Goal: Task Accomplishment & Management: Complete application form

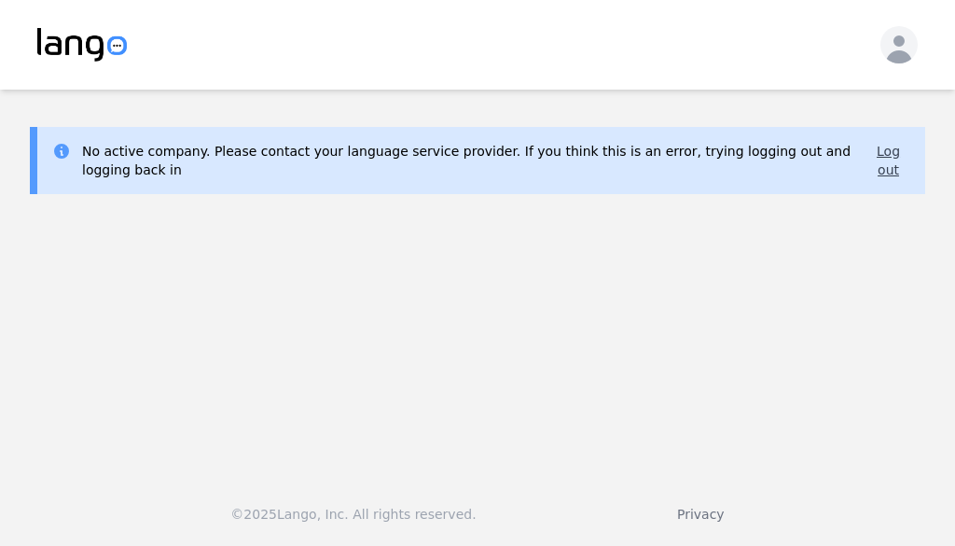
click at [892, 156] on button "Log out" at bounding box center [889, 160] width 44 height 37
click at [881, 172] on button "Log out" at bounding box center [889, 160] width 44 height 37
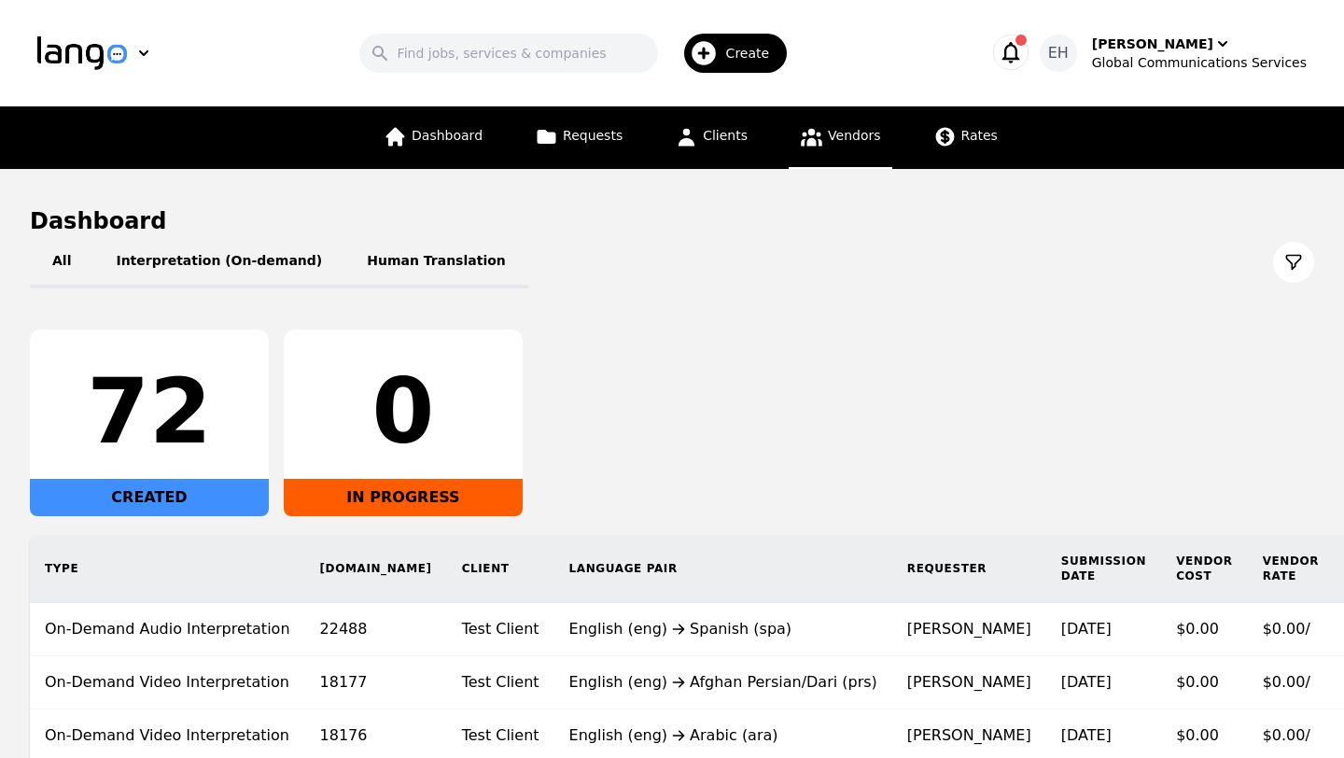
click at [852, 137] on span "Vendors" at bounding box center [854, 135] width 52 height 15
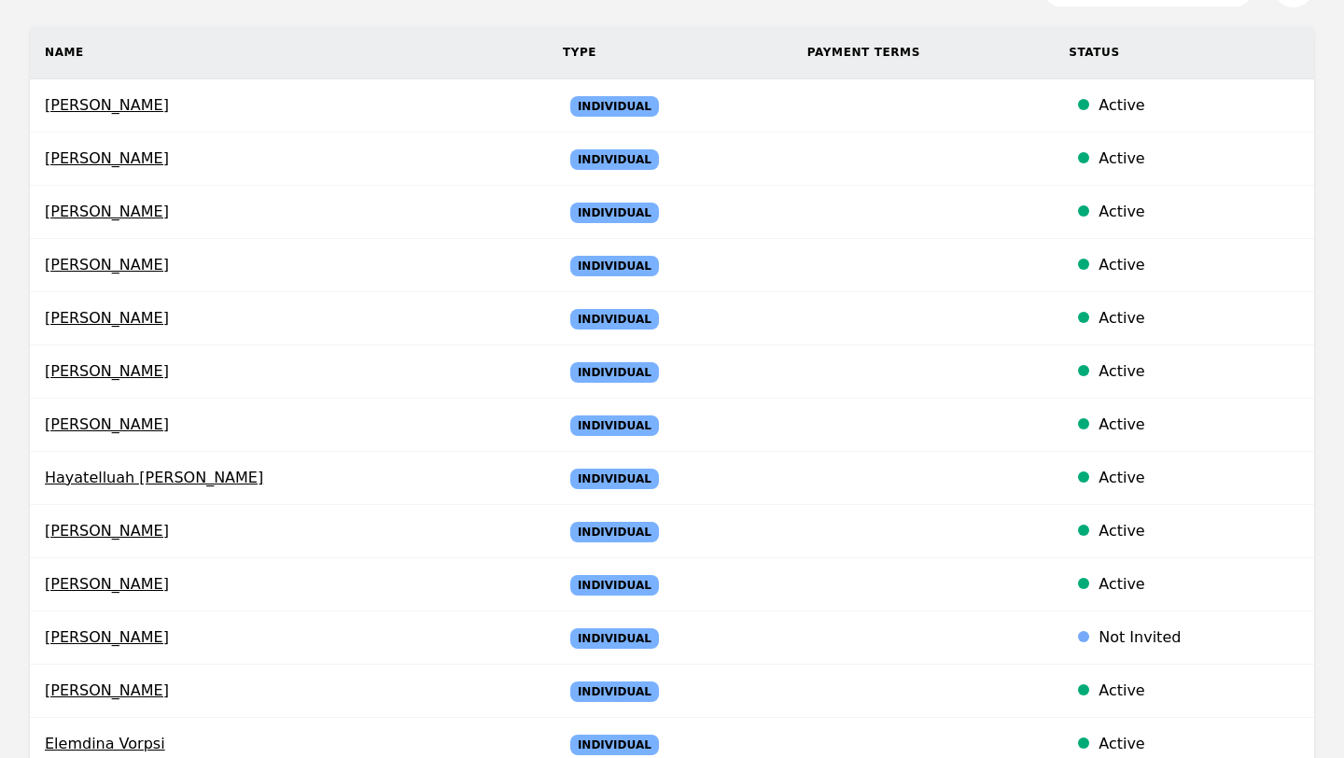
scroll to position [373, 0]
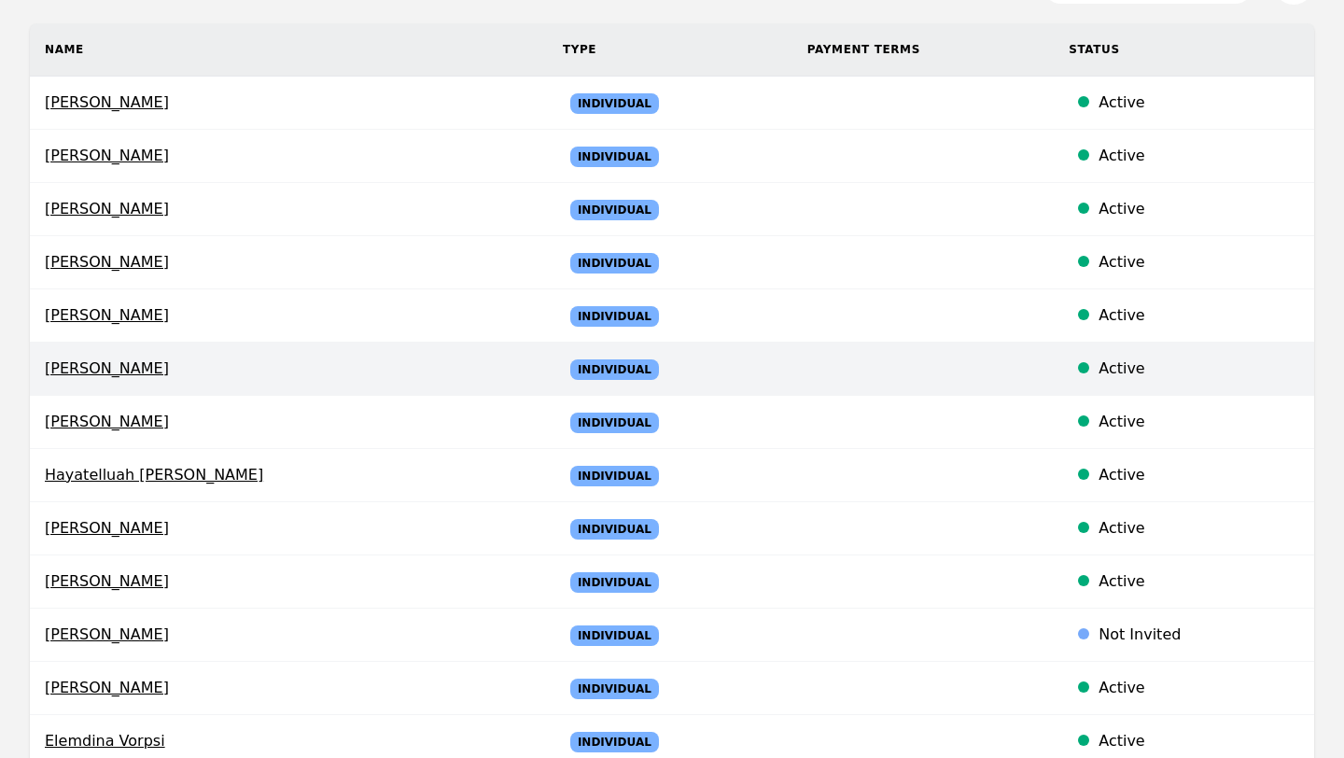
click at [112, 363] on span "[PERSON_NAME]" at bounding box center [289, 368] width 488 height 22
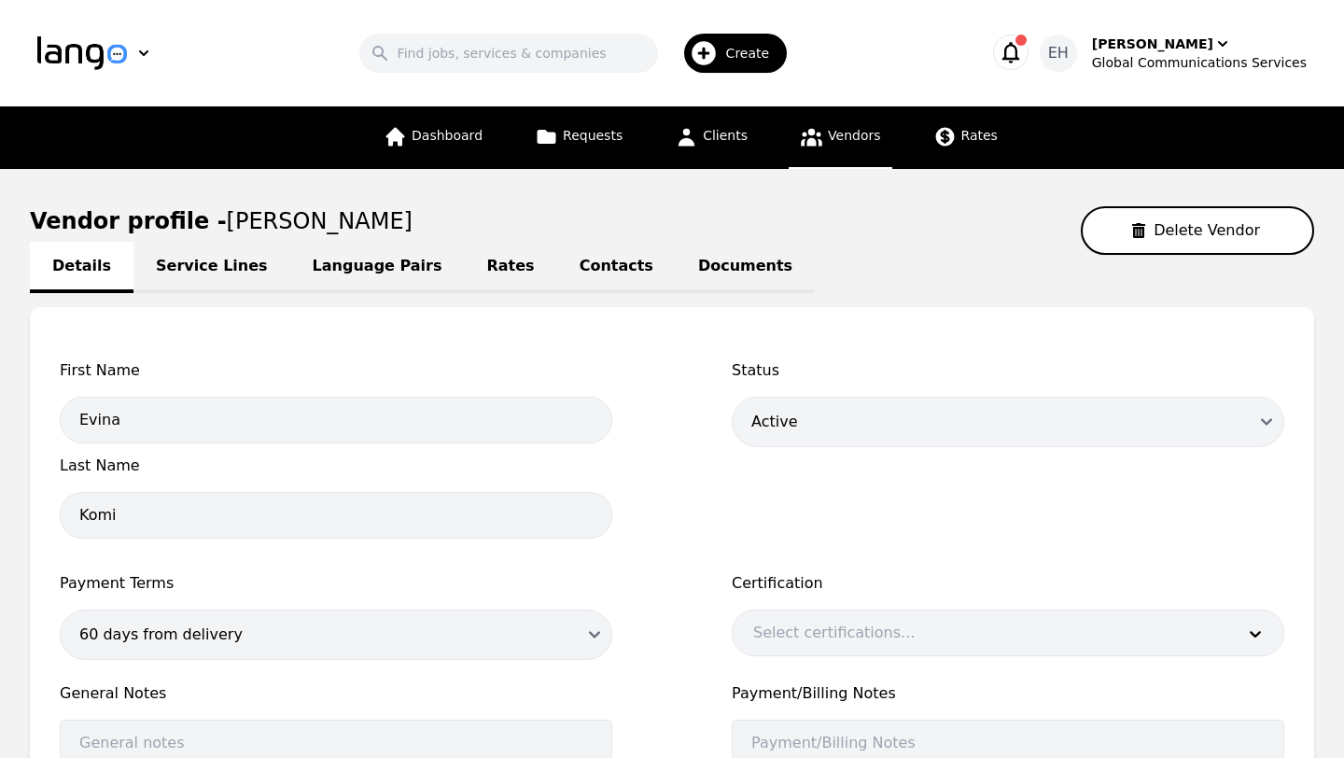
click at [576, 261] on link "Contacts" at bounding box center [616, 267] width 118 height 51
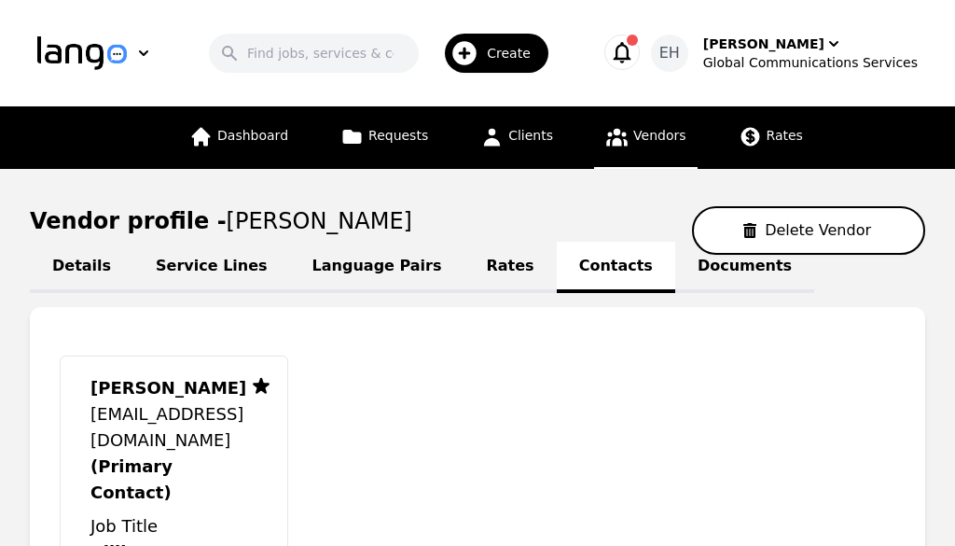
click at [634, 149] on link "Vendors" at bounding box center [645, 137] width 103 height 63
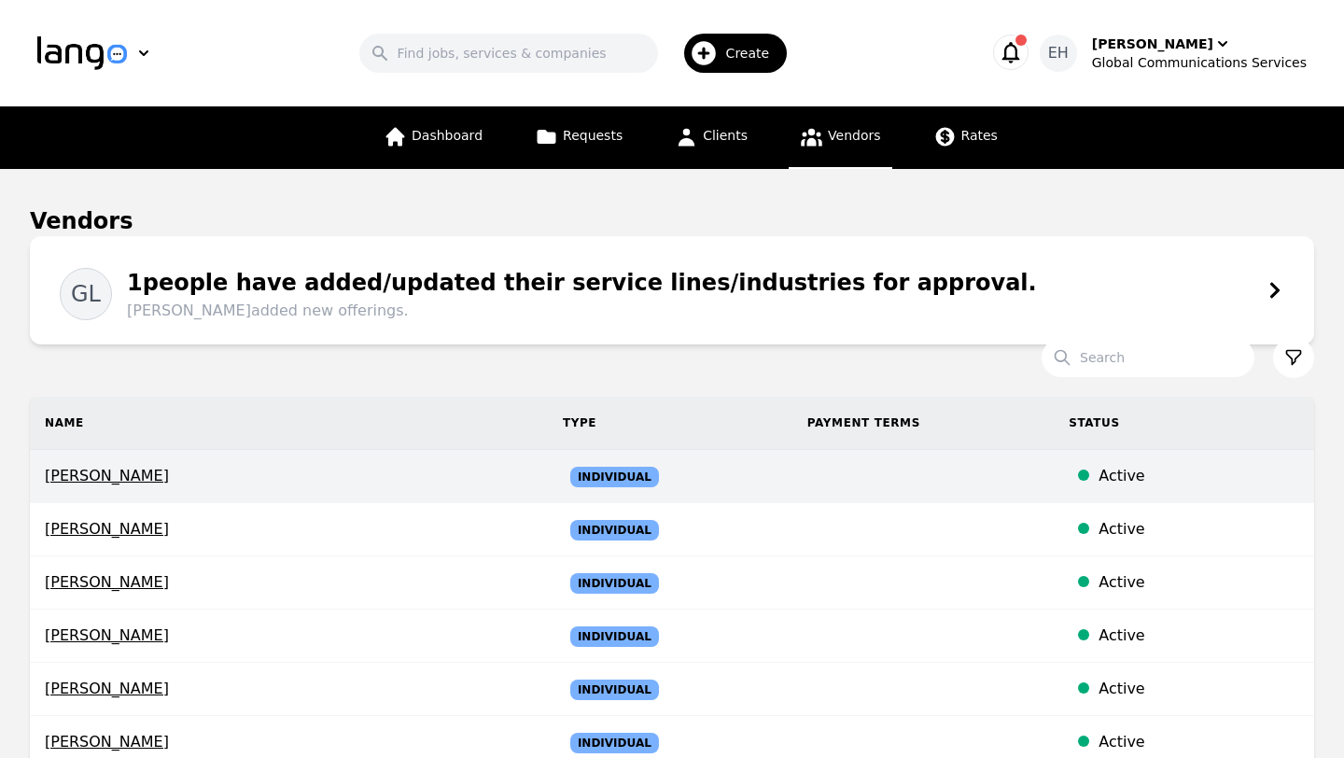
click at [134, 482] on span "[PERSON_NAME]" at bounding box center [289, 476] width 488 height 22
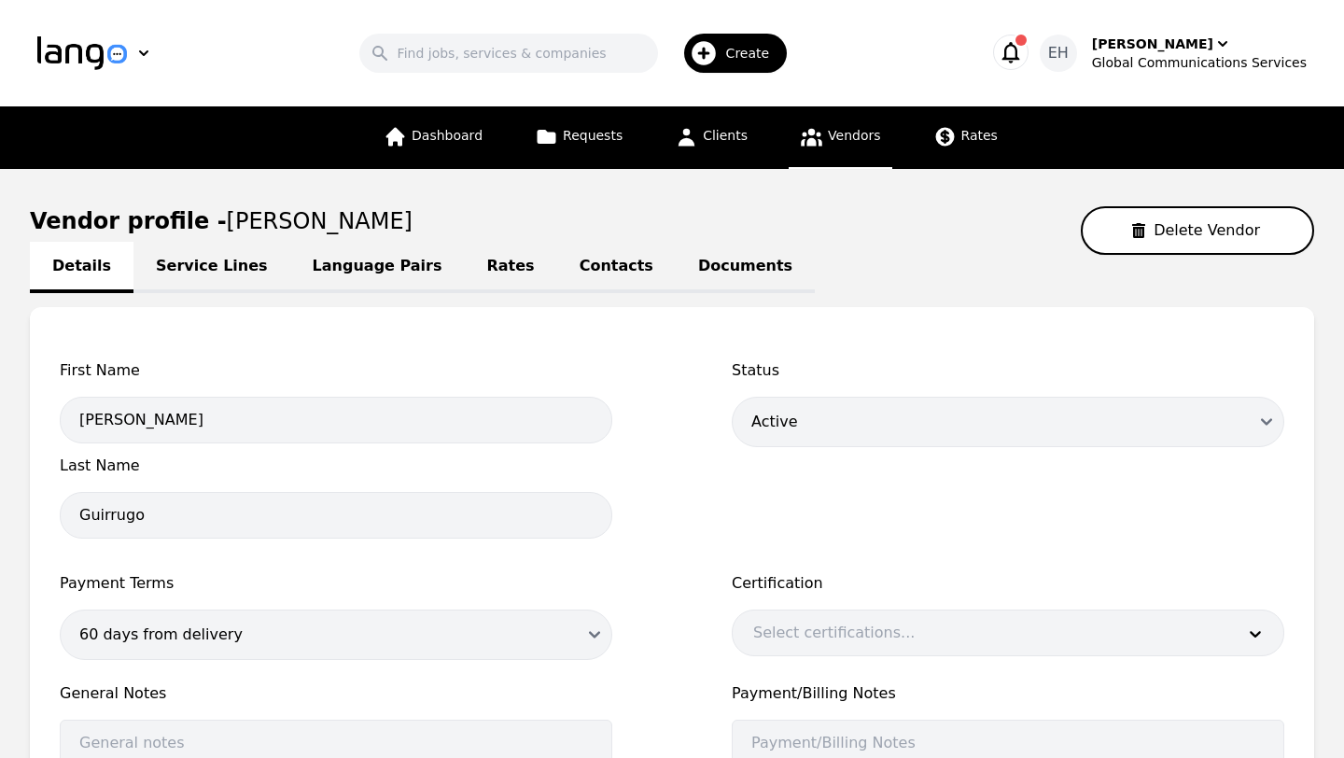
click at [581, 265] on link "Contacts" at bounding box center [616, 267] width 118 height 51
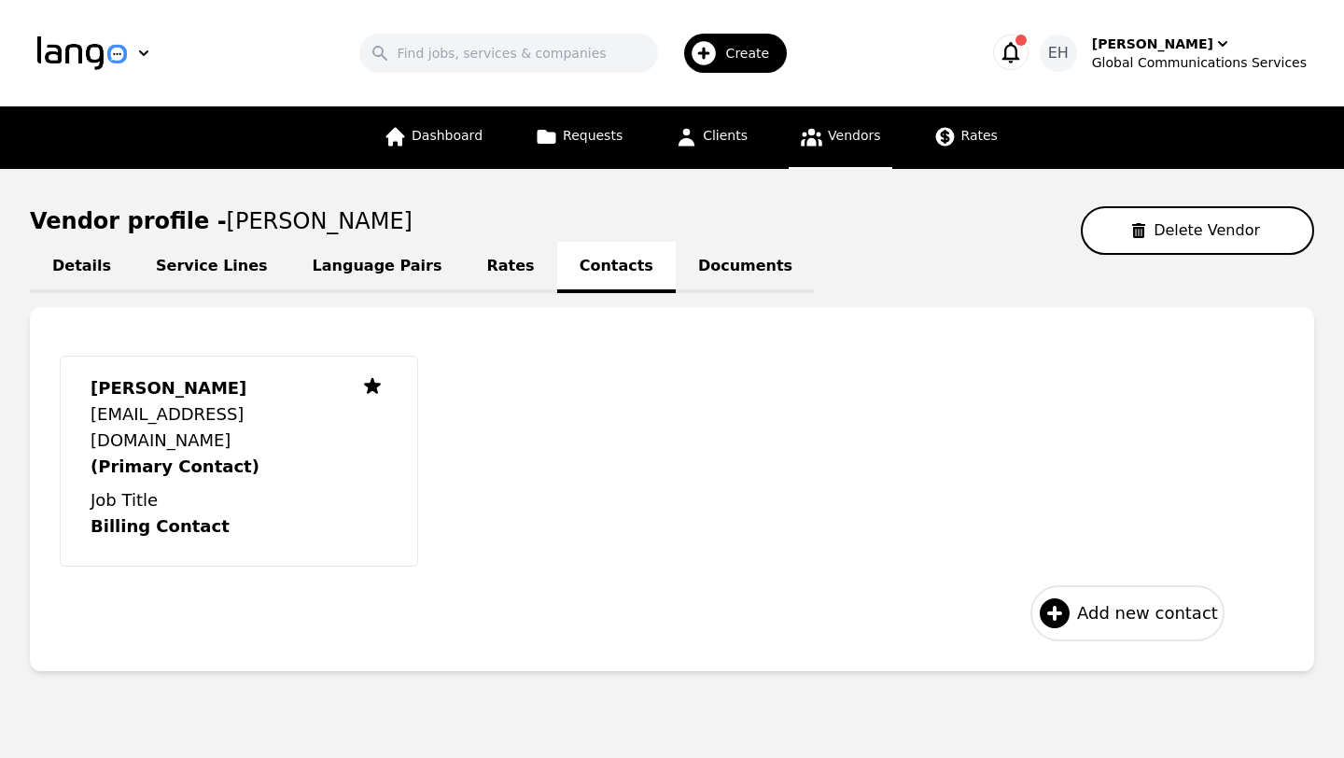
click at [955, 545] on span "Add new contact" at bounding box center [1147, 613] width 141 height 26
select select "US"
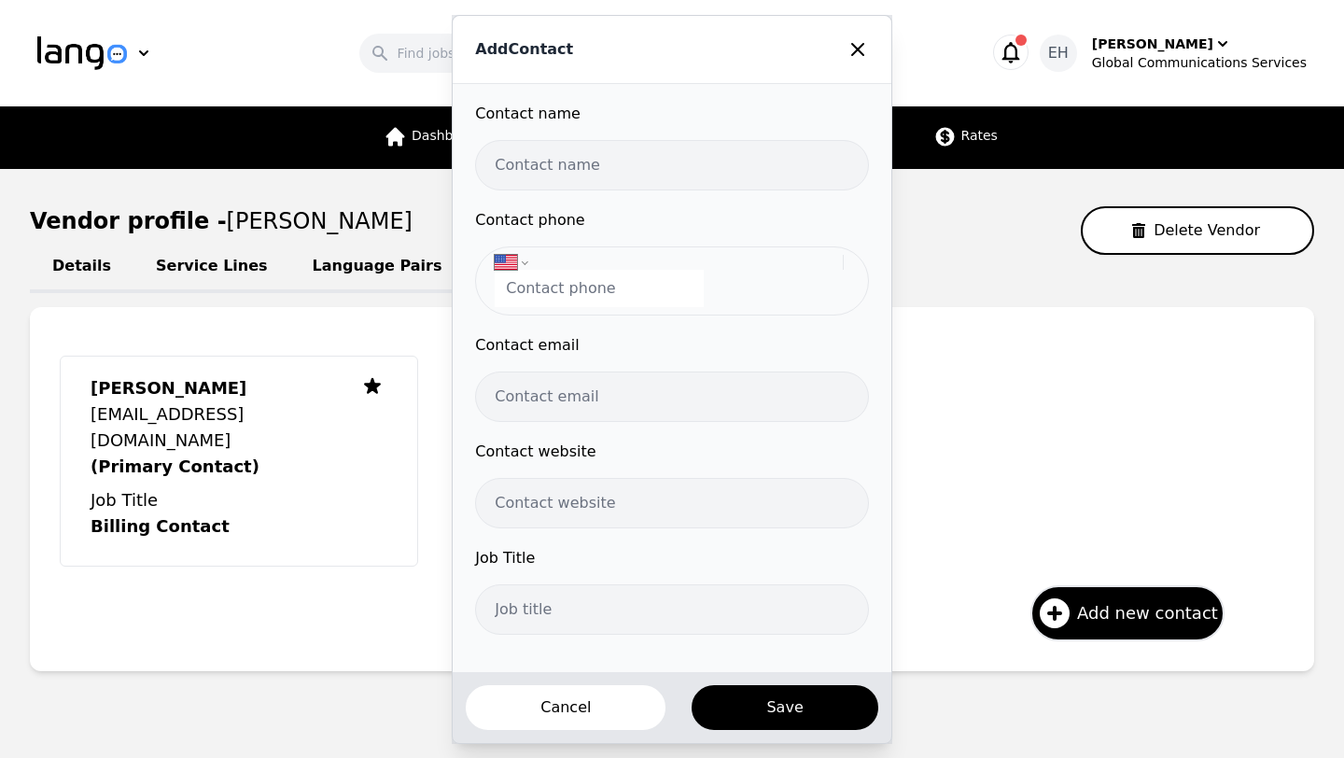
click at [572, 160] on input "text" at bounding box center [671, 165] width 393 height 50
type input "I"
type input "[PERSON_NAME]"
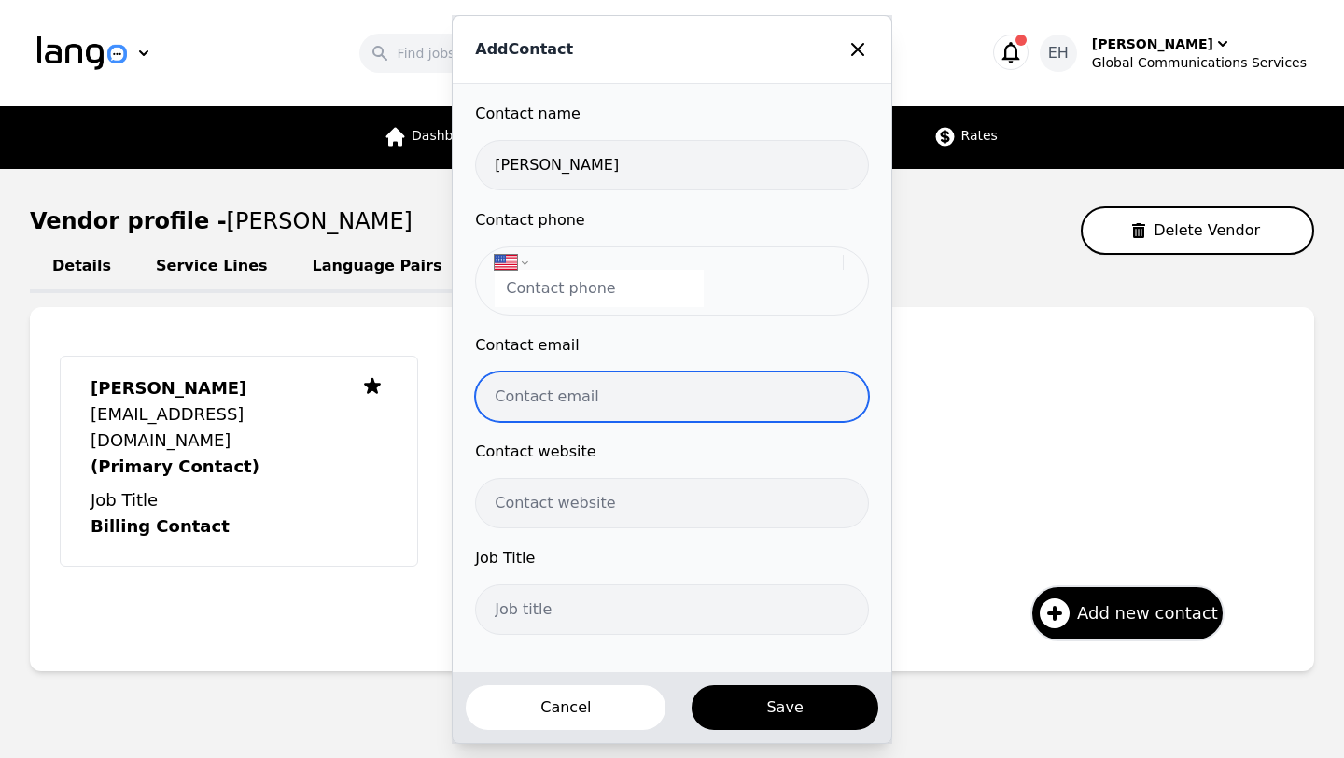
click at [583, 405] on input "email" at bounding box center [671, 396] width 393 height 50
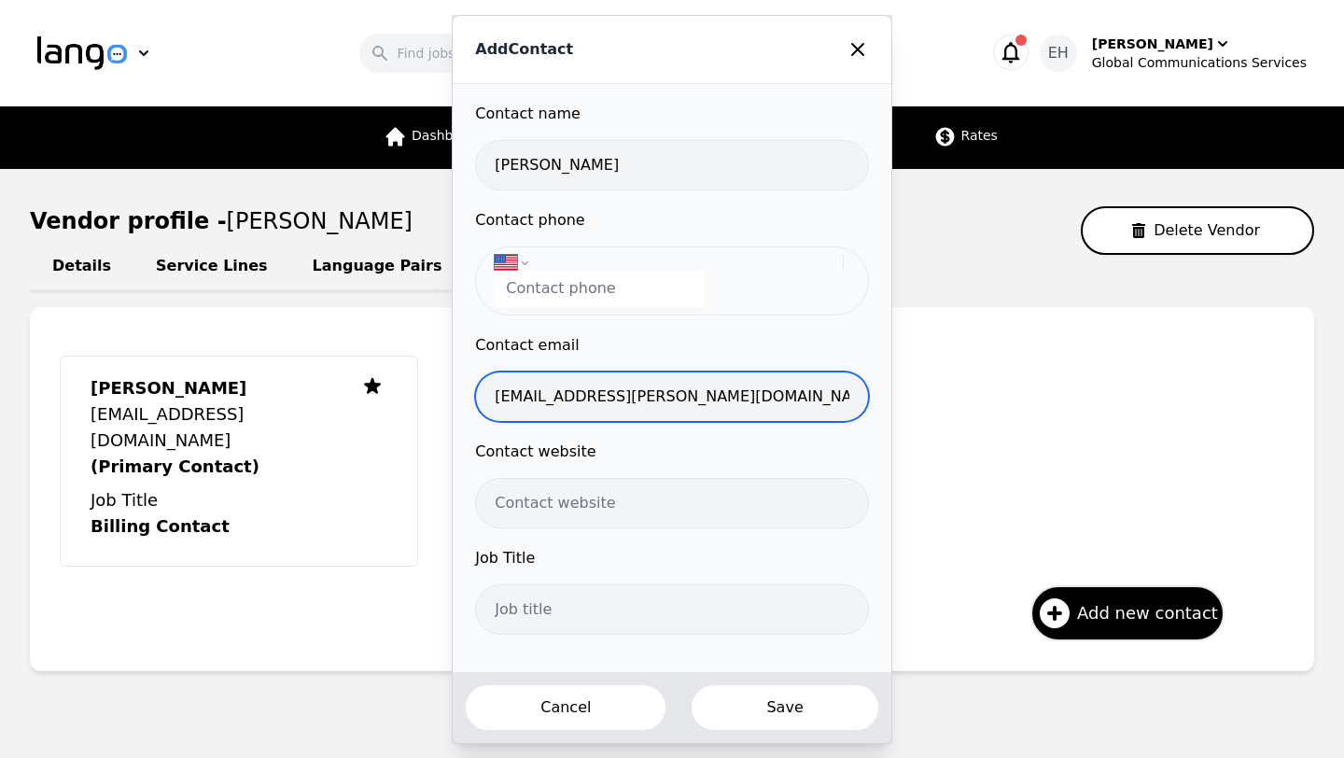
type input "[EMAIL_ADDRESS][PERSON_NAME][DOMAIN_NAME]"
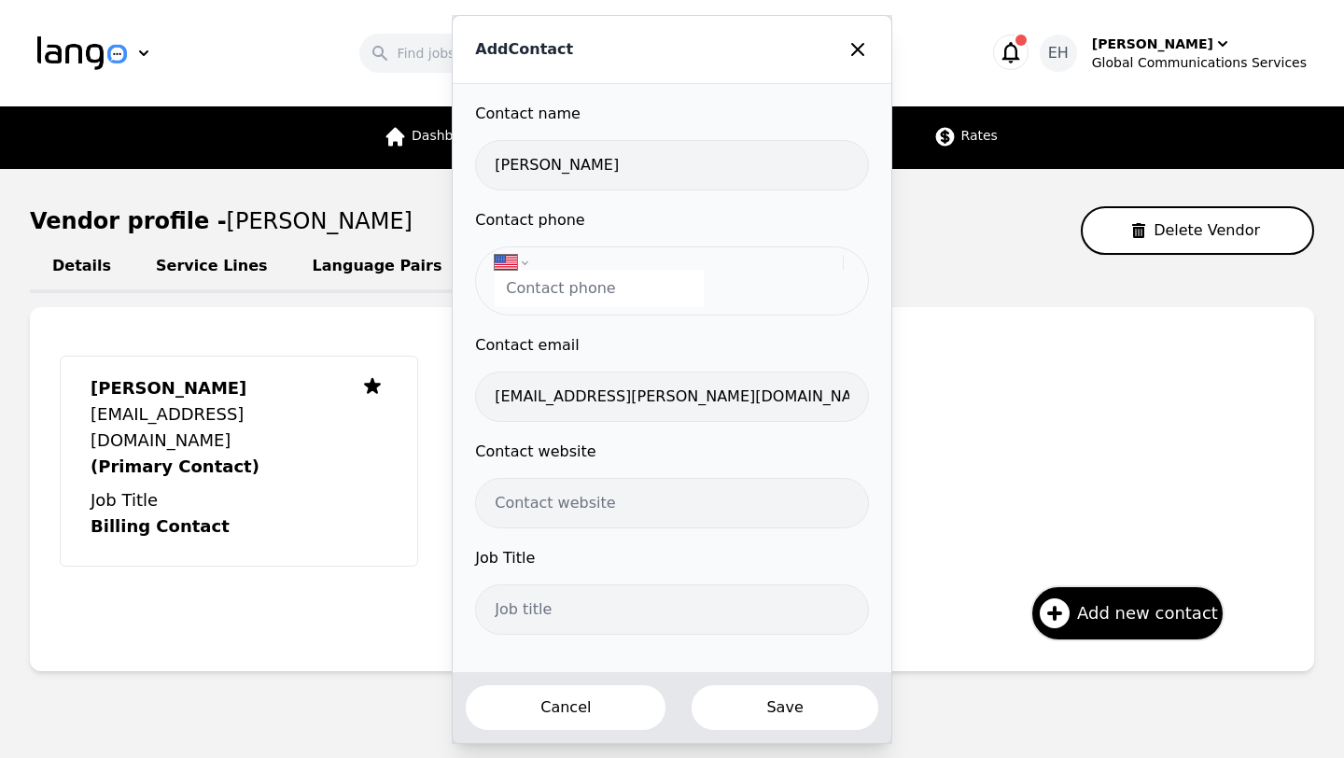
click at [778, 545] on button "Save" at bounding box center [784, 707] width 189 height 49
click at [587, 286] on input "tel" at bounding box center [599, 288] width 209 height 37
type input "(832) 716-2336"
click at [763, 545] on button "Save" at bounding box center [784, 707] width 189 height 49
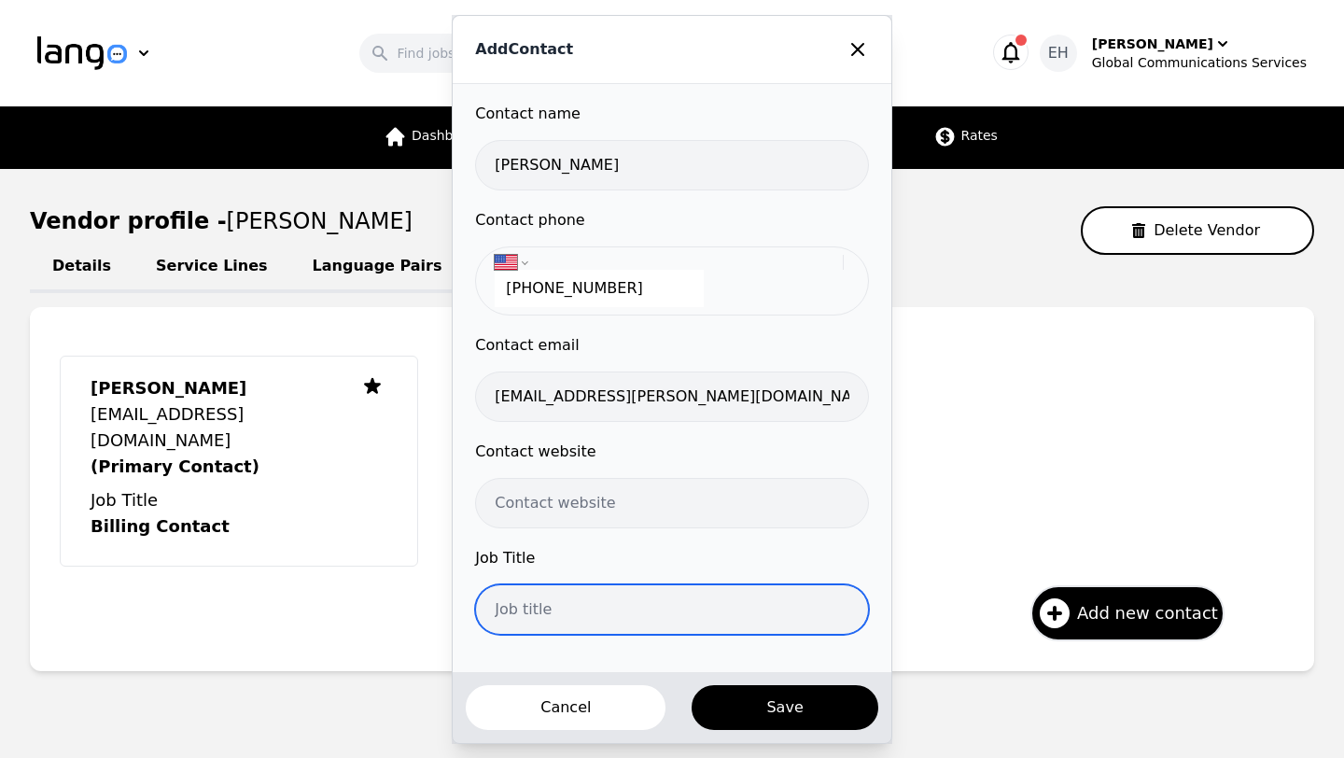
click at [618, 545] on input "text" at bounding box center [671, 609] width 393 height 50
type input "Interpreter"
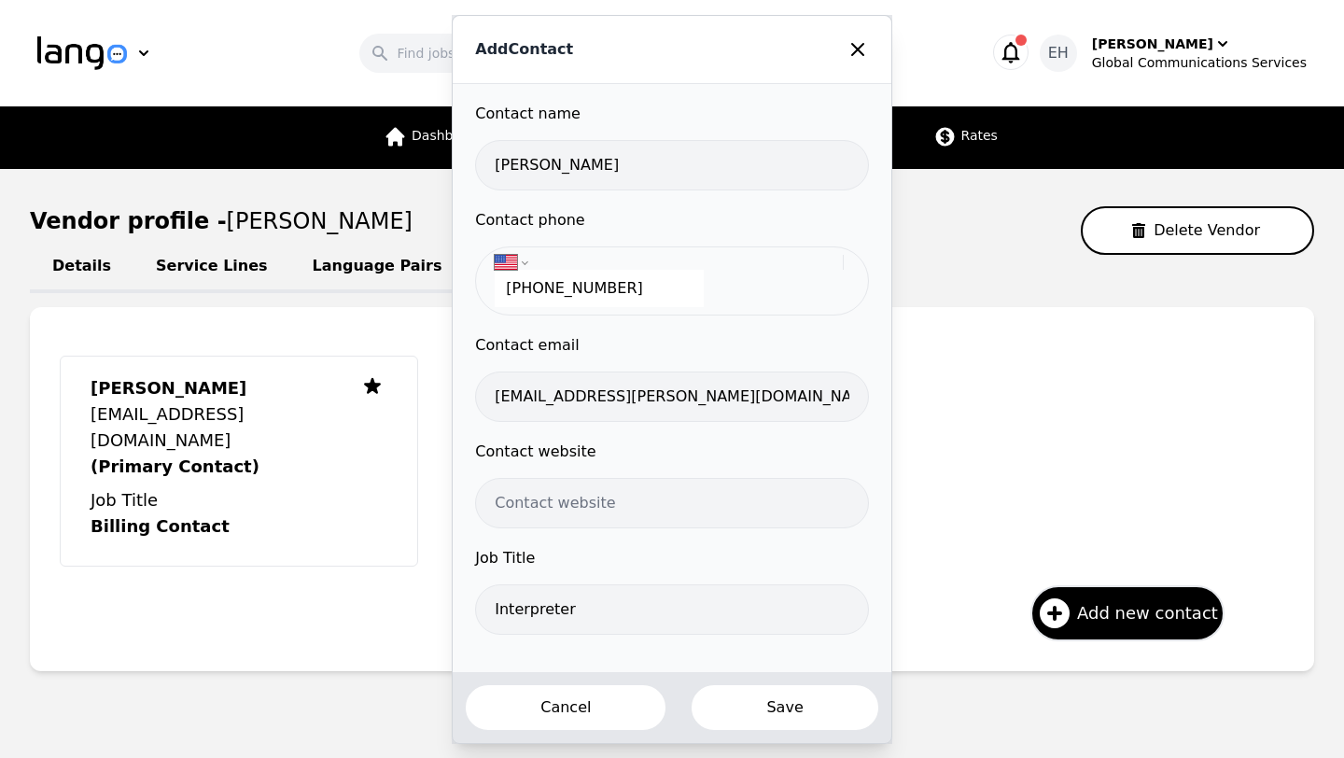
click at [748, 545] on button "Save" at bounding box center [784, 707] width 189 height 49
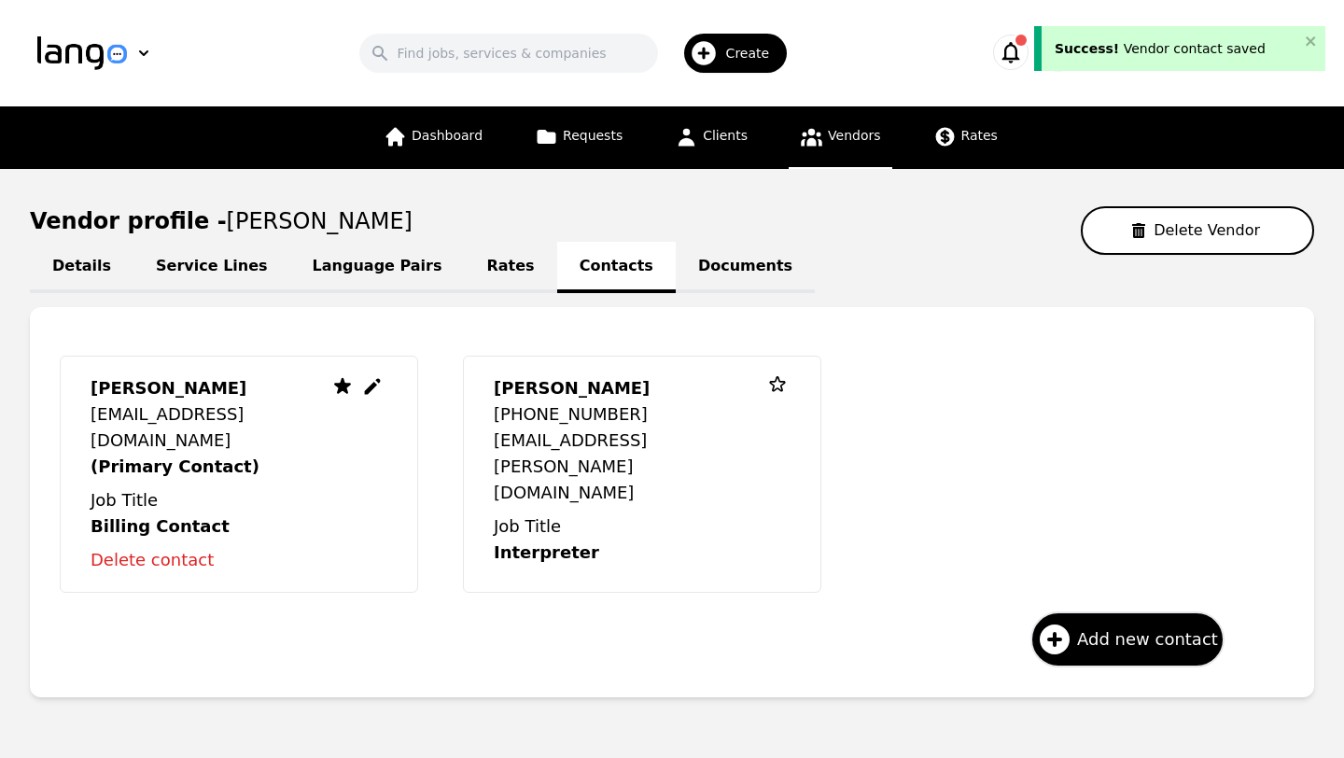
click at [144, 545] on p "Delete contact" at bounding box center [209, 560] width 237 height 26
click at [139, 545] on p "Delete contact" at bounding box center [209, 560] width 237 height 26
click at [174, 545] on p "Delete contact" at bounding box center [209, 560] width 237 height 26
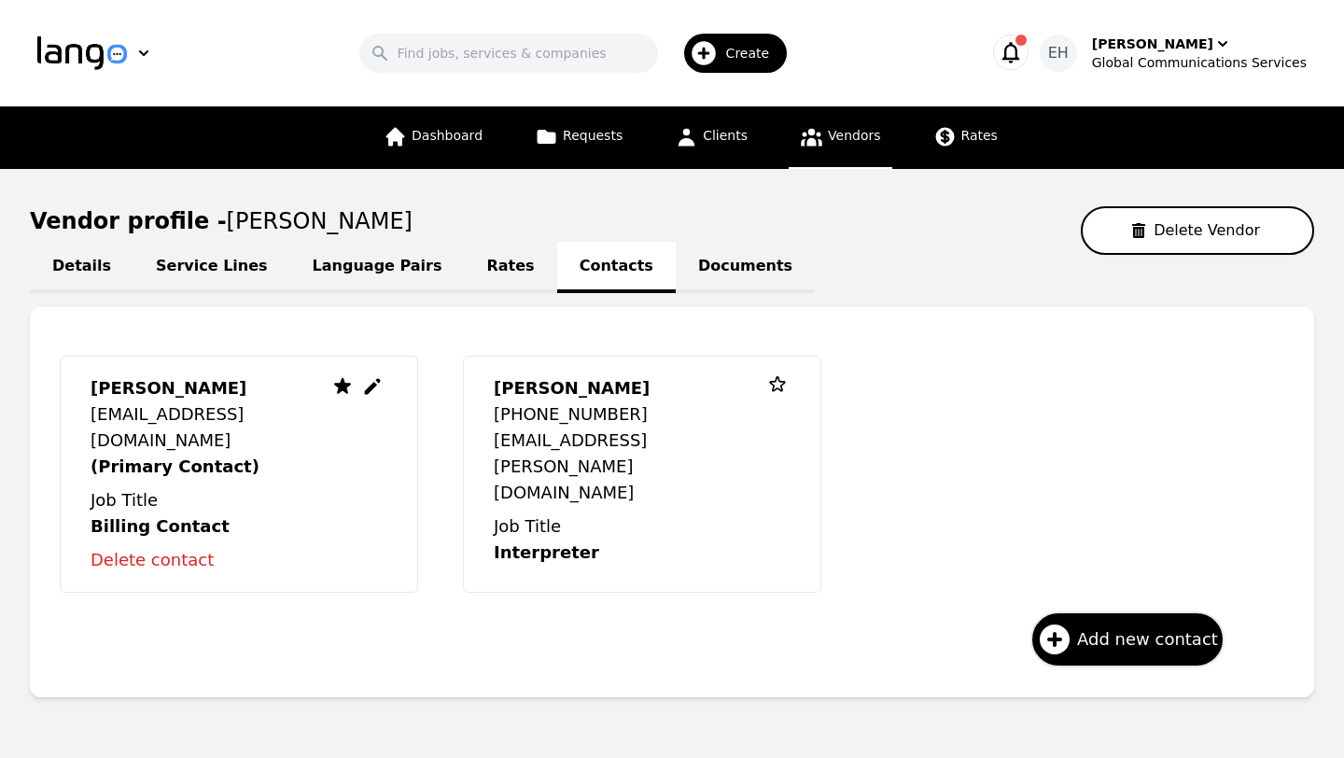
click at [175, 545] on p "Delete contact" at bounding box center [209, 560] width 237 height 26
click at [373, 389] on icon at bounding box center [372, 386] width 22 height 22
select select "US"
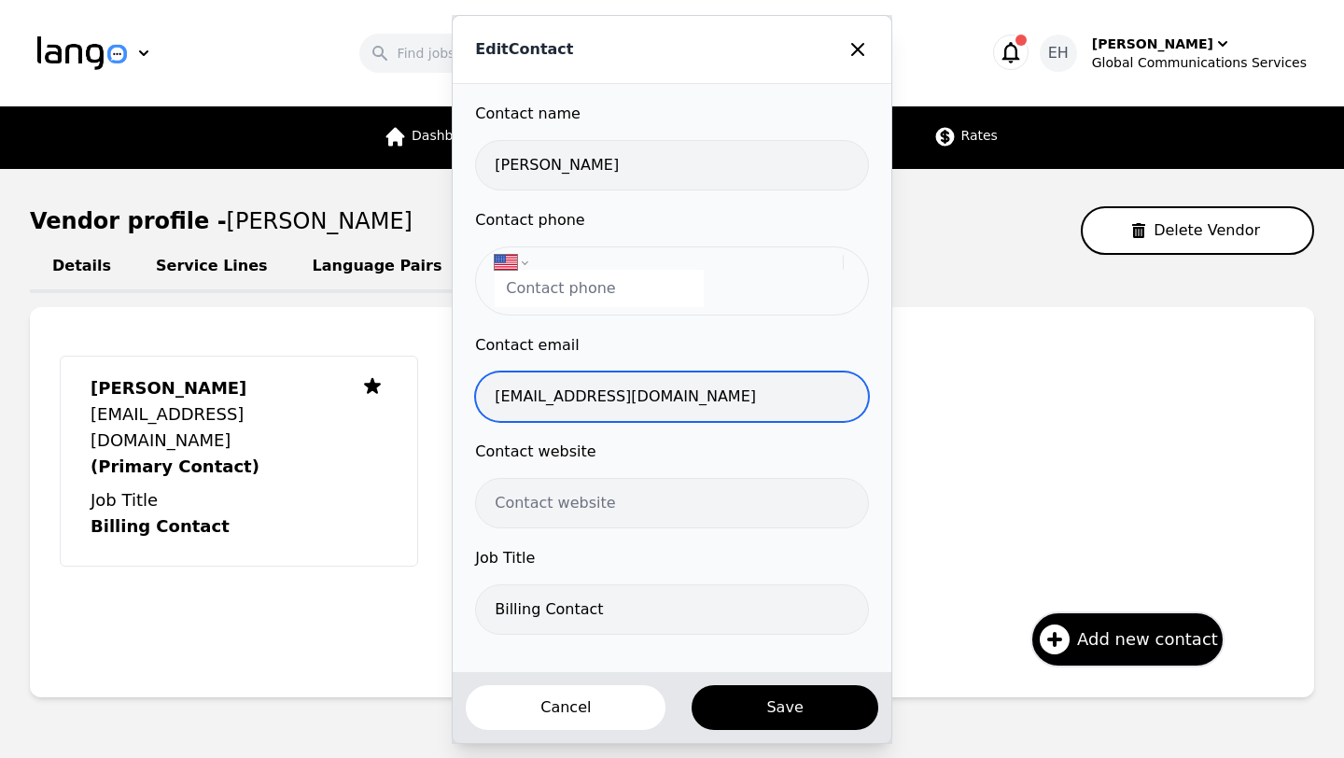
drag, startPoint x: 686, startPoint y: 398, endPoint x: 442, endPoint y: 398, distance: 243.5
click at [443, 398] on div "Edit Contact Contact name Elias Guirrugo Contact phone International Afghanista…" at bounding box center [672, 379] width 1344 height 758
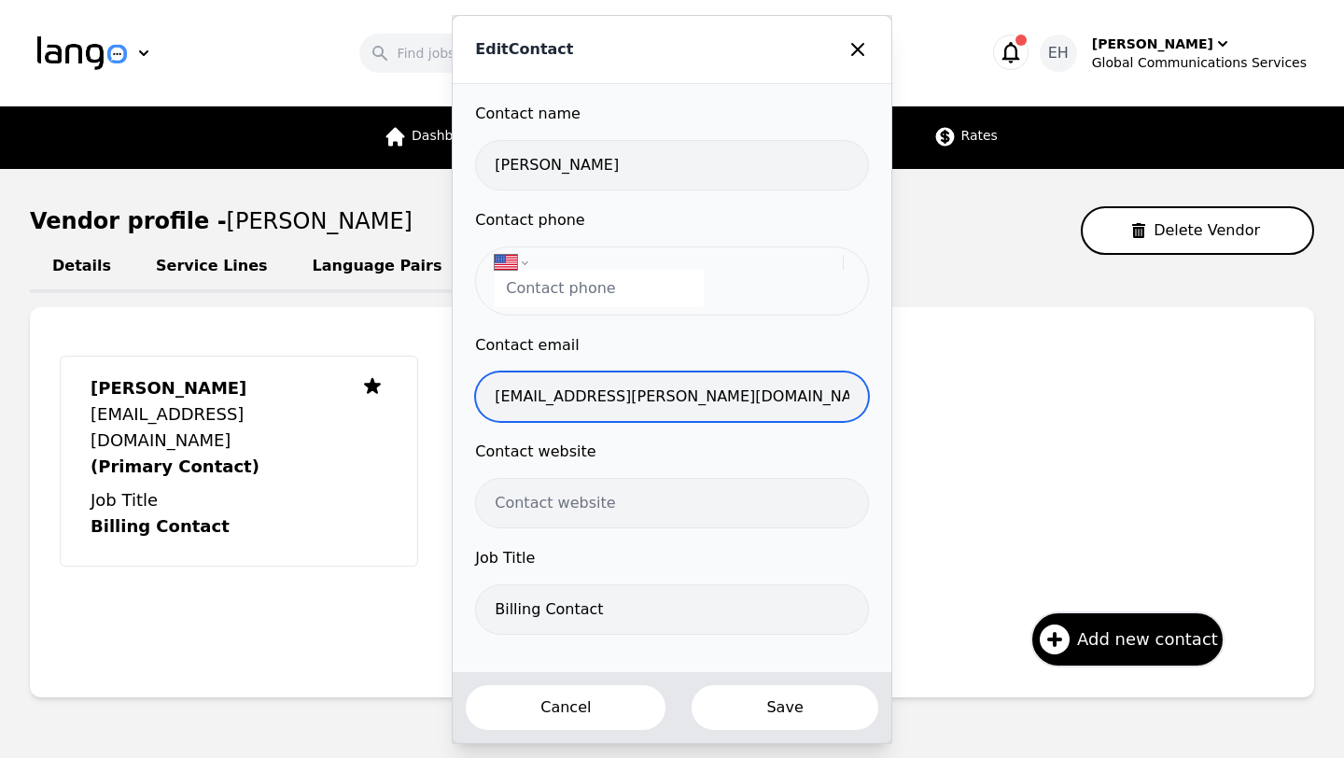
type input "[EMAIL_ADDRESS][PERSON_NAME][DOMAIN_NAME]"
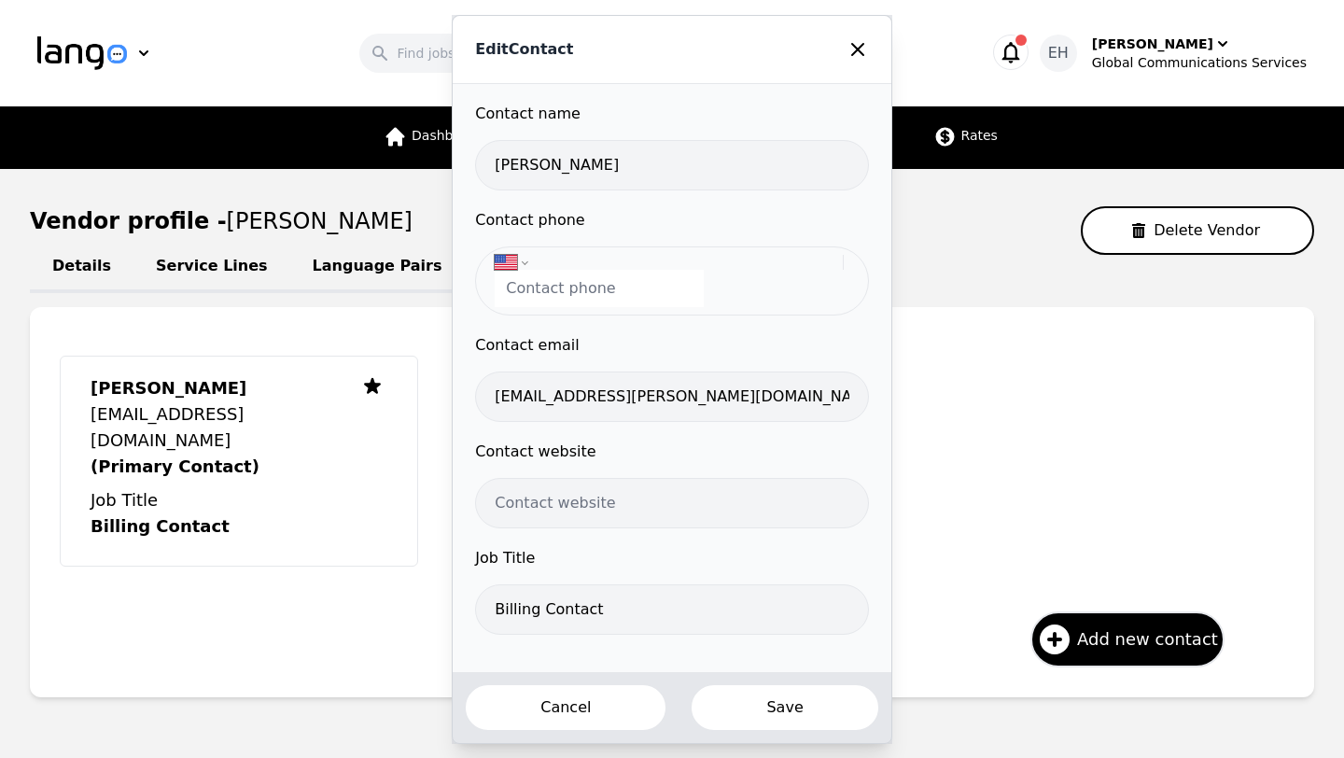
click at [775, 545] on button "Save" at bounding box center [784, 707] width 189 height 49
click at [532, 289] on input "tel" at bounding box center [599, 288] width 209 height 37
type input "(832) 716-2336"
click at [772, 545] on button "Save" at bounding box center [784, 707] width 189 height 49
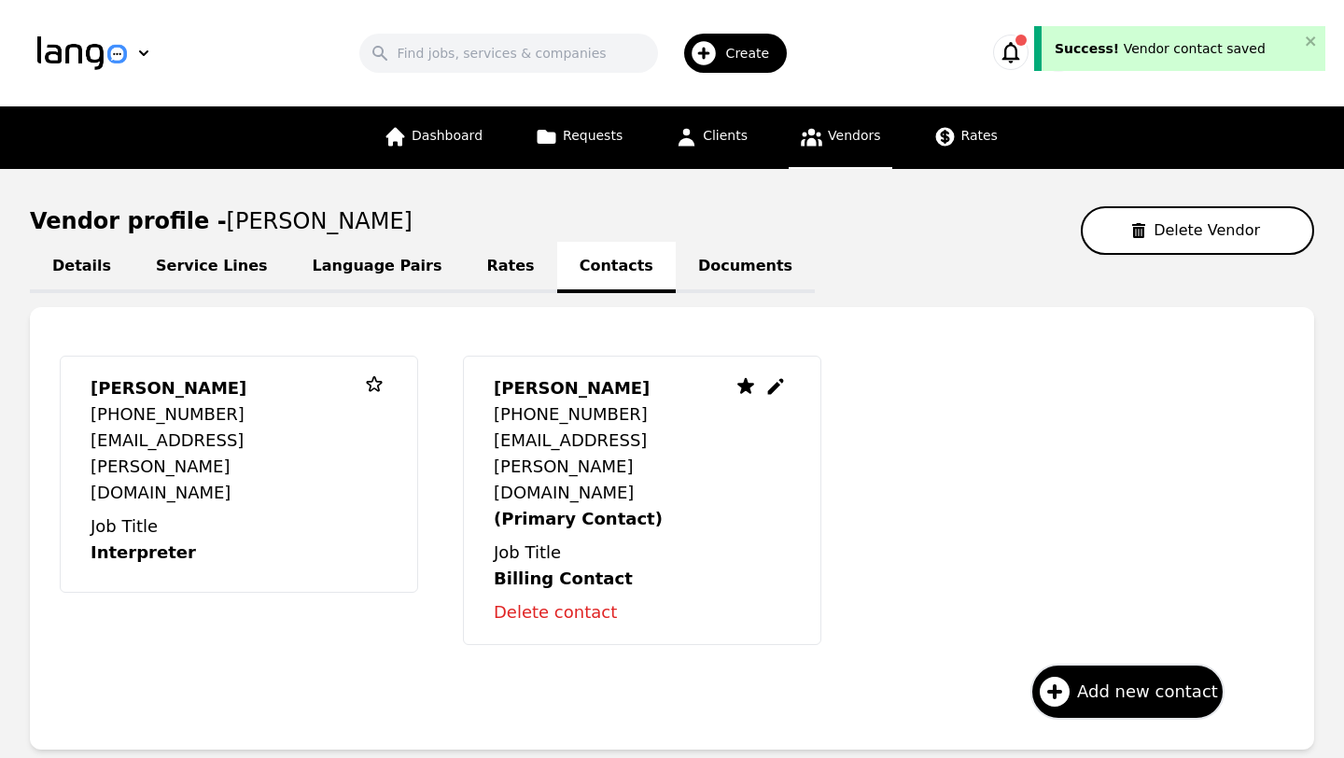
click at [583, 545] on p "Delete contact" at bounding box center [612, 612] width 237 height 26
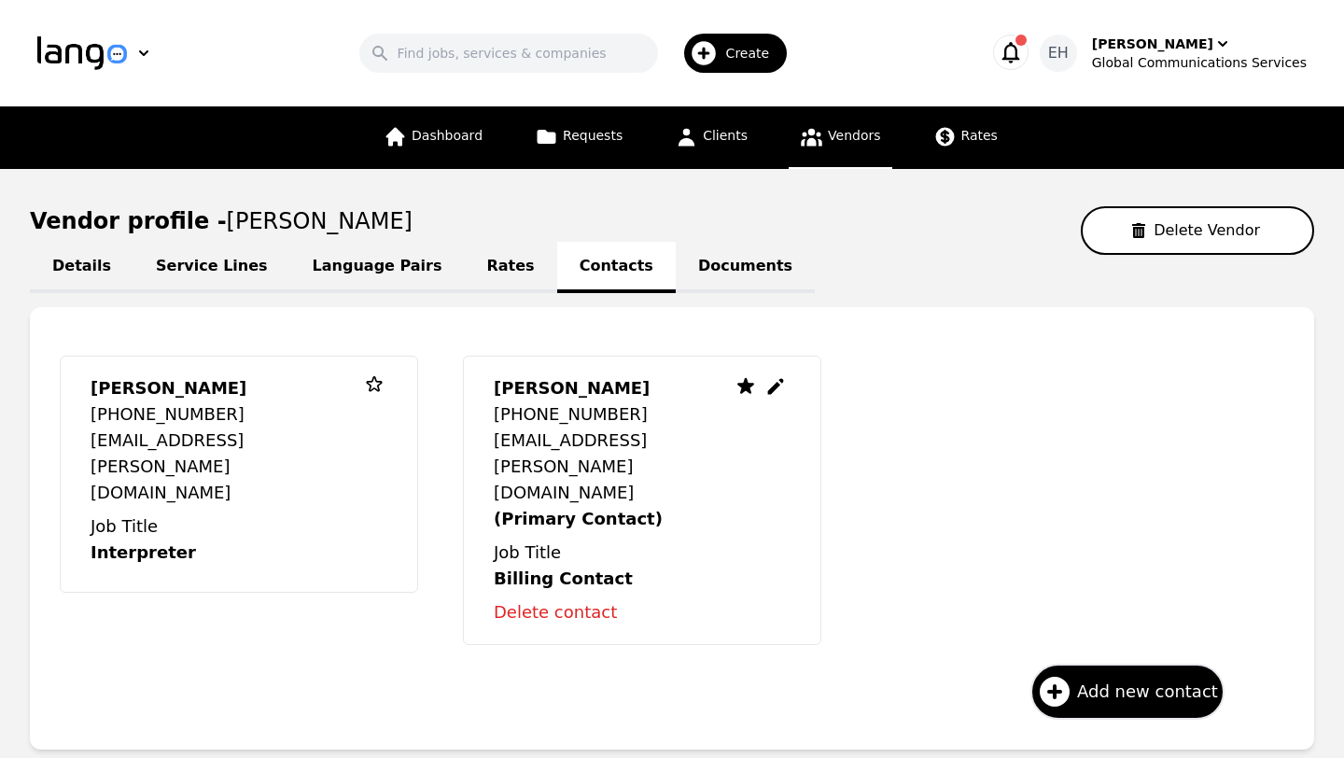
click at [569, 599] on p "Delete contact" at bounding box center [612, 612] width 237 height 26
click at [568, 599] on p "Delete contact" at bounding box center [612, 612] width 237 height 26
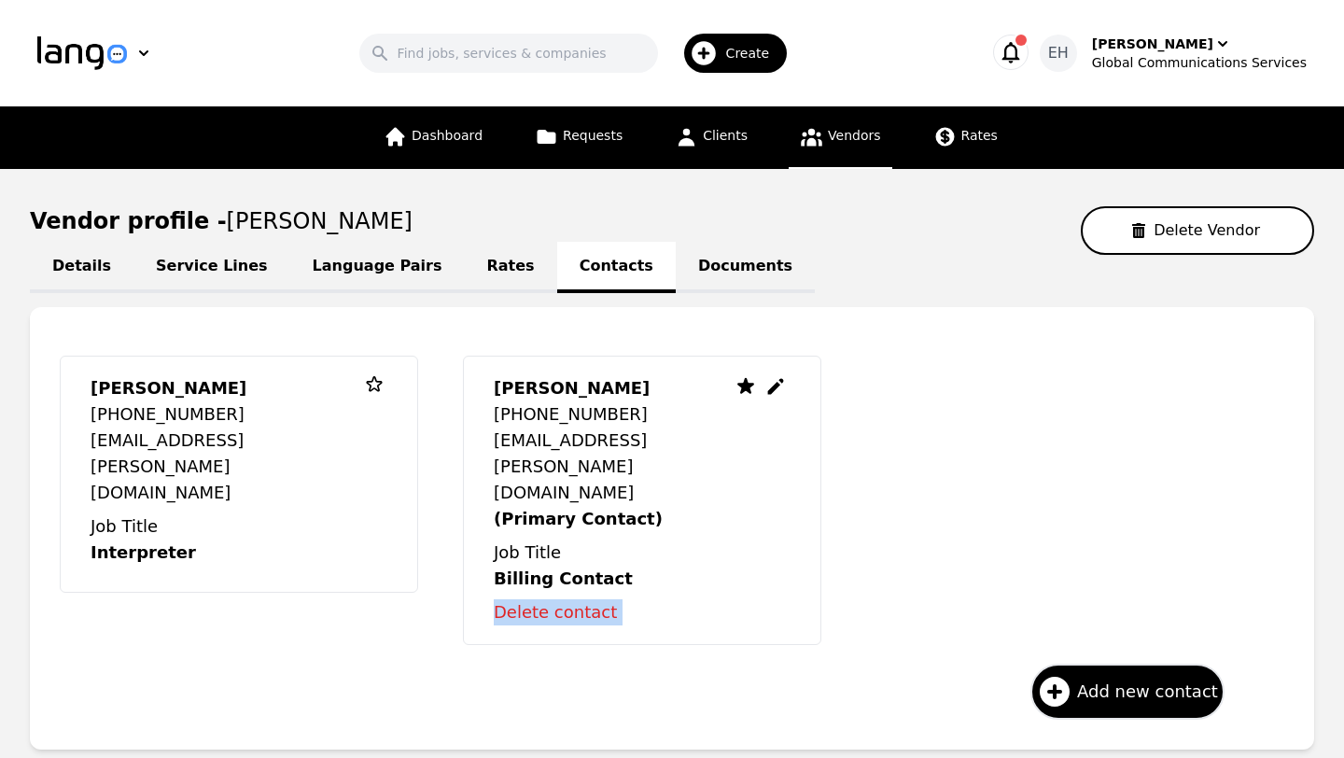
click at [568, 599] on p "Delete contact" at bounding box center [612, 612] width 237 height 26
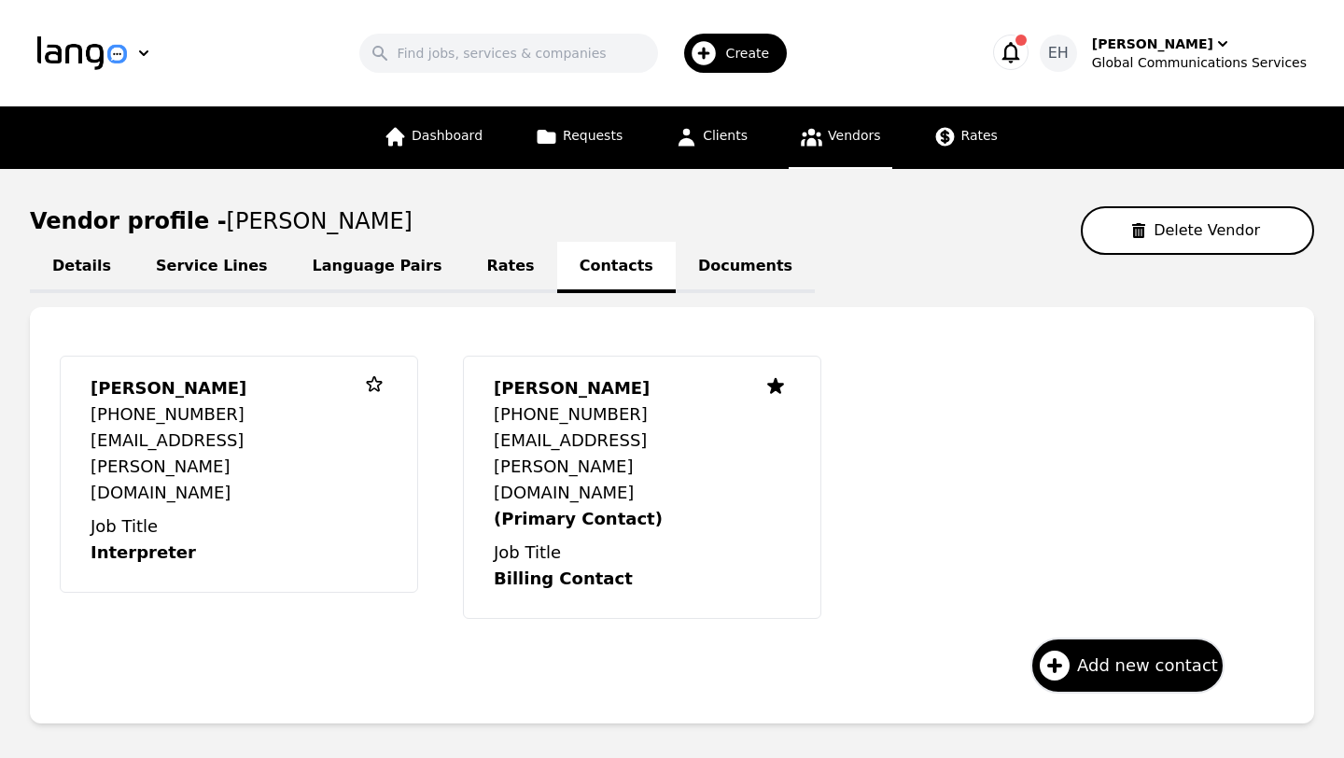
click at [822, 140] on link "Vendors" at bounding box center [839, 137] width 103 height 63
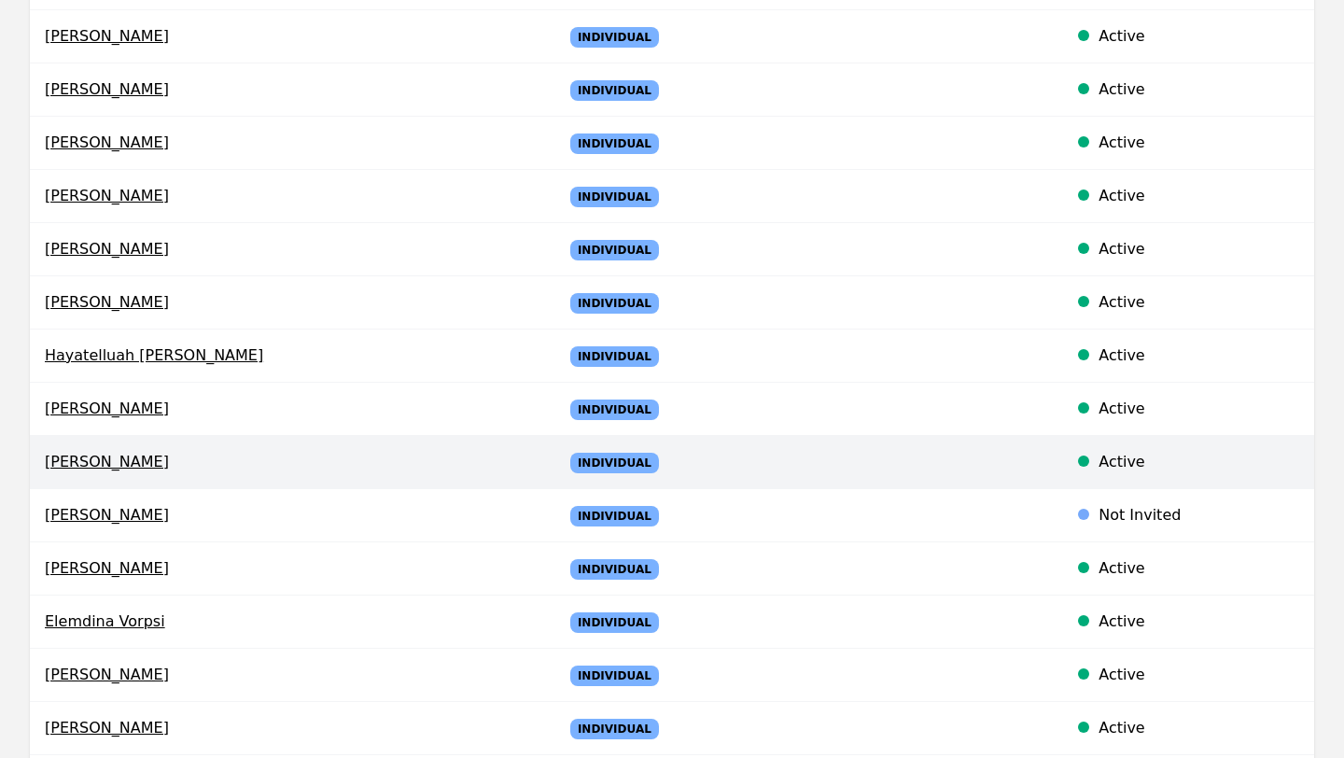
scroll to position [523, 0]
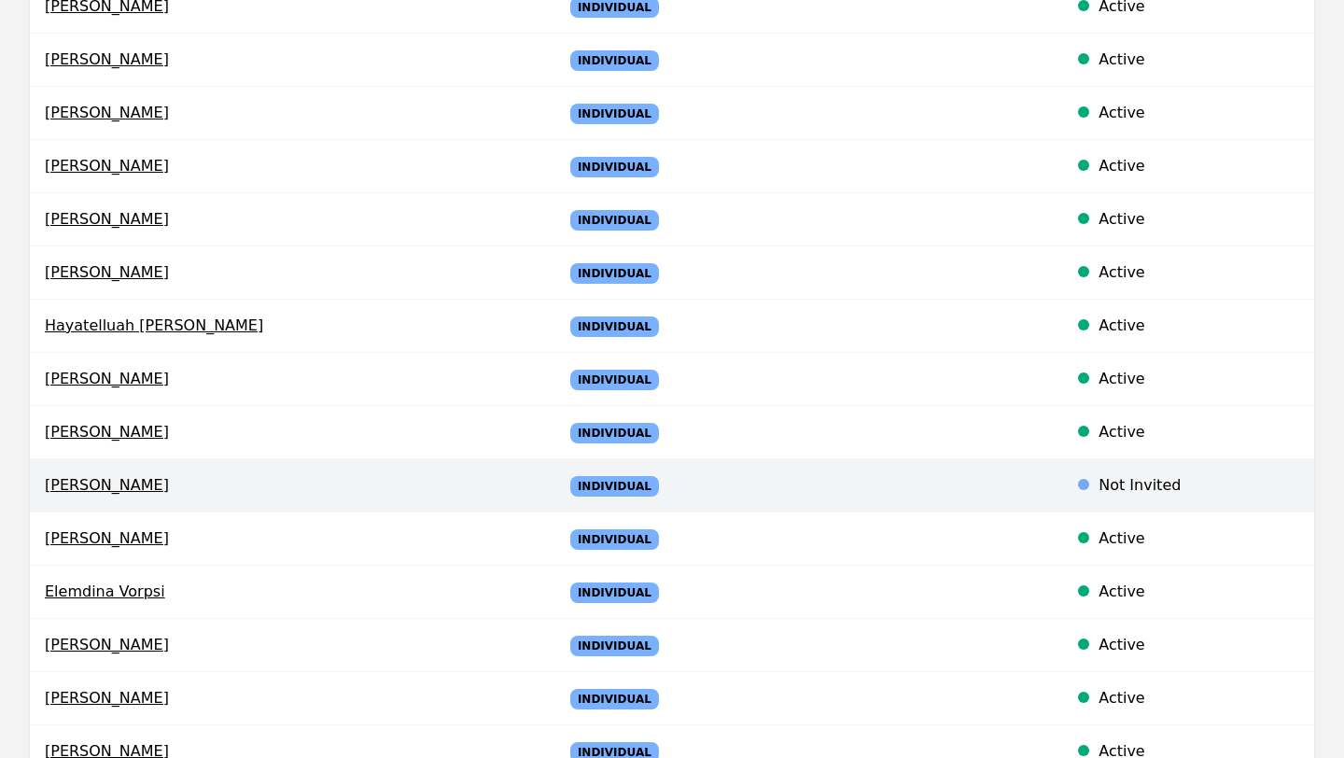
click at [100, 483] on span "Elias Guirrugo" at bounding box center [289, 485] width 488 height 22
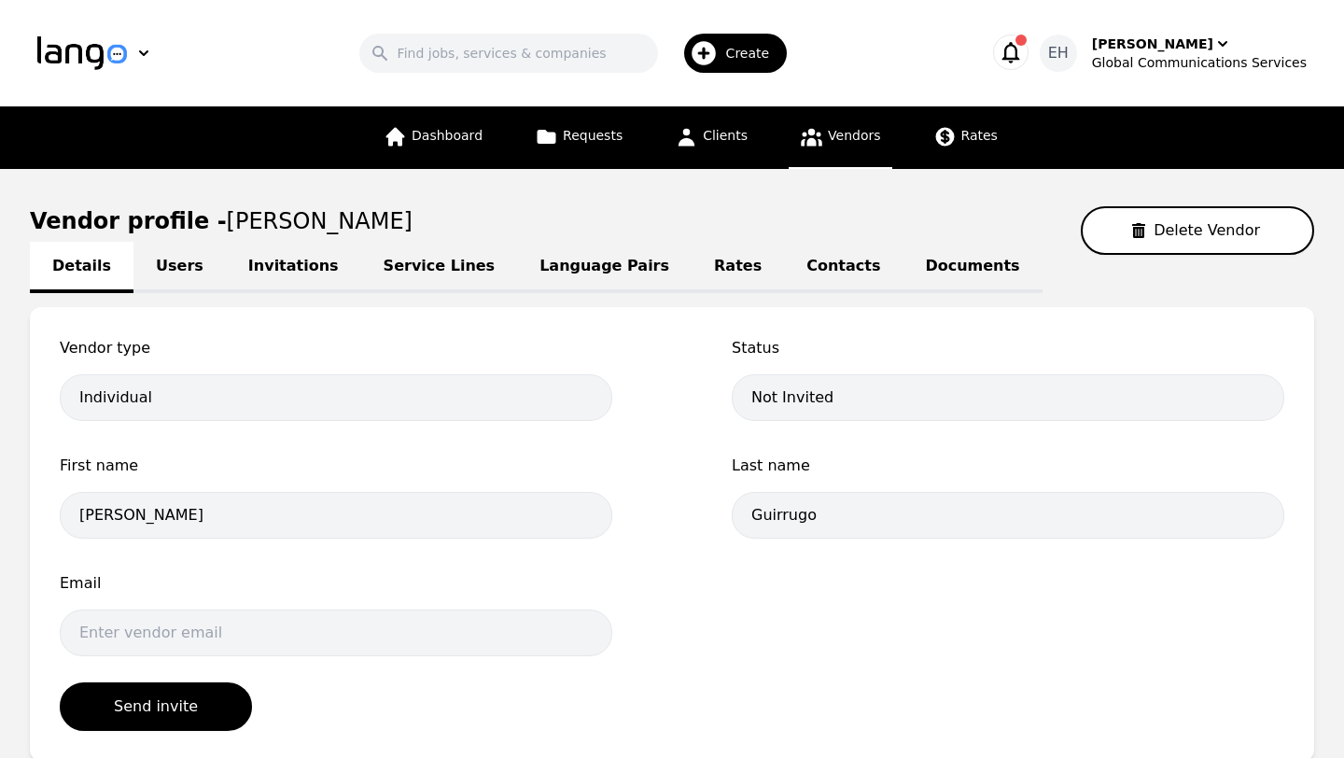
click at [792, 272] on link "Contacts" at bounding box center [843, 267] width 118 height 51
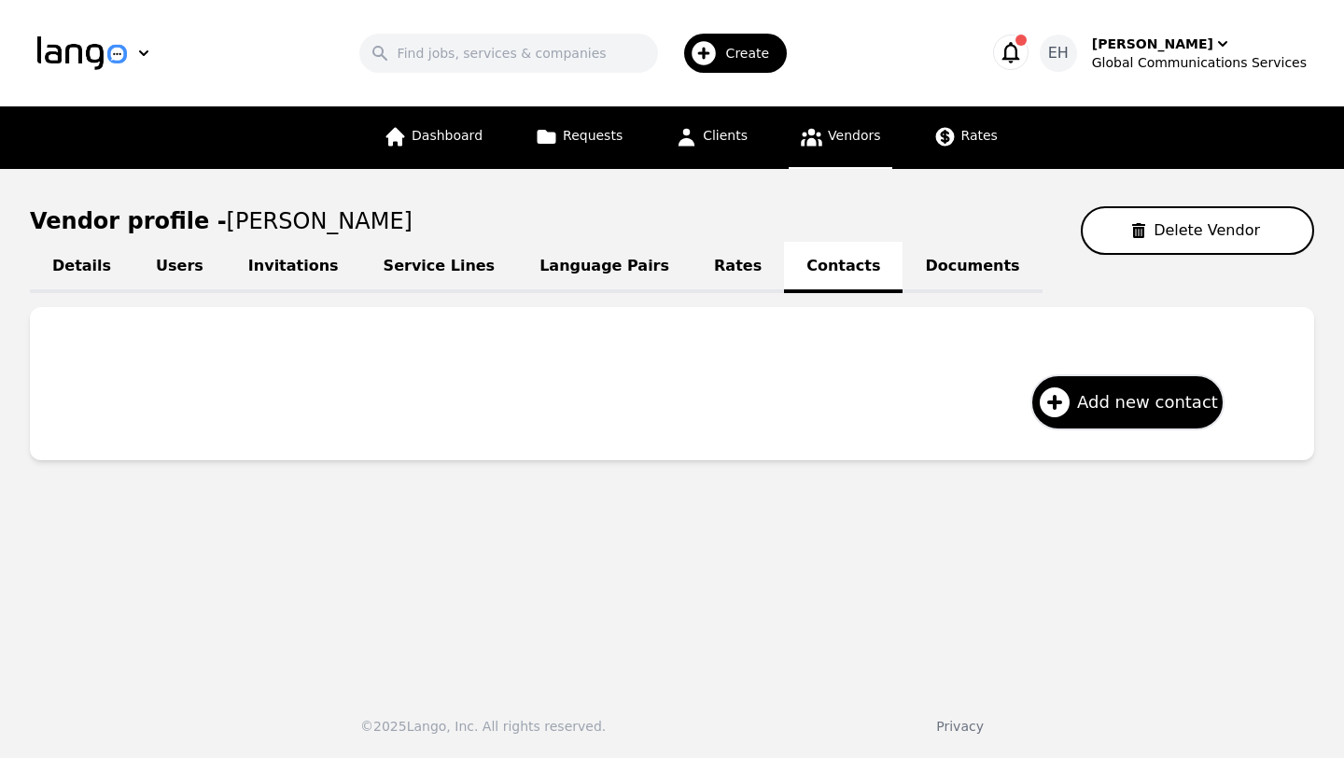
click at [771, 265] on div "Details Users Invitations Service Lines Language Pairs Rates Contacts Documents" at bounding box center [672, 266] width 1284 height 22
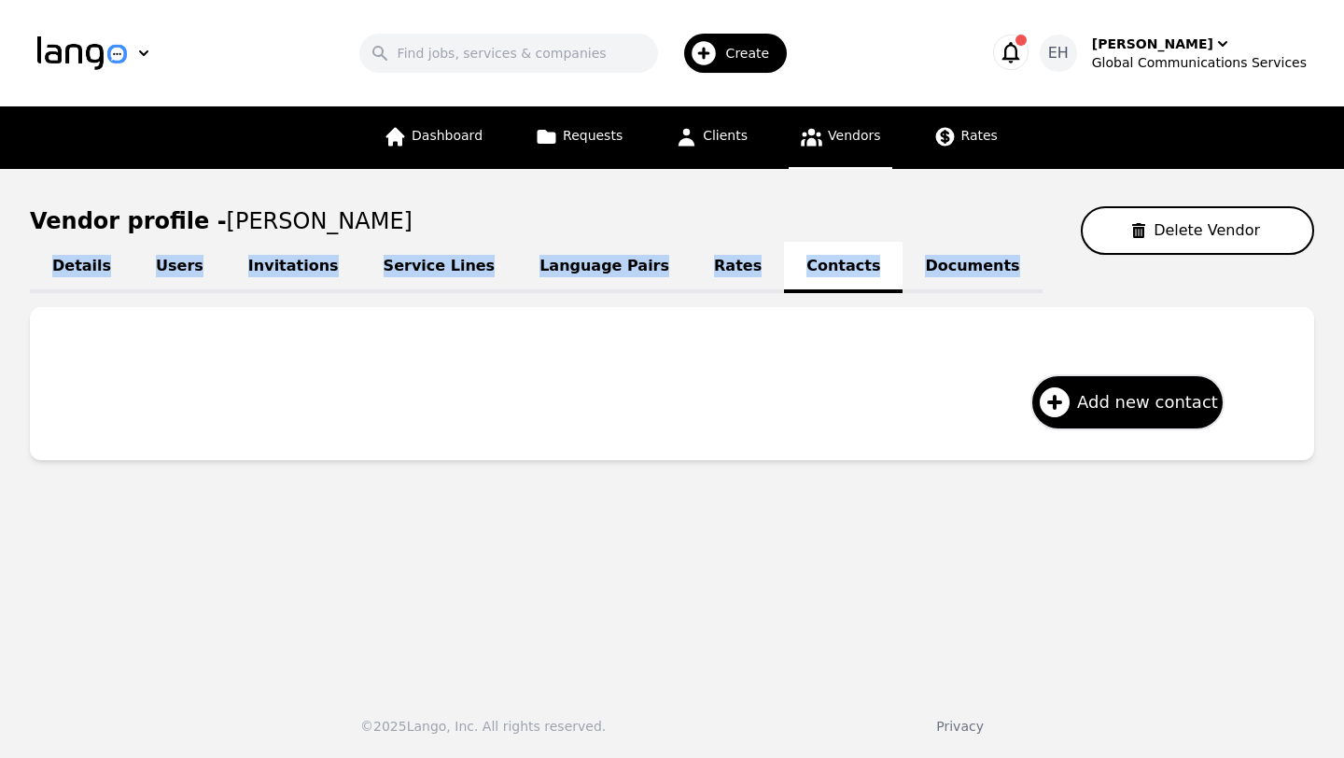
click at [771, 265] on div "Details Users Invitations Service Lines Language Pairs Rates Contacts Documents" at bounding box center [672, 266] width 1284 height 22
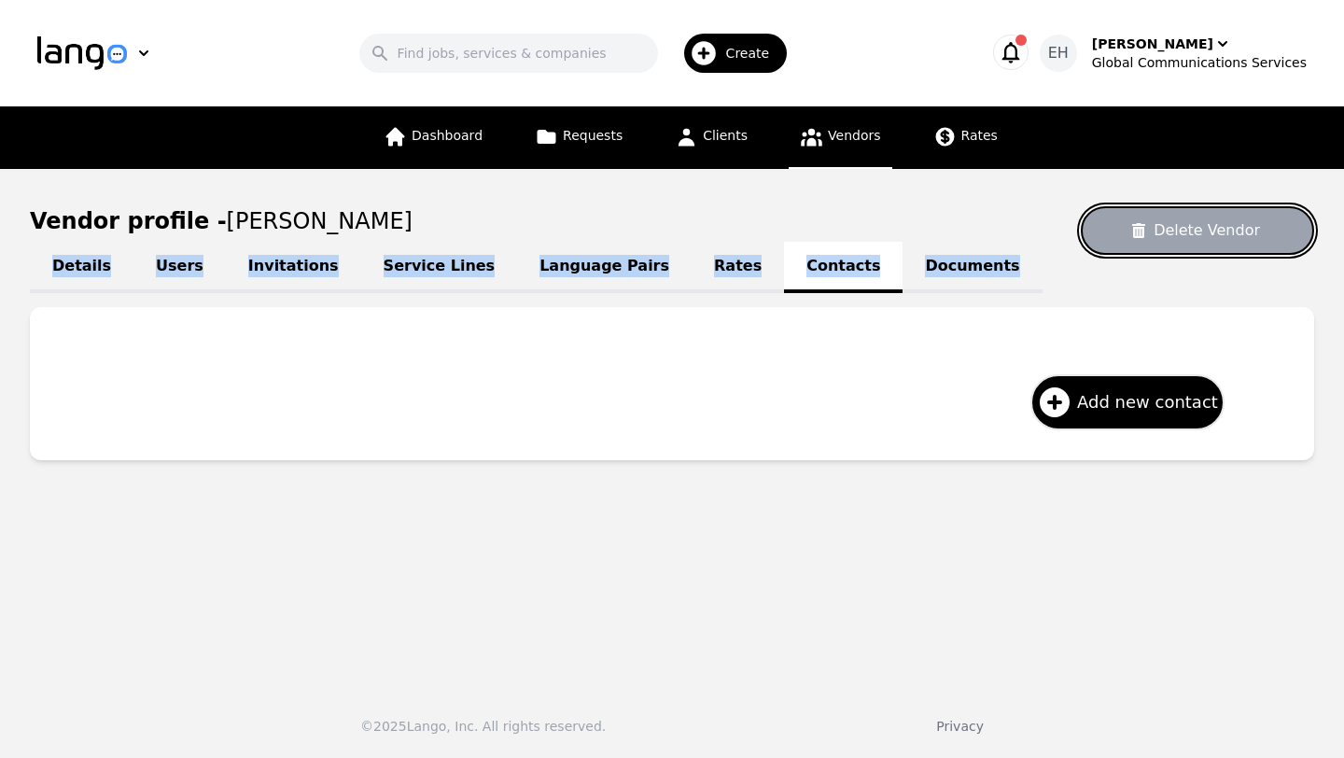
click at [1194, 226] on button "Delete Vendor" at bounding box center [1196, 230] width 233 height 49
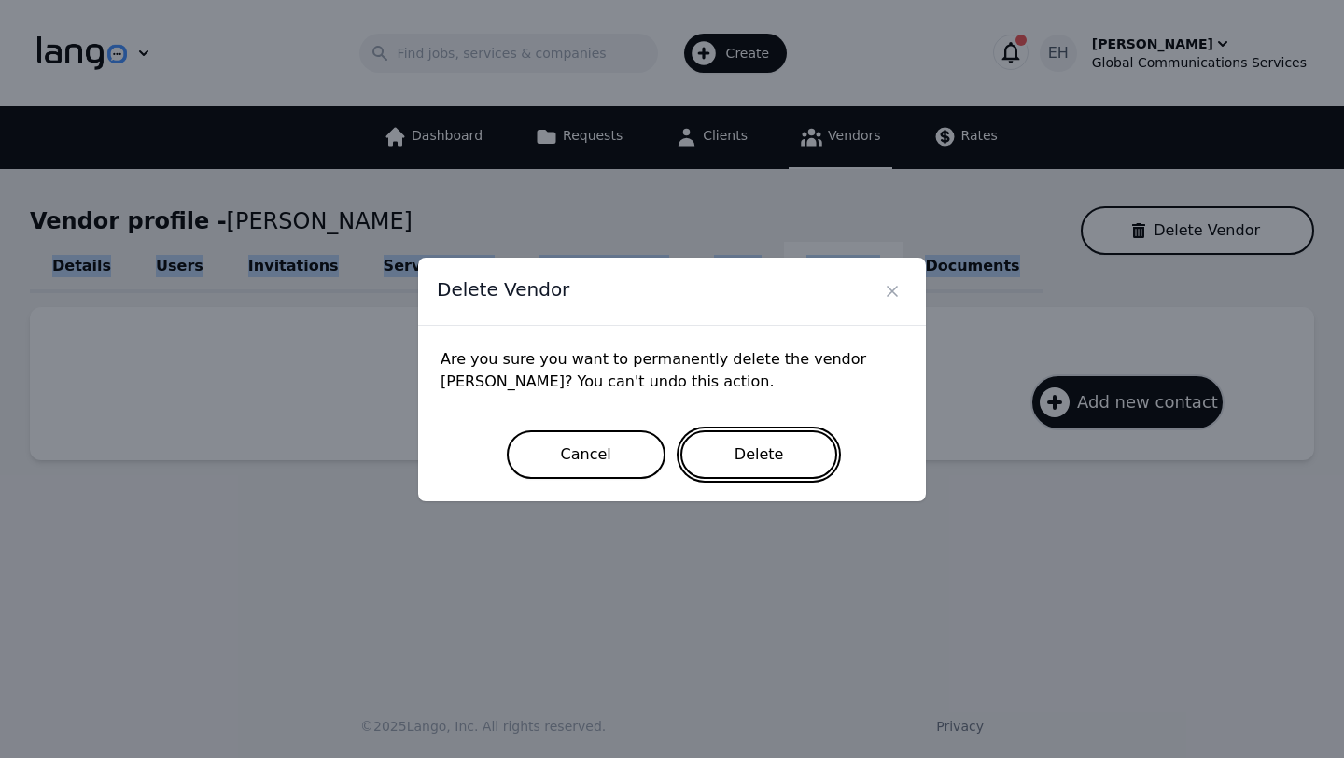
click at [790, 439] on button "Delete" at bounding box center [759, 454] width 158 height 49
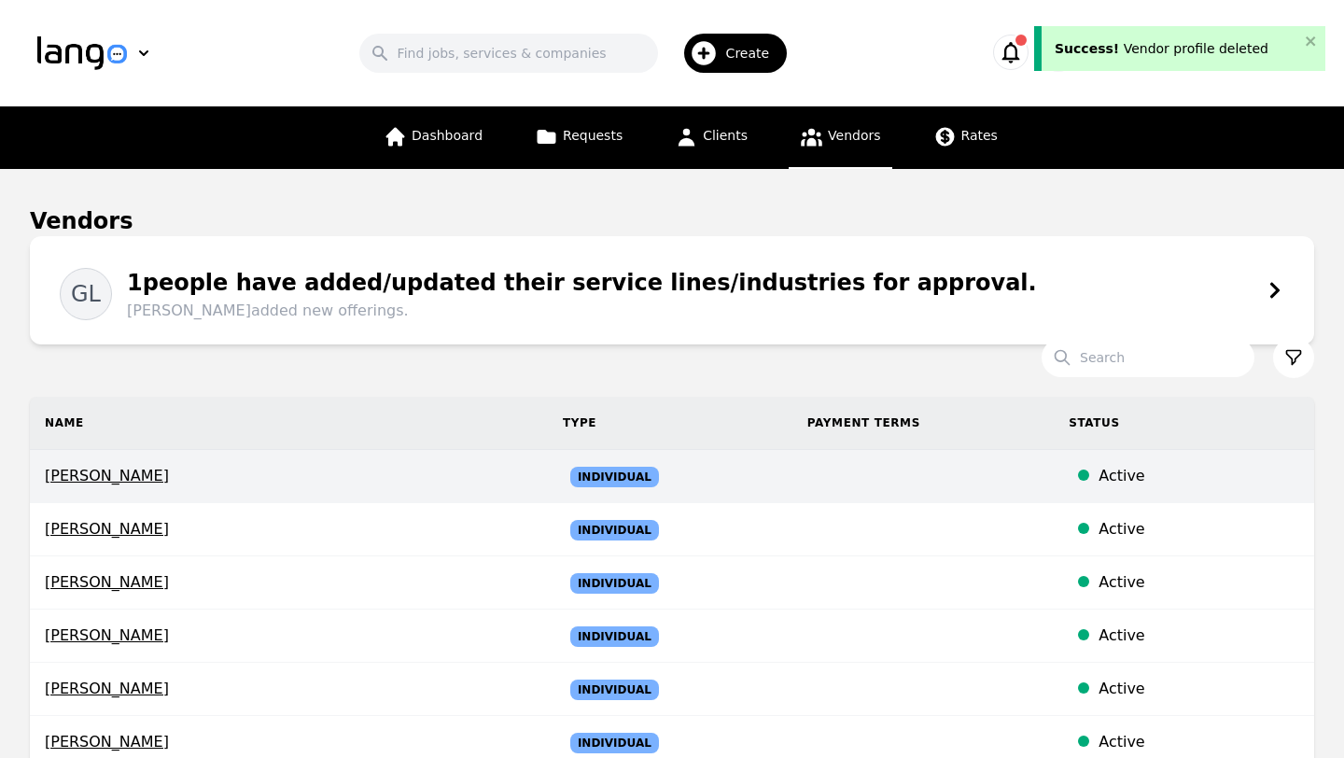
click at [113, 474] on span "Elias Guirrugo" at bounding box center [289, 476] width 488 height 22
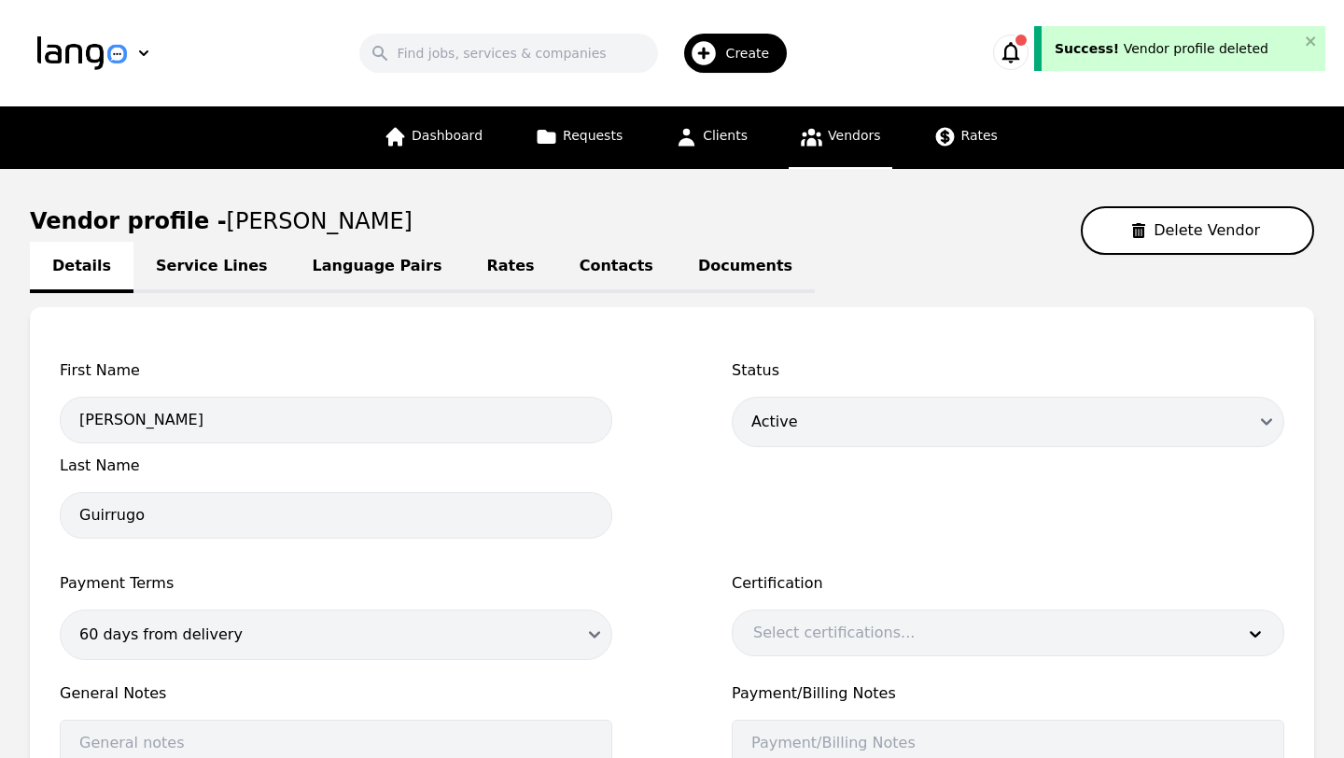
click at [577, 248] on link "Contacts" at bounding box center [616, 267] width 118 height 51
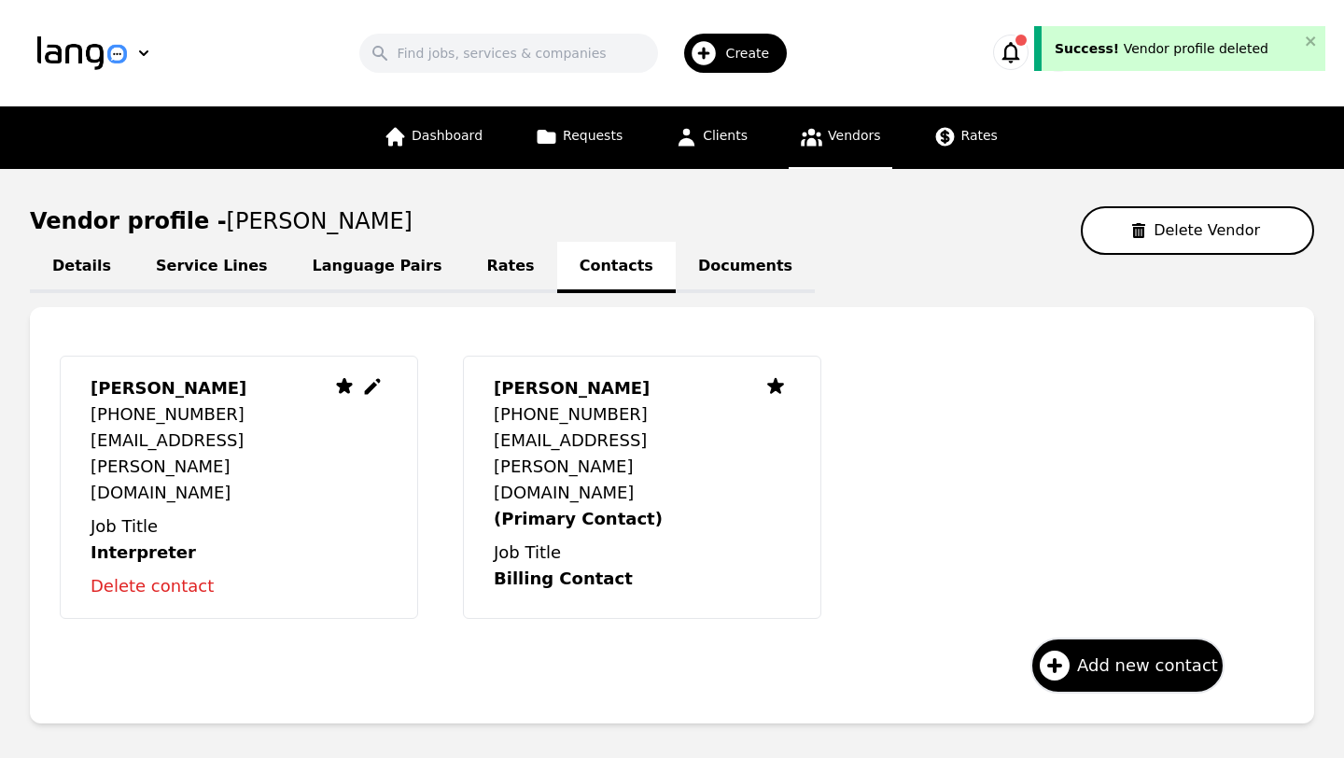
click at [346, 383] on icon at bounding box center [344, 386] width 15 height 14
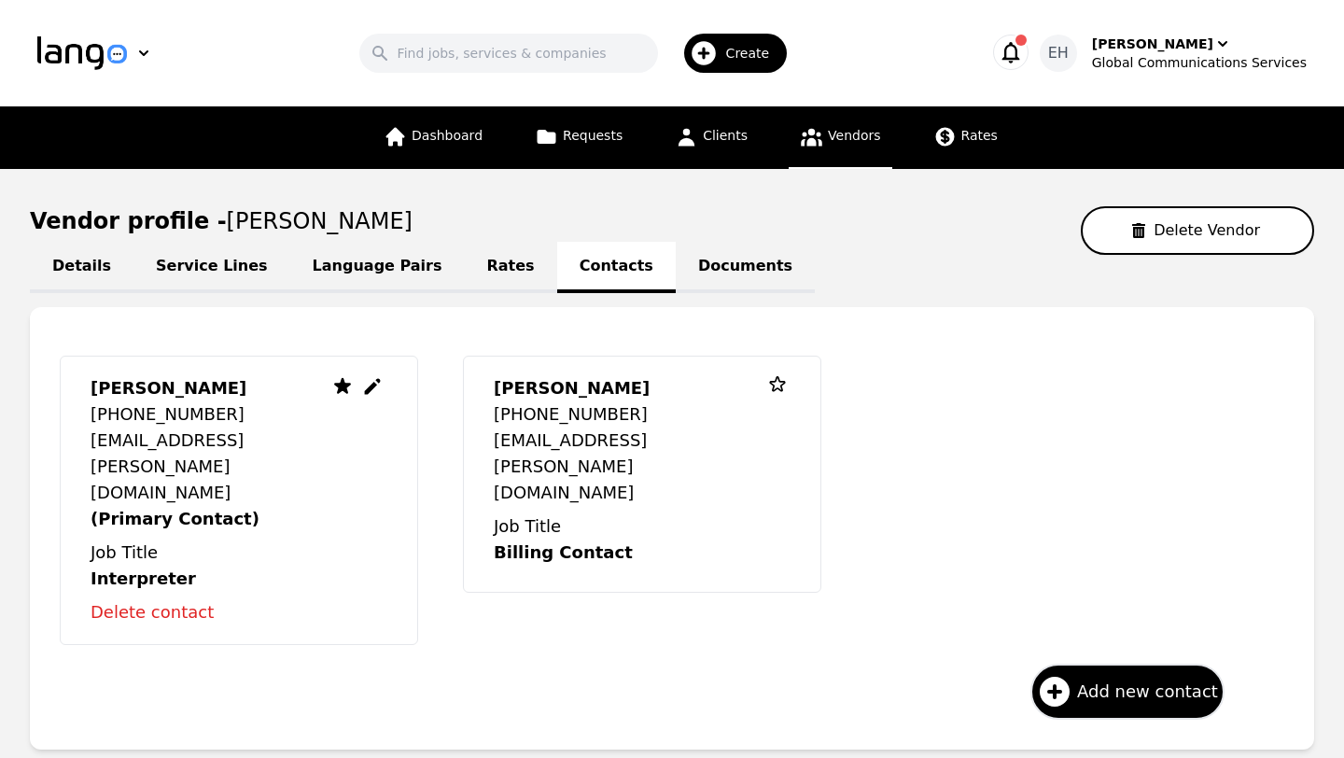
click at [765, 62] on span "Create" at bounding box center [754, 53] width 57 height 19
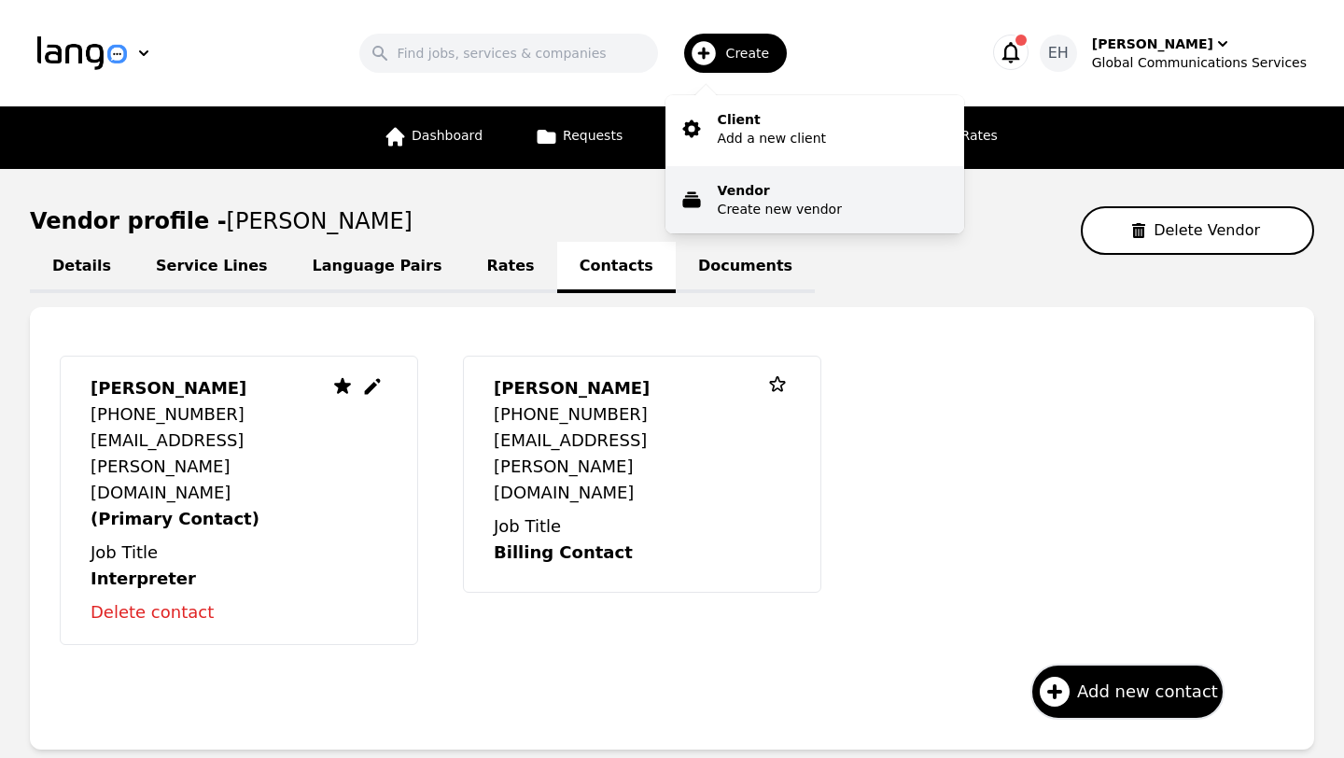
click at [760, 206] on p "Create new vendor" at bounding box center [780, 209] width 124 height 19
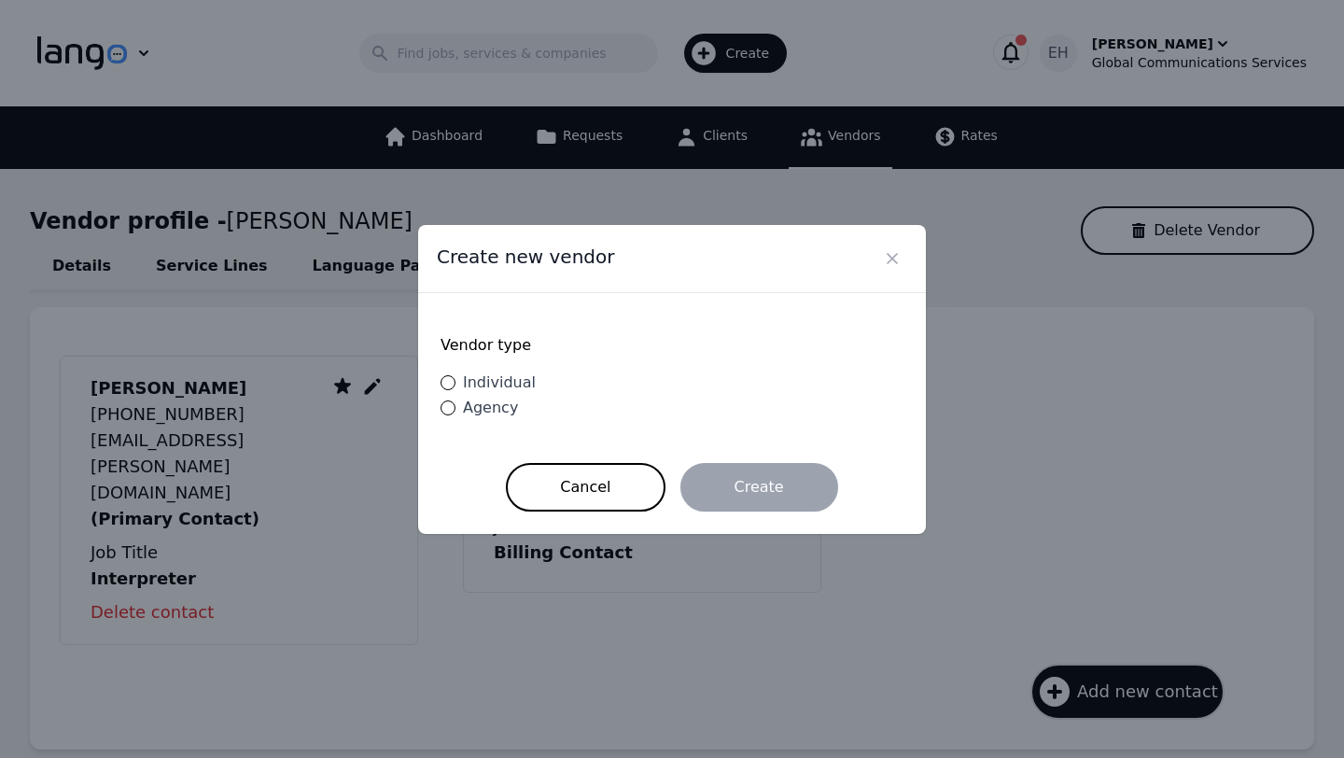
click at [504, 378] on span "Individual" at bounding box center [499, 382] width 73 height 18
click at [455, 378] on input "Individual" at bounding box center [447, 382] width 15 height 15
radio input "true"
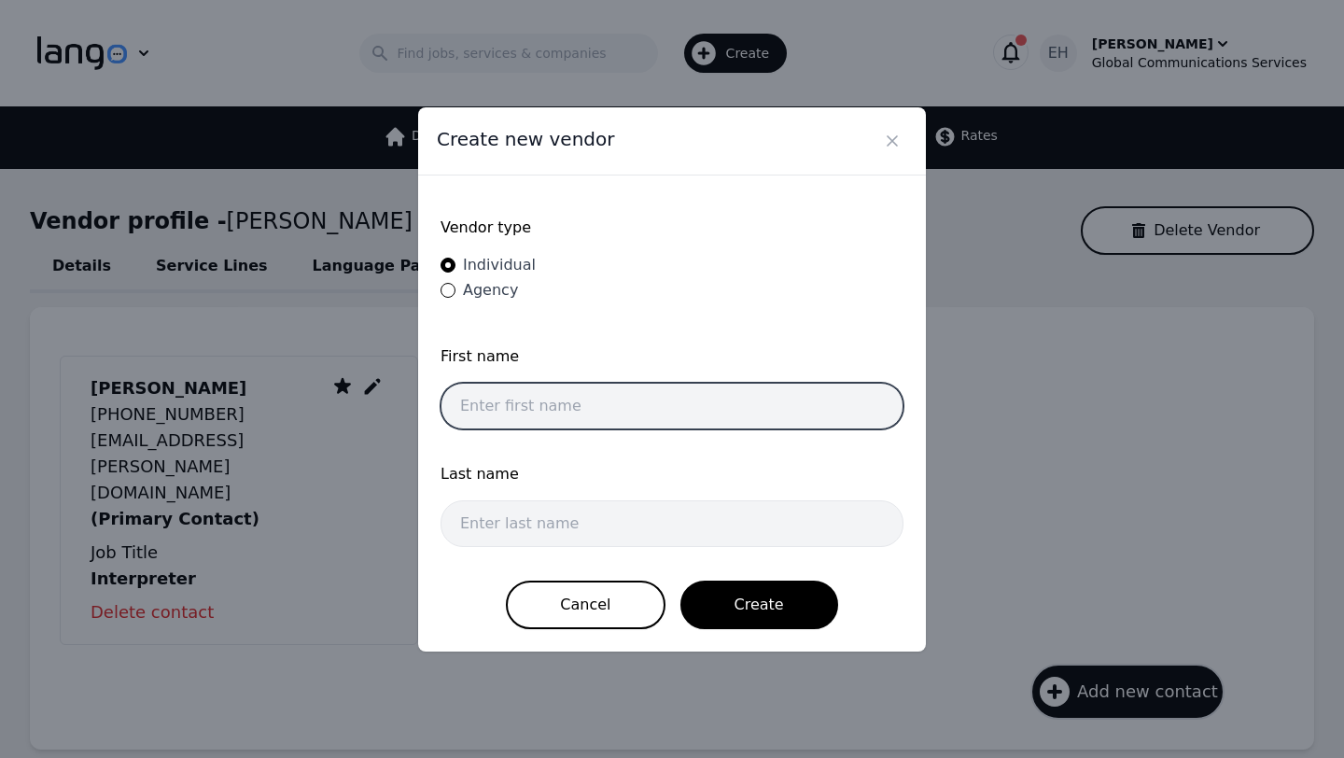
click at [523, 414] on input "text" at bounding box center [671, 406] width 463 height 47
type input "Katerina"
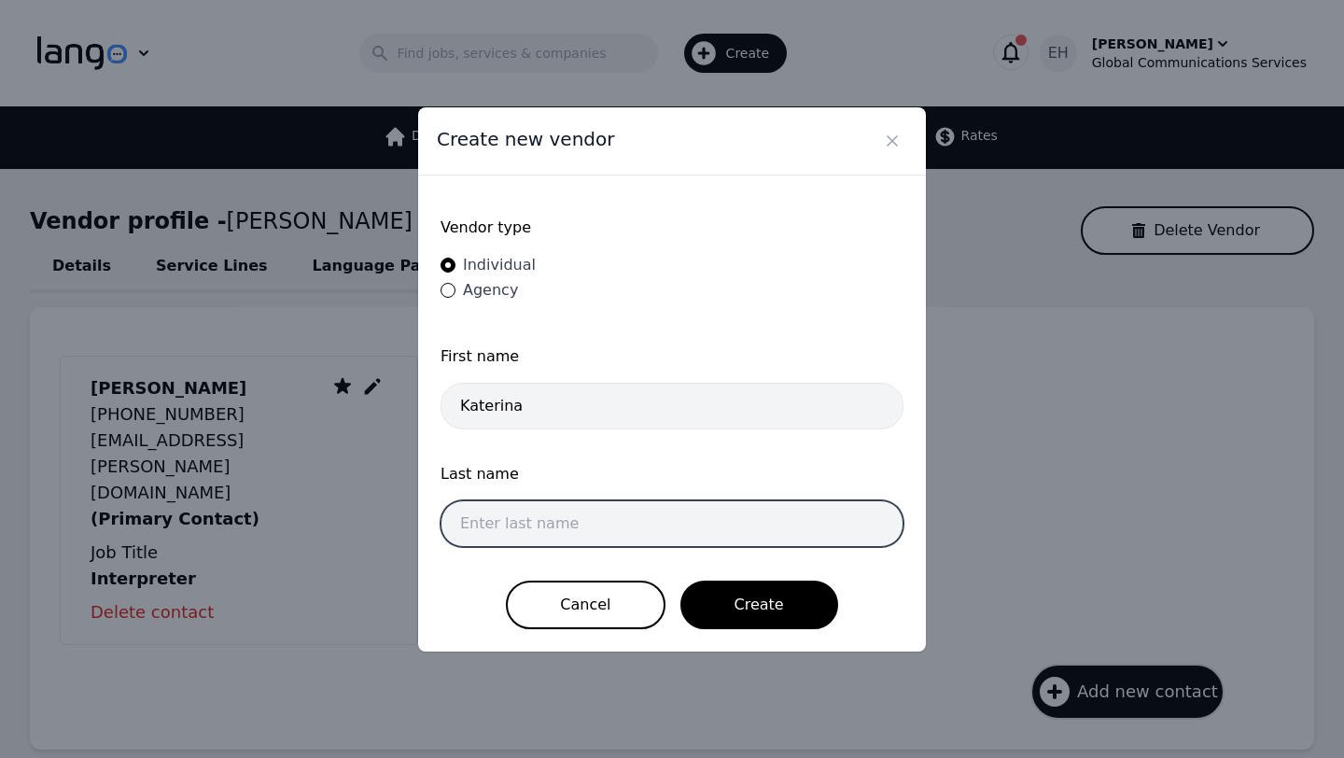
click at [513, 519] on input "text" at bounding box center [671, 523] width 463 height 47
type input "Bylyku"
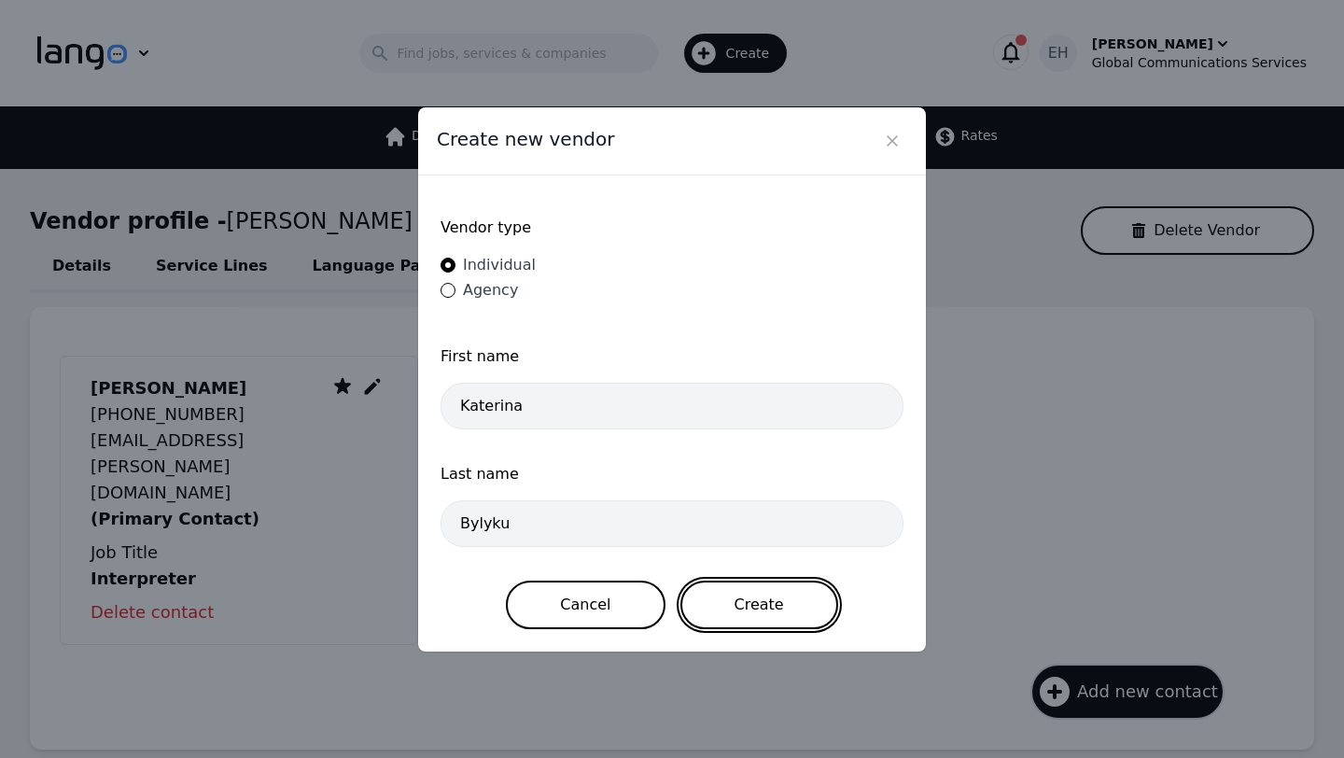
click at [817, 601] on button "Create" at bounding box center [759, 604] width 158 height 49
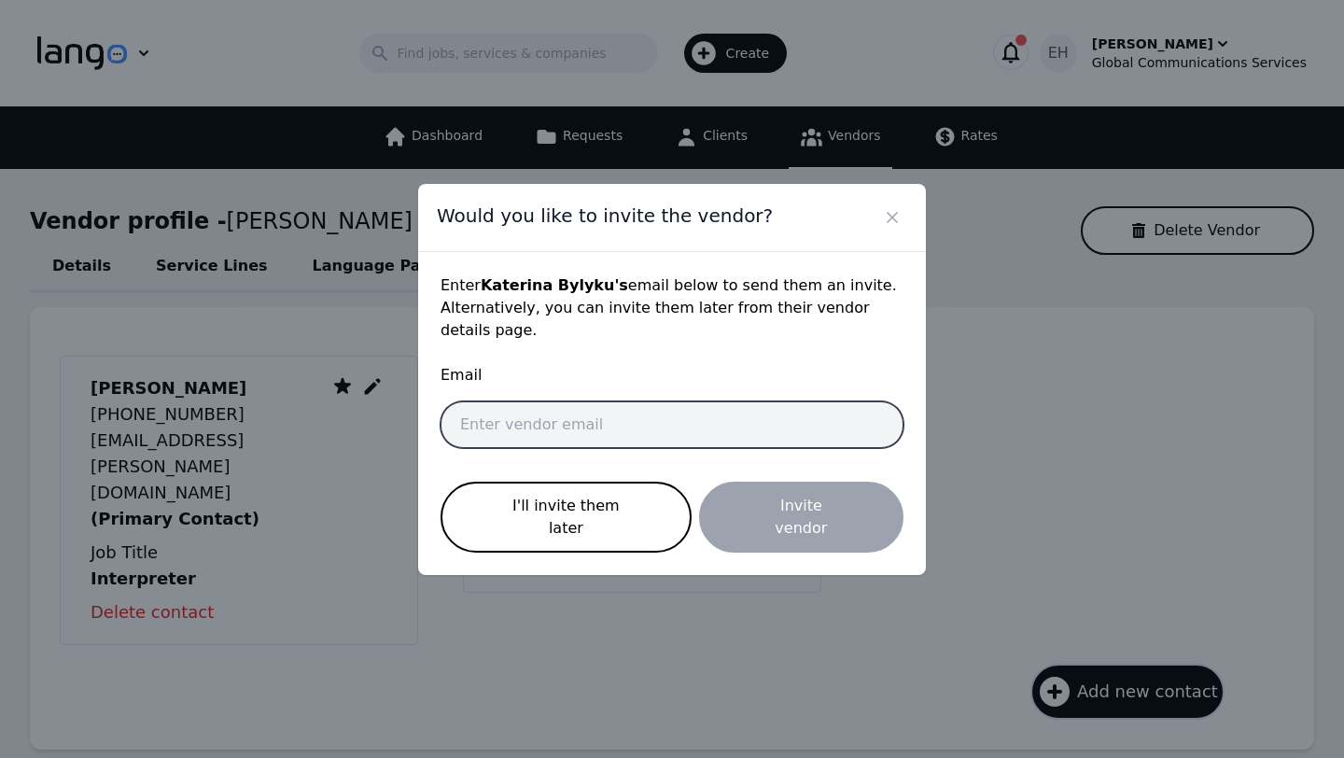
click at [536, 431] on input "email" at bounding box center [671, 424] width 463 height 47
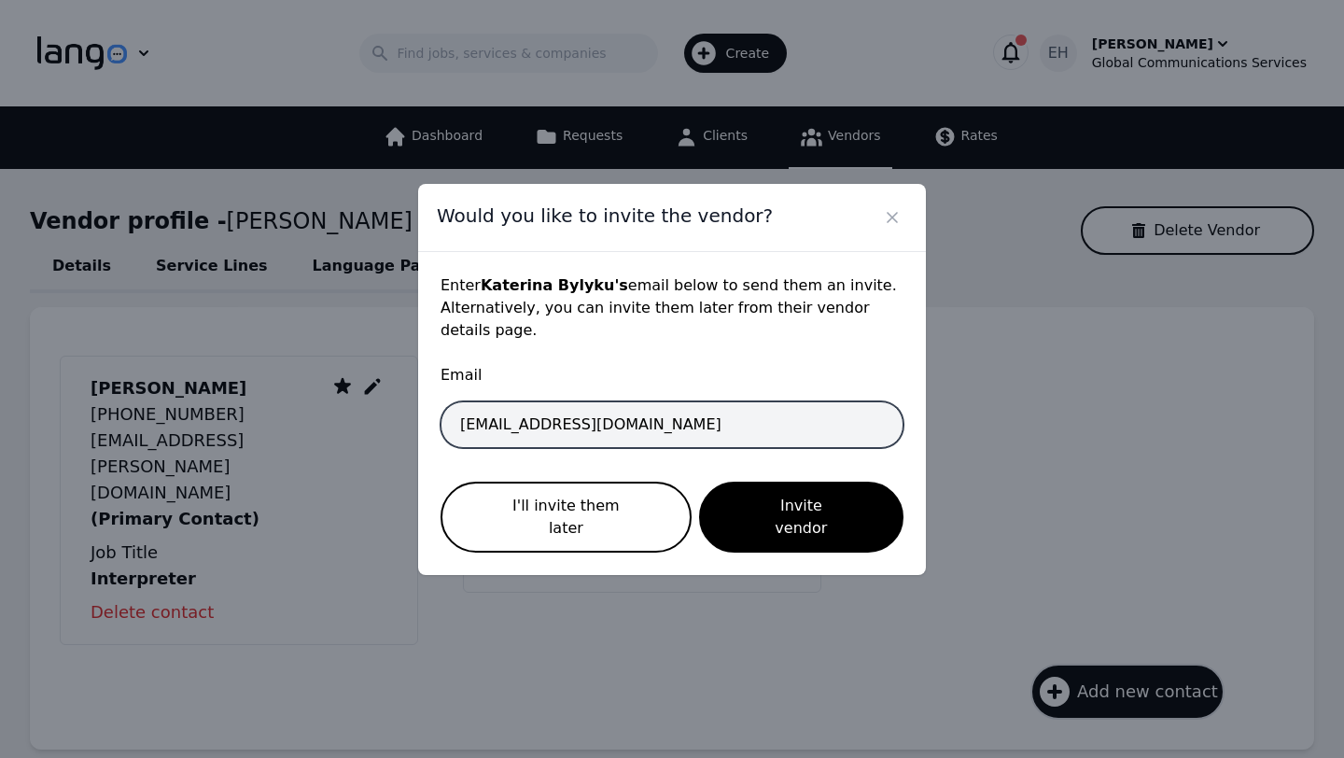
click at [582, 435] on input "interpreter+emine@gcsal.com" at bounding box center [671, 424] width 463 height 47
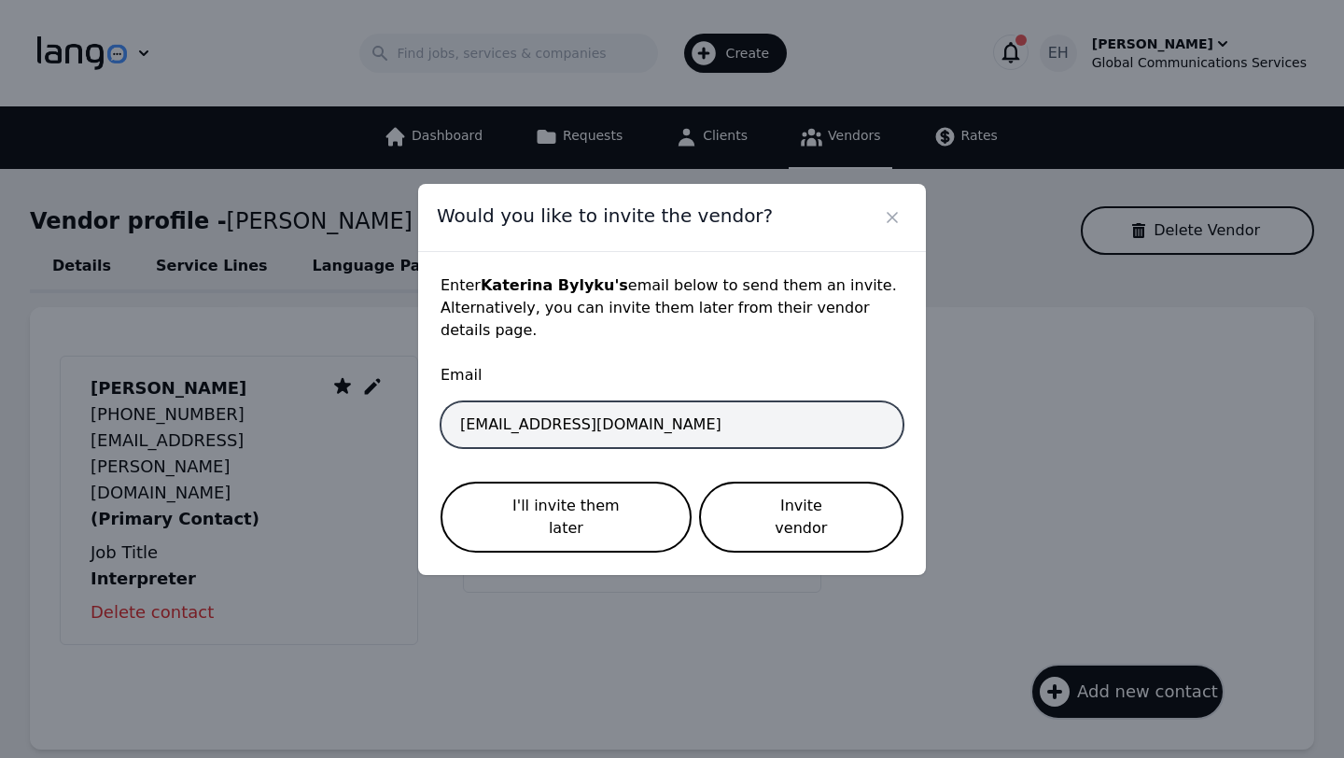
type input "interpreter+katerina@gcsal.com"
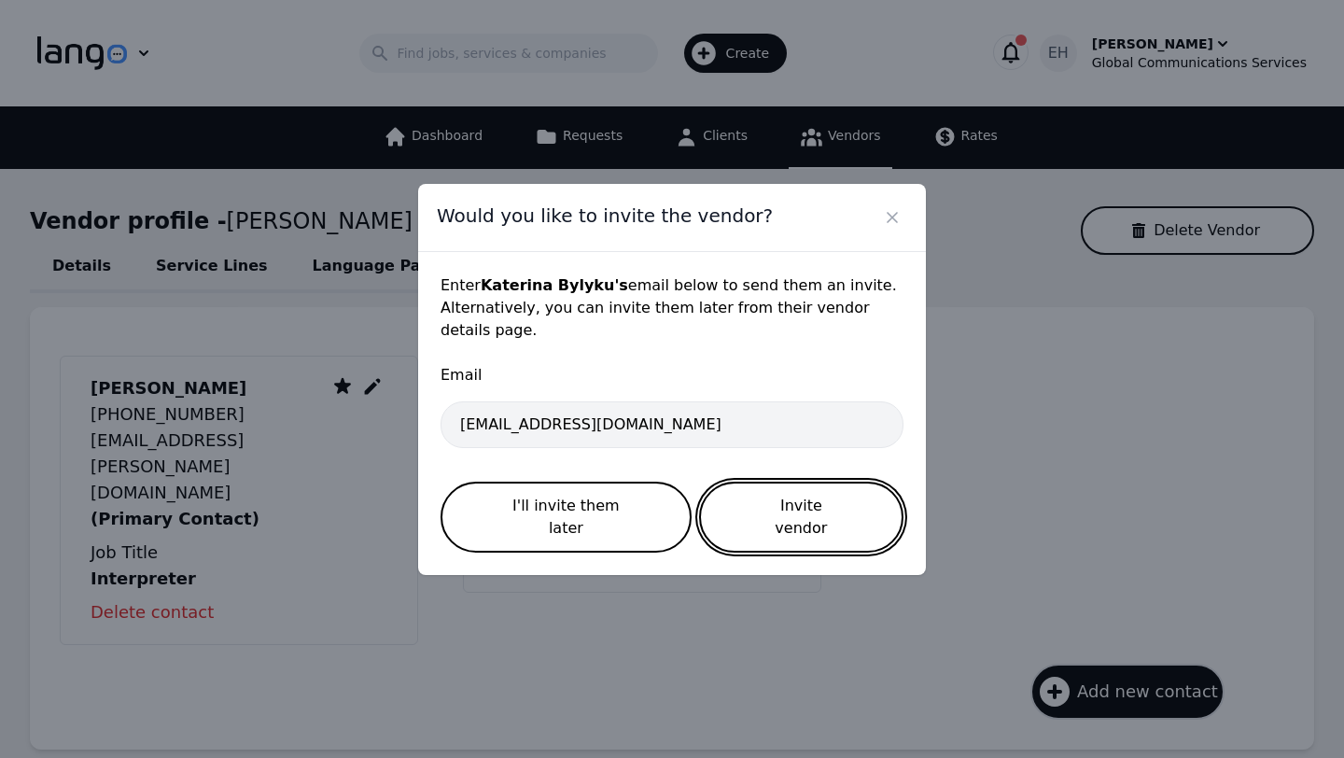
click at [784, 528] on button "Invite vendor" at bounding box center [801, 516] width 204 height 71
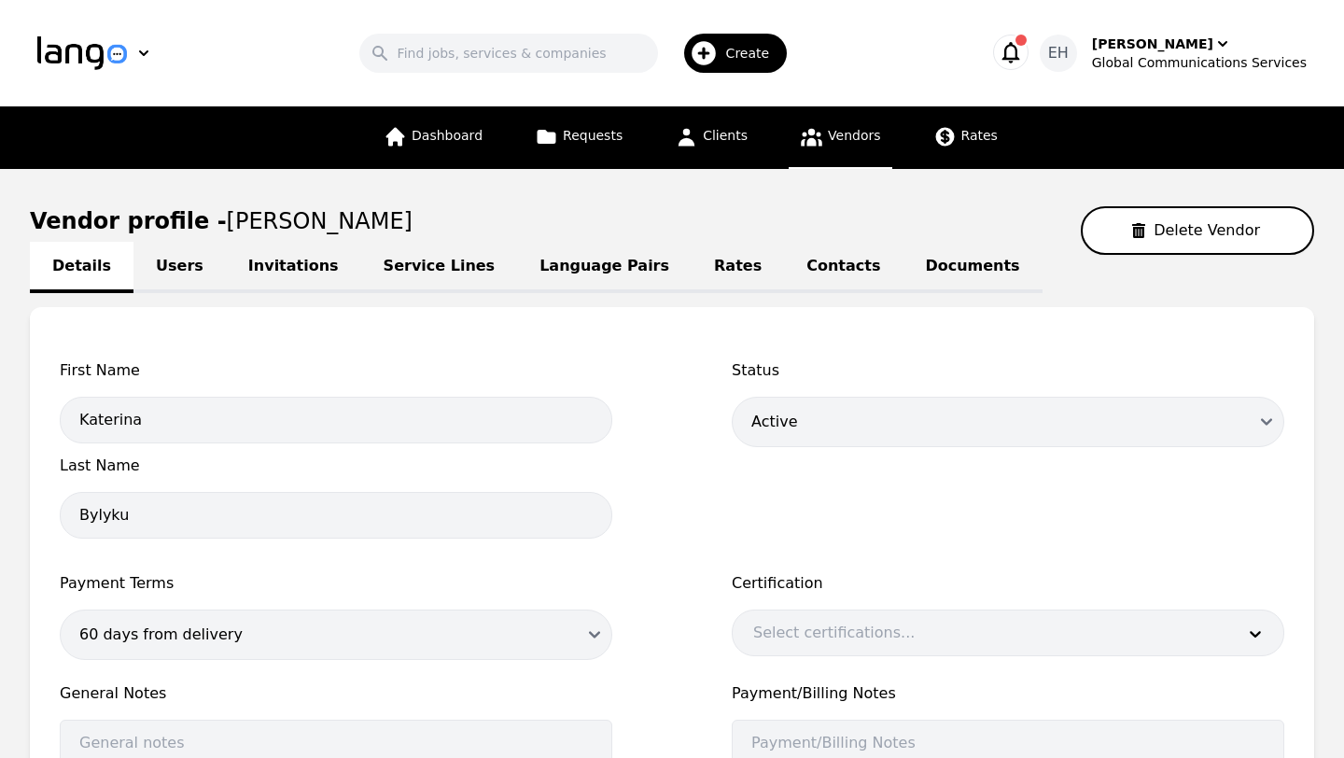
click at [168, 268] on link "Users" at bounding box center [179, 267] width 92 height 51
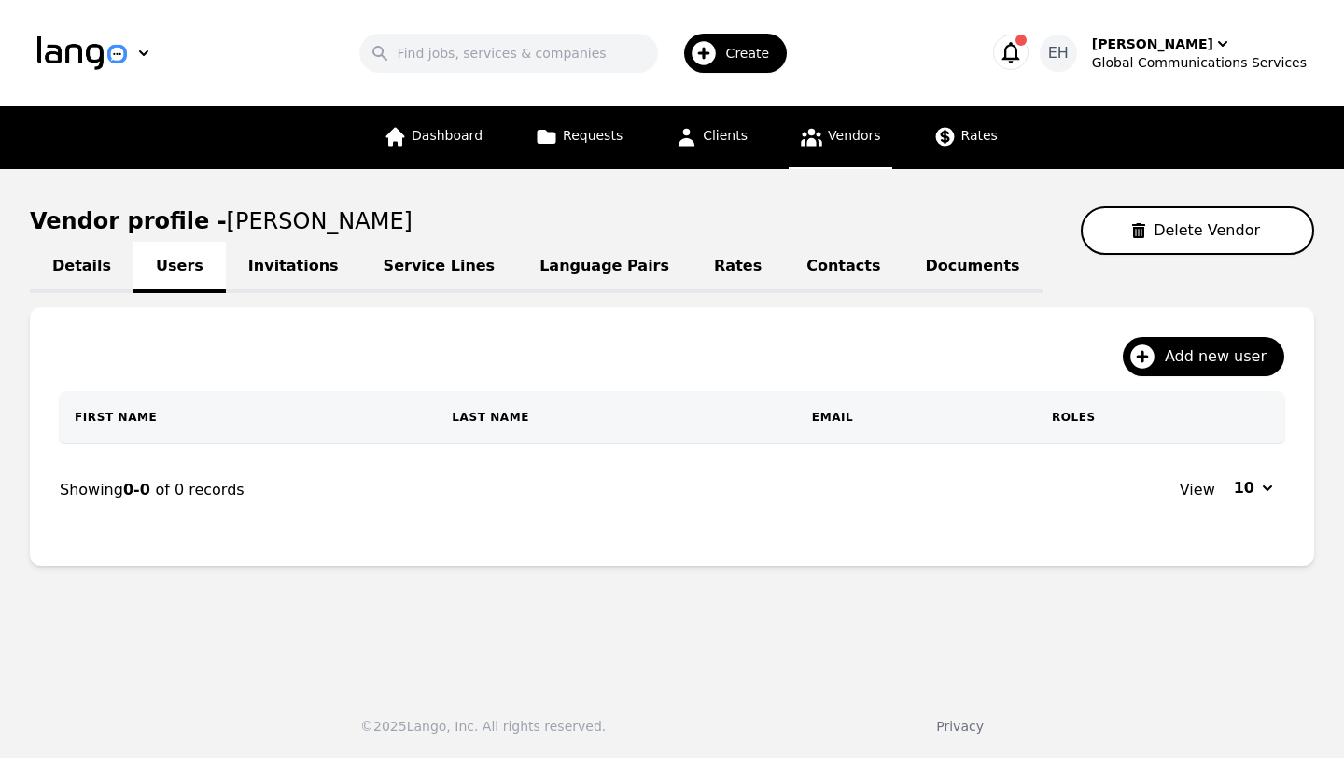
click at [263, 257] on link "Invitations" at bounding box center [293, 267] width 135 height 51
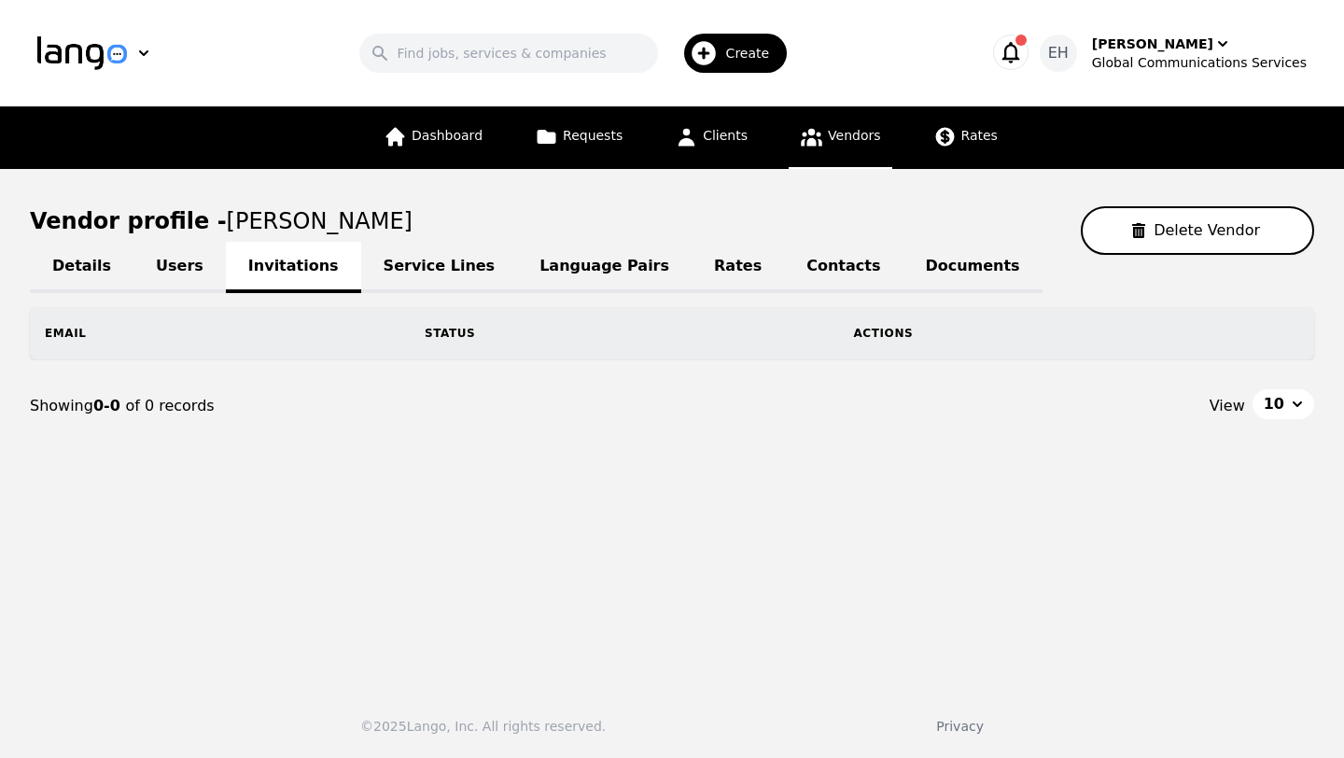
click at [272, 269] on div "Details Users Invitations Service Lines Language Pairs Rates Contacts Documents" at bounding box center [672, 266] width 1284 height 22
click at [523, 270] on link "Language Pairs" at bounding box center [604, 267] width 174 height 51
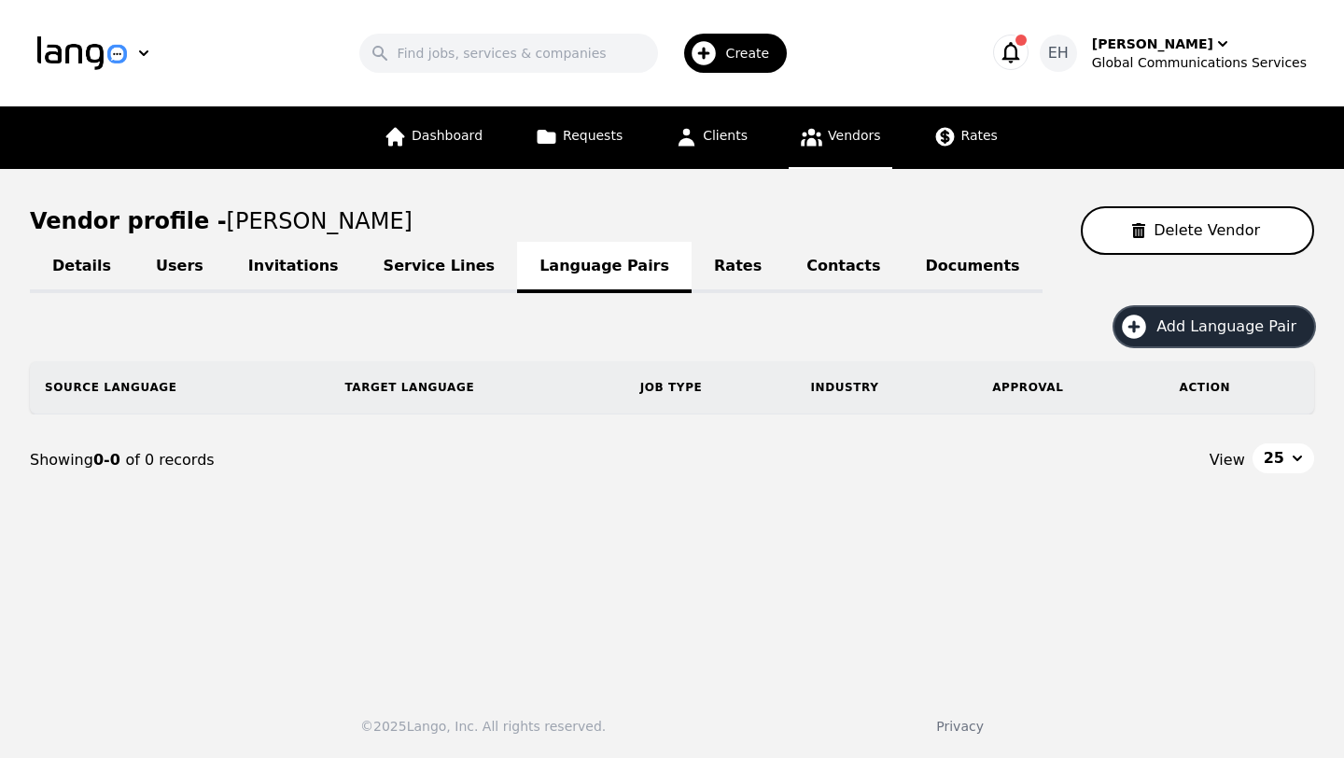
click at [1250, 322] on span "Add Language Pair" at bounding box center [1232, 326] width 153 height 22
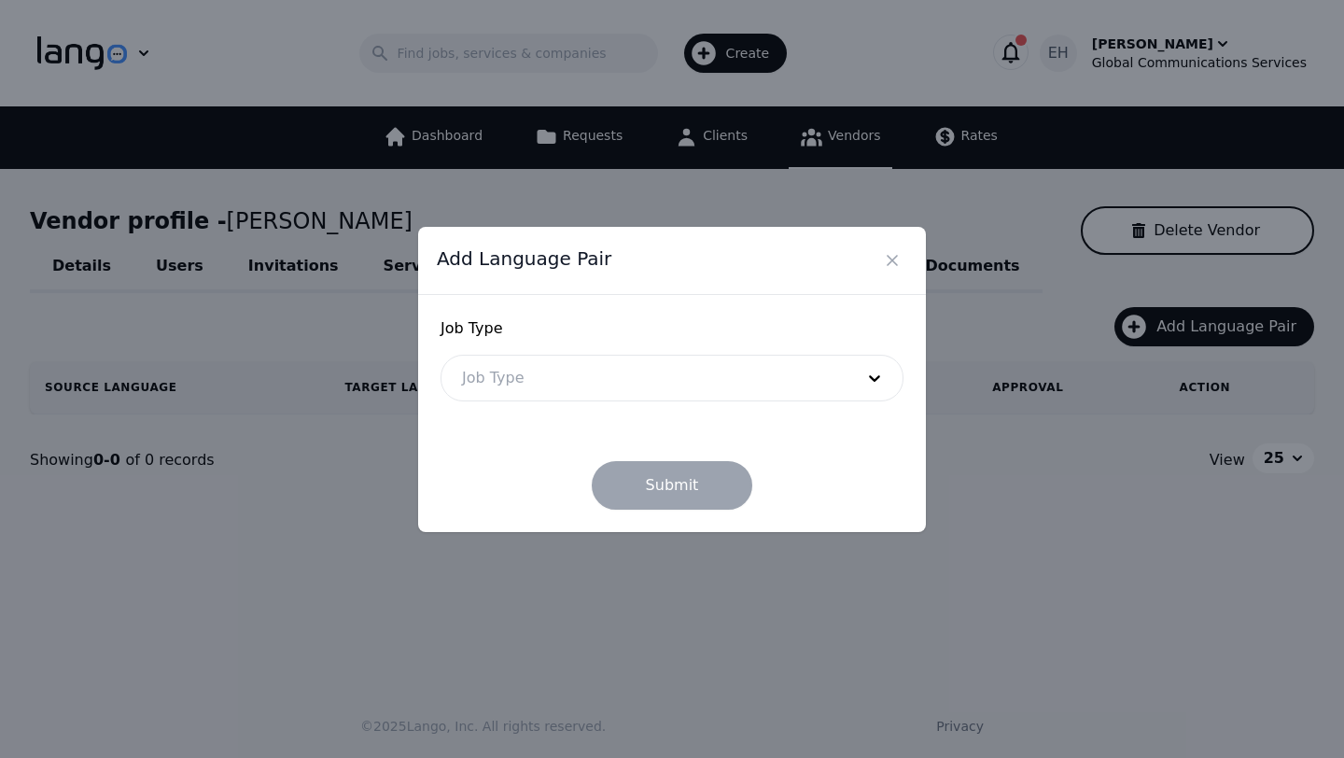
click at [678, 389] on div at bounding box center [643, 377] width 405 height 45
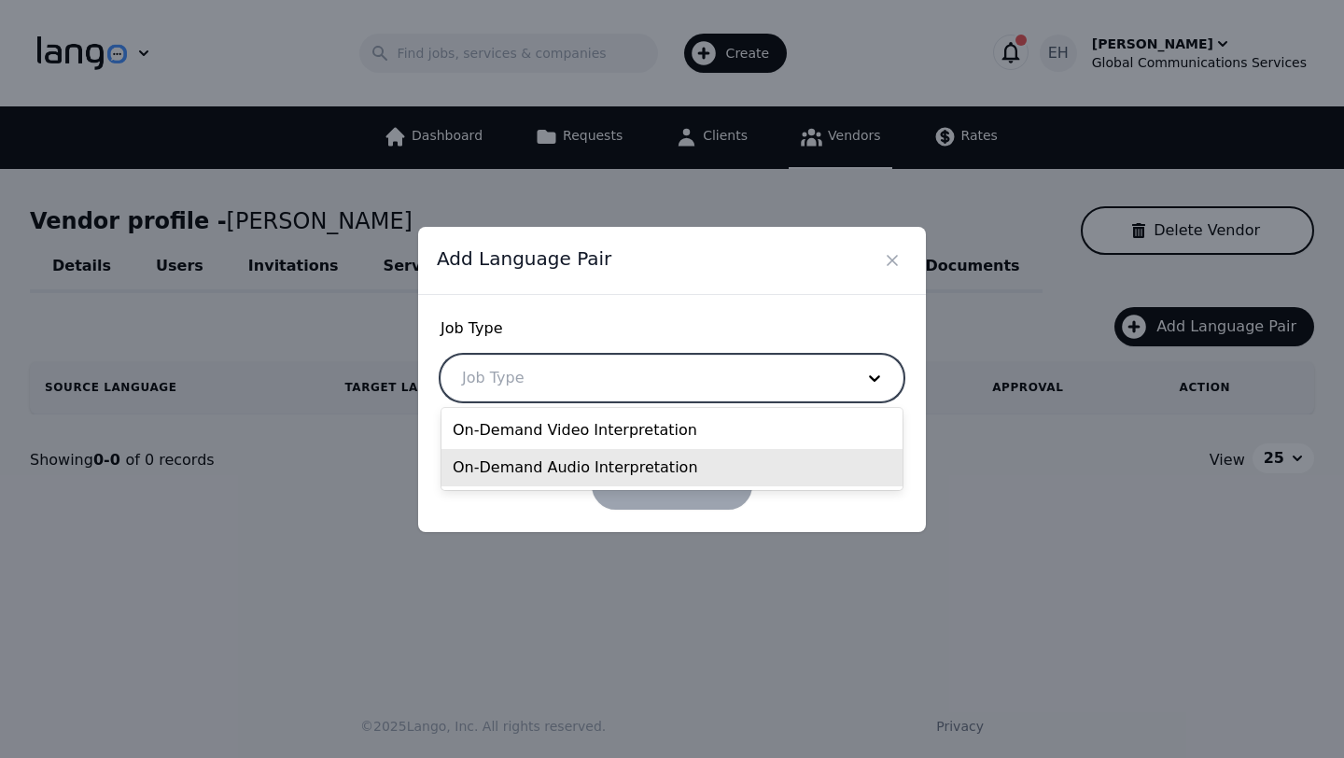
click at [631, 456] on div "On-Demand Audio Interpretation" at bounding box center [671, 467] width 461 height 37
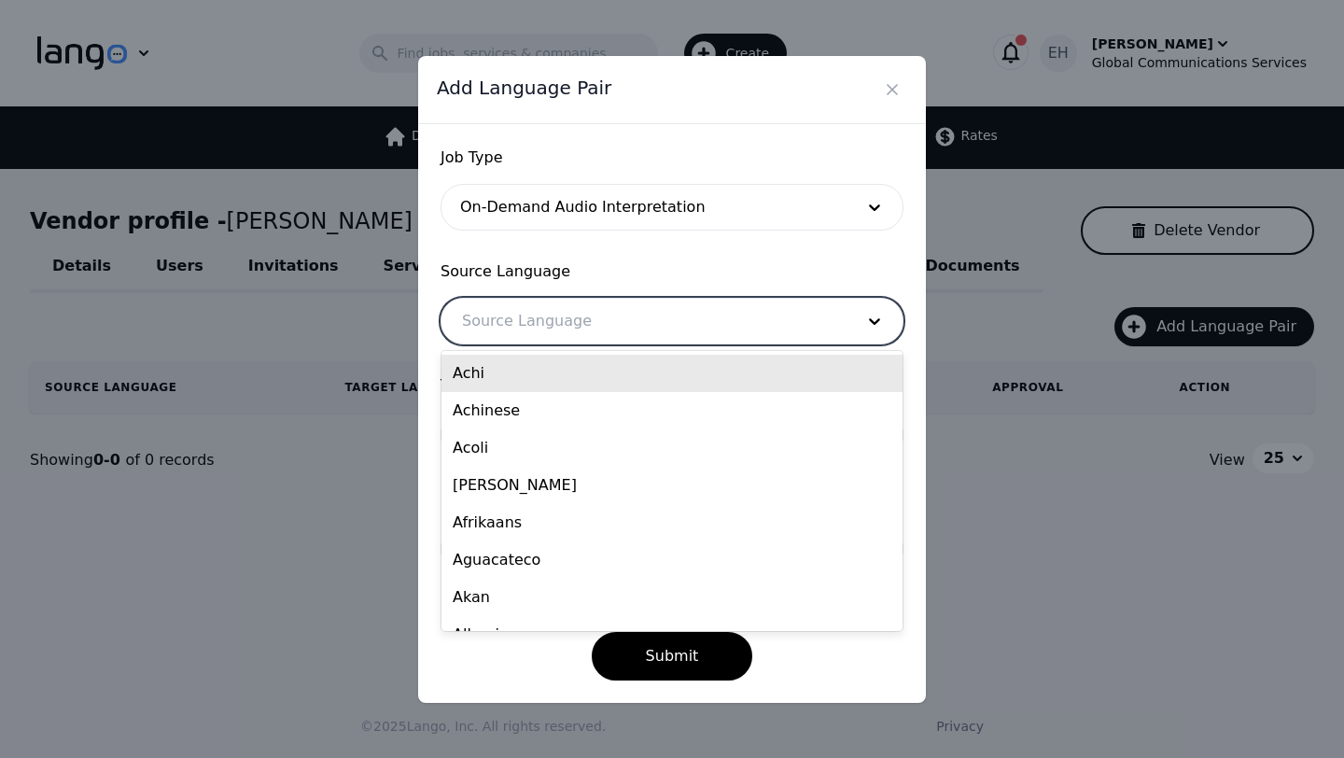
click at [572, 324] on div at bounding box center [643, 321] width 405 height 45
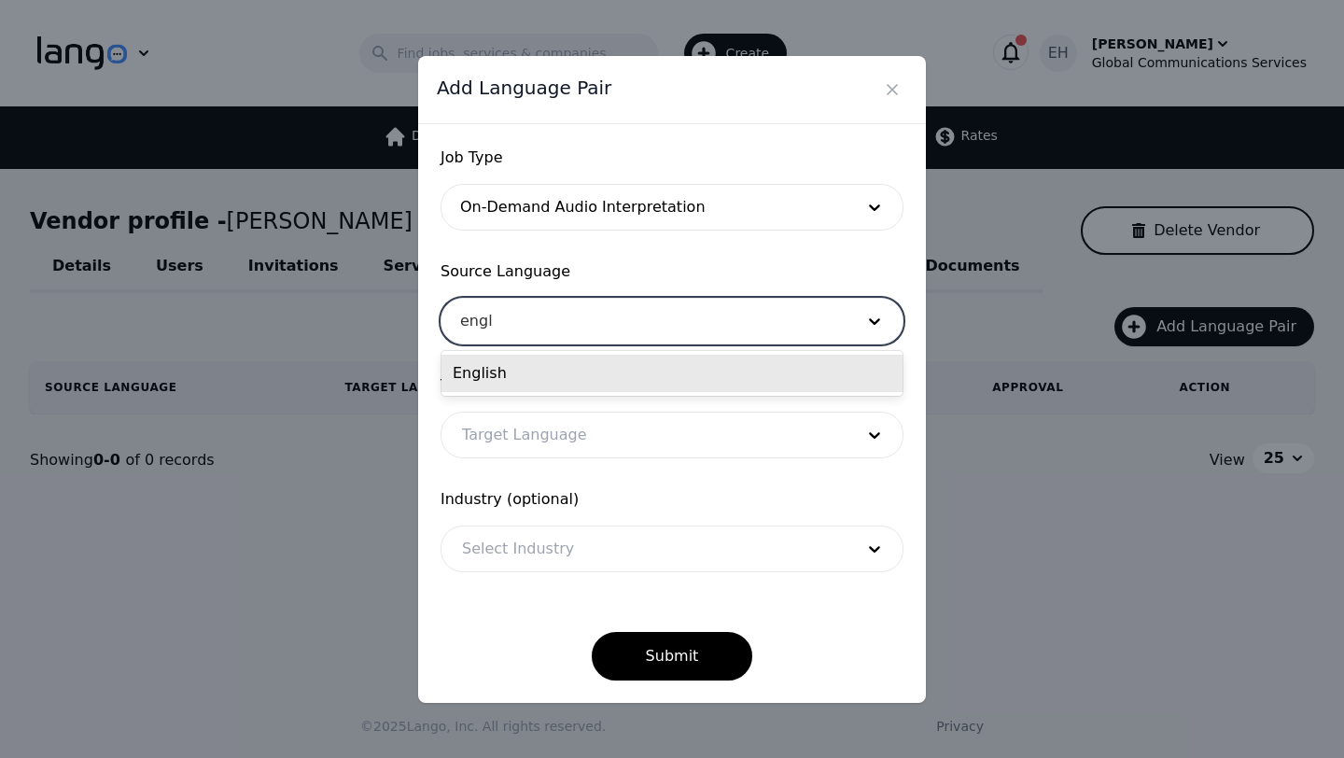
type input "engli"
click at [549, 375] on div "English" at bounding box center [671, 373] width 461 height 37
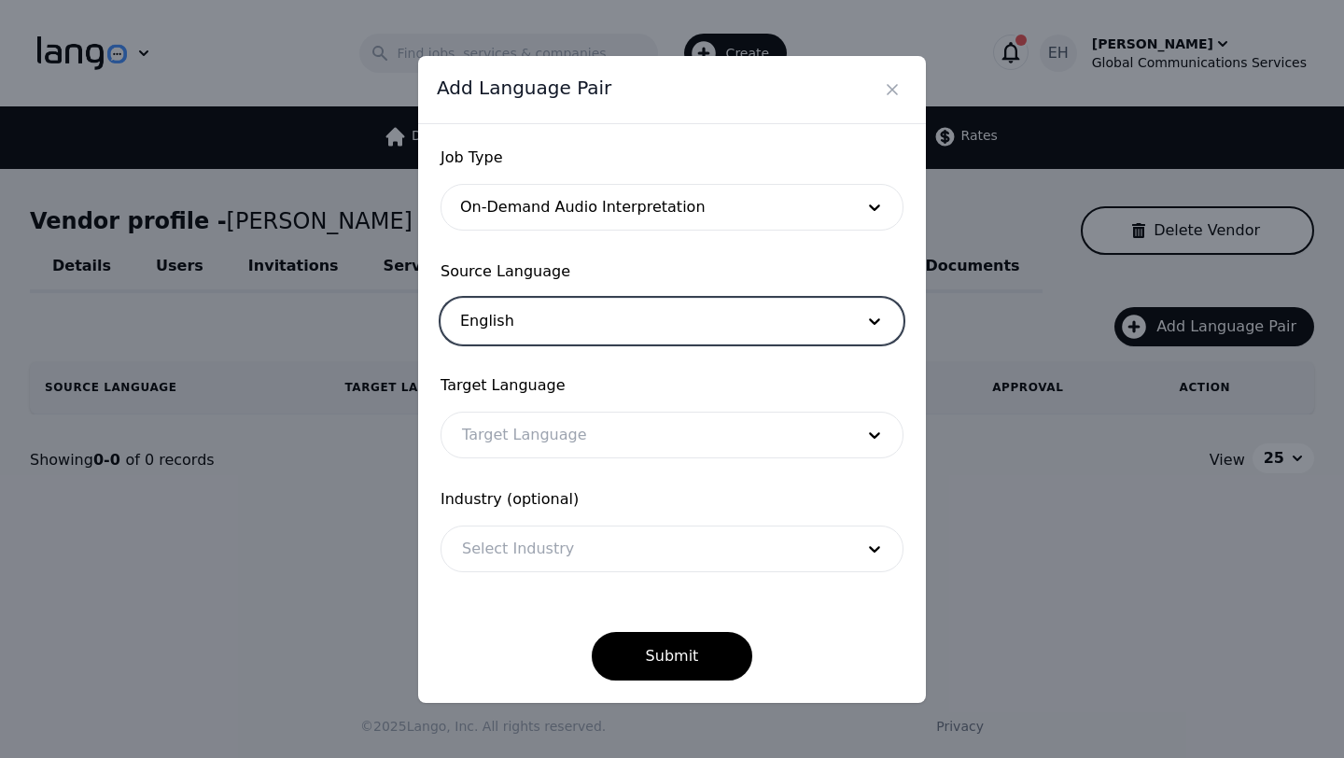
click at [518, 450] on div at bounding box center [643, 434] width 405 height 45
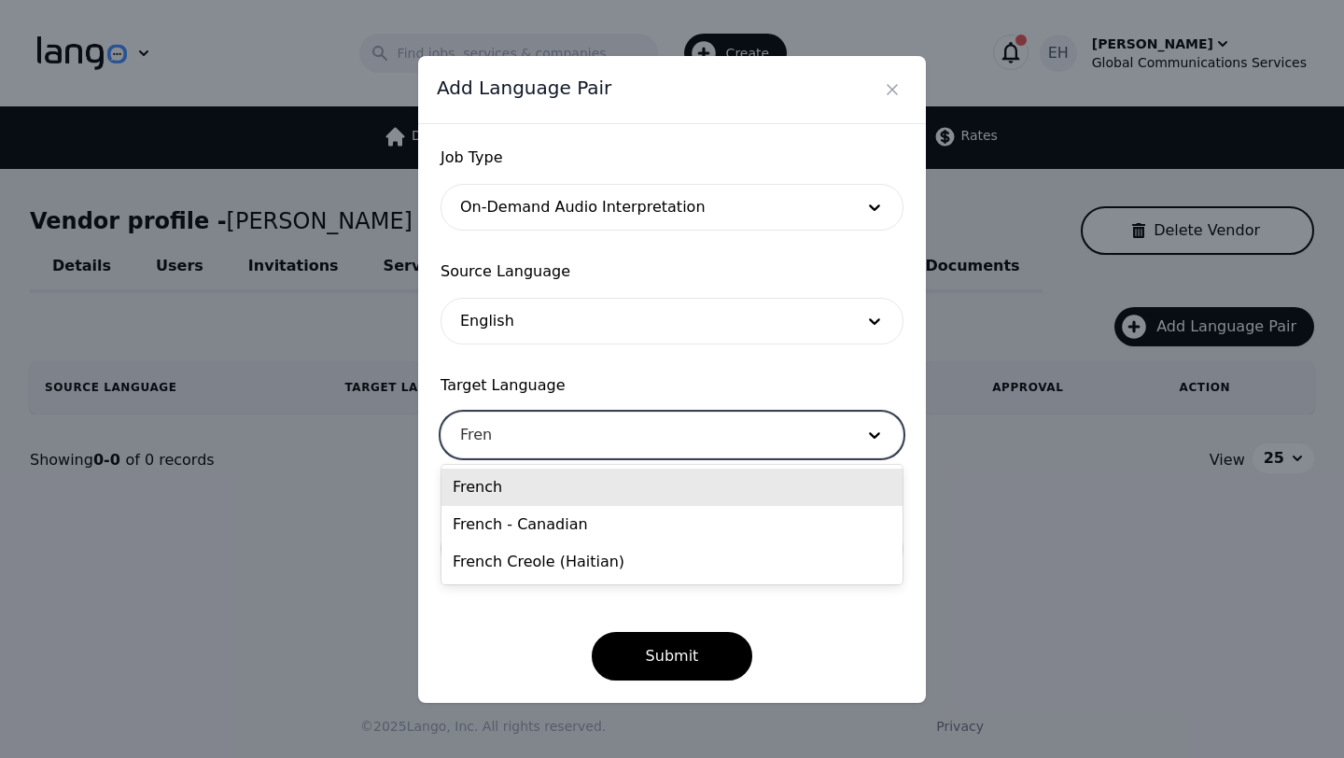
type input "Frenc"
click at [501, 488] on div "French" at bounding box center [671, 486] width 461 height 37
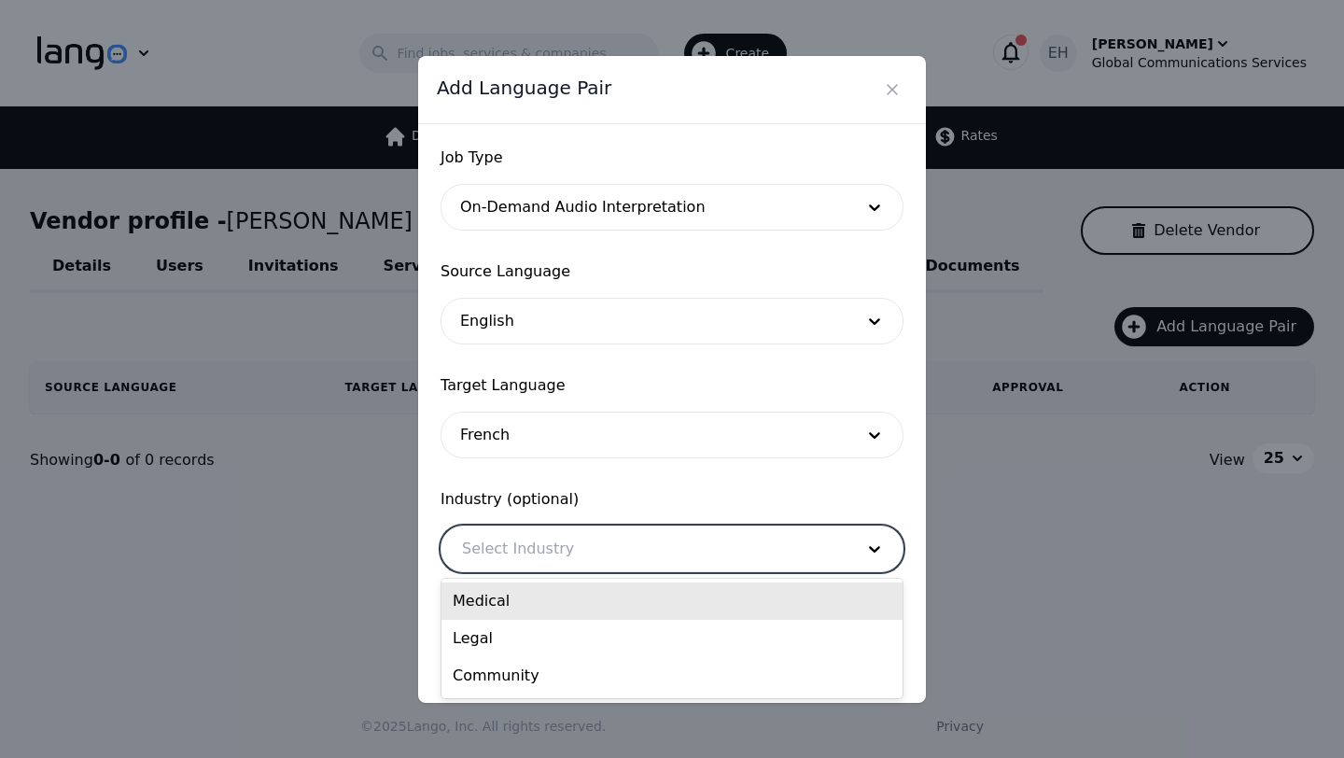
click at [522, 553] on div at bounding box center [643, 548] width 405 height 45
click at [501, 603] on div "Medical" at bounding box center [671, 600] width 461 height 37
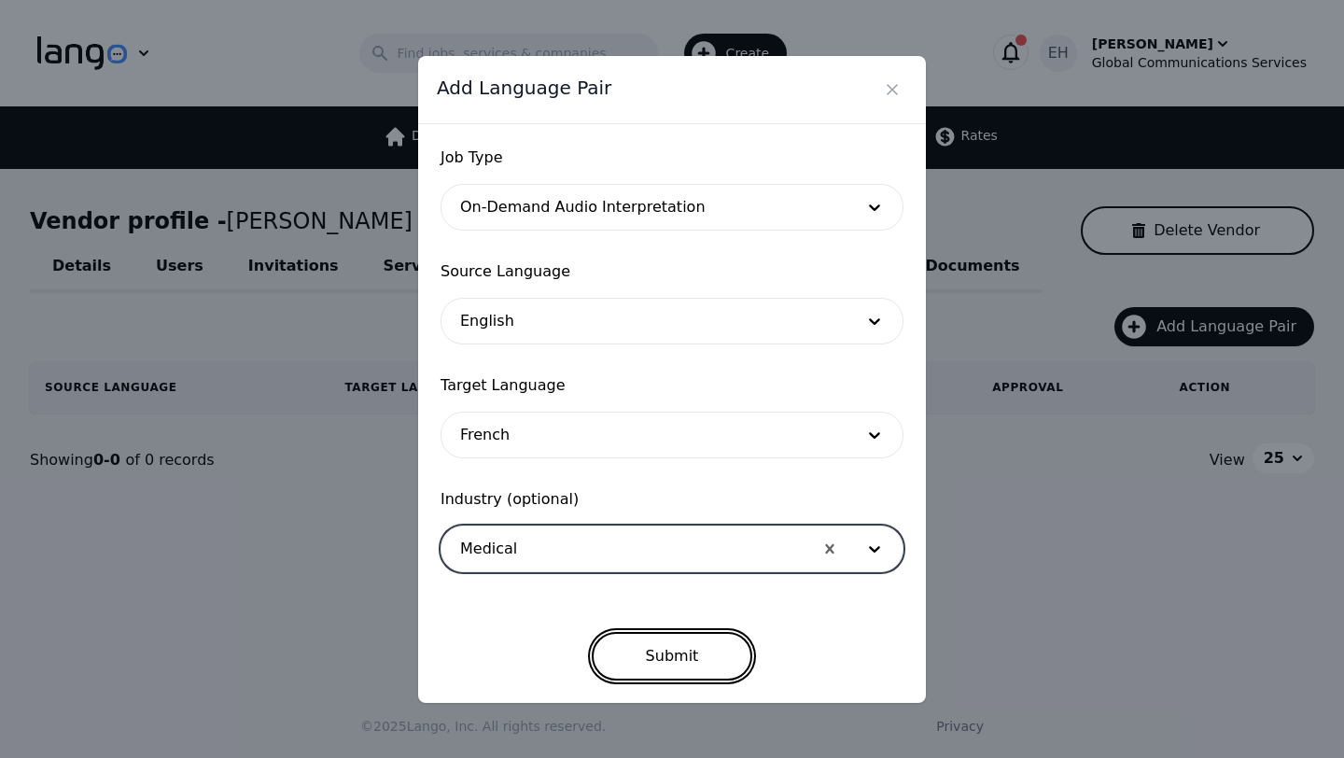
click at [682, 661] on button "Submit" at bounding box center [672, 656] width 161 height 49
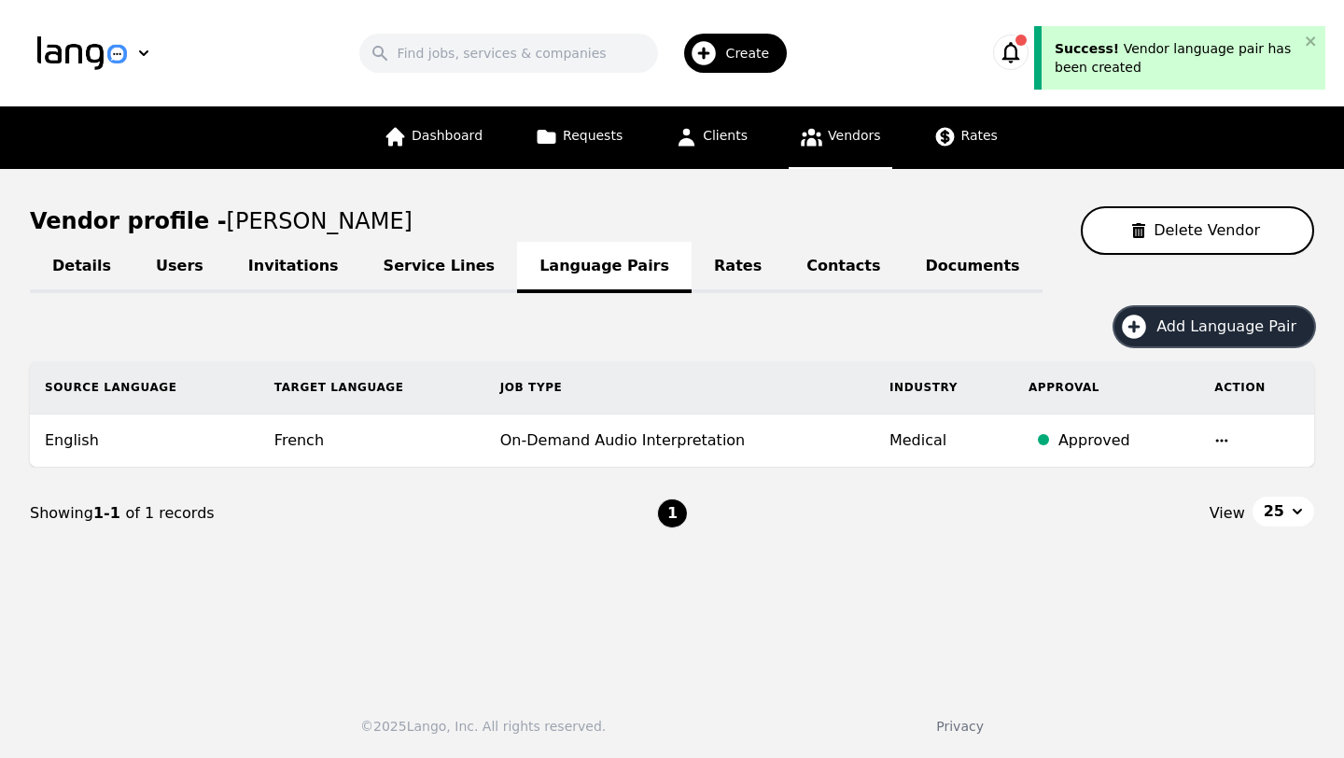
click at [1248, 329] on span "Add Language Pair" at bounding box center [1232, 326] width 153 height 22
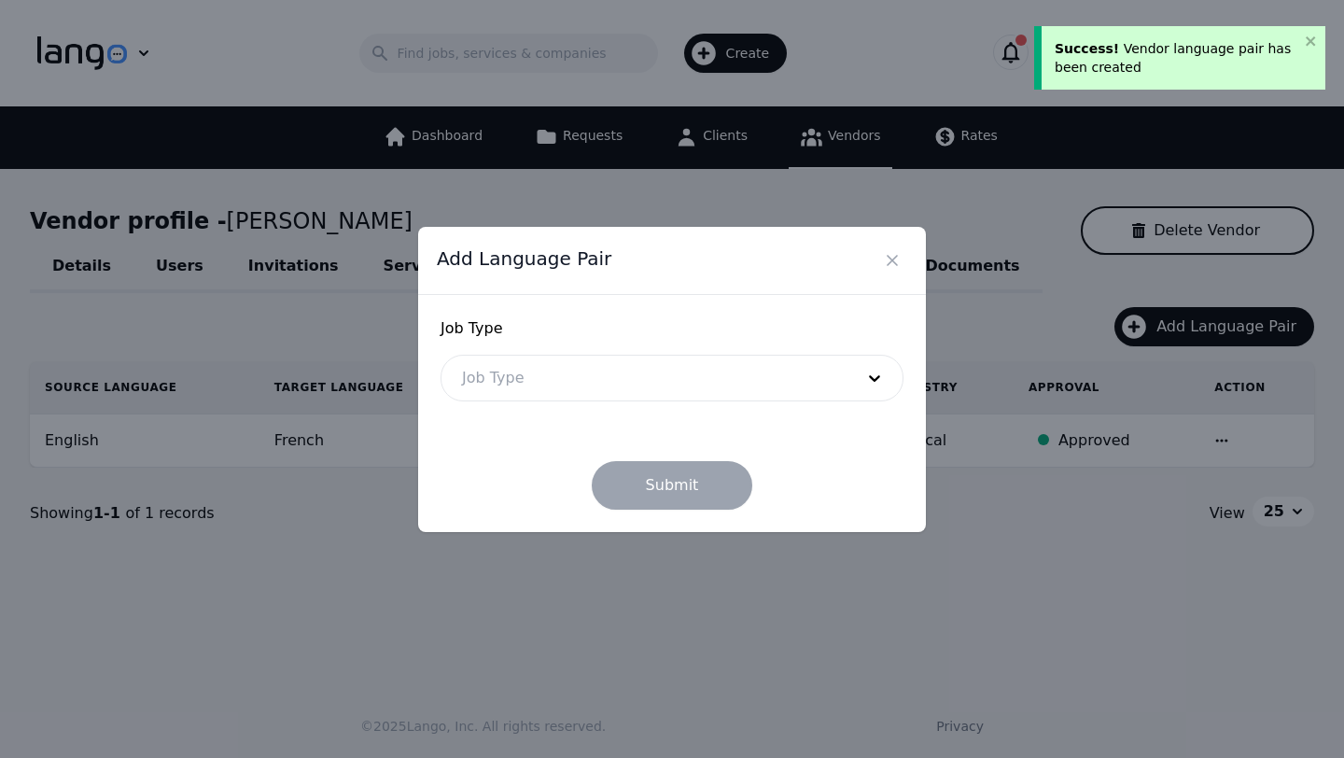
click at [662, 374] on div at bounding box center [643, 377] width 405 height 45
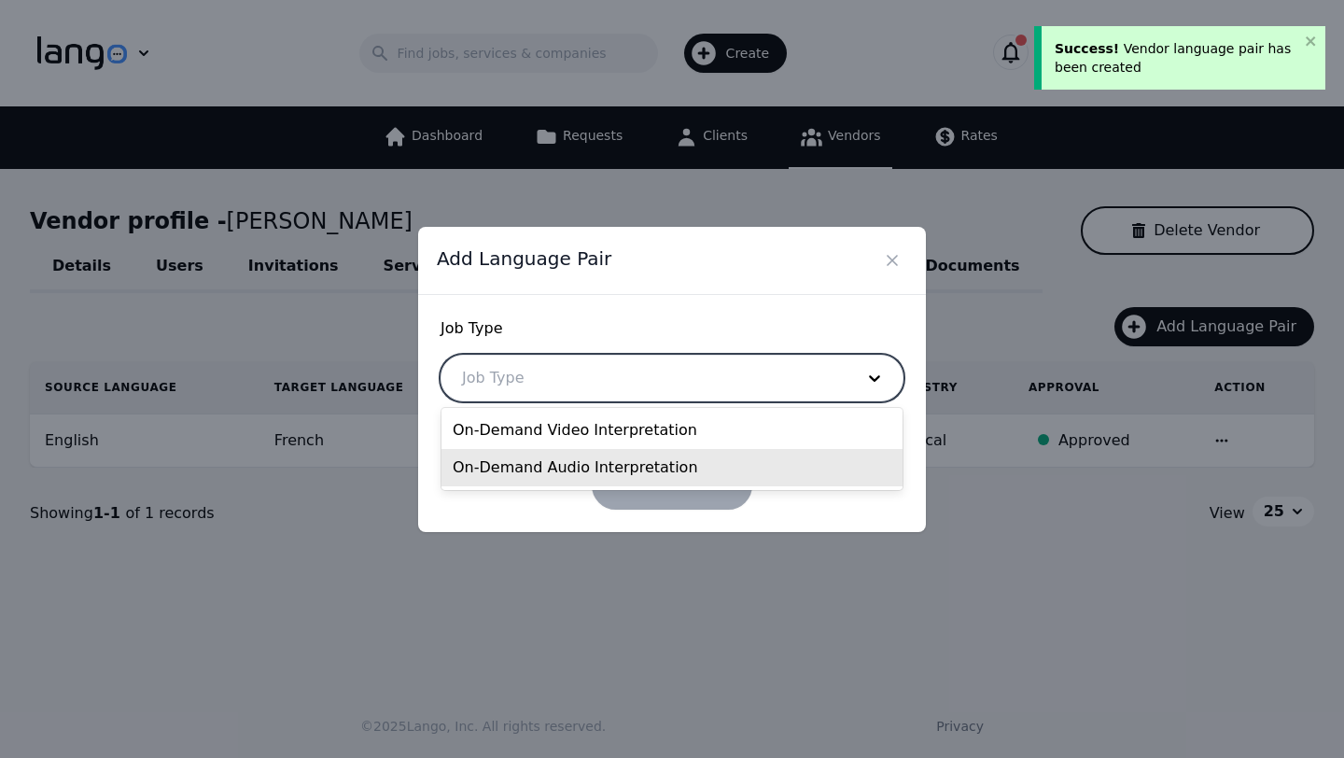
click at [620, 467] on div "On-Demand Audio Interpretation" at bounding box center [671, 467] width 461 height 37
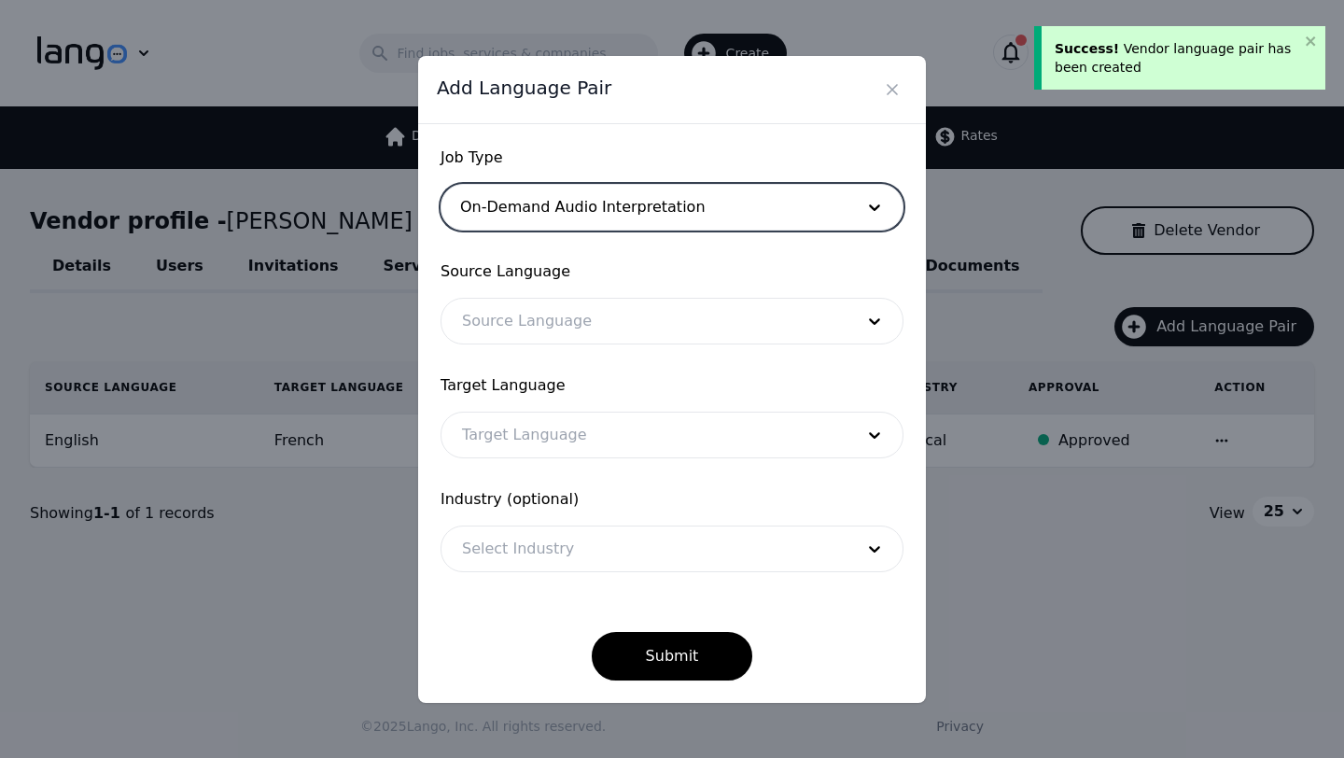
click at [550, 321] on div at bounding box center [643, 321] width 405 height 45
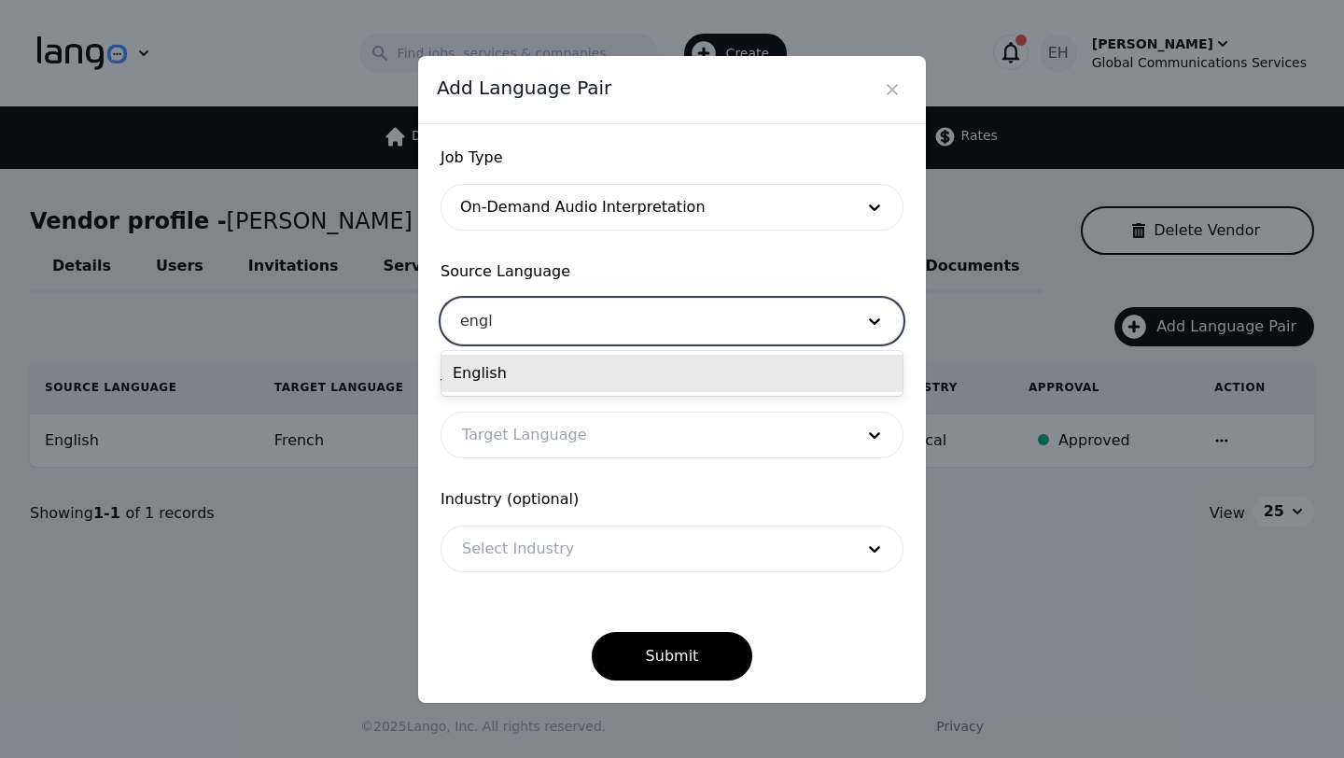
type input "engli"
click at [543, 358] on div "English" at bounding box center [671, 373] width 461 height 37
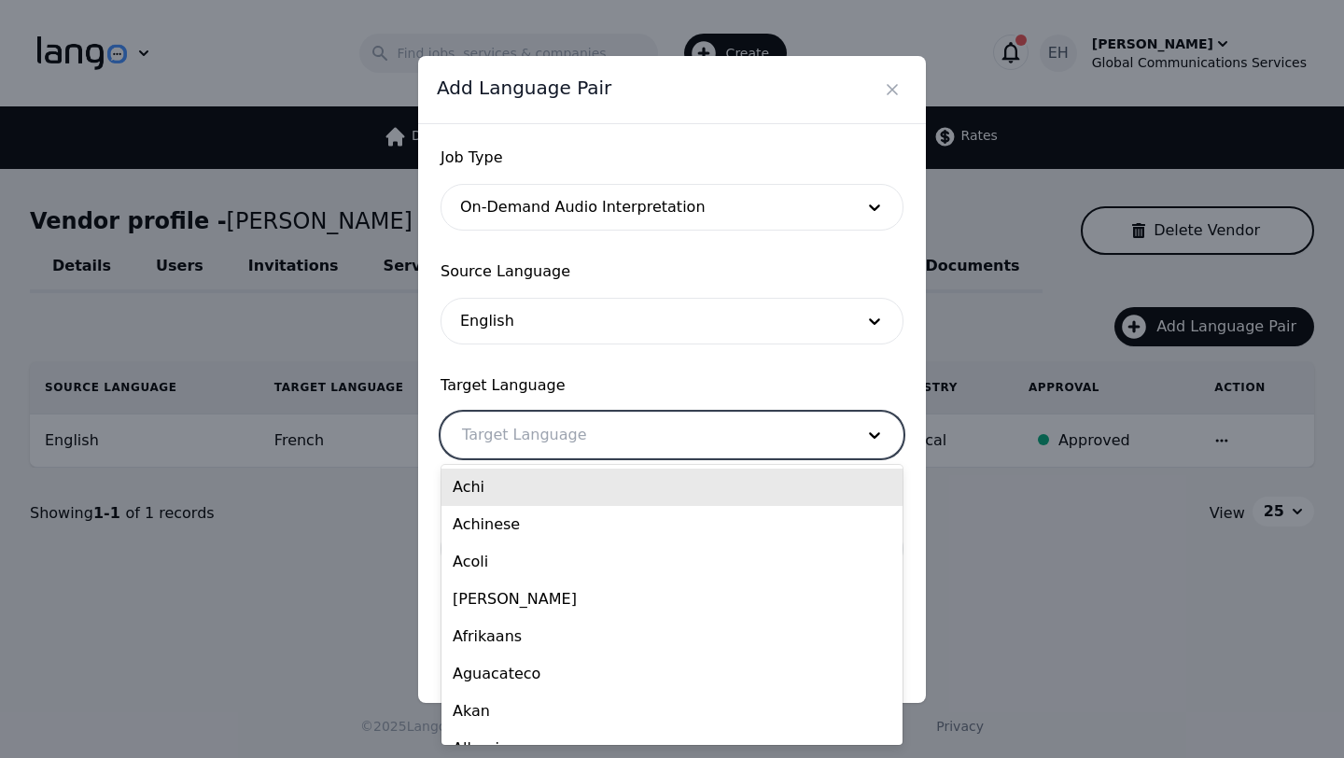
click at [522, 446] on div at bounding box center [643, 434] width 405 height 45
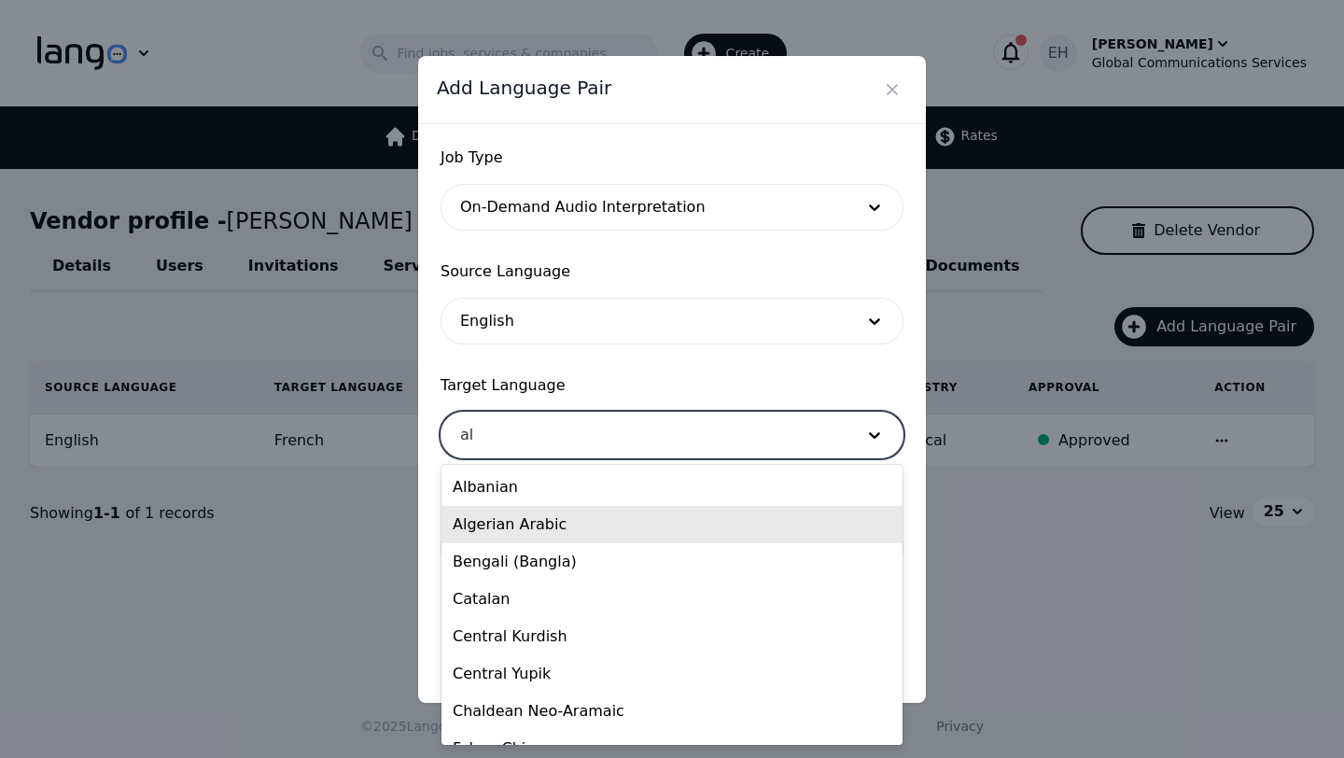
type input "alb"
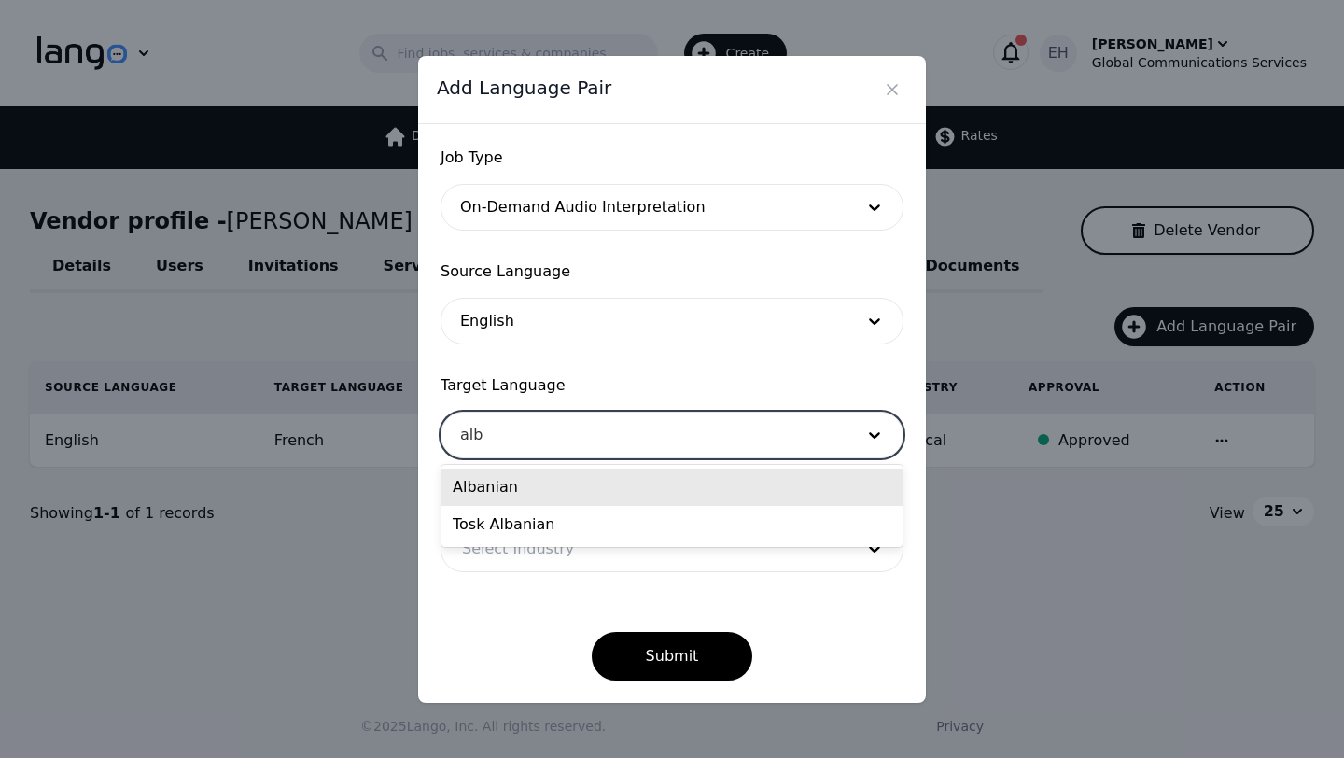
click at [490, 486] on div "Albanian" at bounding box center [671, 486] width 461 height 37
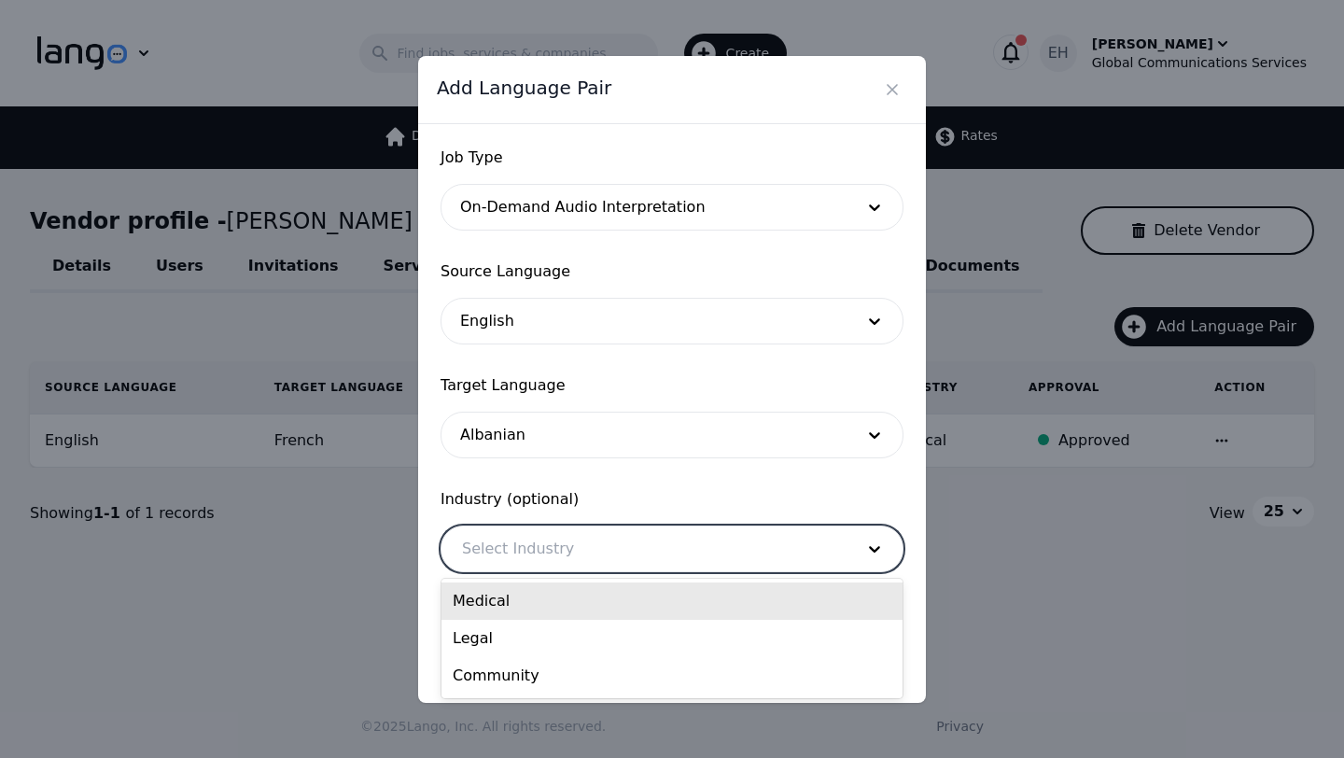
click at [505, 547] on div at bounding box center [643, 548] width 405 height 45
click at [509, 605] on div "Medical" at bounding box center [671, 600] width 461 height 37
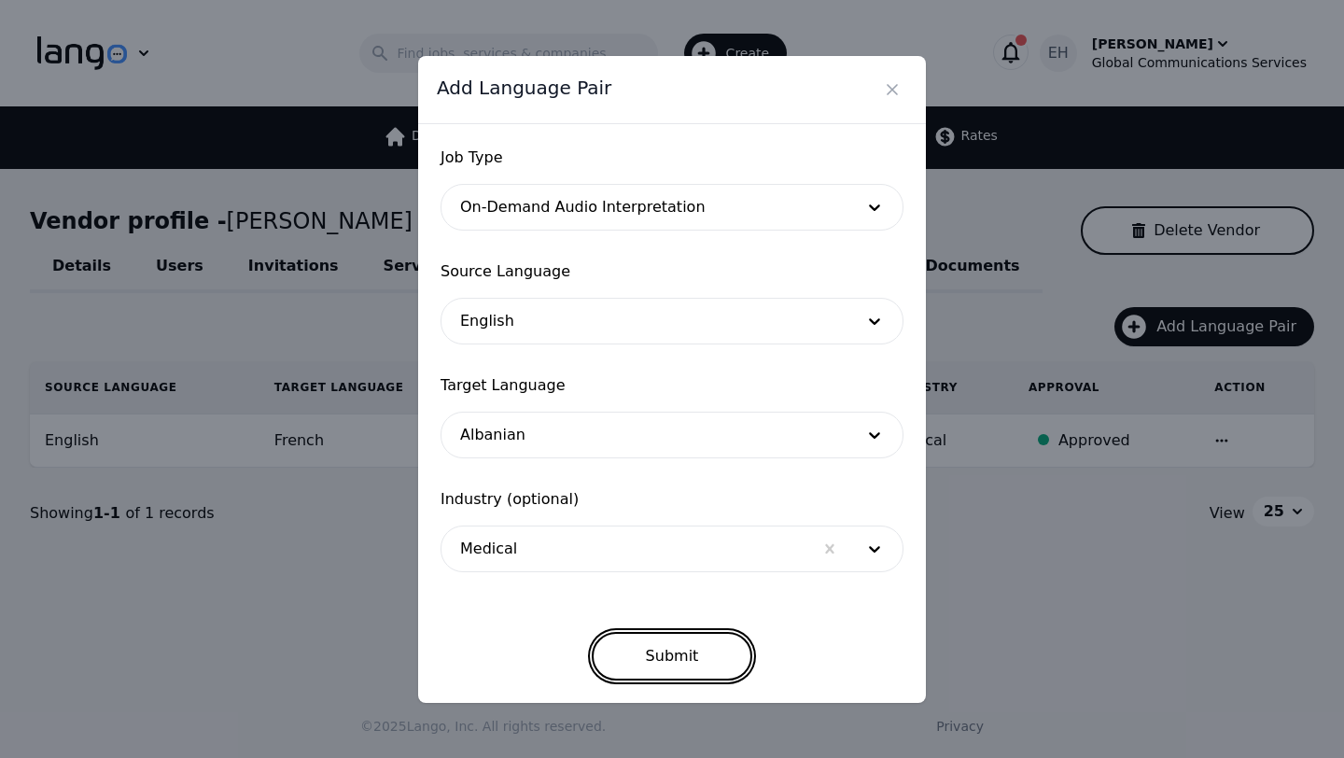
click at [665, 673] on button "Submit" at bounding box center [672, 656] width 161 height 49
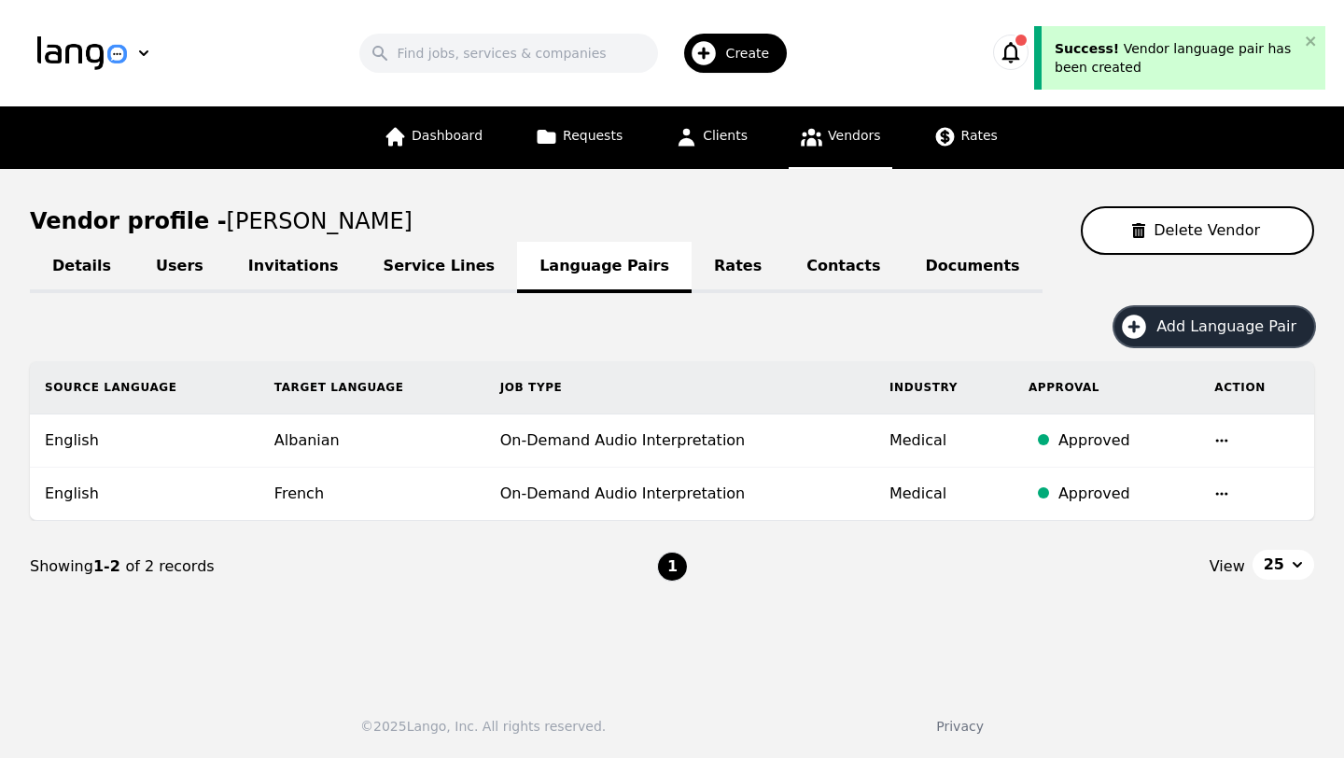
click at [1177, 335] on span "Add Language Pair" at bounding box center [1232, 326] width 153 height 22
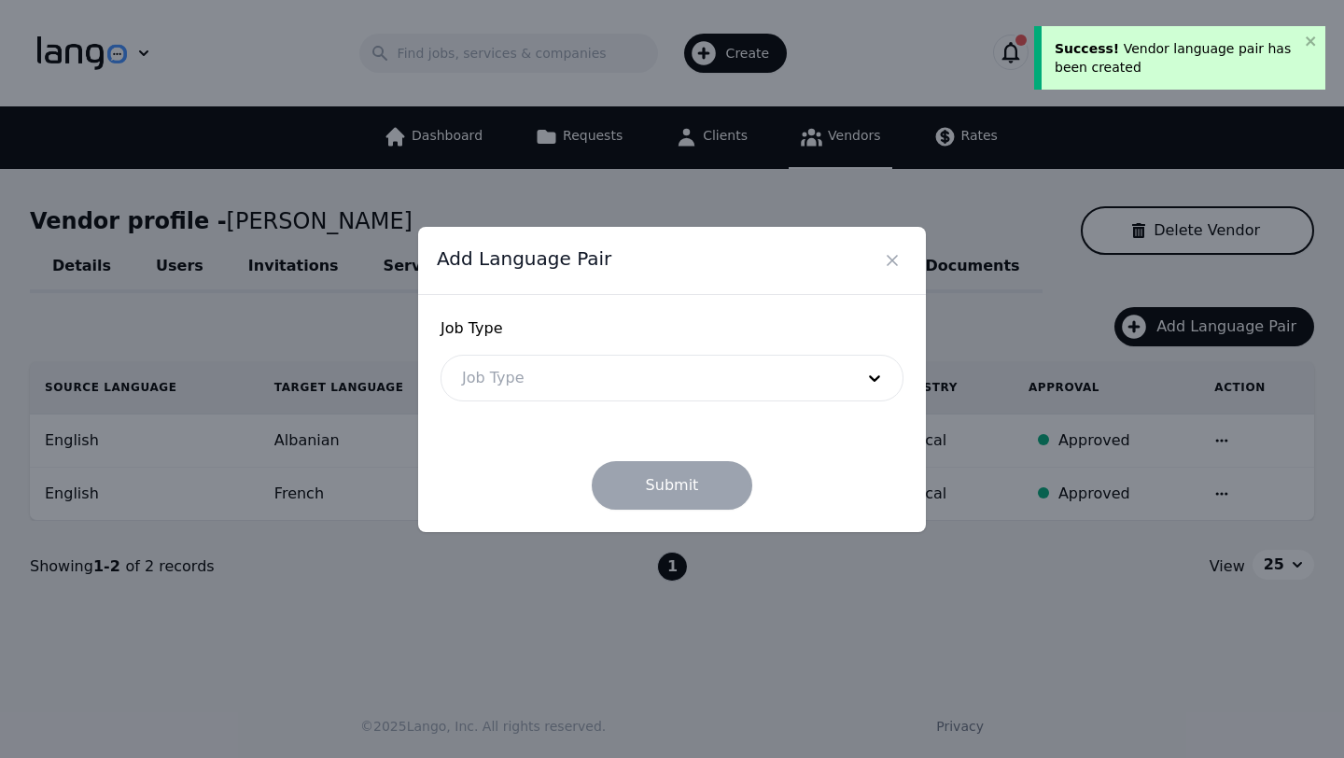
click at [590, 388] on div at bounding box center [643, 377] width 405 height 45
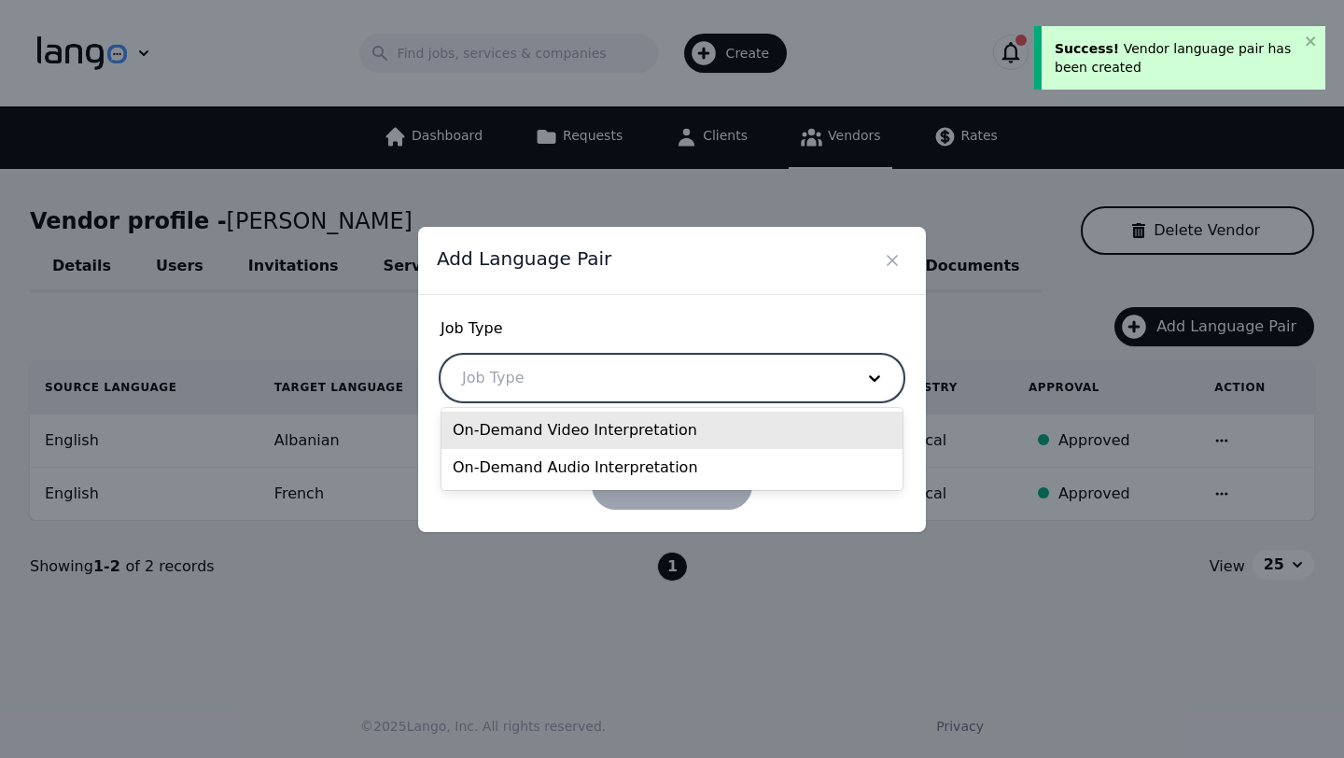
click at [565, 434] on div "On-Demand Video Interpretation" at bounding box center [671, 429] width 461 height 37
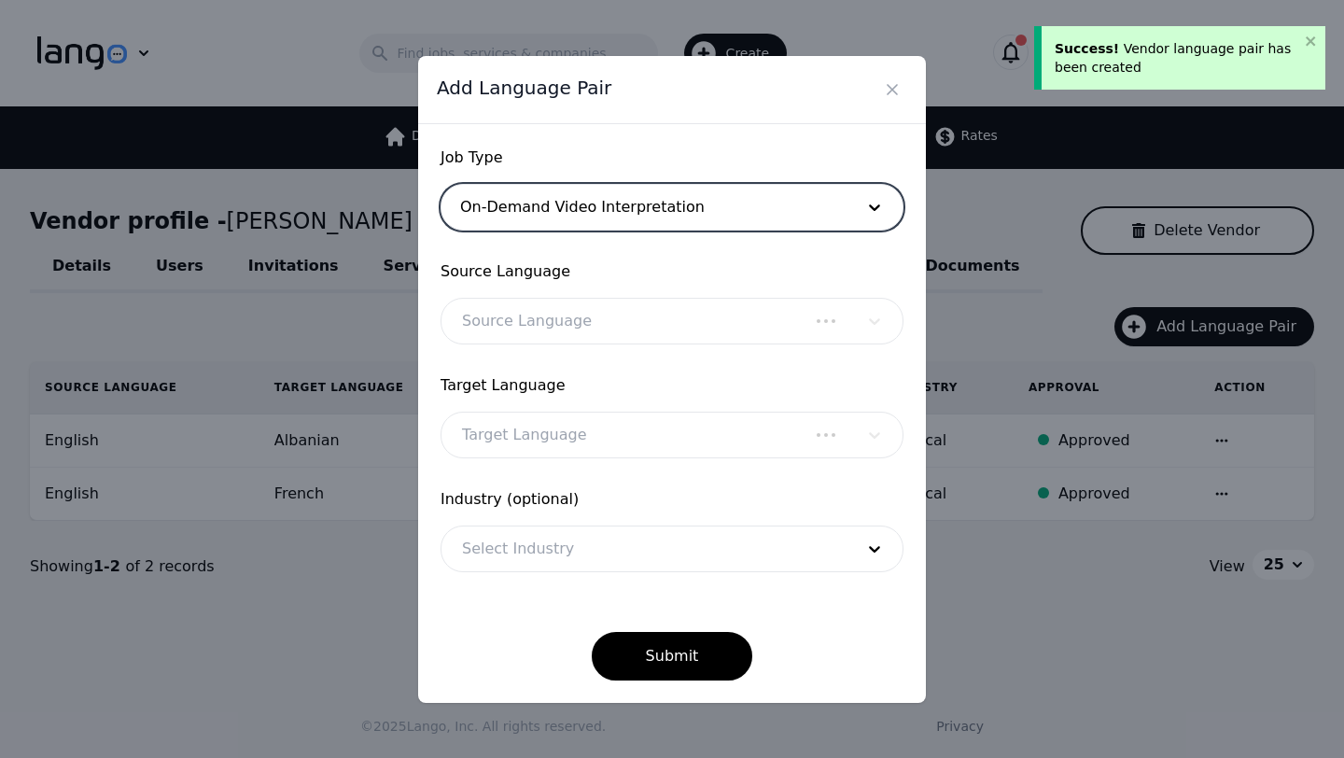
click at [538, 302] on div "Source Language" at bounding box center [671, 321] width 463 height 47
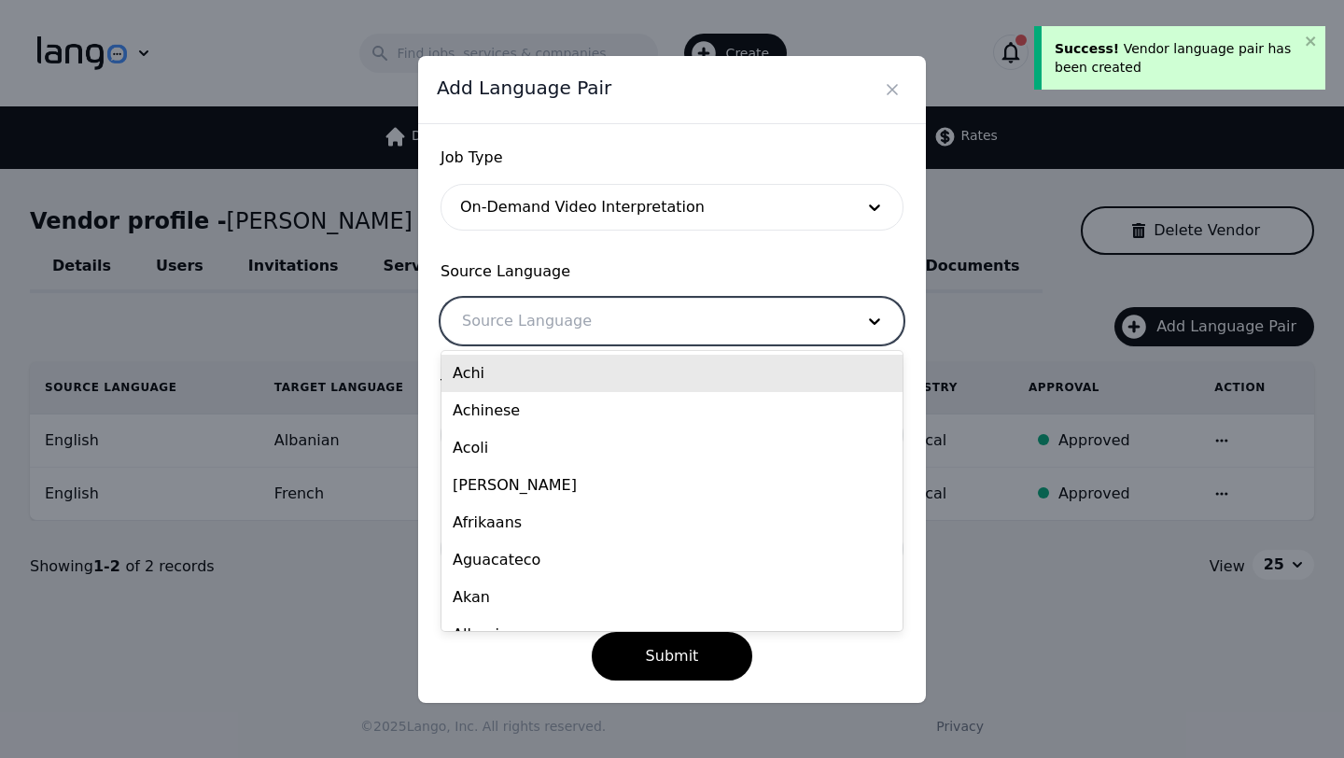
click at [536, 325] on div at bounding box center [643, 321] width 405 height 45
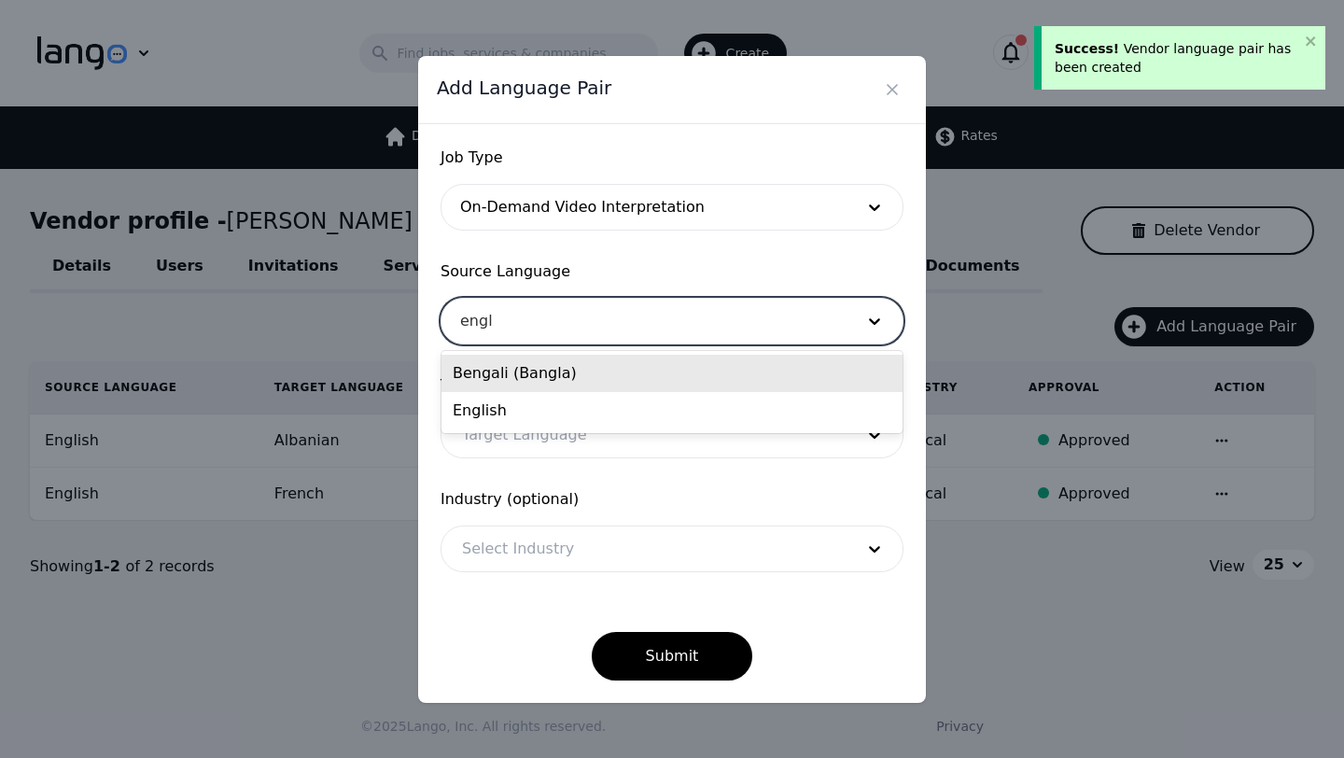
type input "engli"
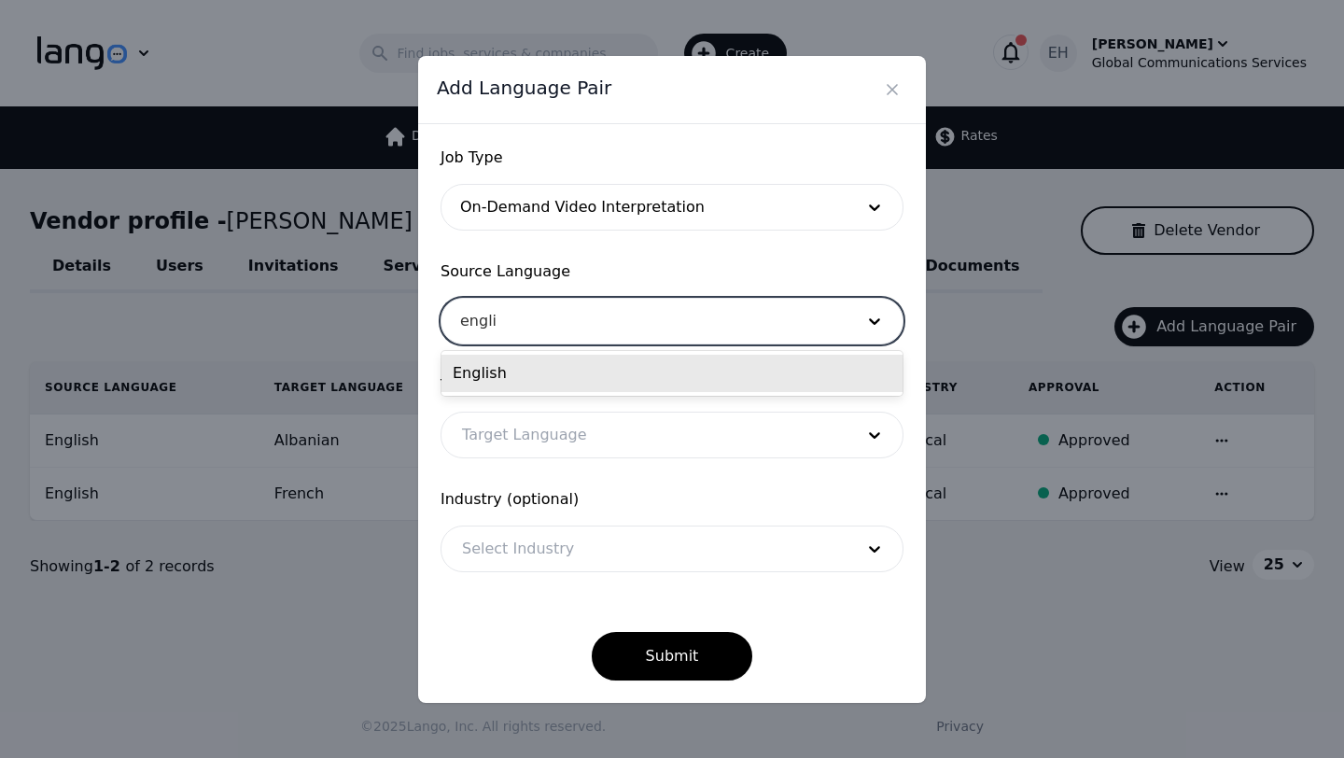
click at [522, 376] on div "English" at bounding box center [671, 373] width 461 height 37
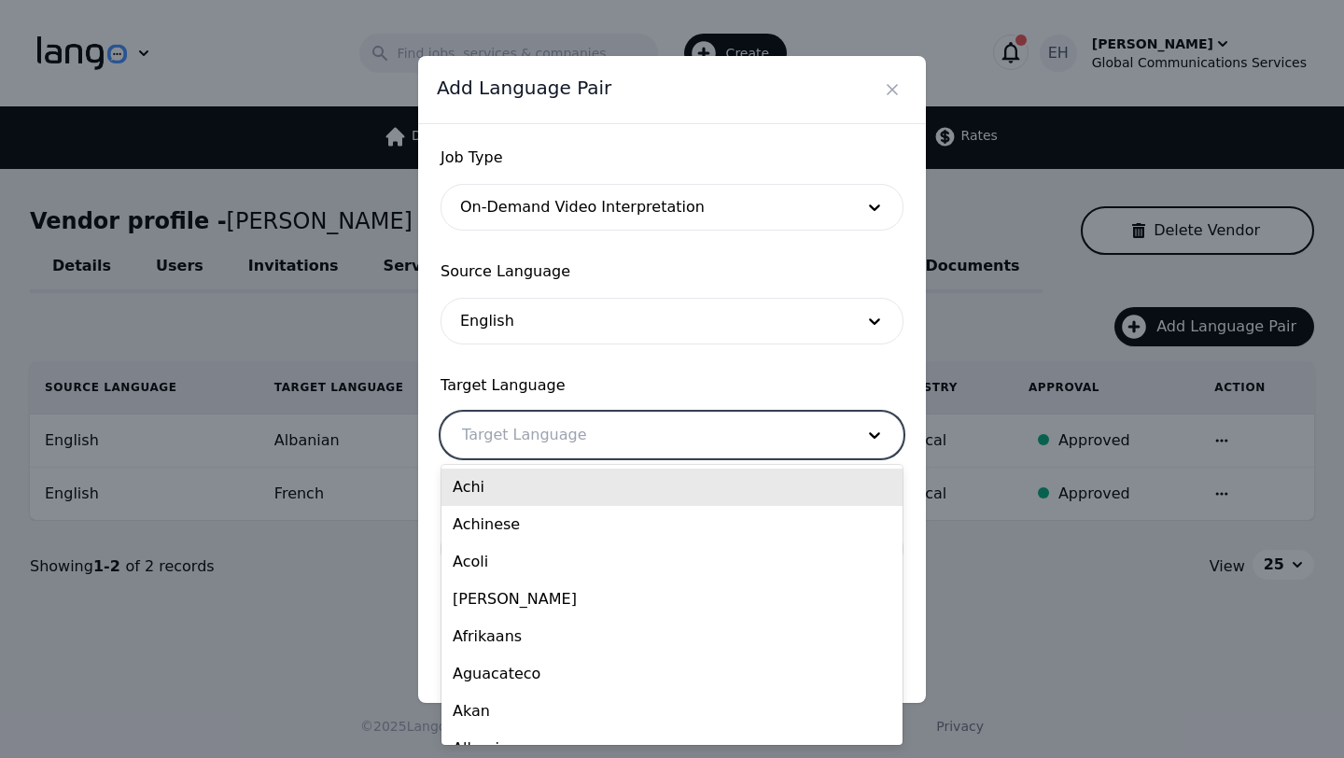
click at [509, 441] on div at bounding box center [643, 434] width 405 height 45
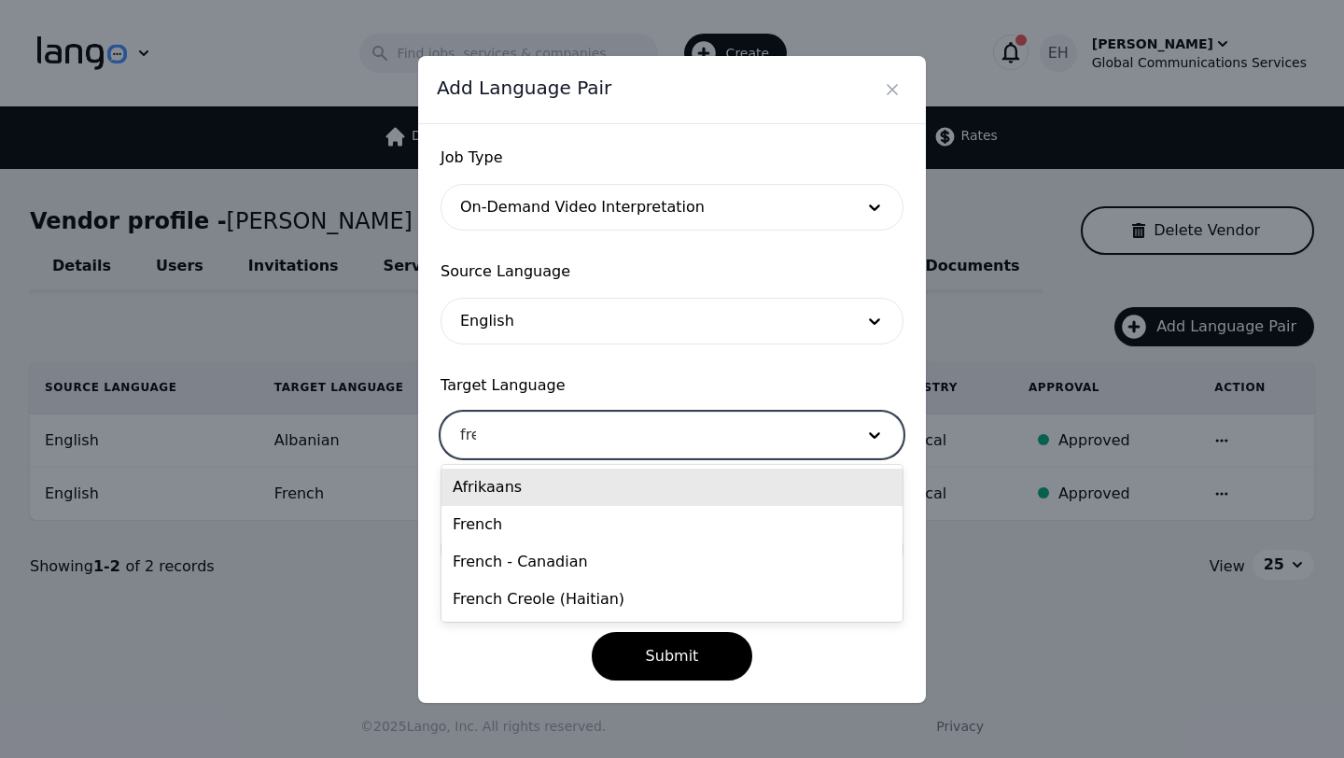
type input "fren"
click at [506, 495] on div "French" at bounding box center [671, 486] width 461 height 37
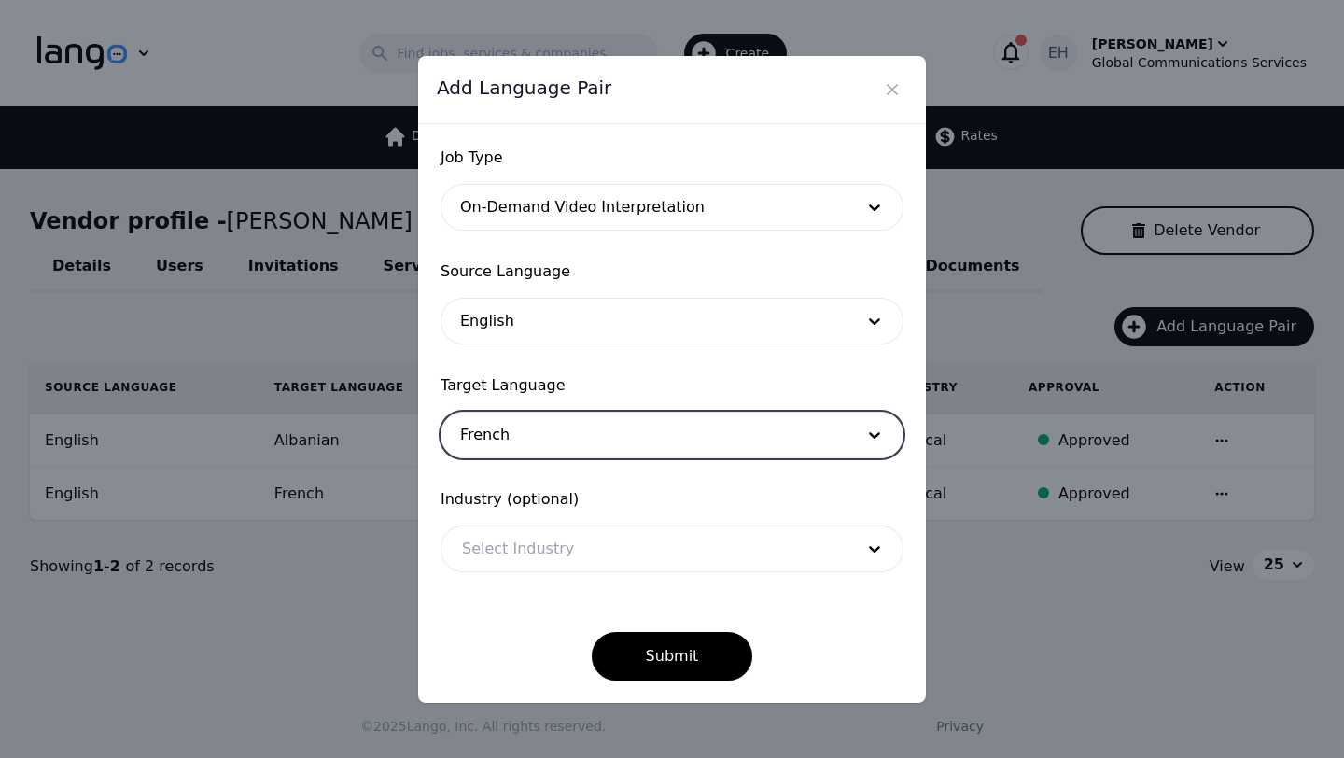
click at [512, 572] on form "Job Type On-Demand Video Interpretation Source Language English Target Language…" at bounding box center [671, 413] width 463 height 534
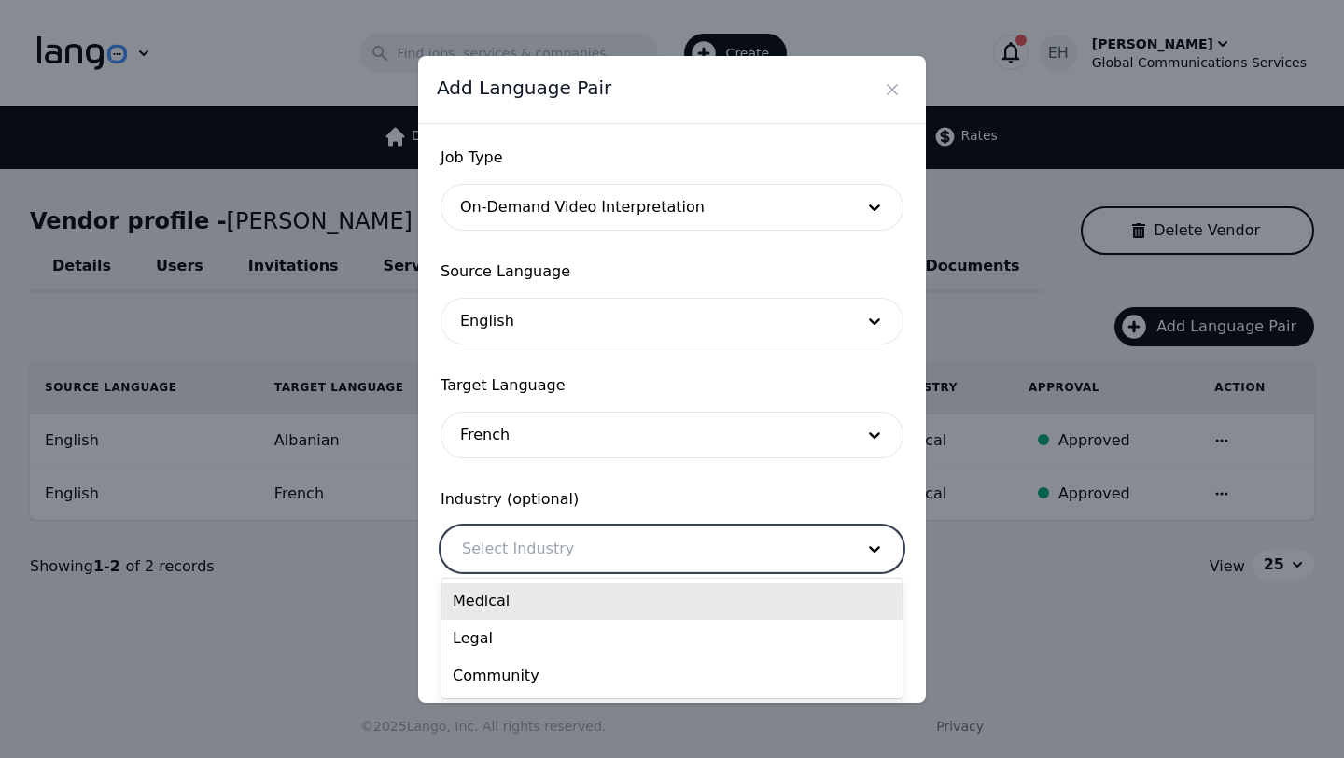
click at [526, 547] on div at bounding box center [643, 548] width 405 height 45
click at [524, 612] on div "Medical" at bounding box center [671, 600] width 461 height 37
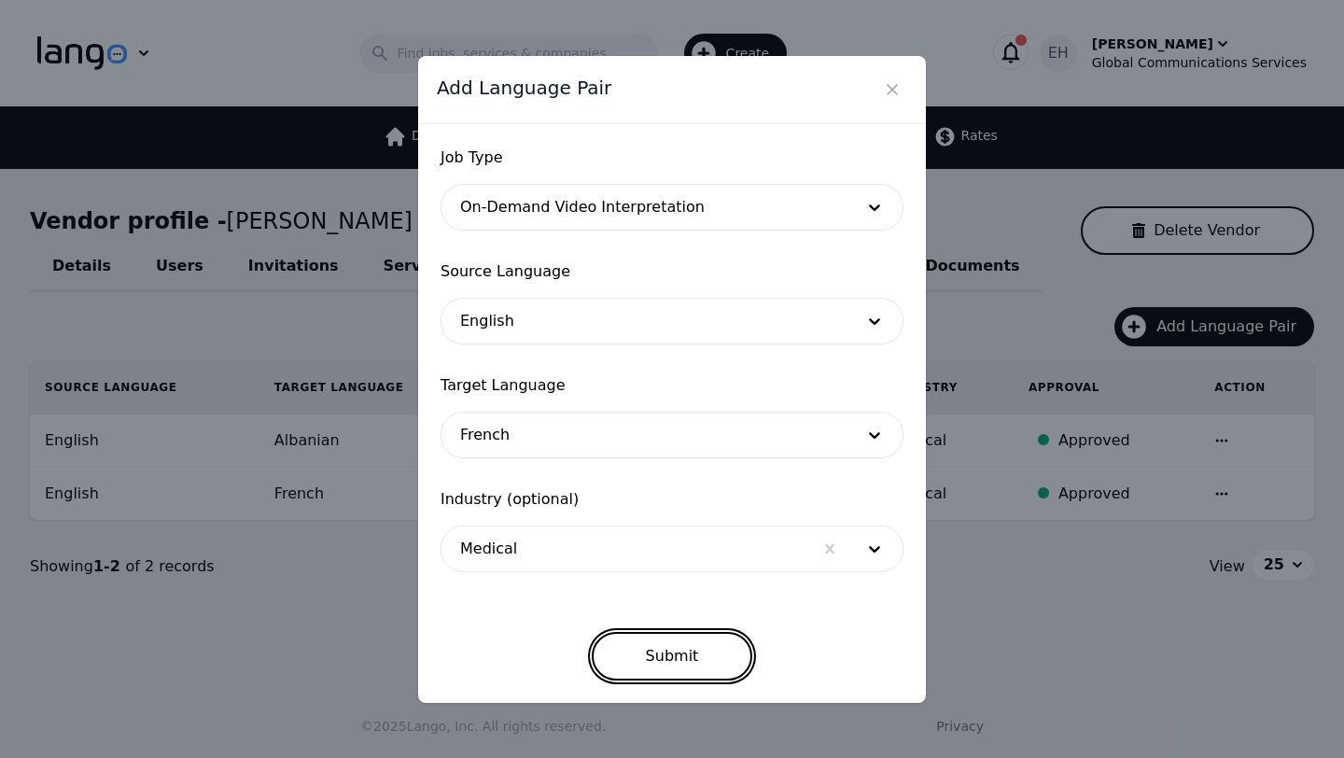
click at [684, 645] on button "Submit" at bounding box center [672, 656] width 161 height 49
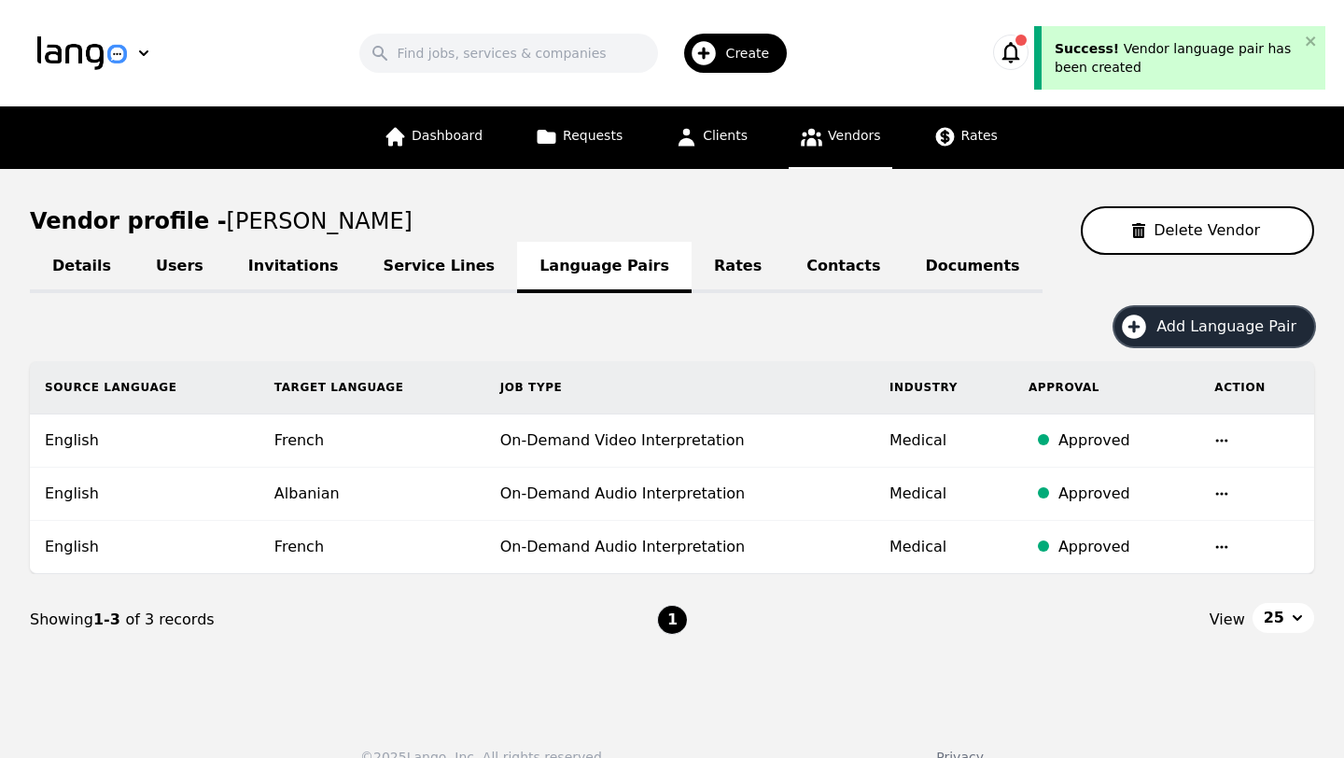
click at [1222, 331] on span "Add Language Pair" at bounding box center [1232, 326] width 153 height 22
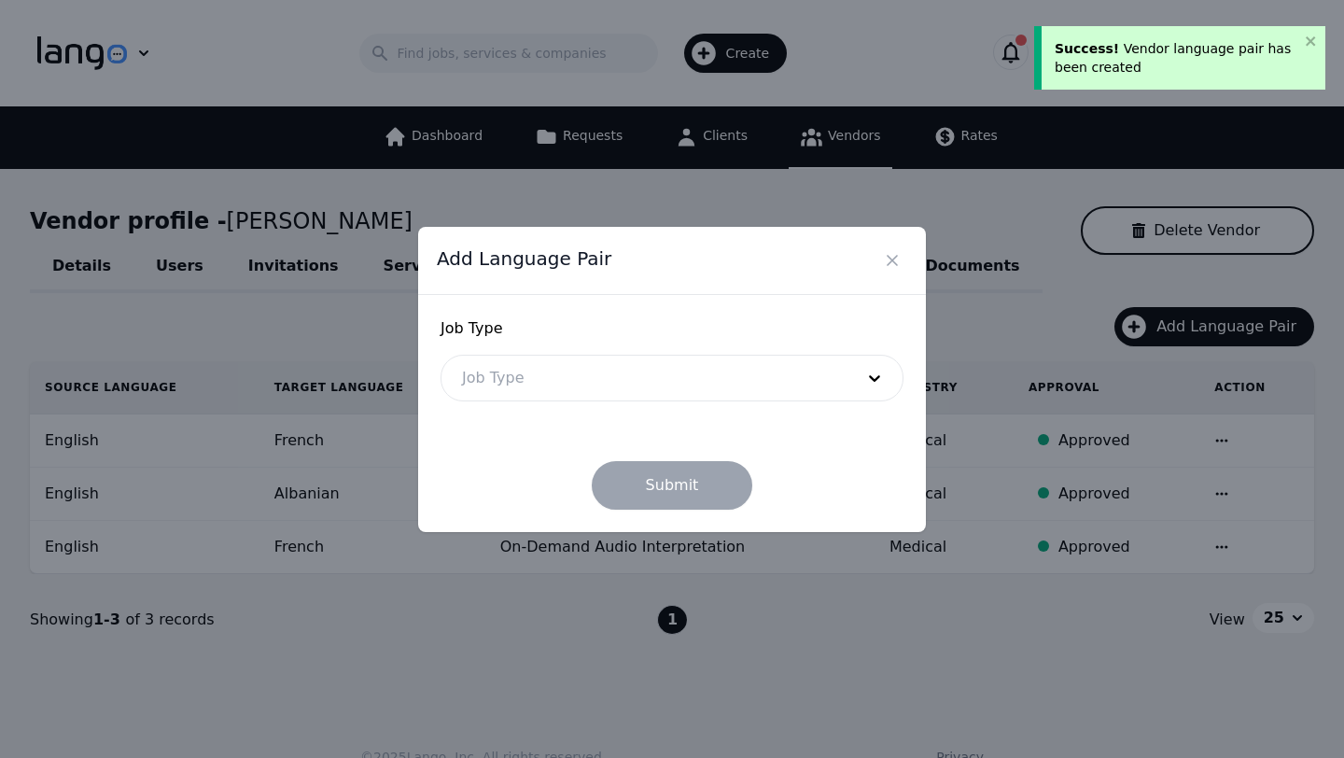
click at [482, 373] on div at bounding box center [643, 377] width 405 height 45
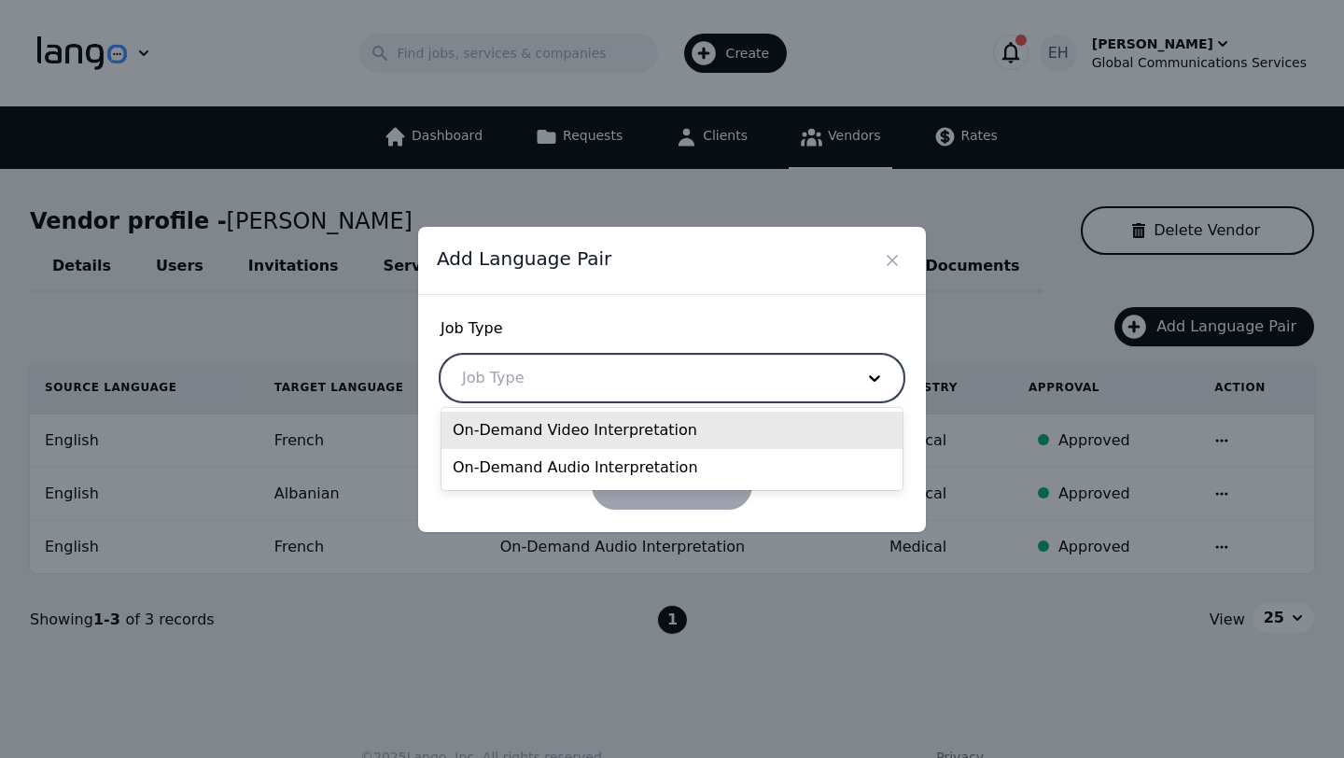
click at [510, 440] on div "On-Demand Video Interpretation" at bounding box center [671, 429] width 461 height 37
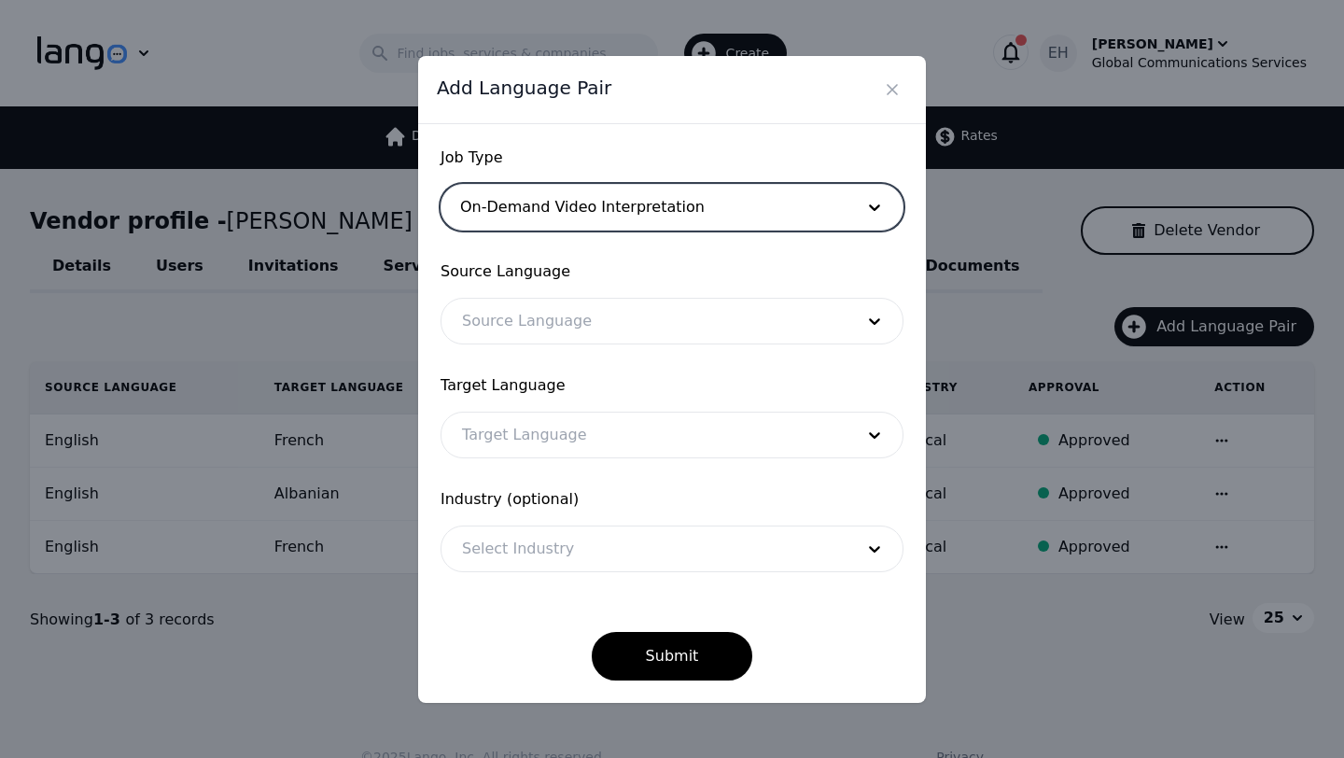
click at [560, 329] on div at bounding box center [643, 321] width 405 height 45
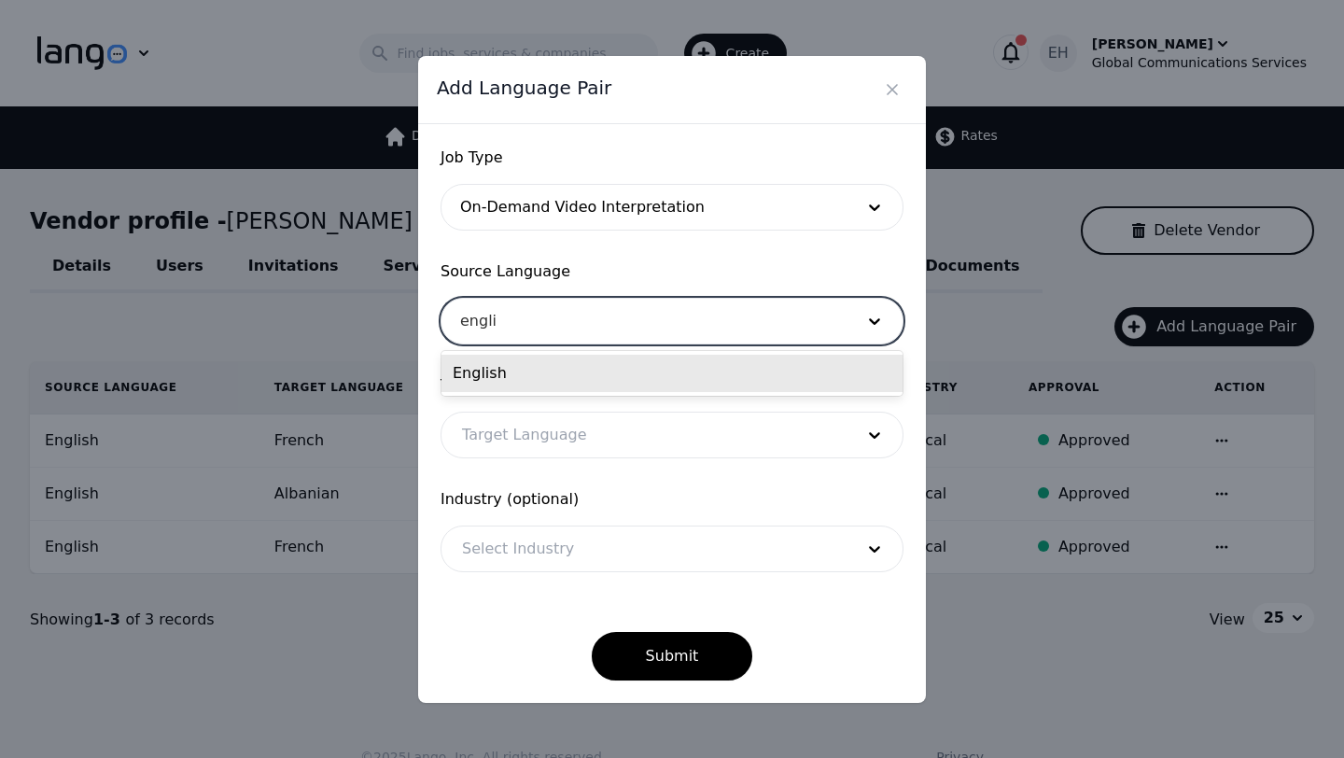
type input "englis"
click at [544, 374] on div "English" at bounding box center [671, 373] width 461 height 37
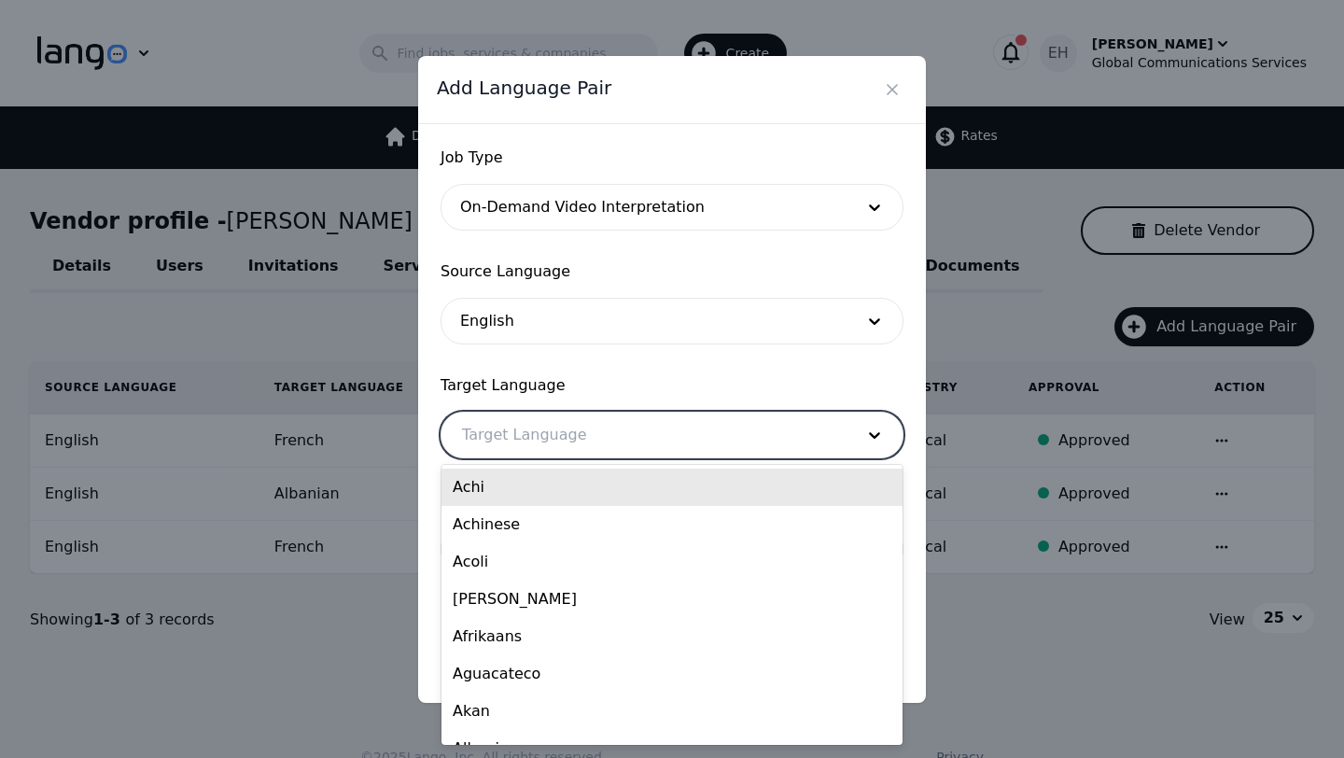
click at [530, 437] on div at bounding box center [643, 434] width 405 height 45
type input "Al"
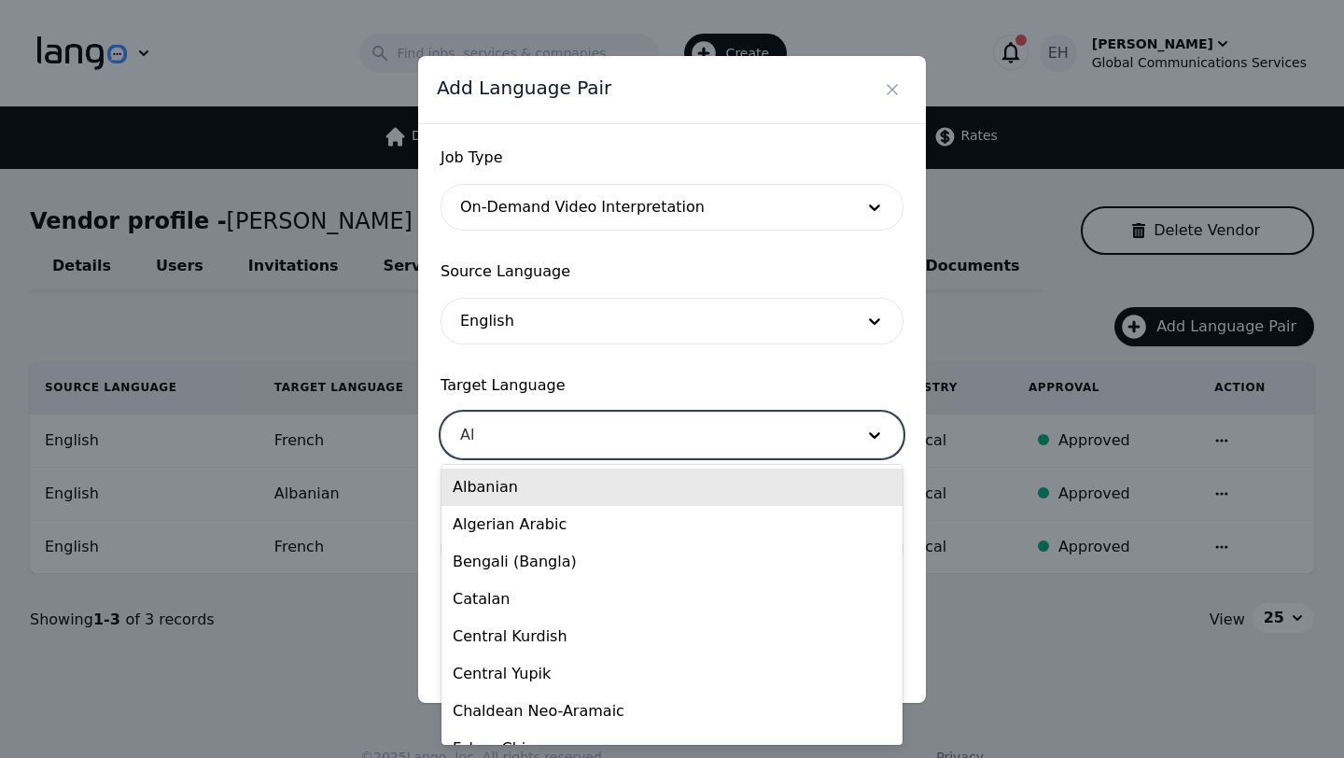
click at [513, 484] on div "Albanian" at bounding box center [671, 486] width 461 height 37
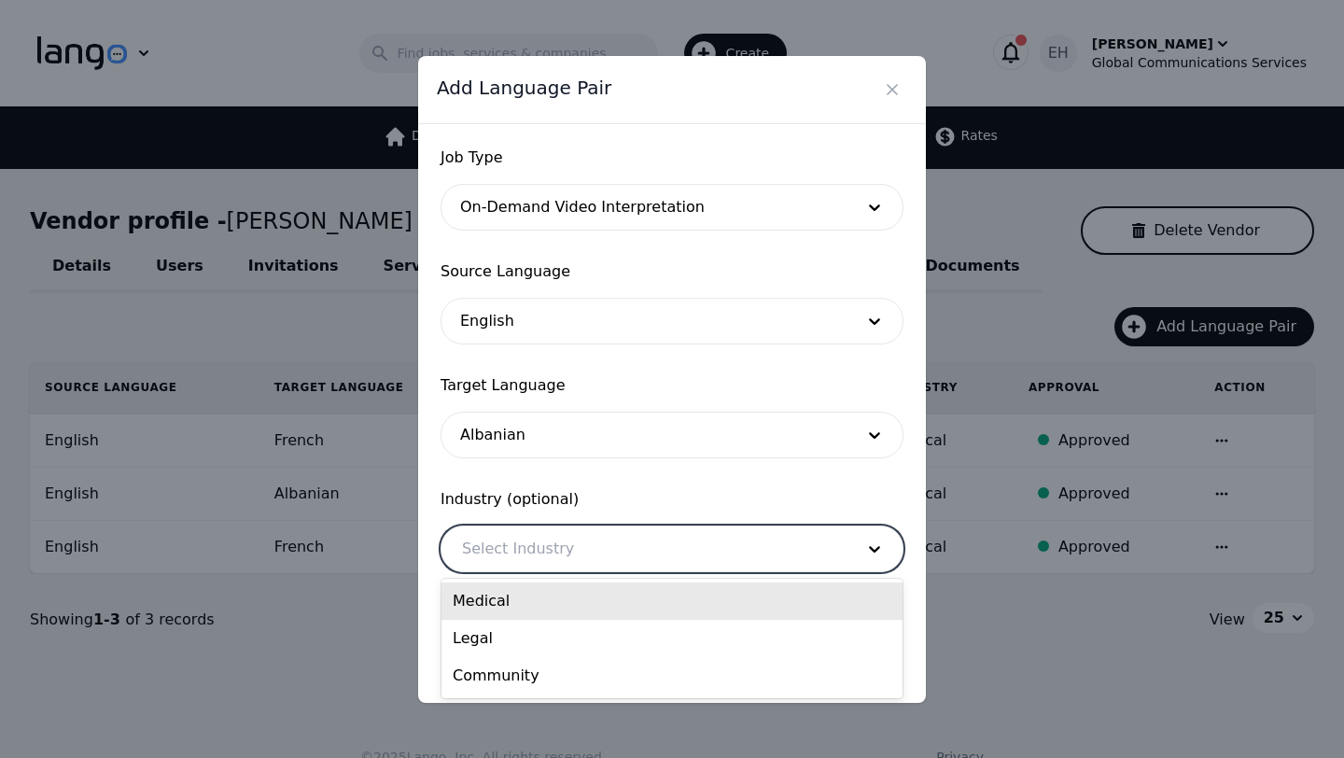
click at [522, 543] on div at bounding box center [643, 548] width 405 height 45
click at [518, 602] on div "Medical" at bounding box center [671, 600] width 461 height 37
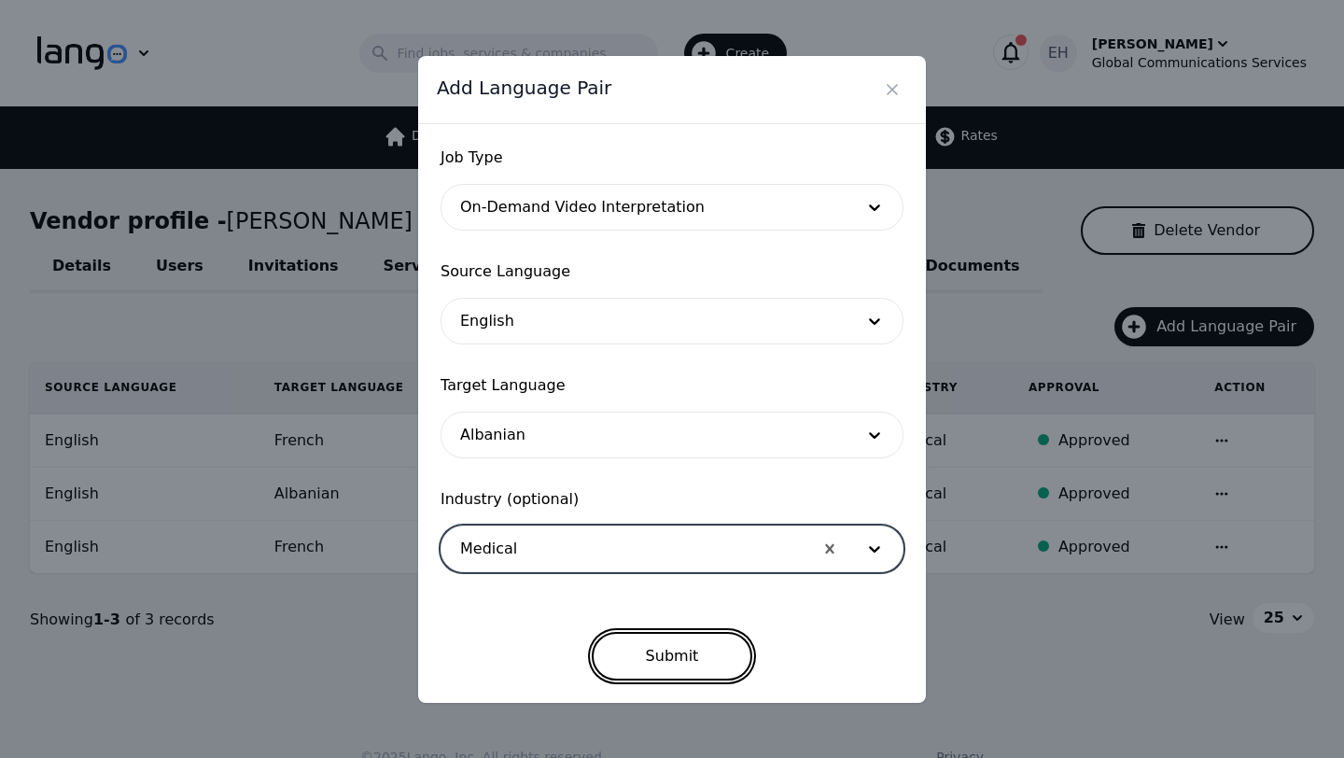
click at [653, 635] on button "Submit" at bounding box center [672, 656] width 161 height 49
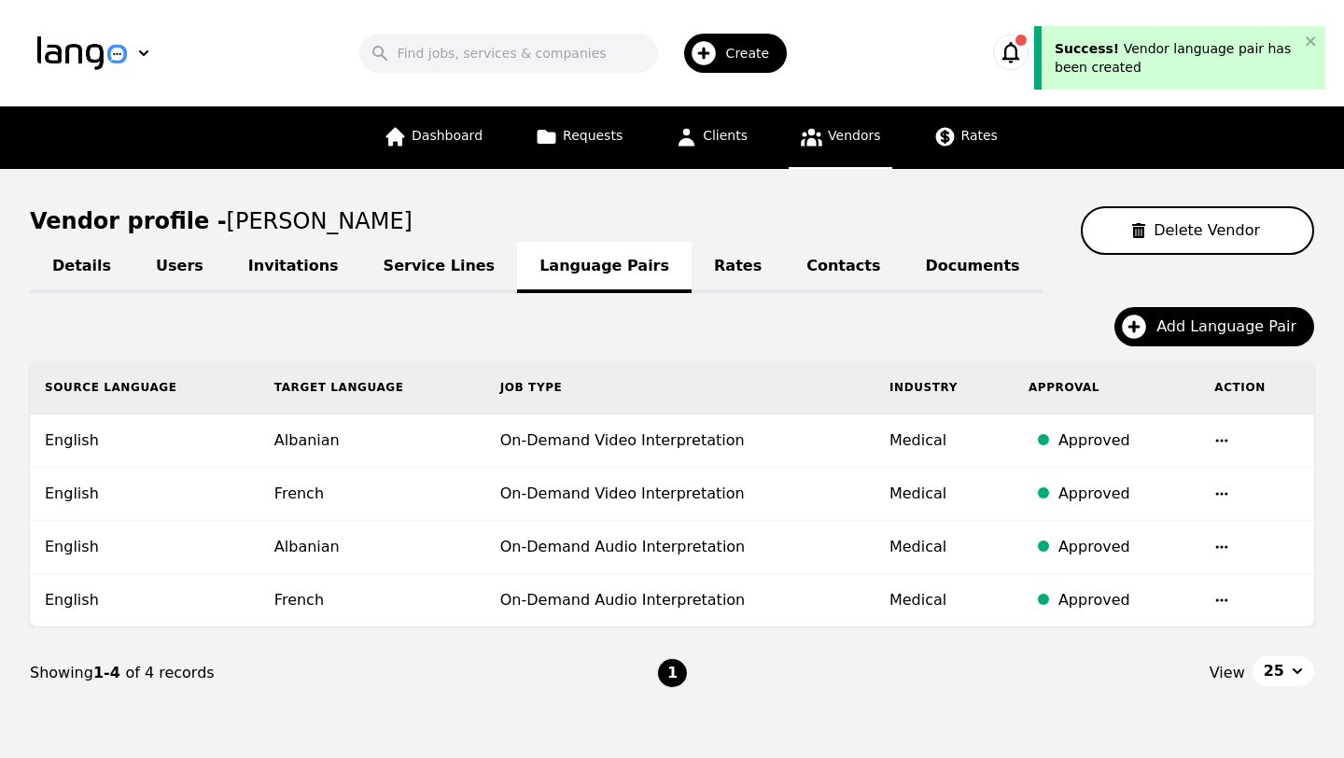
click at [825, 146] on link "Vendors" at bounding box center [839, 137] width 103 height 63
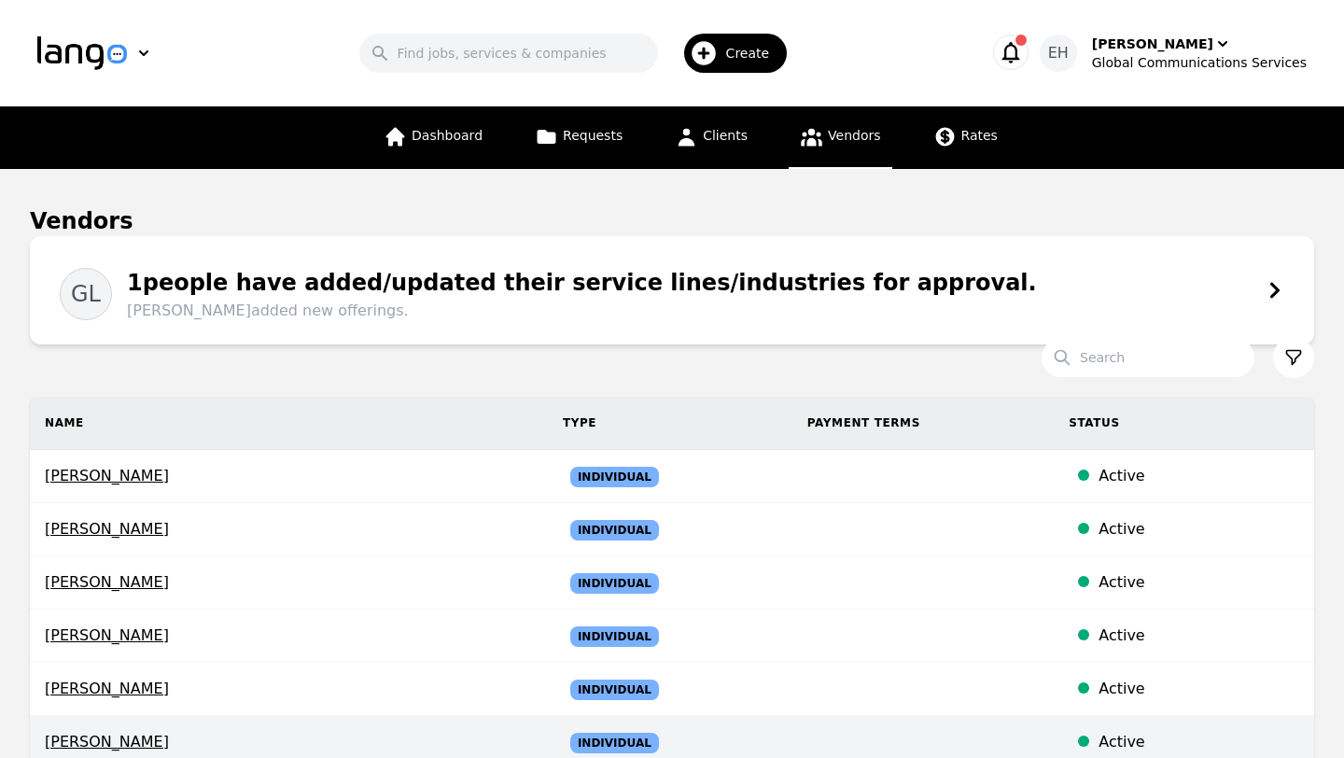
click at [104, 748] on span "Evina Komi" at bounding box center [289, 742] width 488 height 22
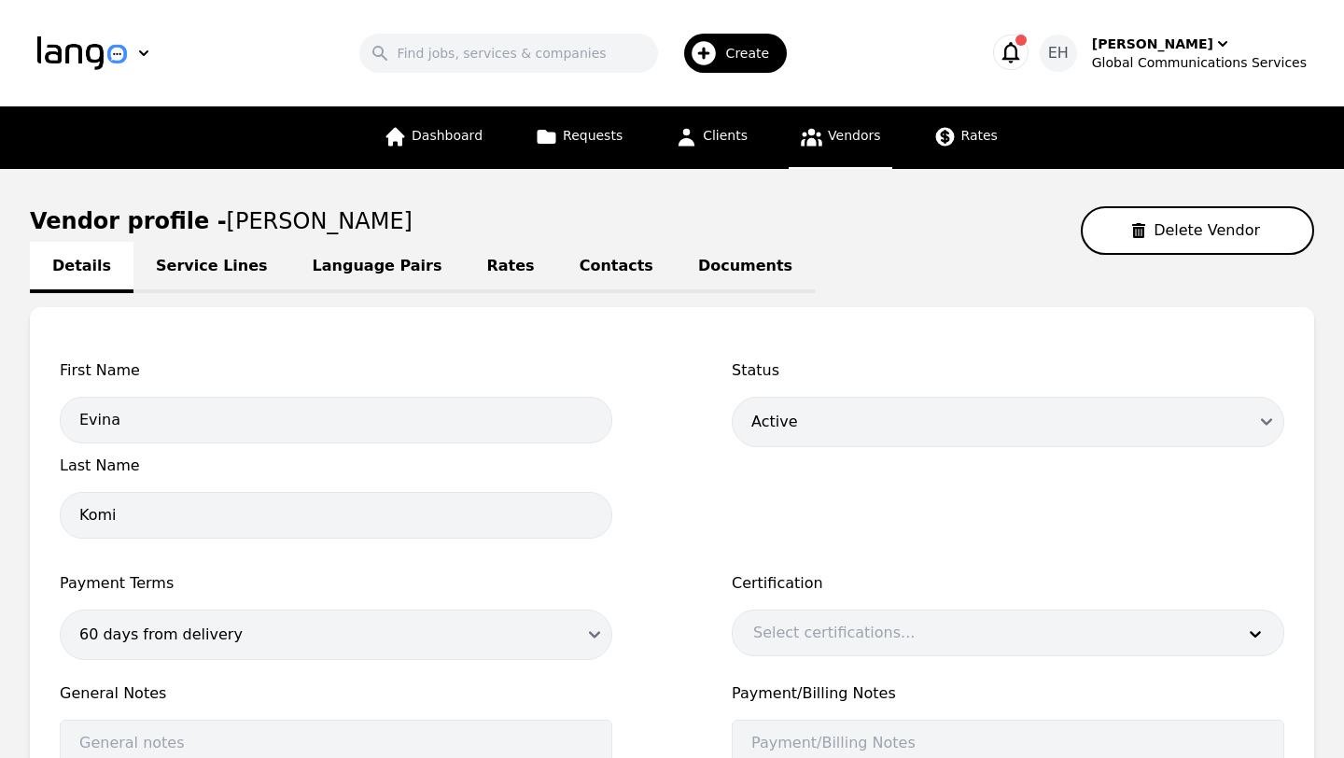
click at [300, 277] on link "Language Pairs" at bounding box center [377, 267] width 174 height 51
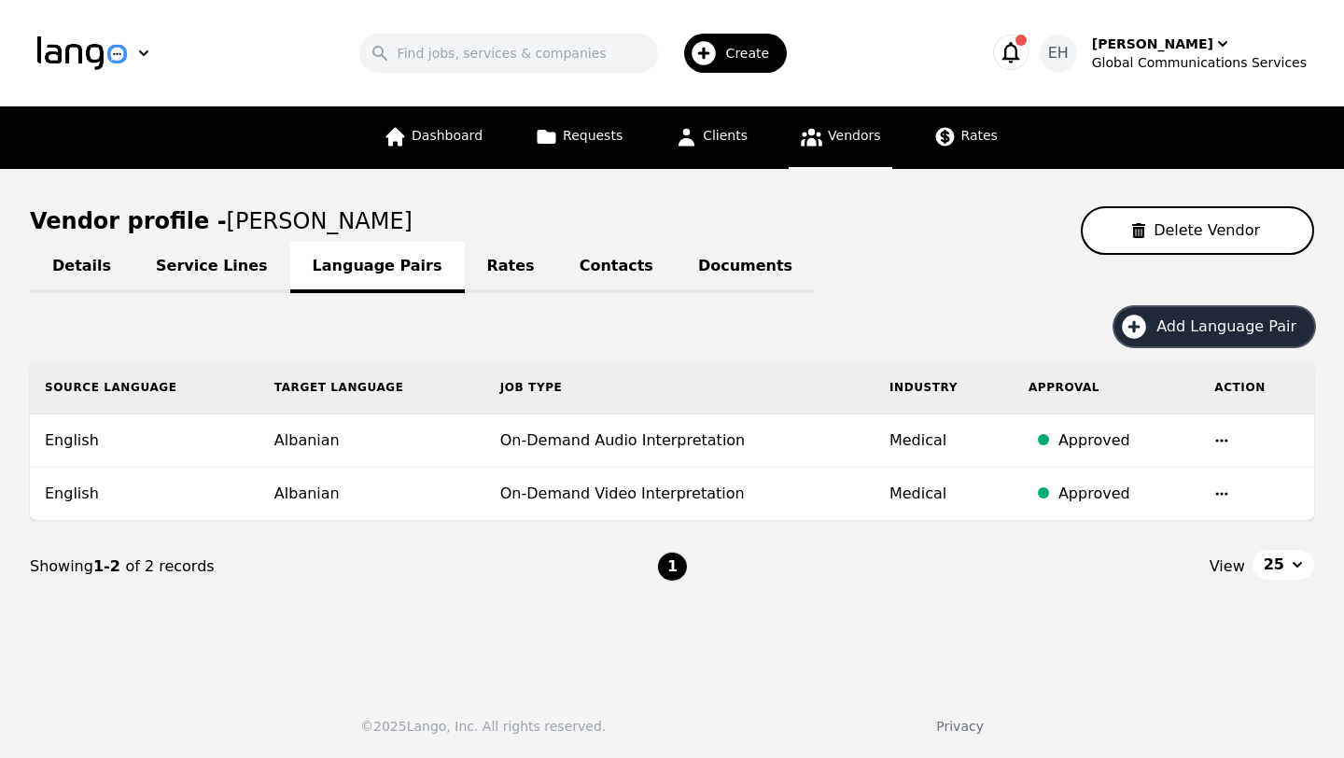
click at [1233, 326] on span "Add Language Pair" at bounding box center [1232, 326] width 153 height 22
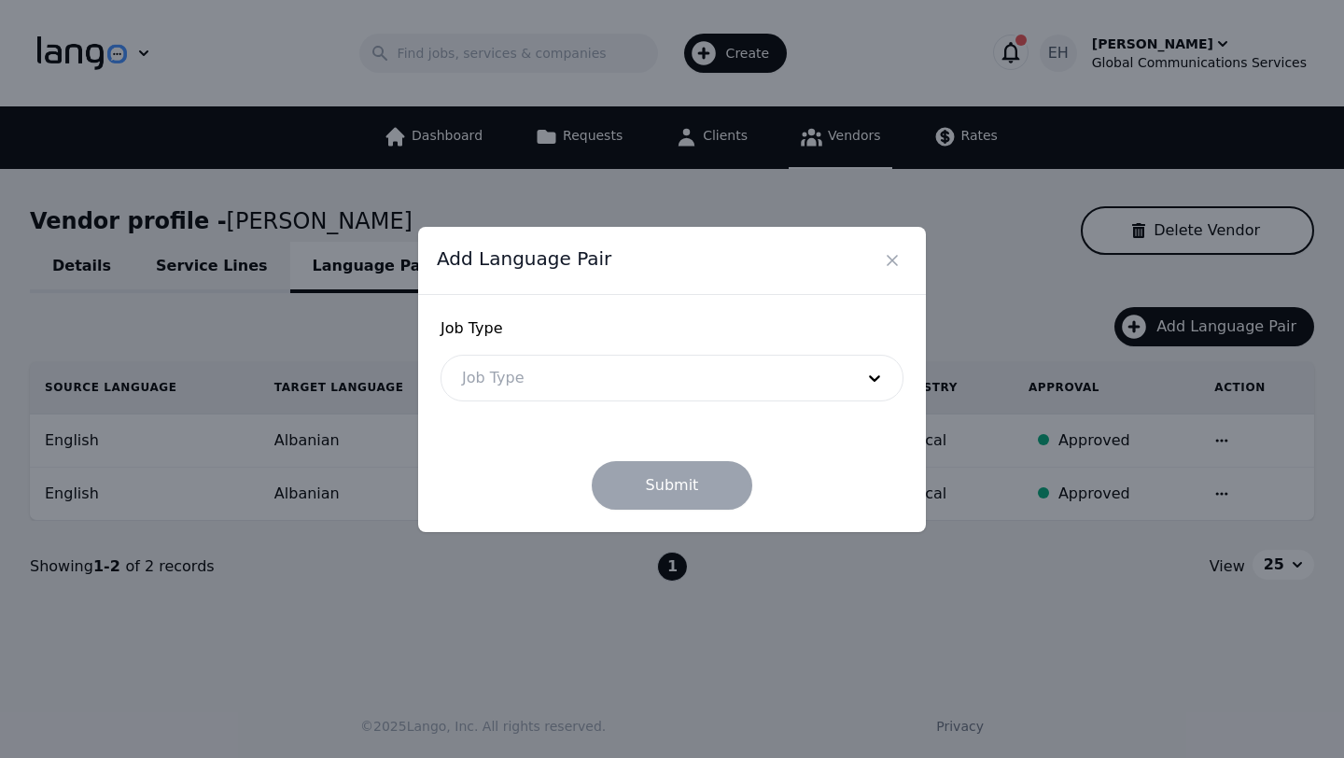
click at [683, 397] on div at bounding box center [643, 377] width 405 height 45
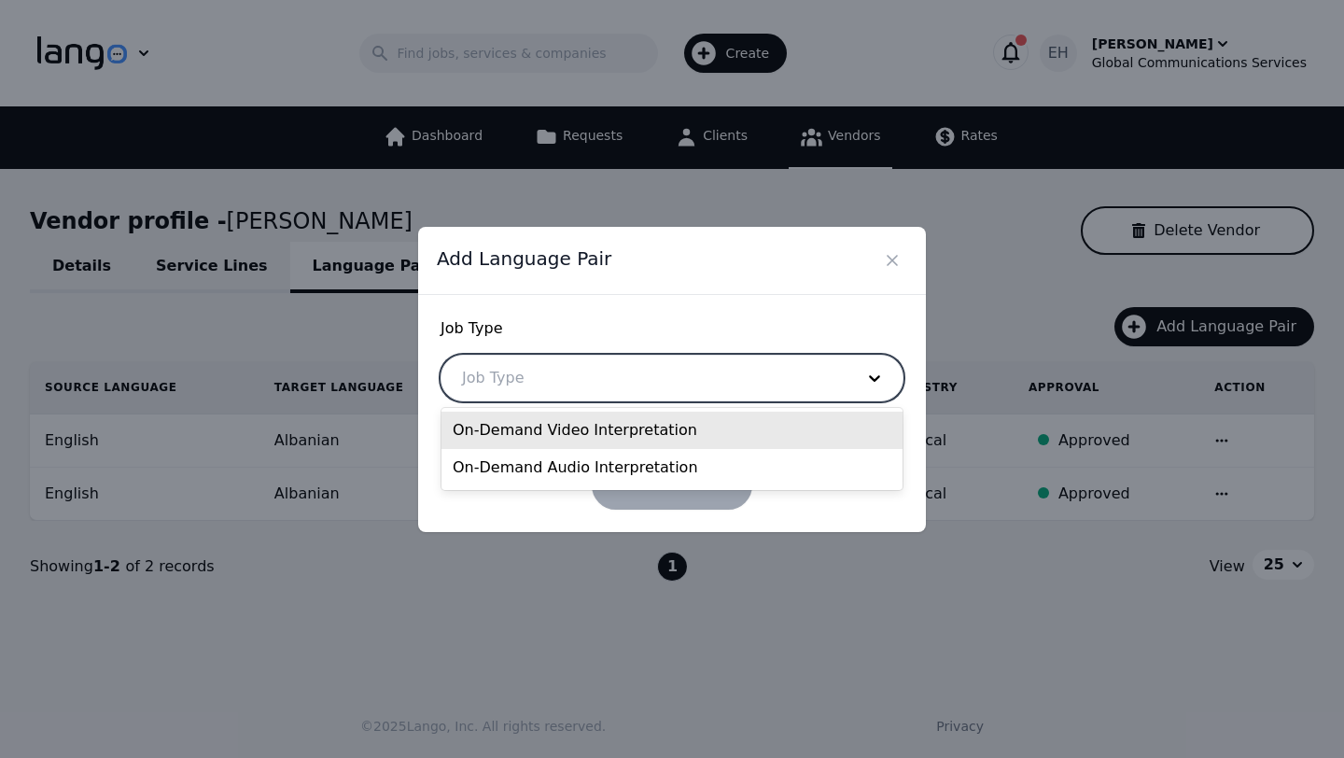
click at [645, 428] on div "On-Demand Video Interpretation" at bounding box center [671, 429] width 461 height 37
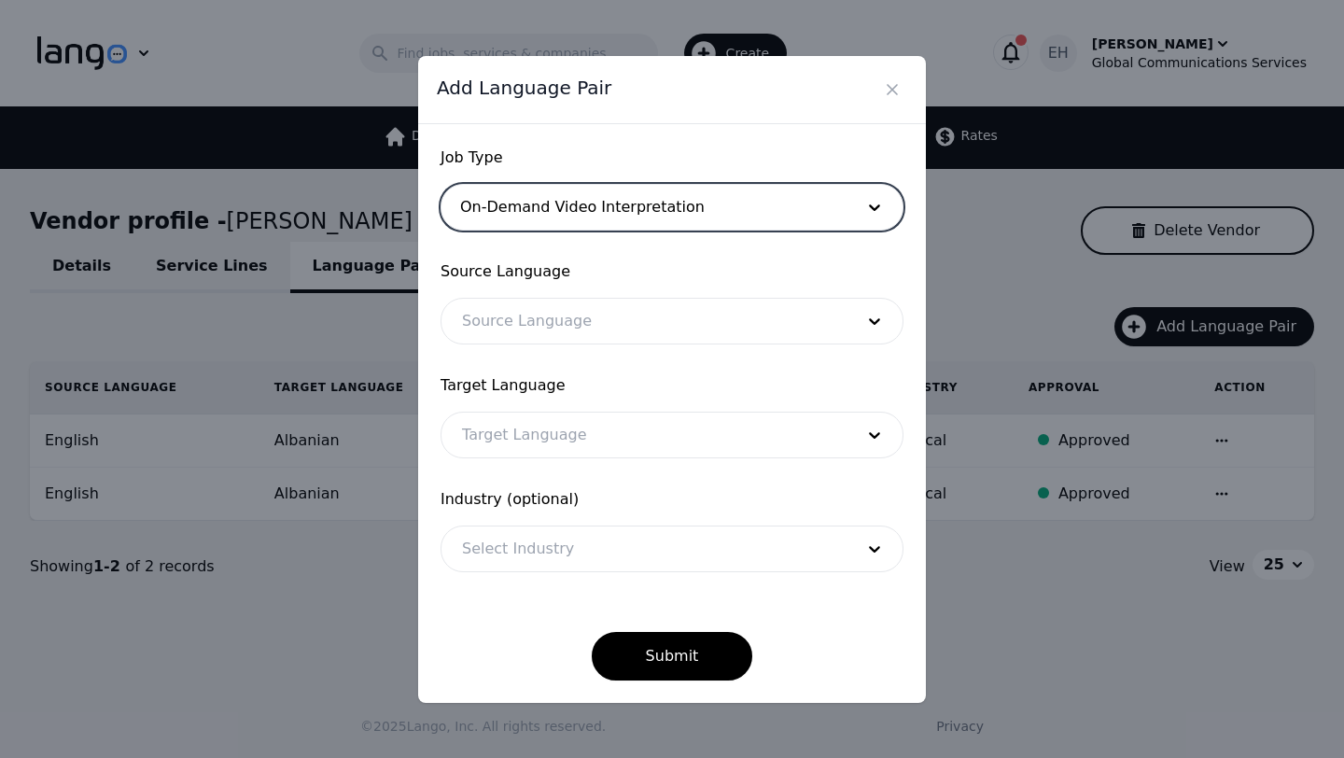
click at [578, 332] on div at bounding box center [643, 321] width 405 height 45
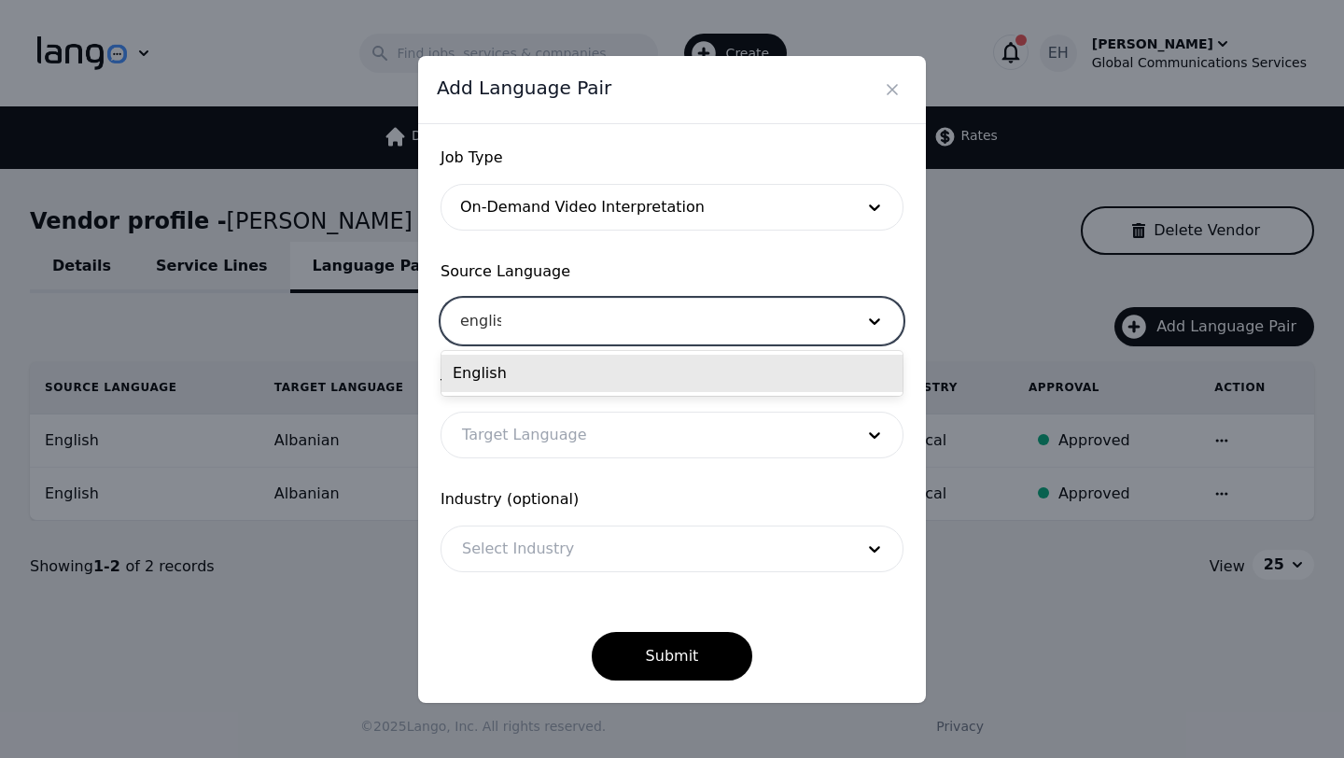
type input "english"
click at [556, 381] on div "English" at bounding box center [671, 373] width 461 height 37
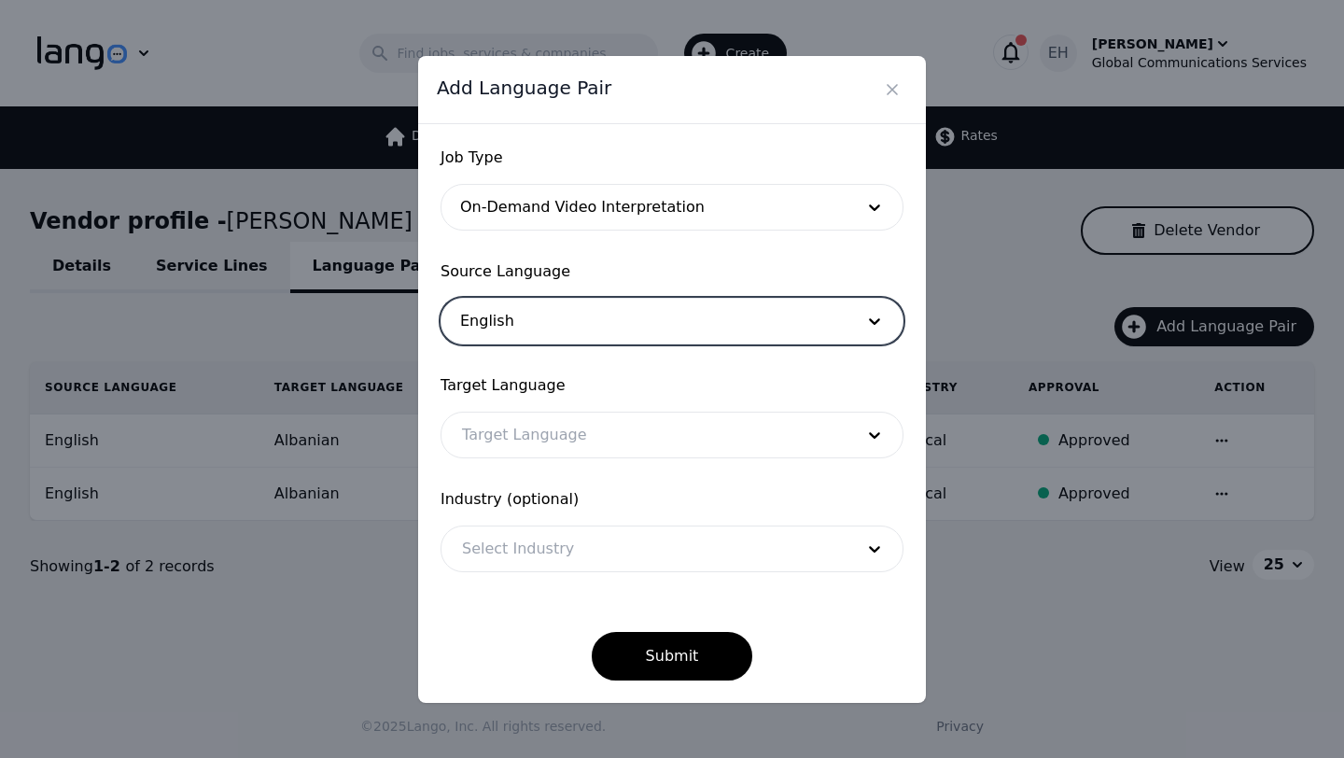
click at [520, 452] on div at bounding box center [643, 434] width 405 height 45
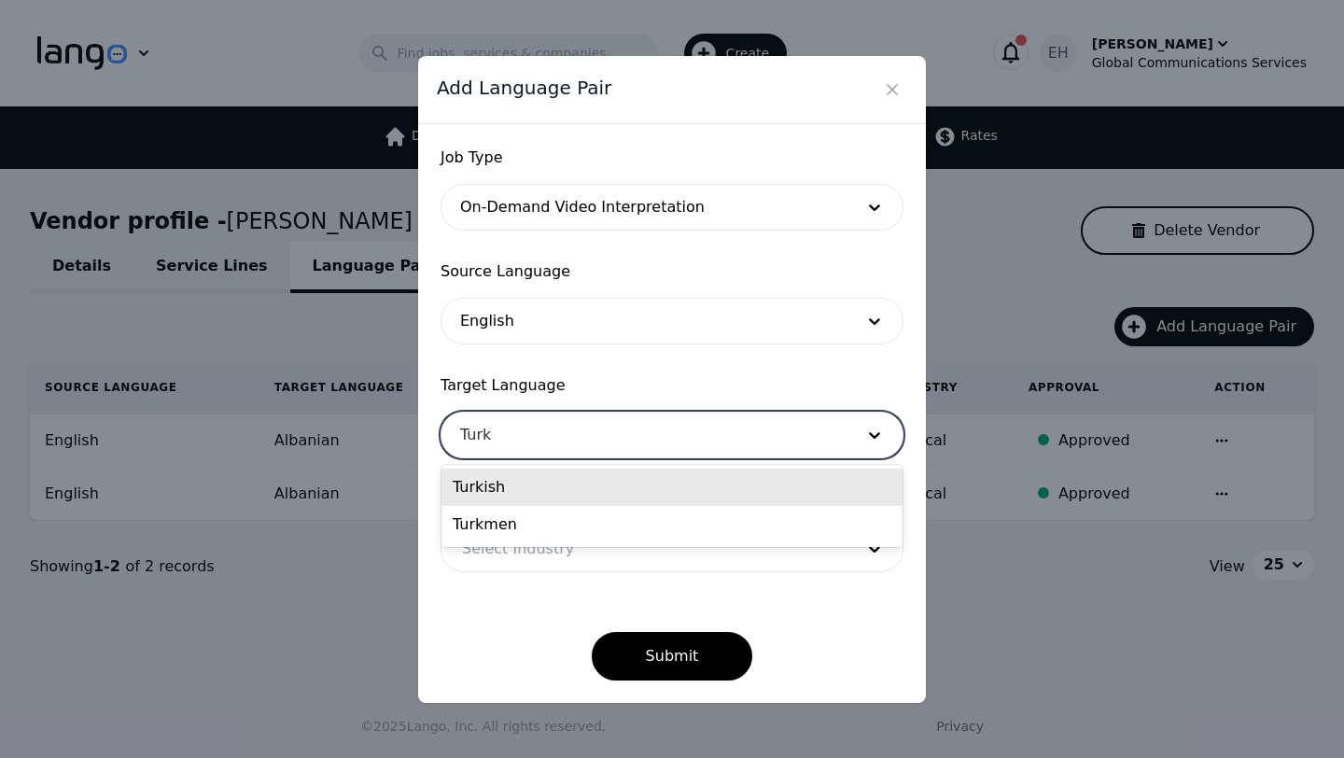
type input "Turki"
click at [495, 498] on div "Turkish" at bounding box center [671, 486] width 461 height 37
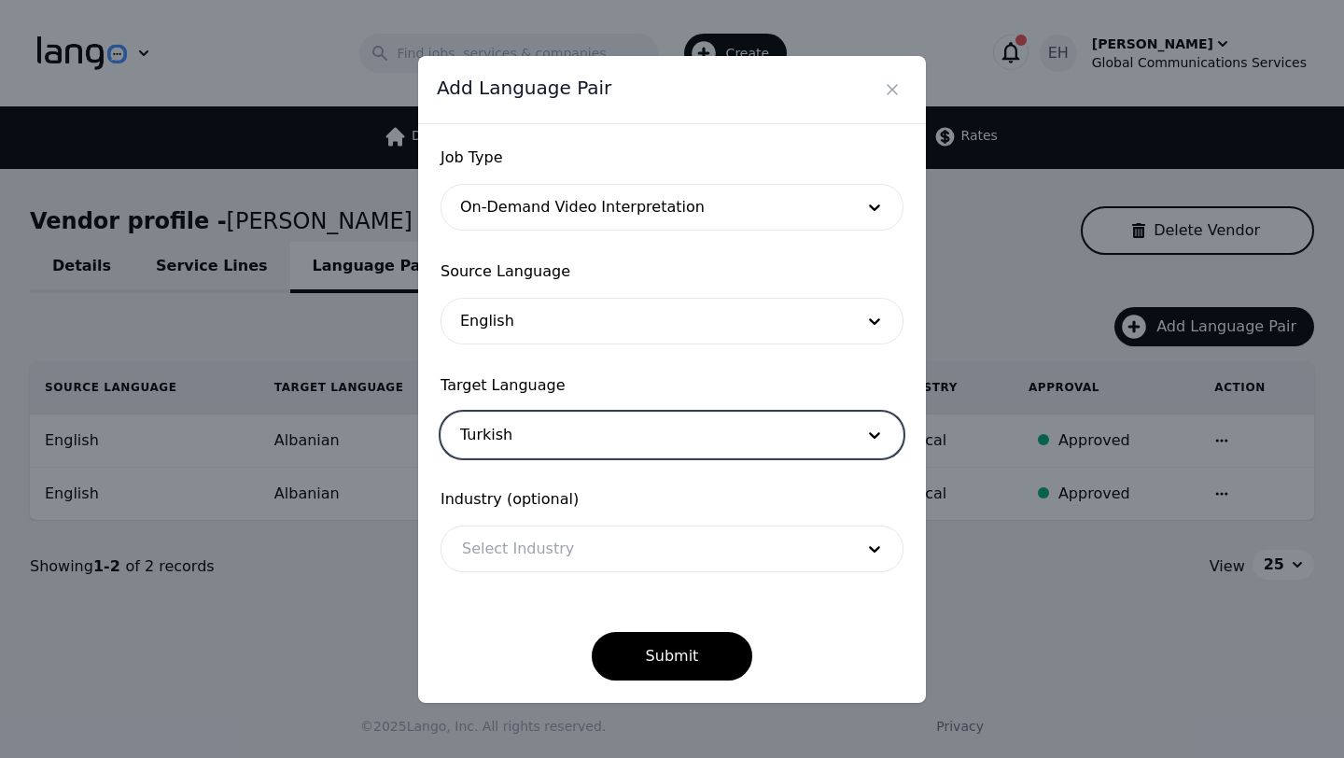
click at [531, 565] on div at bounding box center [643, 548] width 405 height 45
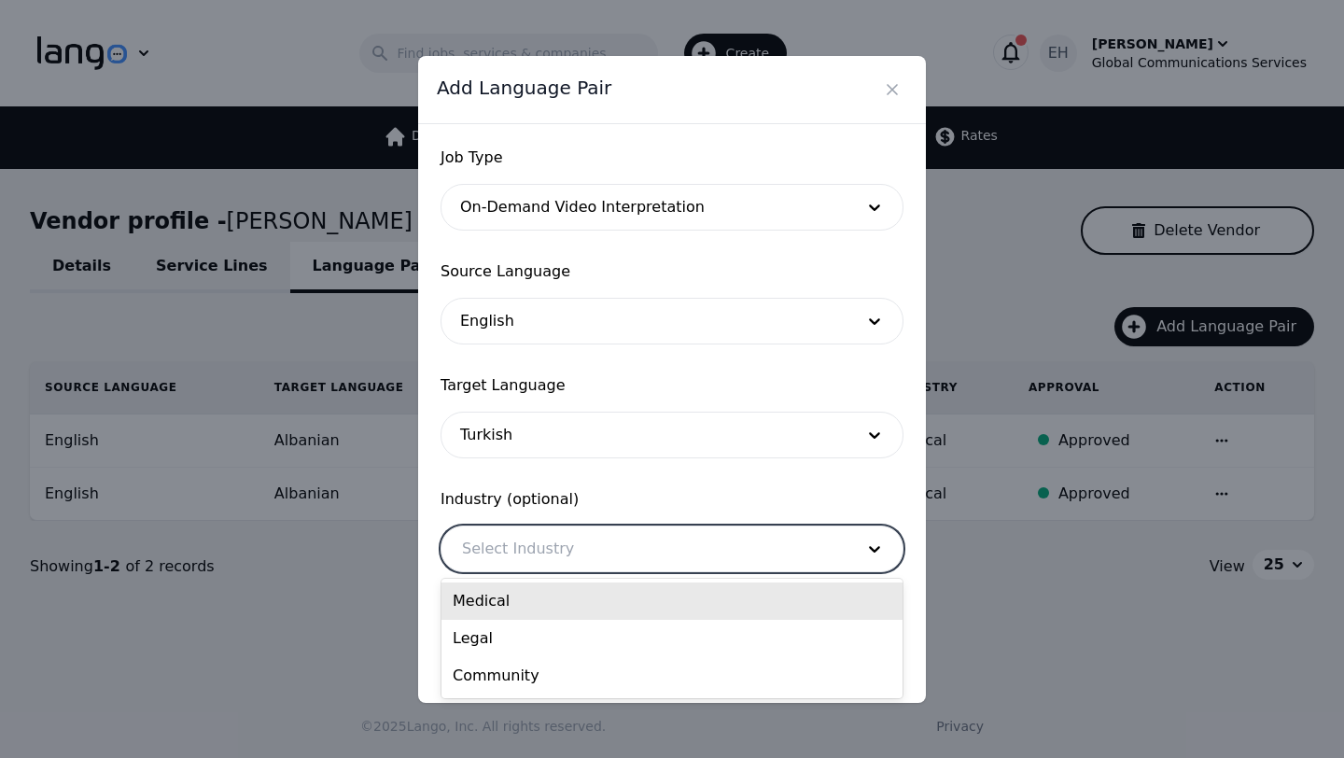
click at [520, 594] on div "Medical" at bounding box center [671, 600] width 461 height 37
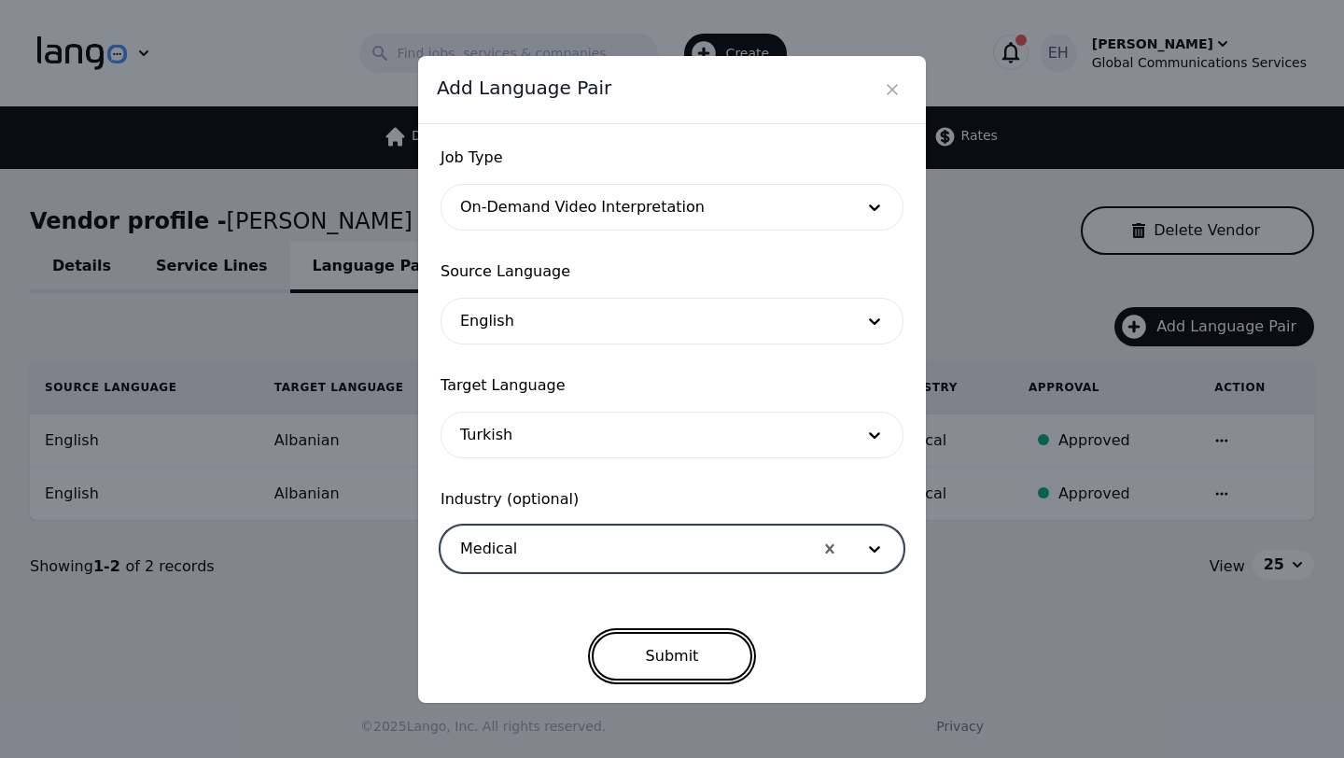
click at [669, 652] on button "Submit" at bounding box center [672, 656] width 161 height 49
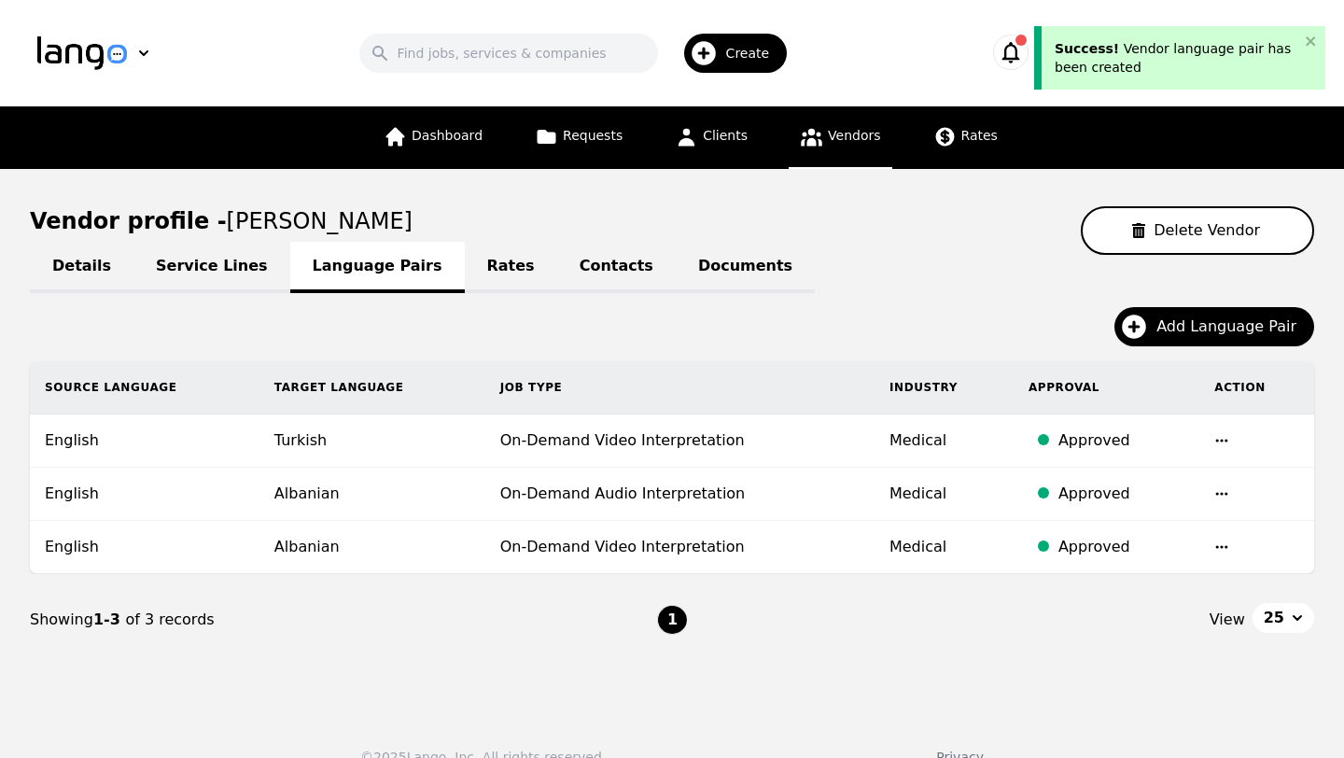
click at [1212, 305] on div "Details Service Lines Language Pairs Rates Contacts Documents Add Language Pair…" at bounding box center [672, 460] width 1284 height 411
click at [1210, 322] on span "Add Language Pair" at bounding box center [1232, 326] width 153 height 22
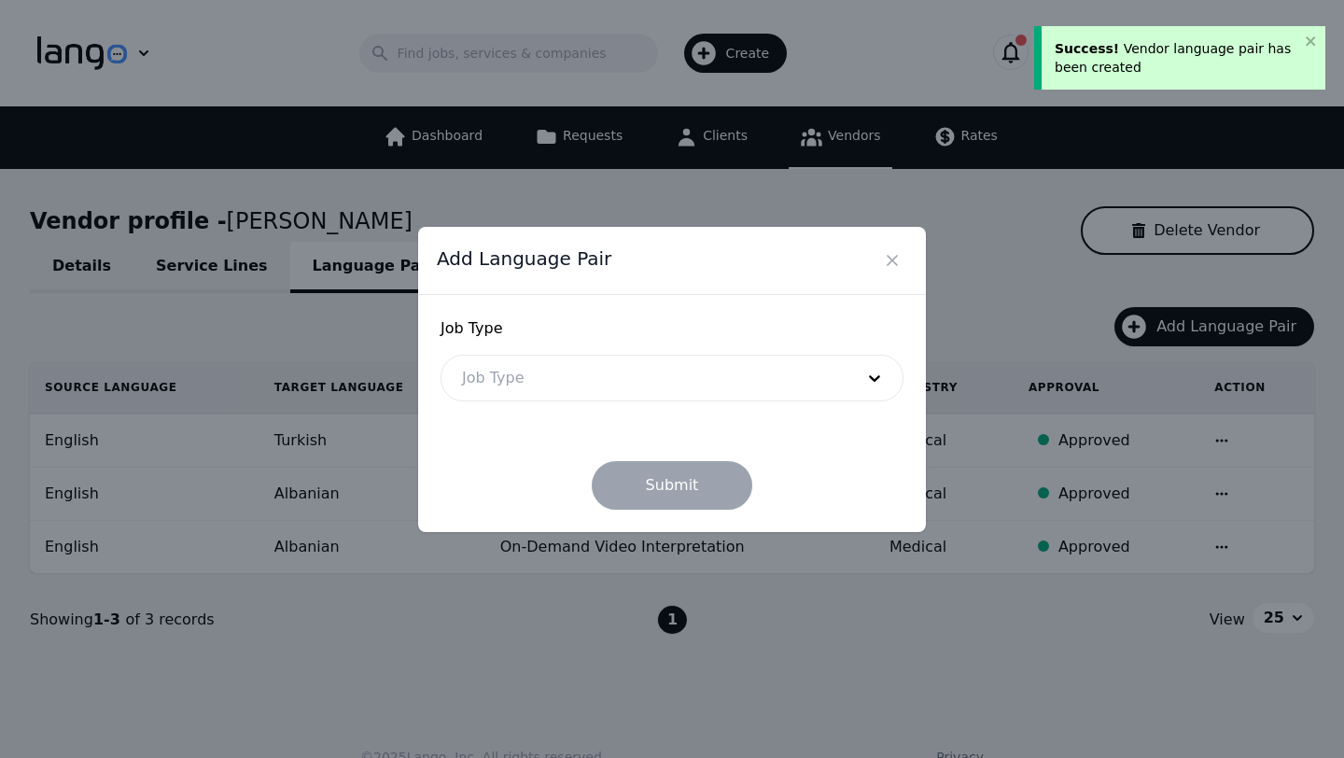
click at [610, 365] on div at bounding box center [643, 377] width 405 height 45
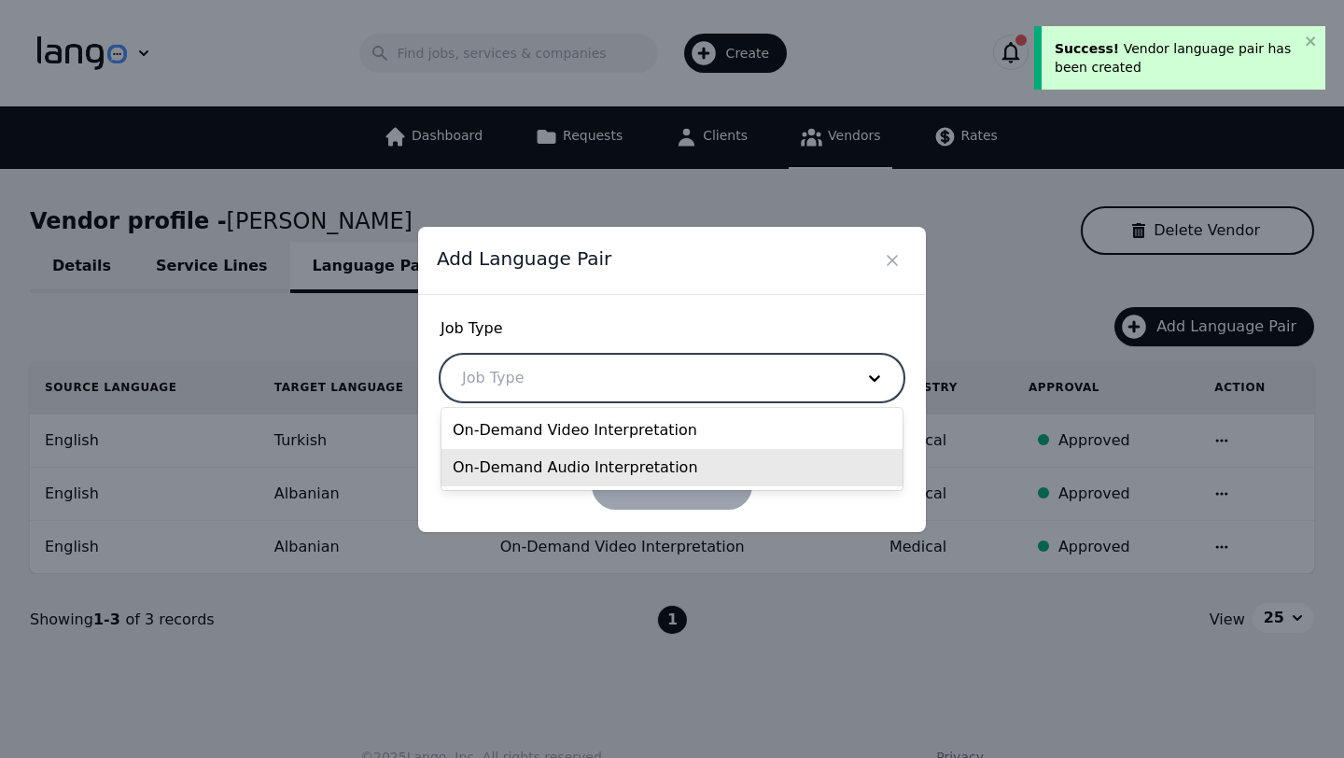
click at [558, 643] on div "Add Language Pair Job Type On-Demand Audio Interpretation, 2 of 2. 2 results av…" at bounding box center [672, 379] width 1344 height 758
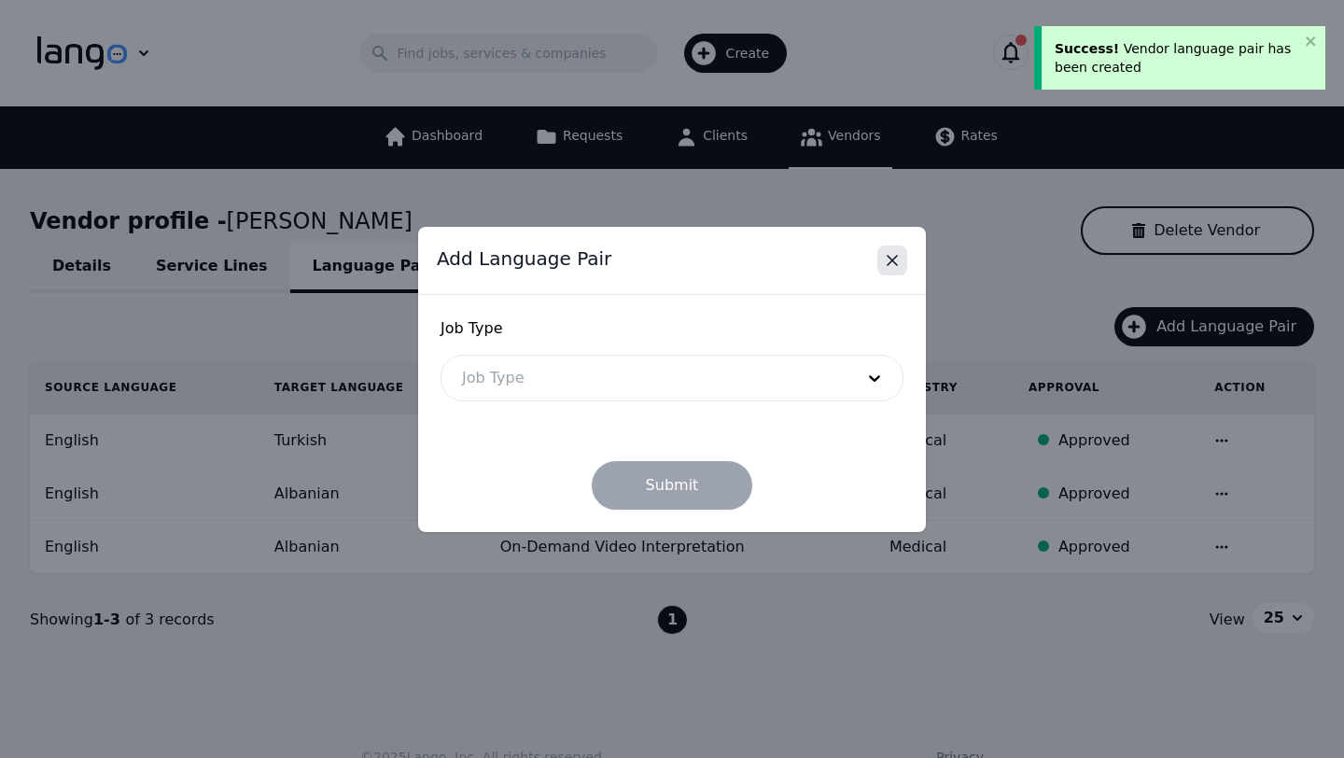
click at [893, 257] on icon "Close" at bounding box center [892, 260] width 19 height 19
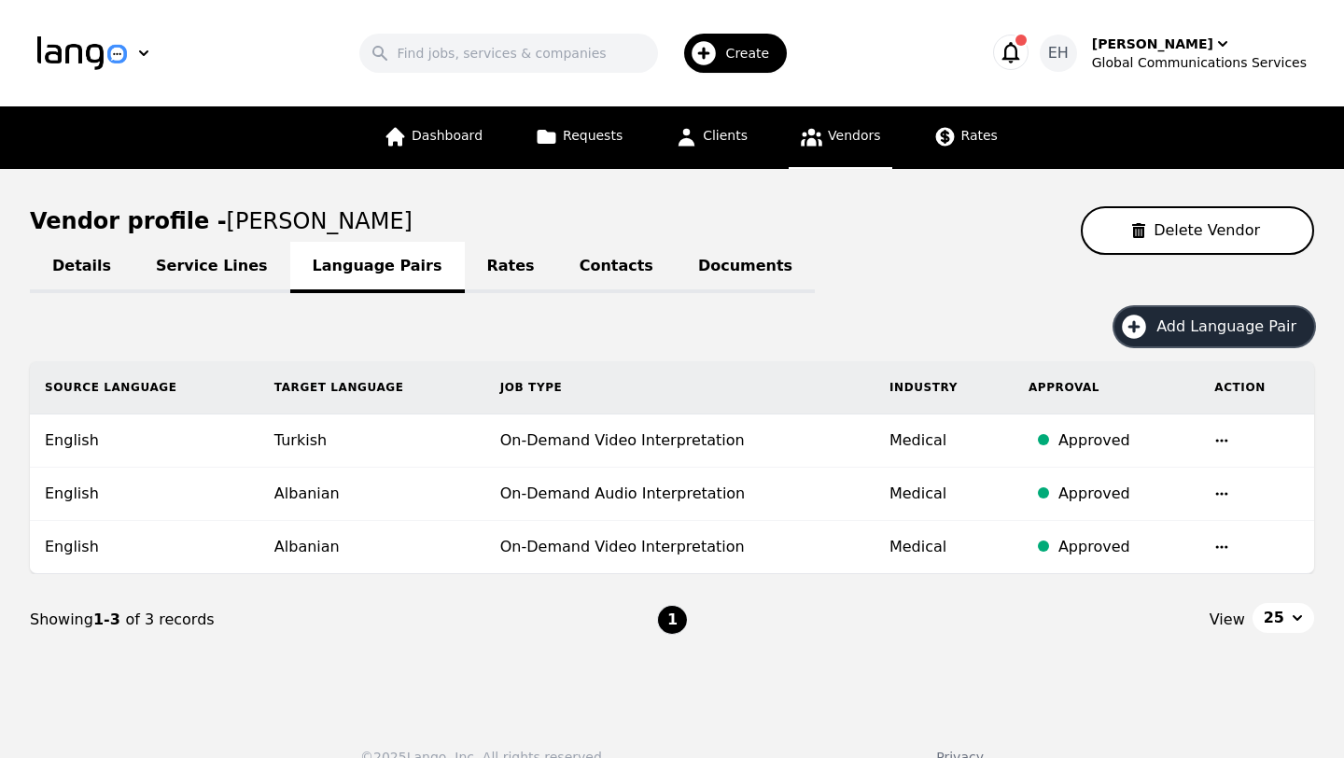
click at [1208, 325] on span "Add Language Pair" at bounding box center [1232, 326] width 153 height 22
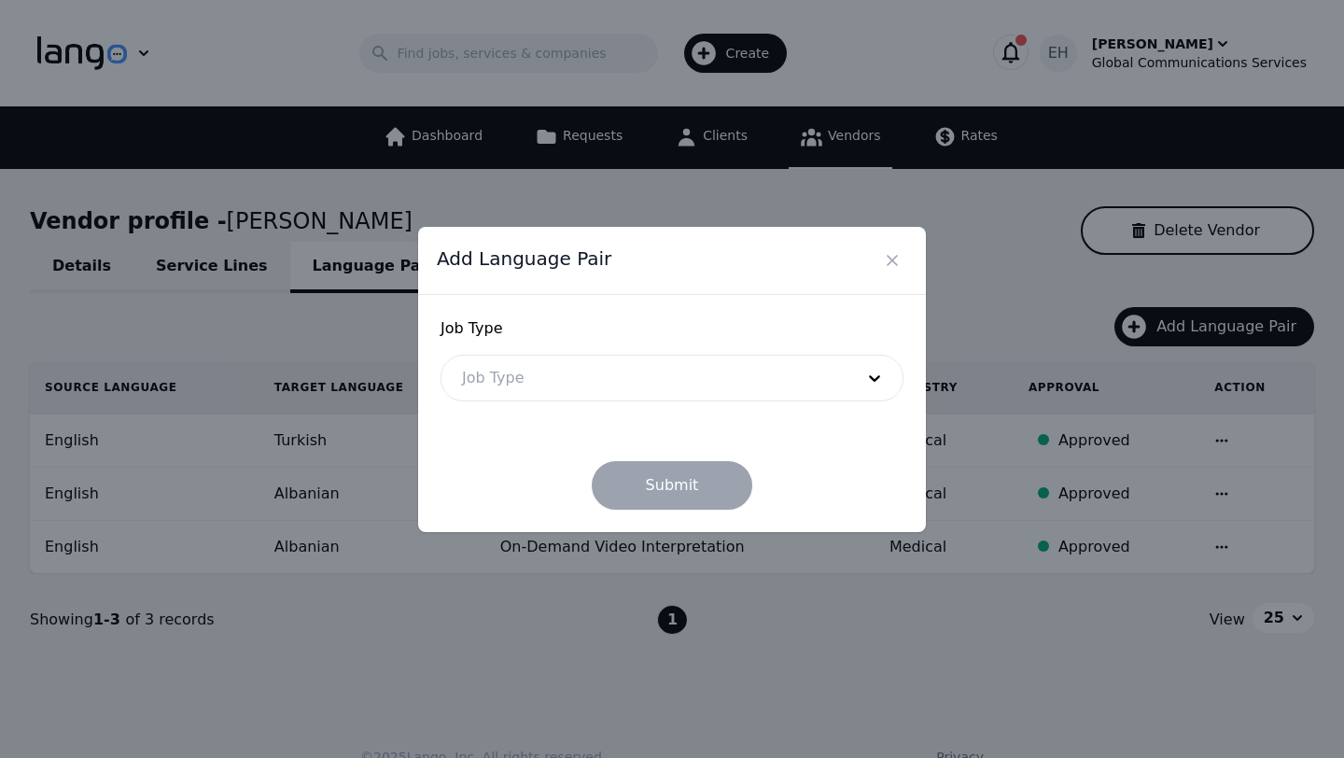
click at [519, 375] on div at bounding box center [643, 377] width 405 height 45
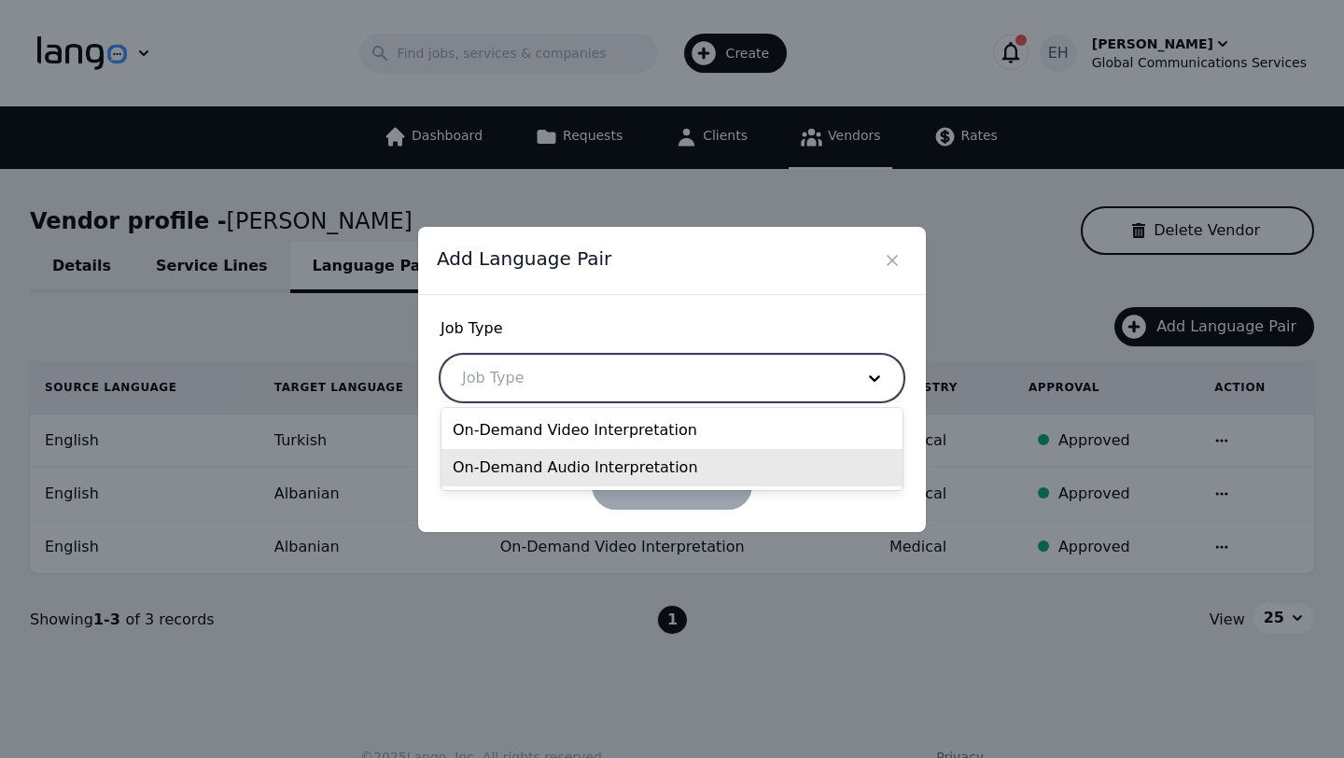
click at [532, 477] on div "On-Demand Audio Interpretation" at bounding box center [671, 467] width 461 height 37
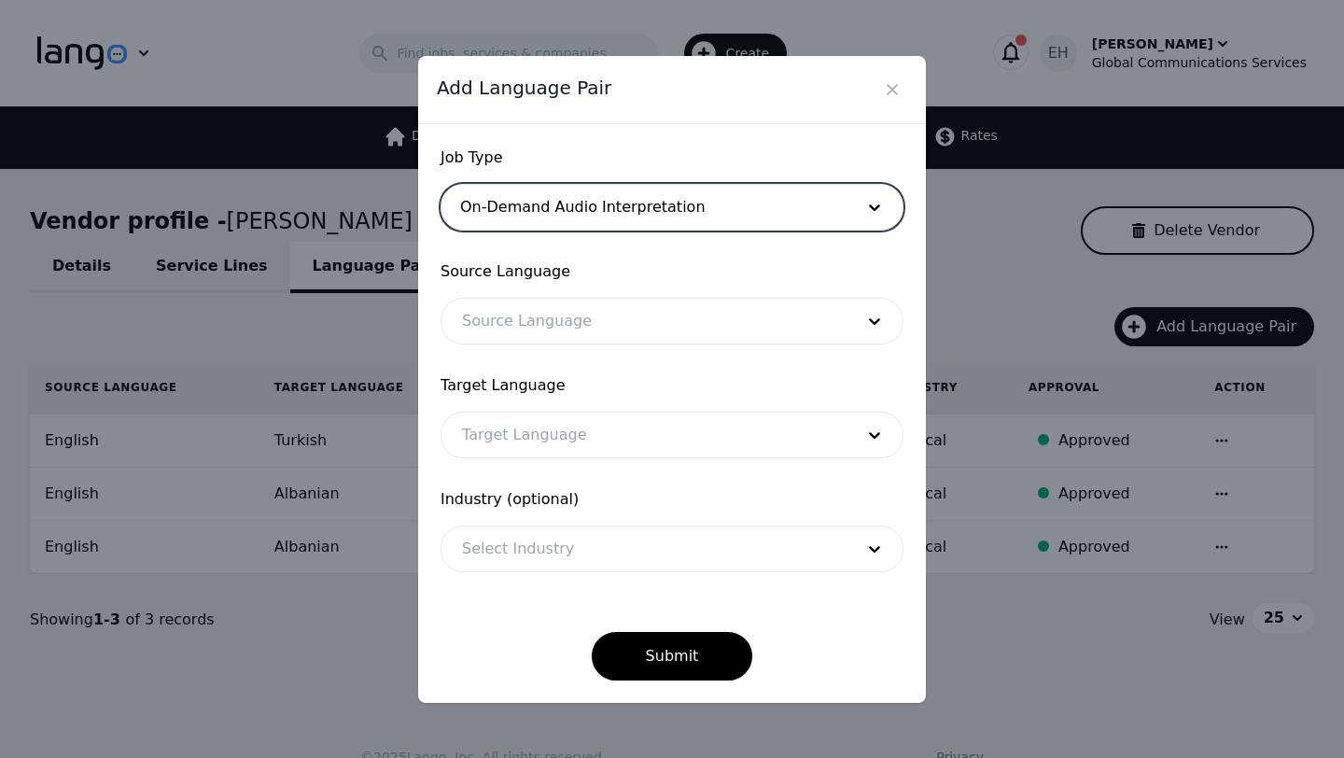
click at [576, 314] on div at bounding box center [643, 321] width 405 height 45
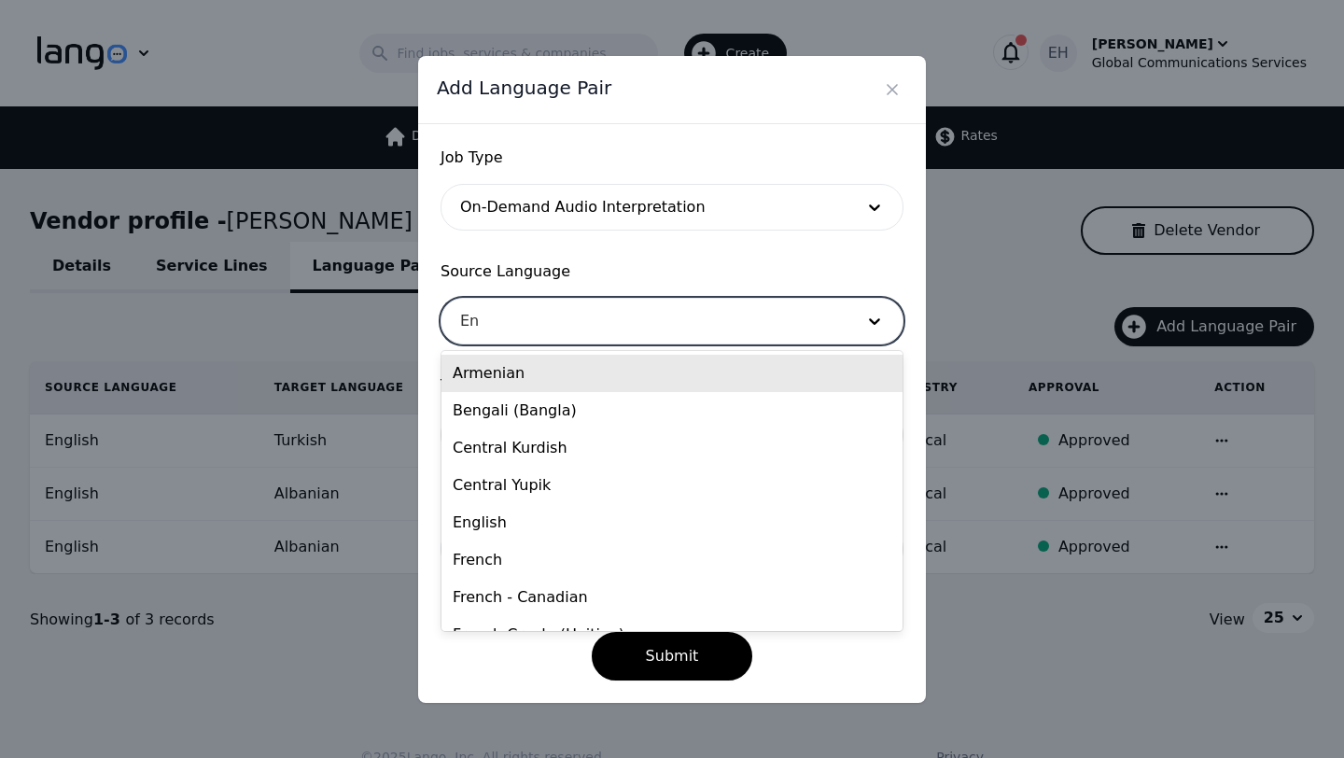
type input "Eng"
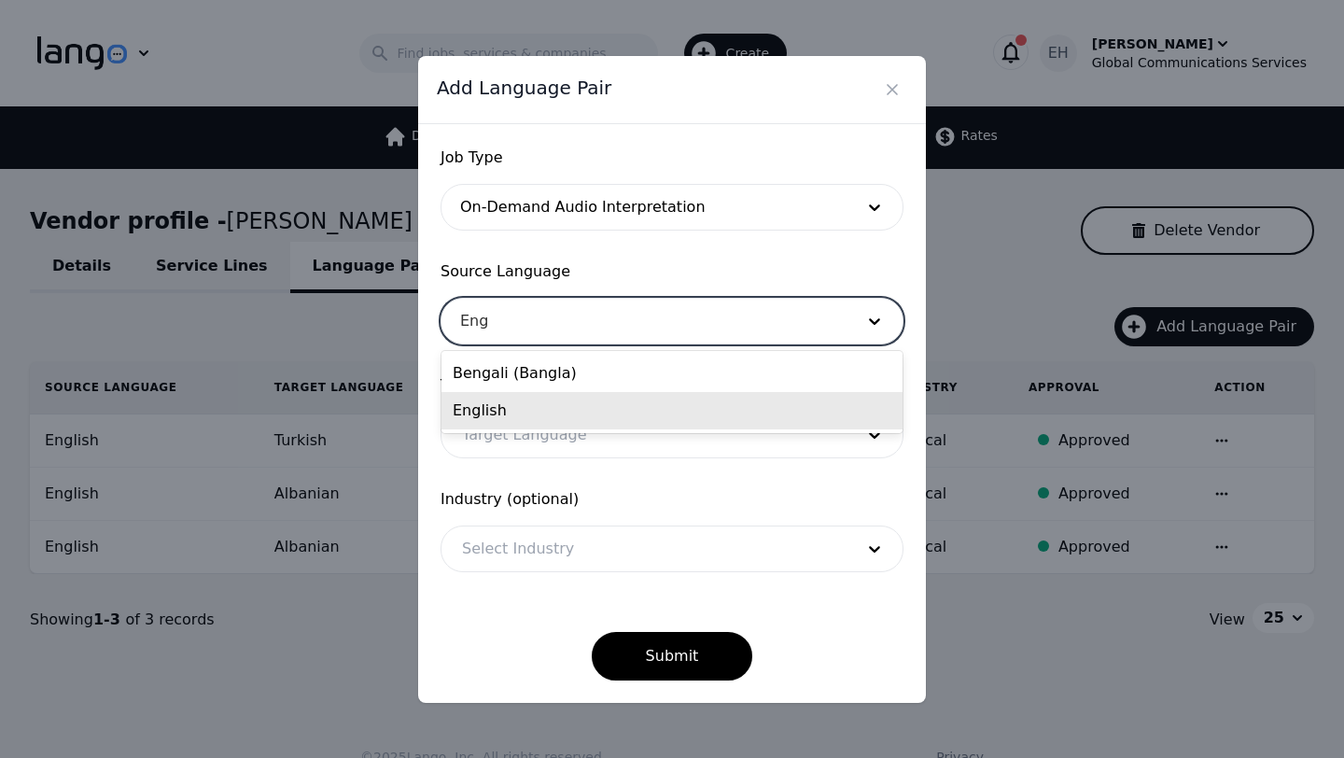
click at [550, 422] on div "English" at bounding box center [671, 410] width 461 height 37
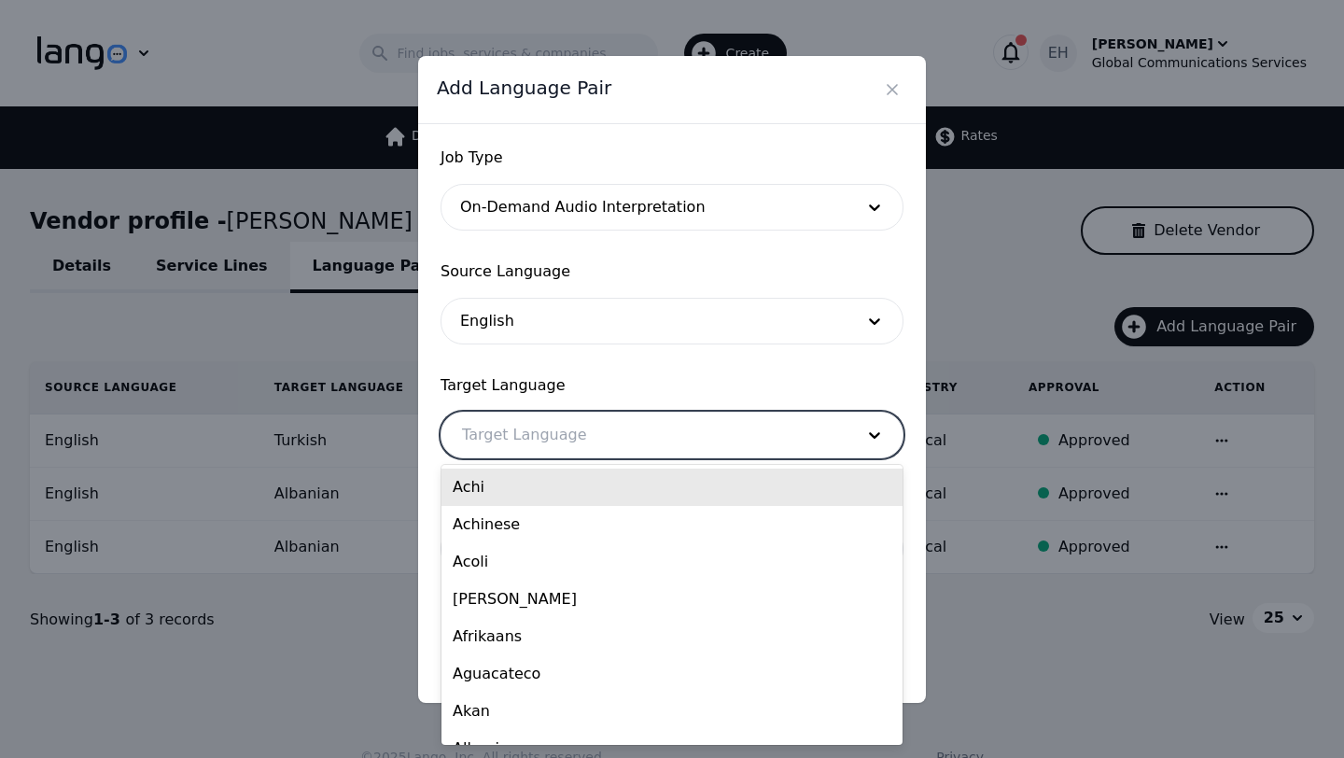
click at [539, 445] on div at bounding box center [643, 434] width 405 height 45
type input "t"
type input "tu"
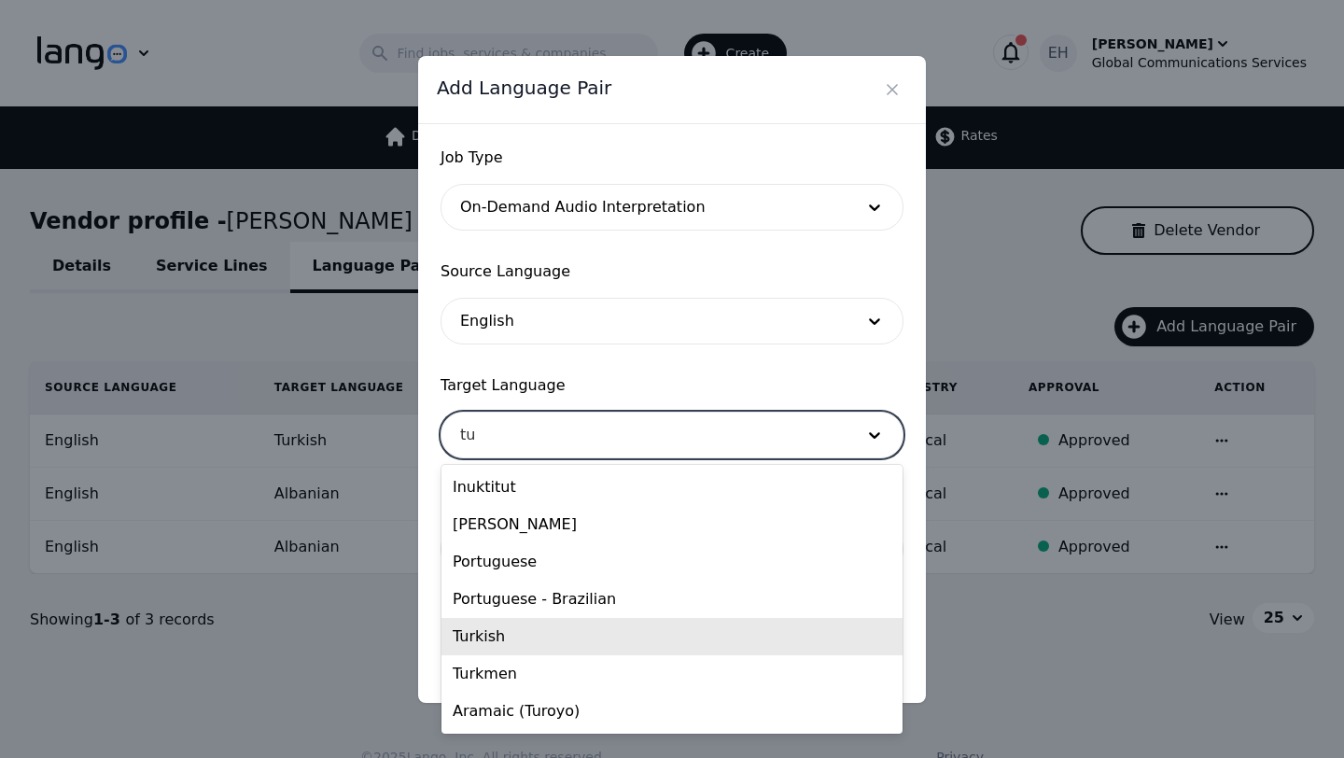
click at [471, 639] on div "Turkish" at bounding box center [671, 636] width 461 height 37
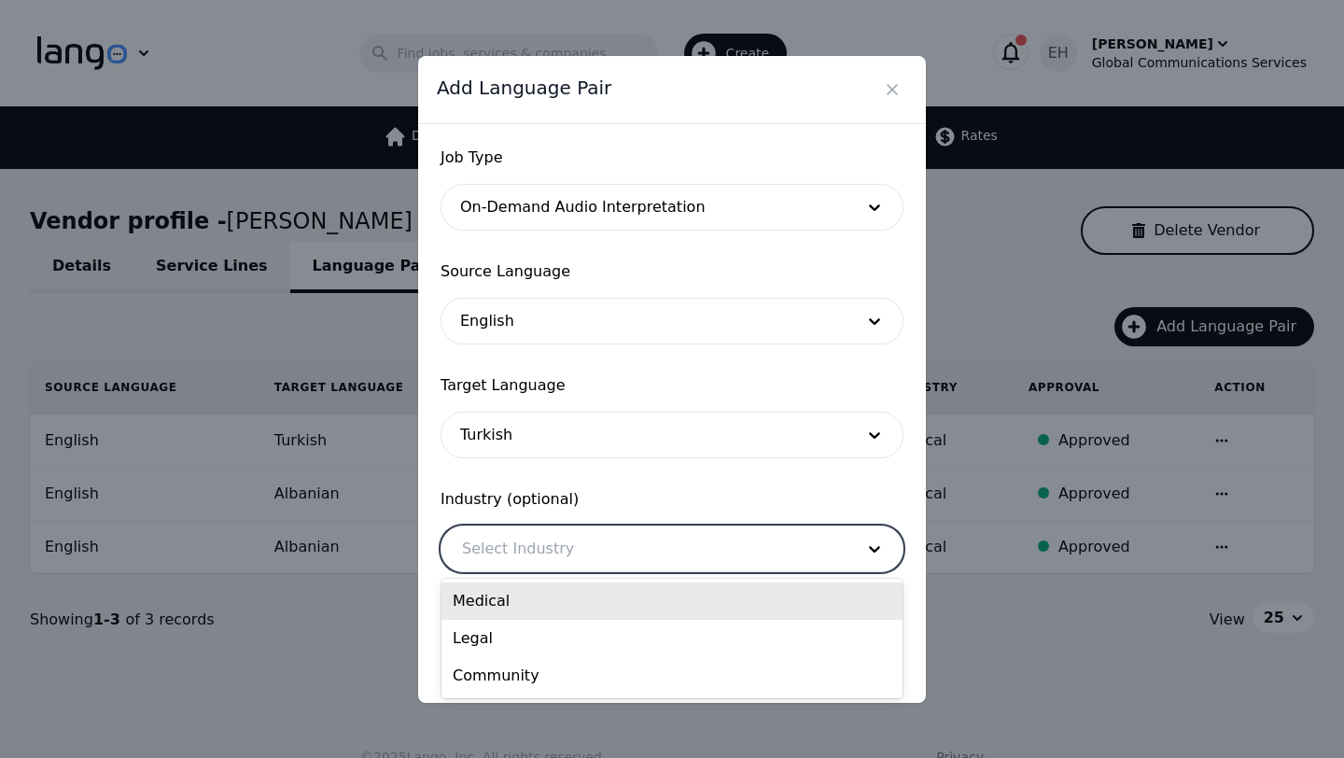
click at [552, 551] on div at bounding box center [643, 548] width 405 height 45
click at [545, 591] on div "Medical" at bounding box center [671, 600] width 461 height 37
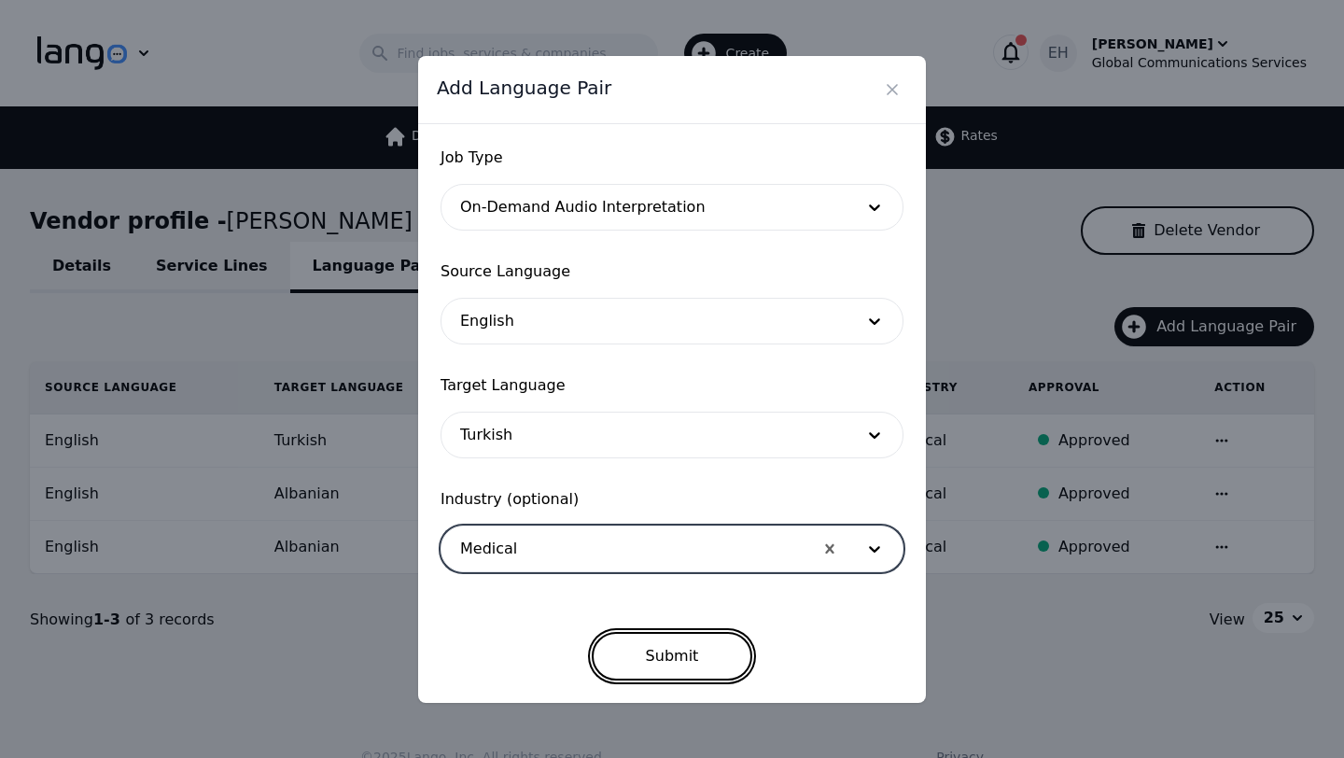
click at [656, 649] on button "Submit" at bounding box center [672, 656] width 161 height 49
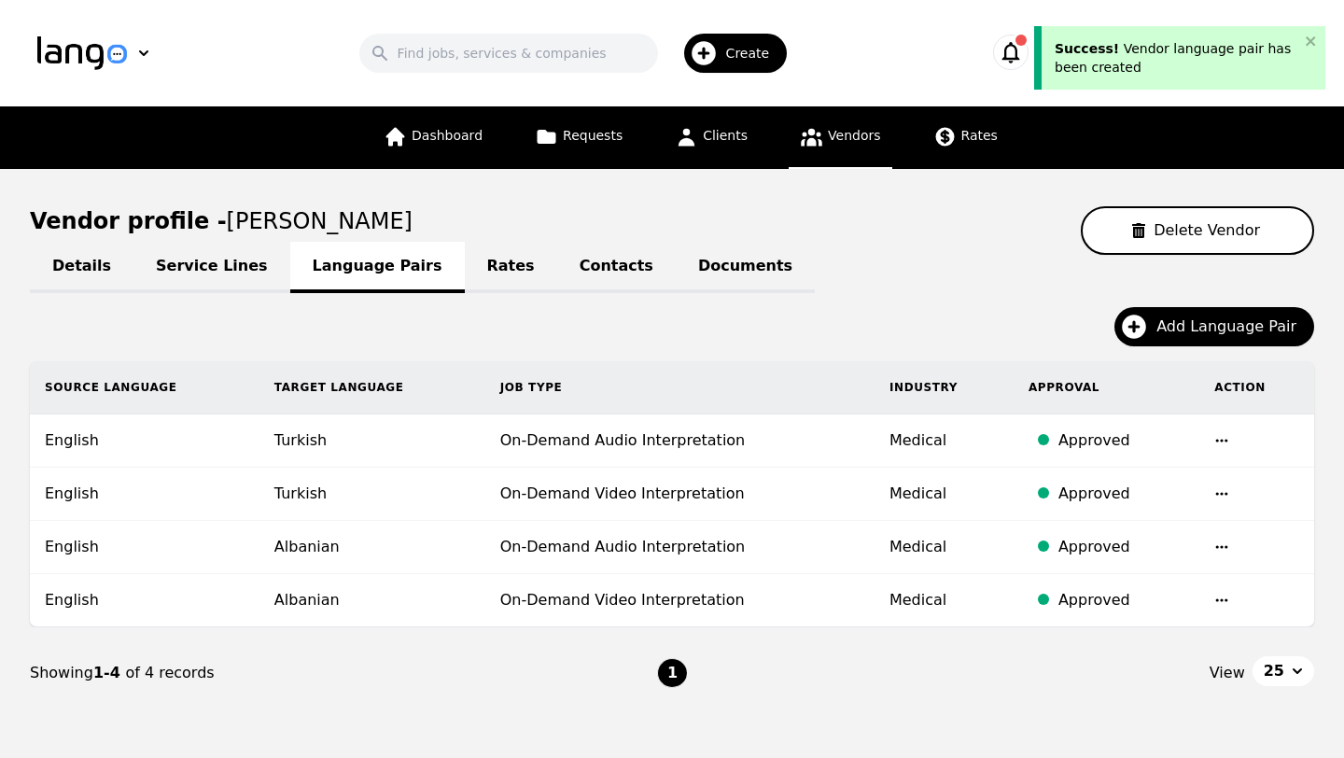
click at [829, 152] on link "Vendors" at bounding box center [839, 137] width 103 height 63
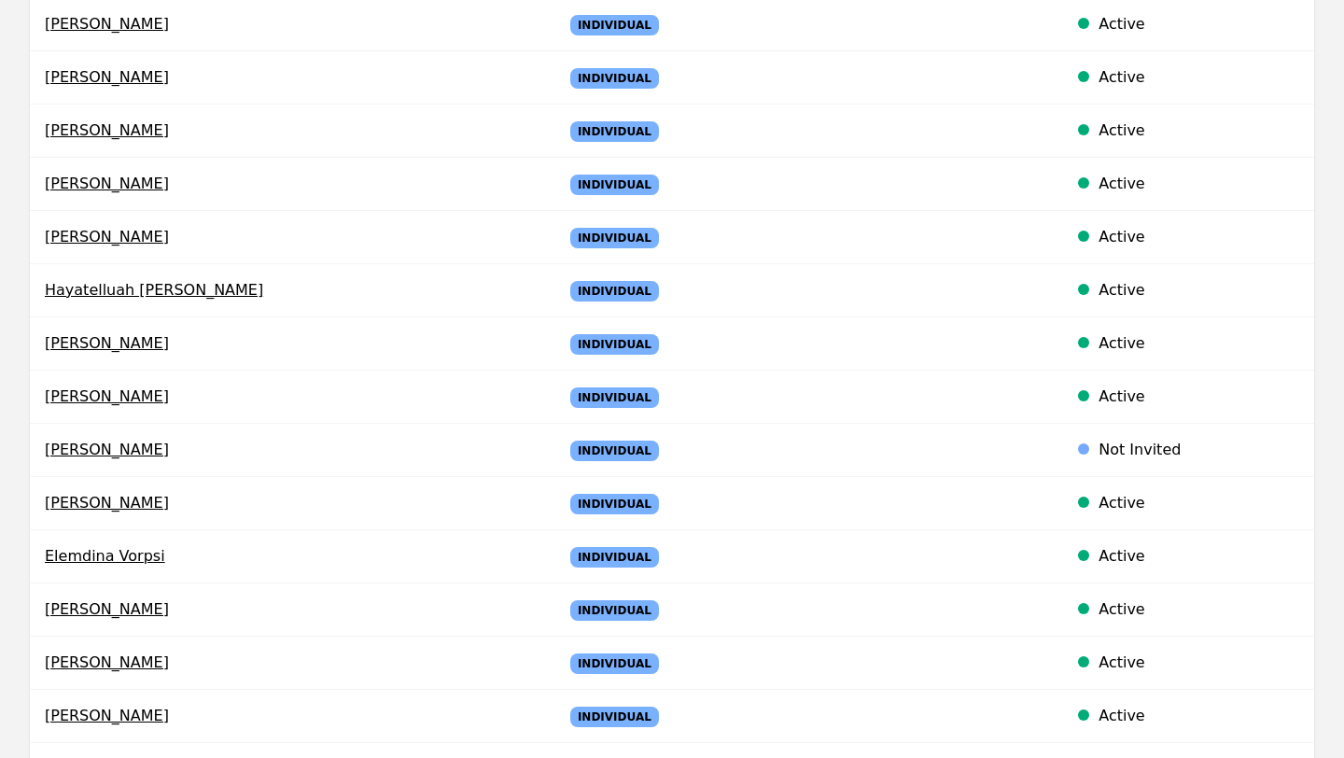
scroll to position [560, 0]
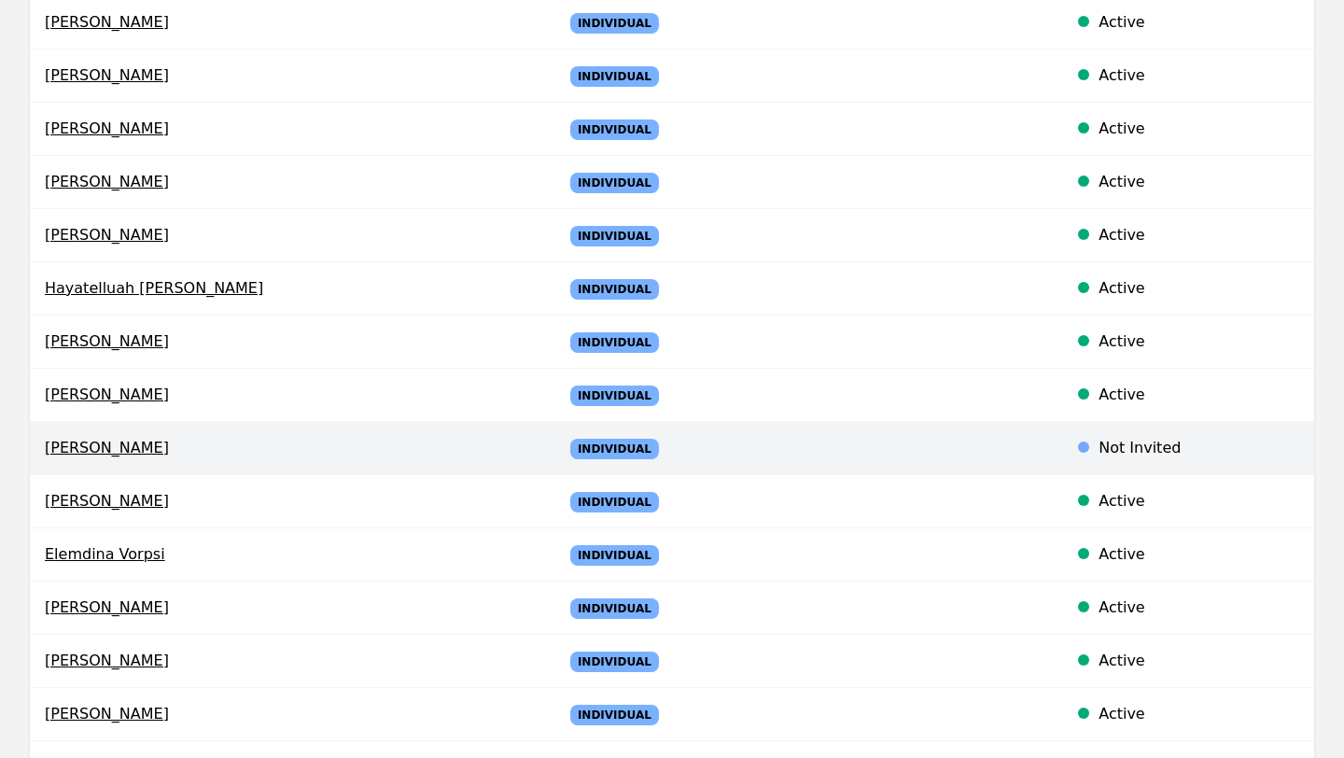
click at [105, 456] on span "Elias Guirrugo" at bounding box center [289, 448] width 488 height 22
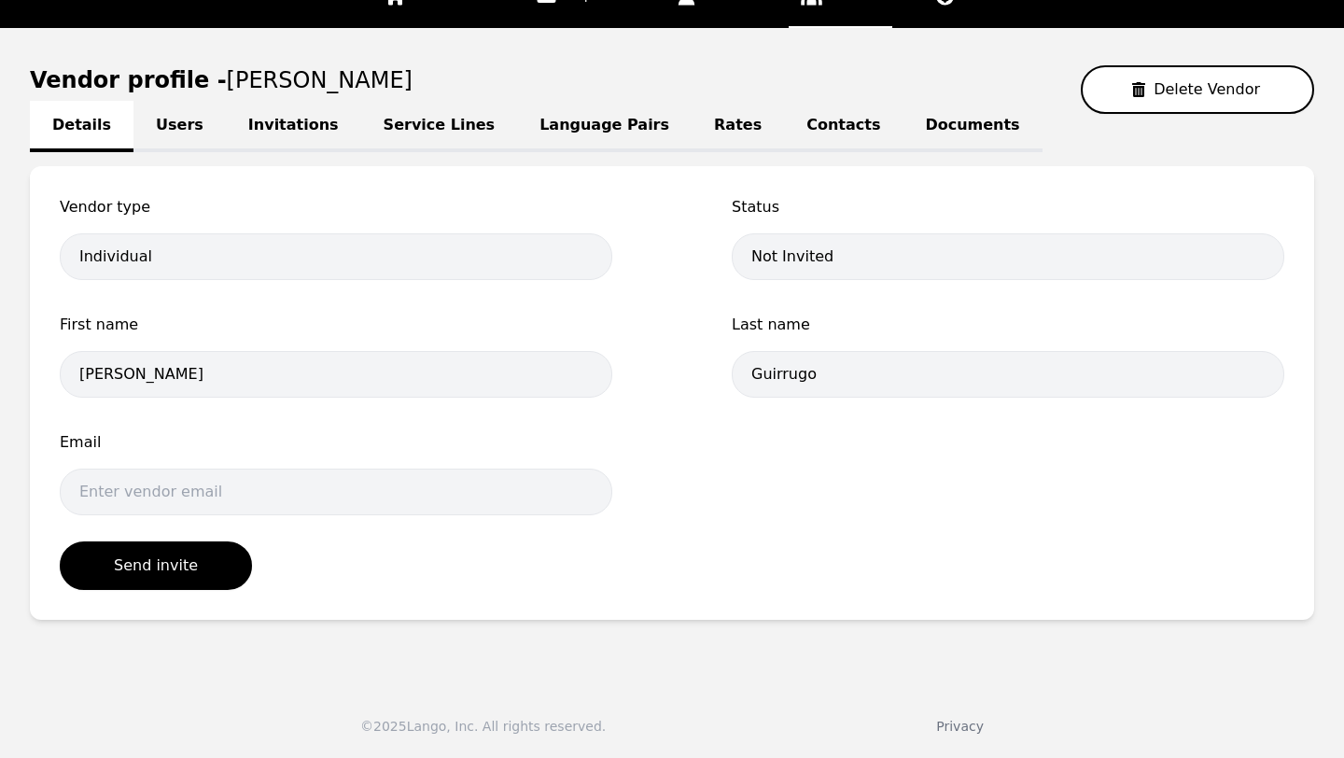
click at [564, 122] on link "Language Pairs" at bounding box center [604, 126] width 174 height 51
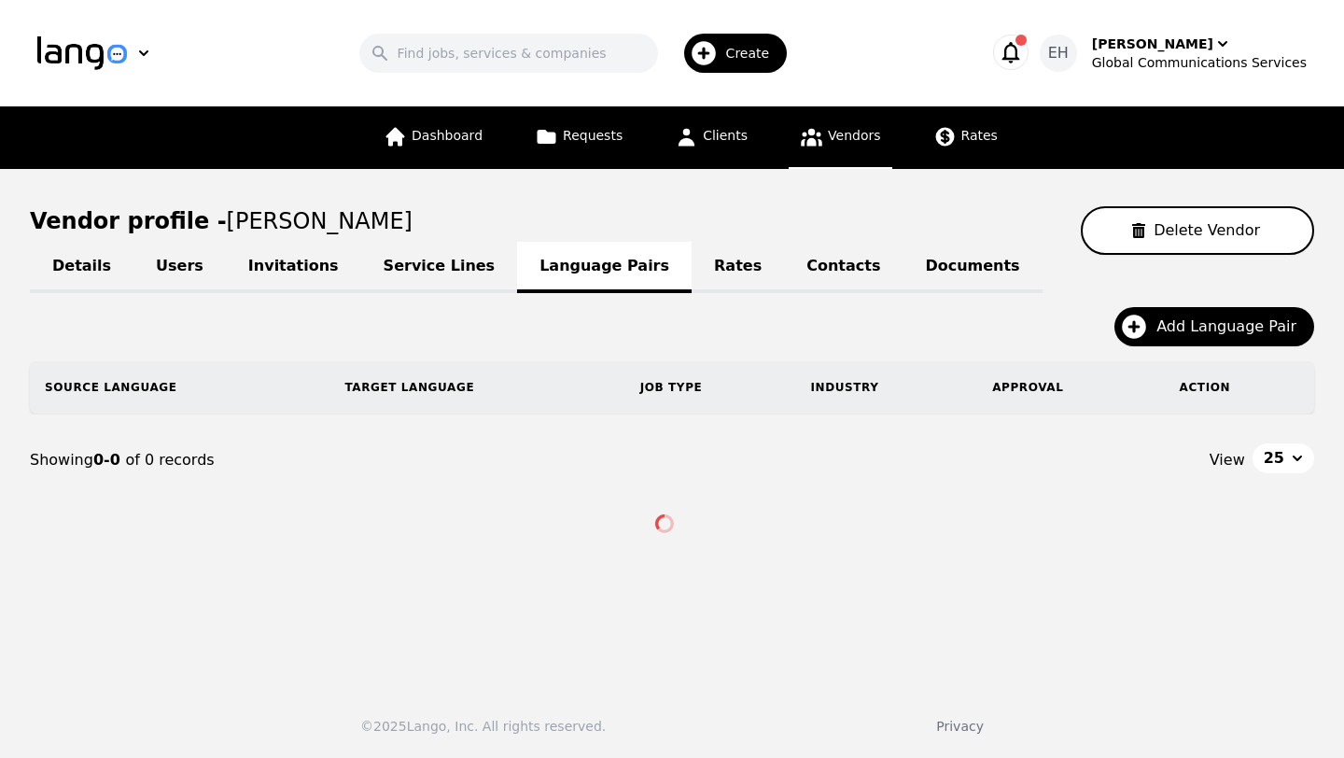
click at [784, 279] on link "Contacts" at bounding box center [843, 267] width 118 height 51
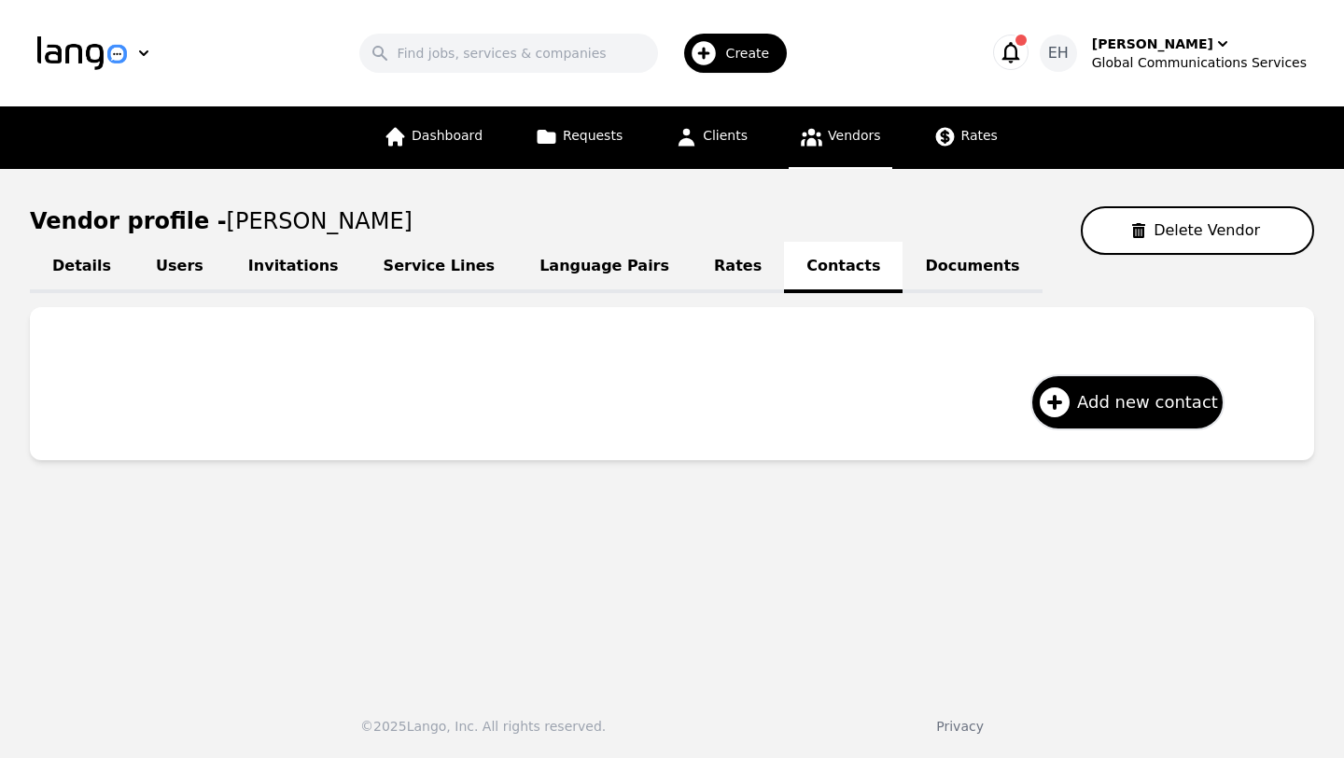
click at [902, 281] on link "Documents" at bounding box center [971, 267] width 139 height 51
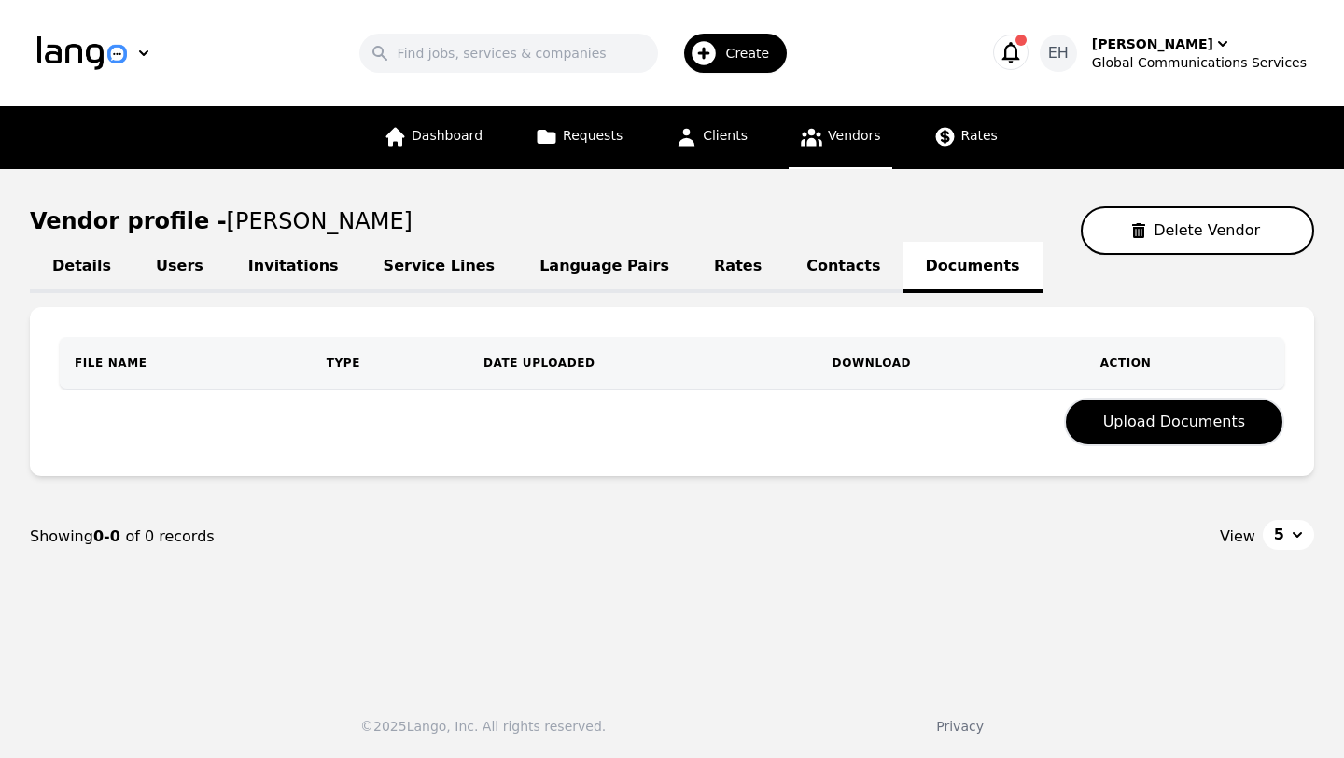
click at [691, 281] on link "Rates" at bounding box center [737, 267] width 92 height 51
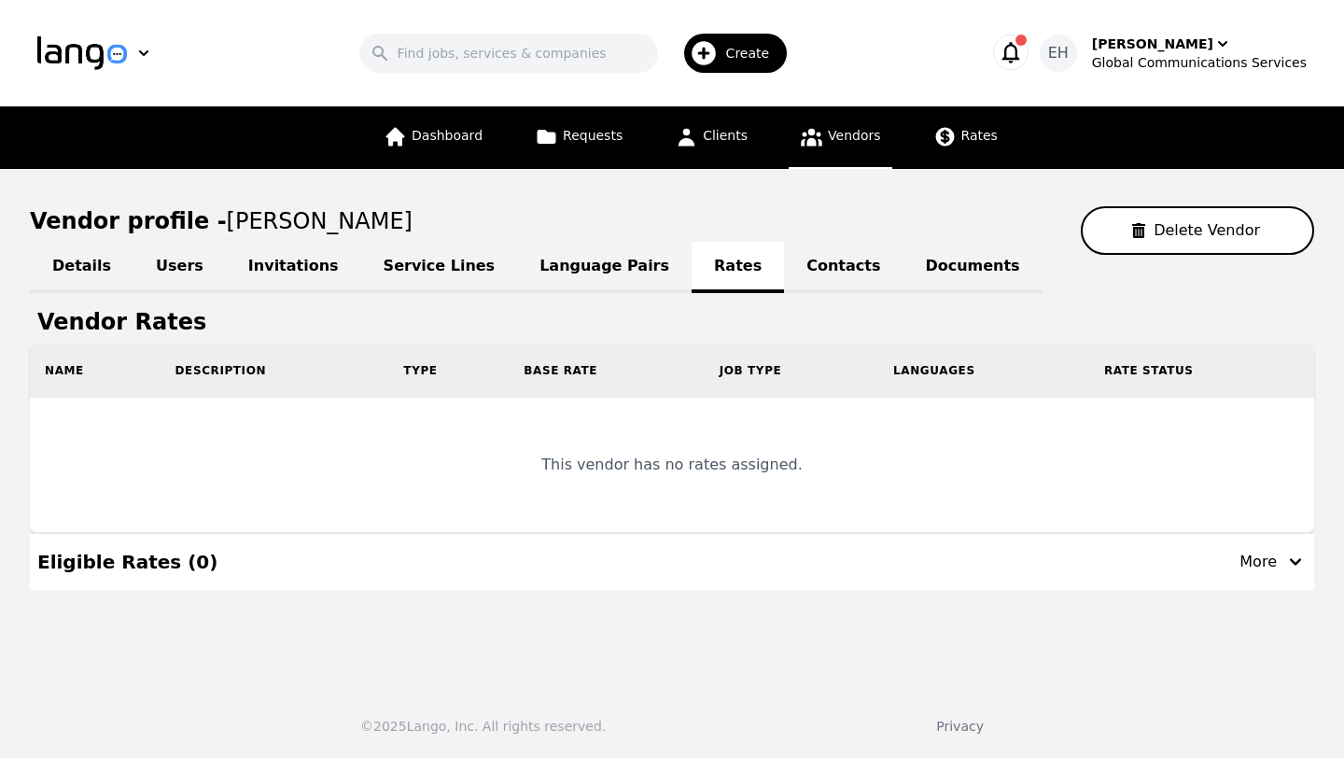
click at [787, 263] on link "Contacts" at bounding box center [843, 267] width 118 height 51
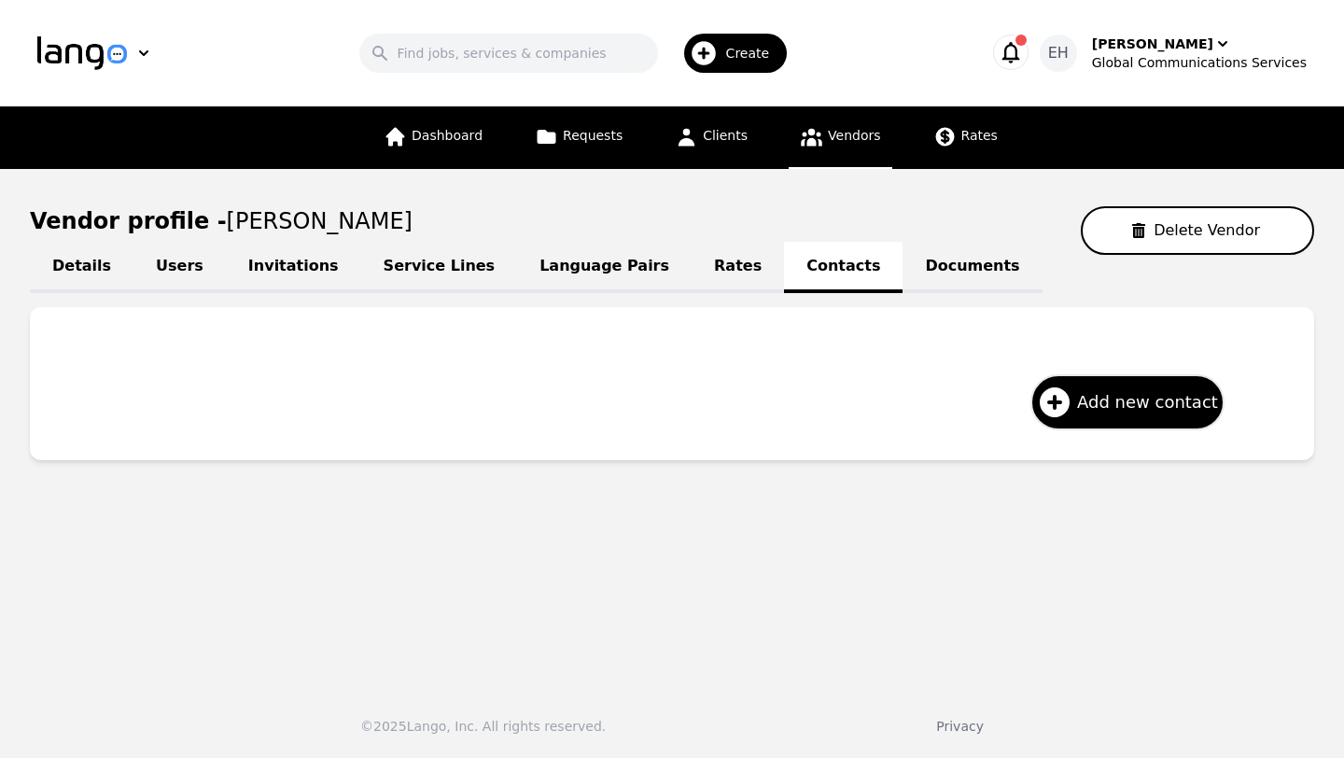
click at [258, 259] on link "Invitations" at bounding box center [293, 267] width 135 height 51
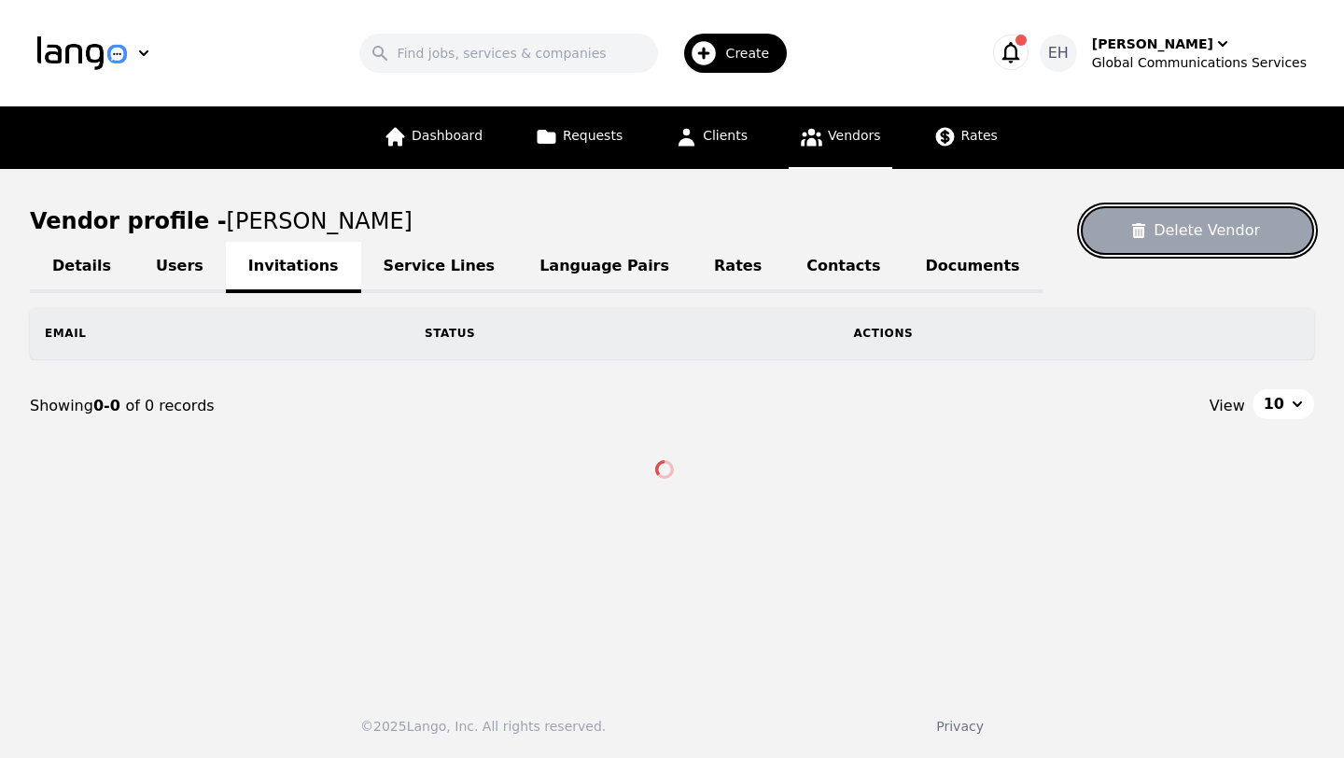
click at [1194, 240] on button "Delete Vendor" at bounding box center [1196, 230] width 233 height 49
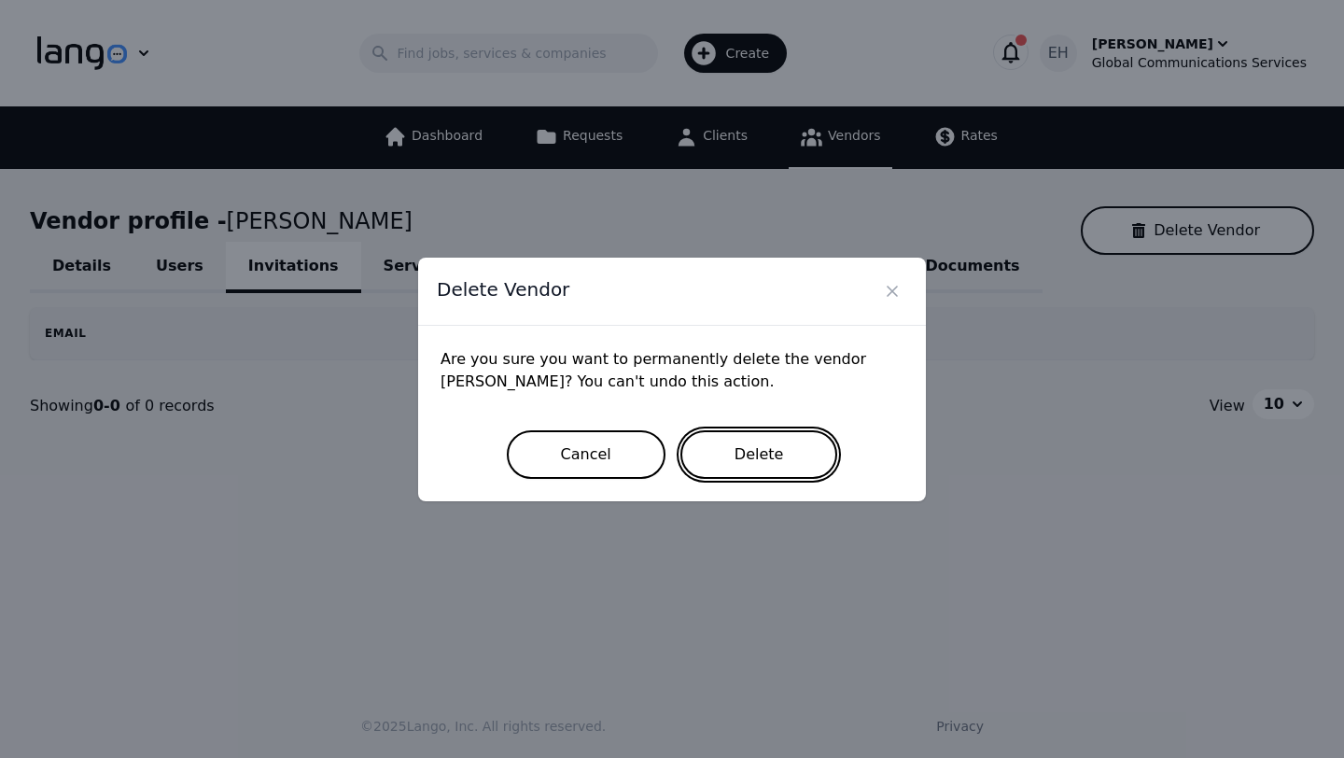
click at [760, 477] on button "Delete" at bounding box center [759, 454] width 158 height 49
click at [745, 456] on button "Delete" at bounding box center [759, 454] width 158 height 49
click at [898, 289] on icon "Close" at bounding box center [892, 291] width 19 height 19
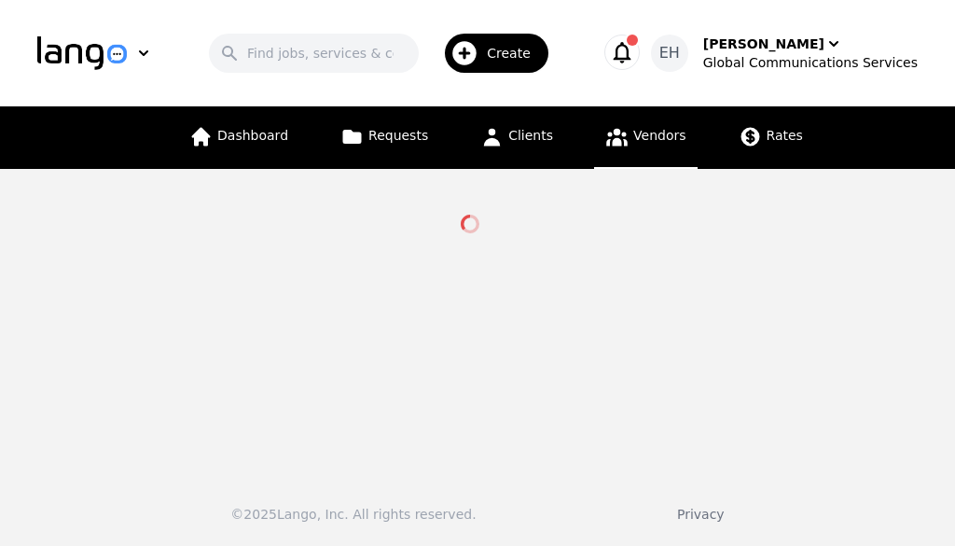
click at [642, 142] on span "Vendors" at bounding box center [660, 135] width 52 height 15
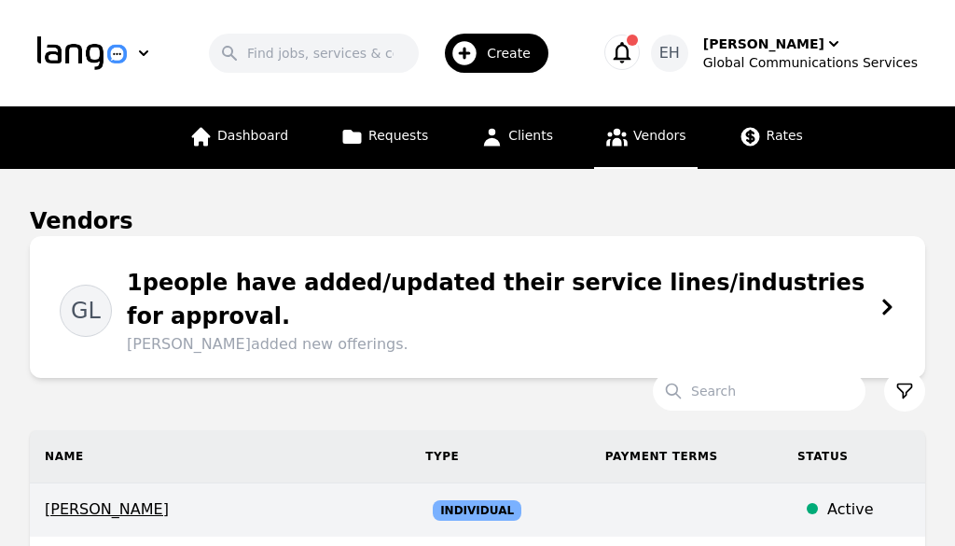
click at [92, 498] on span "[PERSON_NAME]" at bounding box center [220, 509] width 351 height 22
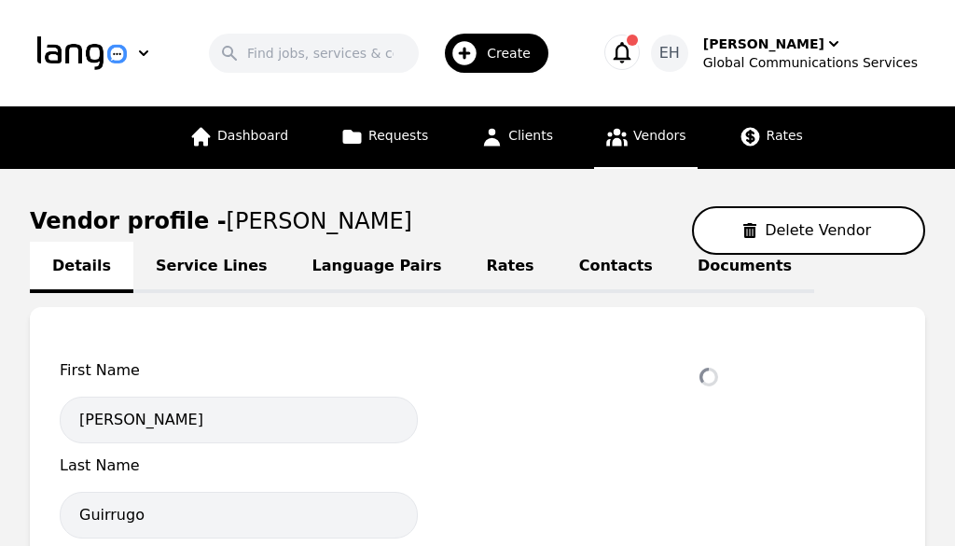
select select "active"
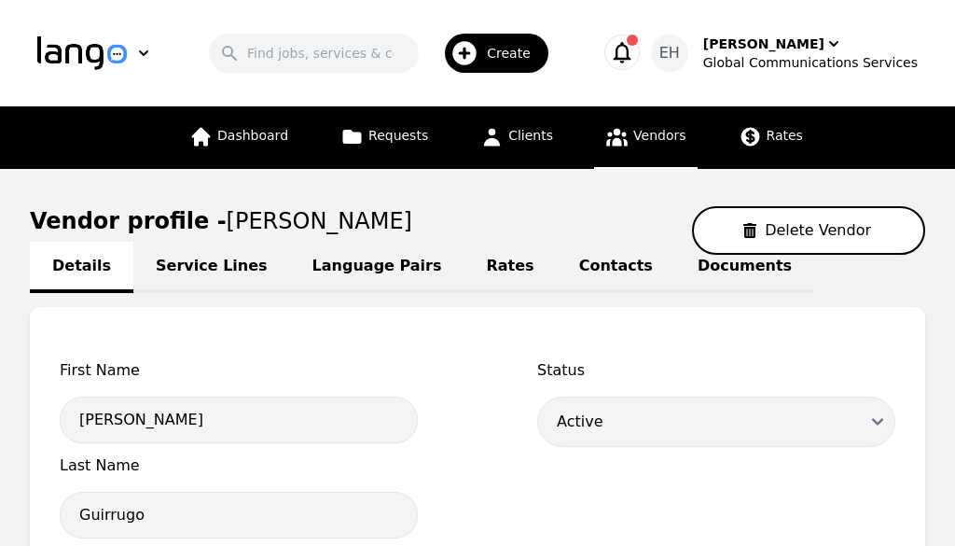
click at [366, 271] on link "Language Pairs" at bounding box center [377, 267] width 174 height 51
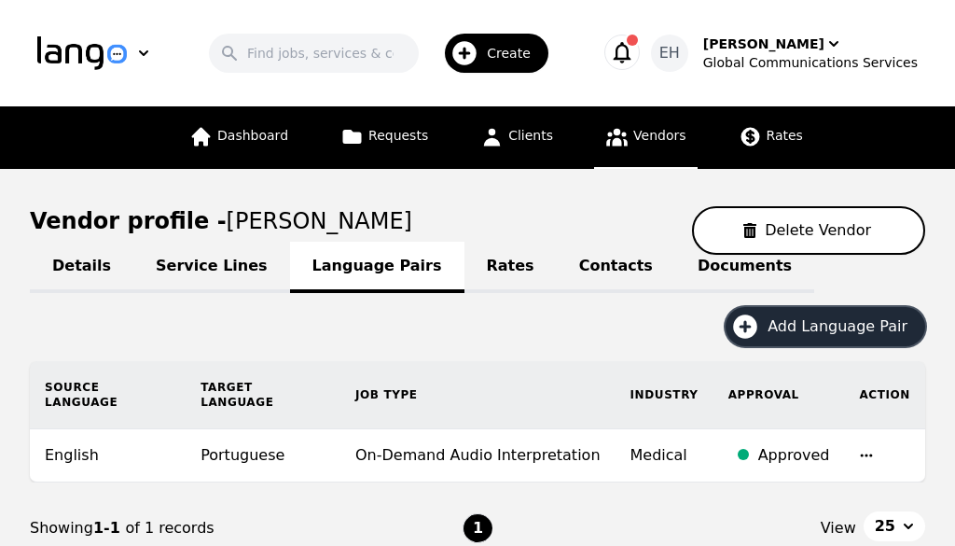
click at [817, 342] on button "Add Language Pair" at bounding box center [826, 326] width 200 height 39
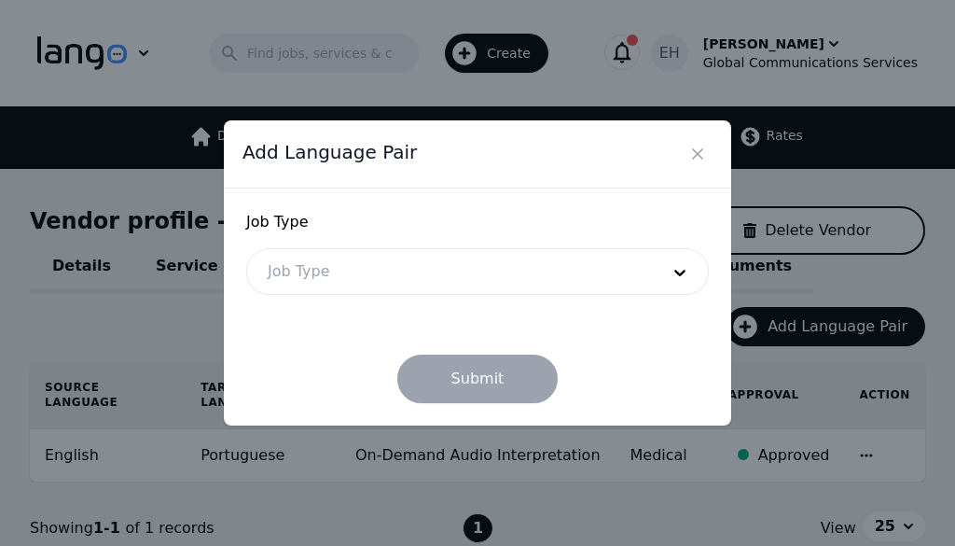
click at [440, 275] on div at bounding box center [449, 271] width 405 height 45
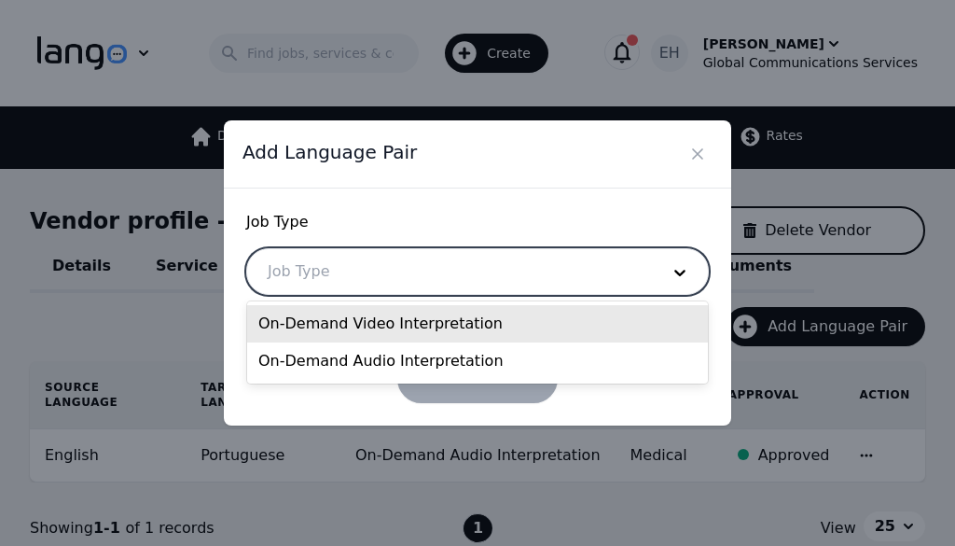
click at [427, 325] on div "On-Demand Video Interpretation" at bounding box center [477, 323] width 461 height 37
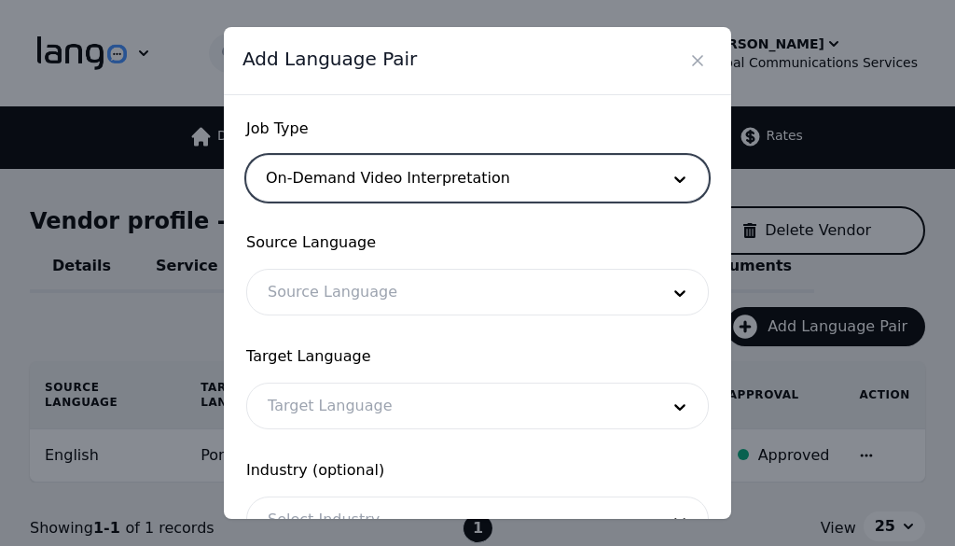
click at [401, 300] on div at bounding box center [449, 292] width 405 height 45
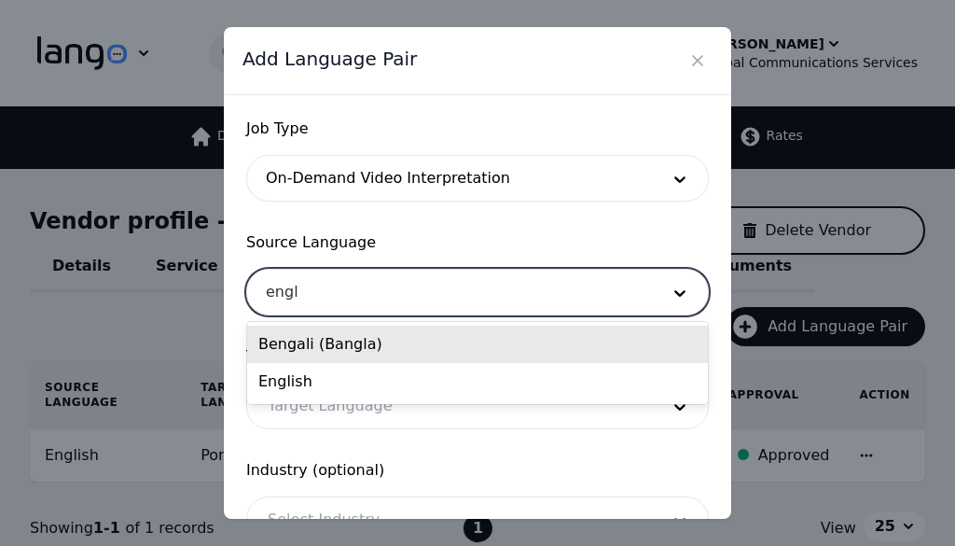
type input "engli"
click at [364, 354] on div "English" at bounding box center [477, 344] width 461 height 37
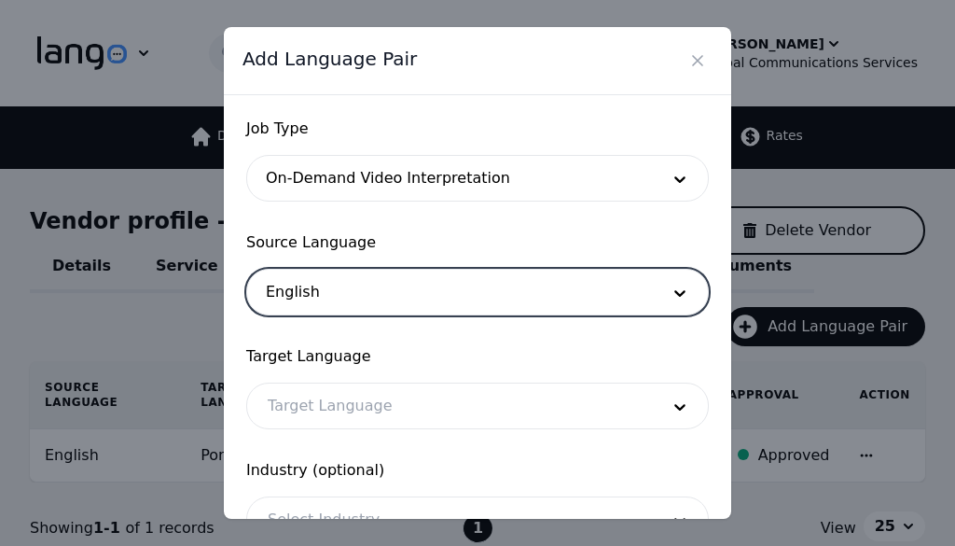
click at [346, 424] on div at bounding box center [449, 405] width 405 height 45
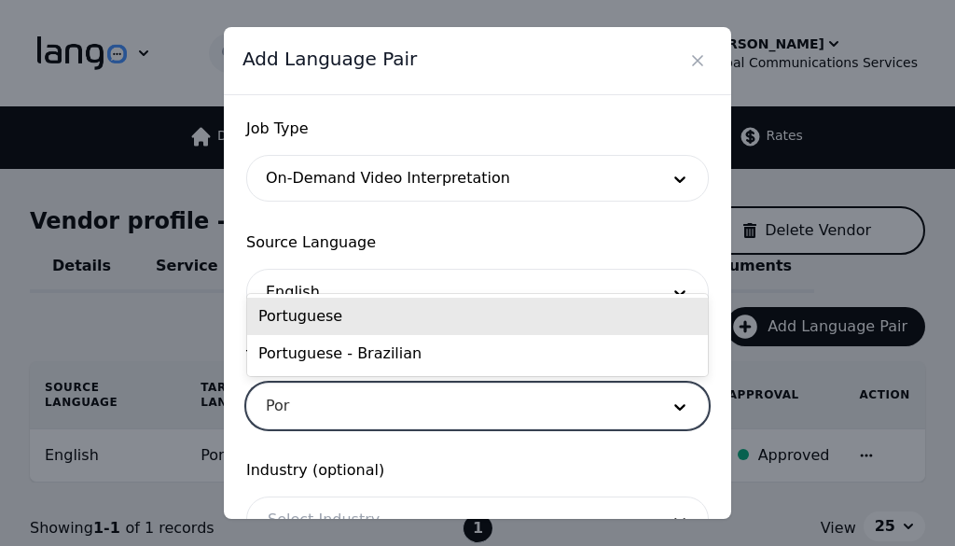
type input "Port"
click at [319, 322] on div "Portuguese" at bounding box center [477, 316] width 461 height 37
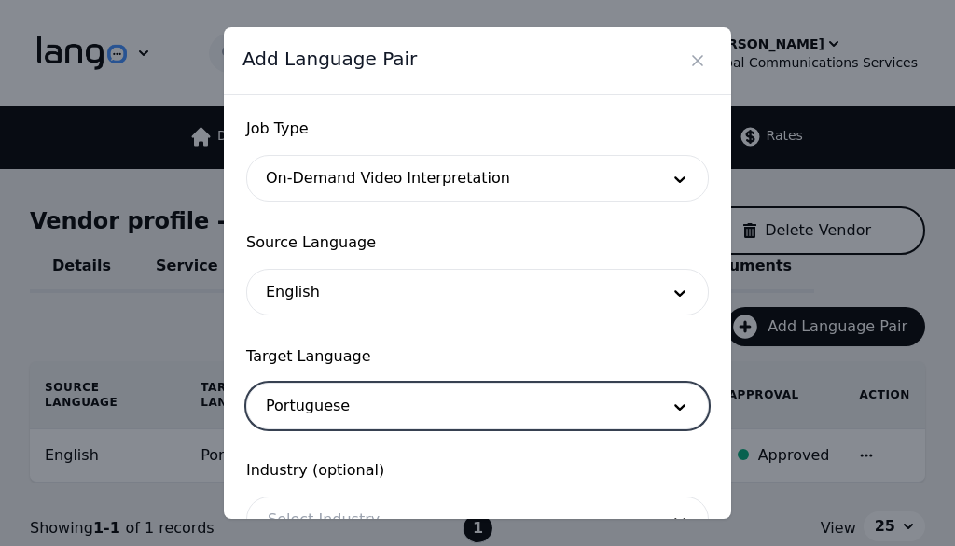
click at [416, 469] on span "Industry (optional)" at bounding box center [477, 470] width 463 height 22
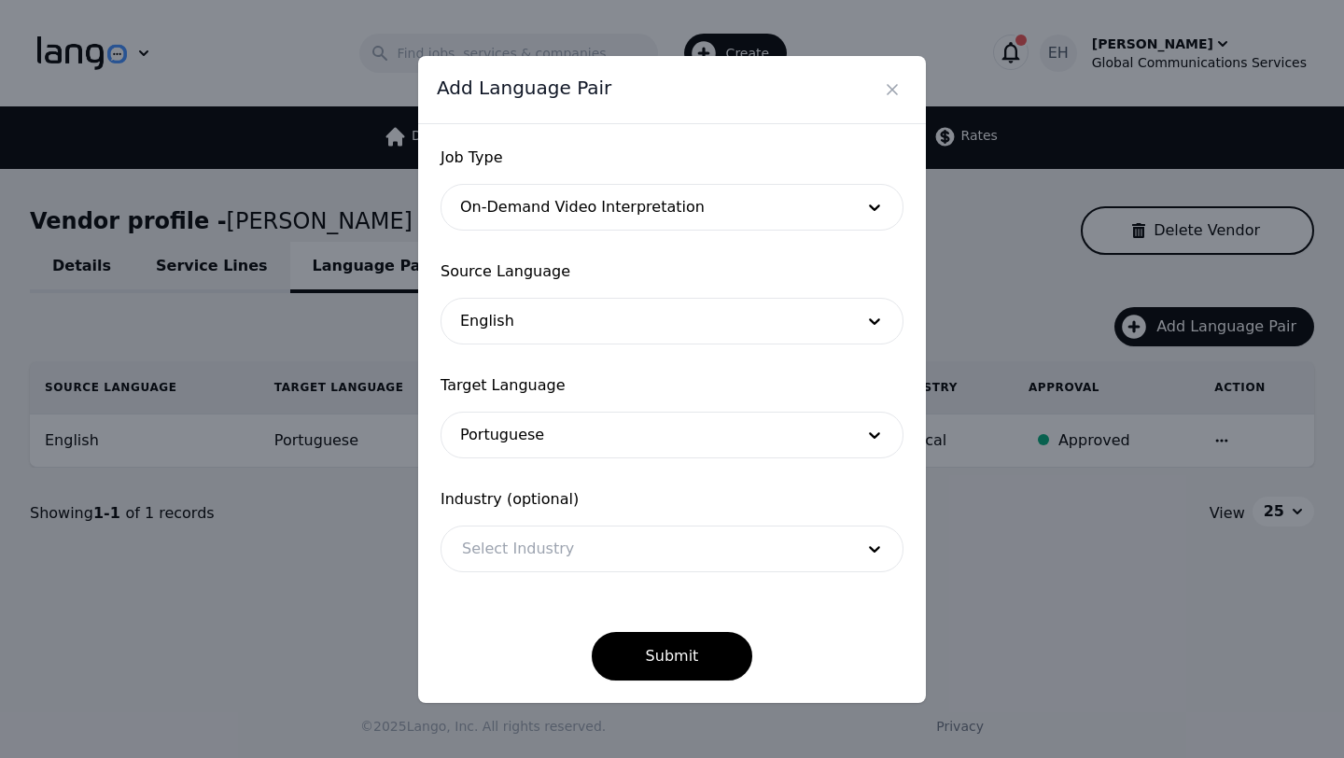
click at [533, 500] on span "Industry (optional)" at bounding box center [671, 499] width 463 height 22
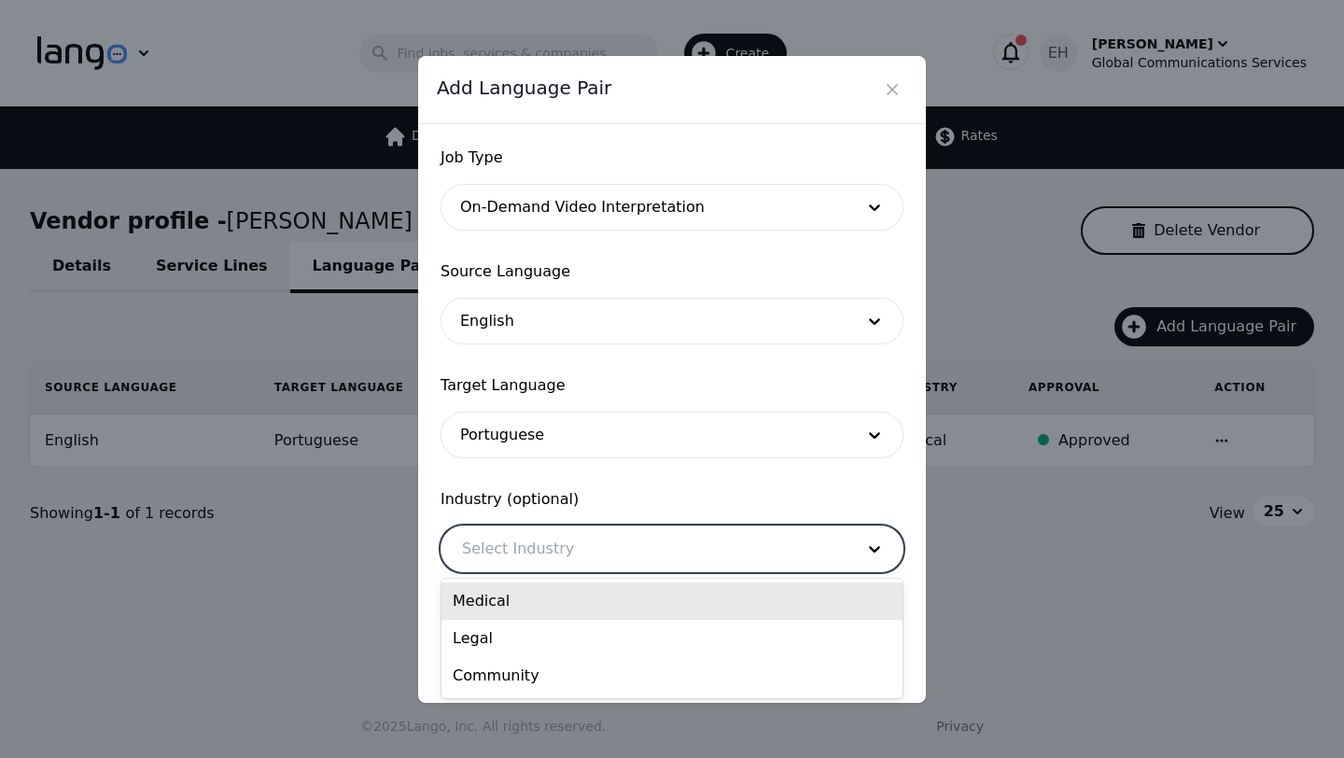
click at [534, 546] on div at bounding box center [643, 548] width 405 height 45
click at [512, 605] on div "Medical" at bounding box center [671, 600] width 461 height 37
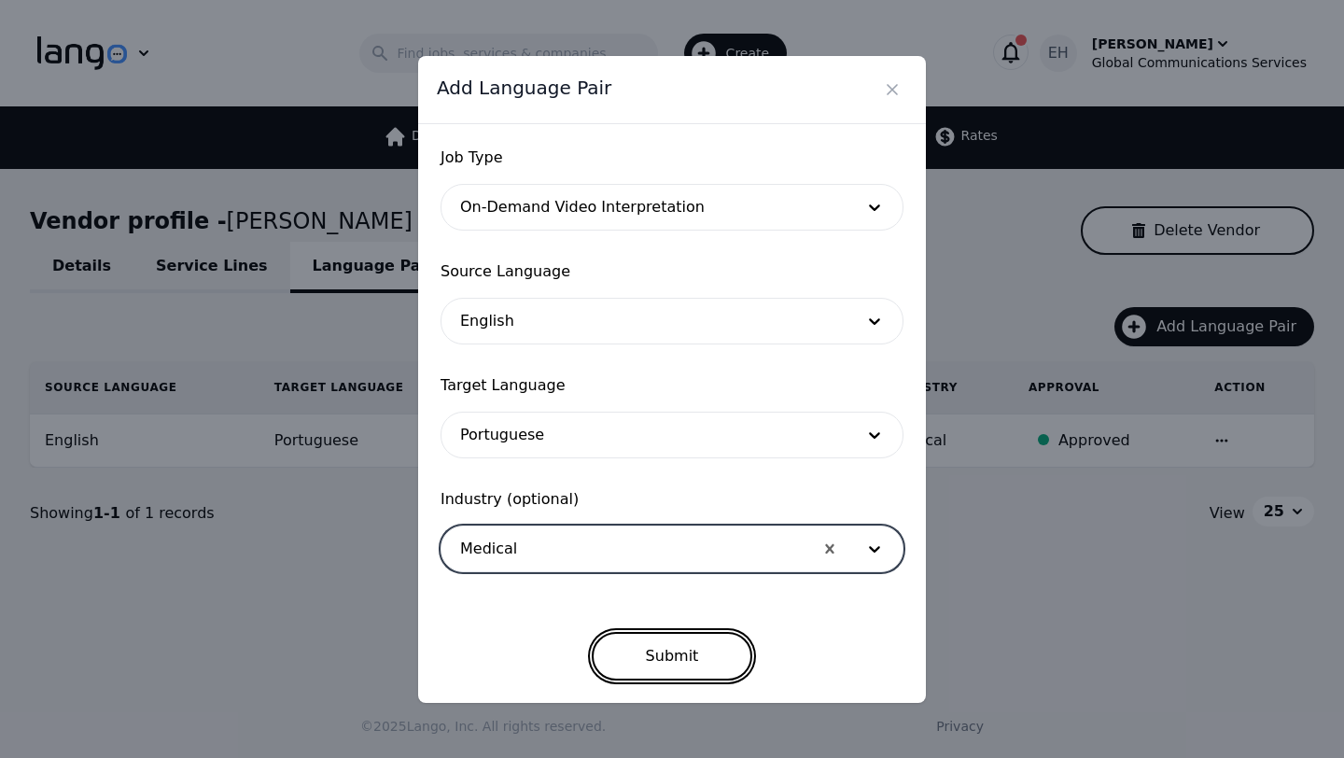
click at [693, 670] on button "Submit" at bounding box center [672, 656] width 161 height 49
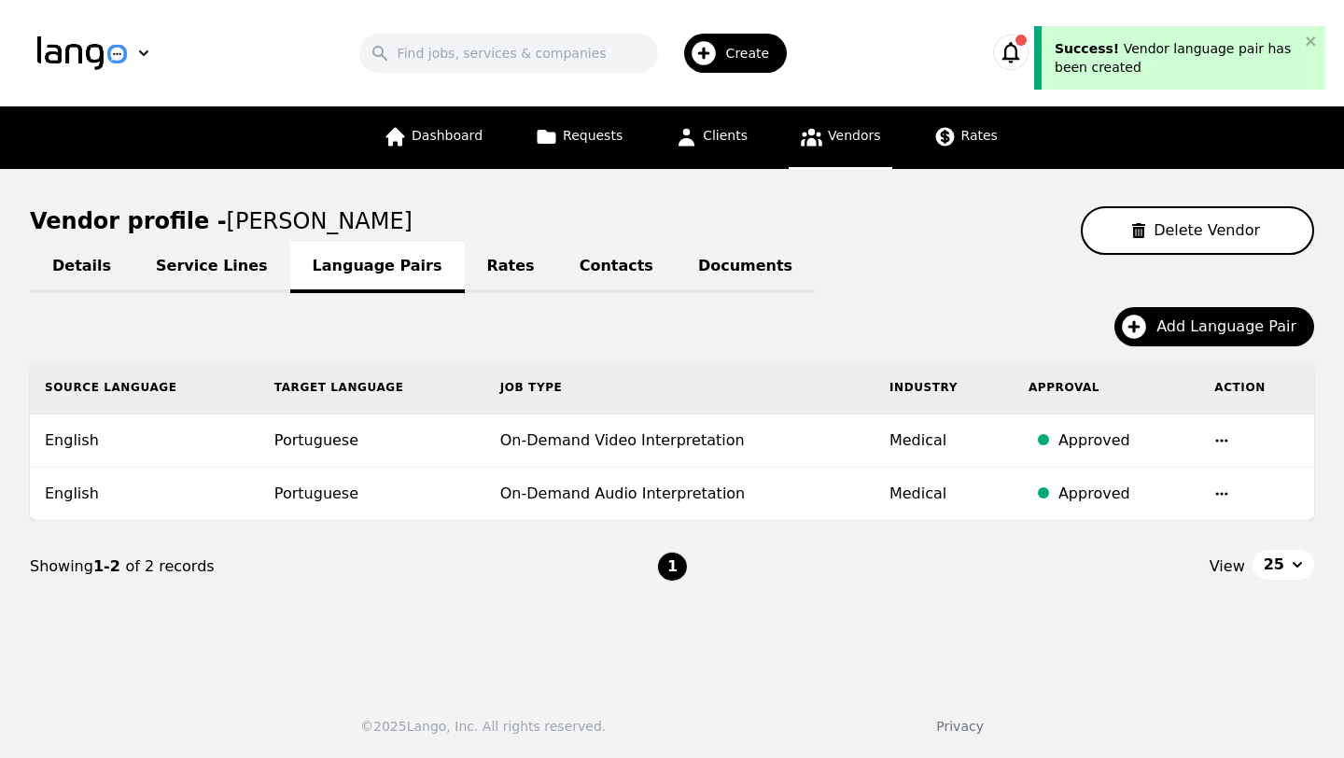
click at [581, 262] on link "Contacts" at bounding box center [616, 267] width 118 height 51
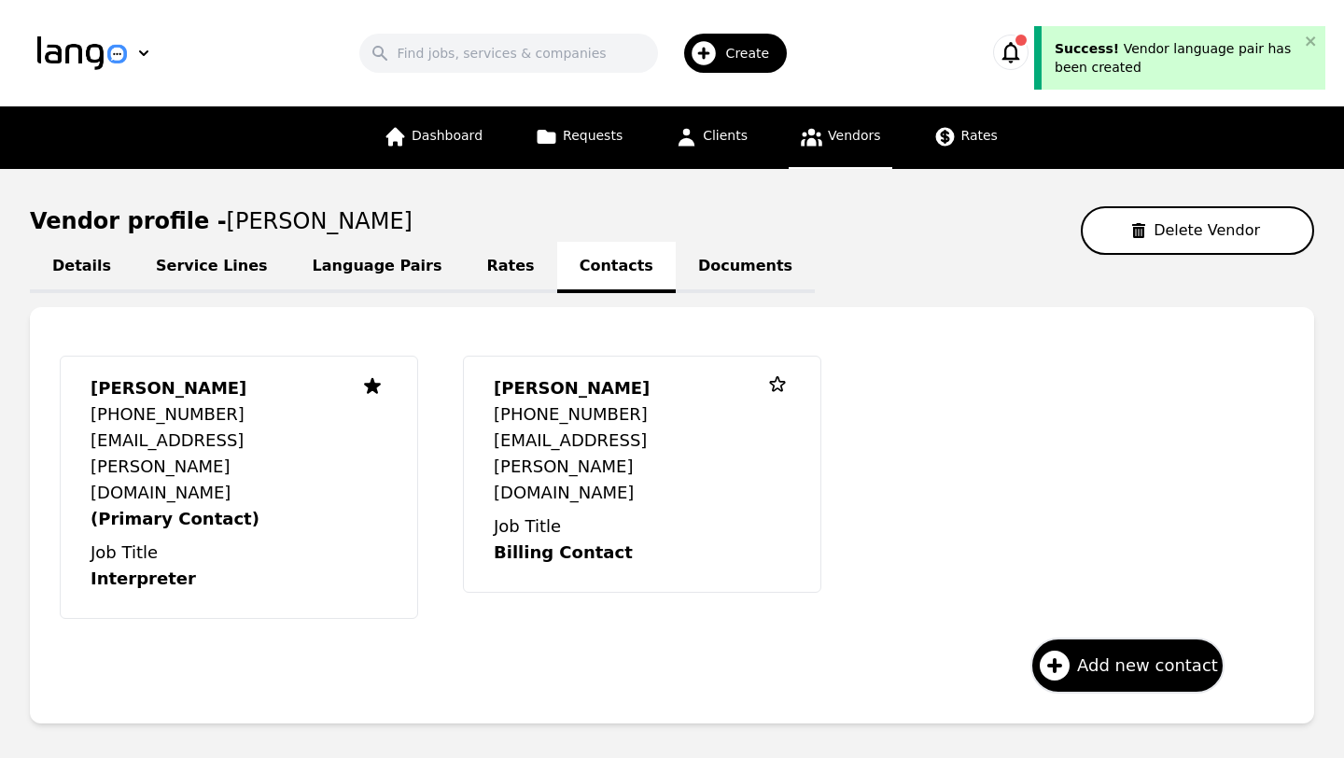
click at [840, 139] on span "Vendors" at bounding box center [854, 135] width 52 height 15
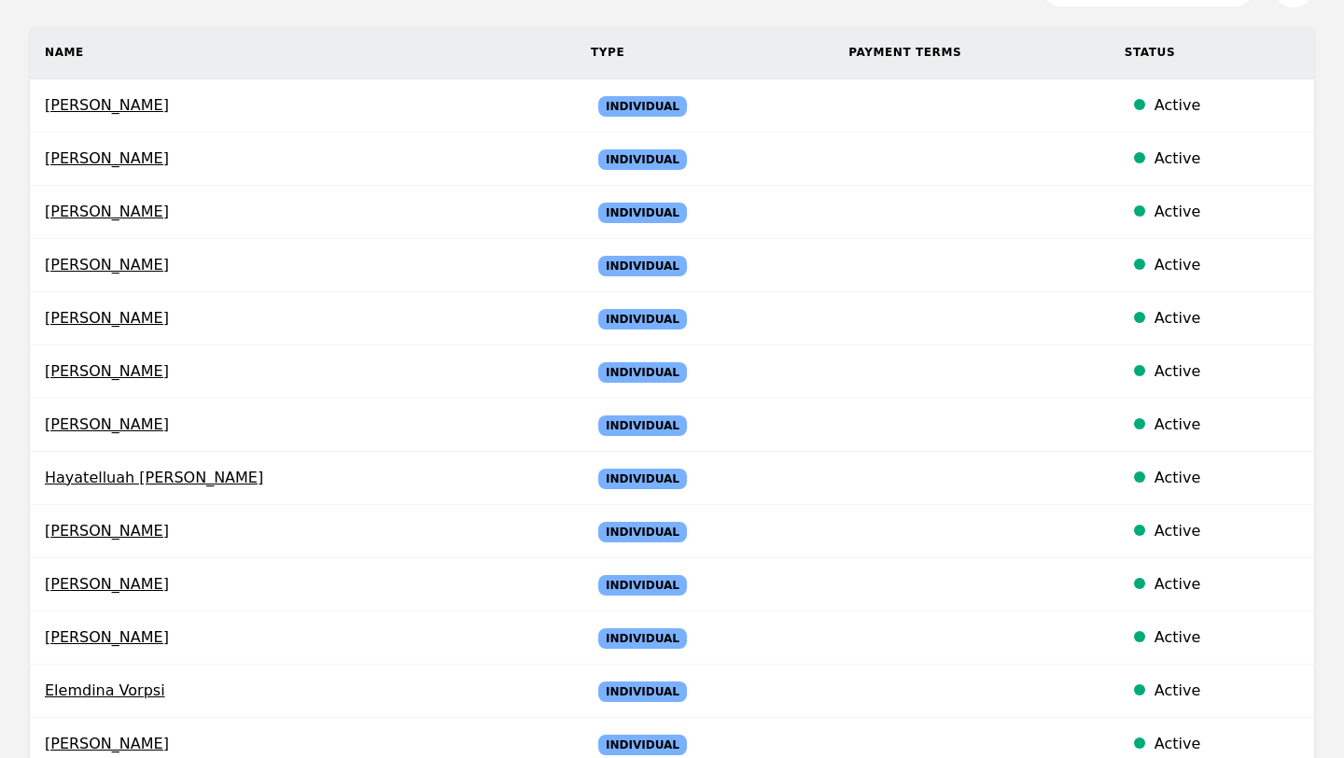
scroll to position [373, 0]
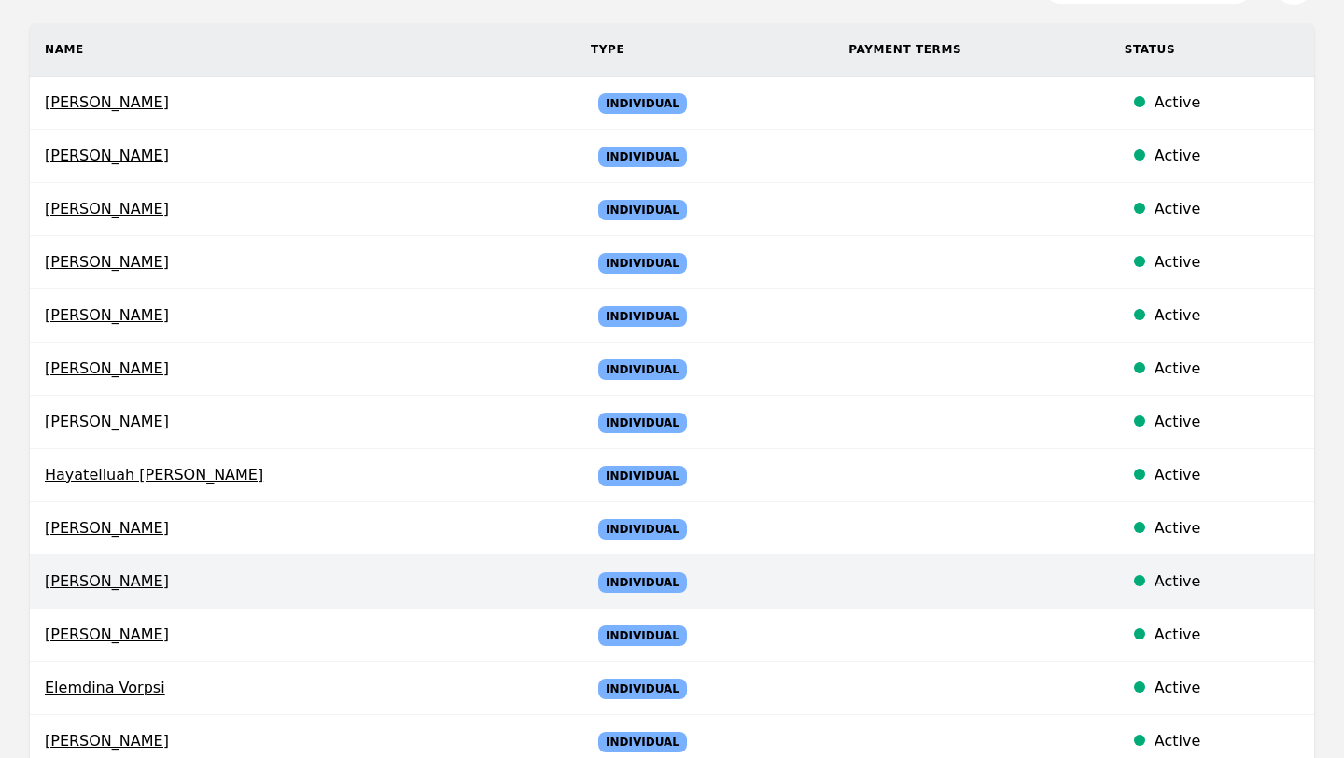
click at [132, 581] on span "[PERSON_NAME]" at bounding box center [303, 581] width 516 height 22
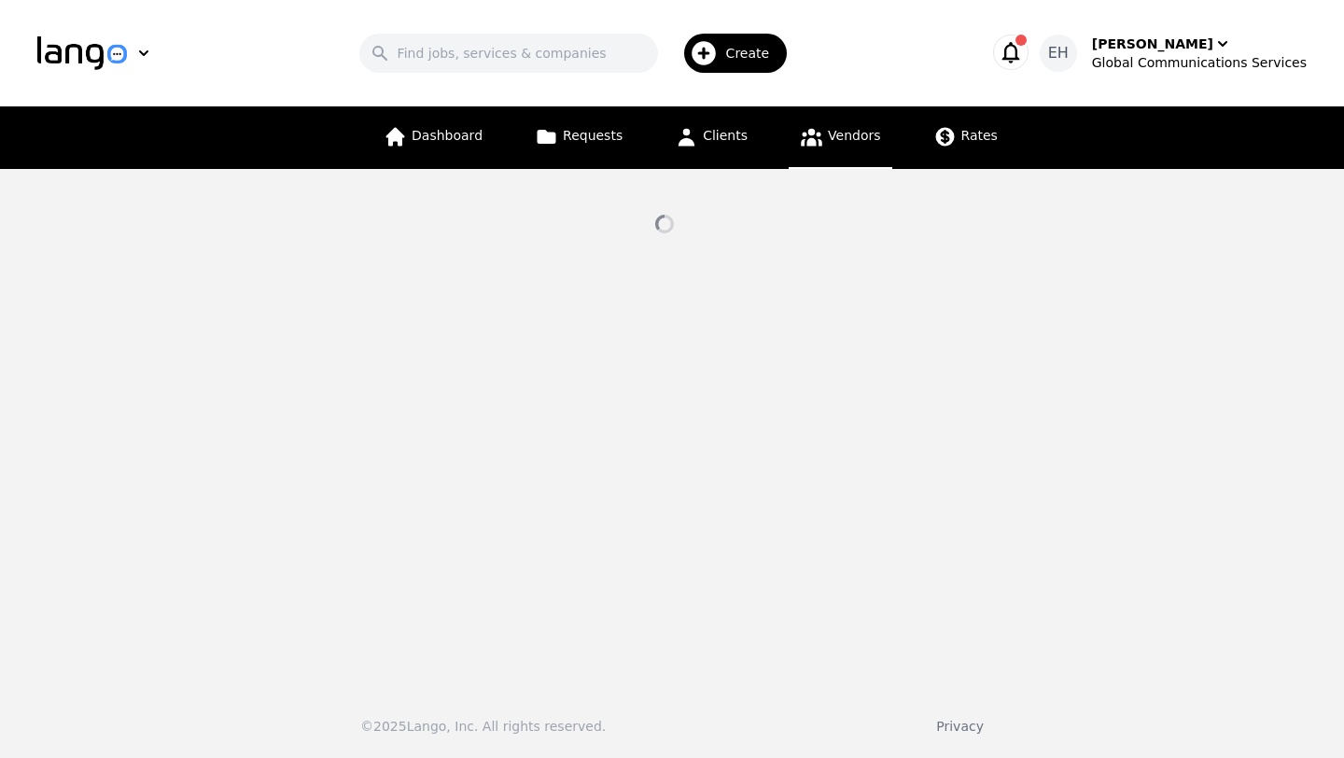
select select "active"
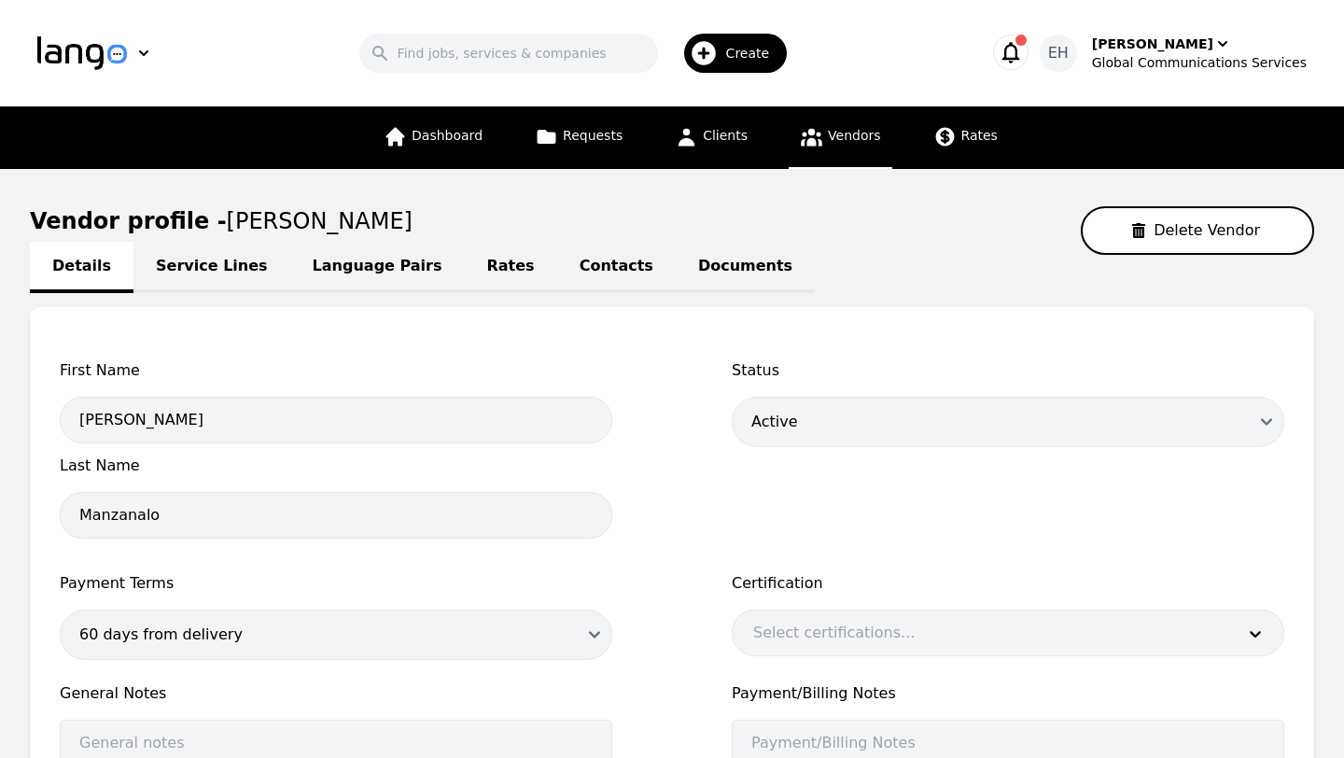
click at [392, 265] on link "Language Pairs" at bounding box center [377, 267] width 174 height 51
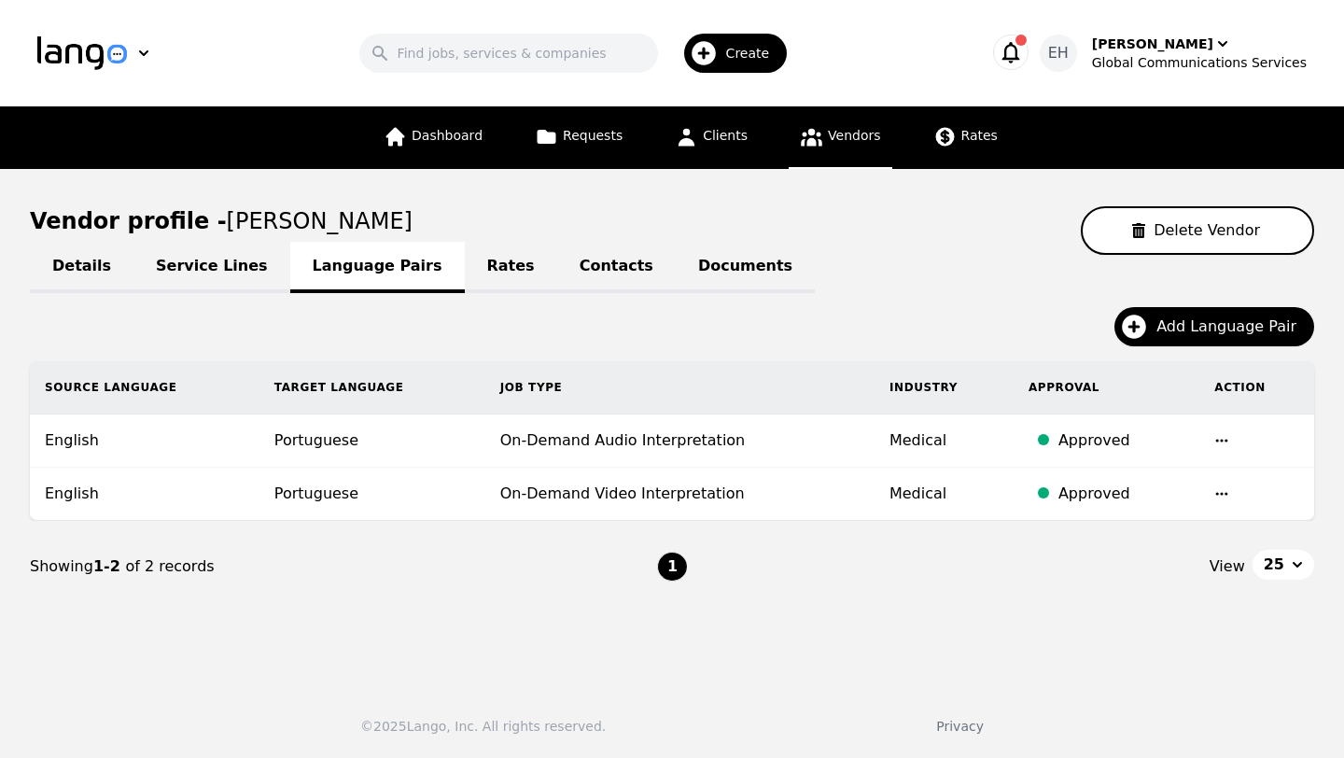
click at [586, 267] on link "Contacts" at bounding box center [616, 267] width 118 height 51
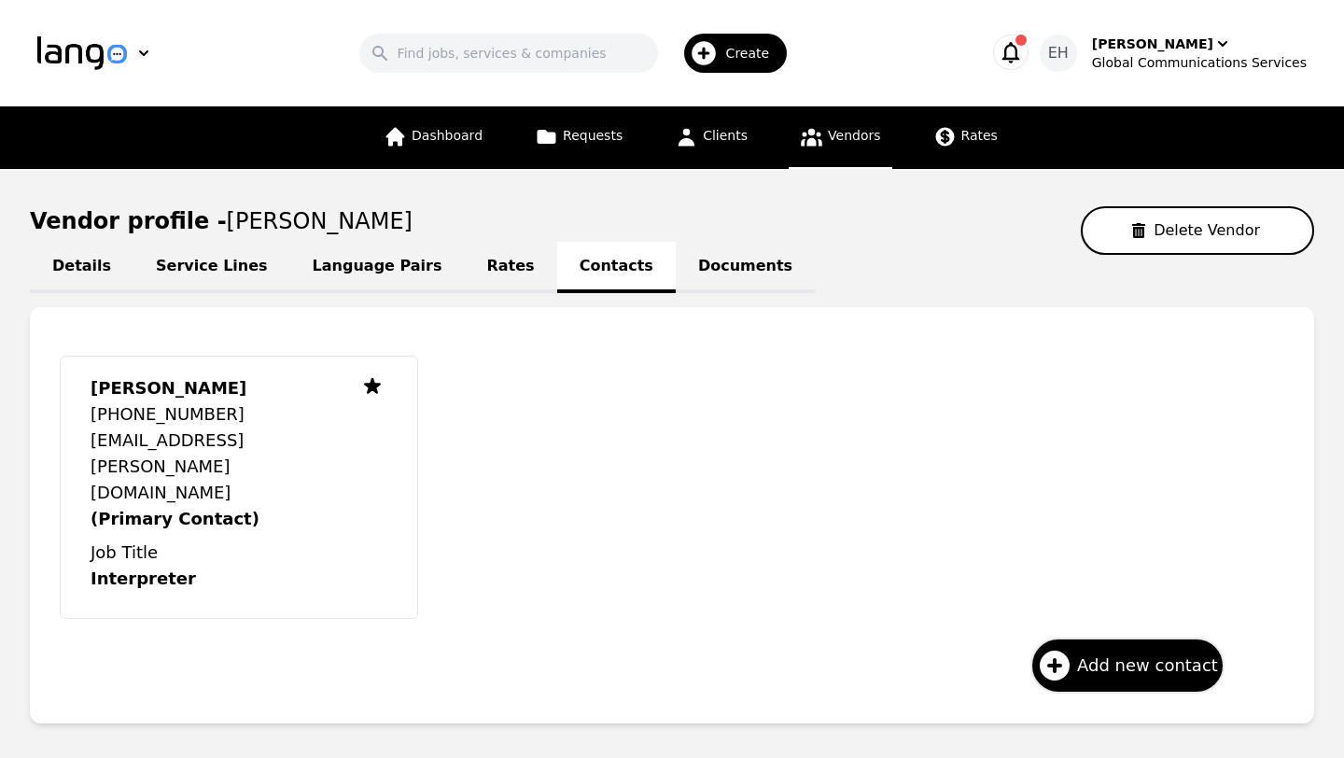
click at [814, 139] on icon at bounding box center [811, 136] width 23 height 23
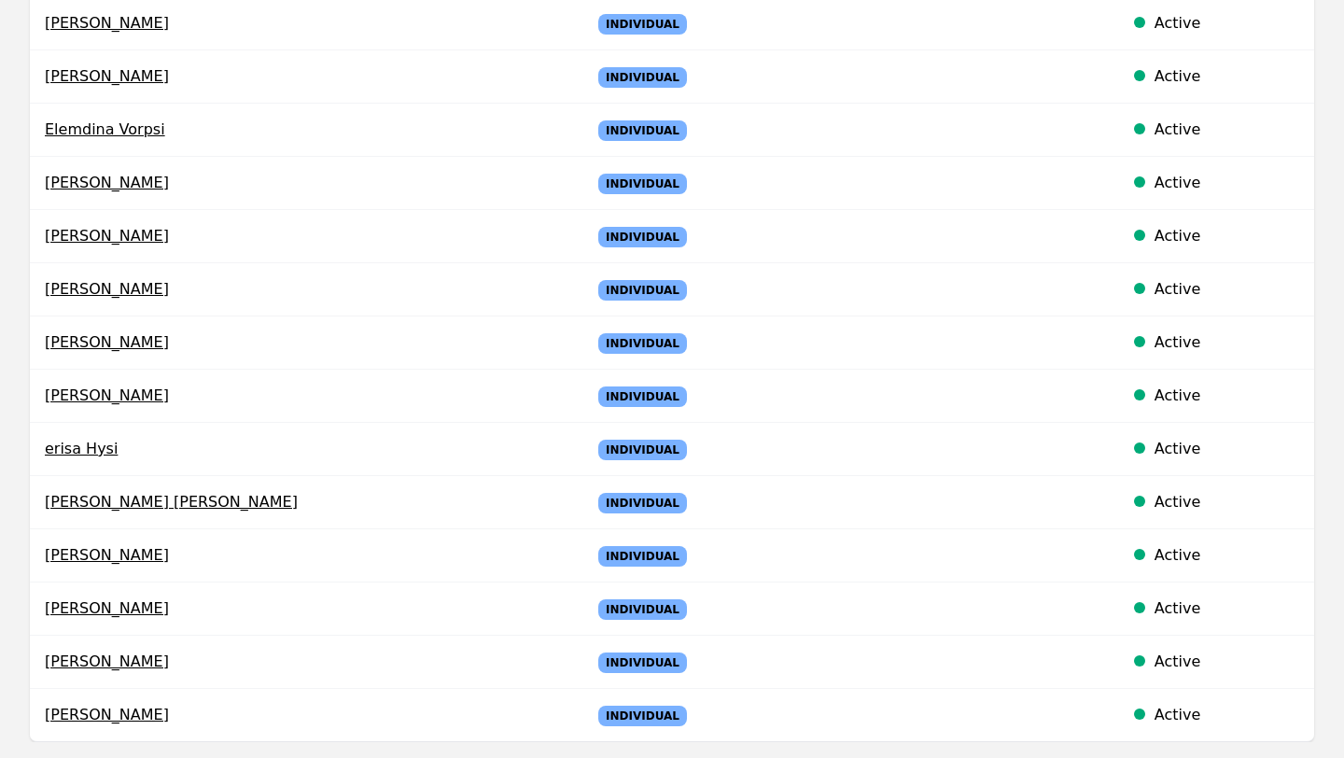
scroll to position [933, 0]
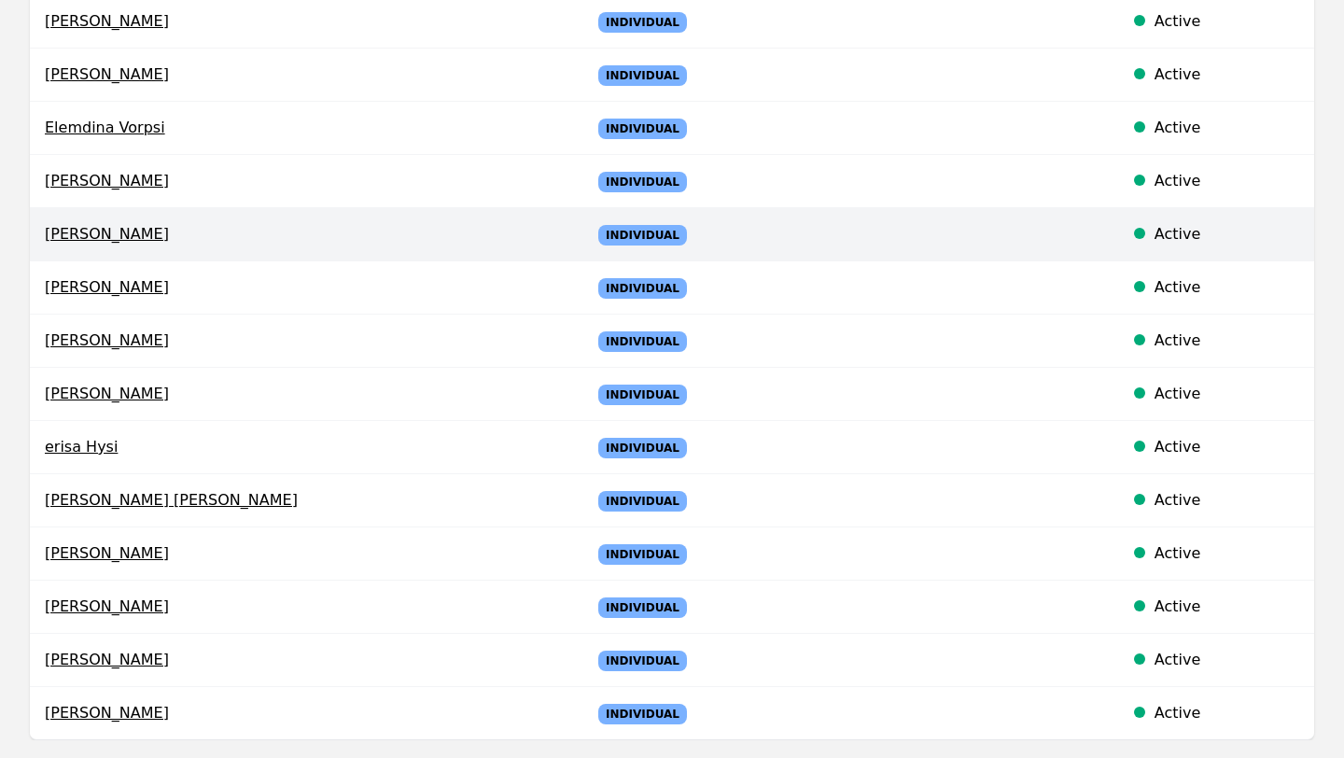
click at [82, 237] on span "[PERSON_NAME]" at bounding box center [303, 234] width 516 height 22
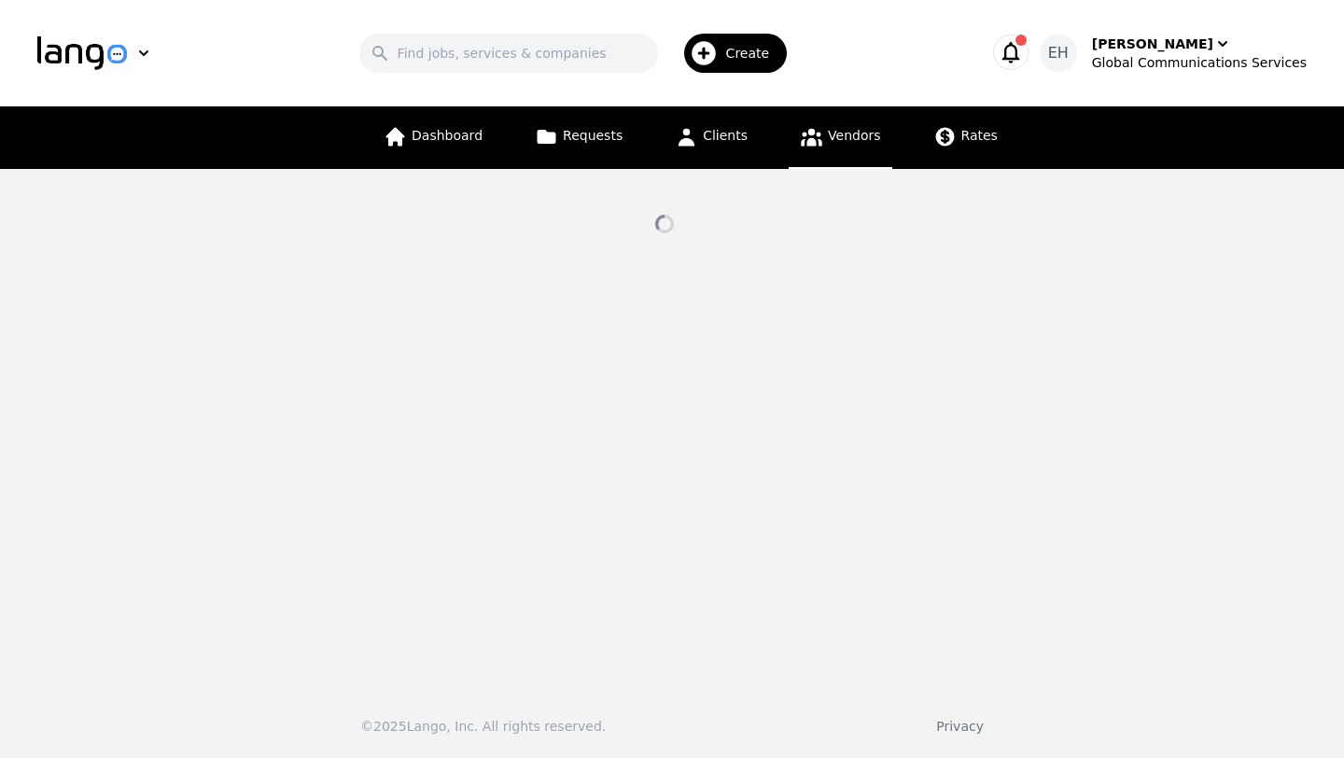
select select "active"
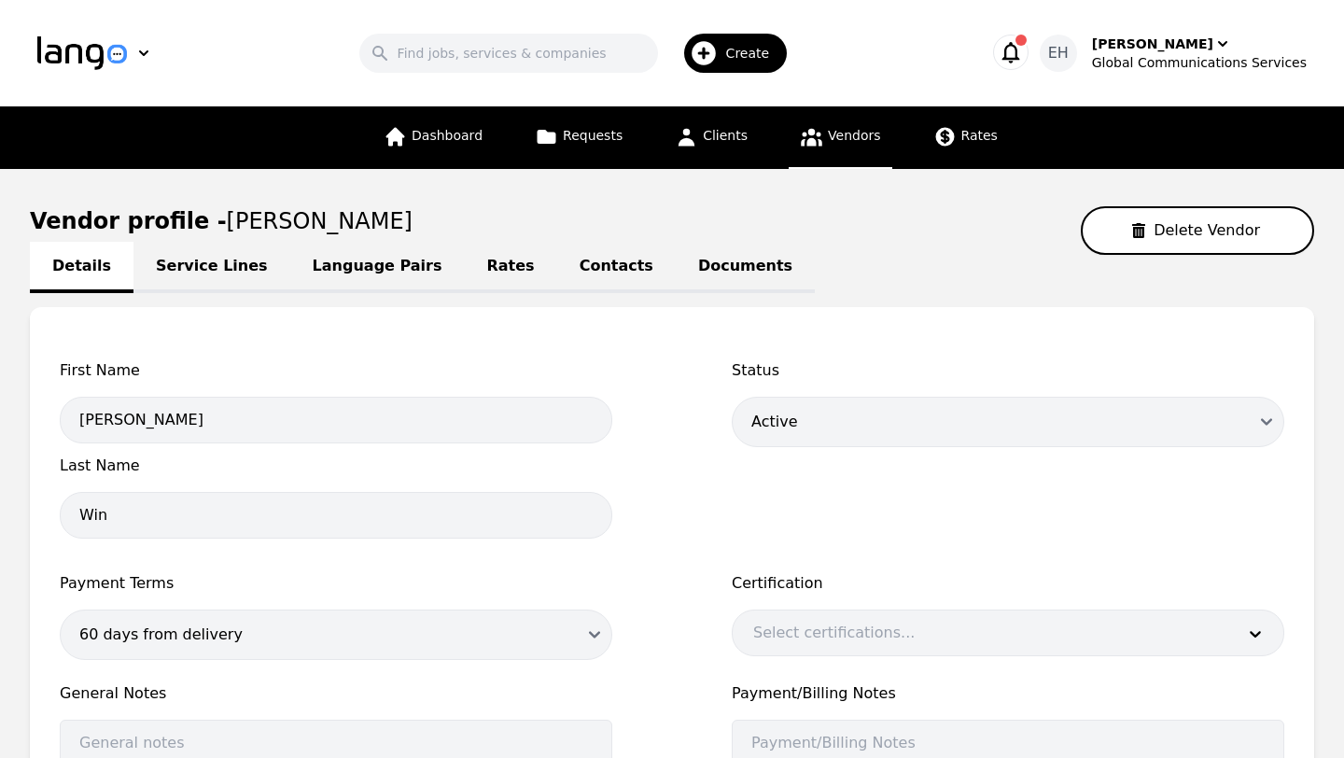
click at [340, 278] on link "Language Pairs" at bounding box center [377, 267] width 174 height 51
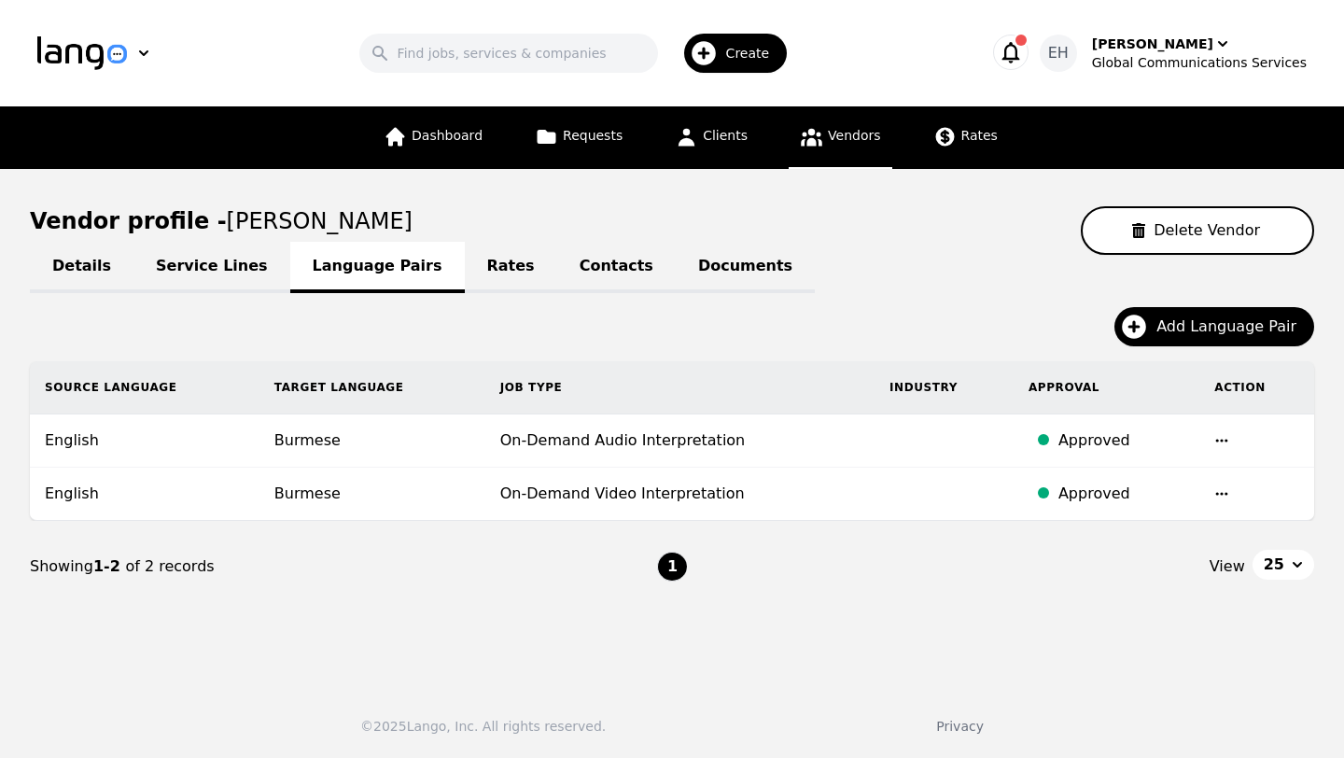
click at [591, 266] on link "Contacts" at bounding box center [616, 267] width 118 height 51
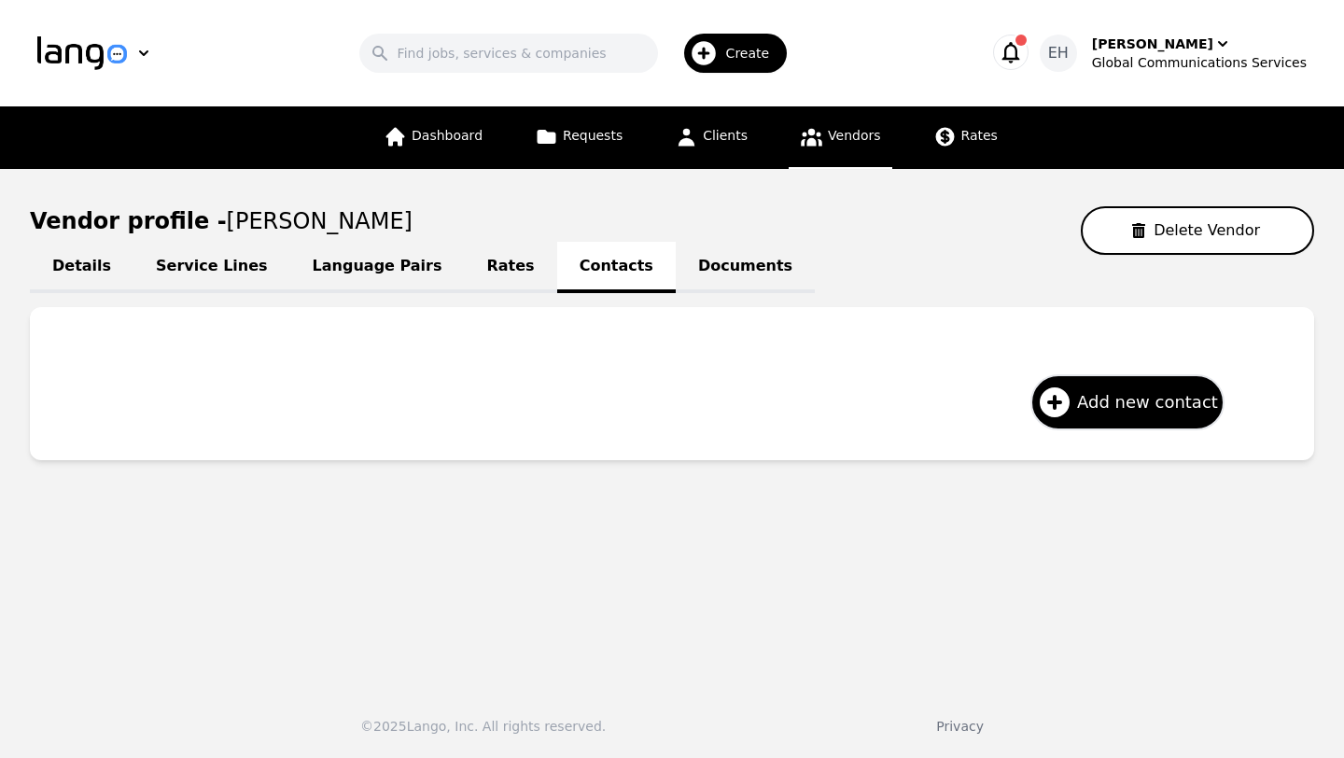
click at [65, 271] on link "Details" at bounding box center [82, 267] width 104 height 51
select select "active"
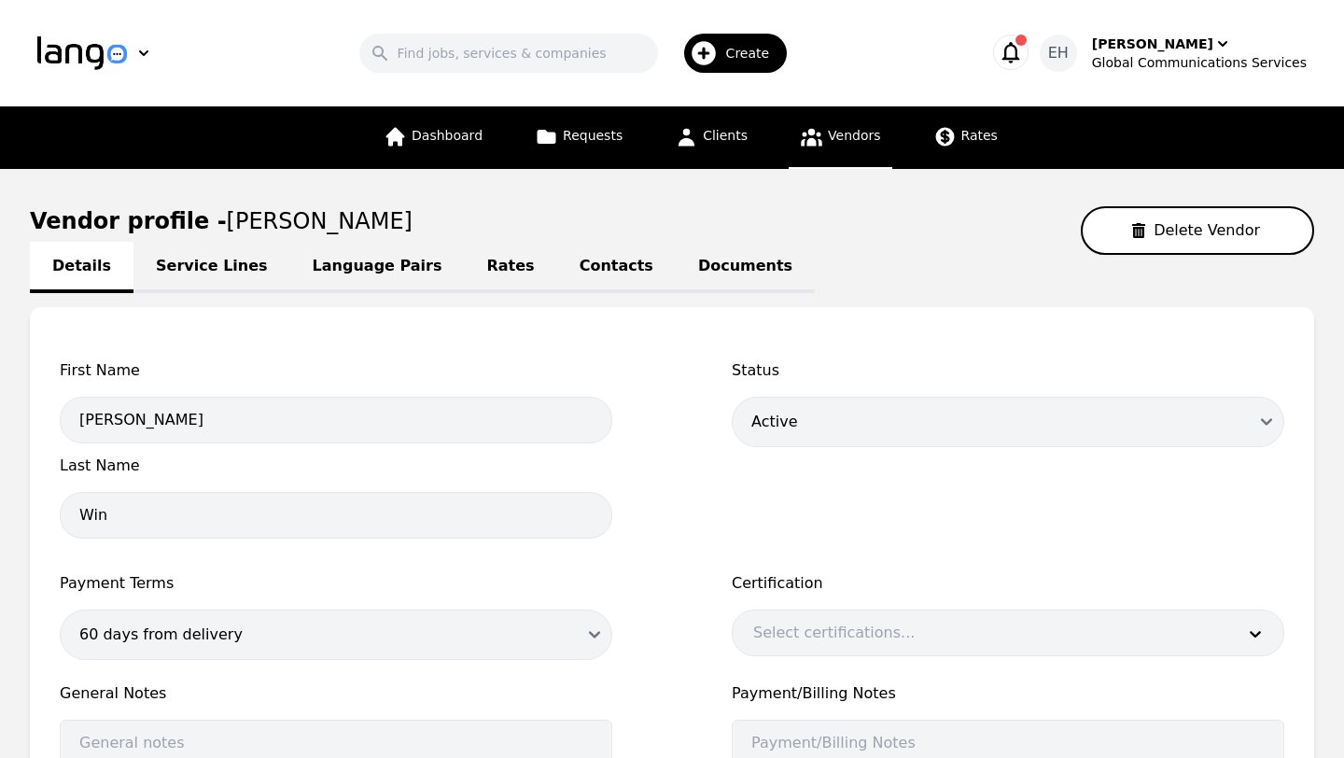
click at [181, 269] on link "Service Lines" at bounding box center [211, 267] width 157 height 51
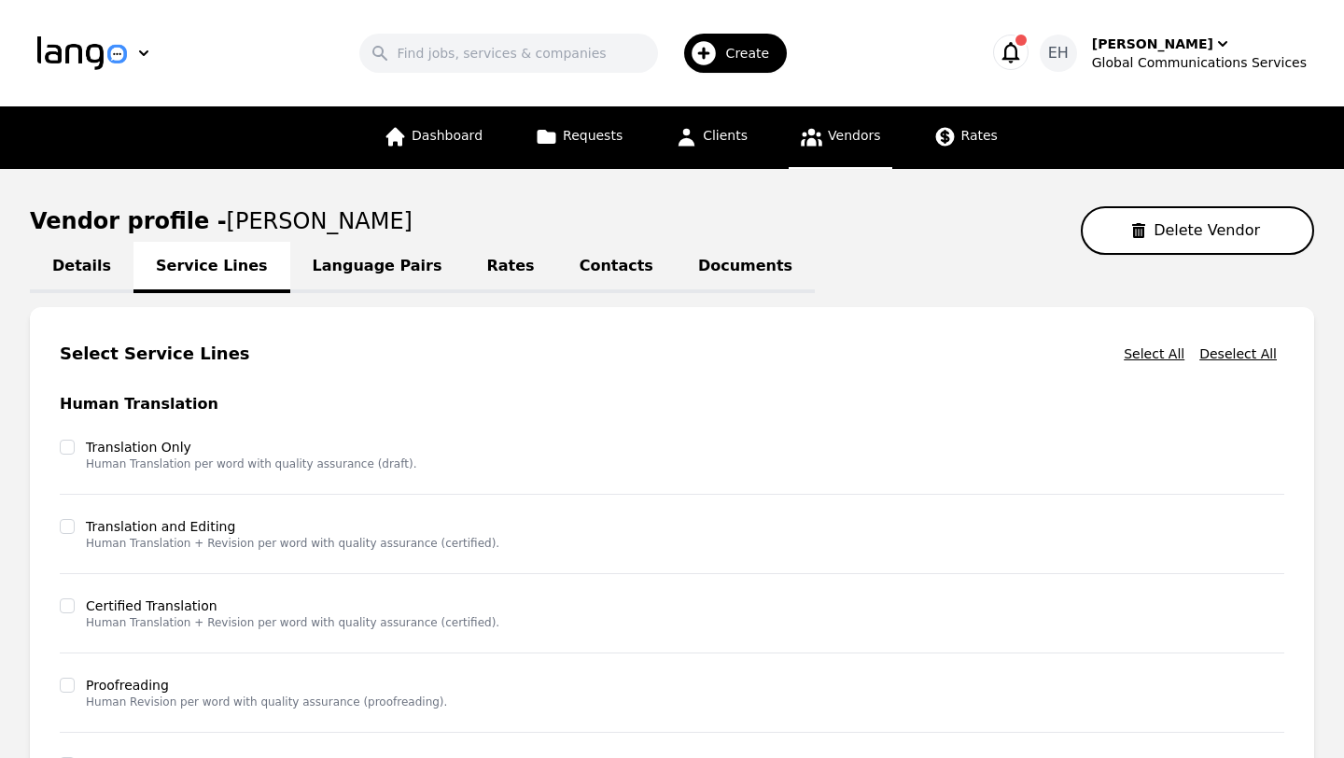
click at [878, 291] on div "Details Service Lines Language Pairs Rates Contacts Documents Select Service Li…" at bounding box center [672, 669] width 1284 height 829
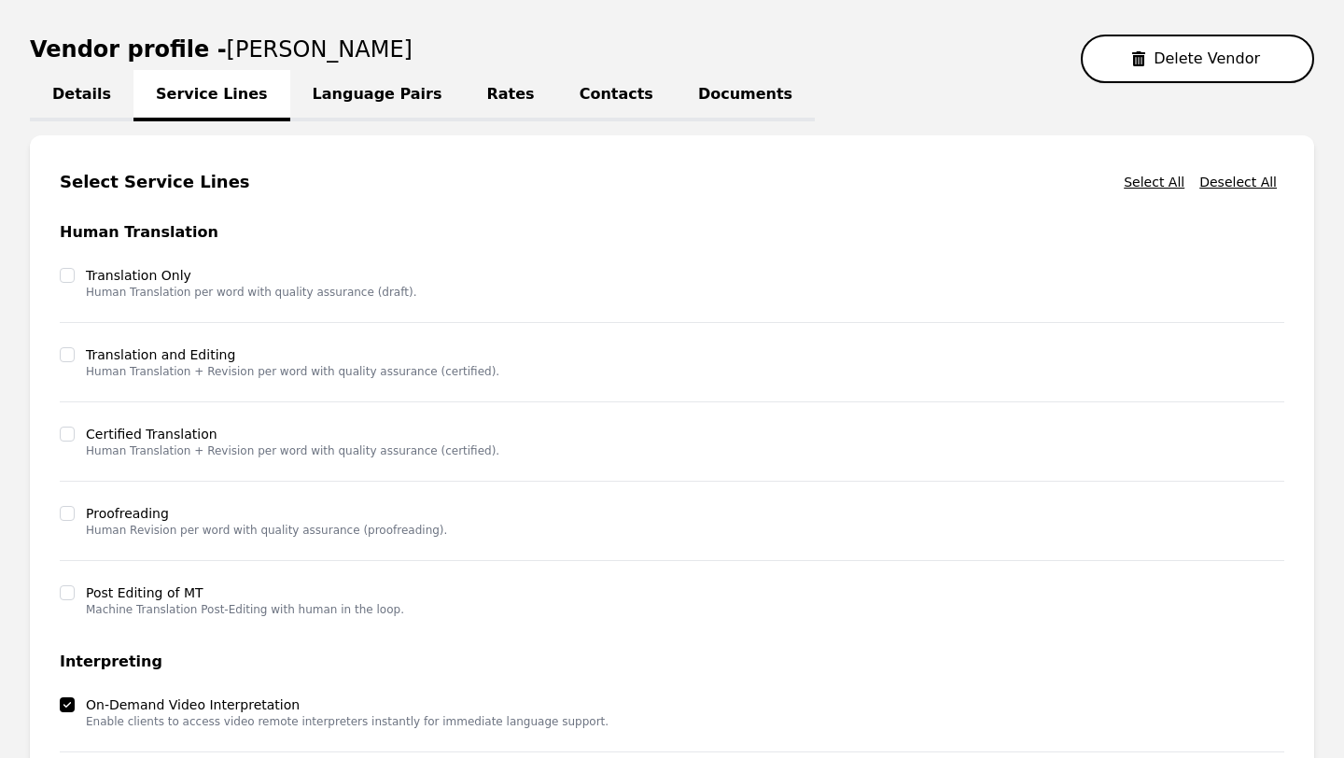
scroll to position [149, 0]
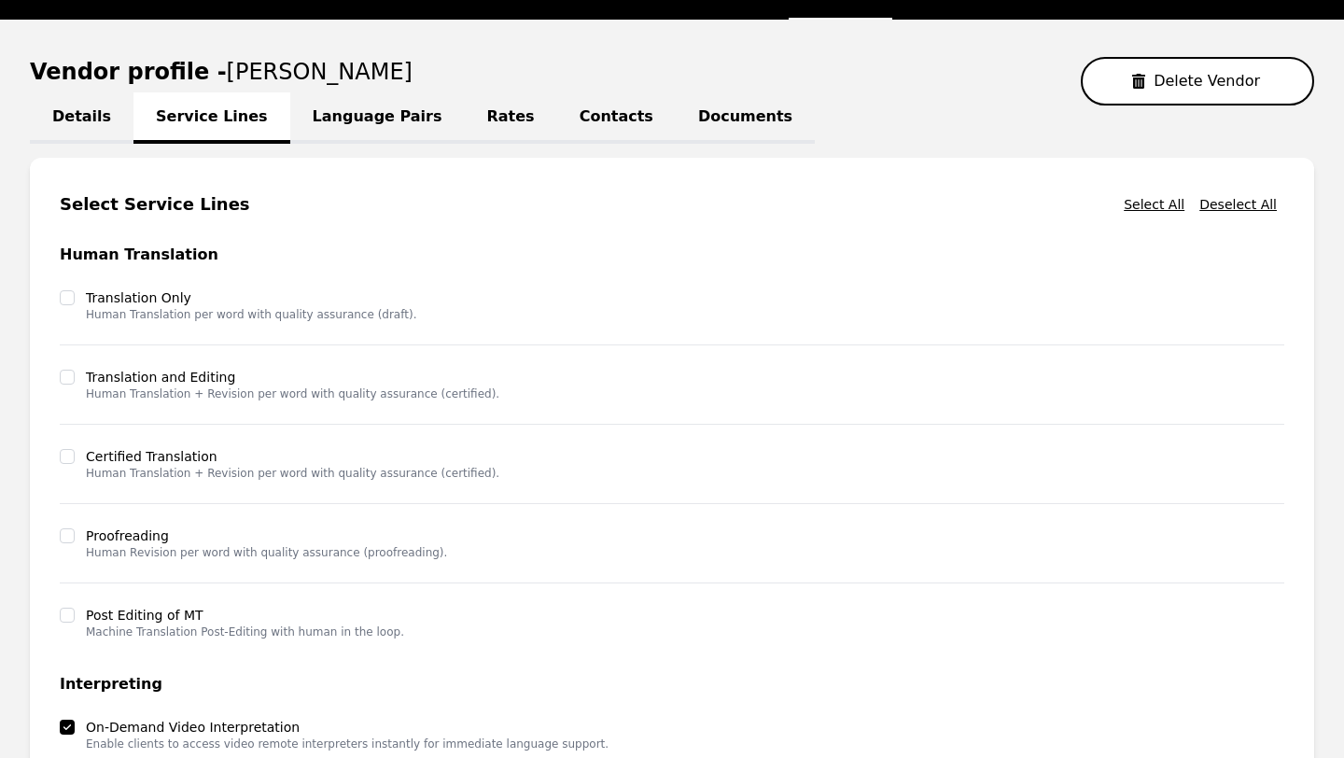
click at [596, 123] on link "Contacts" at bounding box center [616, 117] width 118 height 51
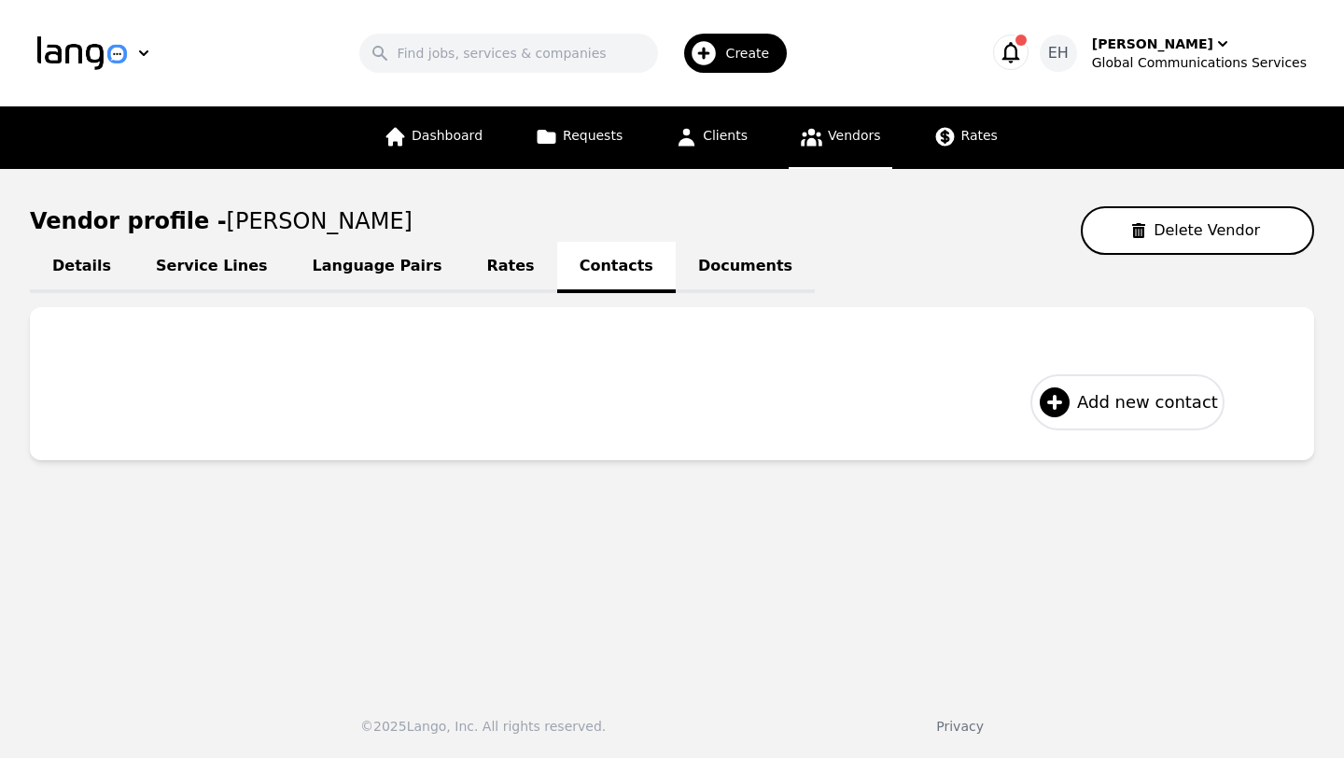
click at [1099, 411] on span "Add new contact" at bounding box center [1147, 402] width 141 height 26
select select "US"
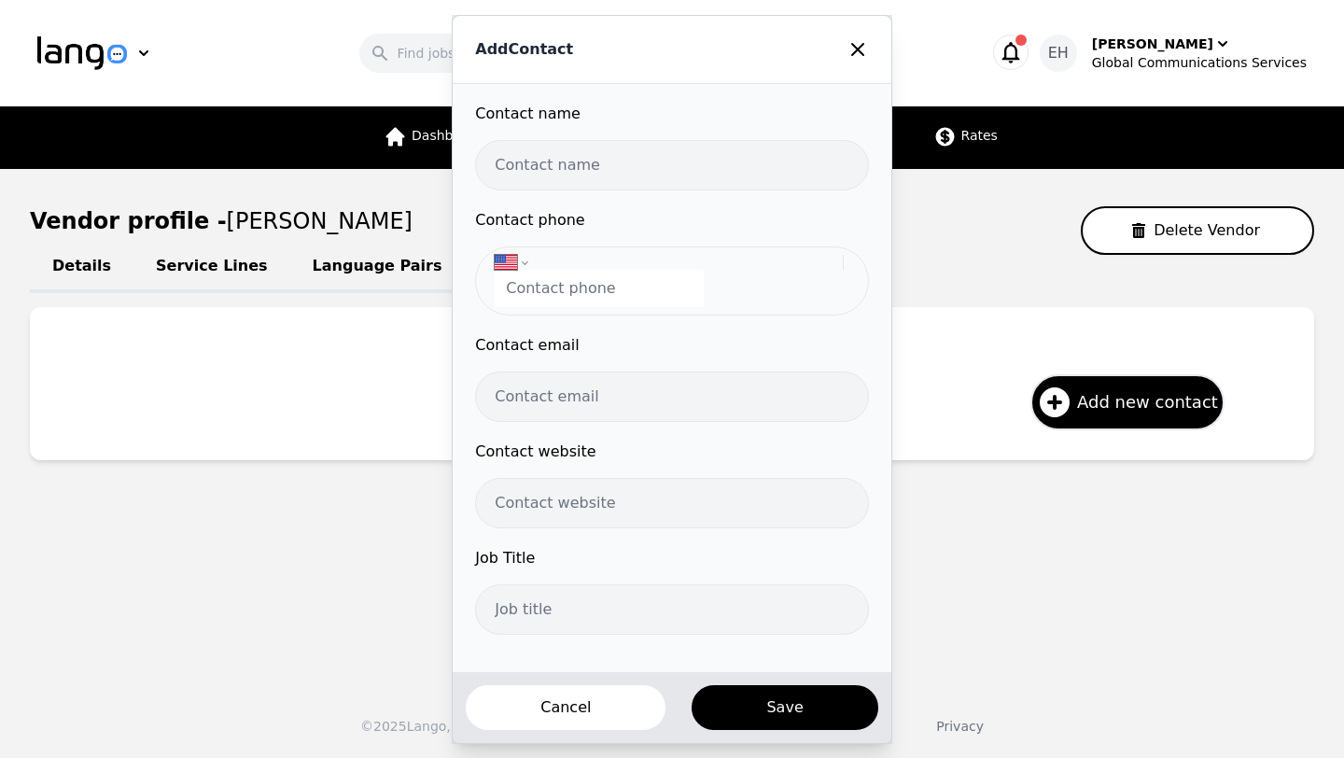
click at [611, 160] on input "text" at bounding box center [671, 165] width 393 height 50
type input "[PERSON_NAME]"
click at [592, 291] on input "tel" at bounding box center [599, 288] width 209 height 37
type input "(832) 716-2336"
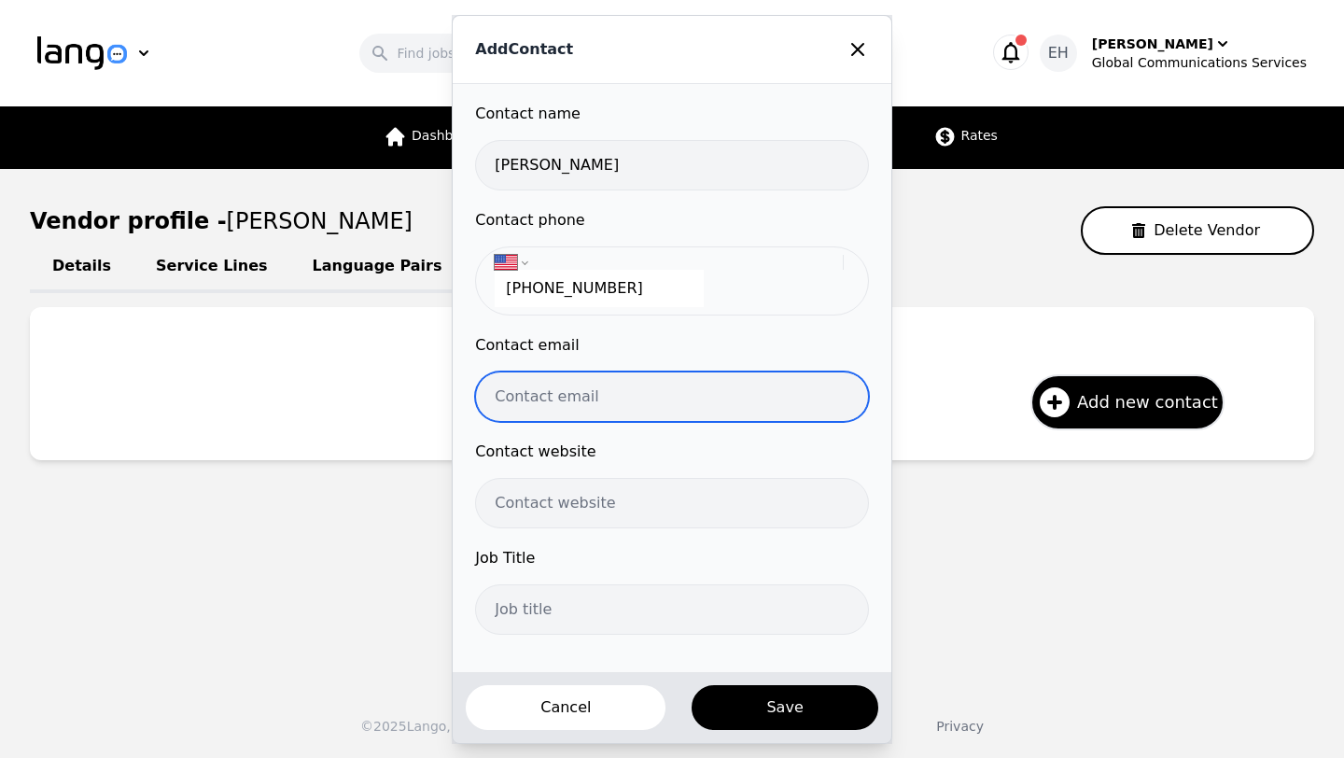
click at [592, 393] on input "email" at bounding box center [671, 396] width 393 height 50
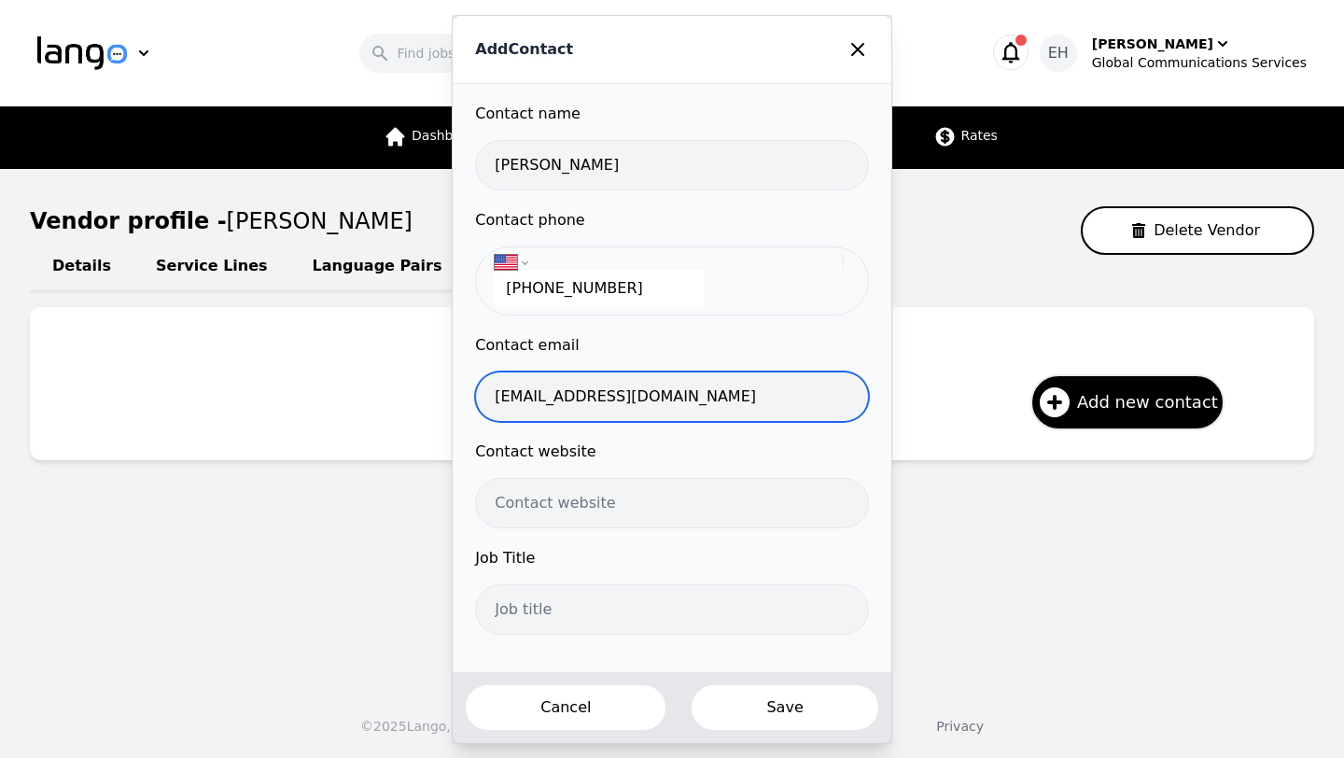
type input "interpreter+han@gcsal.com"
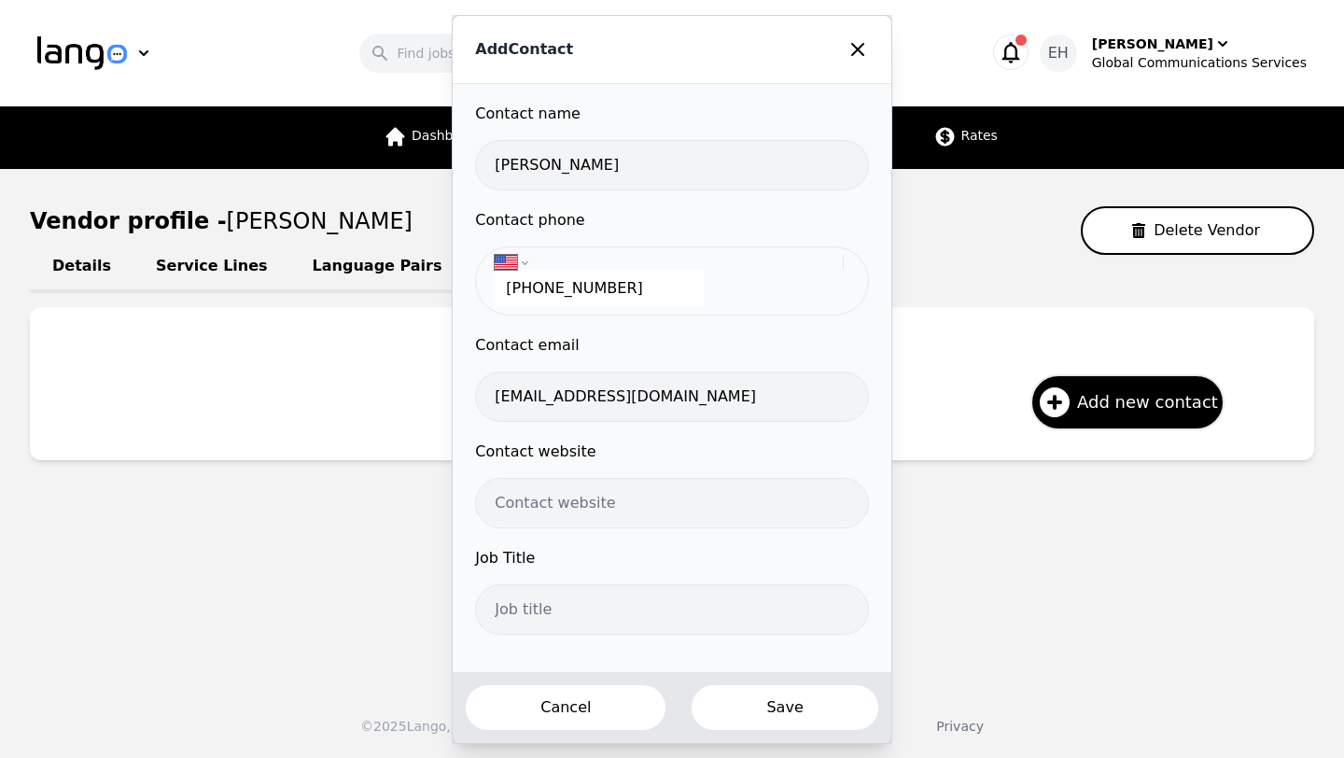
click at [773, 711] on button "Save" at bounding box center [784, 707] width 189 height 49
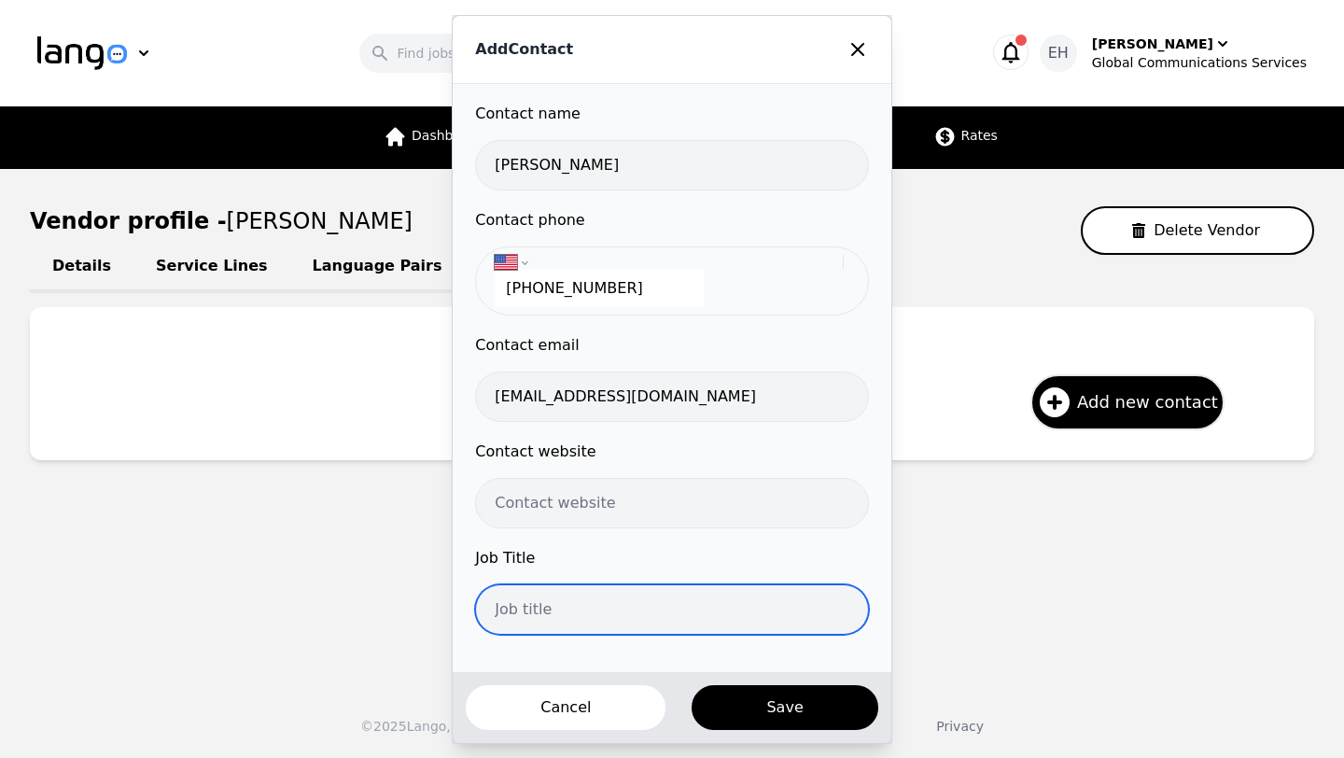
click at [586, 599] on input "text" at bounding box center [671, 609] width 393 height 50
type input "Interpreter"
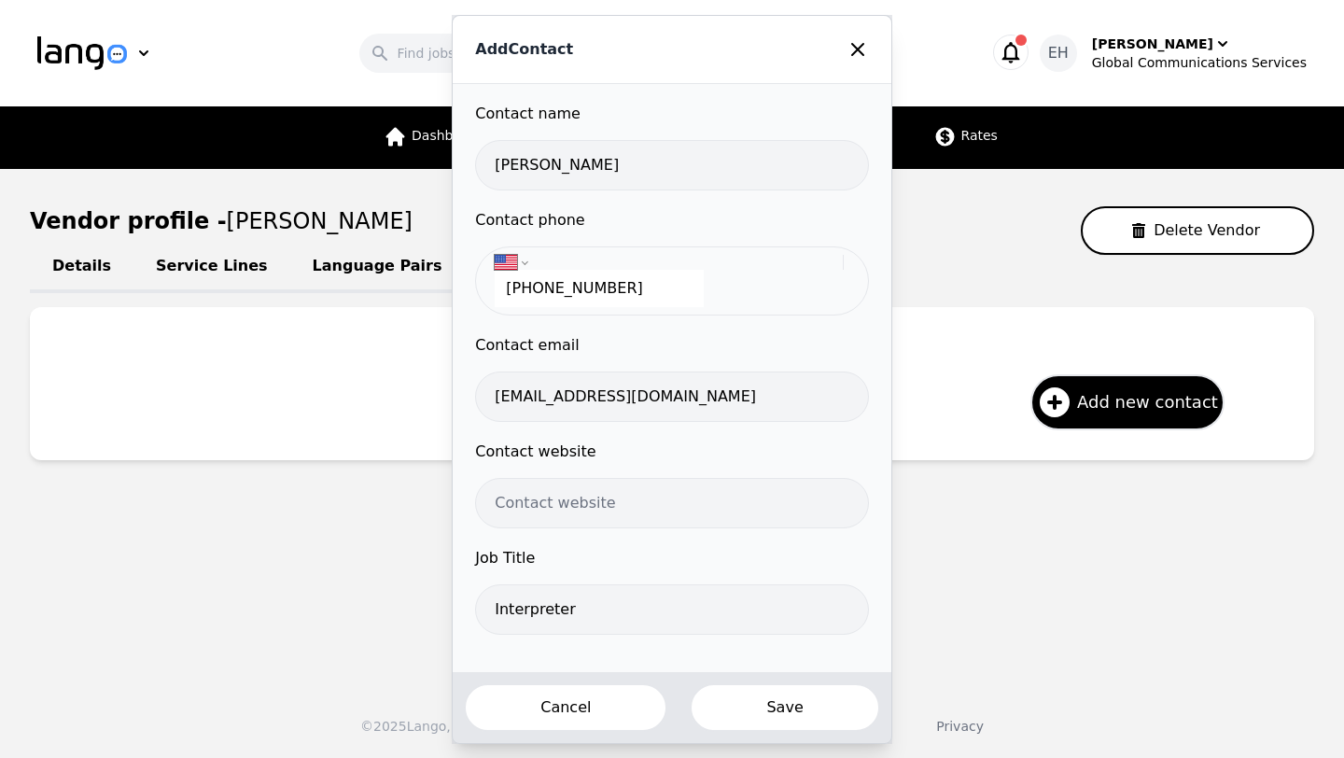
click at [757, 703] on button "Save" at bounding box center [784, 707] width 189 height 49
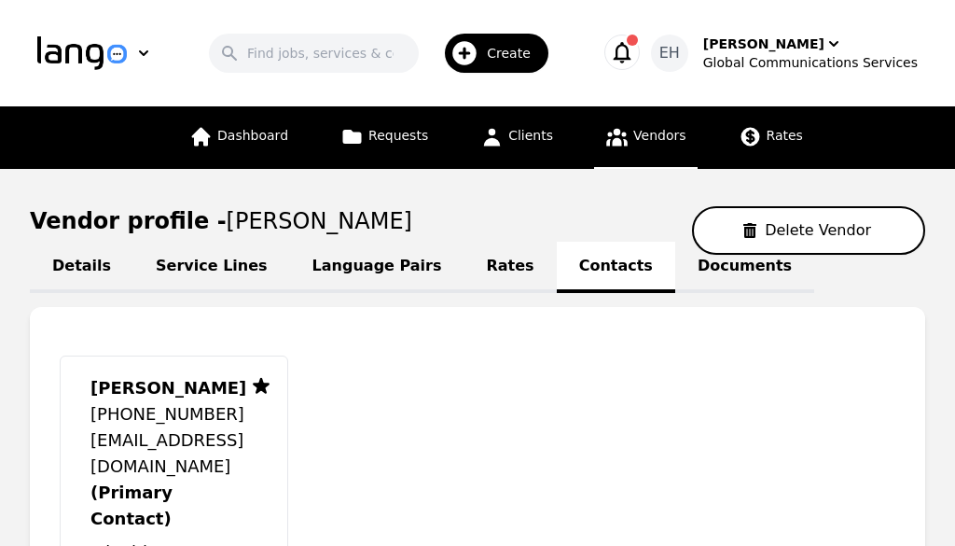
click at [644, 121] on link "Vendors" at bounding box center [645, 137] width 103 height 63
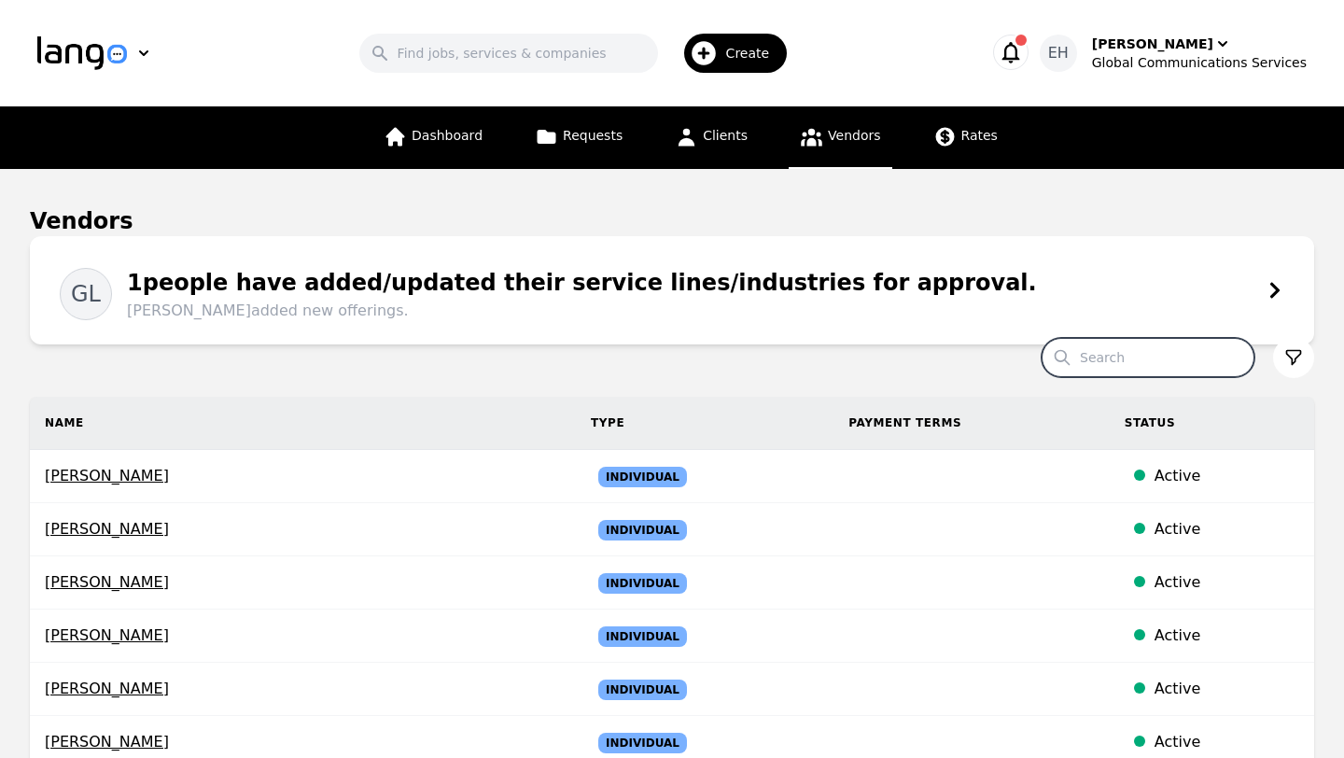
click at [1157, 355] on input "Search" at bounding box center [1147, 357] width 213 height 39
type input "matthias"
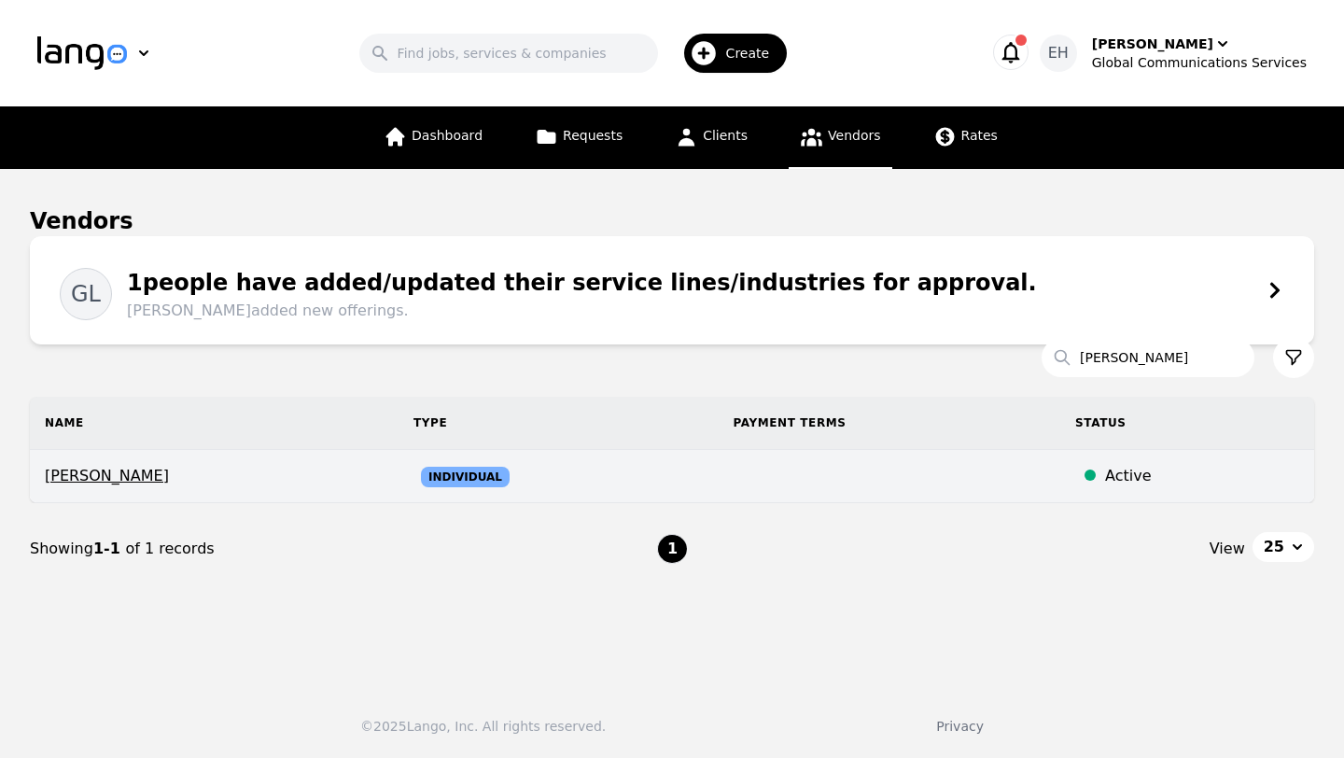
click at [94, 478] on span "[PERSON_NAME]" at bounding box center [214, 476] width 339 height 22
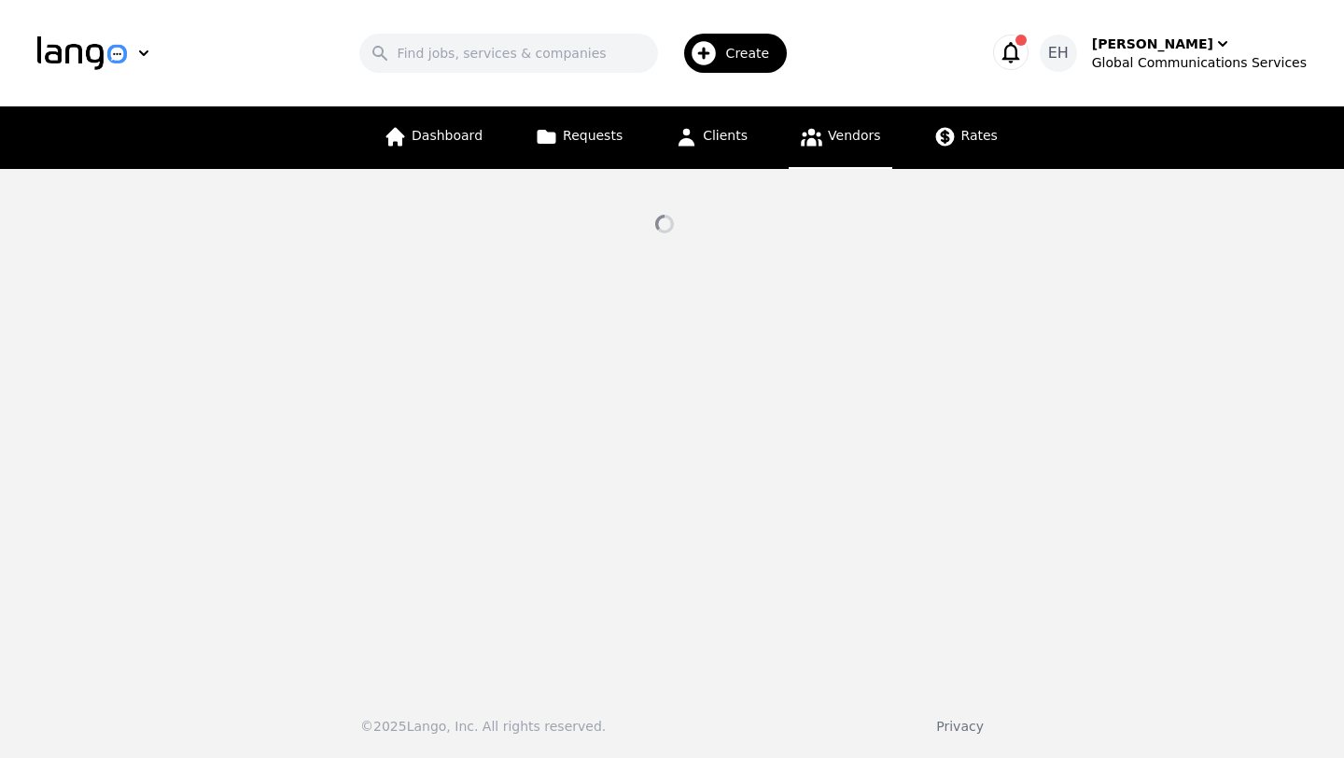
select select "active"
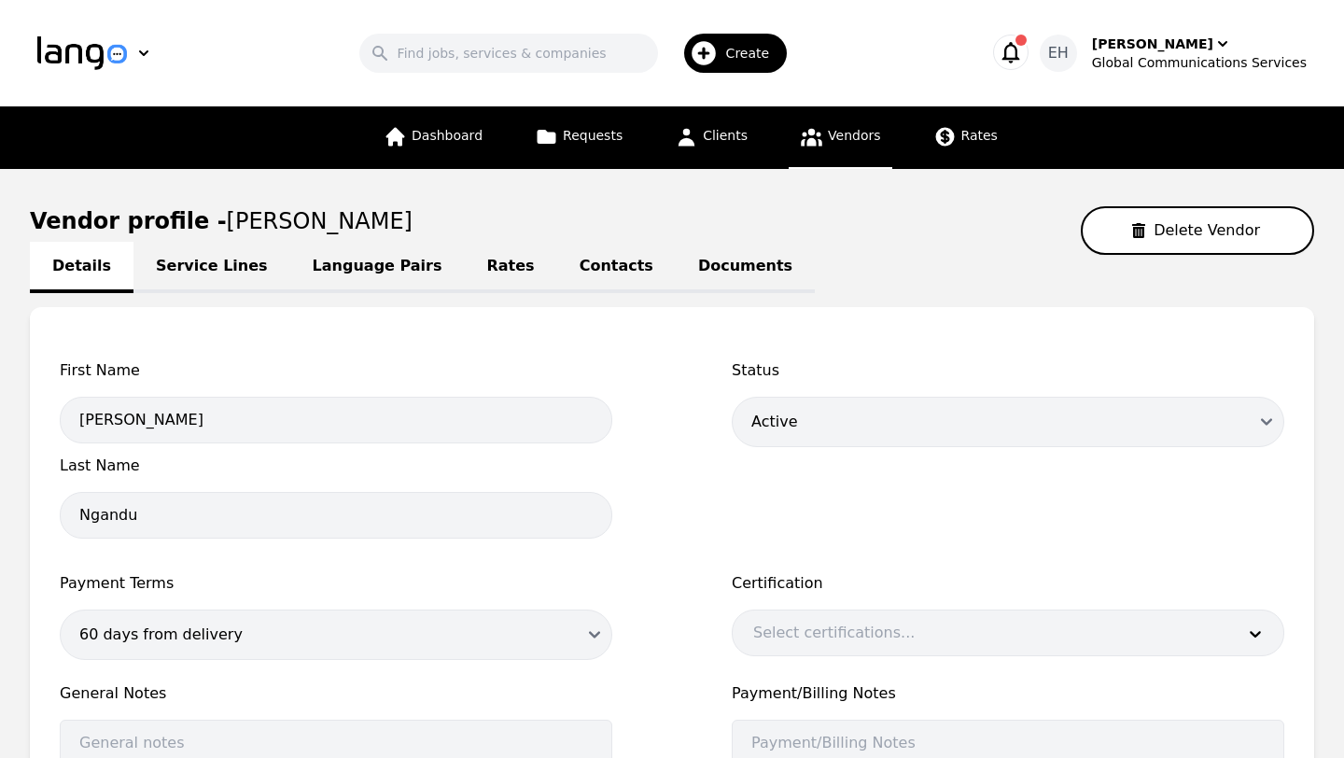
click at [343, 273] on link "Language Pairs" at bounding box center [377, 267] width 174 height 51
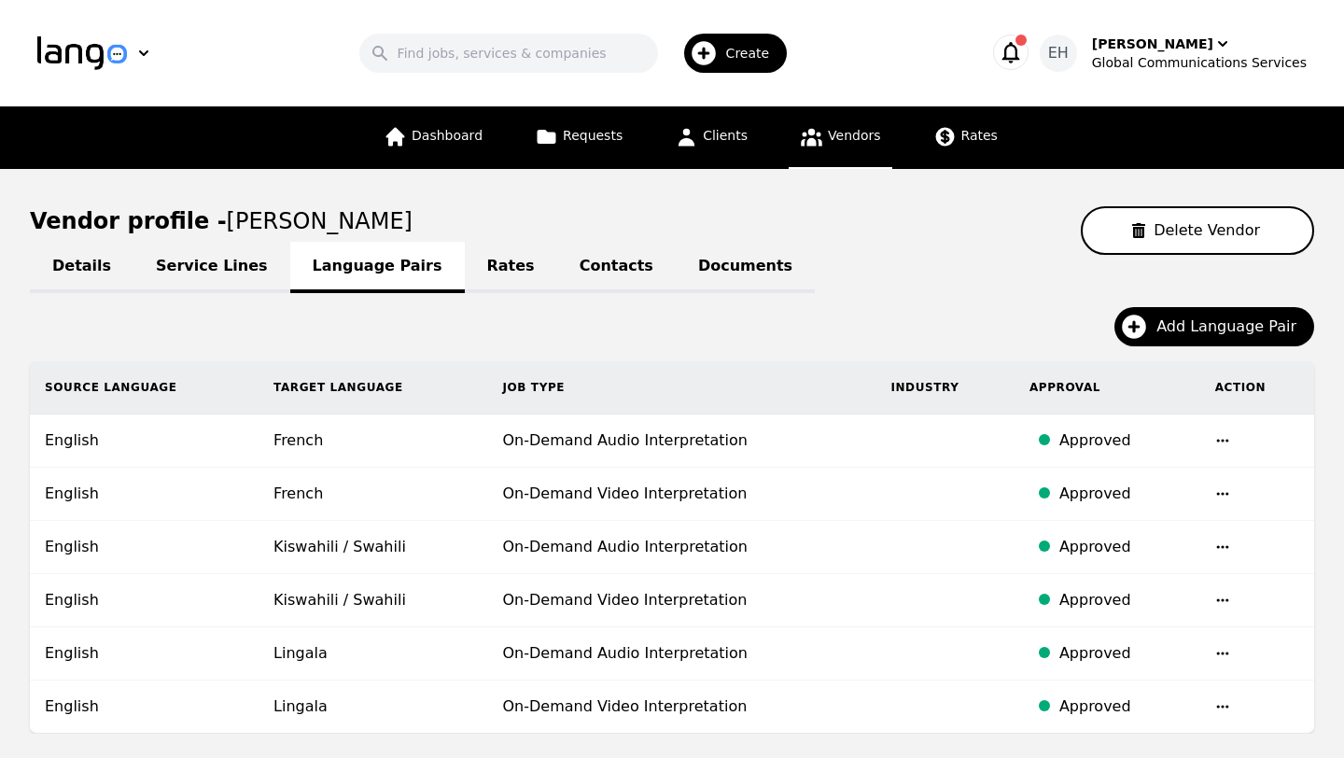
click at [557, 248] on link "Contacts" at bounding box center [616, 267] width 118 height 51
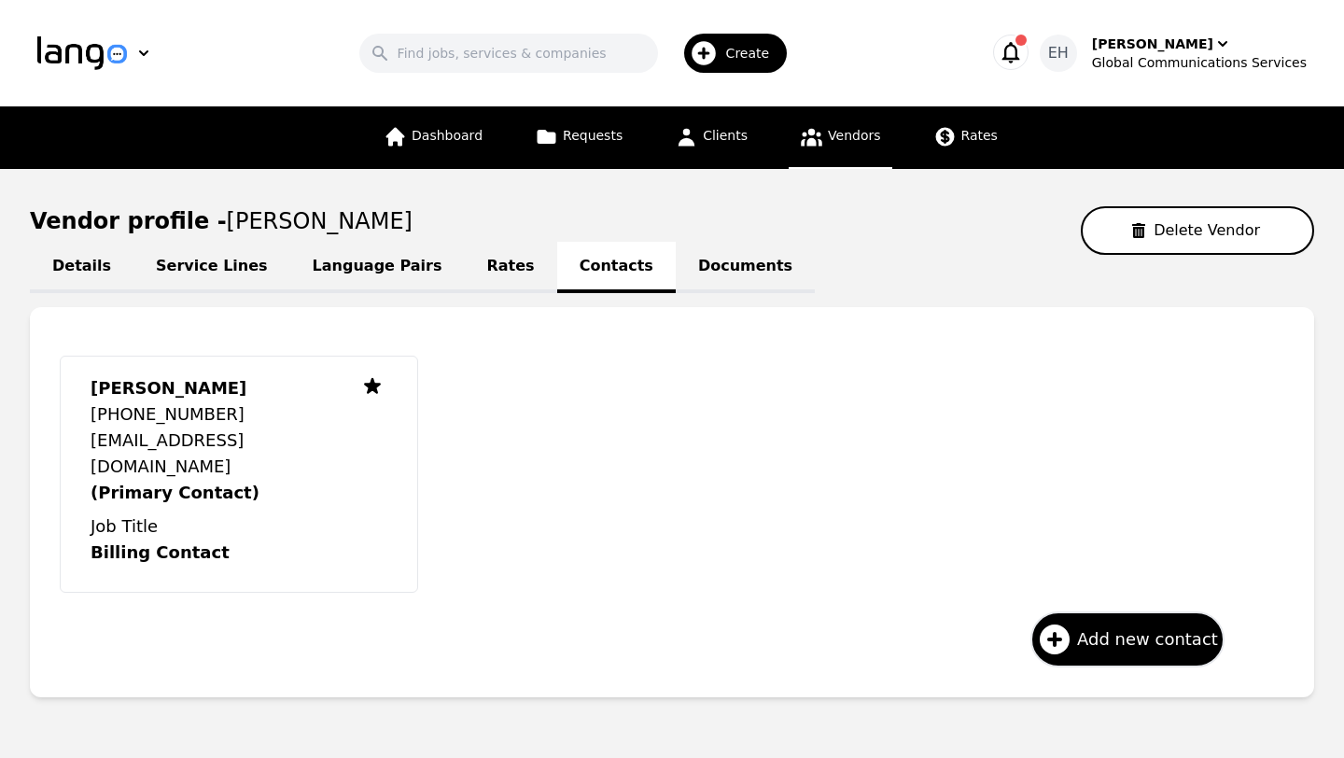
click at [869, 139] on span "Vendors" at bounding box center [854, 135] width 52 height 15
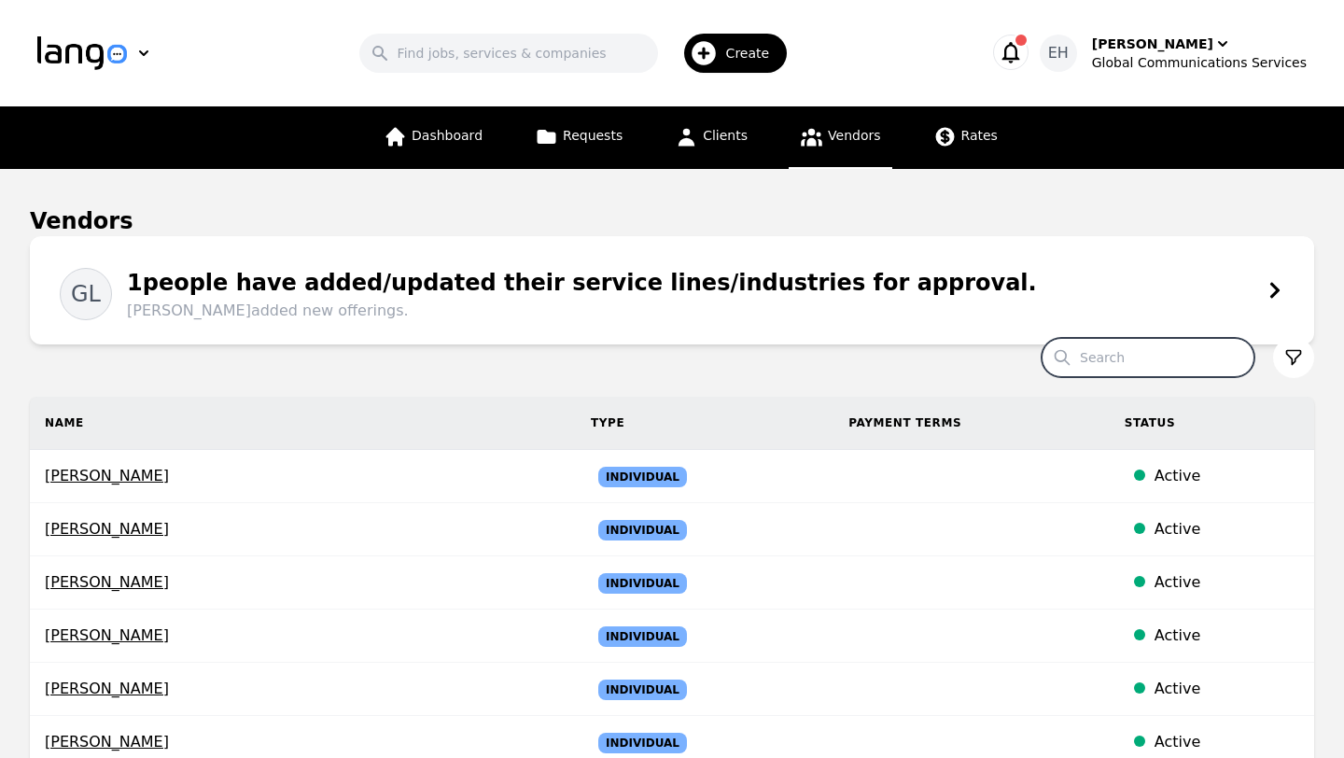
click at [1161, 351] on input "Search" at bounding box center [1147, 357] width 213 height 39
type input "nixon"
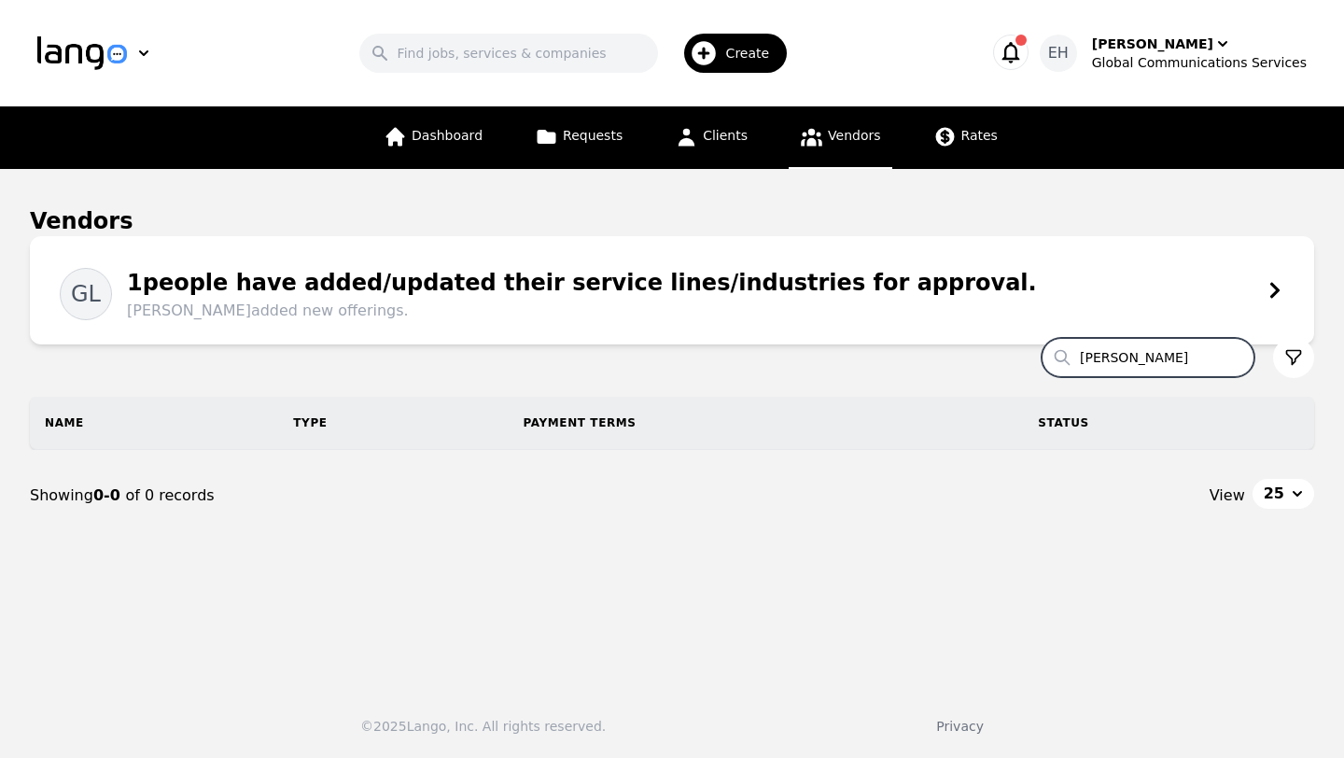
click at [716, 56] on icon "button" at bounding box center [703, 53] width 24 height 24
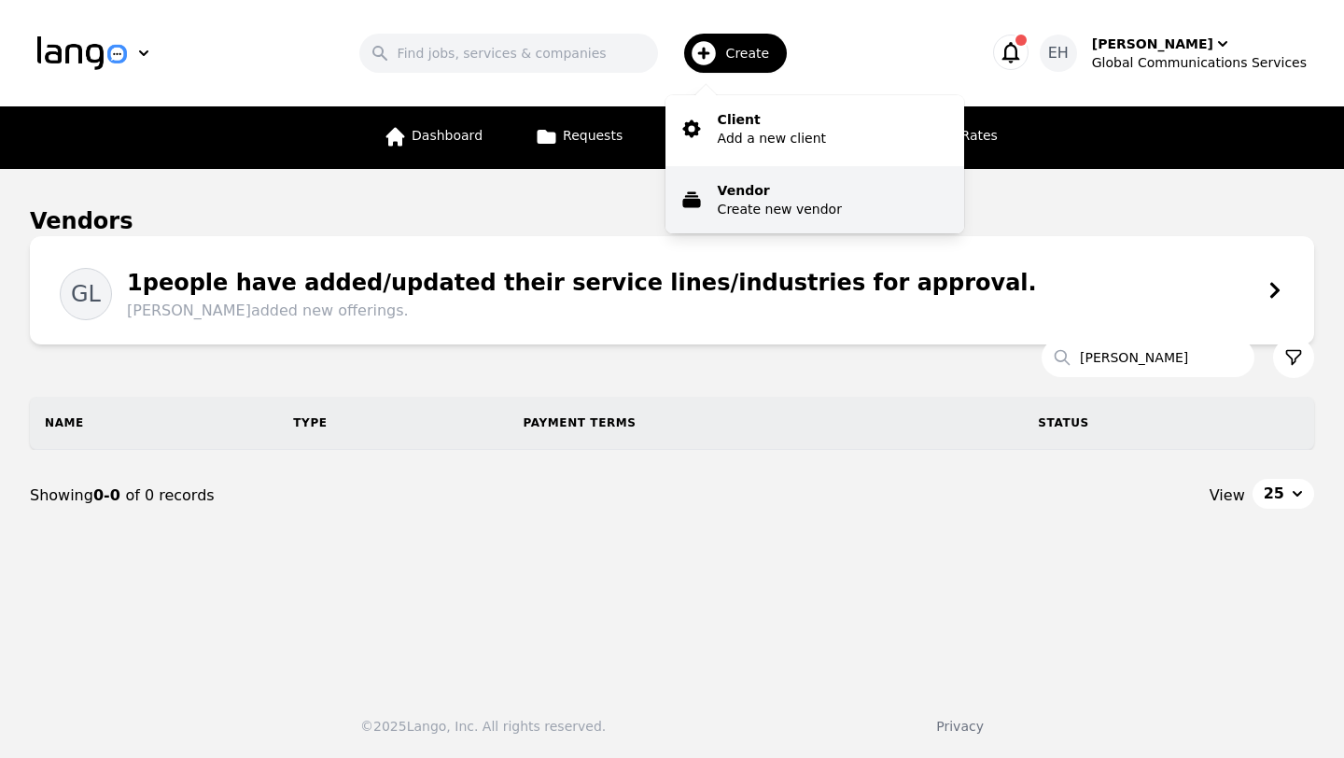
click at [739, 187] on p "Vendor" at bounding box center [780, 190] width 124 height 19
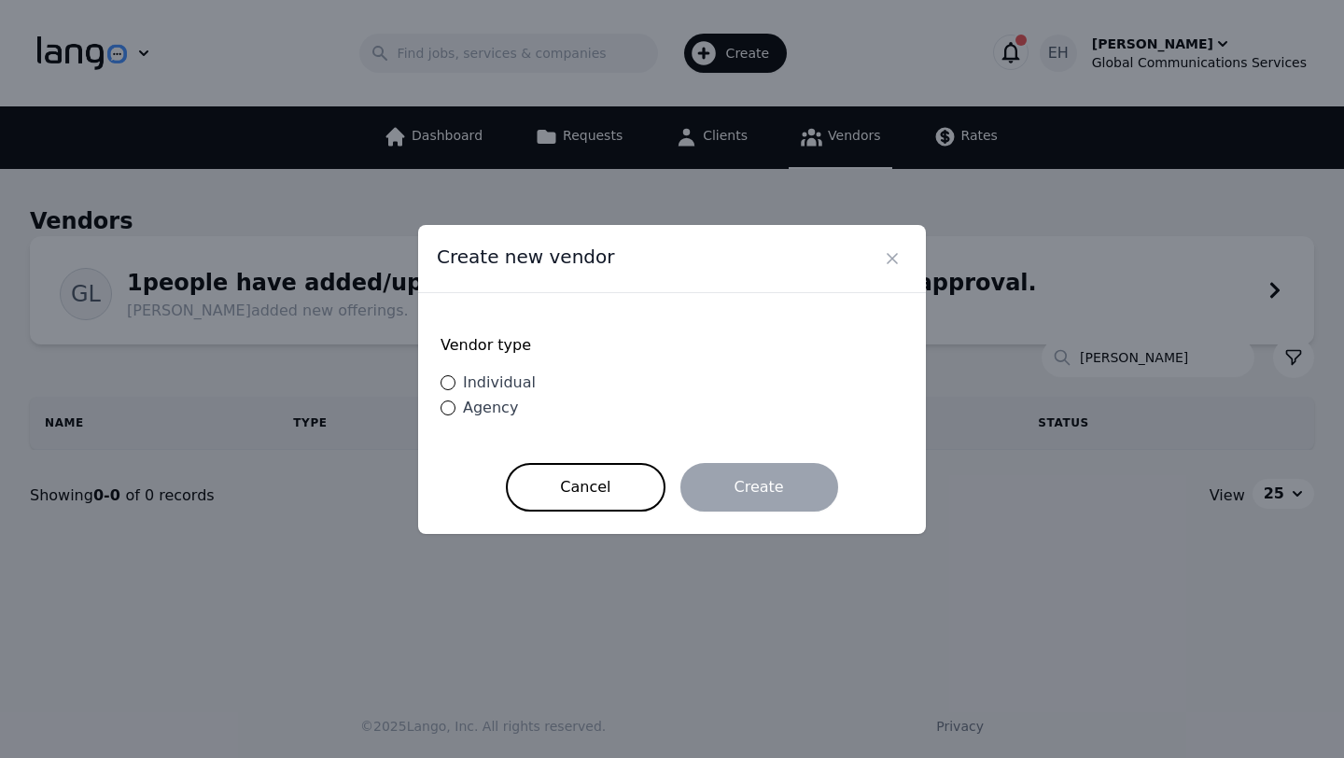
click at [473, 376] on span "Individual" at bounding box center [499, 382] width 73 height 18
click at [455, 376] on input "Individual" at bounding box center [447, 382] width 15 height 15
radio input "true"
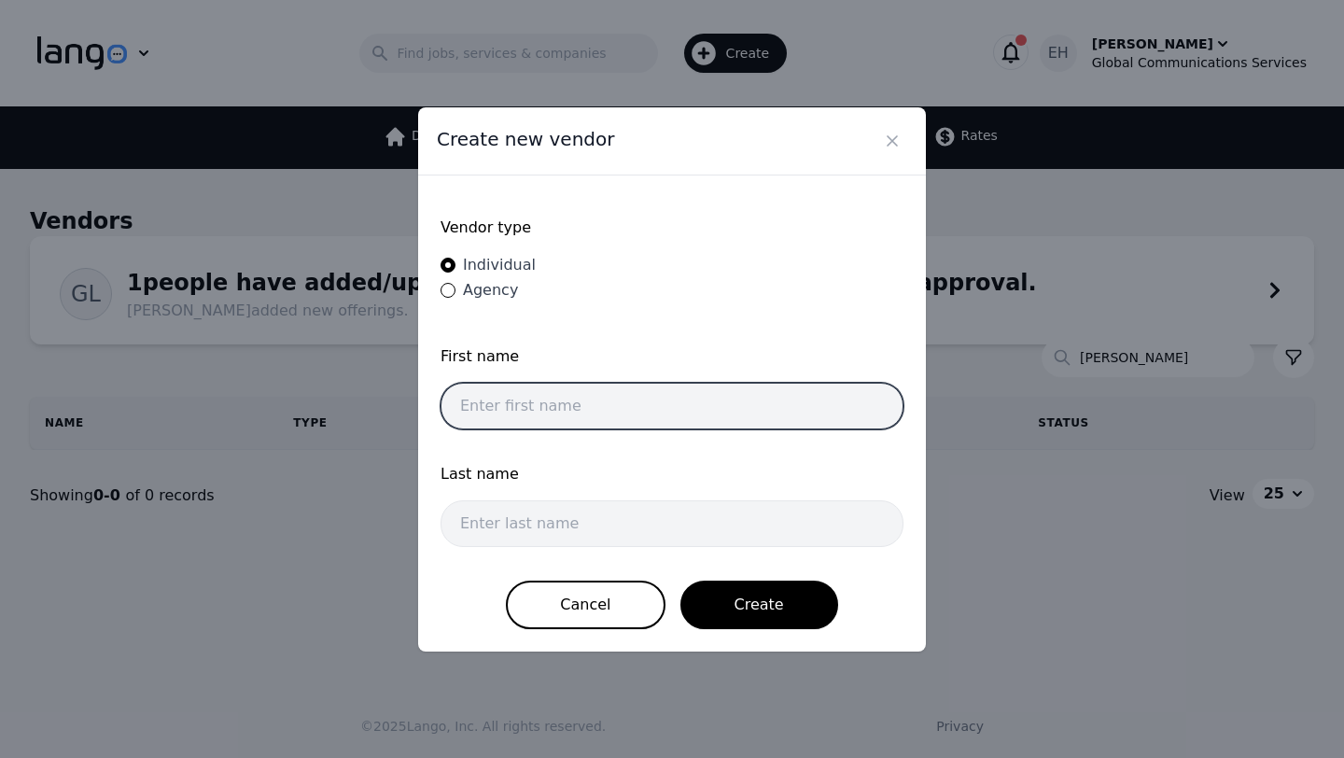
click at [554, 417] on input "text" at bounding box center [671, 406] width 463 height 47
type input "Oltiona"
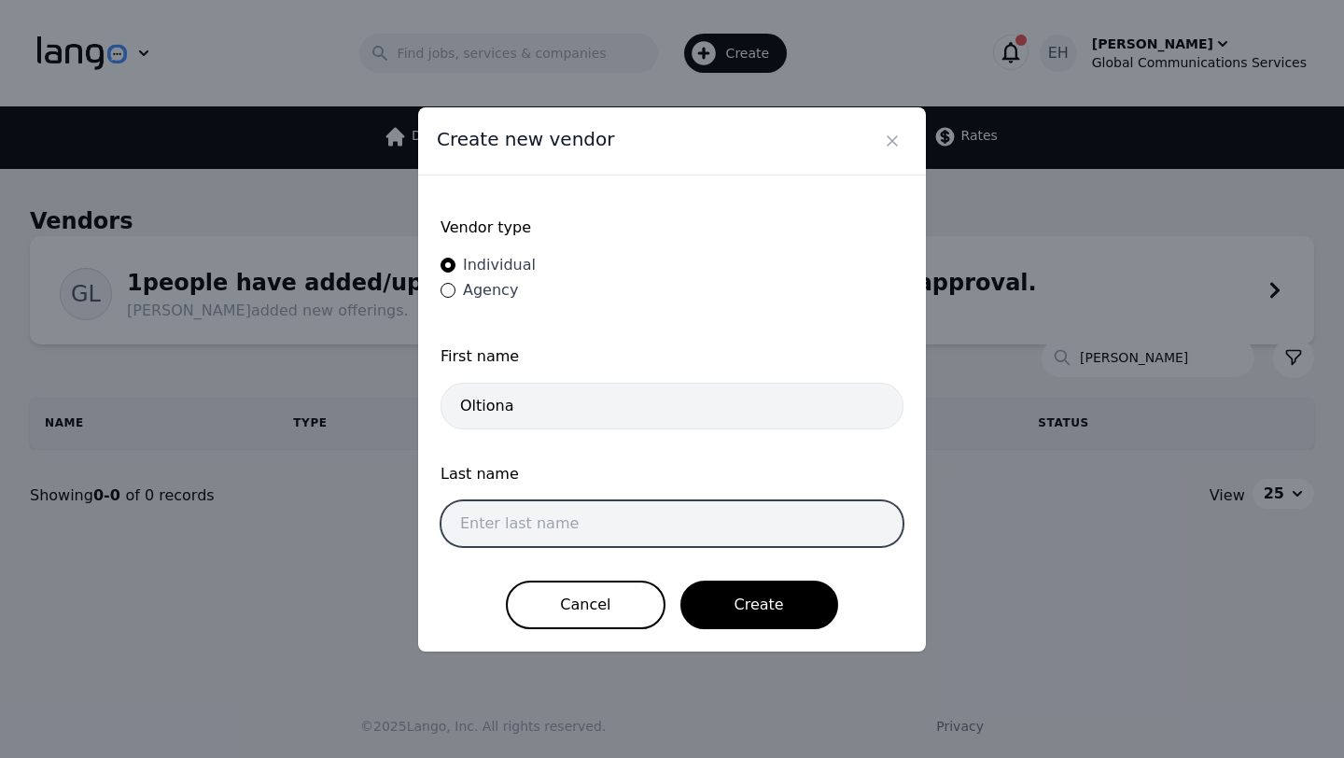
click at [543, 522] on input "text" at bounding box center [671, 523] width 463 height 47
type input "Nexhi"
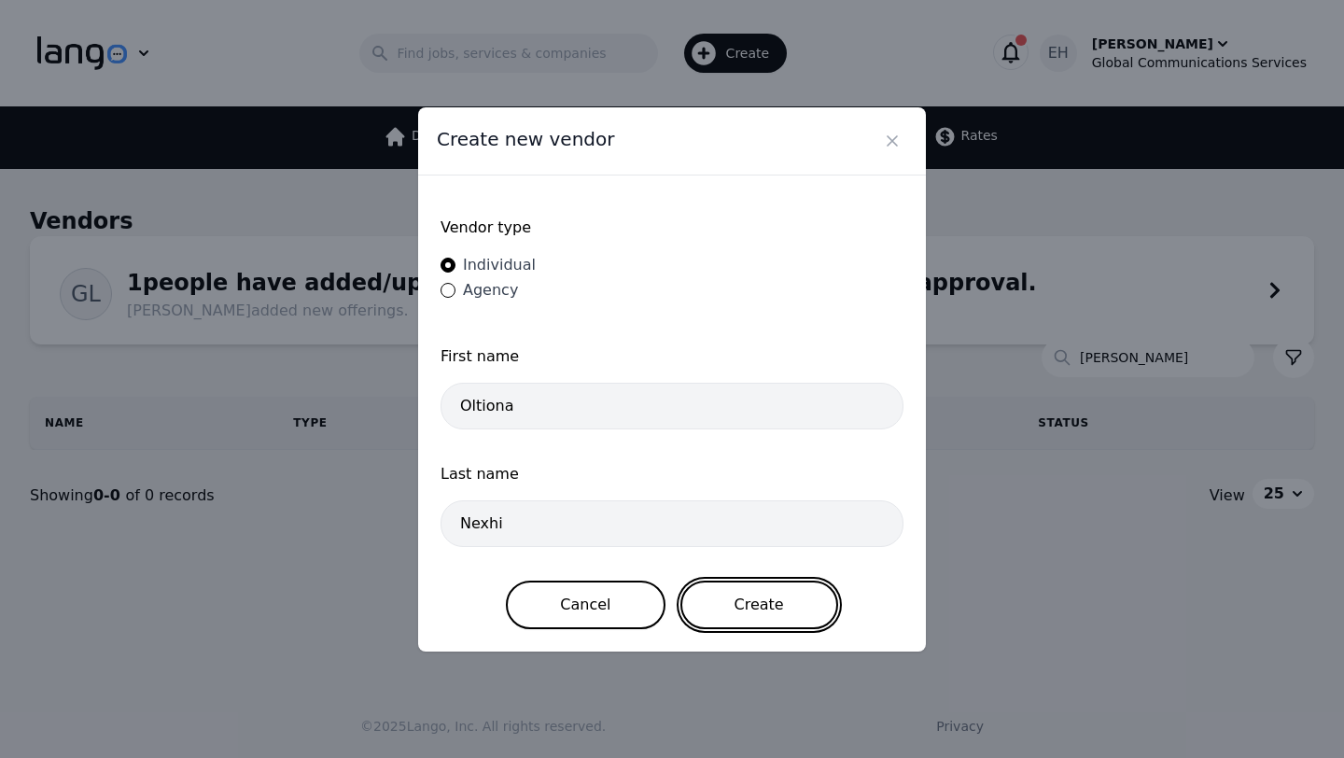
click at [765, 613] on button "Create" at bounding box center [759, 604] width 158 height 49
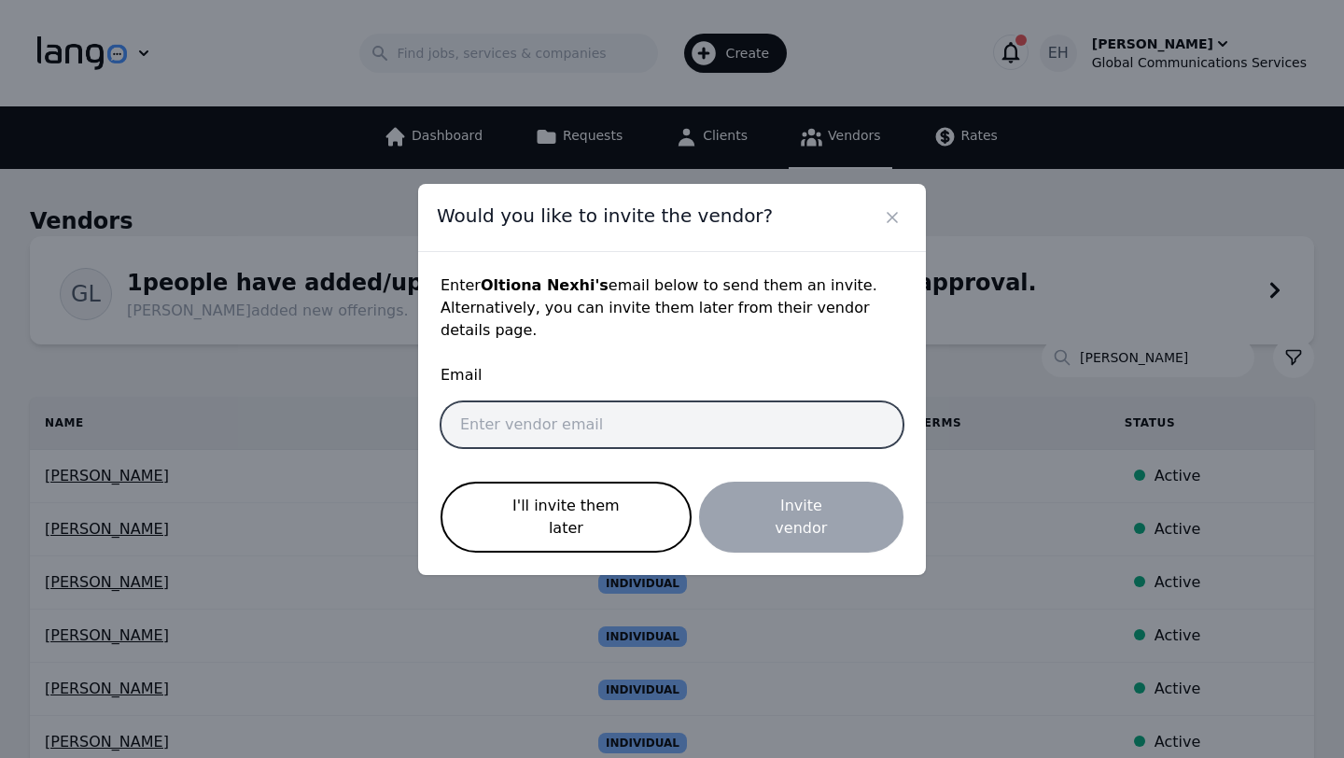
click at [497, 433] on input "email" at bounding box center [671, 424] width 463 height 47
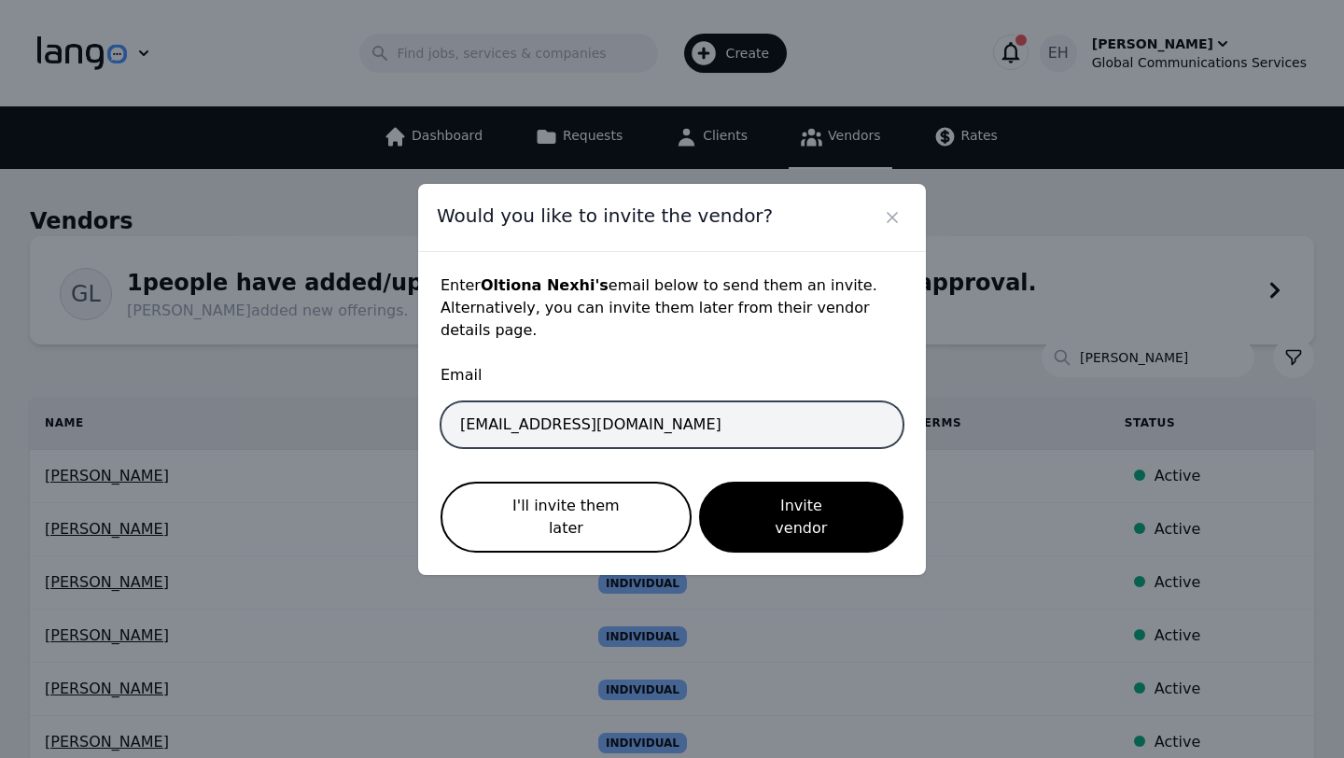
click at [572, 433] on input "interpreter+erisa@gcsal.com" at bounding box center [671, 424] width 463 height 47
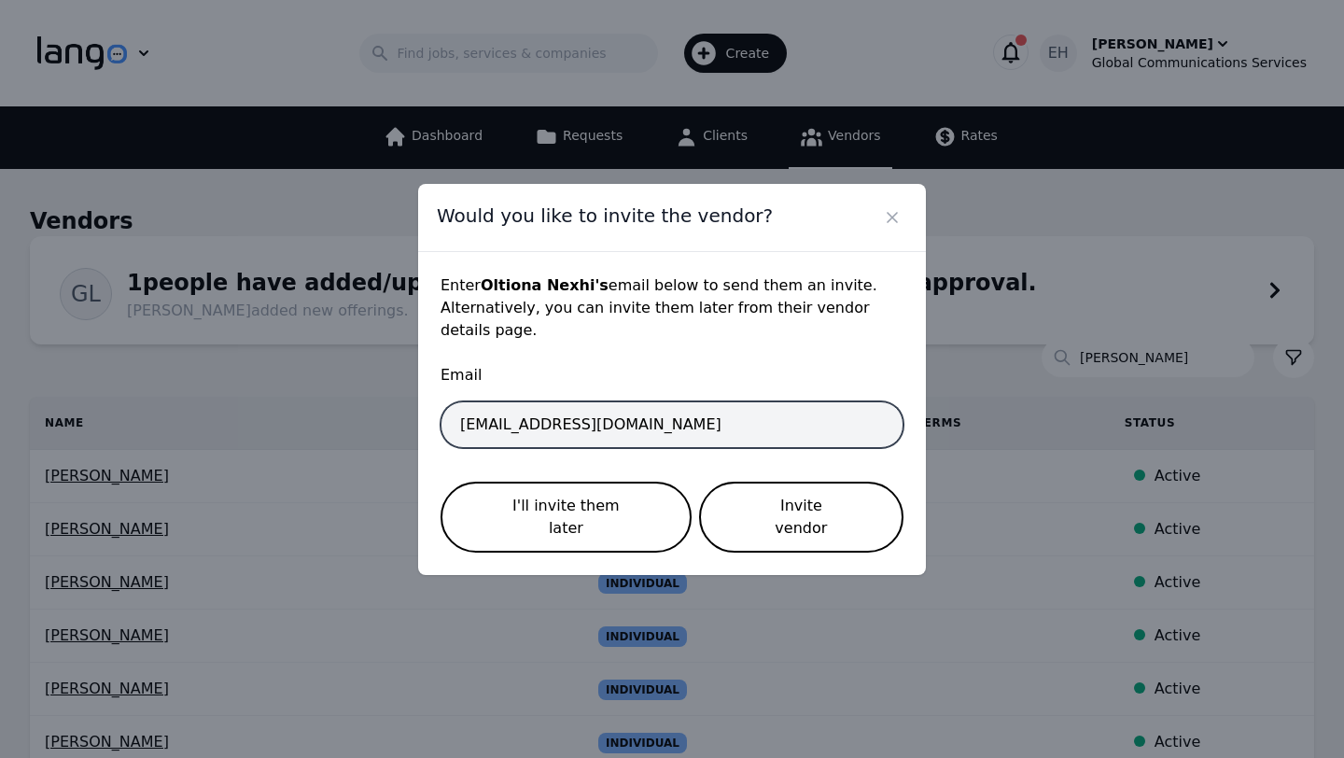
type input "interpreter+oltiona@gcsal.com"
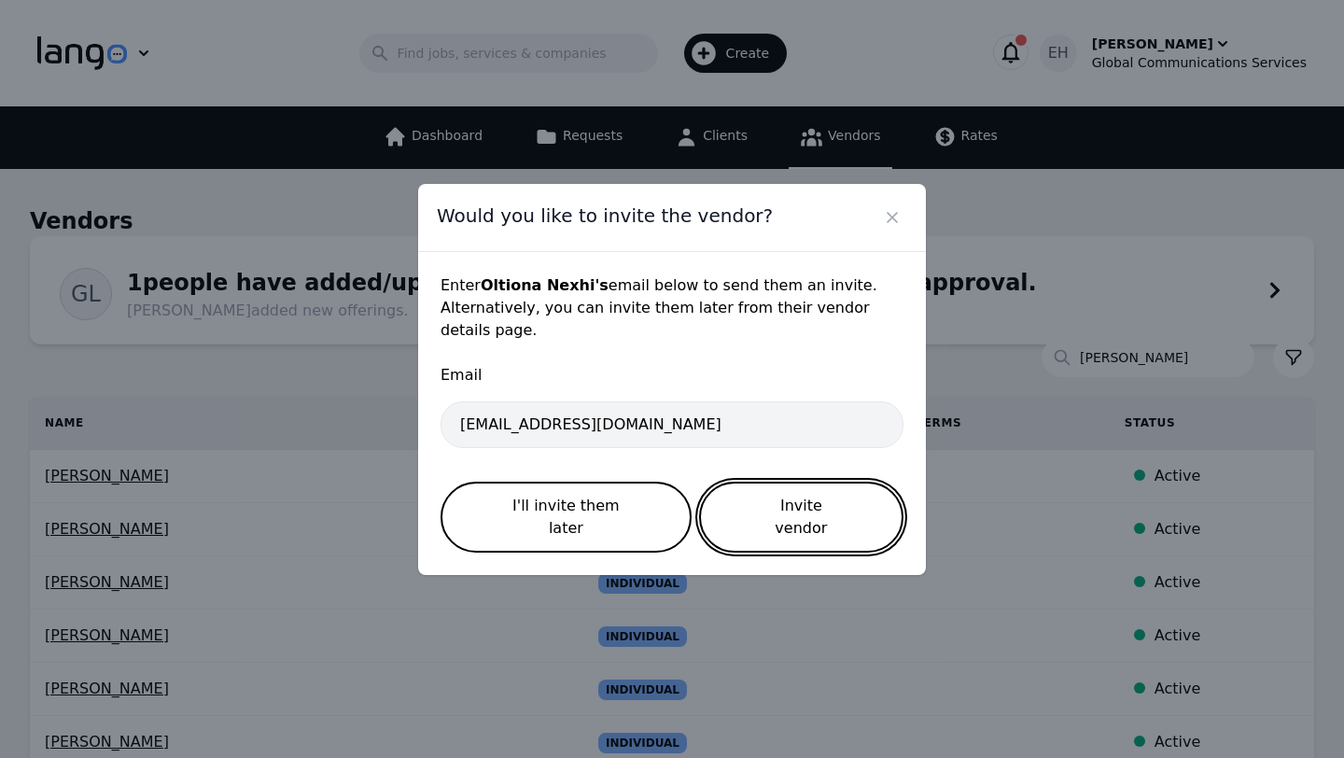
click at [795, 525] on button "Invite vendor" at bounding box center [801, 516] width 204 height 71
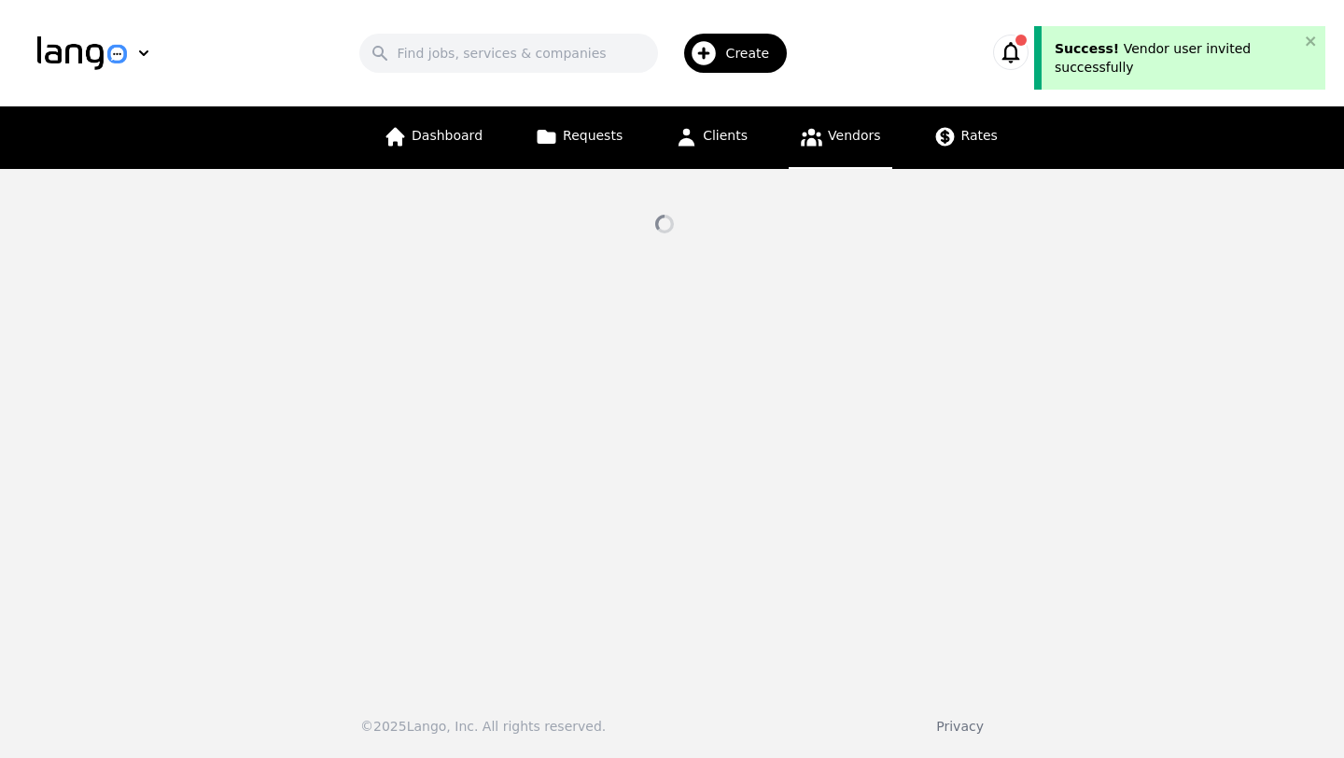
select select "active"
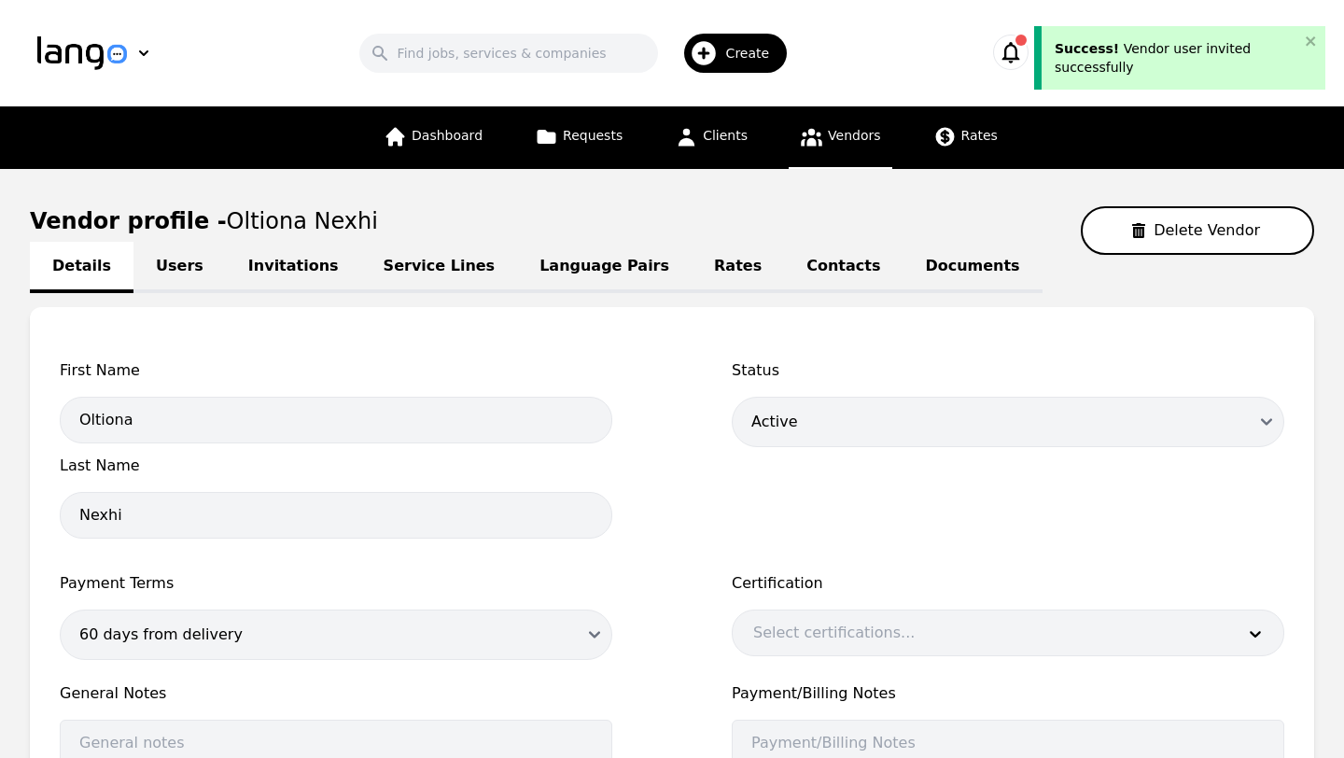
click at [181, 273] on link "Users" at bounding box center [179, 267] width 92 height 51
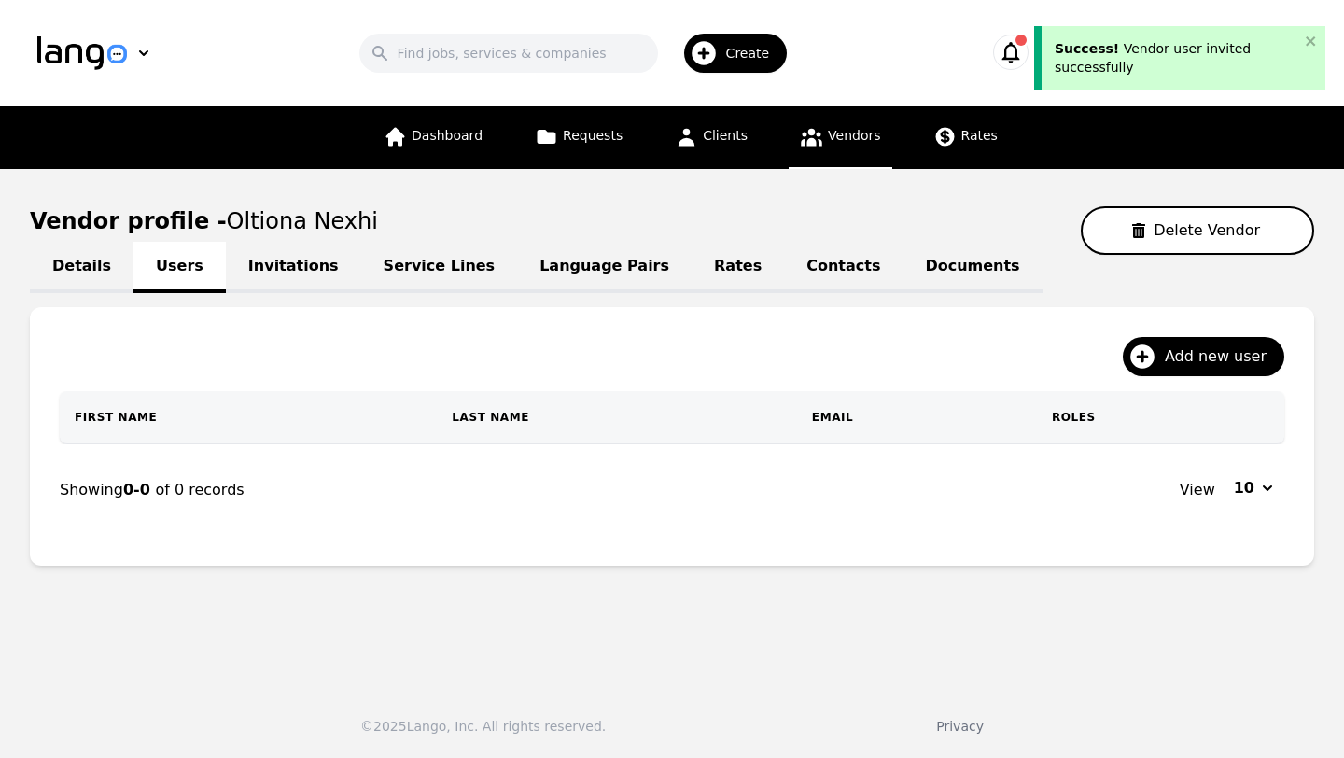
click at [271, 278] on link "Invitations" at bounding box center [293, 267] width 135 height 51
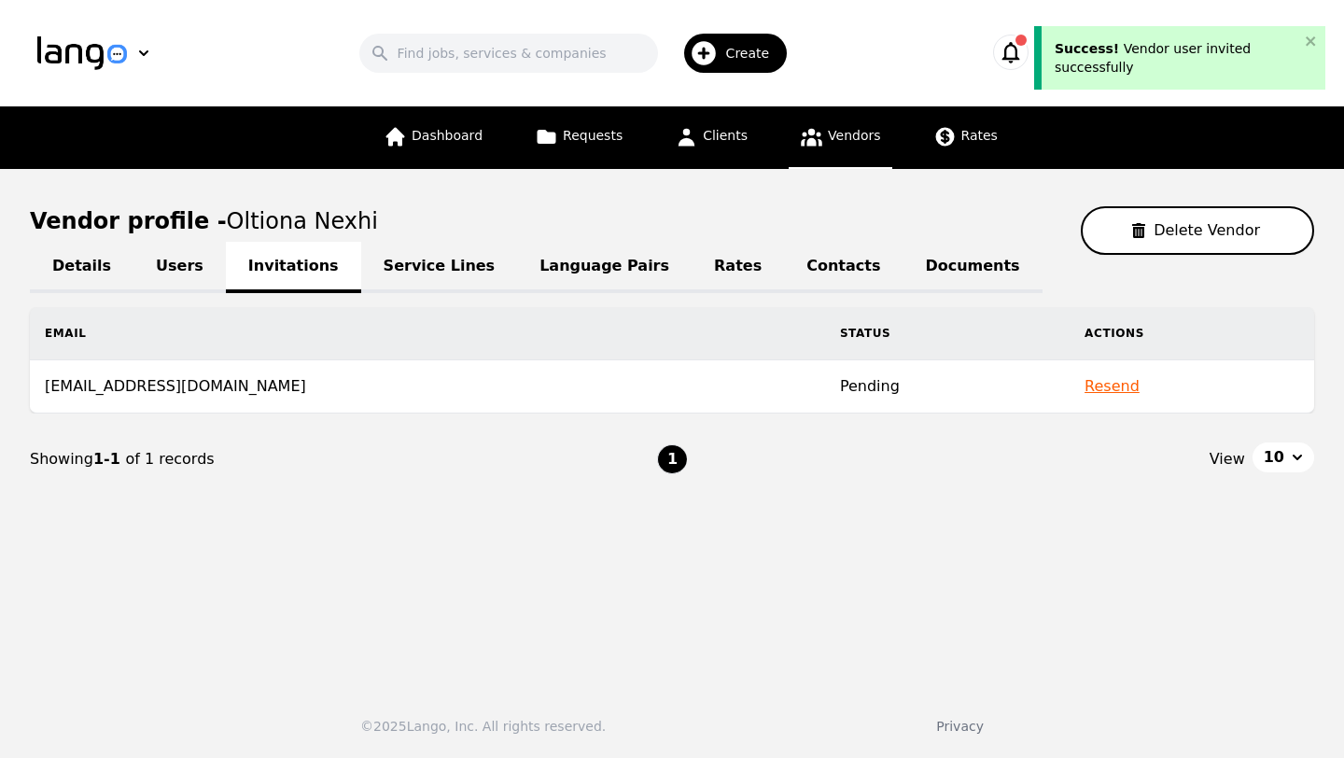
click at [375, 284] on link "Service Lines" at bounding box center [439, 267] width 157 height 51
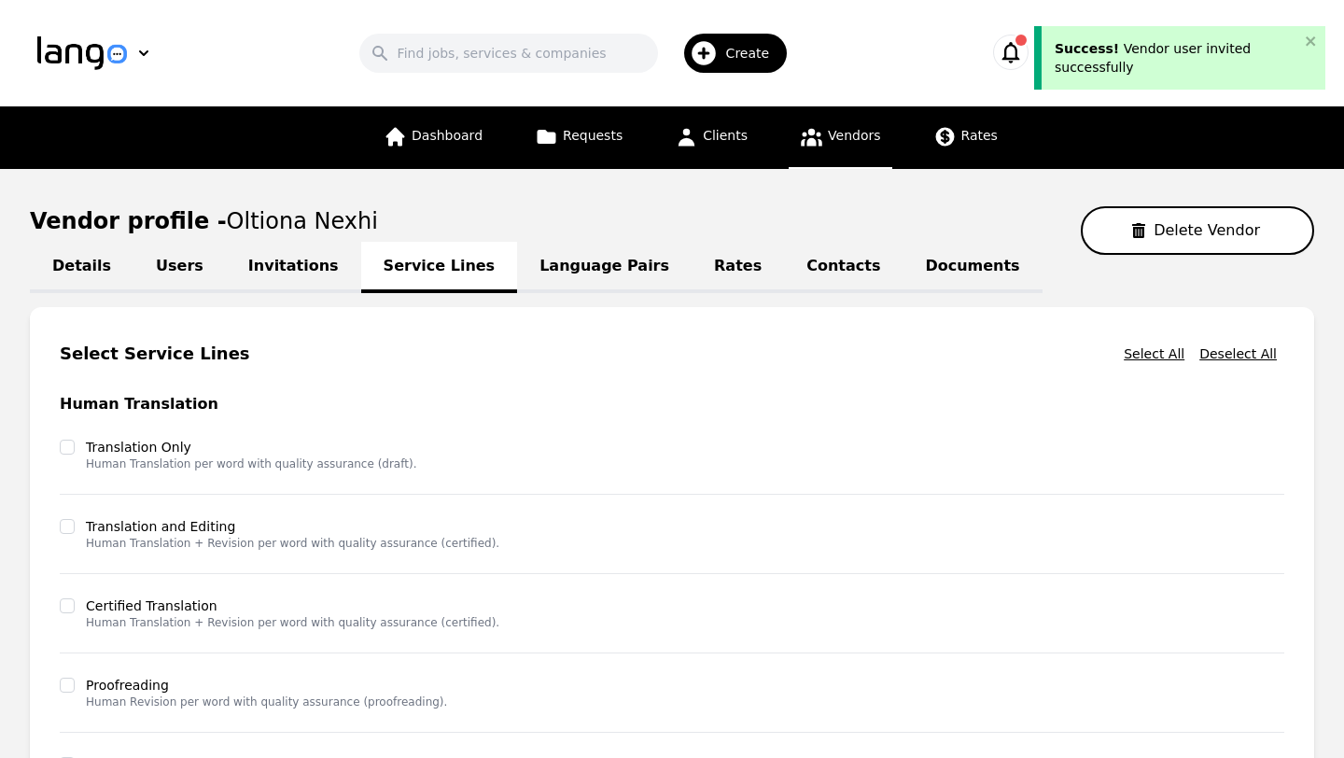
click at [544, 271] on link "Language Pairs" at bounding box center [604, 267] width 174 height 51
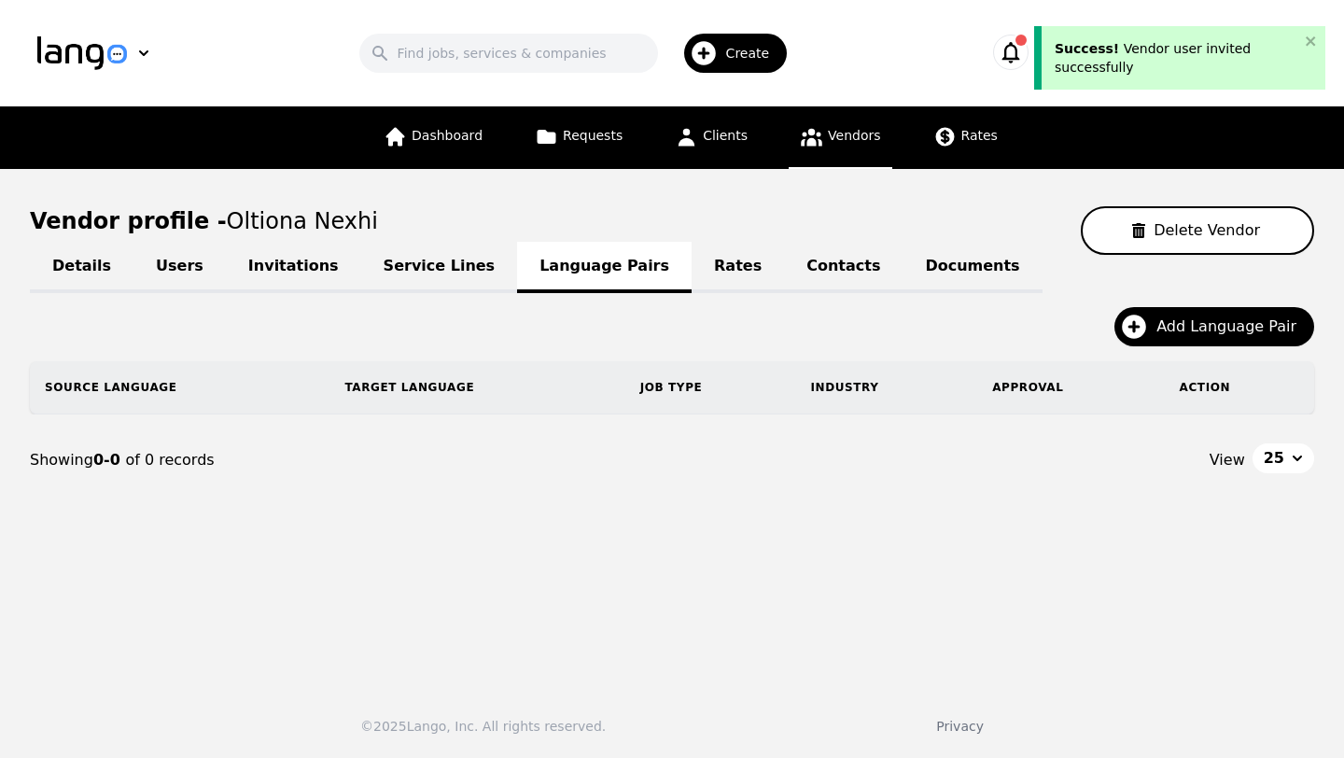
click at [409, 277] on link "Service Lines" at bounding box center [439, 267] width 157 height 51
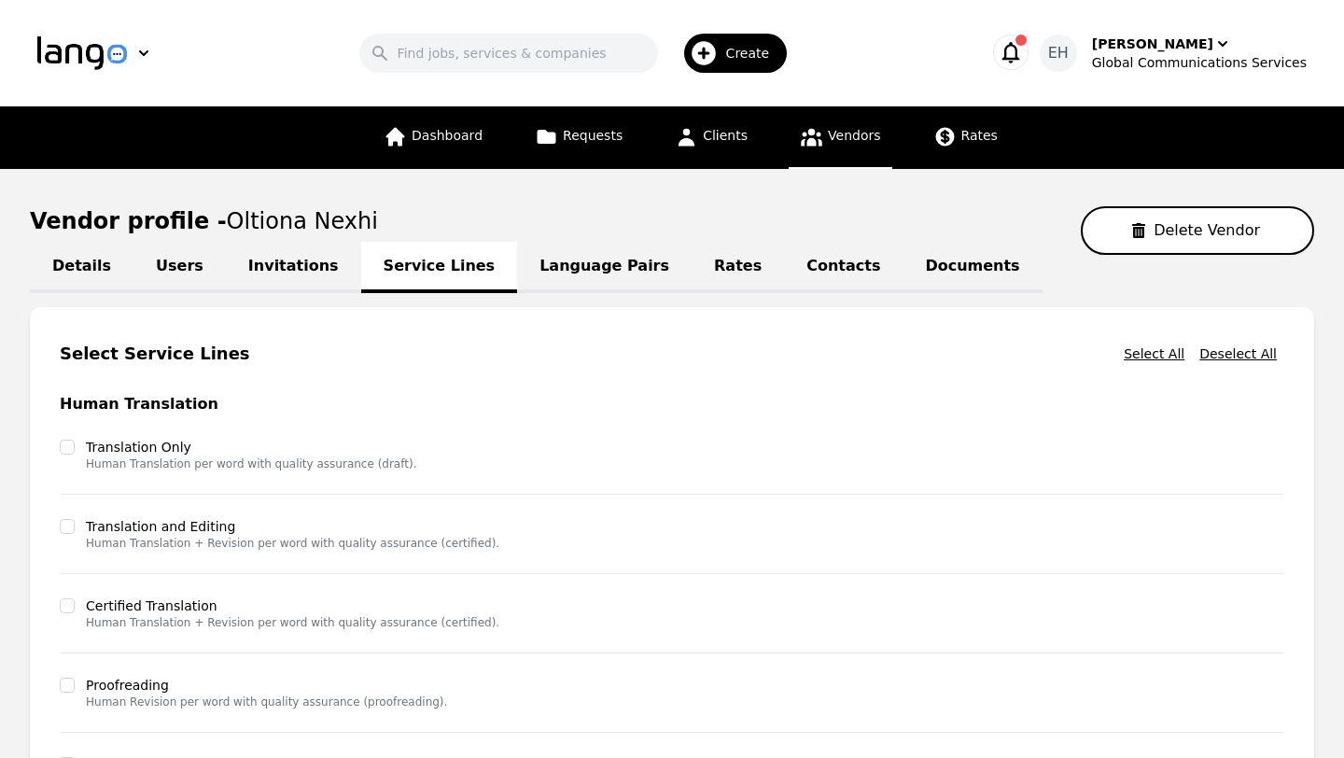
click at [1323, 539] on main "Vendor profile - Oltiona Nexhi Delete Vendor Details Users Invitations Service …" at bounding box center [672, 645] width 1344 height 953
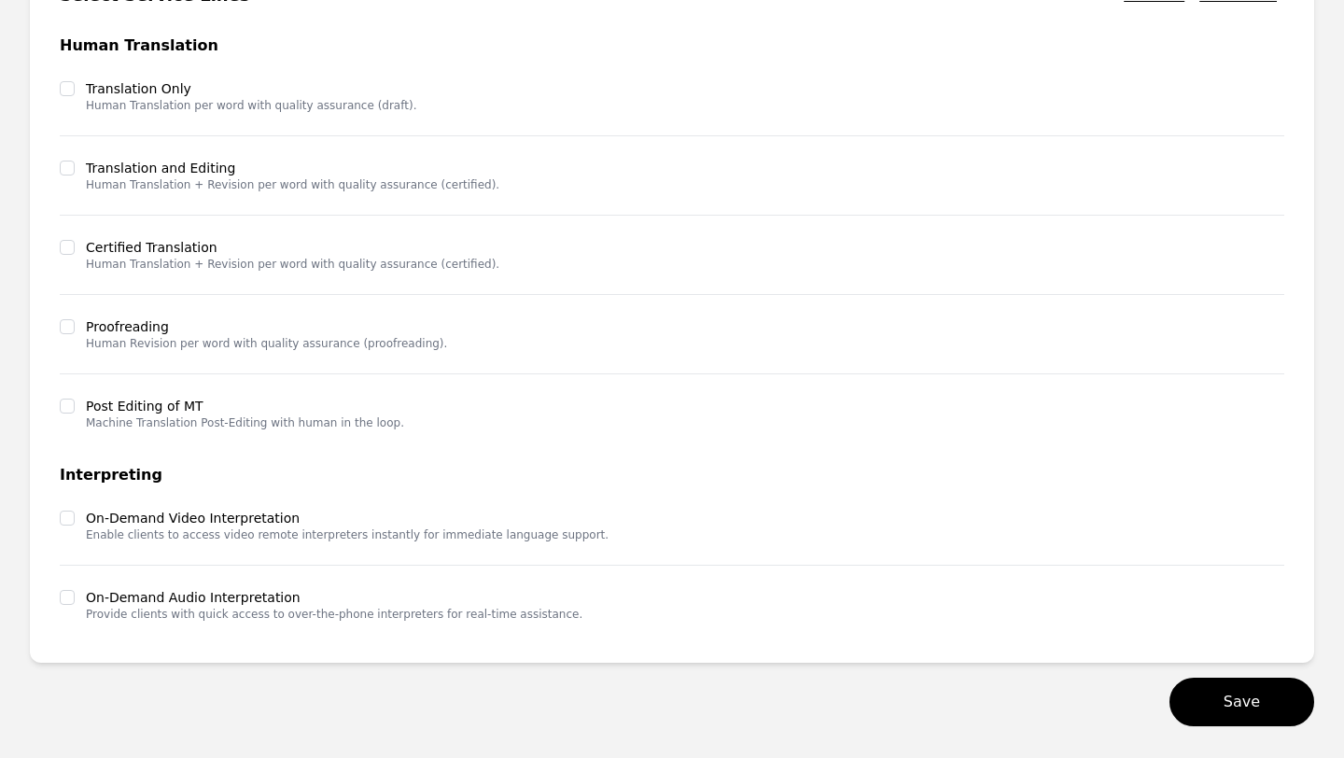
scroll to position [373, 0]
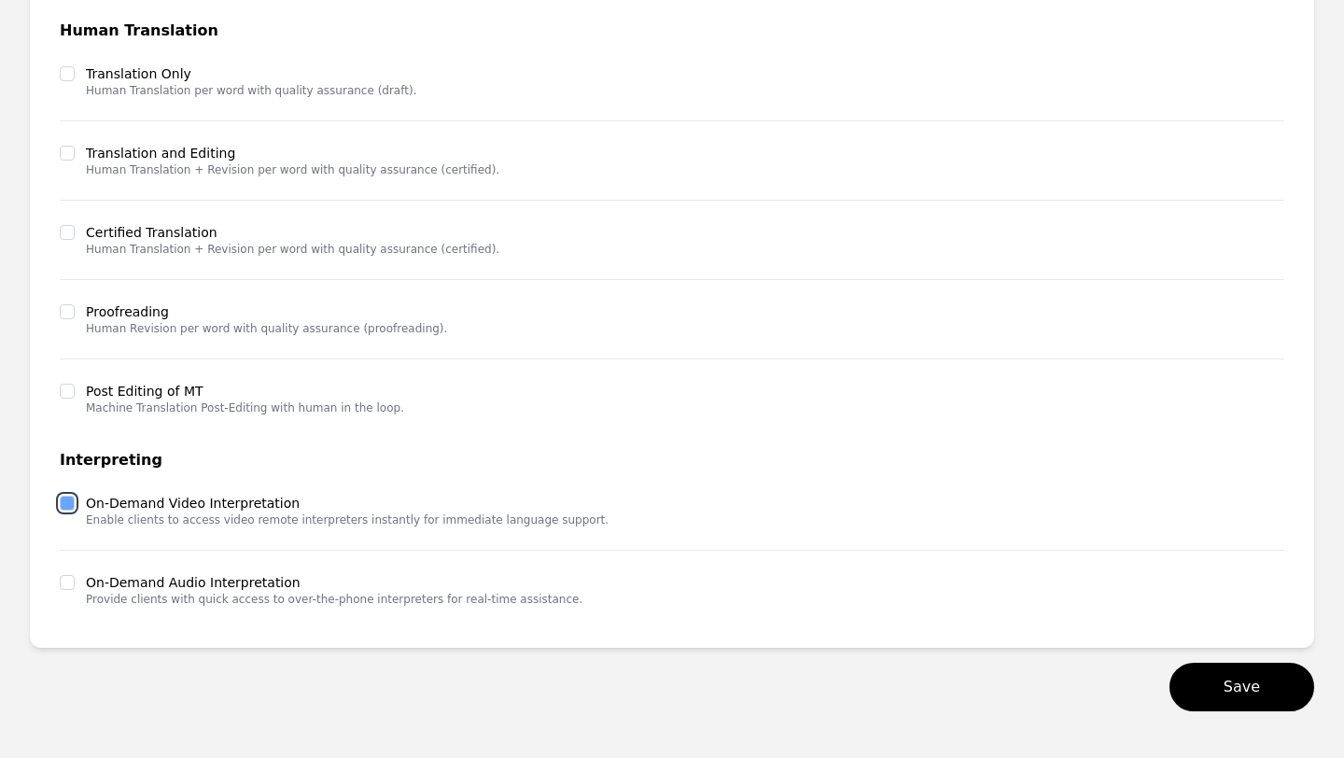
click at [64, 505] on input "checkbox" at bounding box center [67, 502] width 15 height 15
checkbox input "true"
click at [65, 586] on input "checkbox" at bounding box center [67, 582] width 15 height 15
checkbox input "true"
click at [1248, 704] on button "Save" at bounding box center [1241, 686] width 145 height 49
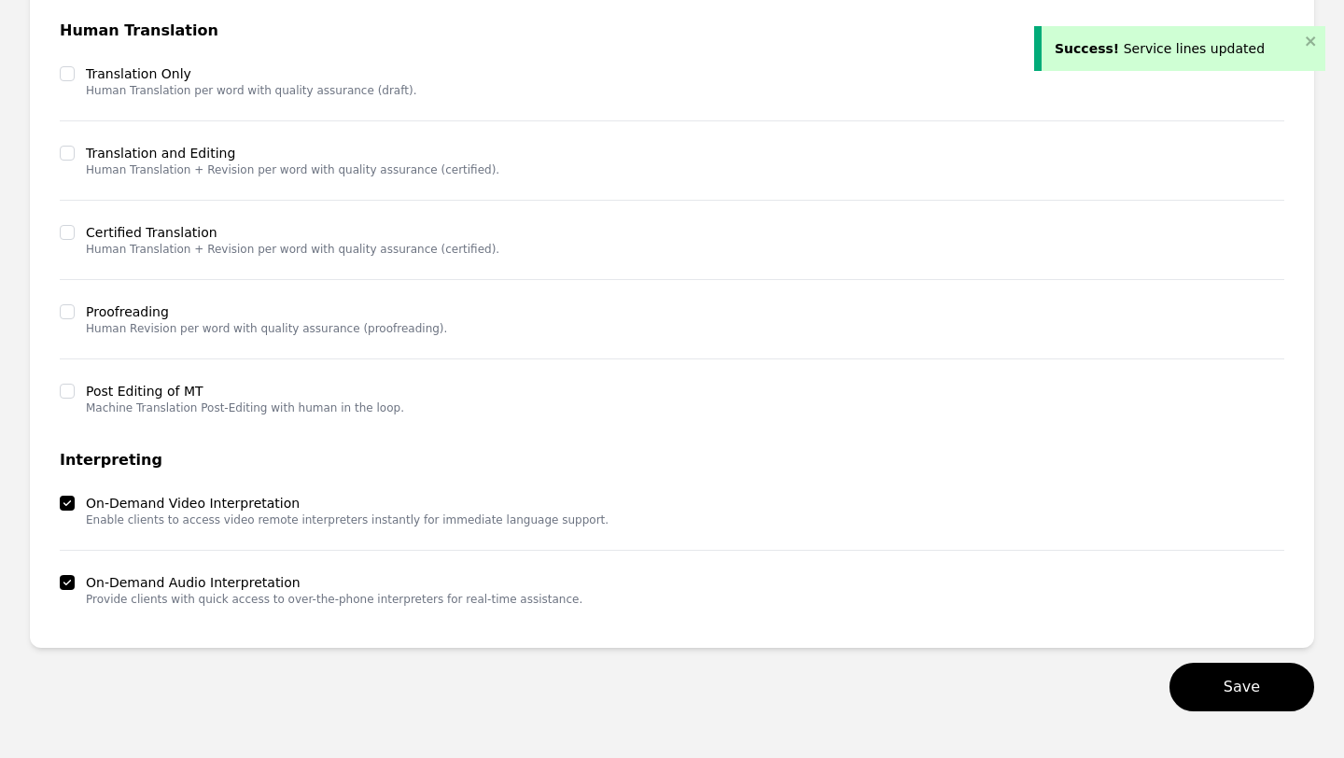
click at [1330, 523] on main "Vendor profile - Oltiona Nexhi Delete Vendor Details Users Invitations Service …" at bounding box center [672, 272] width 1344 height 953
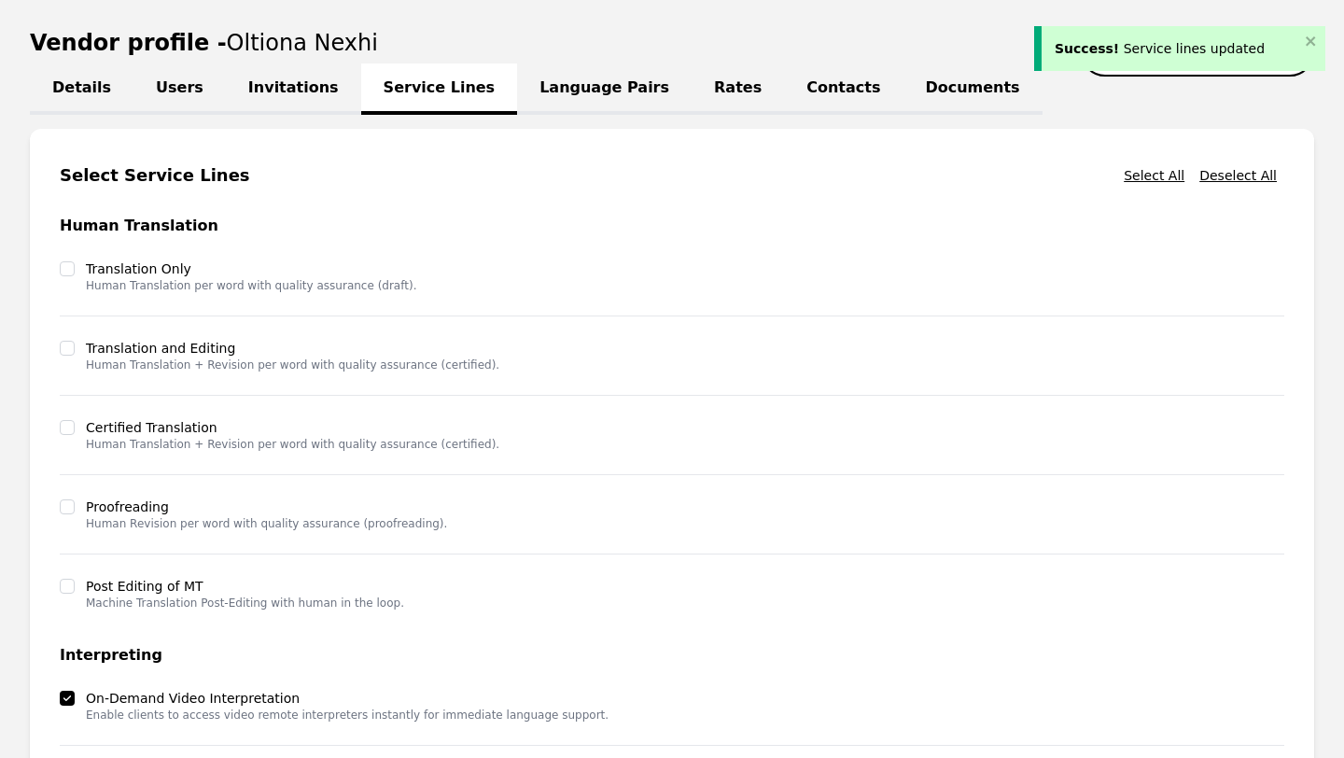
scroll to position [149, 0]
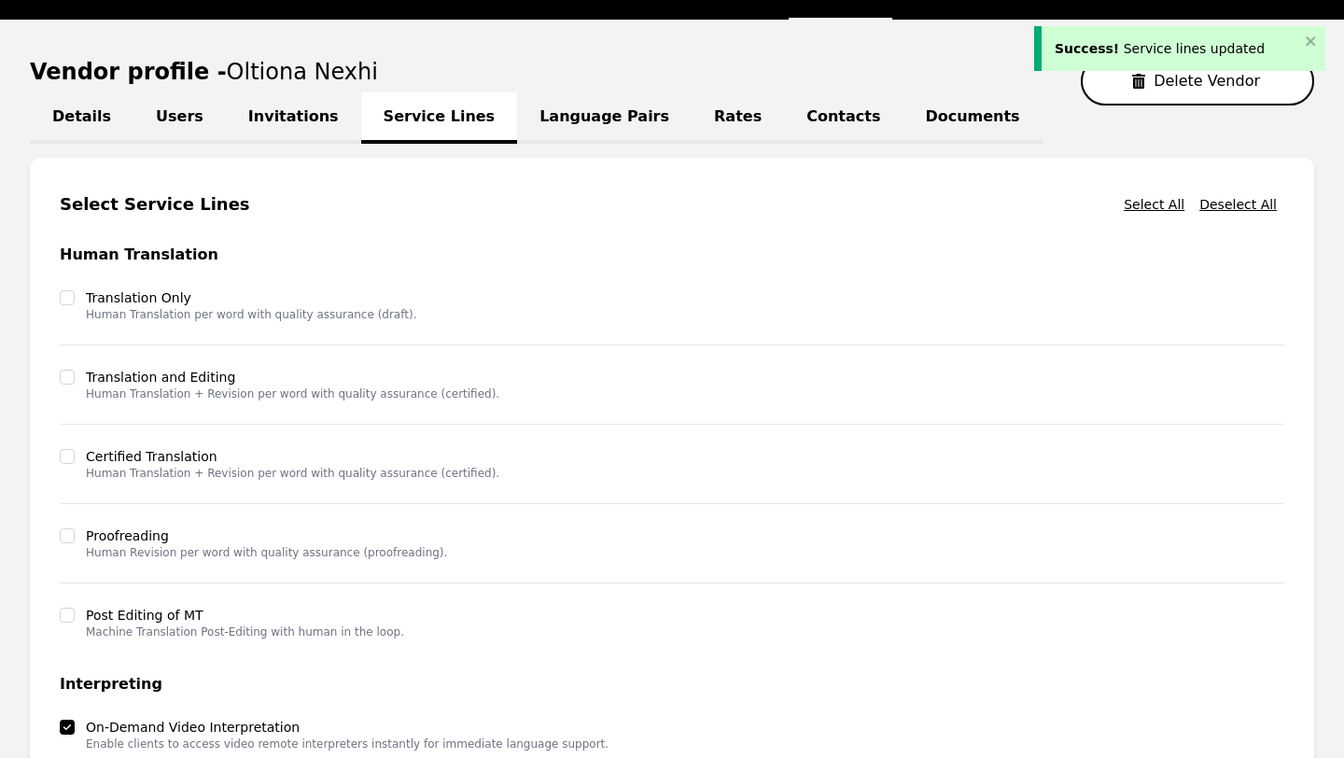
click at [550, 121] on link "Language Pairs" at bounding box center [604, 117] width 174 height 51
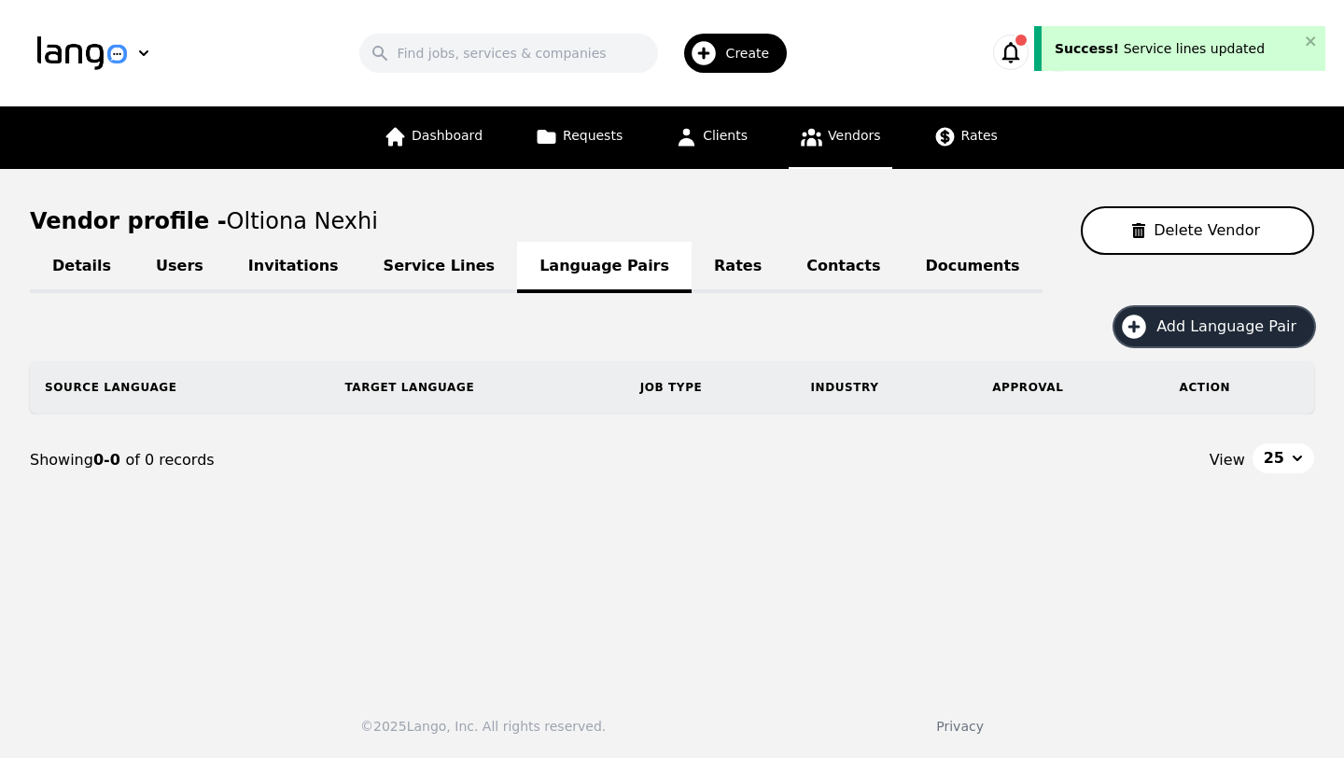
click at [1190, 322] on span "Add Language Pair" at bounding box center [1232, 326] width 153 height 22
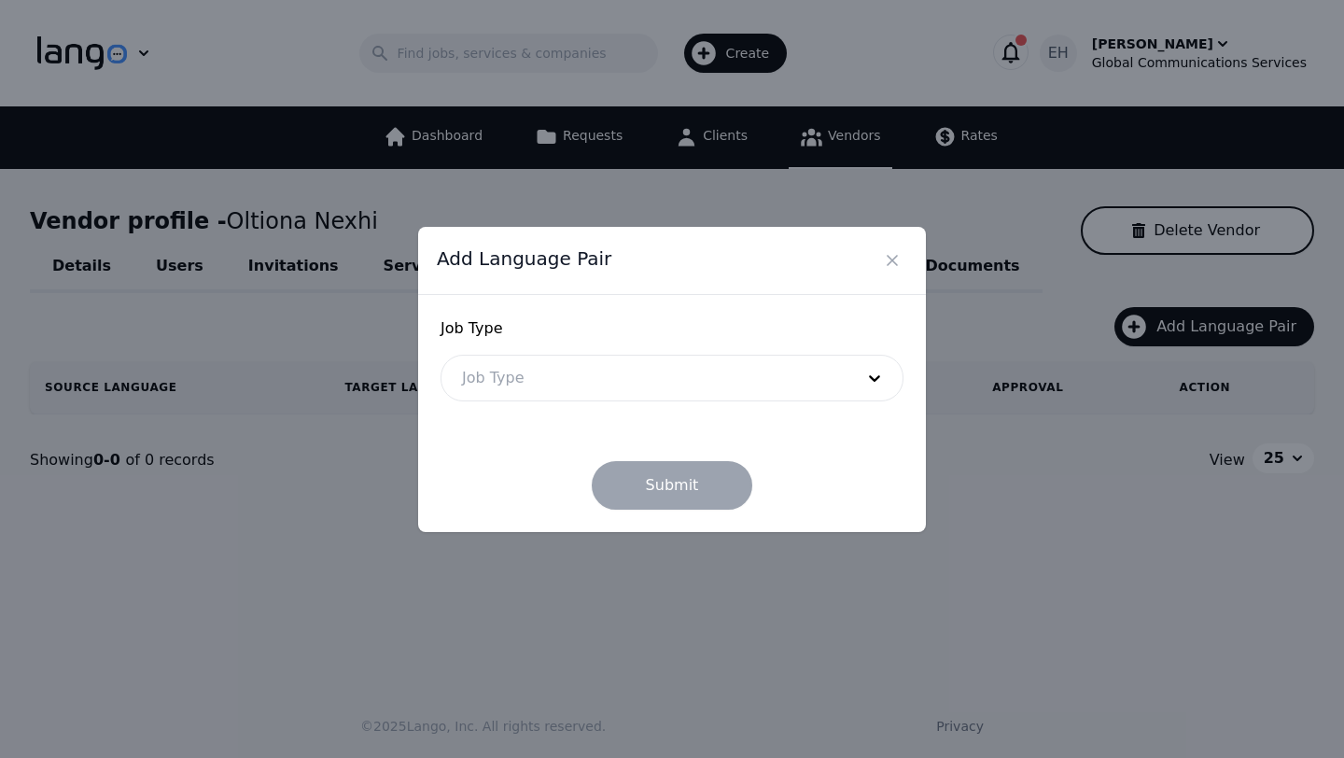
click at [601, 374] on div at bounding box center [643, 377] width 405 height 45
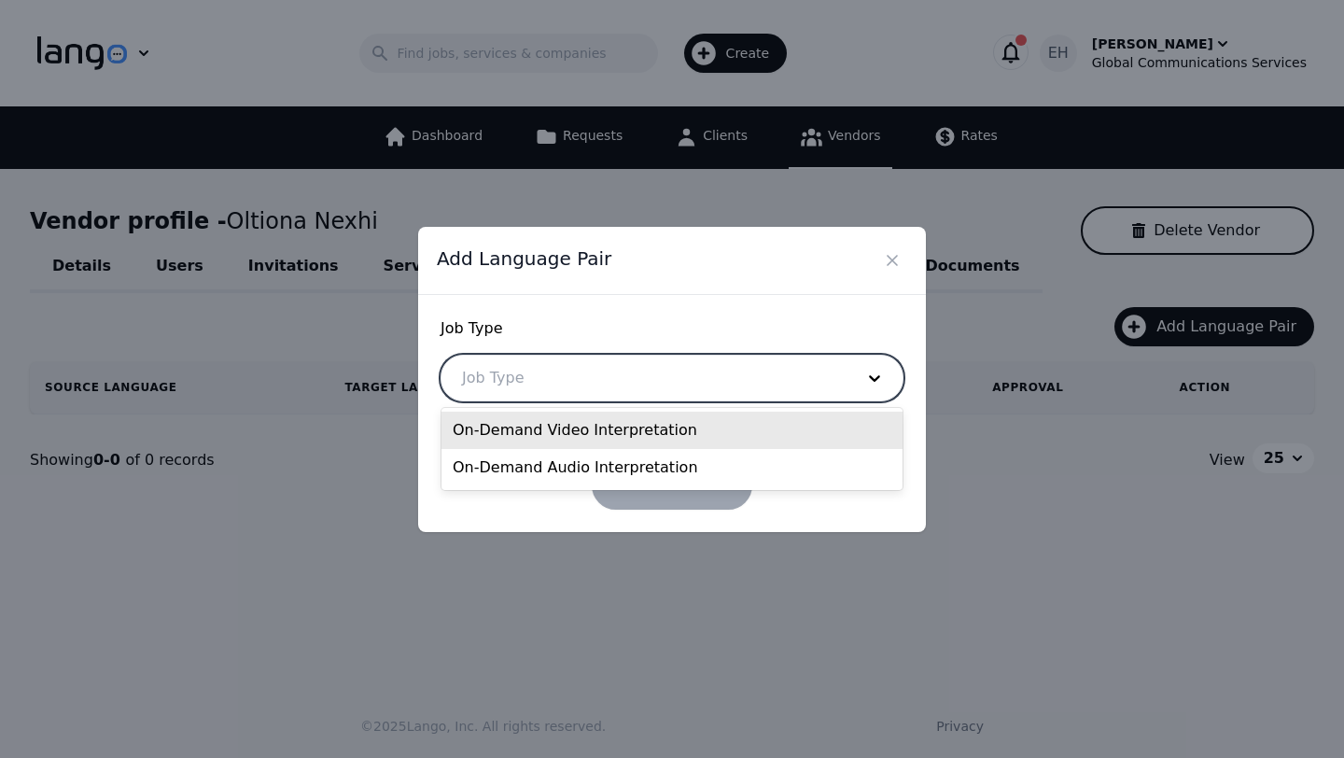
click at [592, 425] on div "On-Demand Video Interpretation" at bounding box center [671, 429] width 461 height 37
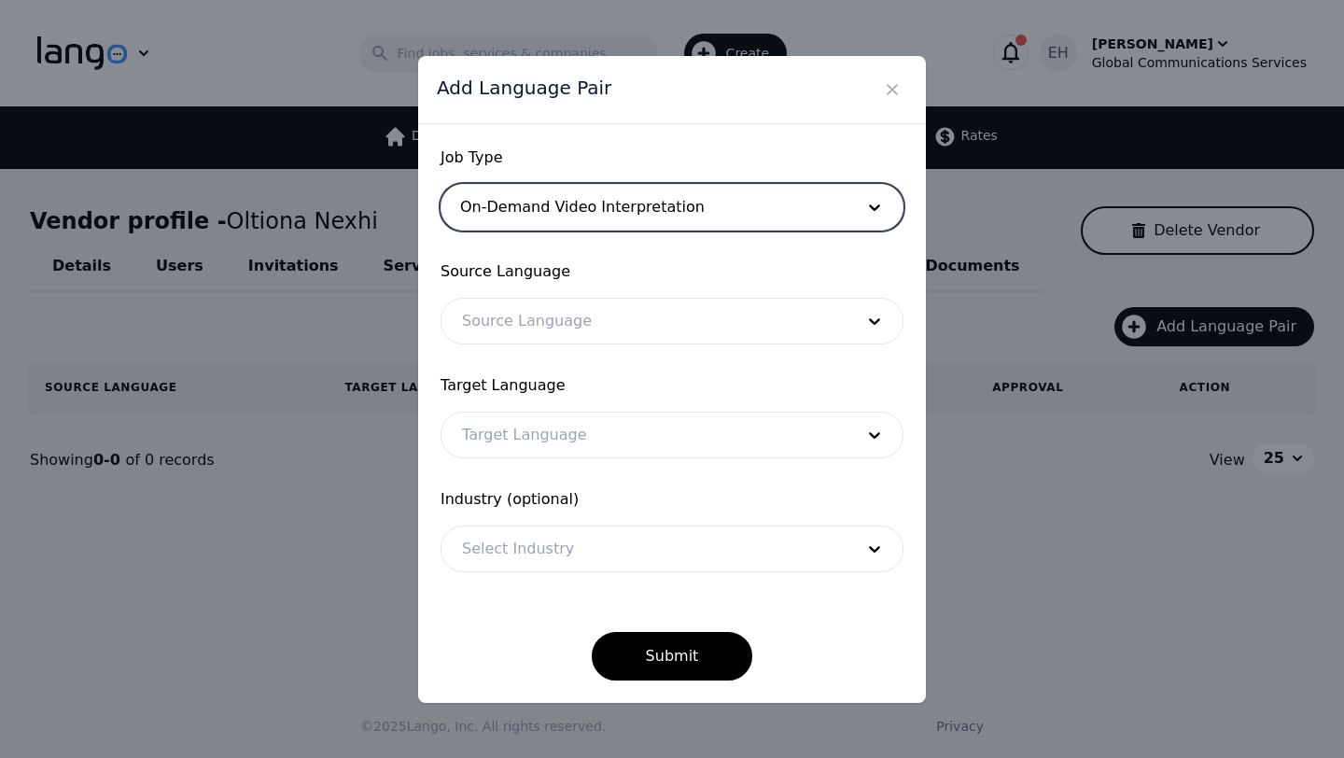
click at [613, 223] on div at bounding box center [643, 207] width 405 height 45
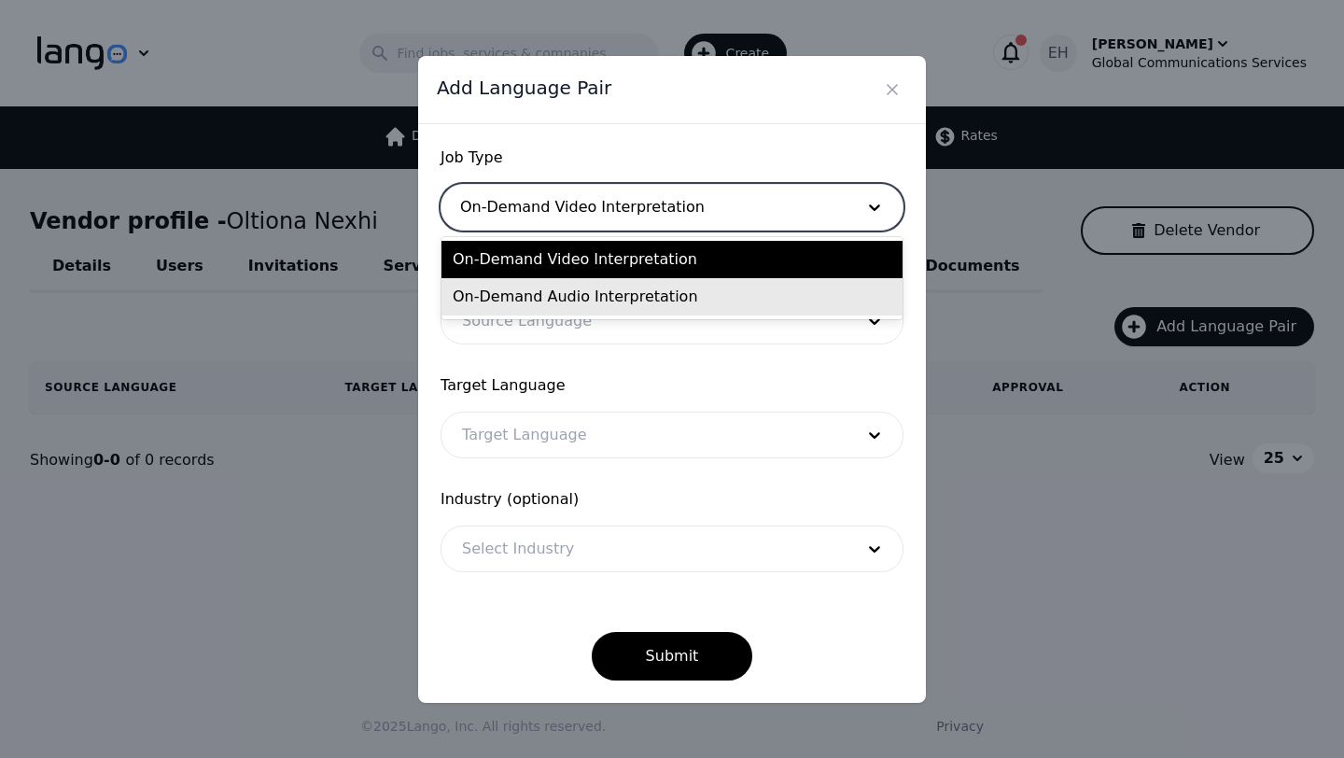
click at [594, 304] on div "On-Demand Audio Interpretation" at bounding box center [671, 296] width 461 height 37
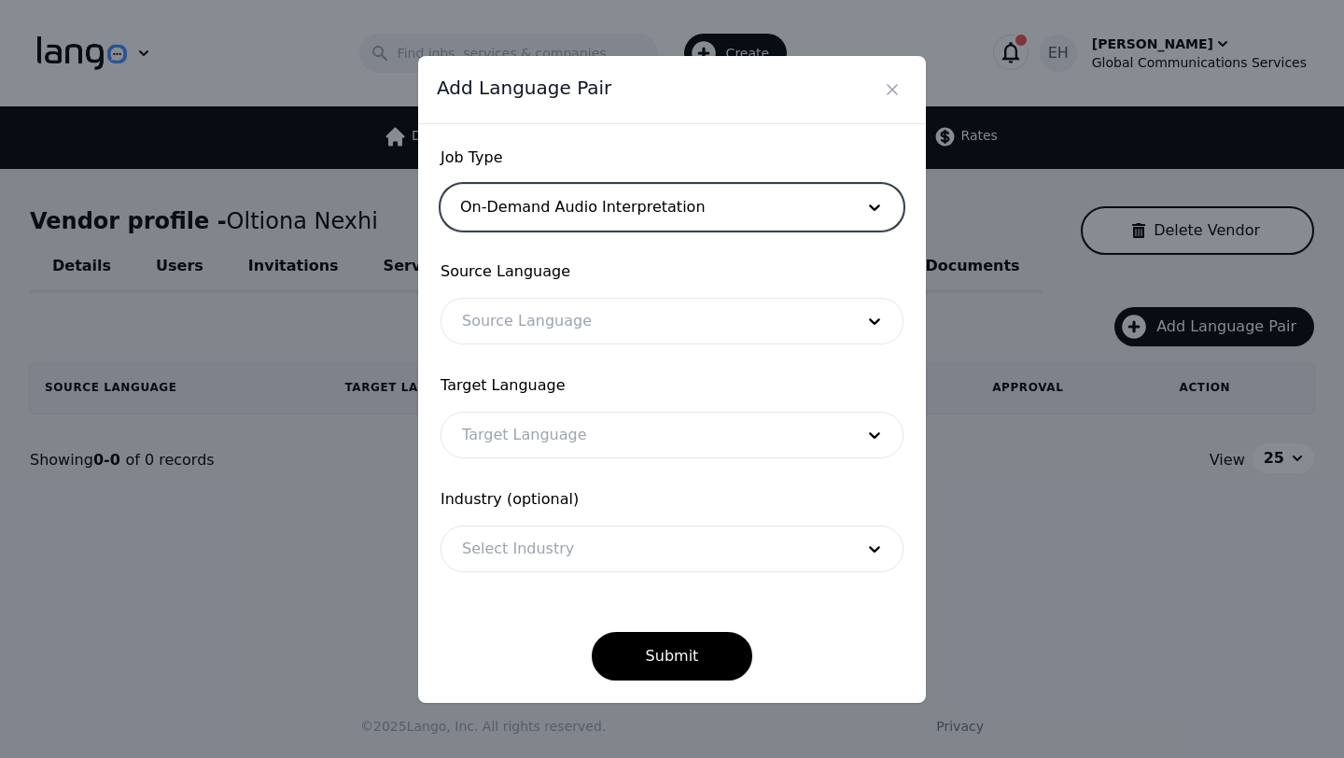
click at [555, 319] on div at bounding box center [643, 321] width 405 height 45
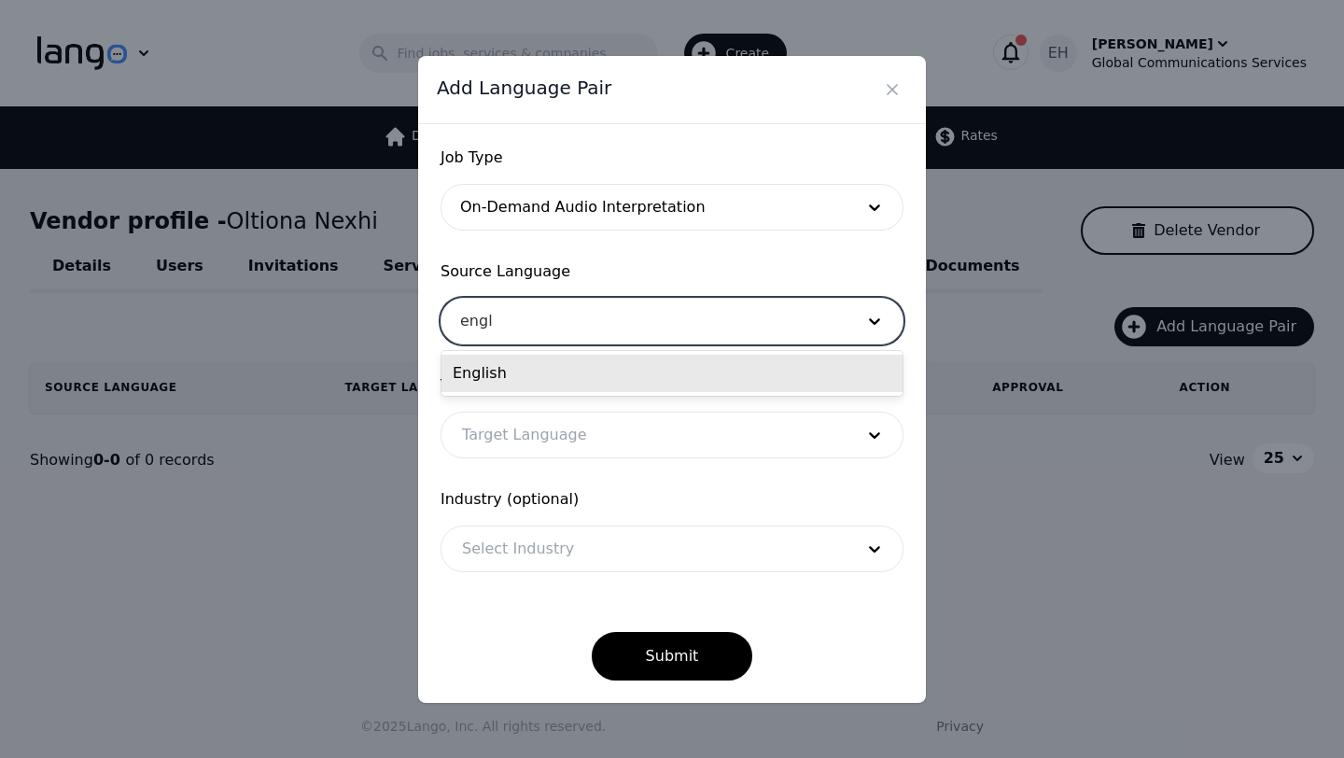
type input "engli"
click at [537, 369] on div "English" at bounding box center [671, 373] width 461 height 37
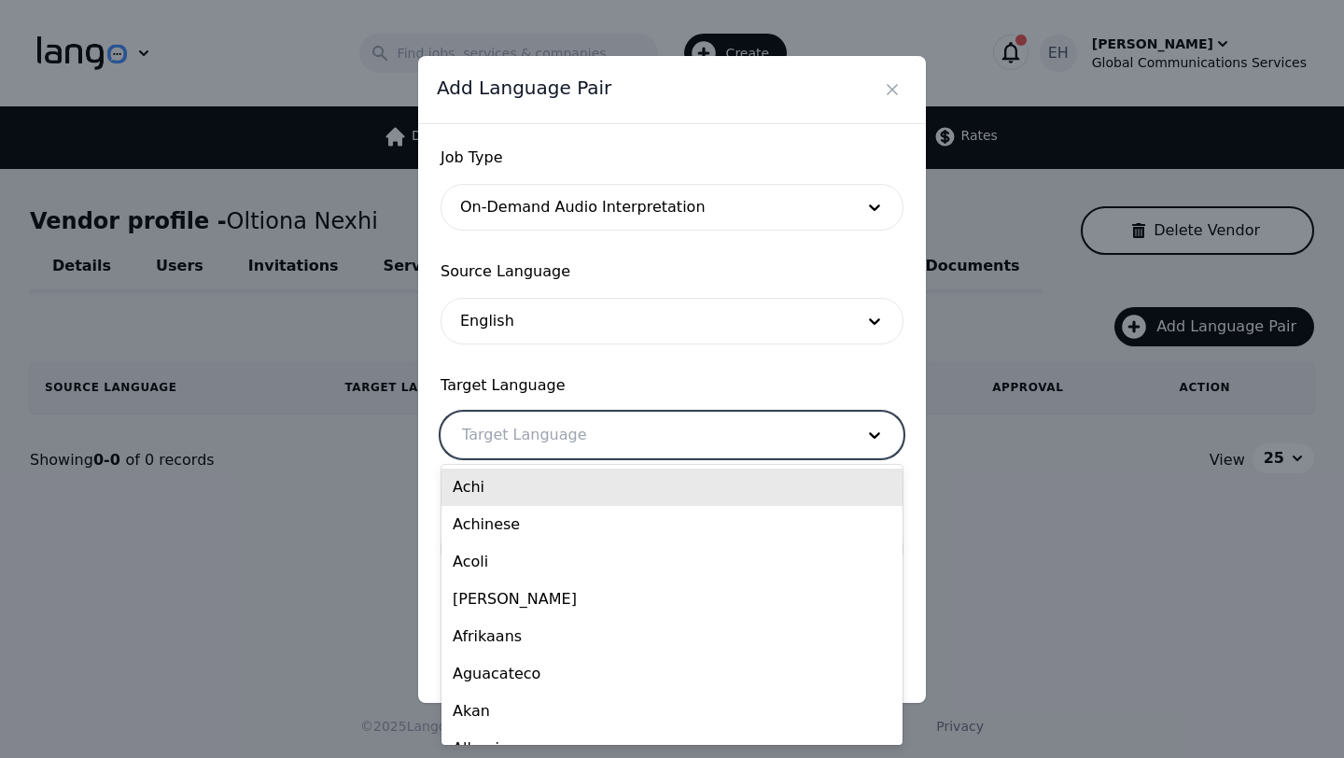
click at [536, 429] on div at bounding box center [643, 434] width 405 height 45
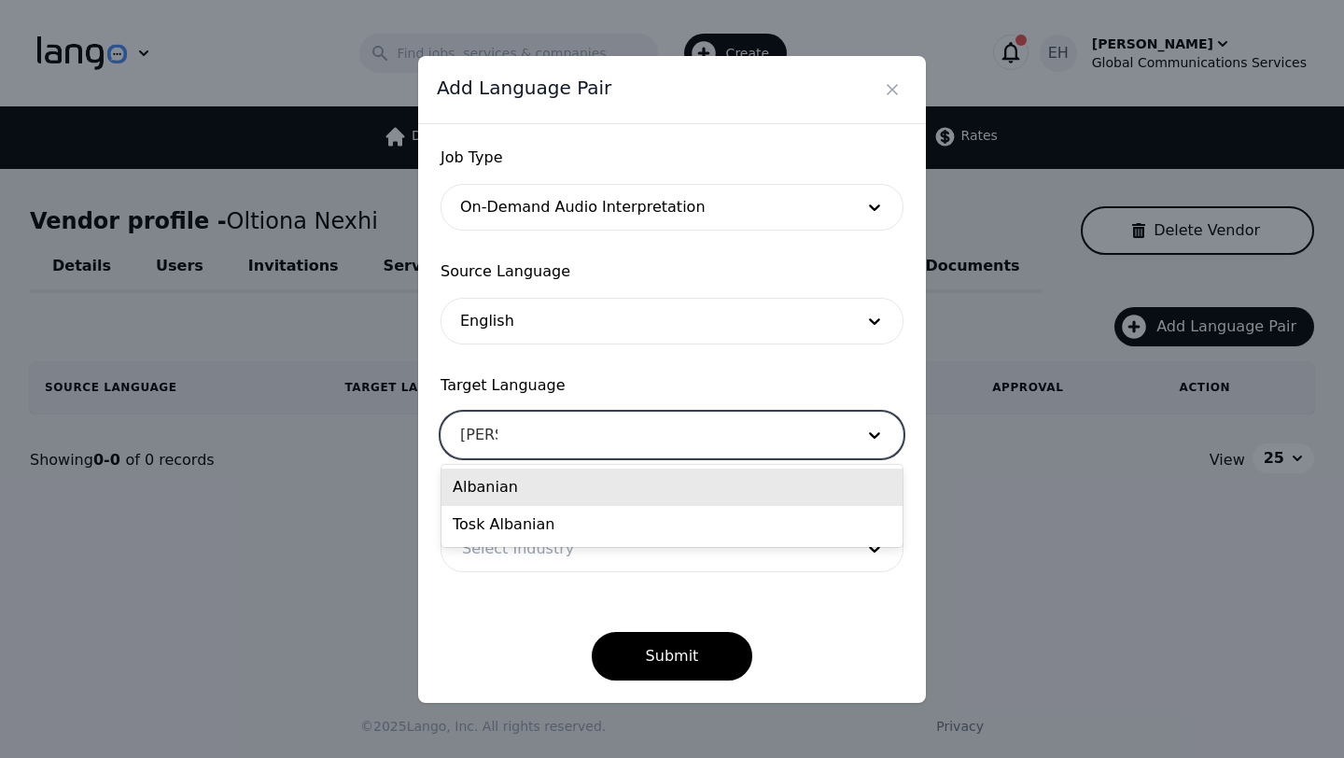
type input "Alban"
click at [517, 490] on div "Albanian" at bounding box center [671, 486] width 461 height 37
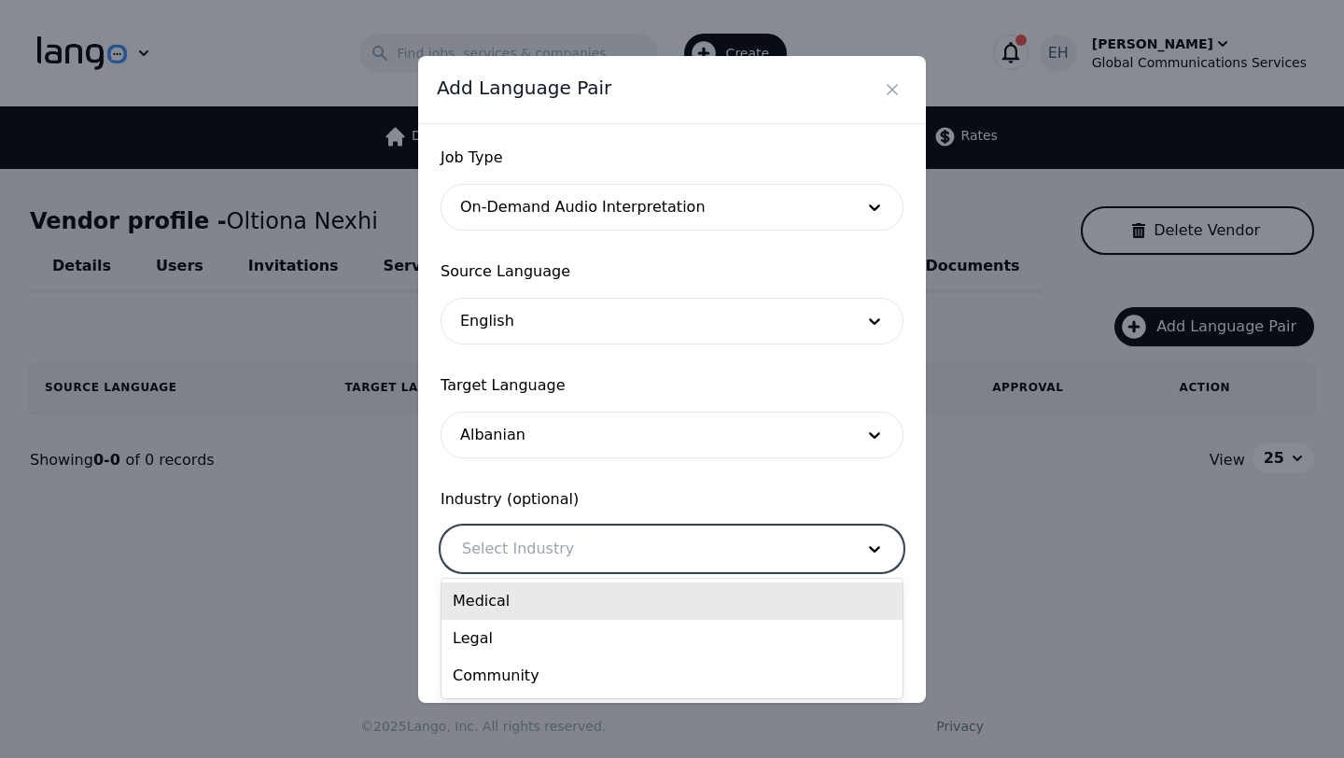
click at [535, 559] on div at bounding box center [643, 548] width 405 height 45
click at [534, 608] on div "Medical" at bounding box center [671, 600] width 461 height 37
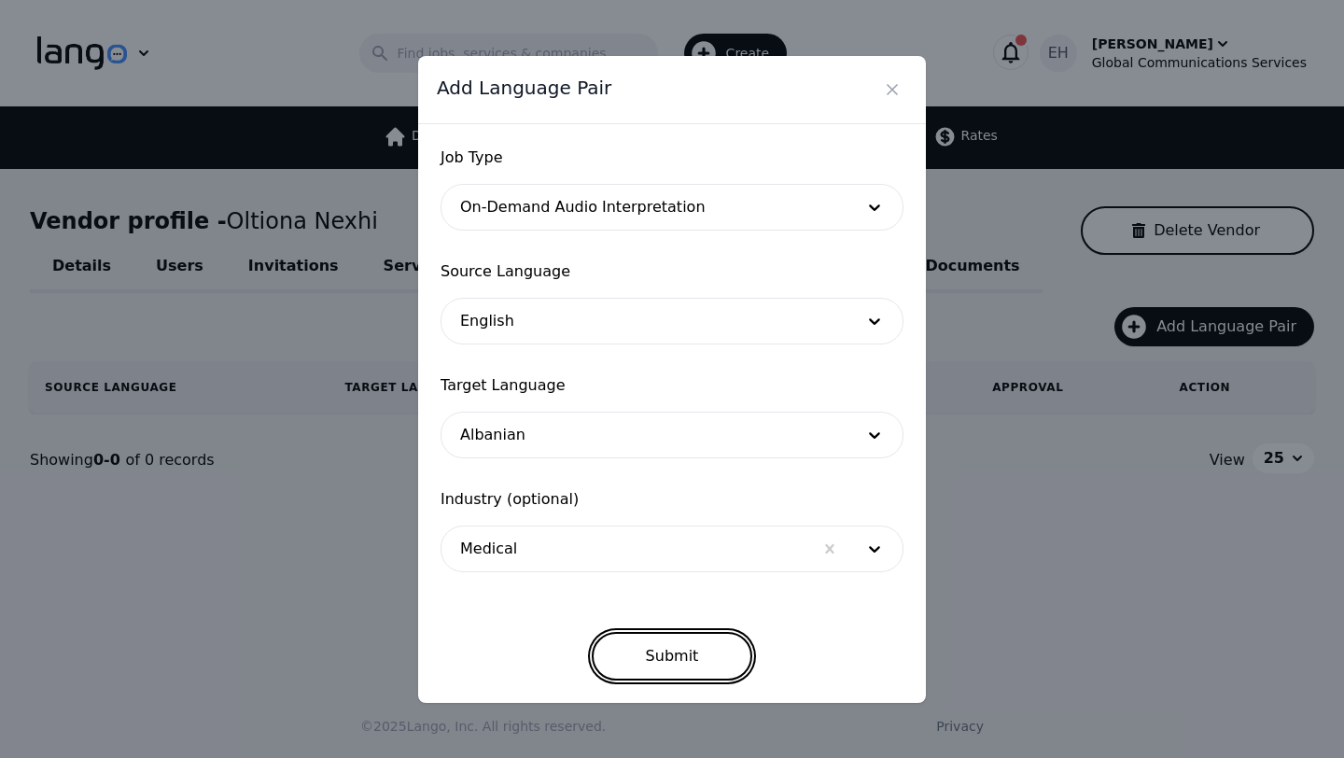
click at [686, 664] on button "Submit" at bounding box center [672, 656] width 161 height 49
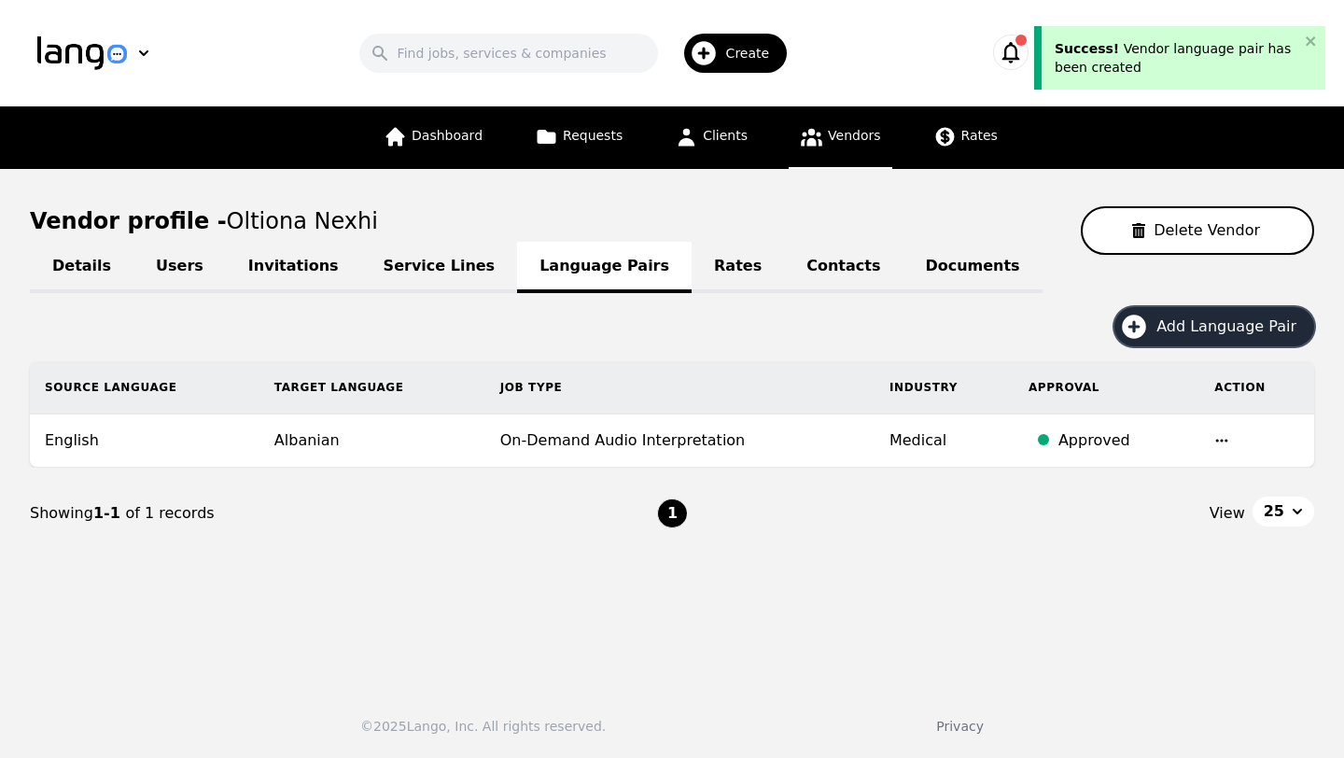
click at [1229, 328] on span "Add Language Pair" at bounding box center [1232, 326] width 153 height 22
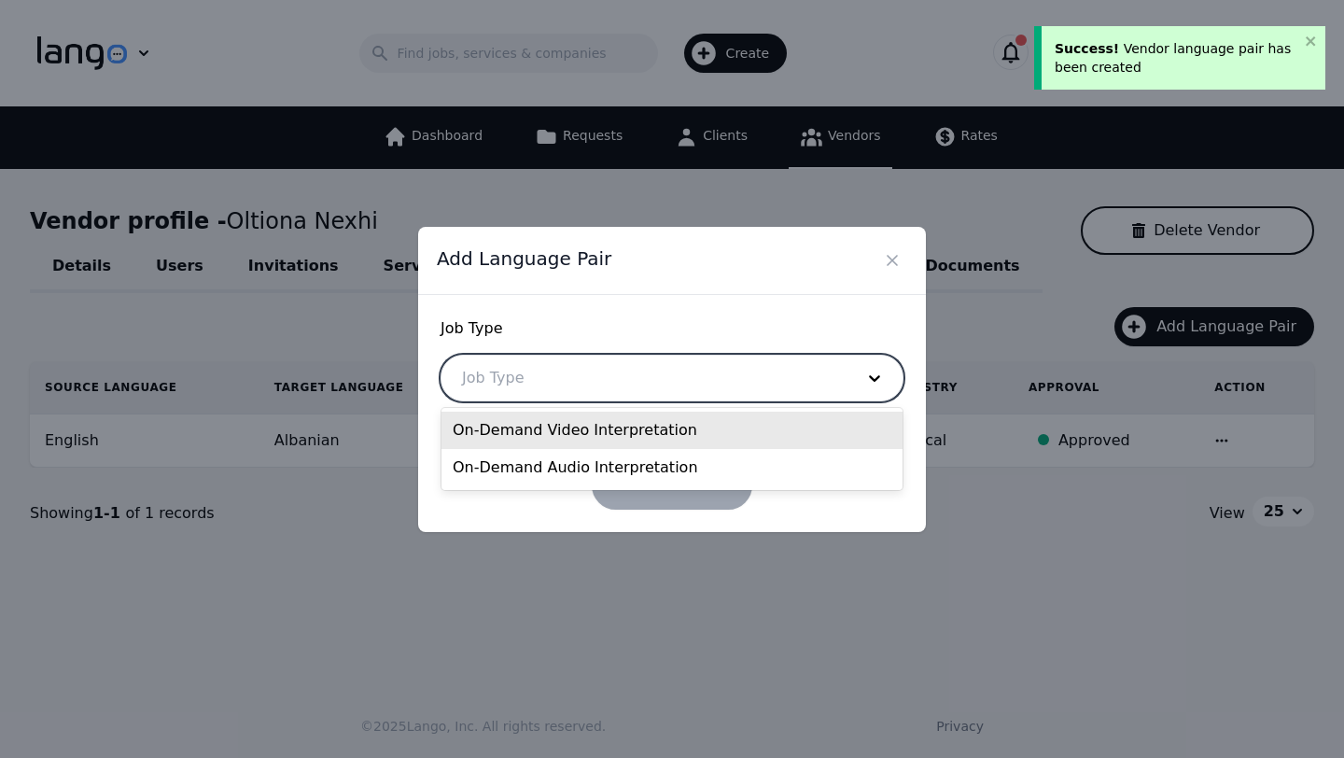
click at [513, 384] on div at bounding box center [643, 377] width 405 height 45
click at [545, 434] on div "On-Demand Video Interpretation" at bounding box center [671, 429] width 461 height 37
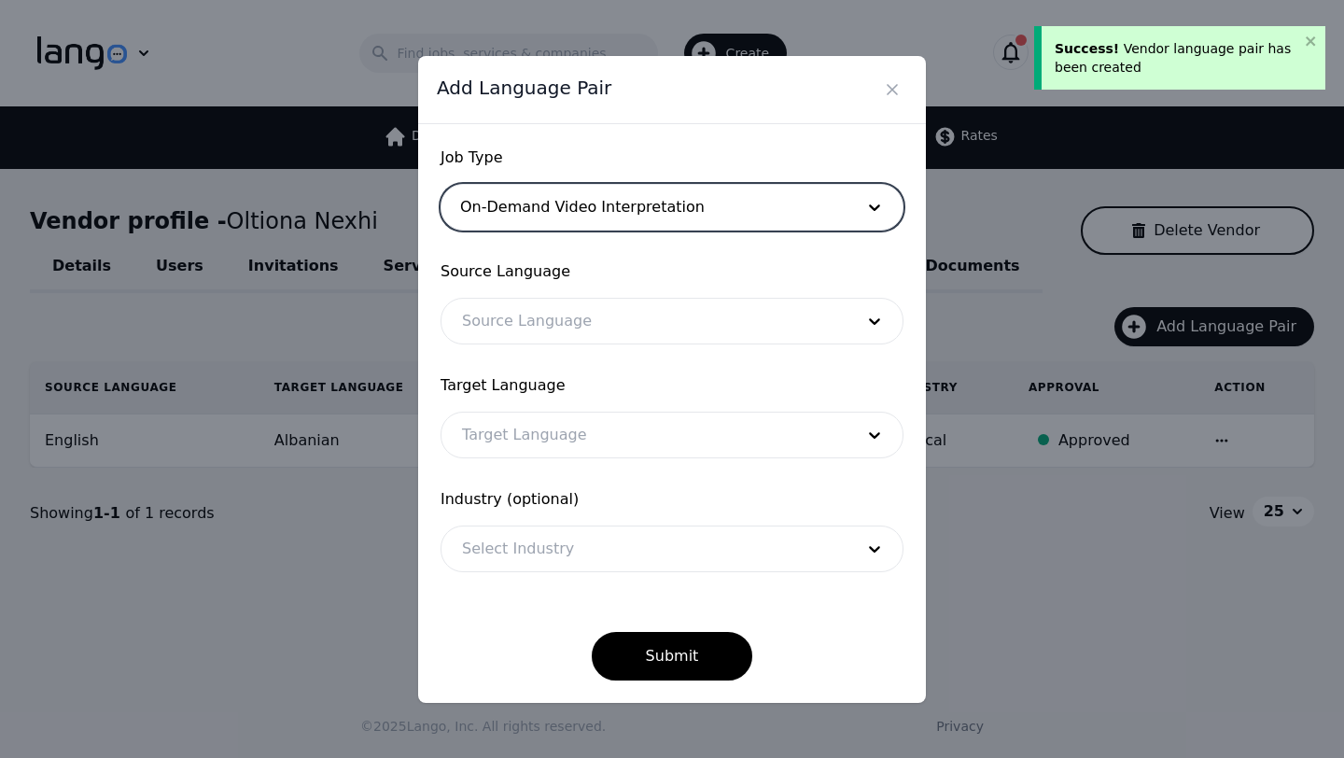
click at [536, 324] on div at bounding box center [643, 321] width 405 height 45
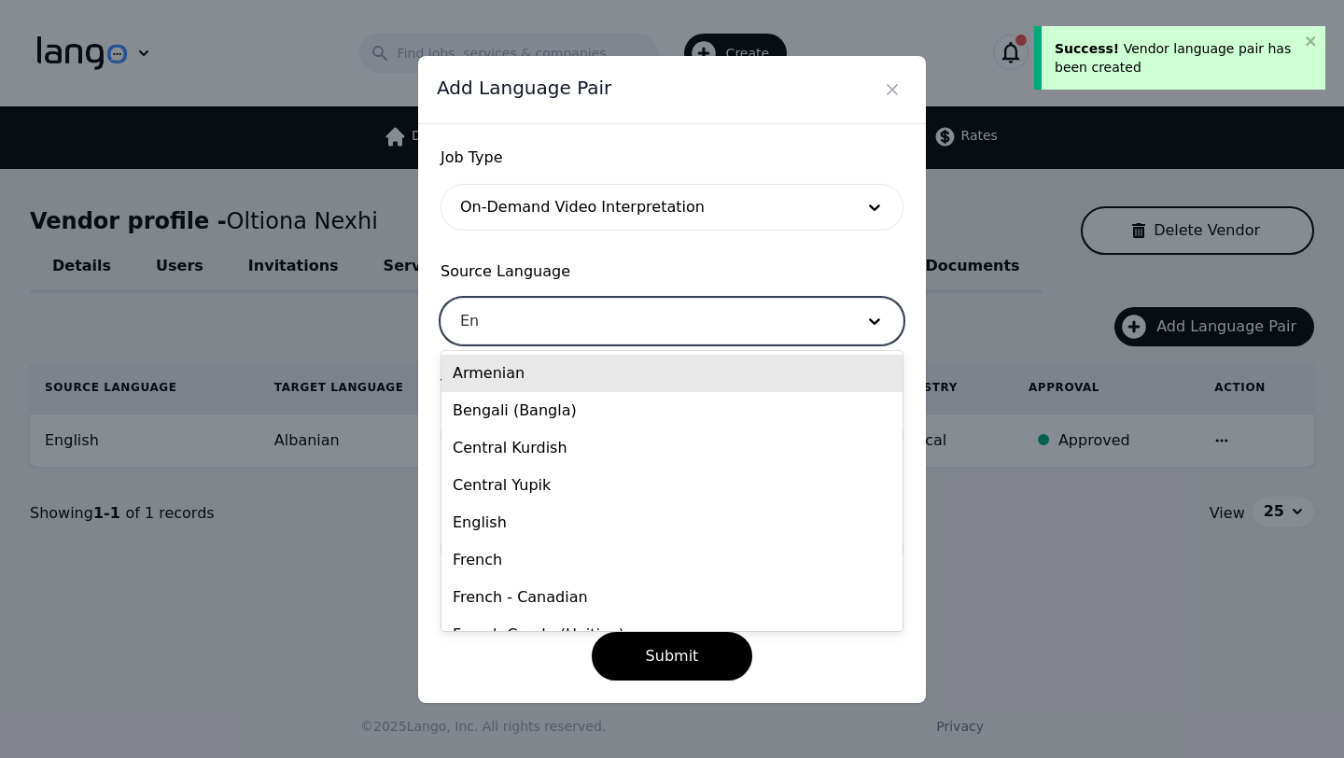
type input "Eng"
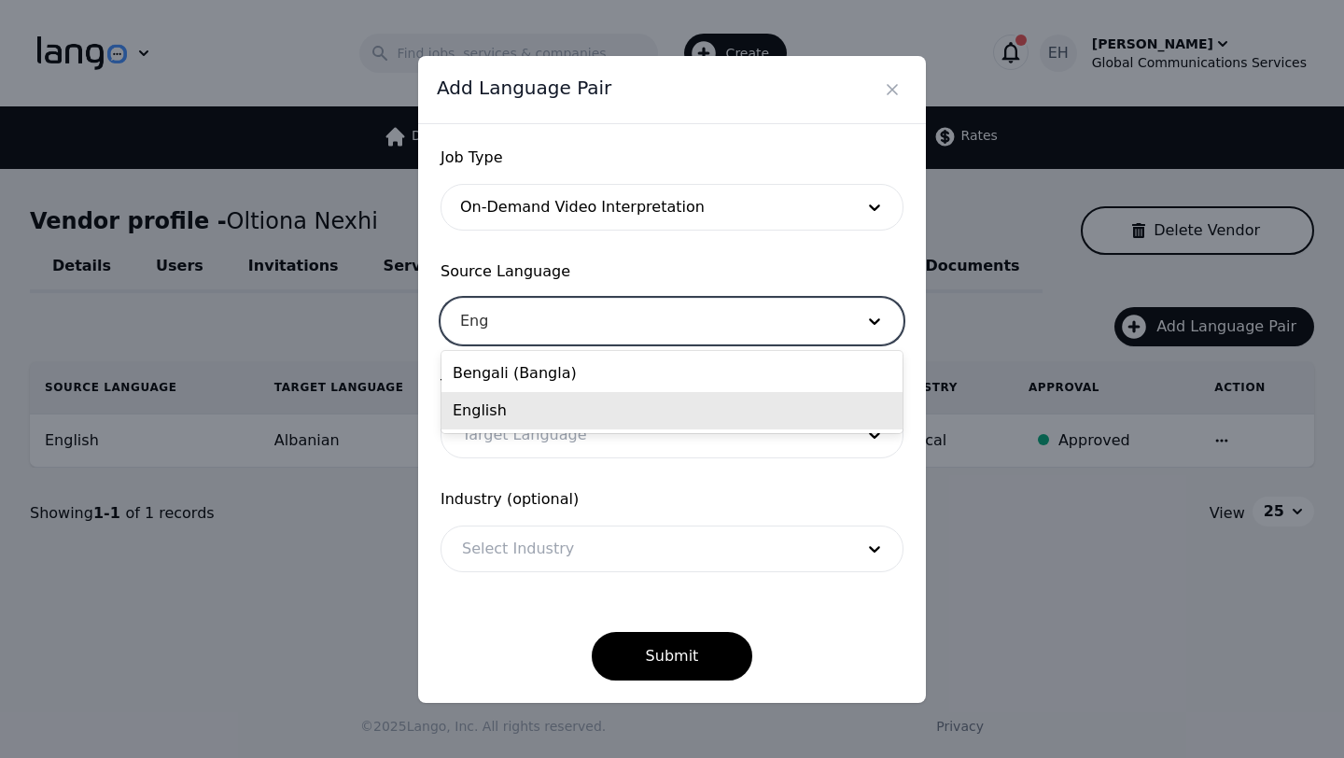
click at [547, 417] on div "English" at bounding box center [671, 410] width 461 height 37
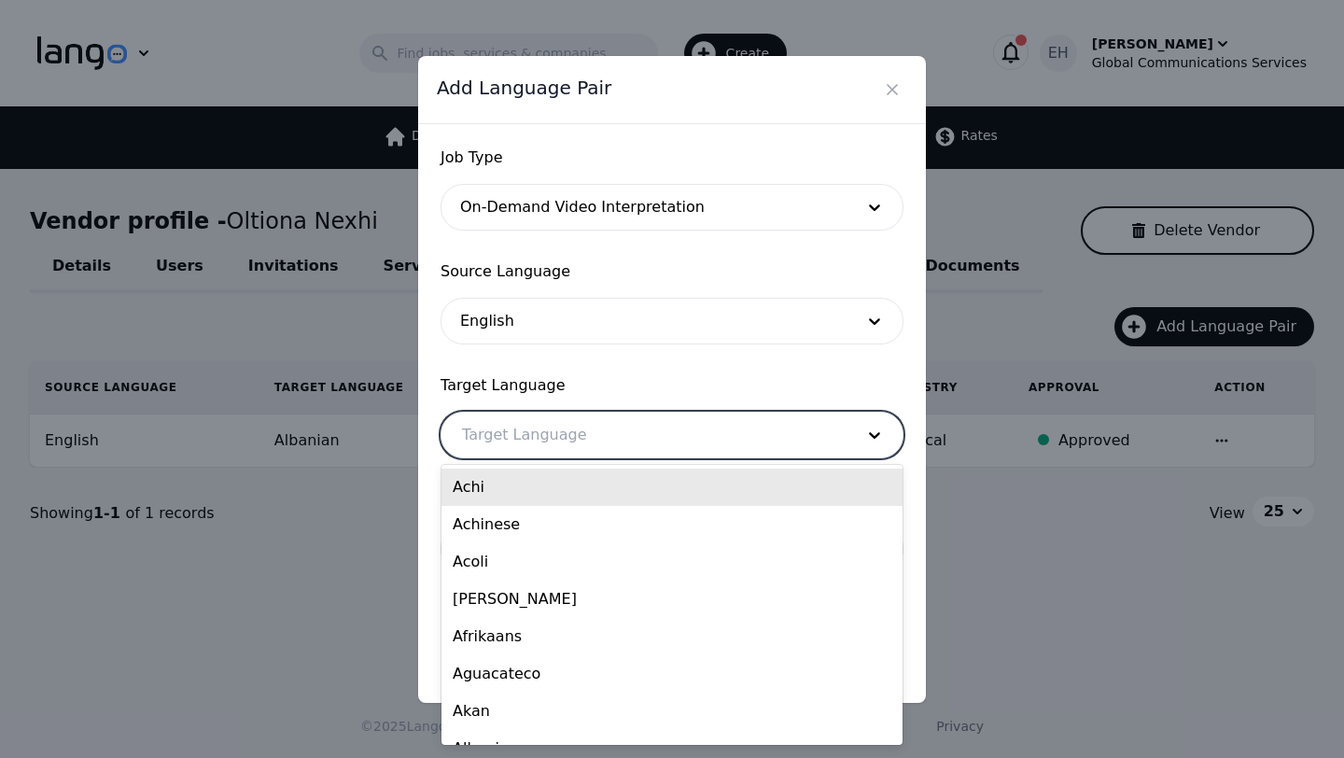
click at [532, 439] on div at bounding box center [643, 434] width 405 height 45
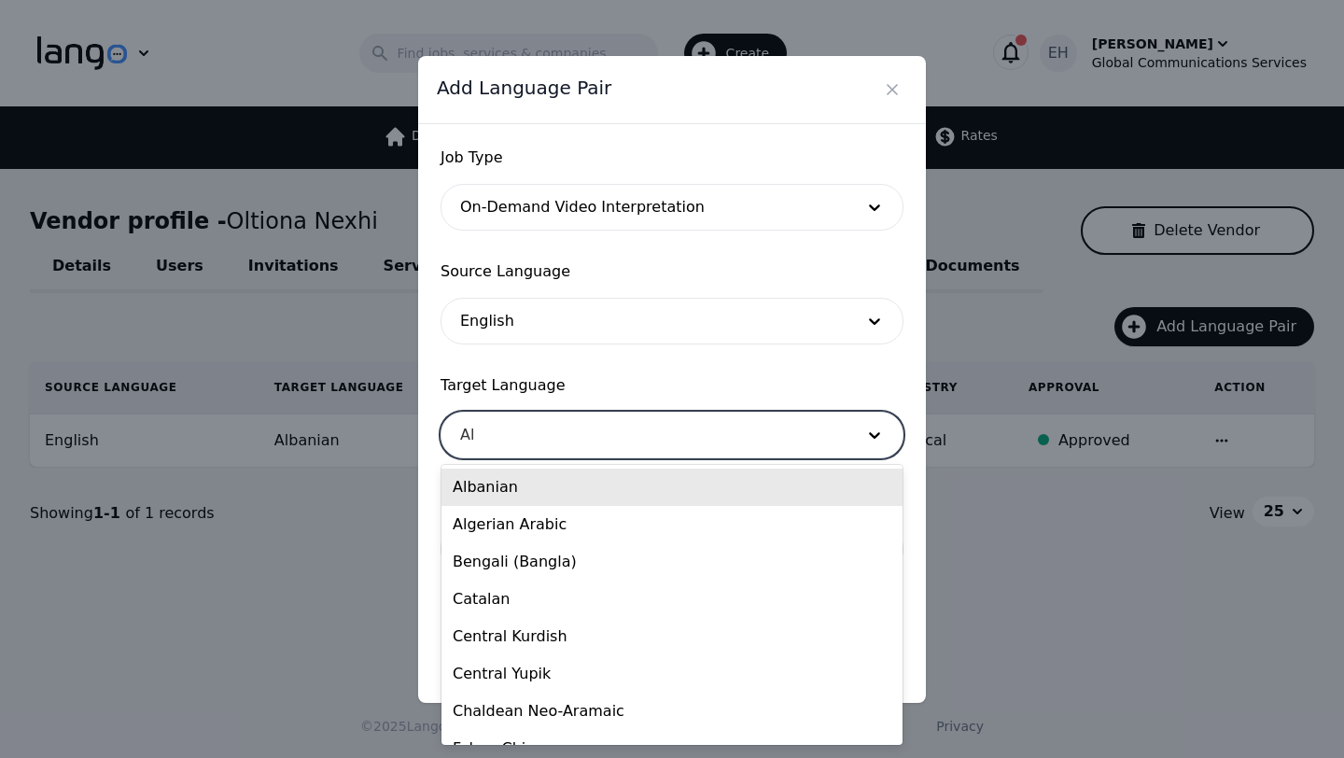
type input "Alb"
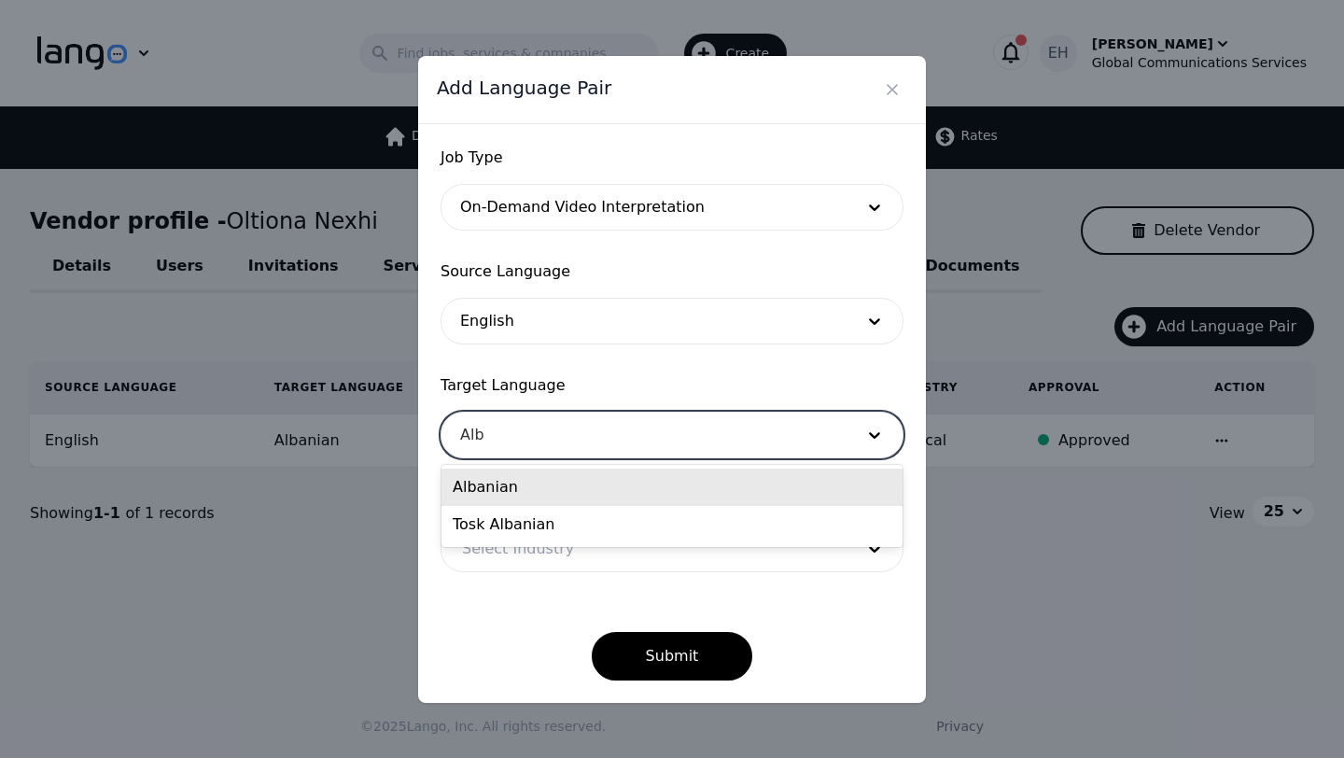
click at [536, 494] on div "Albanian" at bounding box center [671, 486] width 461 height 37
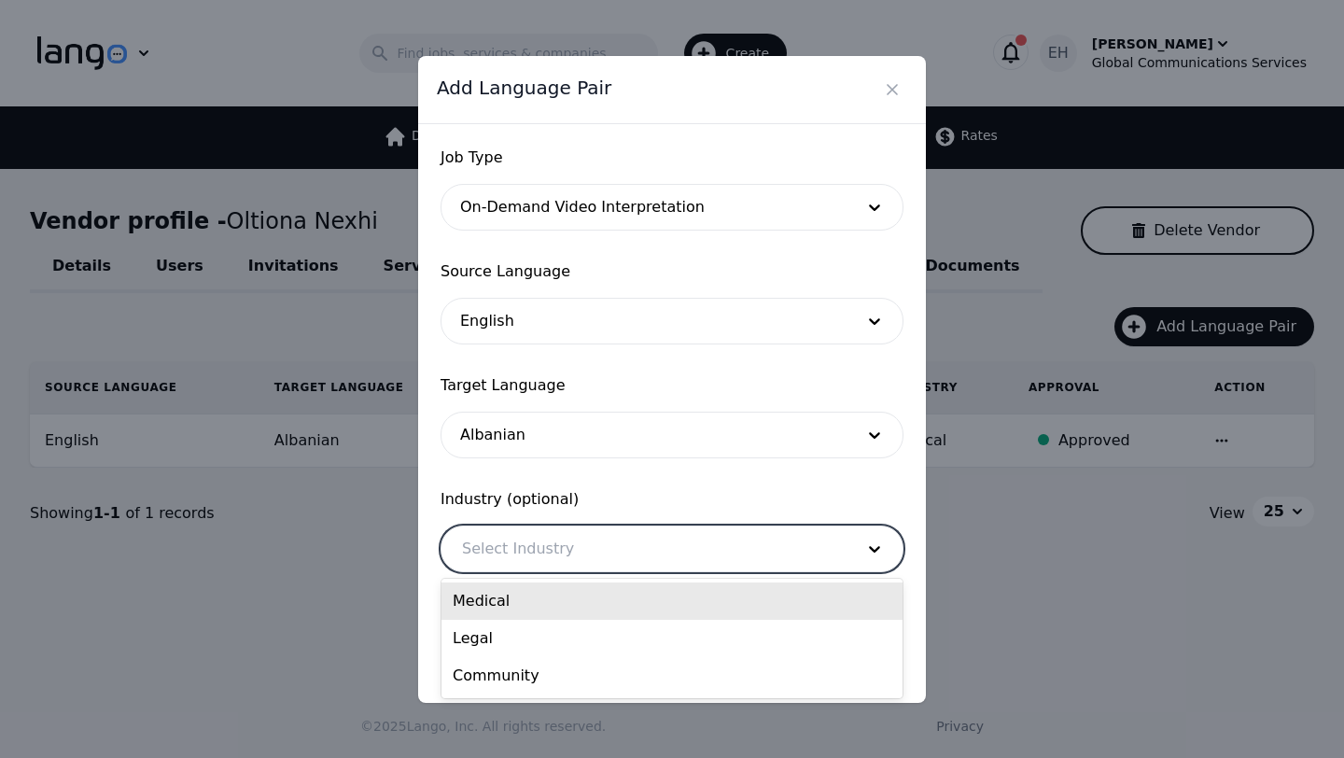
click at [538, 562] on div at bounding box center [643, 548] width 405 height 45
click at [531, 592] on div "Medical" at bounding box center [671, 600] width 461 height 37
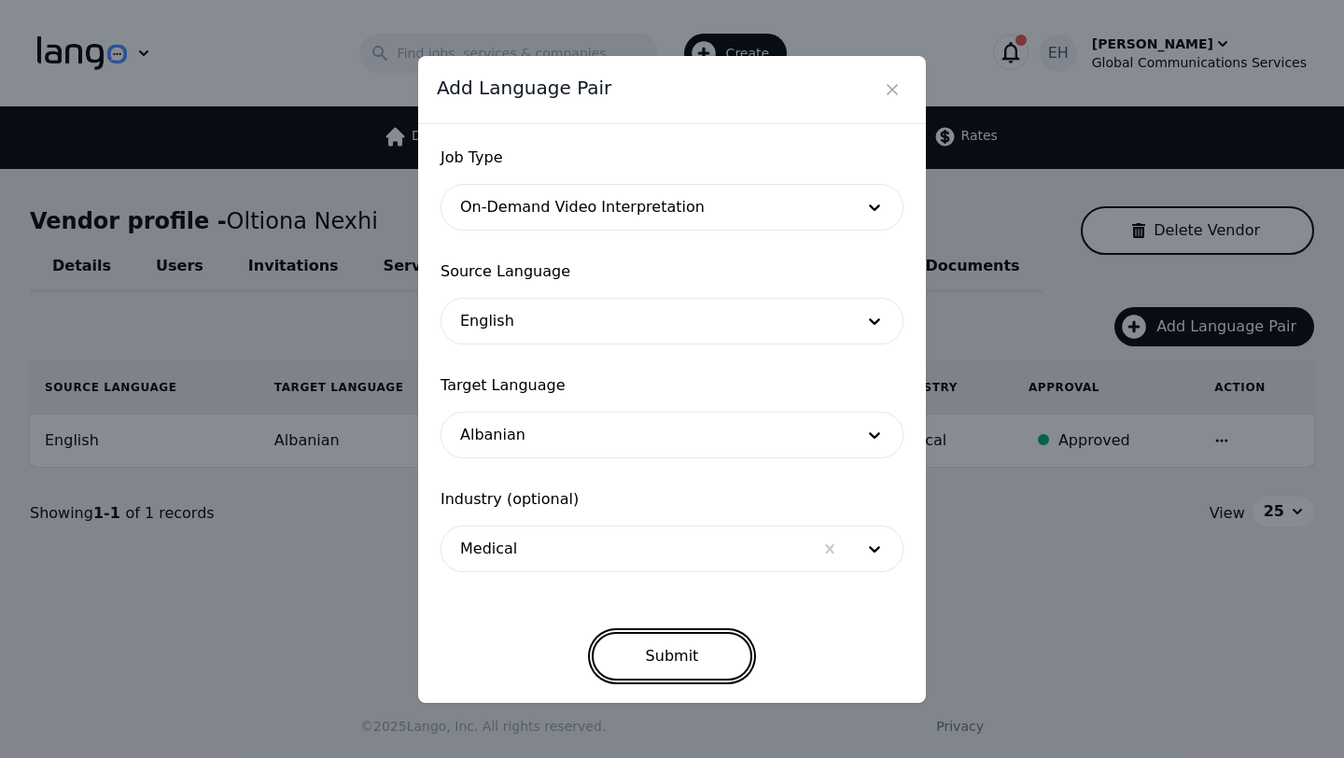
click at [699, 659] on button "Submit" at bounding box center [672, 656] width 161 height 49
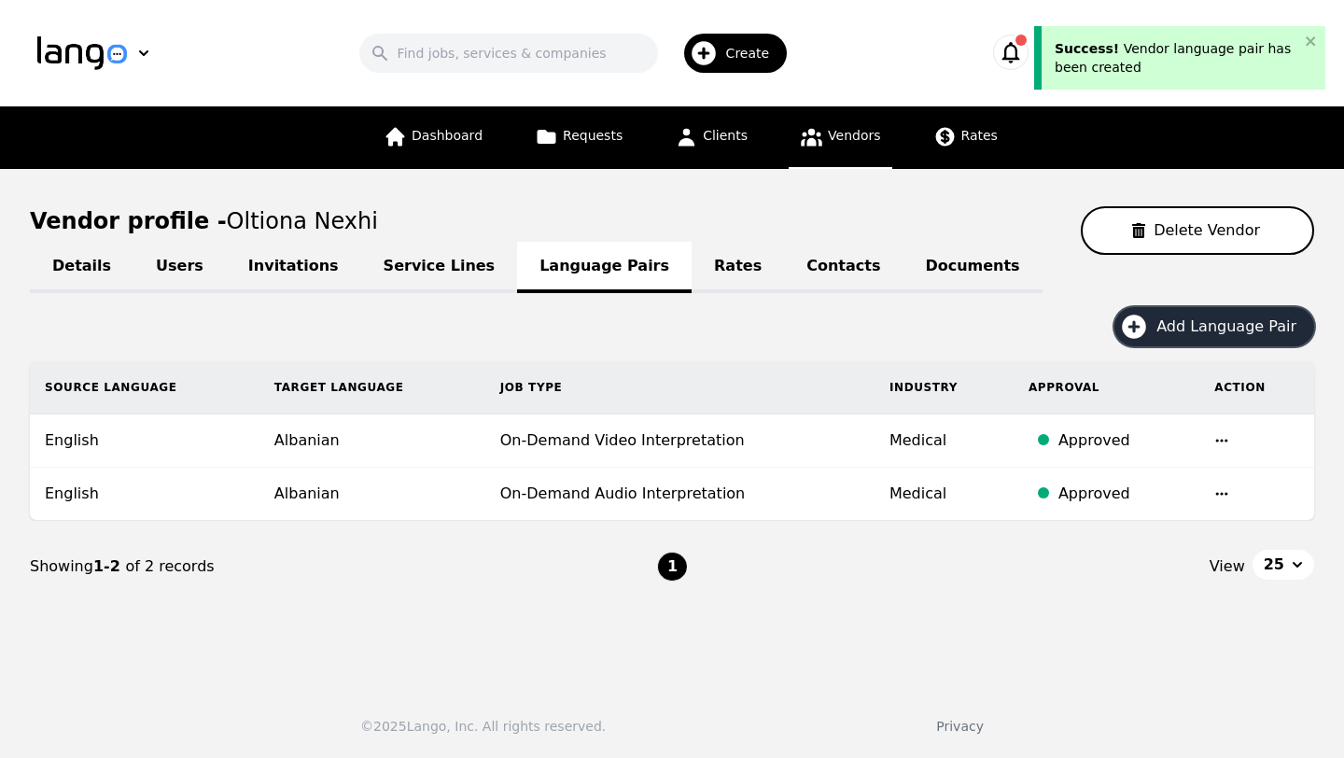
click at [1260, 327] on span "Add Language Pair" at bounding box center [1232, 326] width 153 height 22
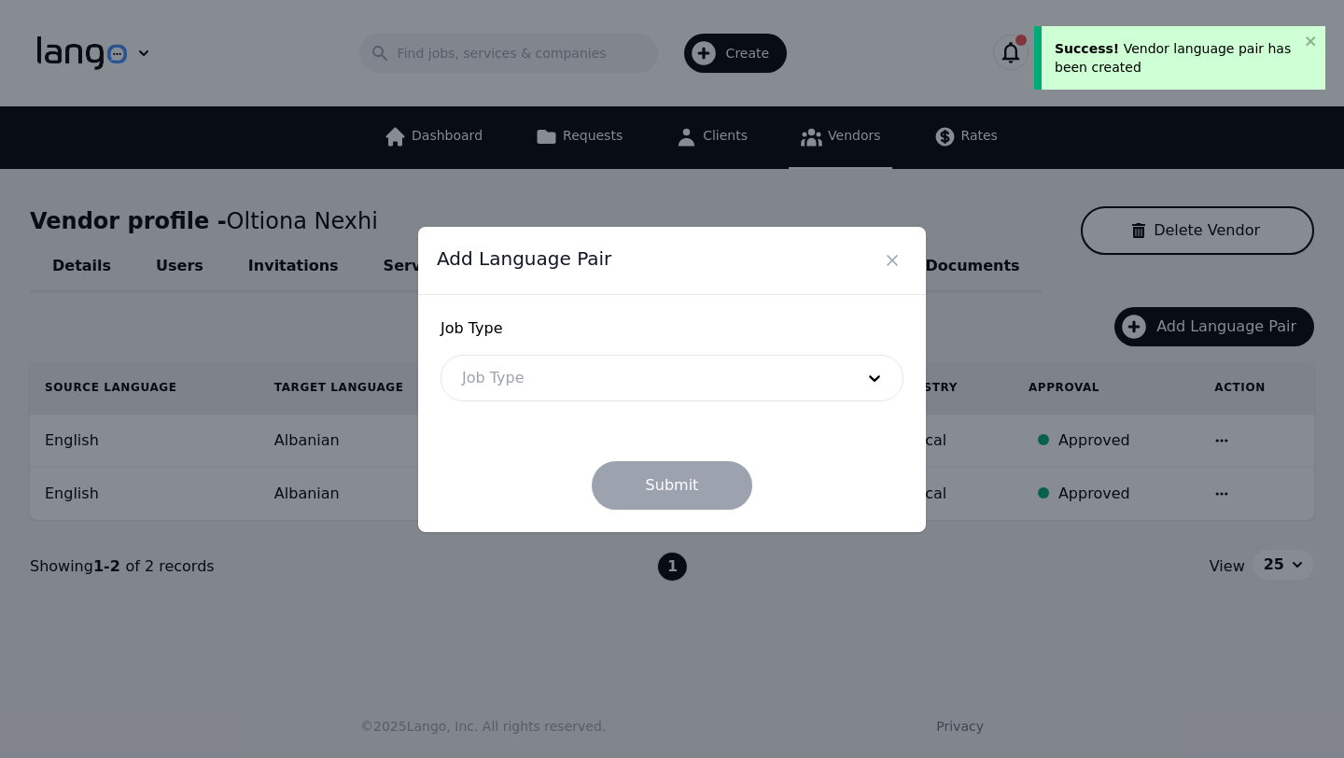
click at [566, 343] on div "Job Type Job Type" at bounding box center [671, 359] width 463 height 84
click at [566, 353] on div "Job Type Job Type" at bounding box center [671, 359] width 463 height 84
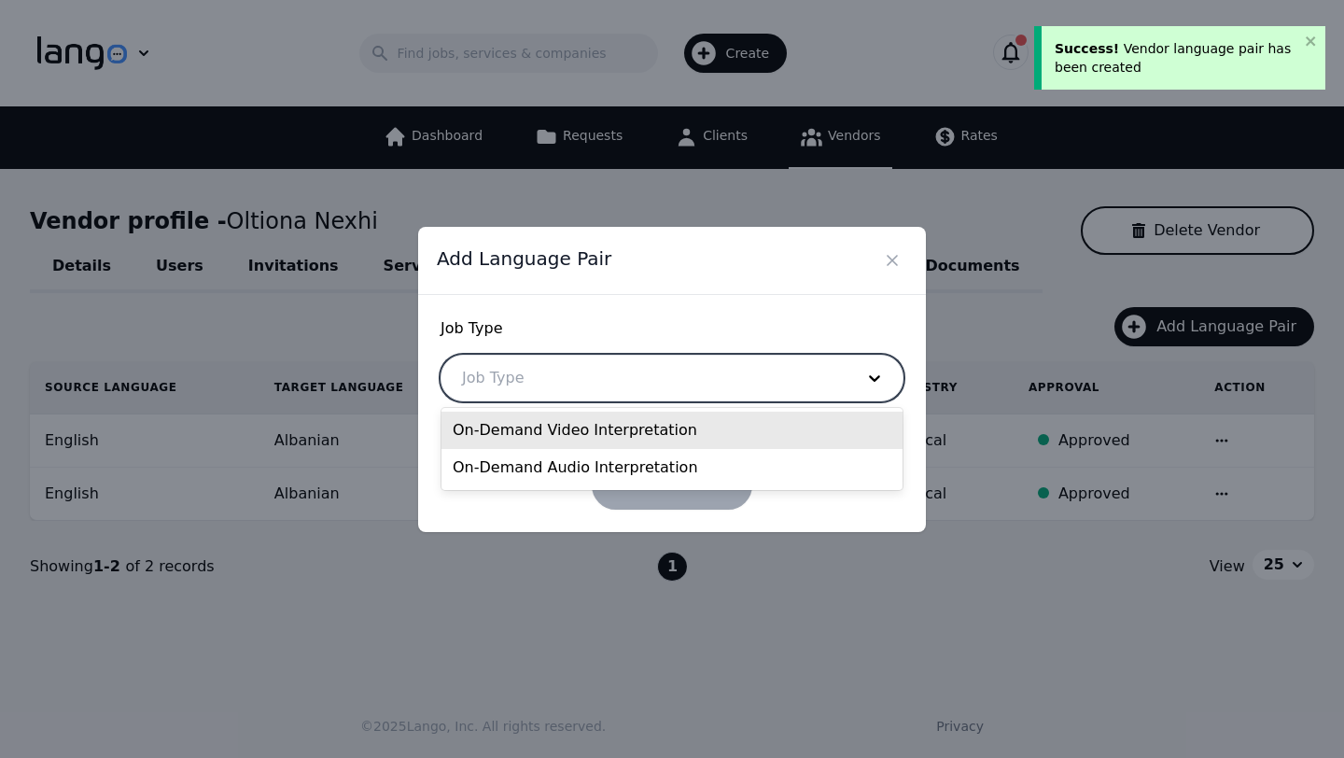
click at [555, 373] on div at bounding box center [643, 377] width 405 height 45
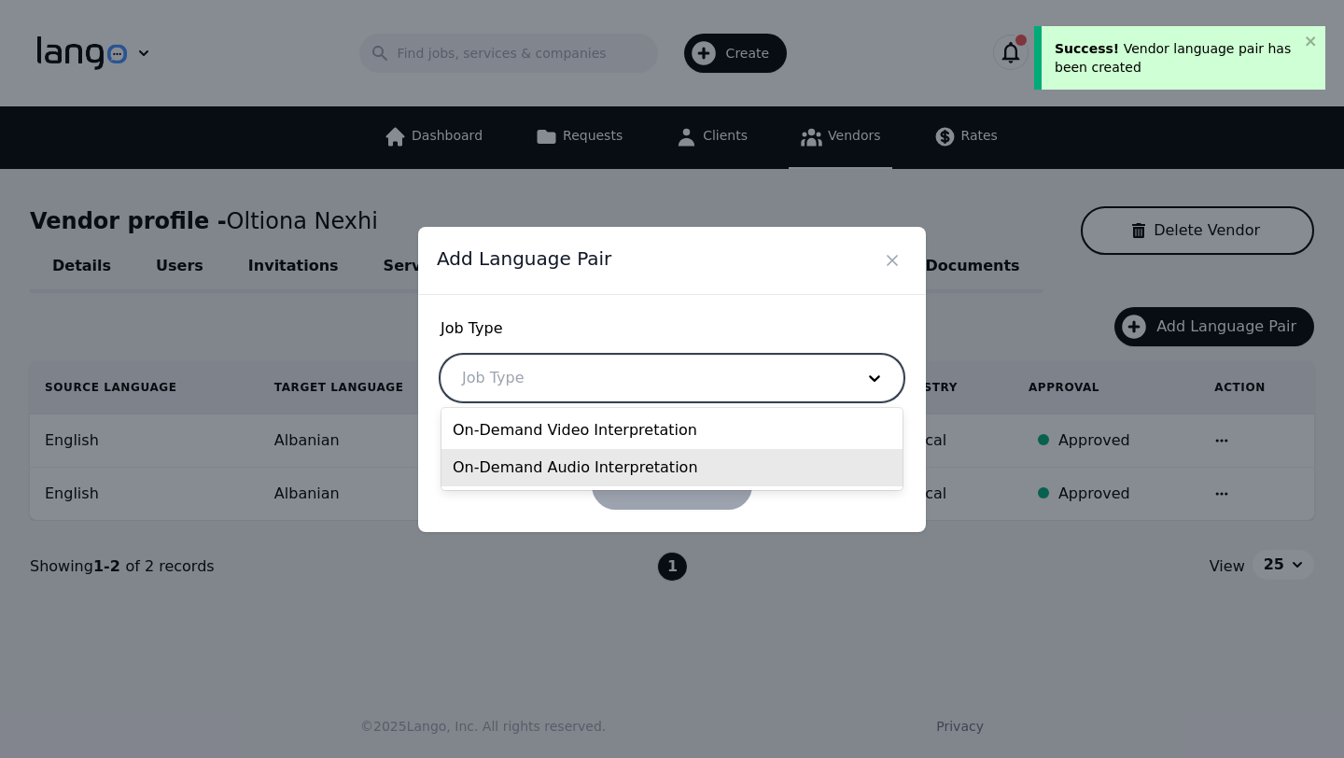
click at [554, 467] on div "On-Demand Audio Interpretation" at bounding box center [671, 467] width 461 height 37
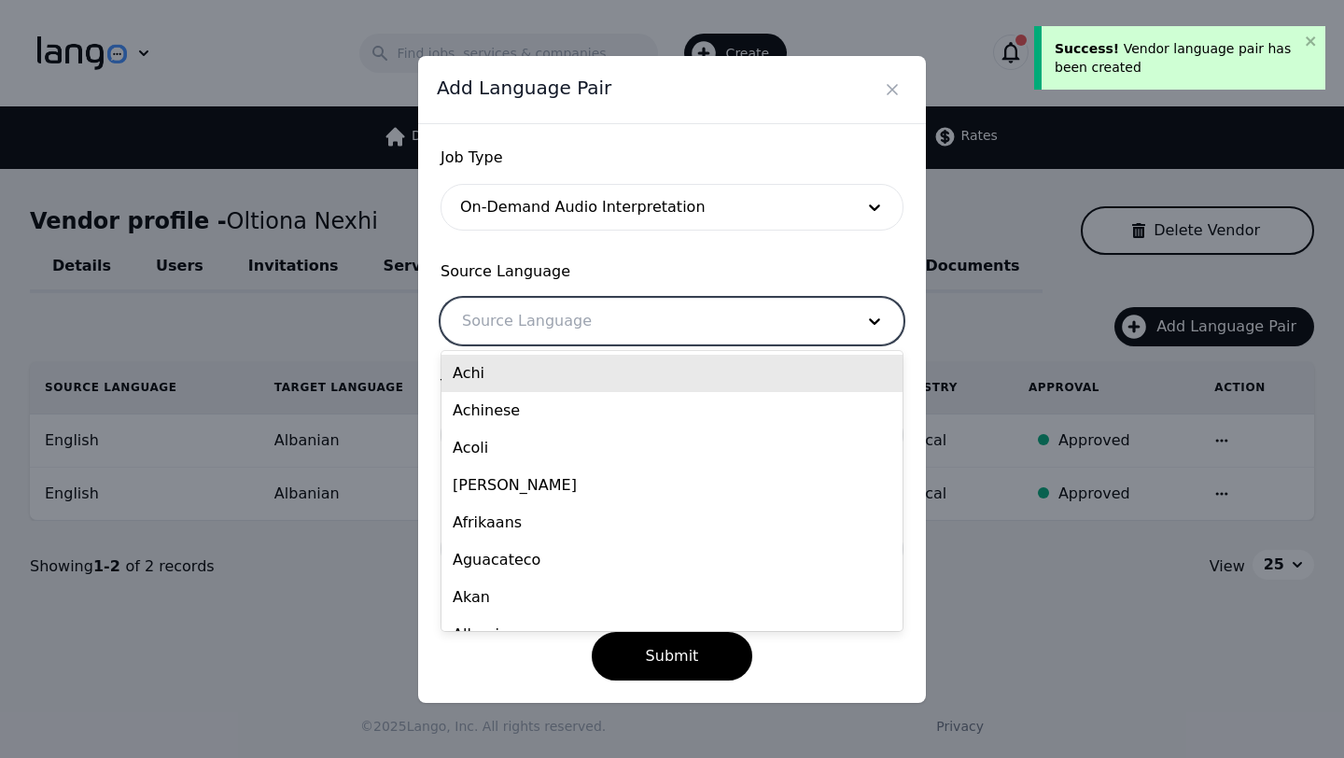
click at [556, 321] on div at bounding box center [643, 321] width 405 height 45
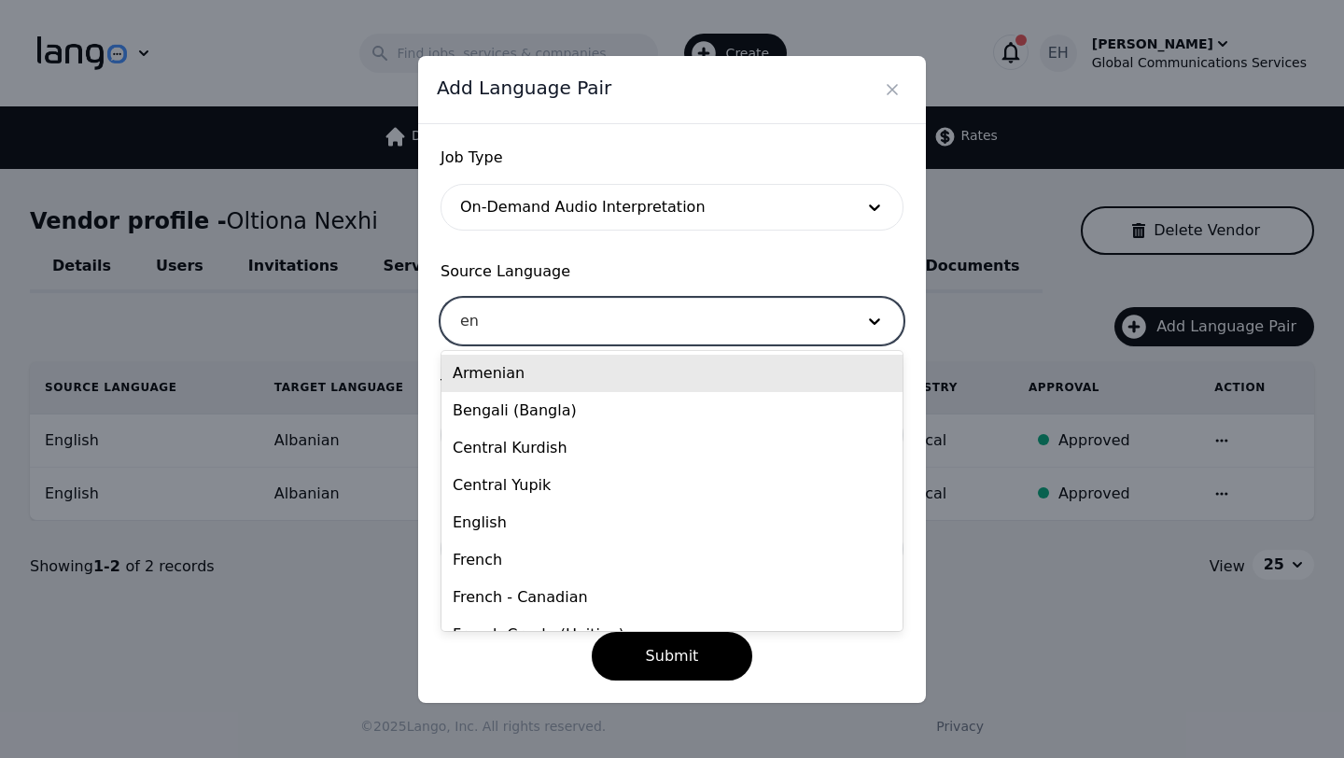
type input "eng"
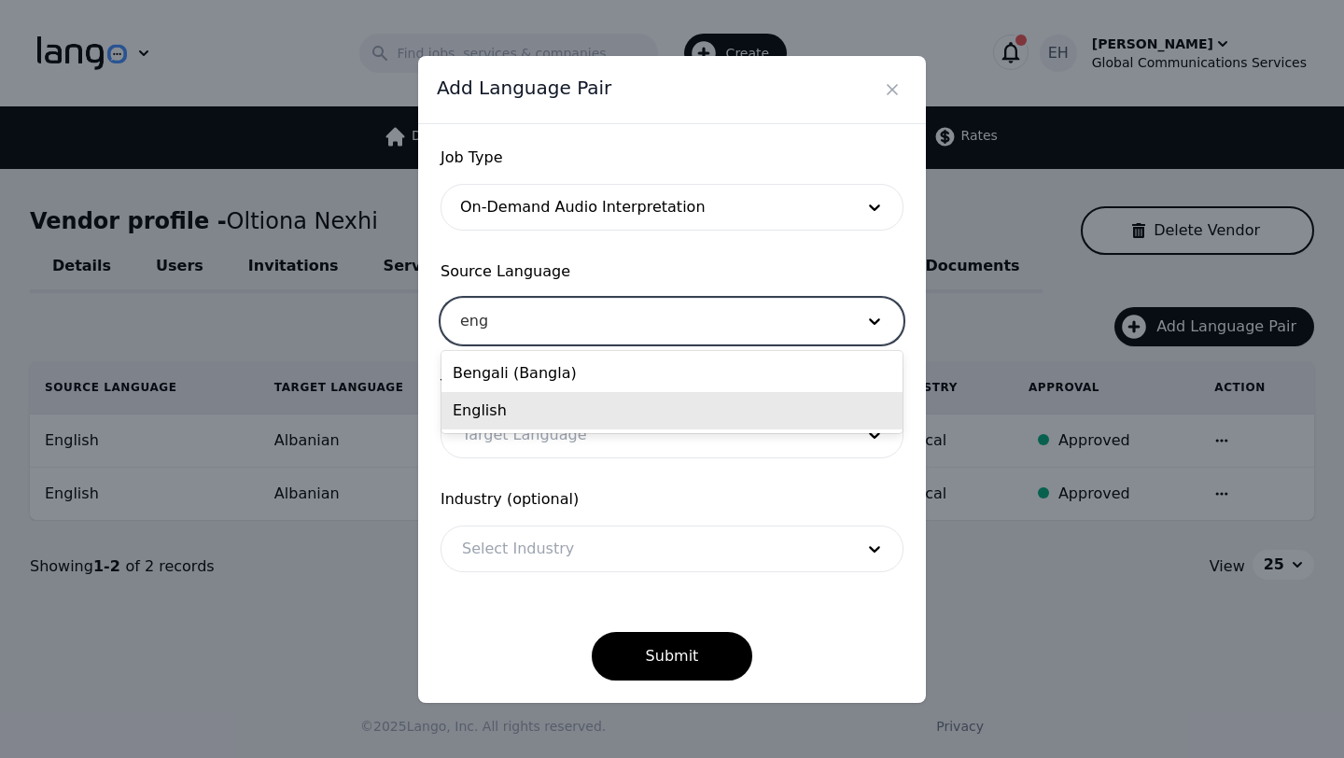
click at [495, 406] on div "English" at bounding box center [671, 410] width 461 height 37
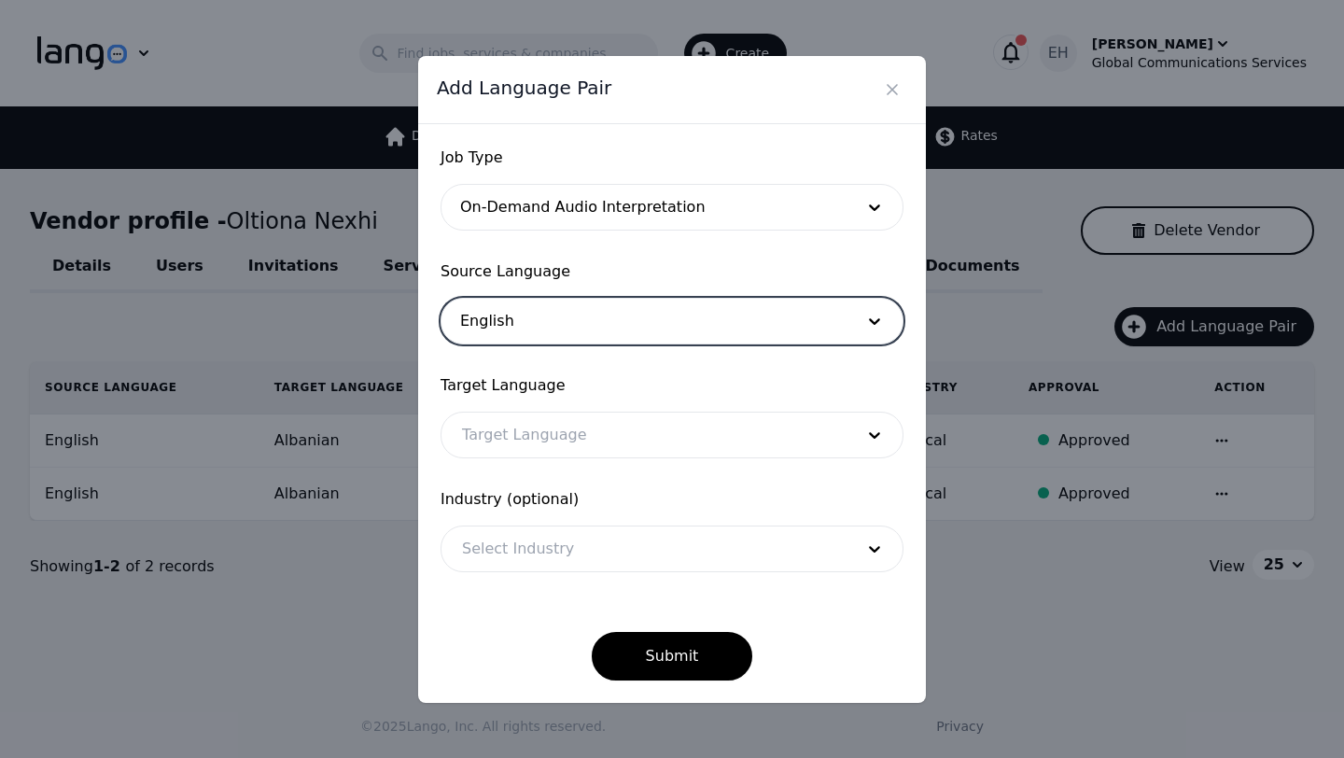
click at [497, 438] on div at bounding box center [643, 434] width 405 height 45
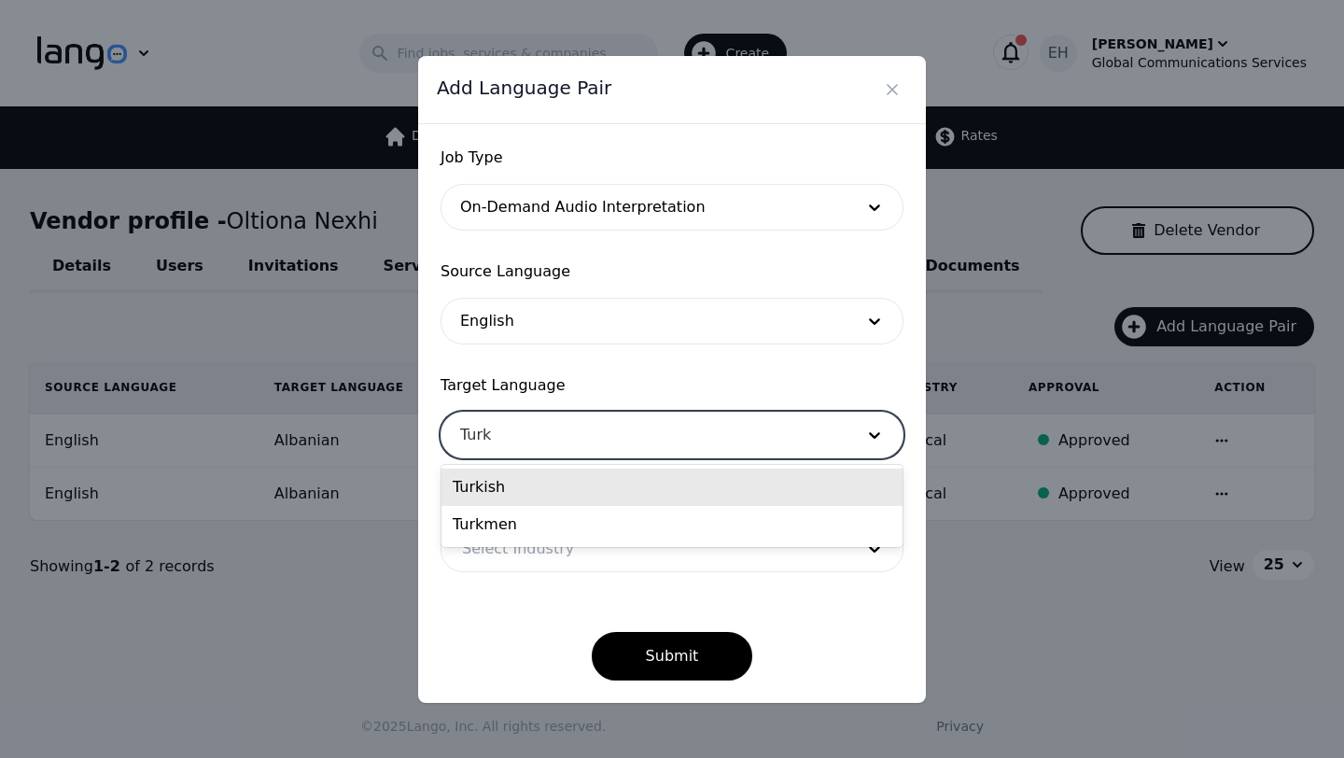
type input "Turki"
click at [489, 493] on div "Turkish" at bounding box center [671, 486] width 461 height 37
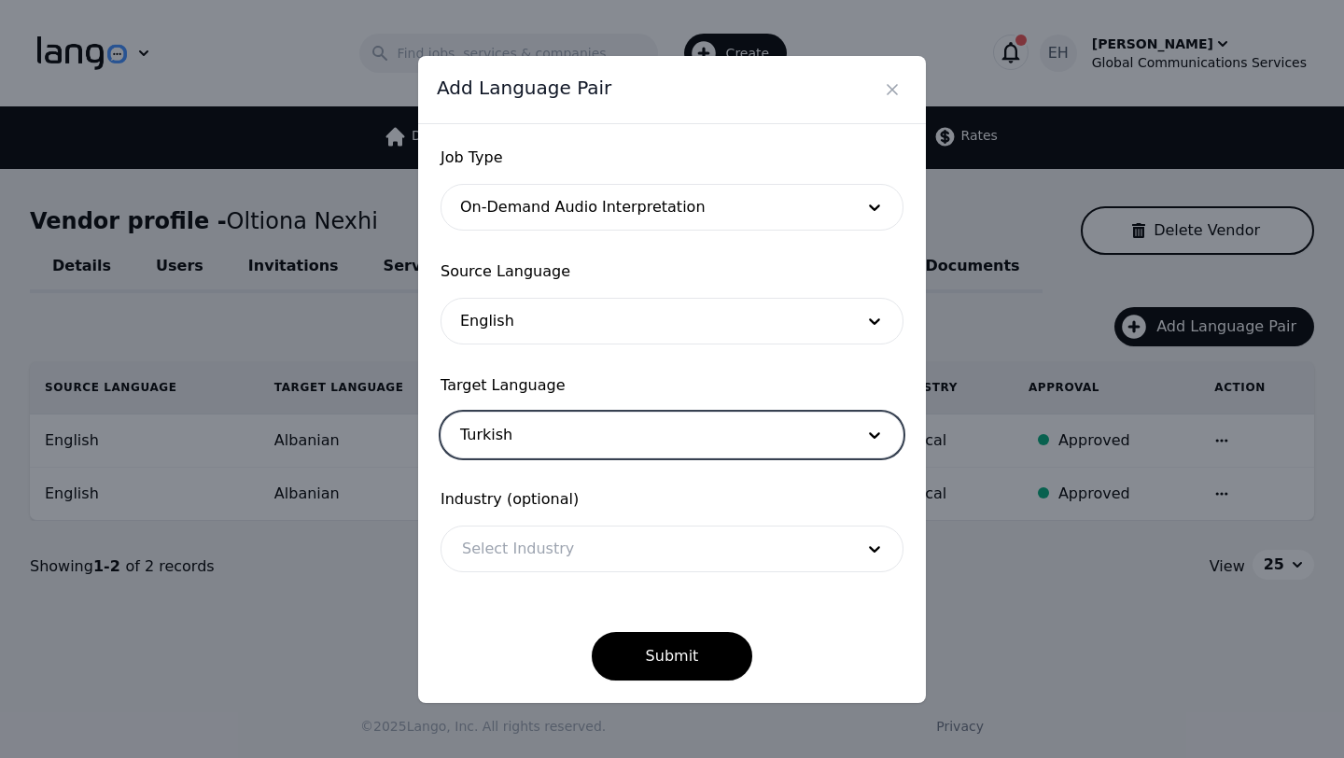
click at [529, 552] on div at bounding box center [643, 548] width 405 height 45
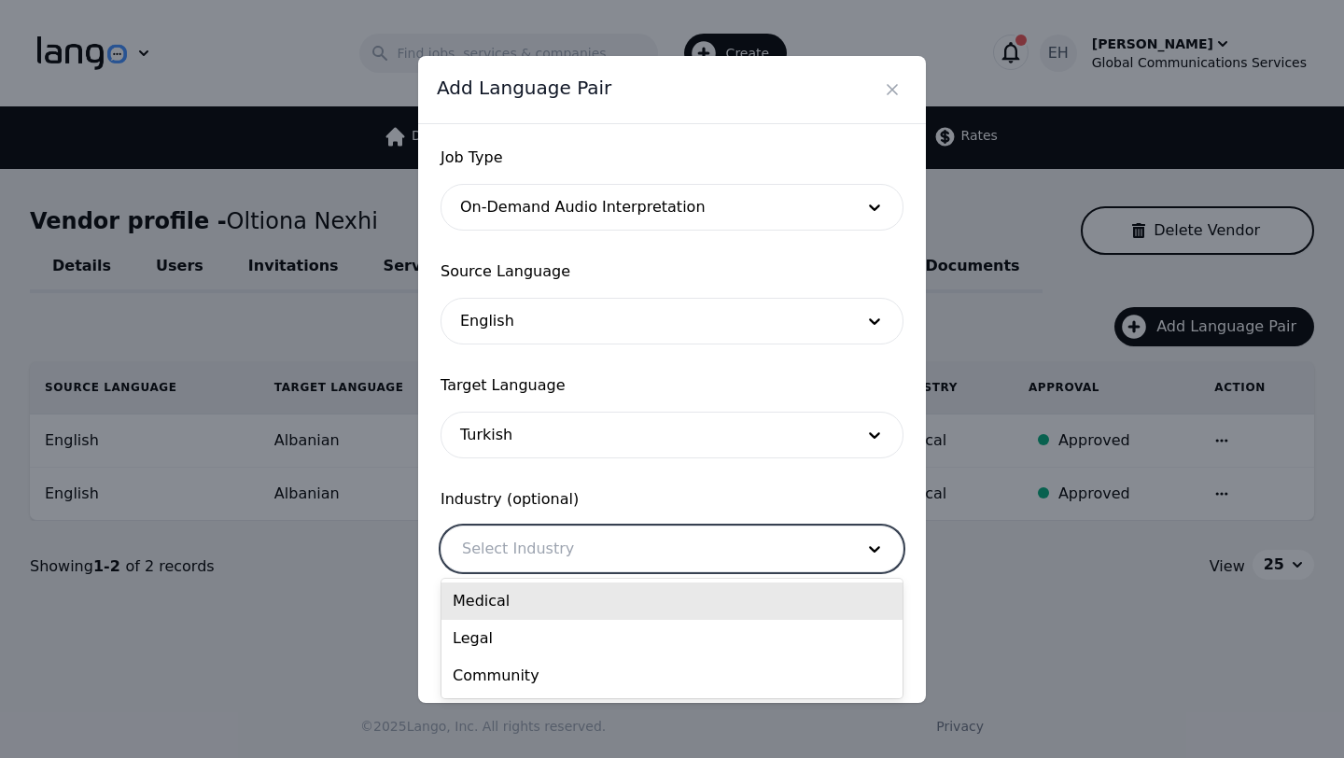
click at [520, 604] on div "Medical" at bounding box center [671, 600] width 461 height 37
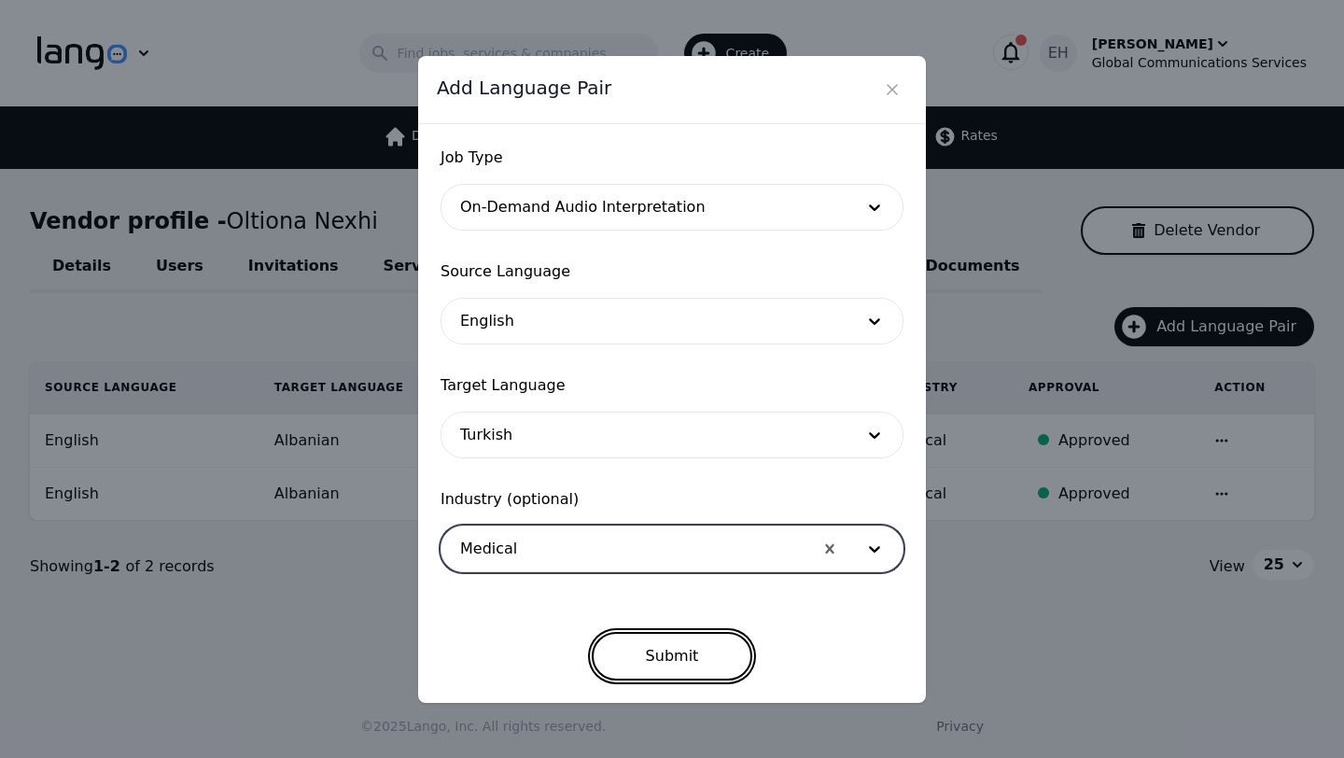
click at [680, 650] on button "Submit" at bounding box center [672, 656] width 161 height 49
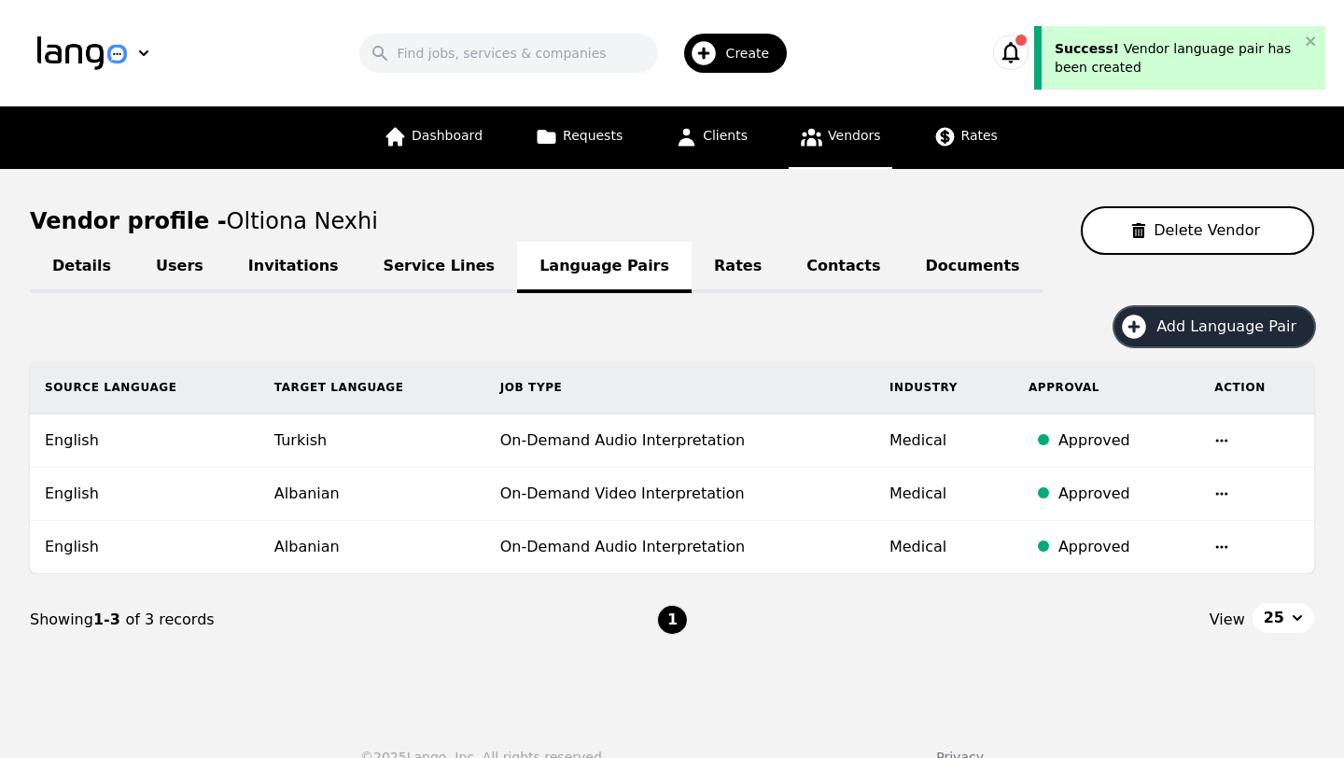
click at [1225, 329] on span "Add Language Pair" at bounding box center [1232, 326] width 153 height 22
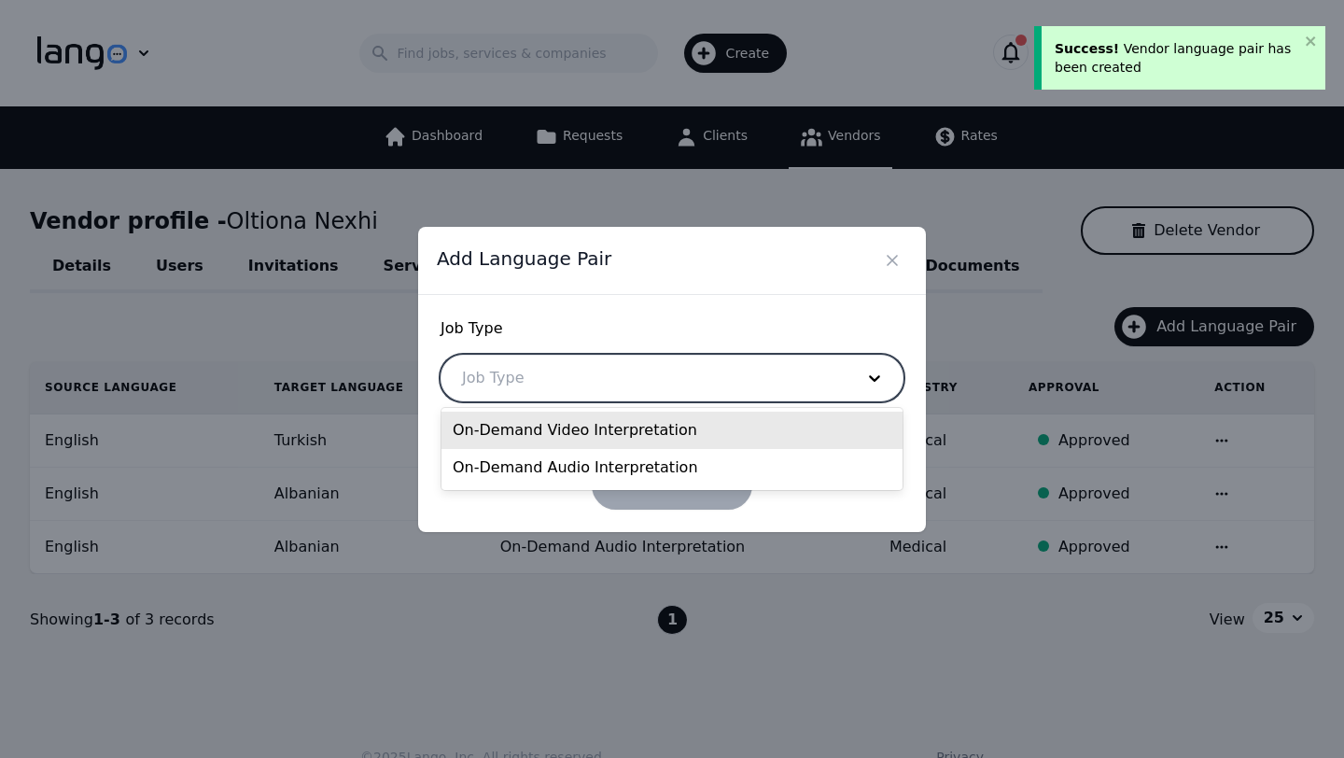
click at [597, 380] on div at bounding box center [643, 377] width 405 height 45
click at [594, 431] on div "On-Demand Video Interpretation" at bounding box center [671, 429] width 461 height 37
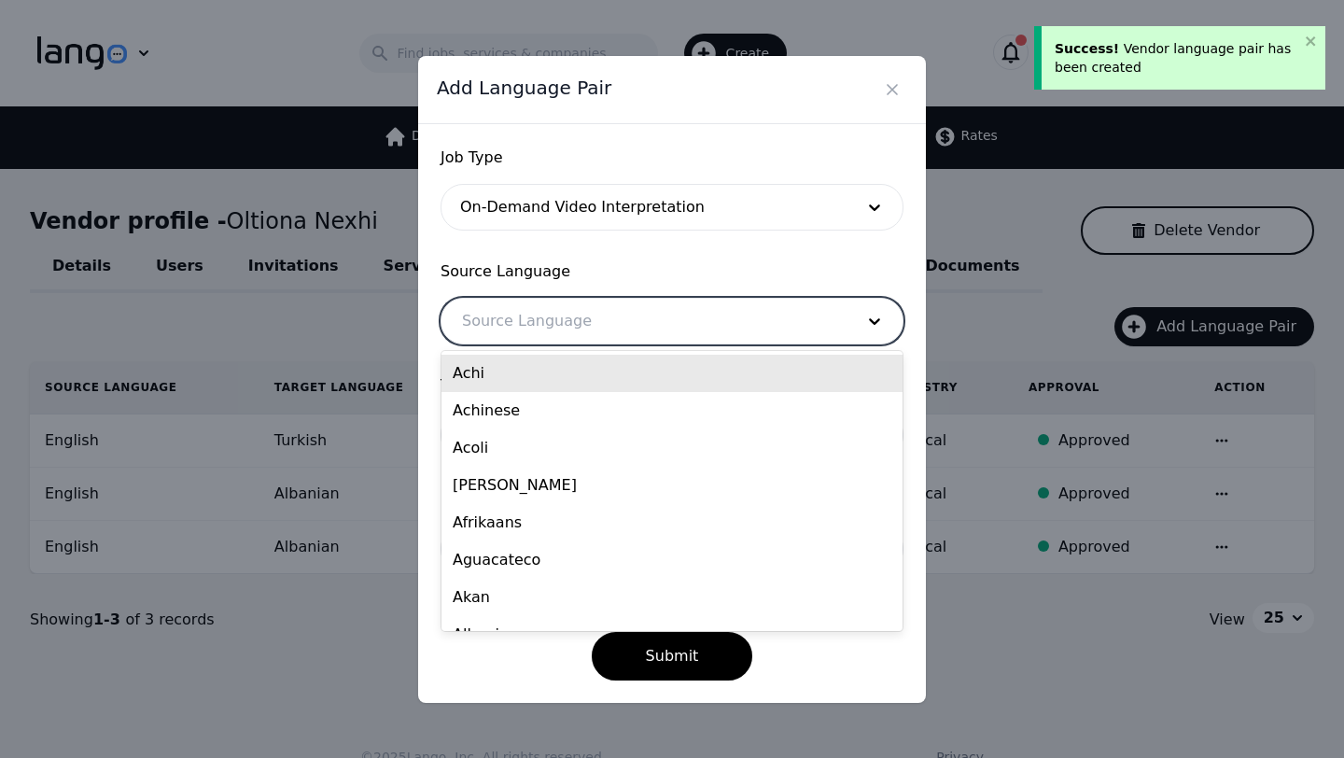
click at [562, 330] on div at bounding box center [643, 321] width 405 height 45
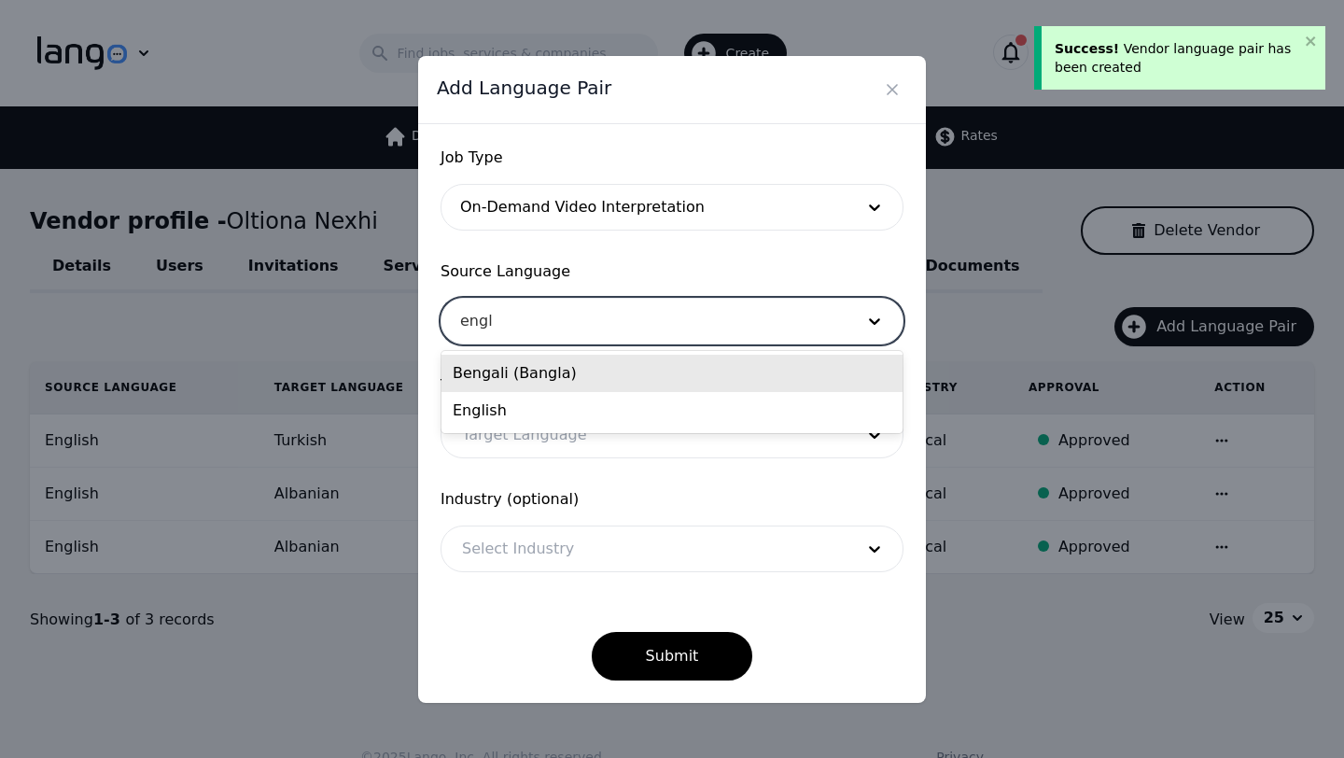
type input "engli"
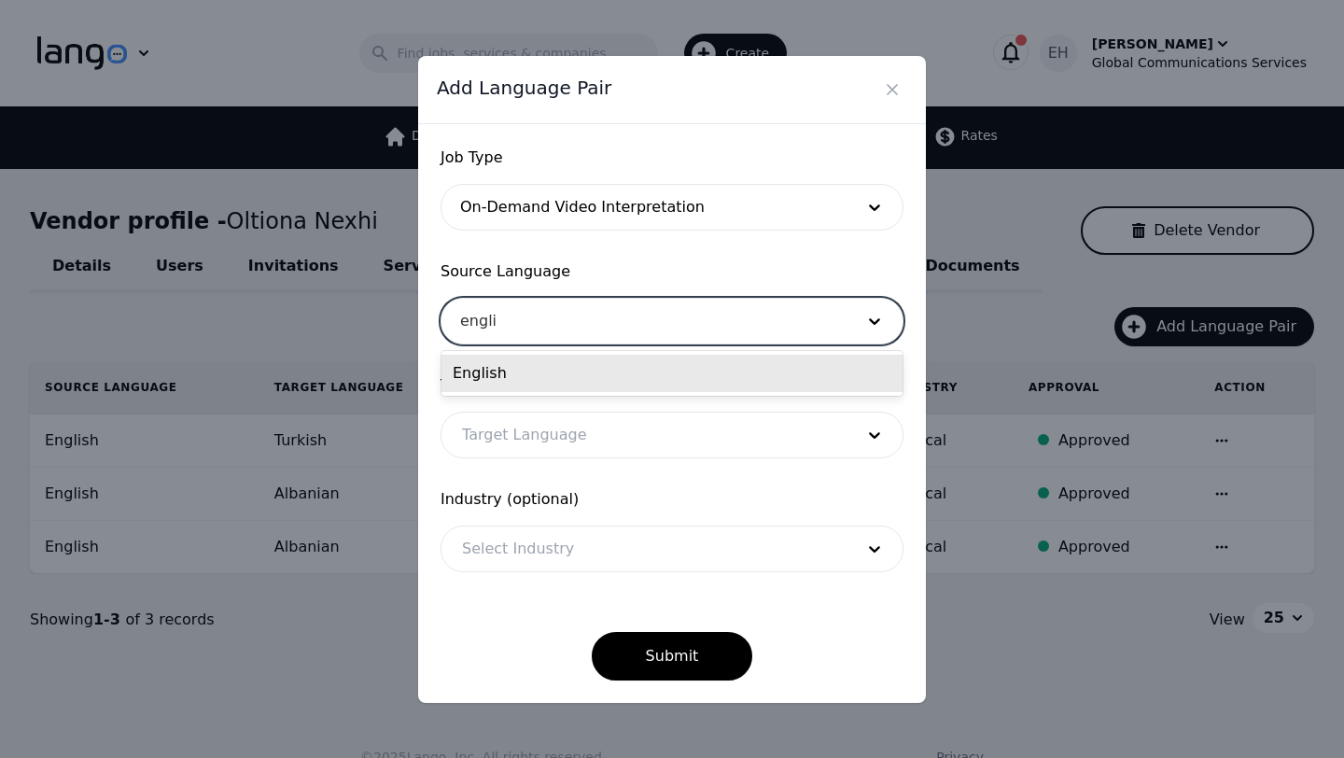
click at [528, 375] on div "English" at bounding box center [671, 373] width 461 height 37
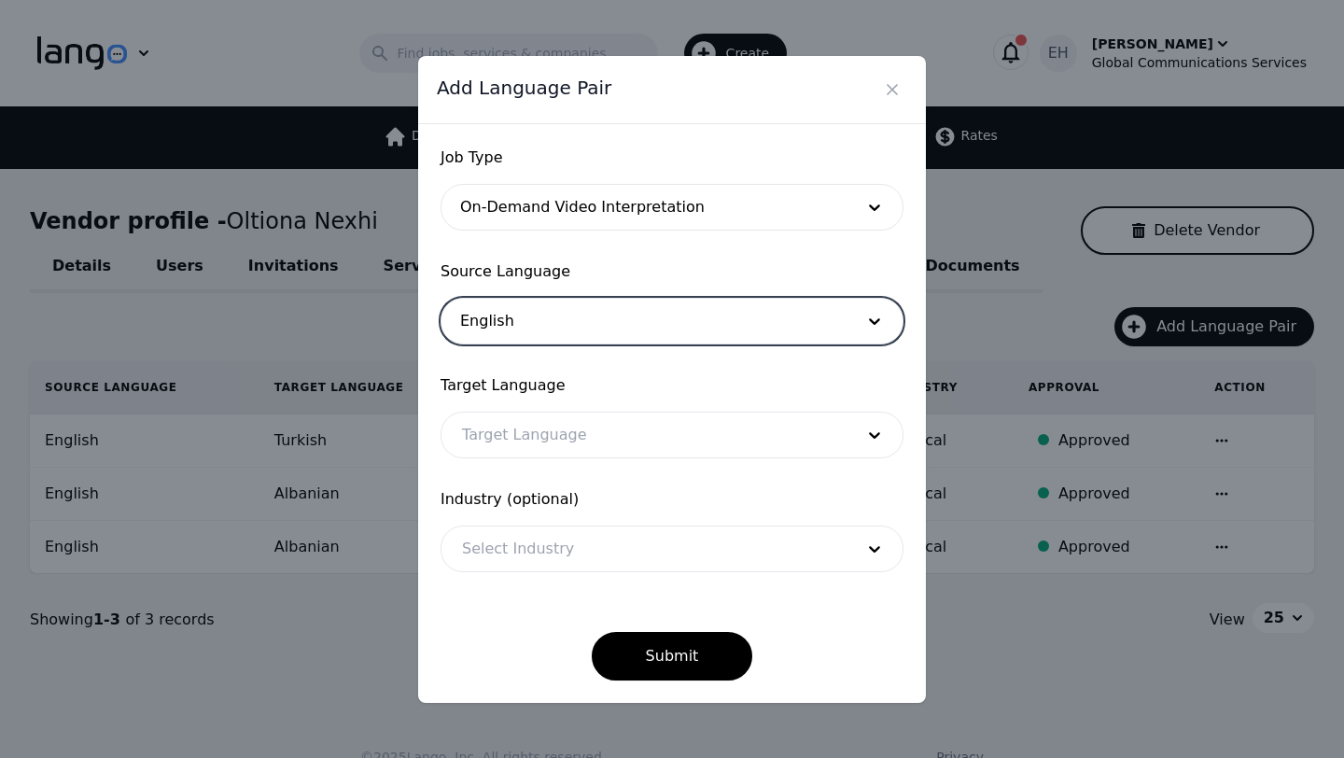
click at [526, 443] on div at bounding box center [643, 434] width 405 height 45
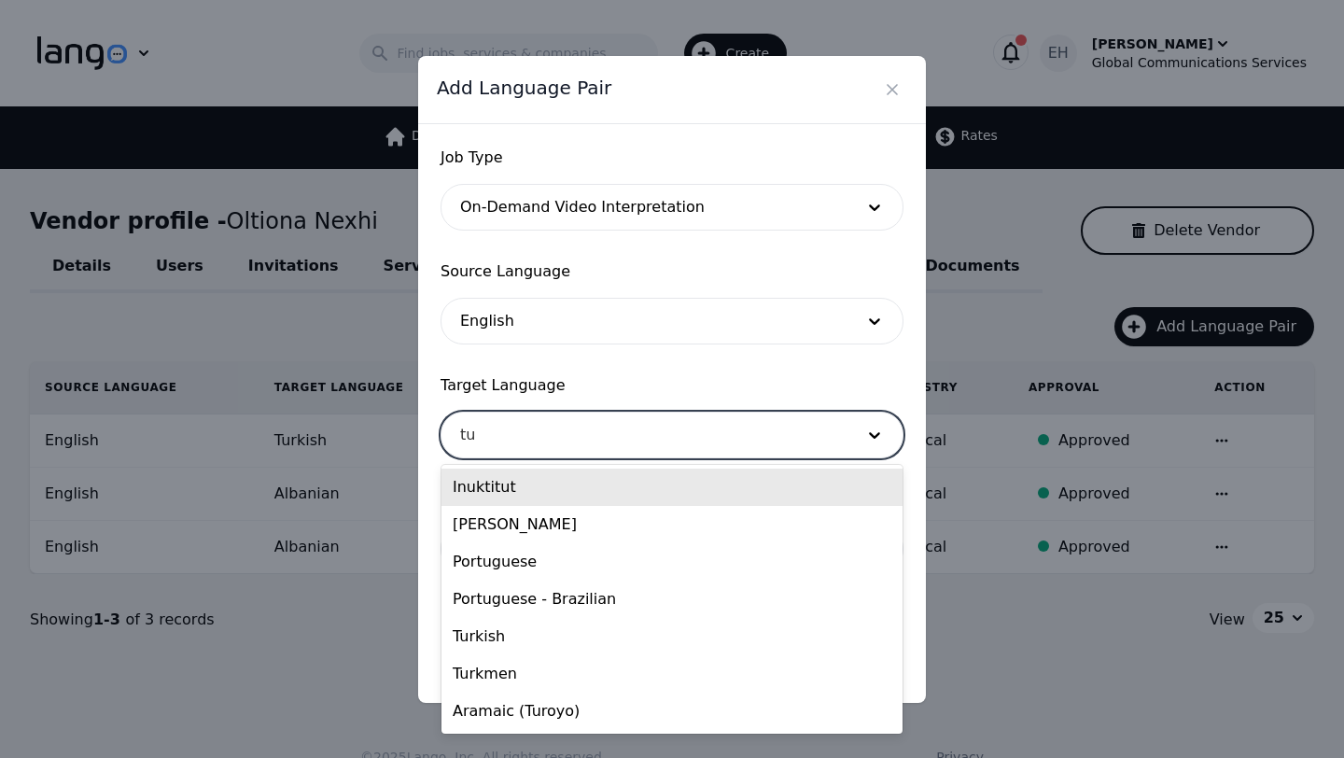
type input "tur"
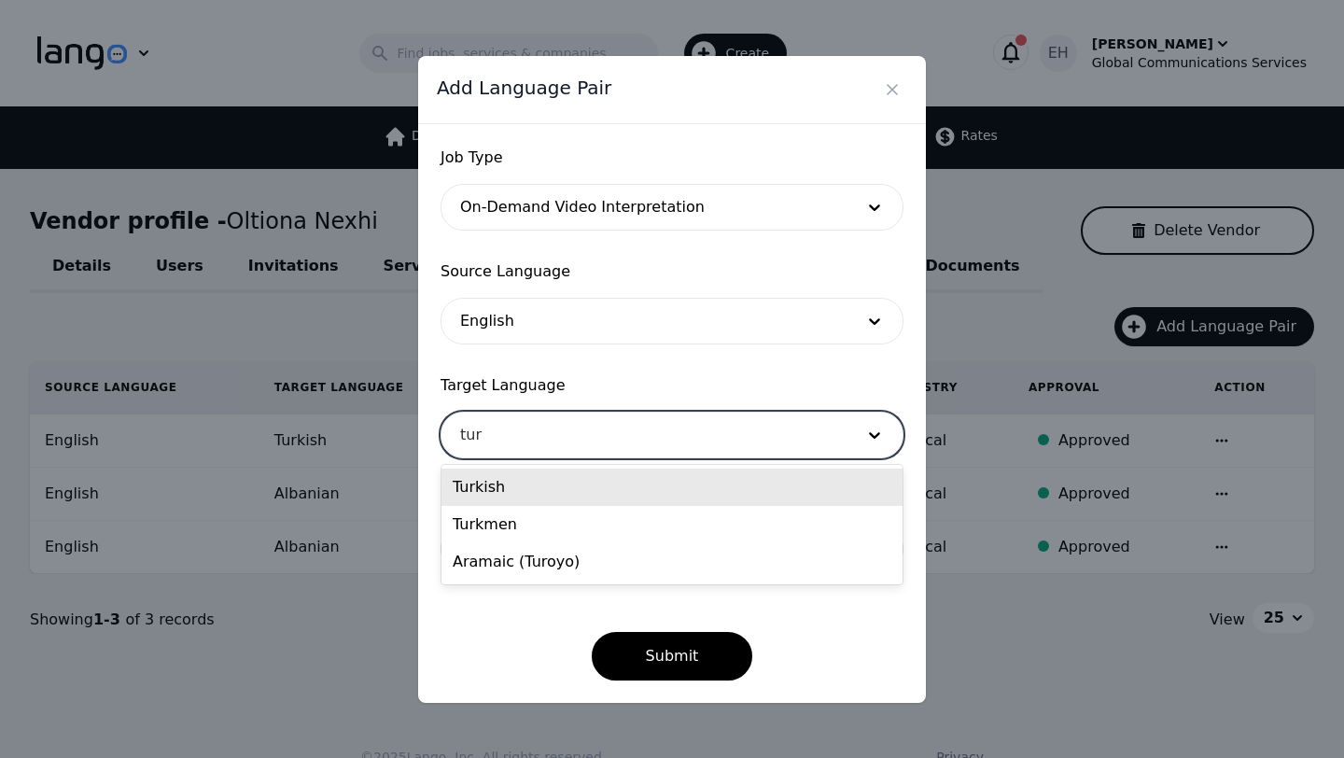
click at [492, 484] on div "Turkish" at bounding box center [671, 486] width 461 height 37
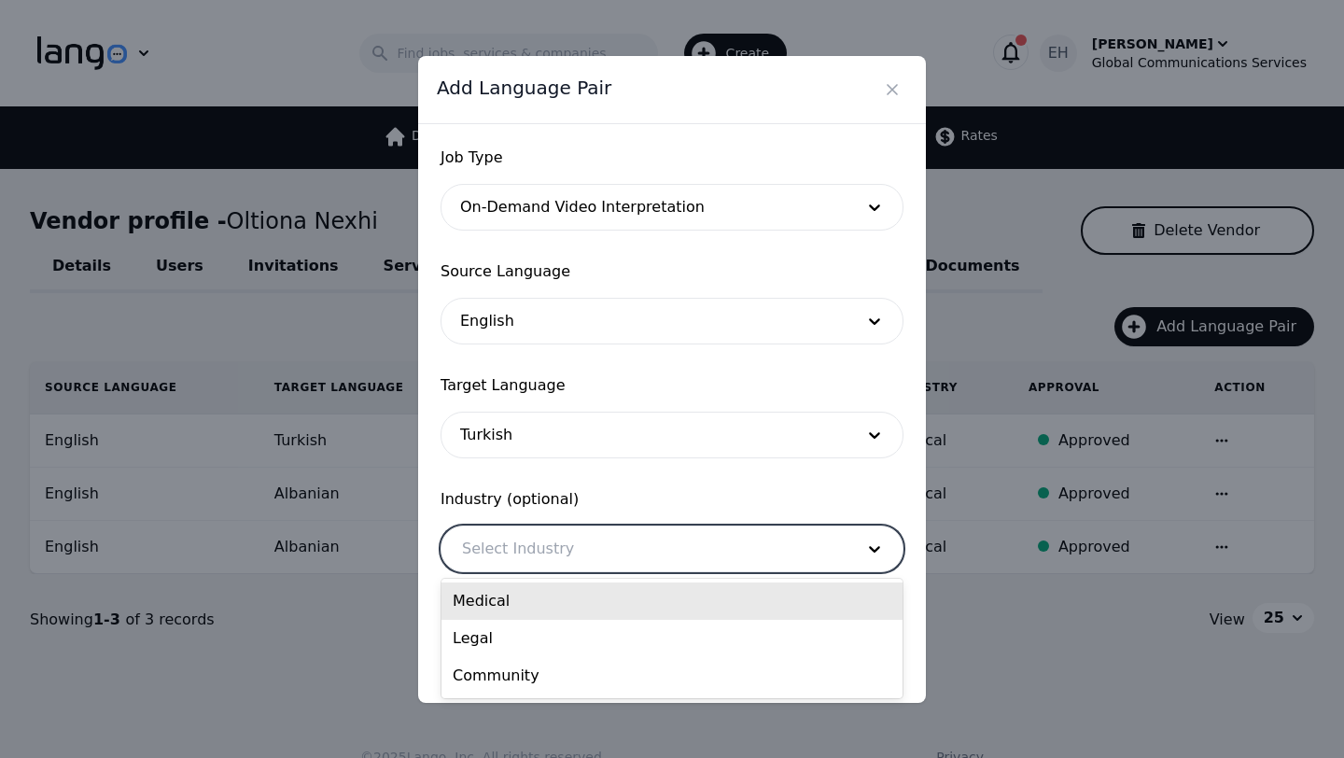
click at [554, 560] on div at bounding box center [643, 548] width 405 height 45
click at [520, 606] on div "Medical" at bounding box center [671, 600] width 461 height 37
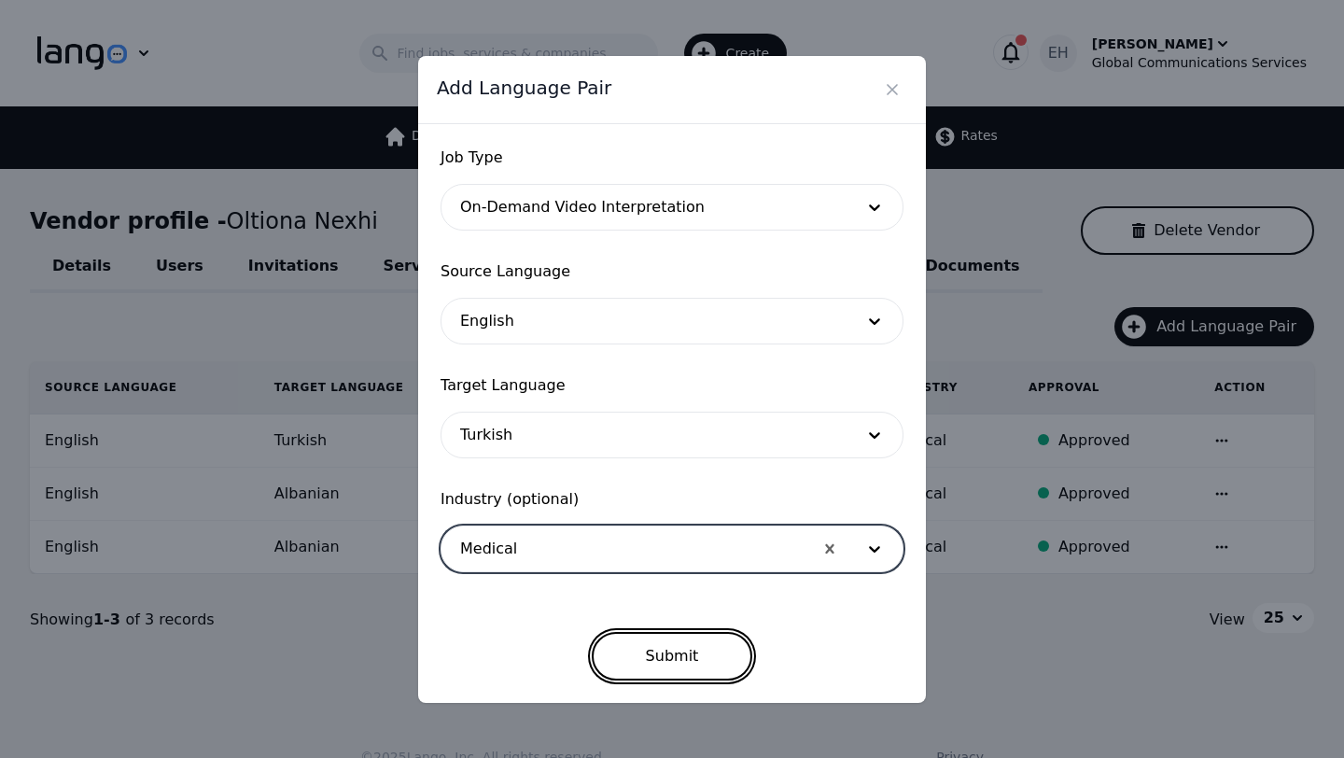
click at [678, 662] on button "Submit" at bounding box center [672, 656] width 161 height 49
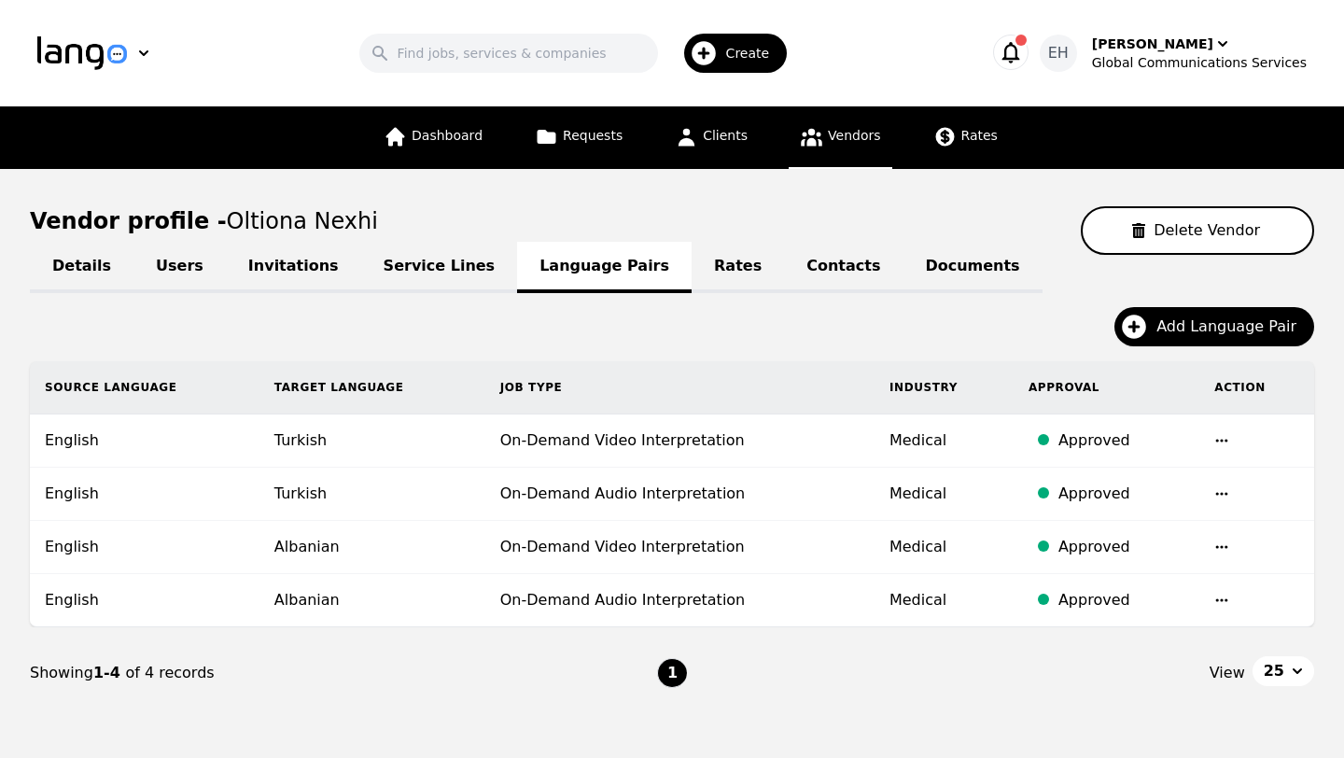
click at [691, 278] on link "Rates" at bounding box center [737, 267] width 92 height 51
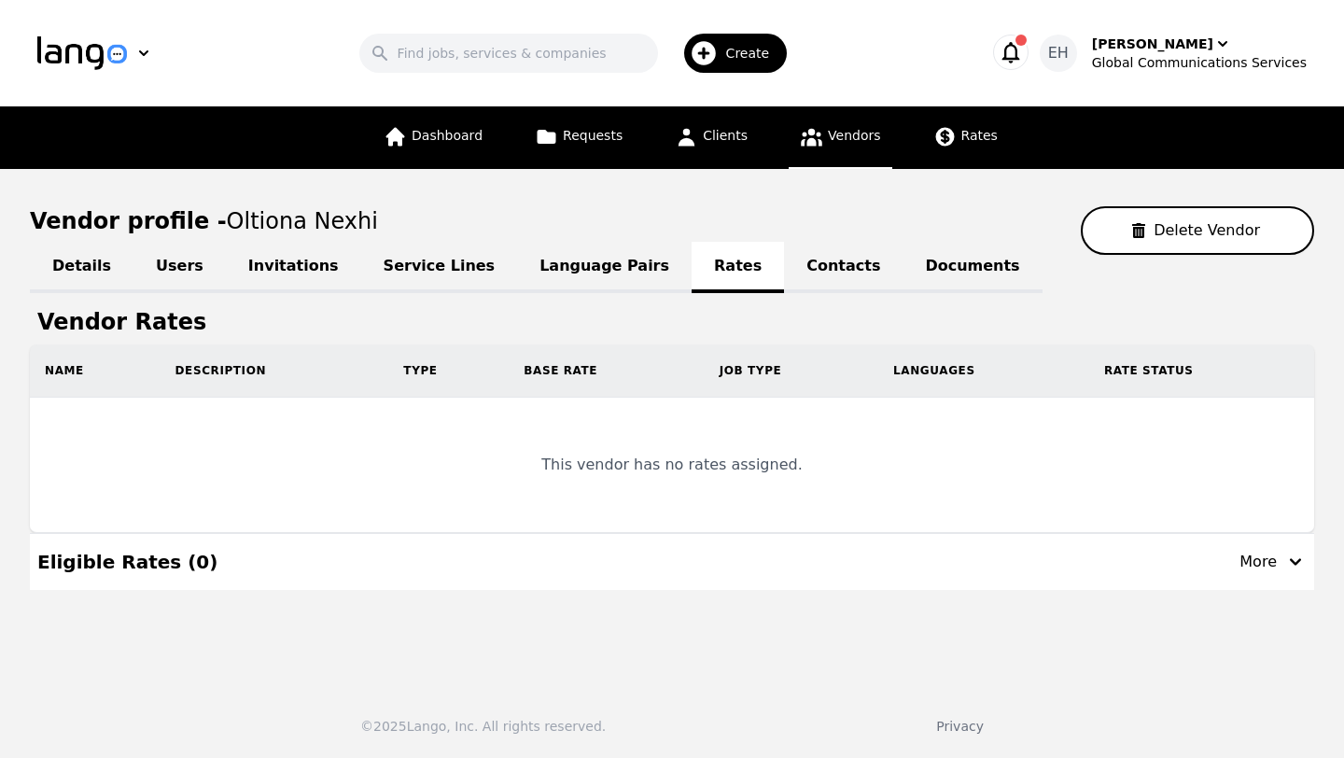
click at [784, 279] on link "Contacts" at bounding box center [843, 267] width 118 height 51
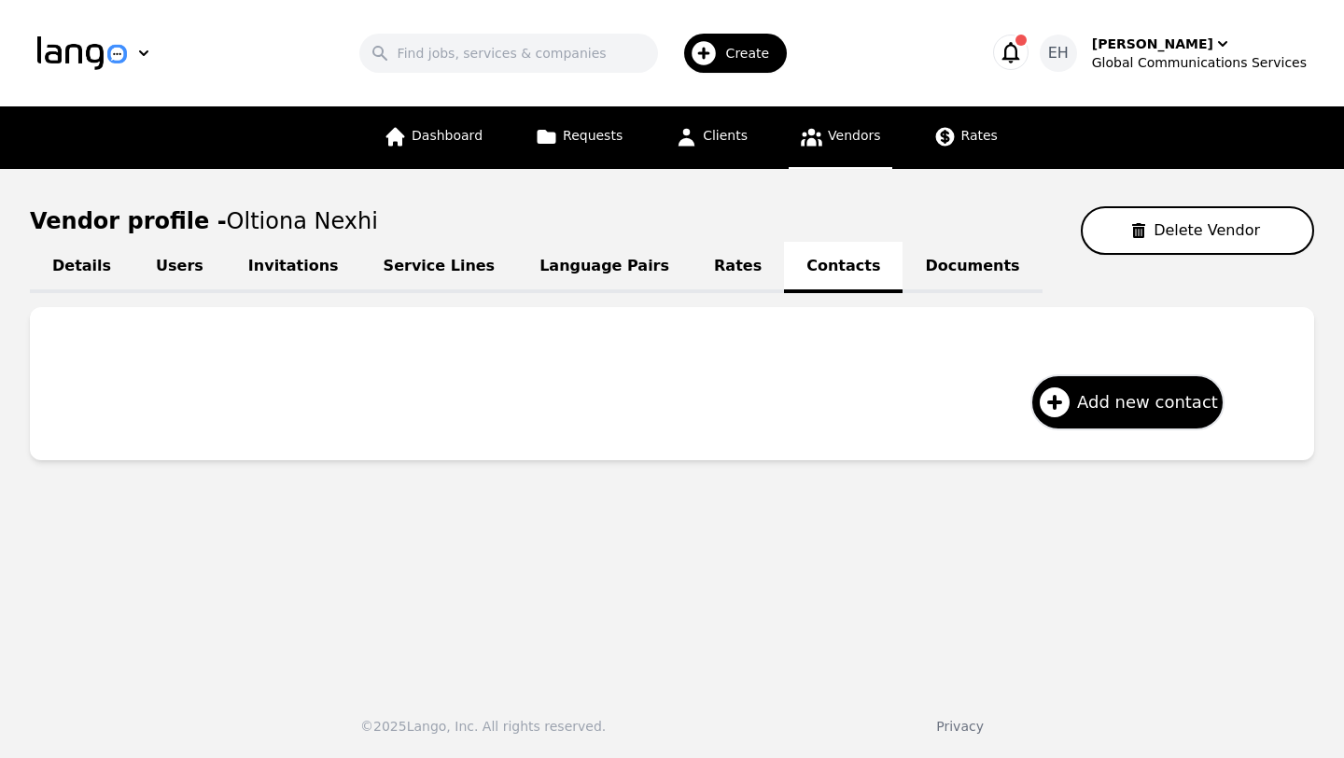
click at [848, 135] on span "Vendors" at bounding box center [854, 135] width 52 height 15
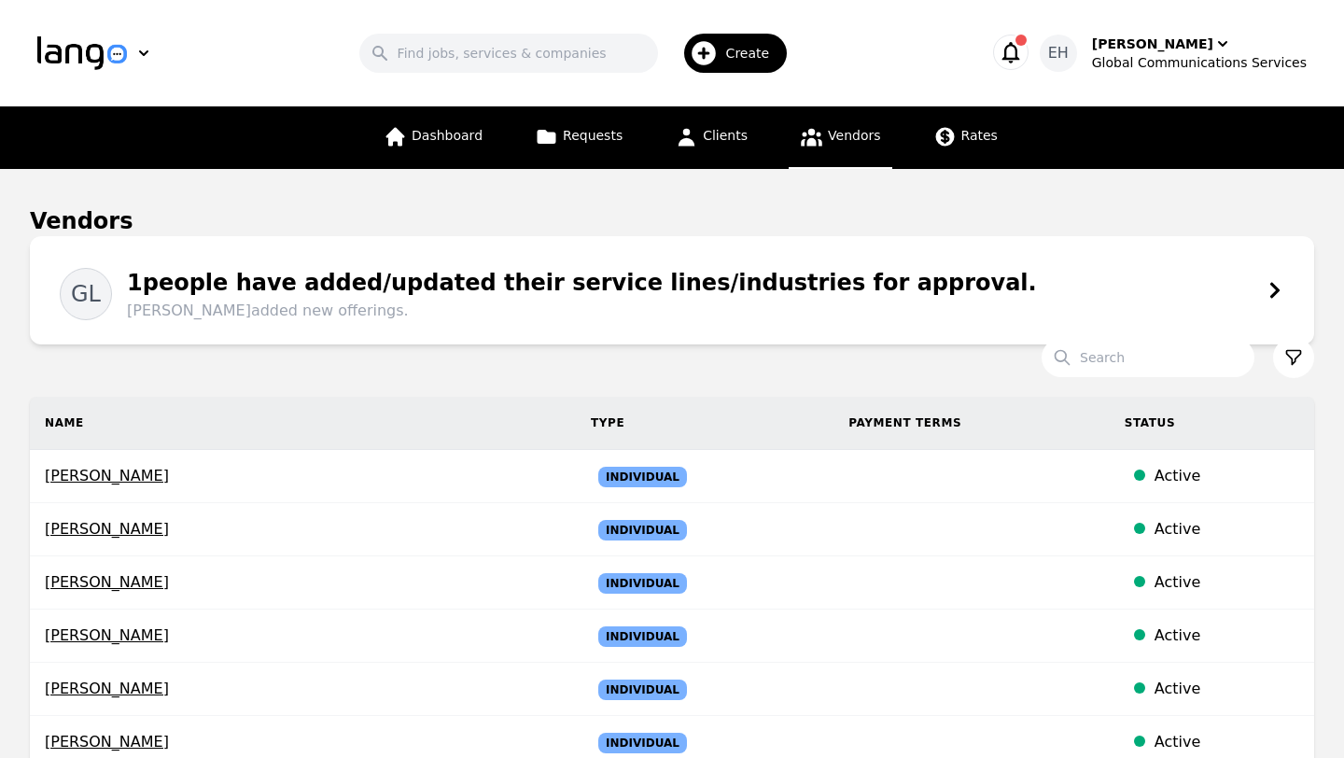
click at [716, 51] on icon "button" at bounding box center [703, 53] width 24 height 24
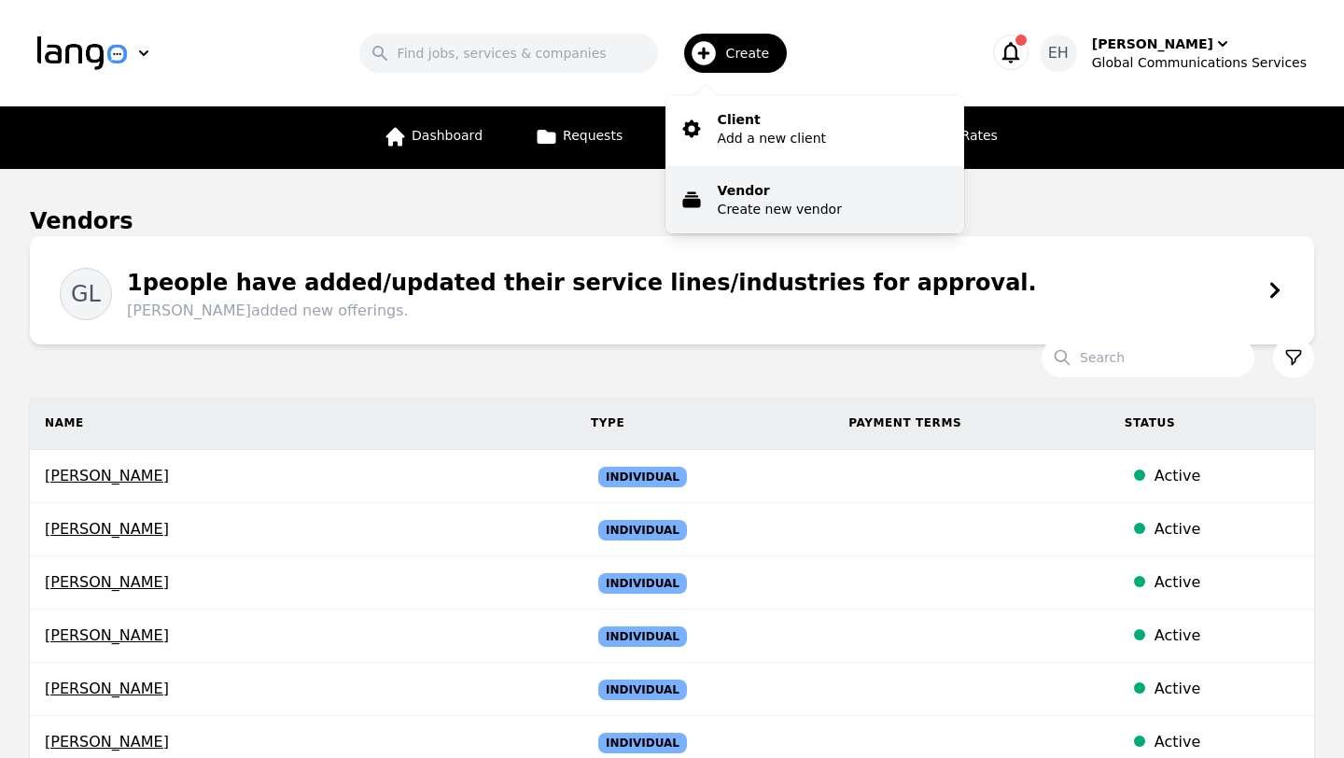
click at [750, 205] on p "Create new vendor" at bounding box center [780, 209] width 124 height 19
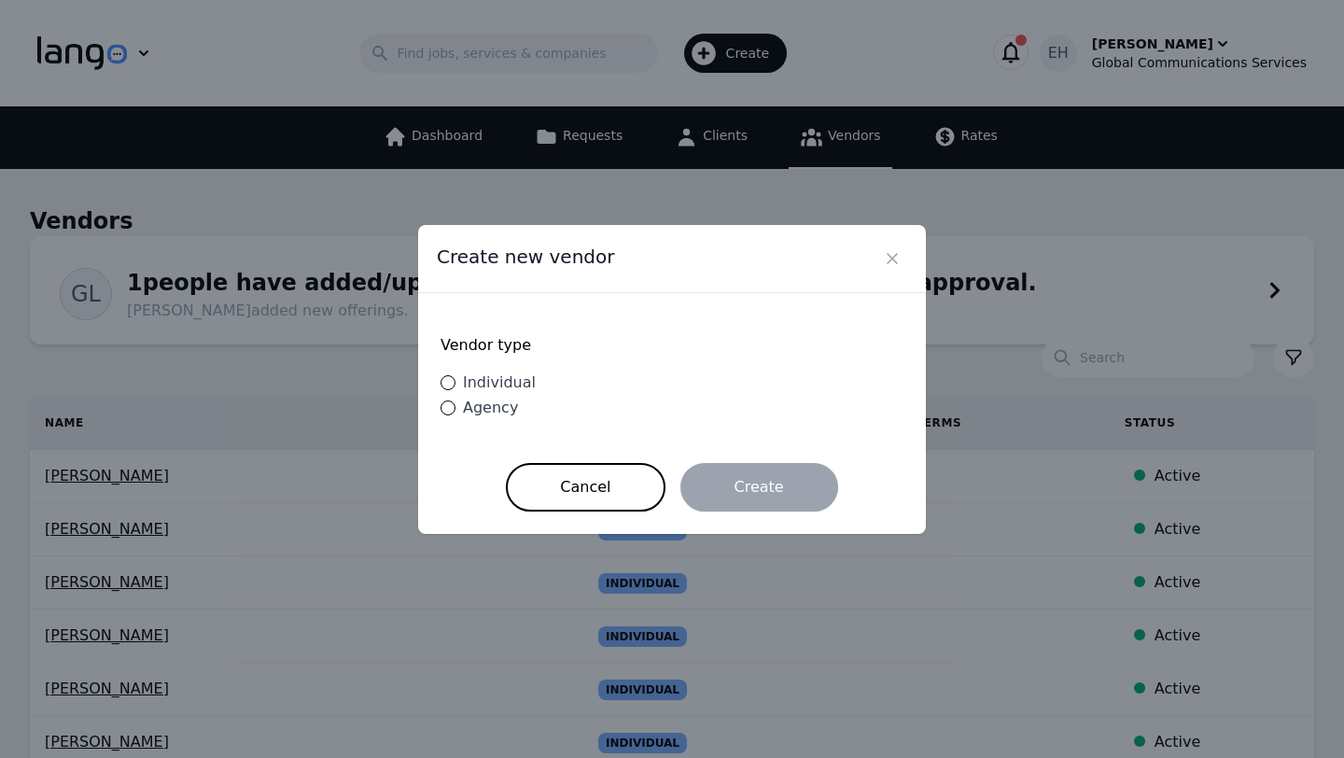
click at [488, 380] on span "Individual" at bounding box center [499, 382] width 73 height 18
click at [455, 380] on input "Individual" at bounding box center [447, 382] width 15 height 15
radio input "true"
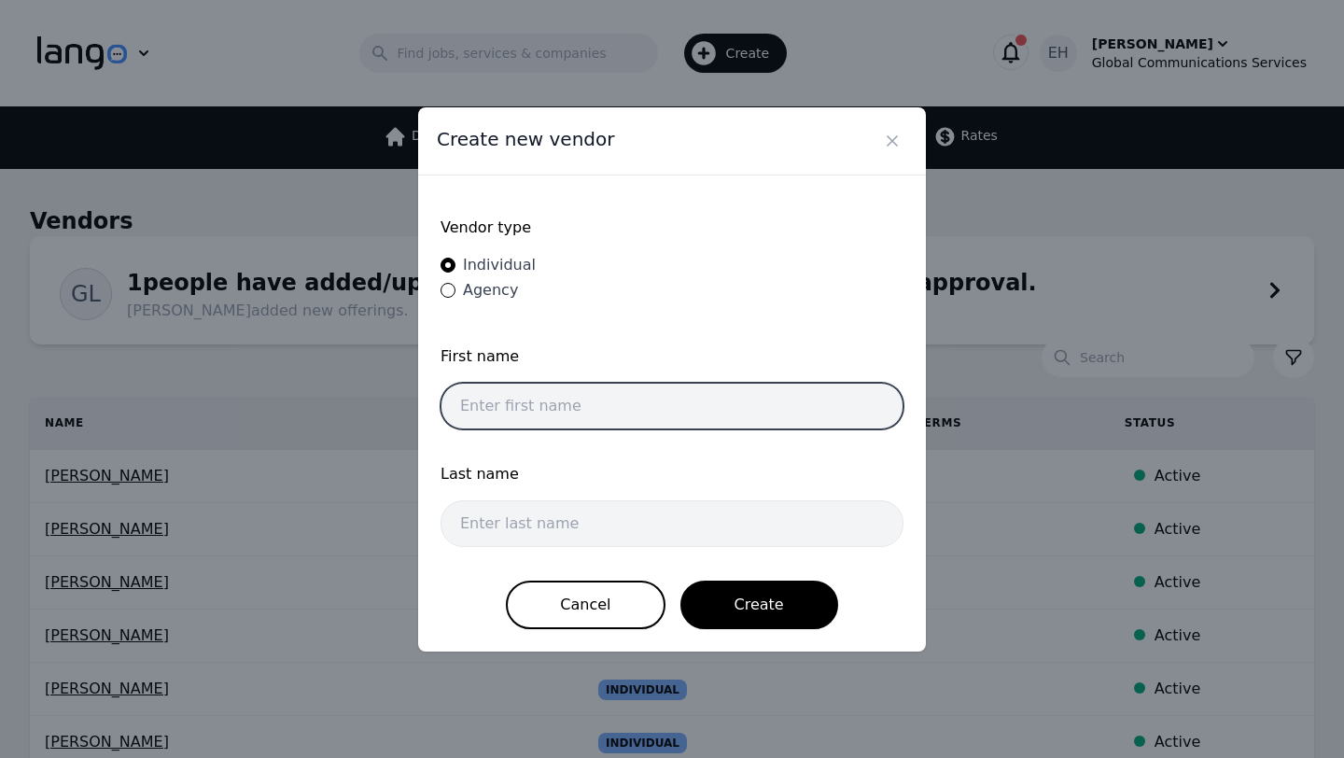
click at [504, 404] on input "text" at bounding box center [671, 406] width 463 height 47
type input "Chris"
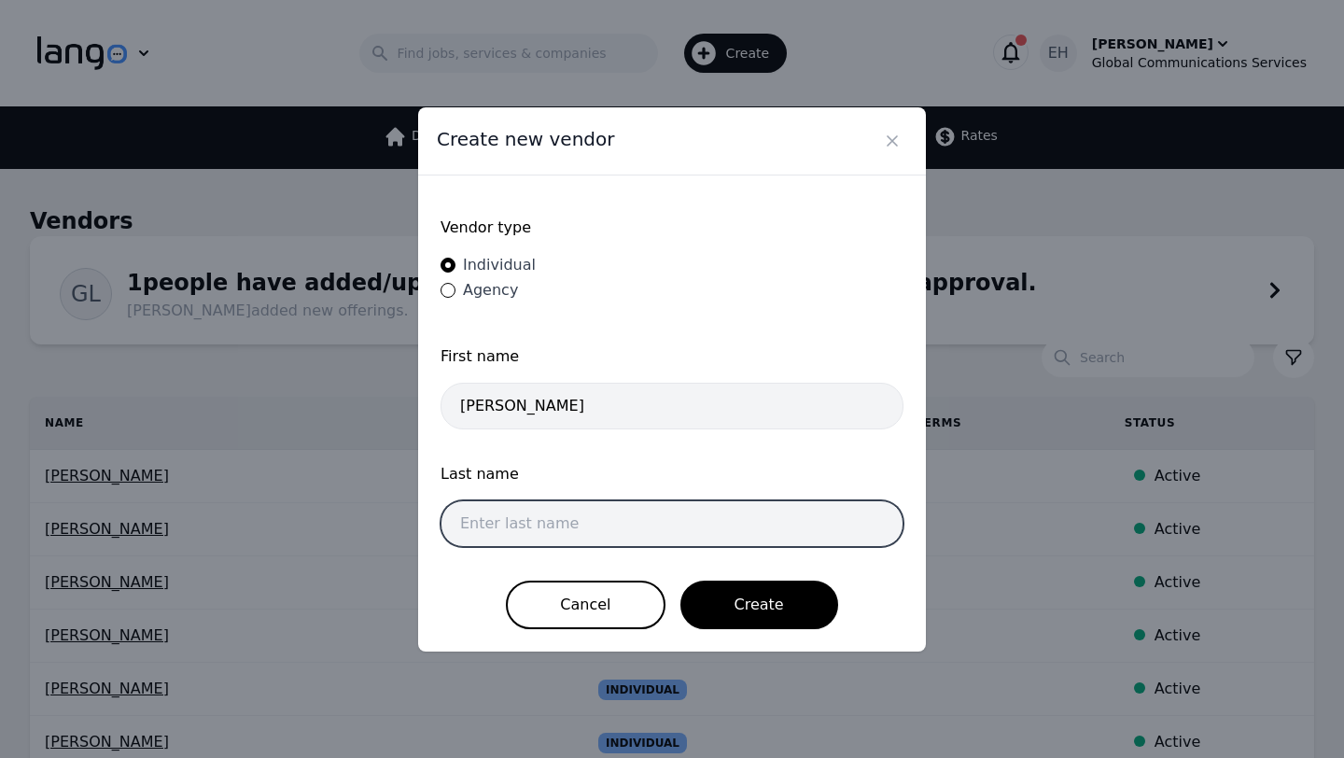
click at [503, 518] on input "text" at bounding box center [671, 523] width 463 height 47
type input "Thalia"
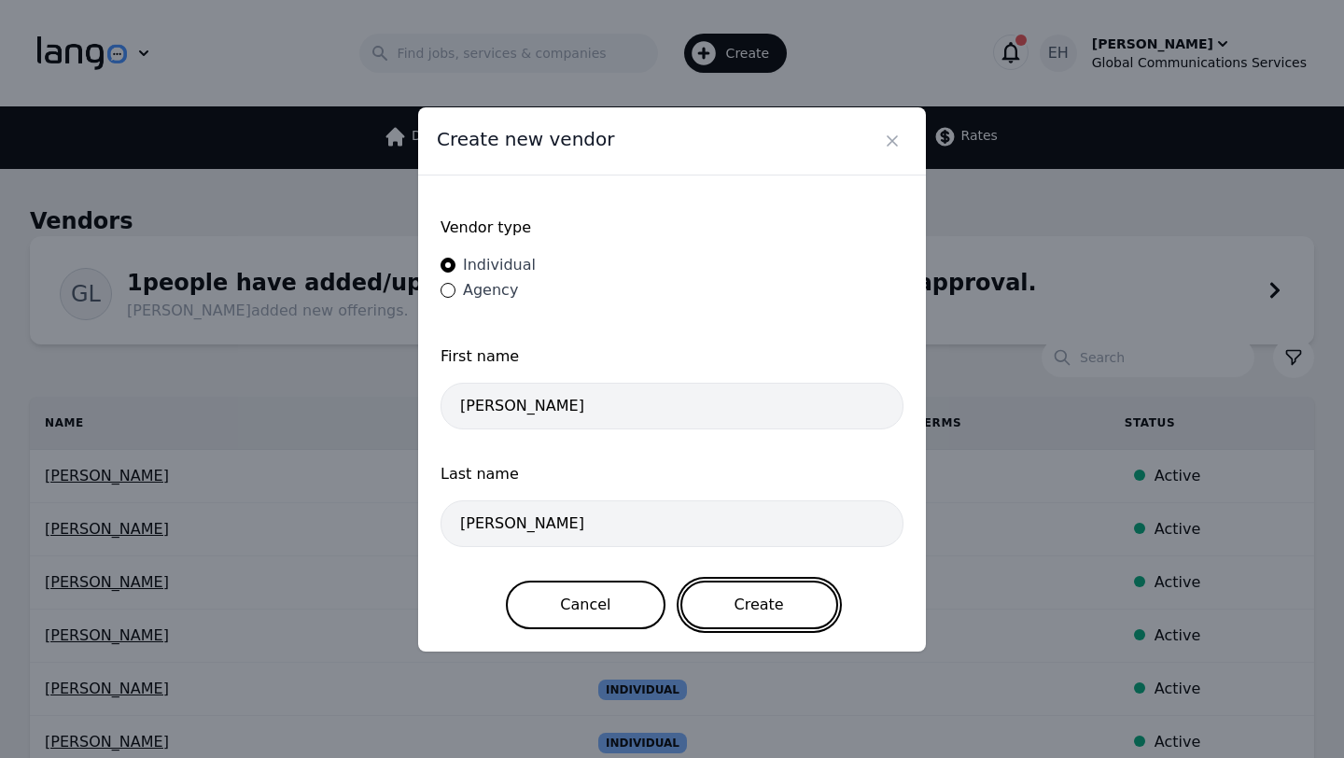
click at [775, 611] on button "Create" at bounding box center [759, 604] width 158 height 49
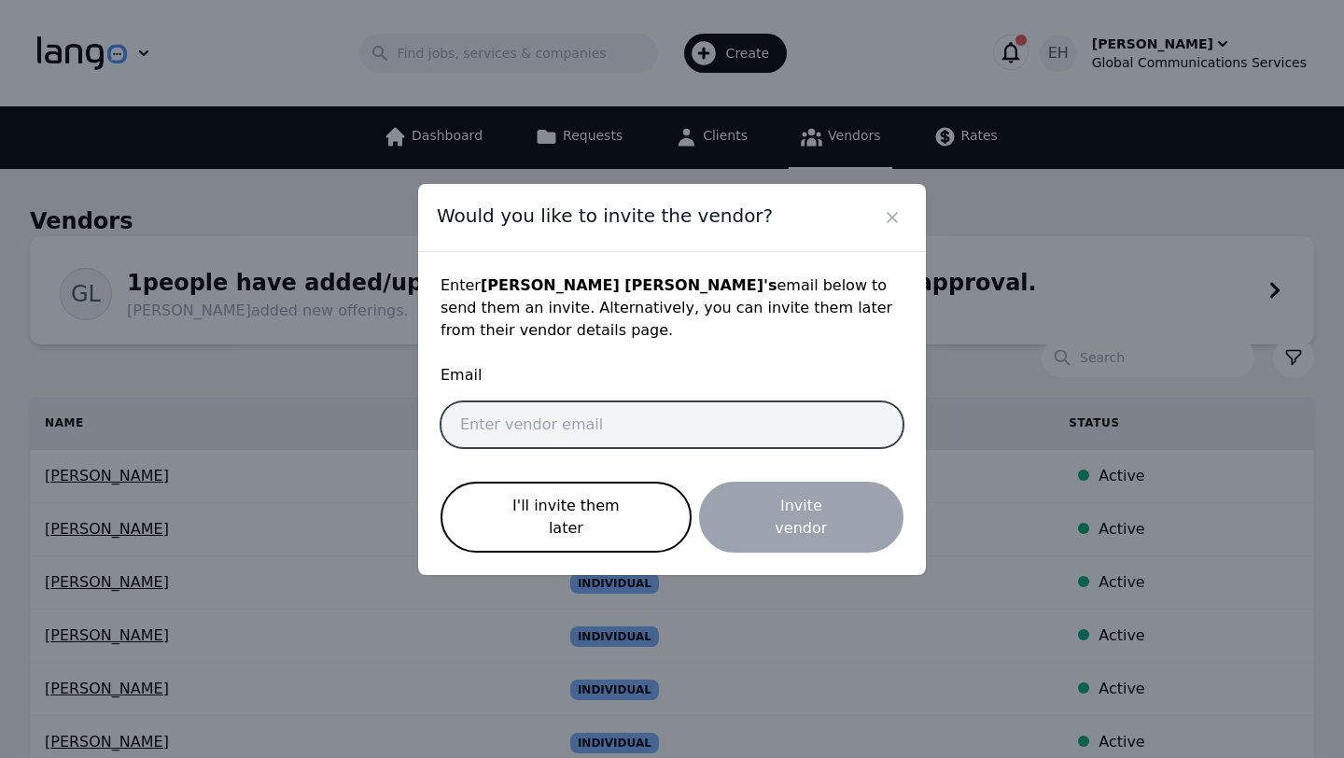
click at [523, 425] on input "email" at bounding box center [671, 424] width 463 height 47
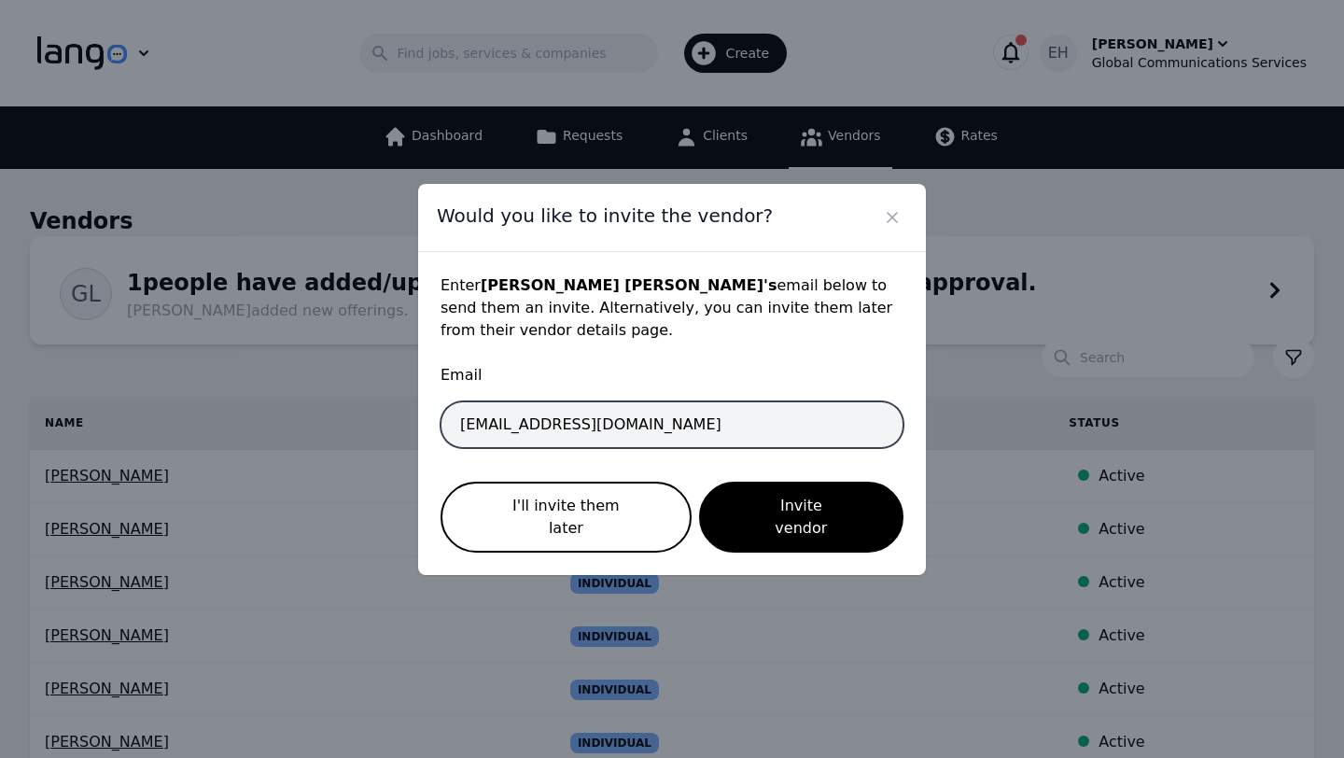
click at [575, 436] on input "interpreter+erisa@gcsal.com" at bounding box center [671, 424] width 463 height 47
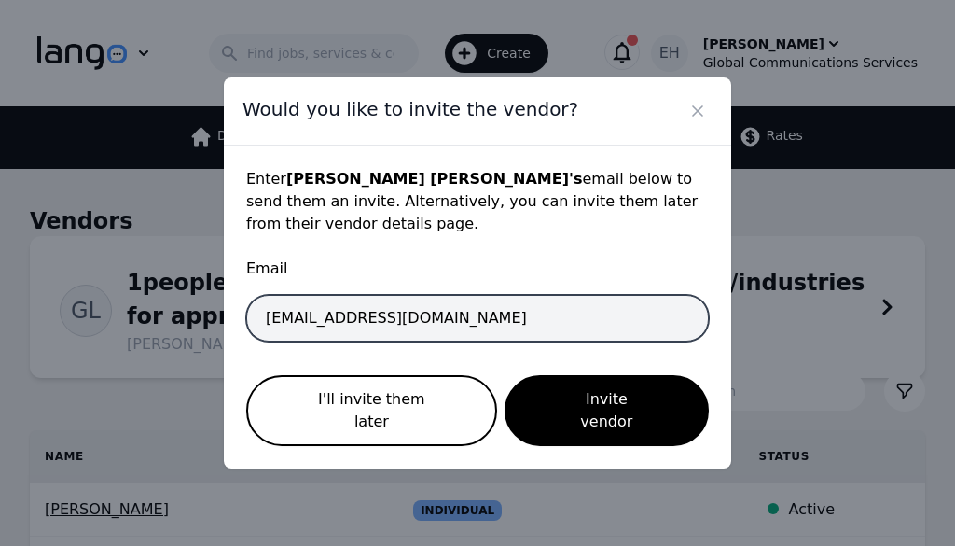
type input "interpreter+christhalia@gcsal.com"
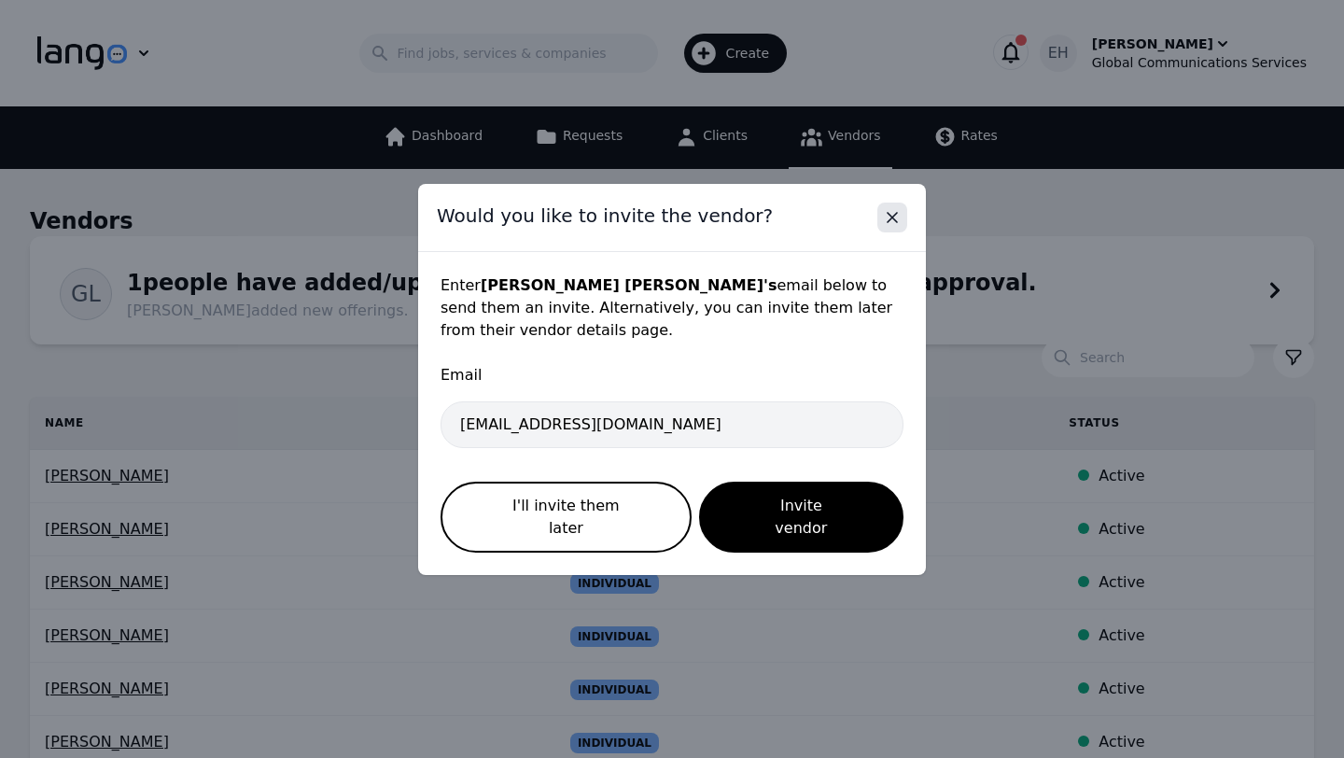
click at [895, 227] on icon "Close" at bounding box center [892, 217] width 19 height 19
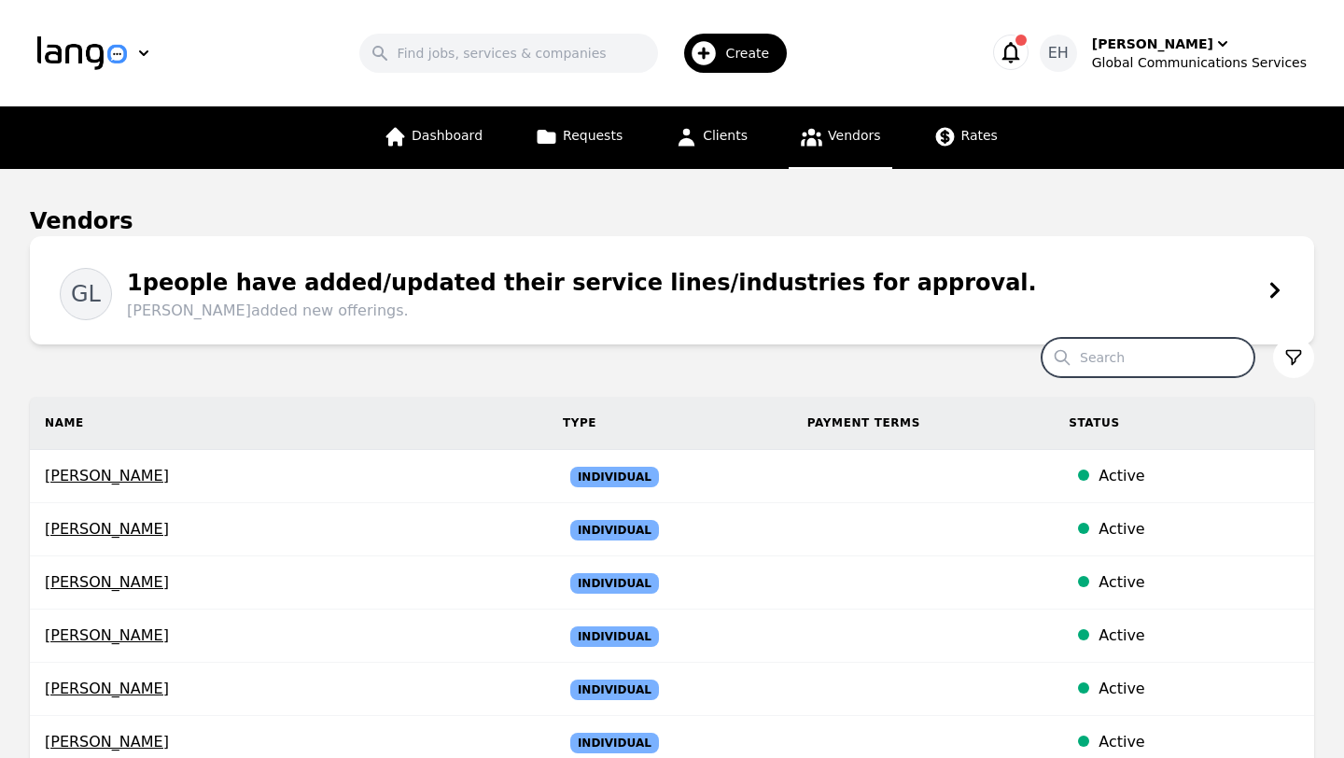
click at [1126, 359] on input "Search" at bounding box center [1147, 357] width 213 height 39
type input "chris"
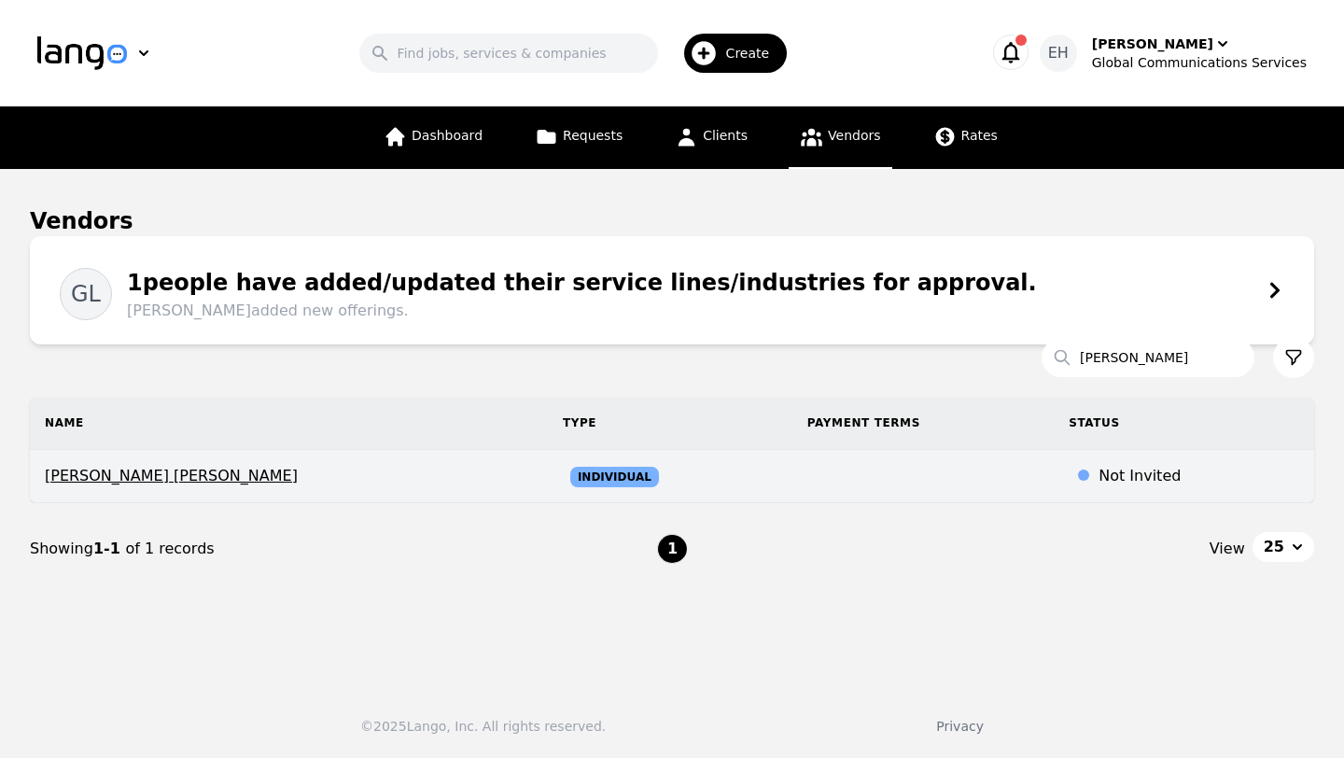
click at [91, 476] on span "Chris Thalia" at bounding box center [289, 476] width 488 height 22
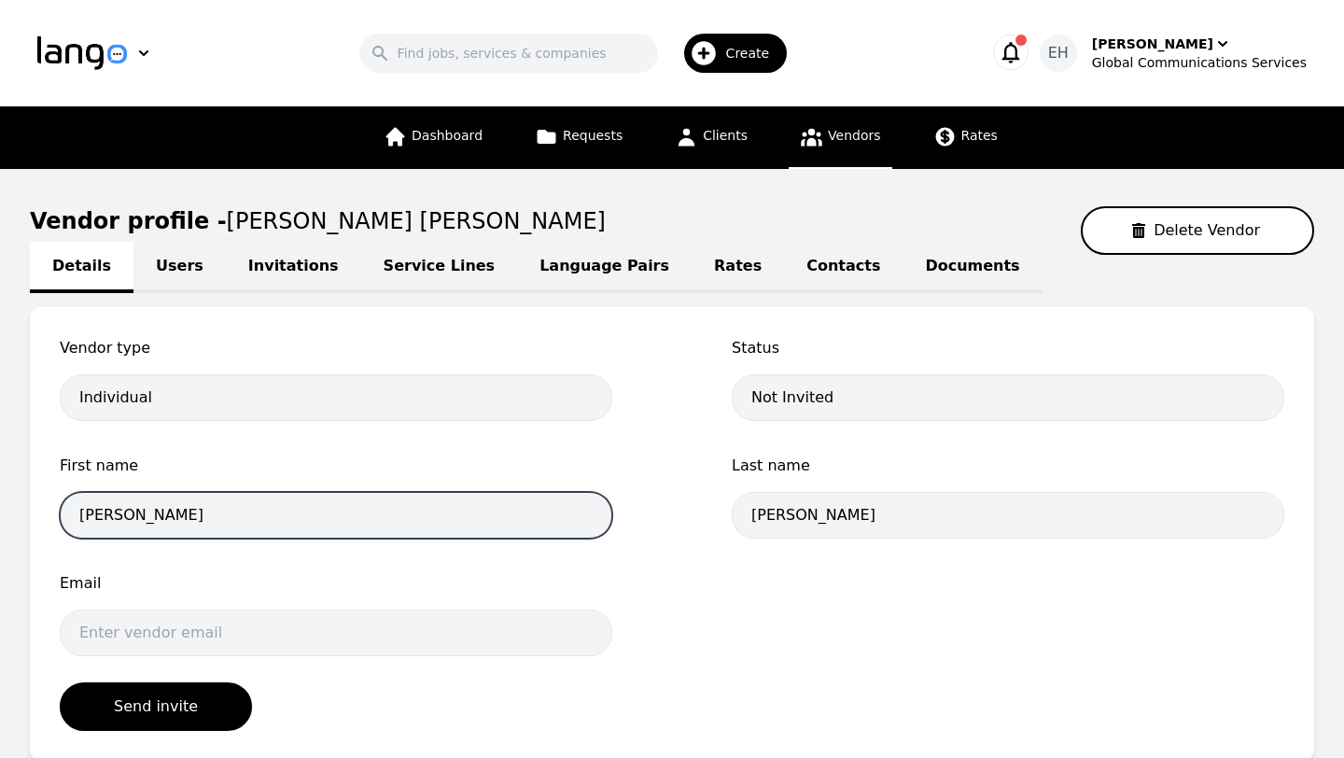
click at [182, 512] on input "Chris" at bounding box center [336, 515] width 552 height 47
type input "Chris Thalia"
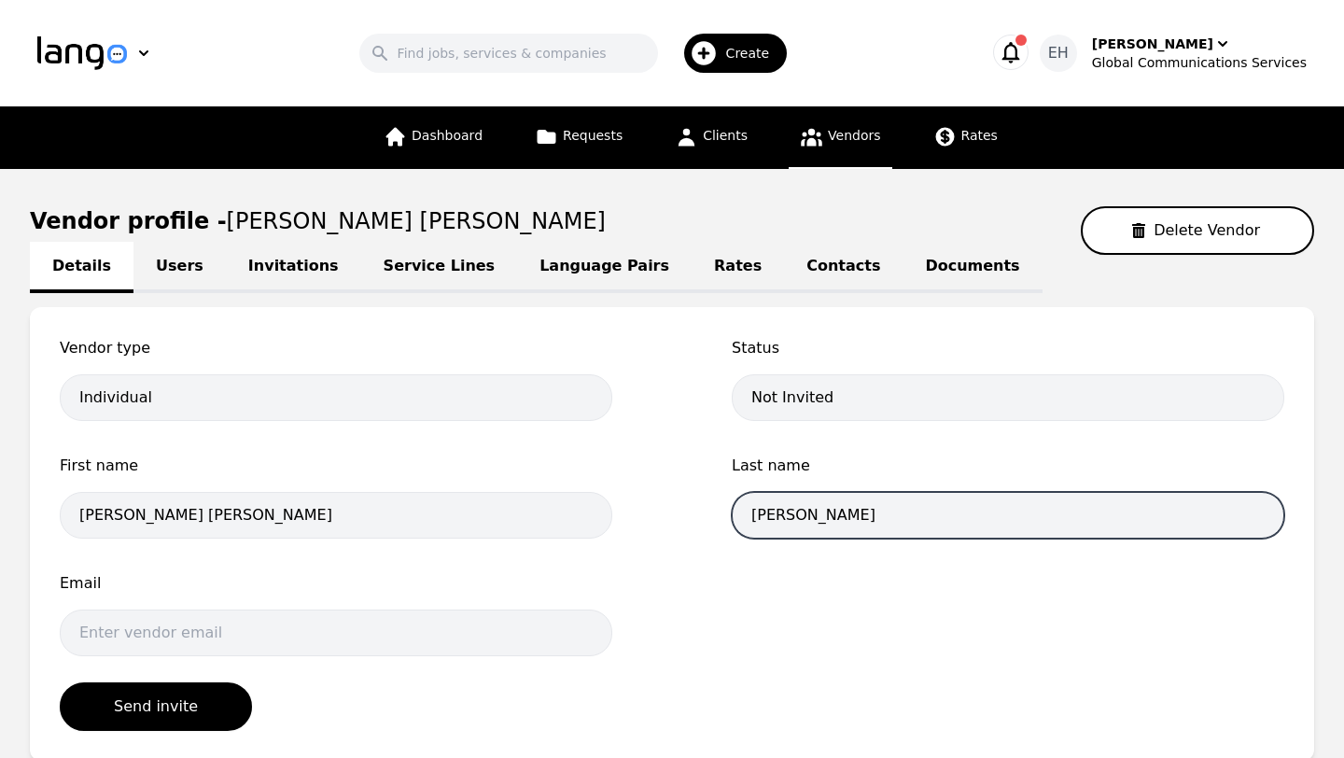
drag, startPoint x: 800, startPoint y: 512, endPoint x: 706, endPoint y: 510, distance: 93.3
click at [706, 511] on div "Vendor type Individual Status Not Invited First name Chris Thalia Last name Tha…" at bounding box center [672, 502] width 1224 height 330
type input "Abrahim"
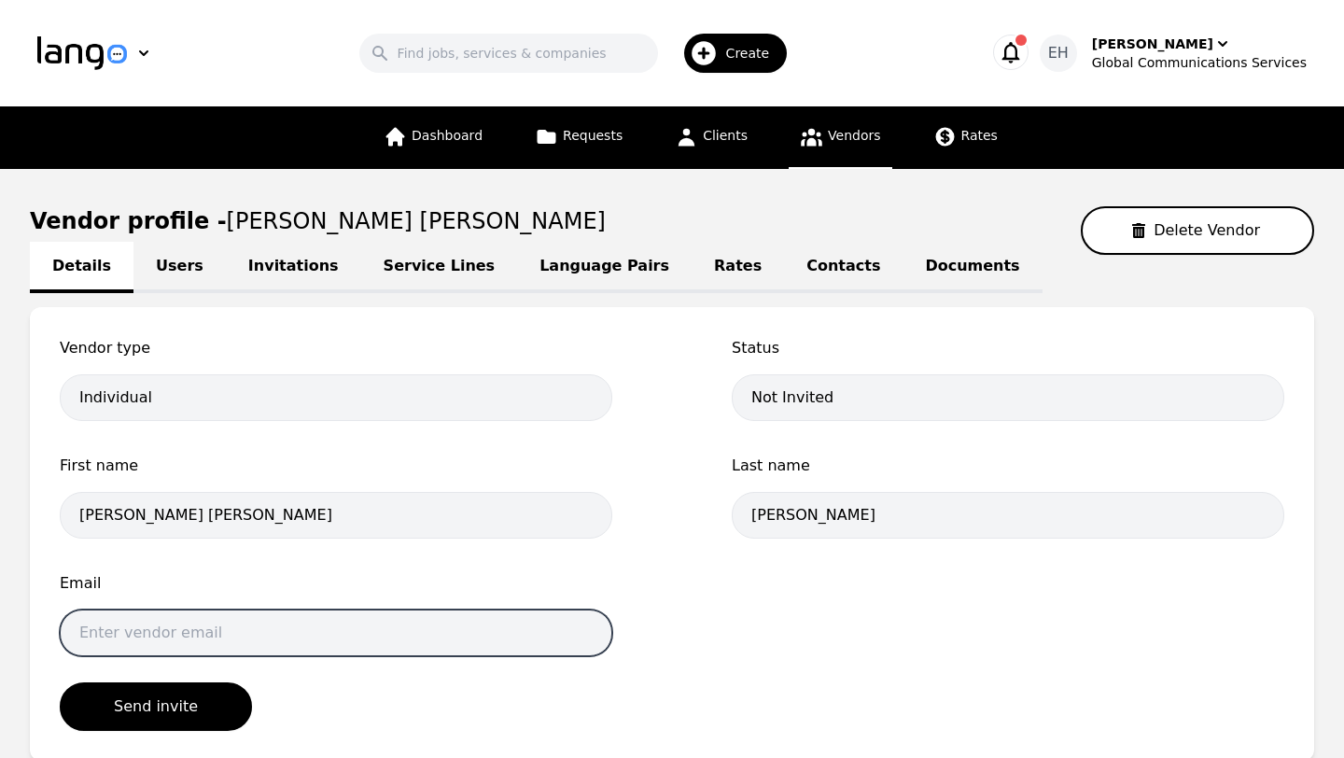
click at [203, 626] on input "email" at bounding box center [336, 632] width 552 height 47
click at [191, 632] on input "interpreter+erisa@gcsal.com" at bounding box center [336, 632] width 552 height 47
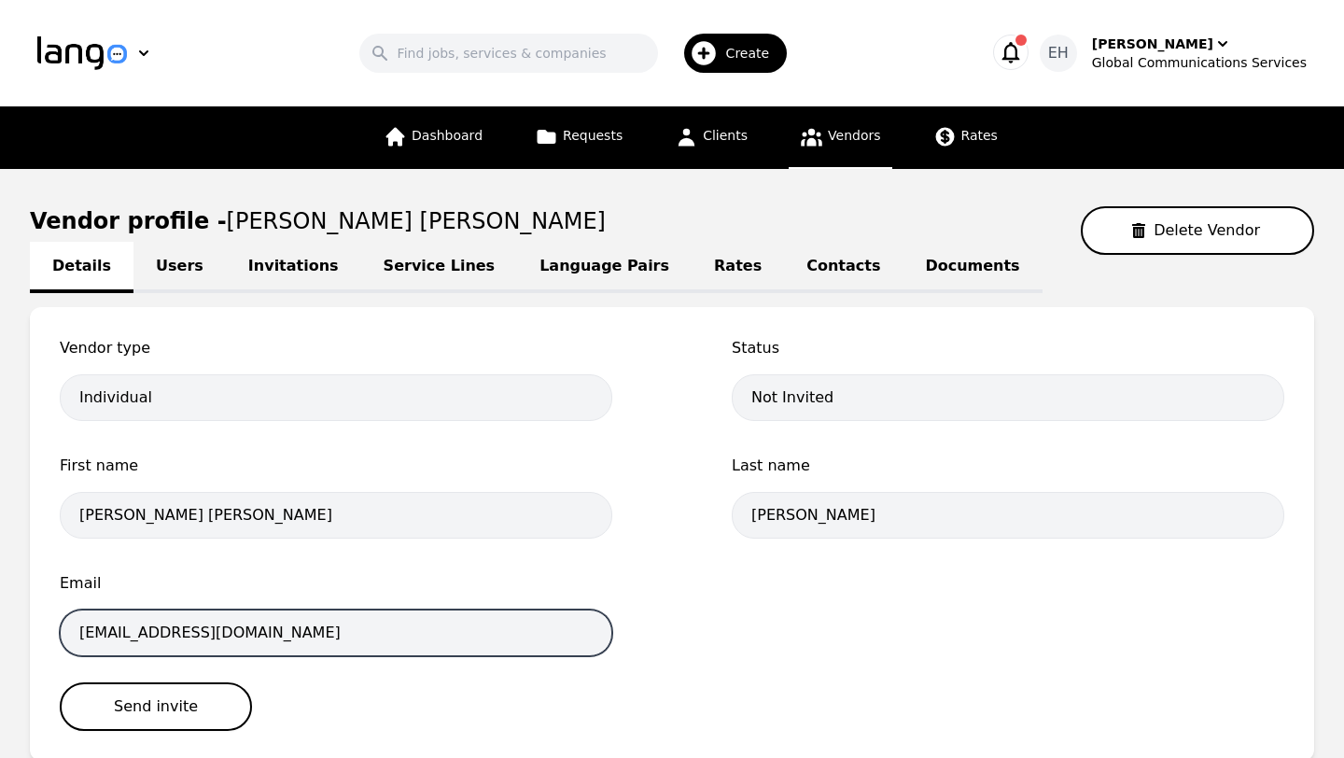
type input "interpreter+christhalia@gcsal.com"
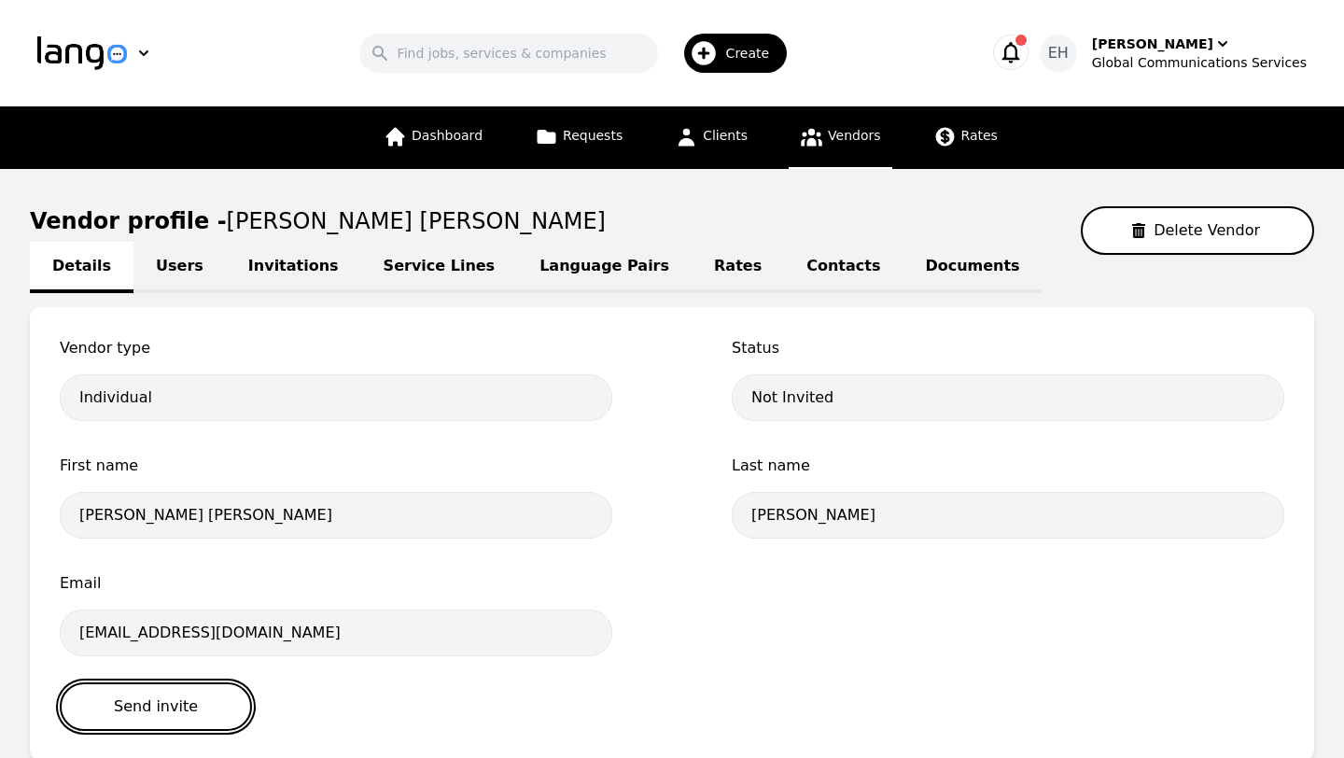
click at [161, 699] on button "Send invite" at bounding box center [156, 706] width 192 height 49
select select "active"
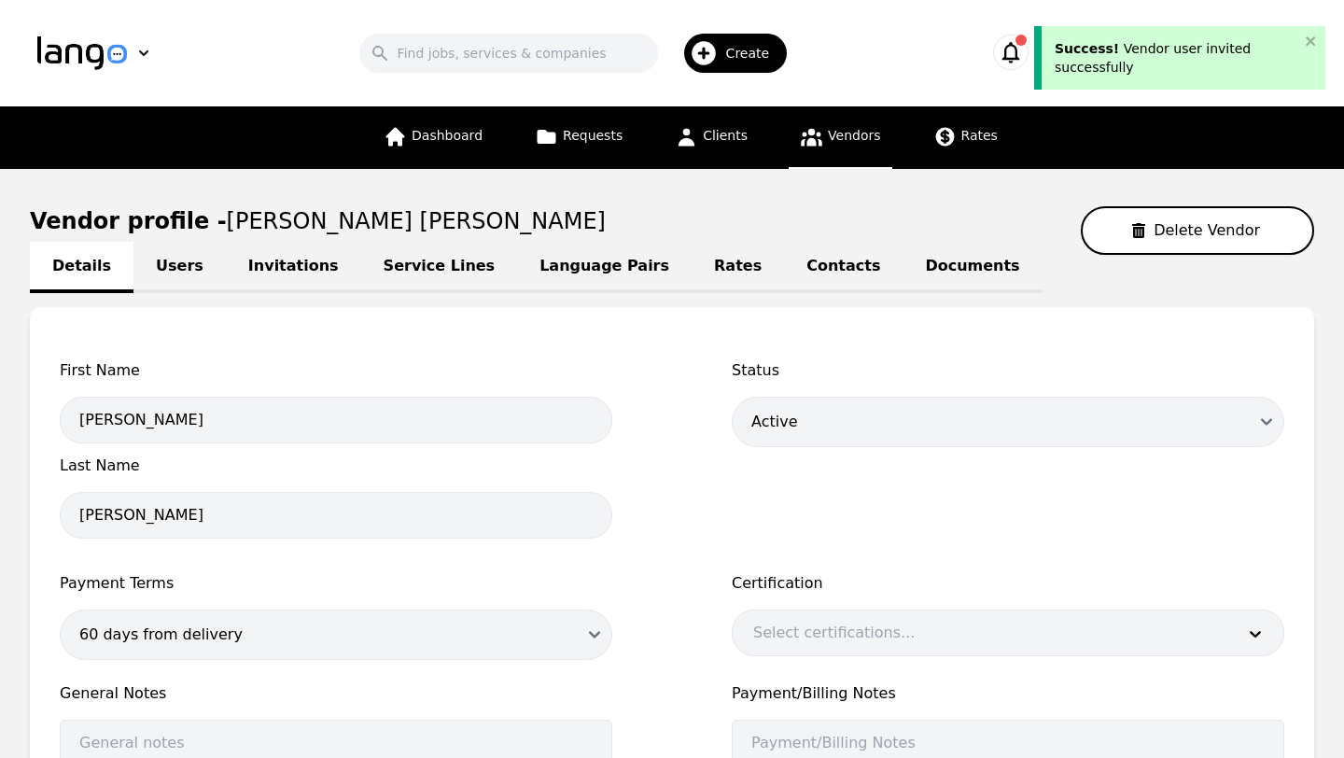
click at [262, 271] on link "Invitations" at bounding box center [293, 267] width 135 height 51
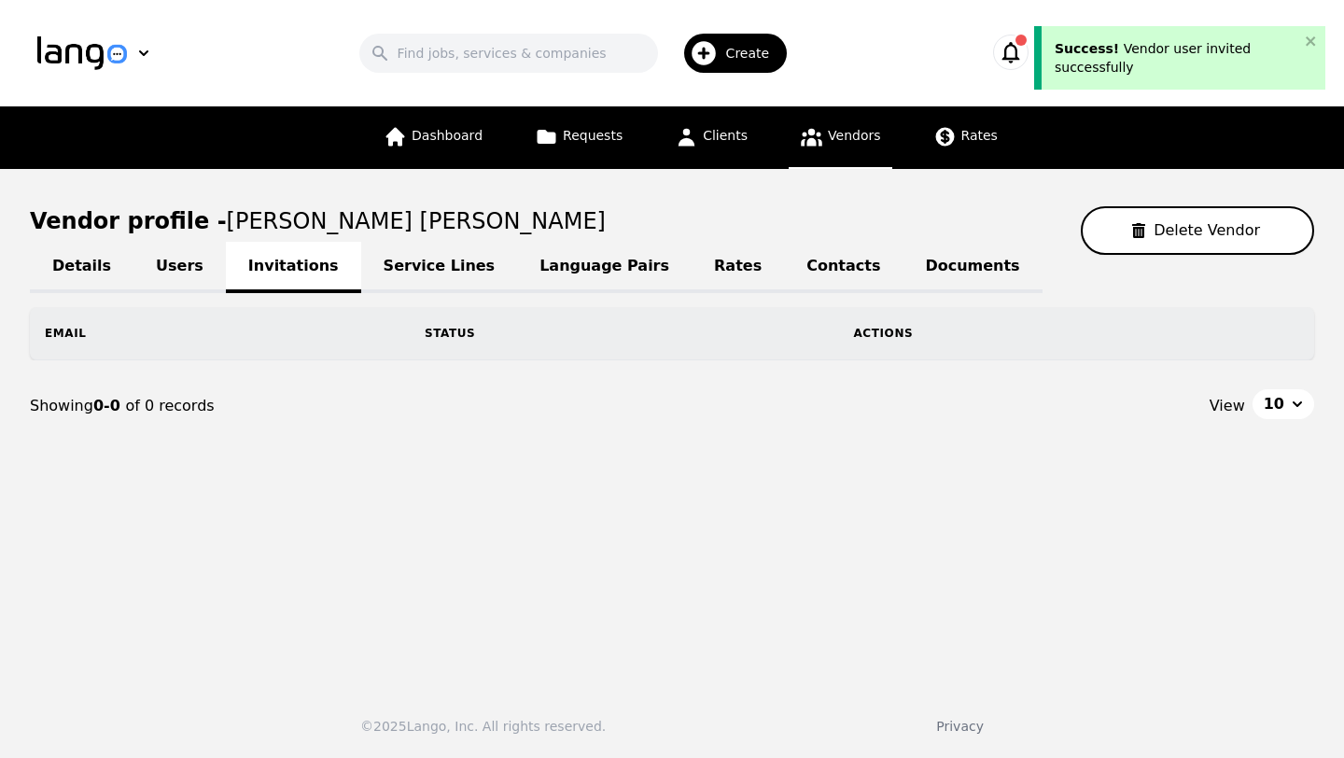
click at [156, 269] on link "Users" at bounding box center [179, 267] width 92 height 51
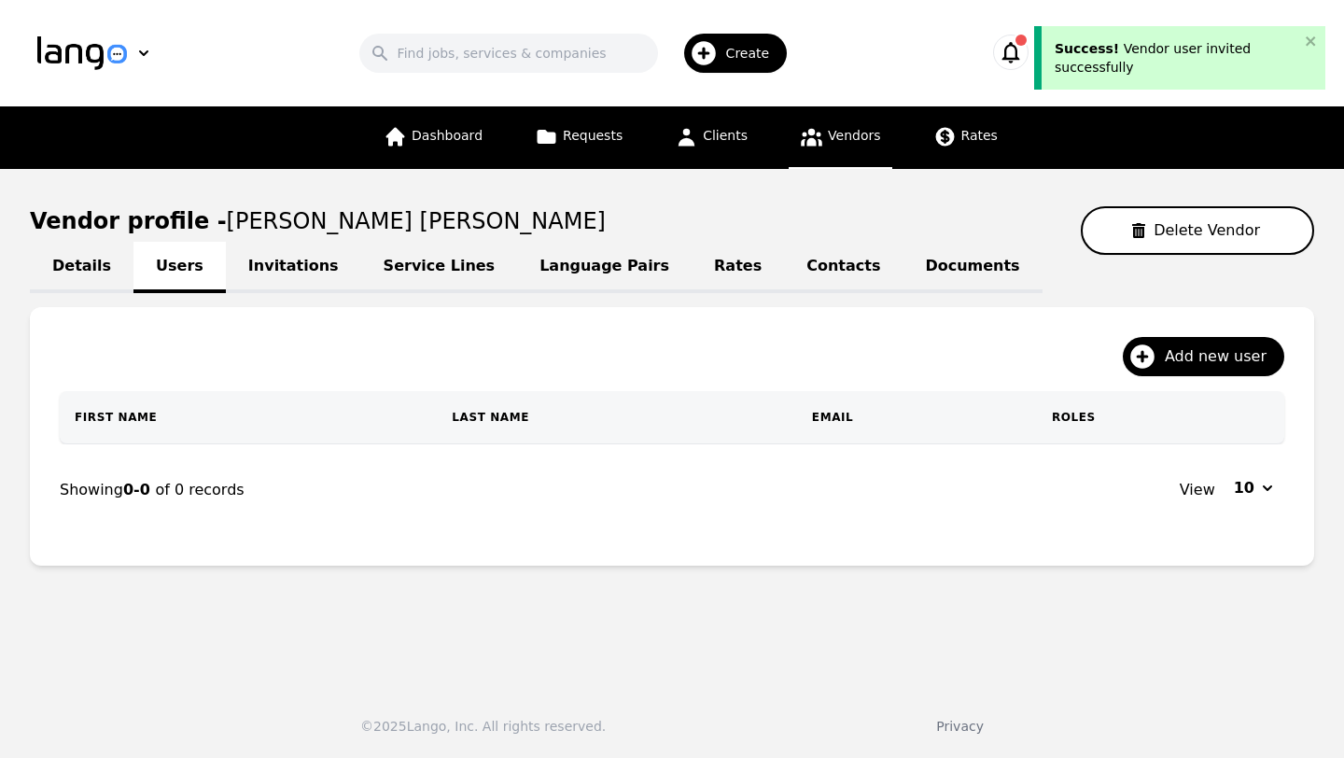
click at [420, 272] on link "Service Lines" at bounding box center [439, 267] width 157 height 51
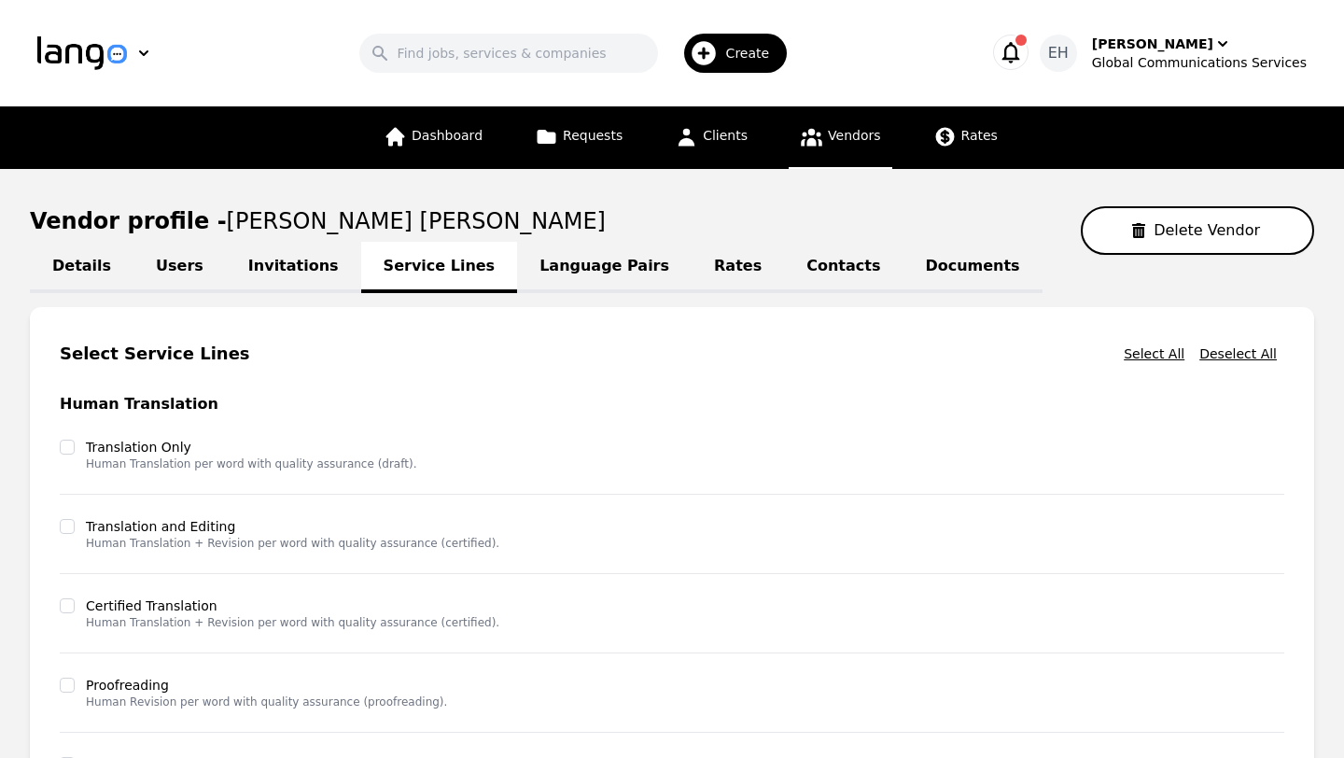
click at [1326, 435] on main "Vendor profile - Chris Thalia Delete Vendor Details Users Invitations Service L…" at bounding box center [672, 645] width 1344 height 953
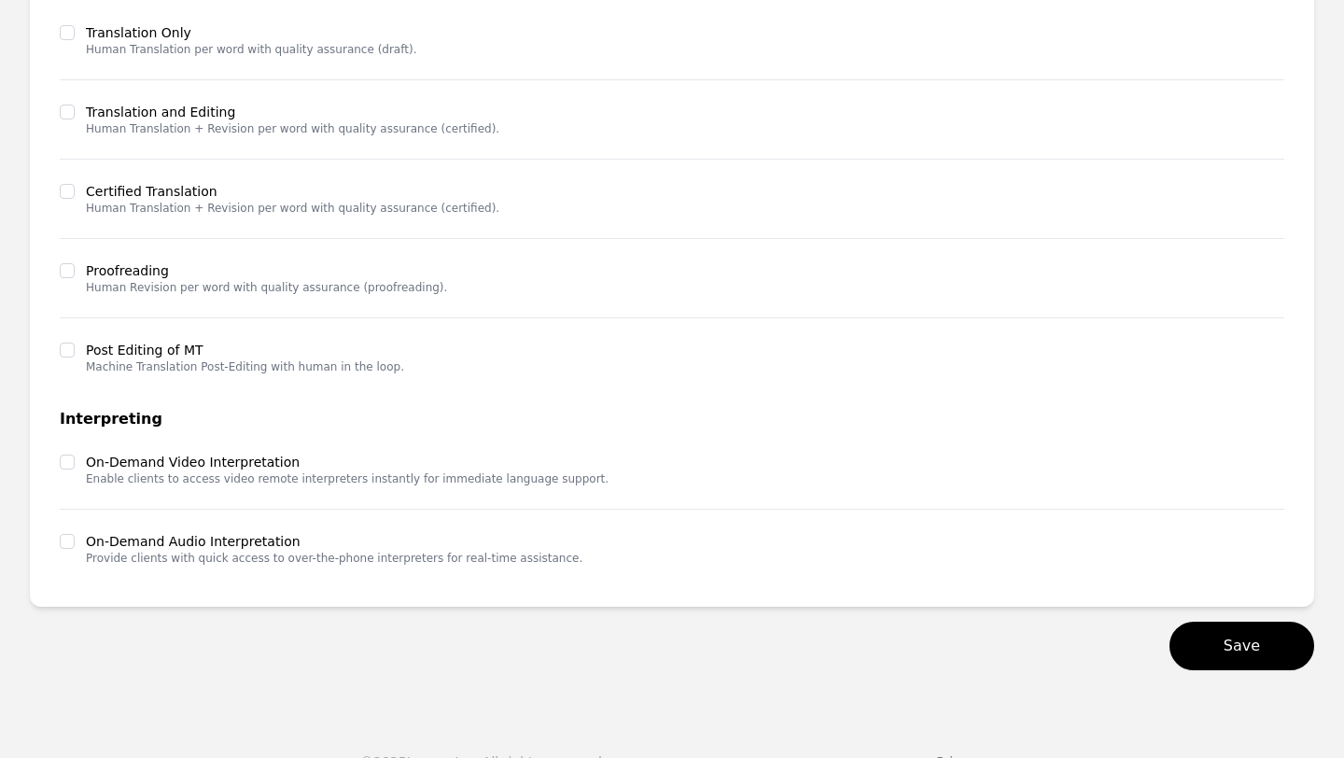
scroll to position [448, 0]
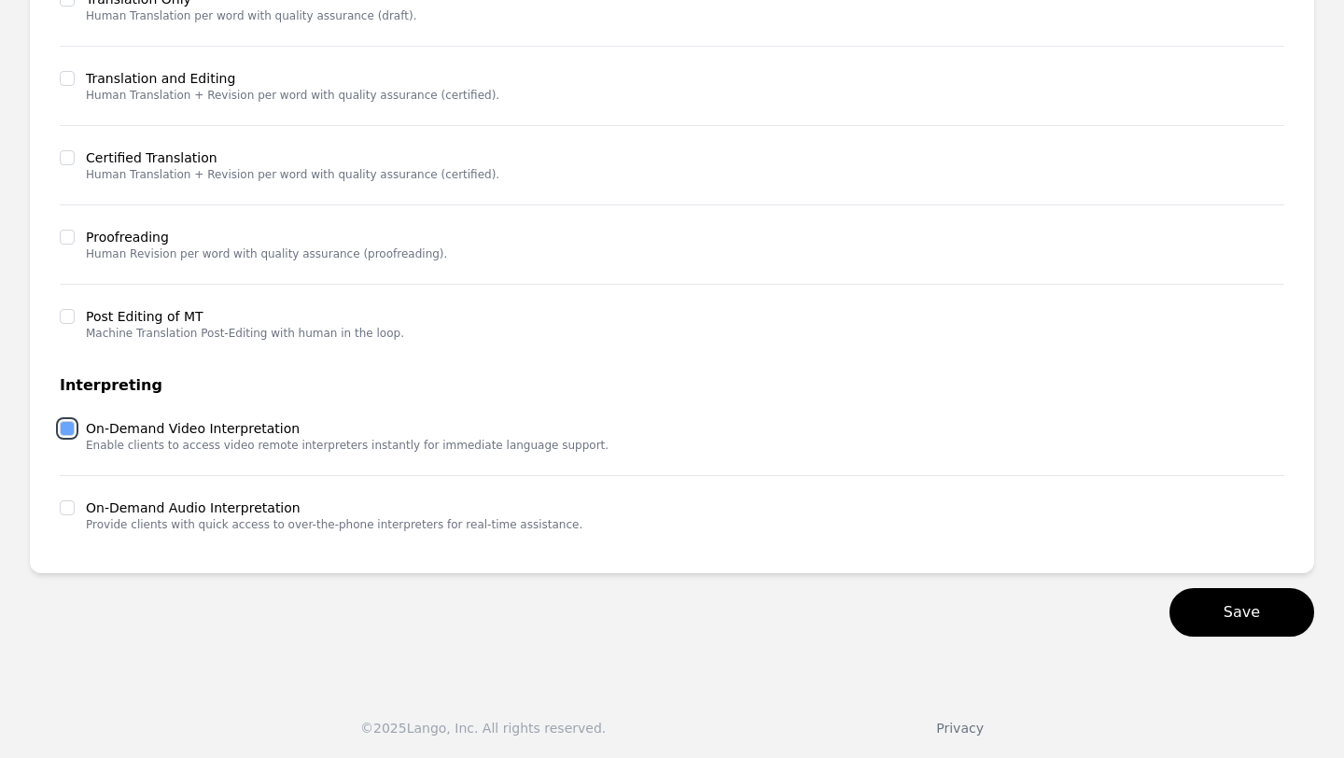
click at [63, 432] on input "checkbox" at bounding box center [67, 428] width 15 height 15
checkbox input "true"
click at [62, 511] on input "checkbox" at bounding box center [67, 507] width 15 height 15
checkbox input "true"
click at [1189, 620] on button "Save" at bounding box center [1241, 612] width 145 height 49
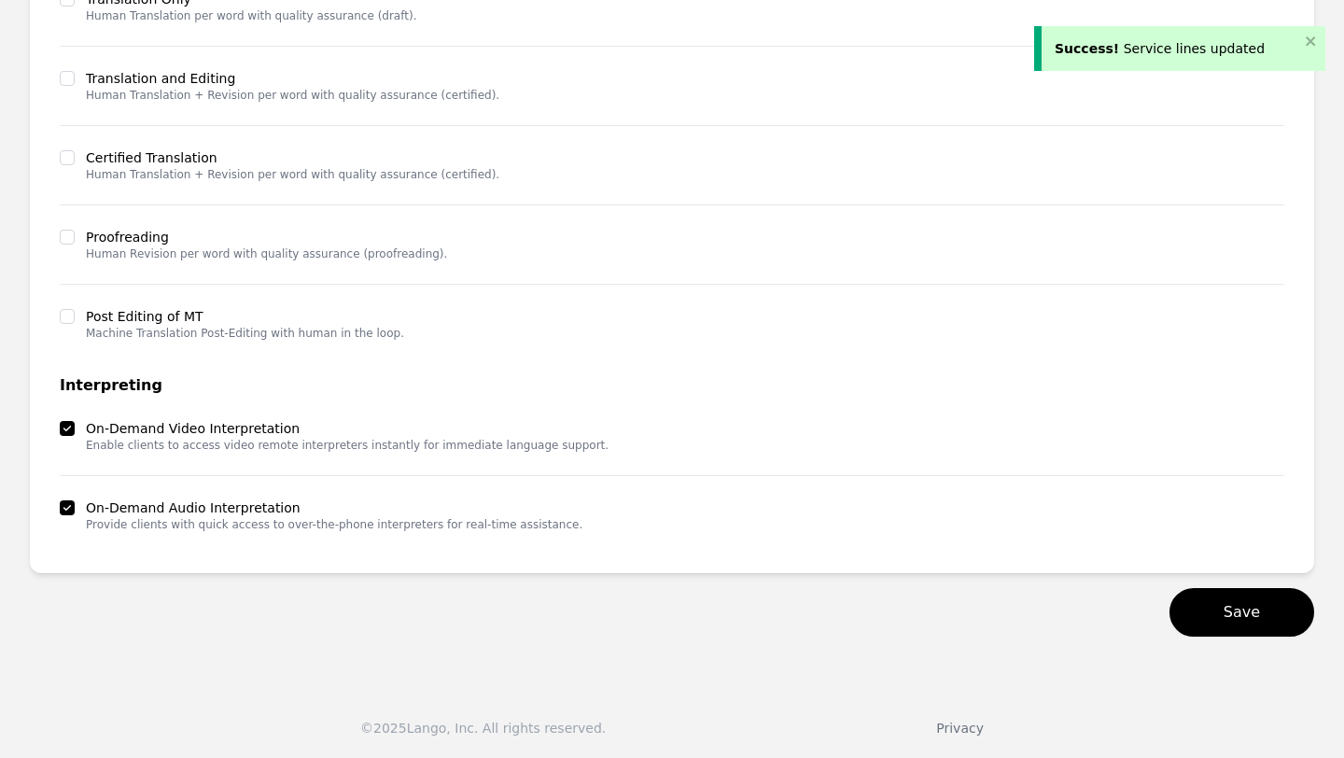
click at [1028, 660] on main "Vendor profile - Chris Thalia Delete Vendor Details Users Invitations Service L…" at bounding box center [672, 197] width 1344 height 953
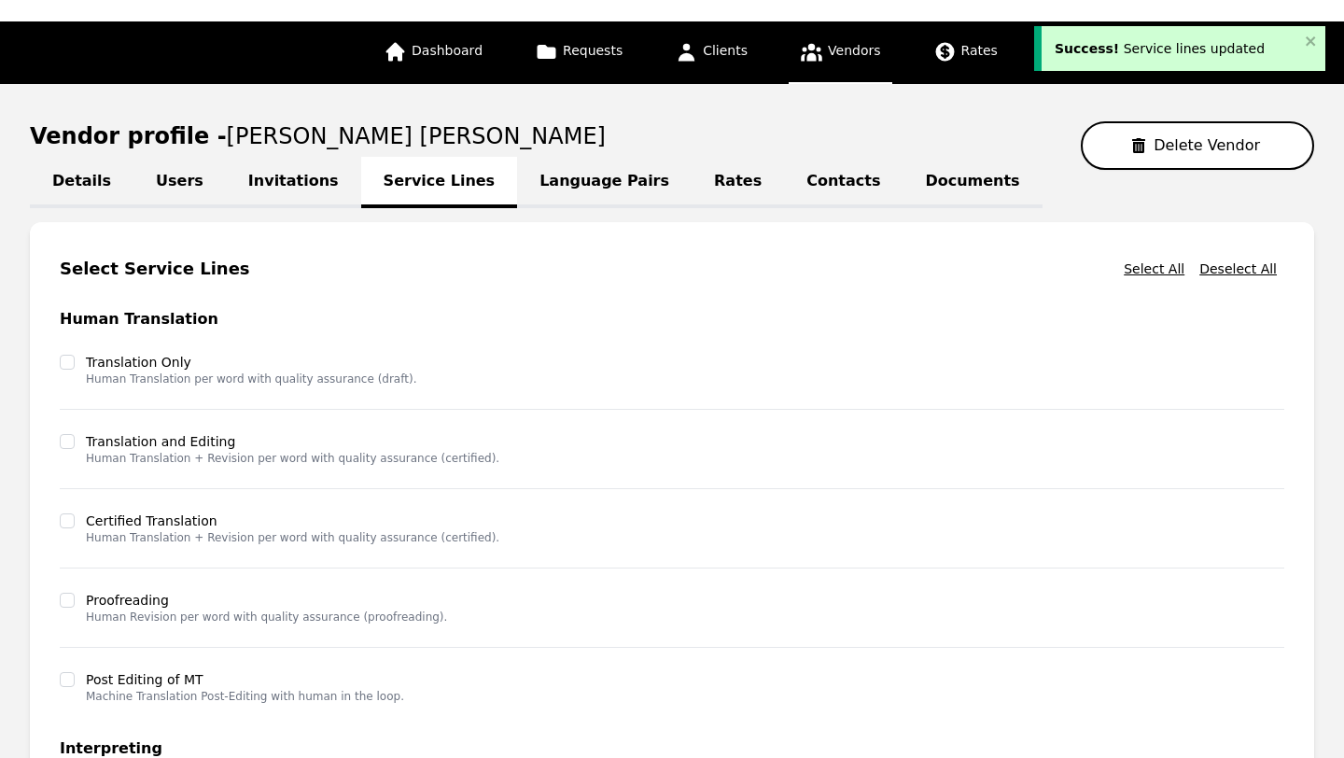
scroll to position [54, 0]
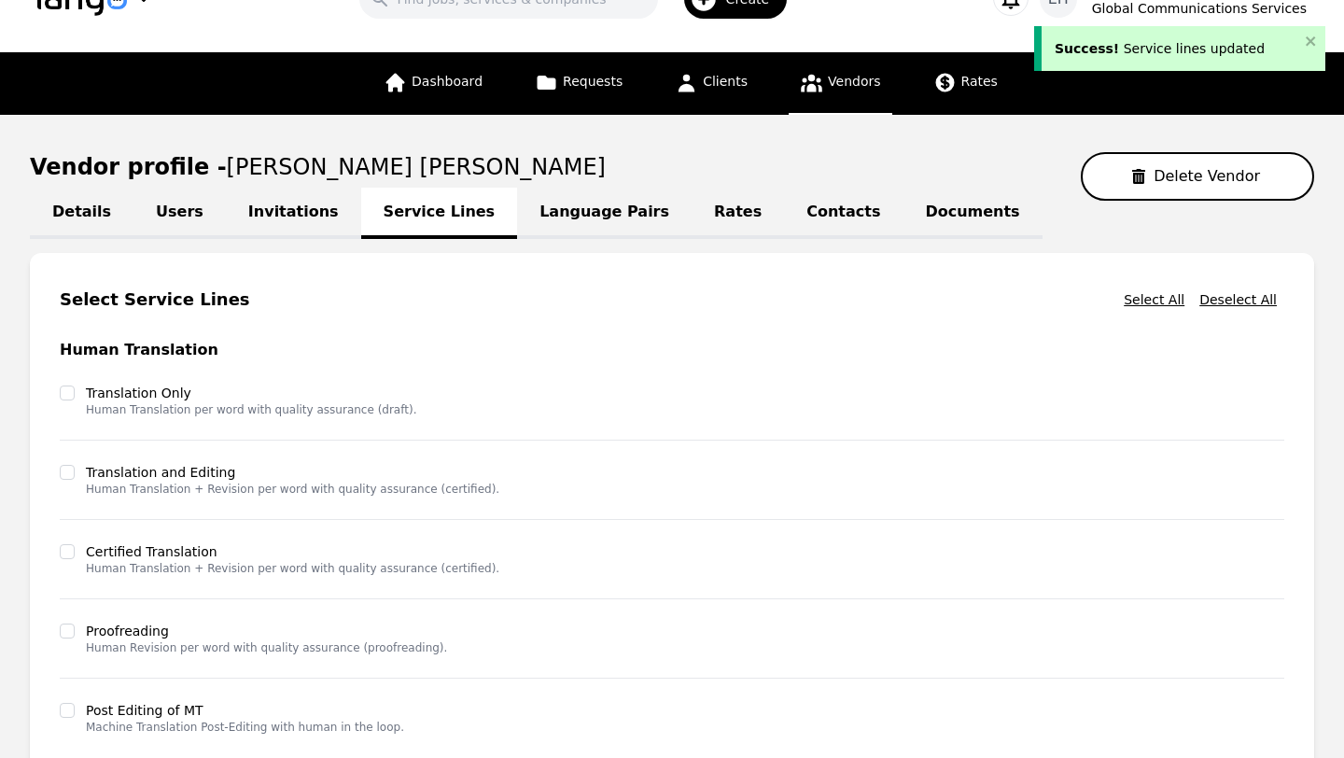
click at [541, 214] on link "Language Pairs" at bounding box center [604, 213] width 174 height 51
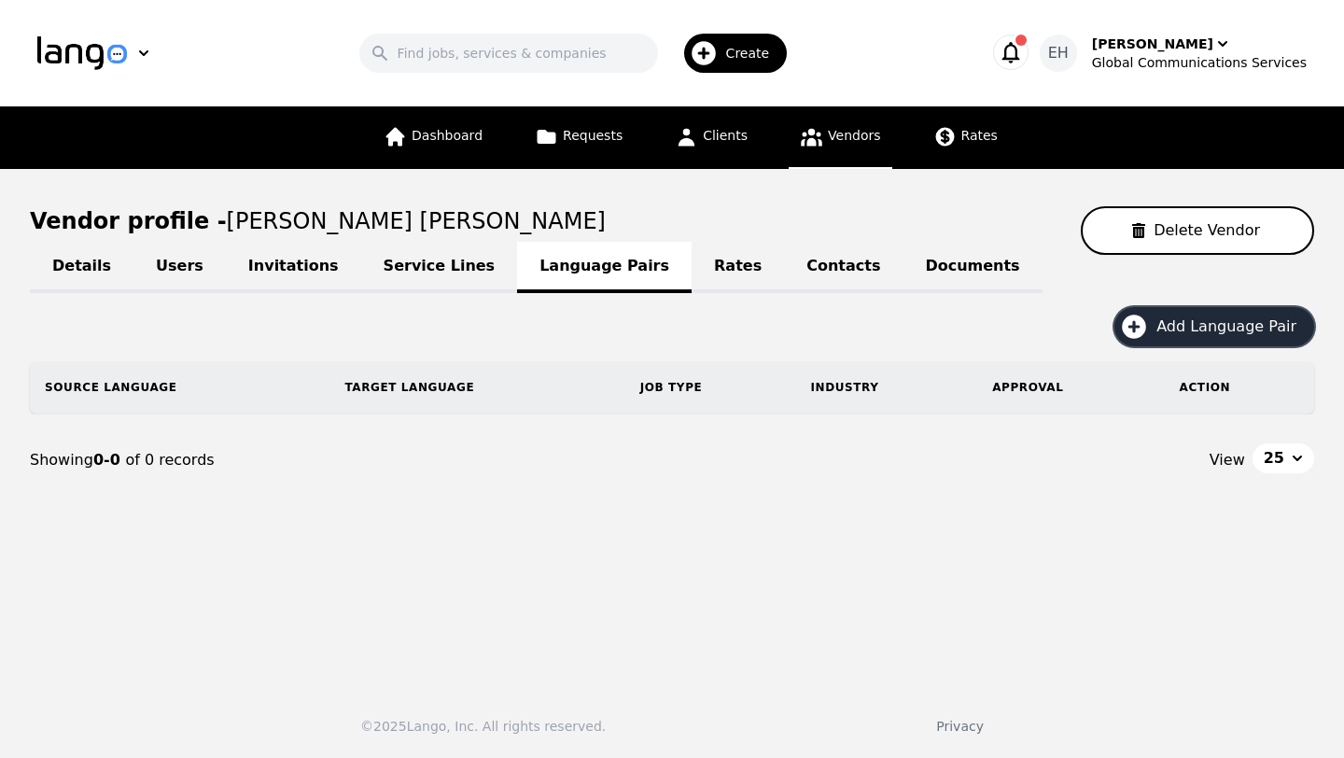
click at [1202, 322] on span "Add Language Pair" at bounding box center [1232, 326] width 153 height 22
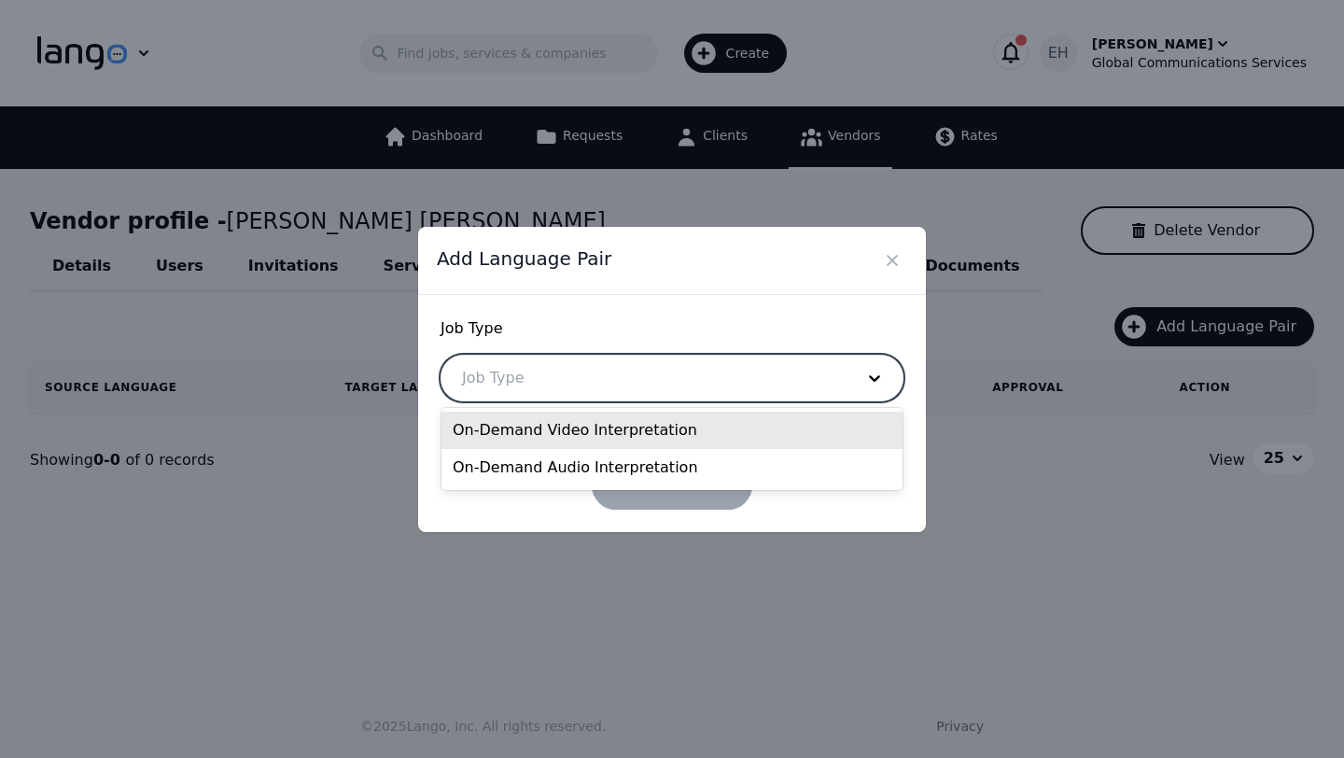
click at [587, 392] on div at bounding box center [643, 377] width 405 height 45
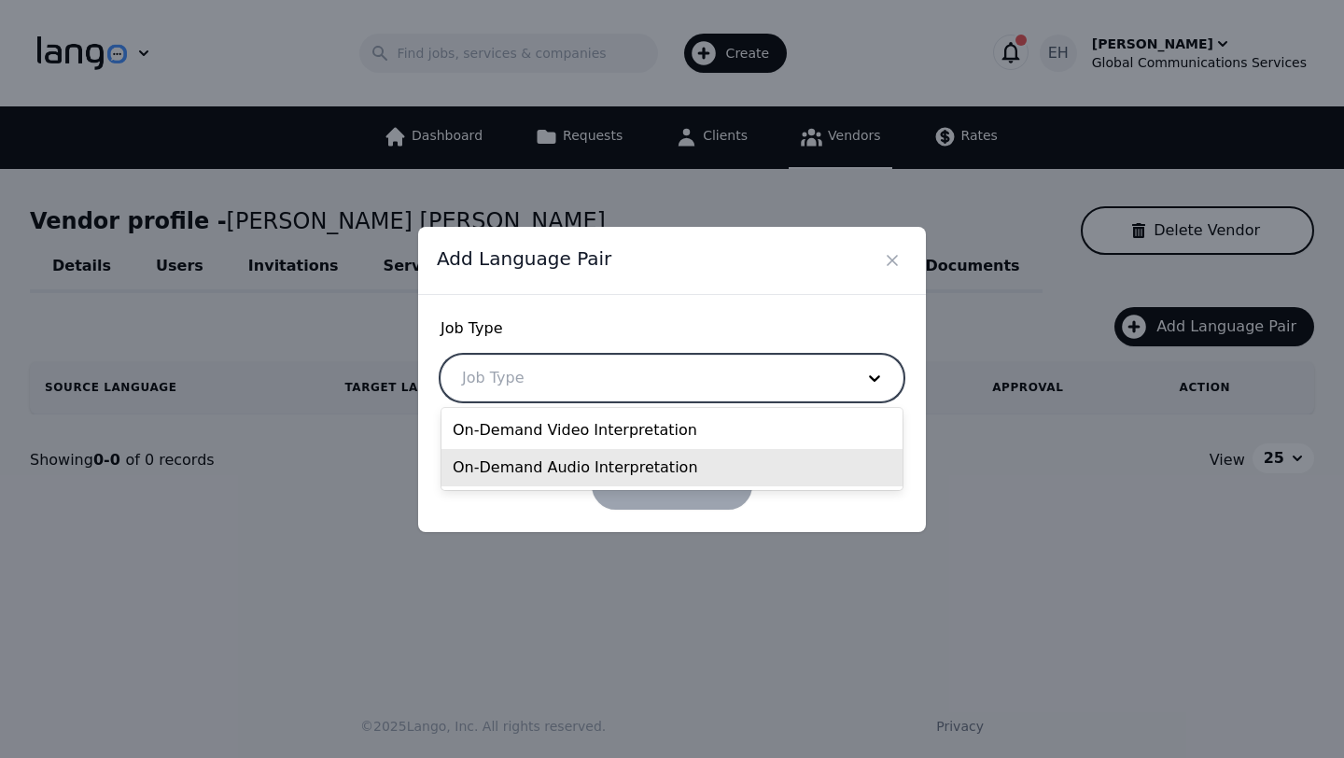
click at [579, 457] on div "On-Demand Audio Interpretation" at bounding box center [671, 467] width 461 height 37
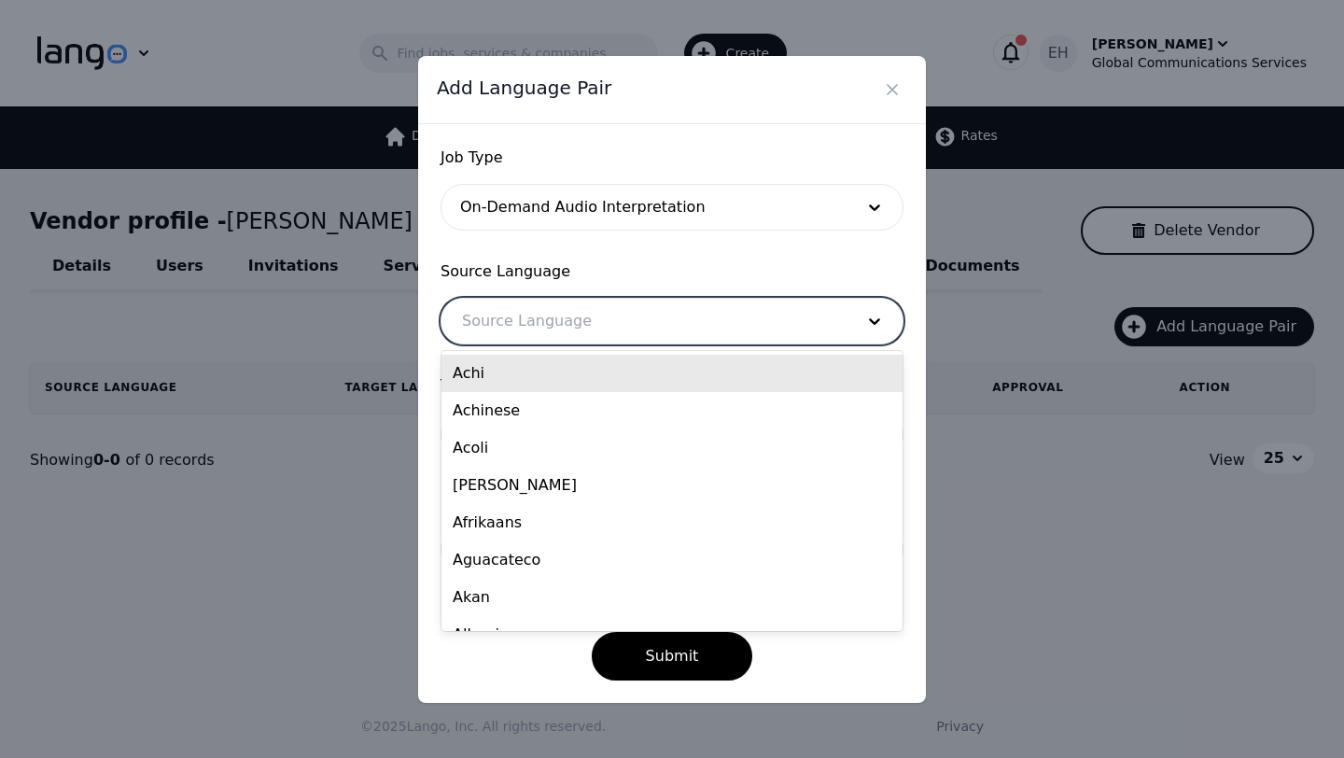
click at [547, 321] on div at bounding box center [643, 321] width 405 height 45
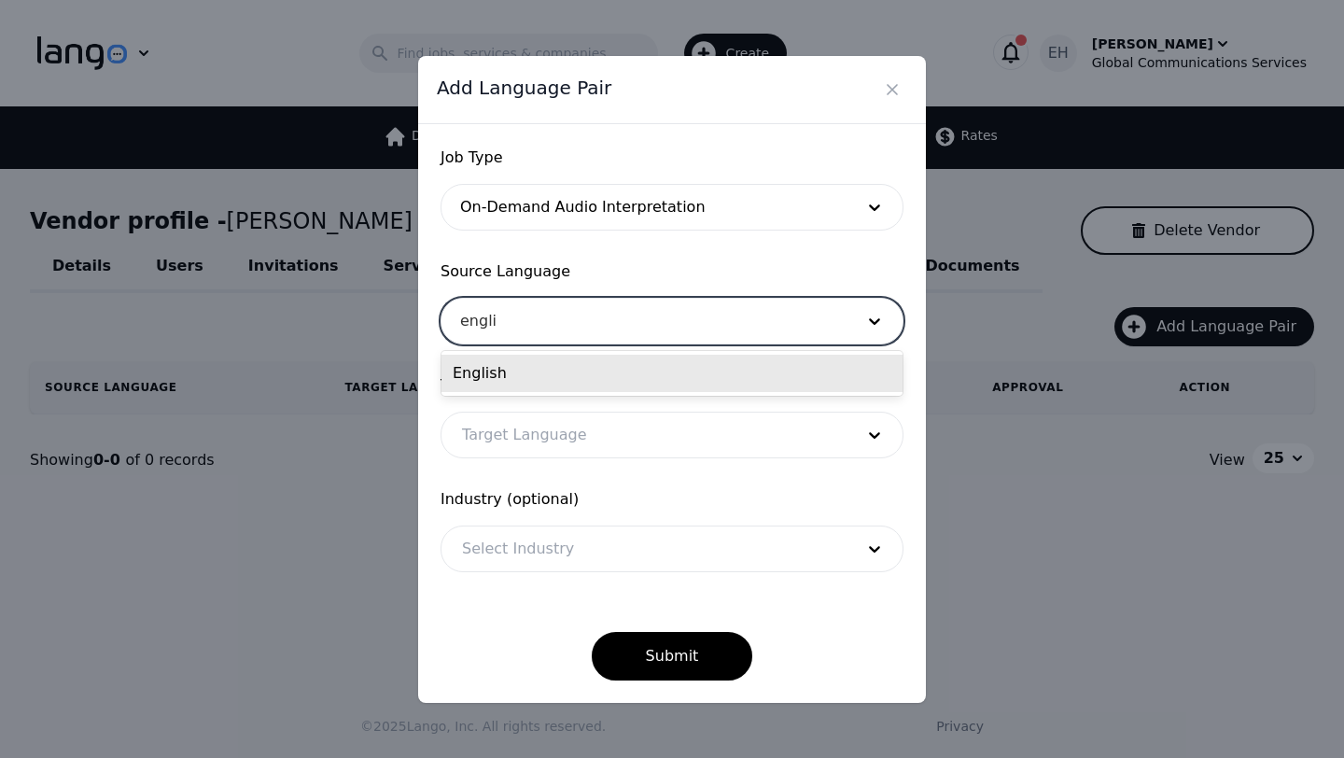
type input "englis"
click at [545, 369] on div "English" at bounding box center [671, 373] width 461 height 37
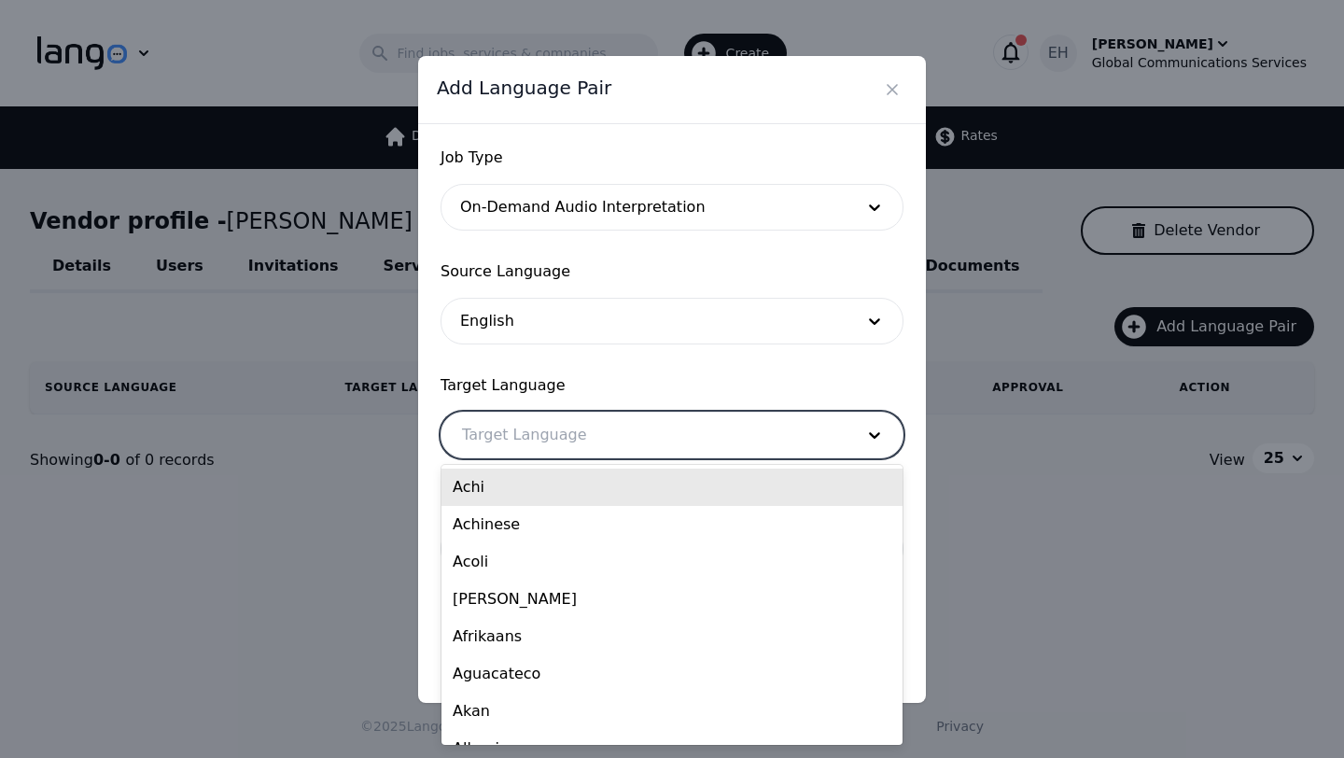
click at [522, 455] on div at bounding box center [643, 434] width 405 height 45
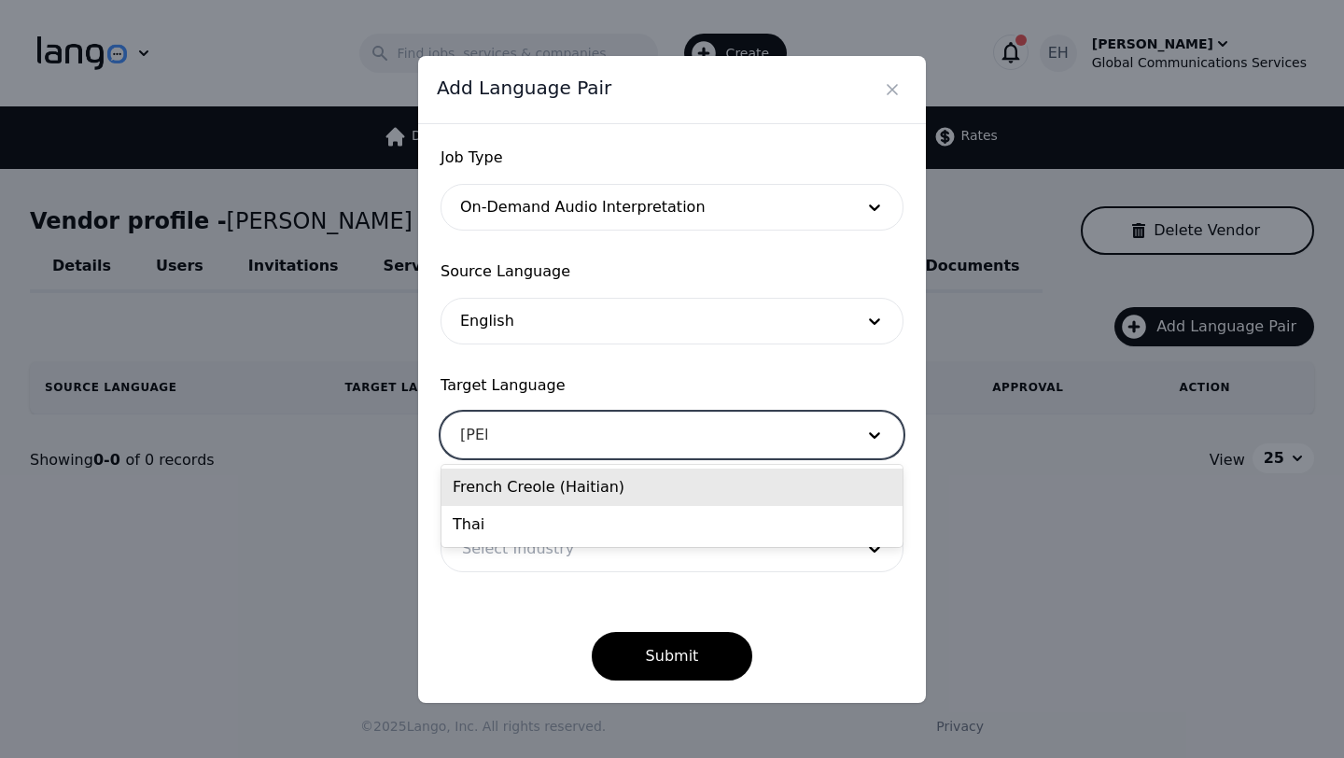
type input "haiti"
click at [523, 489] on div "French Creole (Haitian)" at bounding box center [671, 486] width 461 height 37
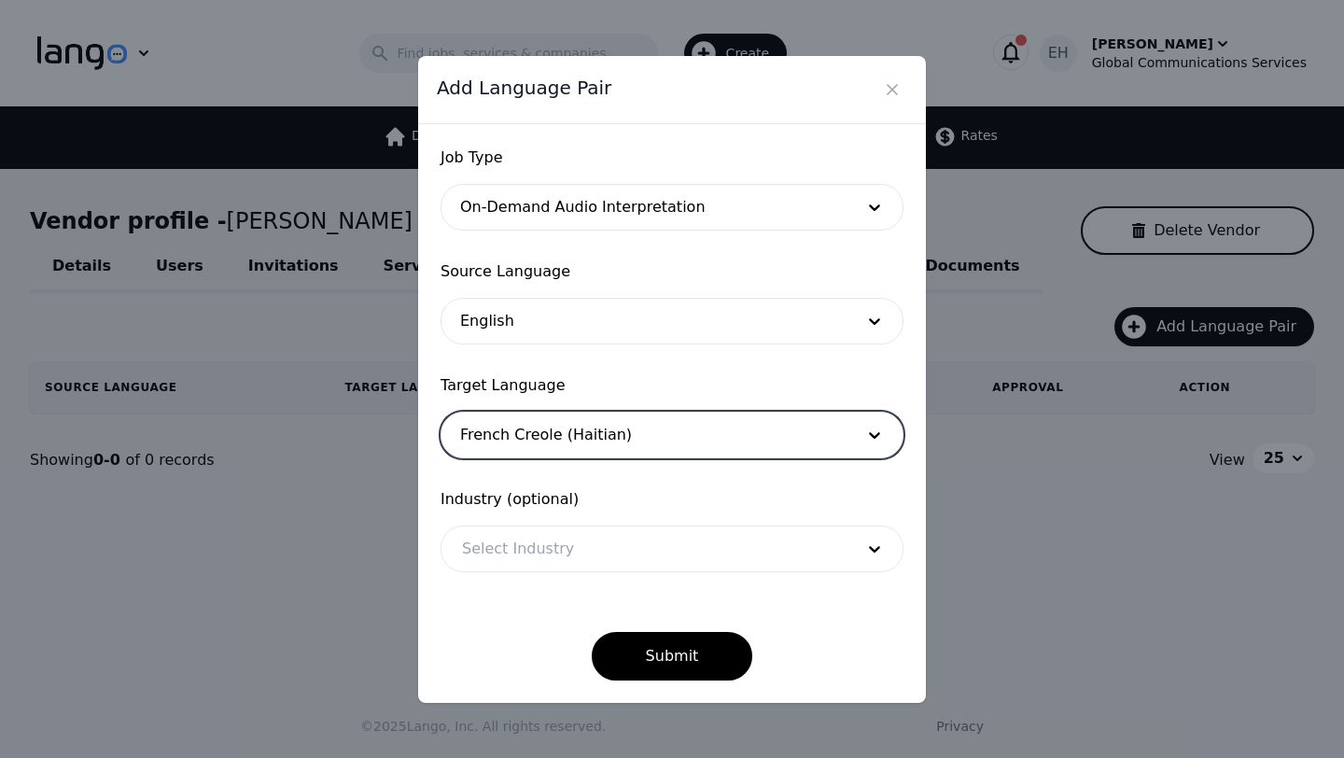
click at [521, 547] on div at bounding box center [643, 548] width 405 height 45
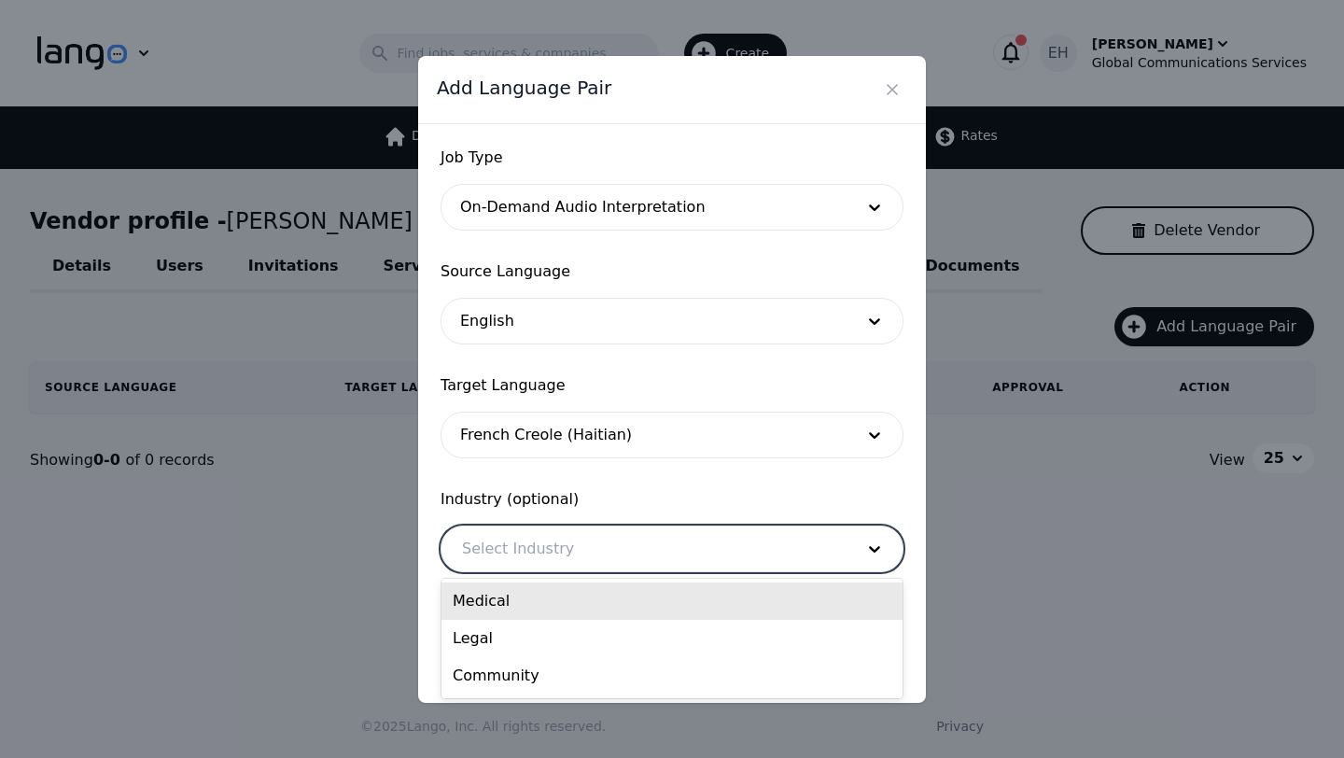
click at [513, 608] on div "Medical" at bounding box center [671, 600] width 461 height 37
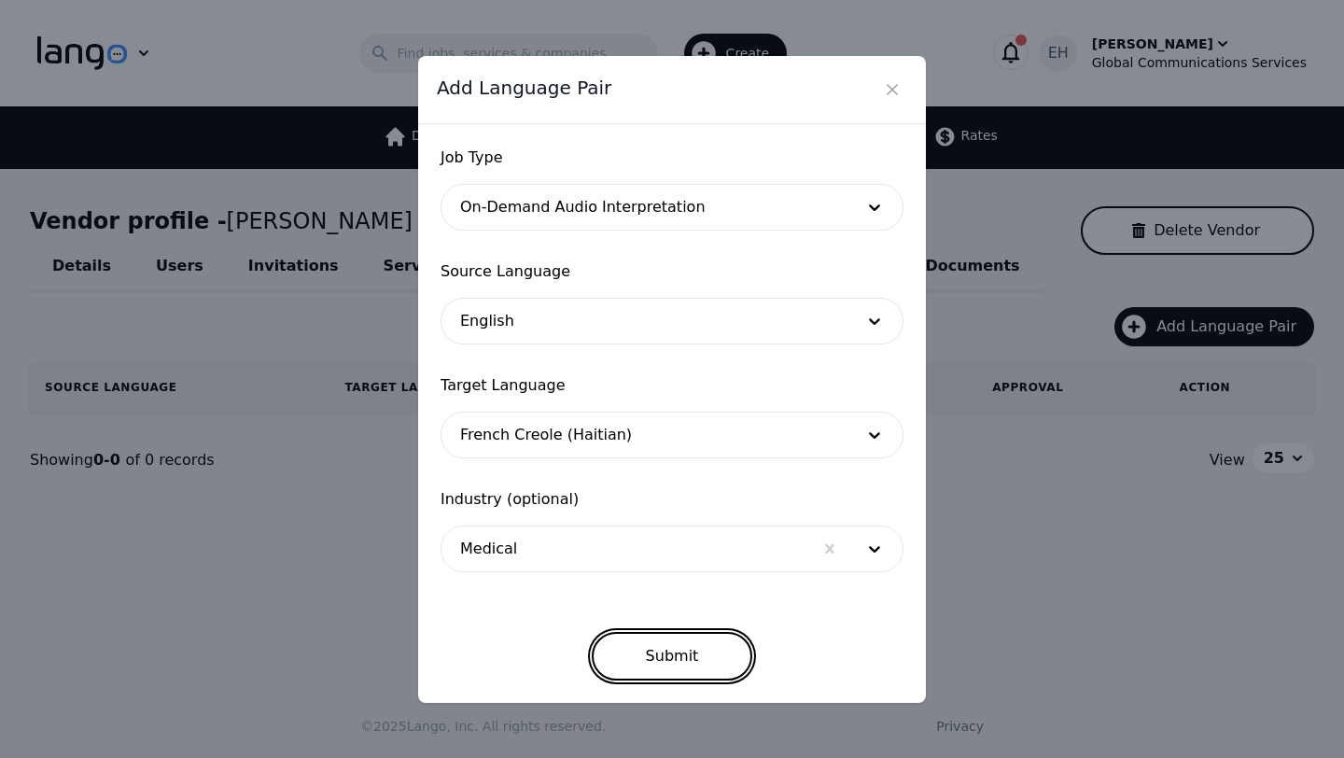
click at [667, 656] on button "Submit" at bounding box center [672, 656] width 161 height 49
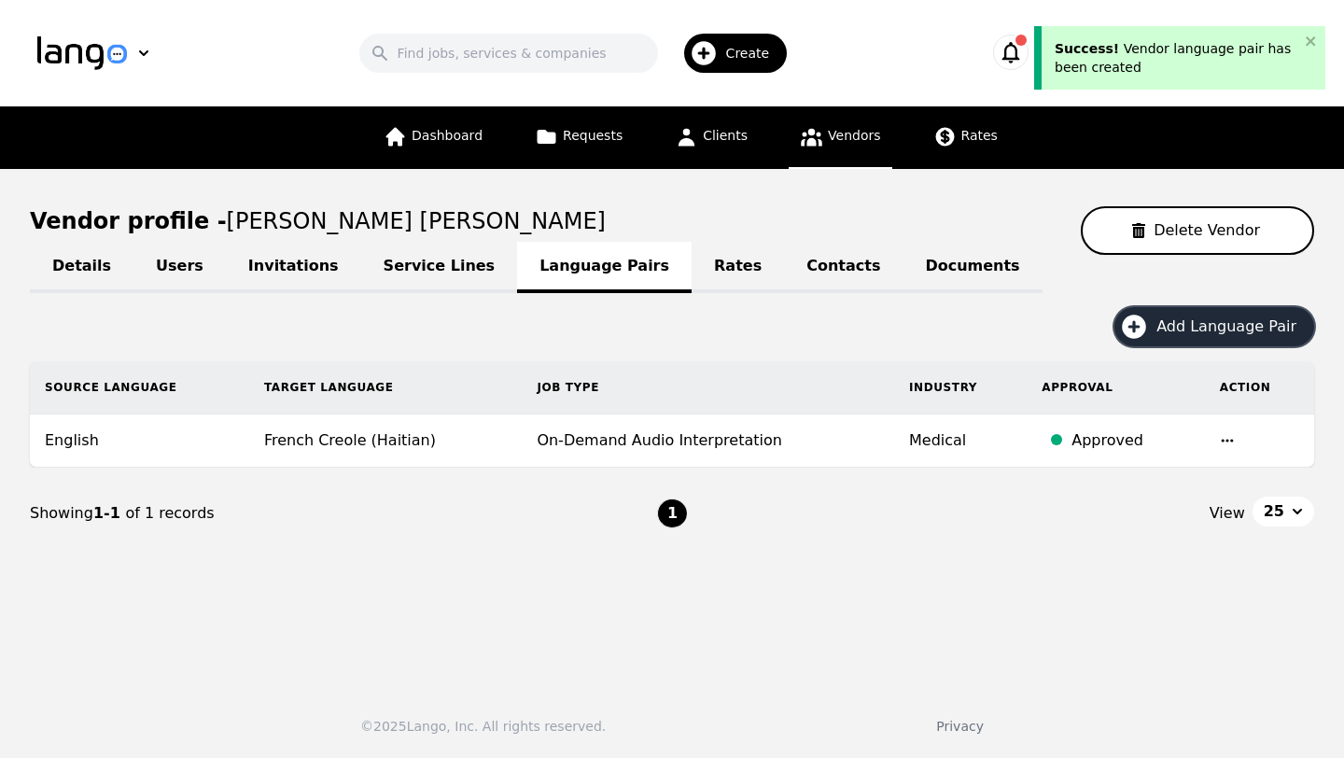
click at [1214, 322] on span "Add Language Pair" at bounding box center [1232, 326] width 153 height 22
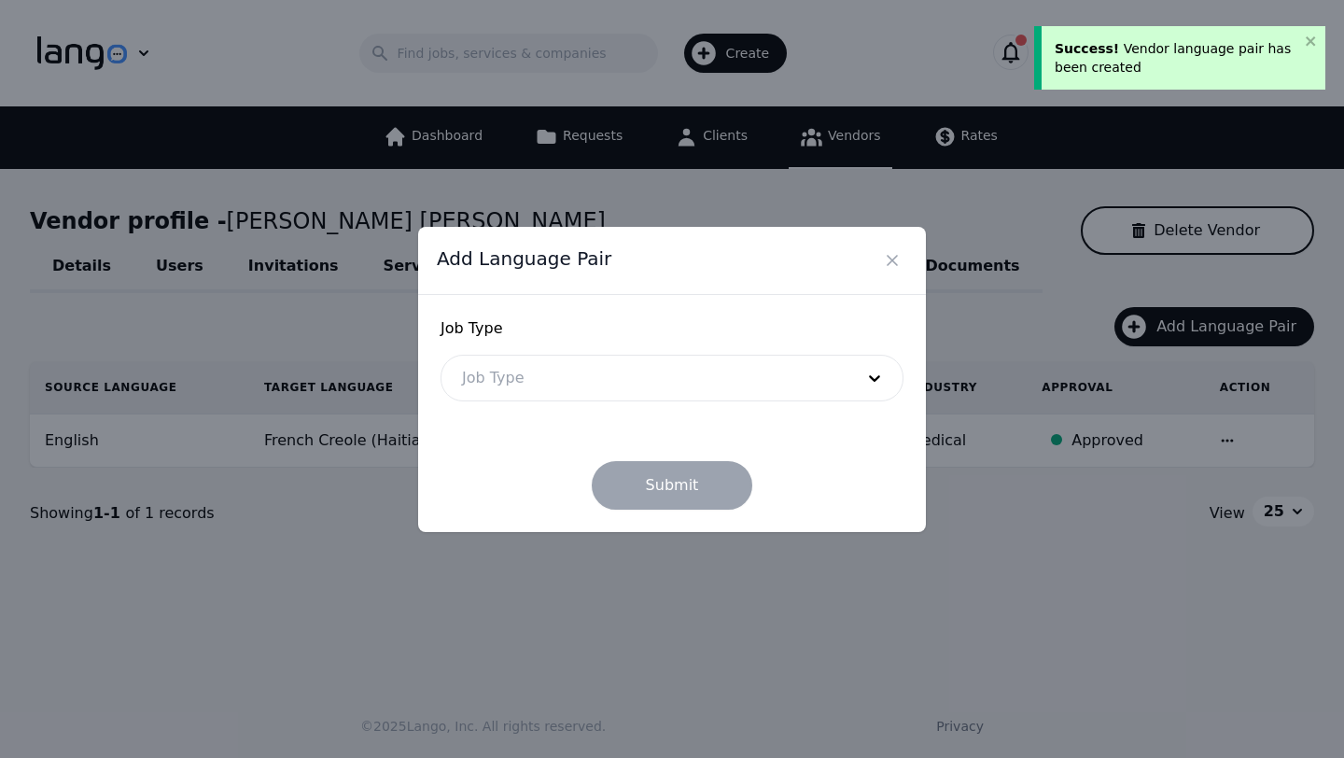
click at [569, 418] on form "Job Type Job Type Submit" at bounding box center [671, 413] width 463 height 192
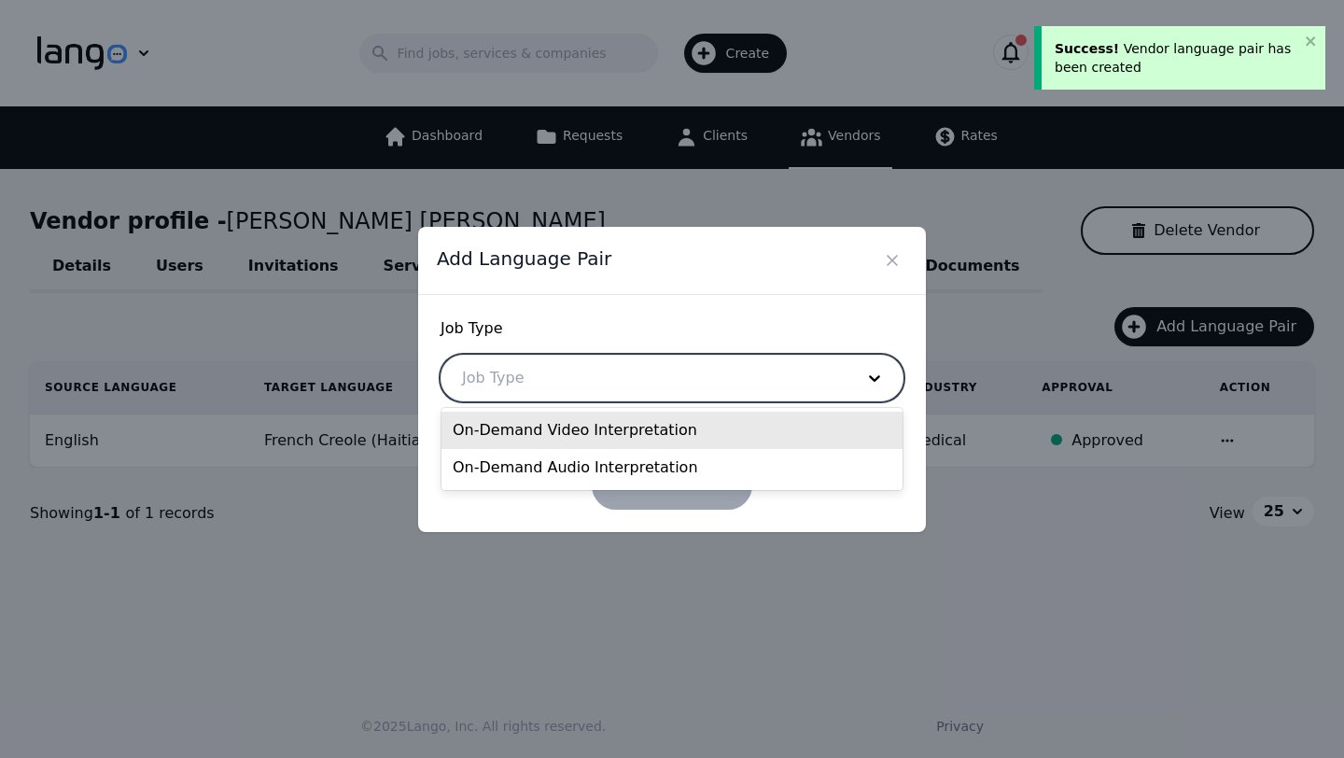
click at [569, 392] on div at bounding box center [643, 377] width 405 height 45
click at [563, 425] on div "On-Demand Video Interpretation" at bounding box center [671, 429] width 461 height 37
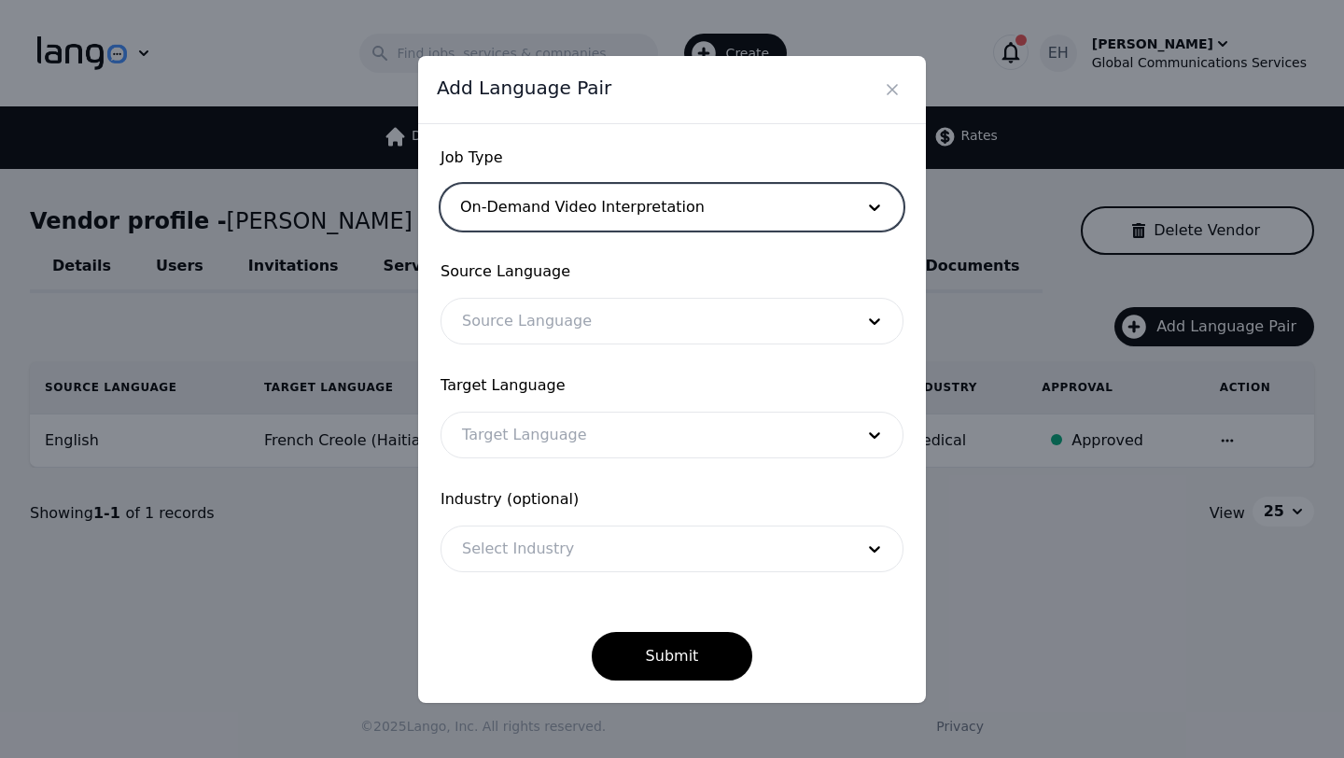
click at [550, 321] on div at bounding box center [643, 321] width 405 height 45
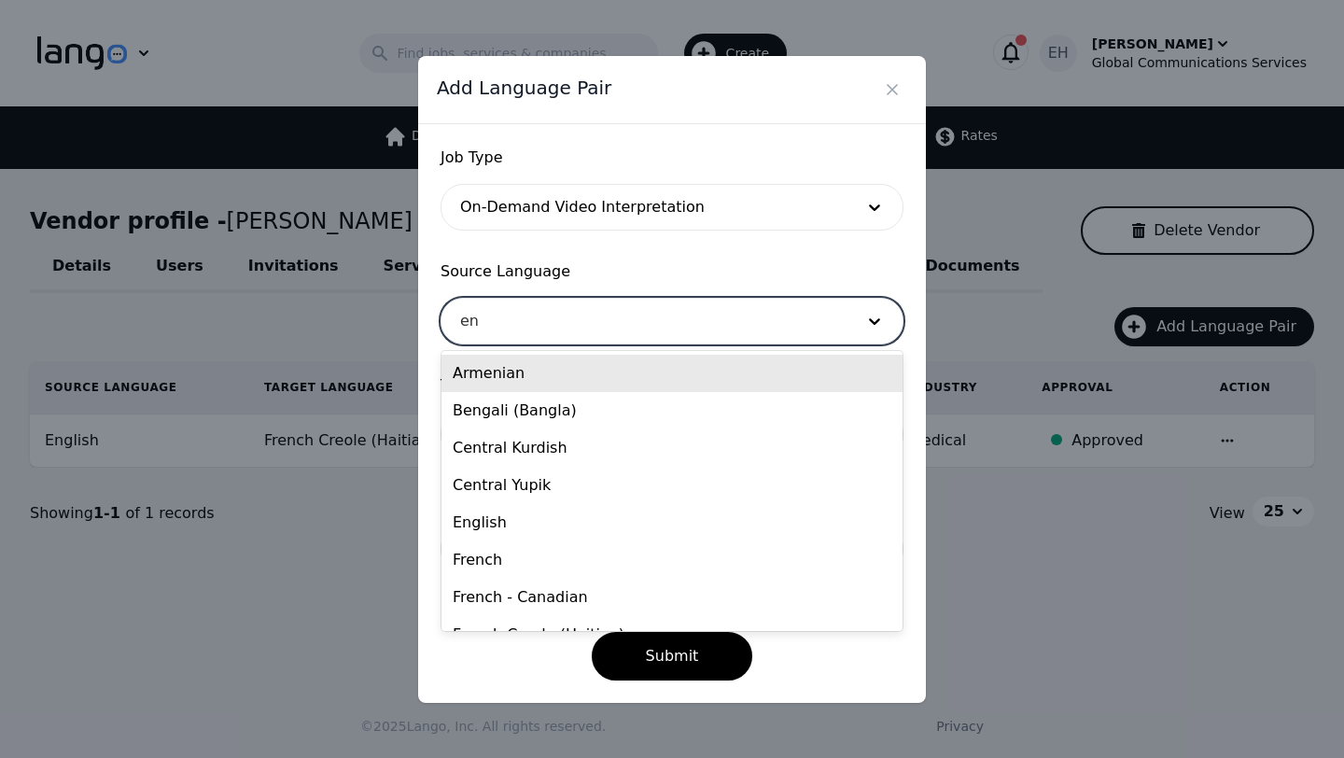
type input "eng"
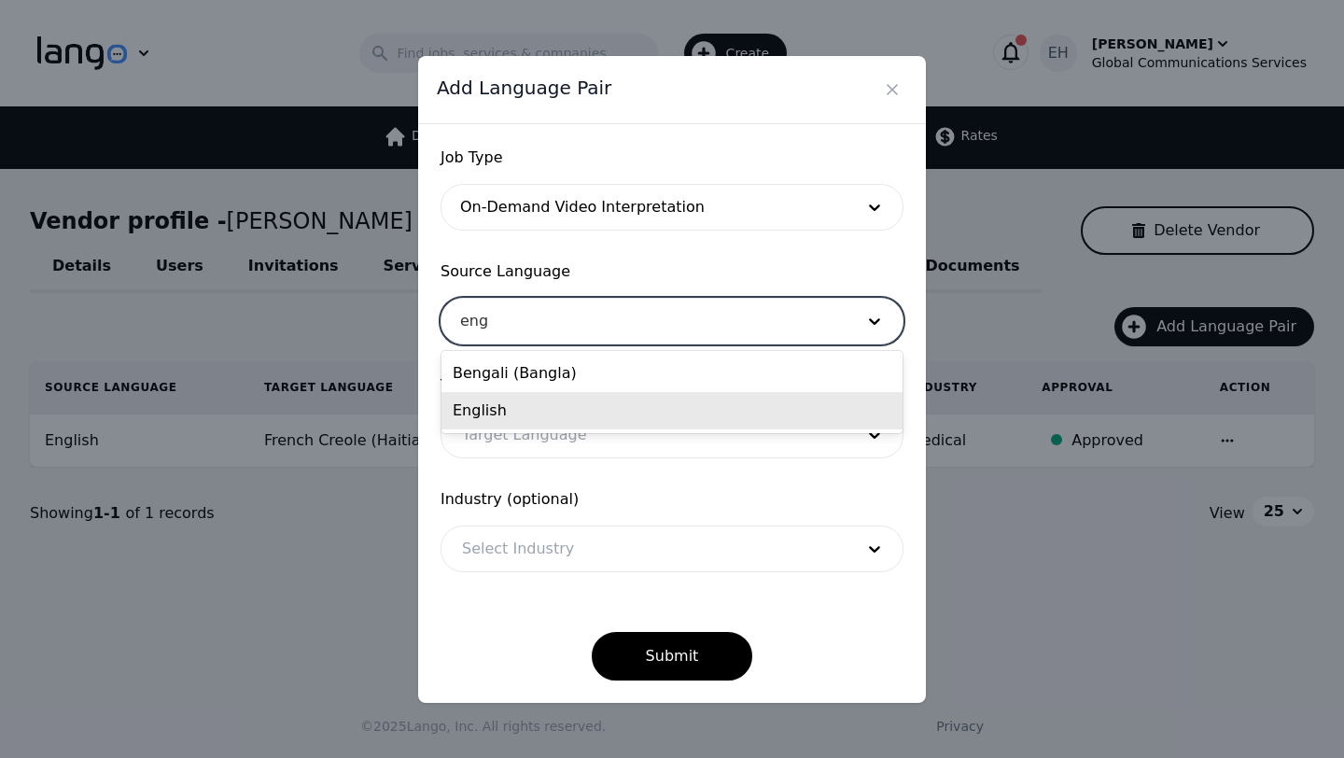
click at [512, 412] on div "English" at bounding box center [671, 410] width 461 height 37
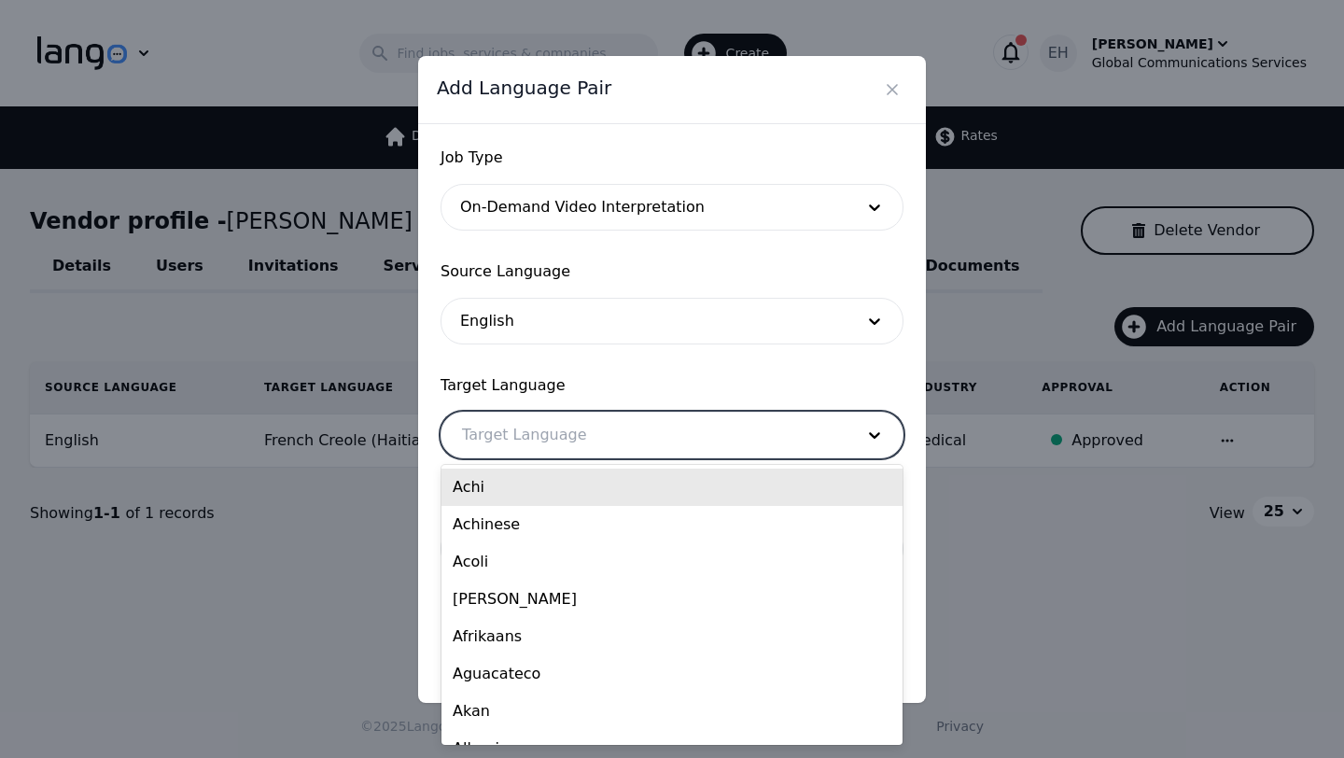
click at [508, 430] on div at bounding box center [643, 434] width 405 height 45
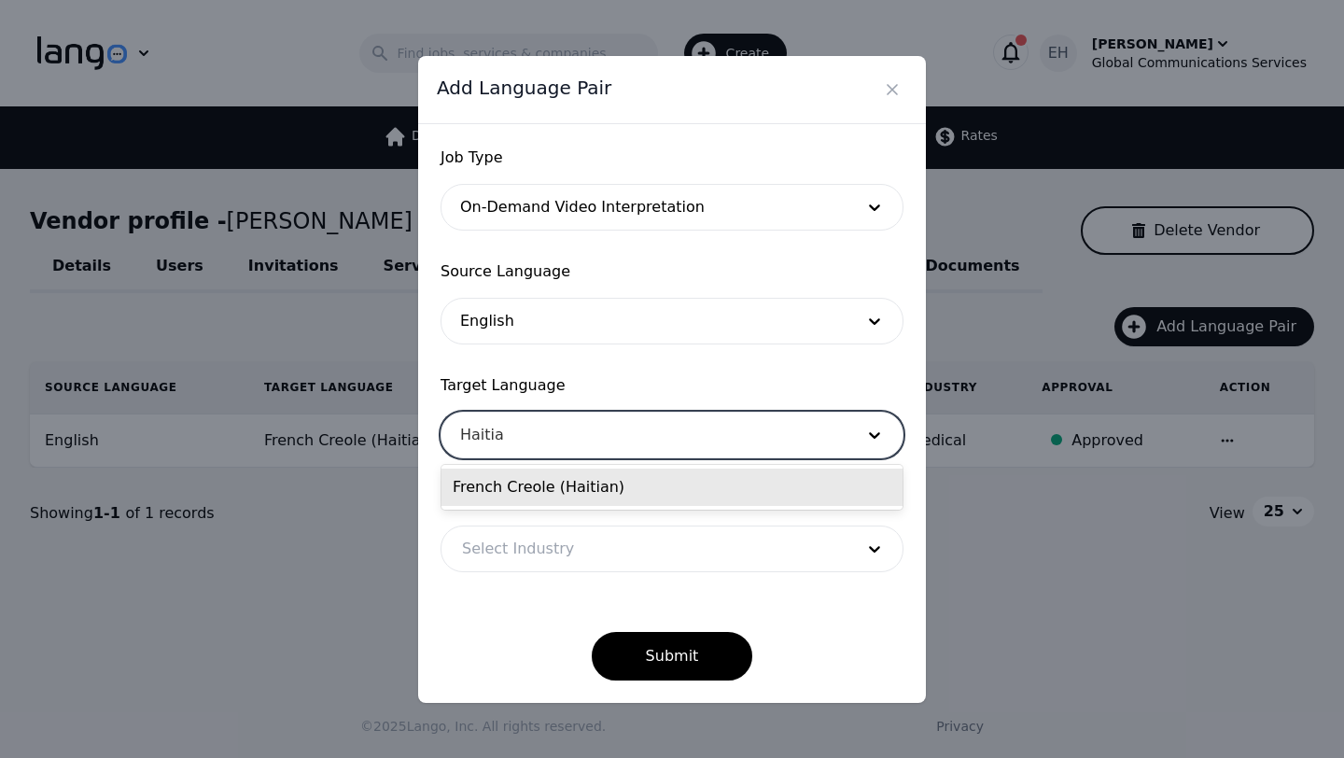
type input "Haitian"
click at [499, 490] on div "French Creole (Haitian)" at bounding box center [671, 486] width 461 height 37
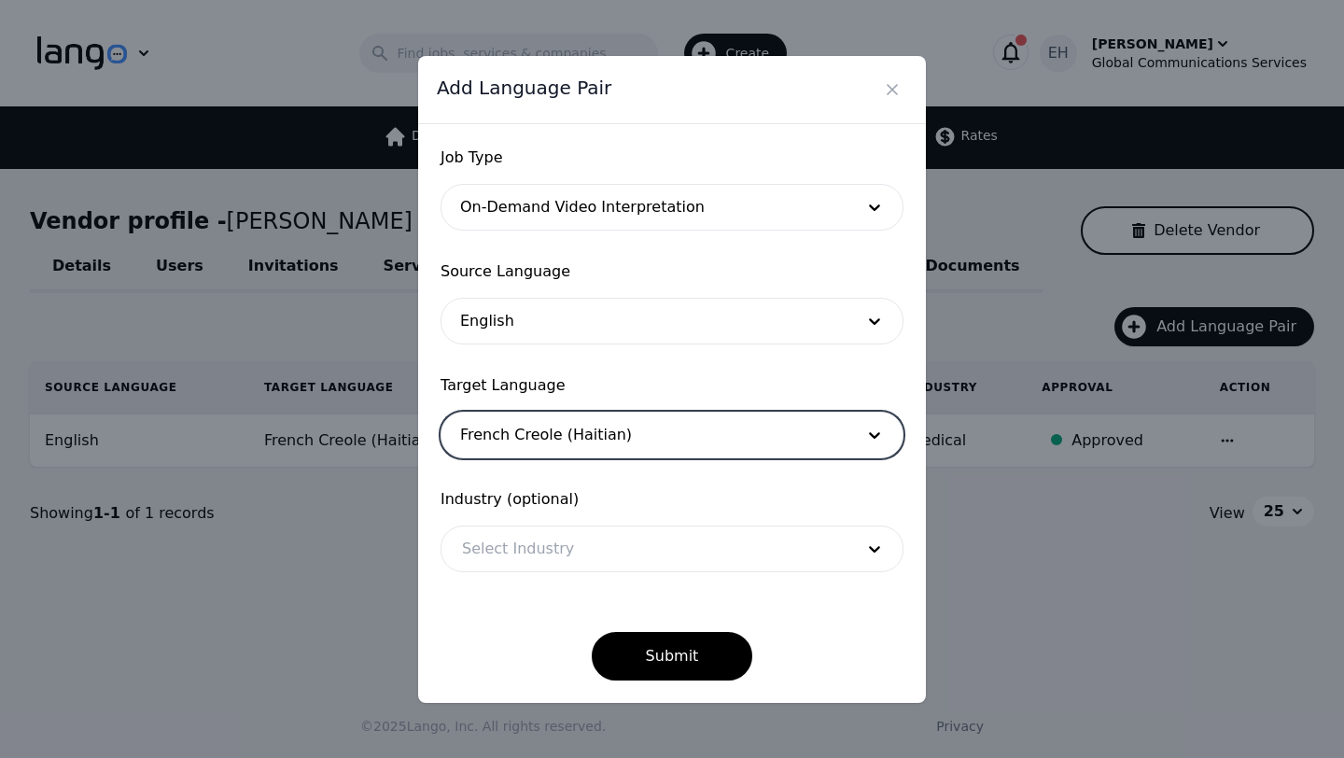
click at [506, 548] on div at bounding box center [643, 548] width 405 height 45
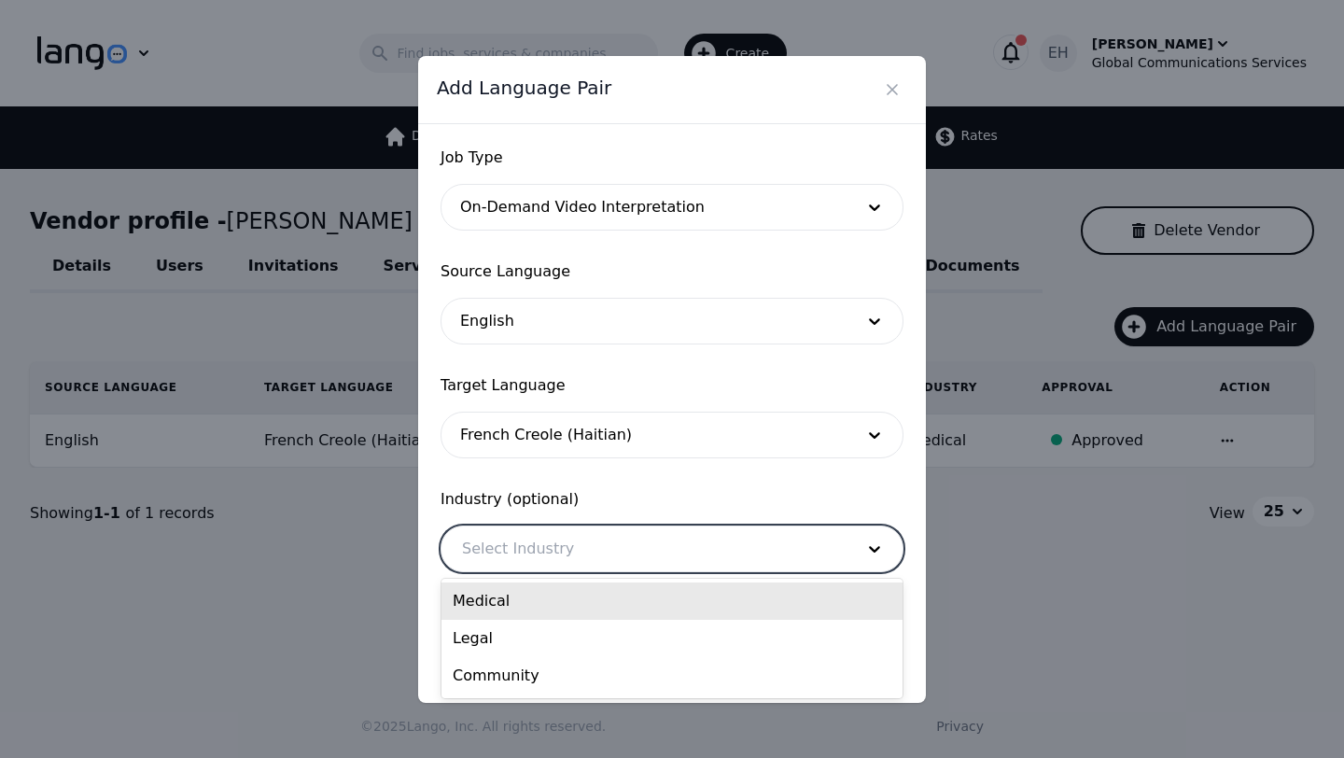
click at [502, 591] on div "Medical" at bounding box center [671, 600] width 461 height 37
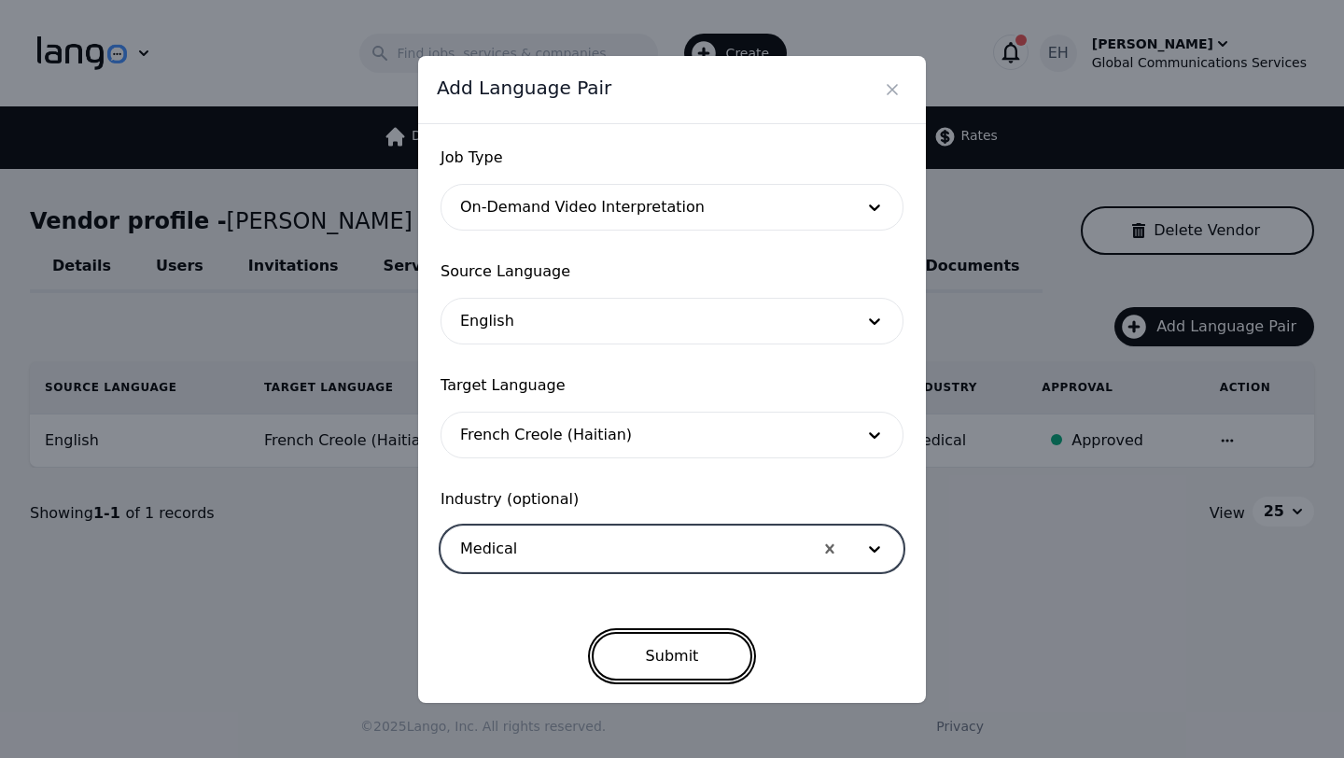
click at [676, 666] on button "Submit" at bounding box center [672, 656] width 161 height 49
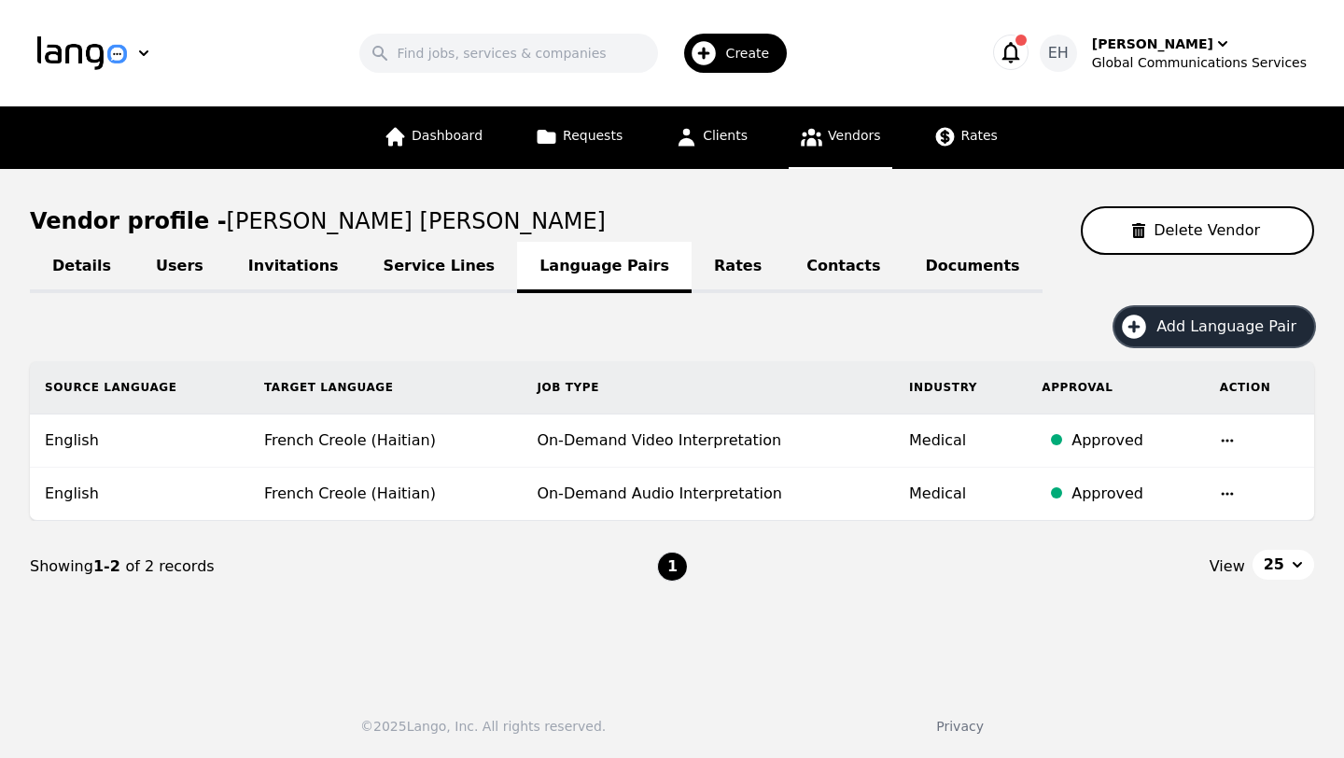
click at [743, 46] on span "Create" at bounding box center [754, 53] width 57 height 19
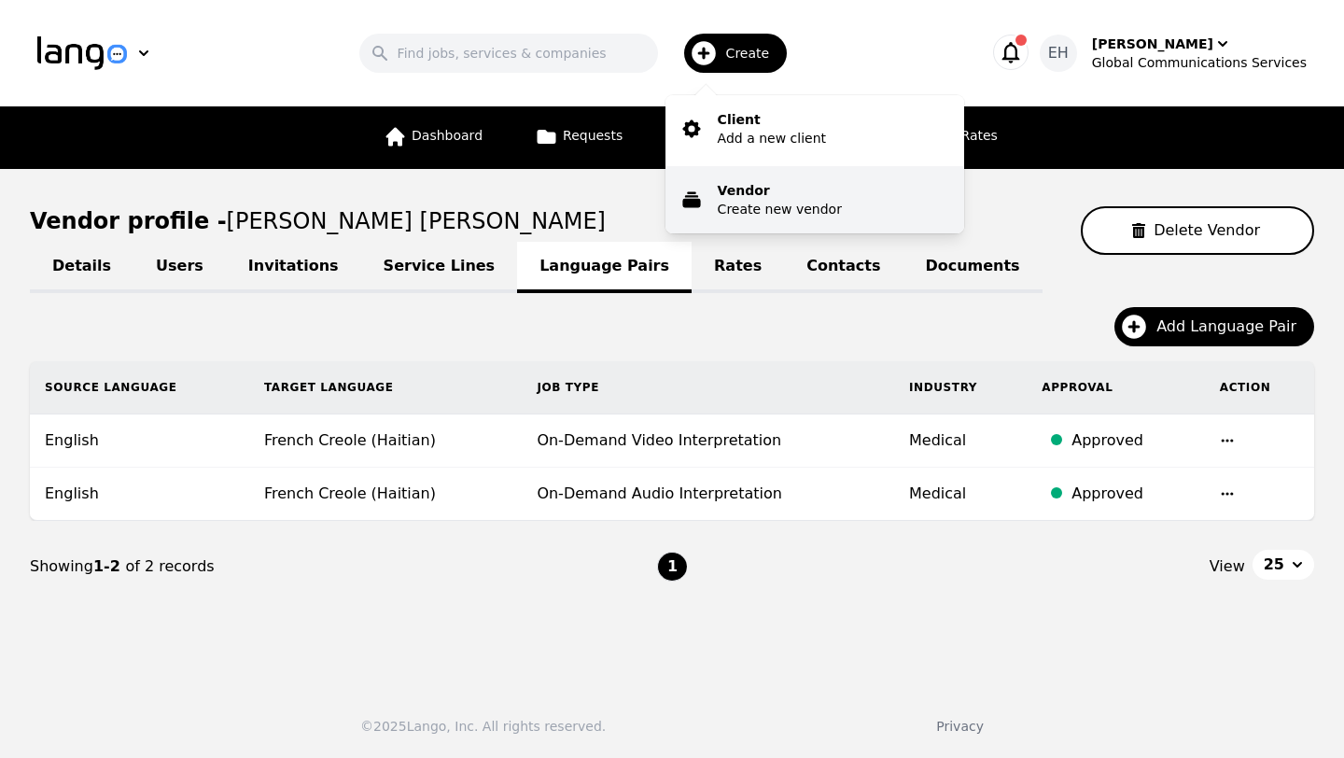
click at [754, 194] on p "Vendor" at bounding box center [780, 190] width 124 height 19
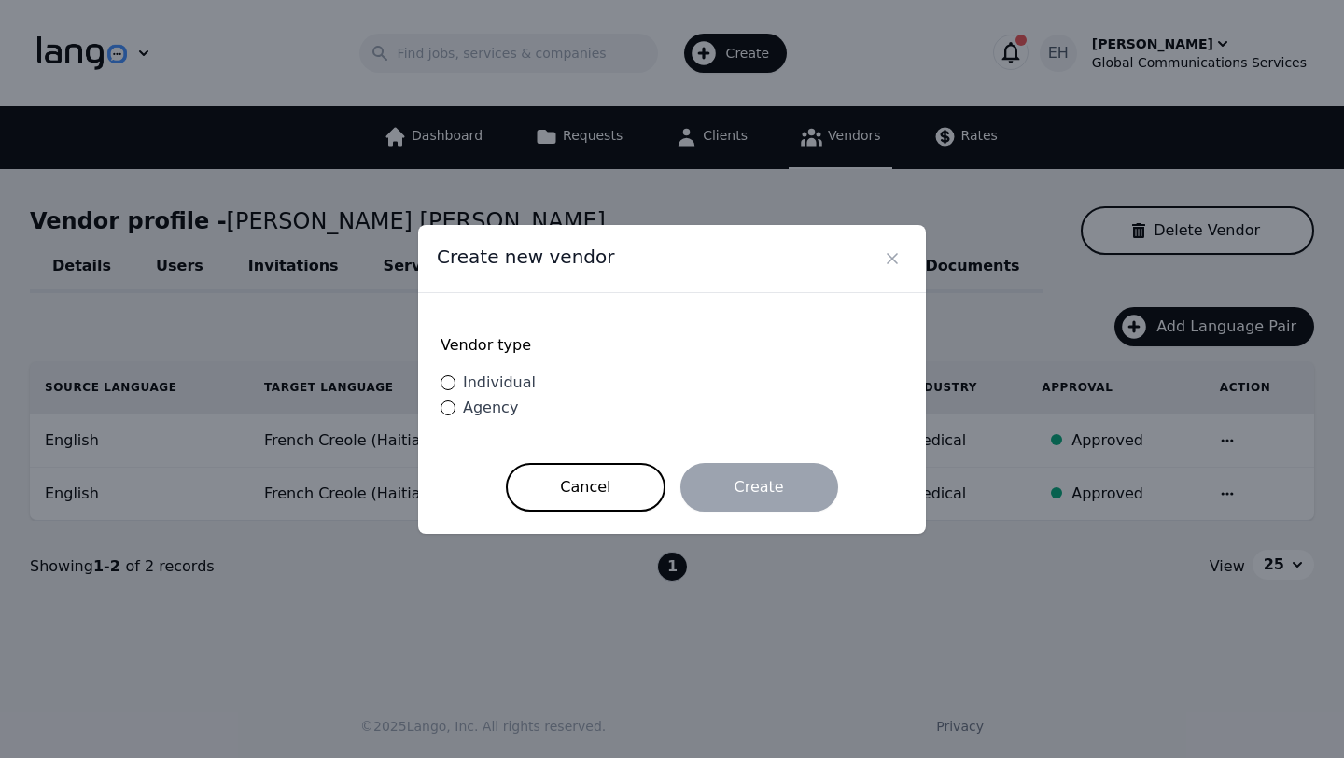
click at [466, 380] on span "Individual" at bounding box center [499, 382] width 73 height 18
click at [455, 380] on input "Individual" at bounding box center [447, 382] width 15 height 15
radio input "true"
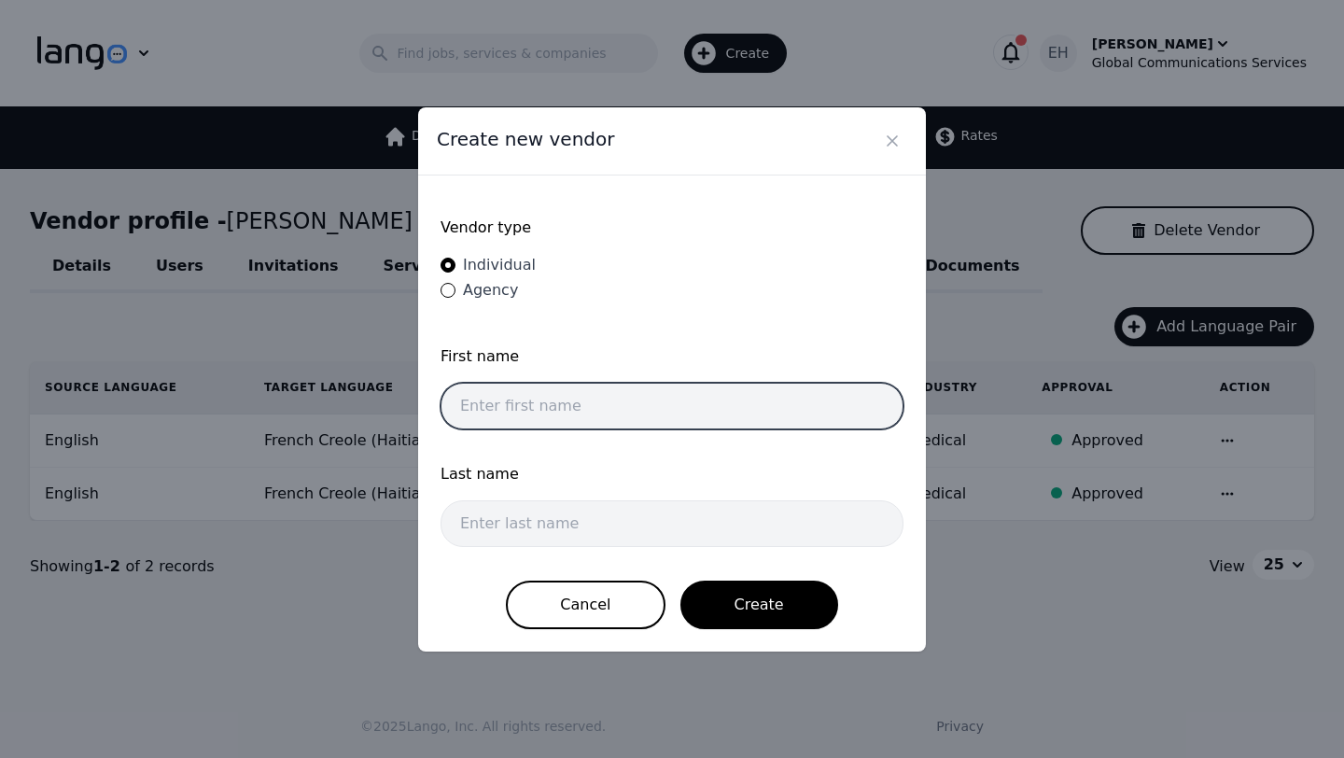
click at [547, 409] on input "text" at bounding box center [671, 406] width 463 height 47
type input "Adonay"
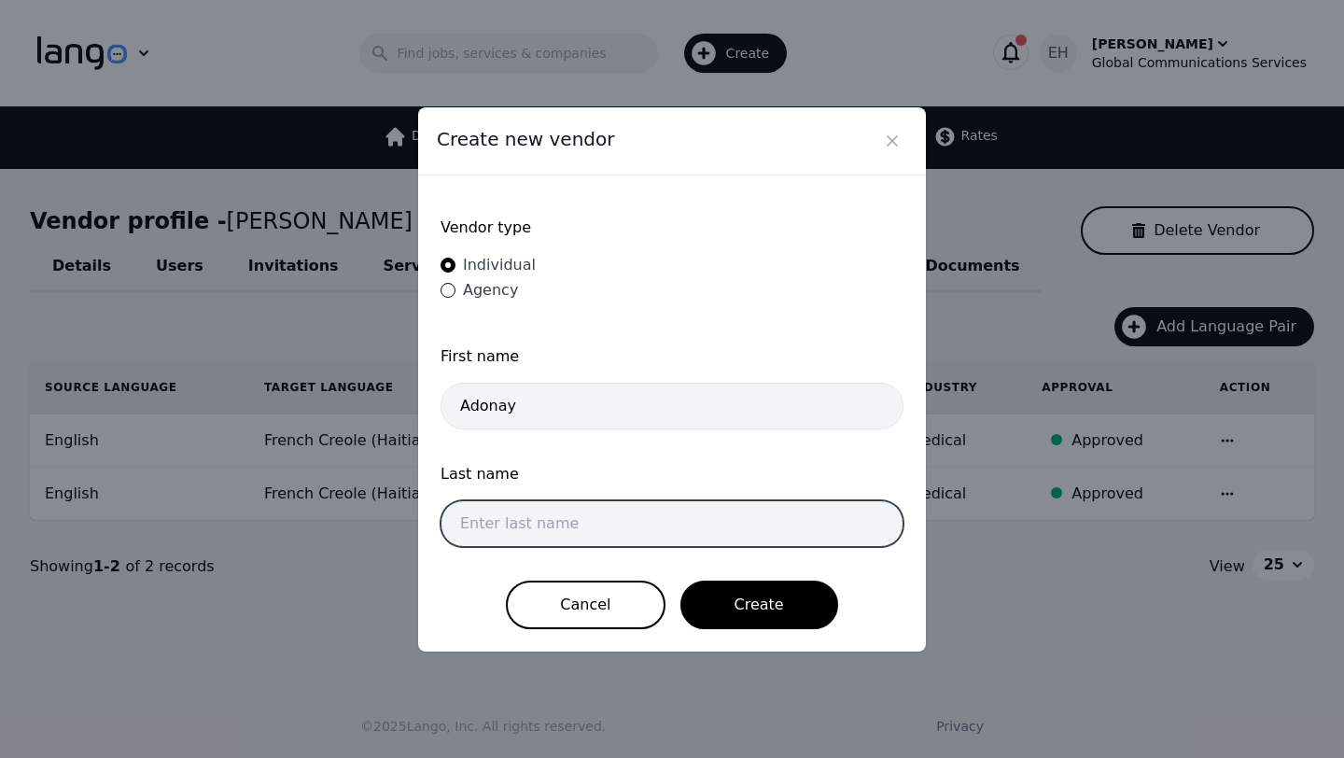
click at [567, 531] on input "text" at bounding box center [671, 523] width 463 height 47
type input "Hadgu"
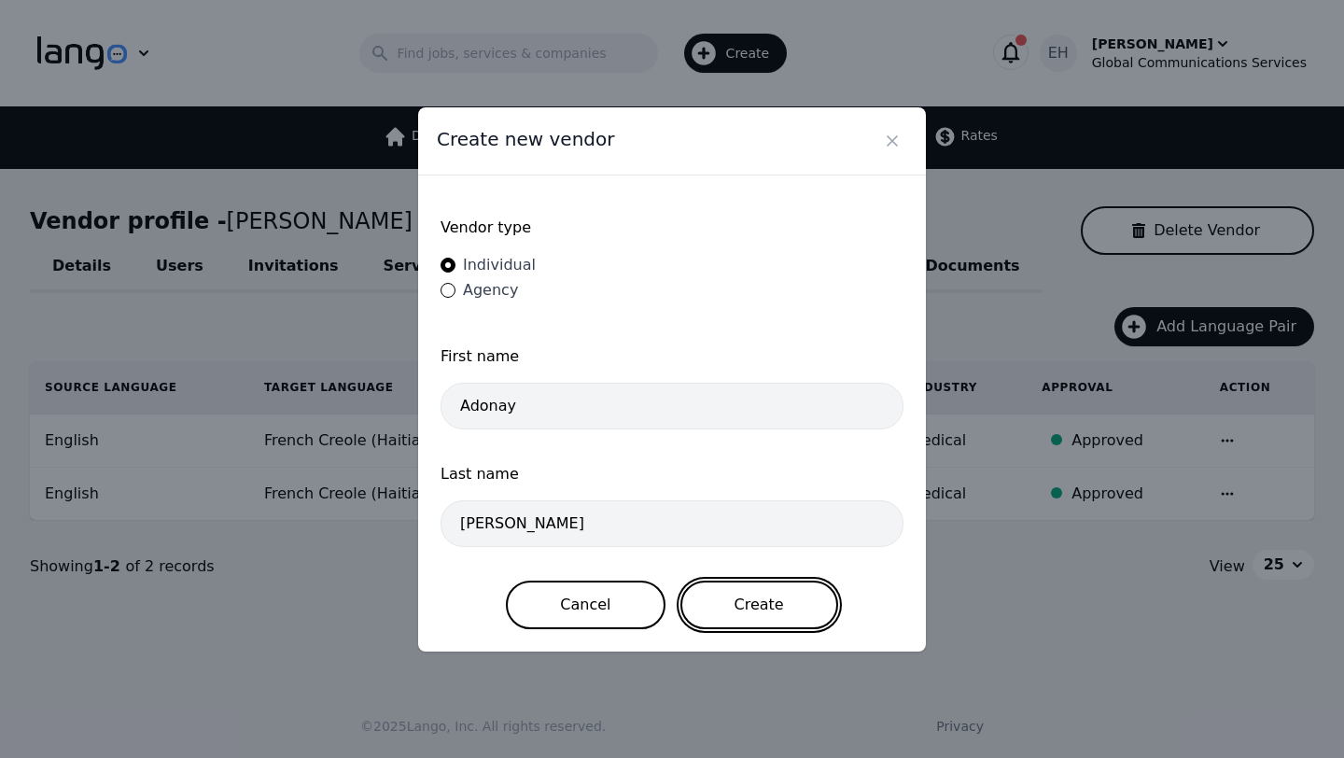
click at [756, 606] on button "Create" at bounding box center [759, 604] width 158 height 49
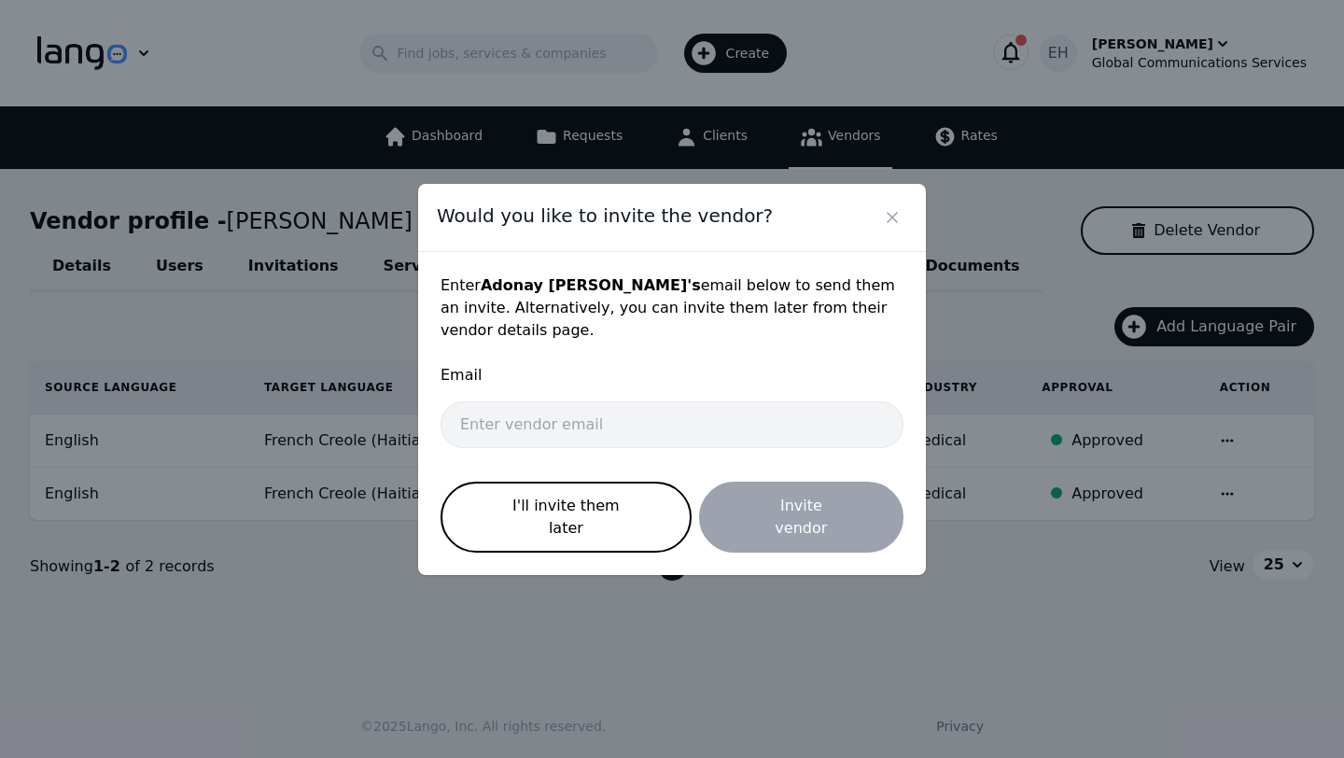
click at [588, 459] on div "Email" at bounding box center [671, 411] width 463 height 95
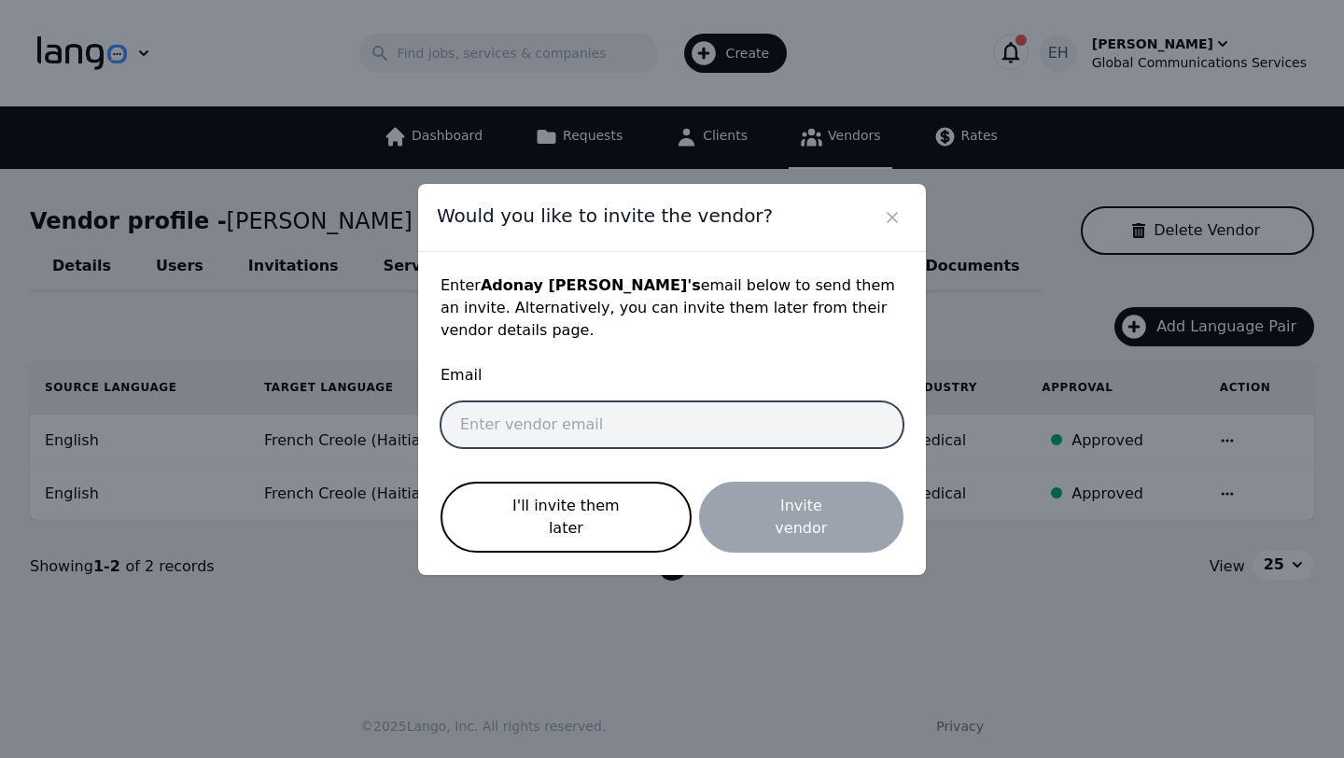
click at [571, 439] on input "email" at bounding box center [671, 424] width 463 height 47
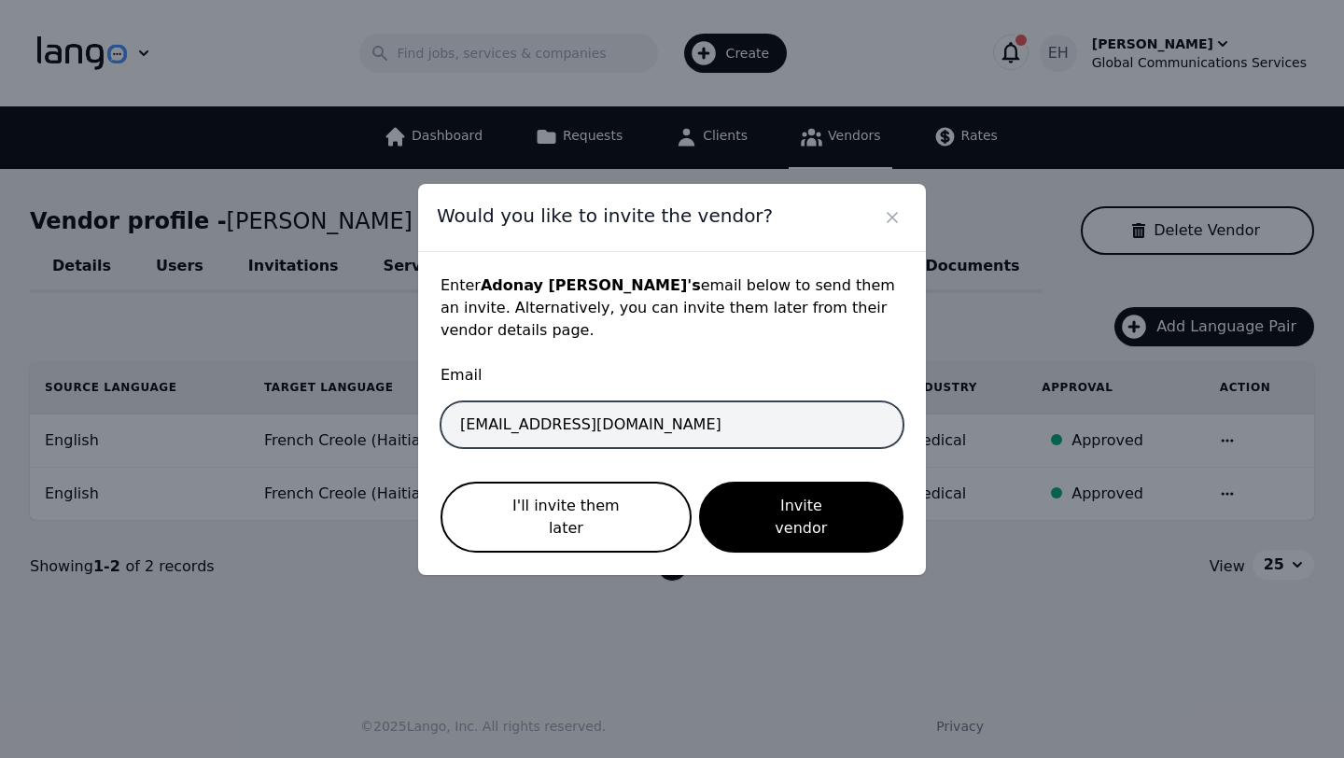
click at [572, 437] on input "interpreter+erisa@gcsal.com" at bounding box center [671, 424] width 463 height 47
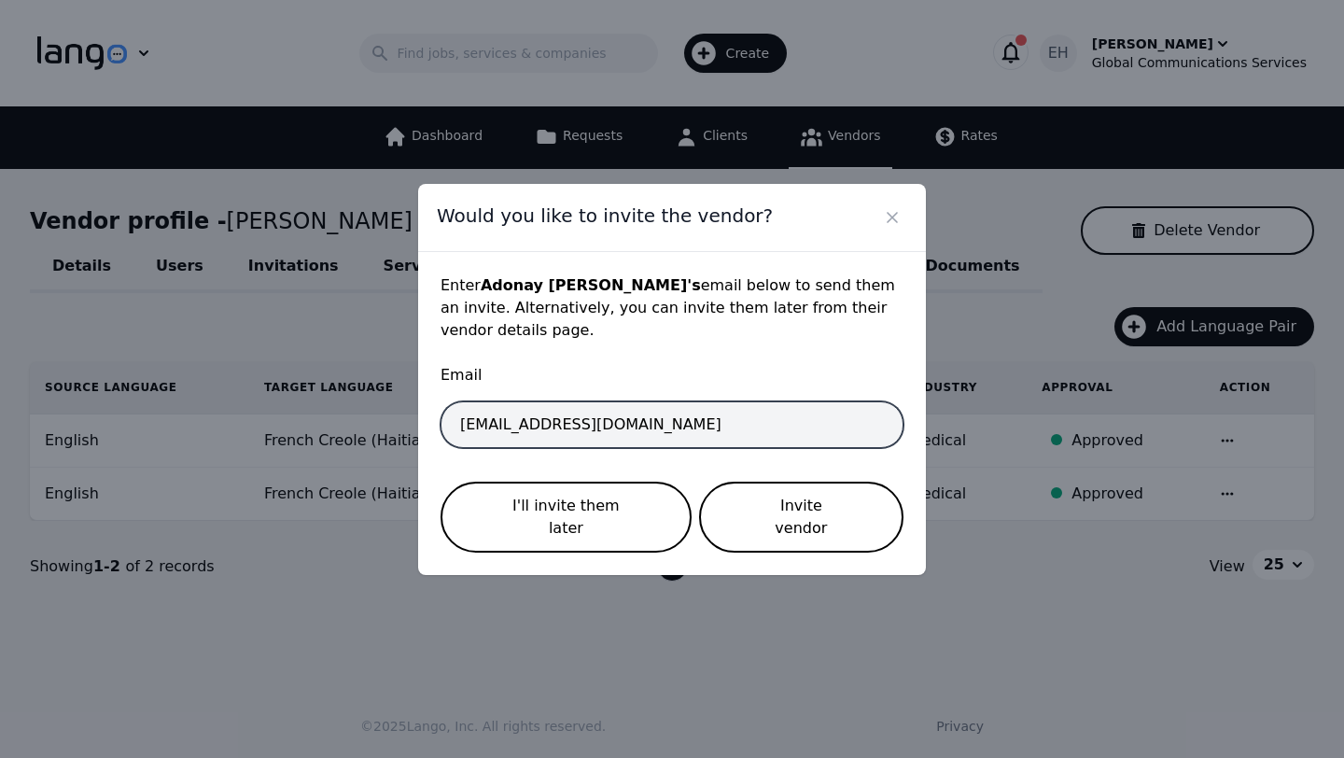
type input "interpreter+adonay@gcsal.com"
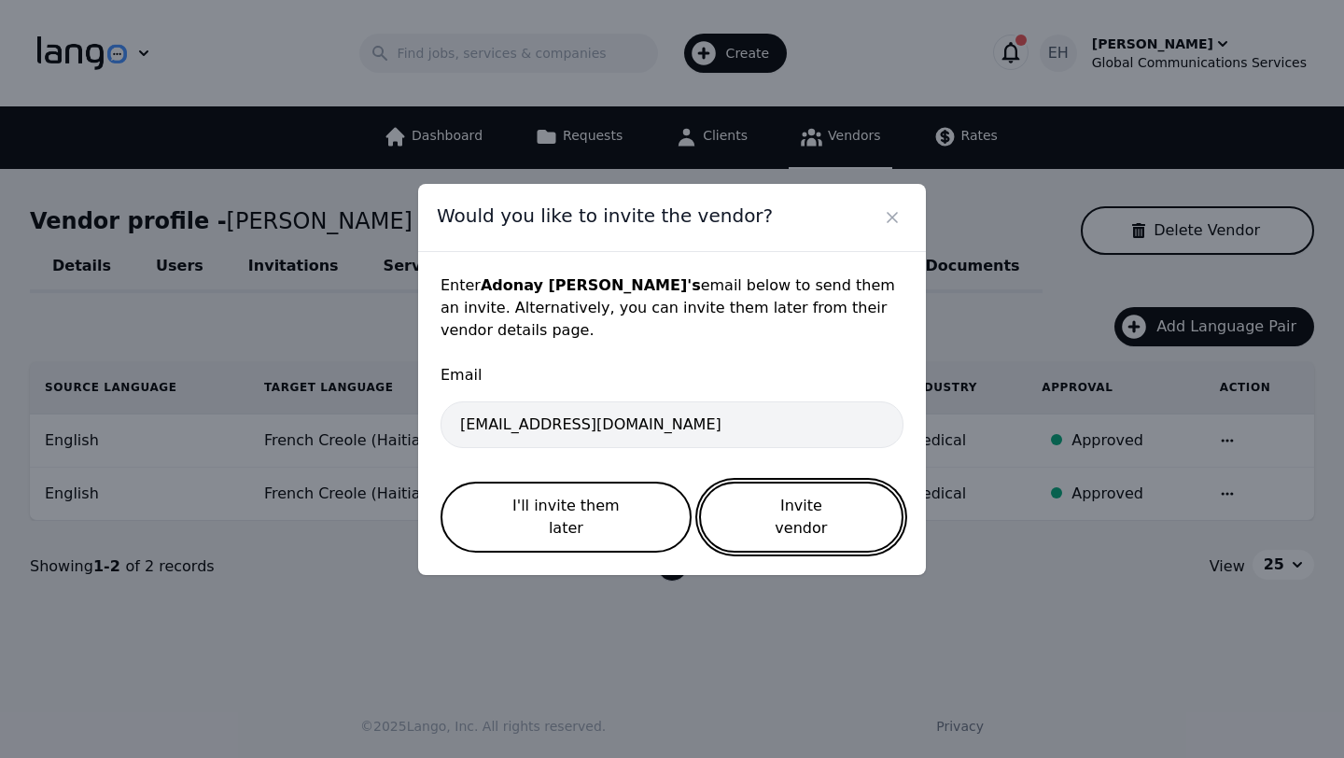
click at [812, 522] on button "Invite vendor" at bounding box center [801, 516] width 204 height 71
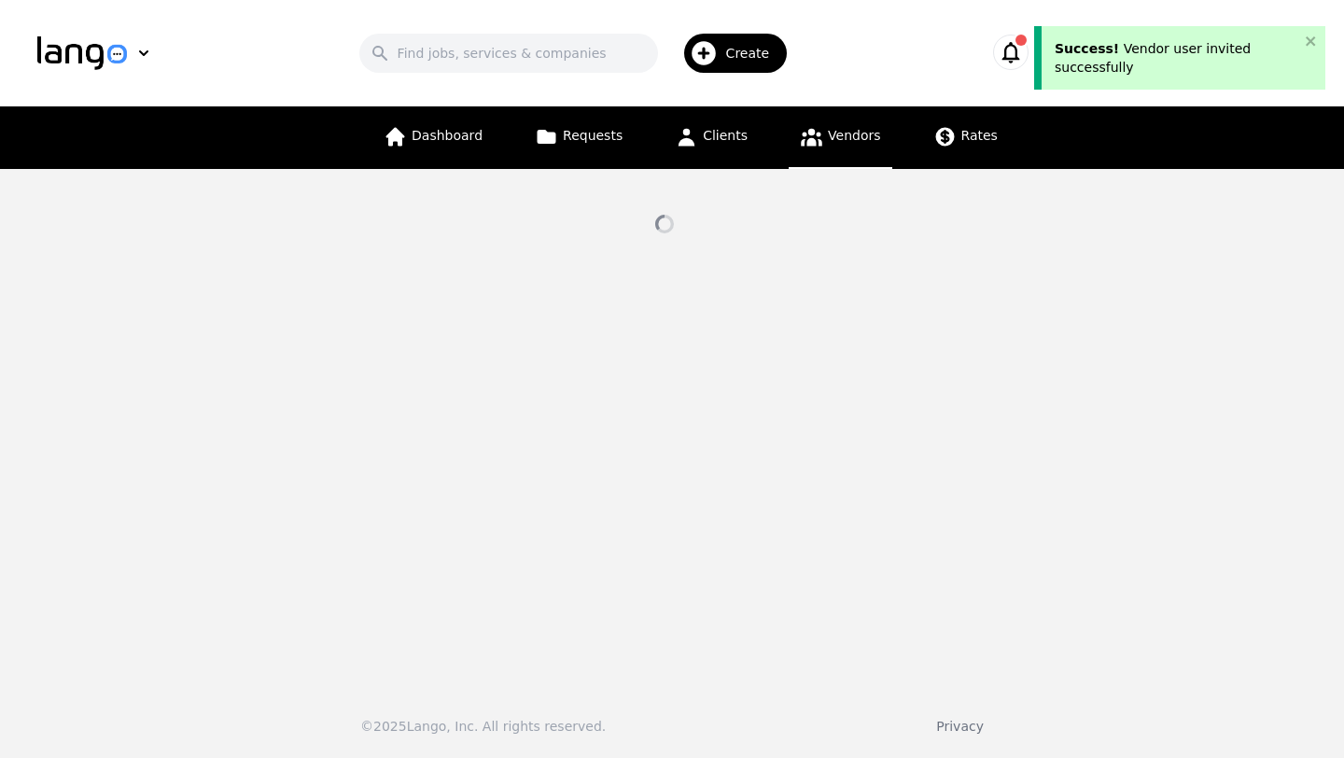
select select "active"
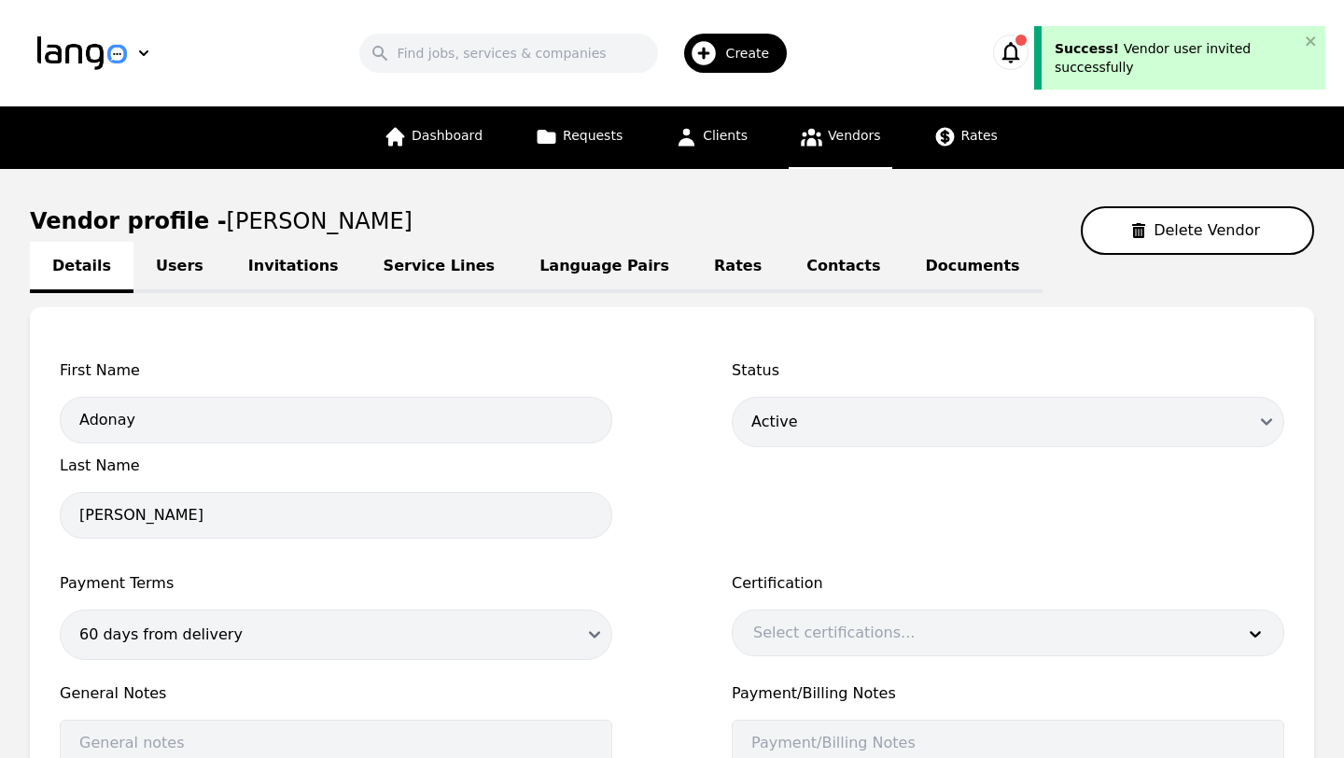
click at [439, 281] on link "Service Lines" at bounding box center [439, 267] width 157 height 51
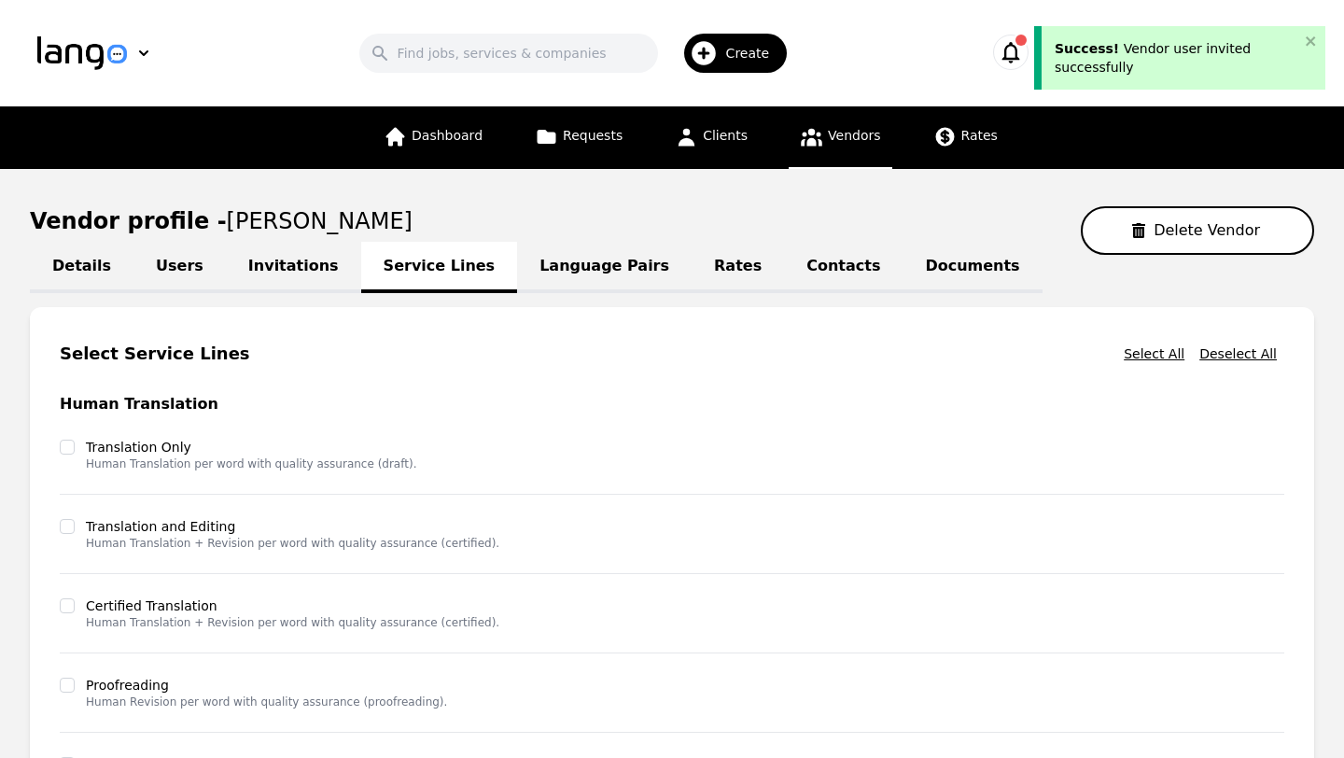
click at [1327, 369] on main "Vendor profile - Adonay Hadgu Delete Vendor Details Users Invitations Service L…" at bounding box center [672, 645] width 1344 height 953
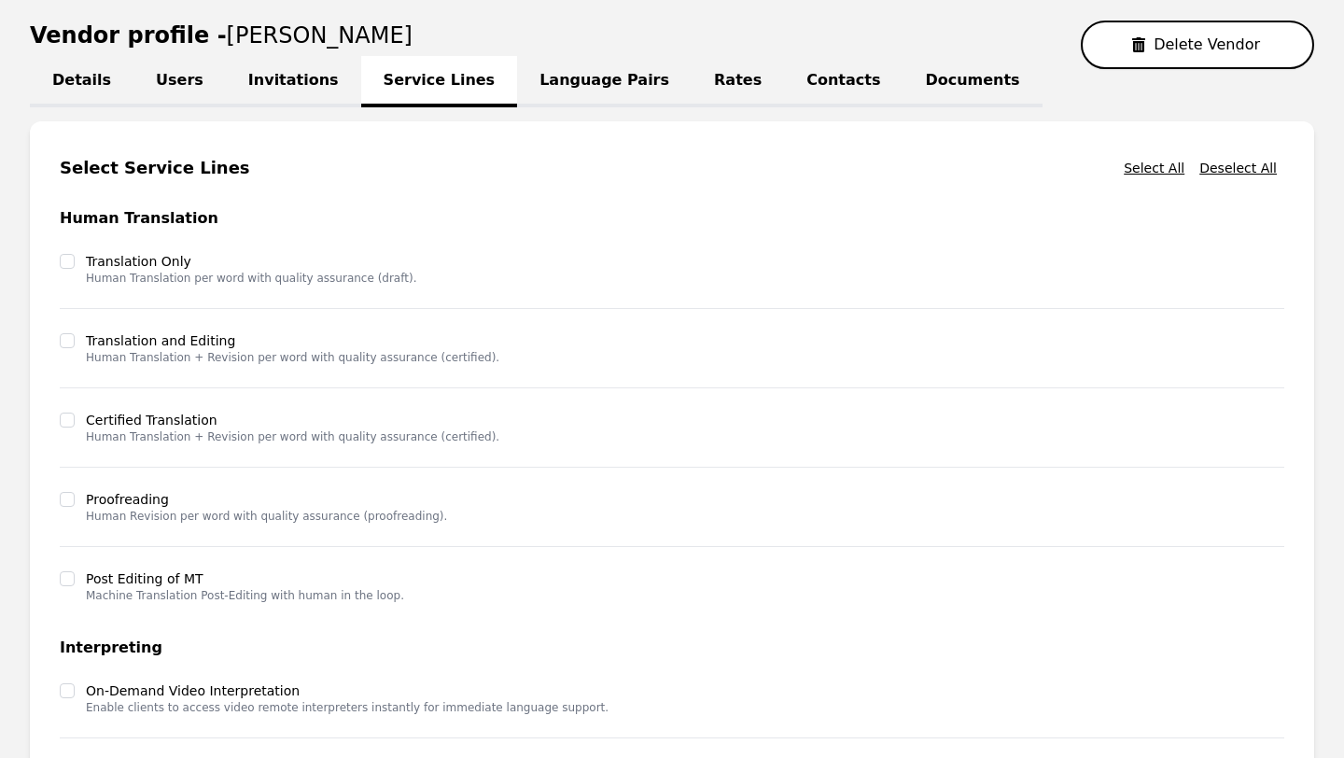
scroll to position [450, 0]
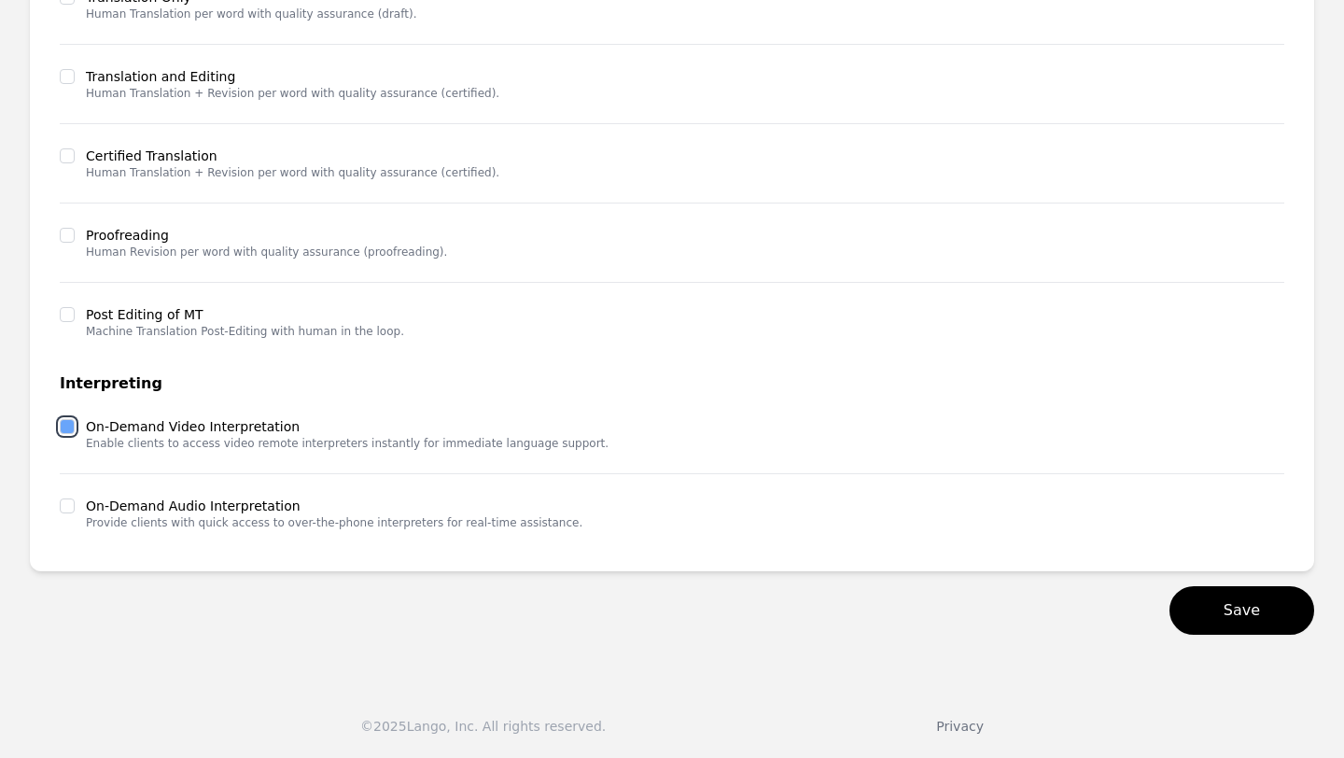
click at [65, 424] on input "checkbox" at bounding box center [67, 426] width 15 height 15
checkbox input "true"
click at [59, 512] on div "Select Service Lines Select All Deselect All Human Translation Translation Only…" at bounding box center [672, 214] width 1284 height 714
click at [68, 506] on input "checkbox" at bounding box center [67, 505] width 15 height 15
checkbox input "true"
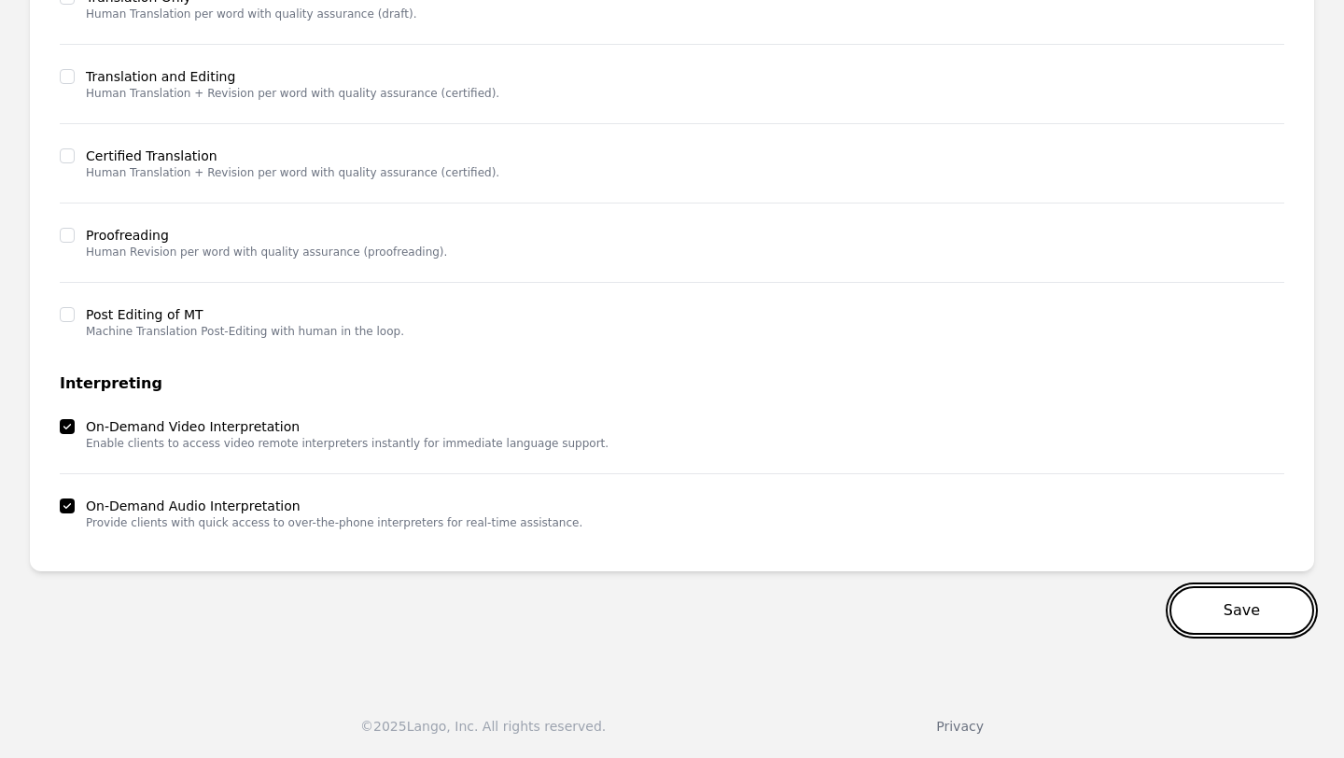
click at [1230, 621] on button "Save" at bounding box center [1241, 610] width 145 height 49
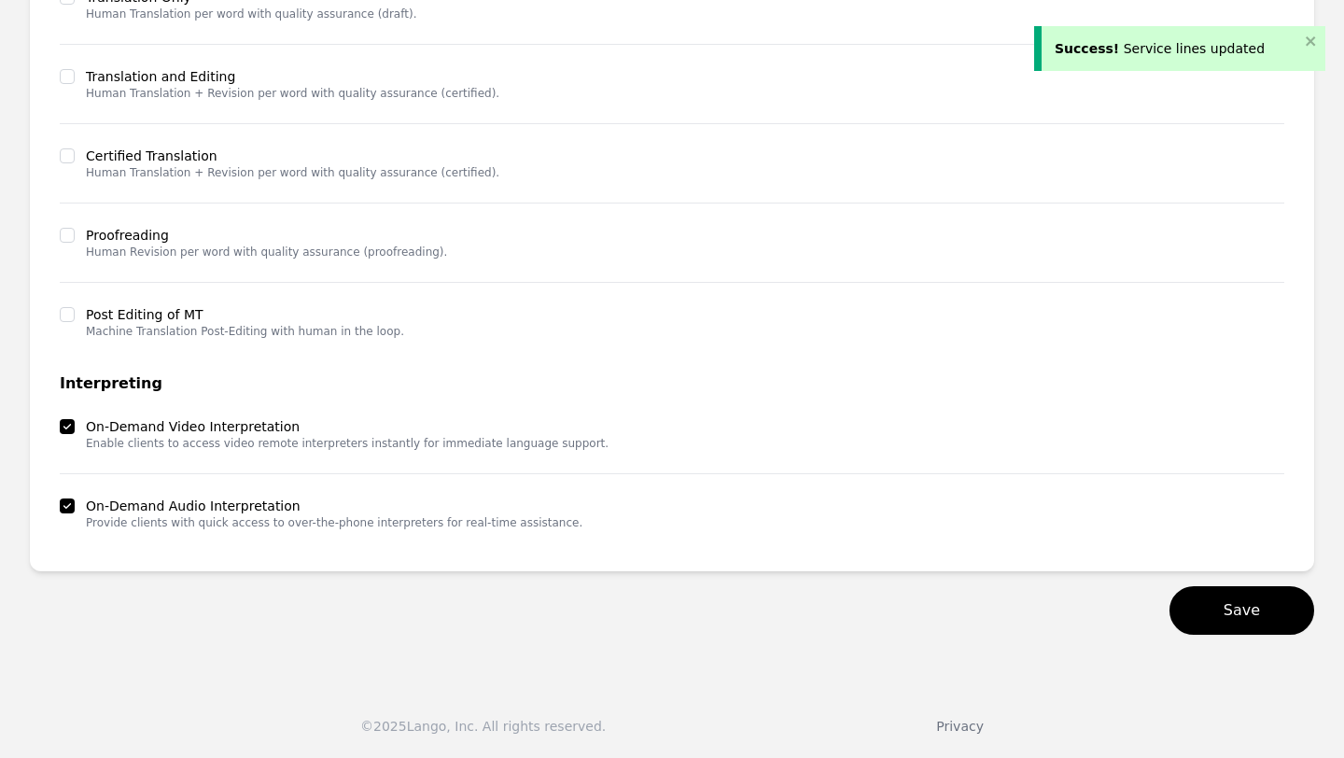
click at [1330, 388] on main "Vendor profile - Adonay Hadgu Delete Vendor Details Users Invitations Service L…" at bounding box center [672, 195] width 1344 height 953
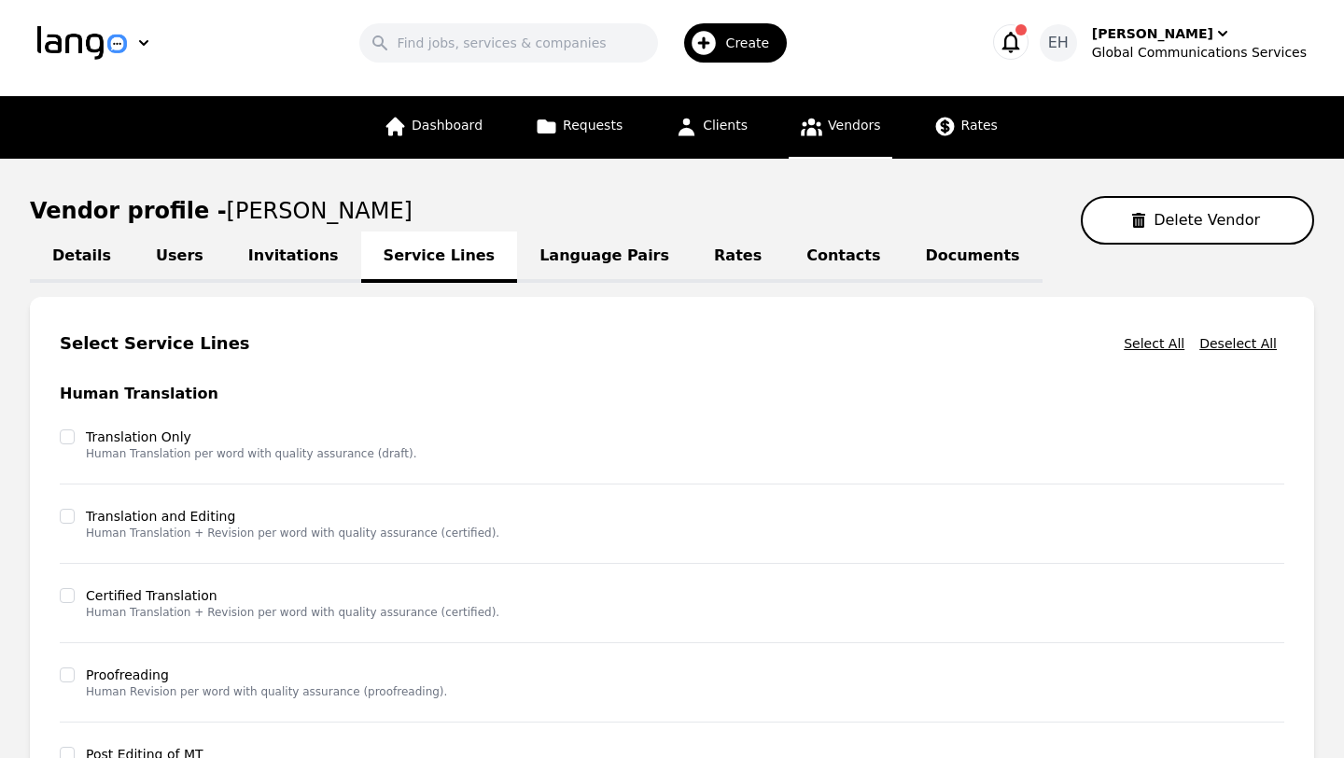
scroll to position [0, 0]
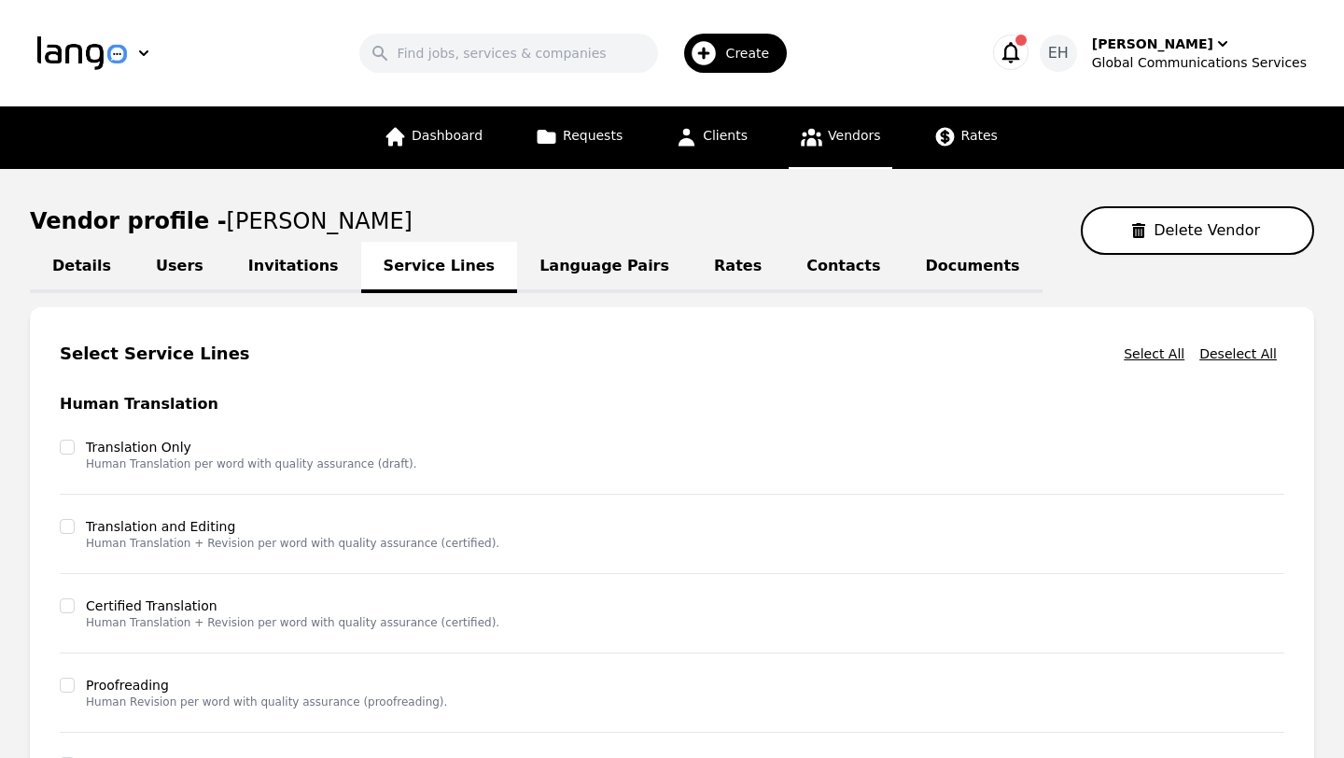
click at [528, 276] on link "Language Pairs" at bounding box center [604, 267] width 174 height 51
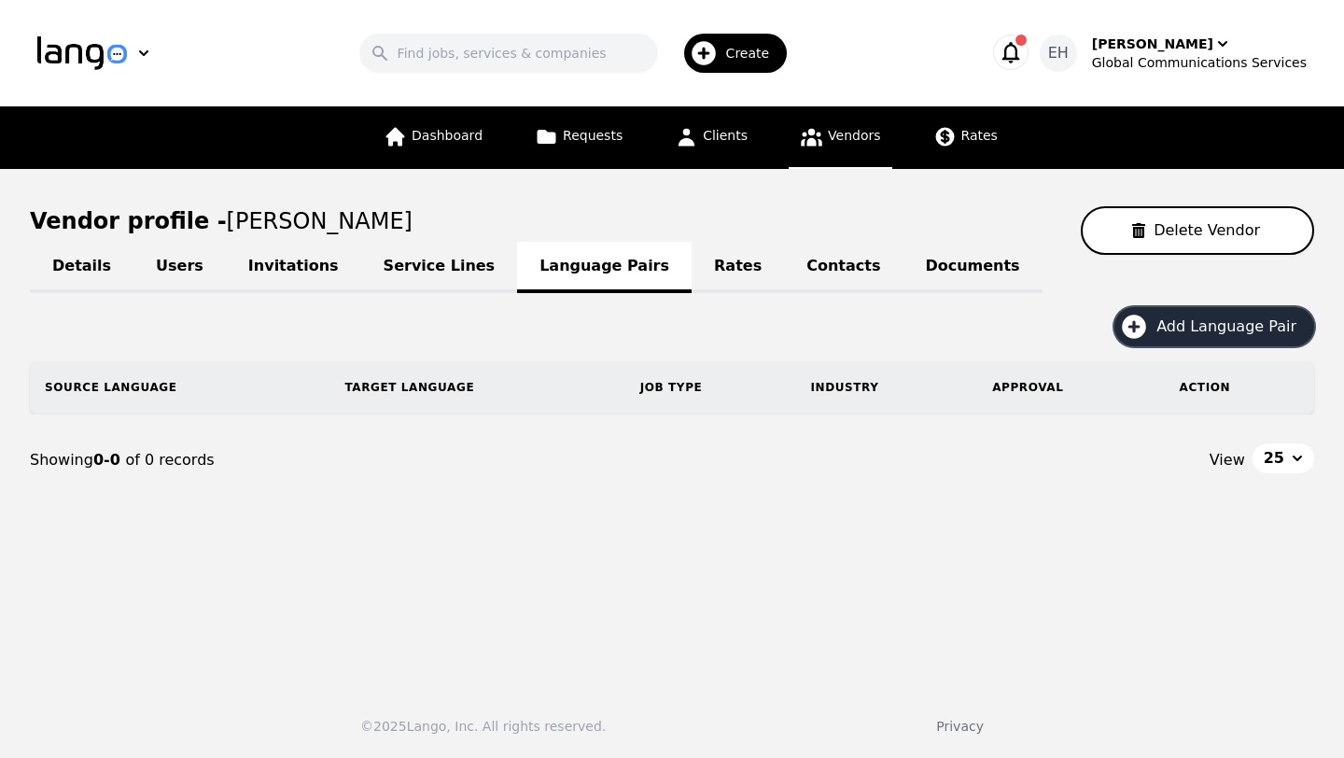
click at [1200, 313] on button "Add Language Pair" at bounding box center [1214, 326] width 200 height 39
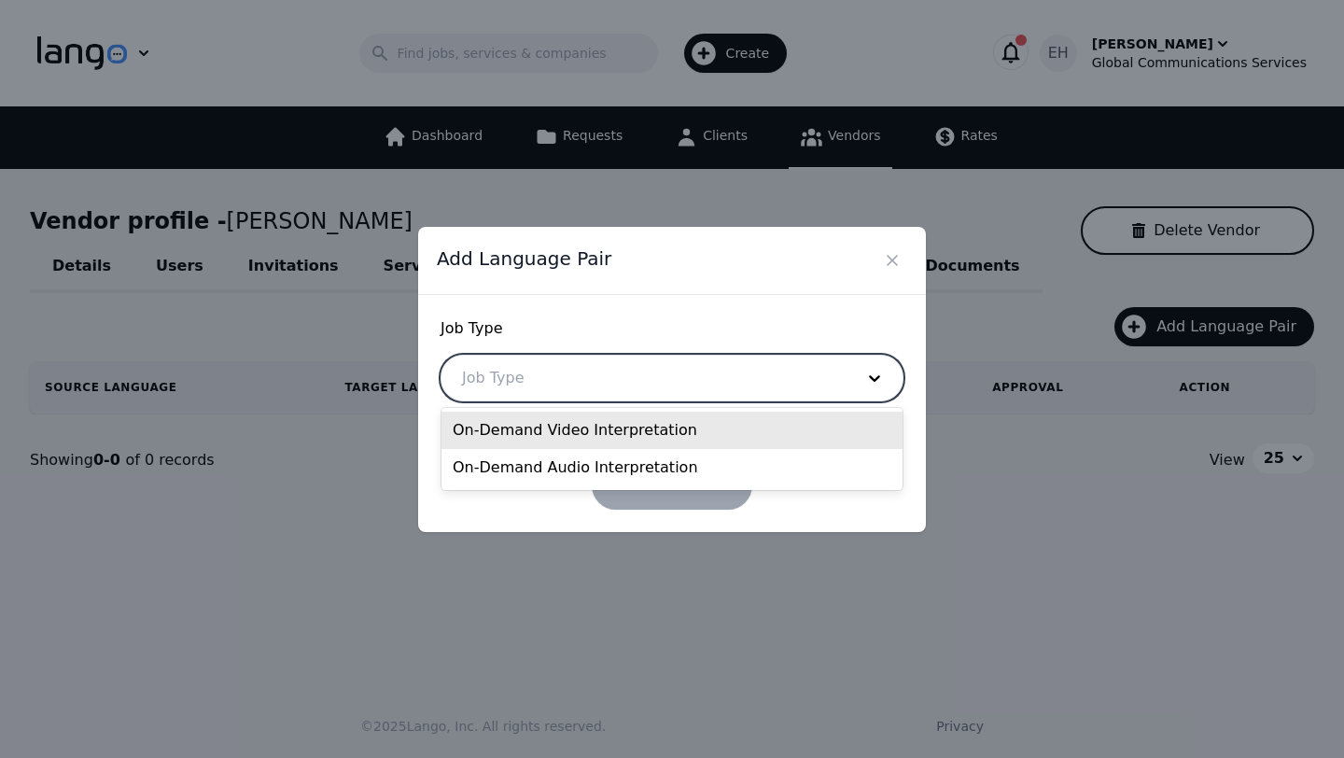
click at [569, 389] on div at bounding box center [643, 377] width 405 height 45
click at [563, 439] on div "On-Demand Video Interpretation" at bounding box center [671, 429] width 461 height 37
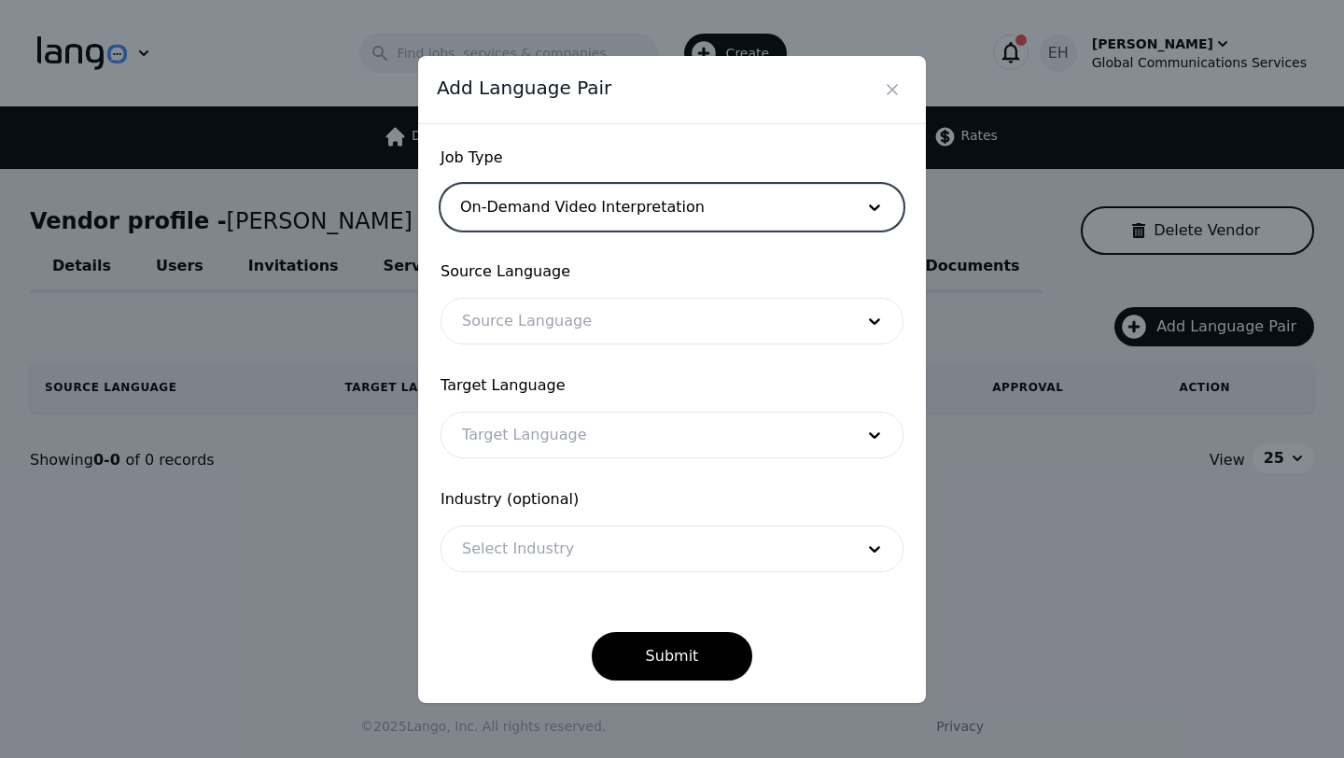
click at [589, 324] on div at bounding box center [643, 321] width 405 height 45
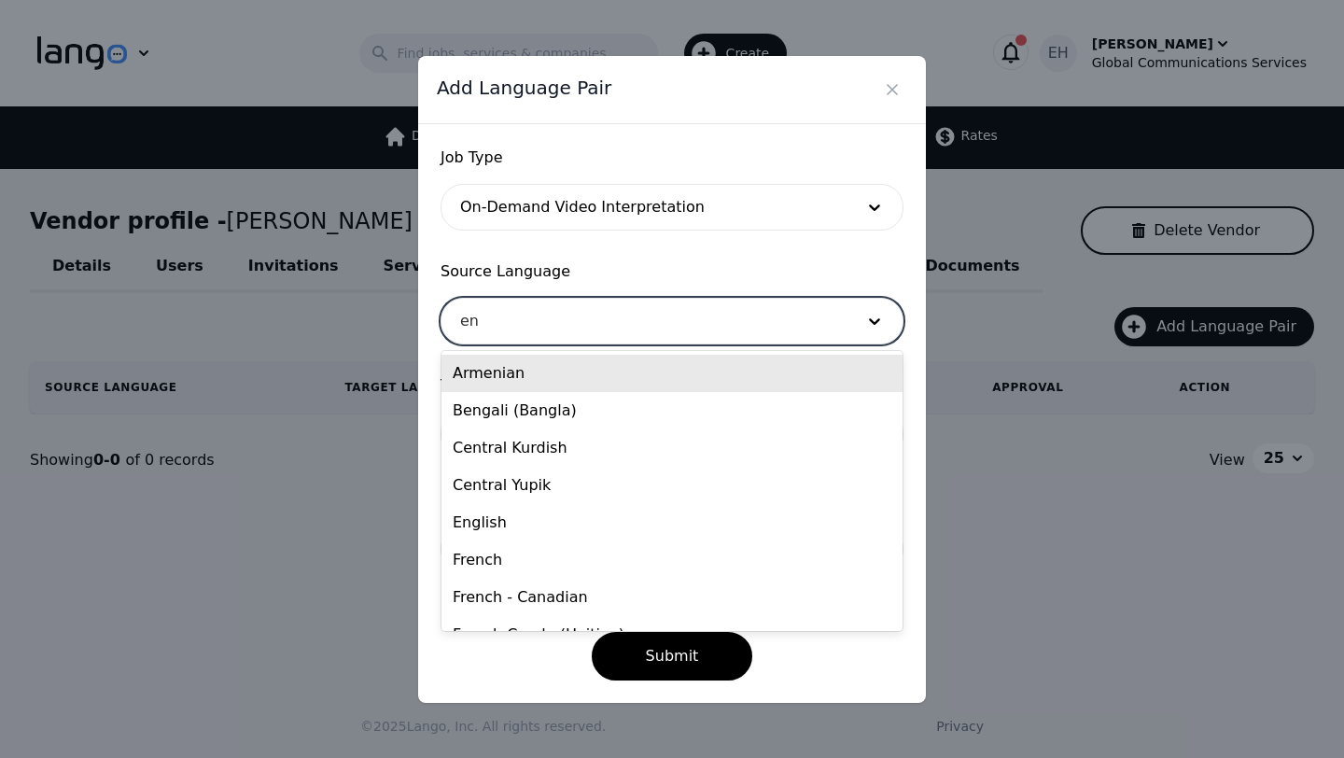
type input "eng"
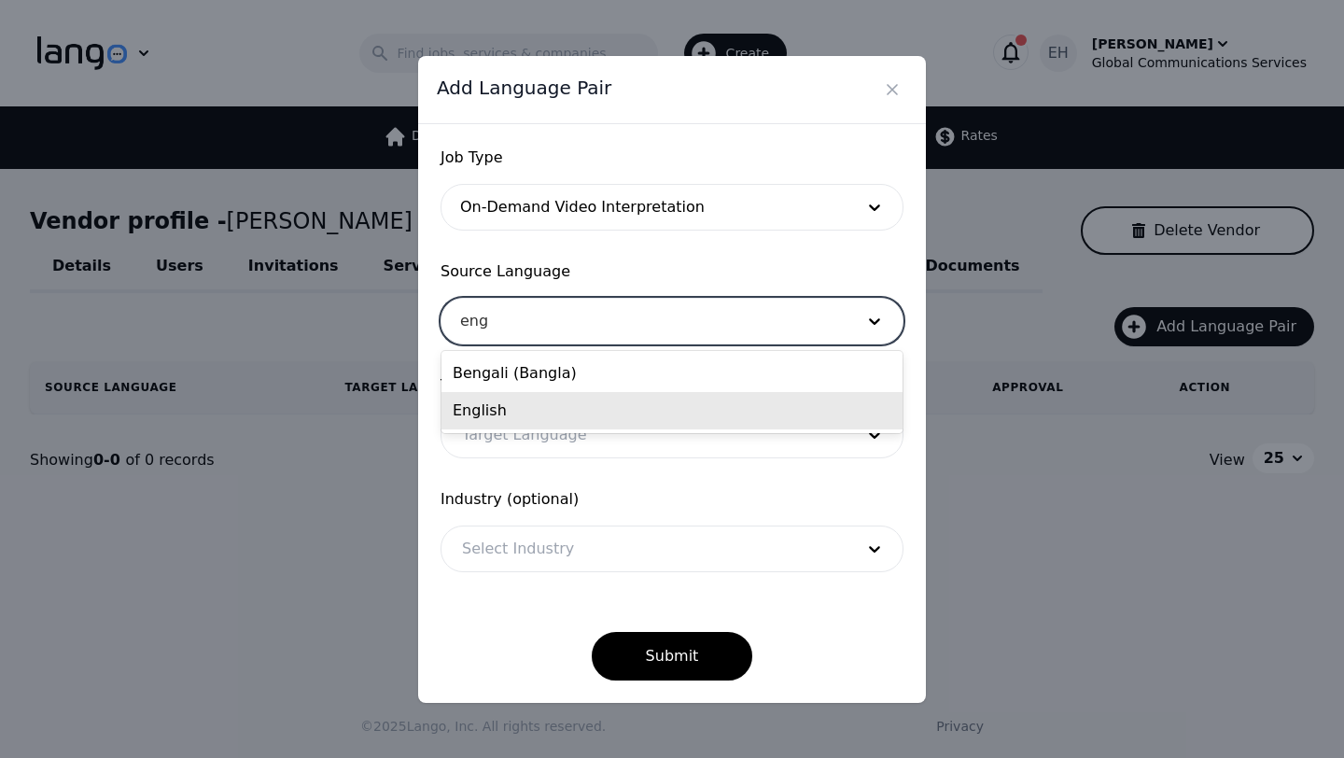
click at [536, 410] on div "English" at bounding box center [671, 410] width 461 height 37
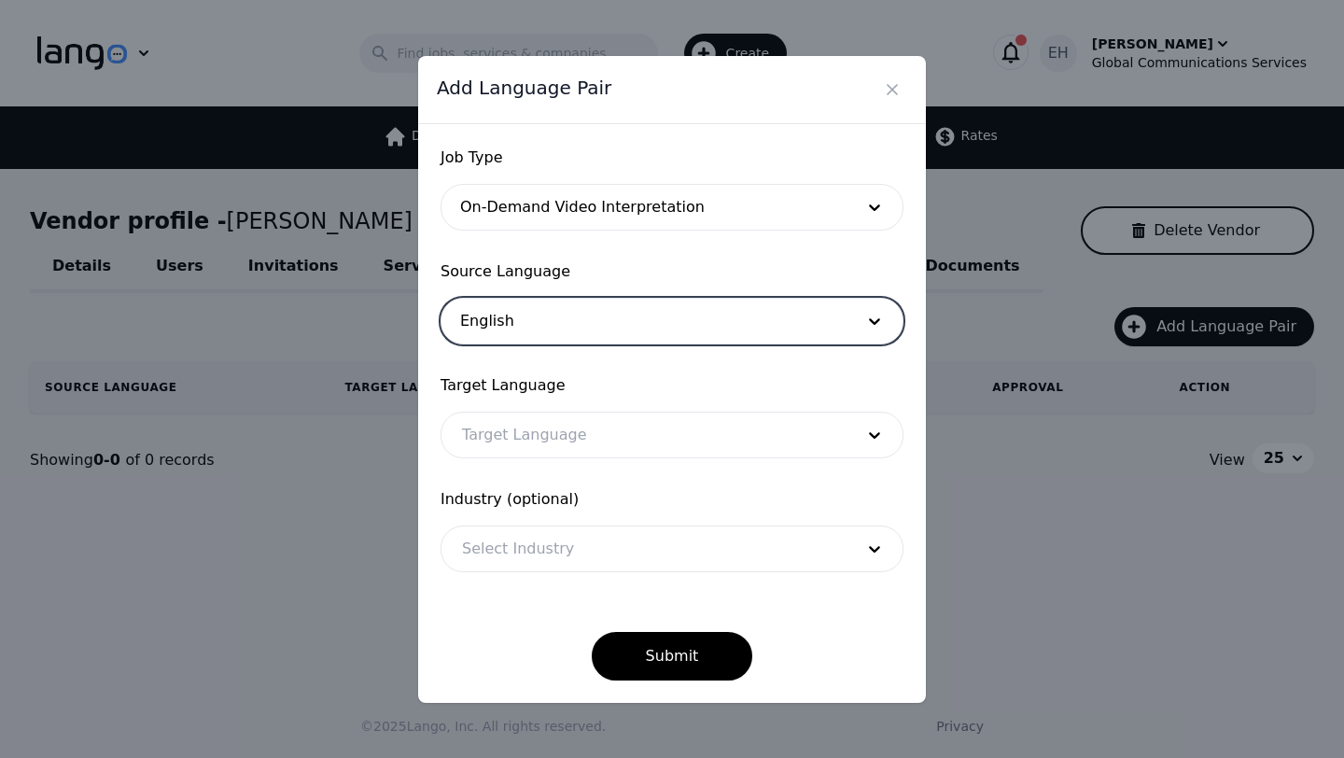
click at [527, 441] on div at bounding box center [643, 434] width 405 height 45
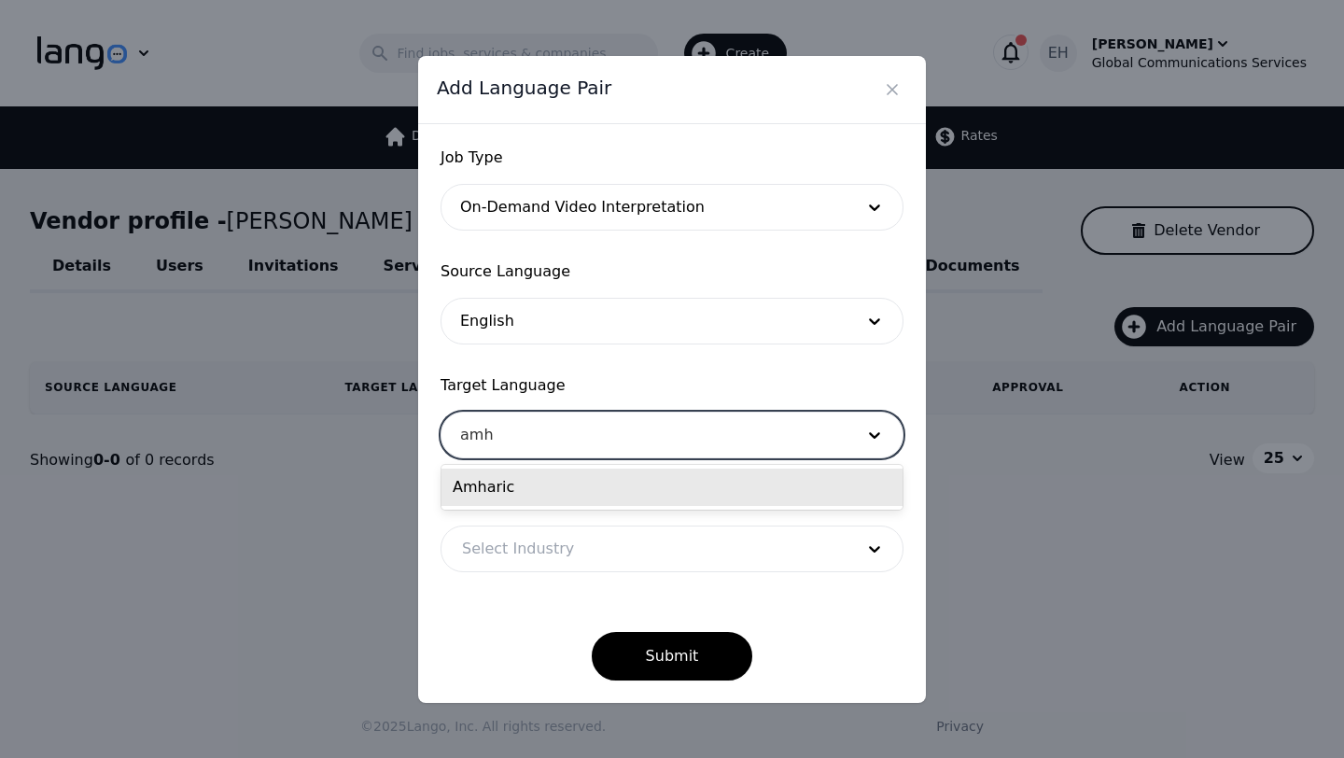
type input "amha"
click at [523, 489] on div "Amharic" at bounding box center [671, 486] width 461 height 37
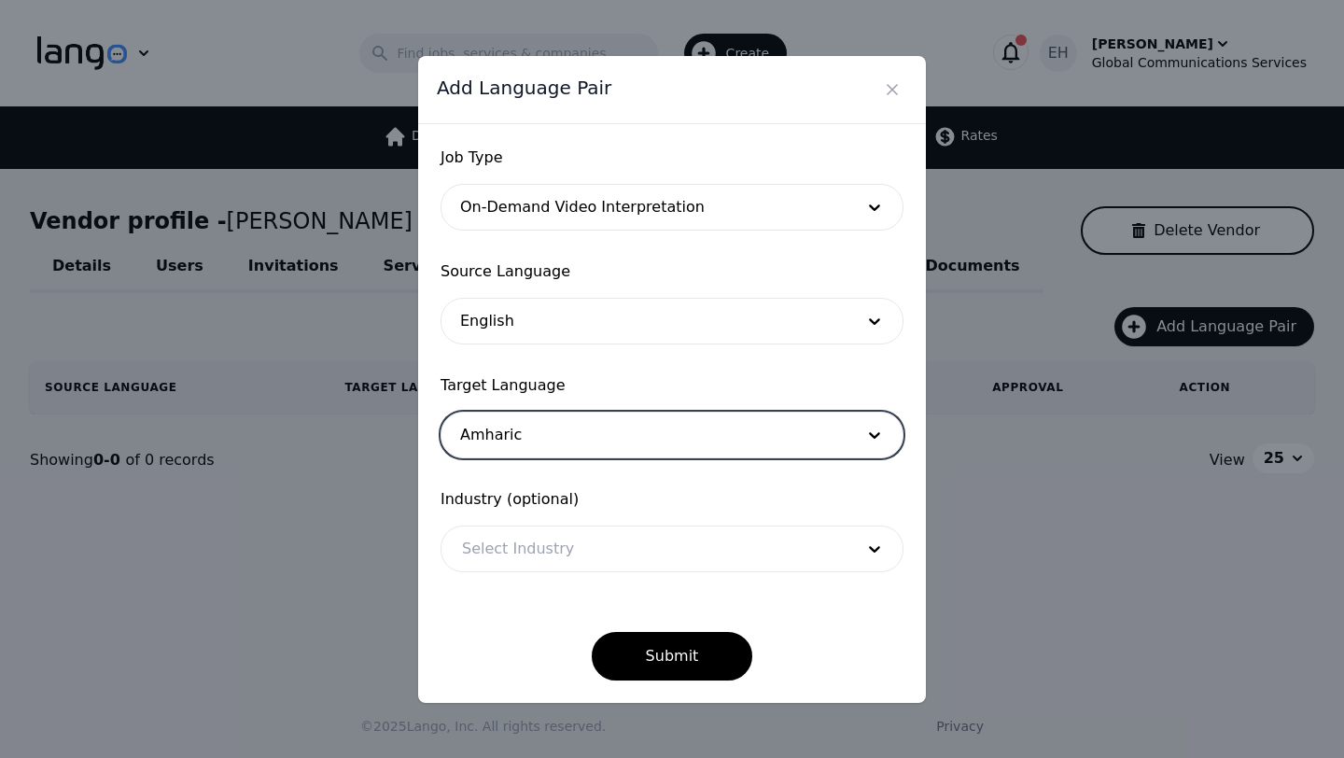
click at [537, 541] on div at bounding box center [643, 548] width 405 height 45
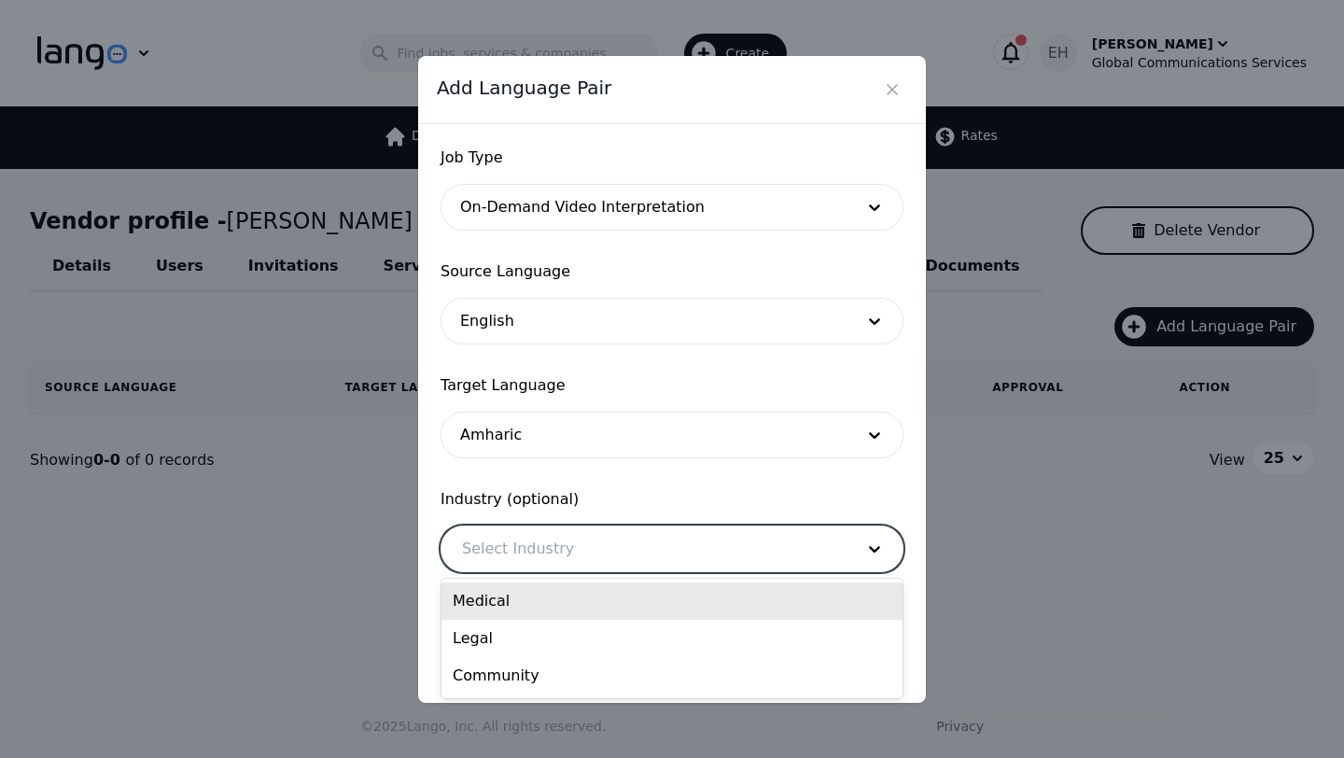
click at [521, 603] on div "Medical" at bounding box center [671, 600] width 461 height 37
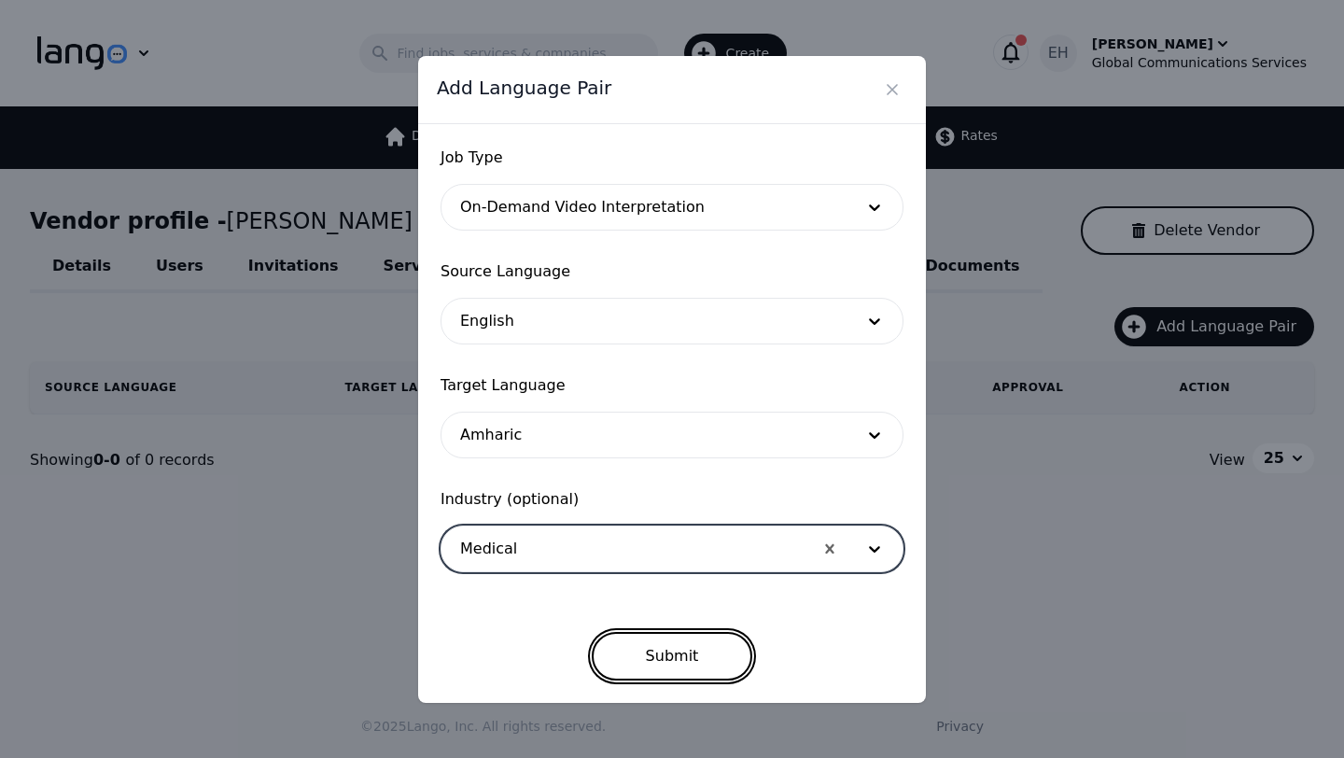
click at [676, 643] on button "Submit" at bounding box center [672, 656] width 161 height 49
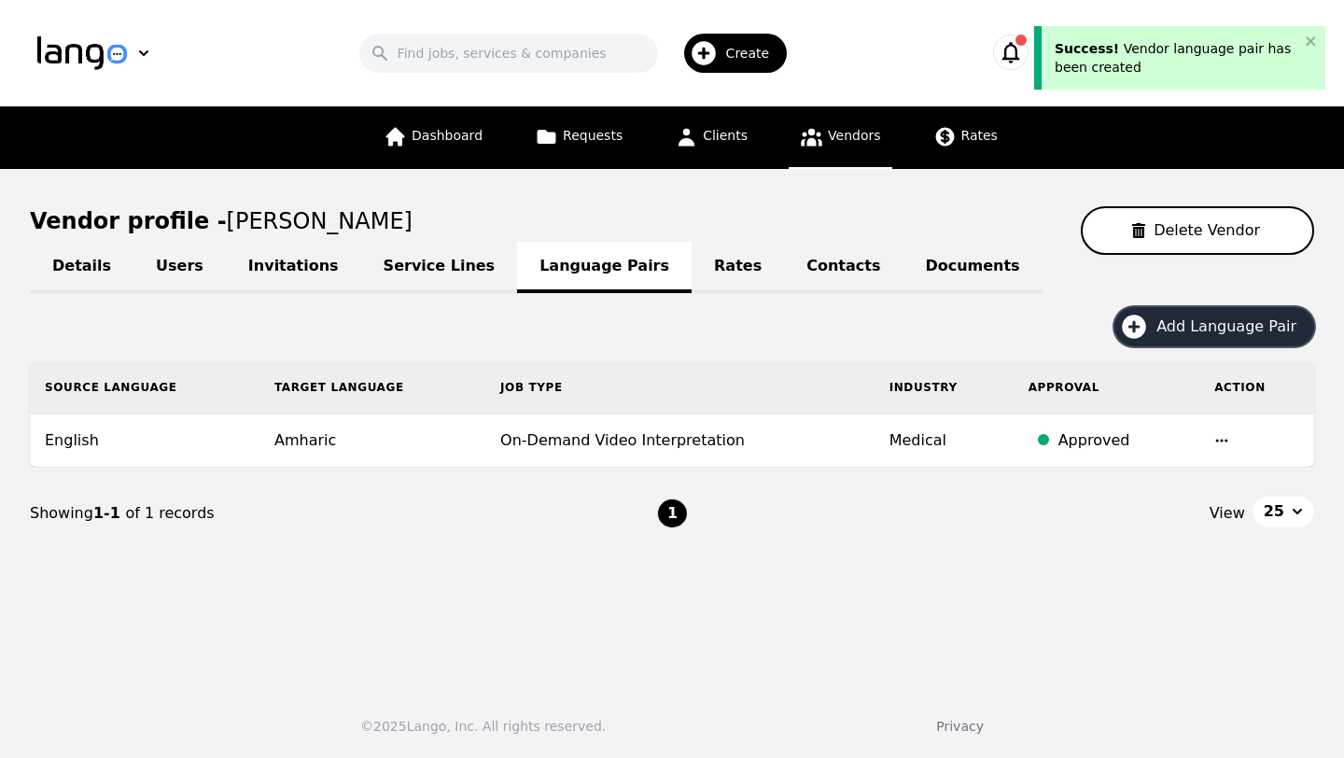
click at [1226, 336] on span "Add Language Pair" at bounding box center [1232, 326] width 153 height 22
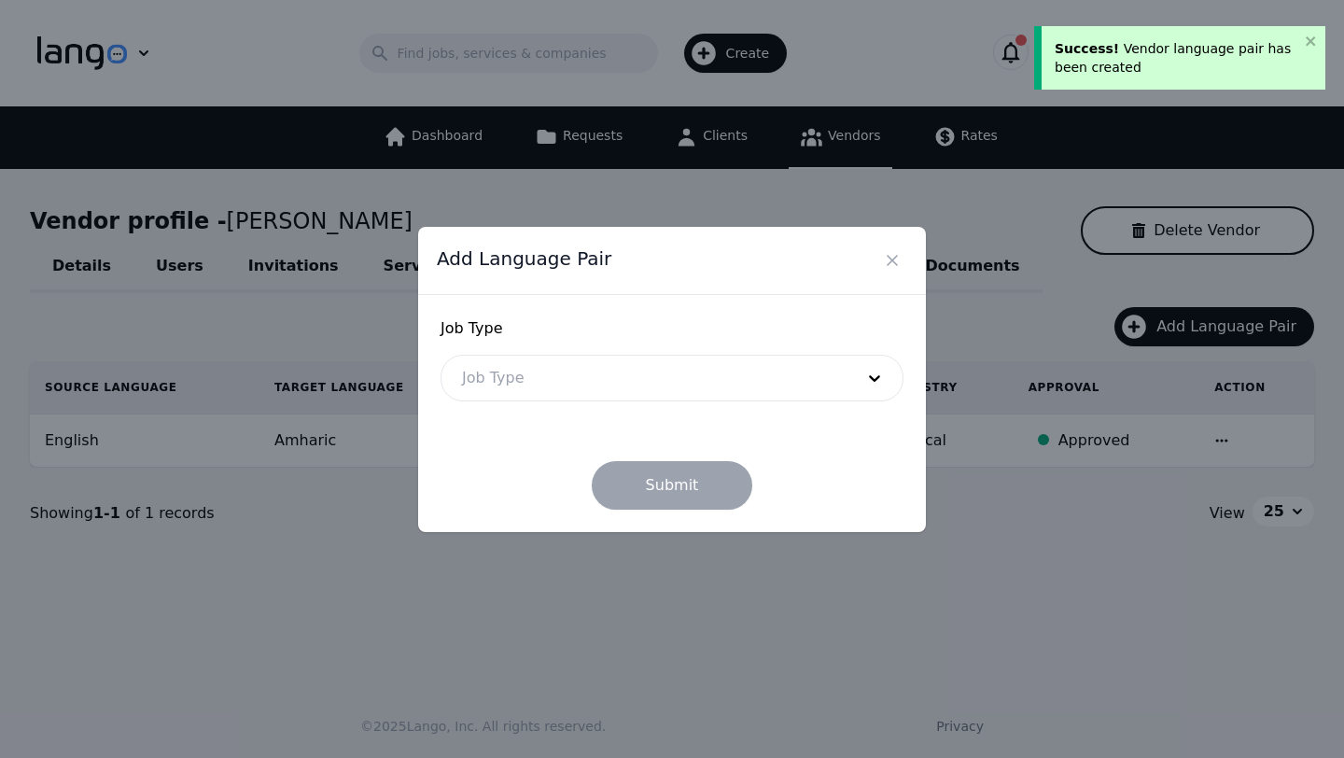
click at [676, 396] on div at bounding box center [643, 377] width 405 height 45
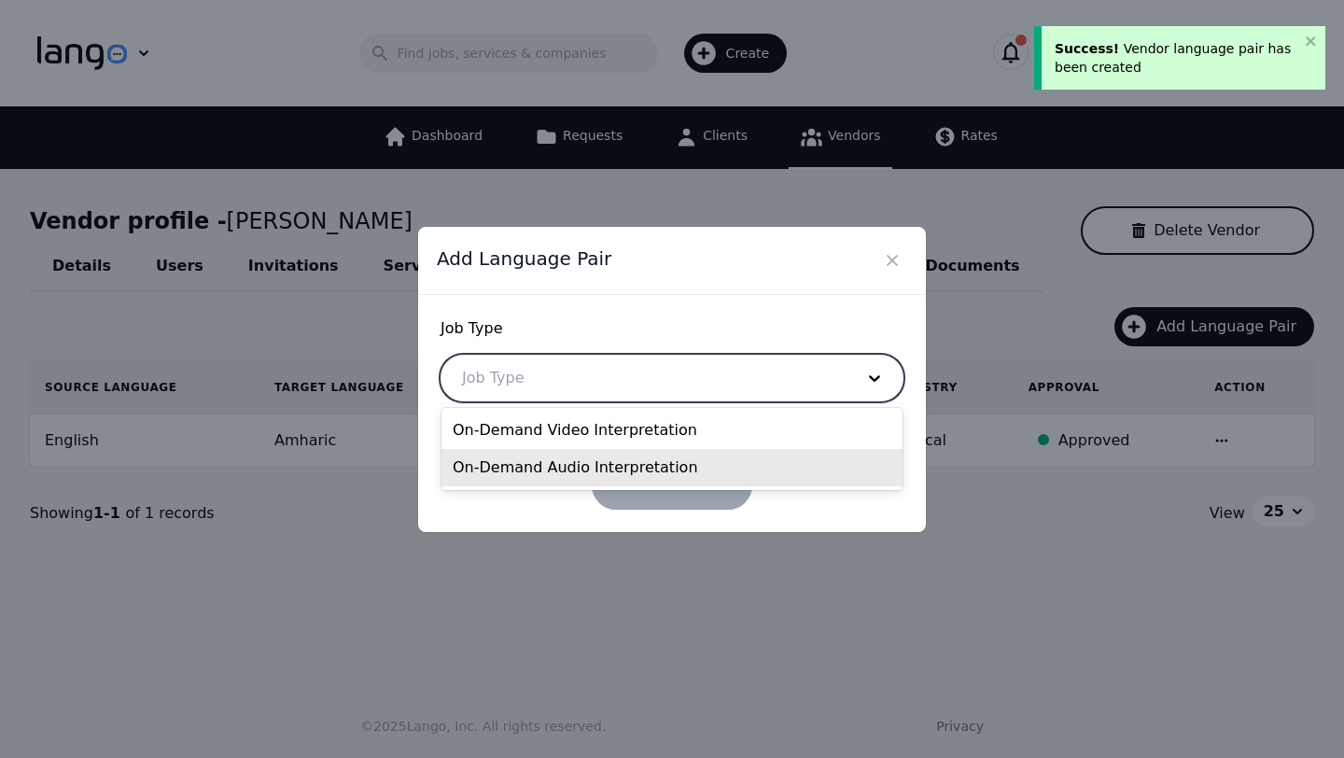
click at [592, 472] on div "On-Demand Audio Interpretation" at bounding box center [671, 467] width 461 height 37
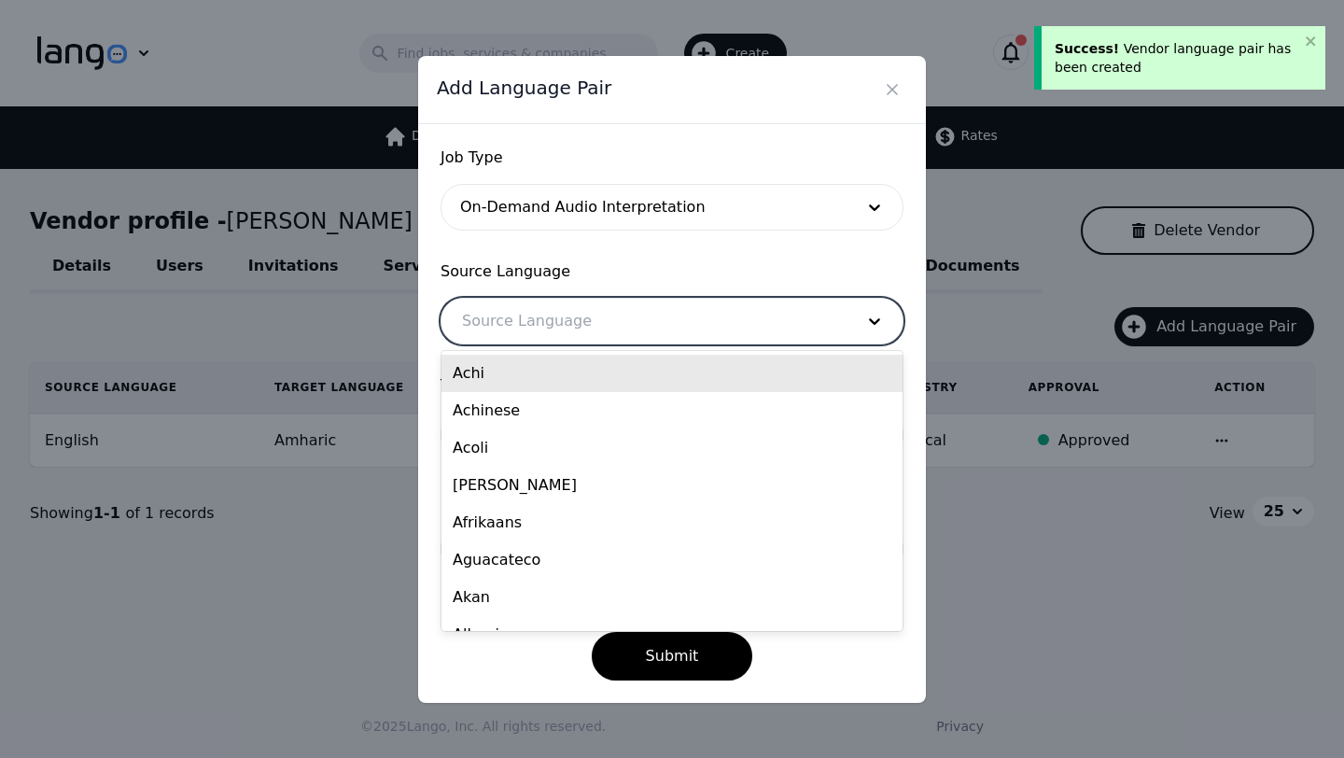
click at [568, 322] on div at bounding box center [643, 321] width 405 height 45
type input "eng"
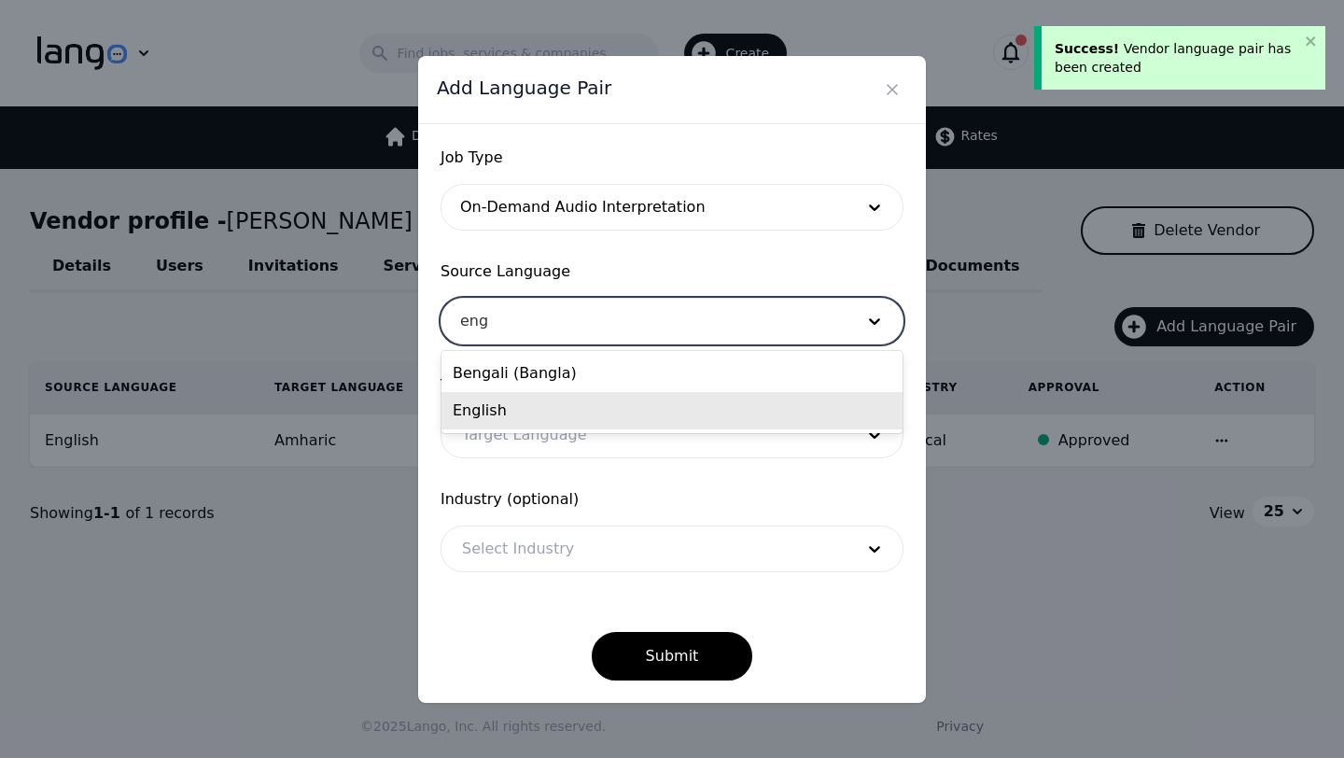
click at [516, 402] on div "English" at bounding box center [671, 410] width 461 height 37
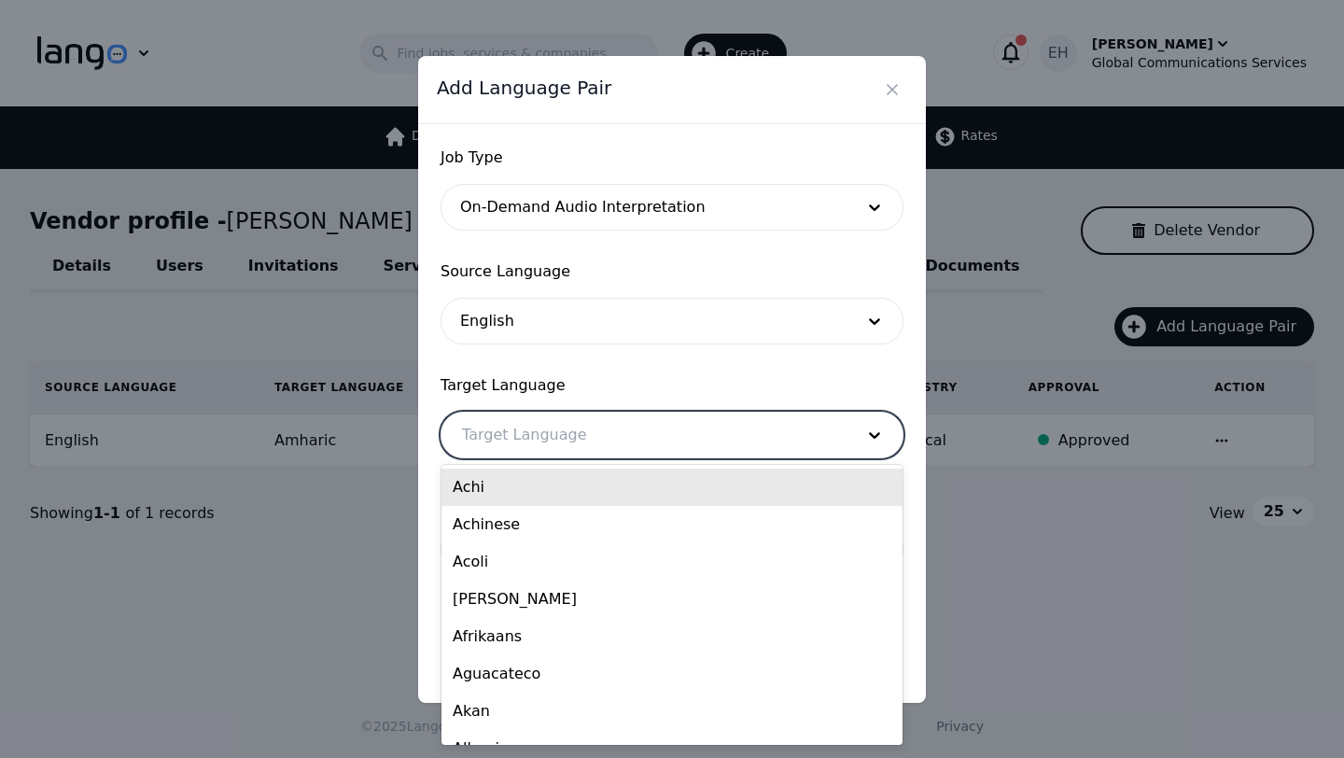
click at [519, 445] on div at bounding box center [643, 434] width 405 height 45
type input "amh"
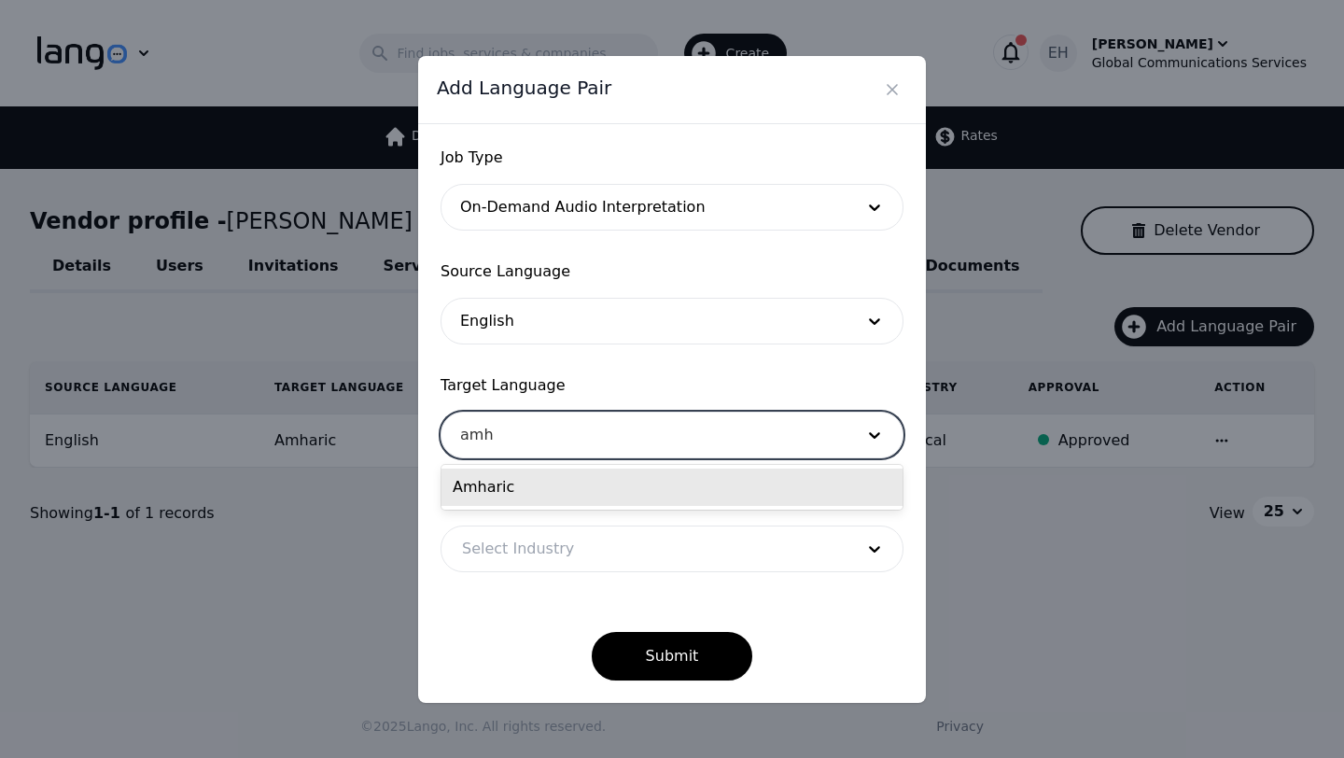
click at [500, 495] on div "Amharic" at bounding box center [671, 486] width 461 height 37
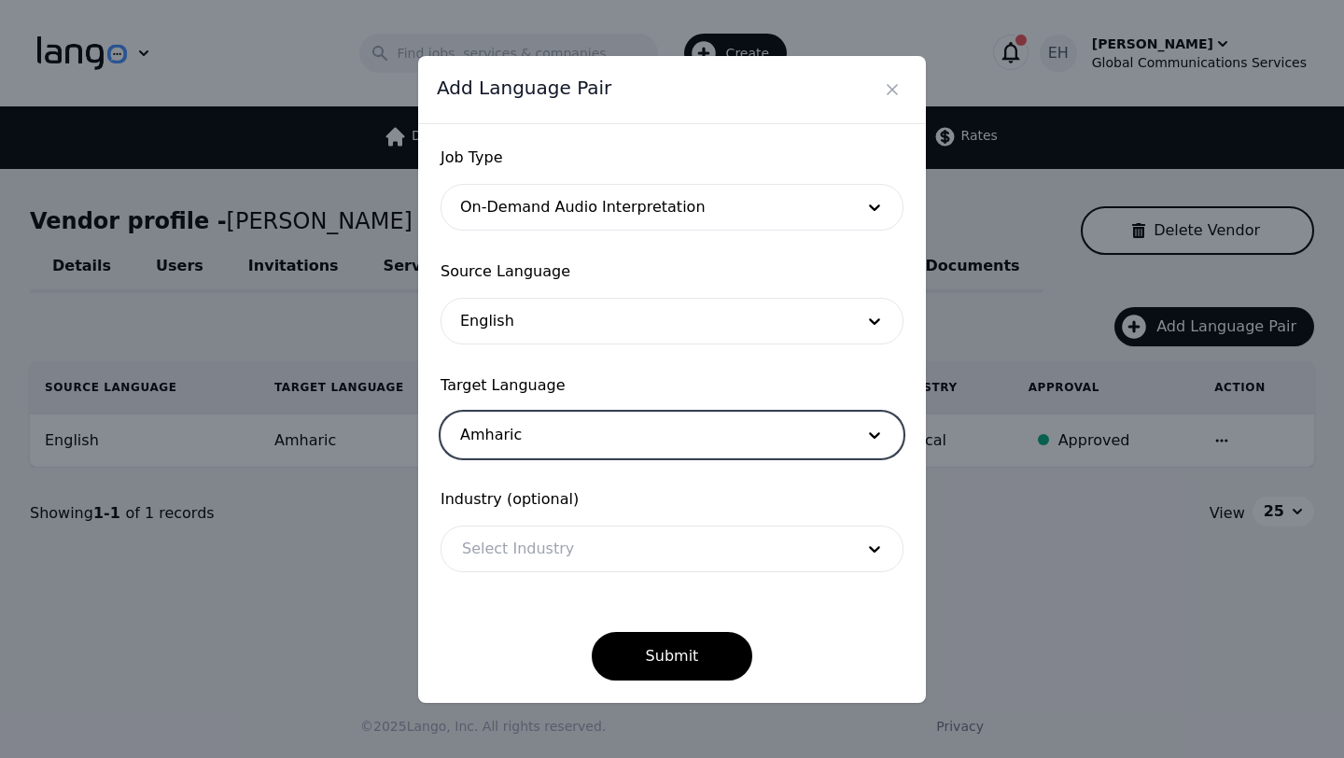
click at [507, 553] on div at bounding box center [643, 548] width 405 height 45
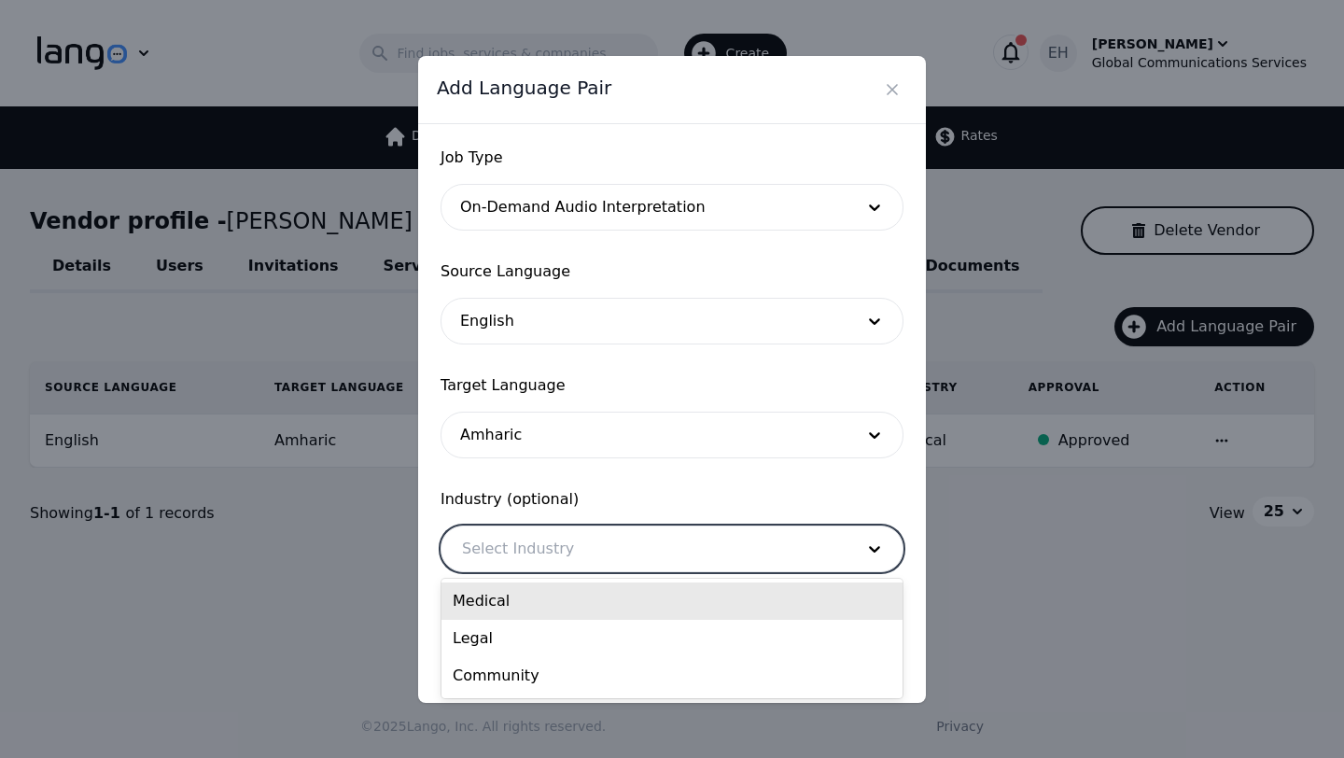
click at [504, 600] on div "Medical" at bounding box center [671, 600] width 461 height 37
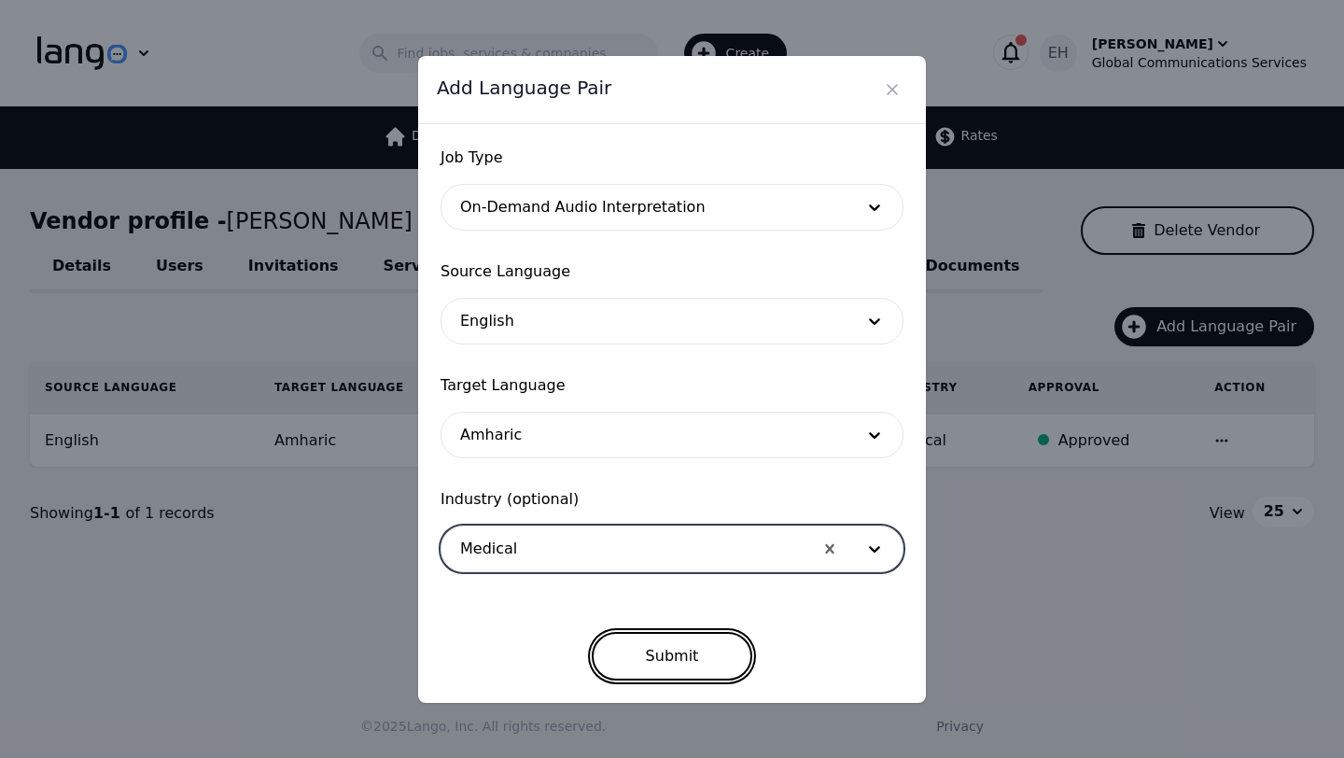
click at [700, 663] on button "Submit" at bounding box center [672, 656] width 161 height 49
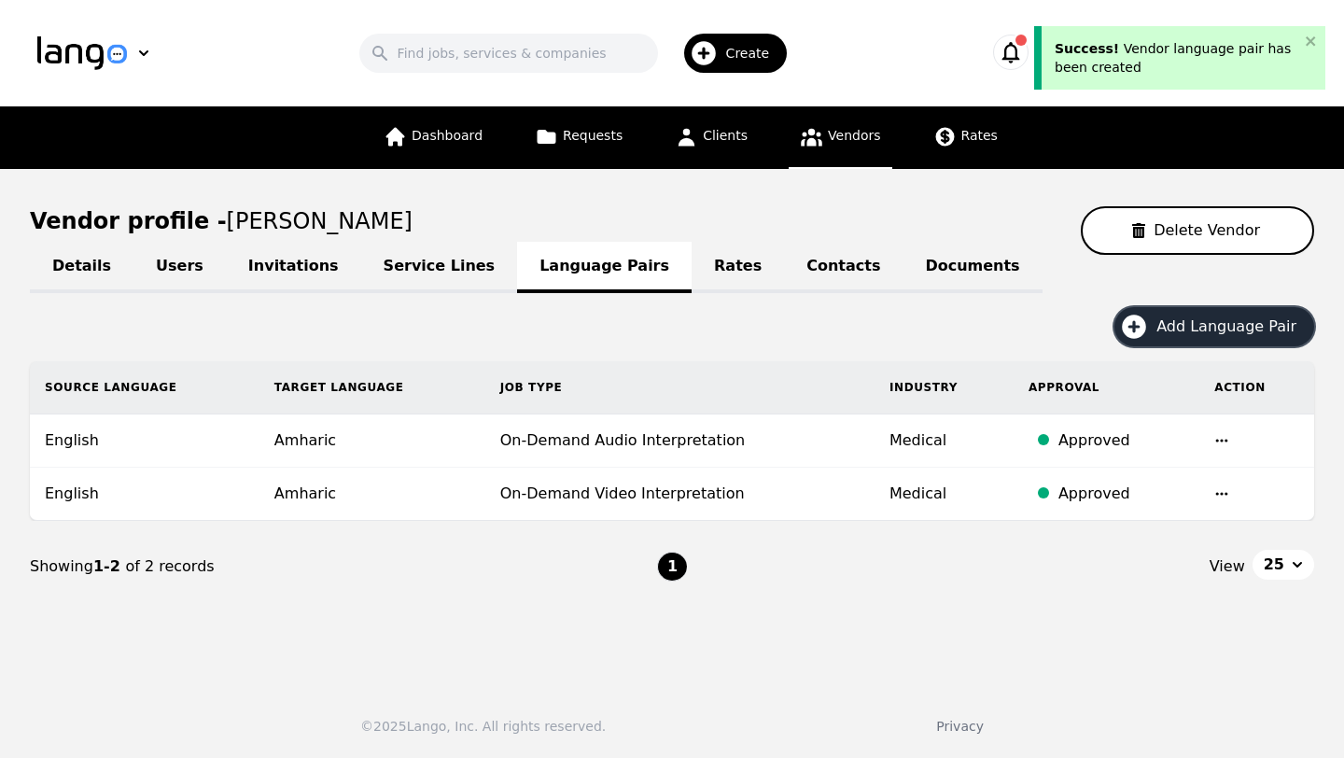
click at [1195, 323] on span "Add Language Pair" at bounding box center [1232, 326] width 153 height 22
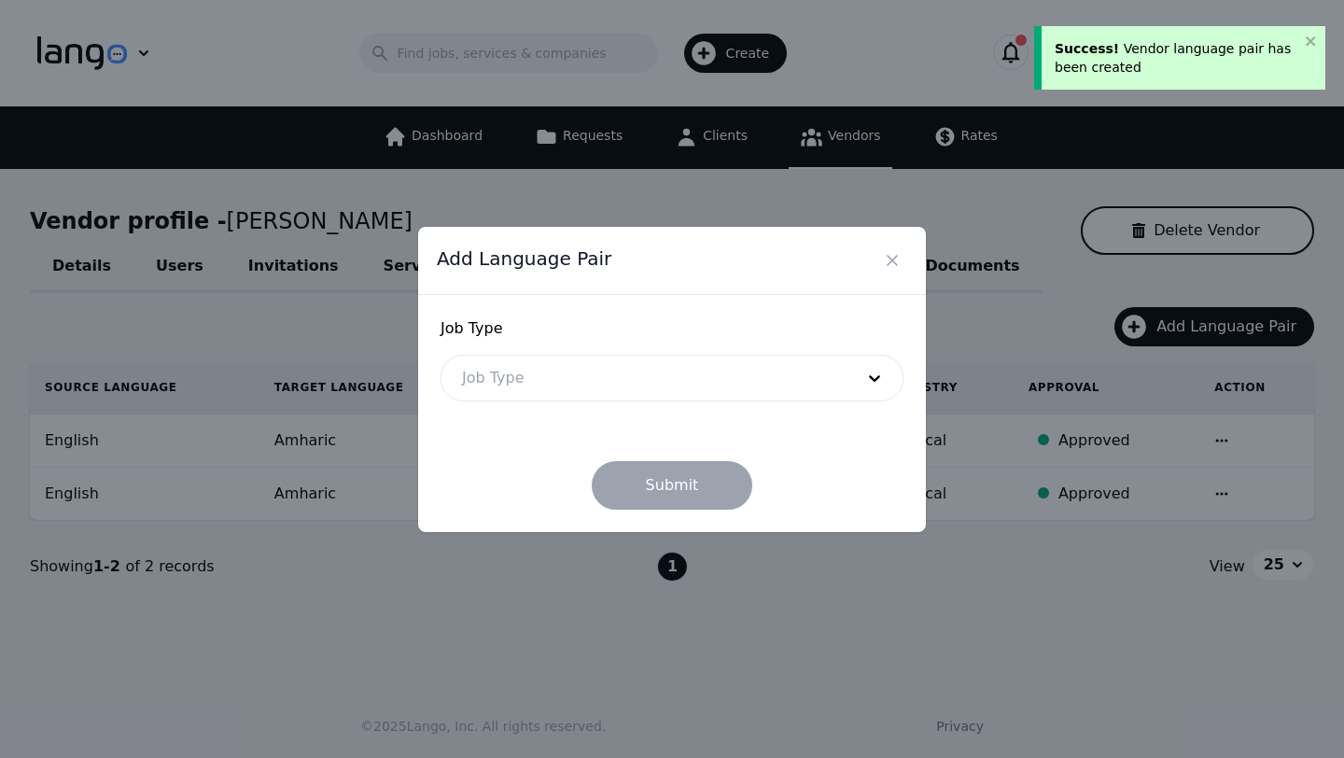
click at [561, 380] on div at bounding box center [643, 377] width 405 height 45
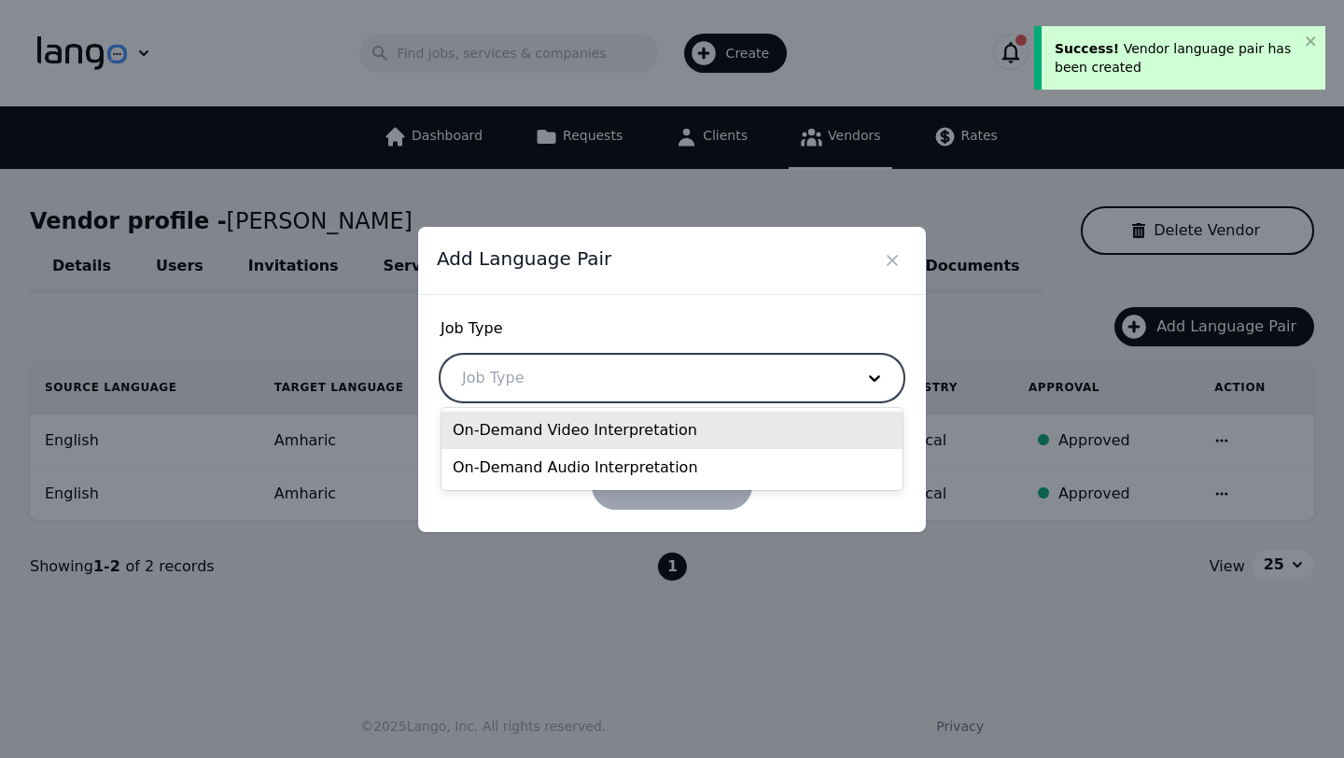
click at [553, 429] on div "On-Demand Video Interpretation" at bounding box center [671, 429] width 461 height 37
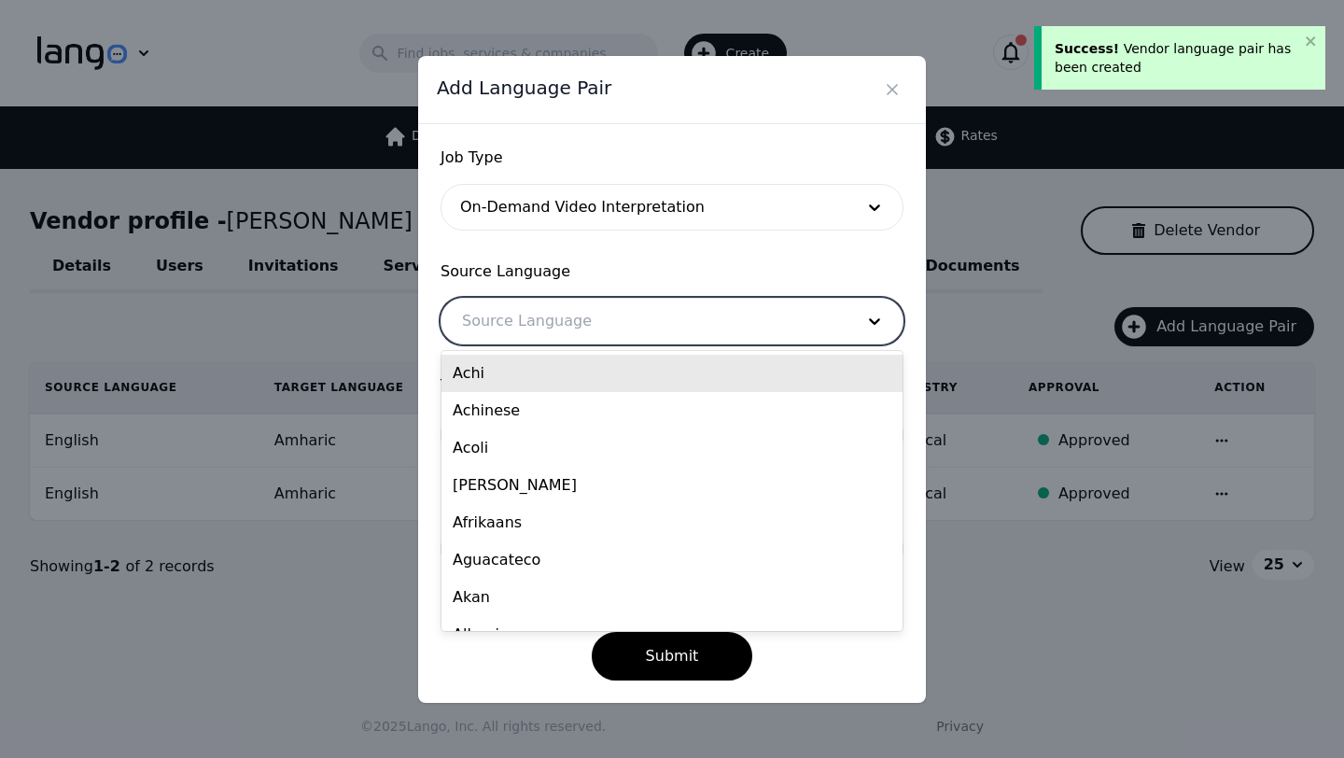
click at [525, 318] on div at bounding box center [643, 321] width 405 height 45
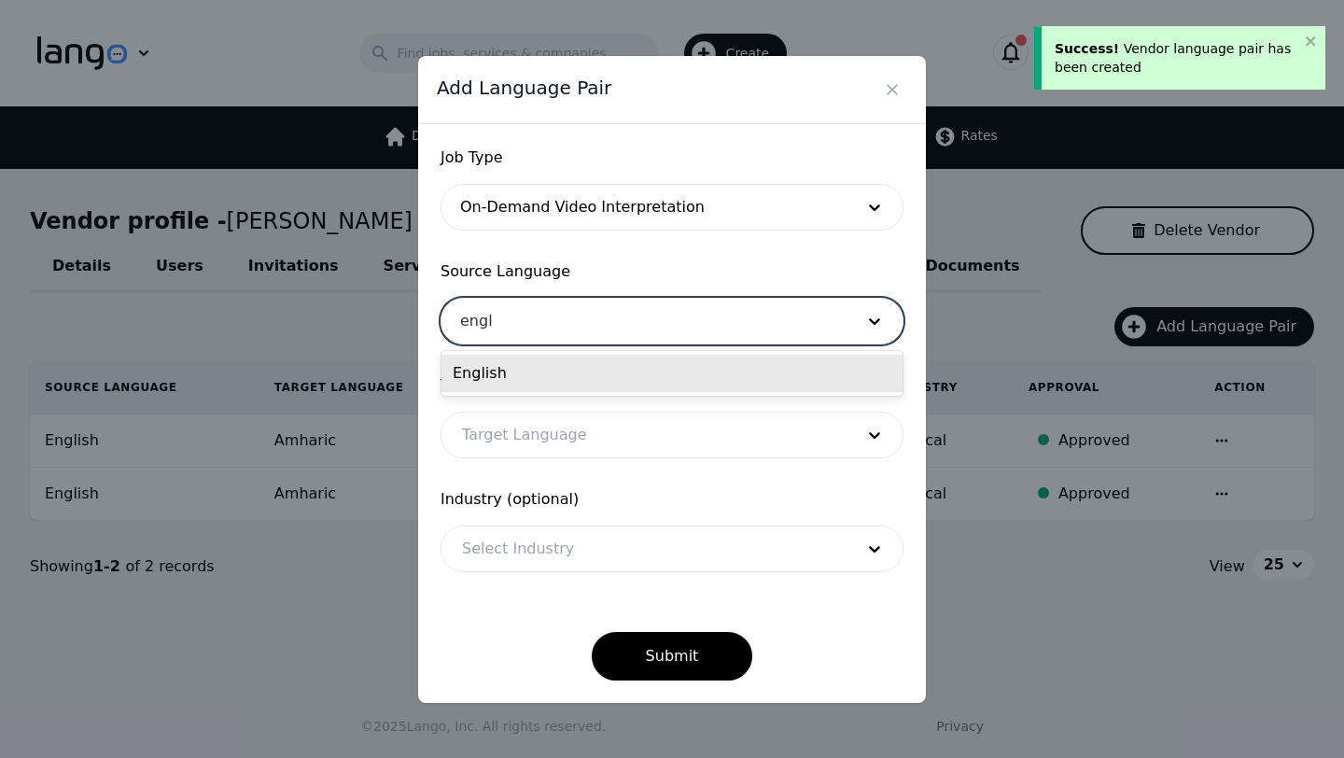
type input "engli"
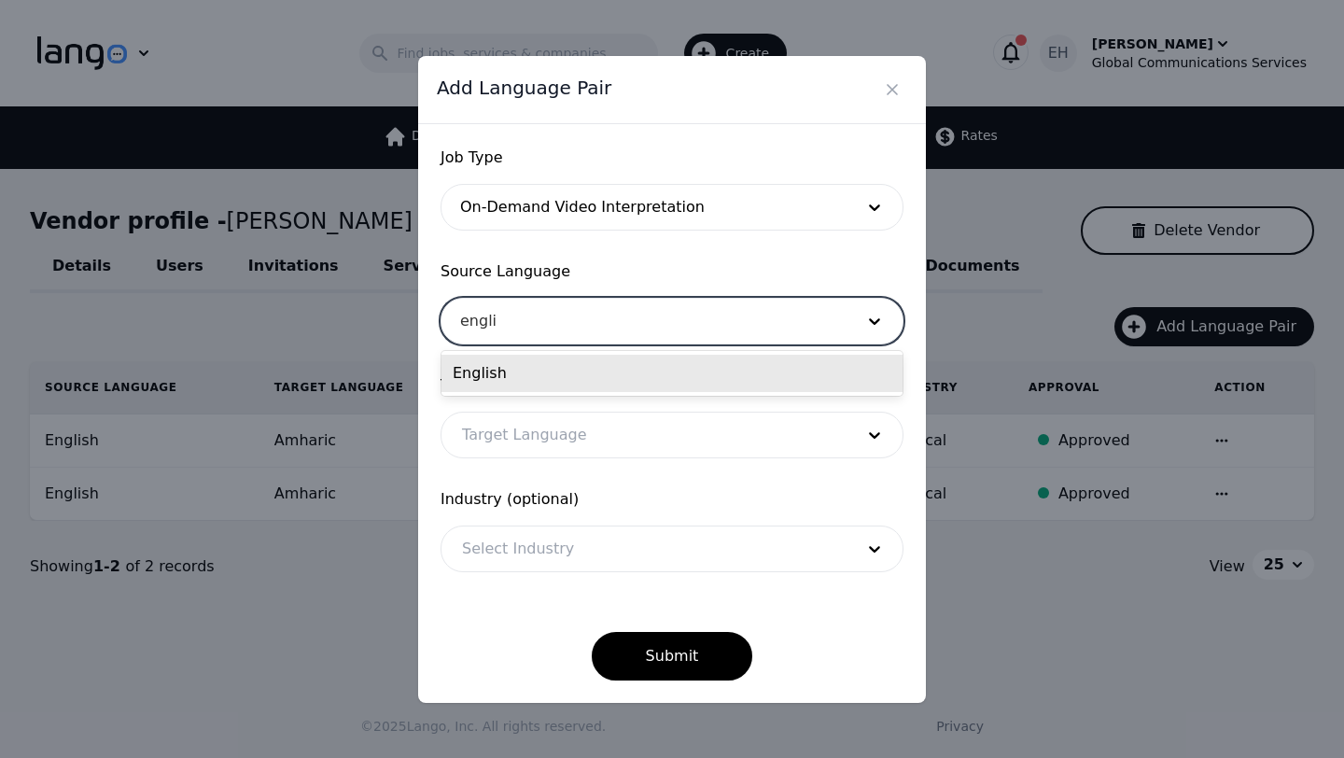
click at [516, 380] on div "English" at bounding box center [671, 373] width 461 height 37
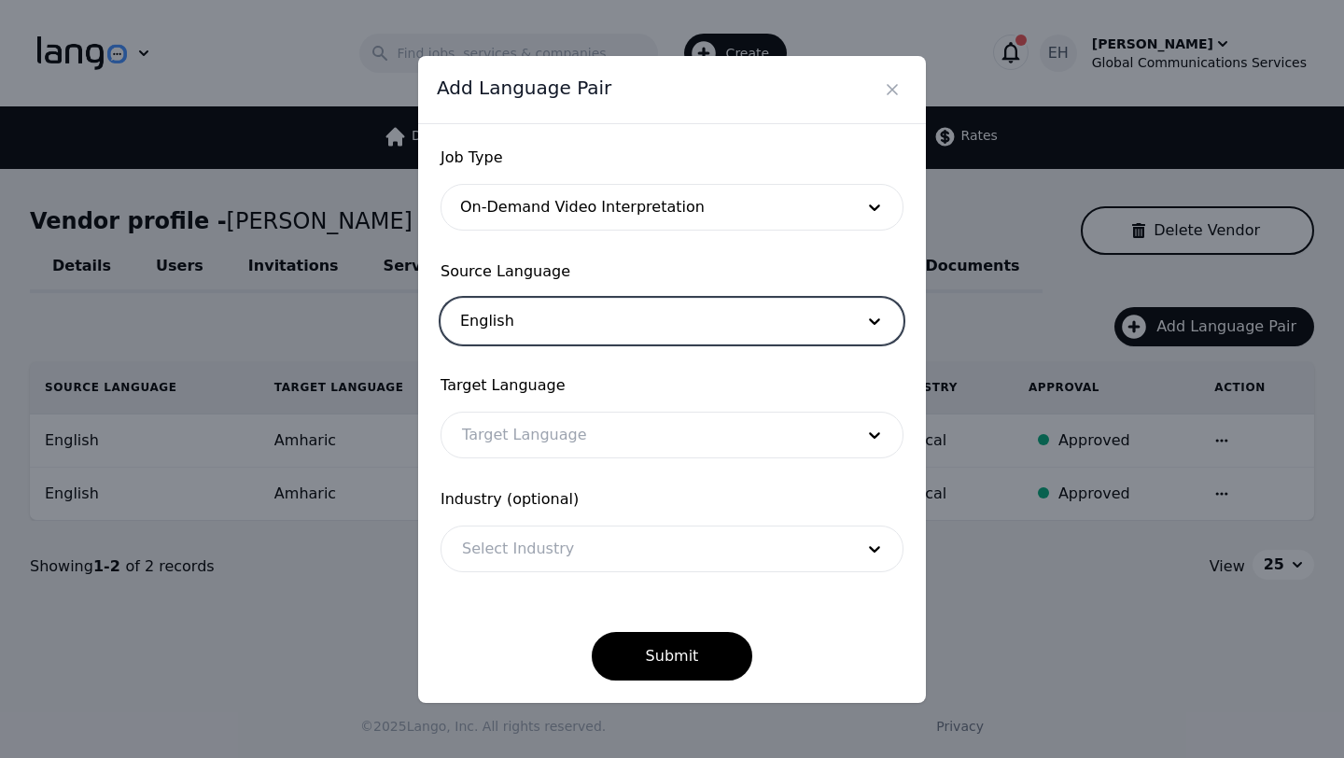
click at [516, 447] on div at bounding box center [643, 434] width 405 height 45
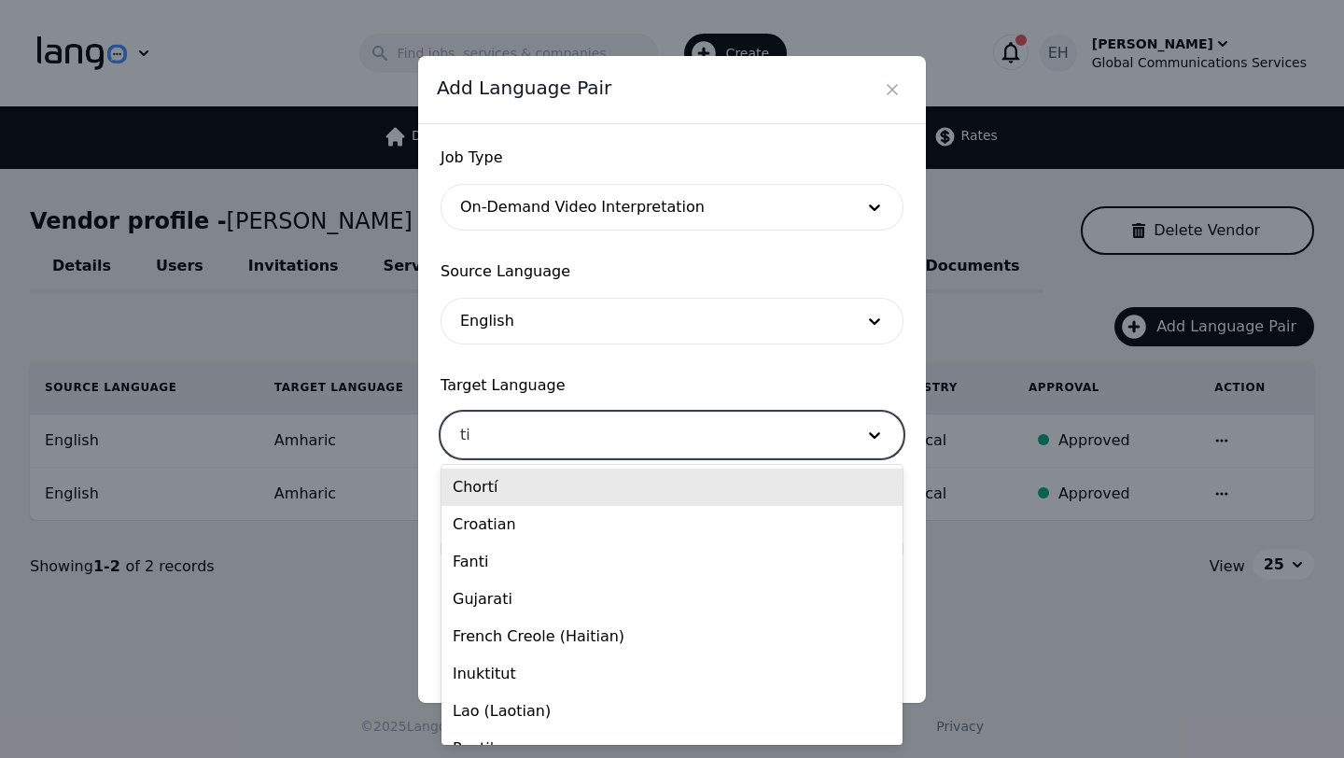
type input "tig"
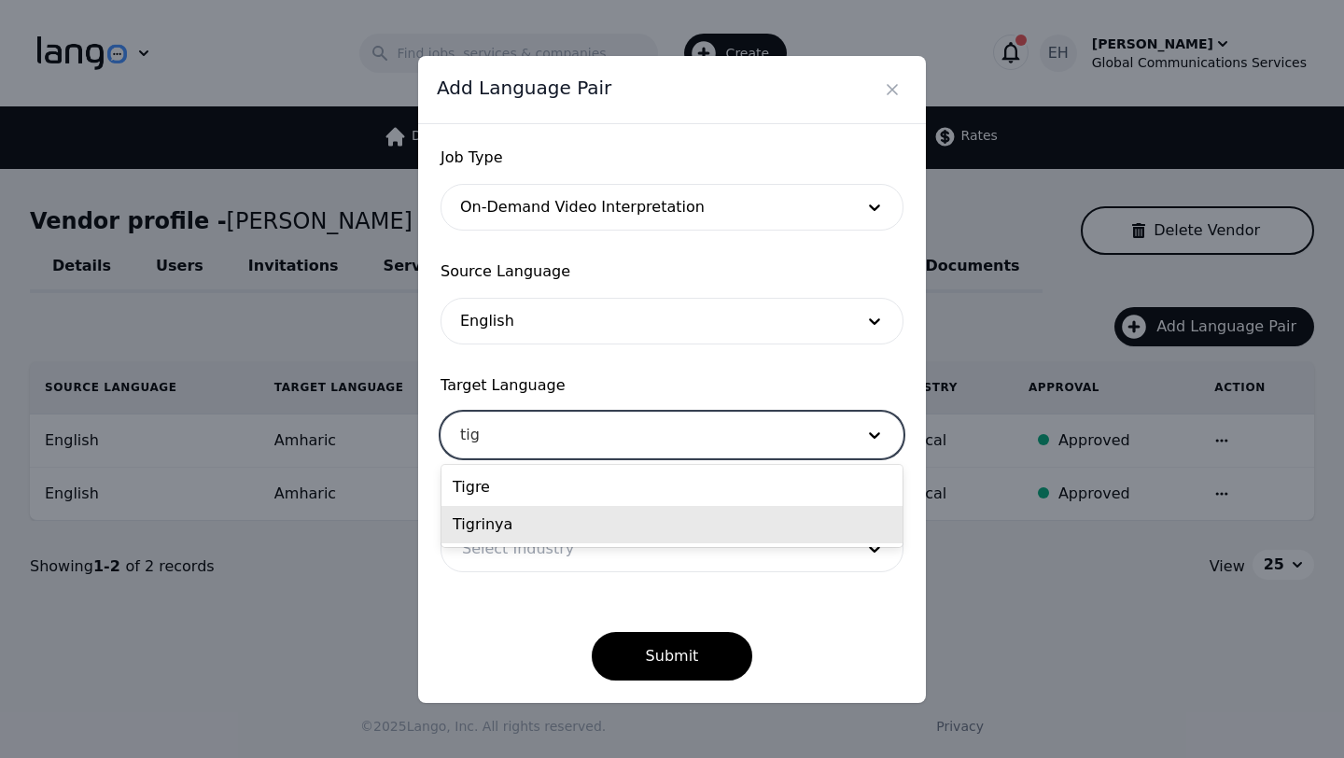
click at [487, 520] on div "Tigrinya" at bounding box center [671, 524] width 461 height 37
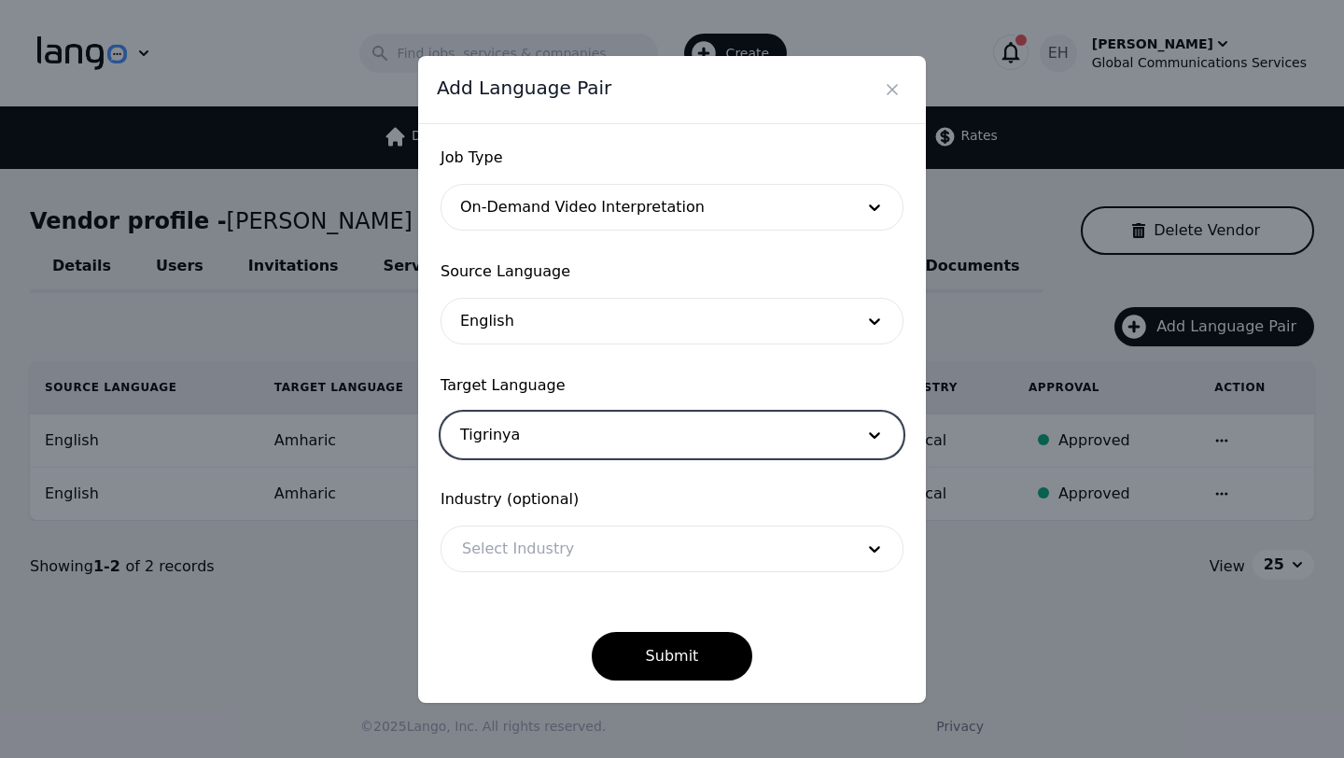
click at [502, 545] on div at bounding box center [643, 548] width 405 height 45
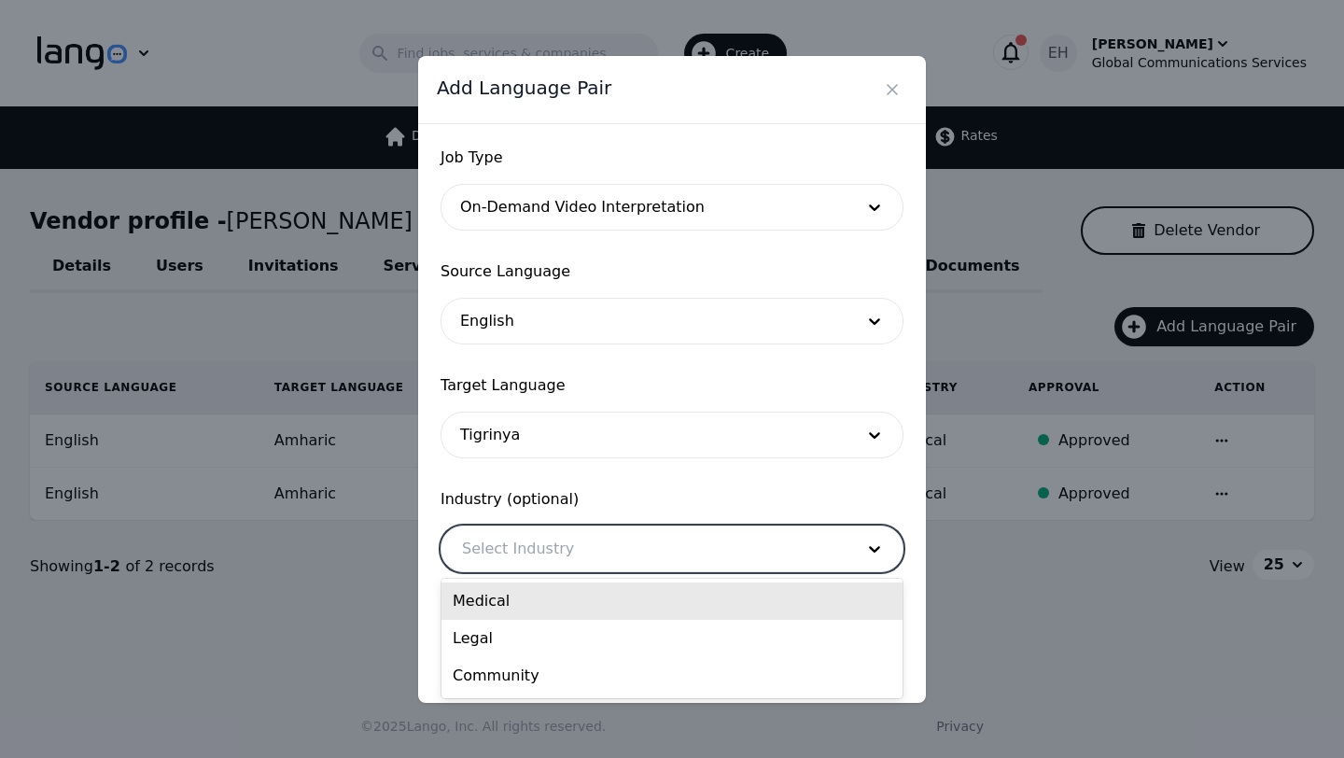
click at [518, 603] on div "Medical" at bounding box center [671, 600] width 461 height 37
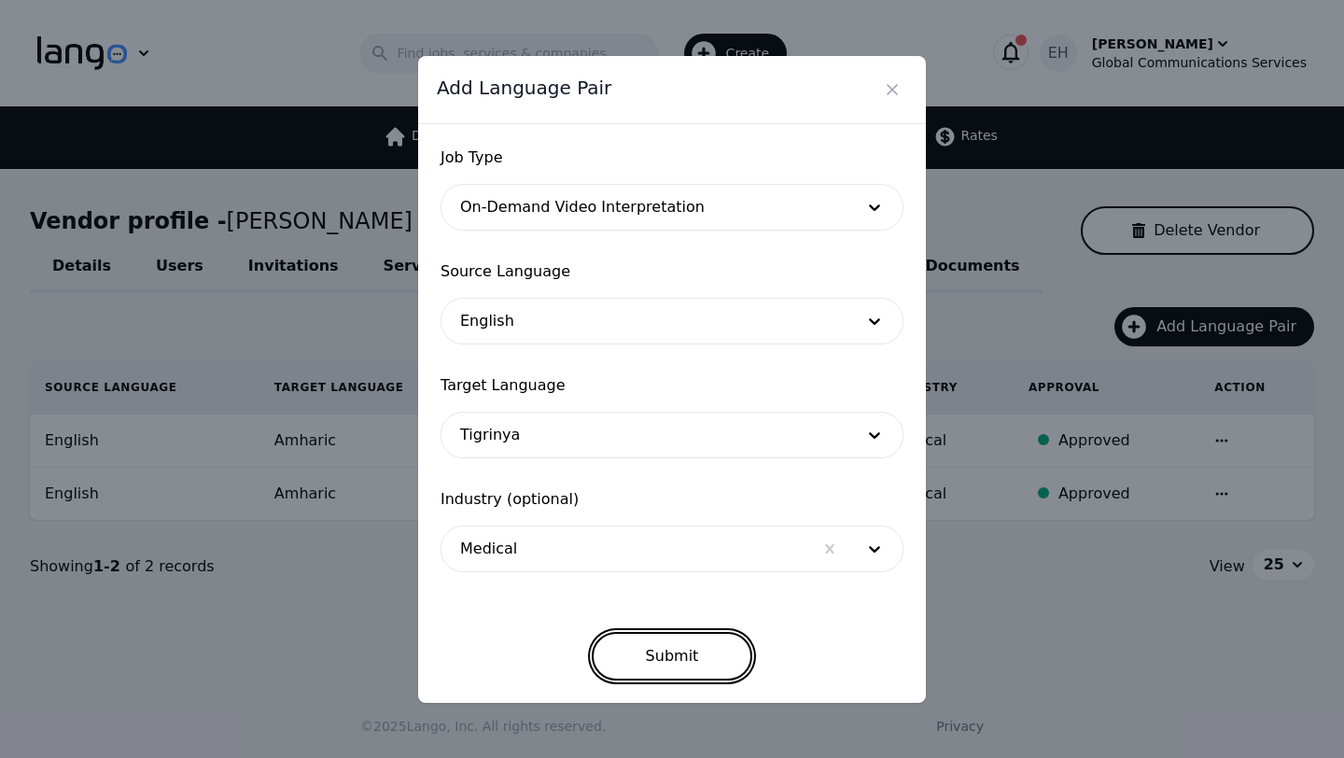
click at [656, 662] on button "Submit" at bounding box center [672, 656] width 161 height 49
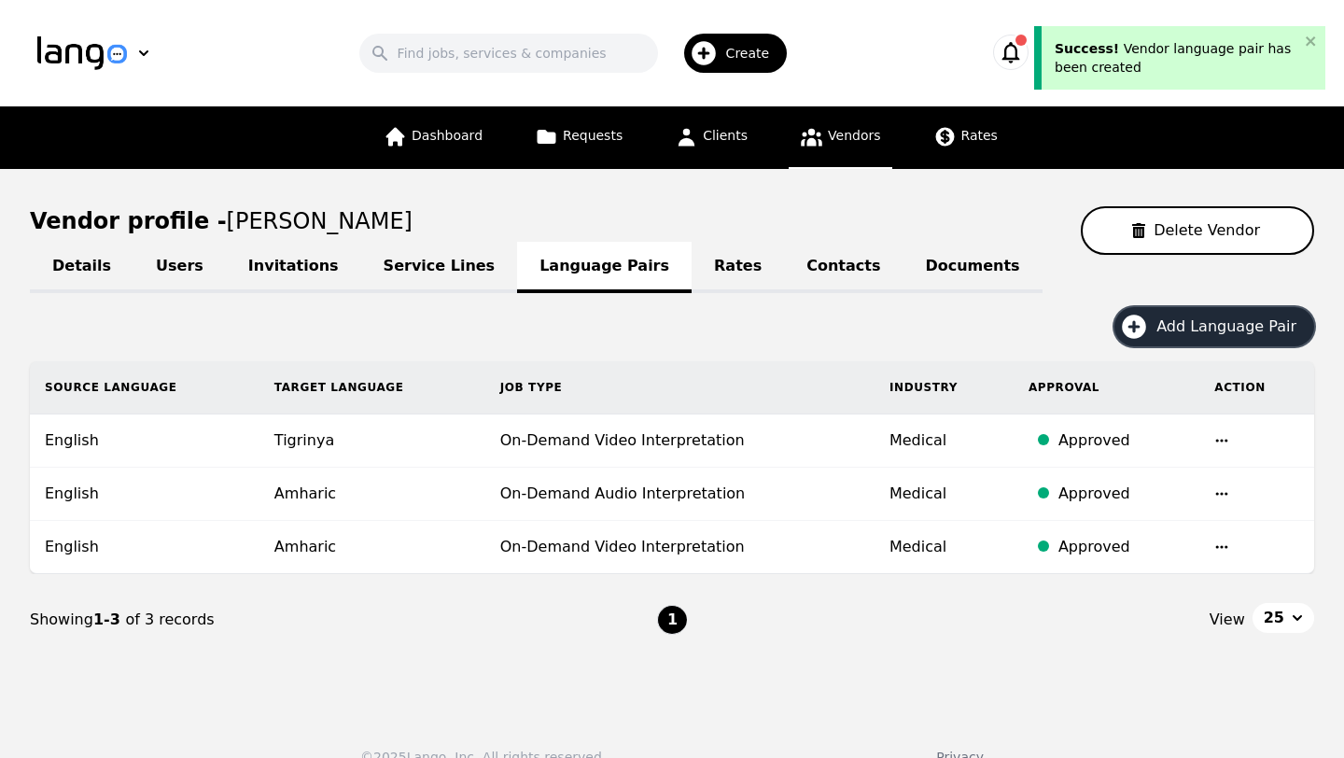
click at [1225, 309] on button "Add Language Pair" at bounding box center [1214, 326] width 200 height 39
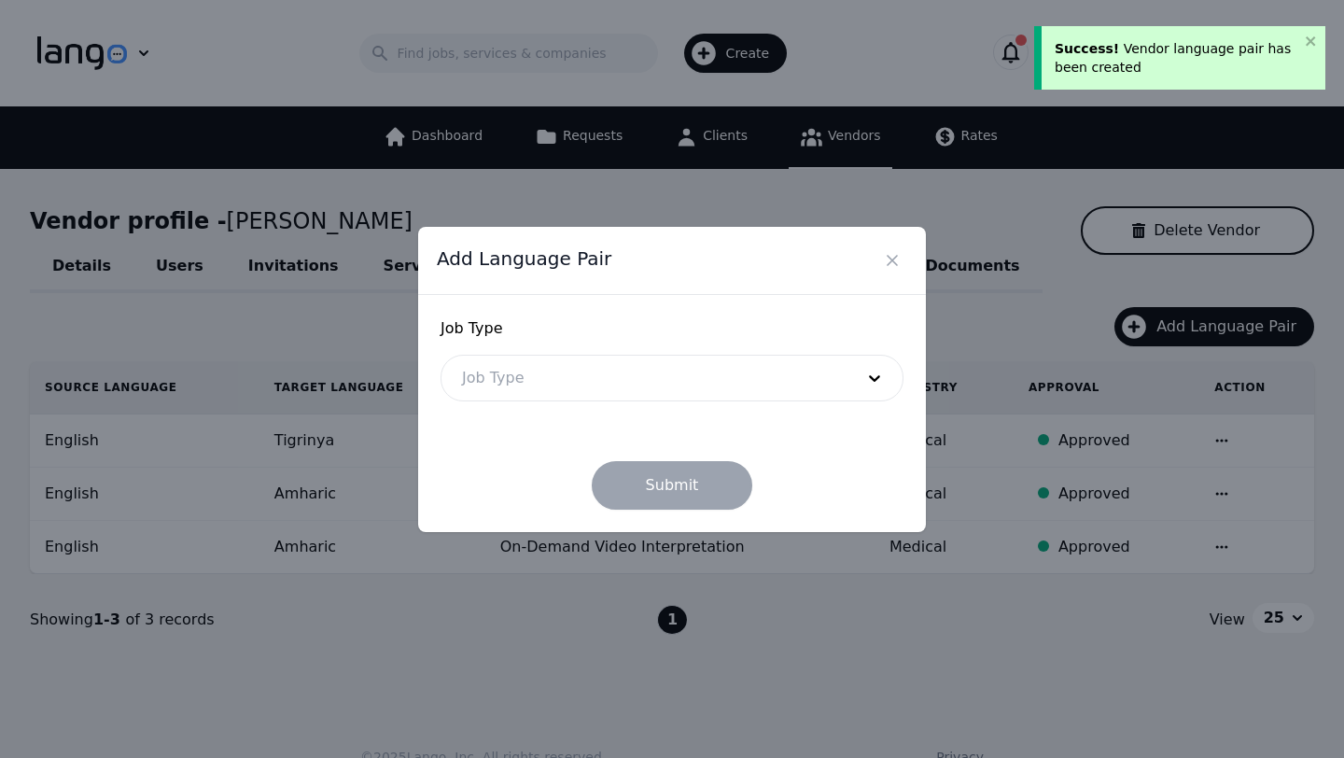
click at [535, 362] on div at bounding box center [643, 377] width 405 height 45
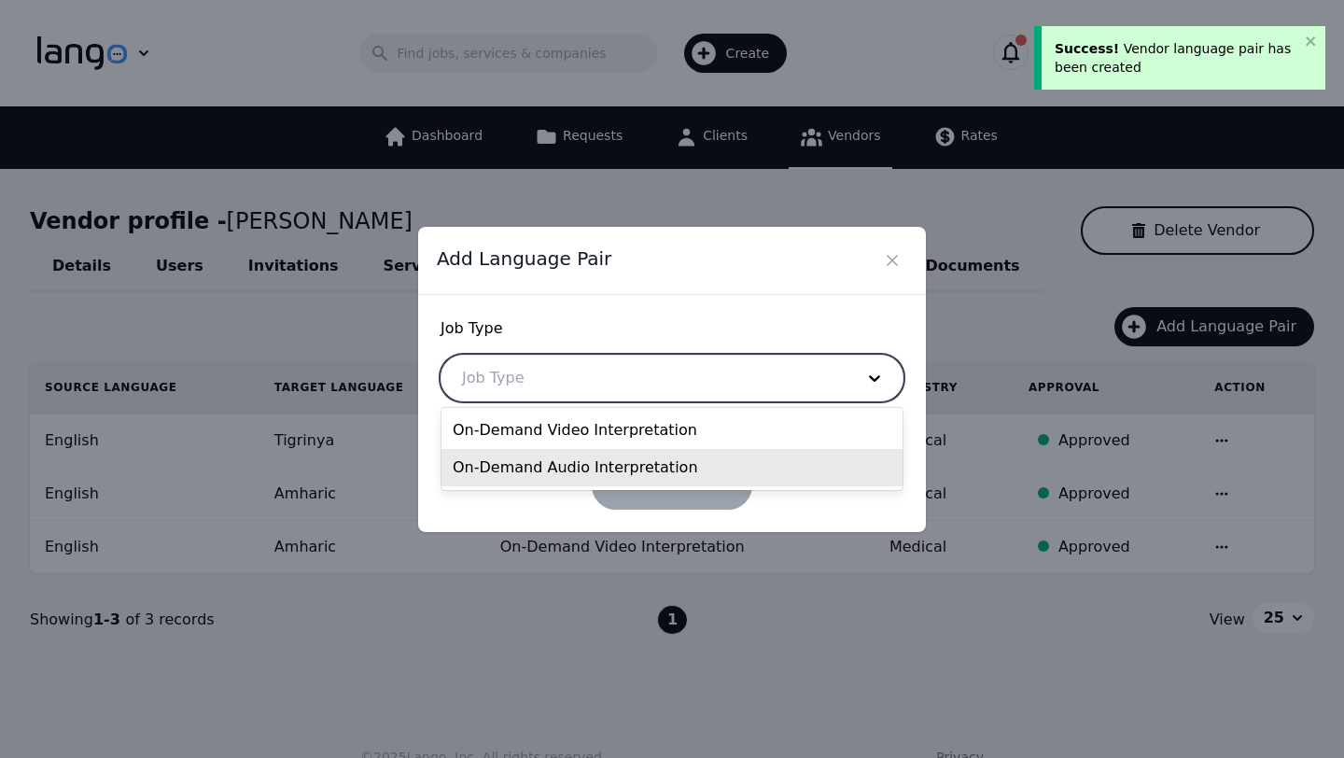
click at [529, 453] on div "On-Demand Audio Interpretation" at bounding box center [671, 467] width 461 height 37
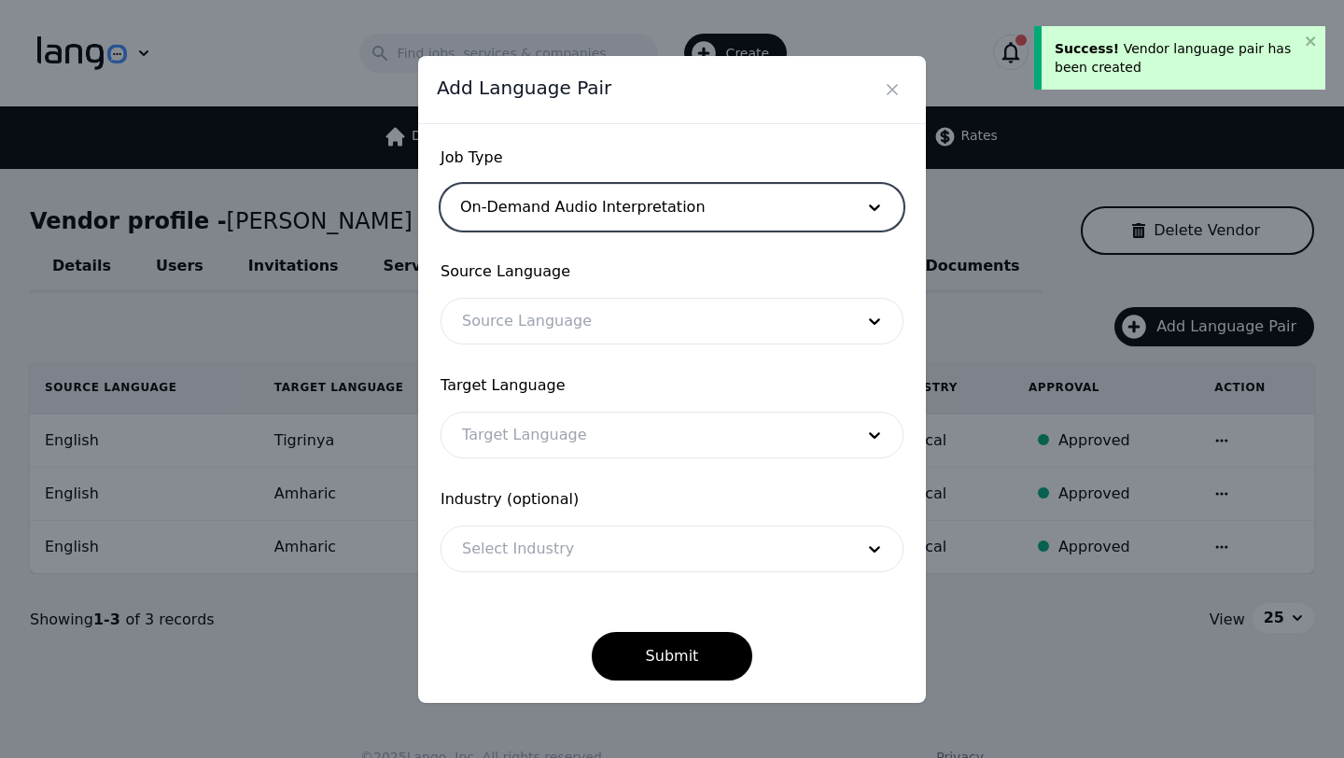
click at [555, 321] on div at bounding box center [643, 321] width 405 height 45
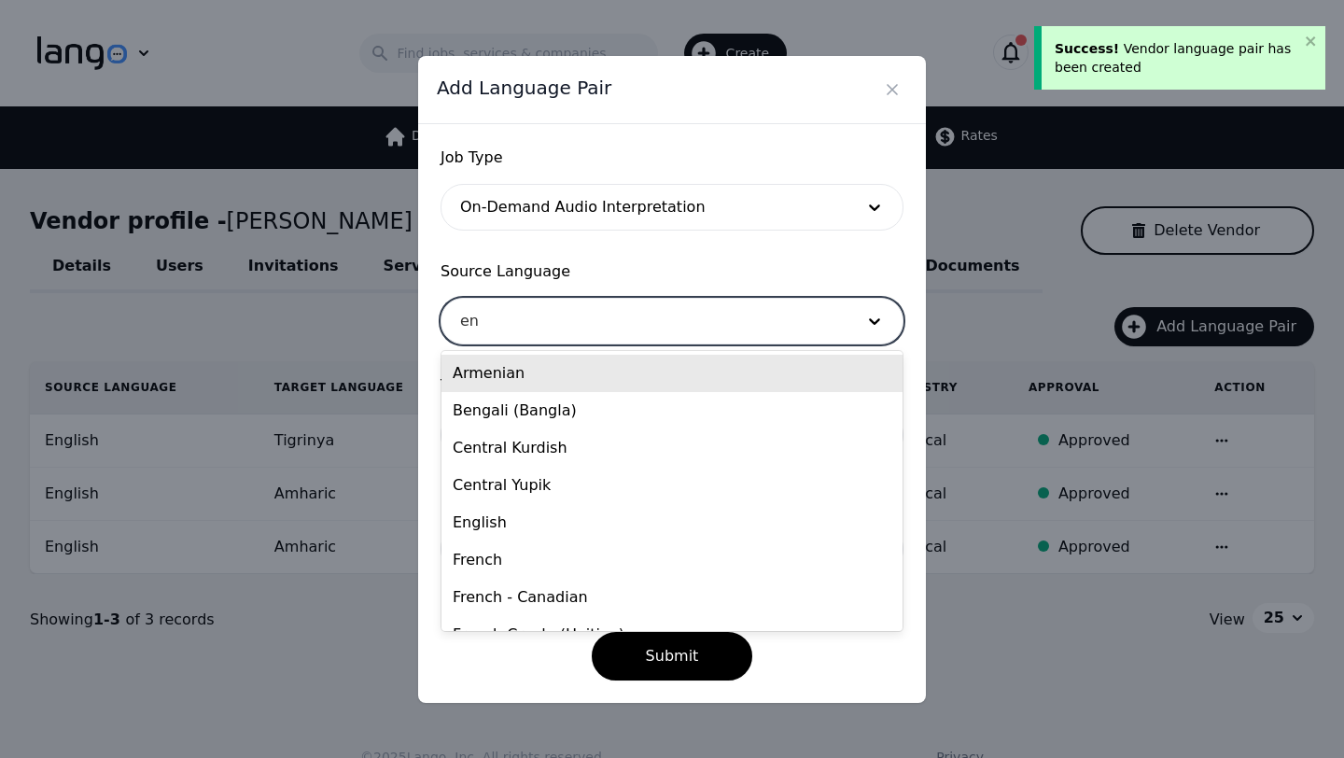
type input "eng"
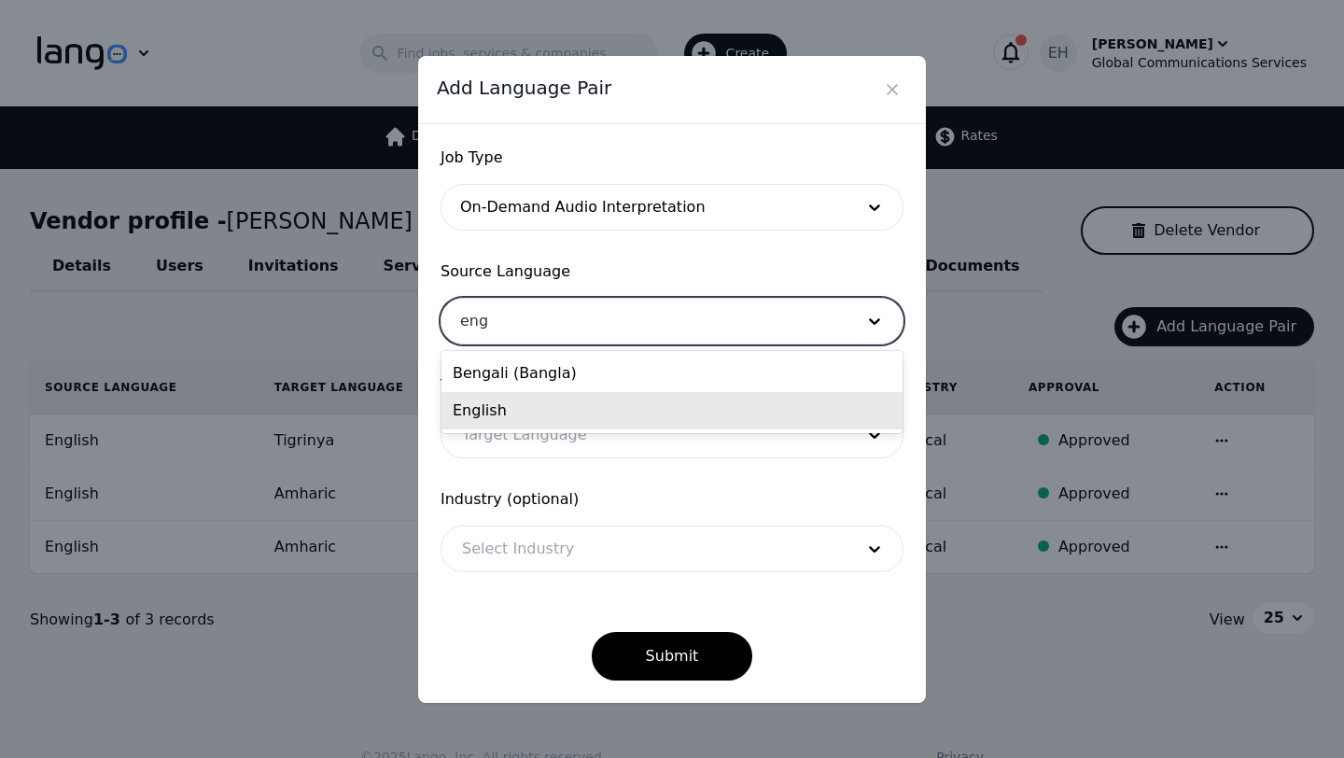
click at [548, 409] on div "English" at bounding box center [671, 410] width 461 height 37
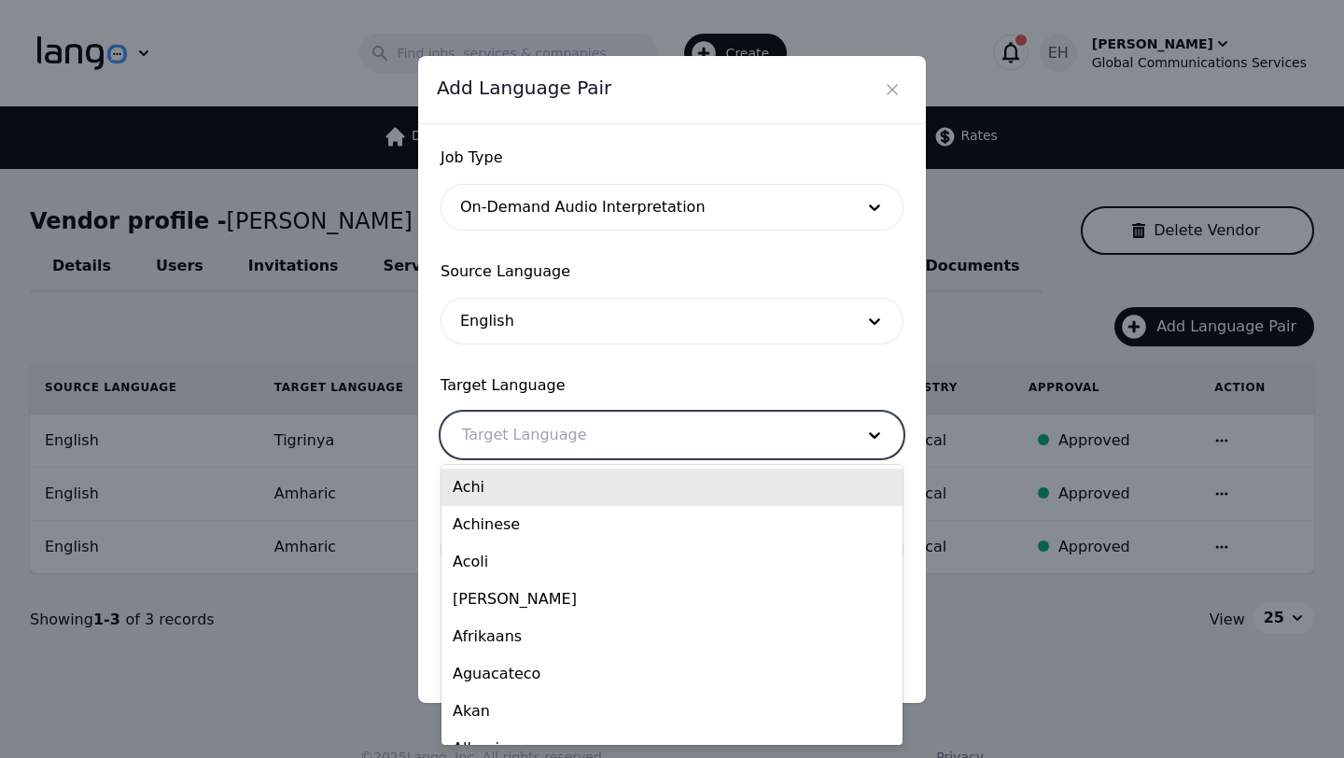
click at [532, 435] on div at bounding box center [643, 434] width 405 height 45
type input "tig"
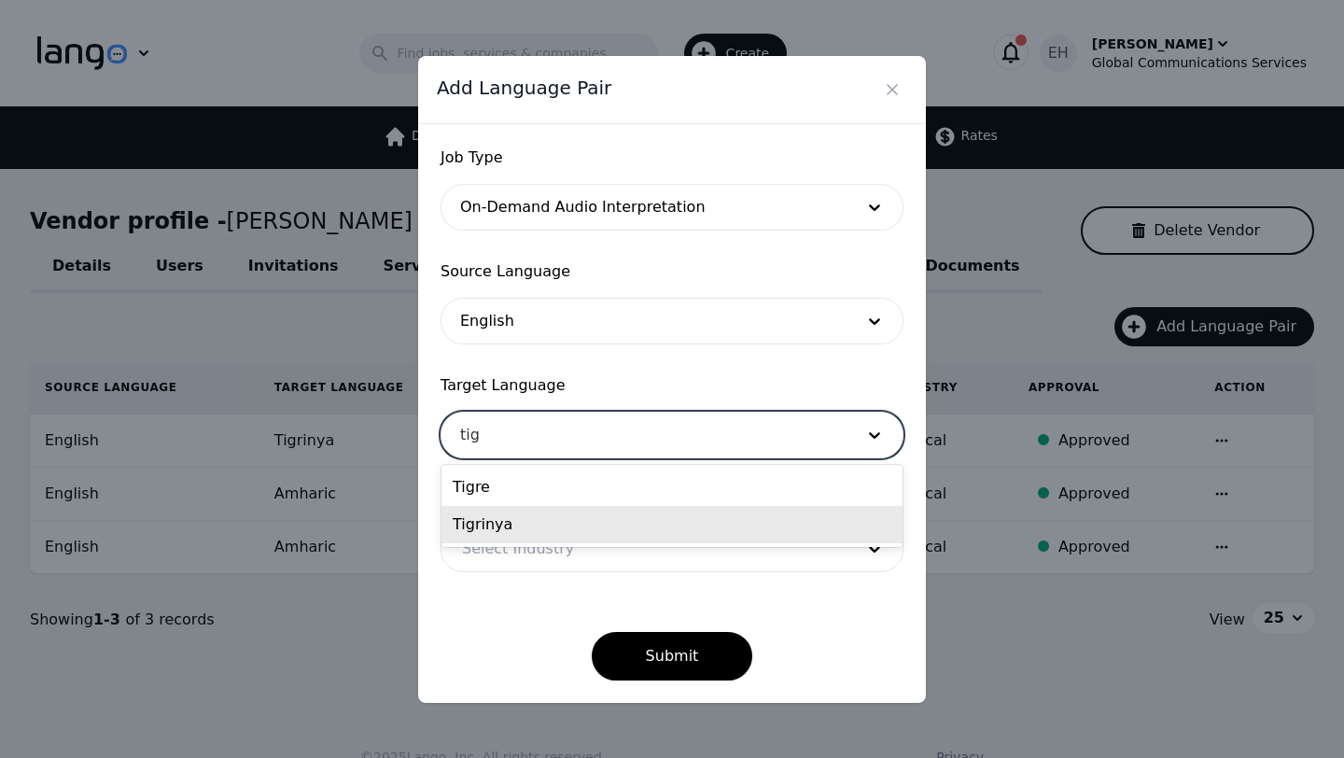
click at [520, 518] on div "Tigrinya" at bounding box center [671, 524] width 461 height 37
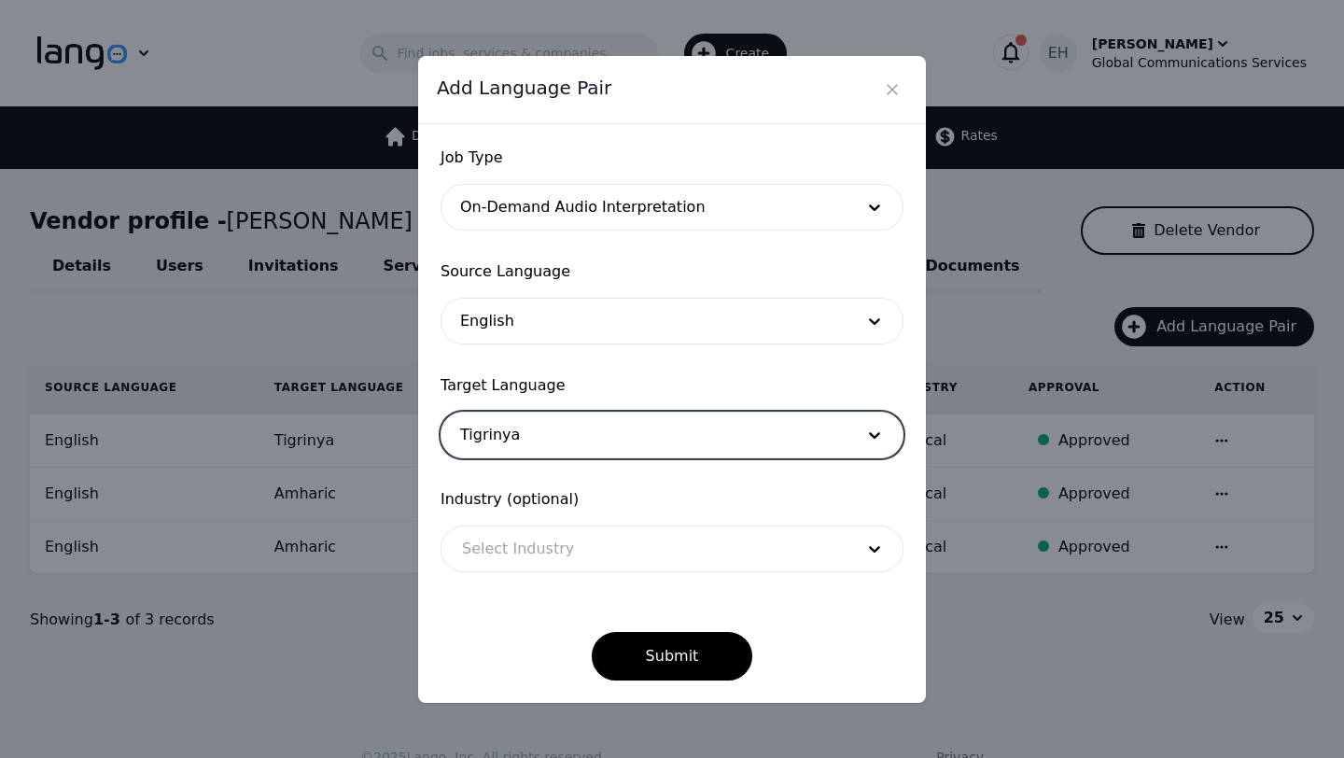
click at [528, 549] on div at bounding box center [643, 548] width 405 height 45
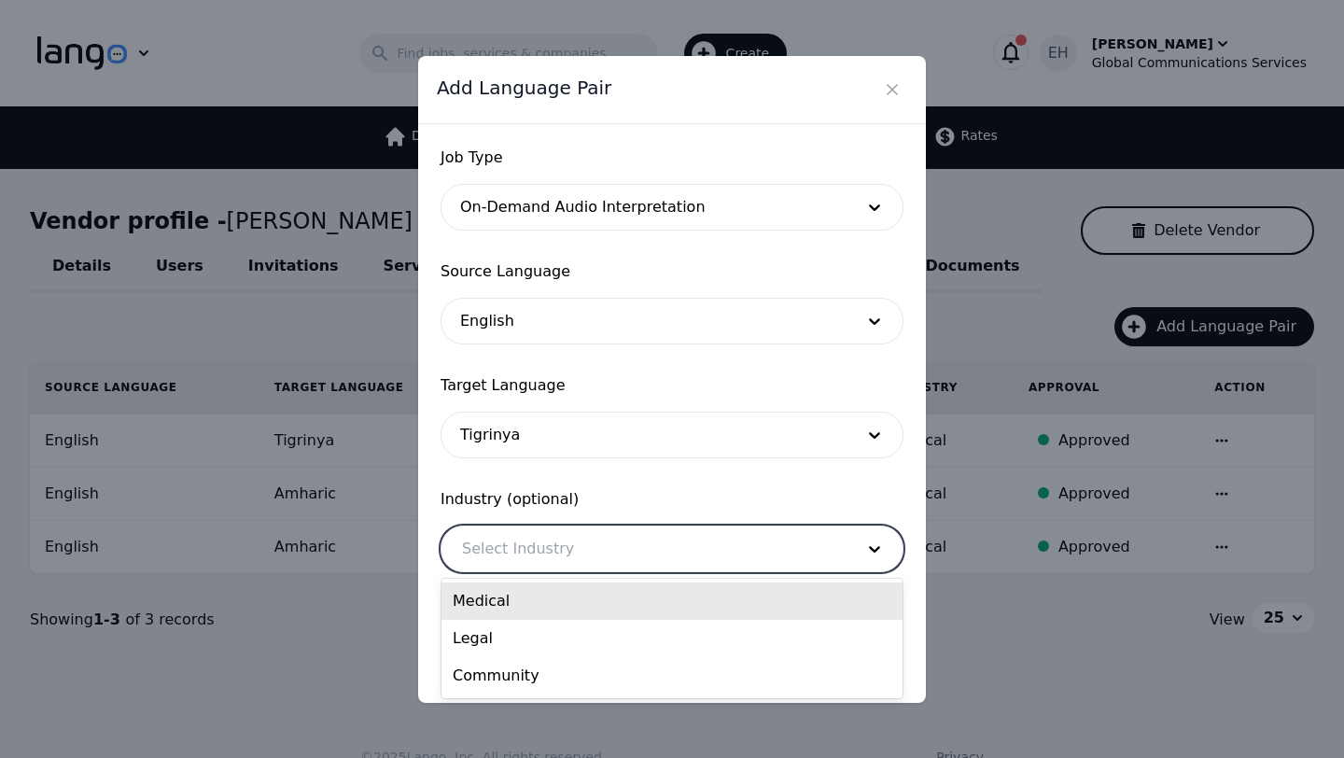
click at [517, 605] on div "Medical" at bounding box center [671, 600] width 461 height 37
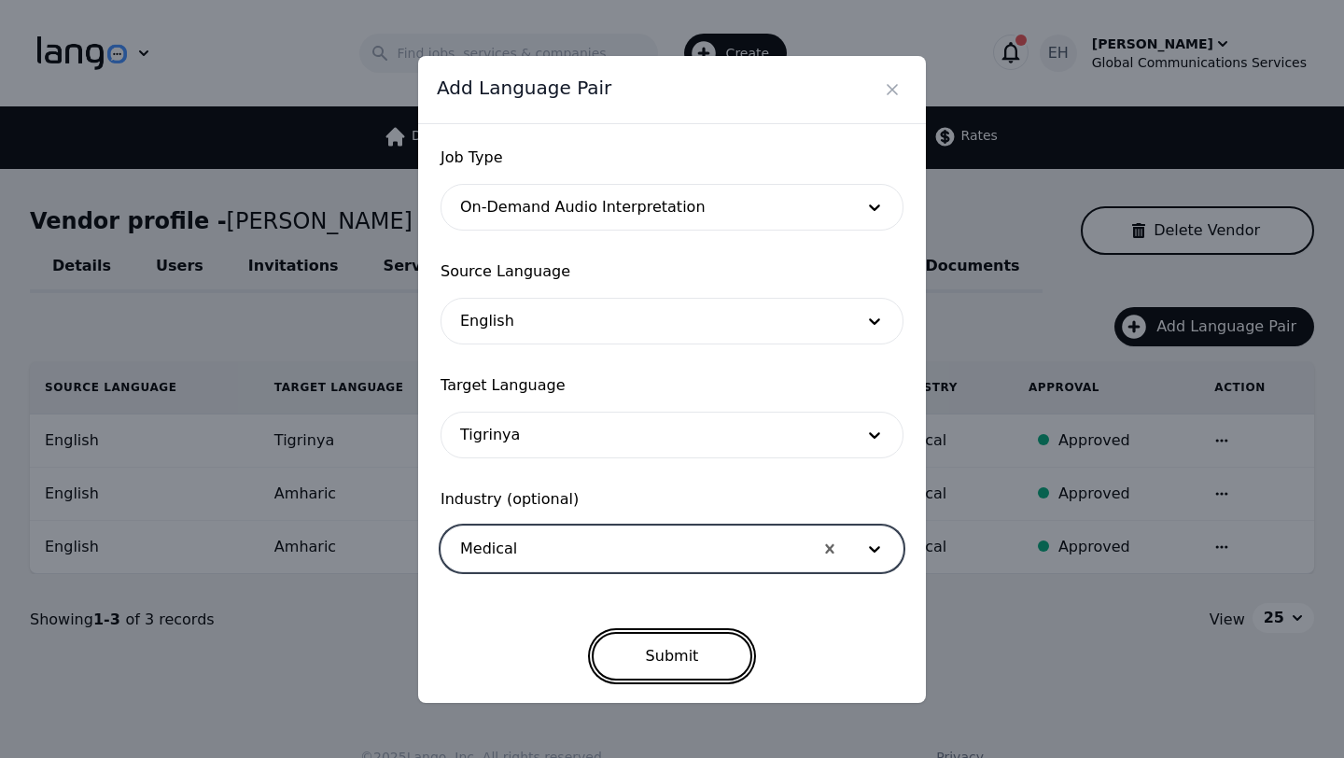
click at [667, 659] on button "Submit" at bounding box center [672, 656] width 161 height 49
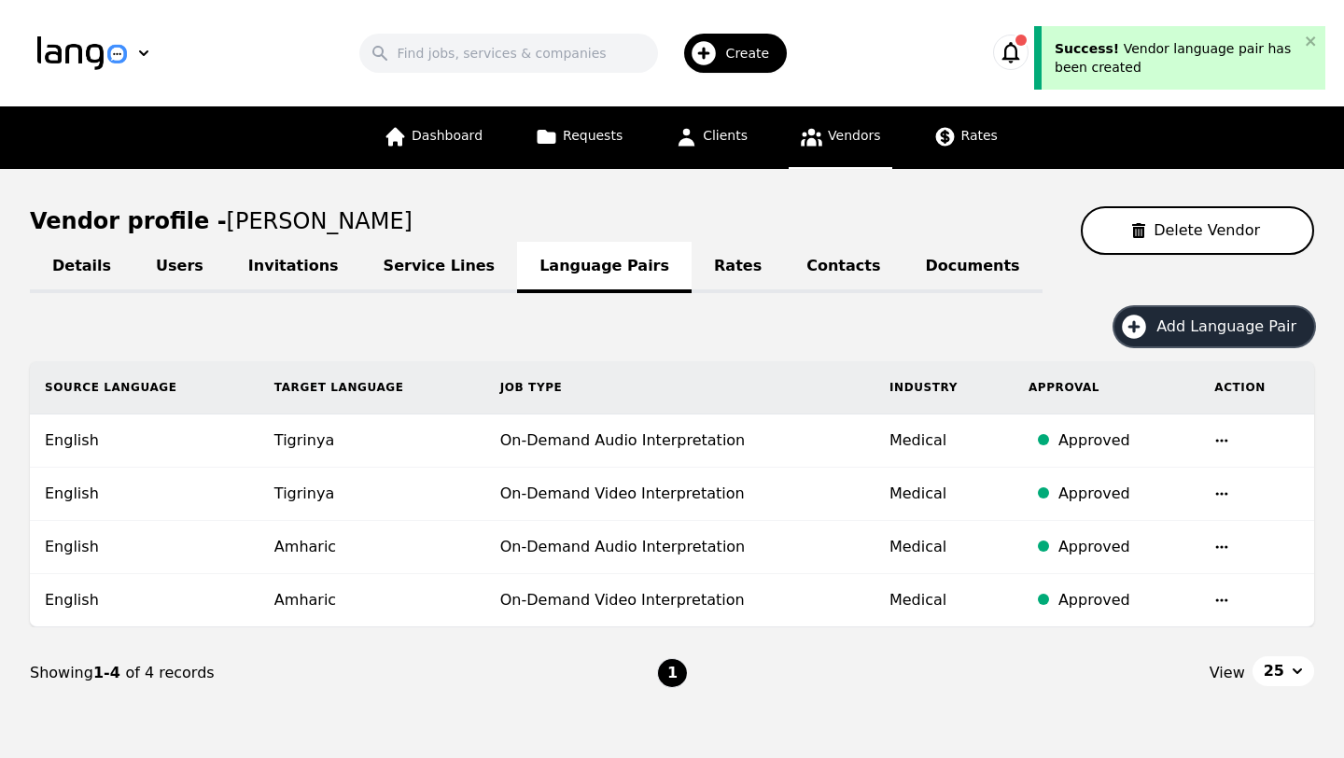
click at [756, 55] on span "Create" at bounding box center [754, 53] width 57 height 19
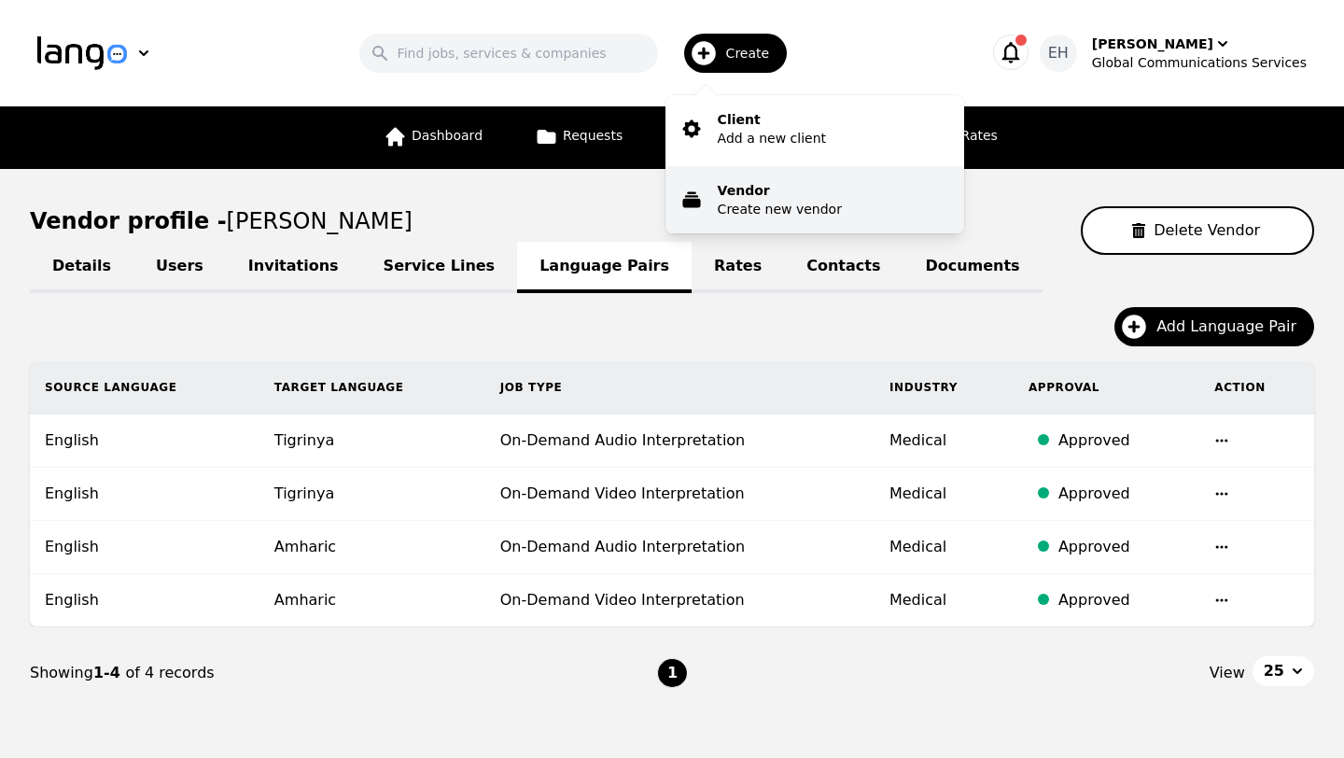
click at [764, 187] on p "Vendor" at bounding box center [780, 190] width 124 height 19
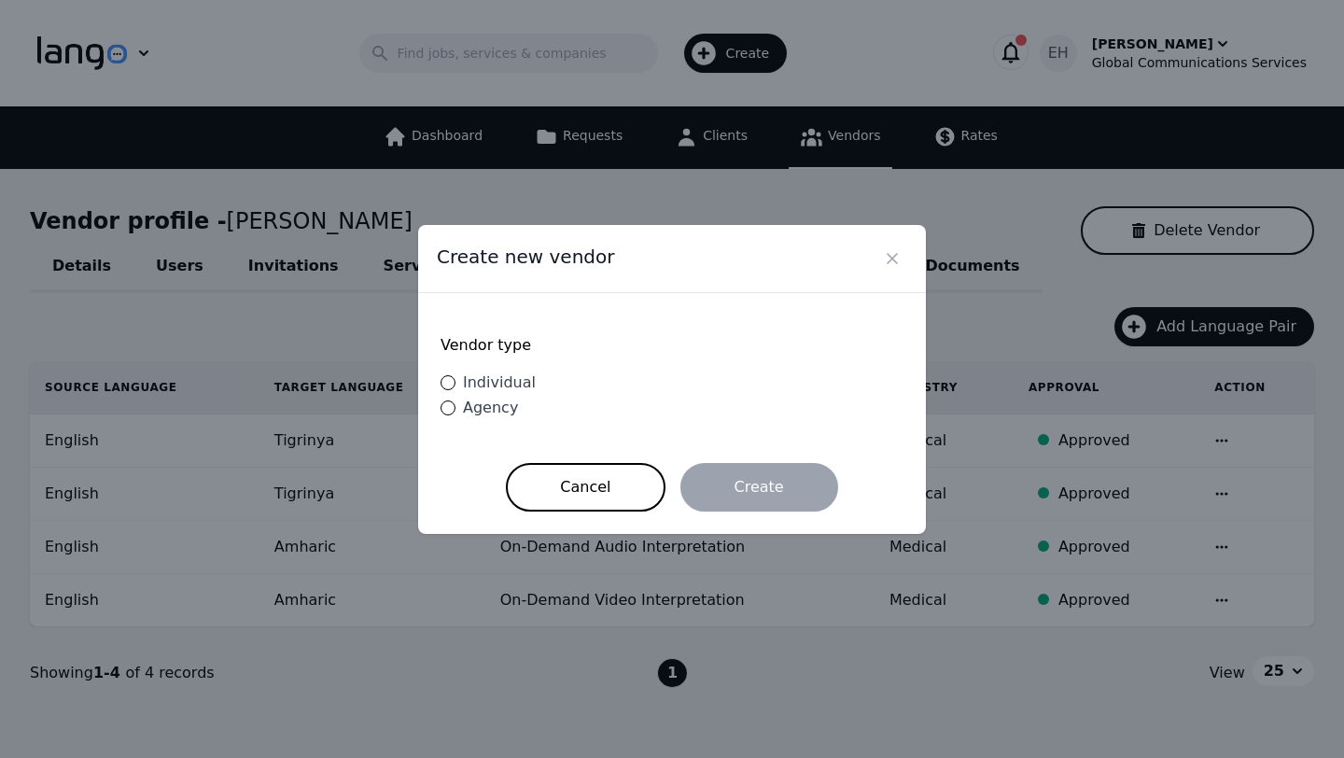
click at [481, 381] on span "Individual" at bounding box center [499, 382] width 73 height 18
click at [455, 381] on input "Individual" at bounding box center [447, 382] width 15 height 15
radio input "true"
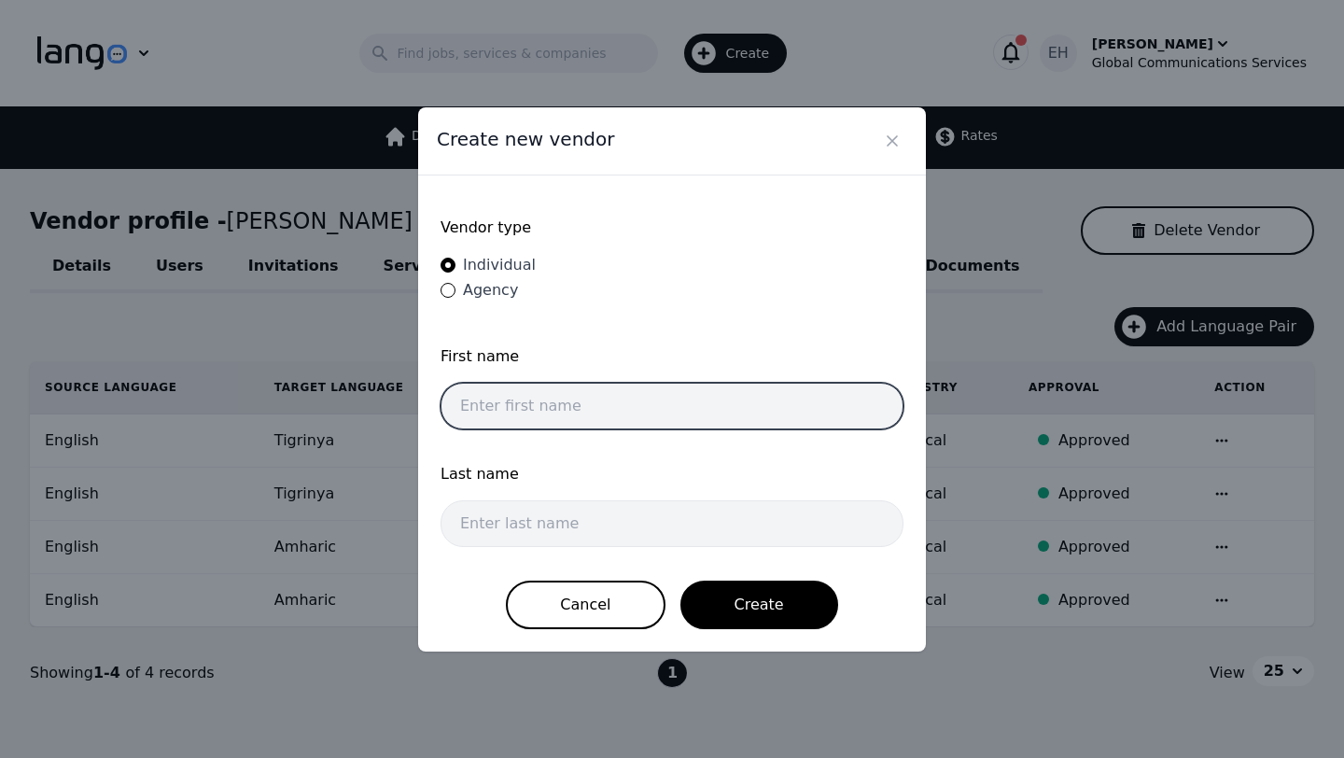
click at [580, 396] on input "text" at bounding box center [671, 406] width 463 height 47
type input "Samuel"
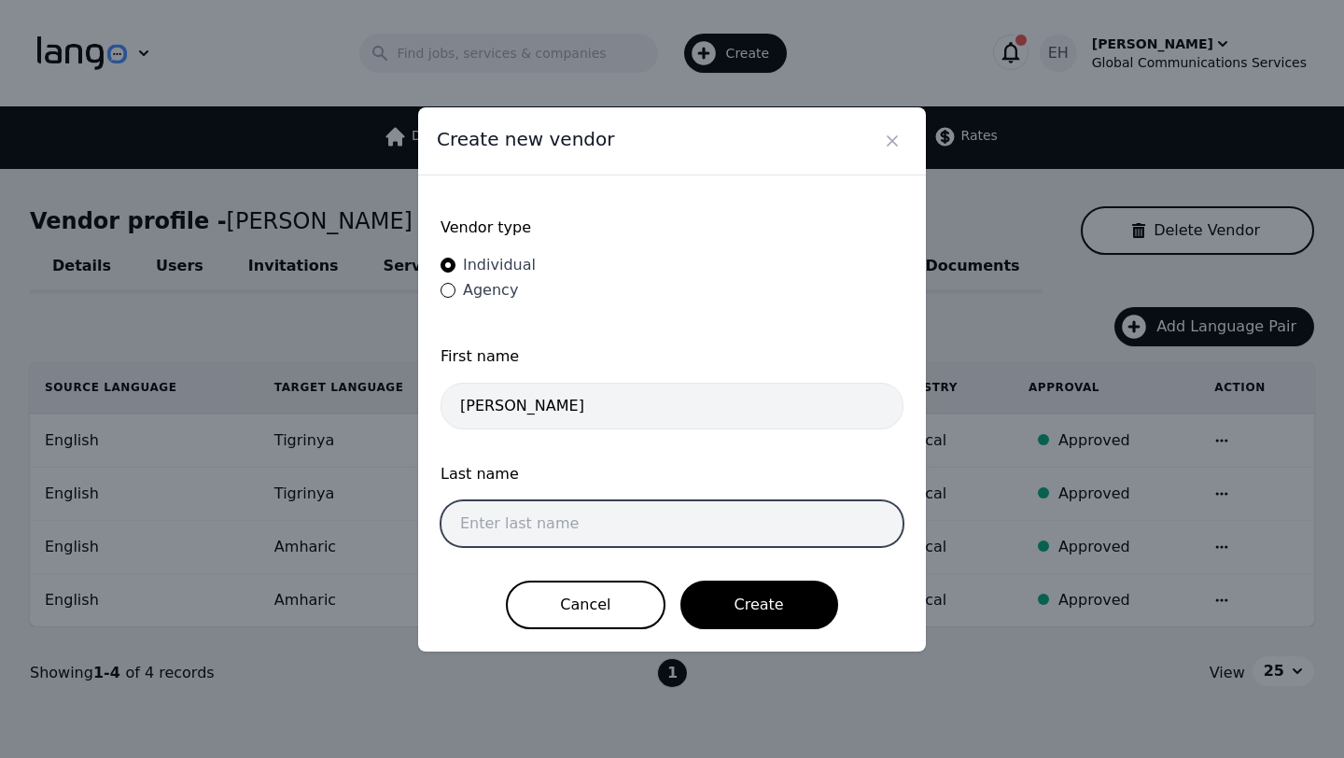
click at [546, 531] on input "text" at bounding box center [671, 523] width 463 height 47
type input "Yav"
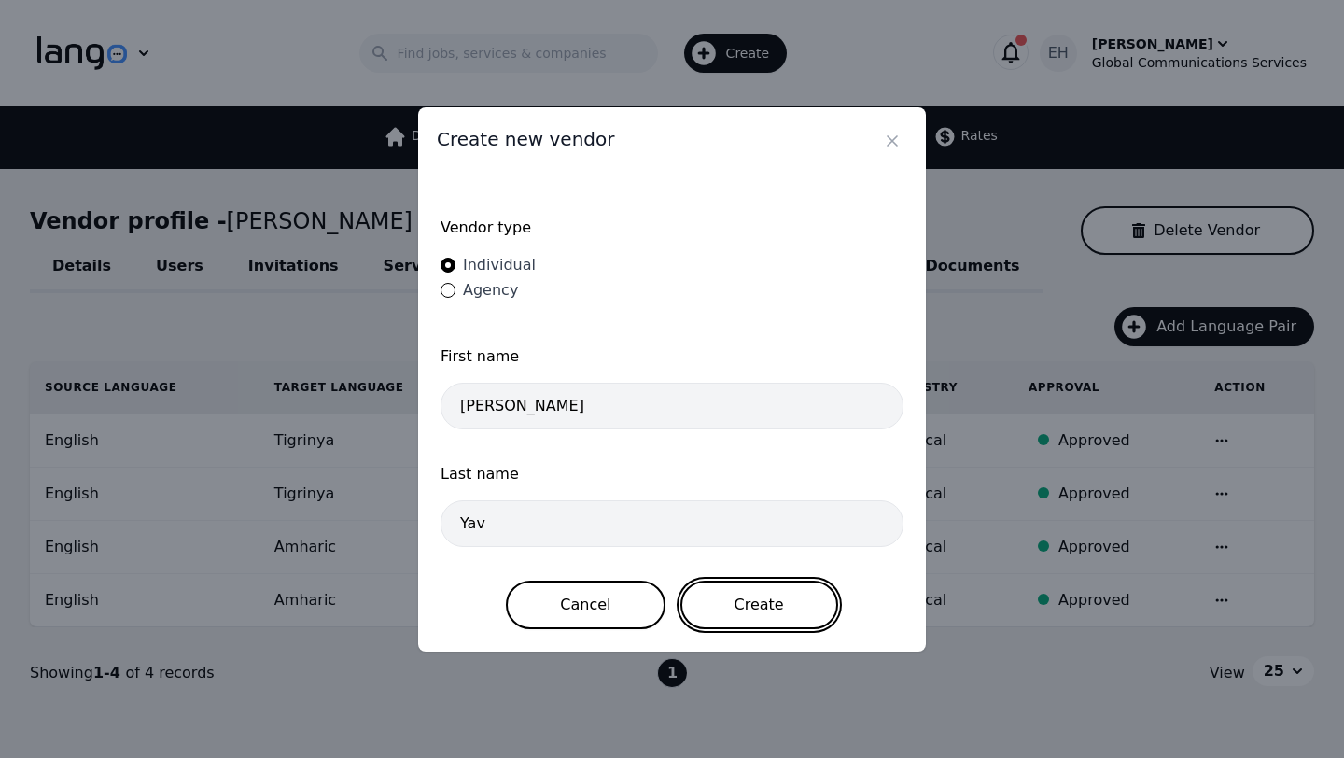
click at [741, 599] on button "Create" at bounding box center [759, 604] width 158 height 49
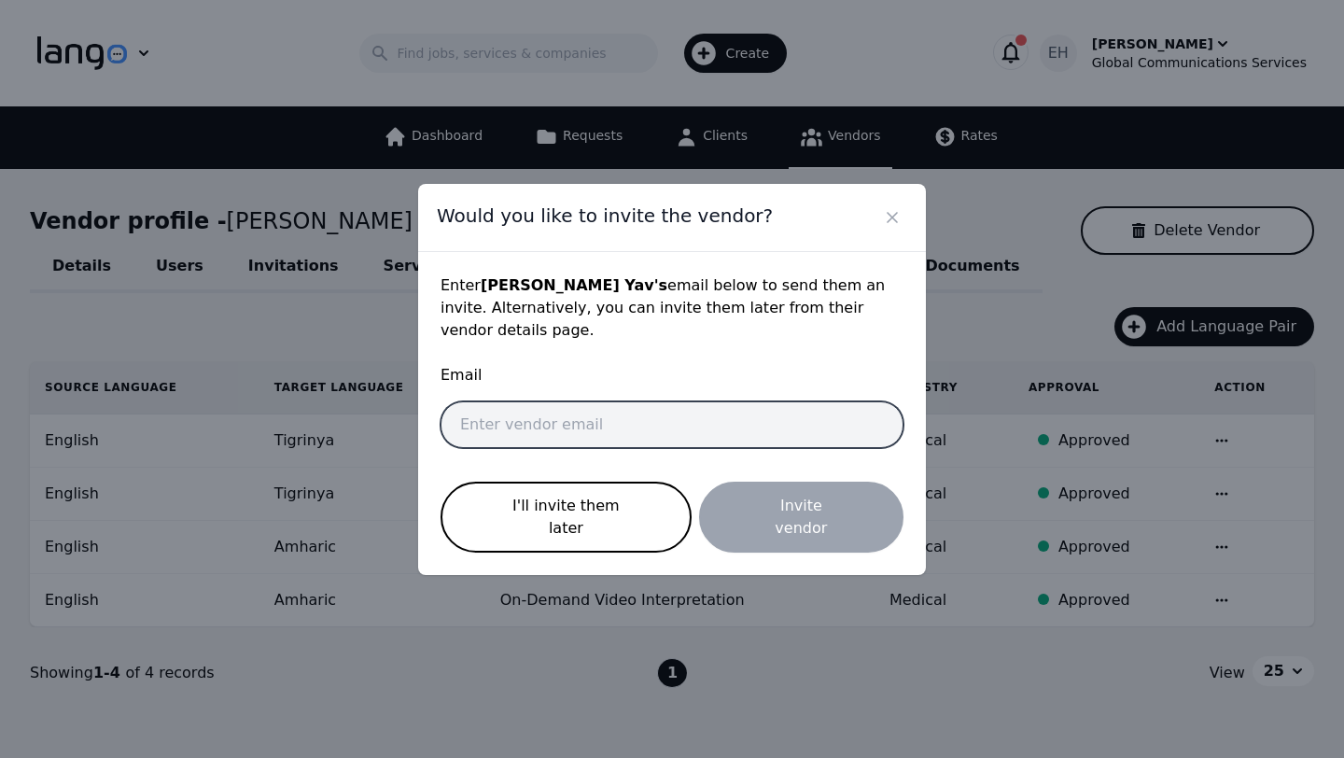
click at [536, 417] on input "email" at bounding box center [671, 424] width 463 height 47
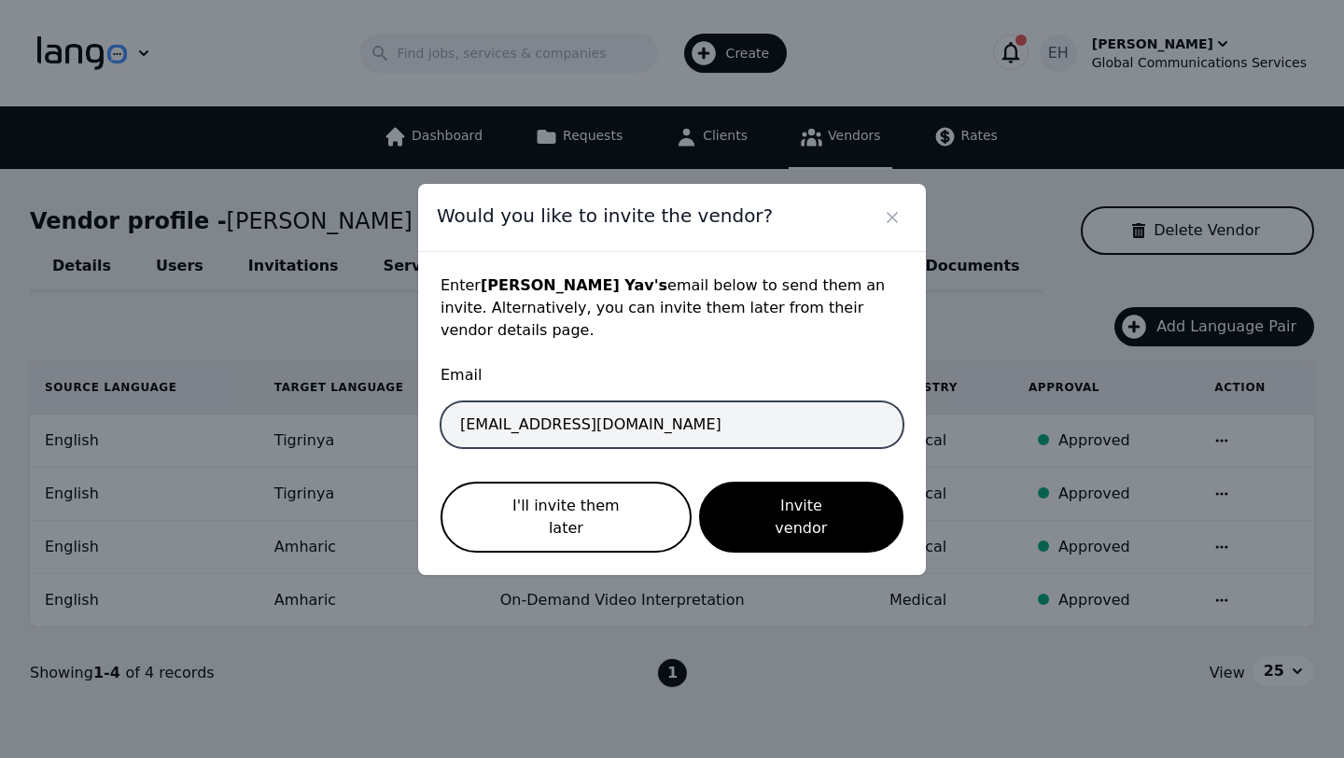
click at [570, 432] on input "interpreter+erisa@gcsal.com" at bounding box center [671, 424] width 463 height 47
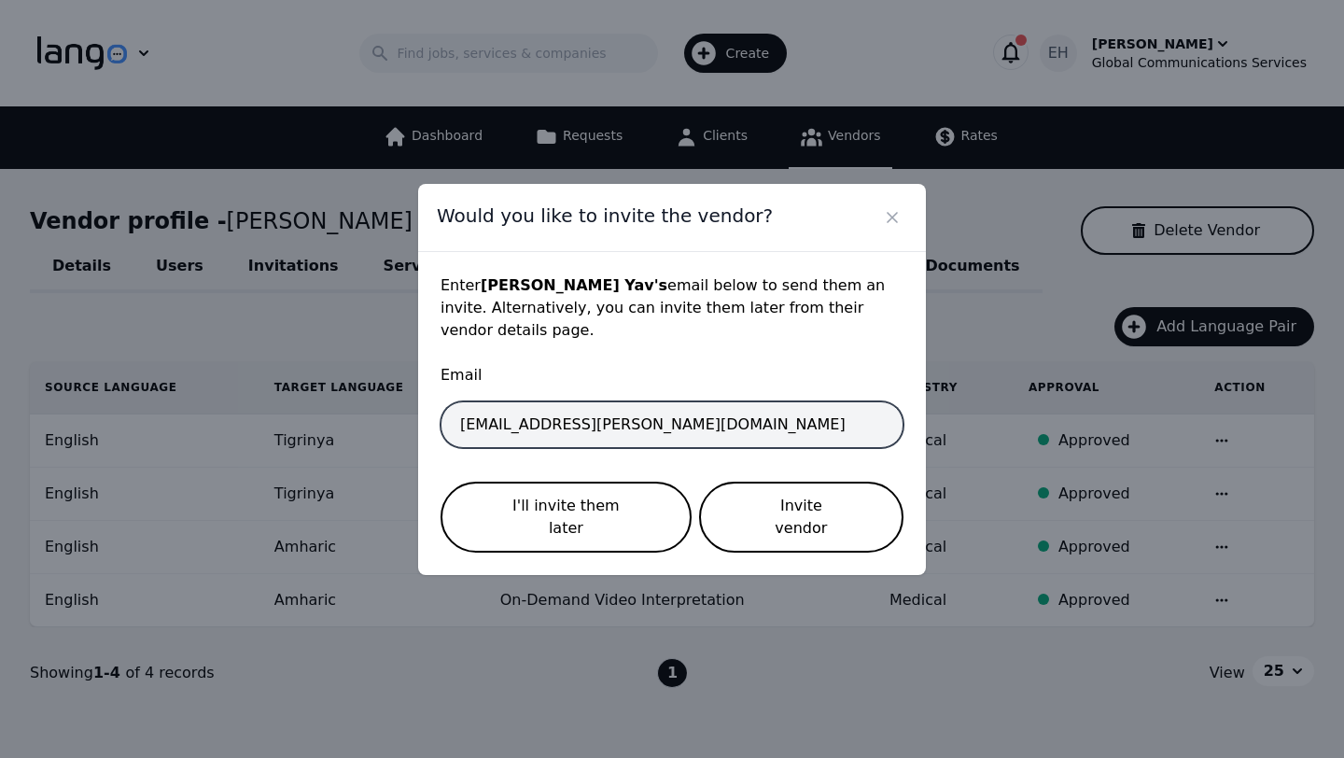
type input "interpreter+samuel@gcsal.com"
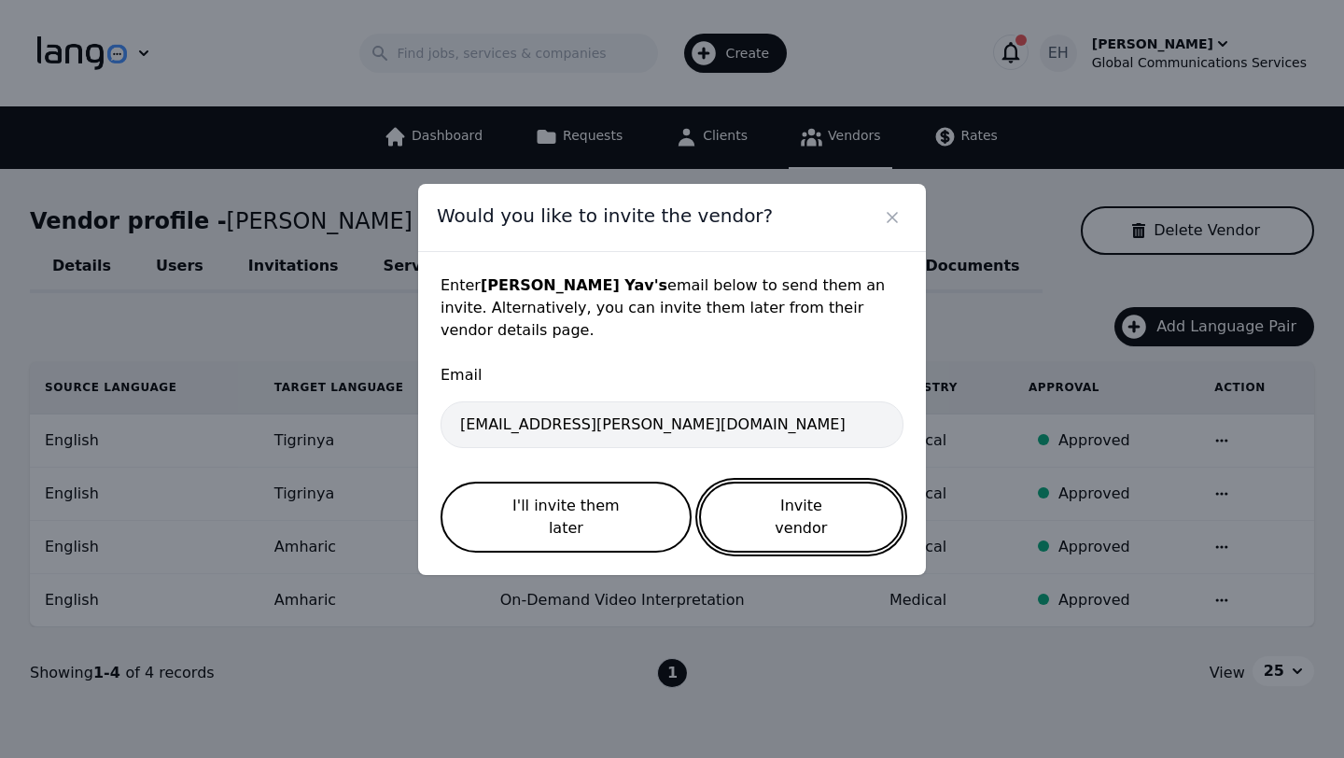
click at [791, 523] on button "Invite vendor" at bounding box center [801, 516] width 204 height 71
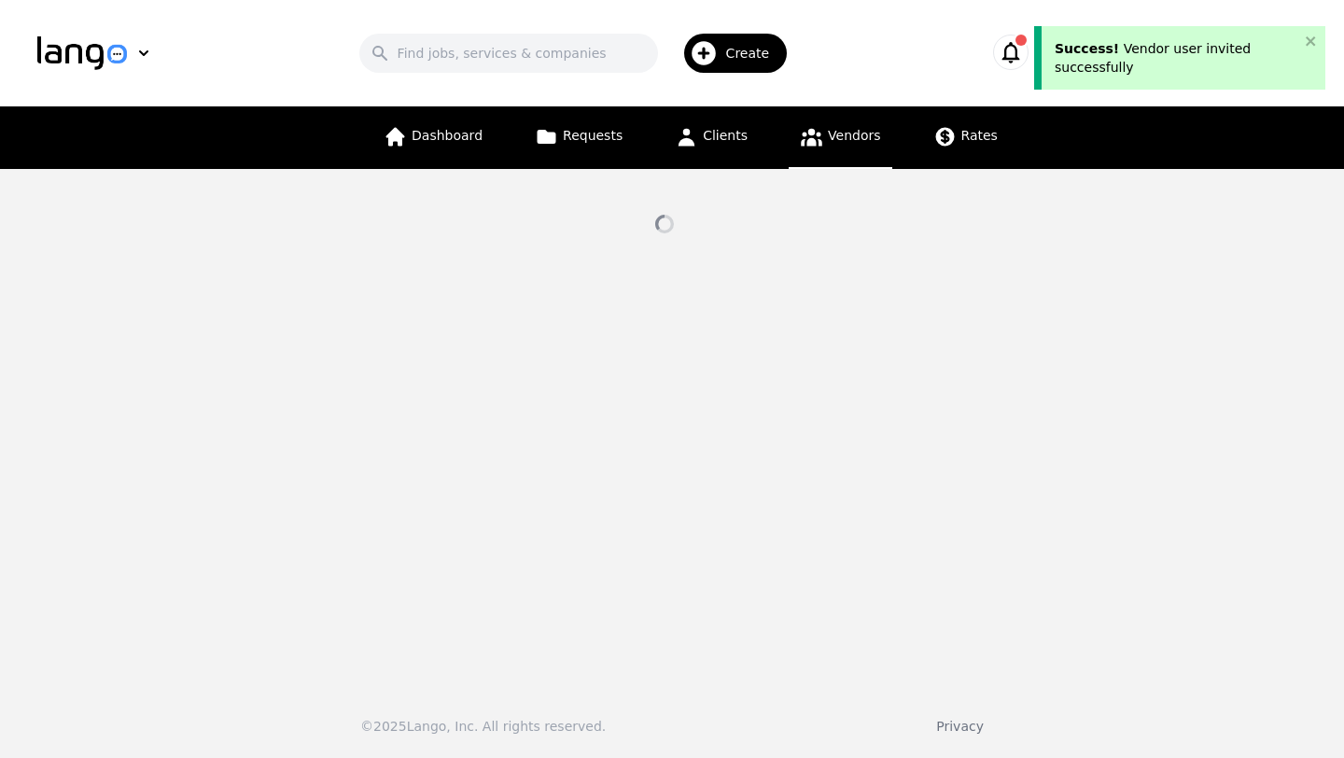
select select "active"
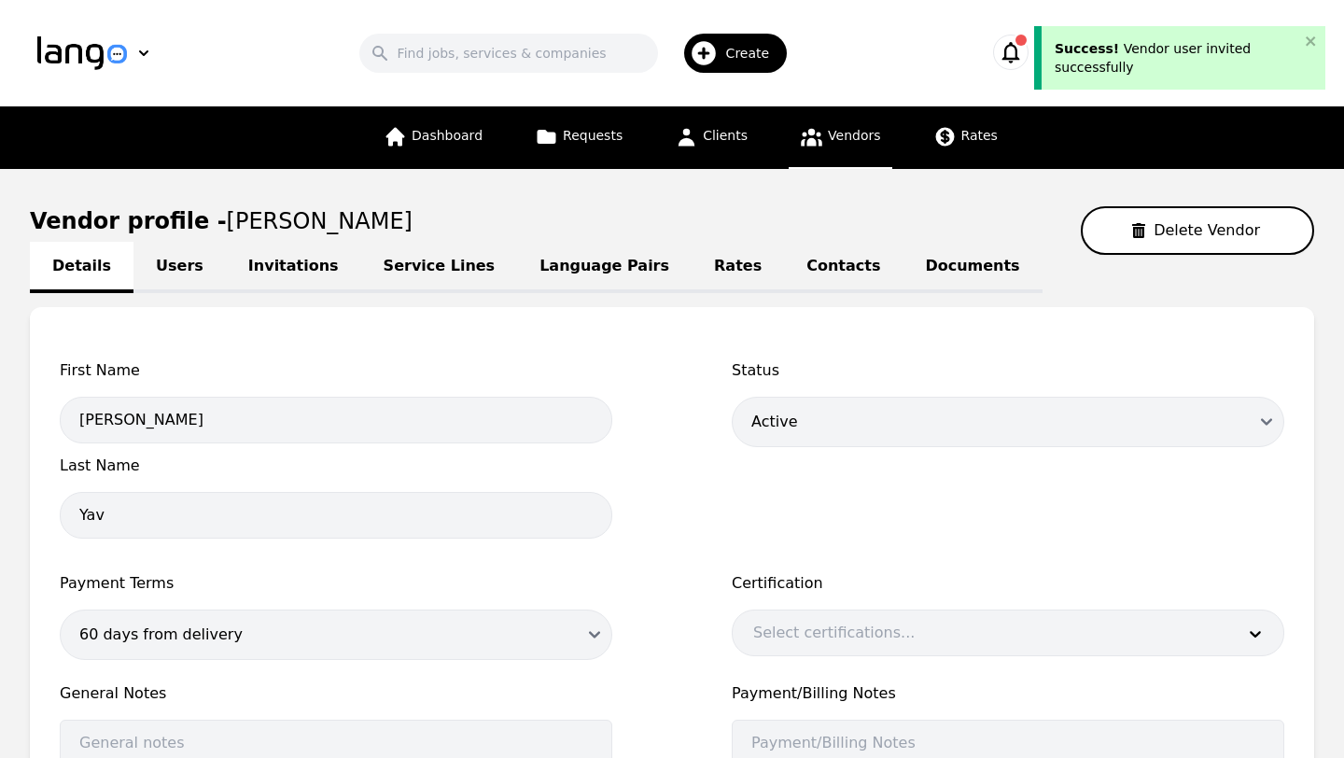
click at [397, 279] on link "Service Lines" at bounding box center [439, 267] width 157 height 51
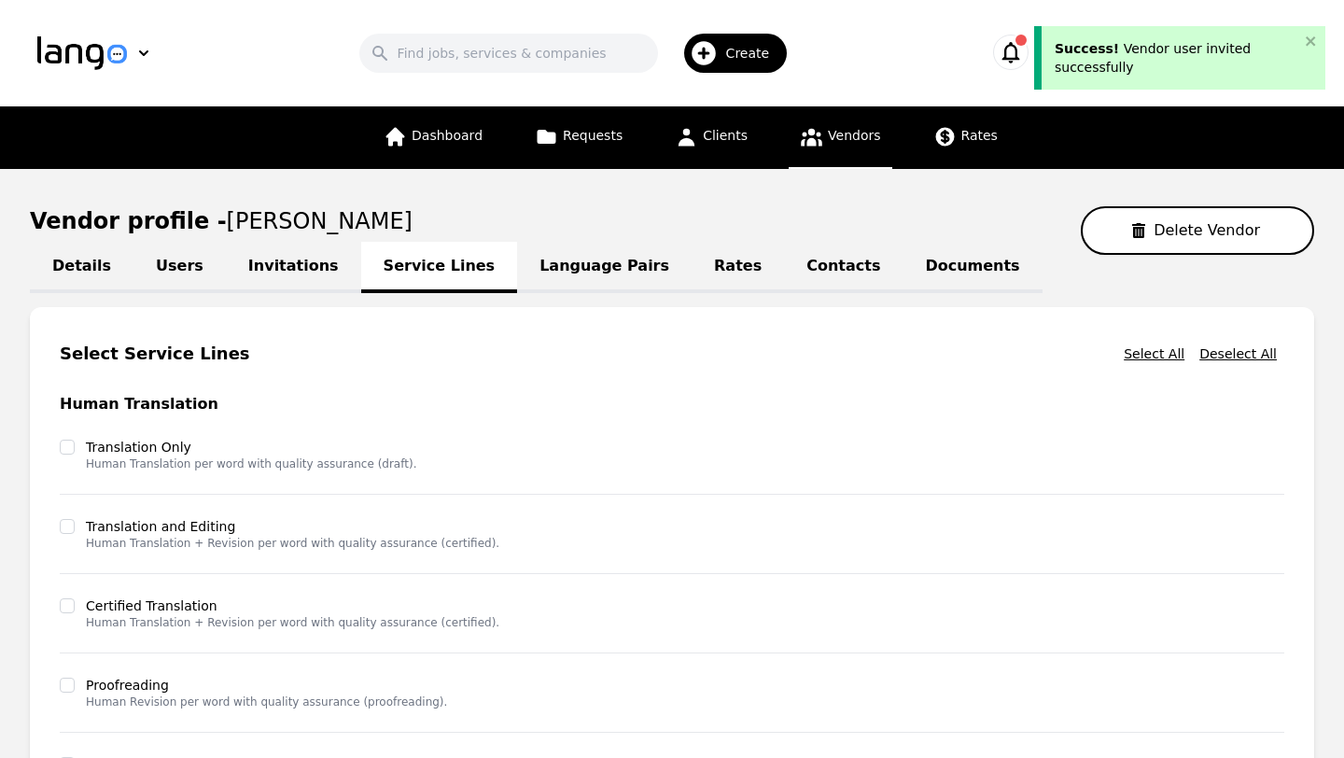
click at [1326, 509] on main "Vendor profile - Samuel Yav Delete Vendor Details Users Invitations Service Lin…" at bounding box center [672, 645] width 1344 height 953
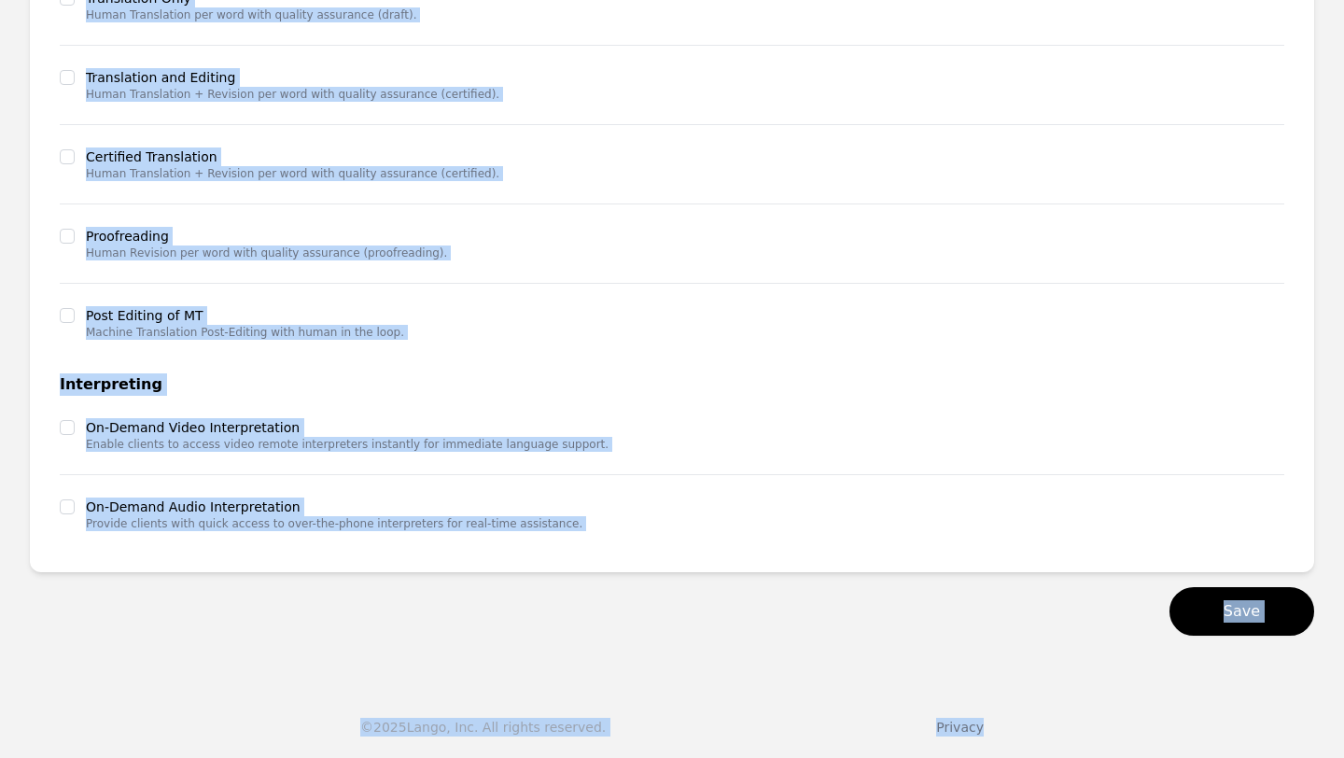
drag, startPoint x: 1343, startPoint y: 479, endPoint x: 1343, endPoint y: 747, distance: 268.7
click at [69, 432] on input "checkbox" at bounding box center [67, 426] width 15 height 15
checkbox input "true"
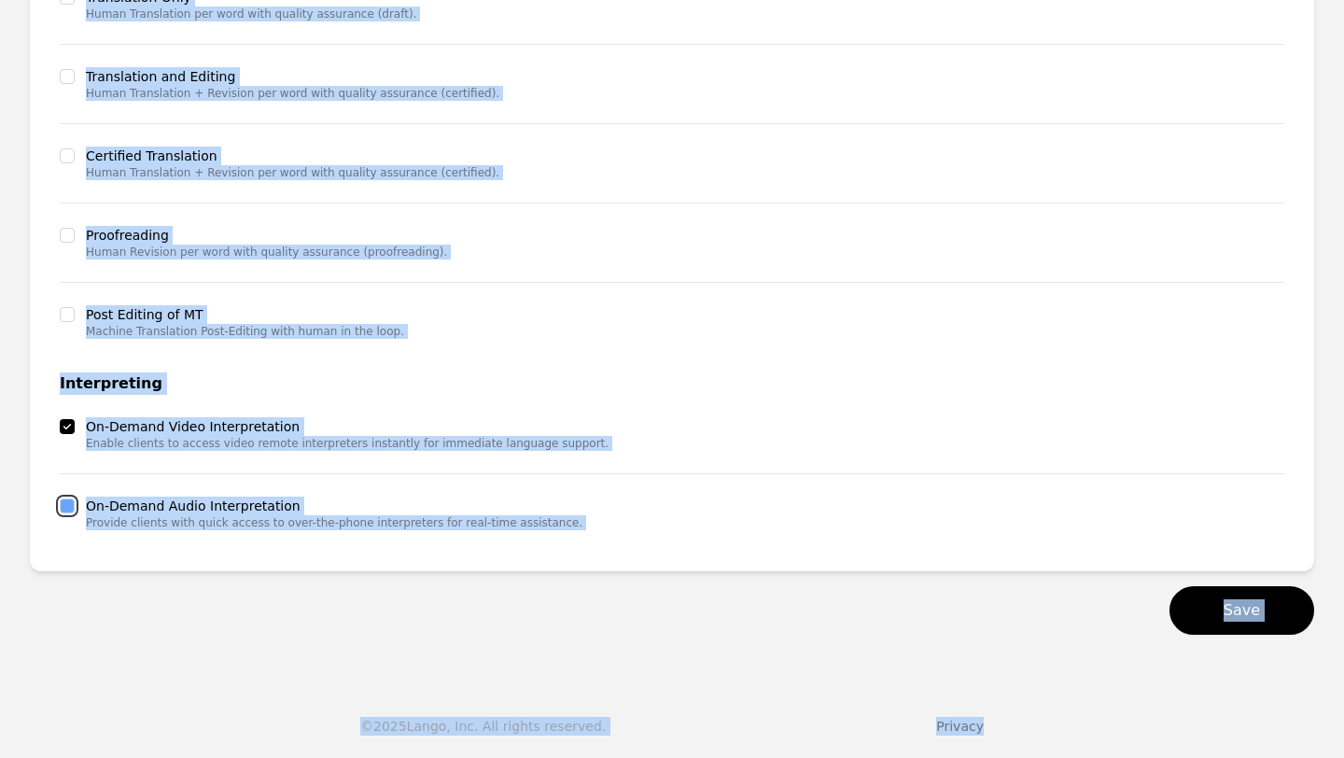
click at [69, 512] on input "checkbox" at bounding box center [67, 505] width 15 height 15
checkbox input "true"
click at [1325, 388] on main "Vendor profile - Samuel Yav Delete Vendor Details Users Invitations Service Lin…" at bounding box center [672, 195] width 1344 height 953
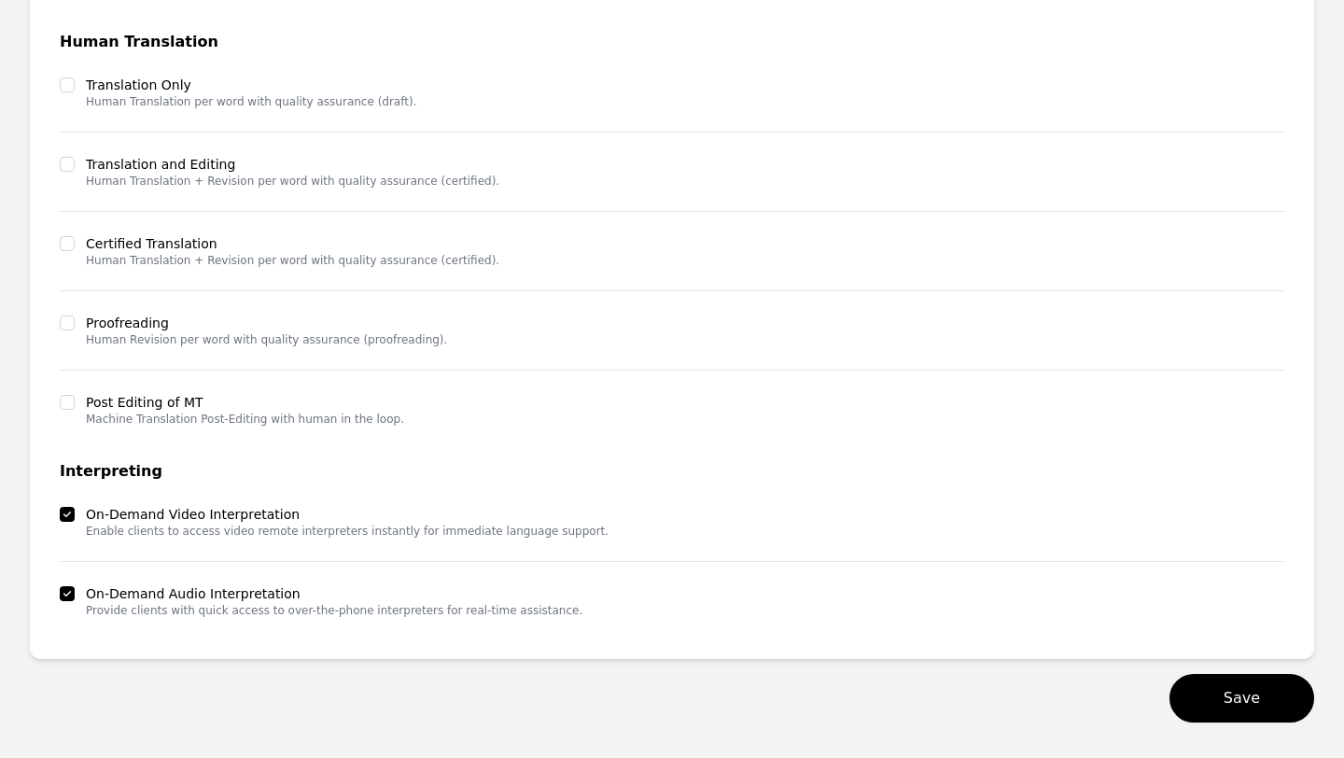
scroll to position [338, 0]
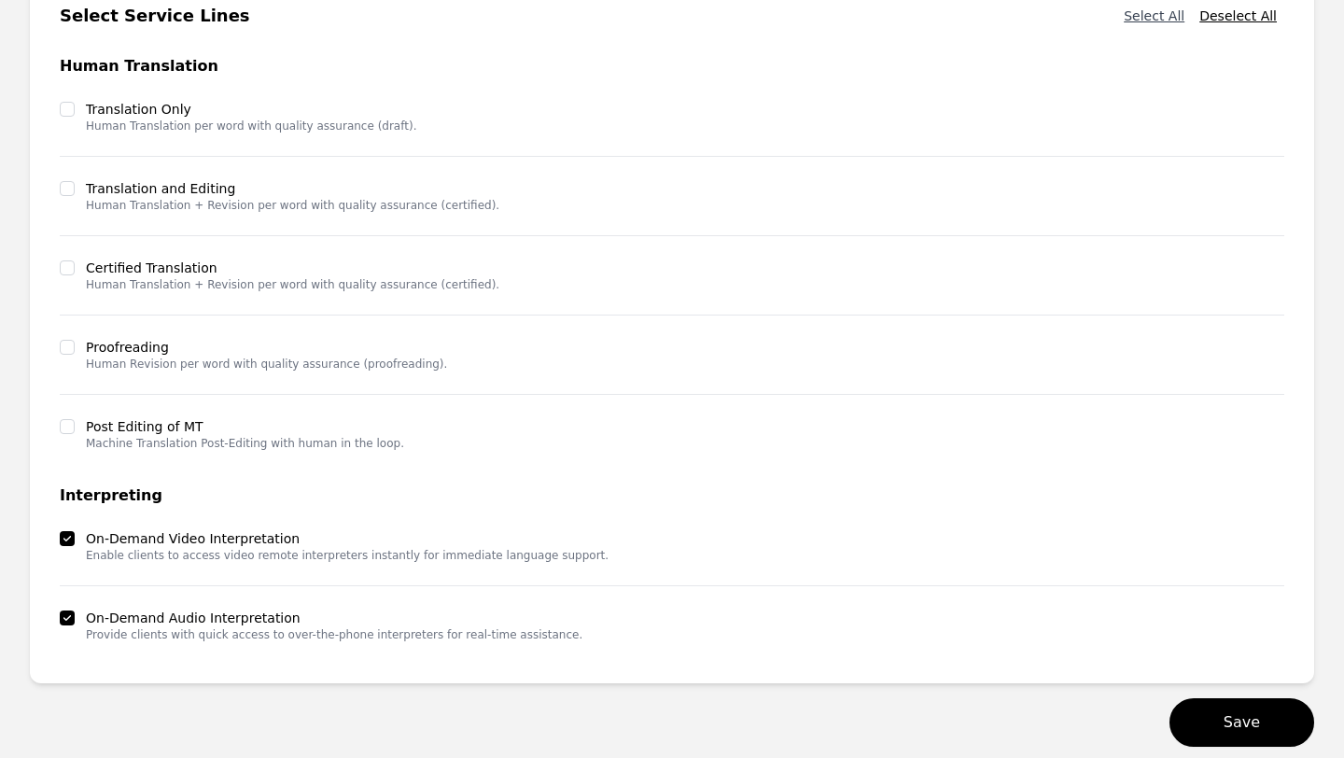
click at [1148, 12] on button "Select All" at bounding box center [1154, 16] width 76 height 34
checkbox input "true"
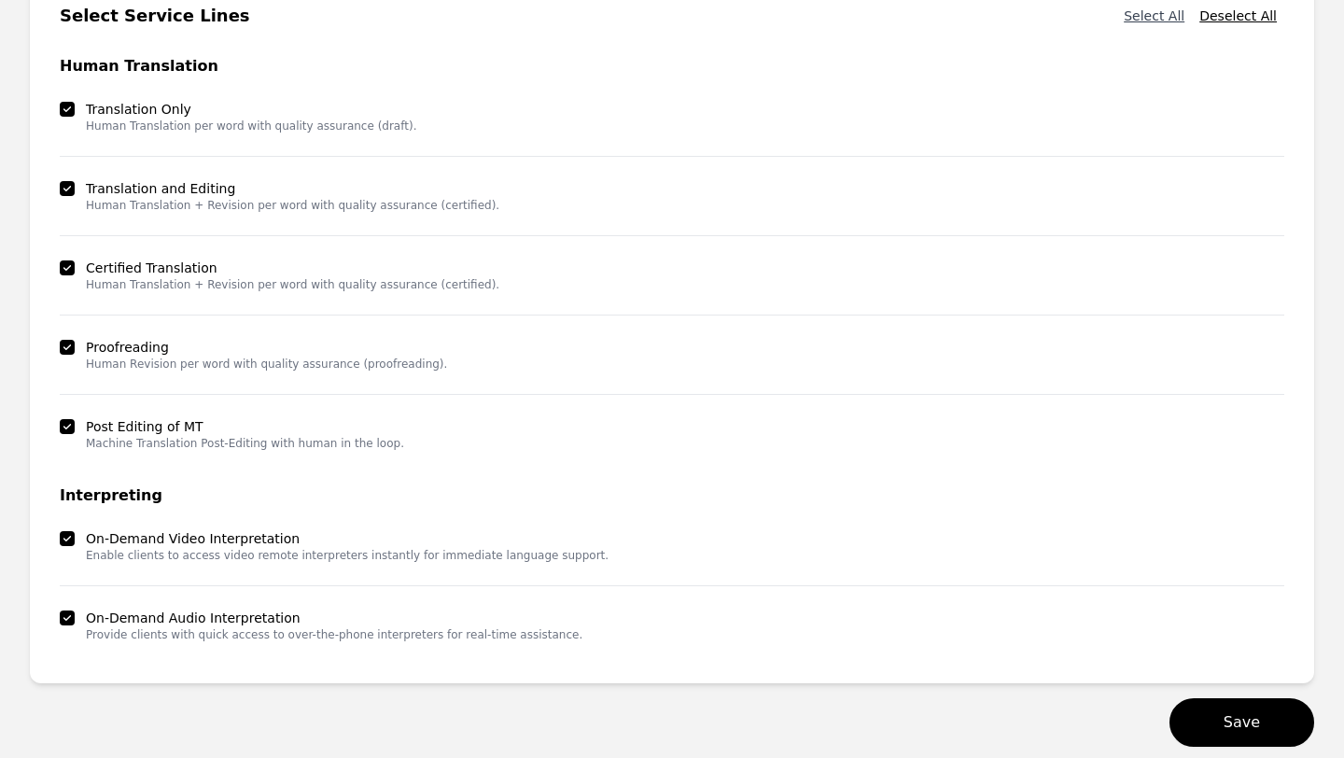
checkbox input "true"
click at [1257, 731] on button "Save" at bounding box center [1241, 722] width 145 height 49
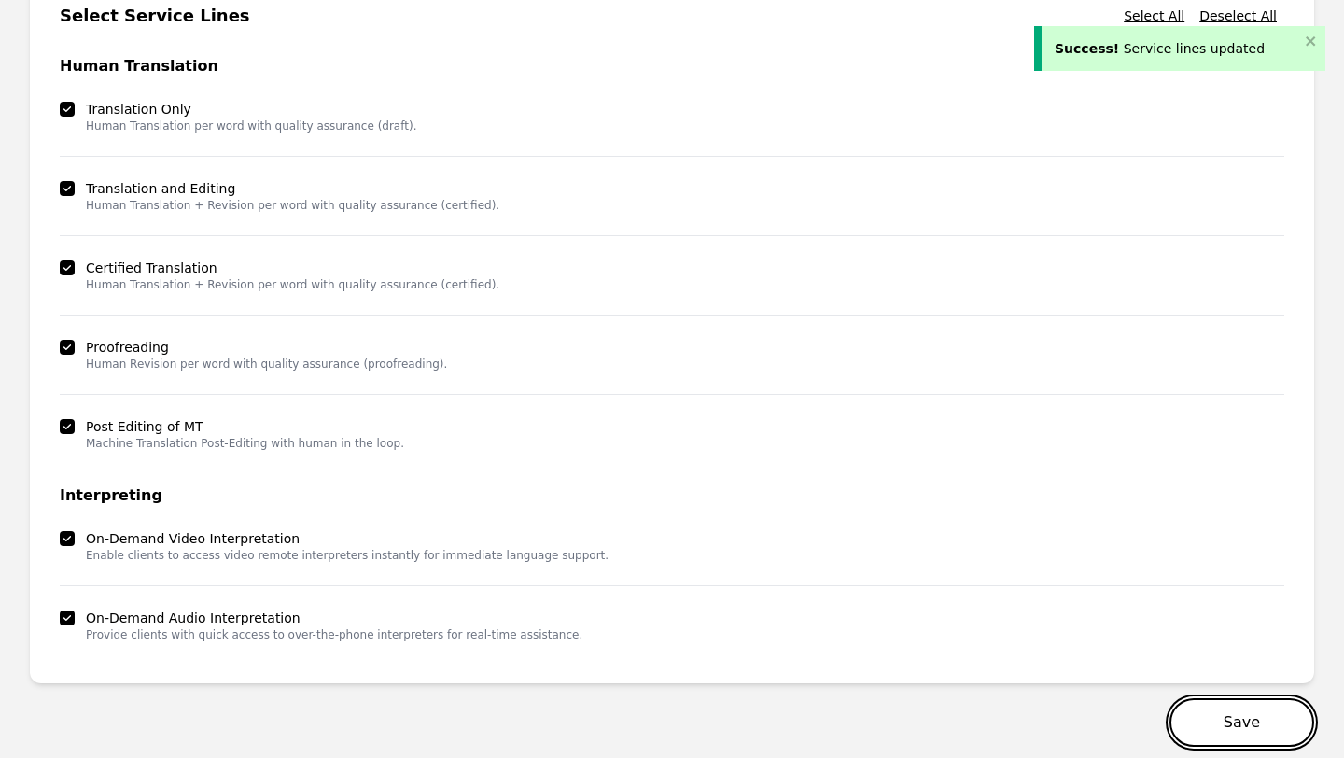
click at [1250, 722] on button "Save" at bounding box center [1241, 722] width 145 height 49
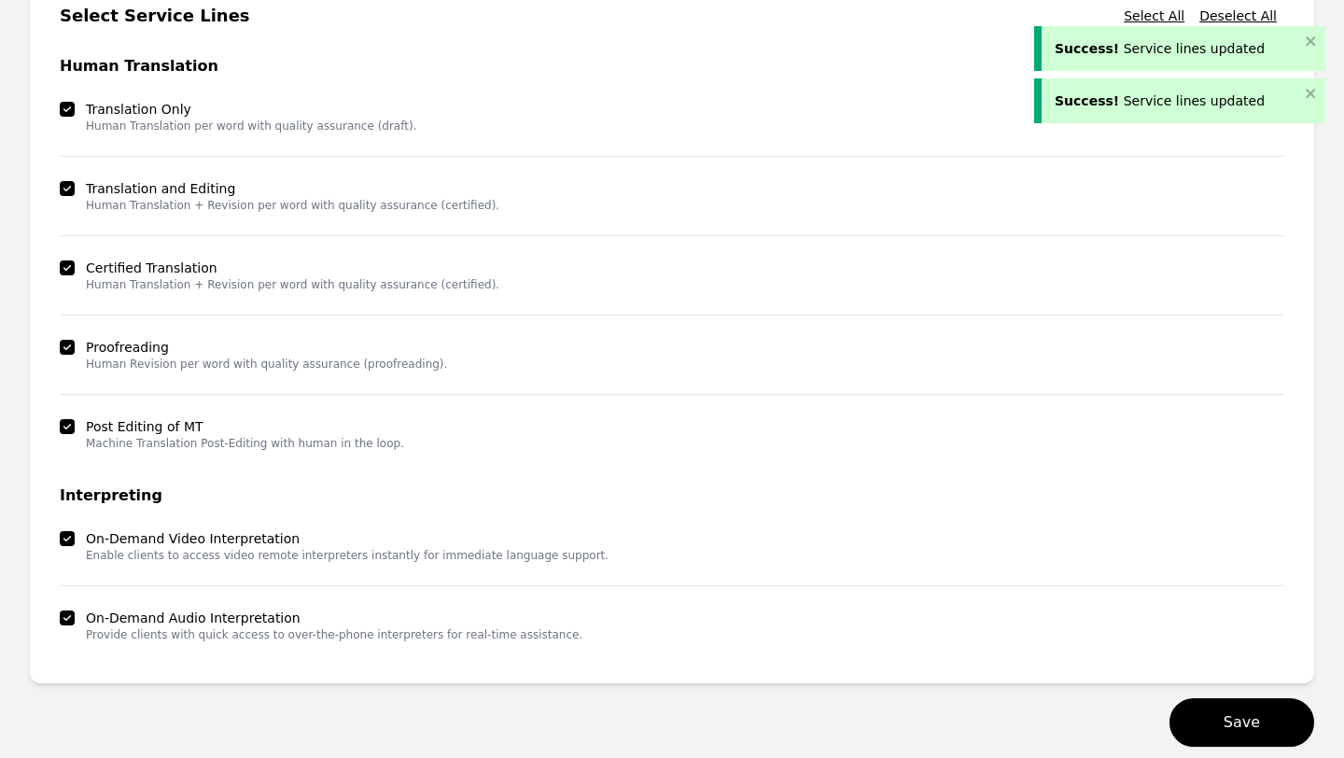
click at [1334, 418] on main "Vendor profile - Samuel Yav Delete Vendor Details Users Invitations Service Lin…" at bounding box center [672, 307] width 1344 height 953
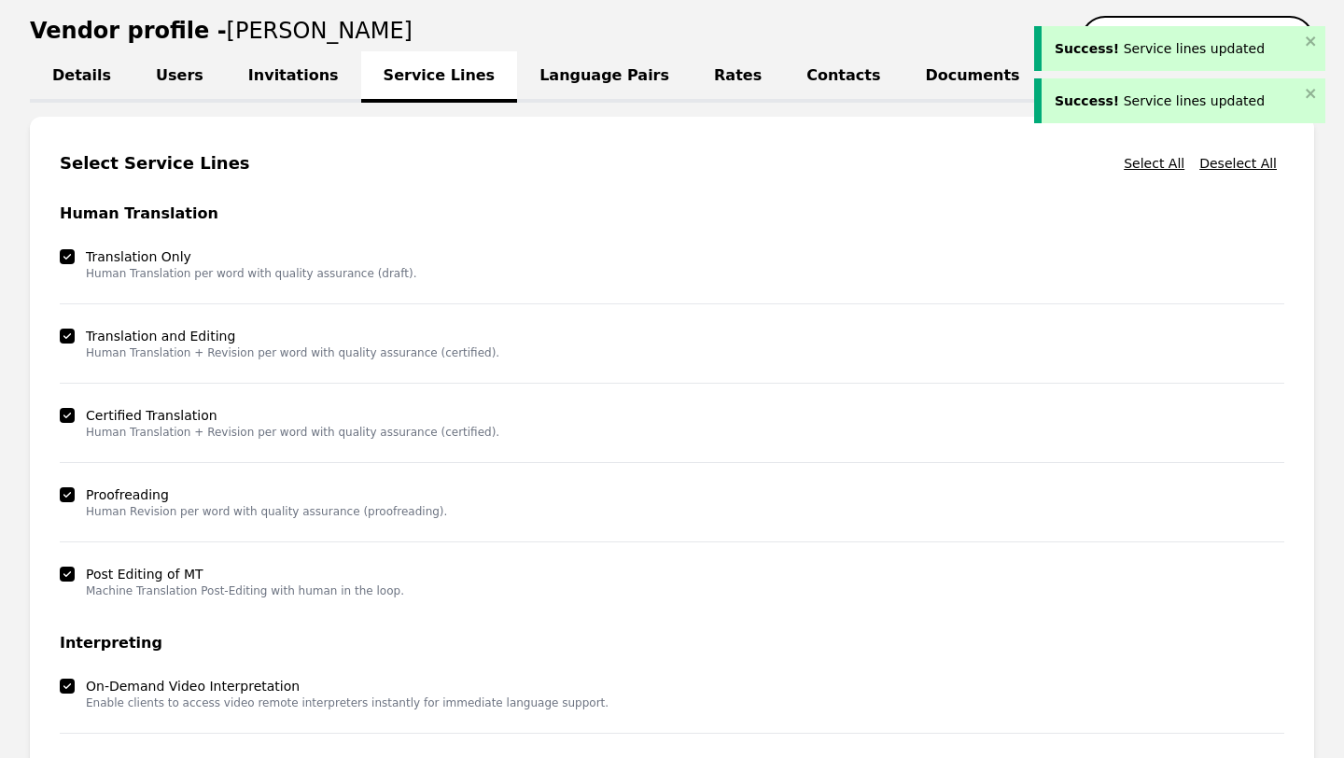
scroll to position [188, 0]
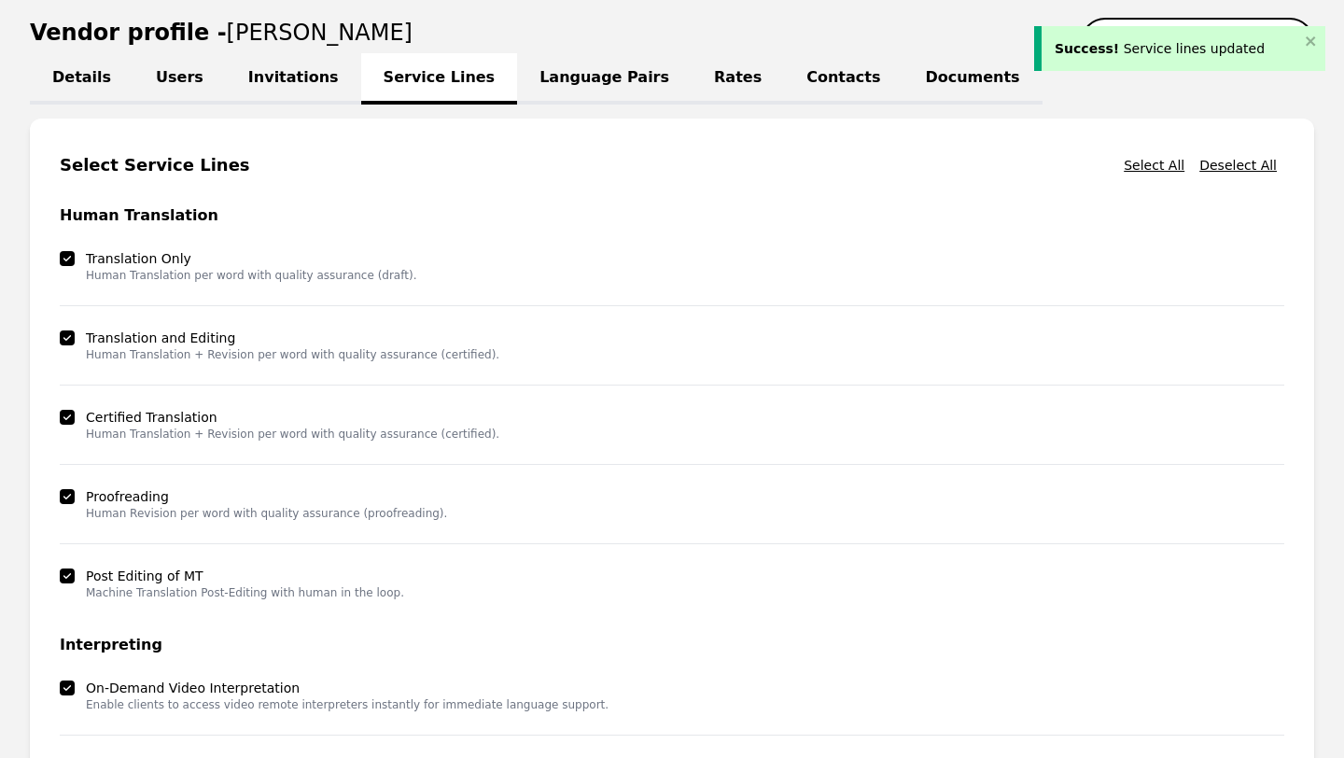
click at [592, 72] on link "Language Pairs" at bounding box center [604, 78] width 174 height 51
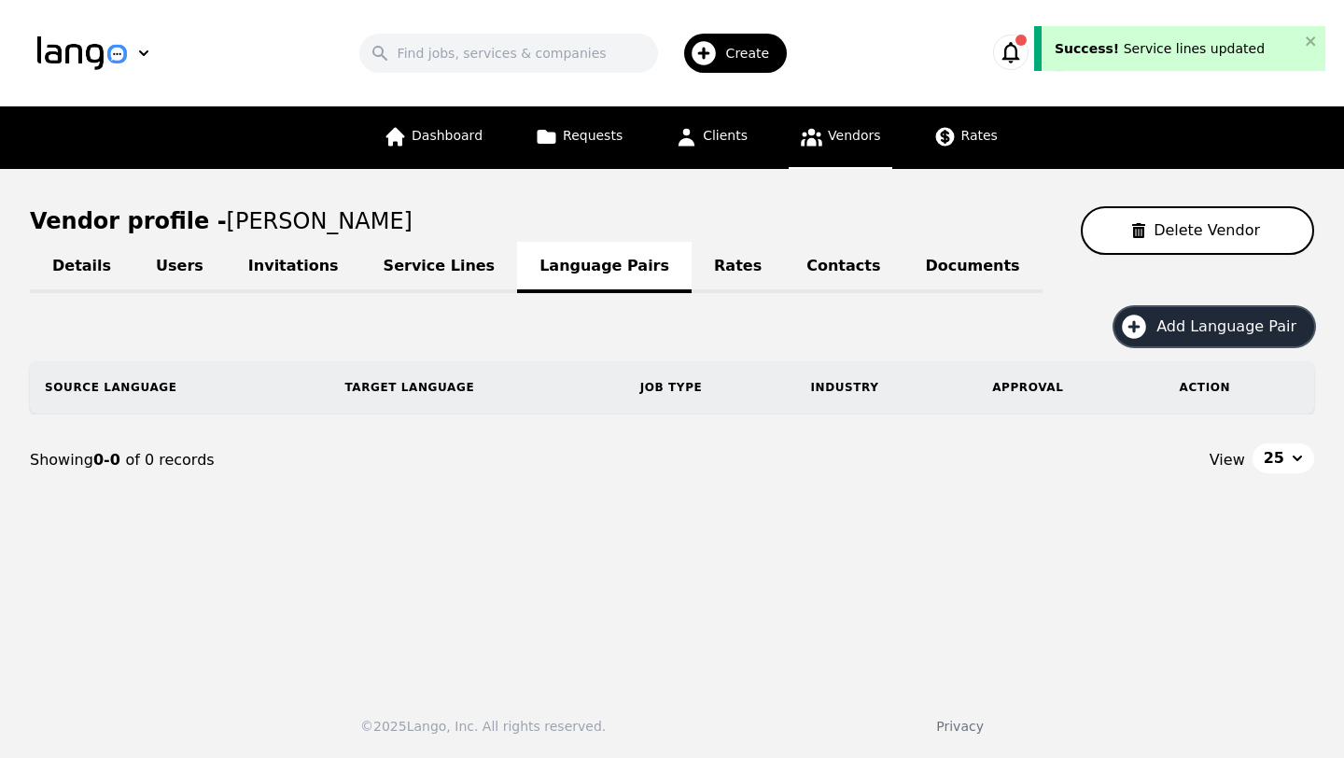
click at [1217, 331] on span "Add Language Pair" at bounding box center [1232, 326] width 153 height 22
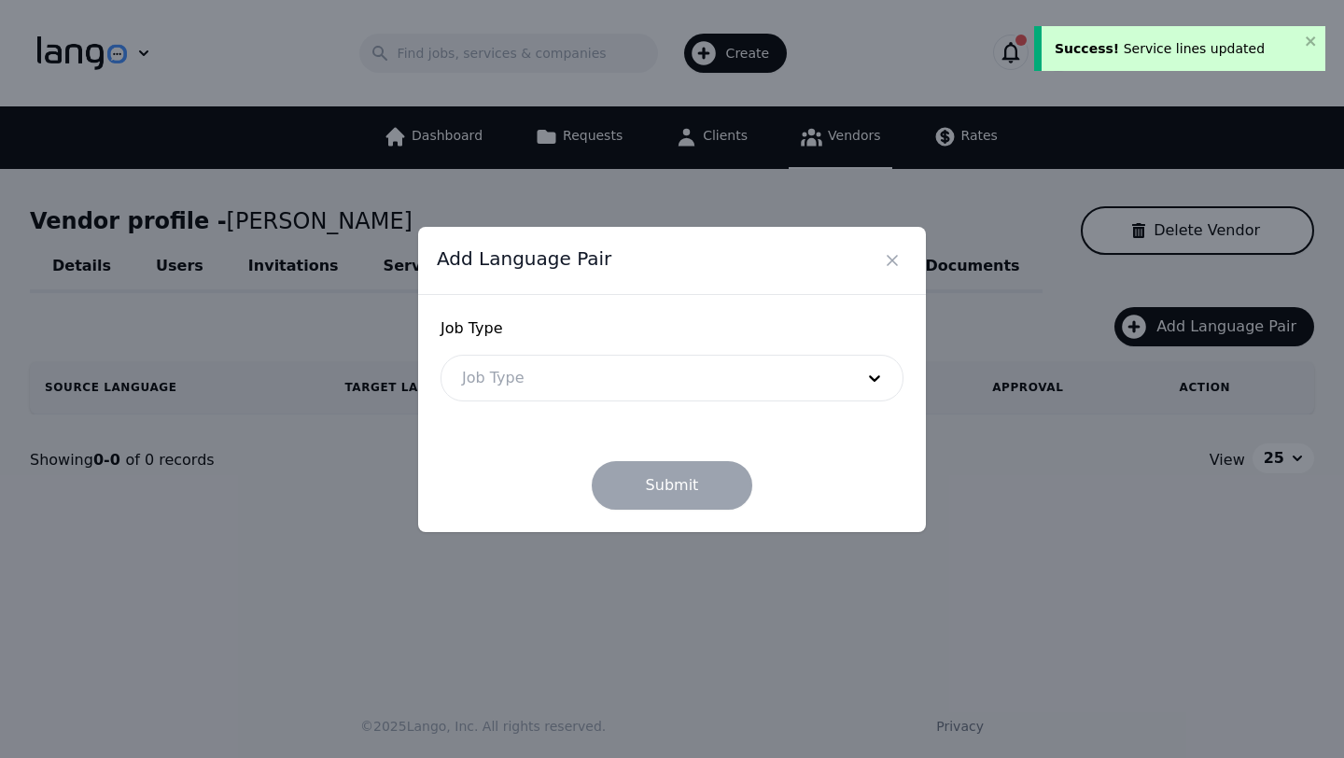
click at [487, 379] on div at bounding box center [643, 377] width 405 height 45
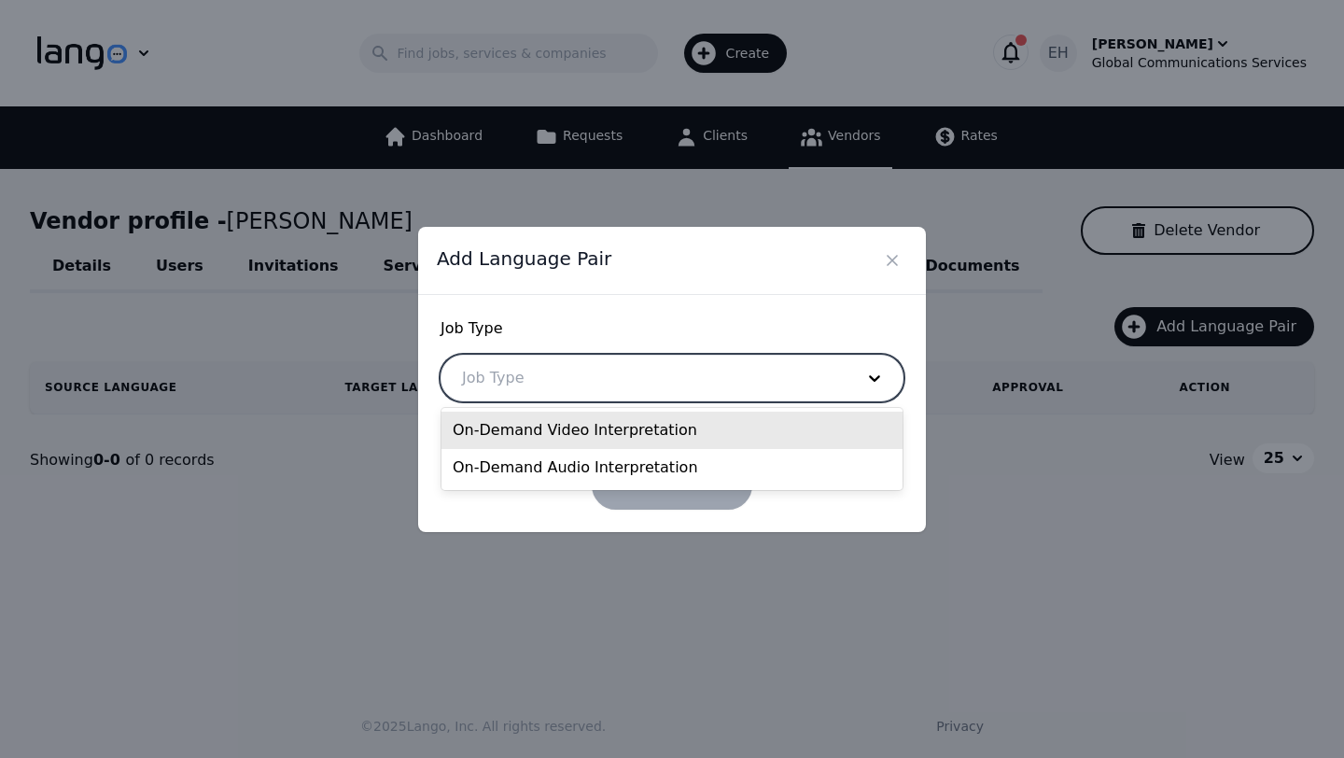
click at [548, 433] on div "On-Demand Video Interpretation" at bounding box center [671, 429] width 461 height 37
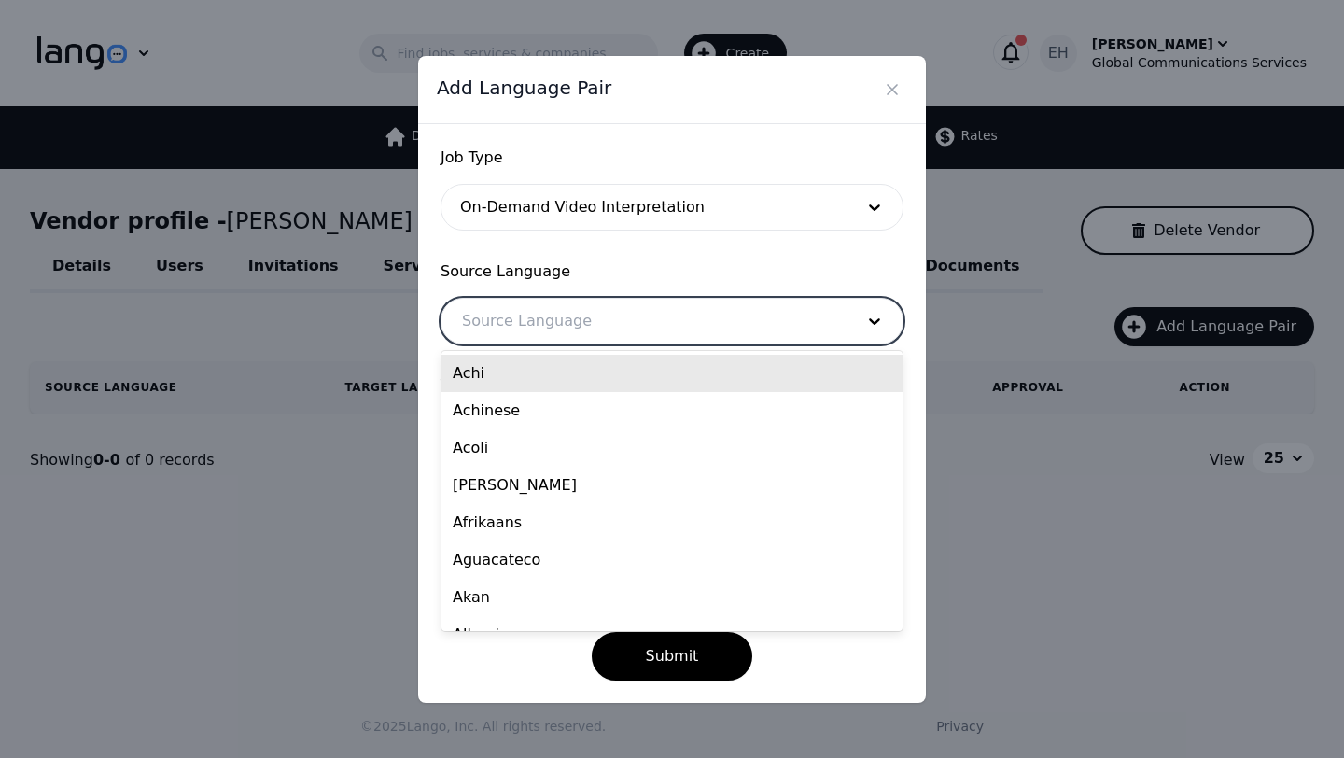
click at [539, 339] on div at bounding box center [643, 321] width 405 height 45
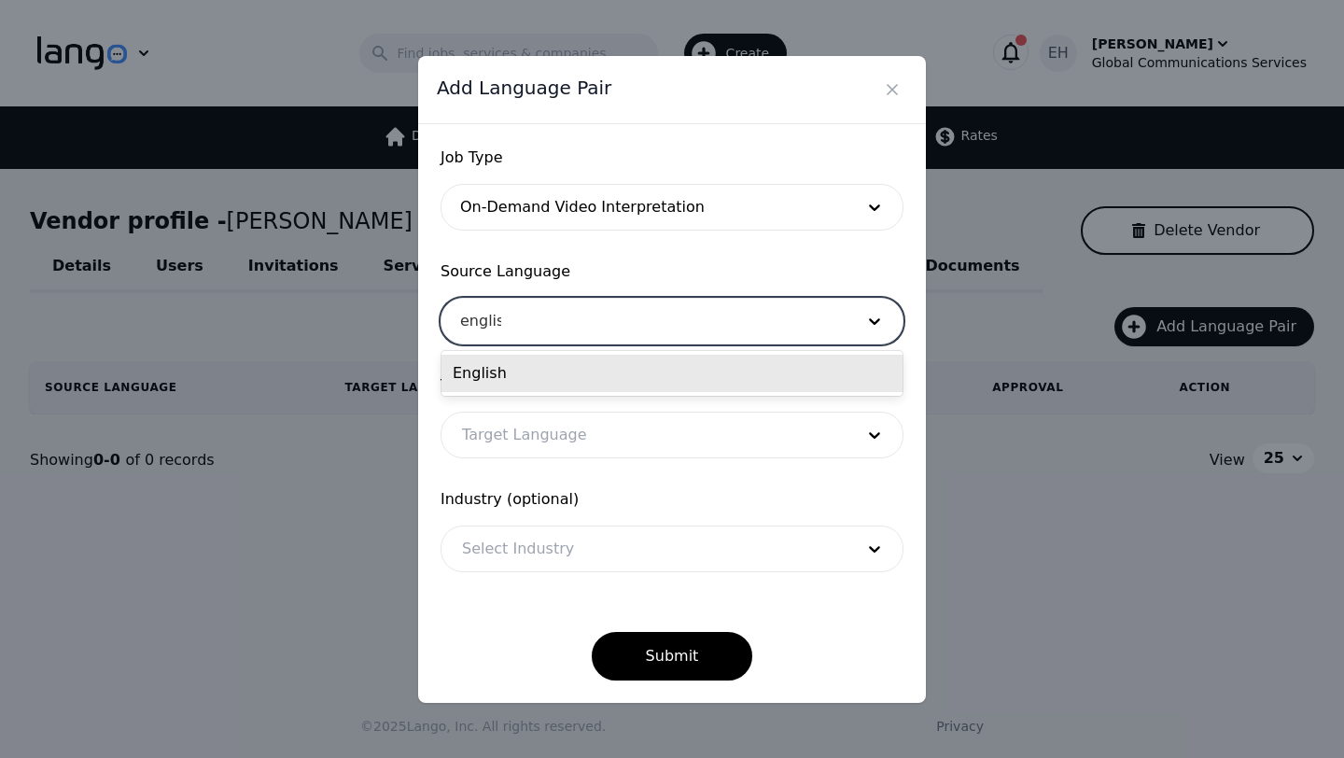
type input "english"
click at [532, 376] on div "English" at bounding box center [671, 373] width 461 height 37
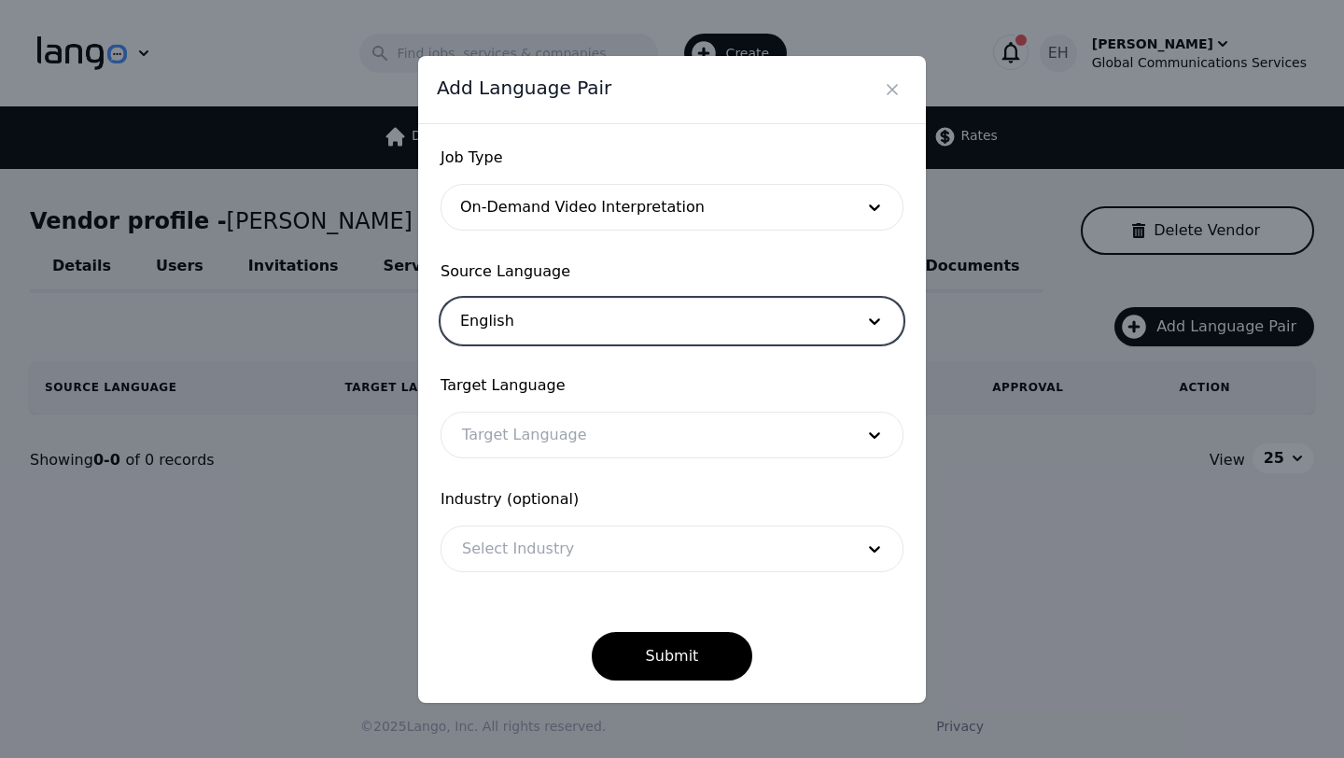
click at [525, 441] on div at bounding box center [643, 434] width 405 height 45
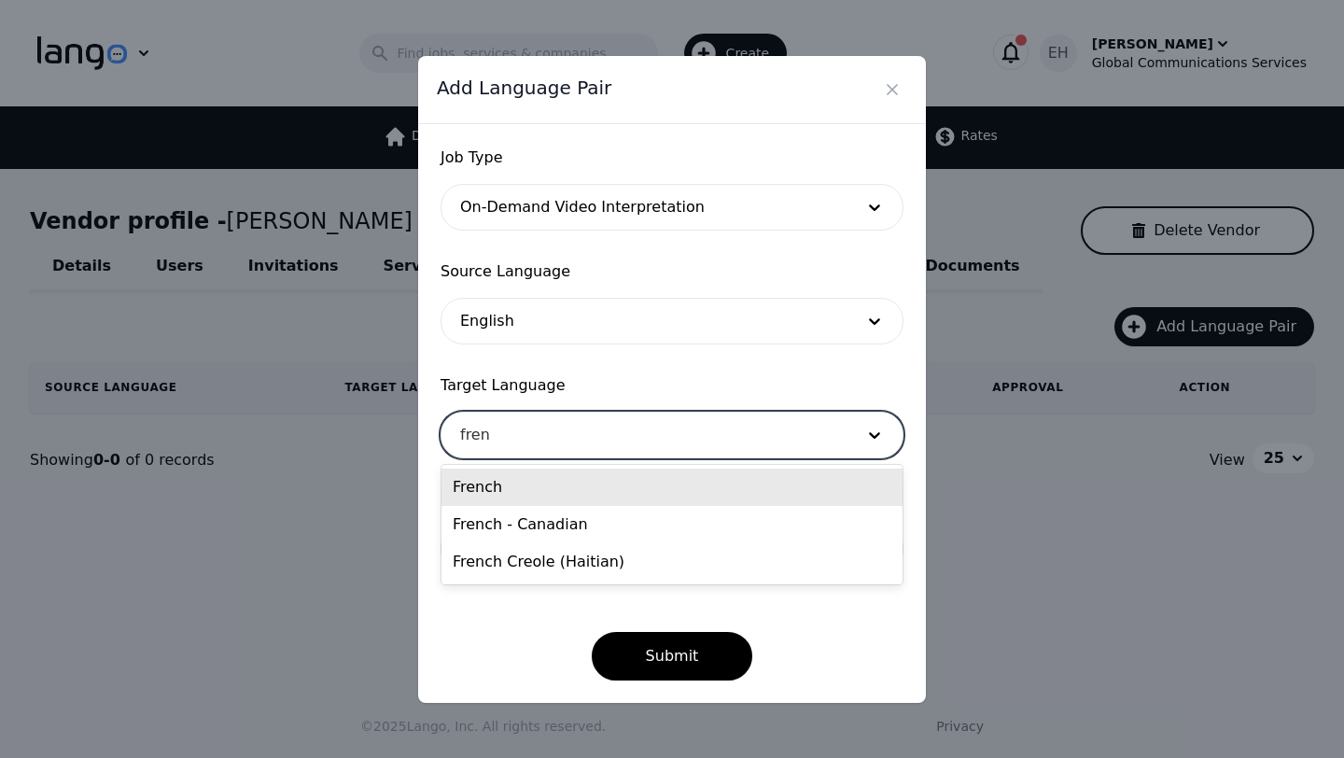
type input "frenc"
click at [500, 489] on div "French" at bounding box center [671, 486] width 461 height 37
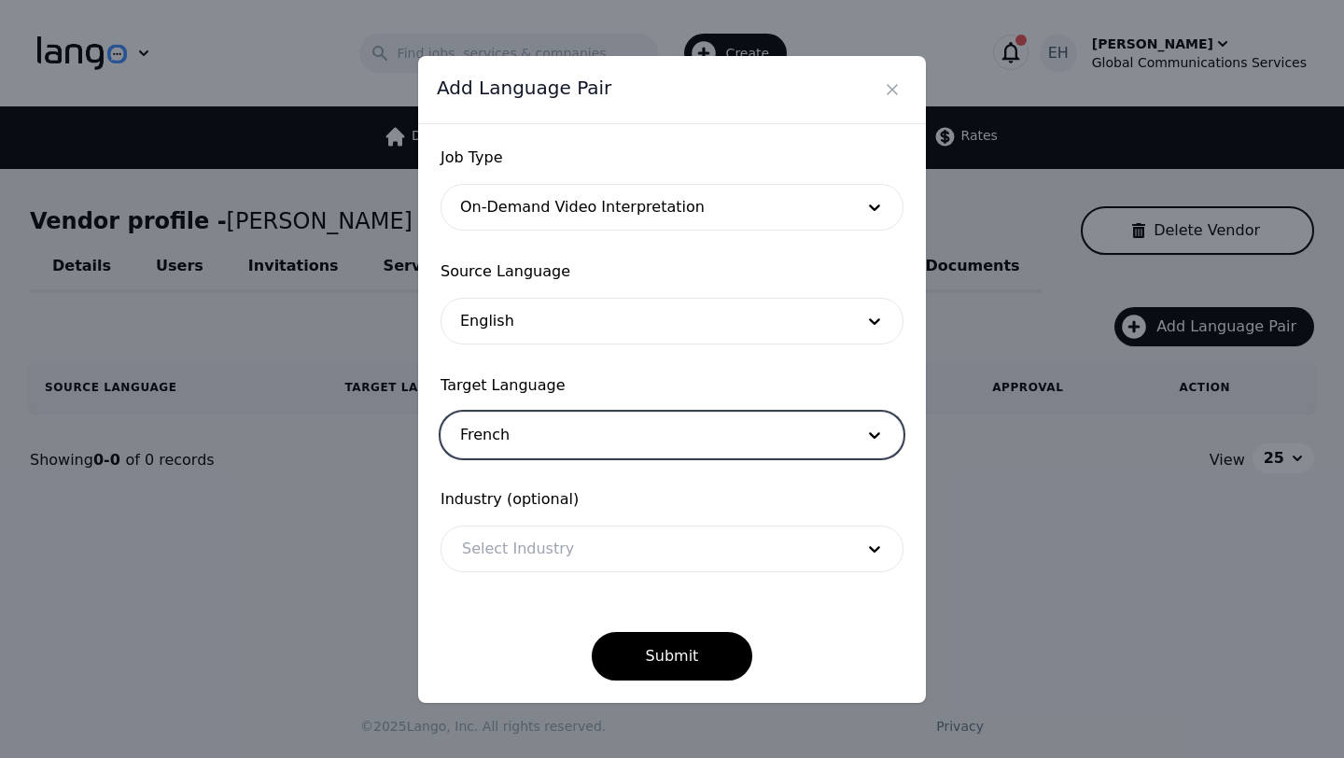
click at [516, 555] on div at bounding box center [643, 548] width 405 height 45
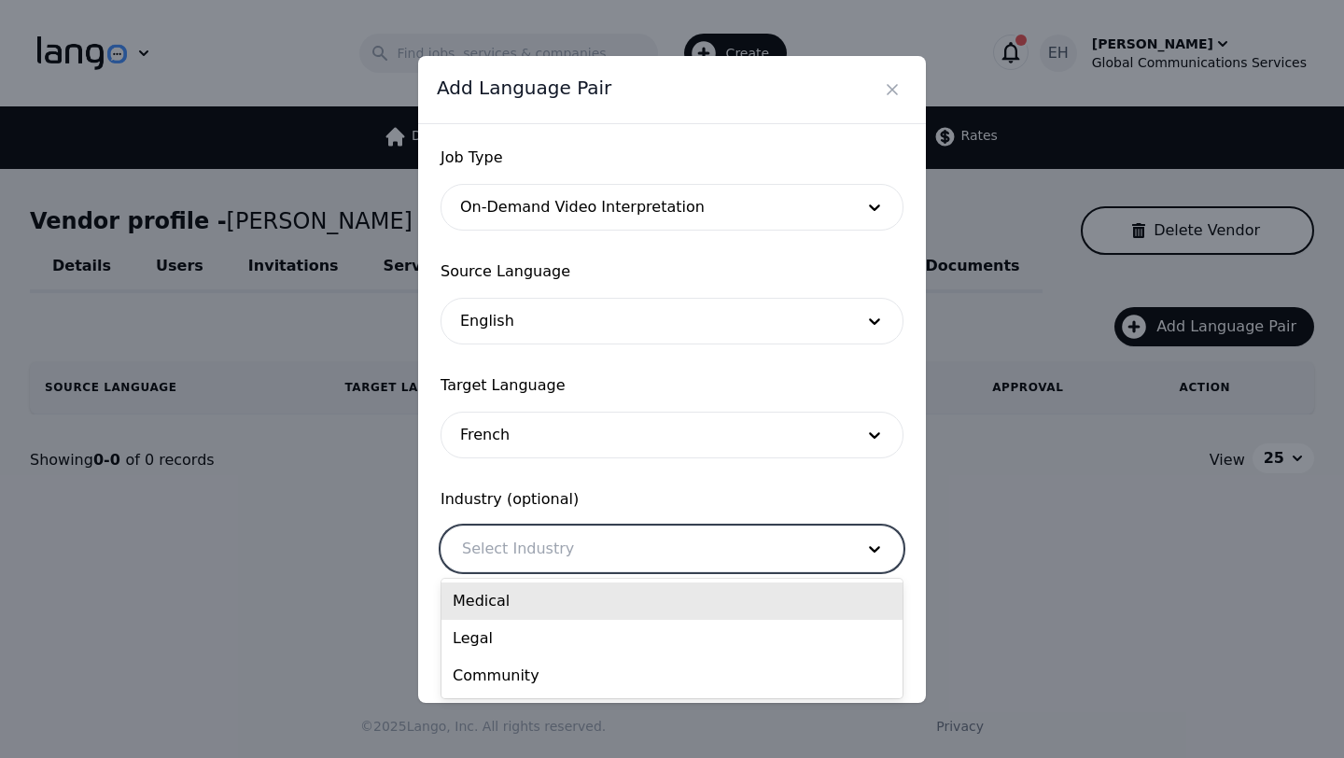
click at [513, 607] on div "Medical" at bounding box center [671, 600] width 461 height 37
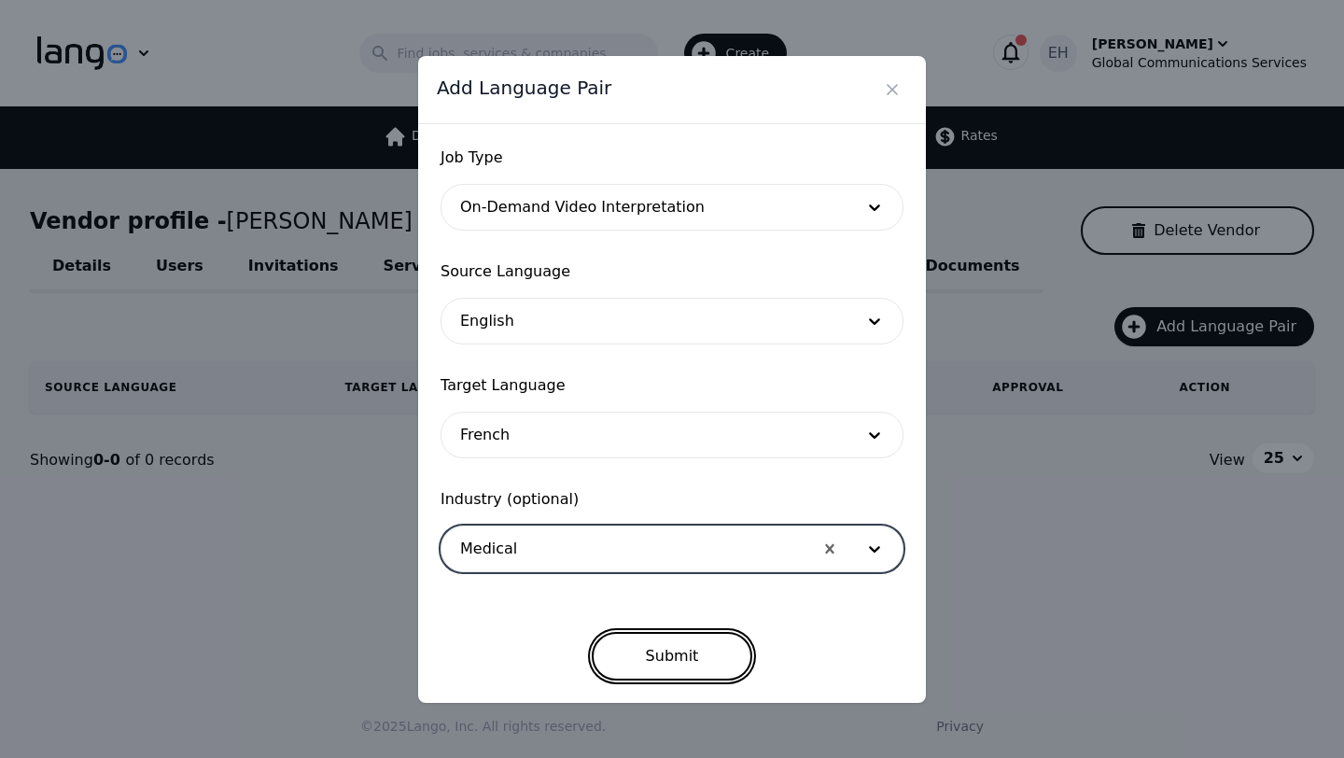
click at [691, 654] on button "Submit" at bounding box center [672, 656] width 161 height 49
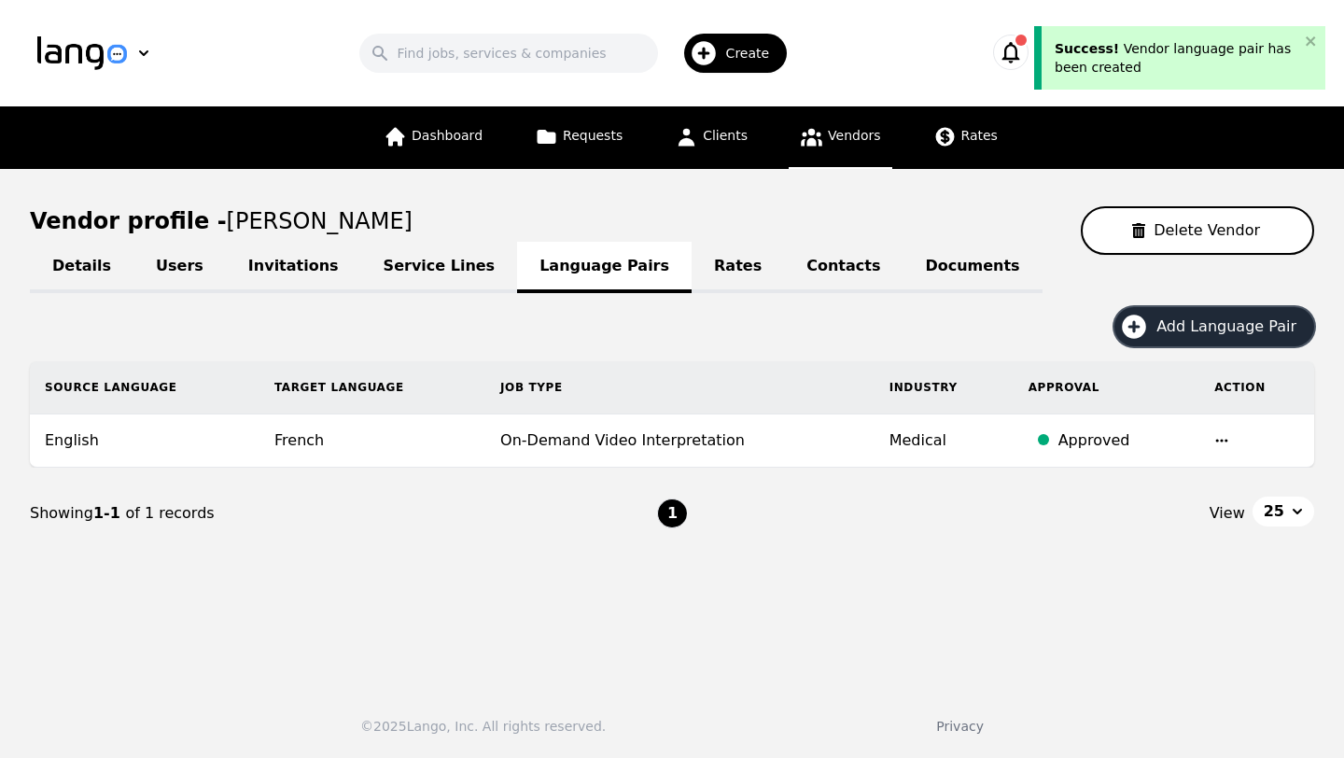
click at [1179, 344] on button "Add Language Pair" at bounding box center [1214, 326] width 200 height 39
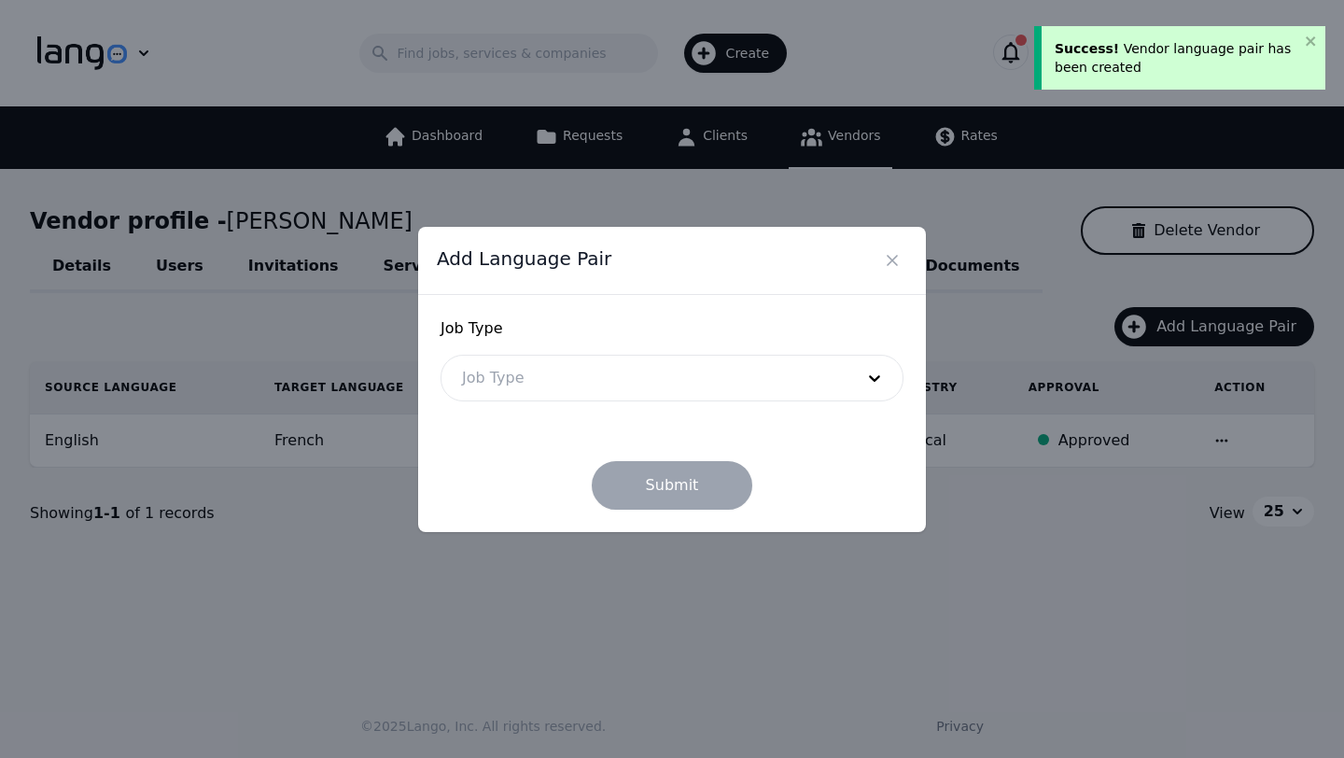
click at [619, 381] on div at bounding box center [643, 377] width 405 height 45
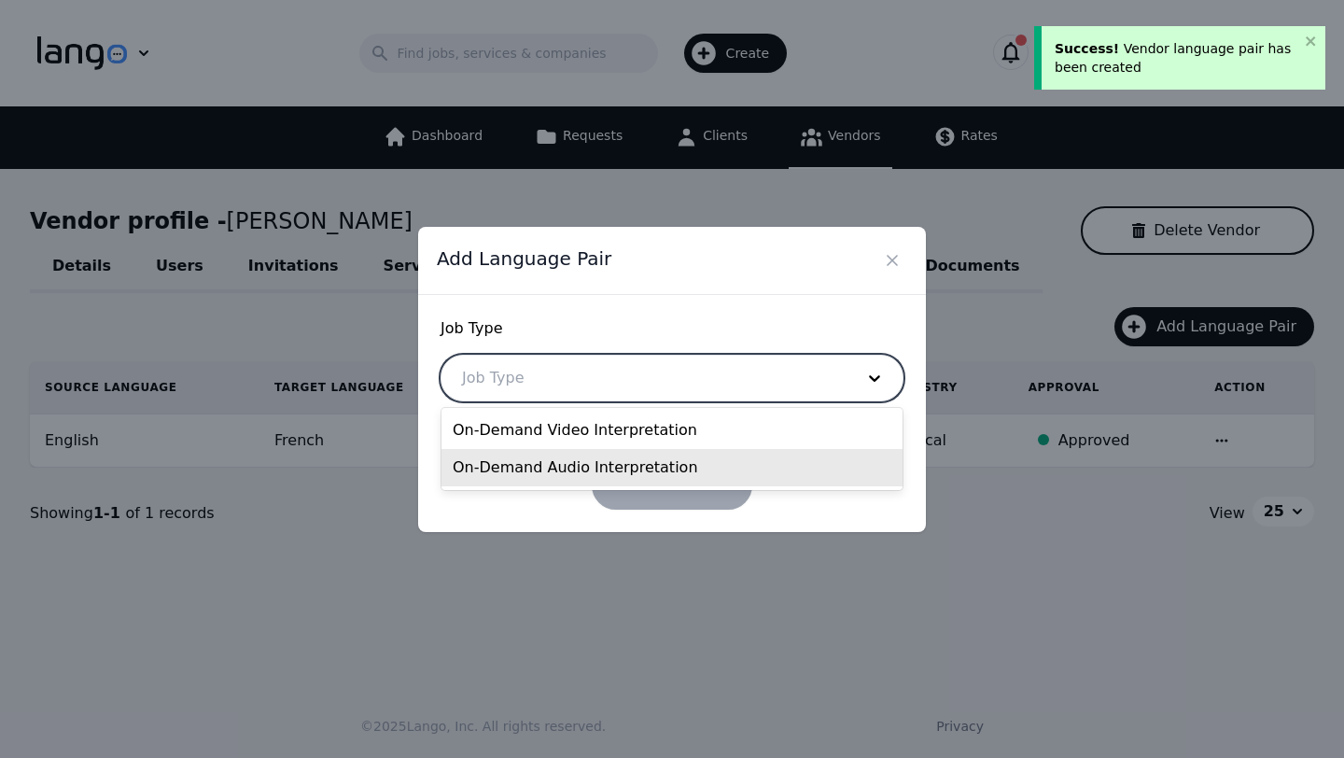
click at [552, 477] on div "On-Demand Audio Interpretation" at bounding box center [671, 467] width 461 height 37
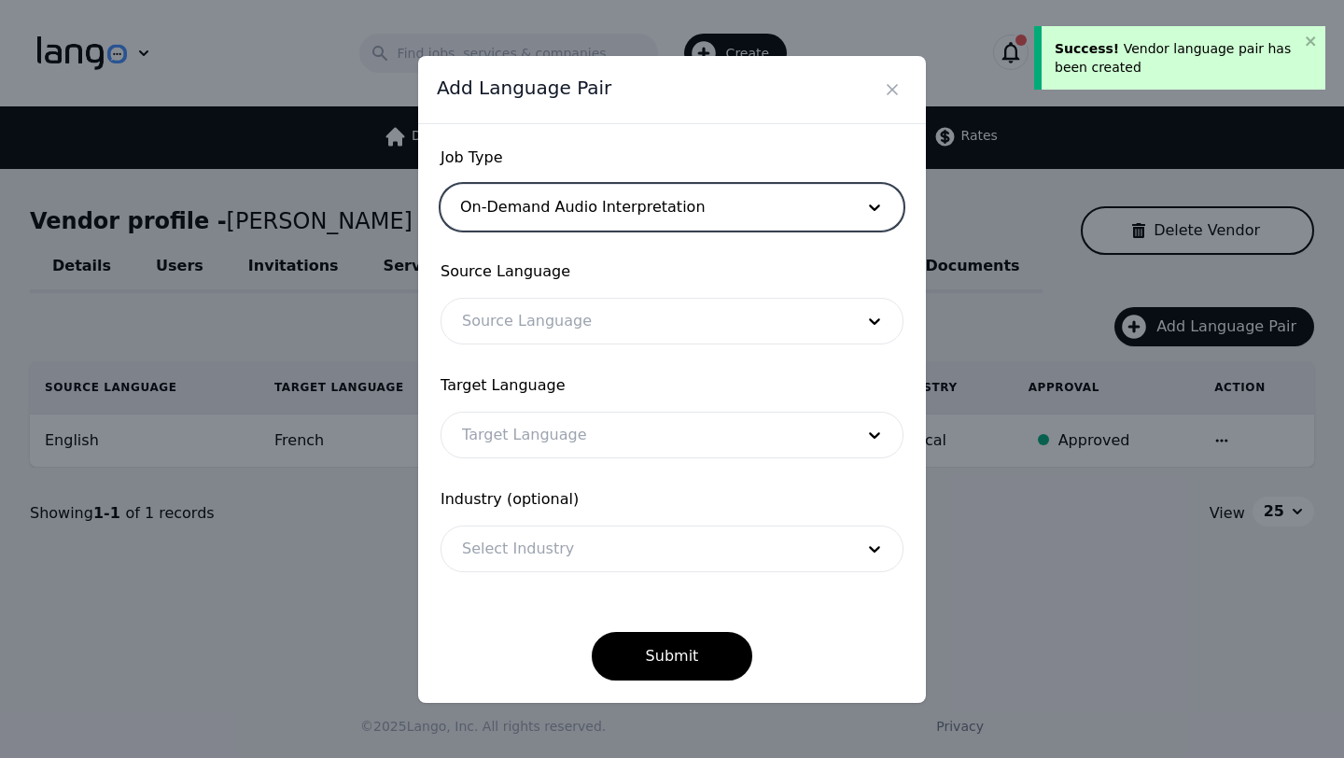
click at [555, 335] on div at bounding box center [643, 321] width 405 height 45
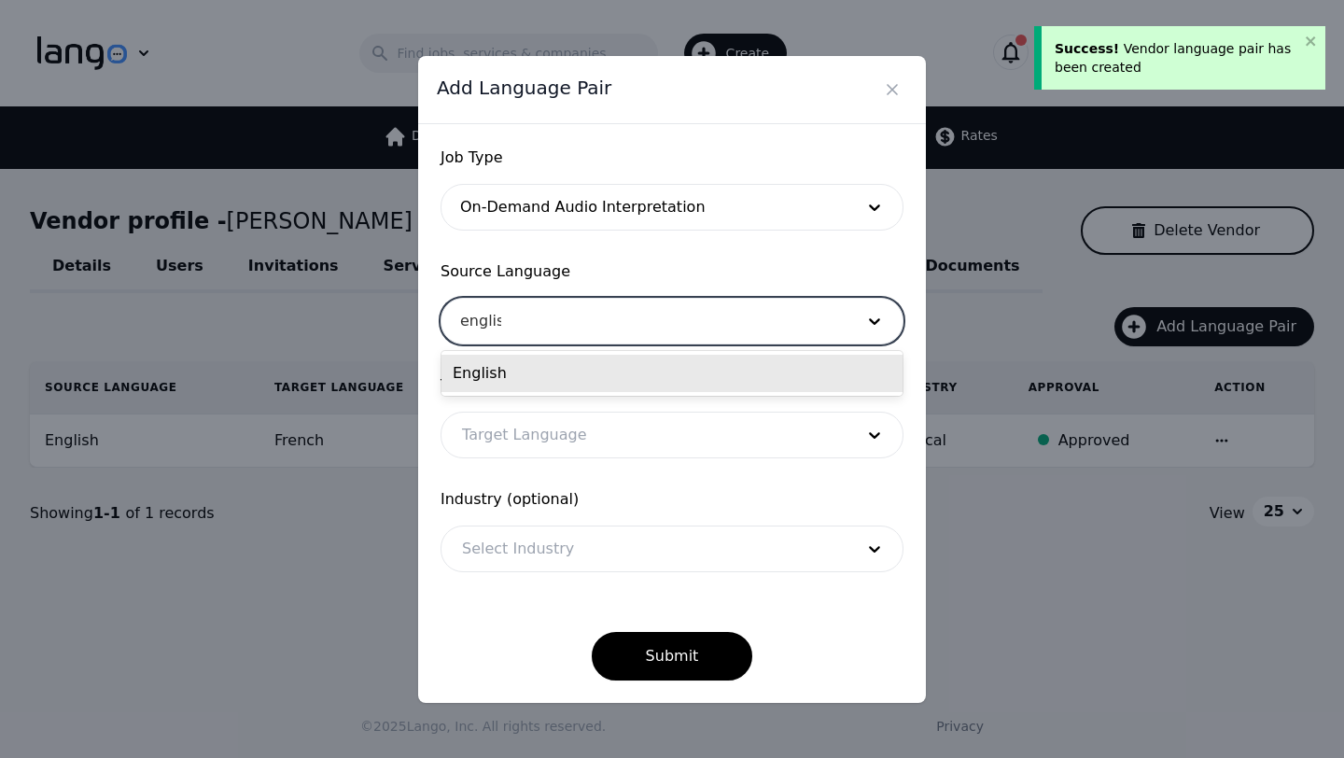
type input "english"
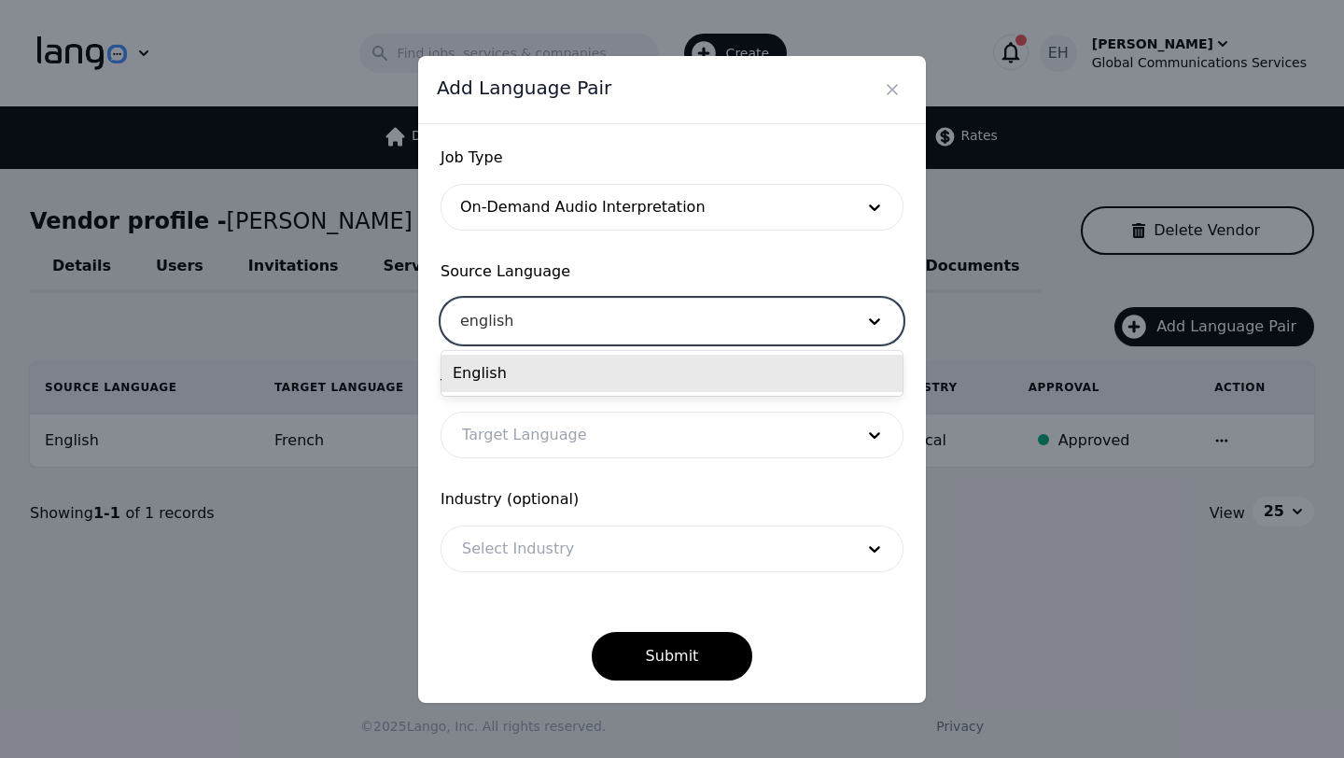
click at [505, 370] on div "English" at bounding box center [671, 373] width 461 height 37
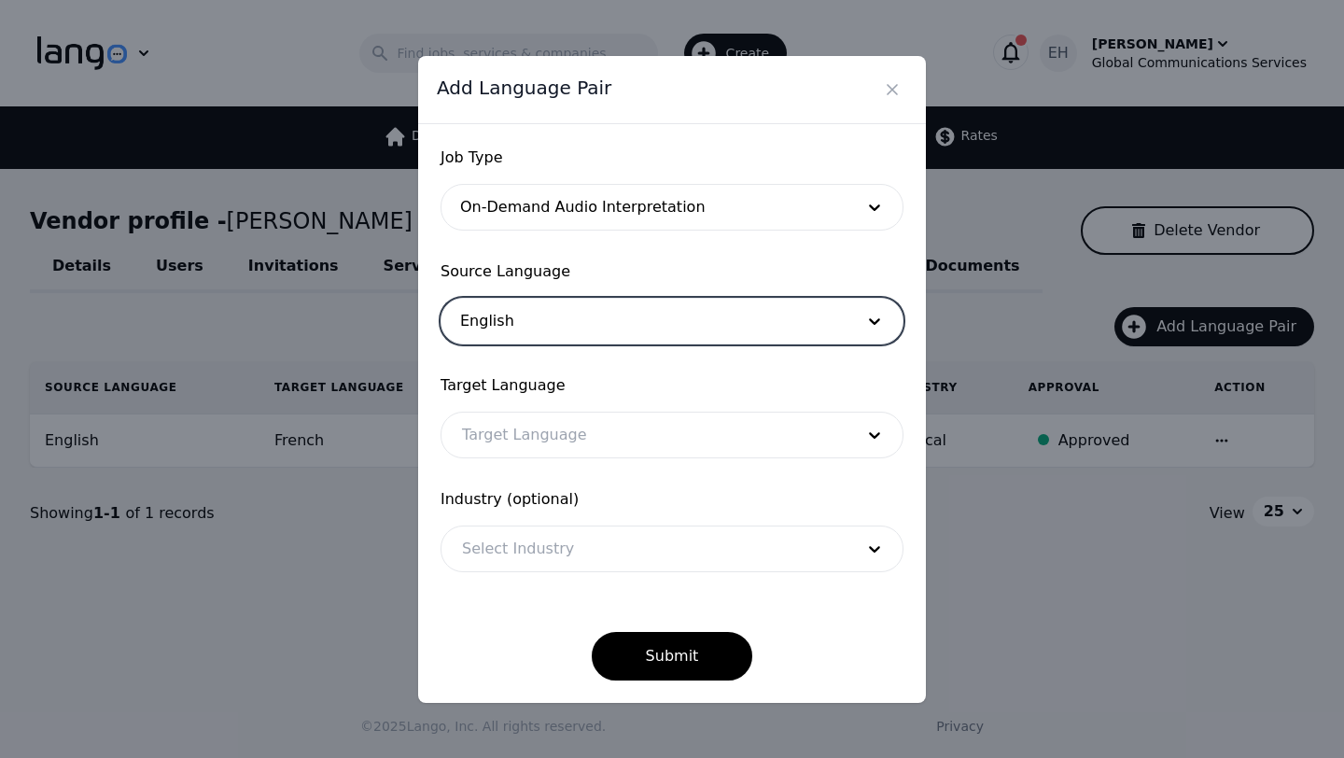
click at [523, 439] on div at bounding box center [643, 434] width 405 height 45
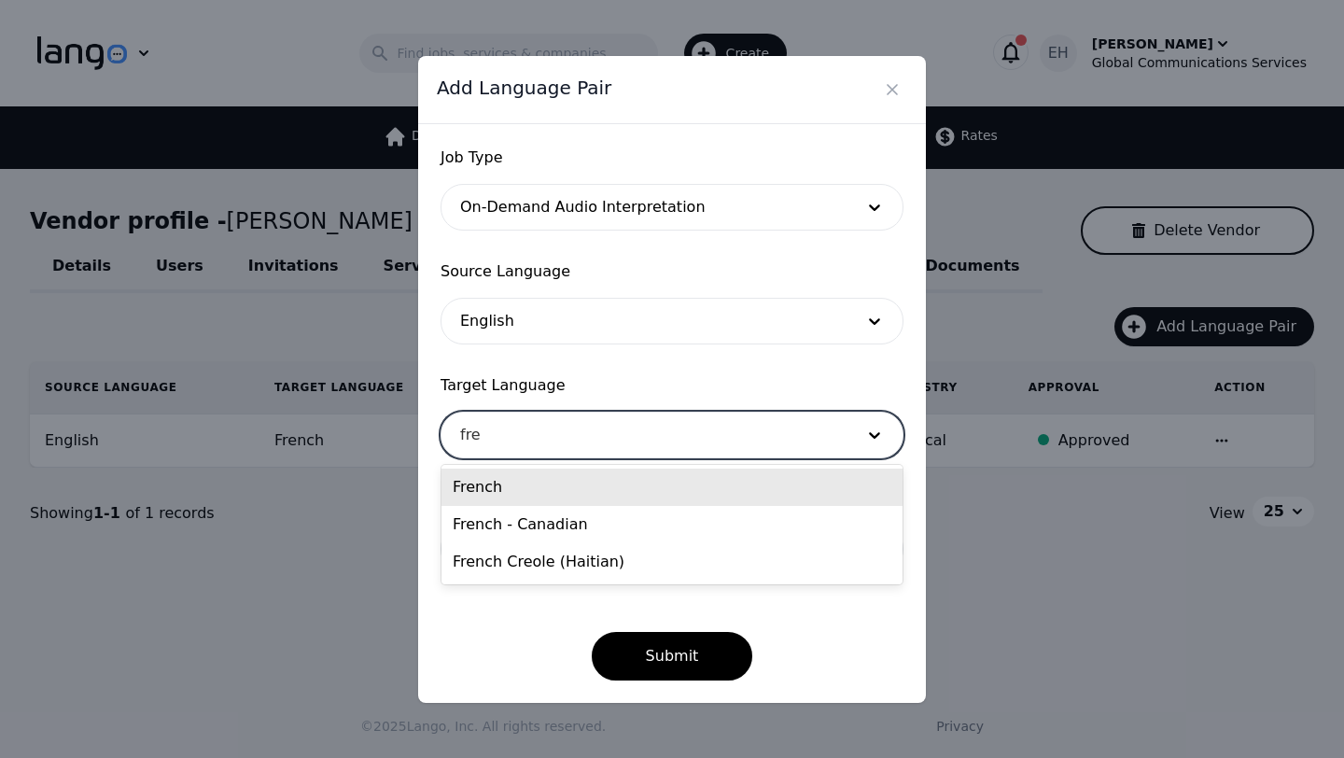
type input "fren"
click at [495, 482] on div "French" at bounding box center [671, 486] width 461 height 37
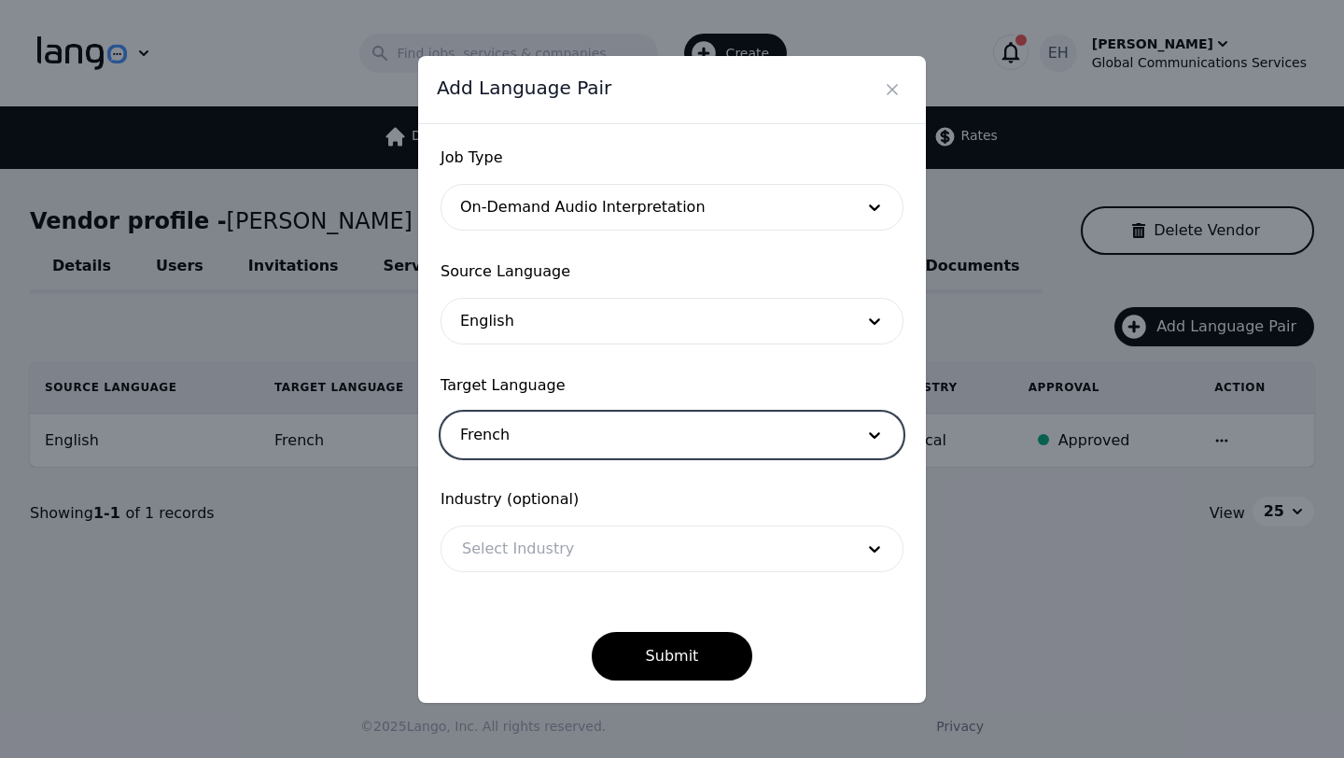
click at [576, 546] on div at bounding box center [643, 548] width 405 height 45
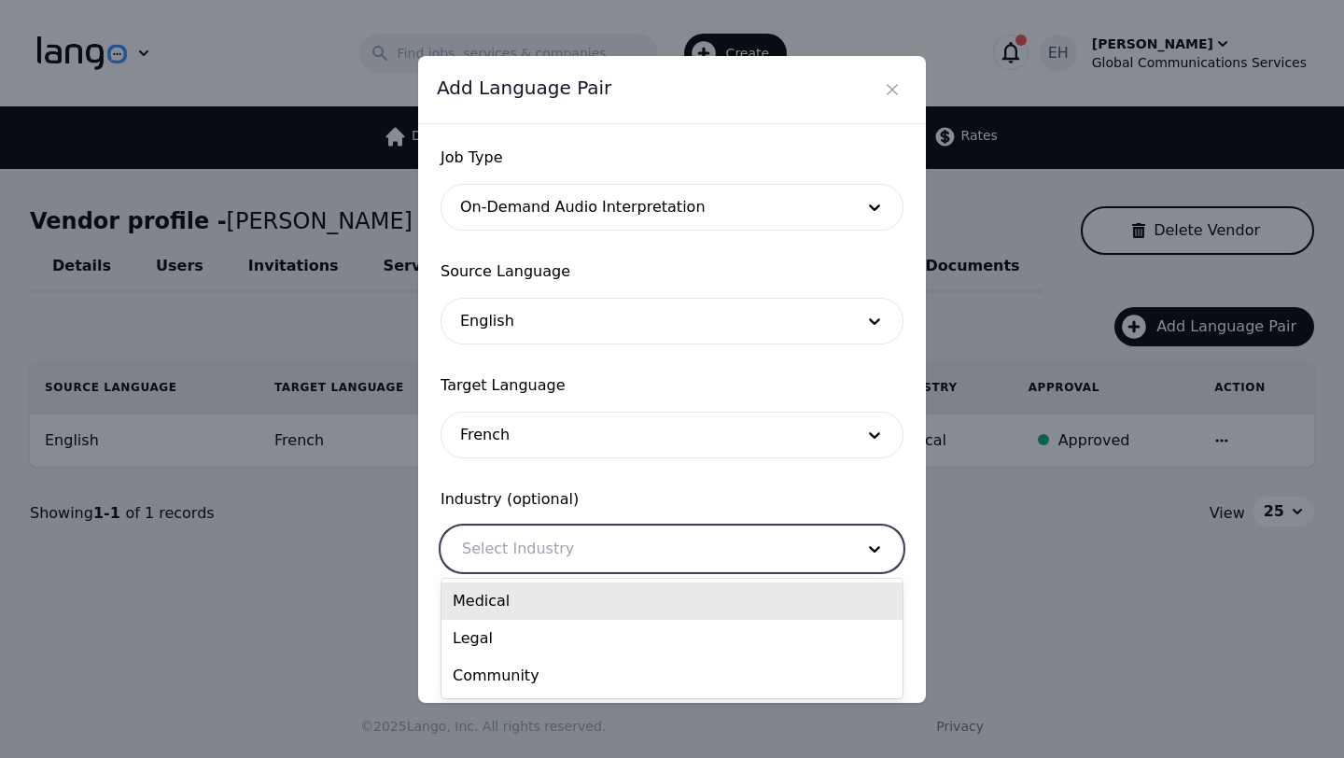
click at [526, 610] on div "Medical" at bounding box center [671, 600] width 461 height 37
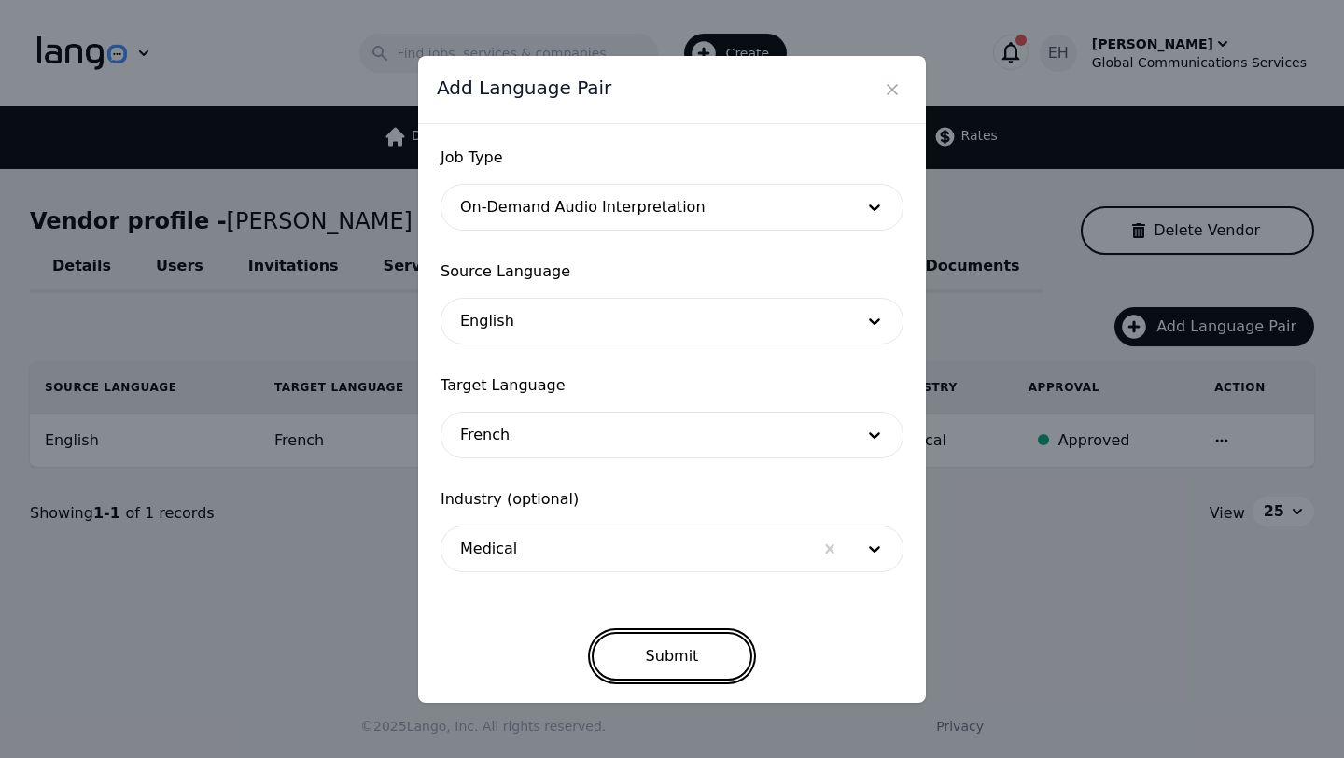
click at [690, 672] on button "Submit" at bounding box center [672, 656] width 161 height 49
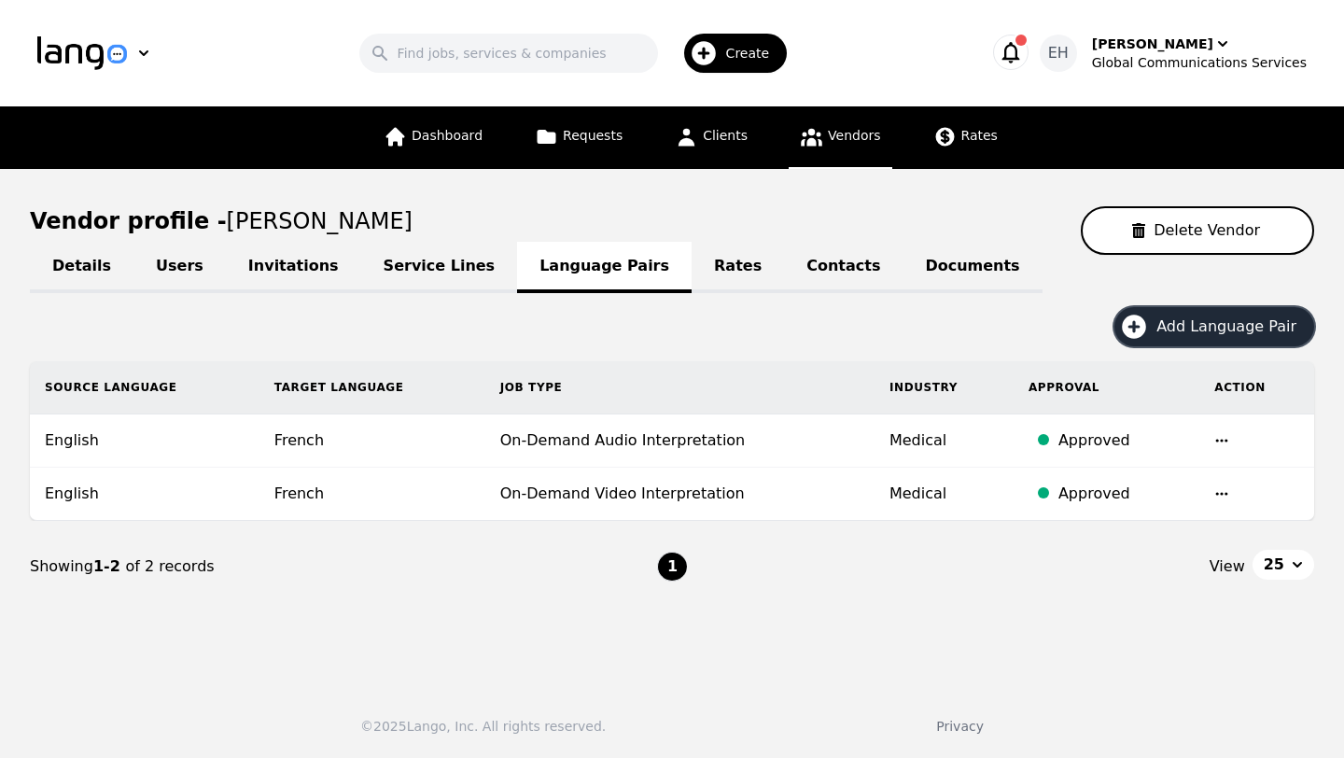
click at [759, 61] on span "Create" at bounding box center [754, 53] width 57 height 19
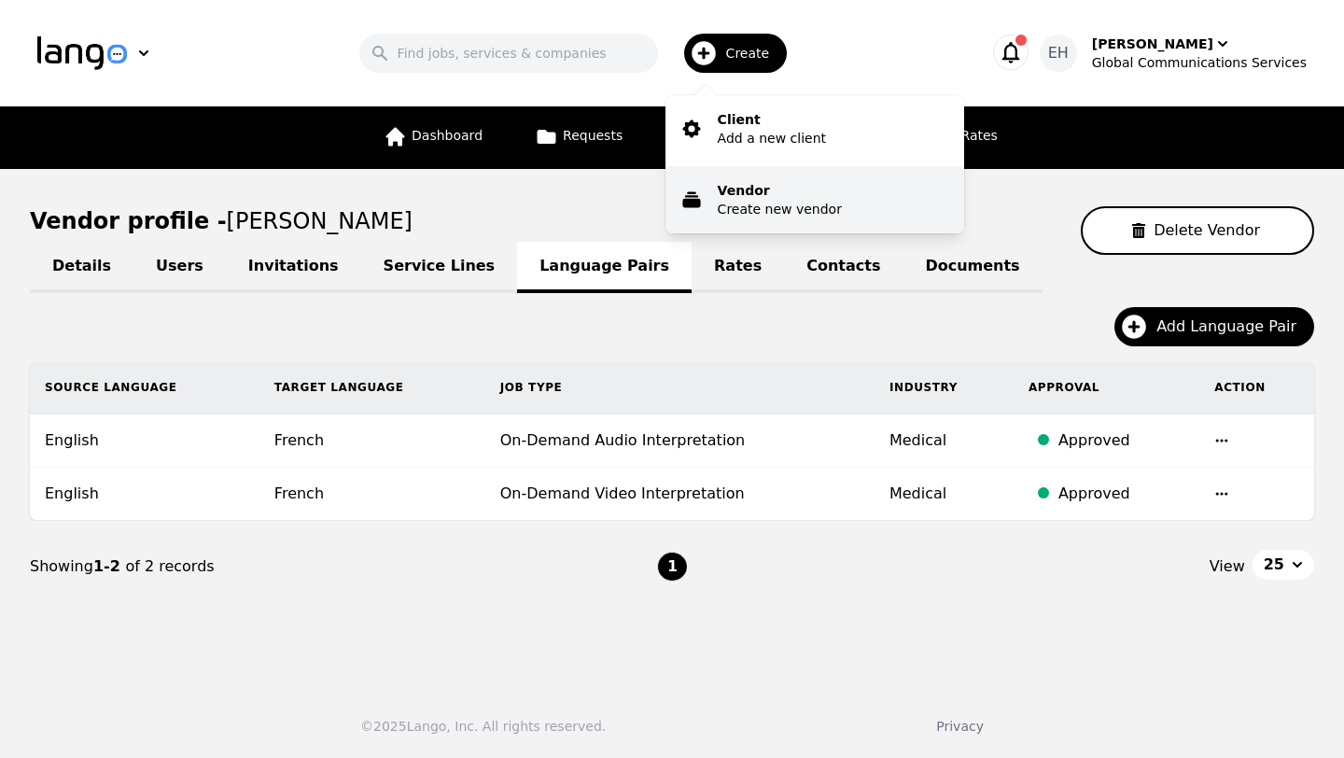
click at [752, 214] on p "Create new vendor" at bounding box center [780, 209] width 124 height 19
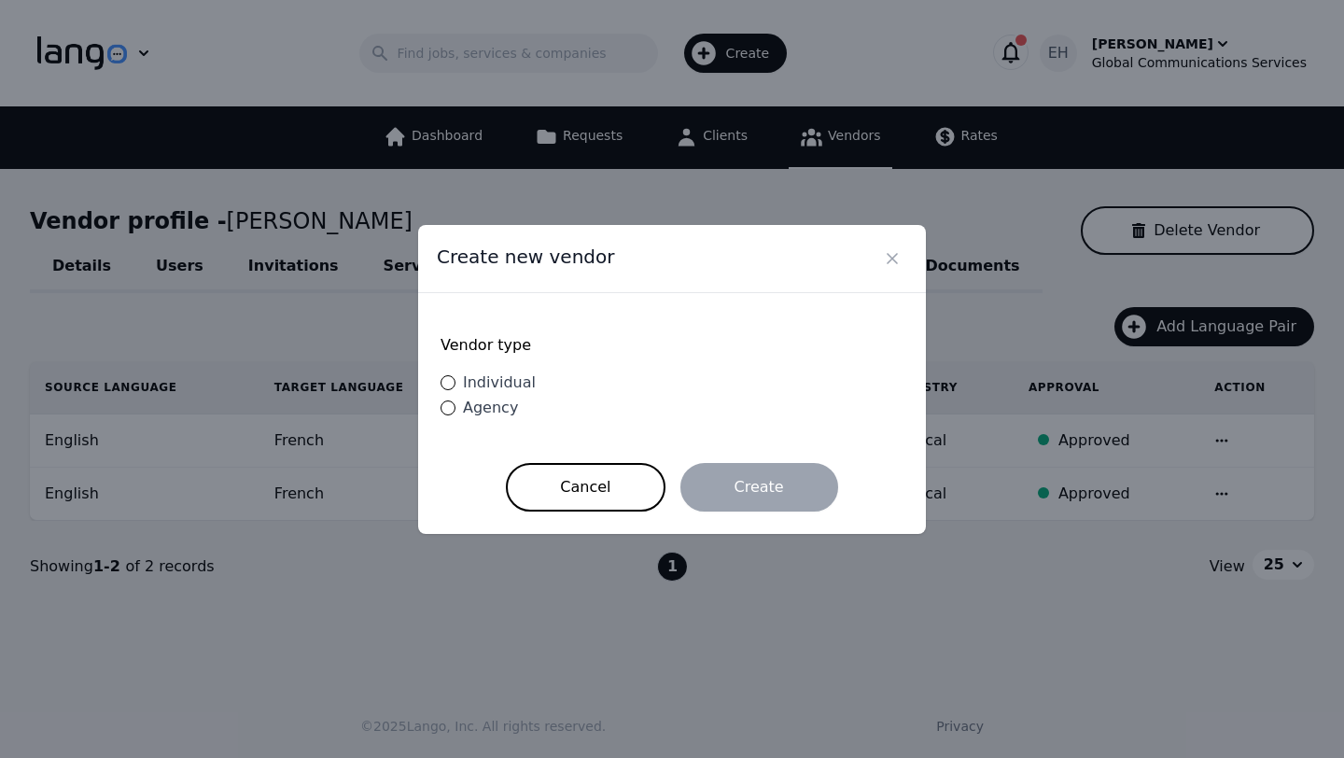
click at [506, 379] on span "Individual" at bounding box center [499, 382] width 73 height 18
click at [455, 379] on input "Individual" at bounding box center [447, 382] width 15 height 15
radio input "true"
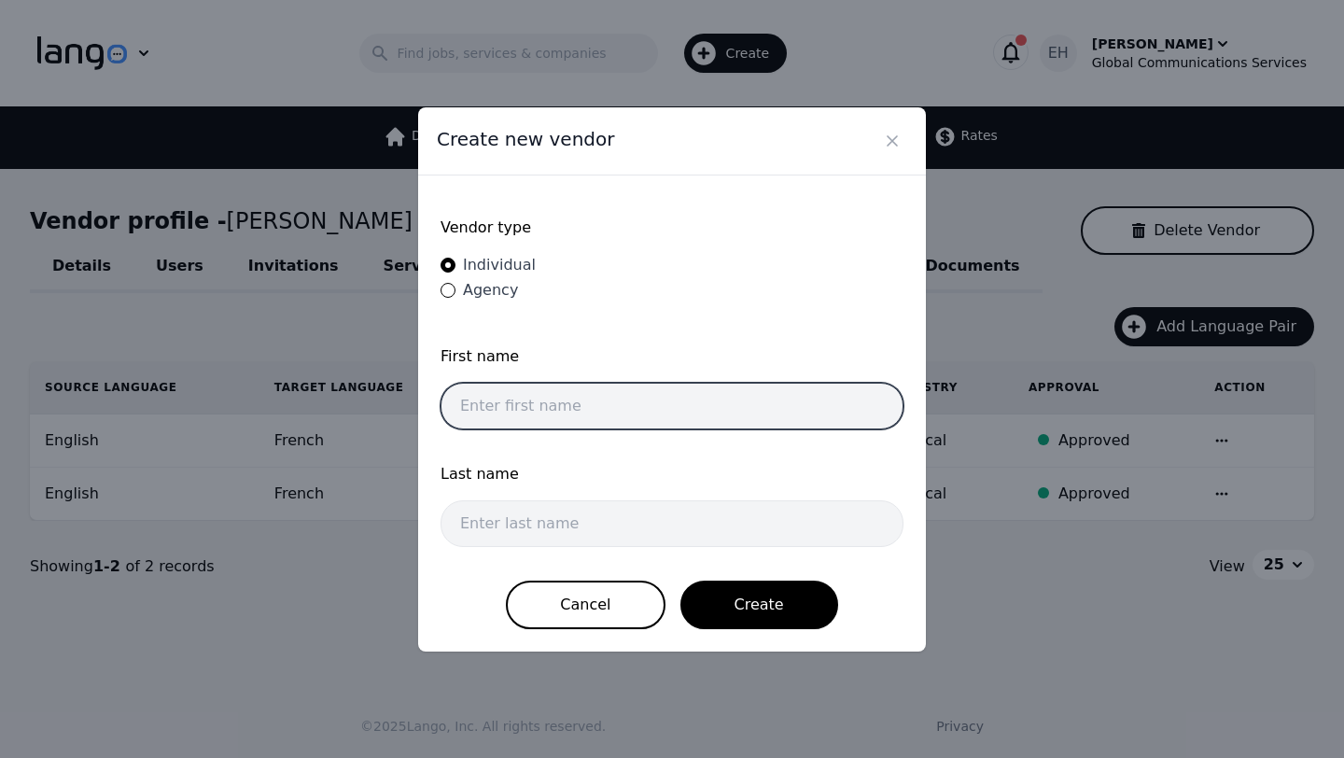
click at [534, 397] on input "text" at bounding box center [671, 406] width 463 height 47
type input "Filmon"
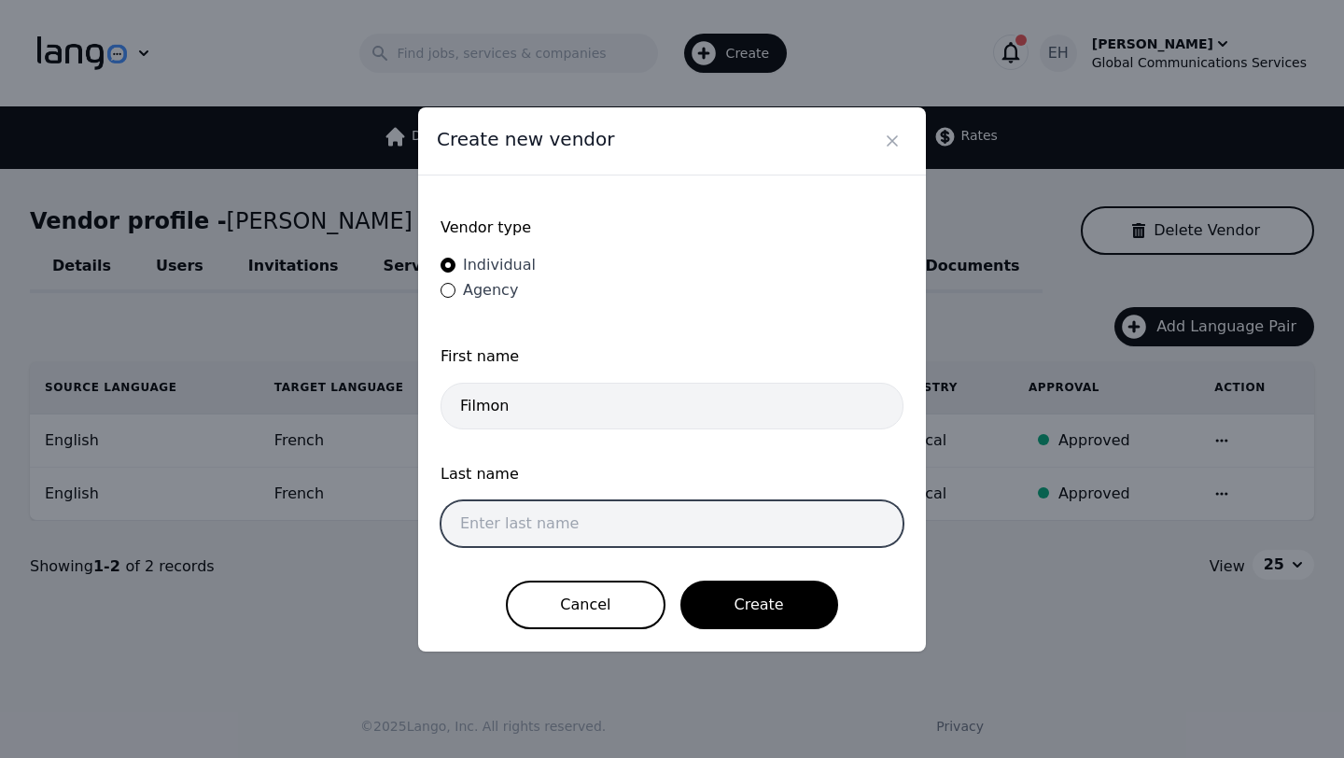
click at [528, 518] on input "text" at bounding box center [671, 523] width 463 height 47
type input "Meaza"
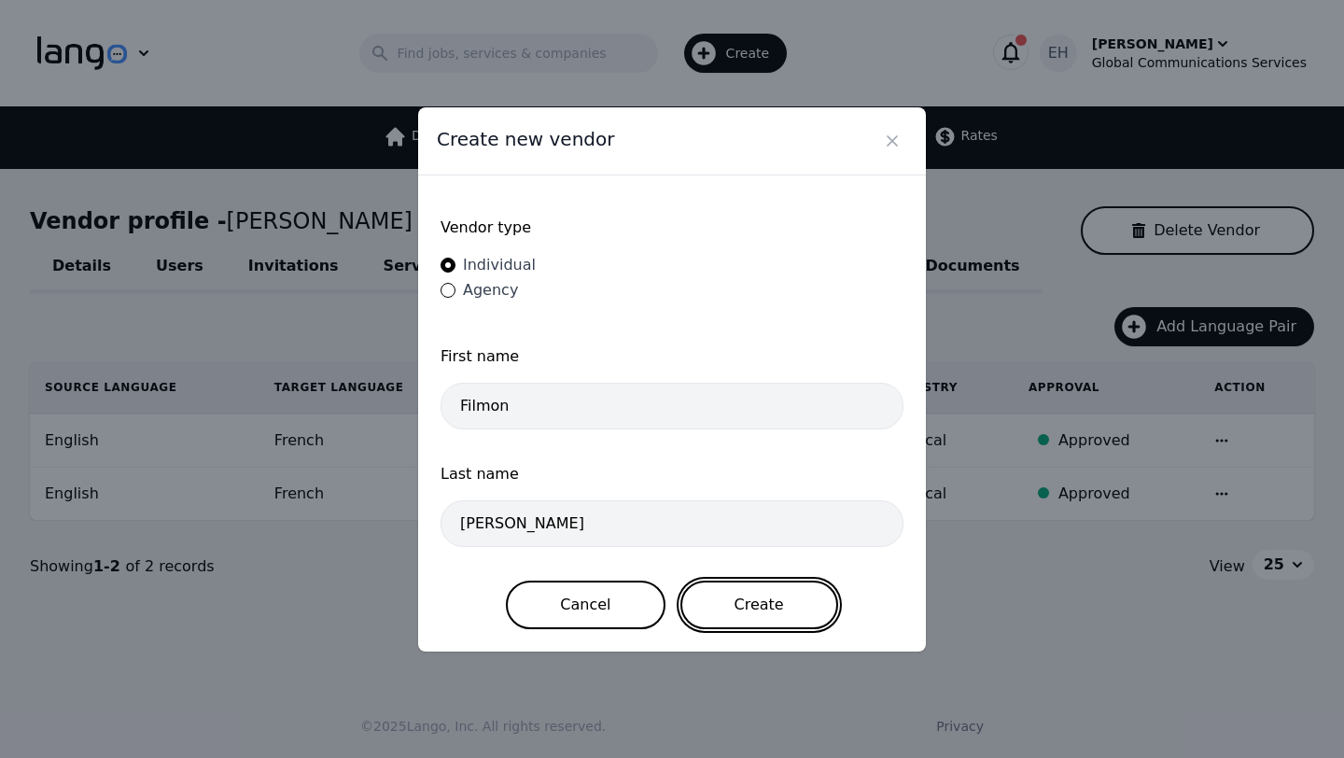
click at [729, 608] on button "Create" at bounding box center [759, 604] width 158 height 49
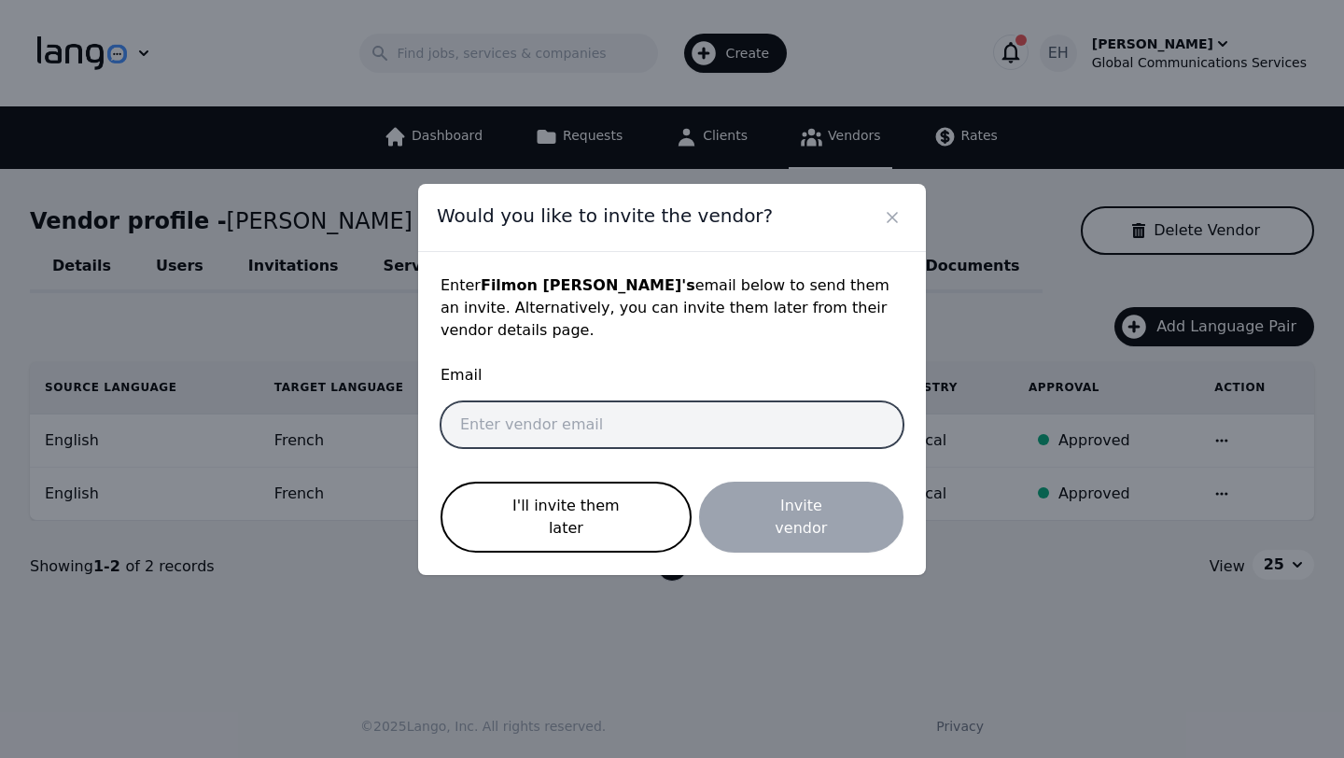
click at [523, 413] on input "email" at bounding box center [671, 424] width 463 height 47
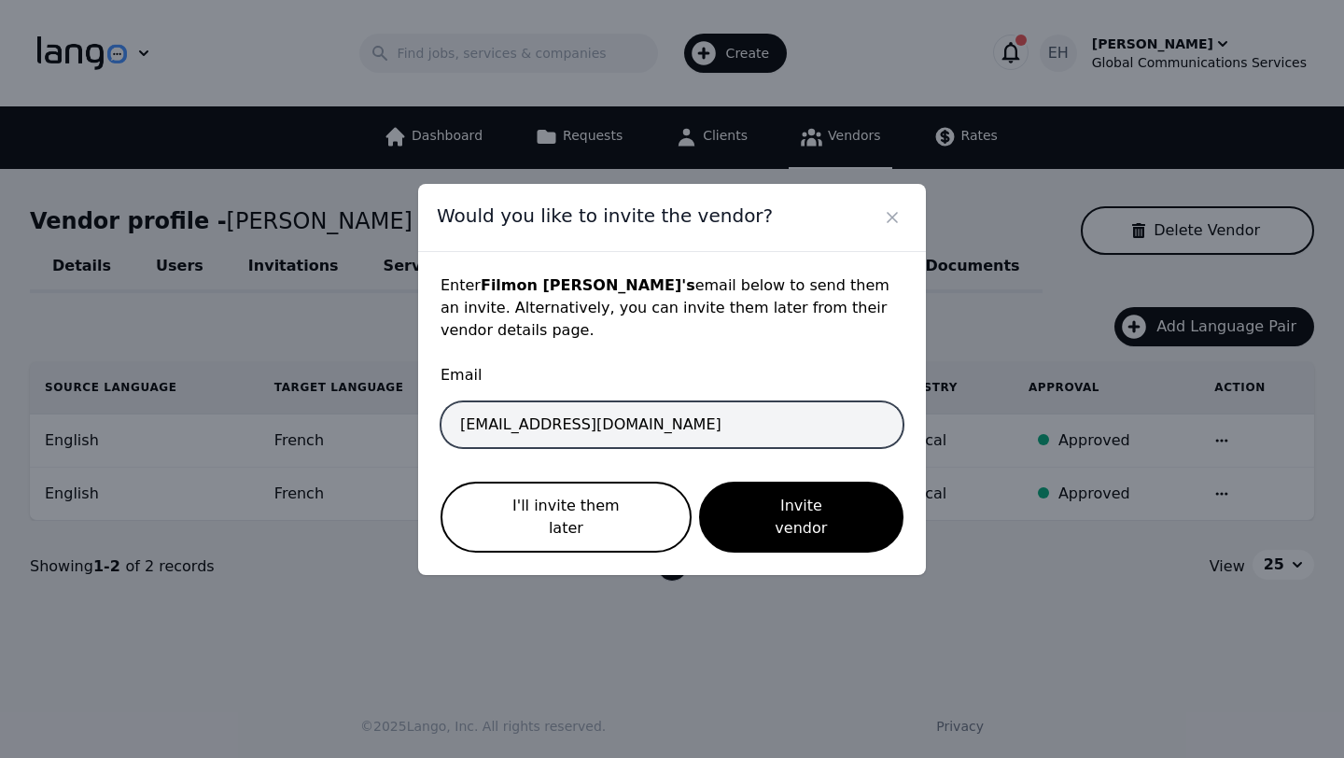
drag, startPoint x: 573, startPoint y: 439, endPoint x: 543, endPoint y: 439, distance: 29.9
click at [543, 439] on input "interpreter+erisa@gcsal.com" at bounding box center [671, 424] width 463 height 47
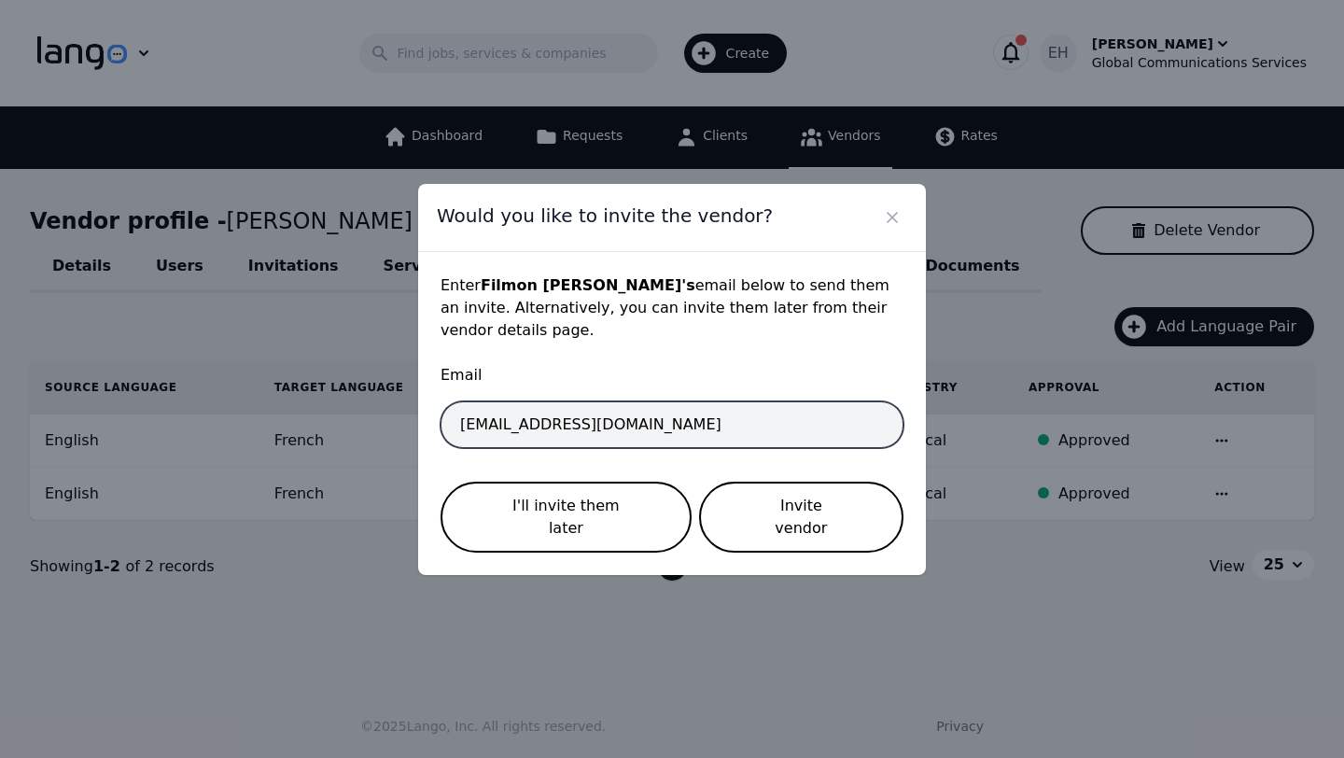
type input "interpreter+filmon@gcsal.com"
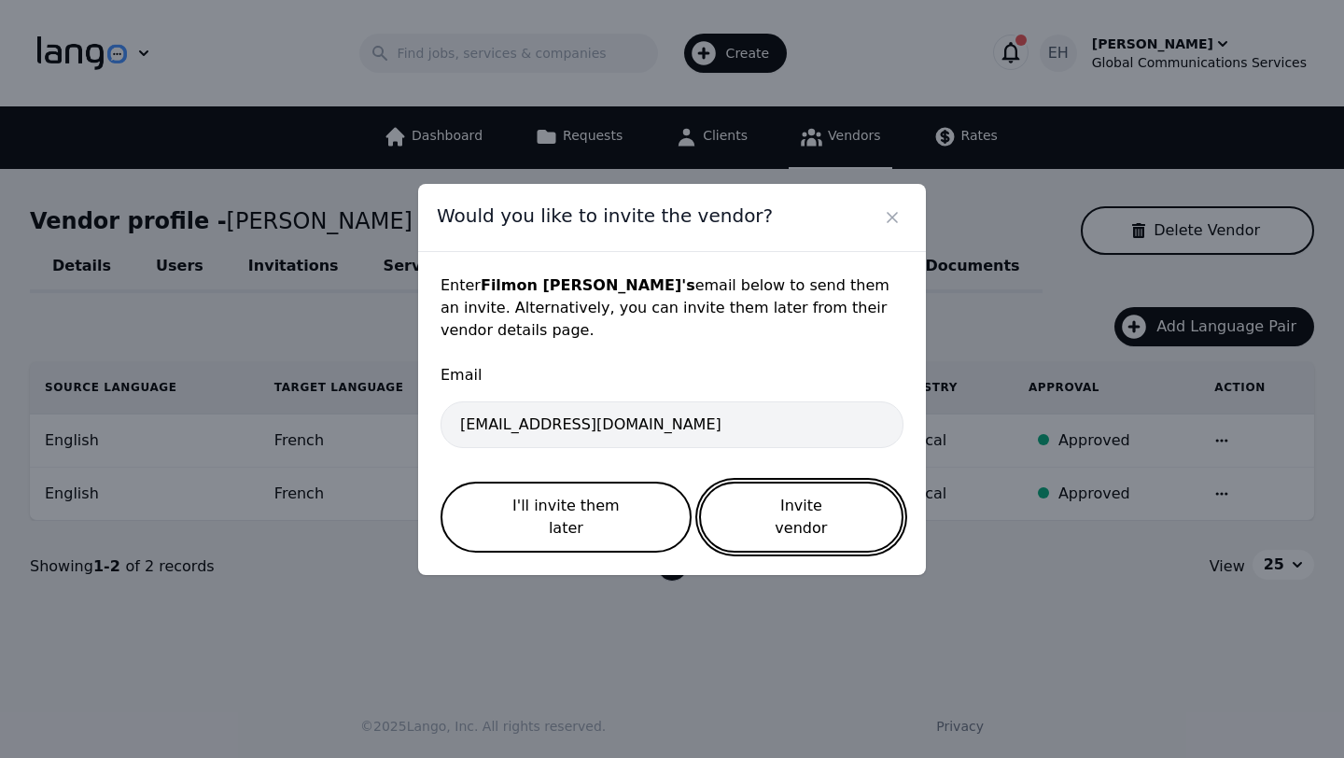
click at [773, 512] on button "Invite vendor" at bounding box center [801, 516] width 204 height 71
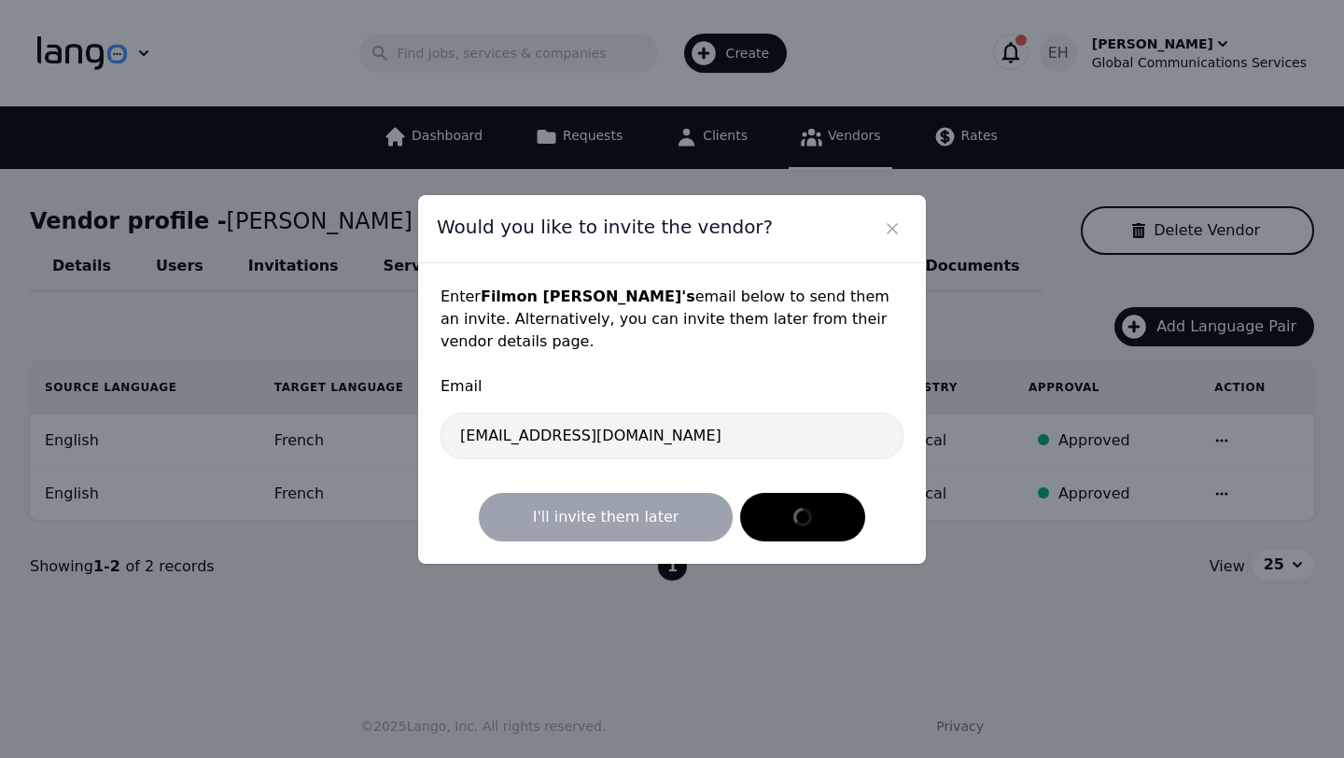
select select "active"
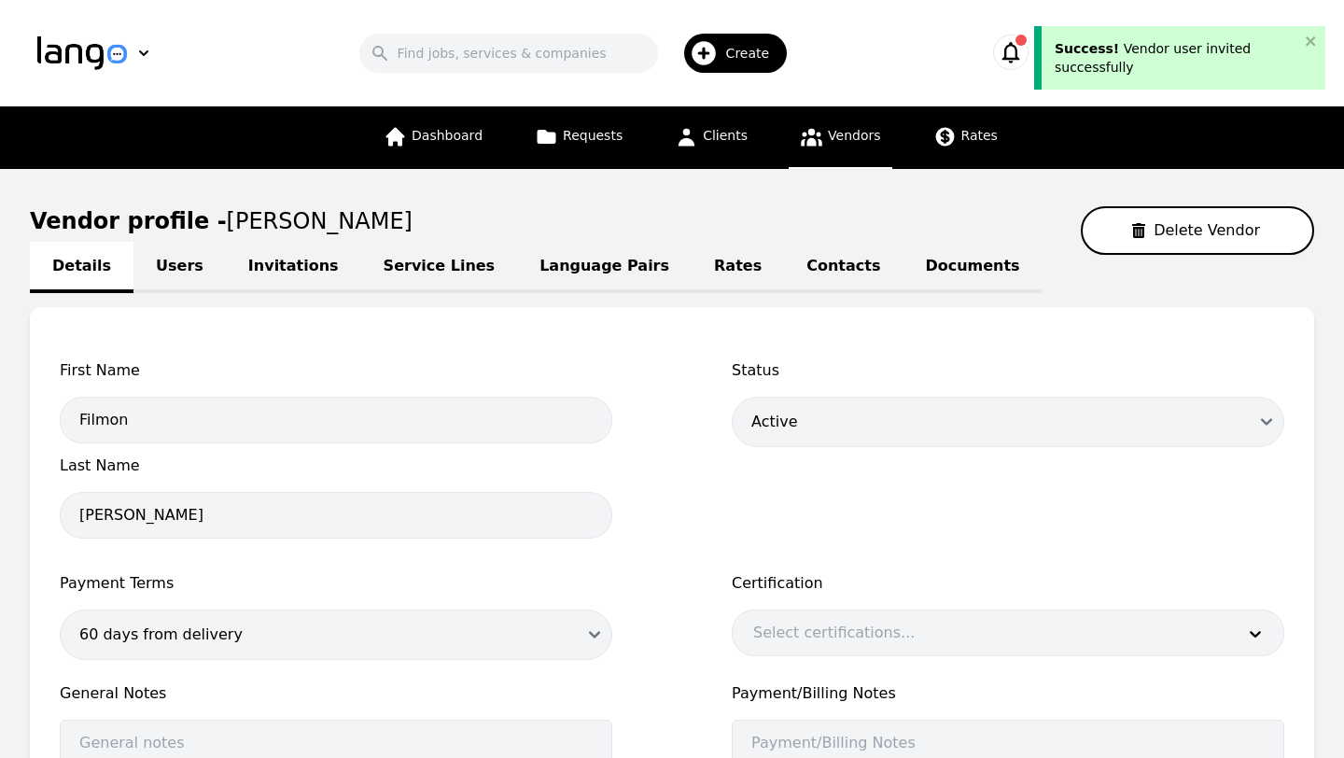
click at [431, 260] on link "Service Lines" at bounding box center [439, 267] width 157 height 51
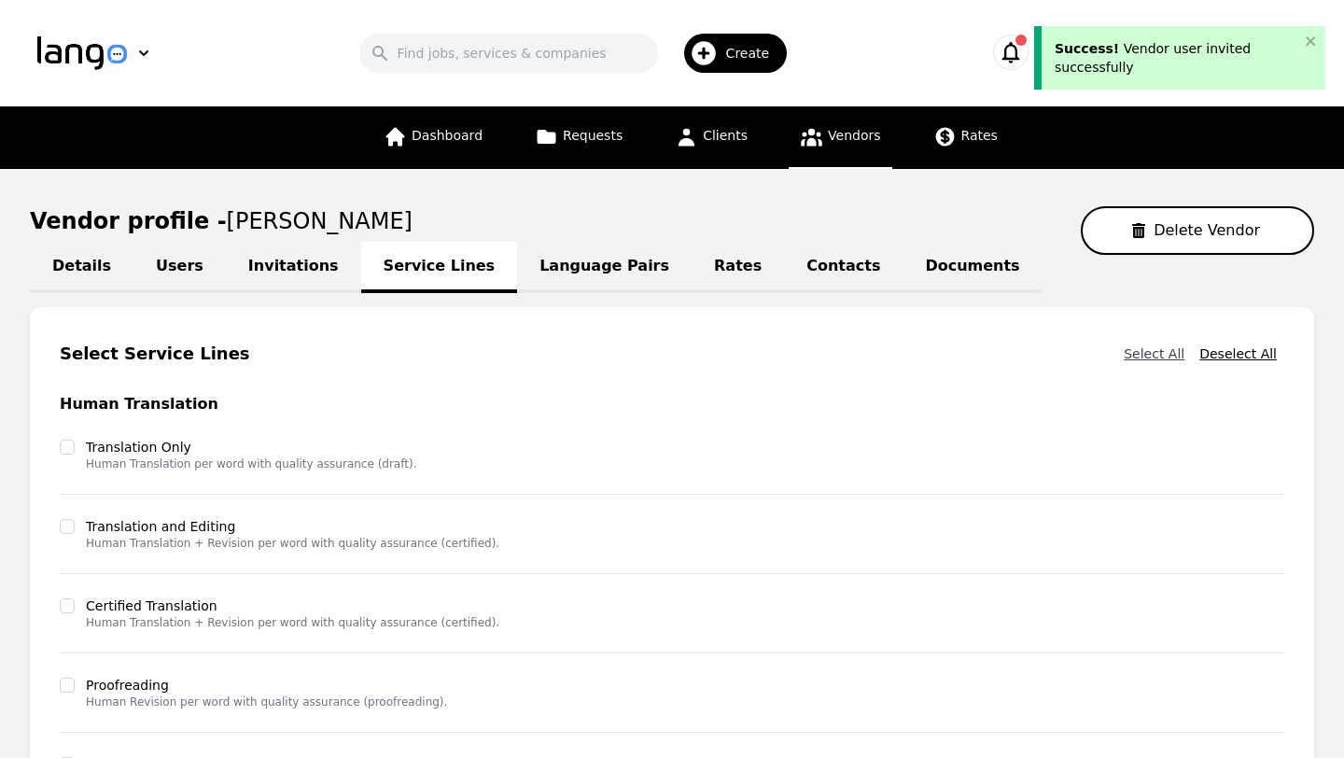
click at [1151, 352] on button "Select All" at bounding box center [1154, 354] width 76 height 34
checkbox input "true"
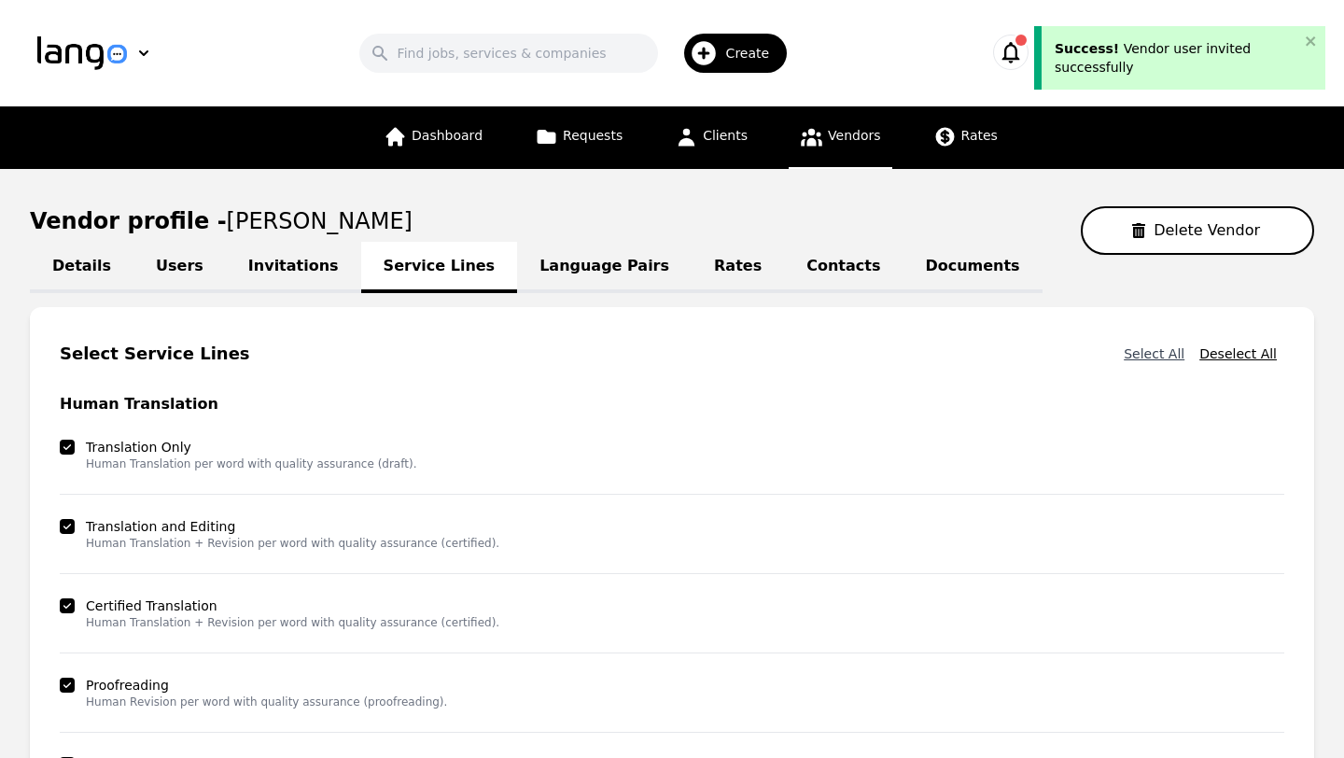
checkbox input "true"
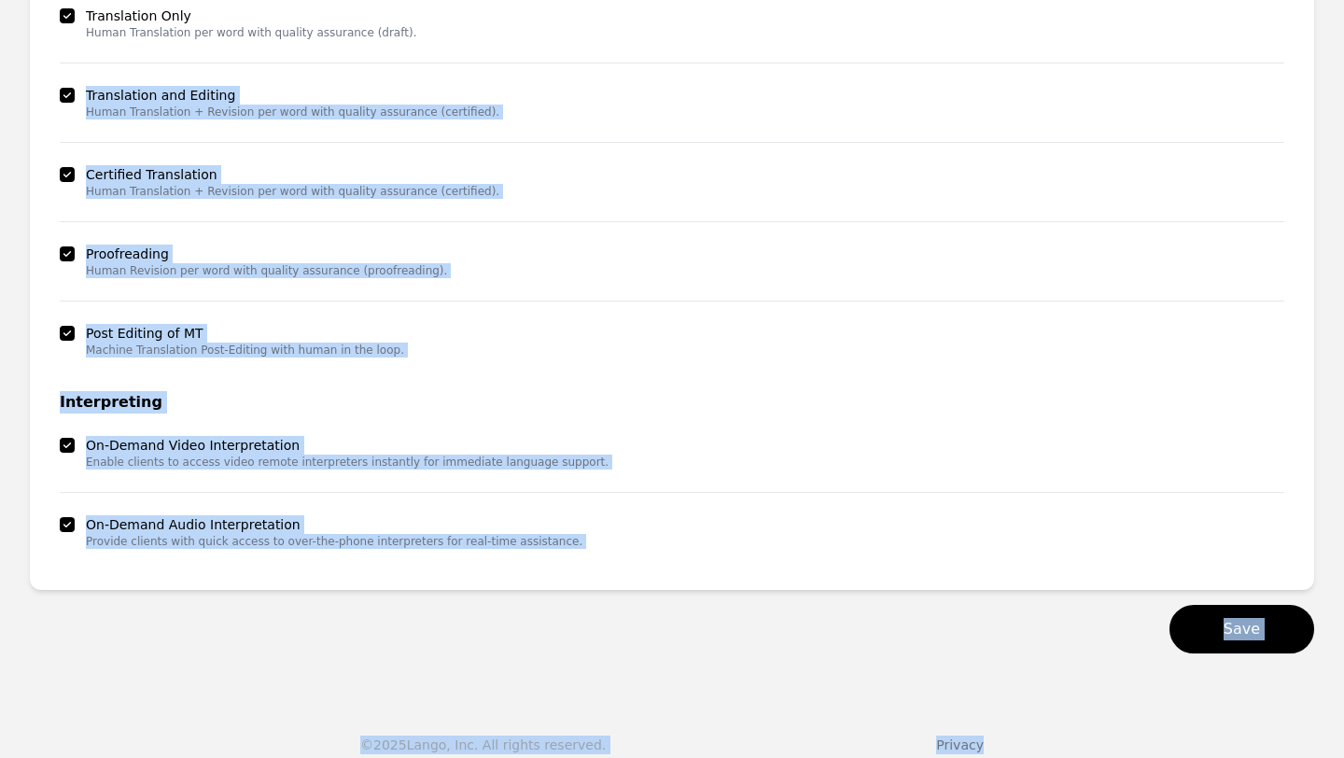
scroll to position [450, 0]
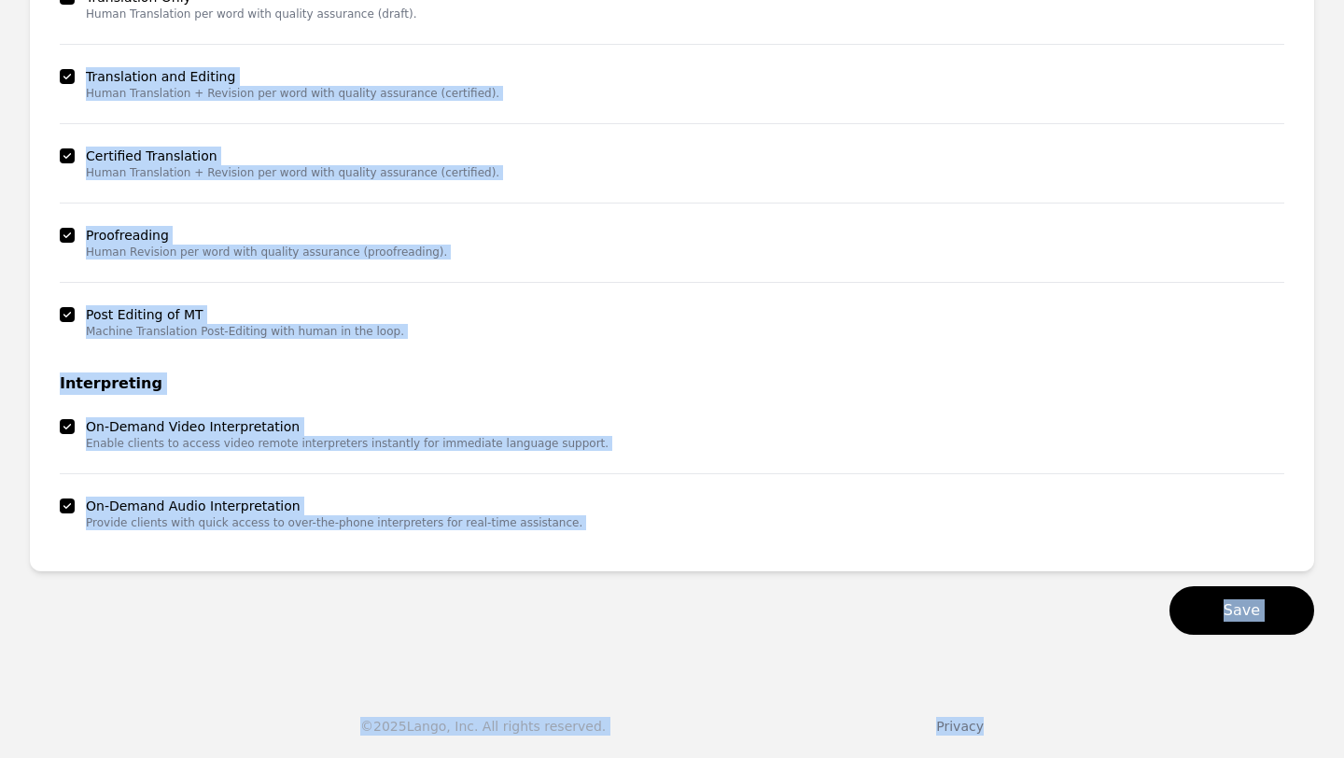
drag, startPoint x: 1333, startPoint y: 512, endPoint x: 1341, endPoint y: 757, distance: 244.6
click at [1213, 592] on button "Save" at bounding box center [1241, 610] width 145 height 49
click at [1219, 619] on button "Save" at bounding box center [1241, 610] width 145 height 49
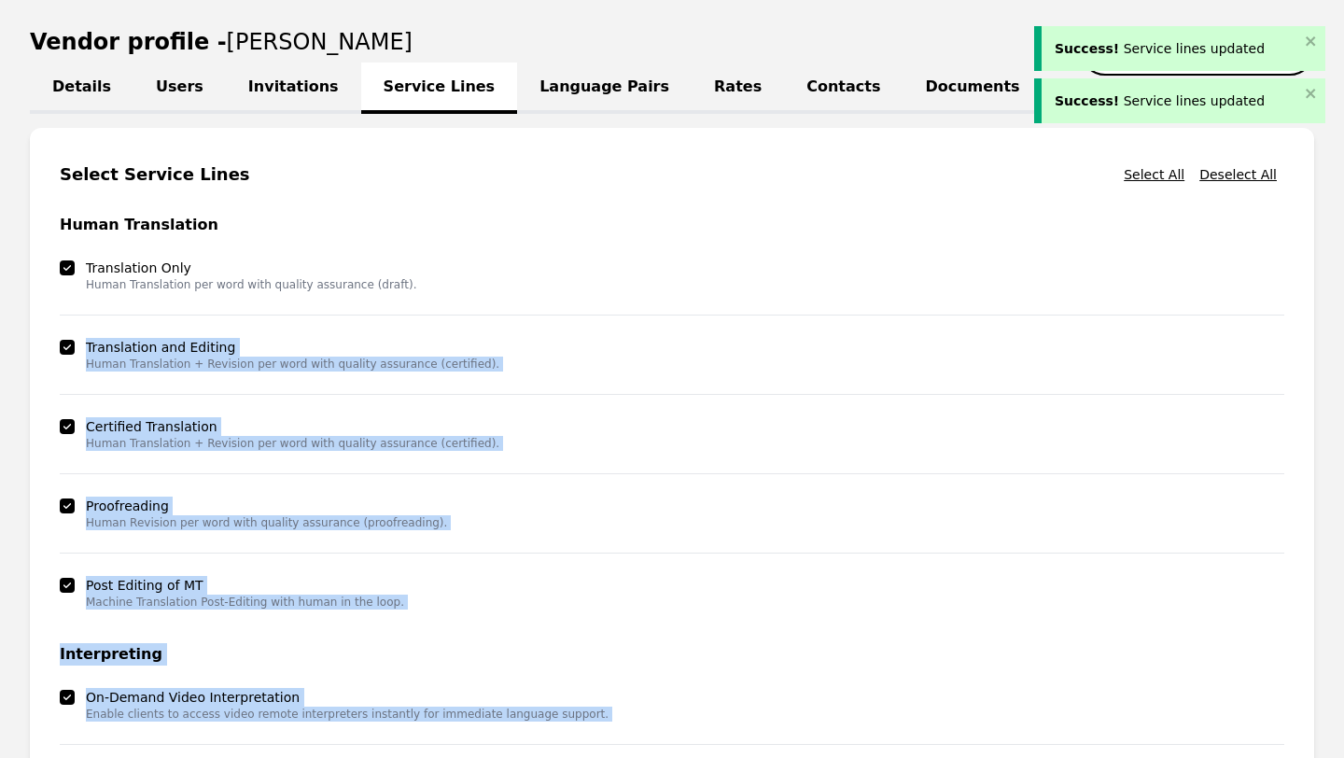
scroll to position [151, 0]
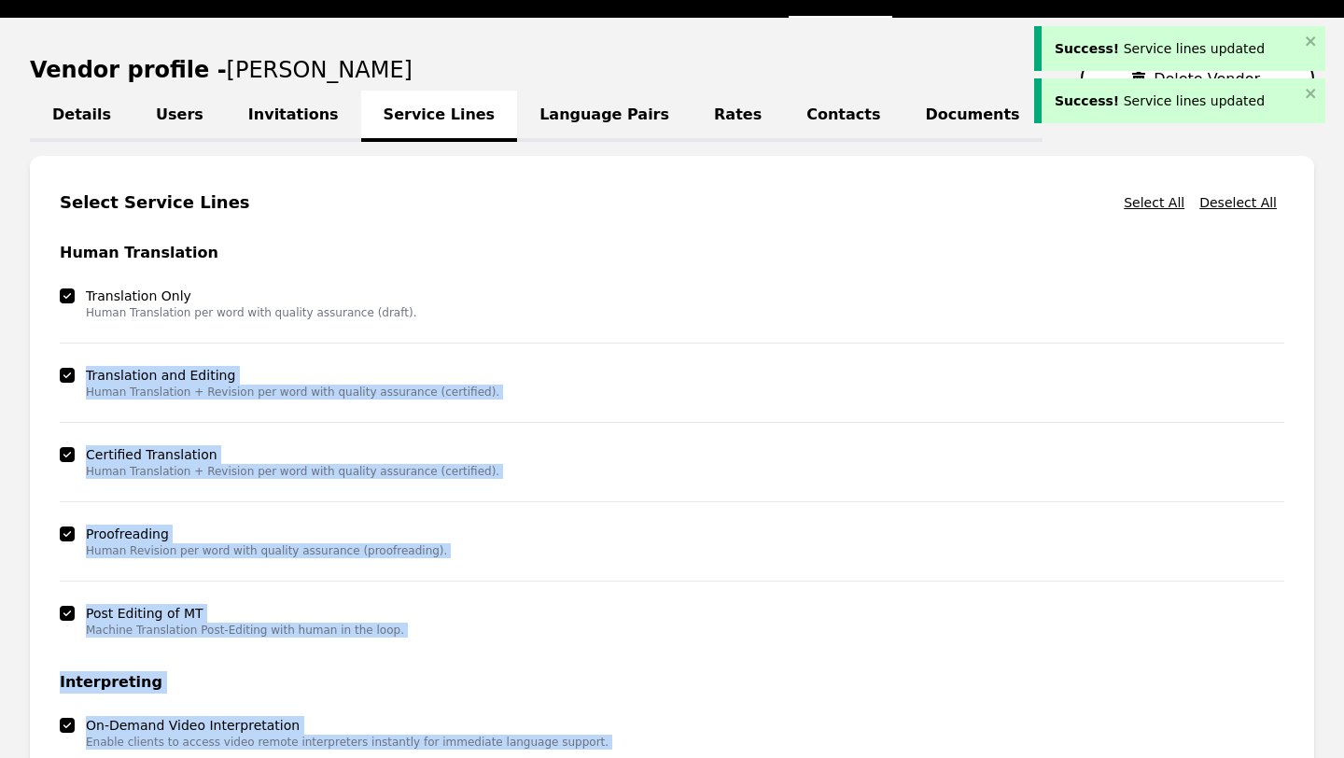
click at [543, 103] on link "Language Pairs" at bounding box center [604, 116] width 174 height 51
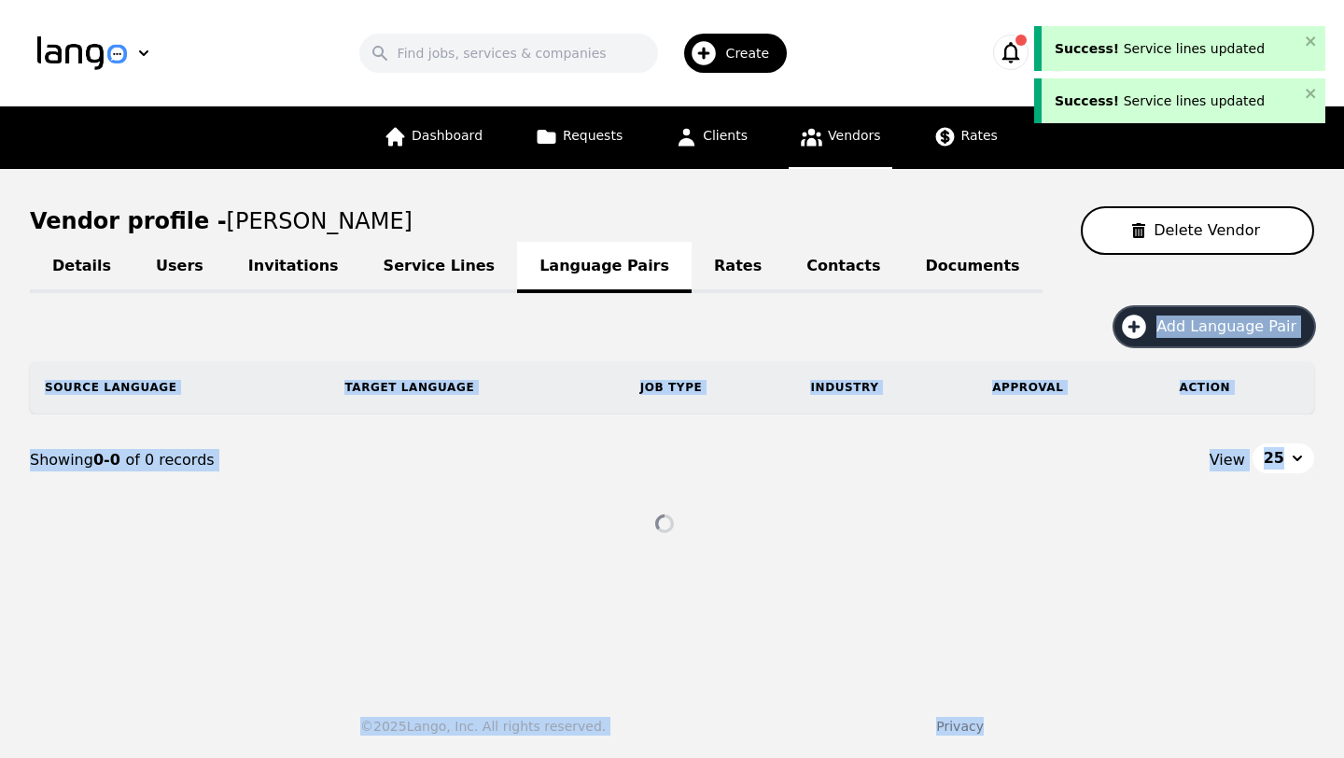
click at [1222, 324] on span "Add Language Pair" at bounding box center [1232, 326] width 153 height 22
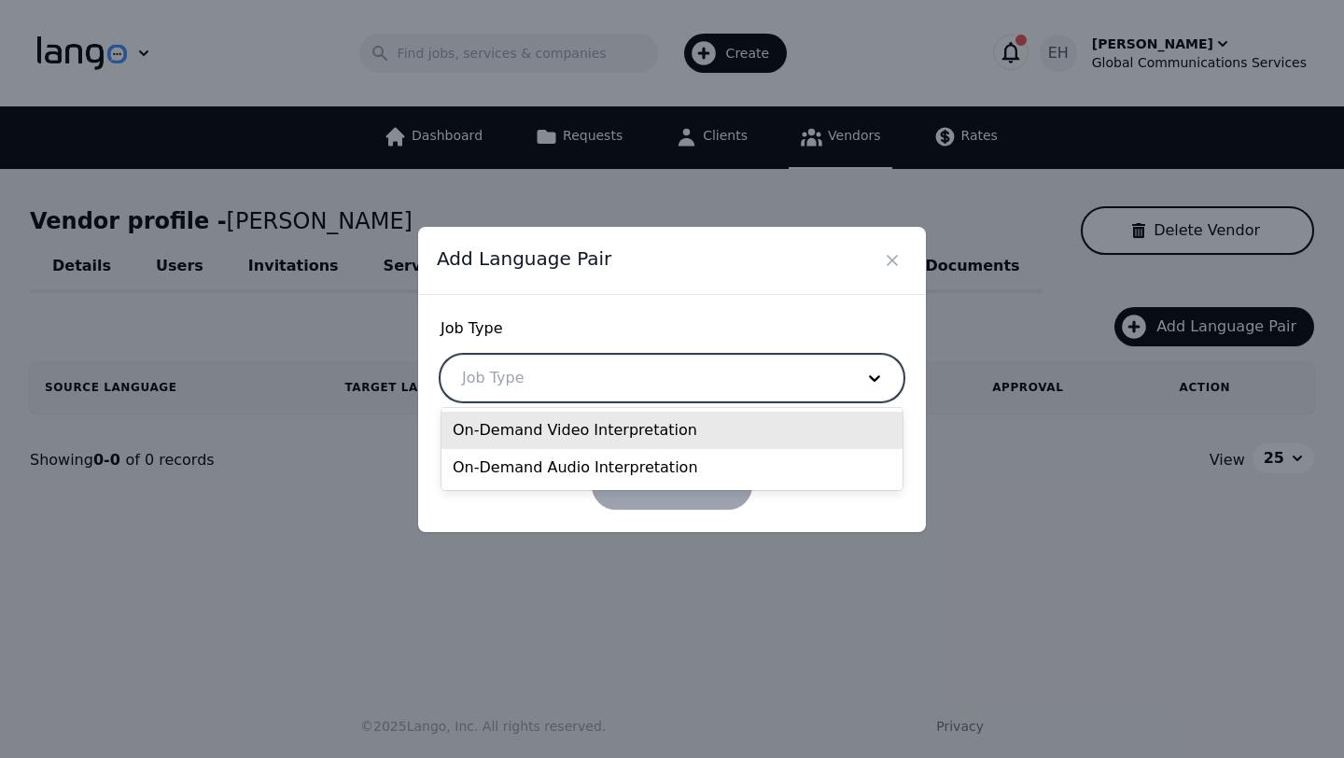
click at [650, 392] on div at bounding box center [643, 377] width 405 height 45
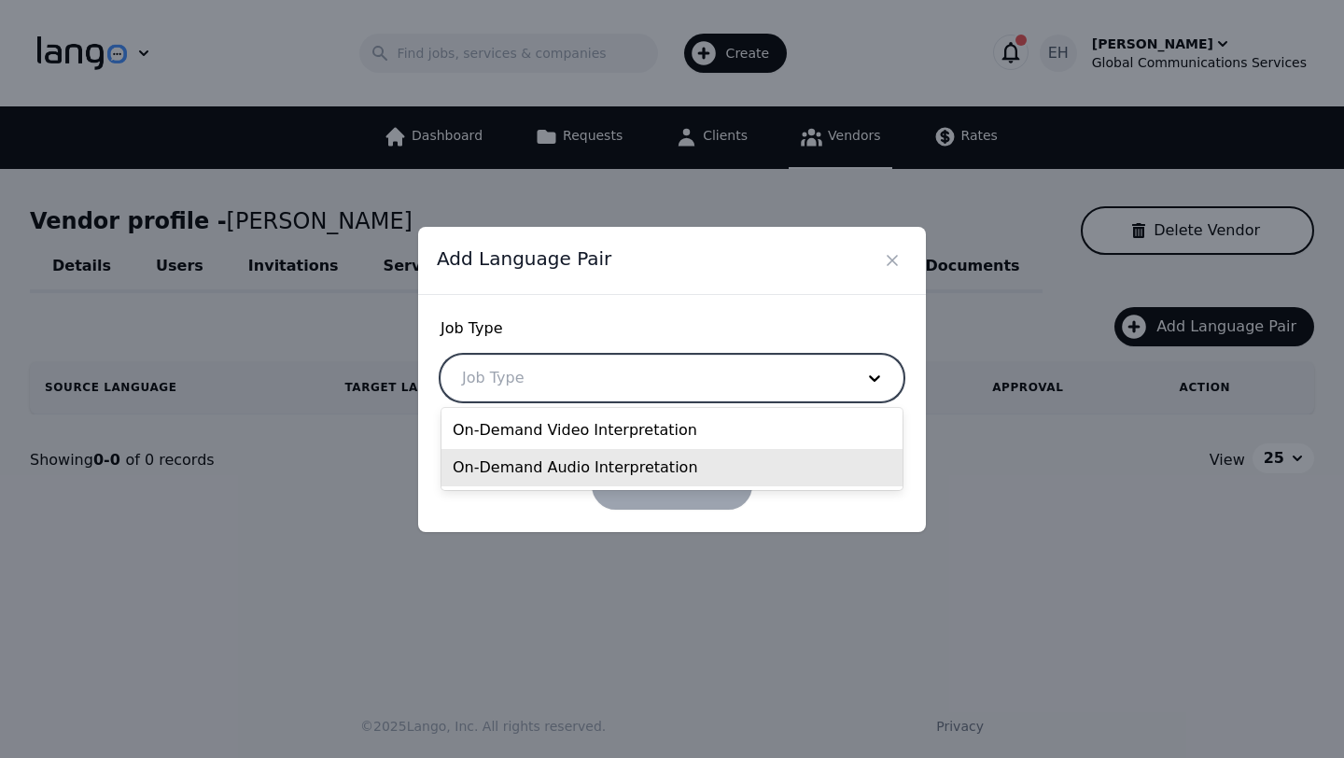
click at [590, 470] on div "On-Demand Audio Interpretation" at bounding box center [671, 467] width 461 height 37
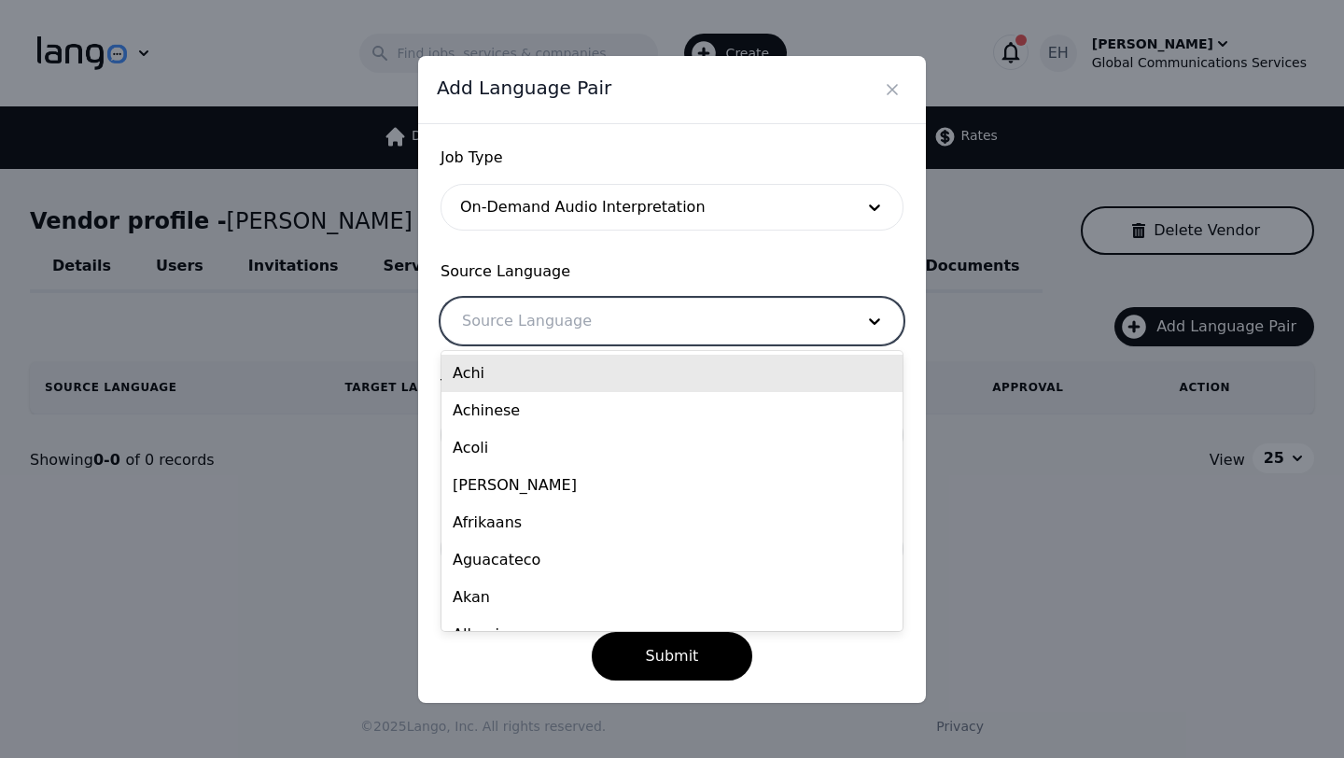
click at [573, 329] on div at bounding box center [643, 321] width 405 height 45
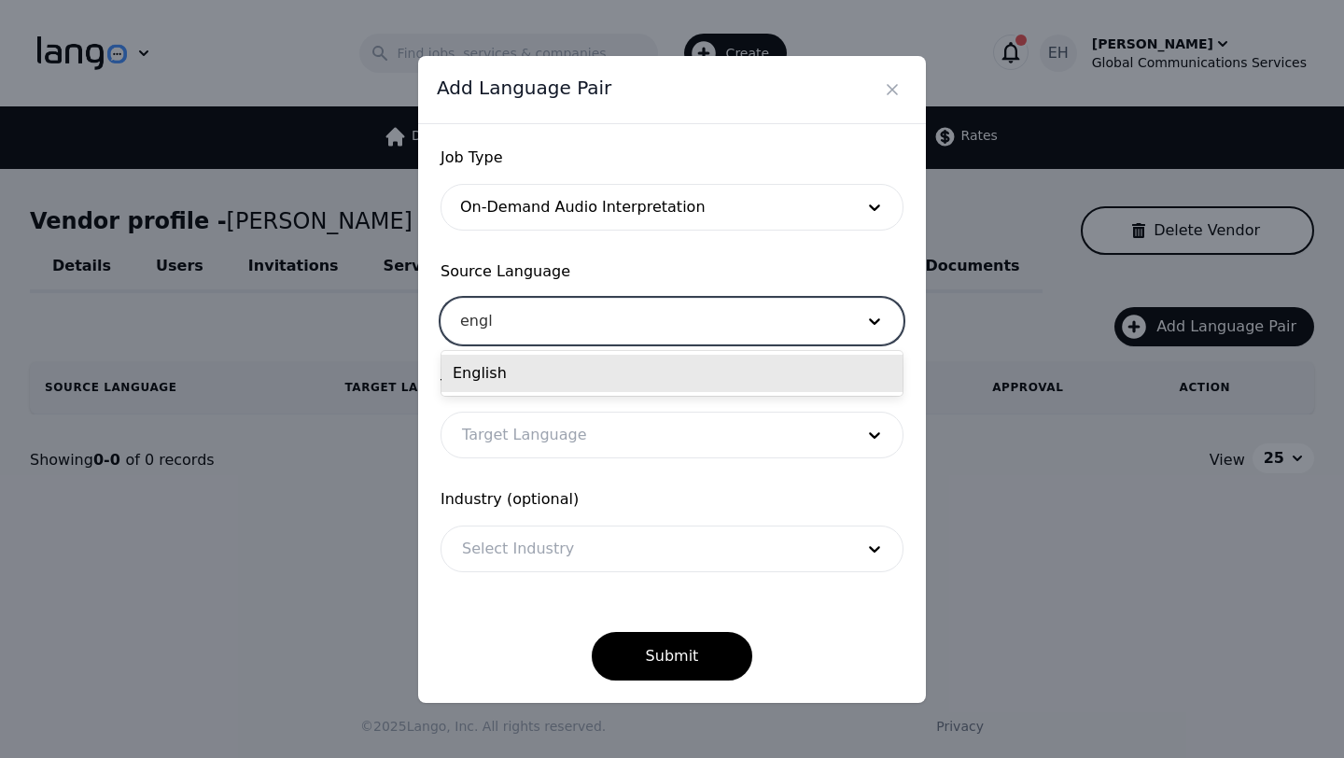
type input "engli"
click at [508, 372] on div "English" at bounding box center [671, 373] width 461 height 37
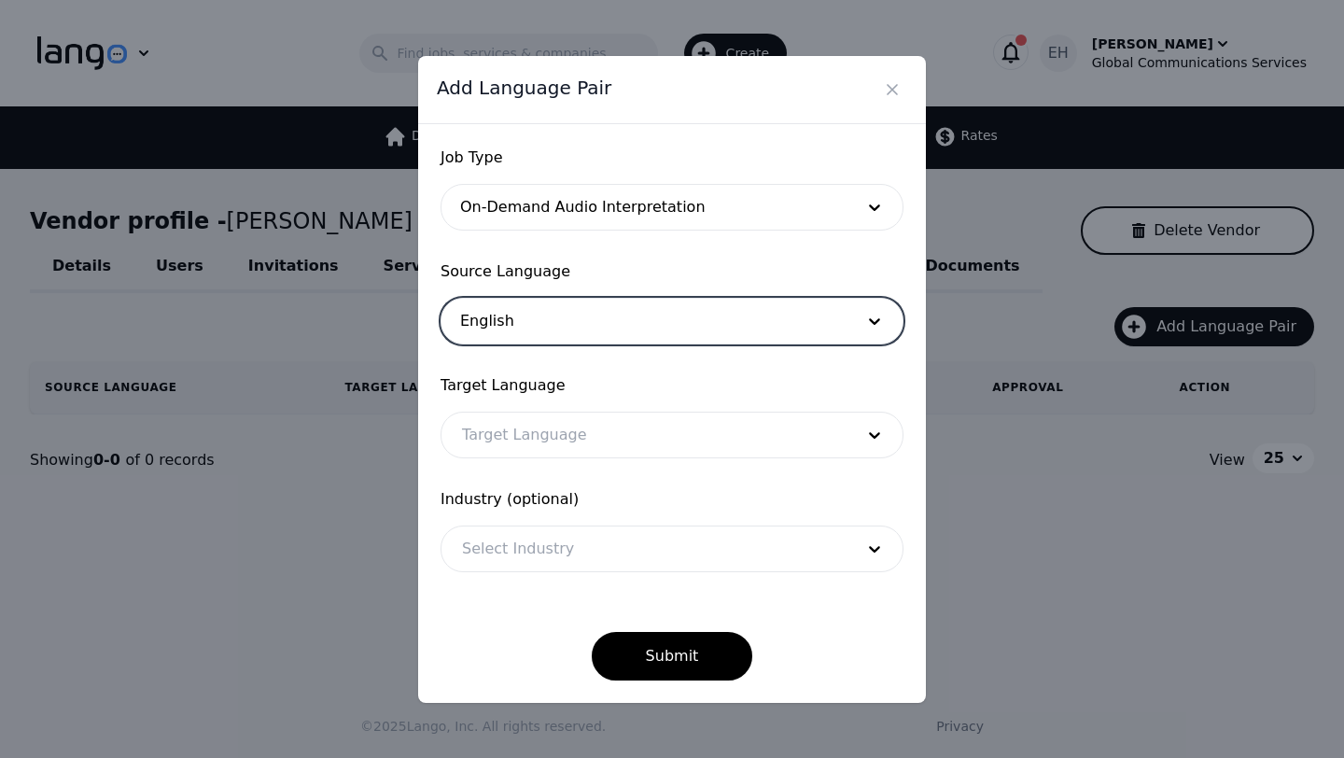
click at [508, 372] on form "Job Type On-Demand Audio Interpretation Source Language option English, selecte…" at bounding box center [671, 413] width 463 height 534
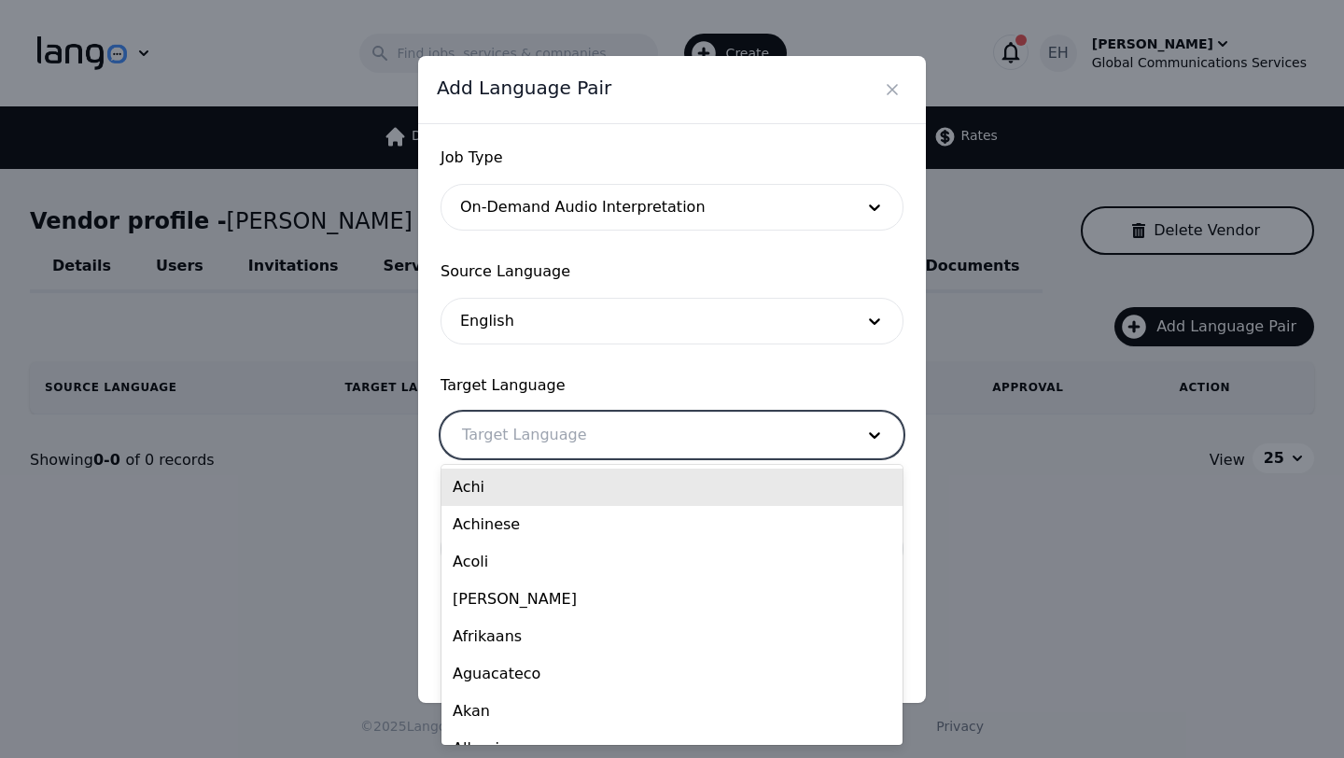
click at [508, 432] on div at bounding box center [643, 434] width 405 height 45
type input "amh"
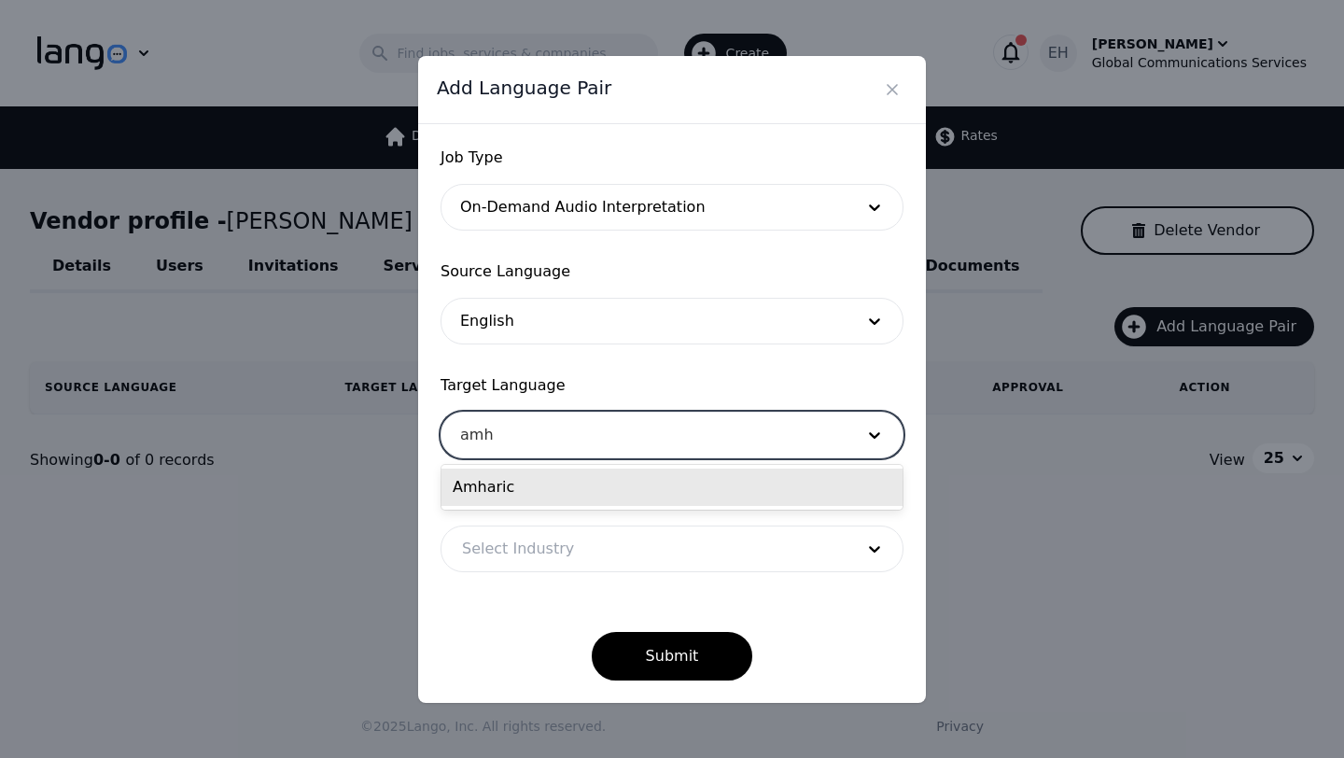
click at [469, 485] on div "Amharic" at bounding box center [671, 486] width 461 height 37
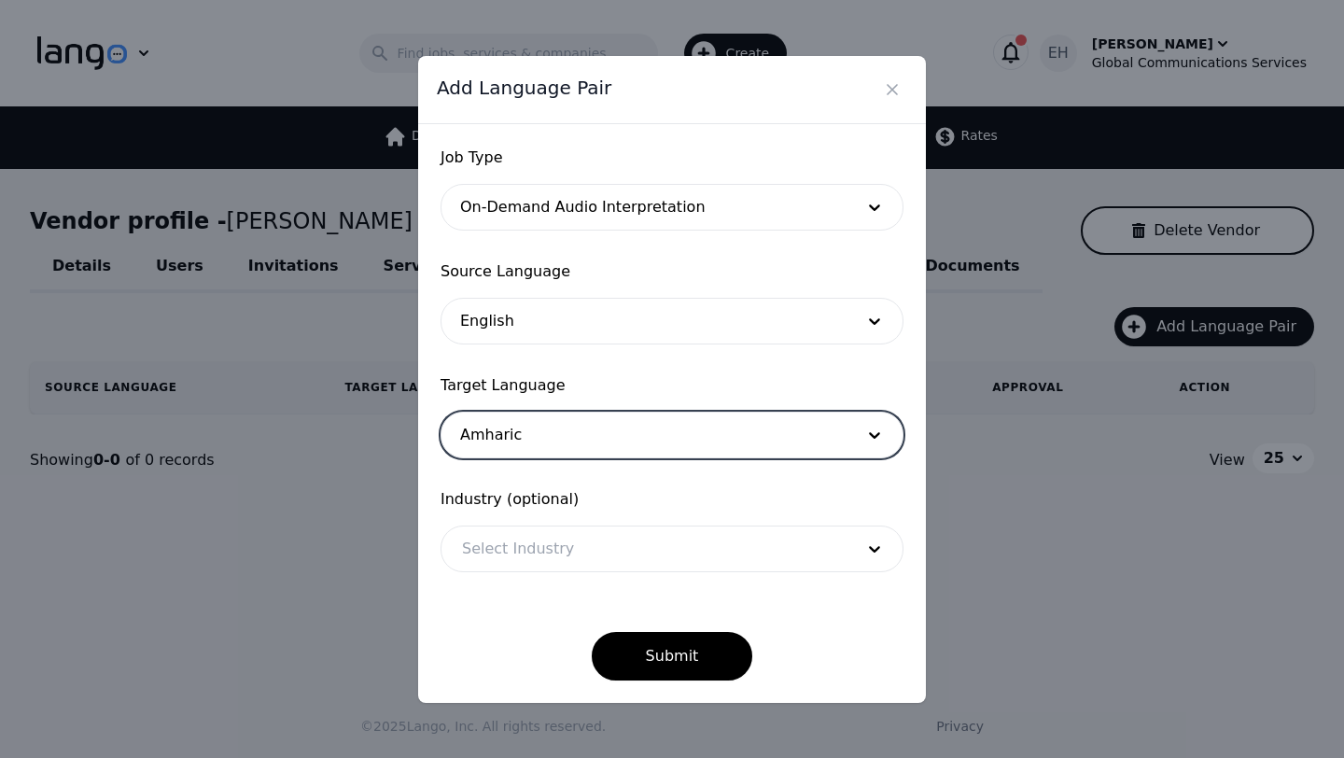
click at [527, 535] on div at bounding box center [643, 548] width 405 height 45
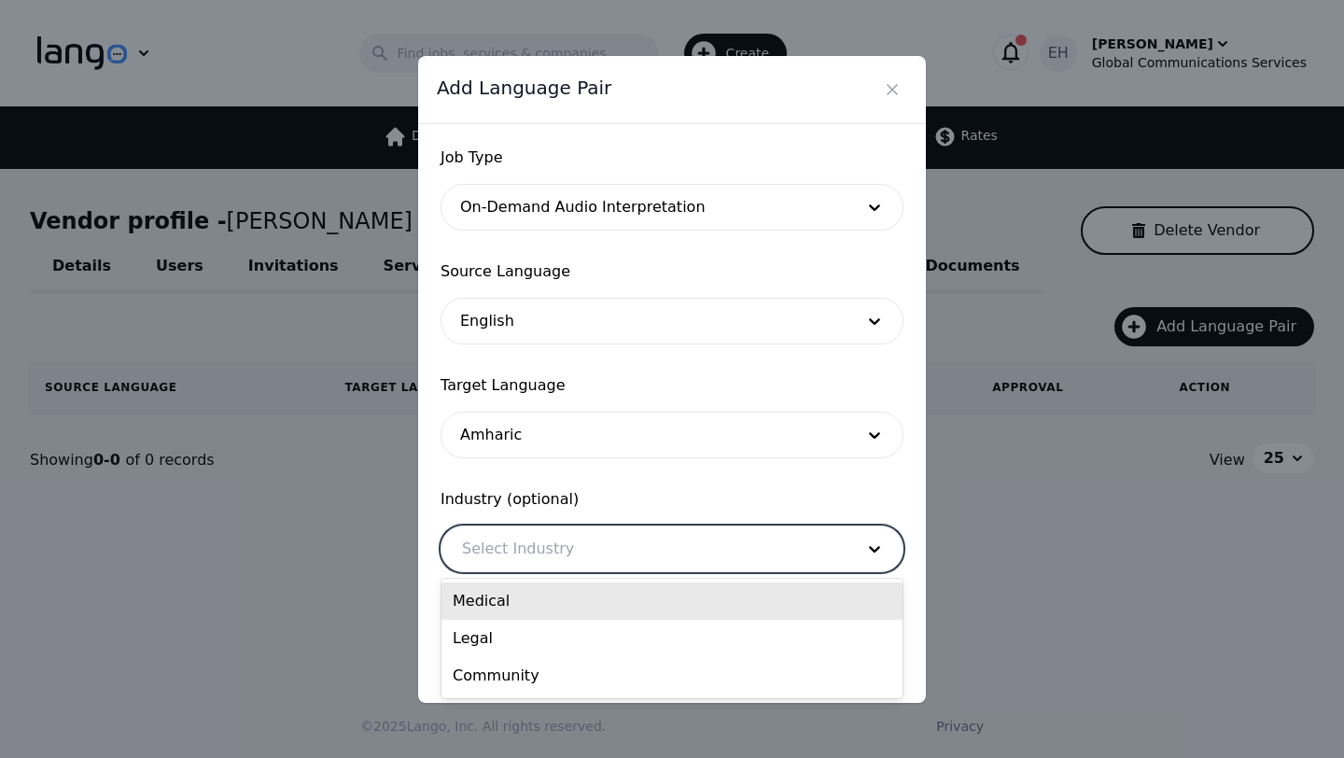
click at [517, 601] on div "Medical" at bounding box center [671, 600] width 461 height 37
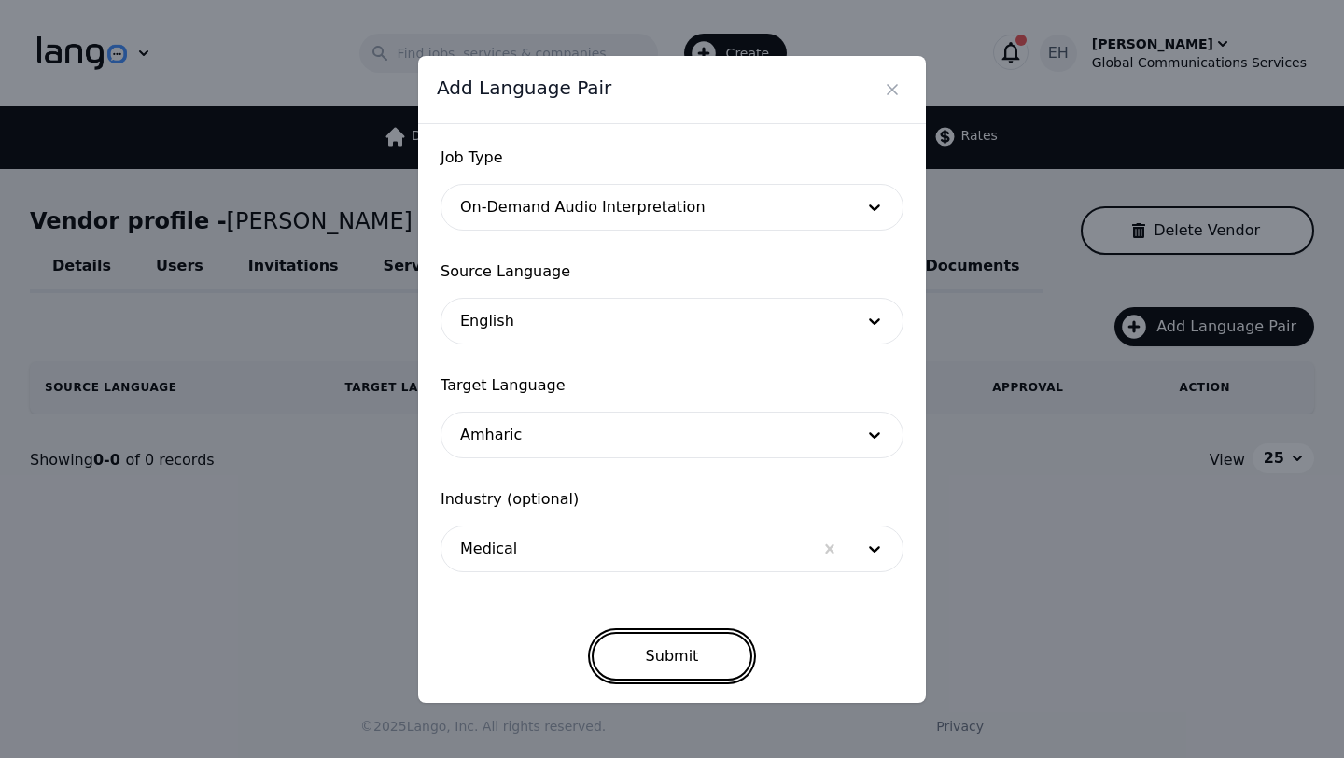
click at [683, 651] on button "Submit" at bounding box center [672, 656] width 161 height 49
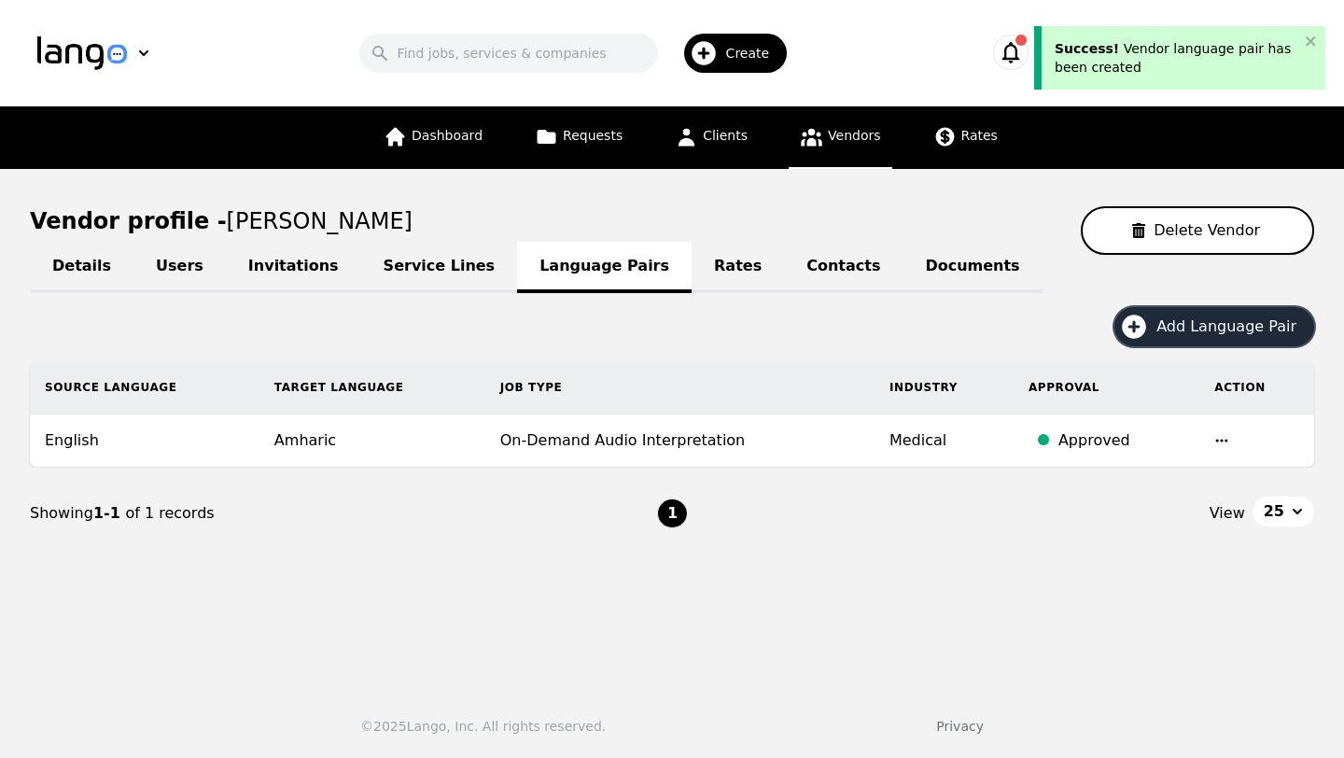
click at [1216, 338] on button "Add Language Pair" at bounding box center [1214, 326] width 200 height 39
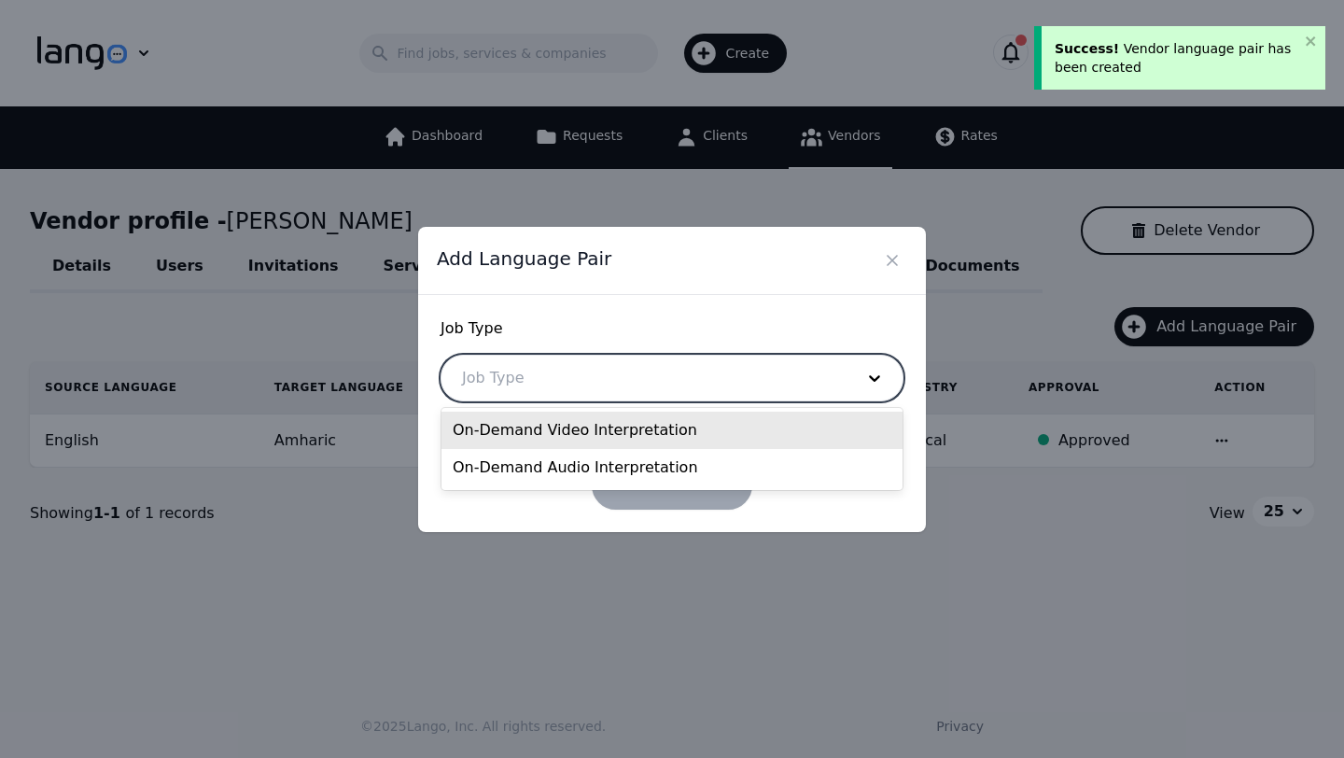
click at [633, 370] on div at bounding box center [643, 377] width 405 height 45
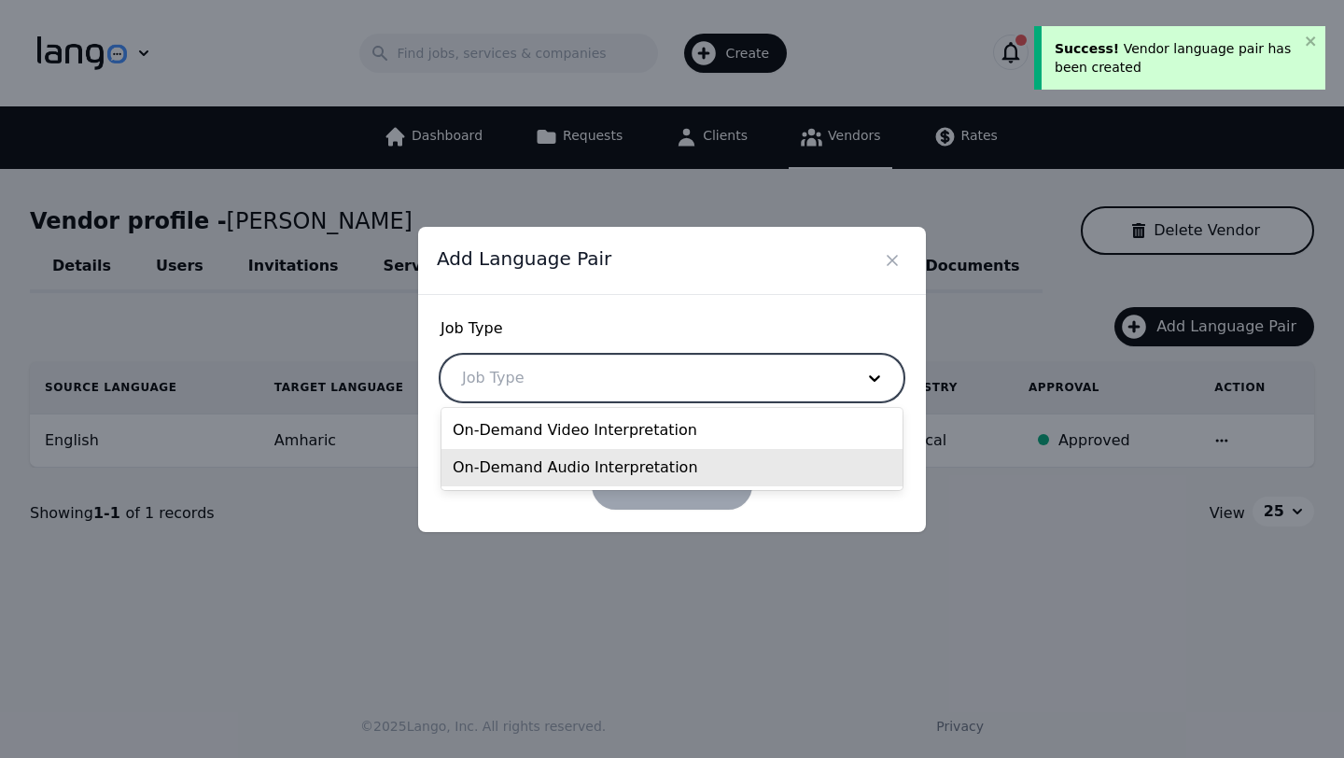
click at [592, 459] on div "On-Demand Audio Interpretation" at bounding box center [671, 467] width 461 height 37
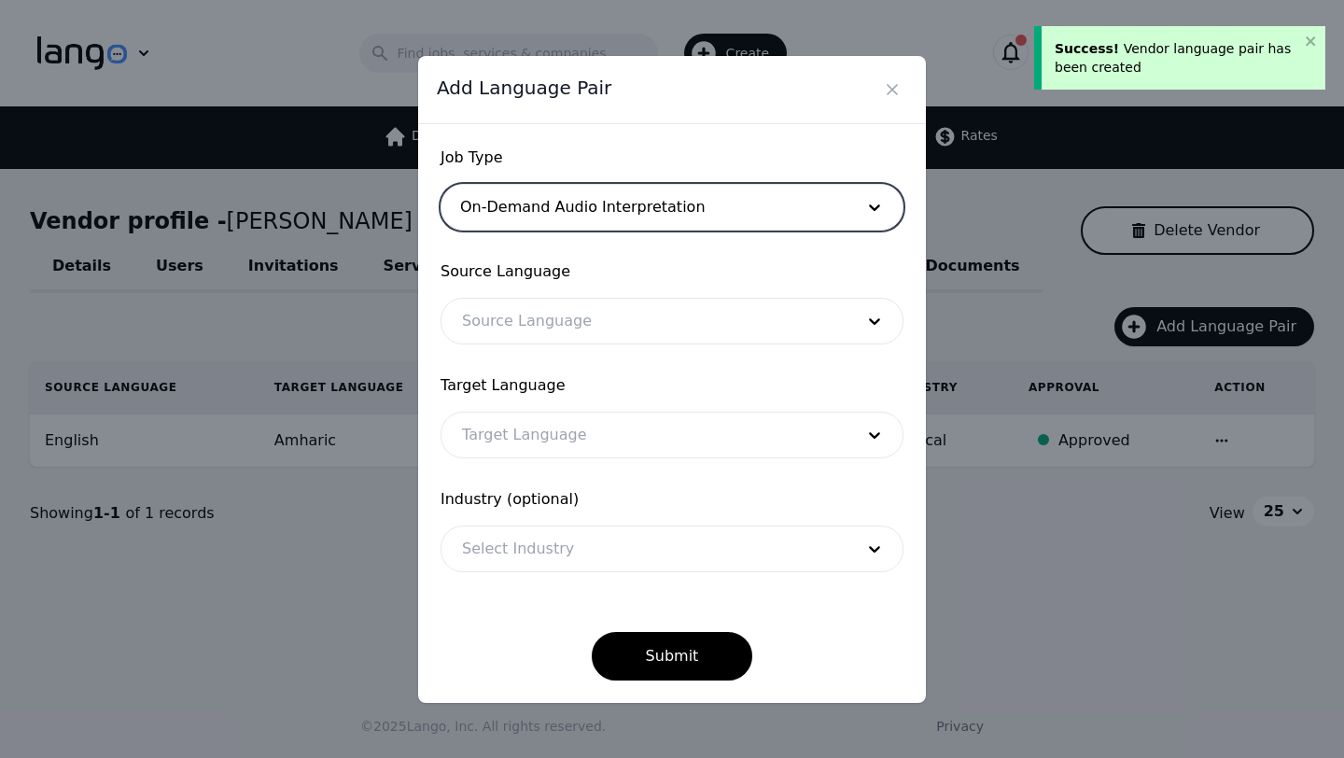
click at [556, 305] on div at bounding box center [643, 321] width 405 height 45
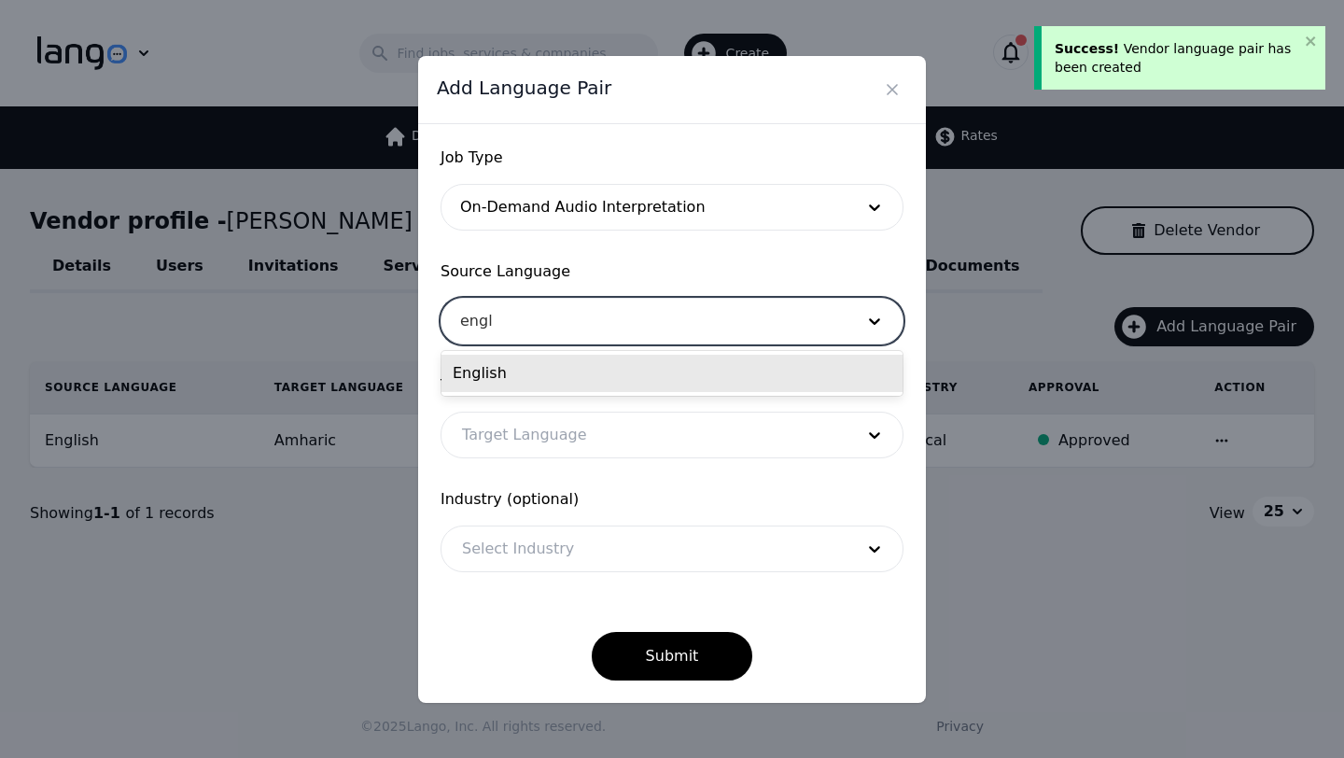
type input "engli"
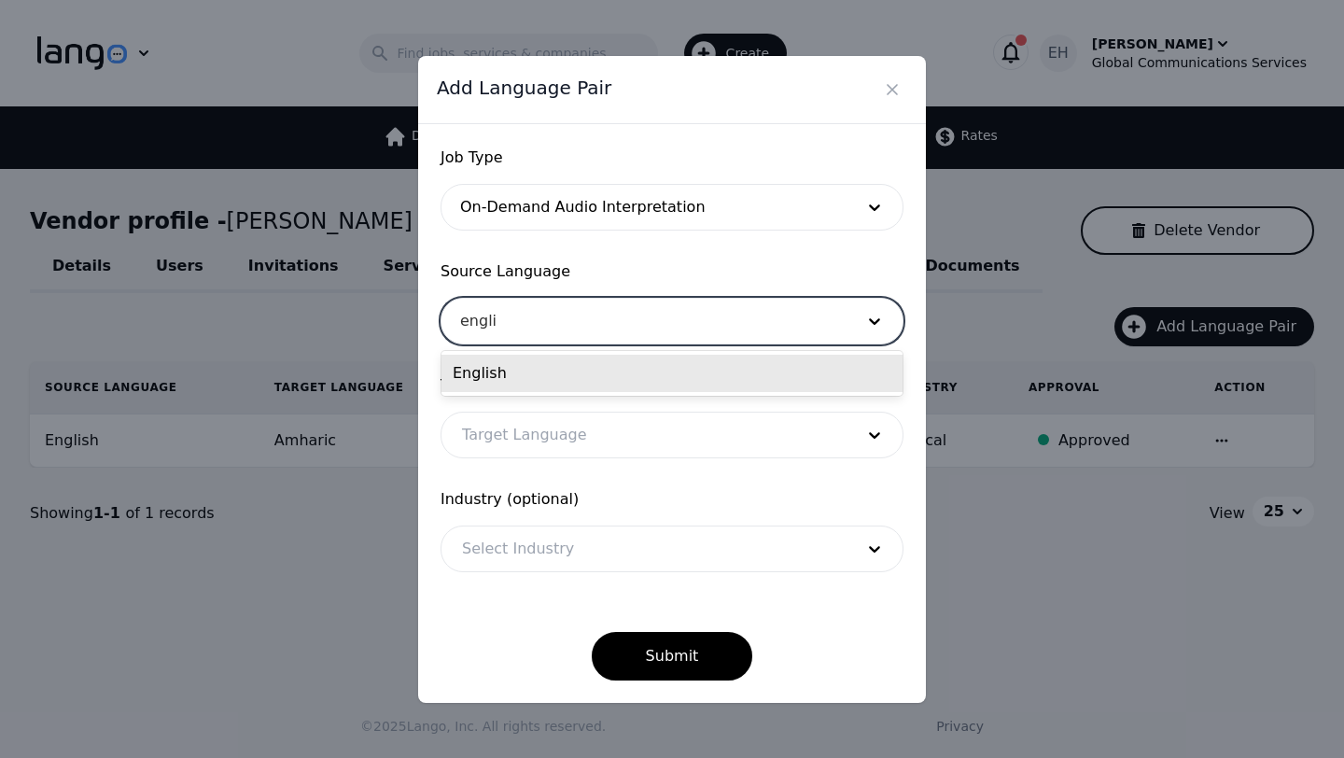
click at [512, 371] on div "English" at bounding box center [671, 373] width 461 height 37
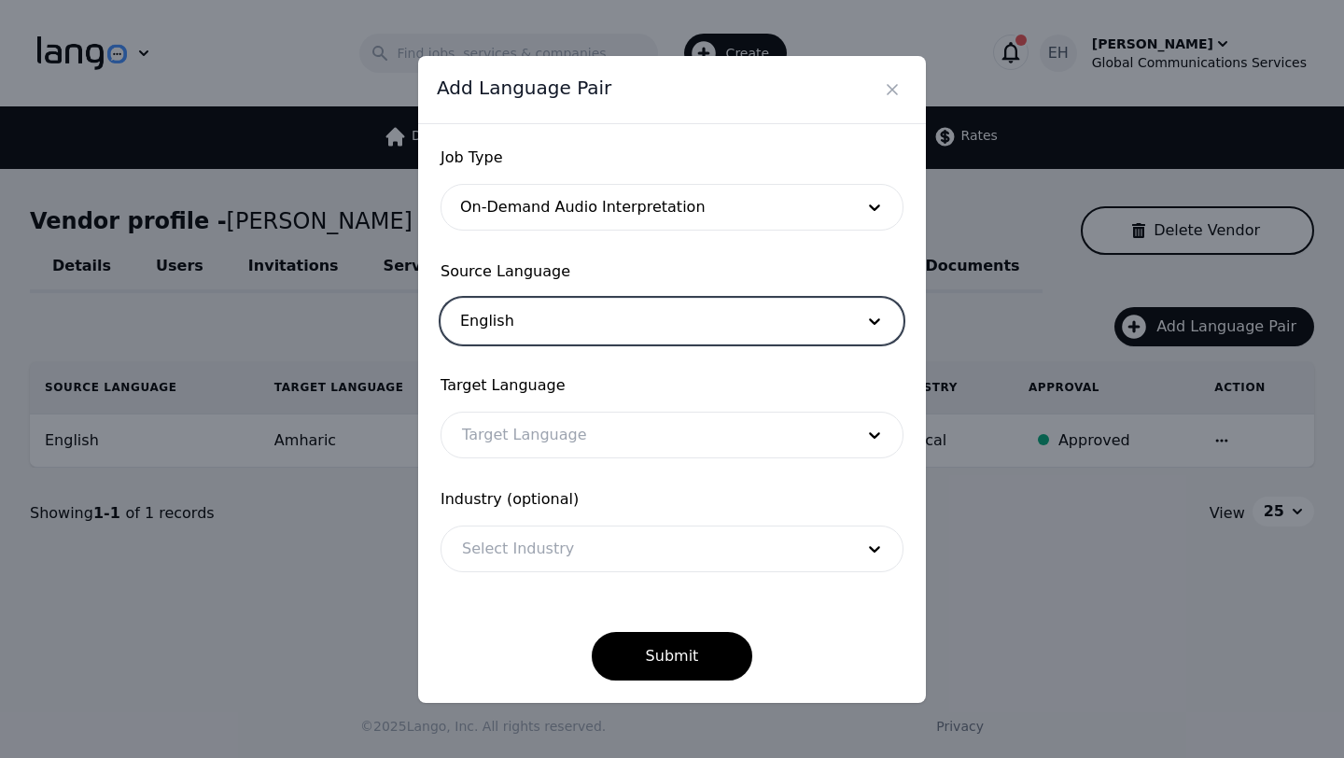
click at [509, 451] on div at bounding box center [643, 434] width 405 height 45
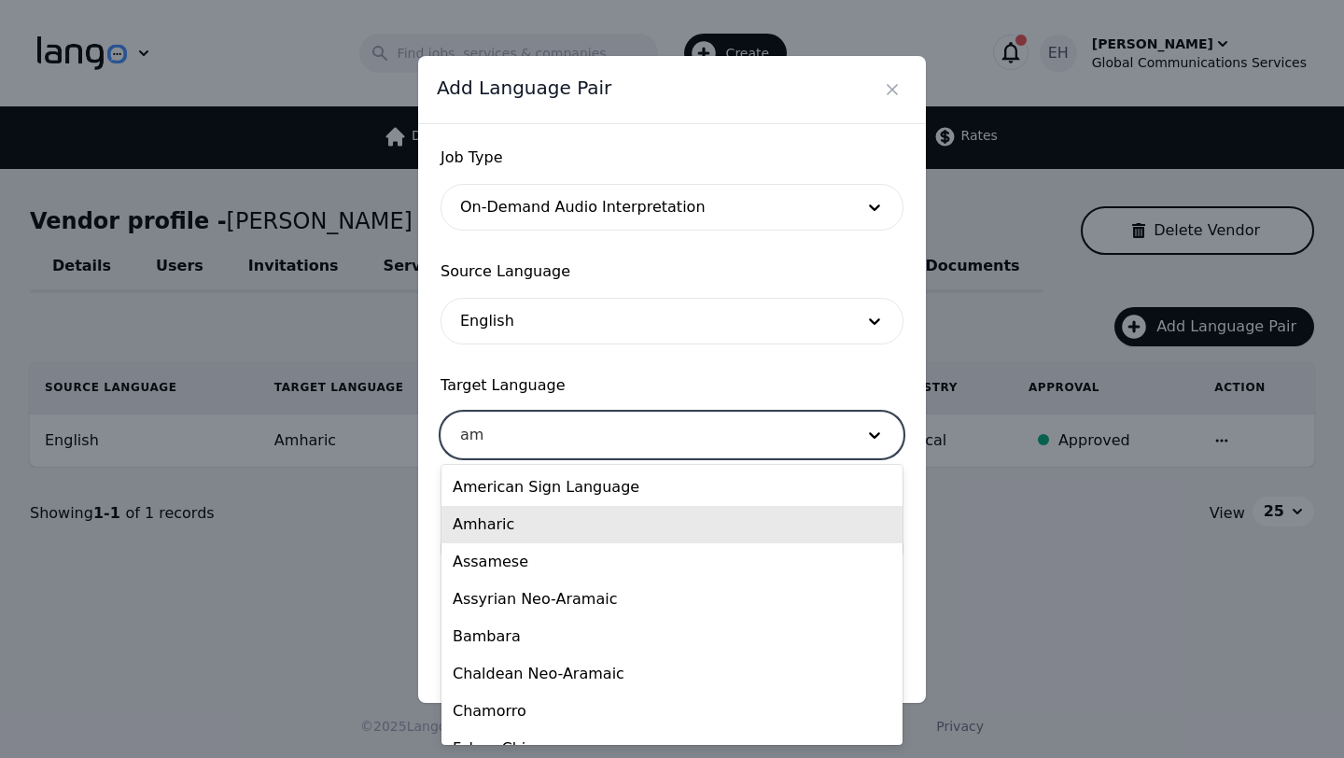
type input "a"
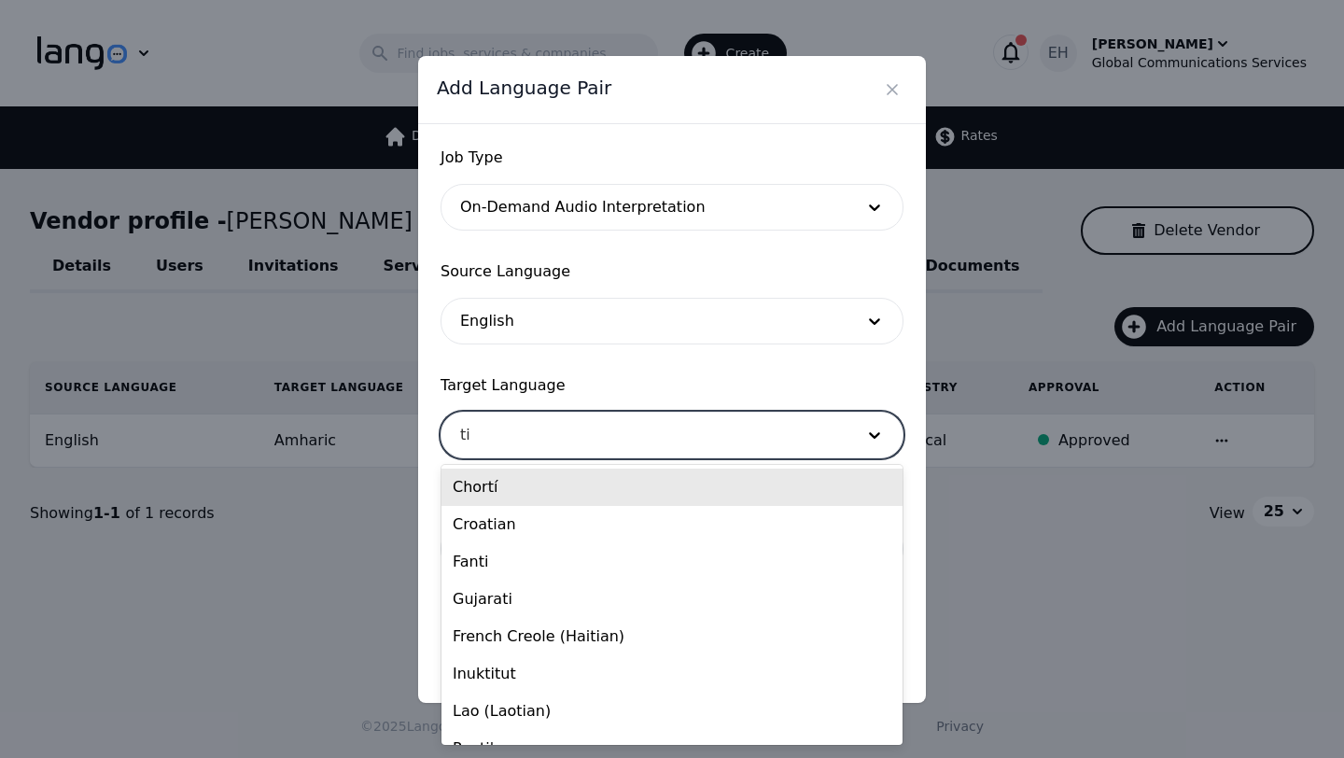
type input "tig"
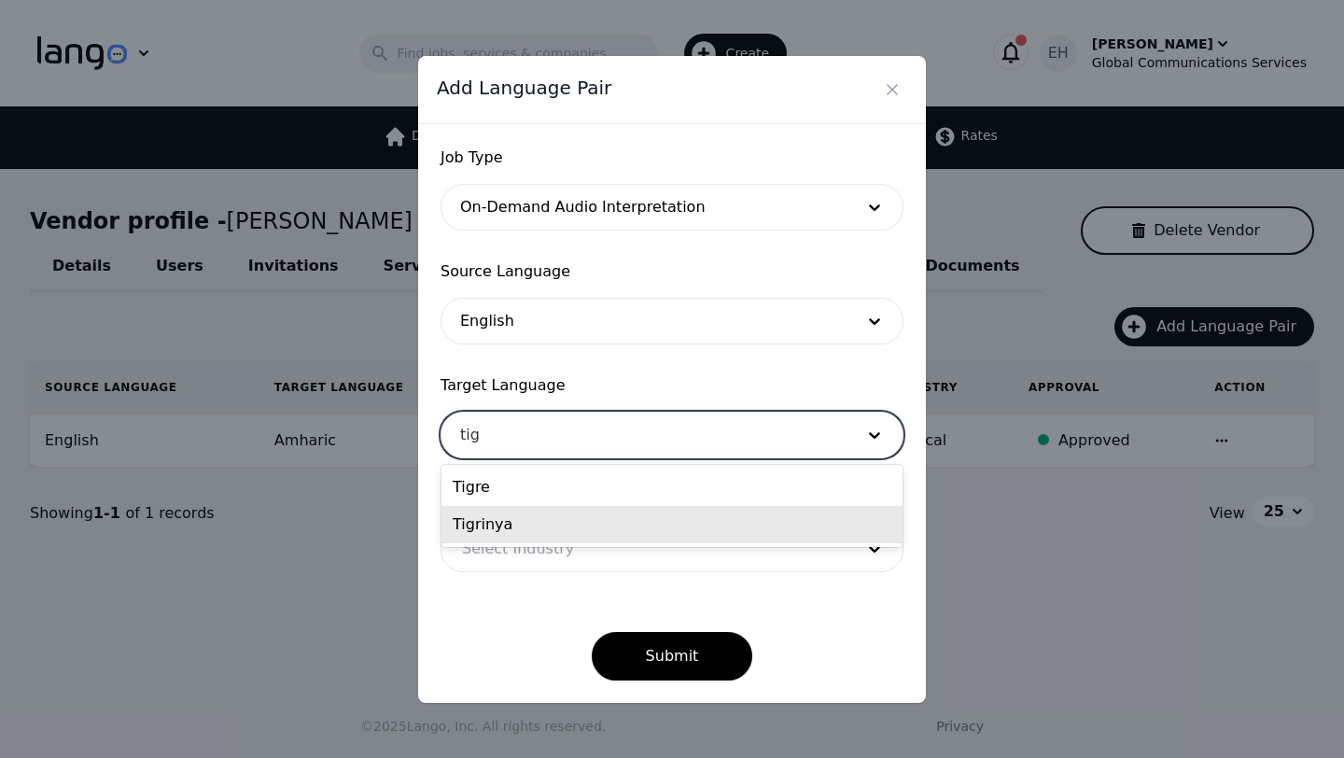
click at [531, 535] on div "Tigrinya" at bounding box center [671, 524] width 461 height 37
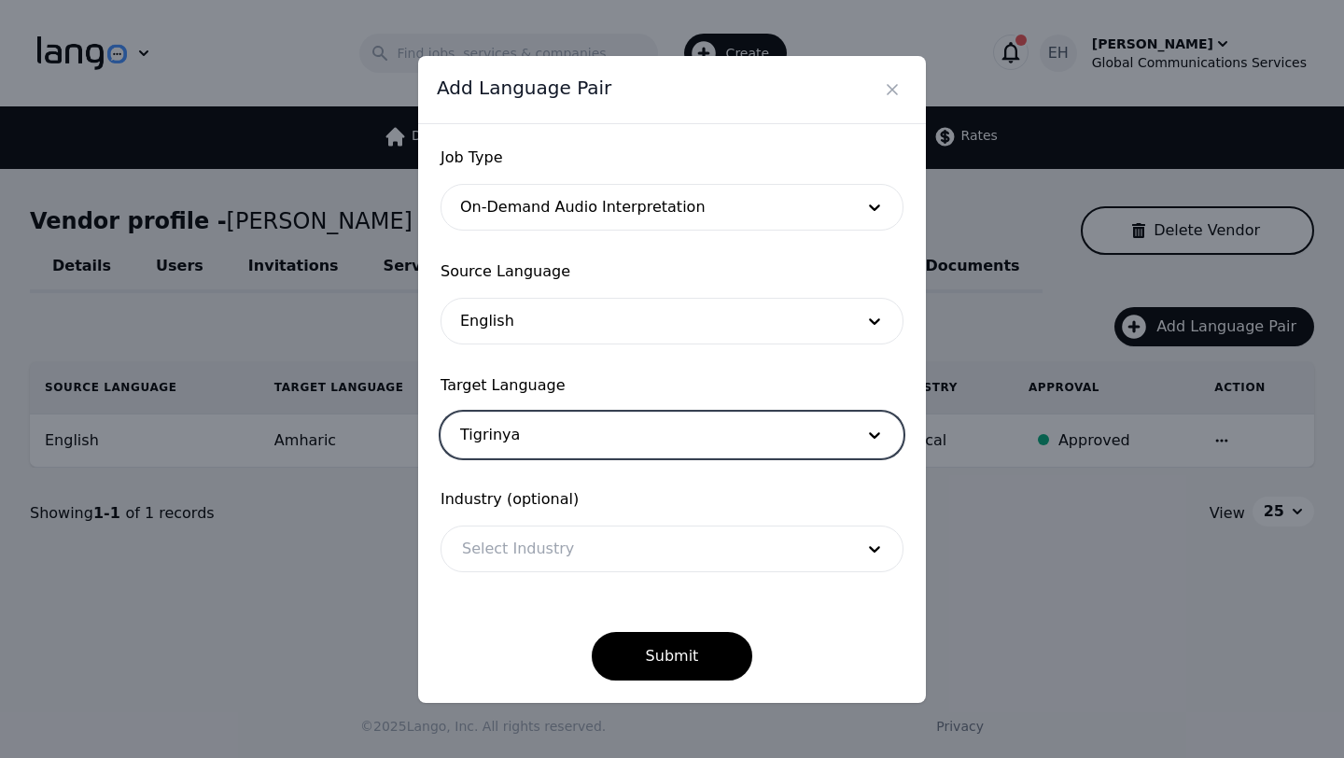
click at [532, 560] on div at bounding box center [643, 548] width 405 height 45
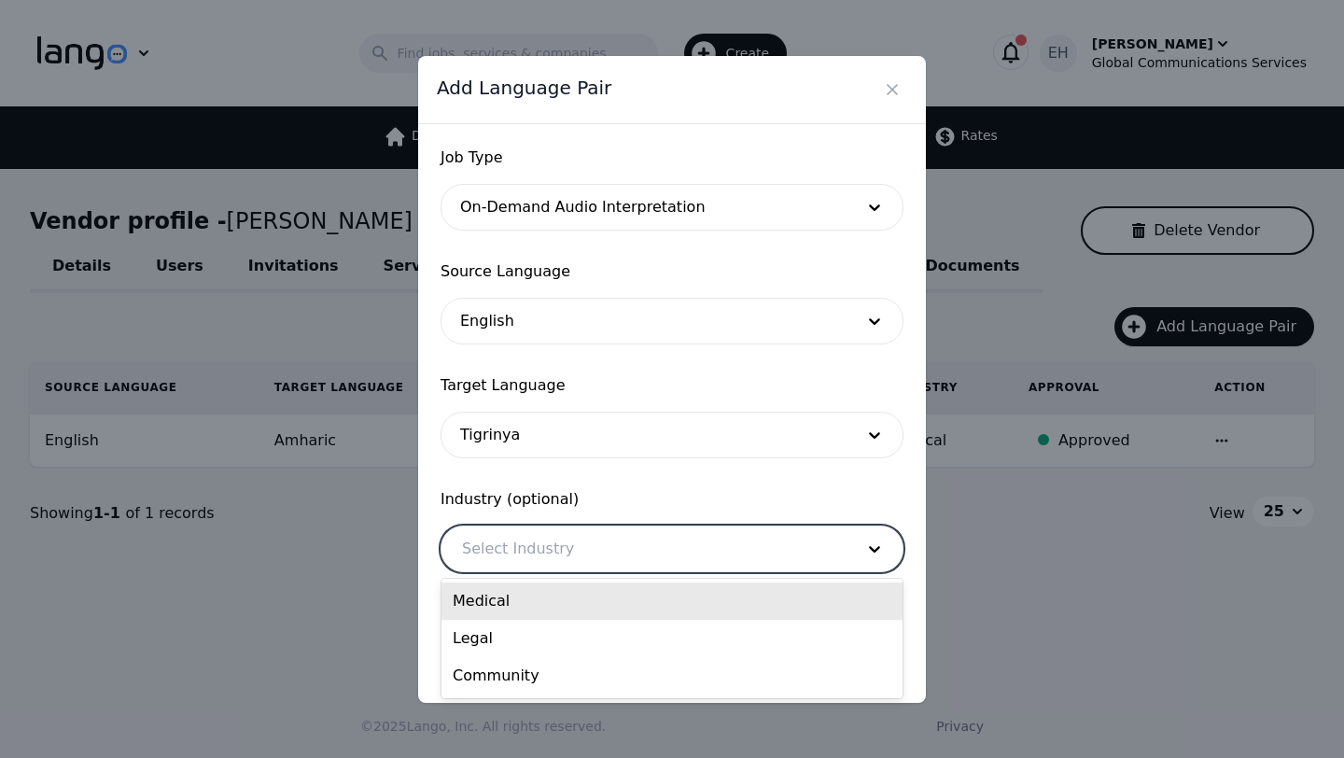
click at [525, 589] on div "Medical" at bounding box center [671, 600] width 461 height 37
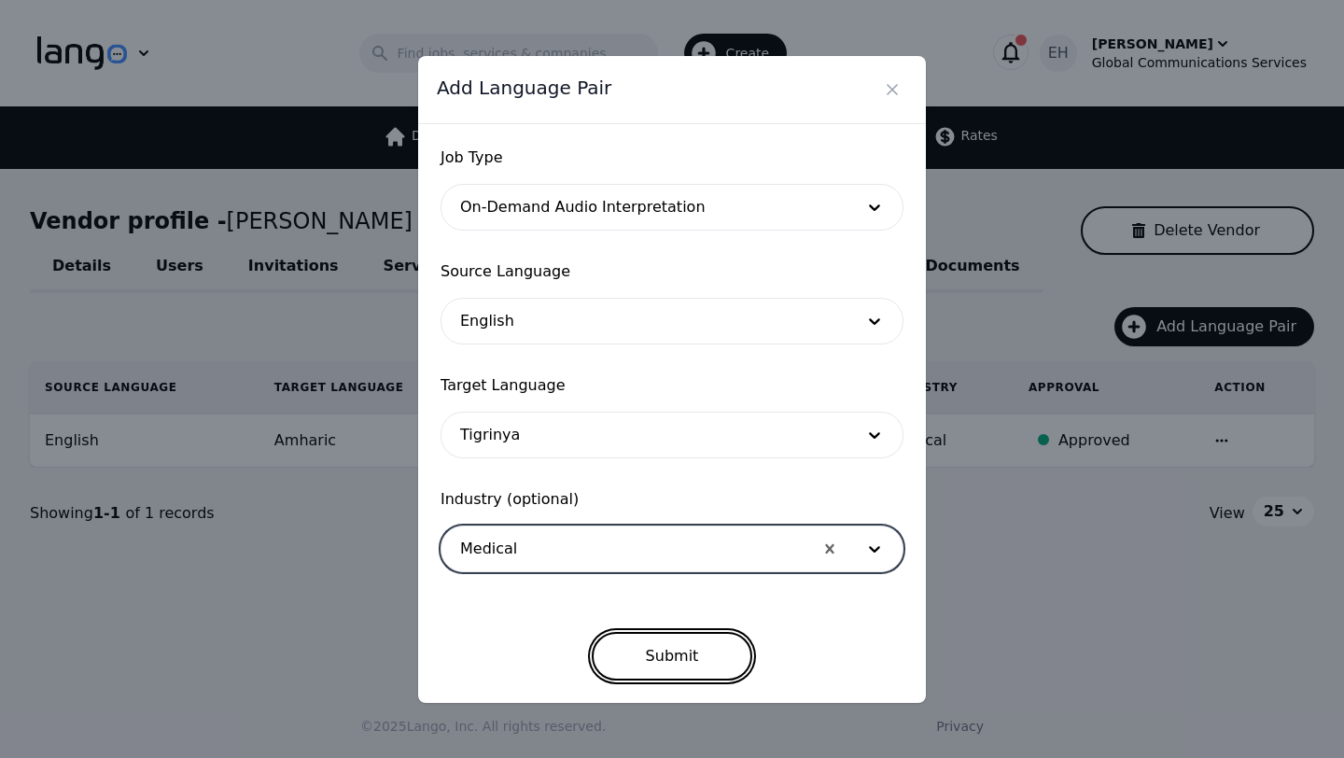
click at [658, 640] on button "Submit" at bounding box center [672, 656] width 161 height 49
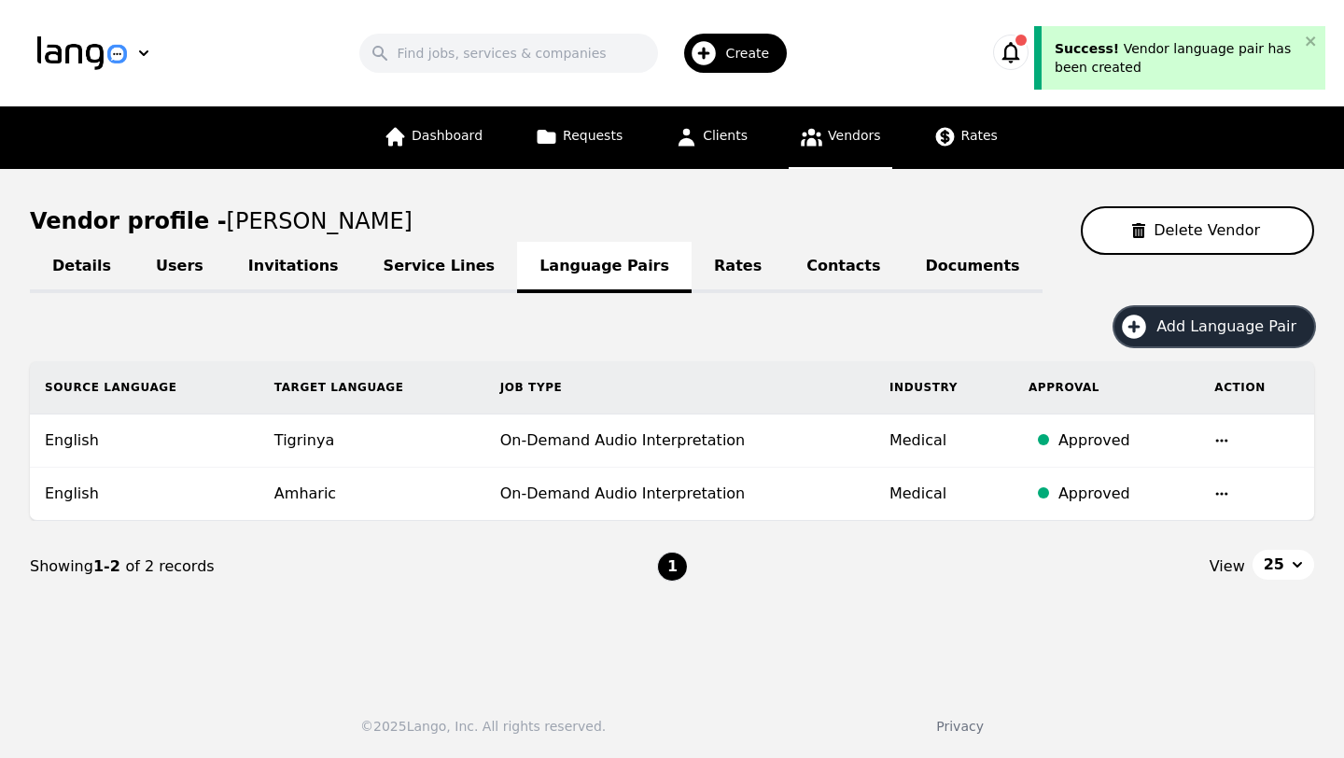
click at [1216, 333] on span "Add Language Pair" at bounding box center [1232, 326] width 153 height 22
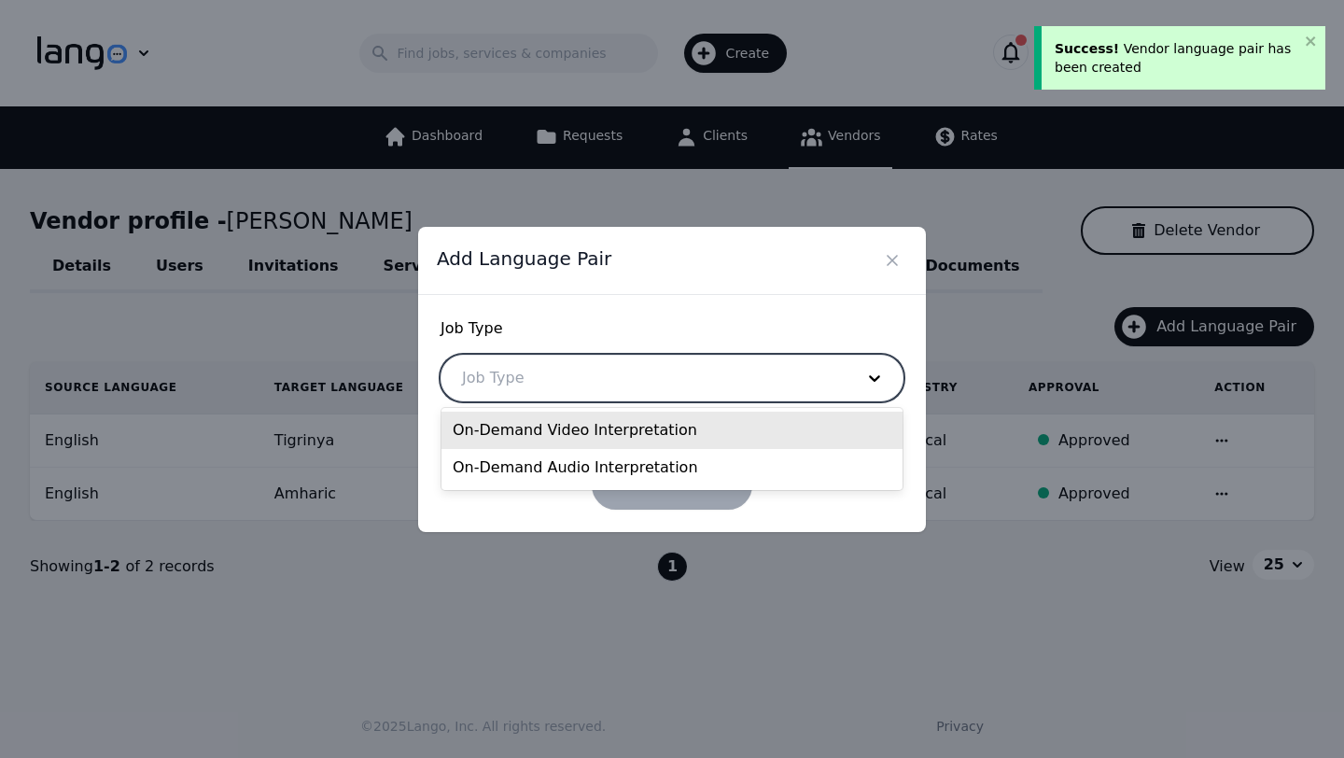
click at [615, 378] on div at bounding box center [643, 377] width 405 height 45
click at [597, 423] on div "On-Demand Video Interpretation" at bounding box center [671, 429] width 461 height 37
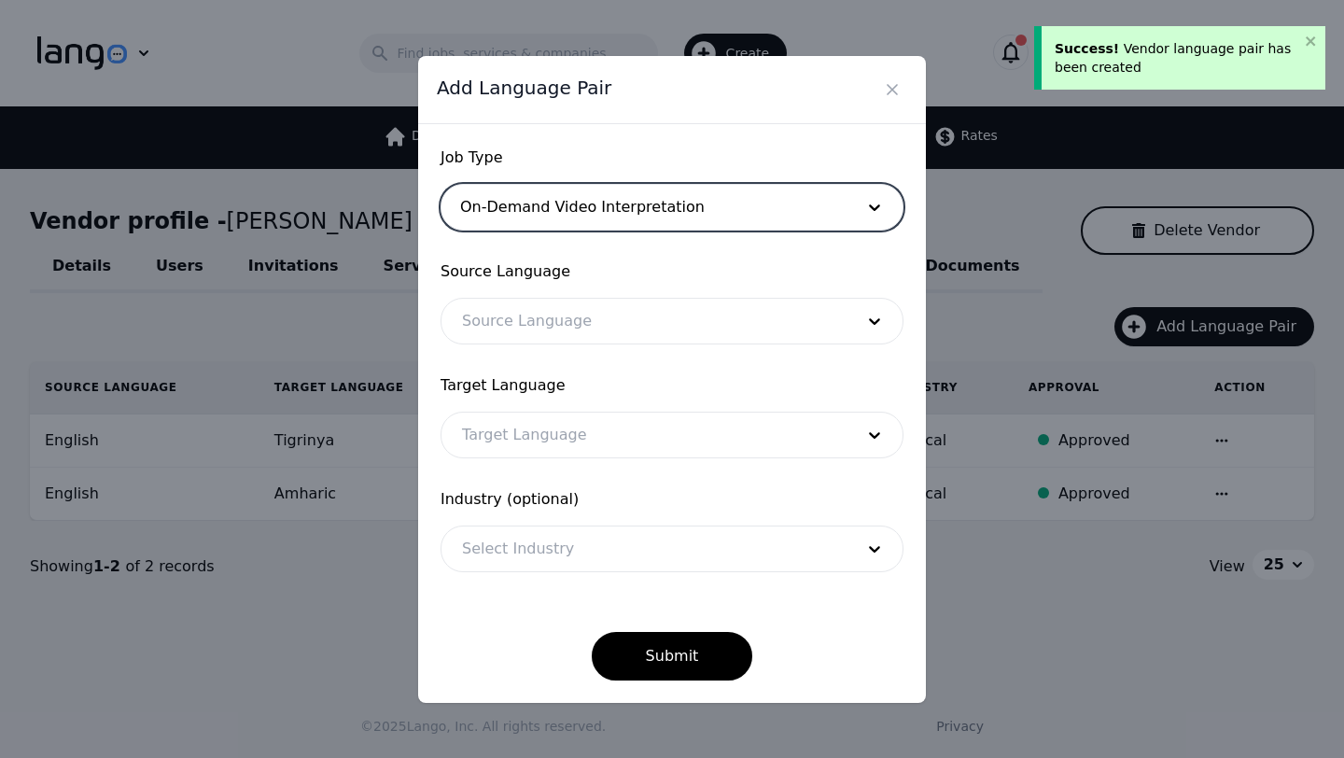
click at [545, 327] on div at bounding box center [643, 321] width 405 height 45
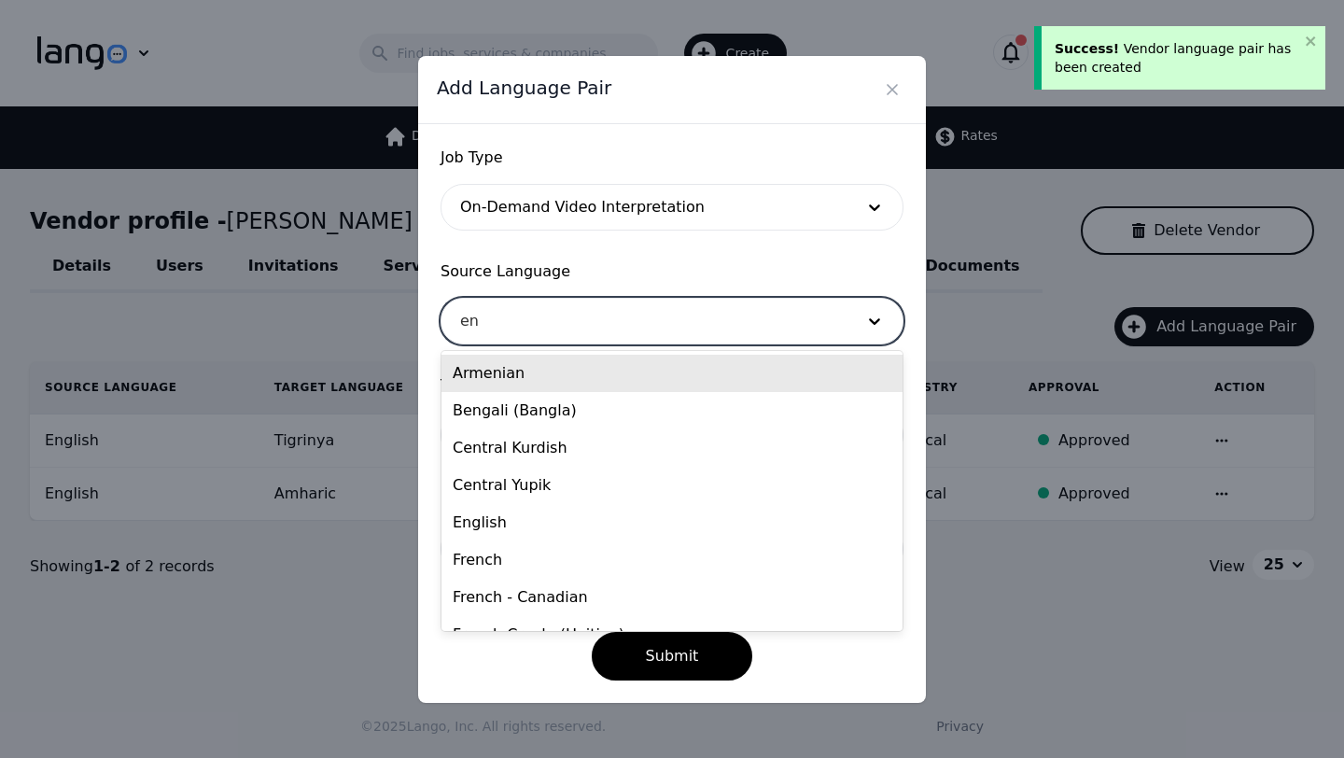
type input "eng"
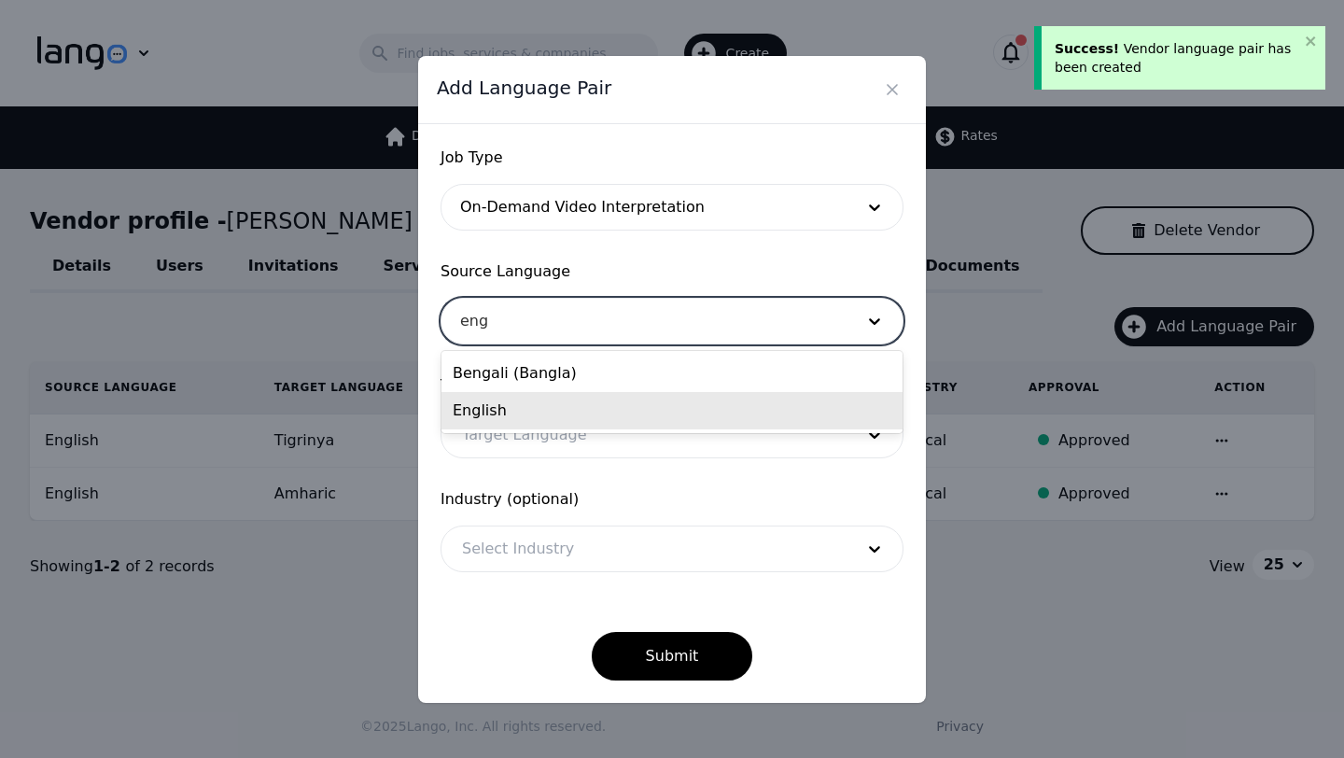
click at [507, 414] on div "English" at bounding box center [671, 410] width 461 height 37
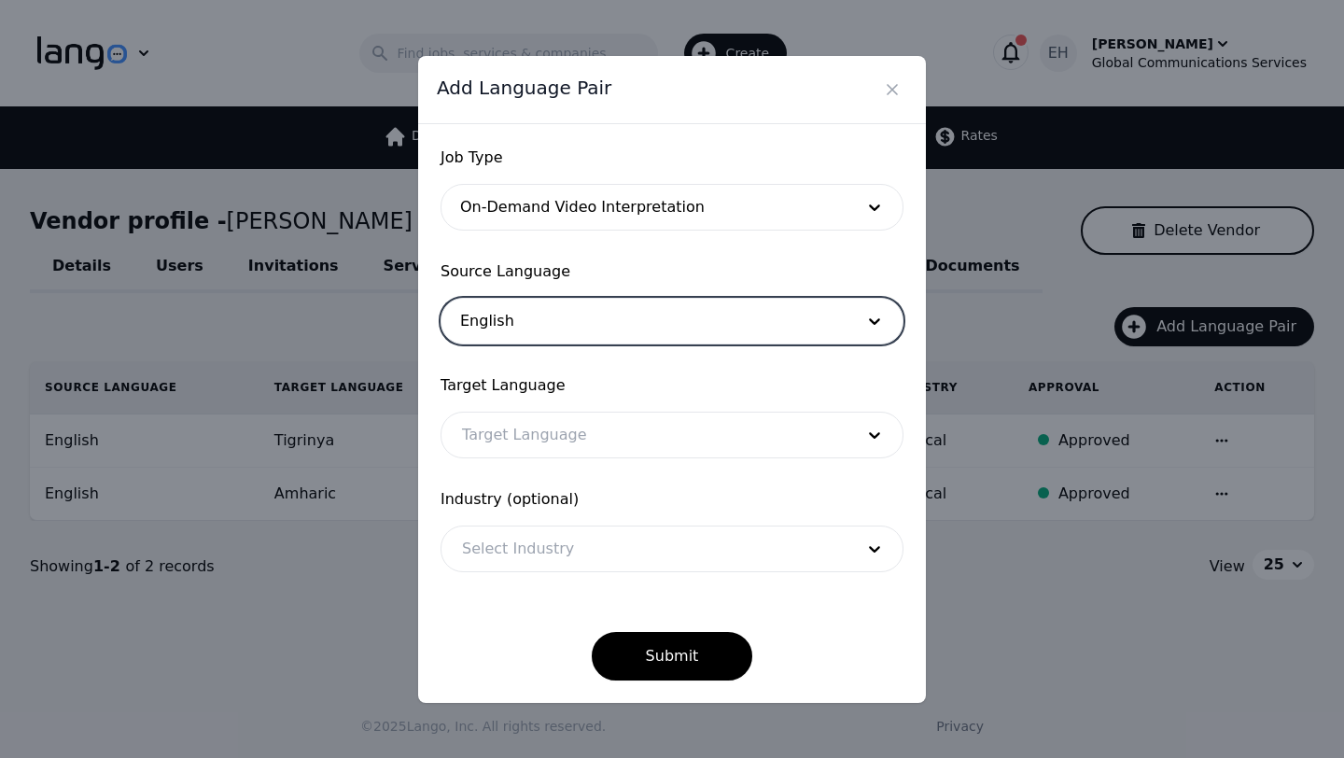
click at [501, 438] on div at bounding box center [643, 434] width 405 height 45
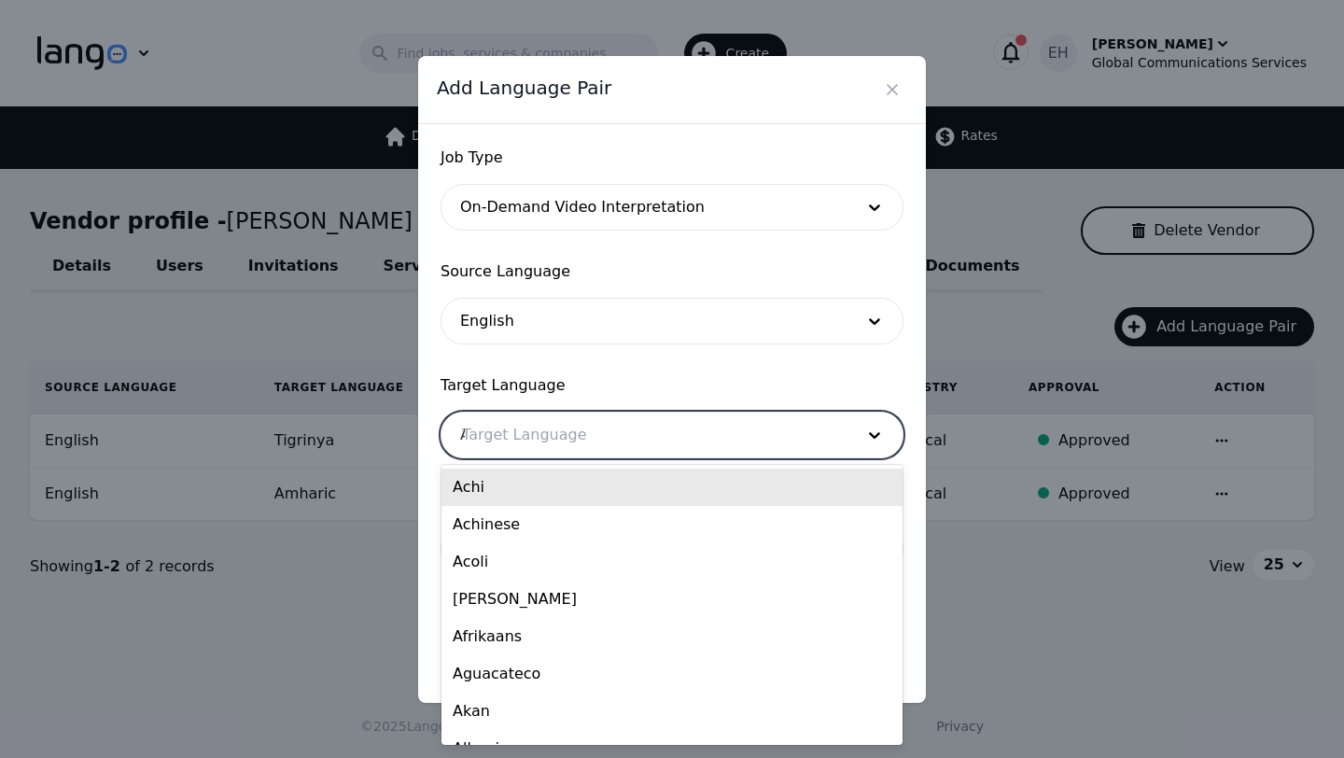
type input "AM"
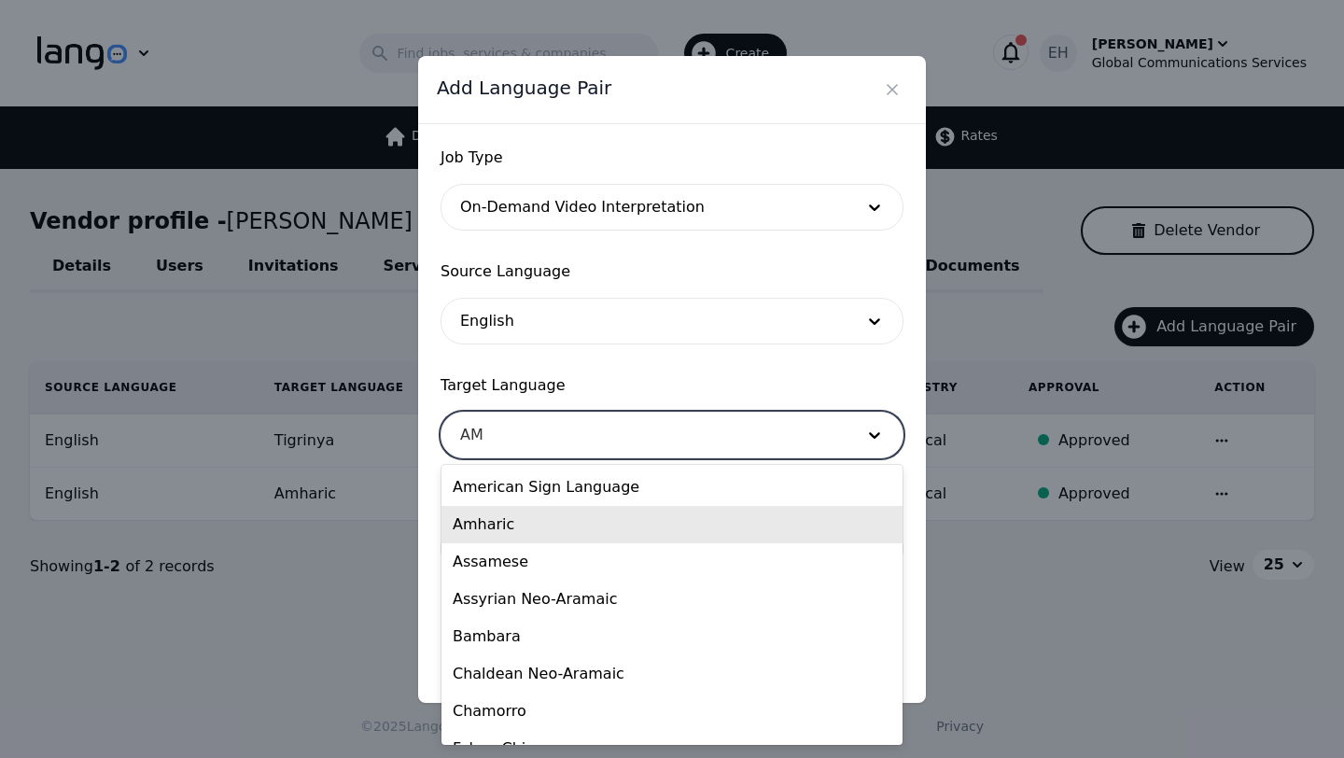
click at [495, 526] on div "Amharic" at bounding box center [671, 524] width 461 height 37
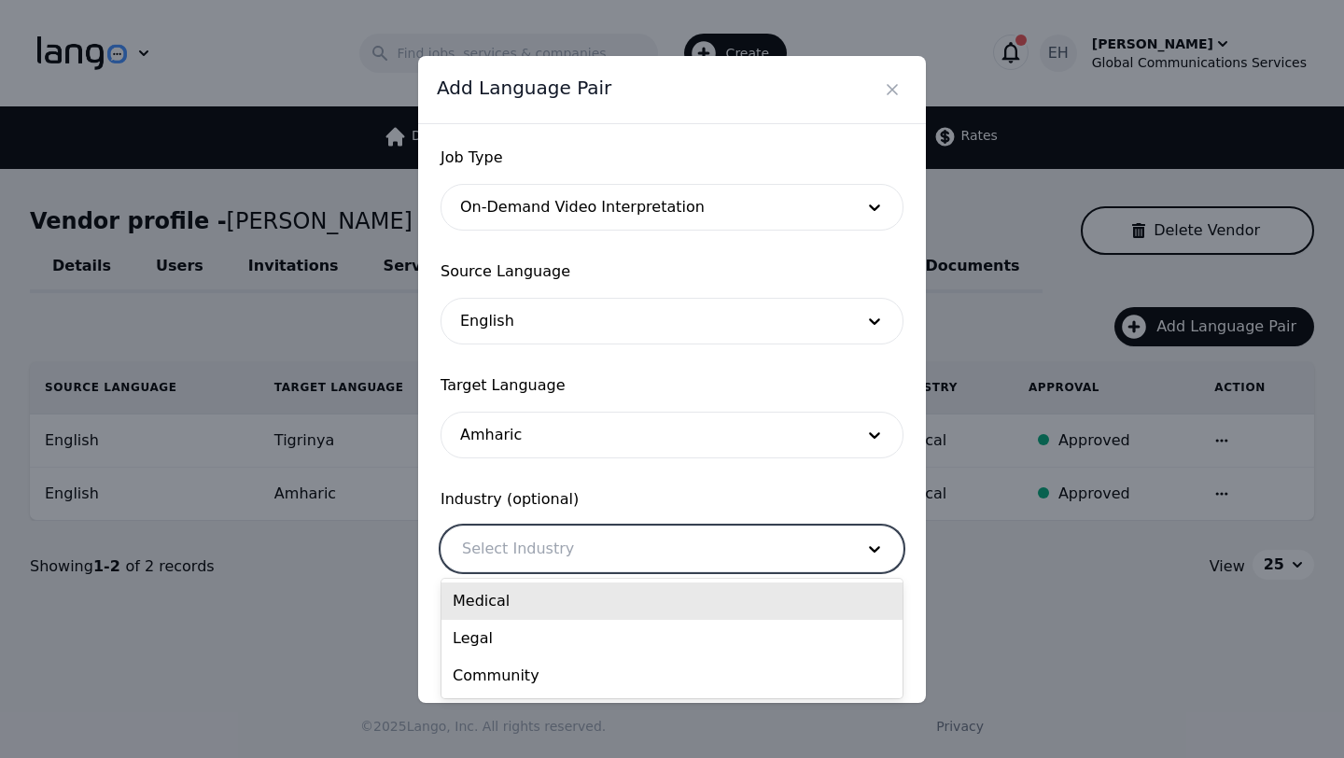
click at [533, 565] on div at bounding box center [643, 548] width 405 height 45
click at [507, 602] on div "Medical" at bounding box center [671, 600] width 461 height 37
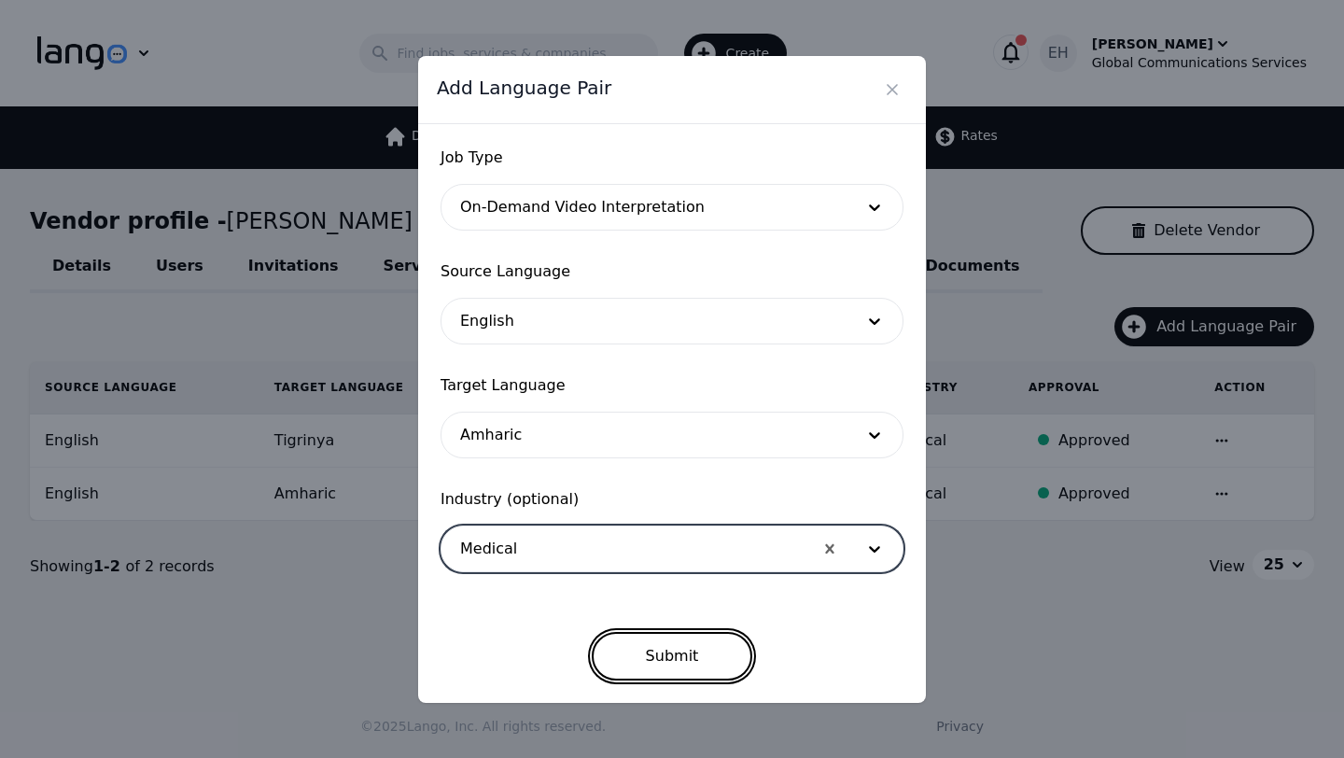
click at [664, 662] on button "Submit" at bounding box center [672, 656] width 161 height 49
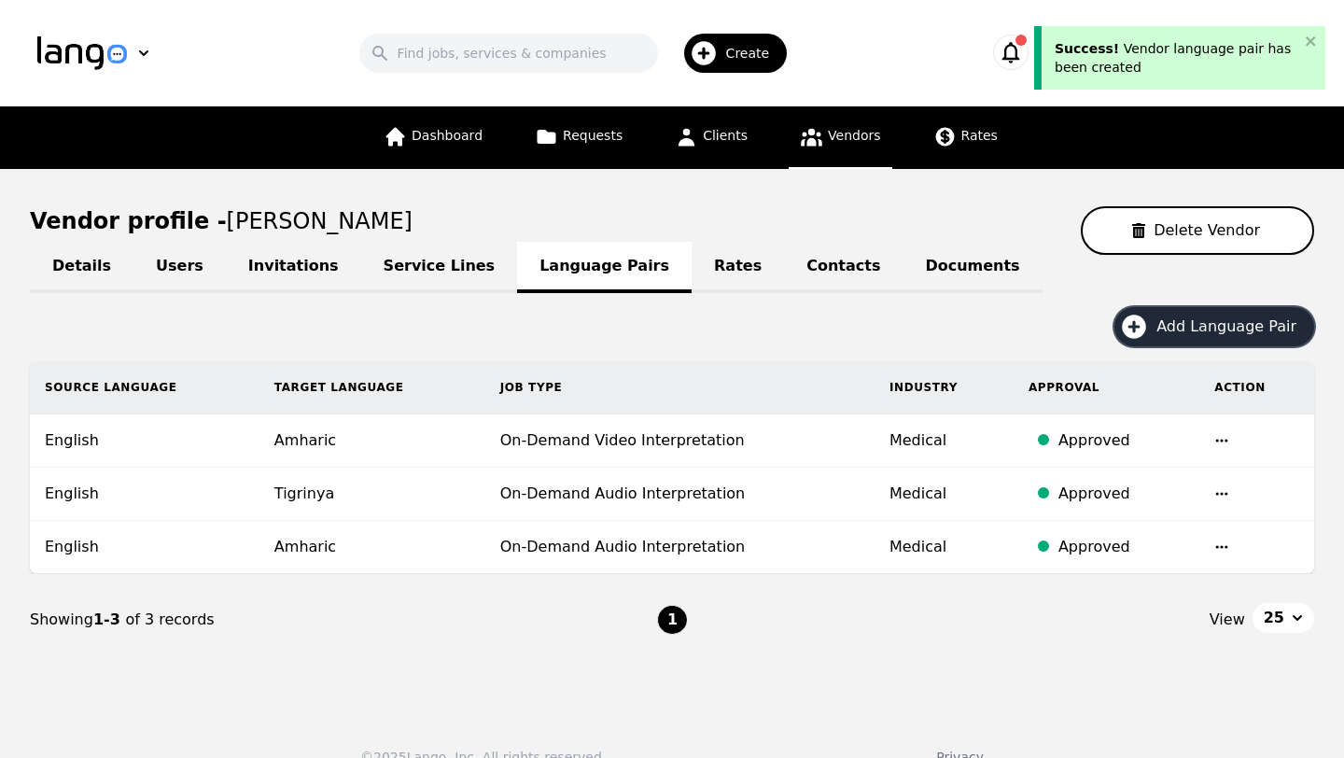
click at [1219, 331] on span "Add Language Pair" at bounding box center [1232, 326] width 153 height 22
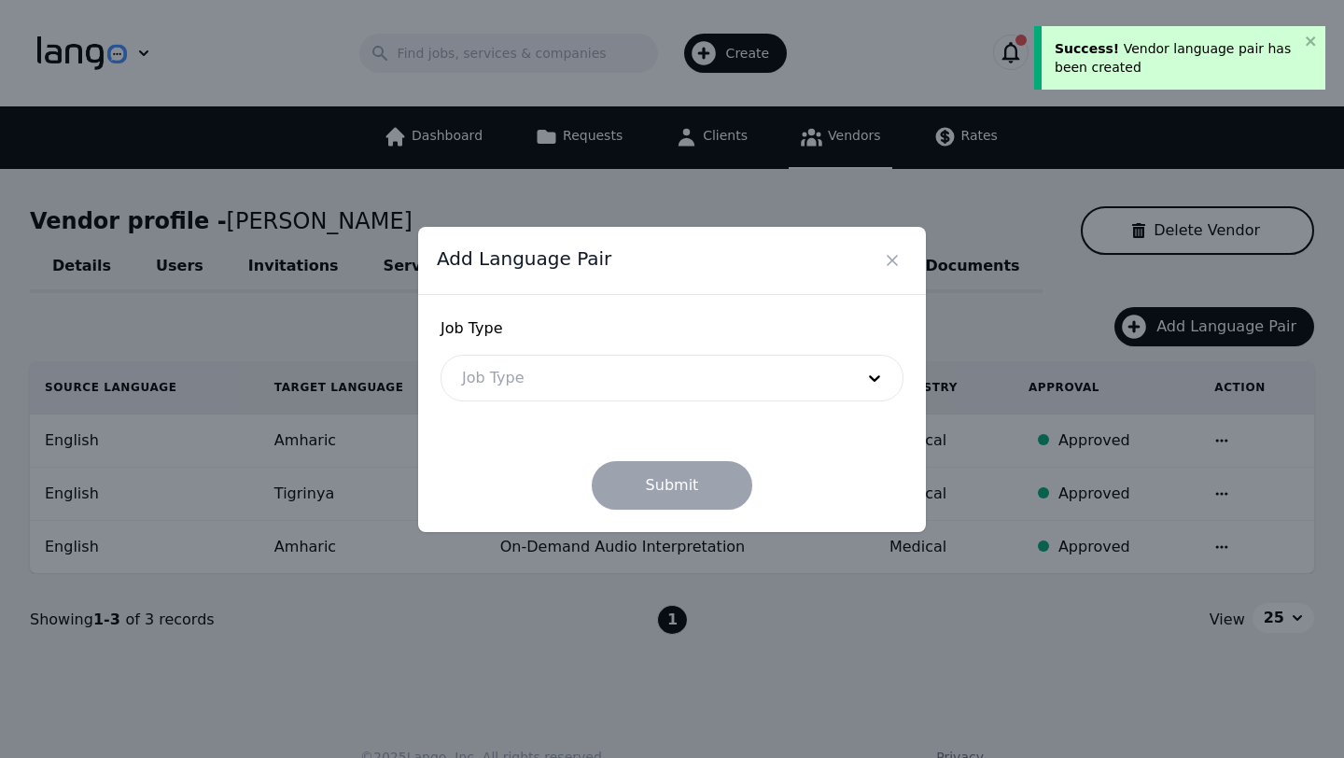
click at [643, 385] on div at bounding box center [643, 377] width 405 height 45
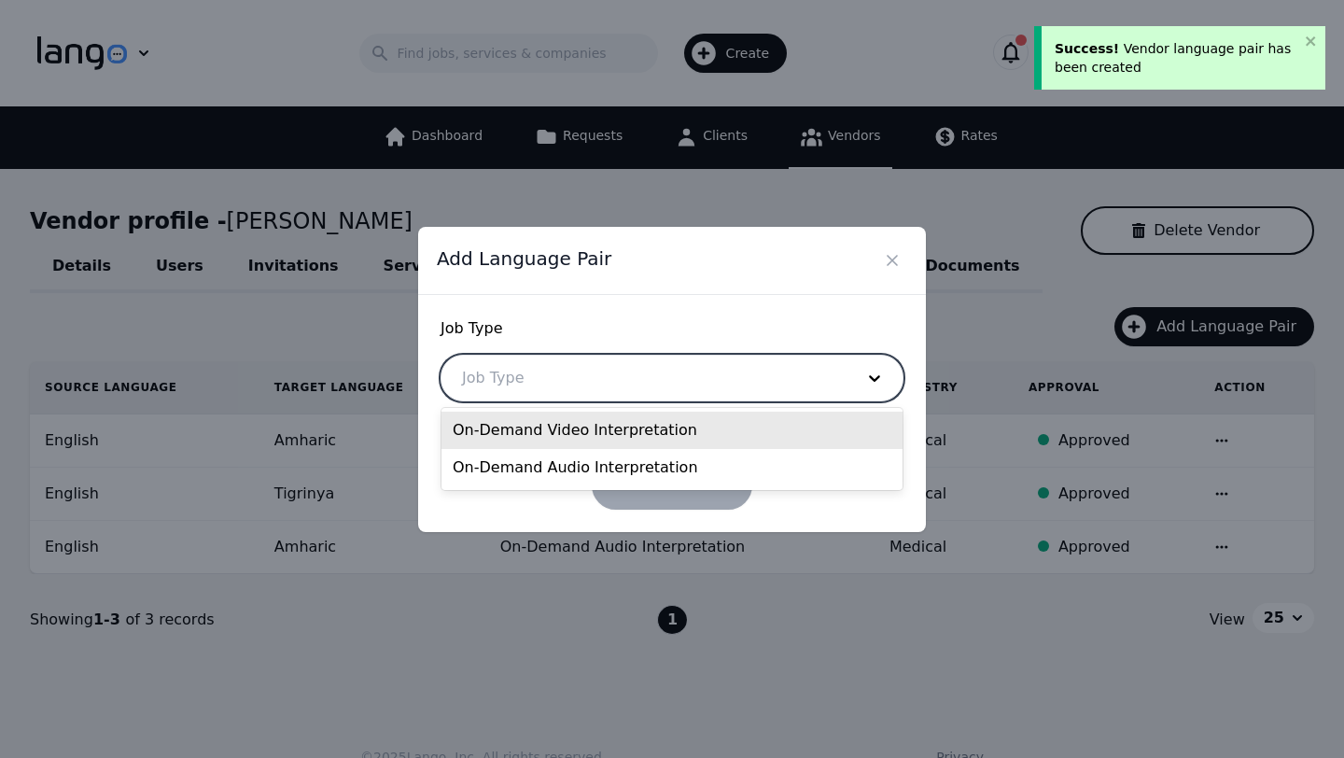
click at [616, 429] on div "On-Demand Video Interpretation" at bounding box center [671, 429] width 461 height 37
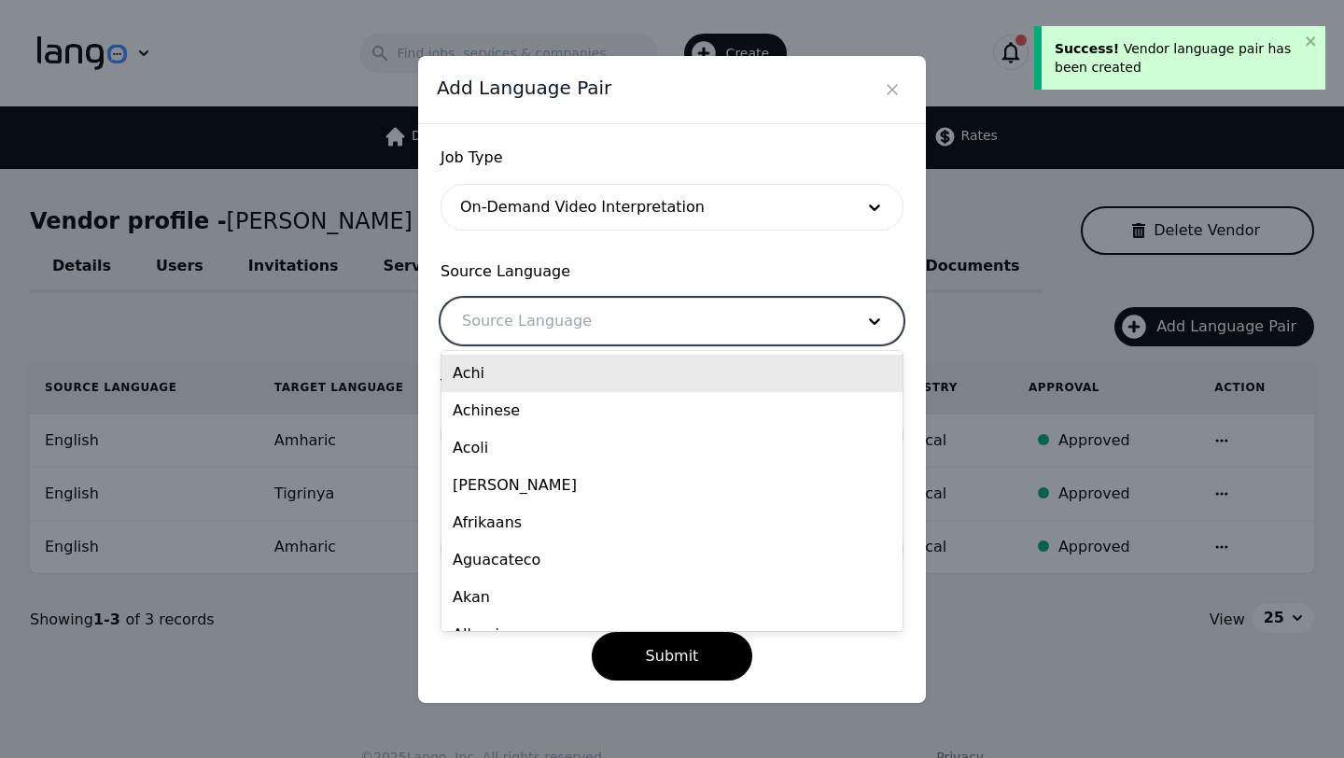
click at [532, 322] on div at bounding box center [643, 321] width 405 height 45
type input "eng"
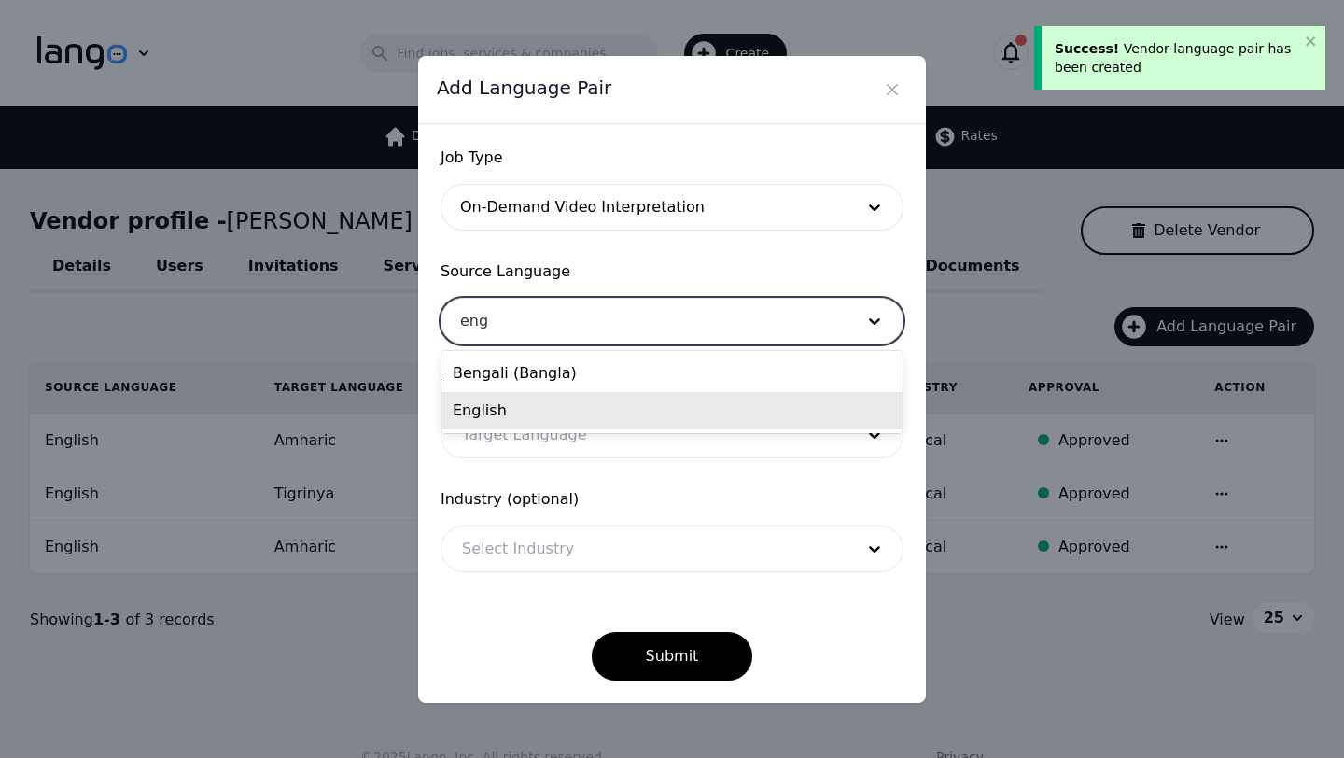
click at [495, 407] on div "English" at bounding box center [671, 410] width 461 height 37
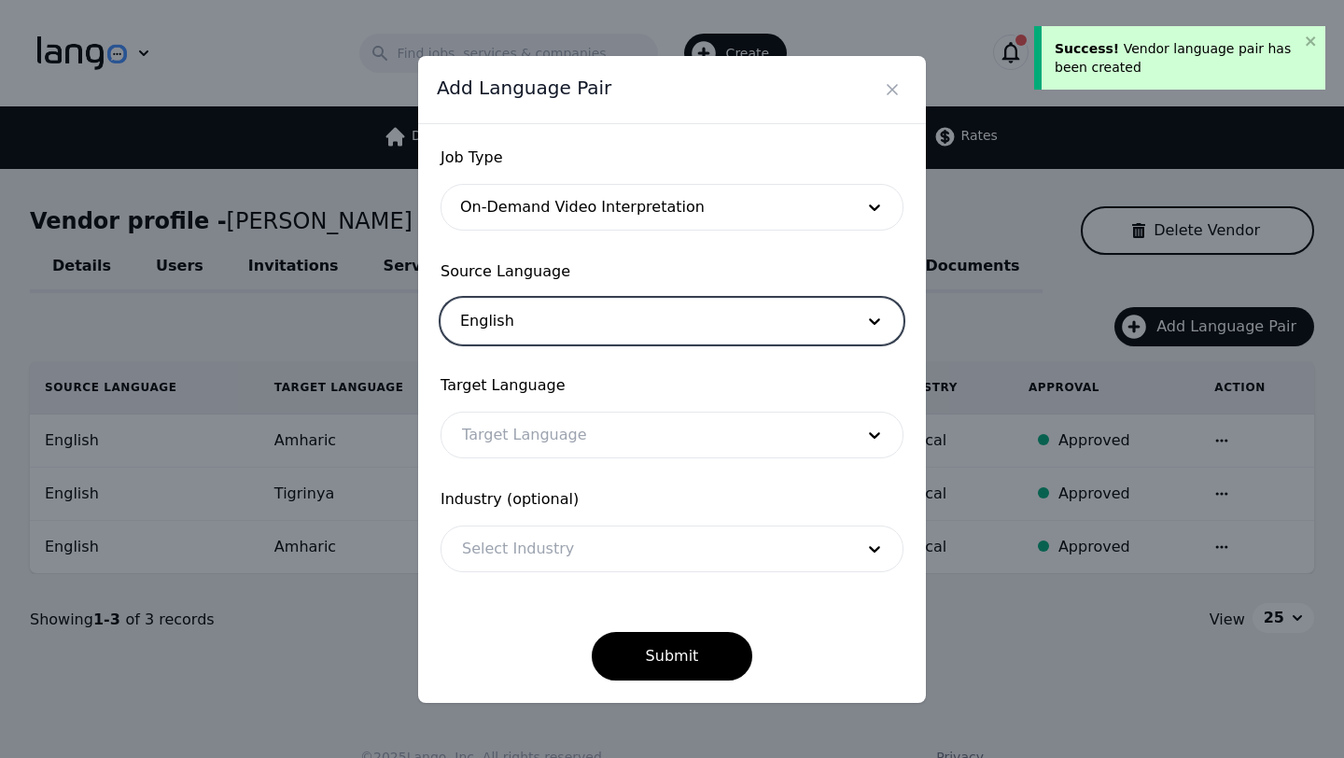
click at [505, 432] on div at bounding box center [643, 434] width 405 height 45
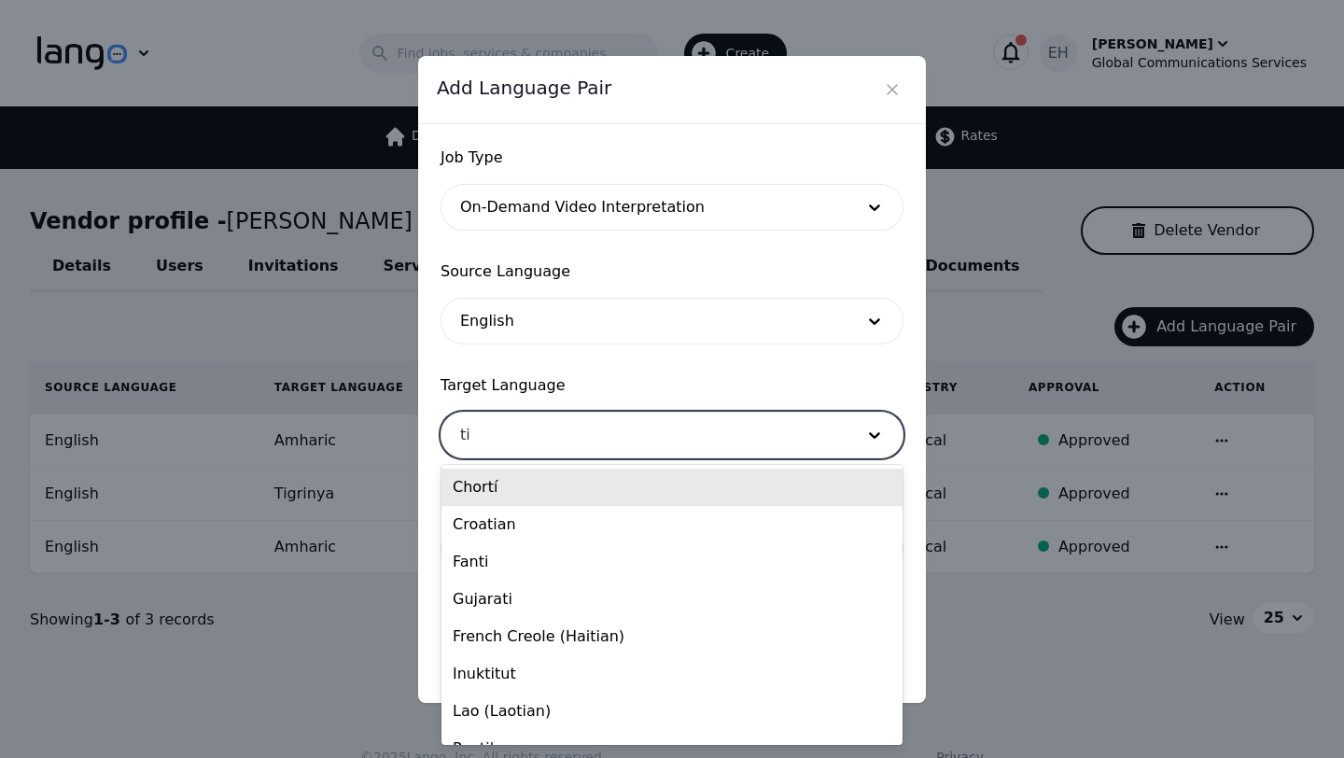
type input "tig"
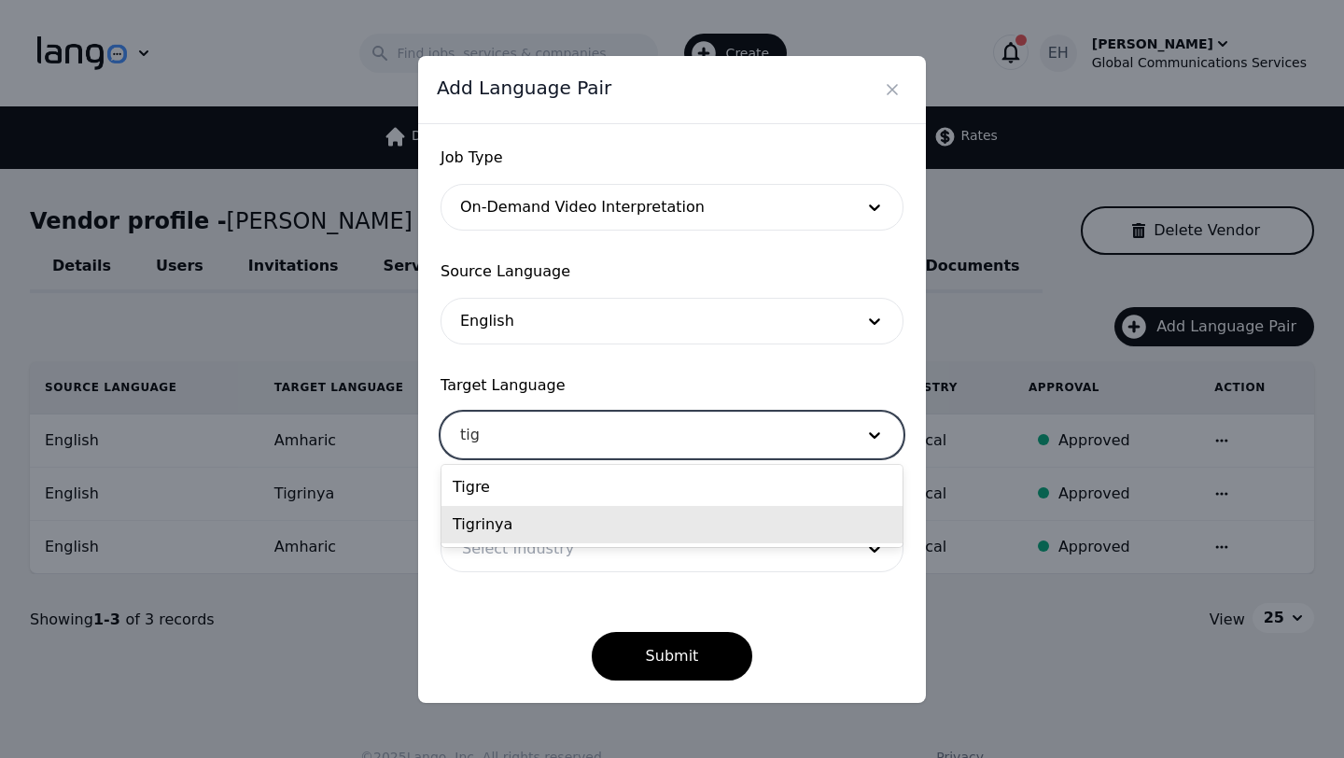
click at [509, 522] on div "Tigrinya" at bounding box center [671, 524] width 461 height 37
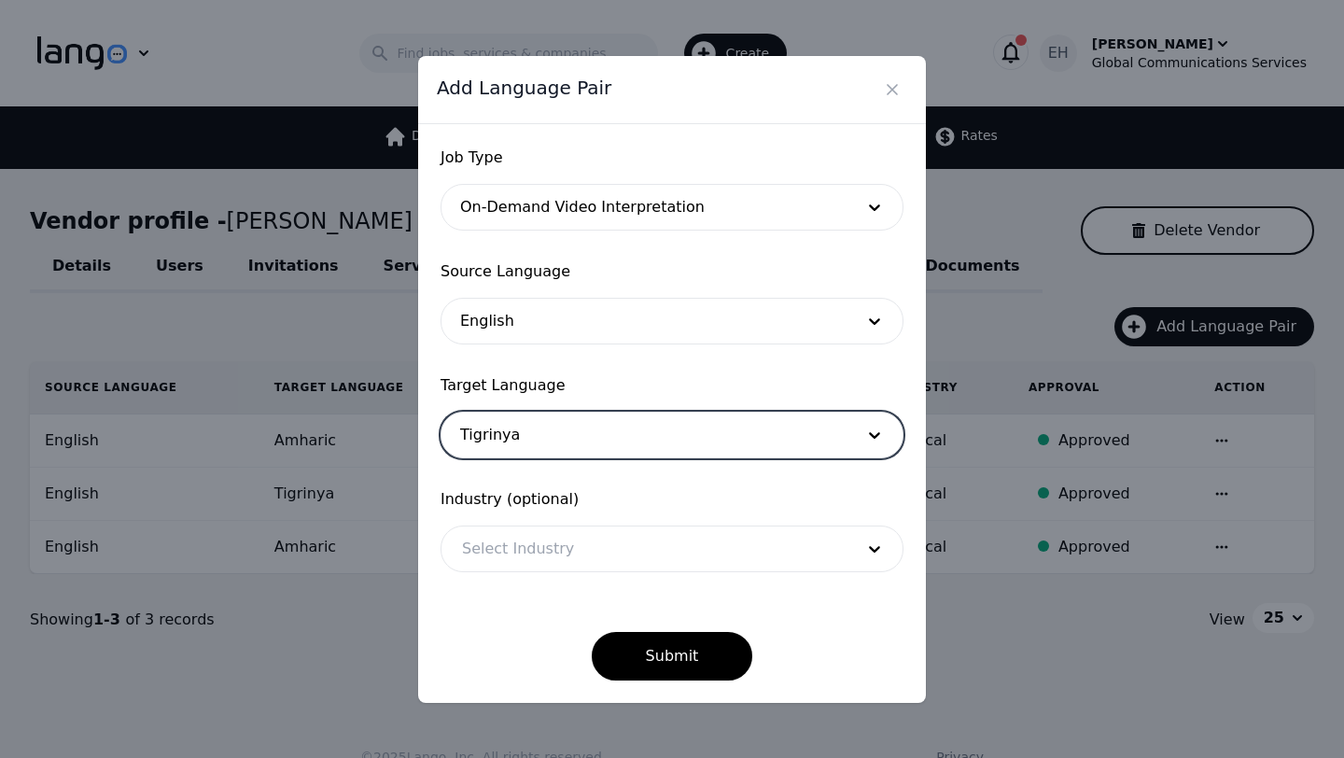
click at [515, 550] on div at bounding box center [643, 548] width 405 height 45
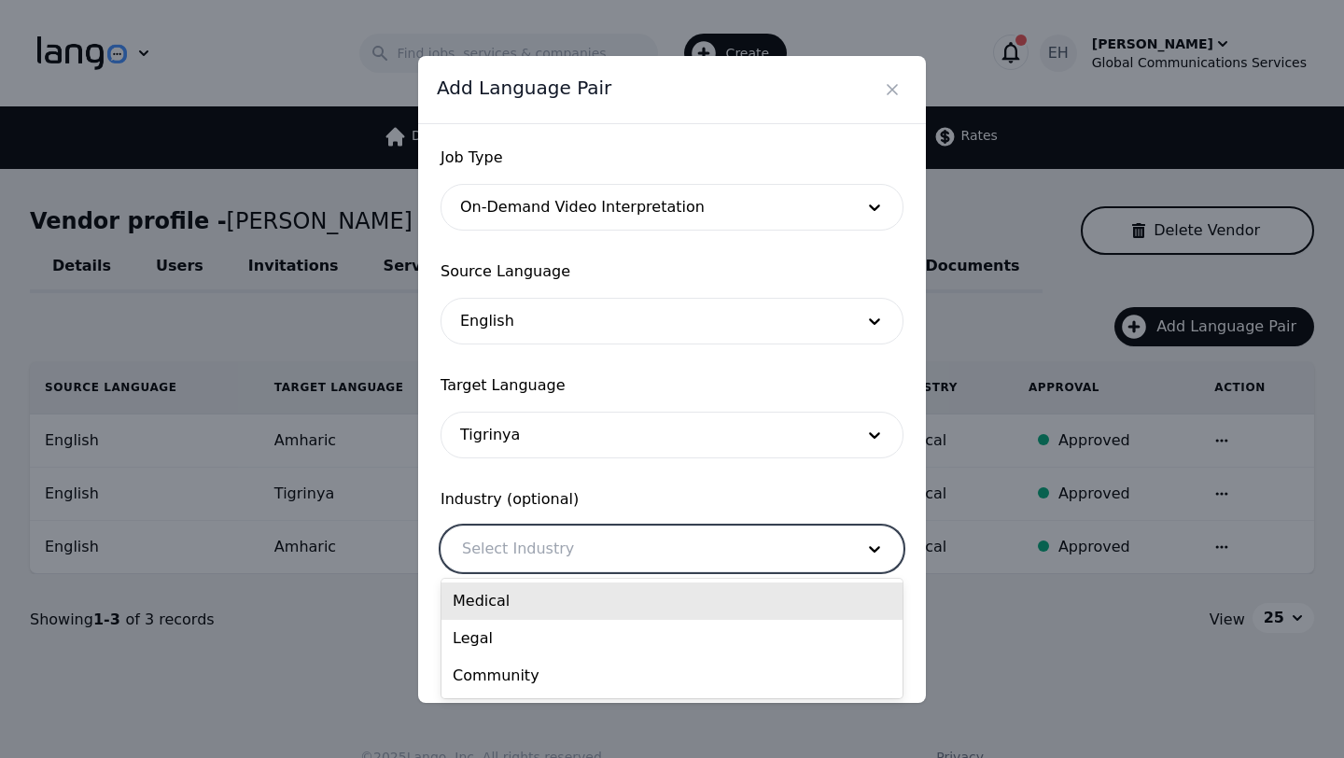
click at [502, 604] on div "Medical" at bounding box center [671, 600] width 461 height 37
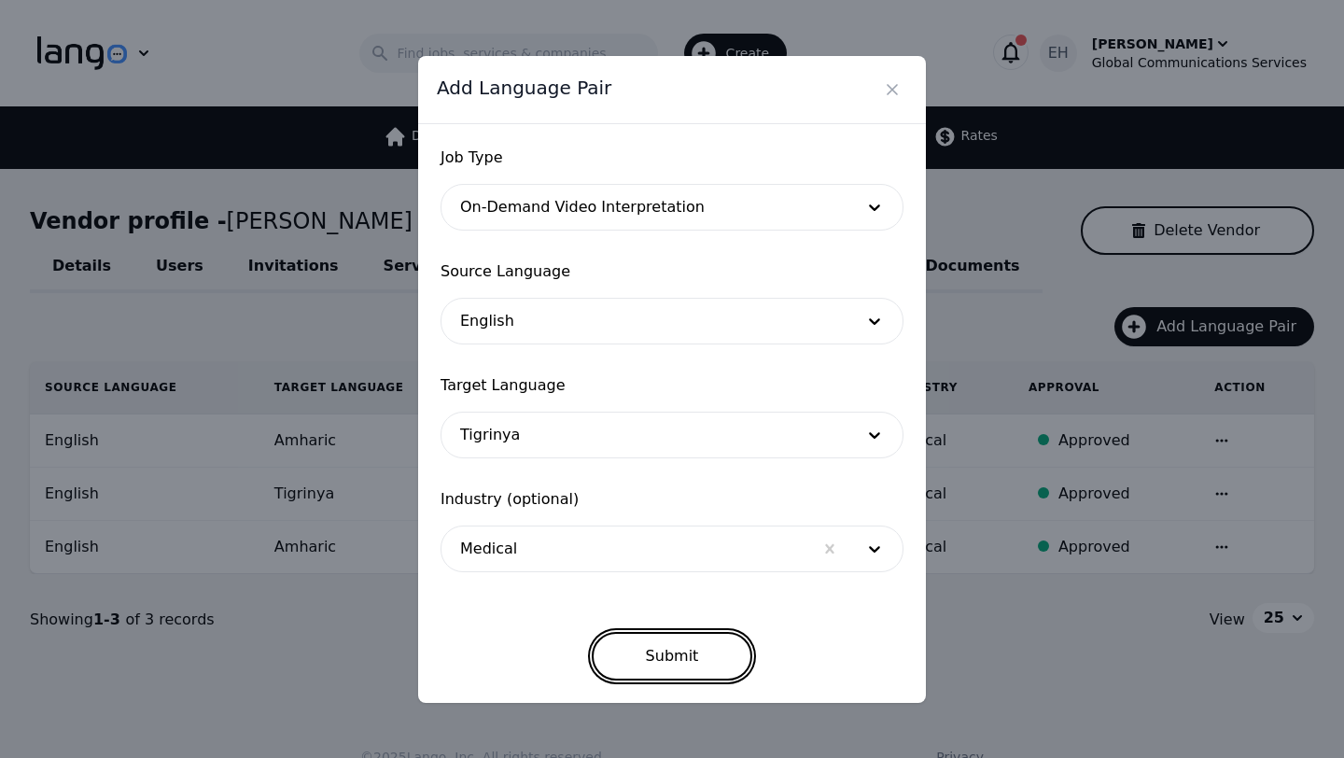
click at [686, 667] on button "Submit" at bounding box center [672, 656] width 161 height 49
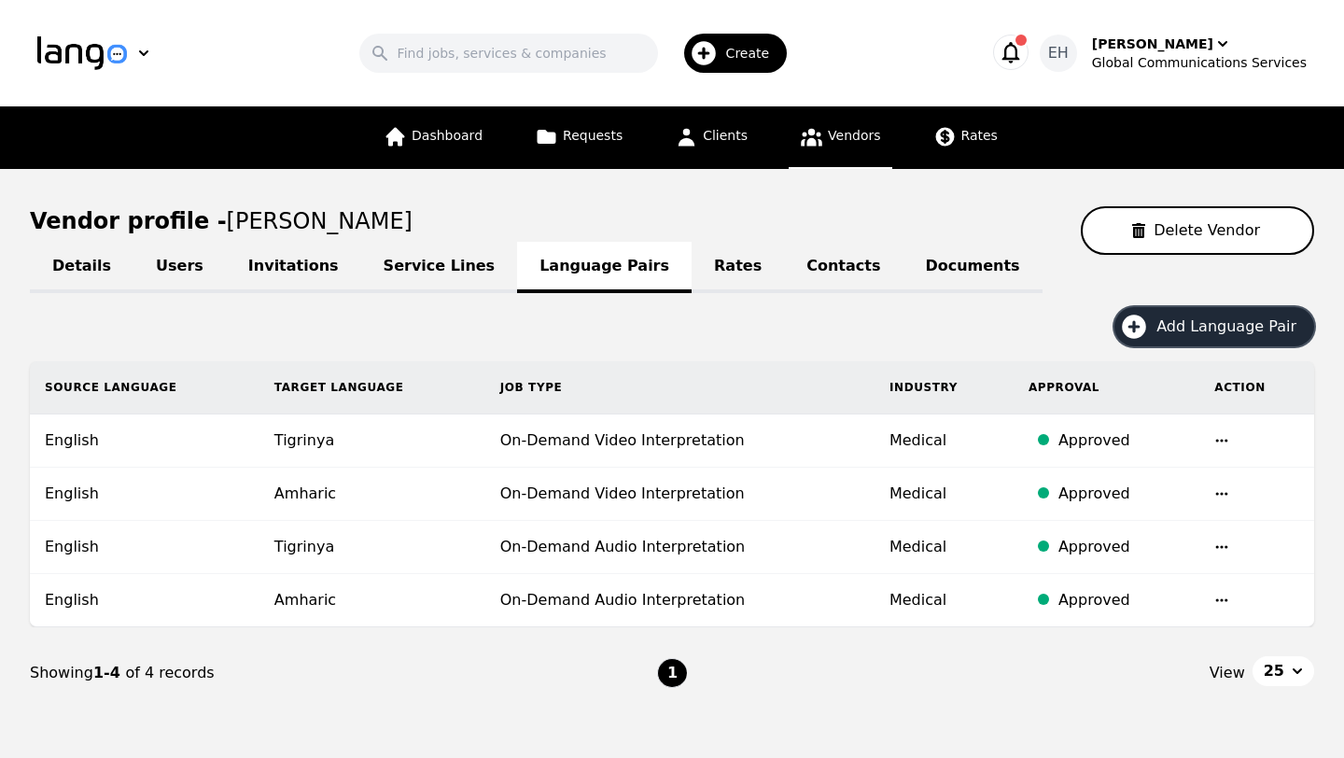
click at [761, 45] on span "Create" at bounding box center [754, 53] width 57 height 19
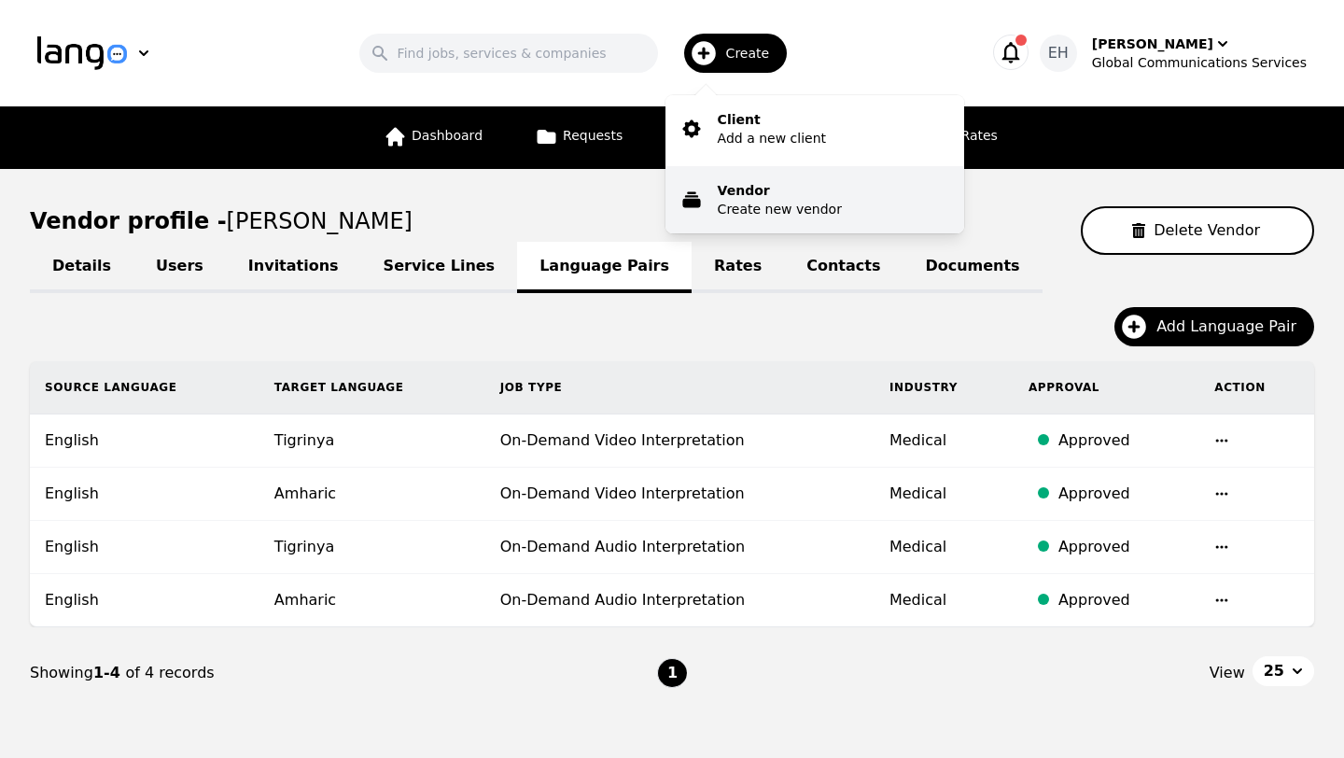
click at [759, 206] on p "Create new vendor" at bounding box center [780, 209] width 124 height 19
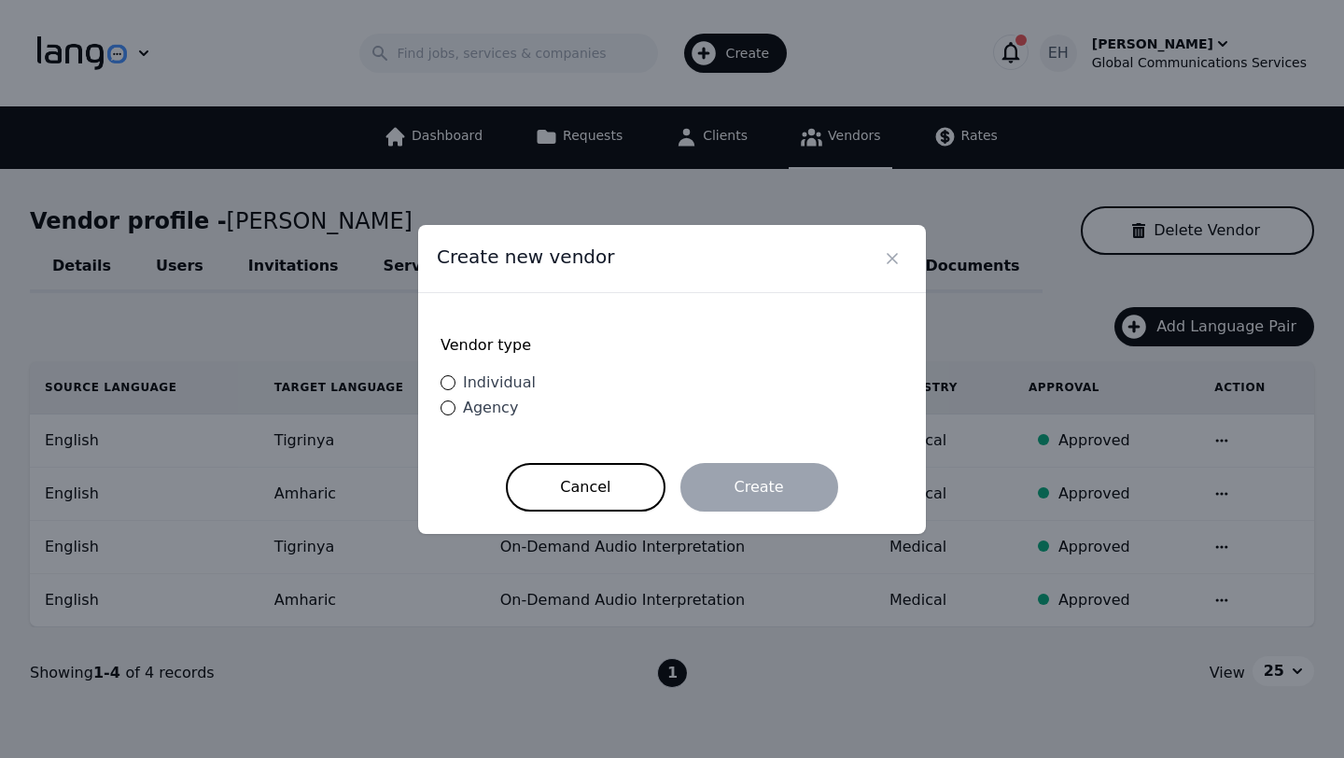
click at [505, 386] on span "Individual" at bounding box center [499, 382] width 73 height 18
click at [455, 386] on input "Individual" at bounding box center [447, 382] width 15 height 15
radio input "true"
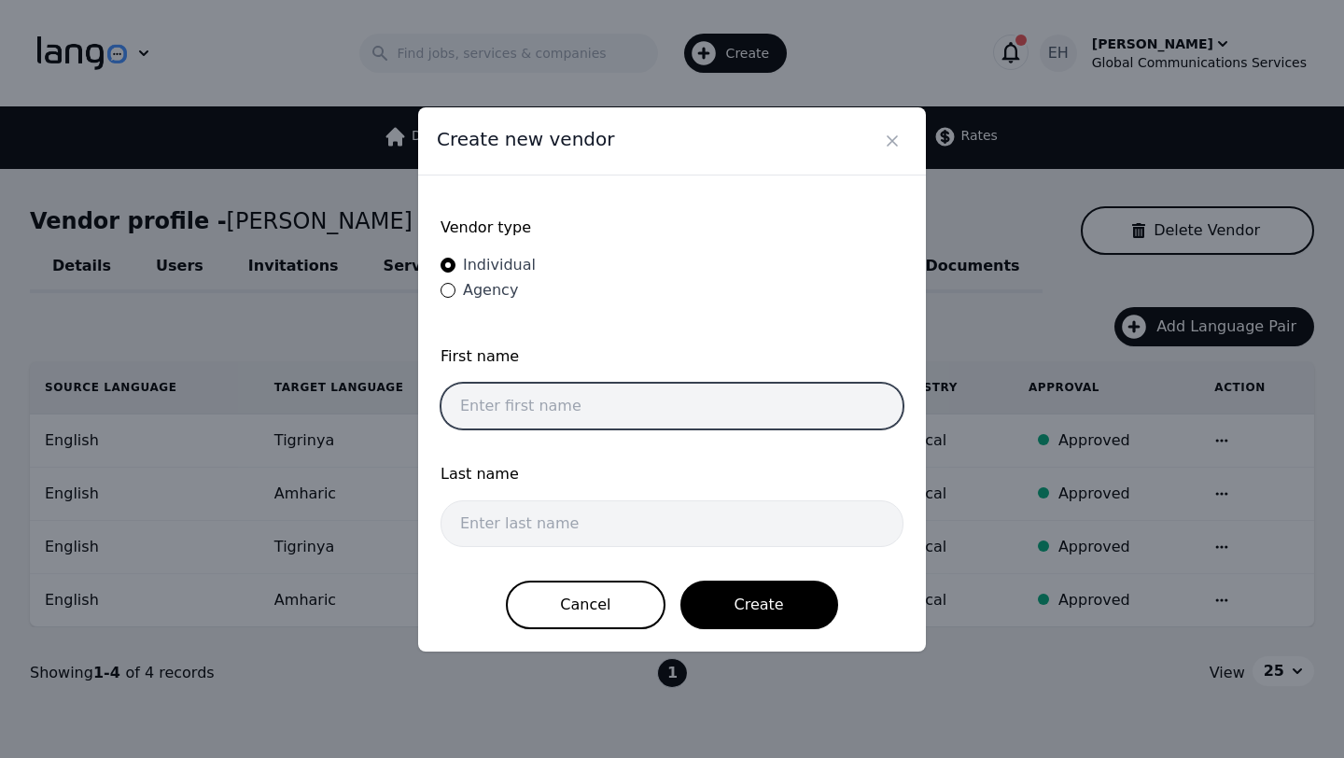
click at [592, 407] on input "text" at bounding box center [671, 406] width 463 height 47
type input "Dushimimana"
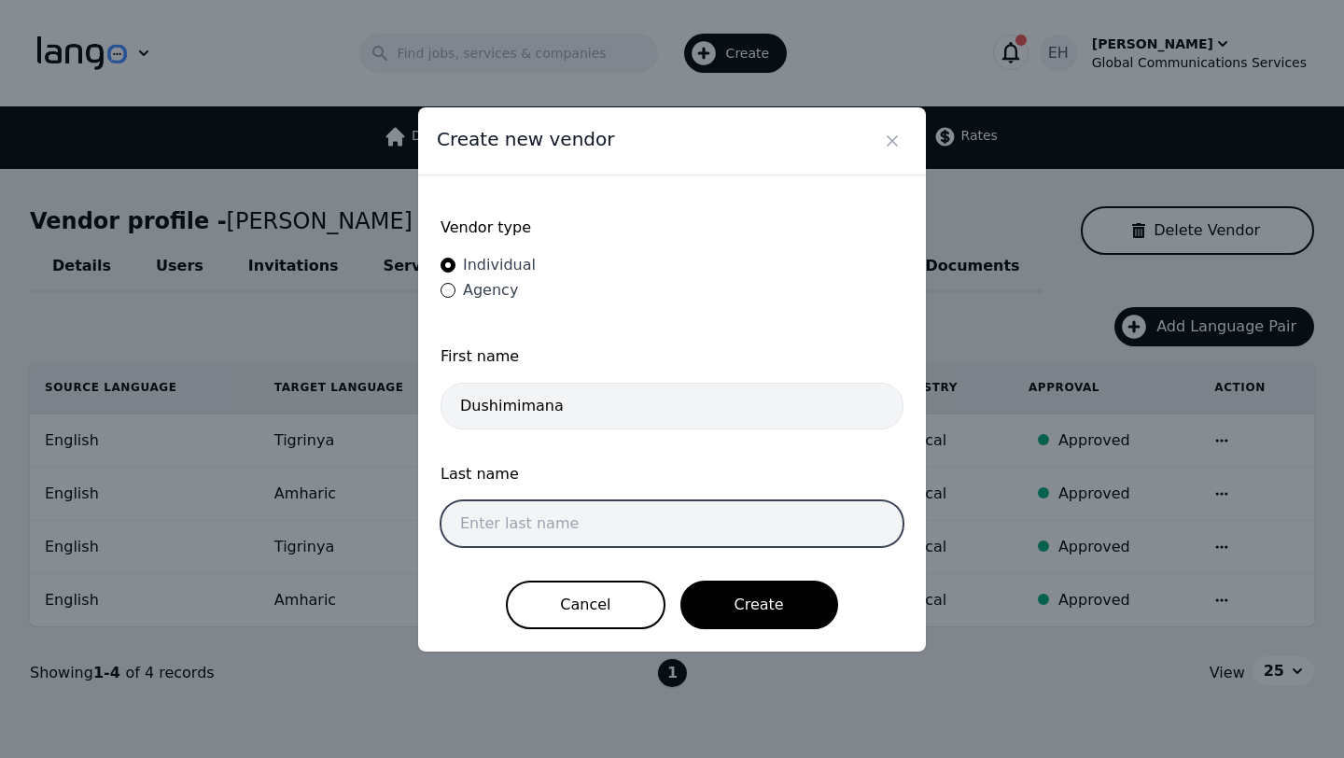
click at [563, 517] on input "text" at bounding box center [671, 523] width 463 height 47
type input "Vincent"
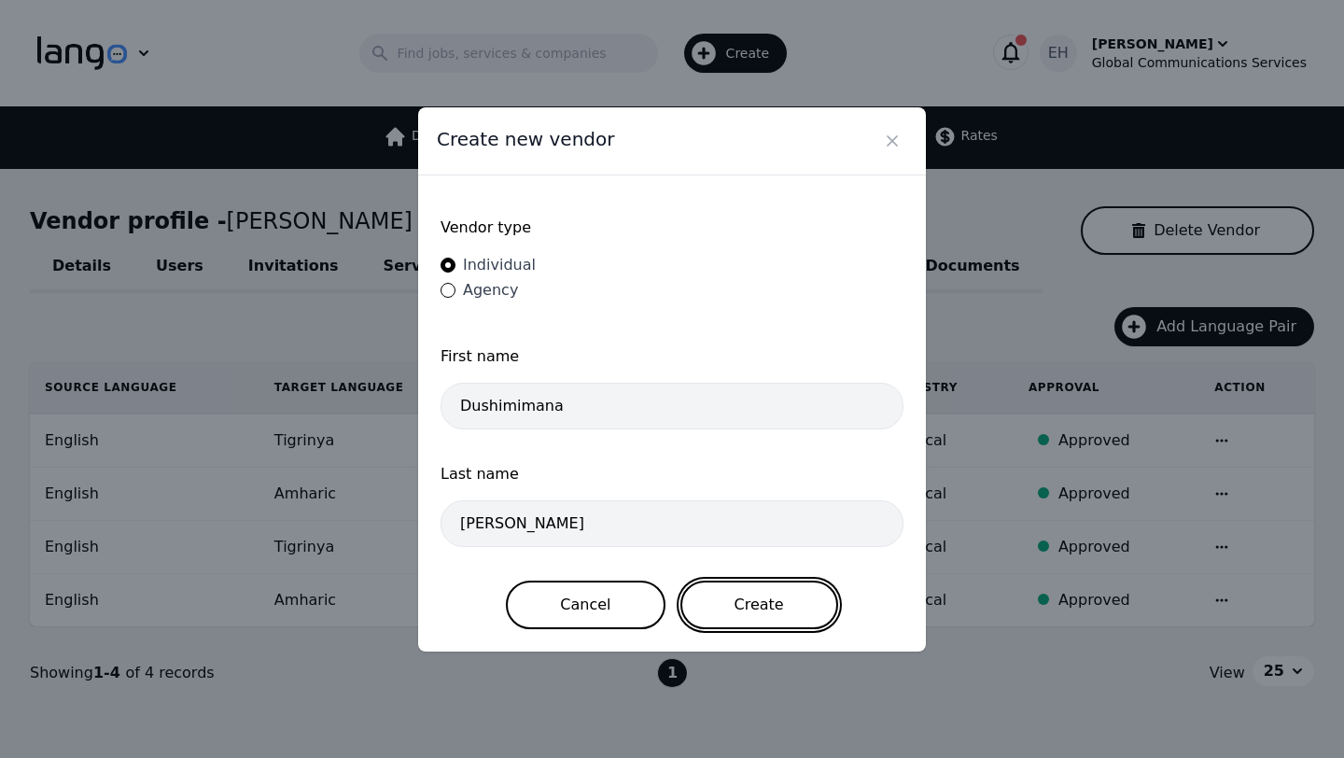
click at [782, 608] on button "Create" at bounding box center [759, 604] width 158 height 49
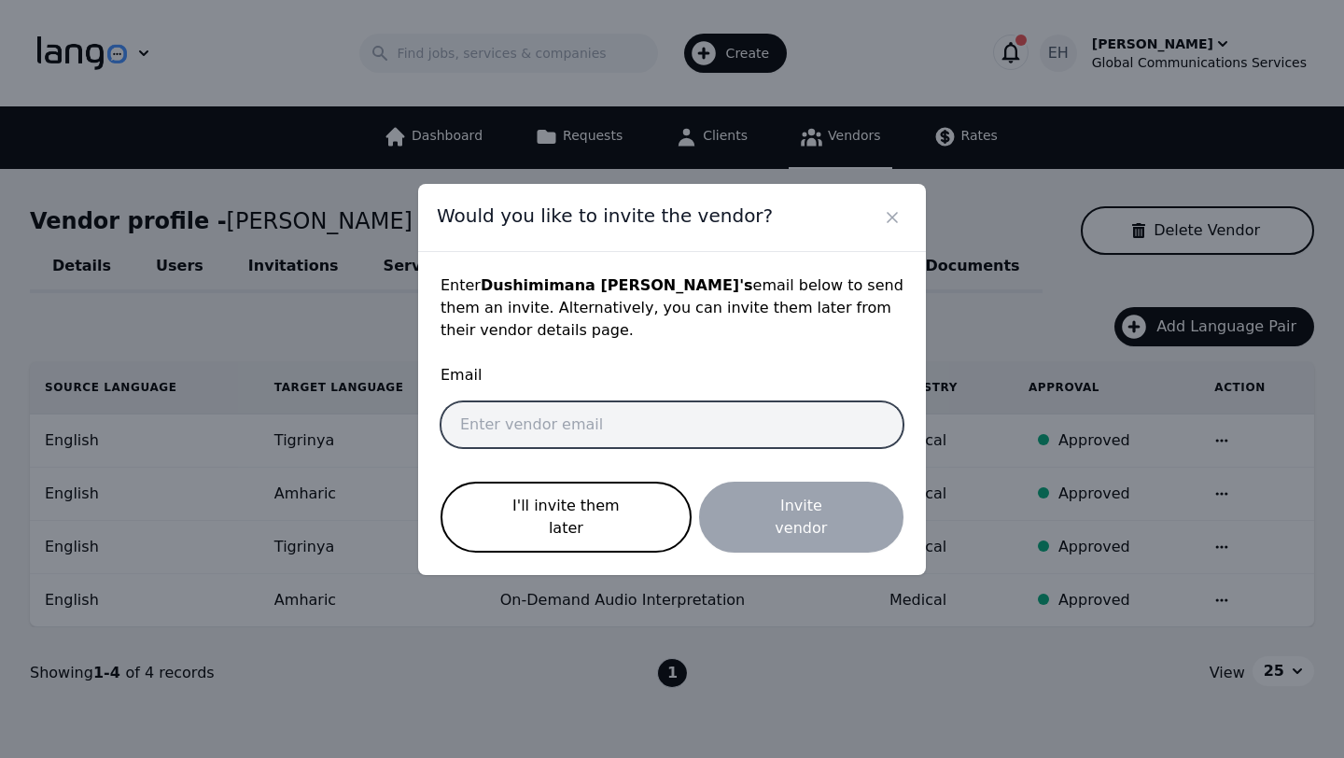
click at [560, 439] on input "email" at bounding box center [671, 424] width 463 height 47
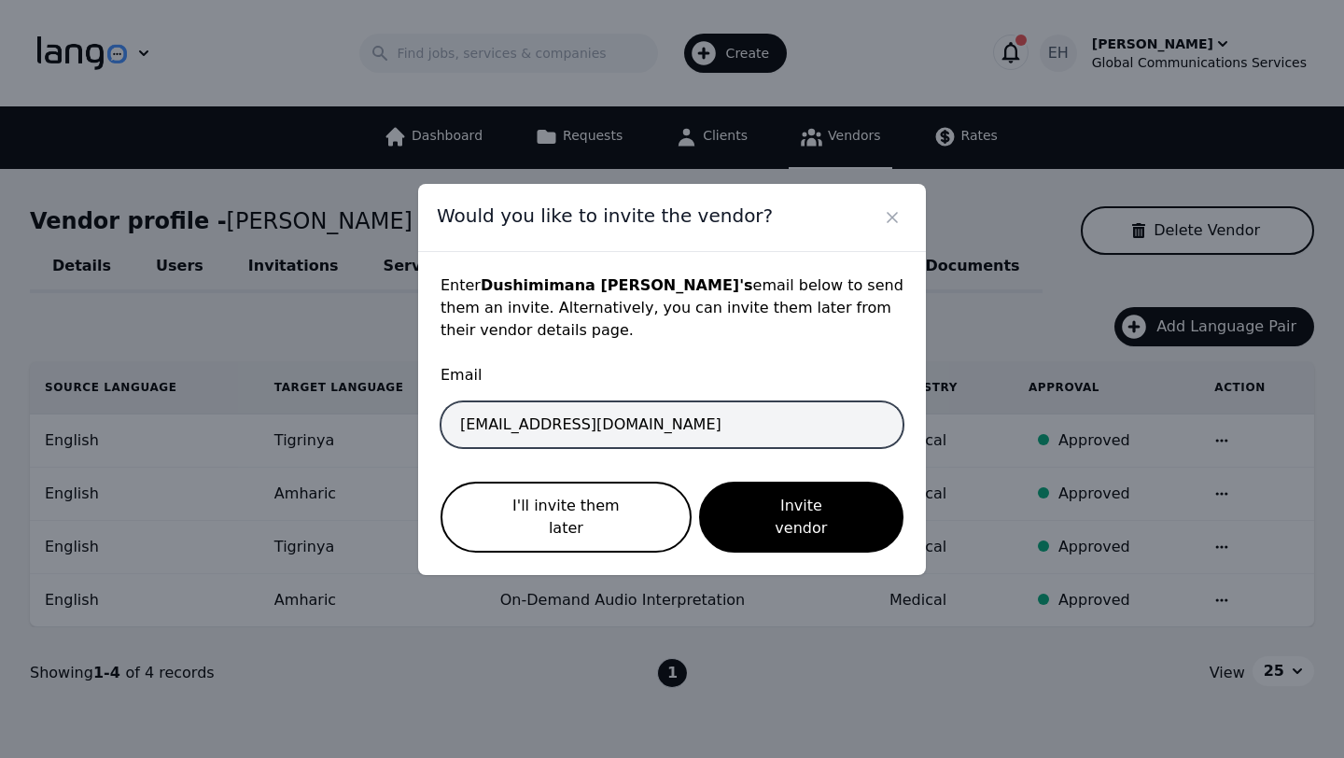
click at [573, 432] on input "interpreter+erisa@gcsal.com" at bounding box center [671, 424] width 463 height 47
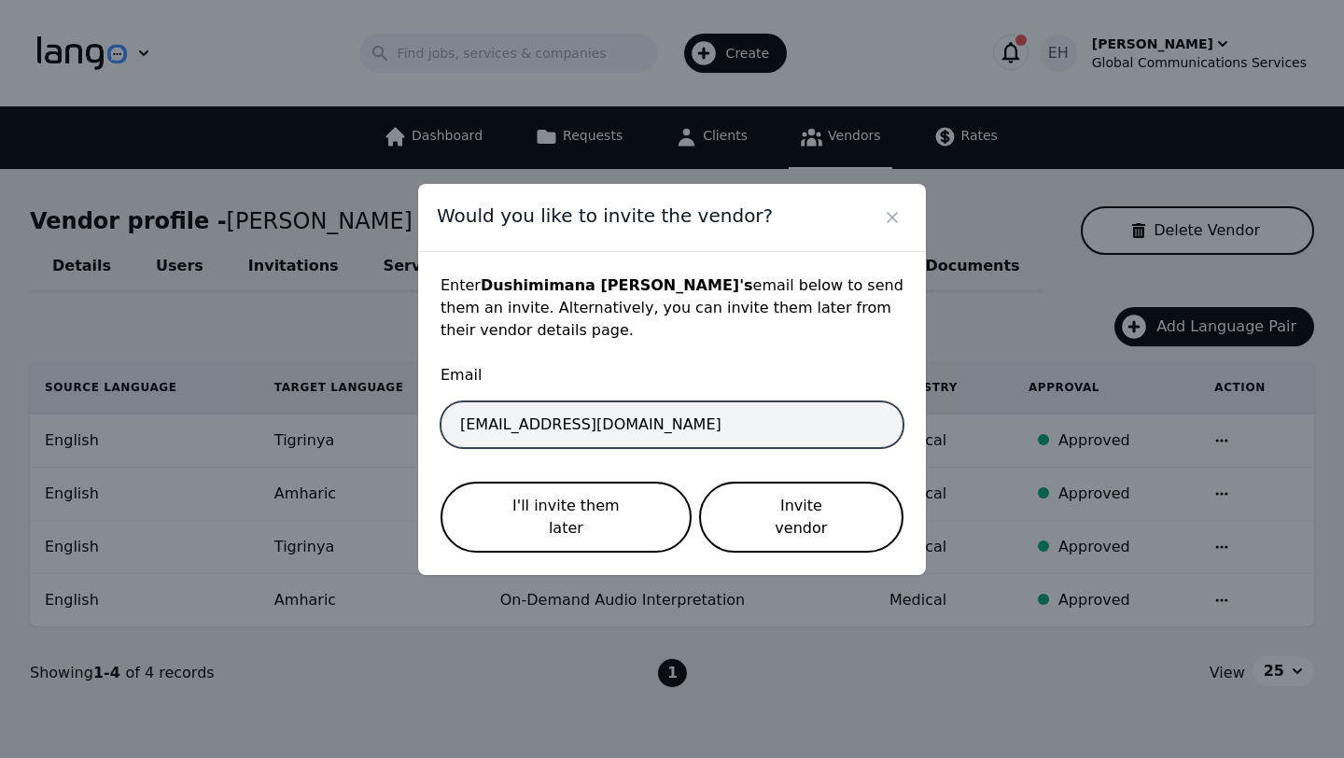
type input "interpreter+dushimimana@gcsal.com"
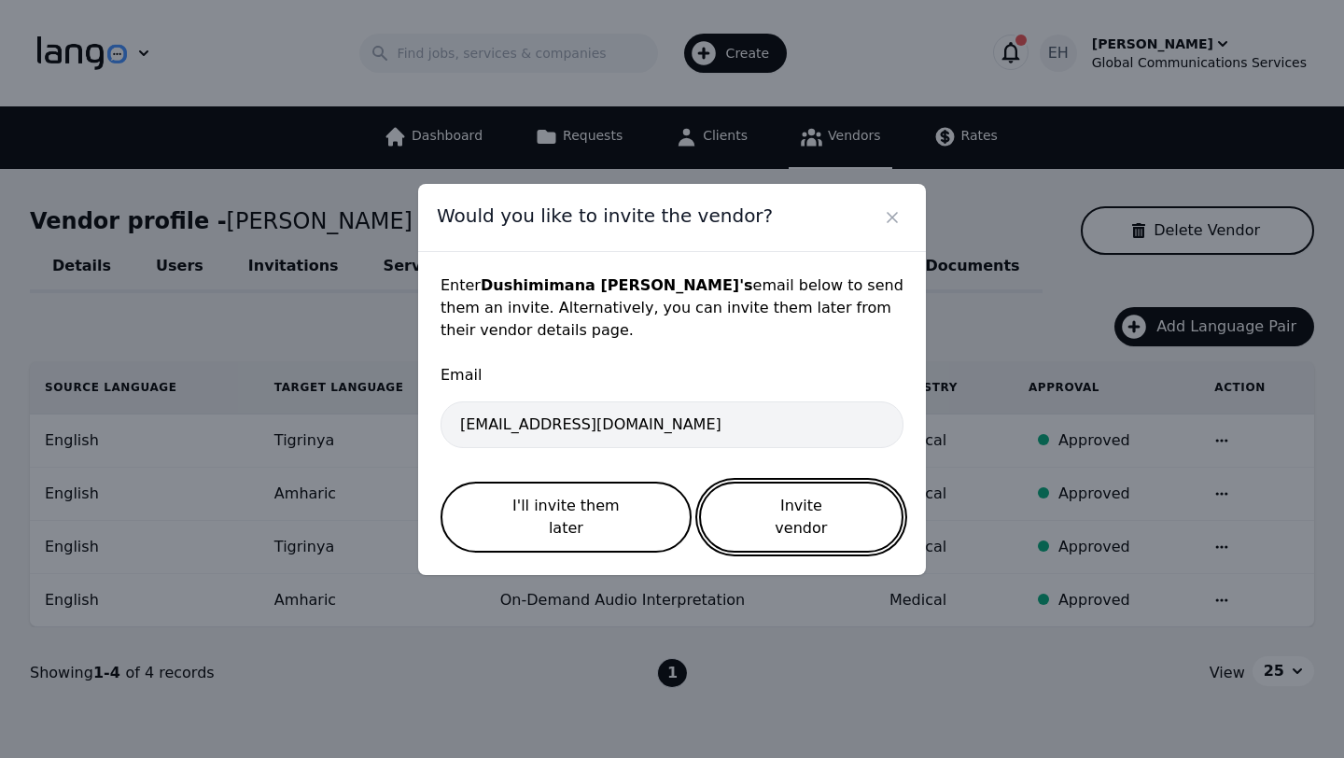
click at [769, 527] on button "Invite vendor" at bounding box center [801, 516] width 204 height 71
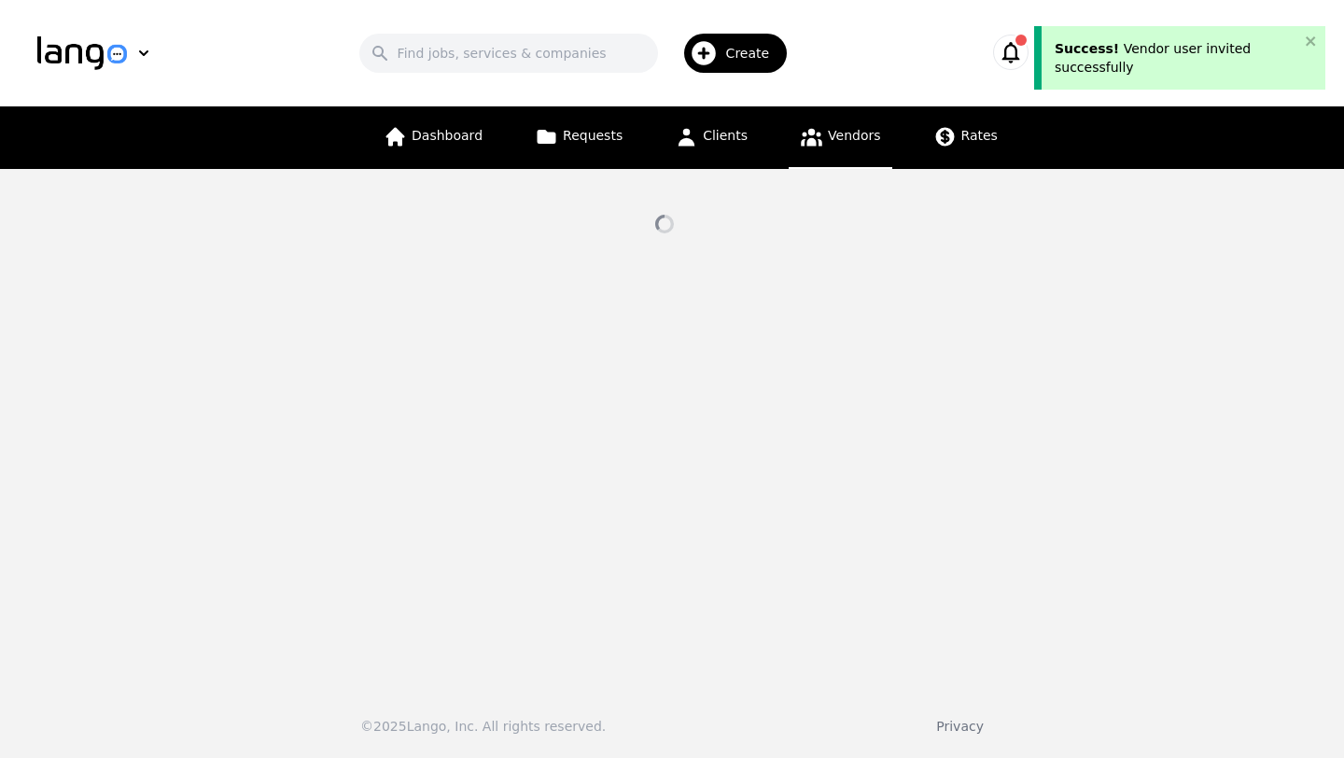
select select "active"
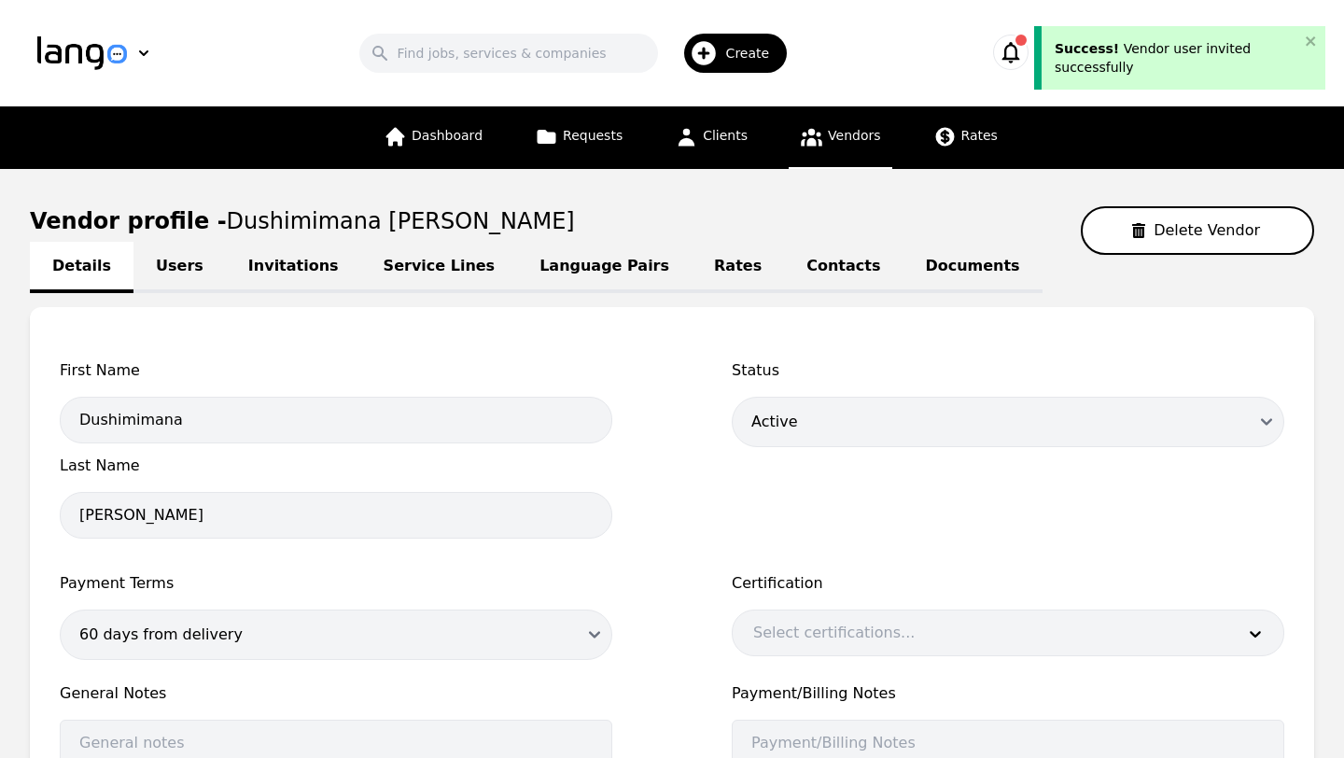
click at [397, 269] on link "Service Lines" at bounding box center [439, 267] width 157 height 51
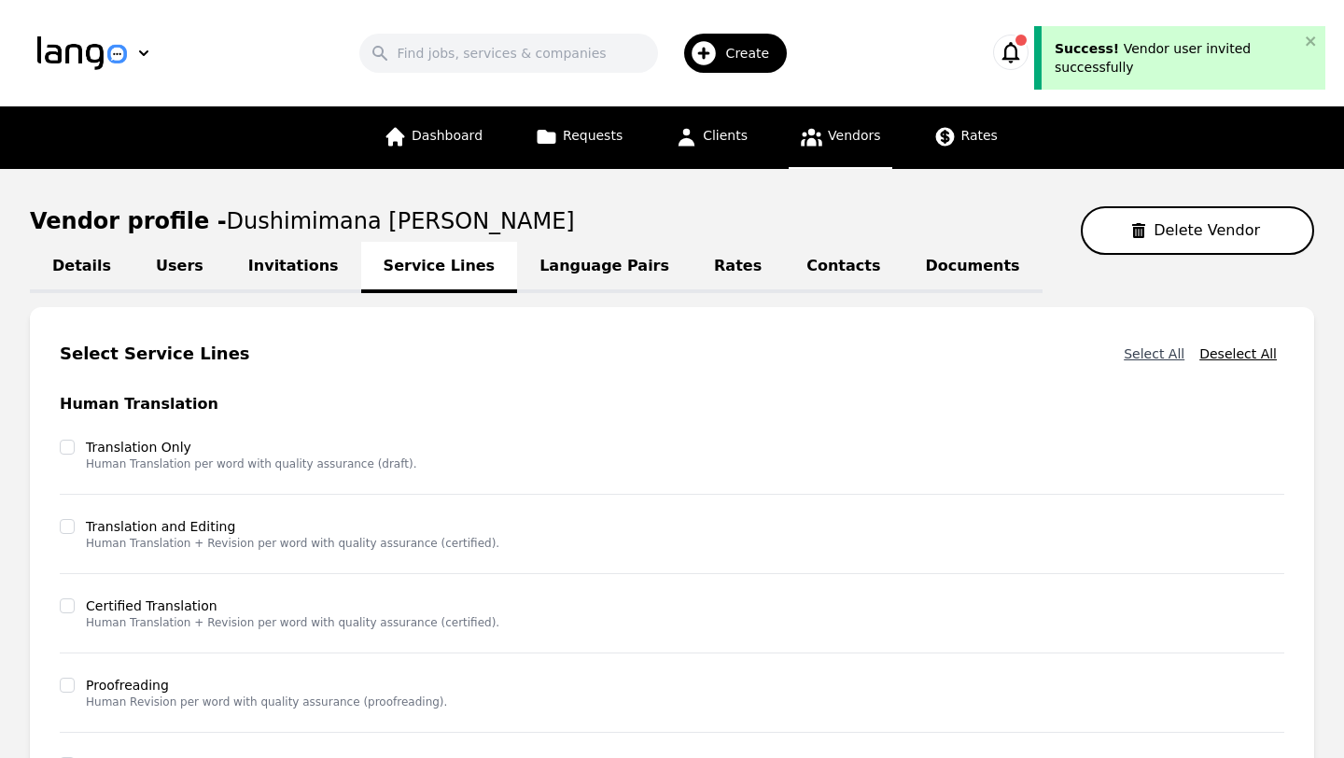
click at [1154, 343] on button "Select All" at bounding box center [1154, 354] width 76 height 34
checkbox input "true"
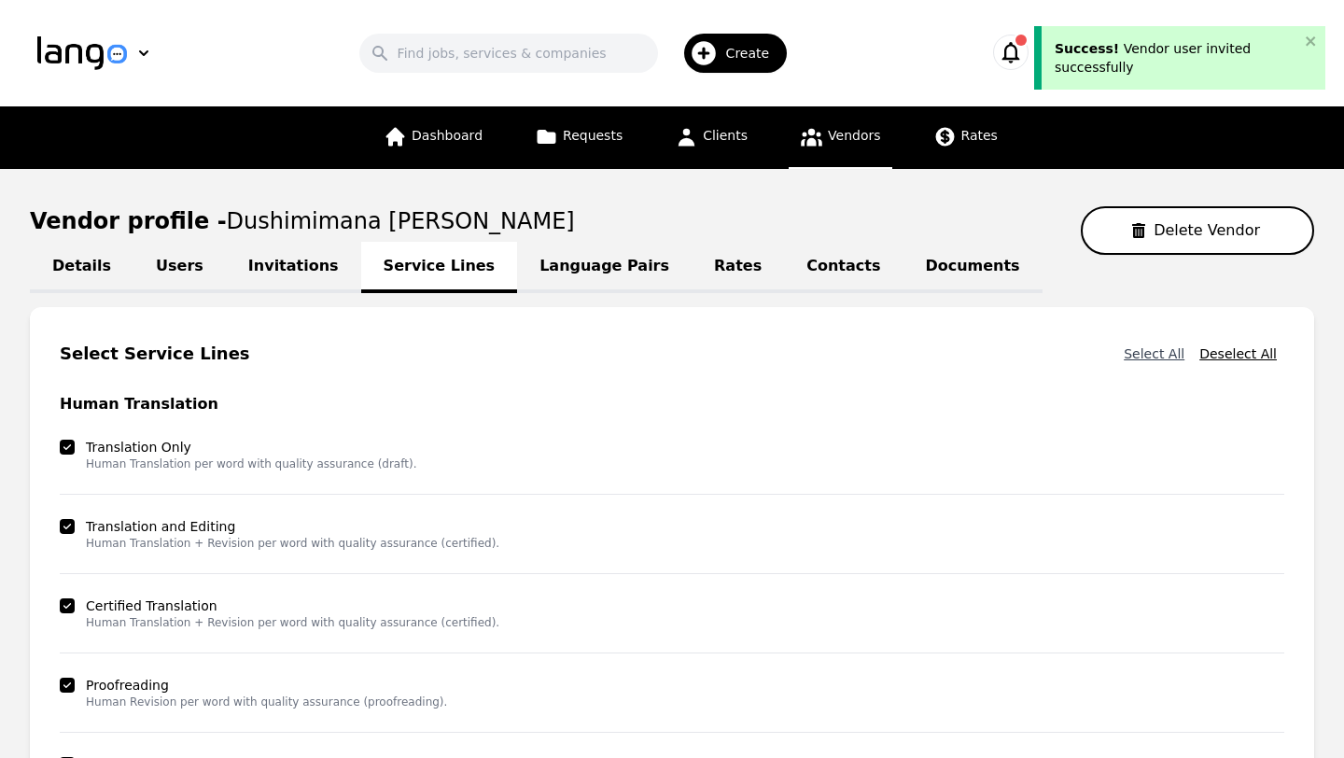
checkbox input "true"
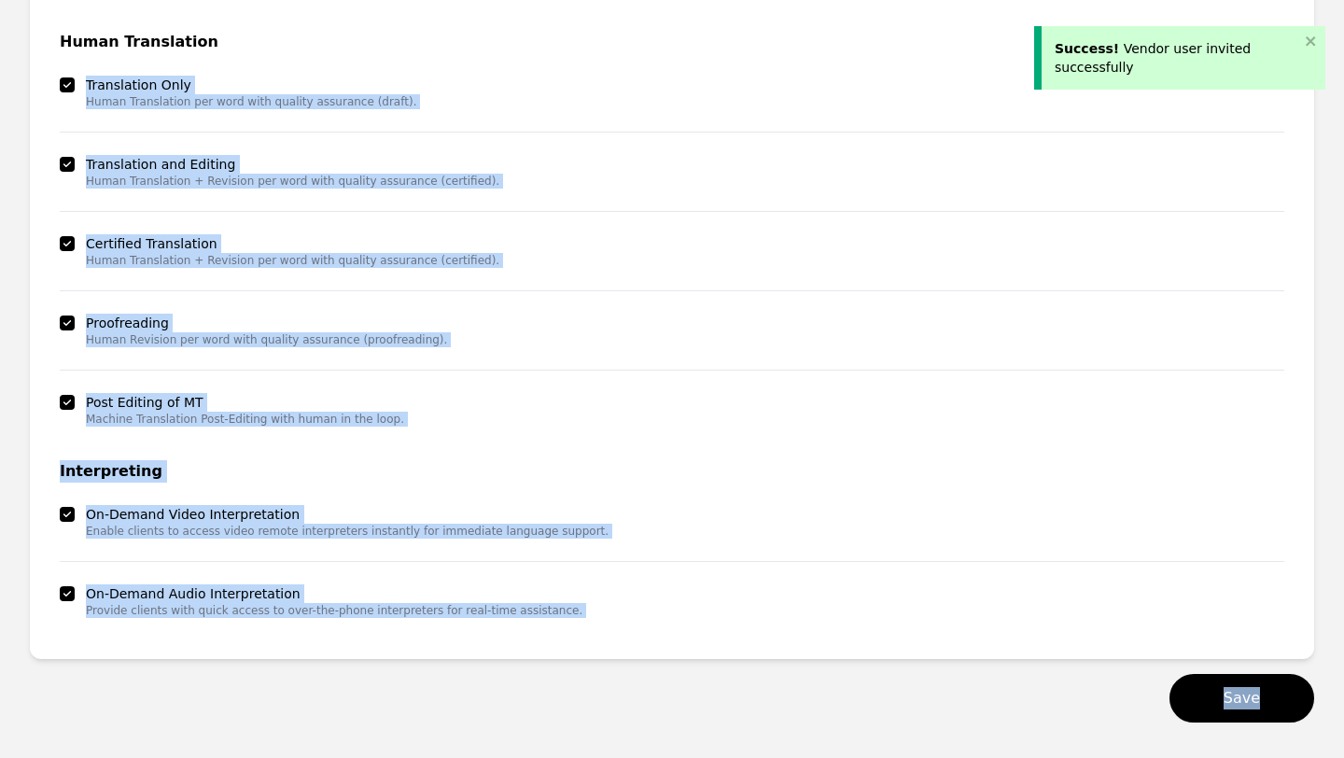
scroll to position [450, 0]
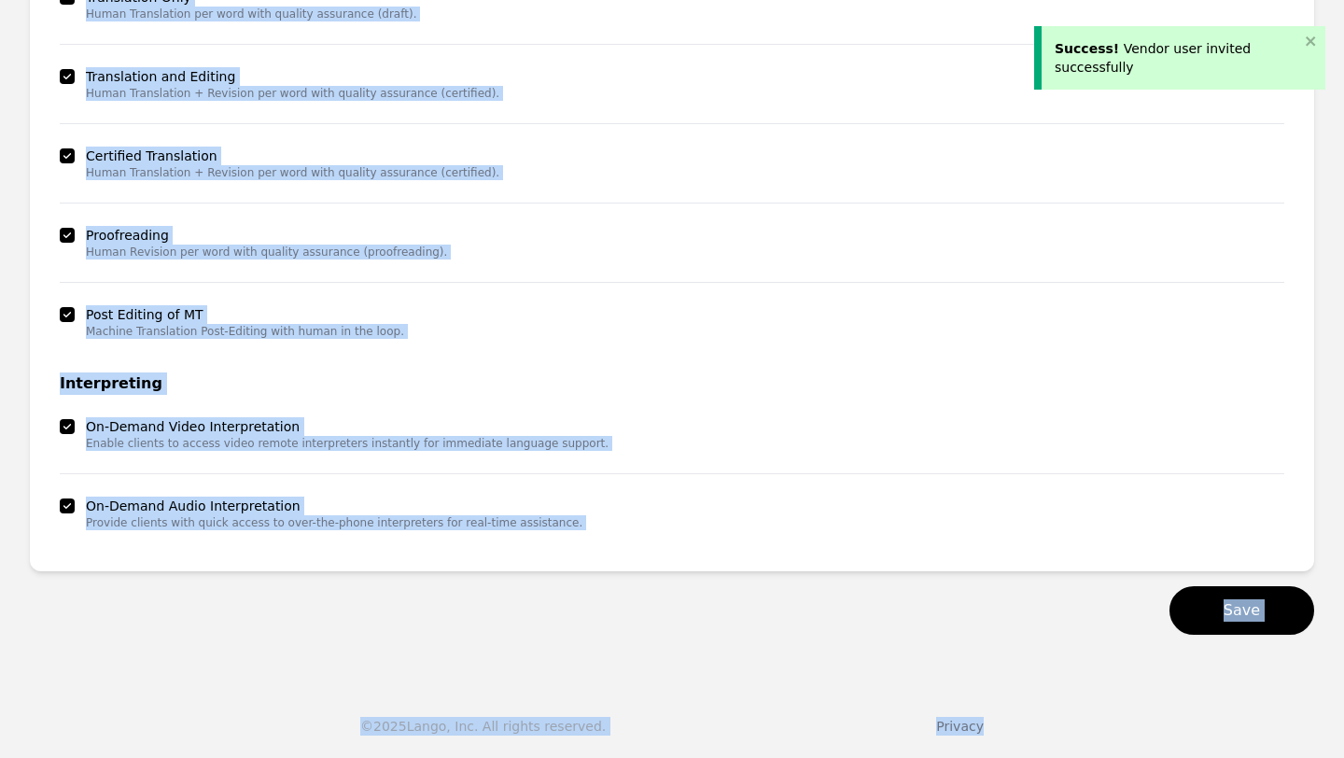
drag, startPoint x: 1327, startPoint y: 396, endPoint x: 1322, endPoint y: 757, distance: 361.1
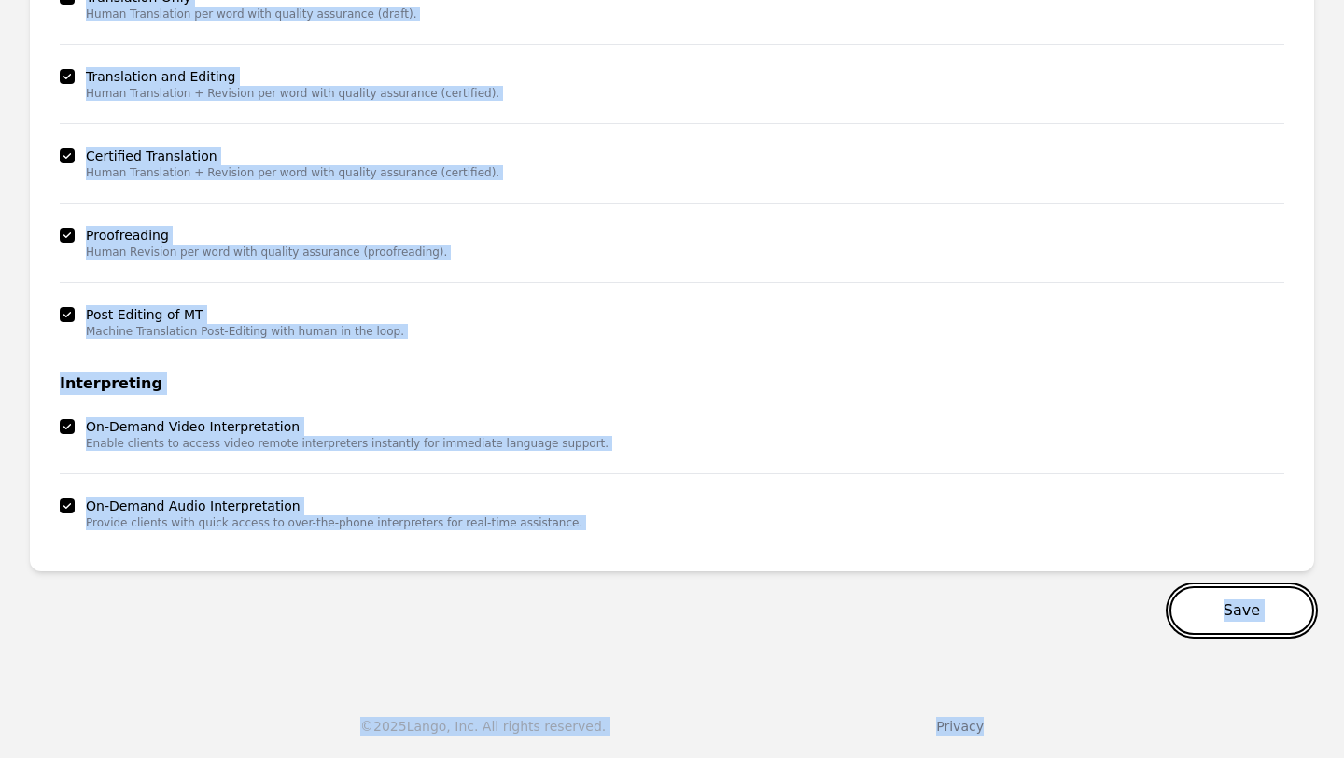
click at [1245, 612] on button "Save" at bounding box center [1241, 610] width 145 height 49
click at [1315, 648] on main "Vendor profile - Dushimimana Vincent Delete Vendor Details Users Invitations Se…" at bounding box center [672, 195] width 1344 height 953
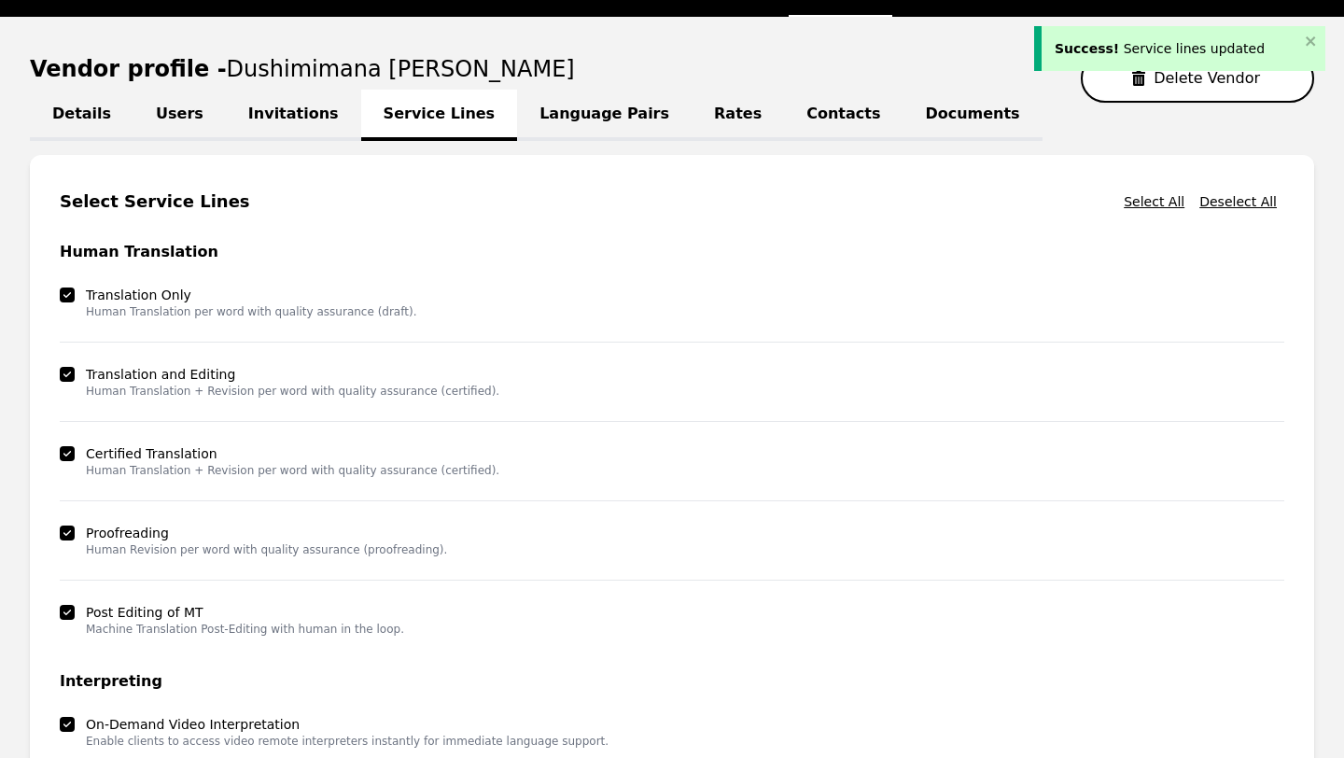
scroll to position [151, 0]
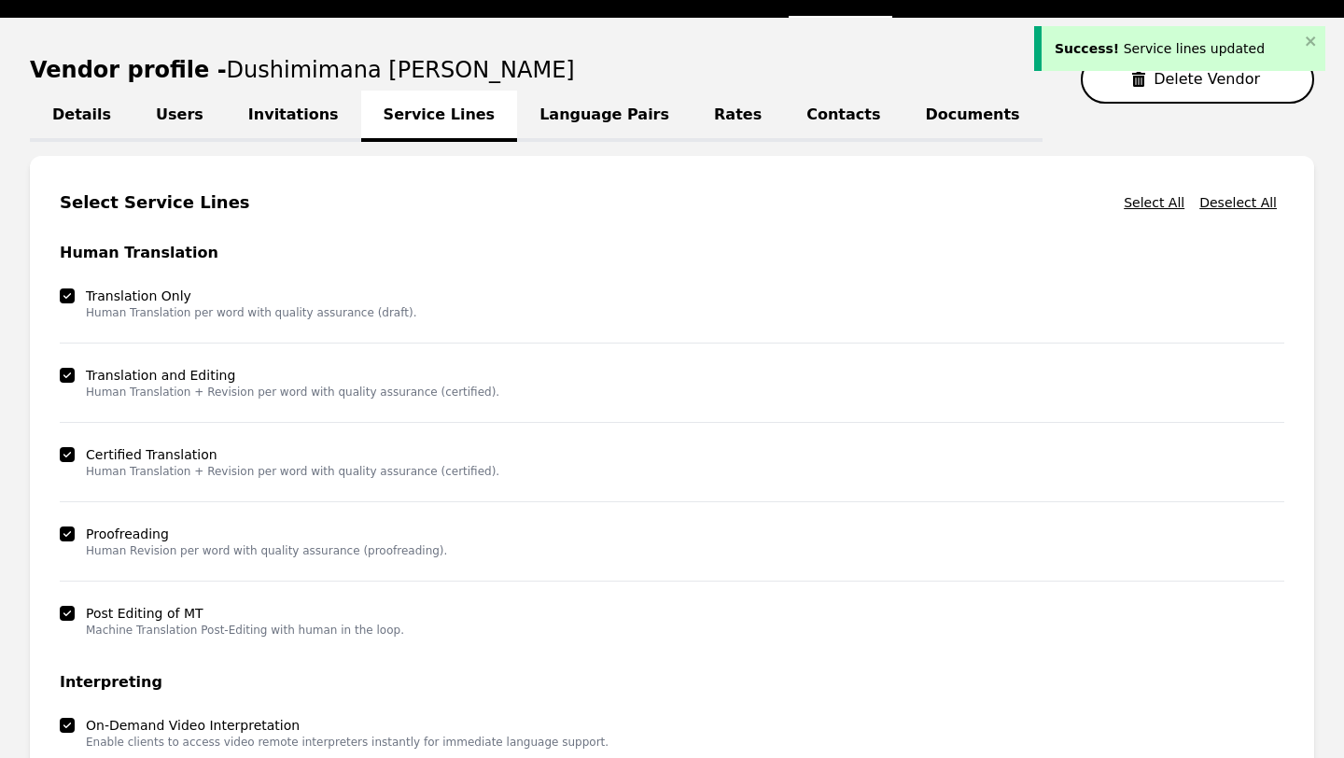
click at [564, 117] on link "Language Pairs" at bounding box center [604, 116] width 174 height 51
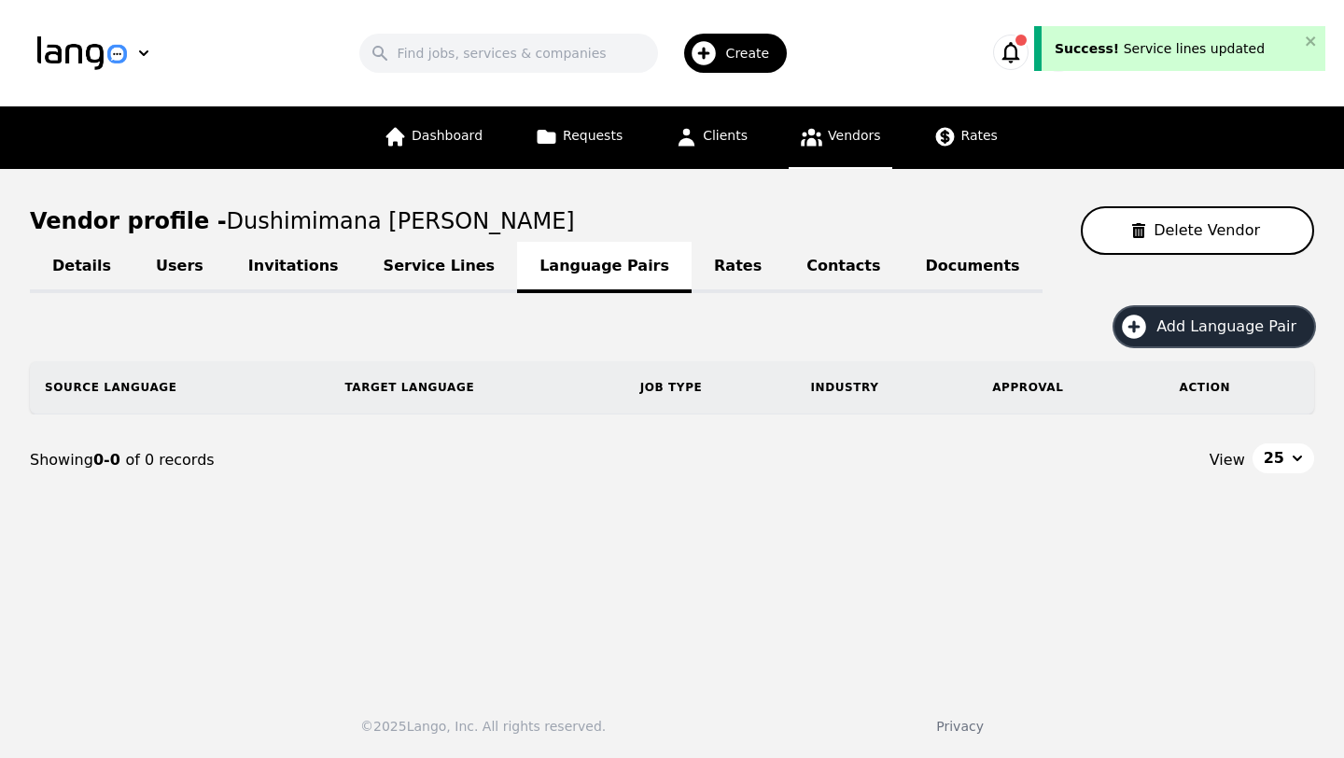
click at [1208, 329] on span "Add Language Pair" at bounding box center [1232, 326] width 153 height 22
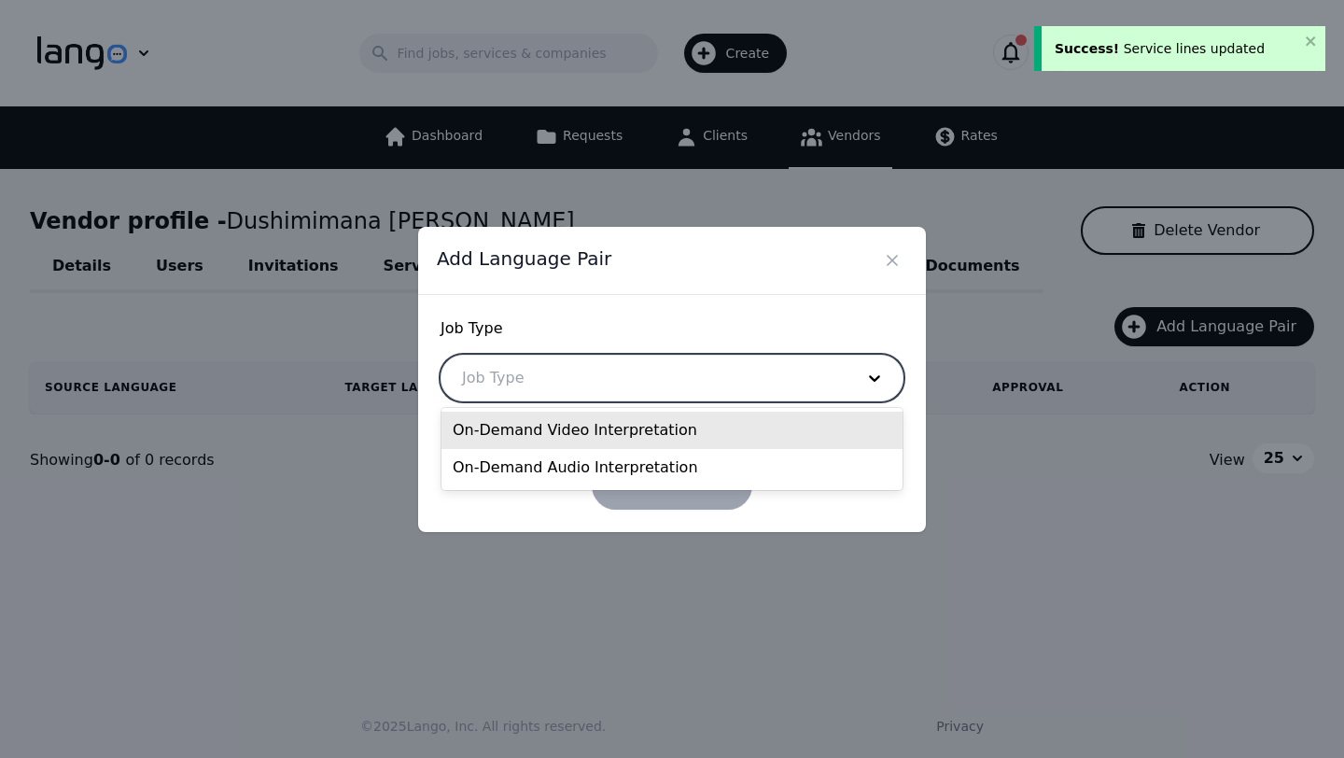
click at [641, 393] on div at bounding box center [643, 377] width 405 height 45
click at [625, 424] on div "On-Demand Video Interpretation" at bounding box center [671, 429] width 461 height 37
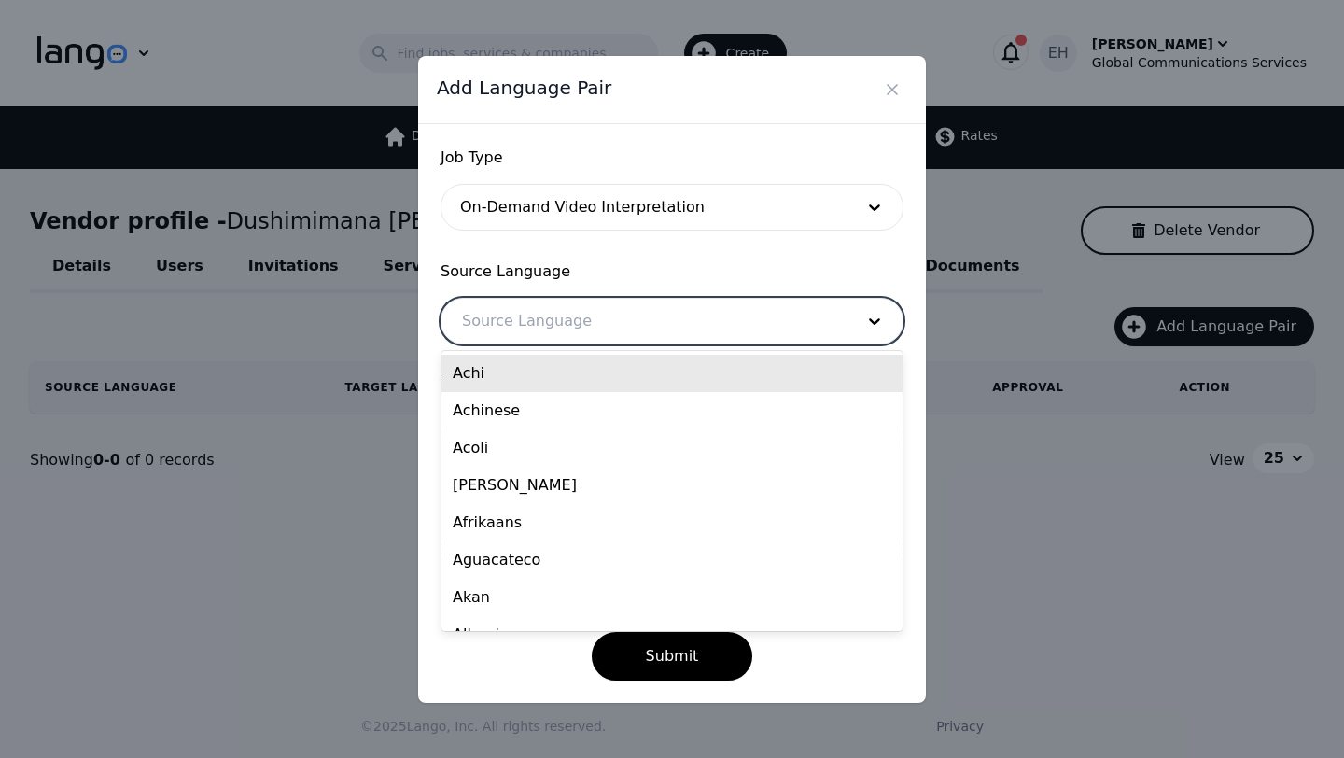
click at [602, 333] on div at bounding box center [643, 321] width 405 height 45
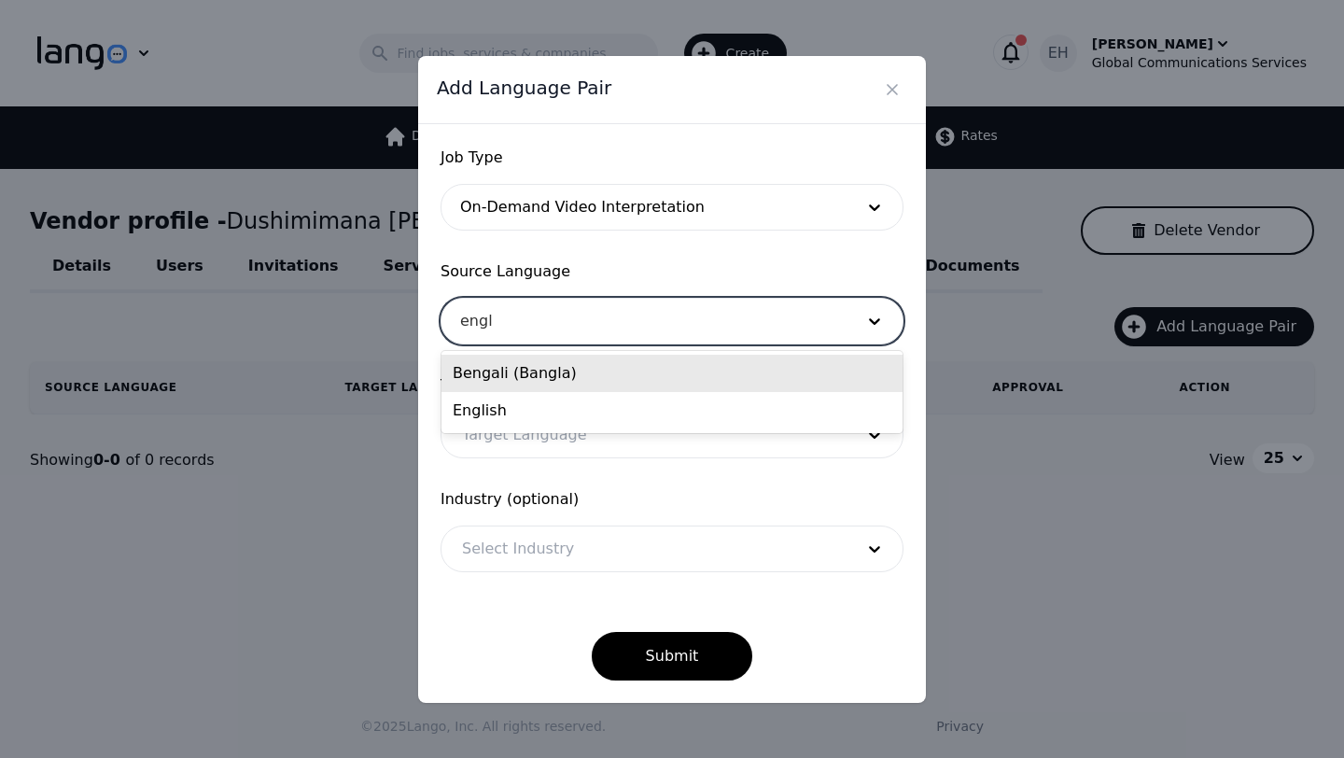
type input "engli"
click at [565, 385] on div "English" at bounding box center [671, 373] width 461 height 37
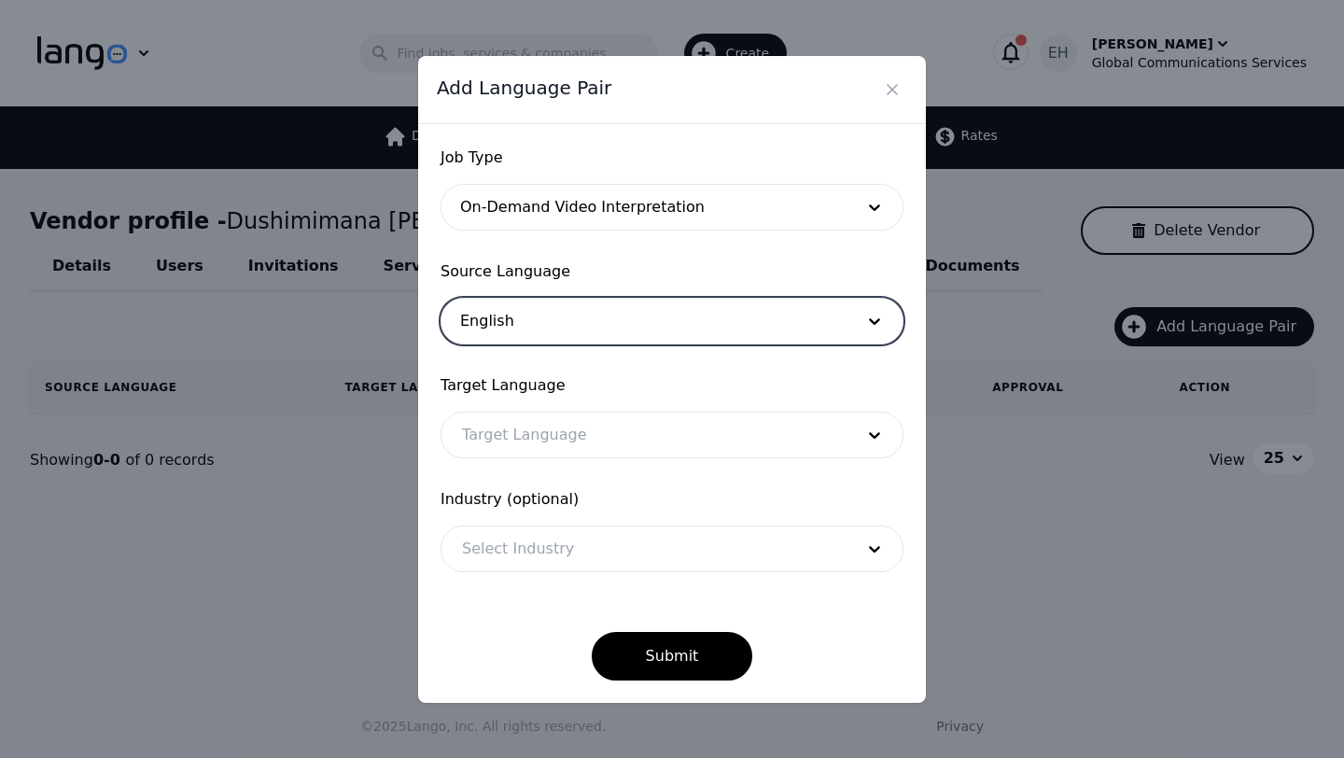
click at [558, 437] on div at bounding box center [643, 434] width 405 height 45
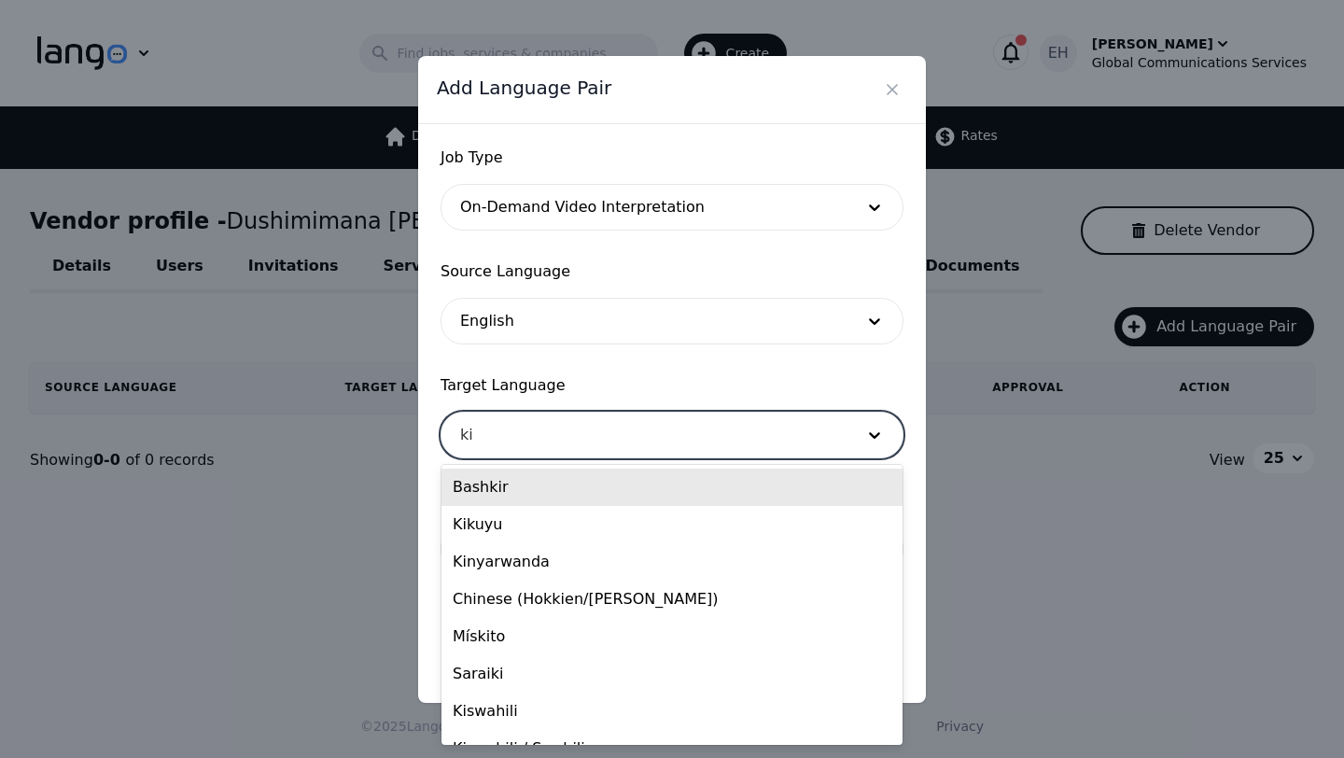
type input "kin"
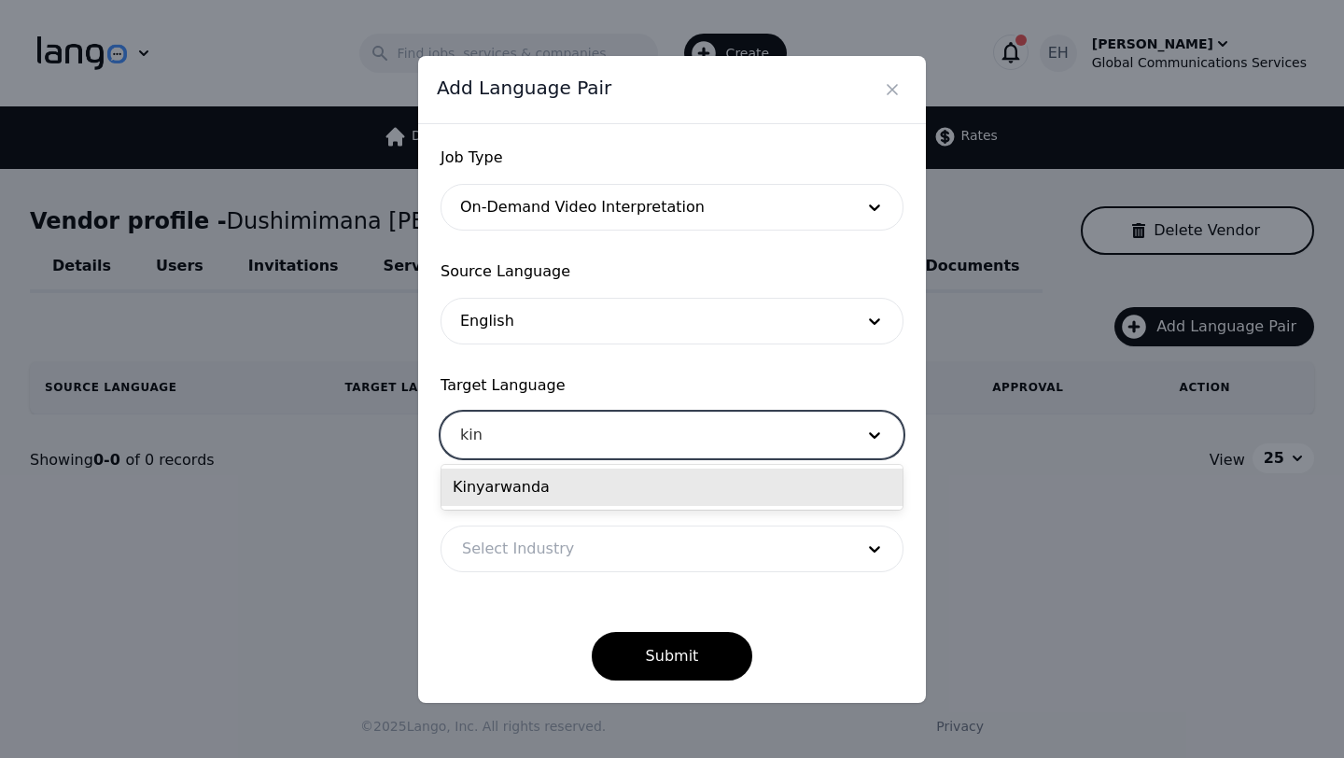
click at [543, 489] on div "Kinyarwanda" at bounding box center [671, 486] width 461 height 37
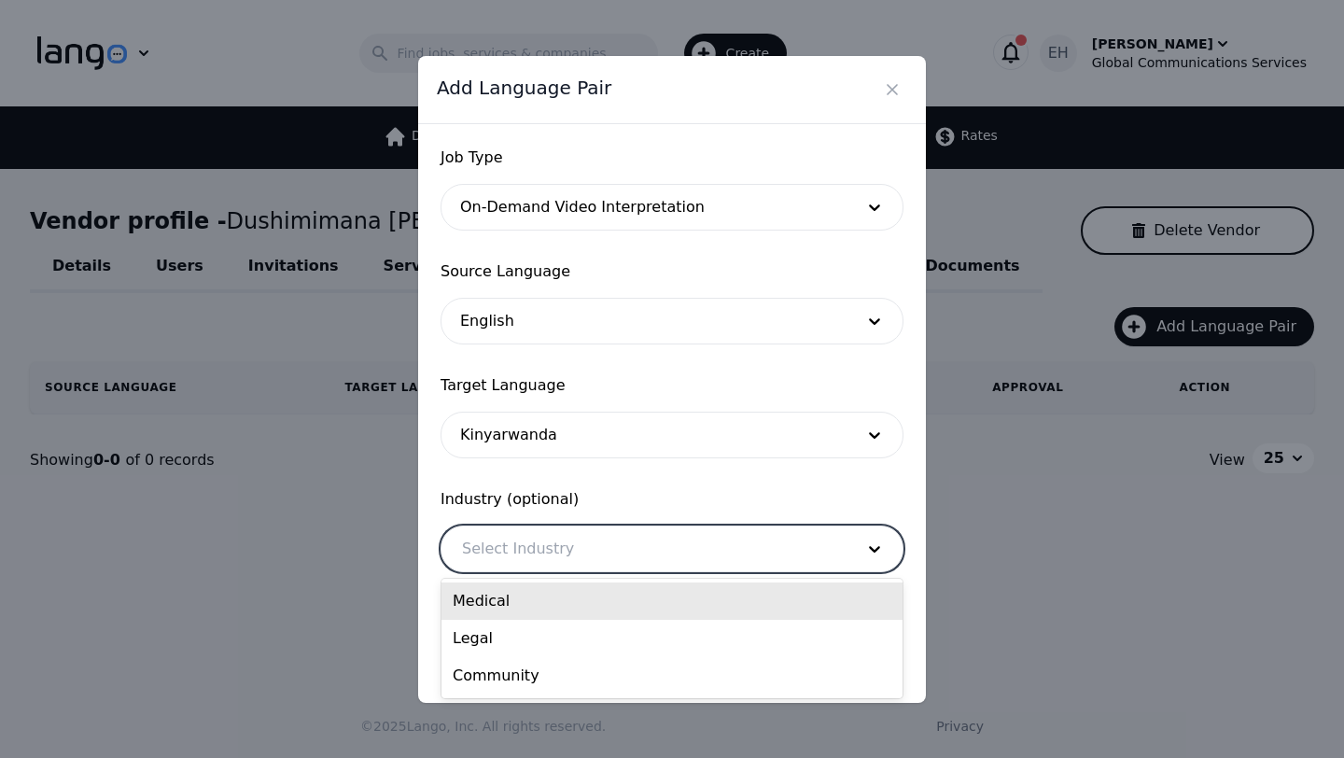
click at [532, 556] on div at bounding box center [643, 548] width 405 height 45
click at [519, 594] on div "Medical" at bounding box center [671, 600] width 461 height 37
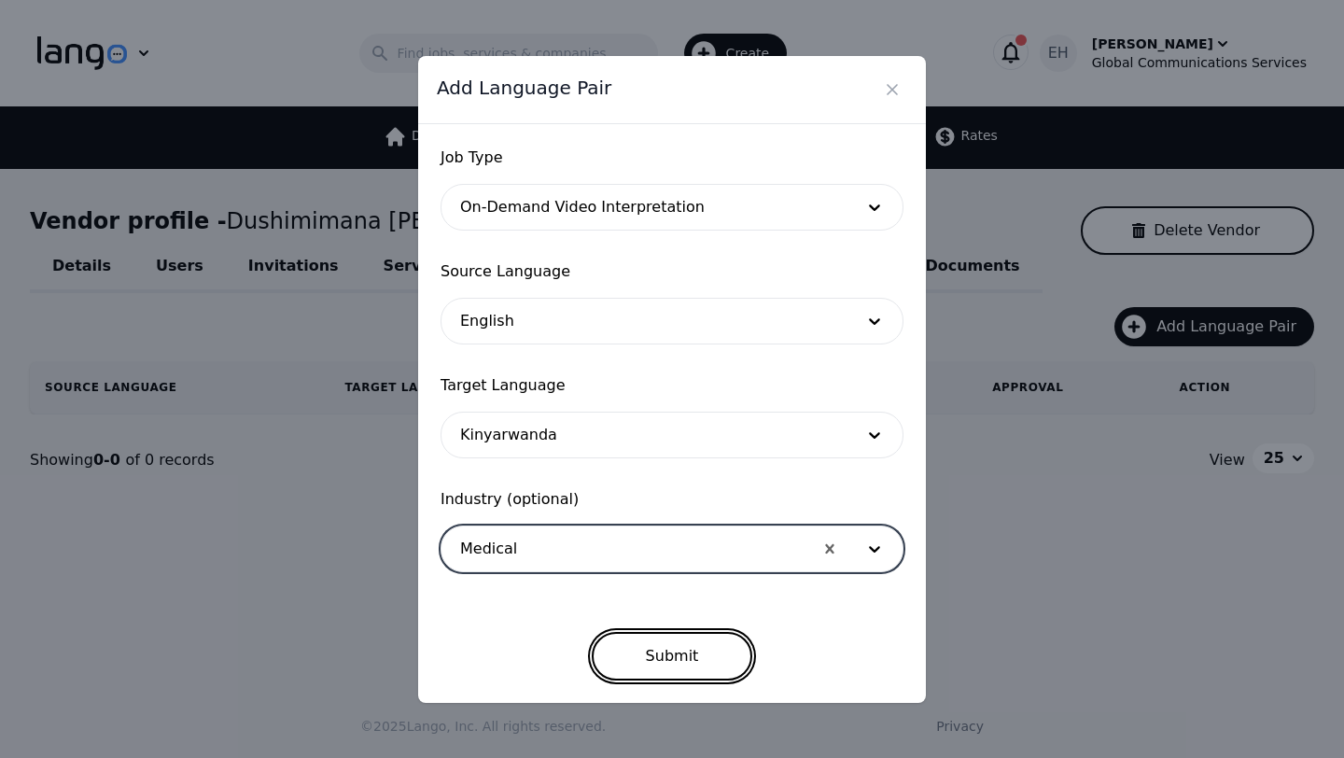
click at [666, 655] on button "Submit" at bounding box center [672, 656] width 161 height 49
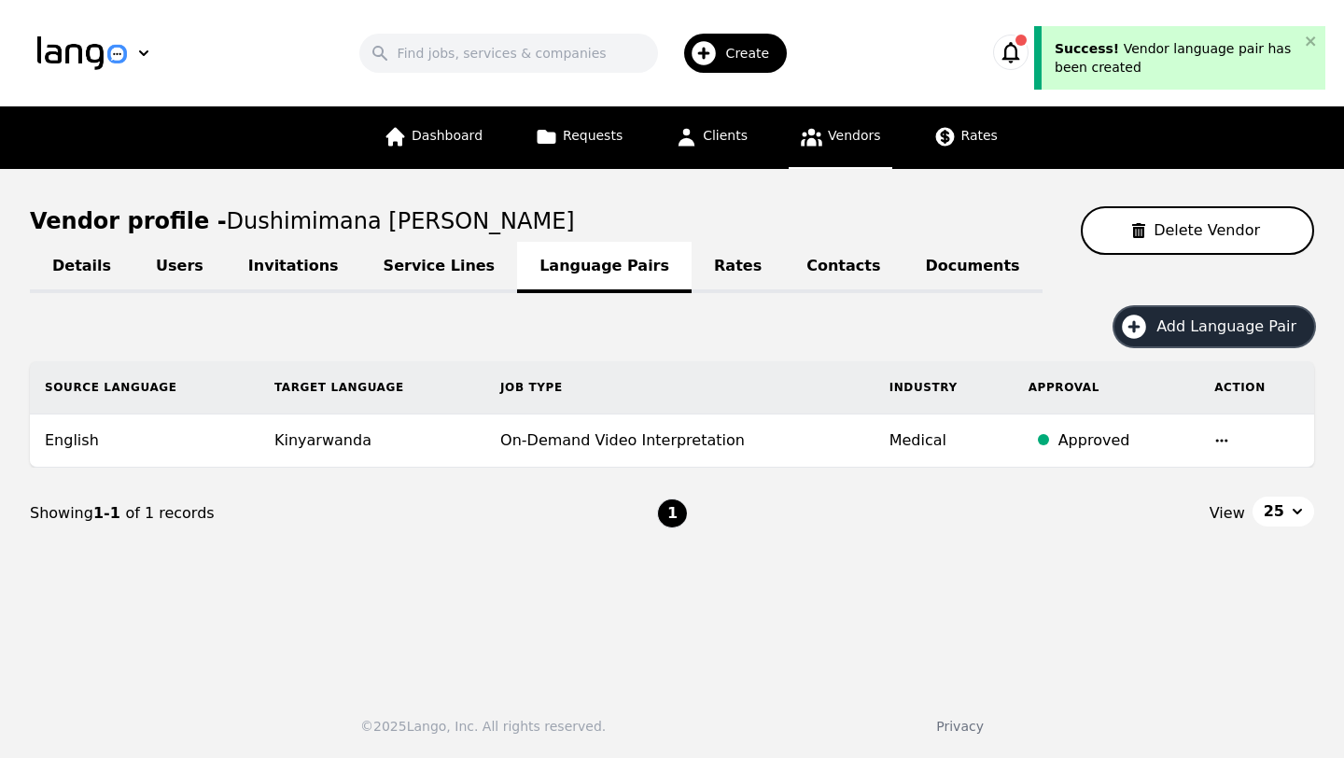
click at [1248, 319] on span "Add Language Pair" at bounding box center [1232, 326] width 153 height 22
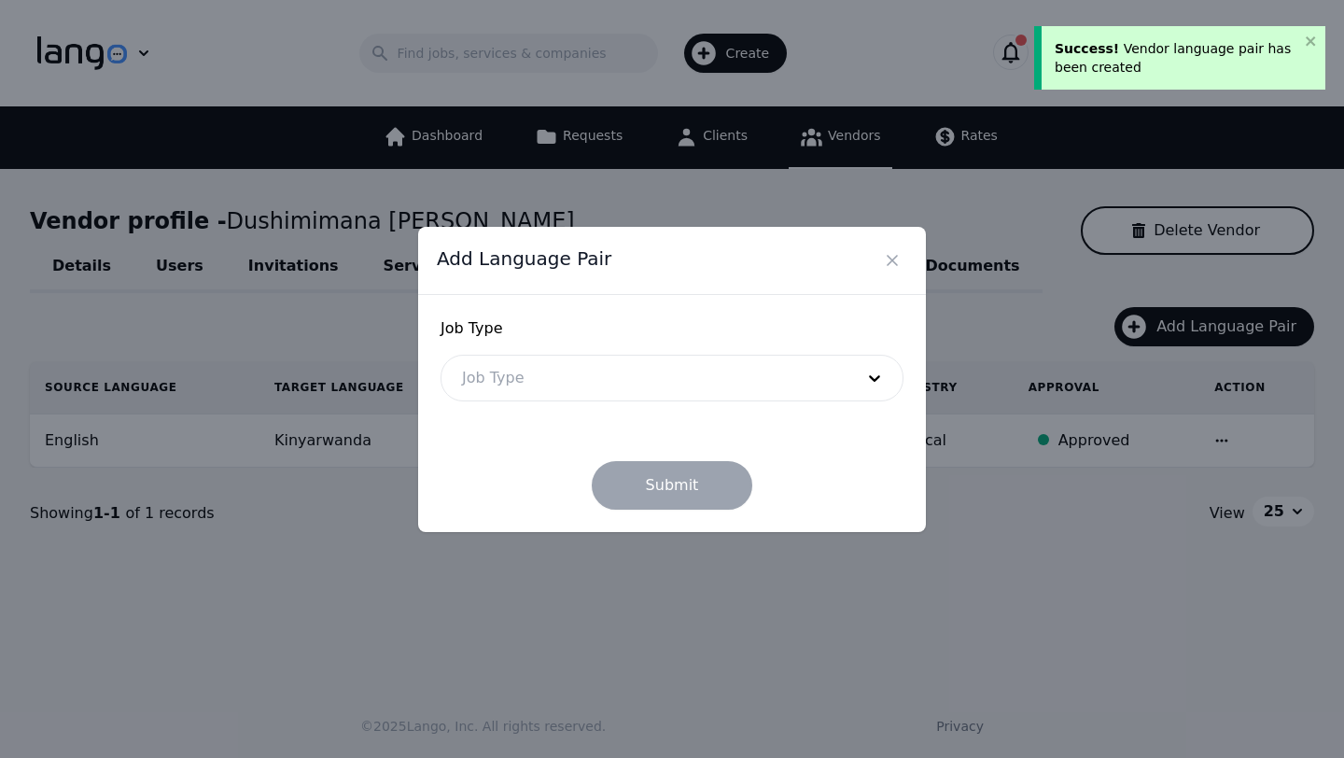
click at [628, 387] on div at bounding box center [643, 377] width 405 height 45
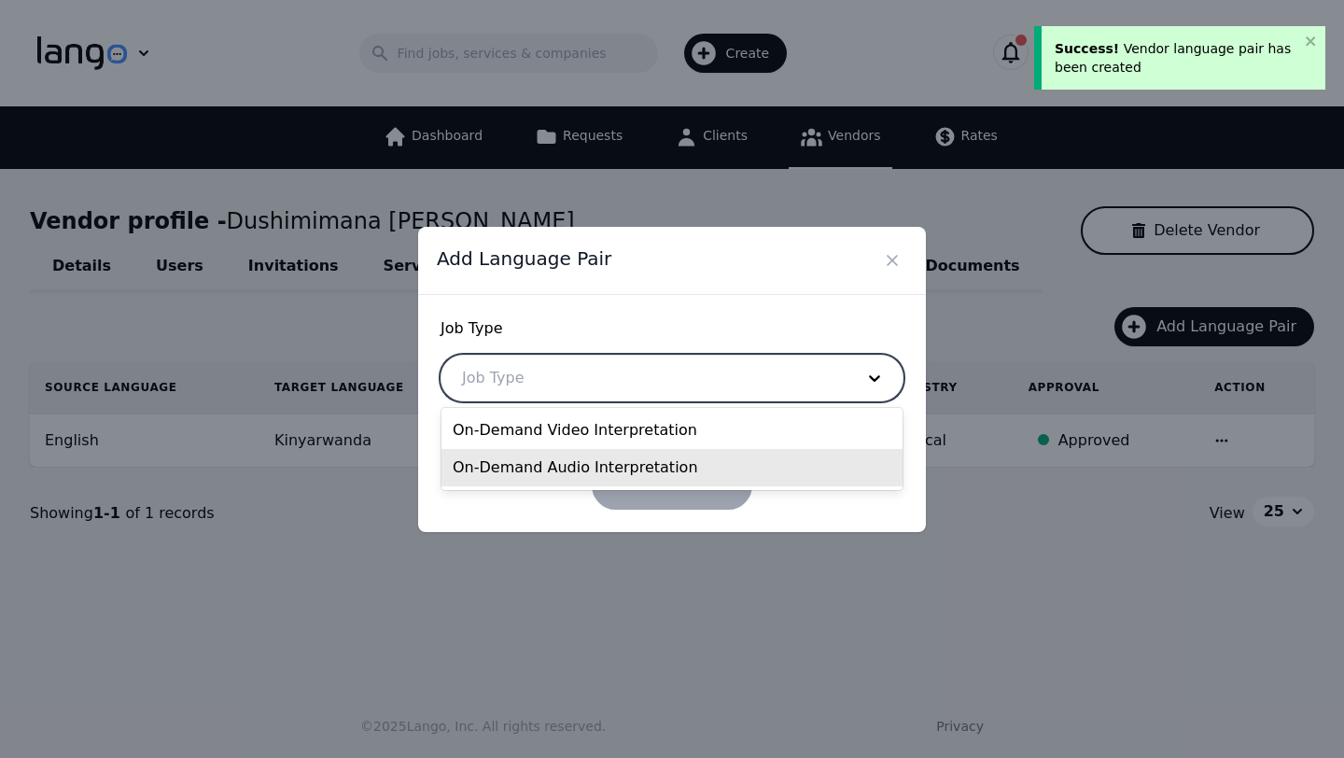
click at [605, 463] on div "On-Demand Audio Interpretation" at bounding box center [671, 467] width 461 height 37
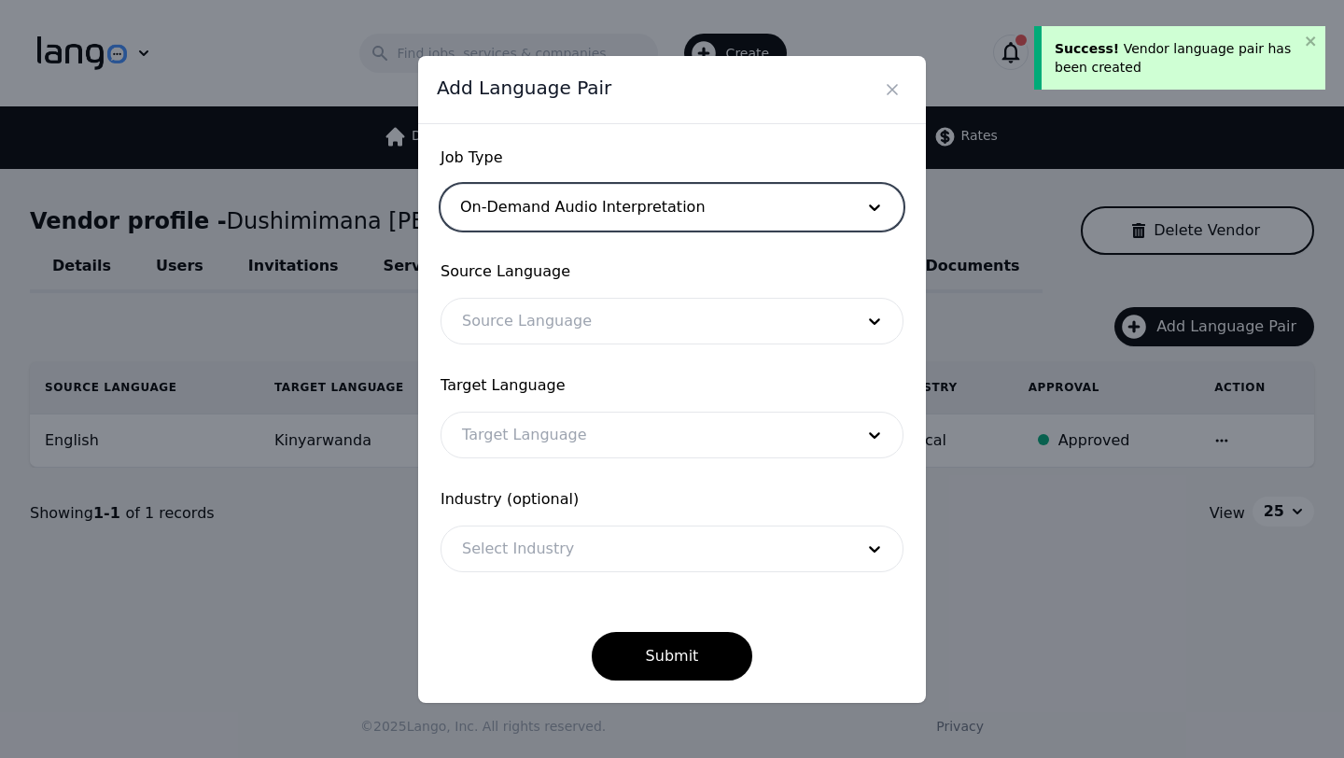
click at [587, 302] on div at bounding box center [643, 321] width 405 height 45
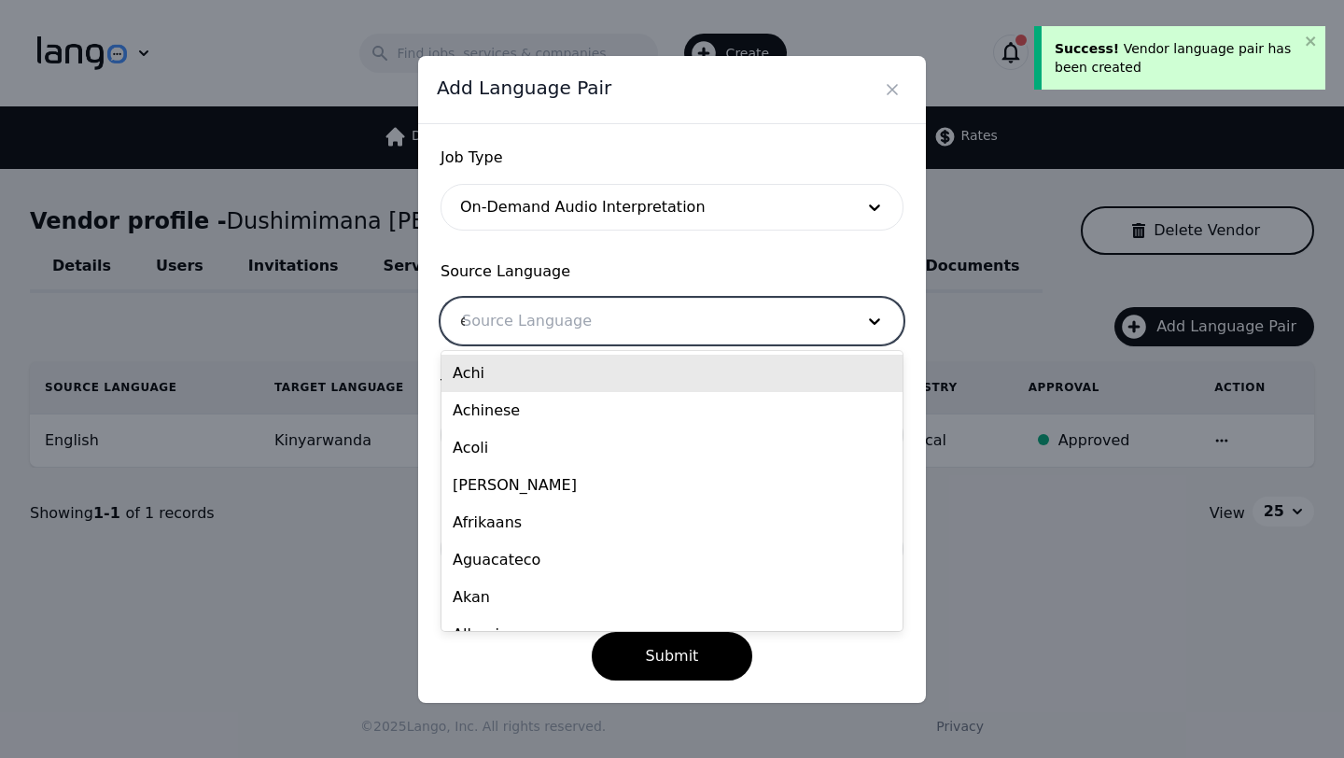
type input "eng"
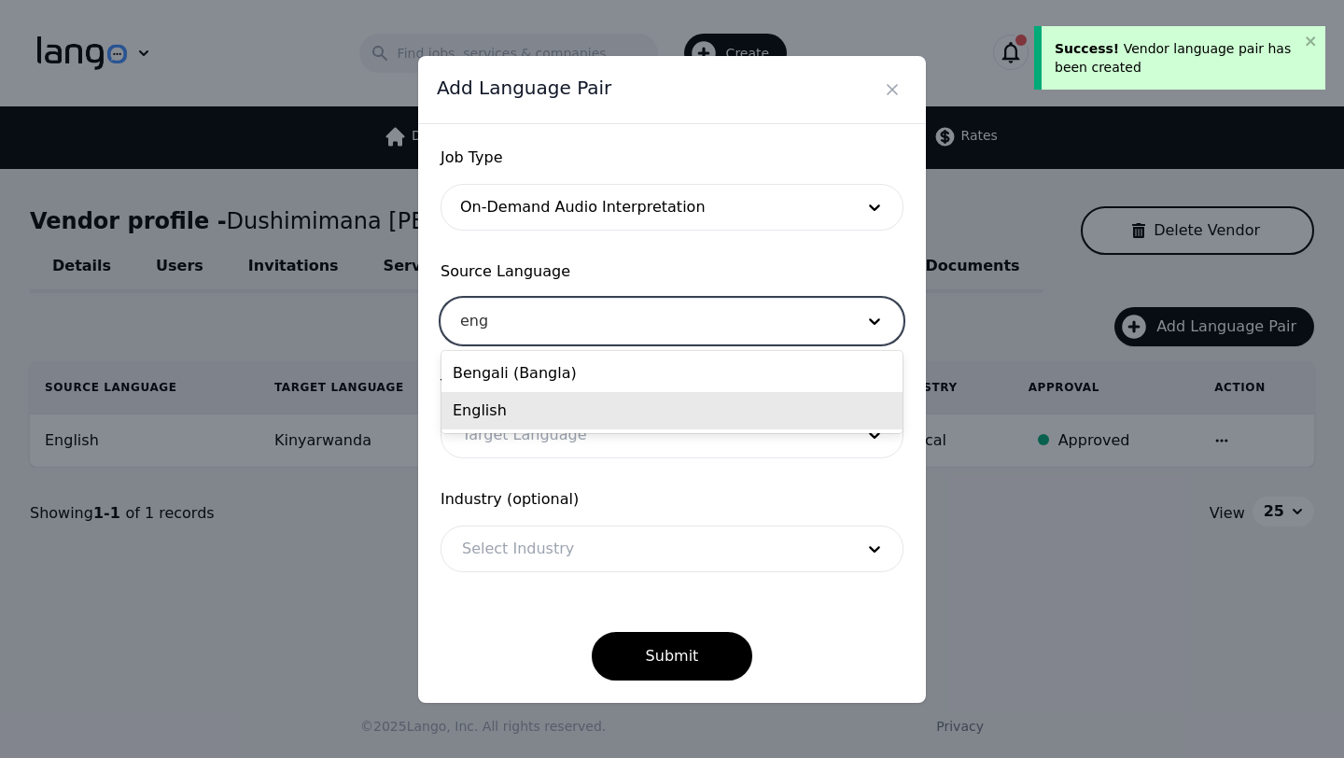
click at [517, 411] on div "English" at bounding box center [671, 410] width 461 height 37
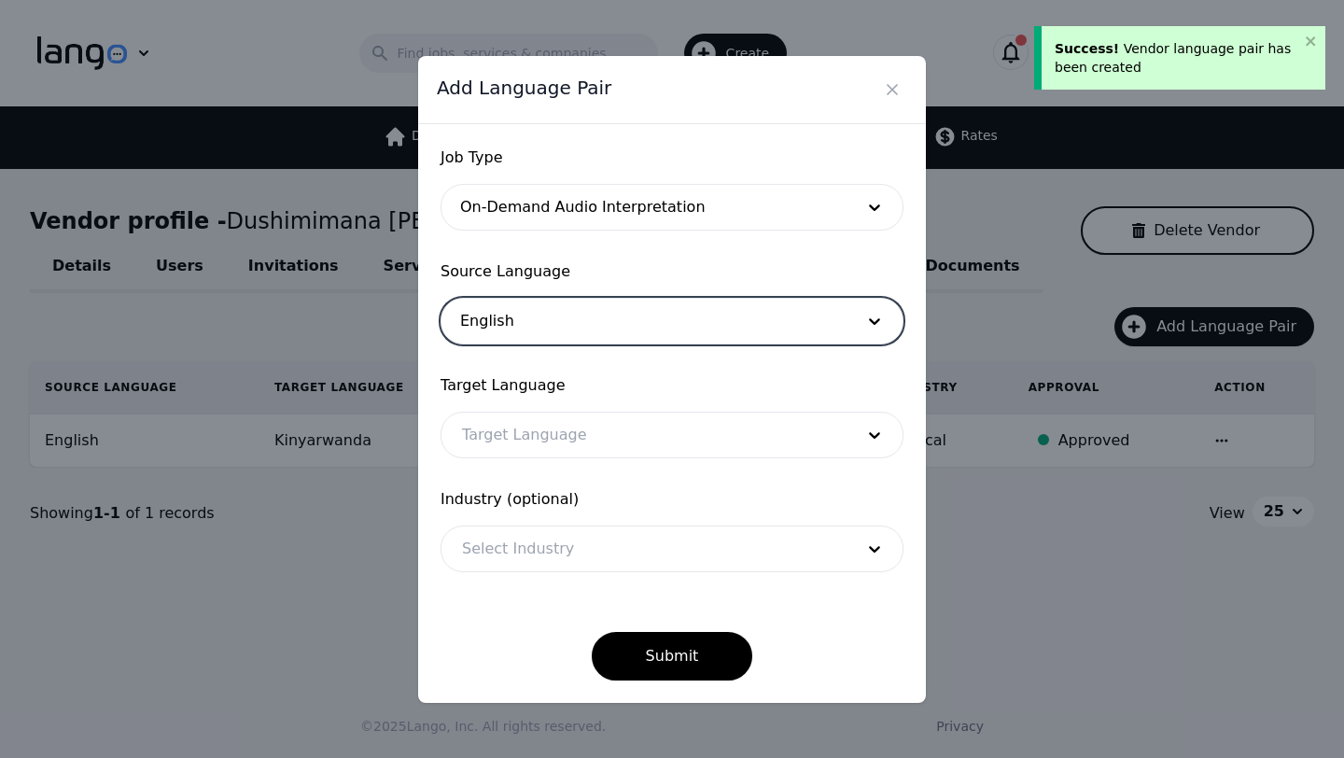
click at [536, 442] on div at bounding box center [643, 434] width 405 height 45
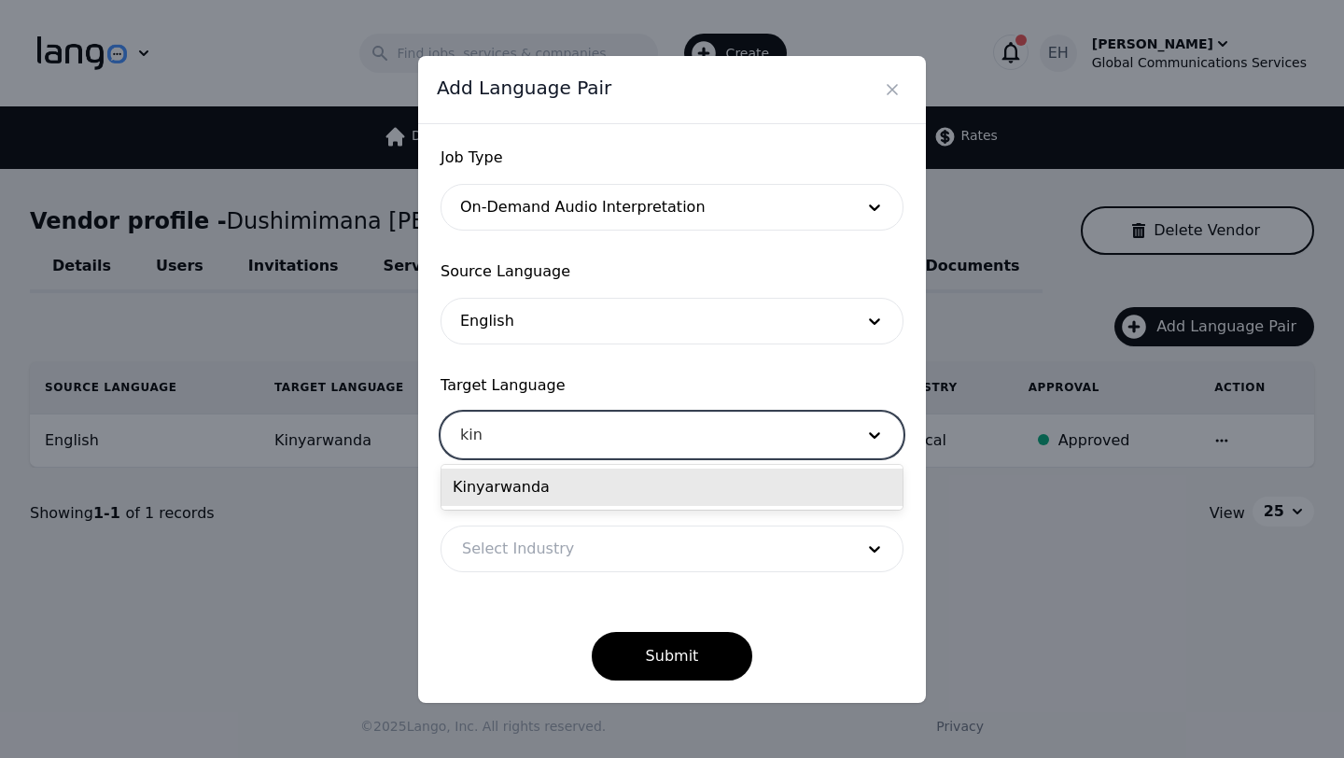
type input "kiny"
click at [505, 484] on div "Kinyarwanda" at bounding box center [671, 486] width 461 height 37
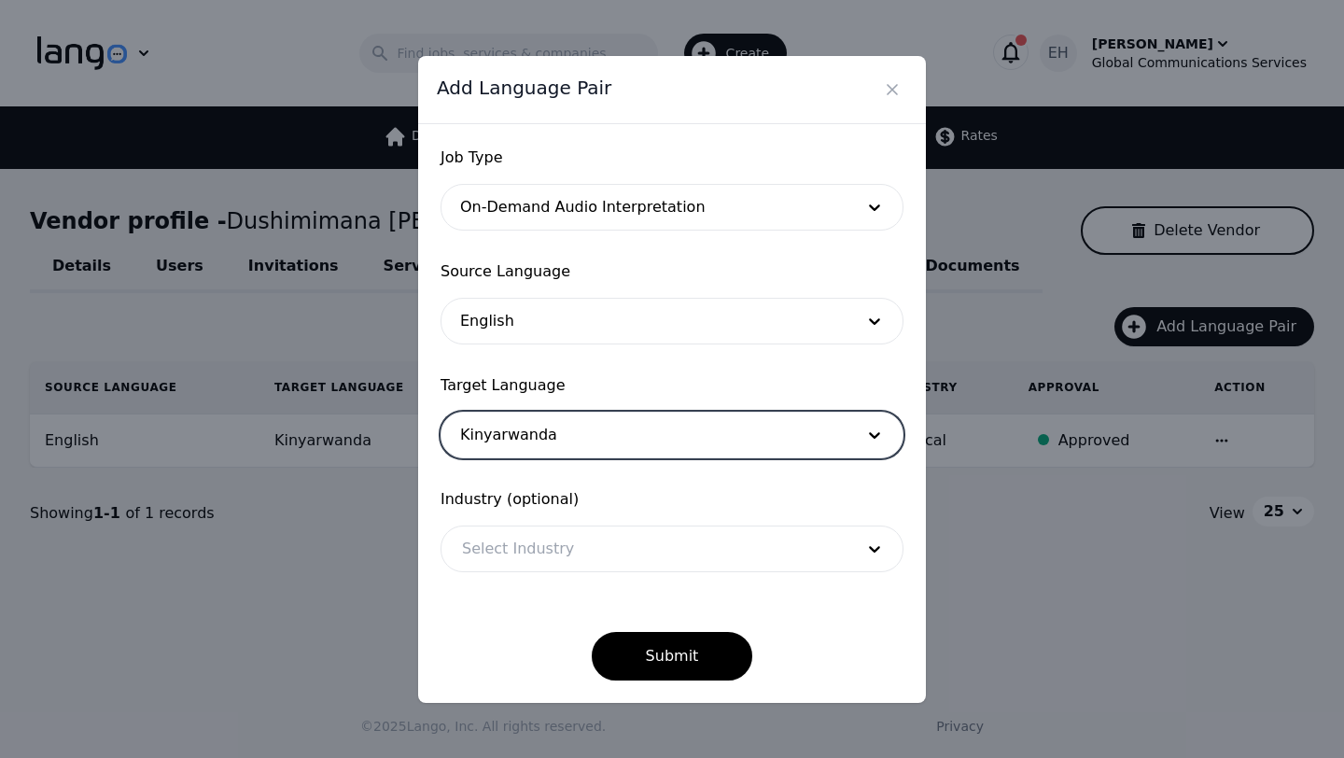
click at [520, 563] on div at bounding box center [643, 548] width 405 height 45
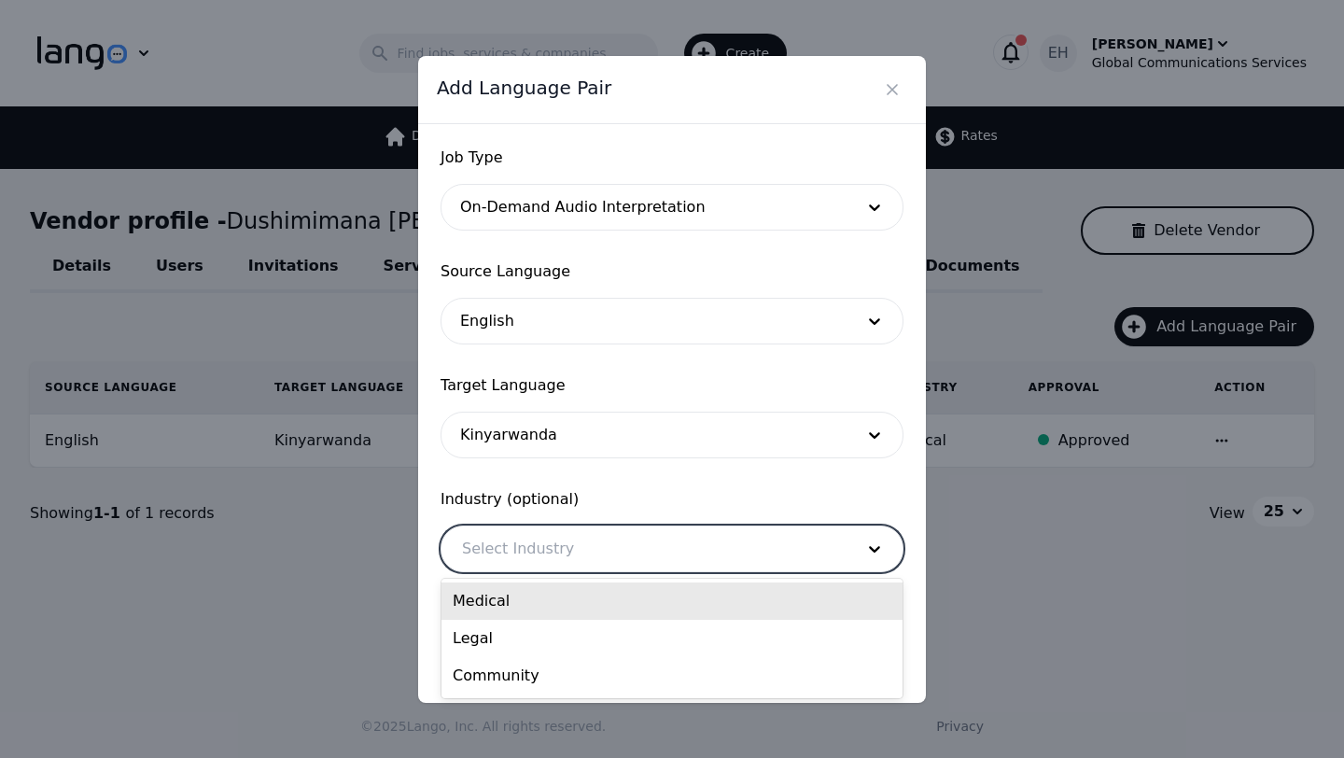
click at [510, 596] on div "Medical" at bounding box center [671, 600] width 461 height 37
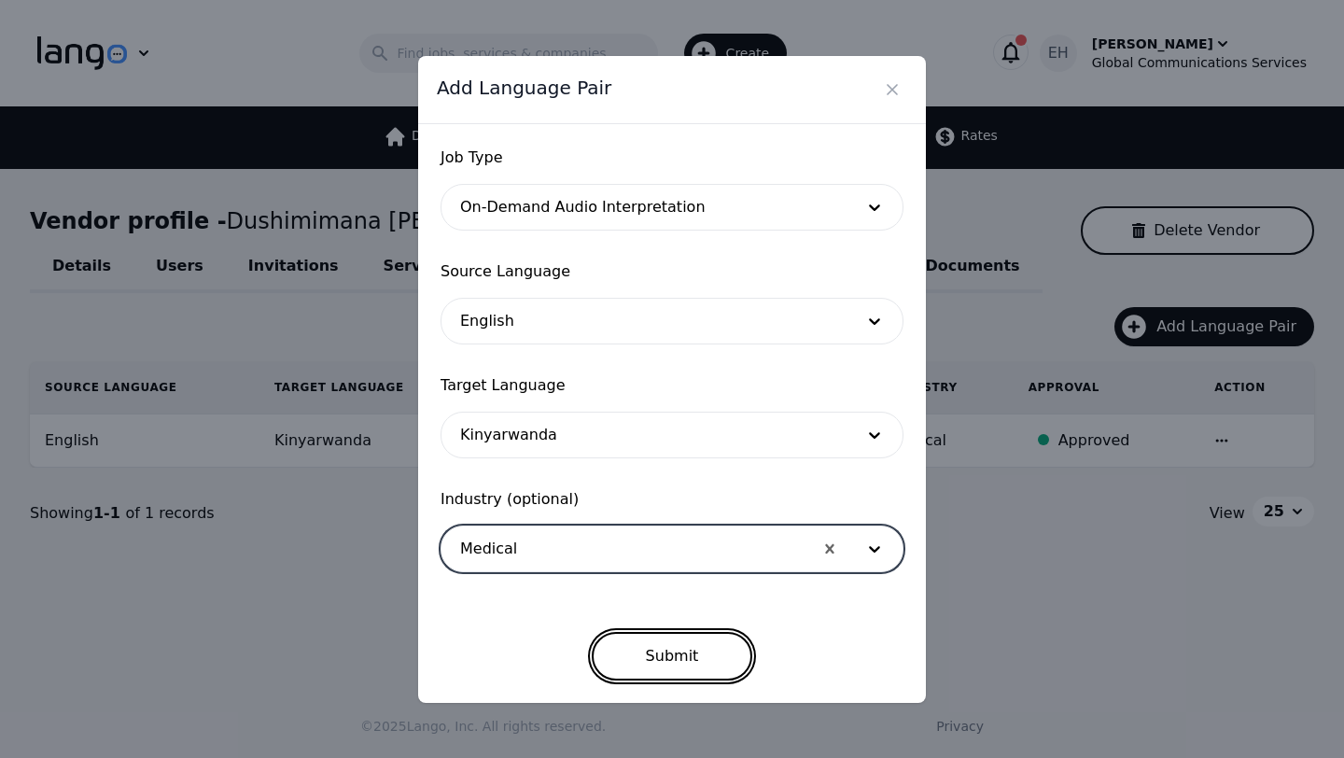
click at [661, 654] on button "Submit" at bounding box center [672, 656] width 161 height 49
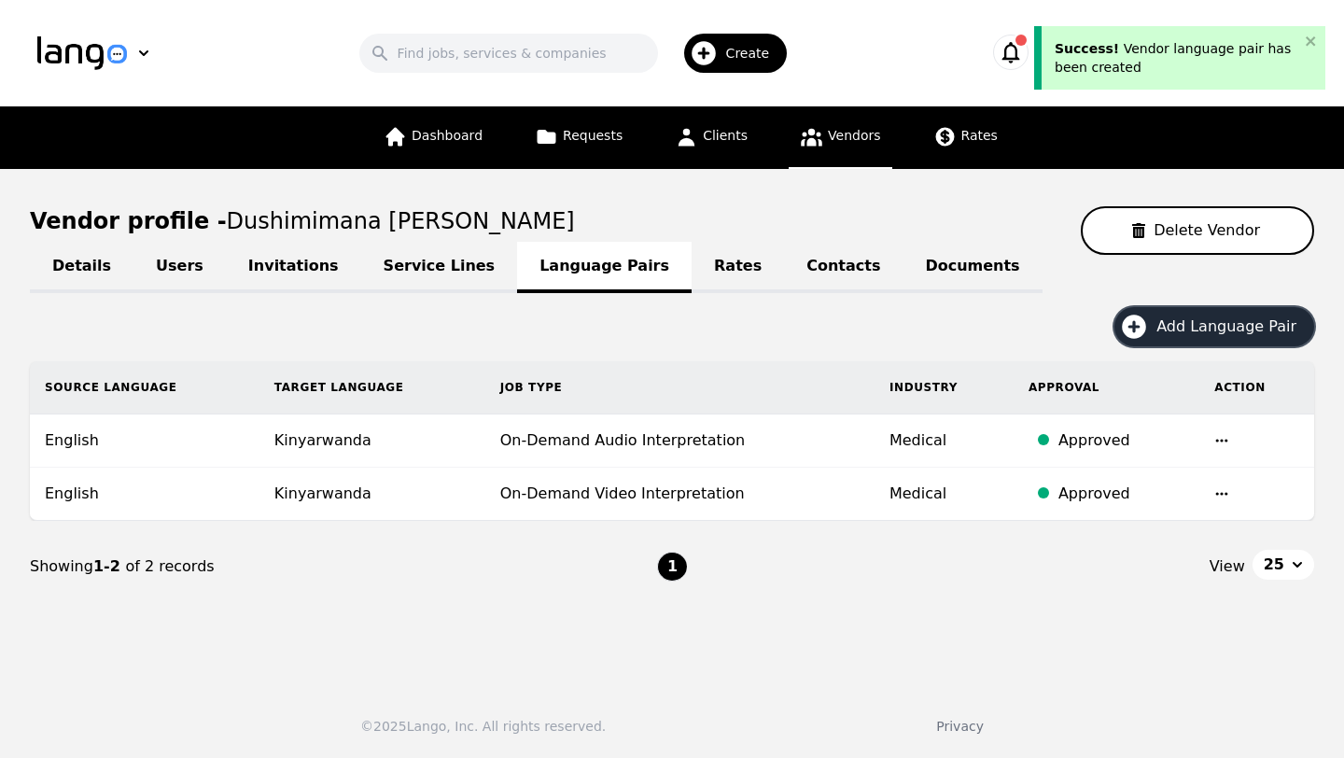
click at [1222, 328] on span "Add Language Pair" at bounding box center [1232, 326] width 153 height 22
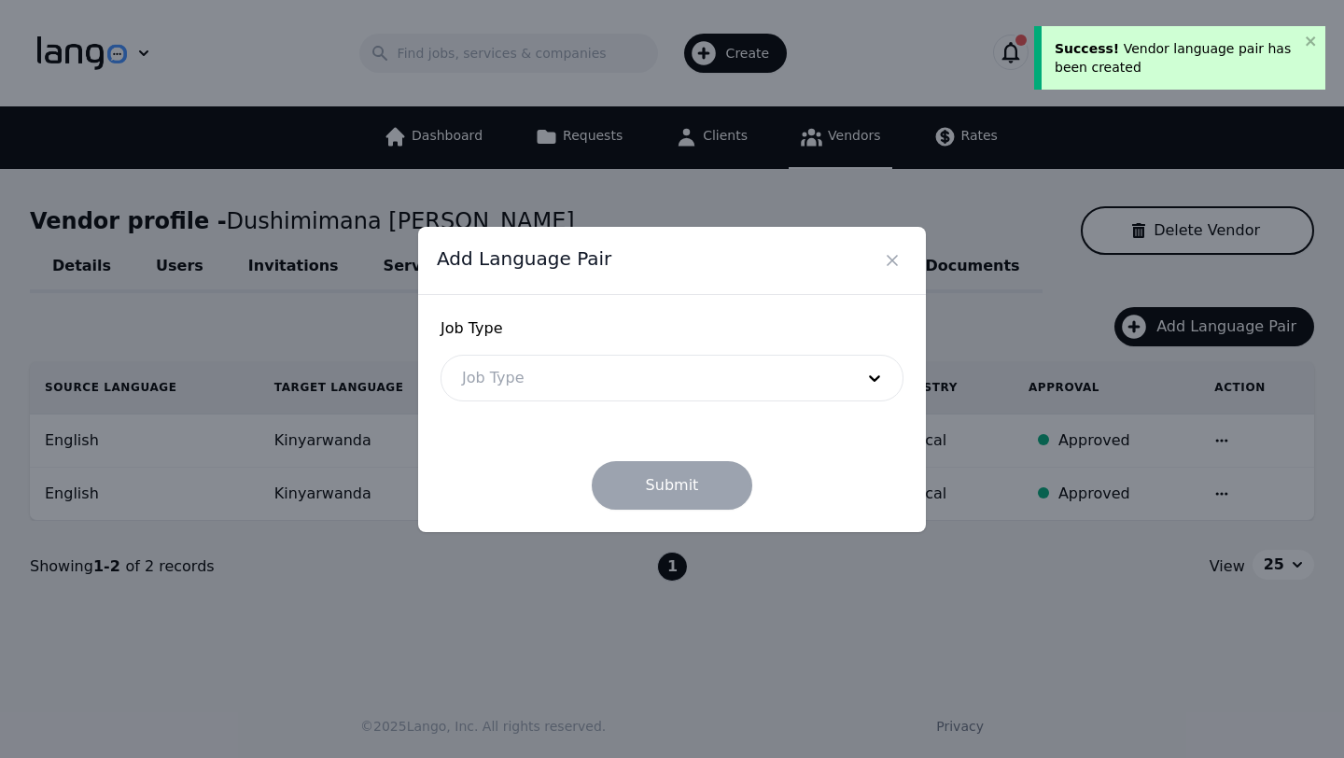
click at [600, 394] on div at bounding box center [643, 377] width 405 height 45
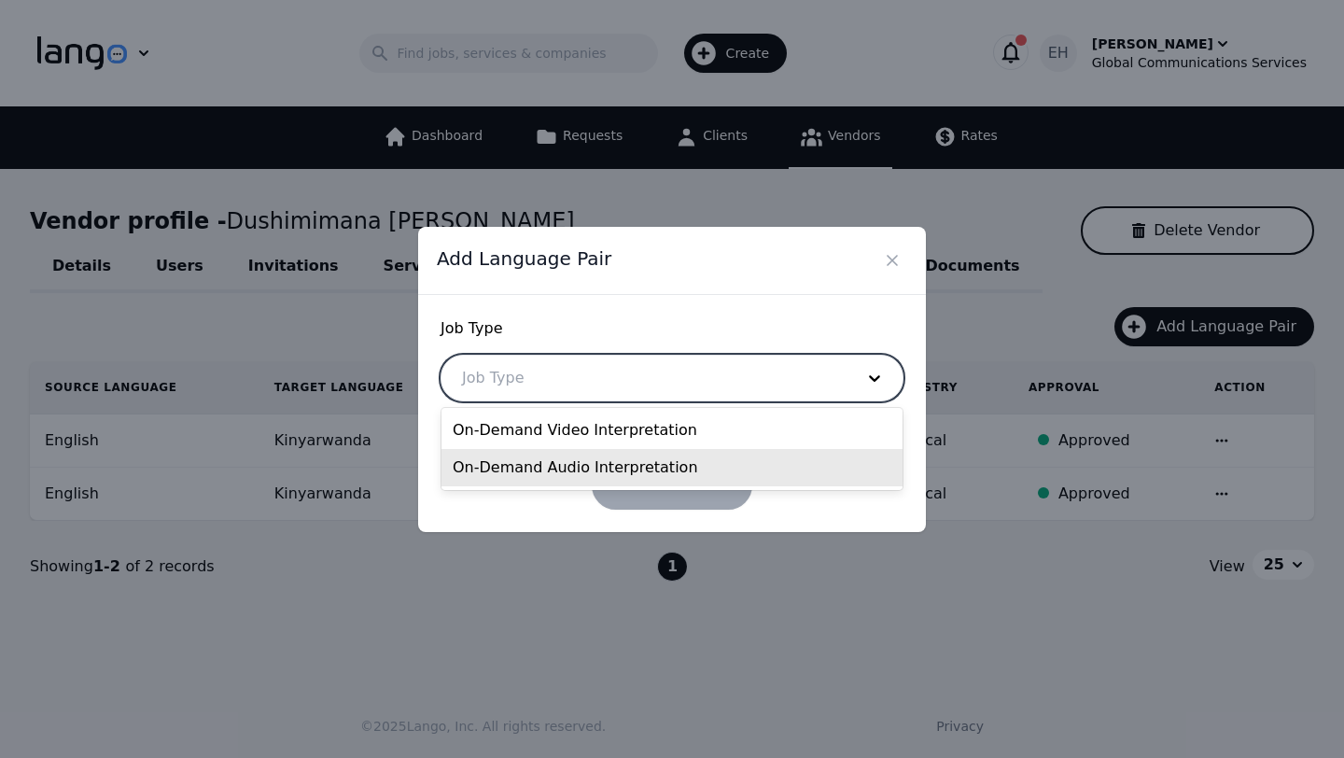
click at [575, 464] on div "On-Demand Audio Interpretation" at bounding box center [671, 467] width 461 height 37
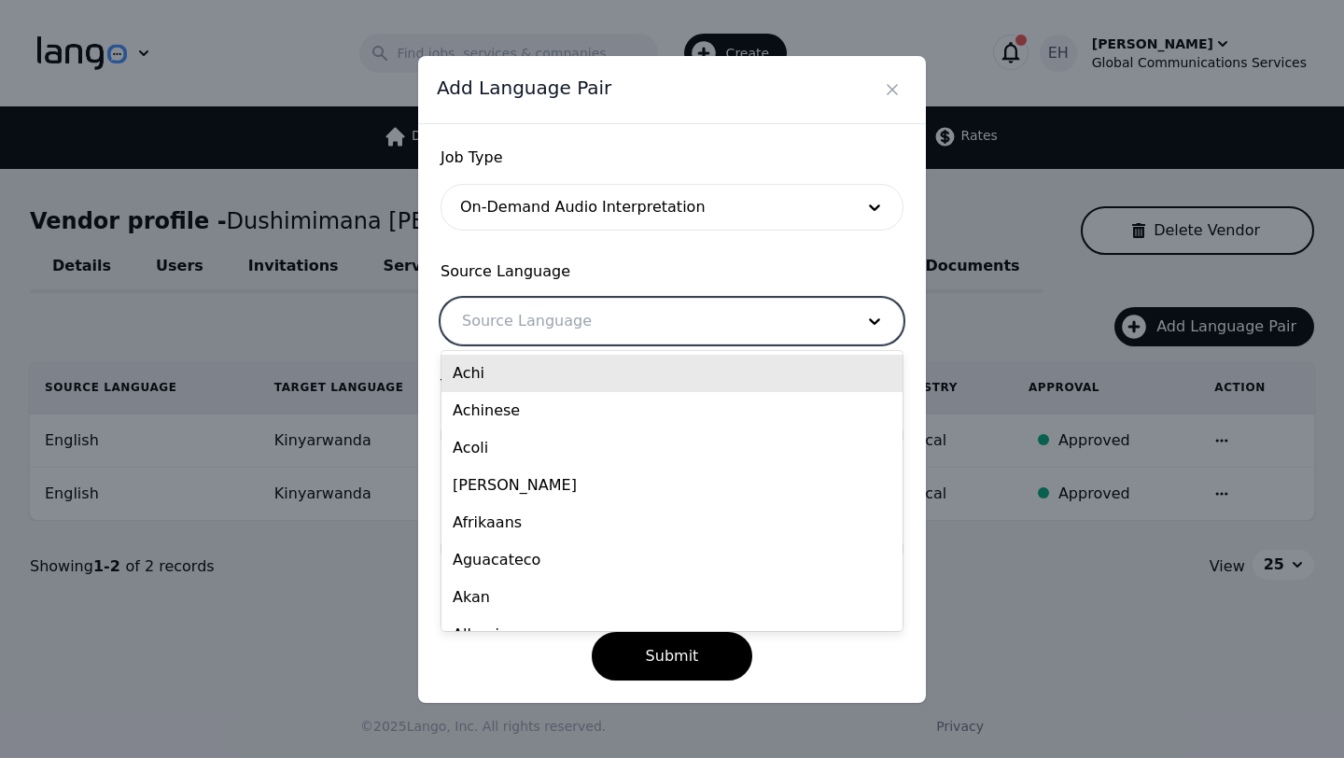
click at [577, 329] on div at bounding box center [643, 321] width 405 height 45
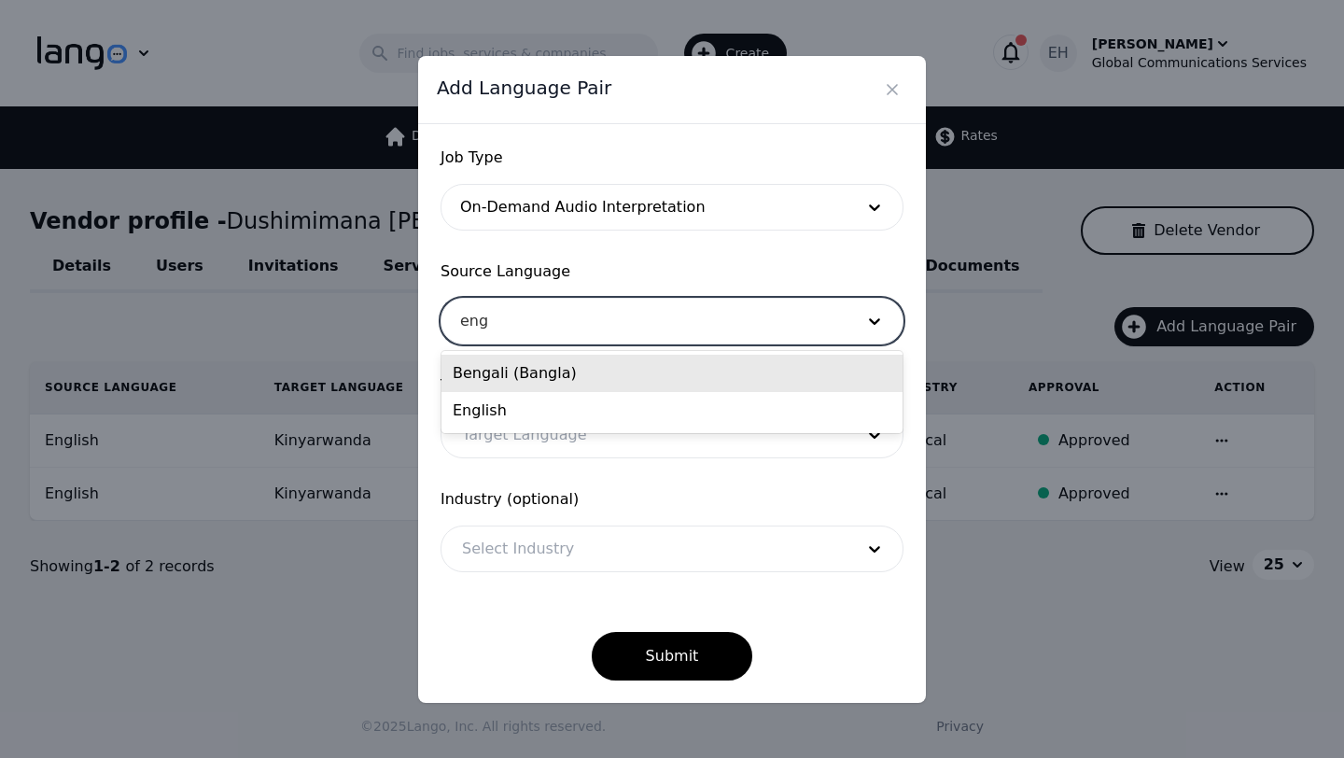
type input "engl"
click at [549, 383] on div "English" at bounding box center [671, 373] width 461 height 37
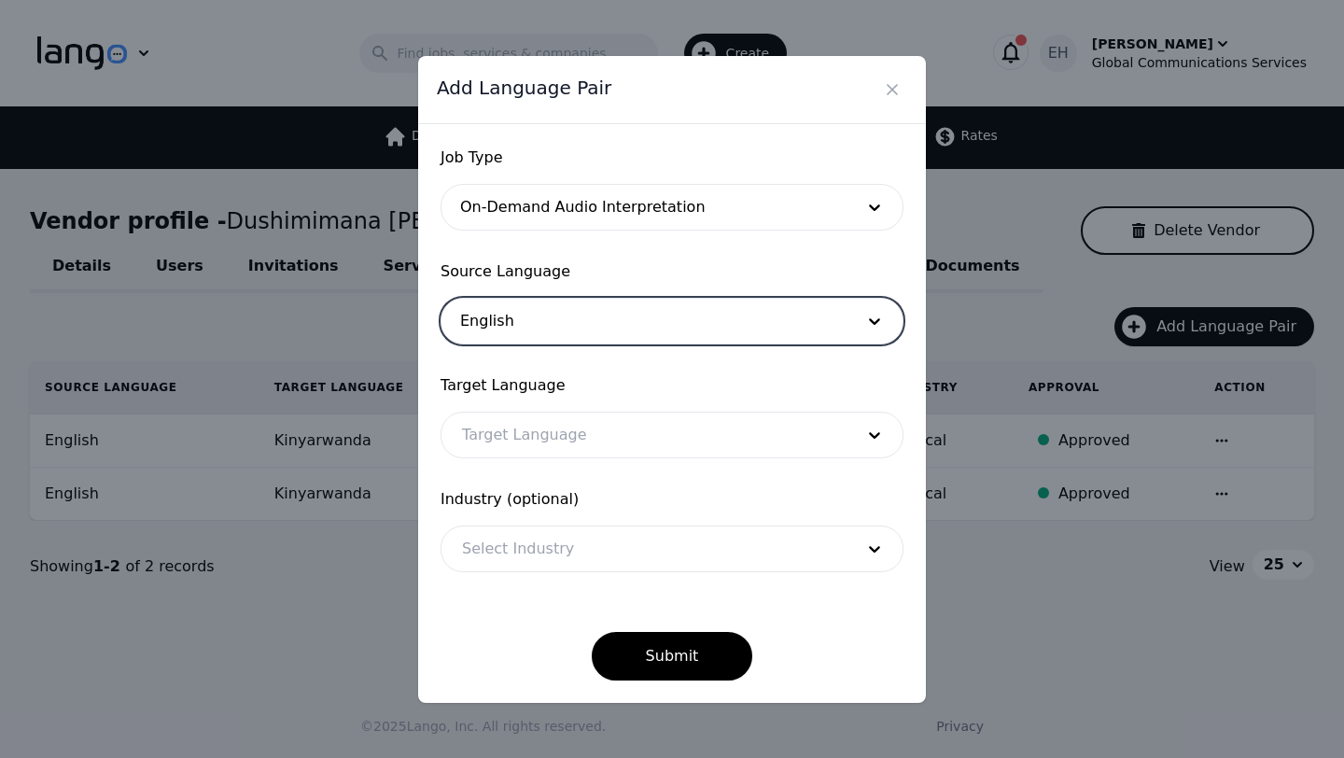
click at [529, 426] on div at bounding box center [643, 434] width 405 height 45
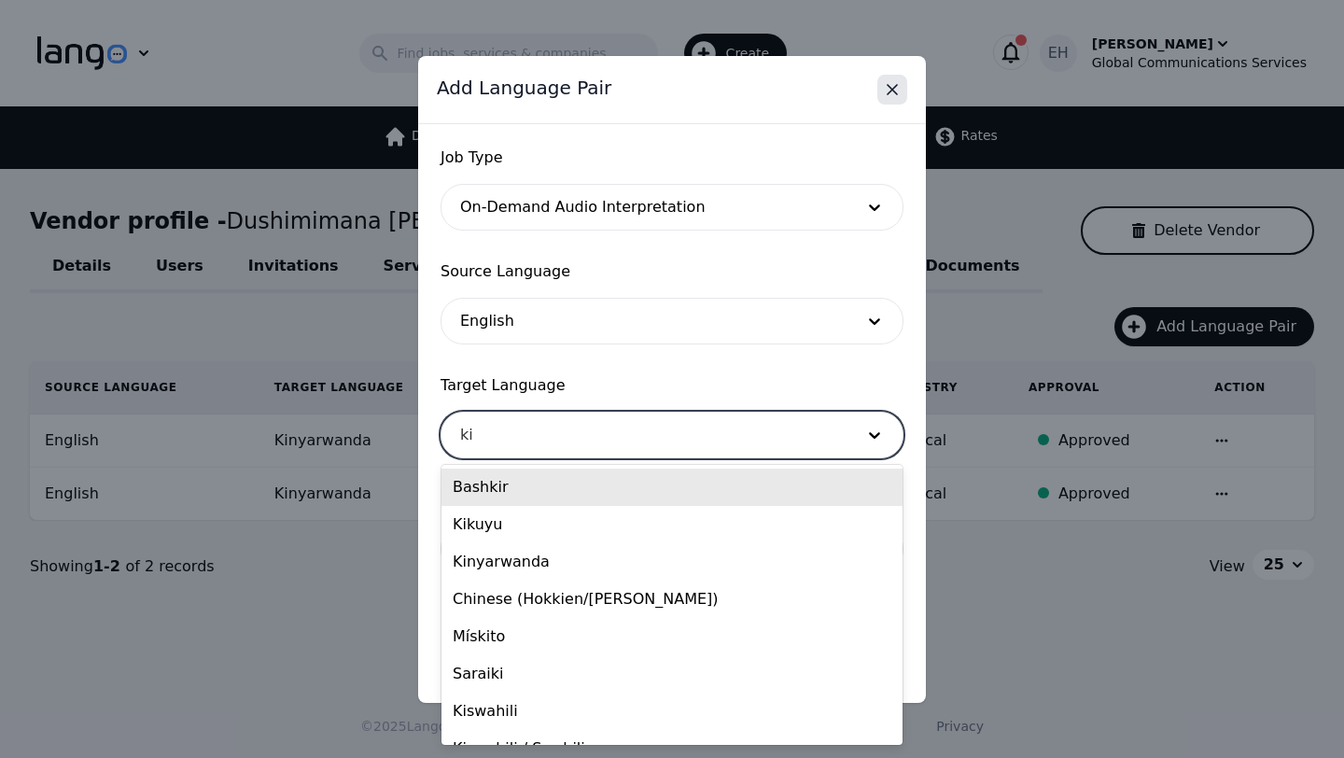
type input "ki"
click at [895, 84] on icon "Close" at bounding box center [892, 89] width 19 height 19
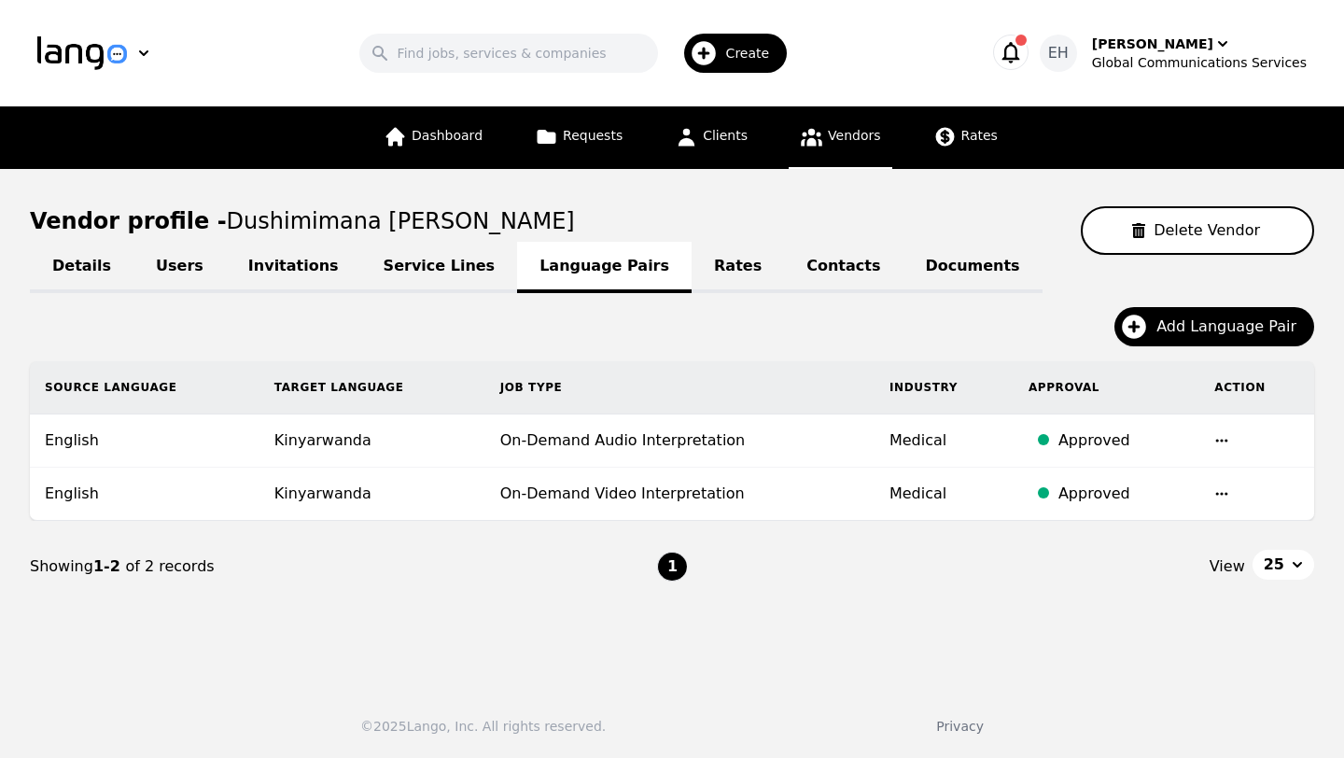
click at [968, 564] on div "View 25" at bounding box center [1000, 566] width 627 height 33
click at [742, 46] on span "Create" at bounding box center [754, 53] width 57 height 19
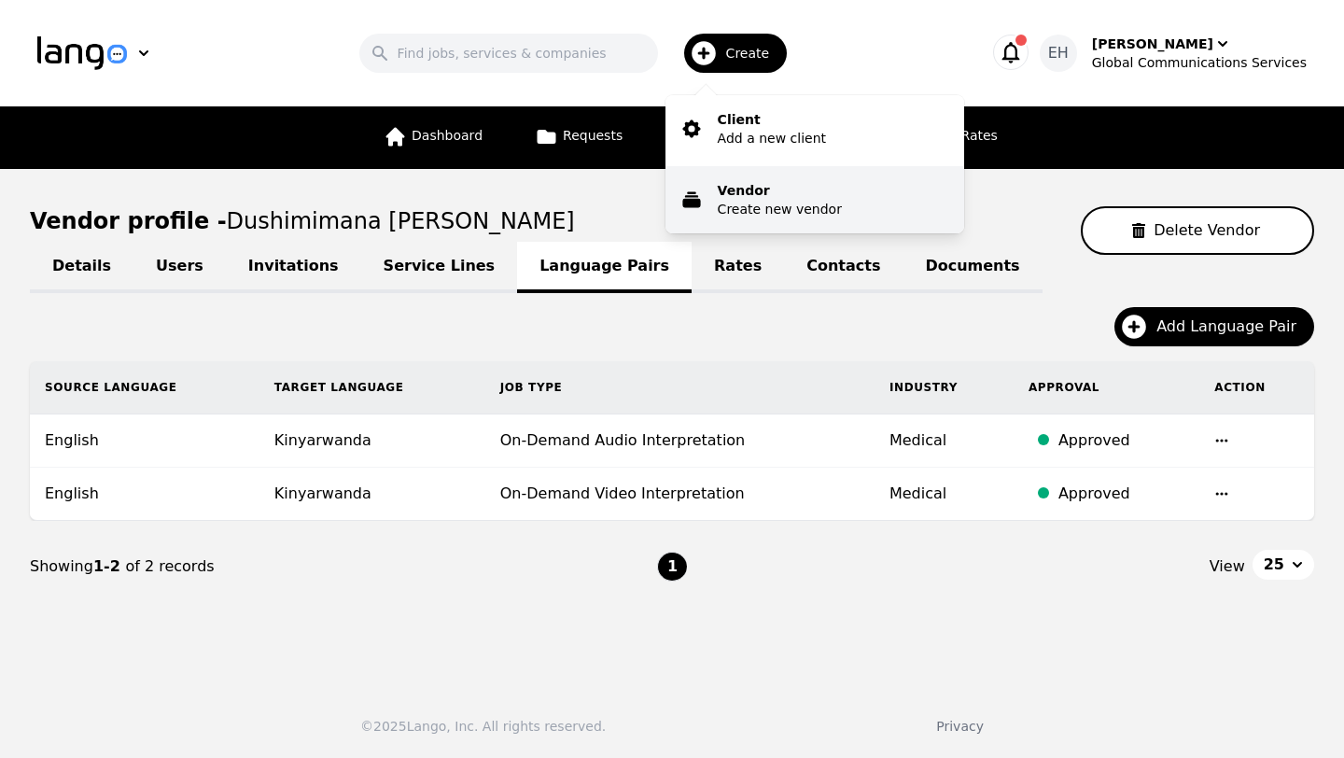
click at [769, 210] on p "Create new vendor" at bounding box center [780, 209] width 124 height 19
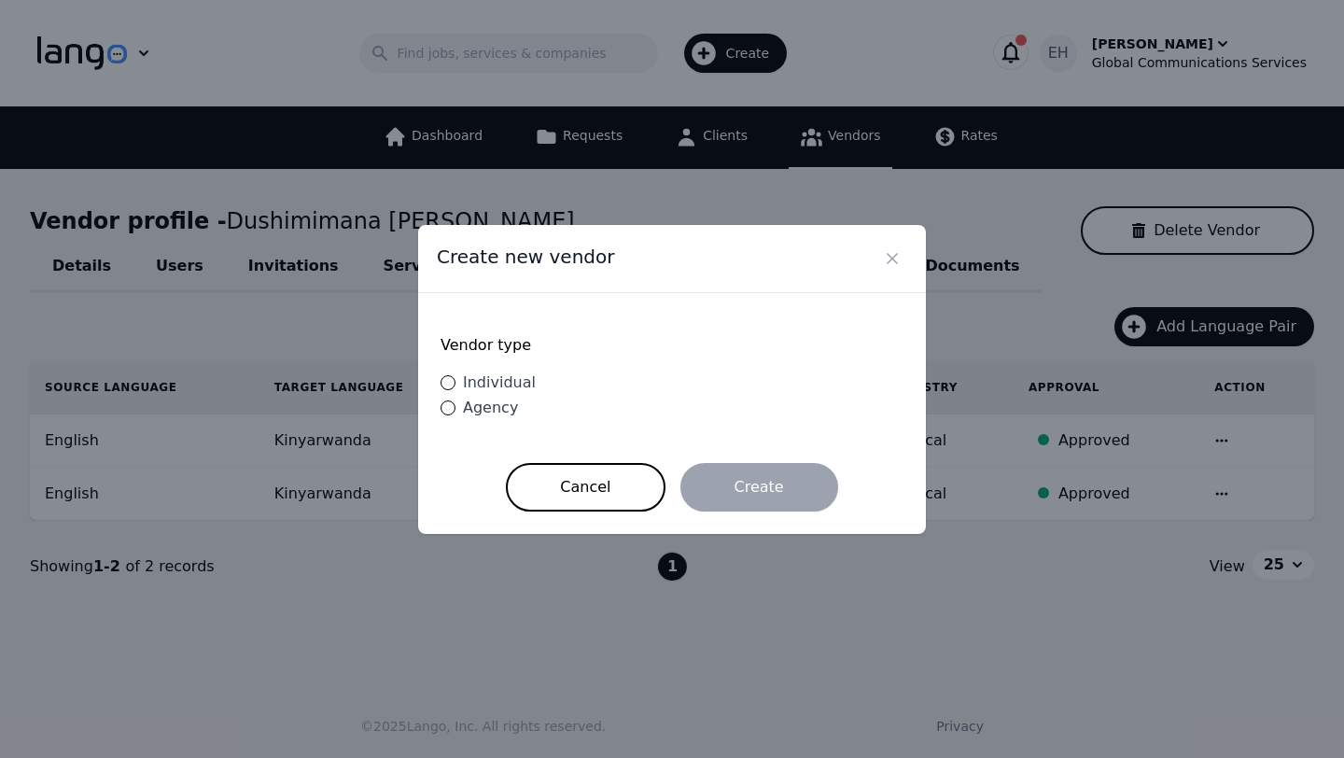
click at [470, 383] on span "Individual" at bounding box center [499, 382] width 73 height 18
click at [455, 383] on input "Individual" at bounding box center [447, 382] width 15 height 15
radio input "true"
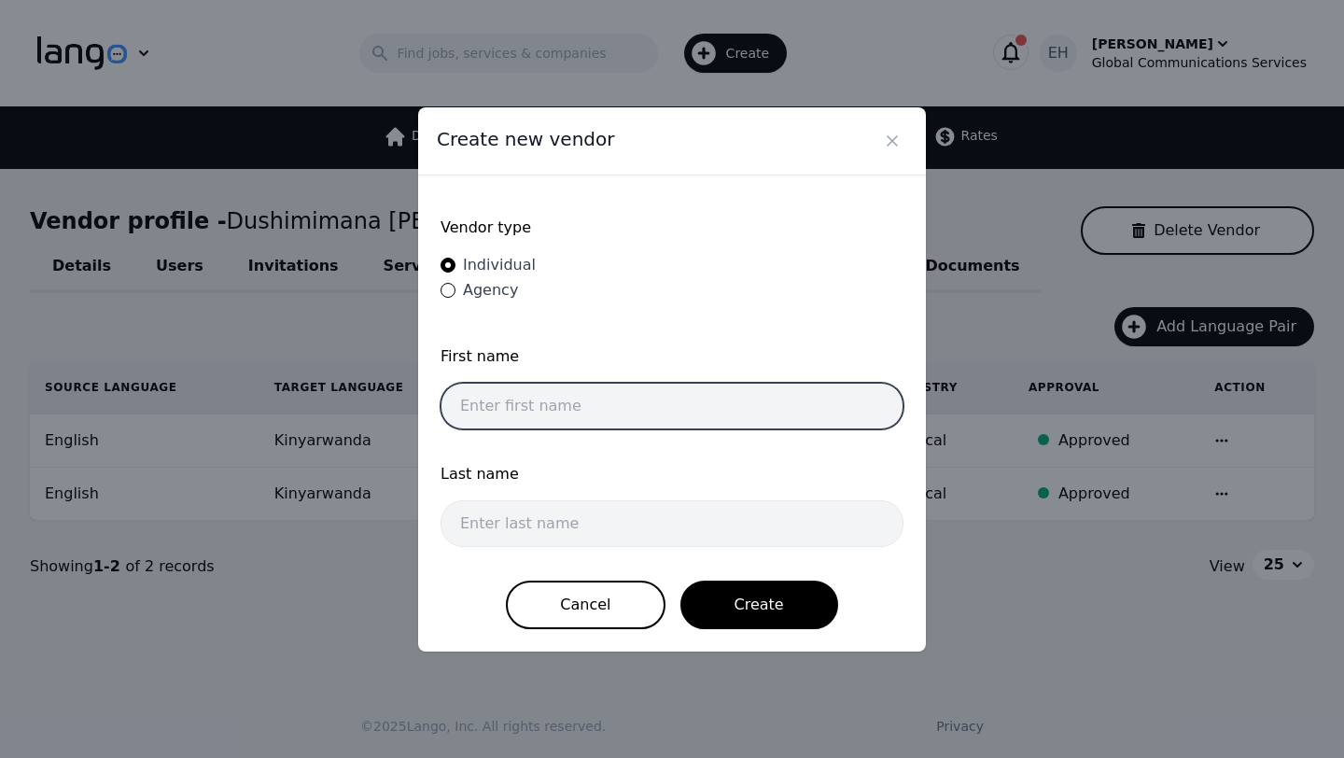
click at [596, 410] on input "text" at bounding box center [671, 406] width 463 height 47
type input "Nixon"
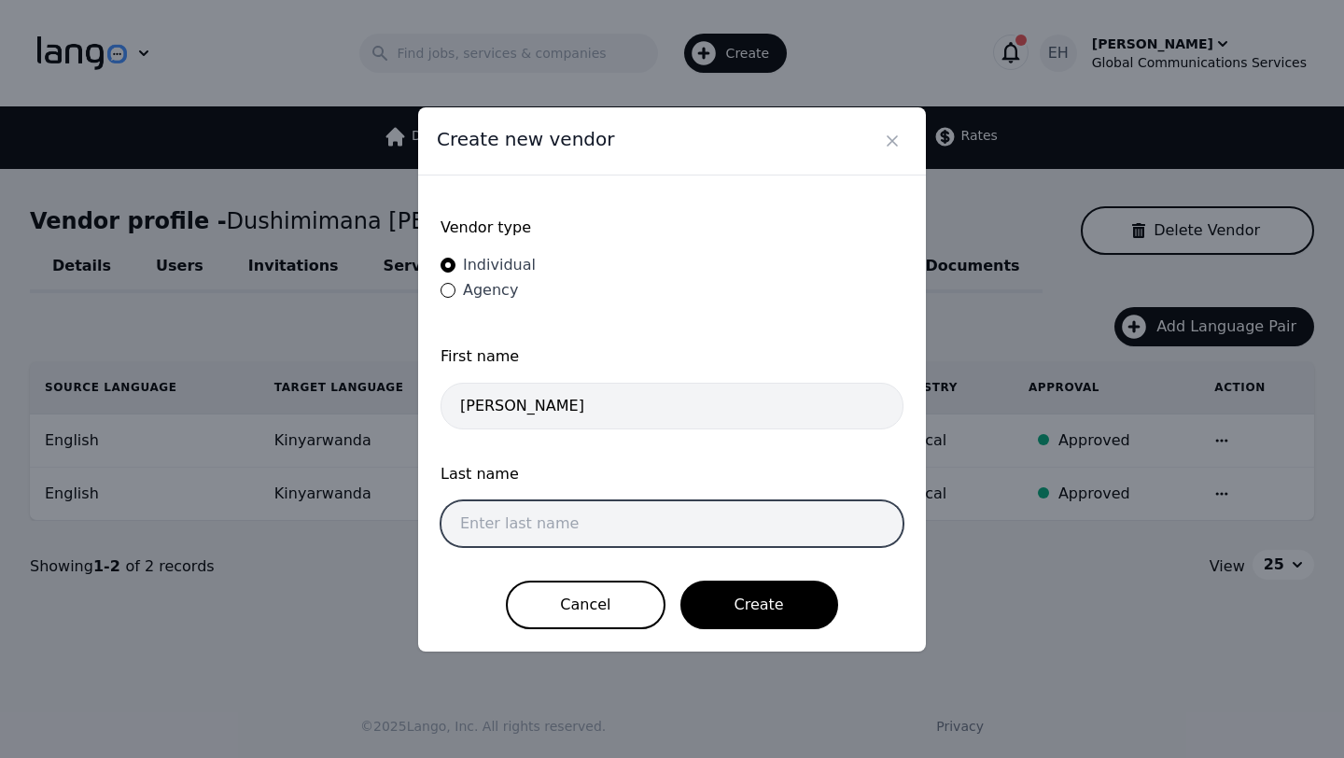
click at [538, 514] on input "text" at bounding box center [671, 523] width 463 height 47
type input "Felix"
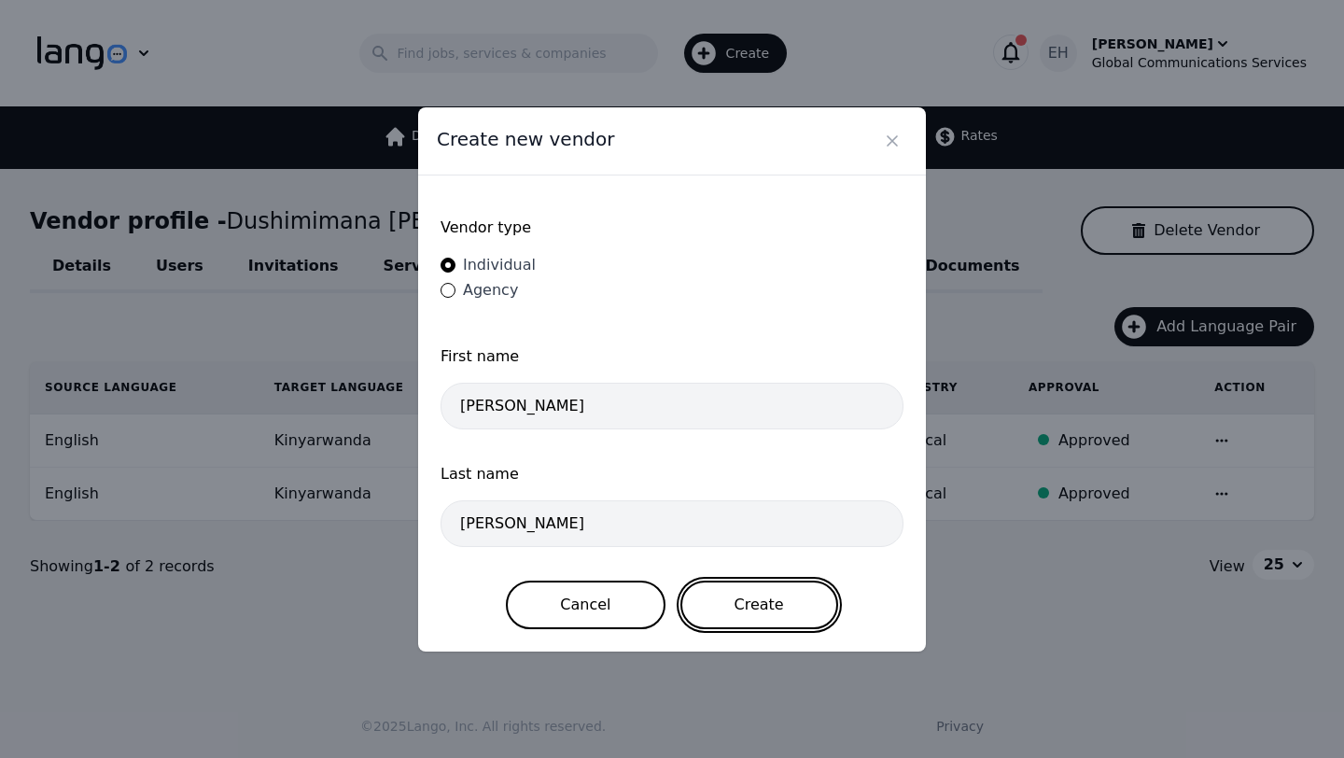
click at [736, 606] on button "Create" at bounding box center [759, 604] width 158 height 49
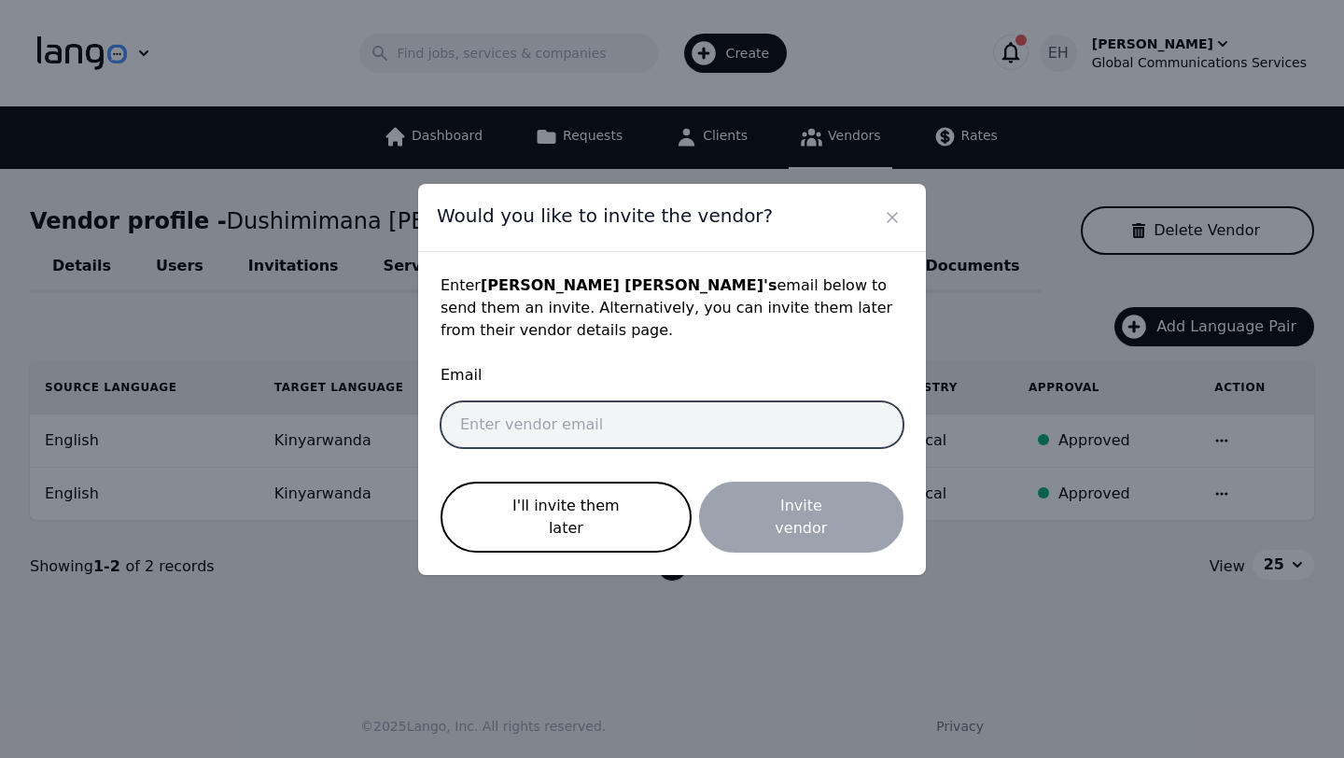
click at [527, 434] on input "email" at bounding box center [671, 424] width 463 height 47
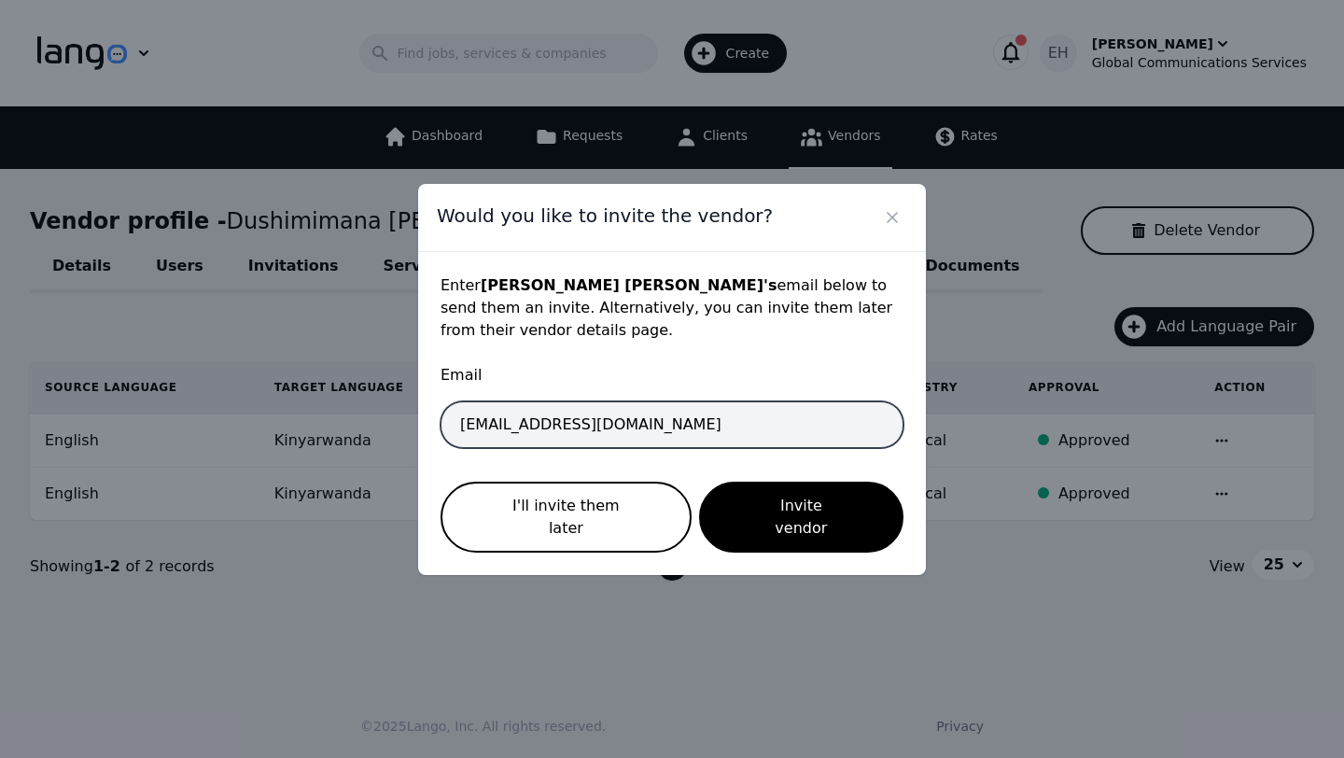
click at [576, 428] on input "interpreter+erisa@gcsal.com" at bounding box center [671, 424] width 463 height 47
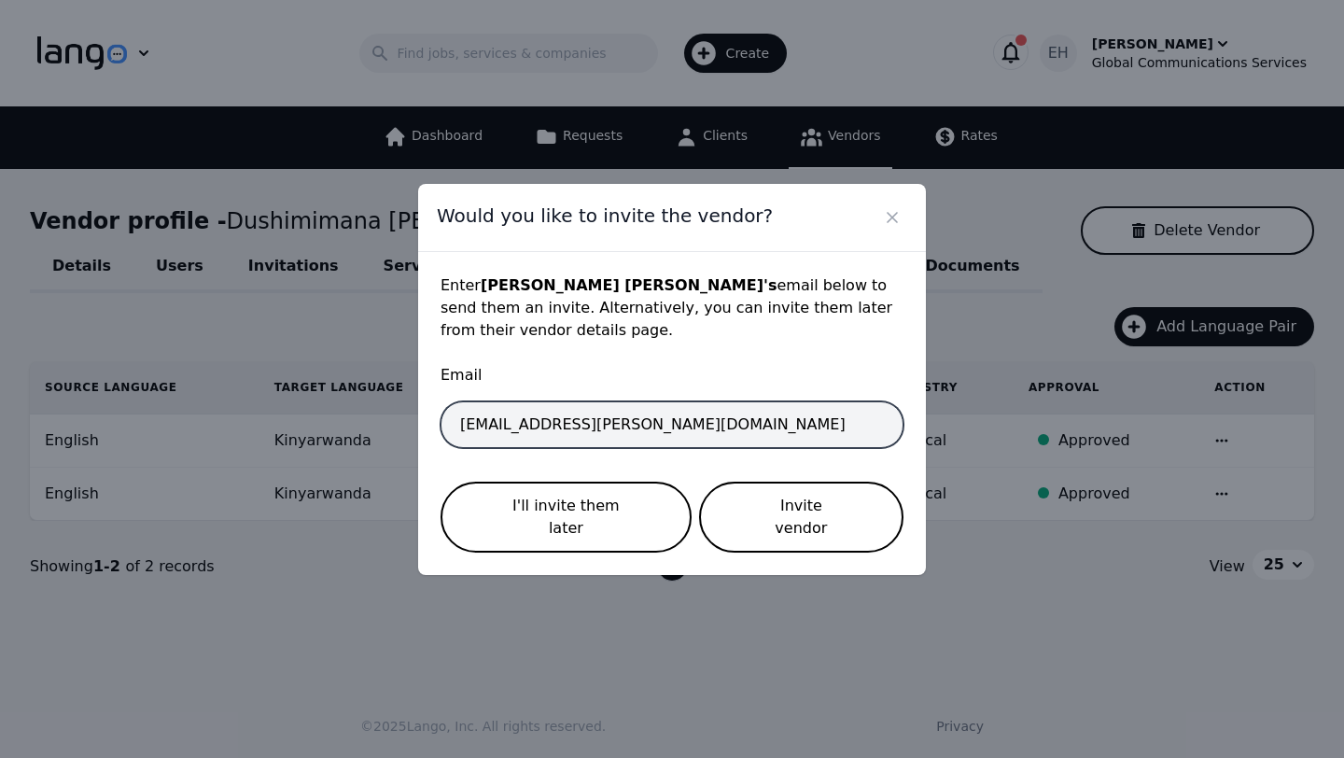
type input "interpreter+nixon@gcsal.com"
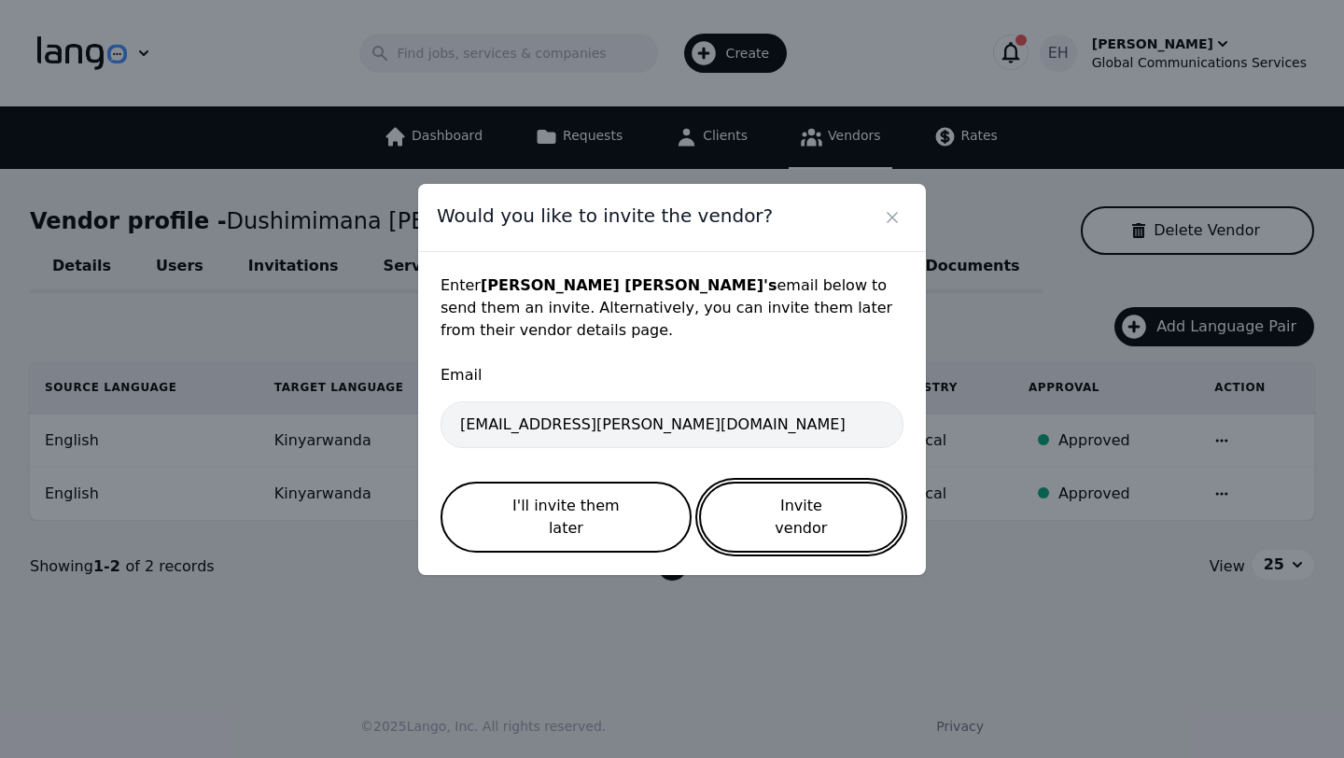
click at [765, 508] on button "Invite vendor" at bounding box center [801, 516] width 204 height 71
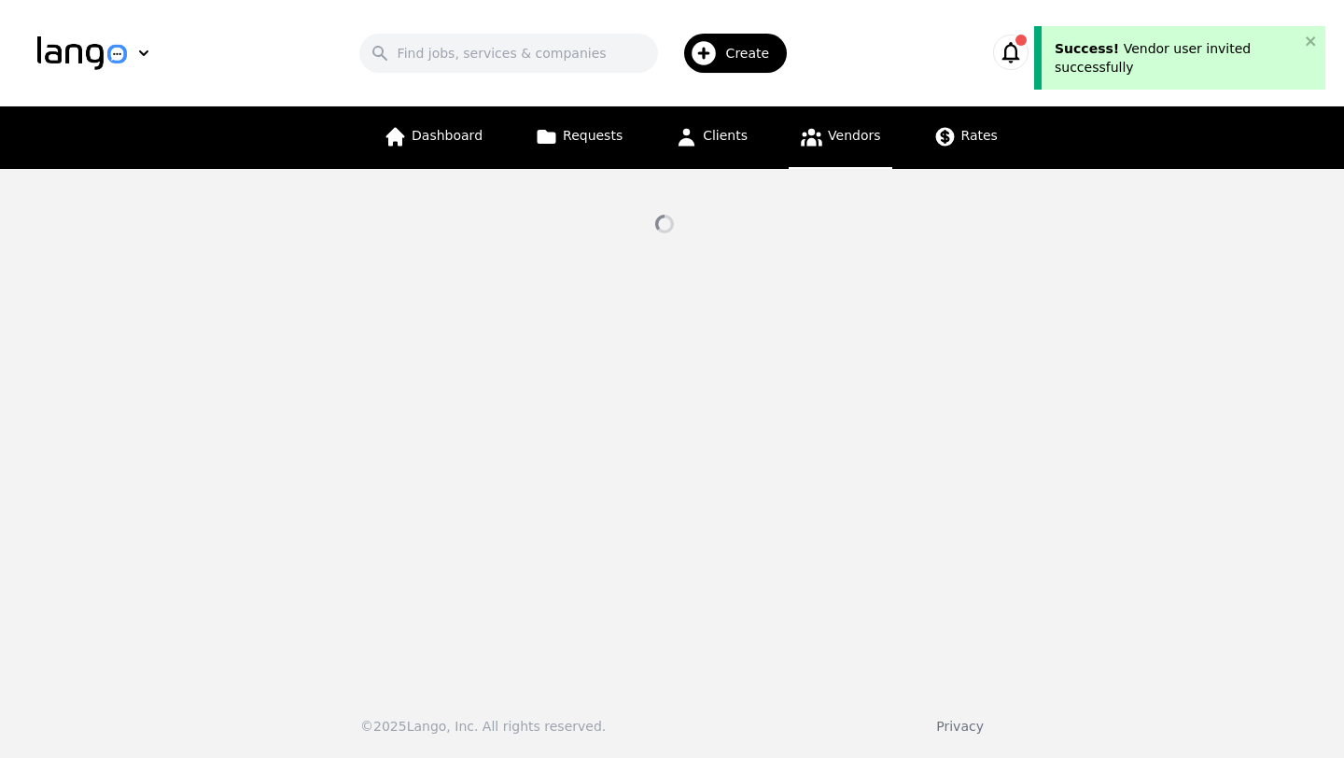
select select "active"
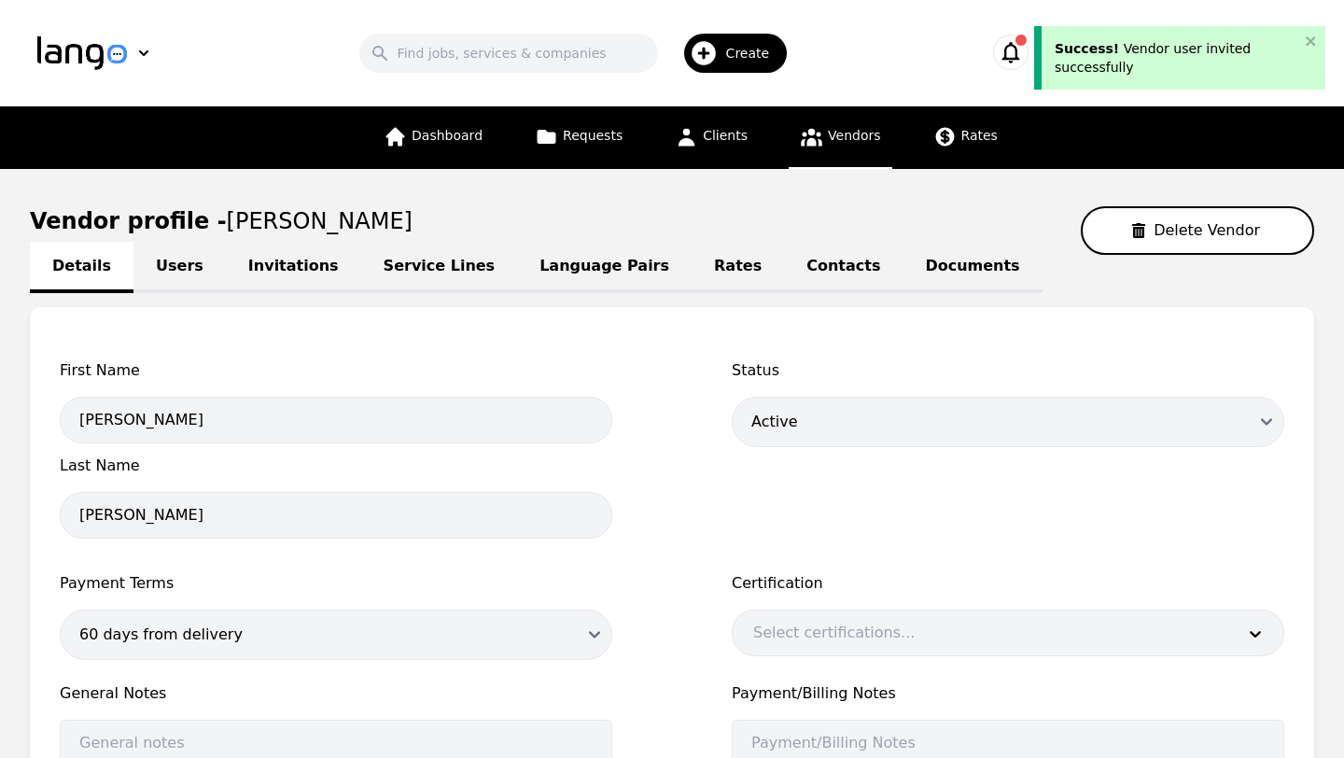
click at [392, 273] on link "Service Lines" at bounding box center [439, 267] width 157 height 51
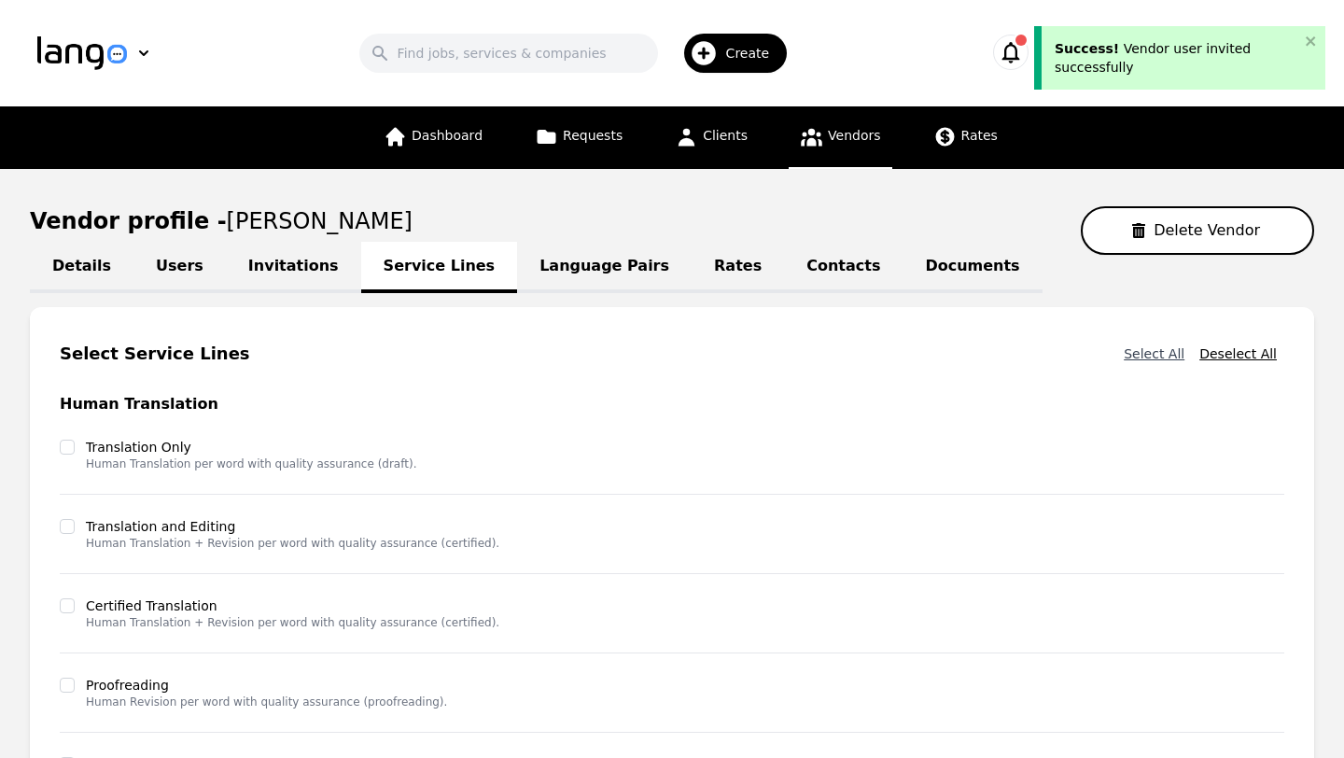
click at [1166, 362] on button "Select All" at bounding box center [1154, 354] width 76 height 34
checkbox input "true"
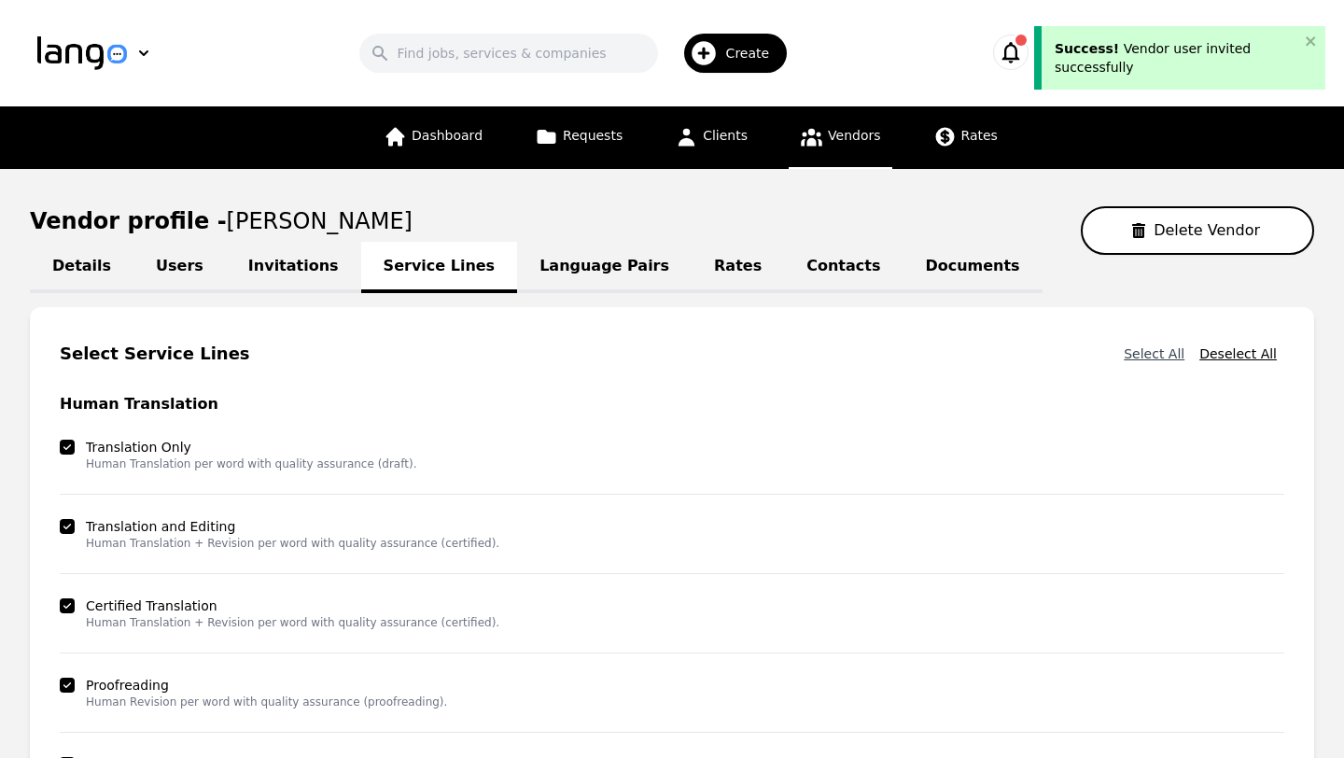
checkbox input "true"
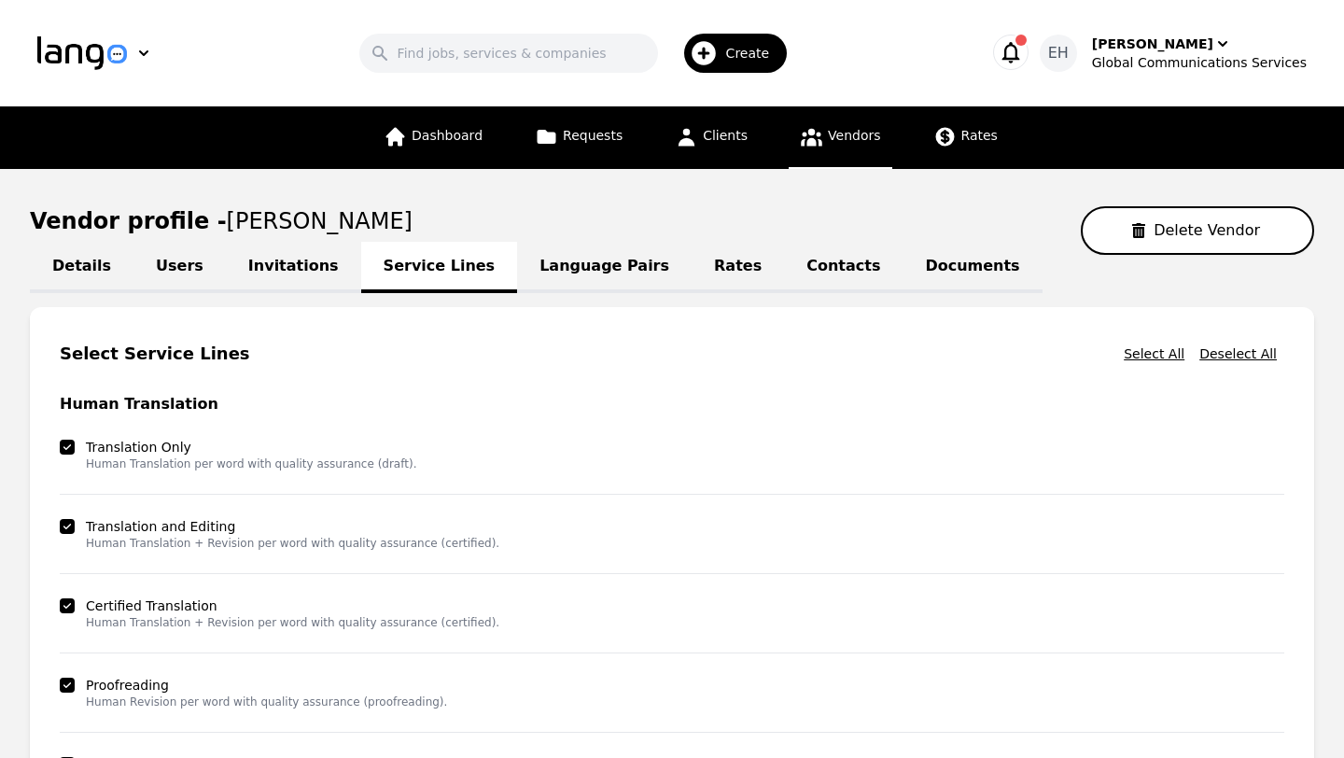
click at [1331, 489] on main "Vendor profile - Nixon Felix Delete Vendor Details Users Invitations Service Li…" at bounding box center [672, 645] width 1344 height 953
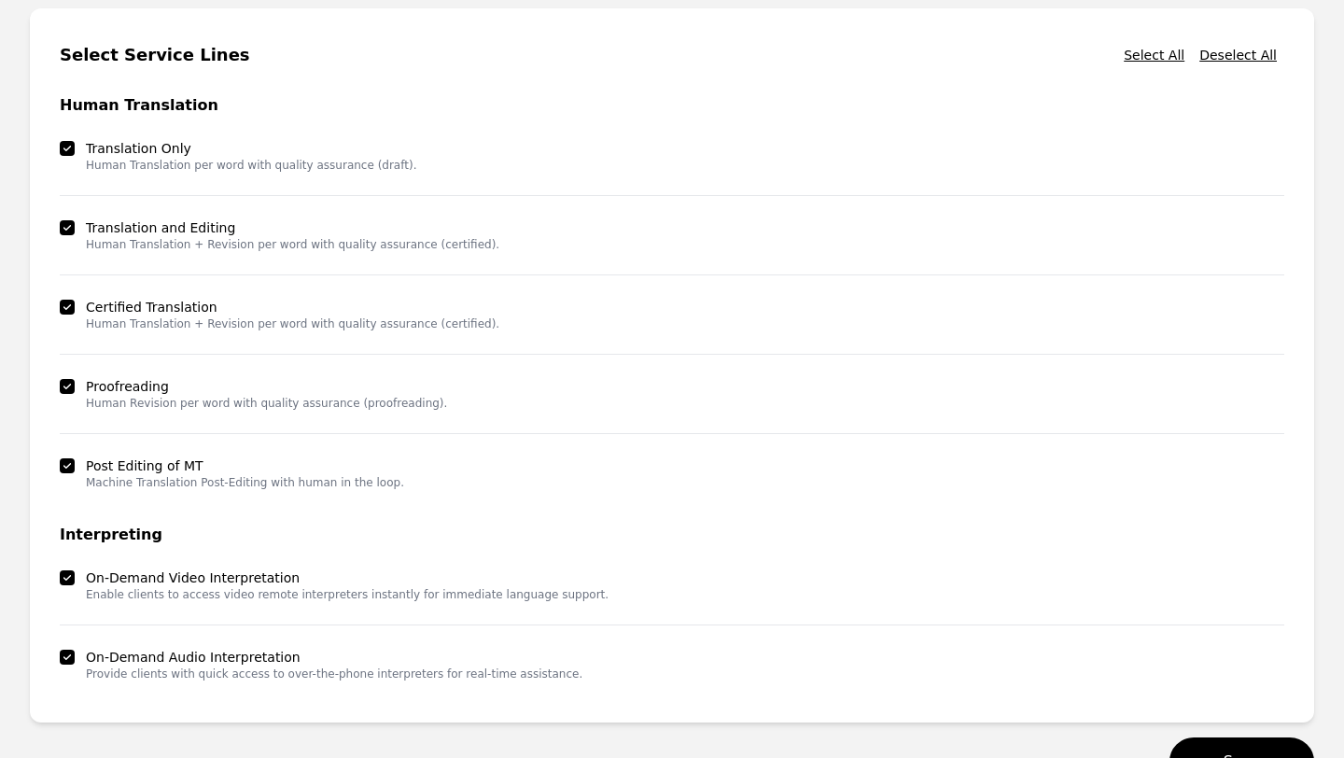
scroll to position [450, 0]
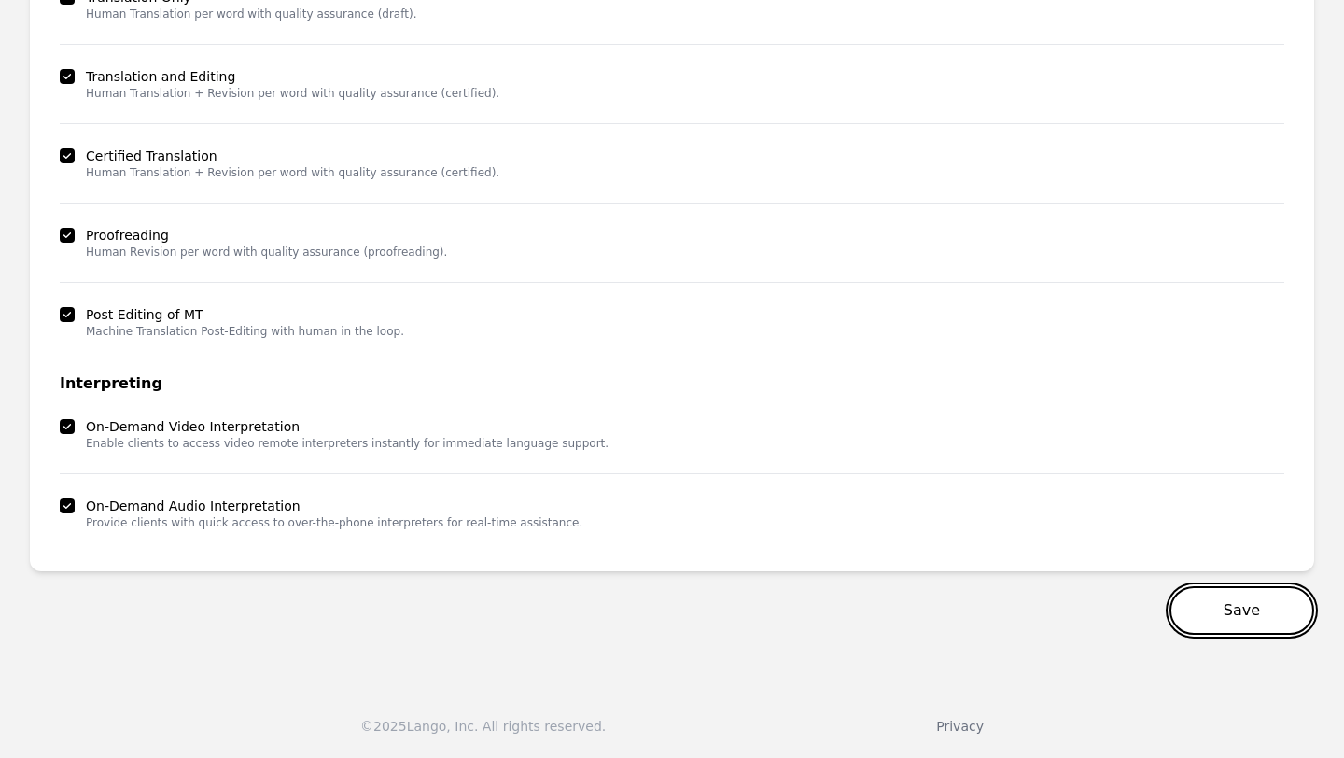
click at [1238, 627] on button "Save" at bounding box center [1241, 610] width 145 height 49
click at [1332, 538] on main "Vendor profile - Nixon Felix Delete Vendor Details Users Invitations Service Li…" at bounding box center [672, 195] width 1344 height 953
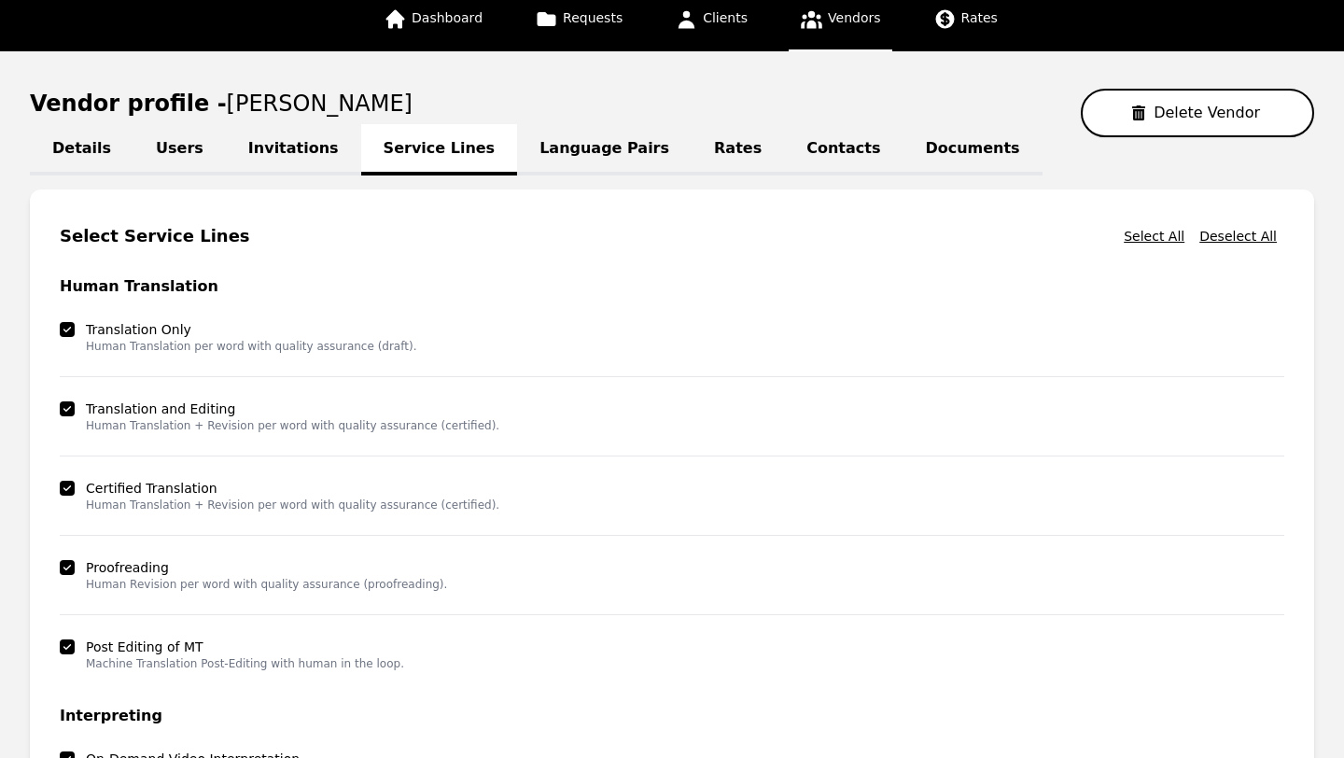
scroll to position [114, 0]
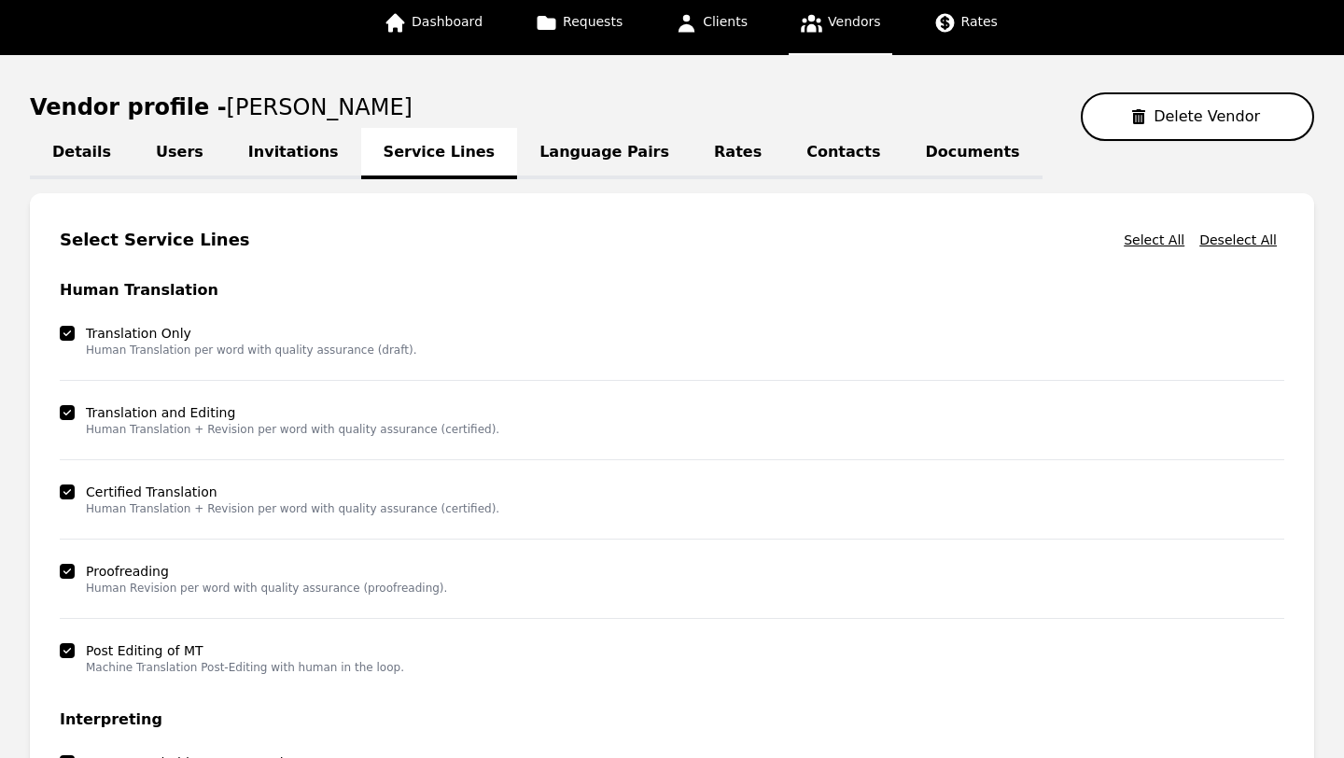
click at [546, 155] on link "Language Pairs" at bounding box center [604, 153] width 174 height 51
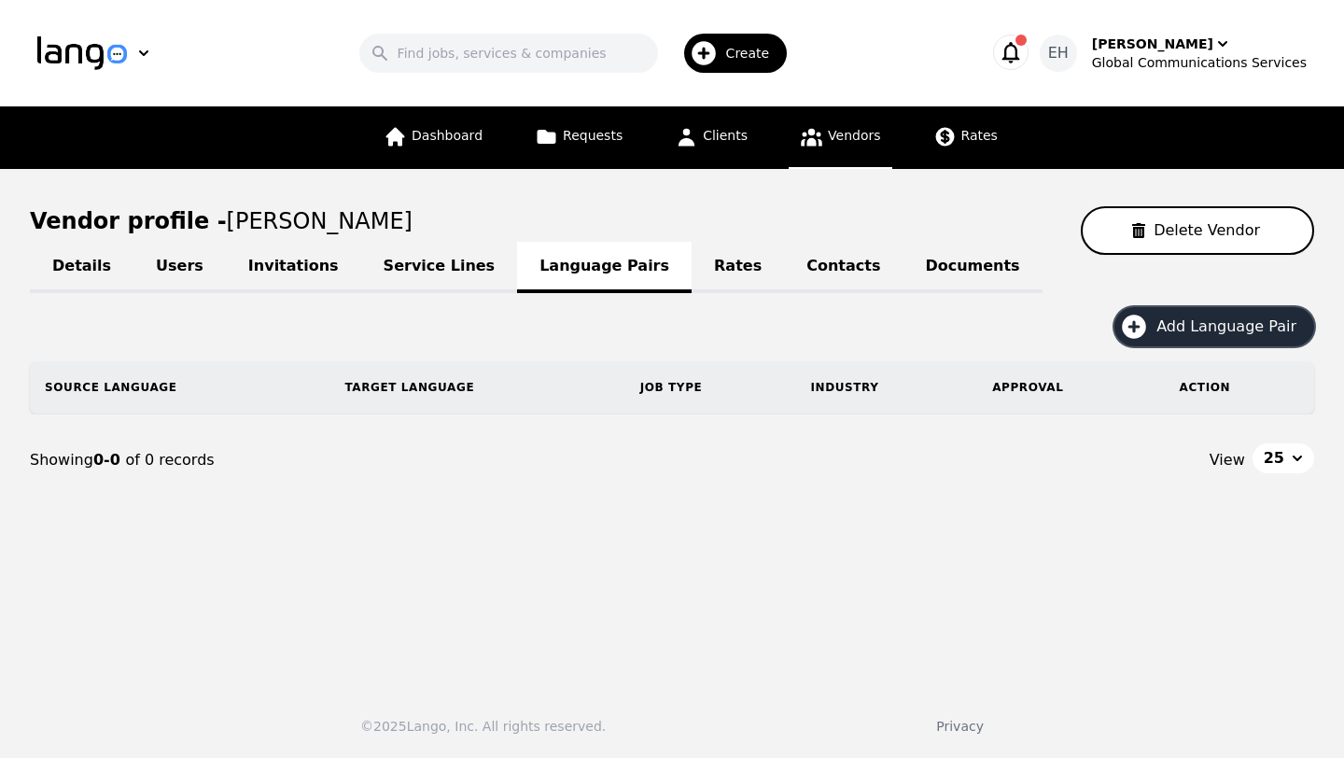
click at [1223, 327] on span "Add Language Pair" at bounding box center [1232, 326] width 153 height 22
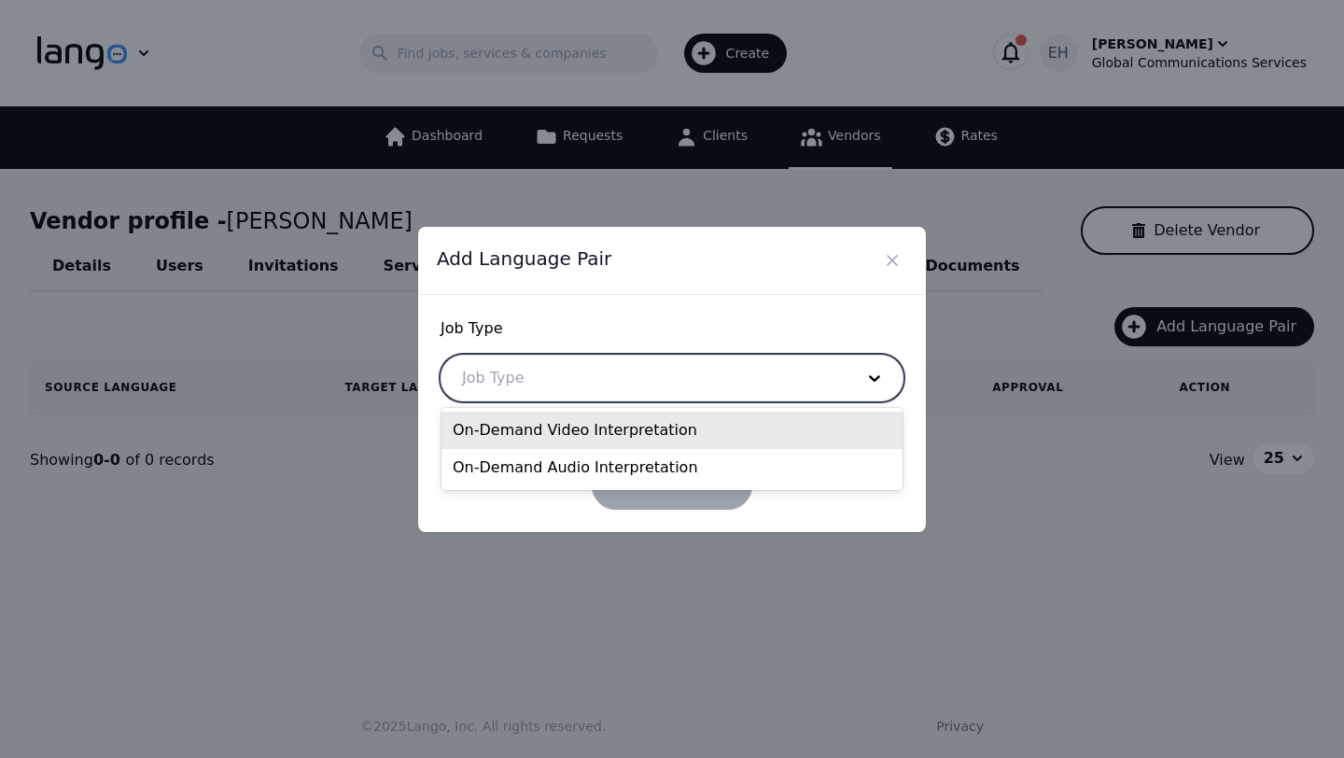
click at [700, 371] on div at bounding box center [643, 377] width 405 height 45
click at [607, 430] on div "On-Demand Video Interpretation" at bounding box center [671, 429] width 461 height 37
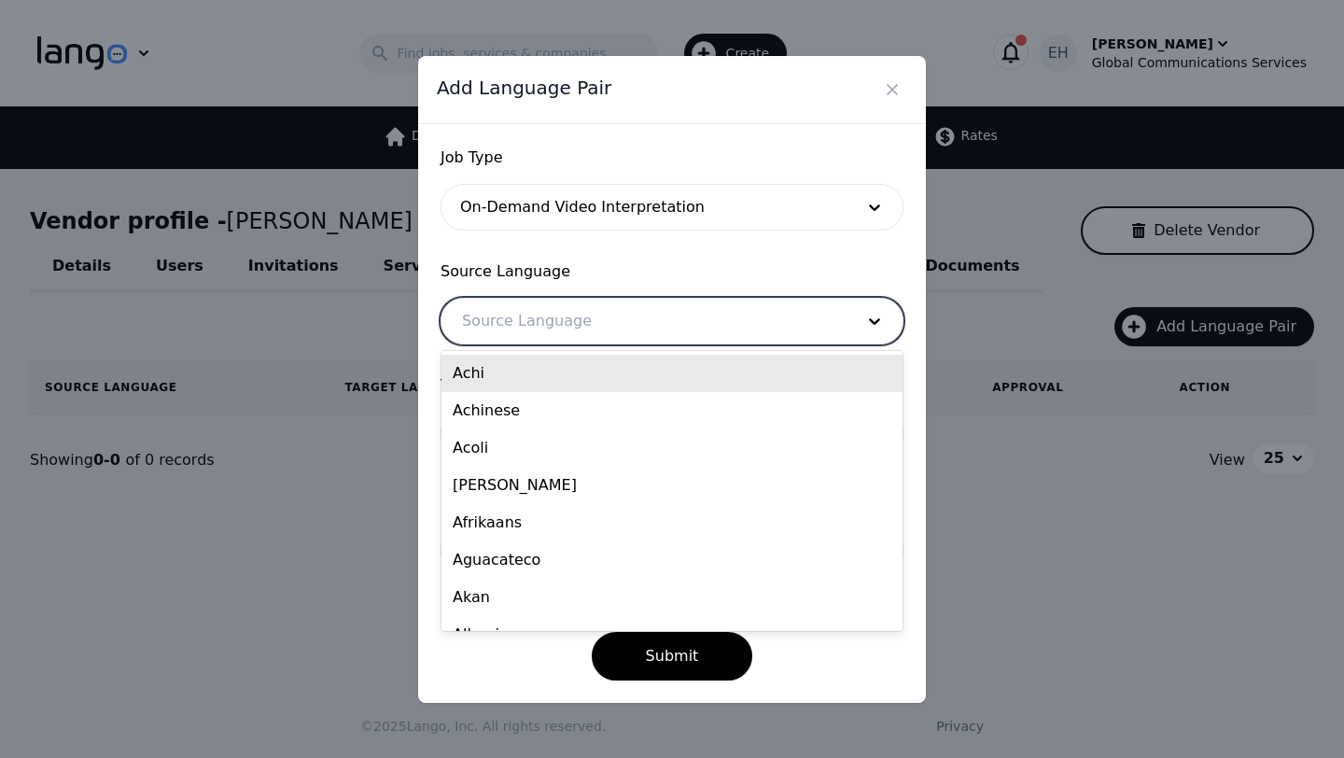
click at [557, 325] on div at bounding box center [643, 321] width 405 height 45
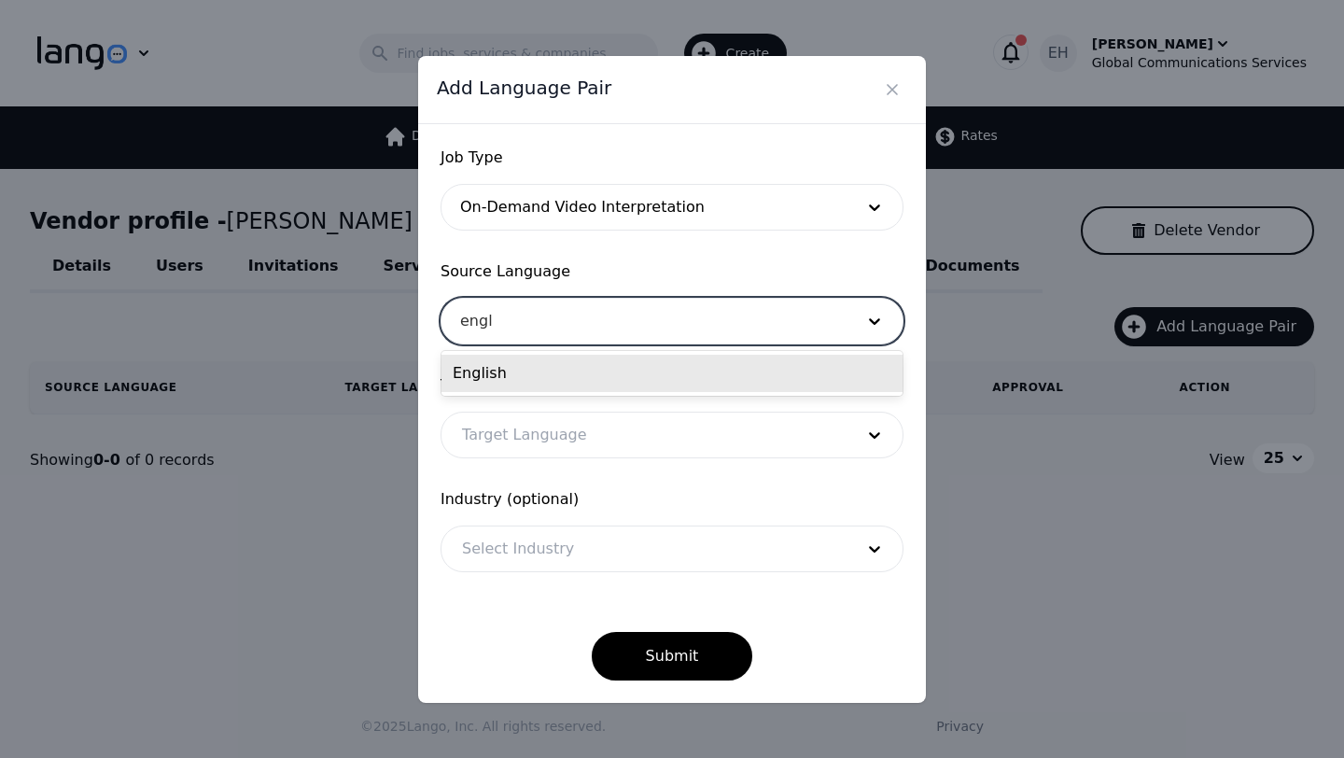
type input "engli"
click at [515, 376] on div "English" at bounding box center [671, 373] width 461 height 37
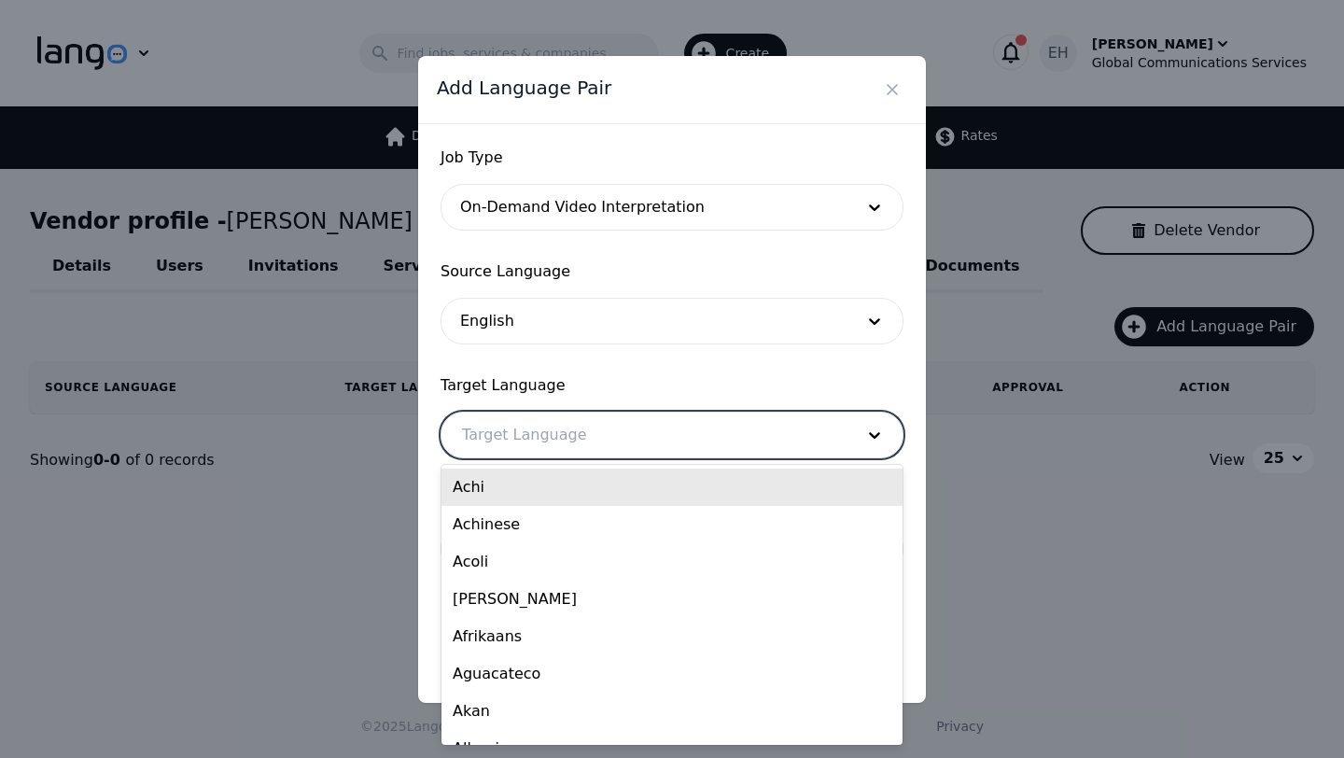
click at [507, 439] on div at bounding box center [643, 434] width 405 height 45
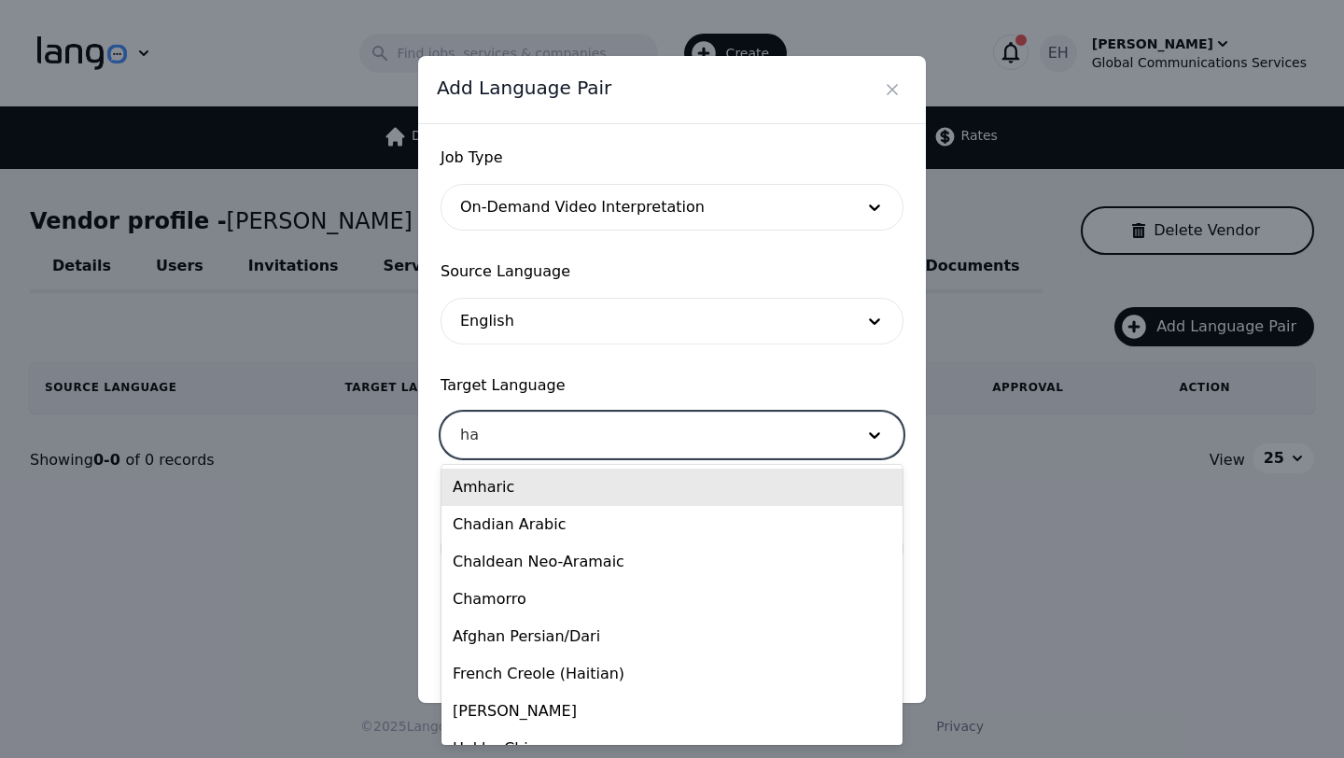
type input "hai"
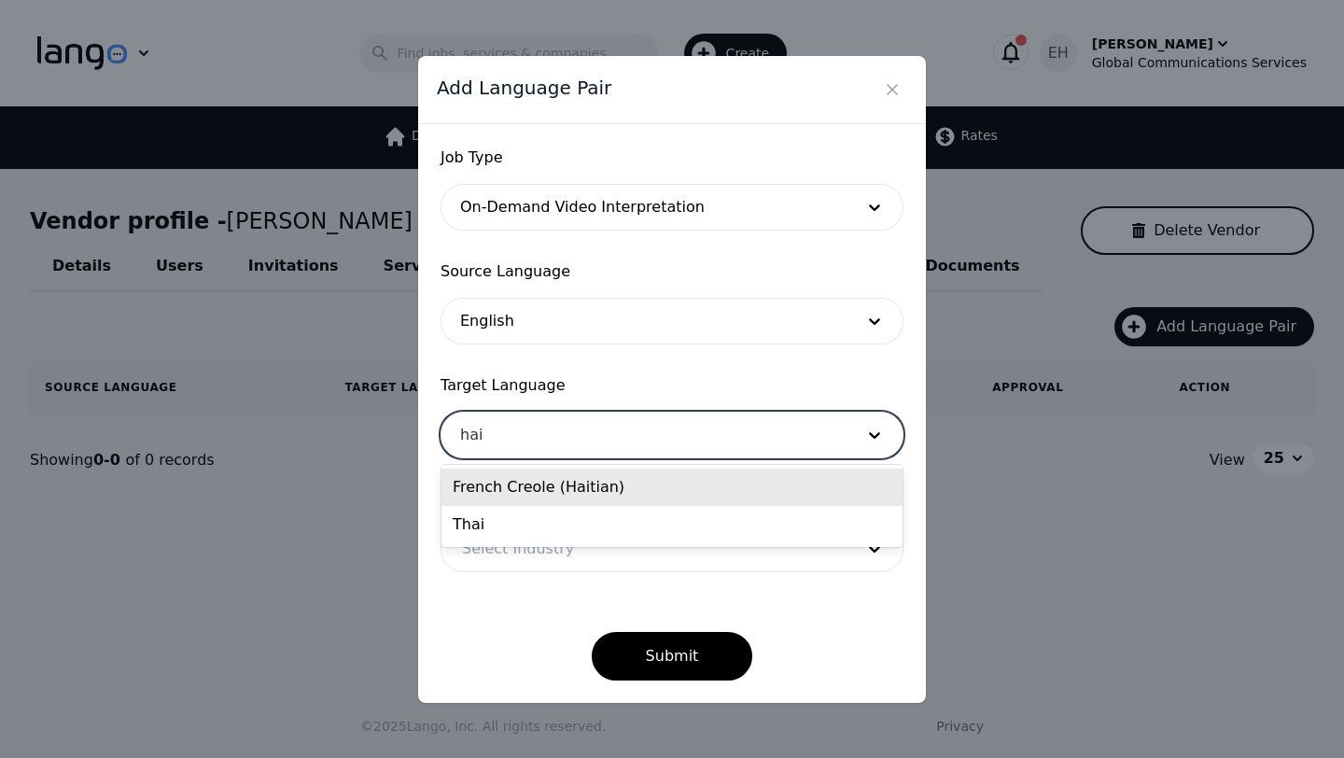
click at [505, 490] on div "French Creole (Haitian)" at bounding box center [671, 486] width 461 height 37
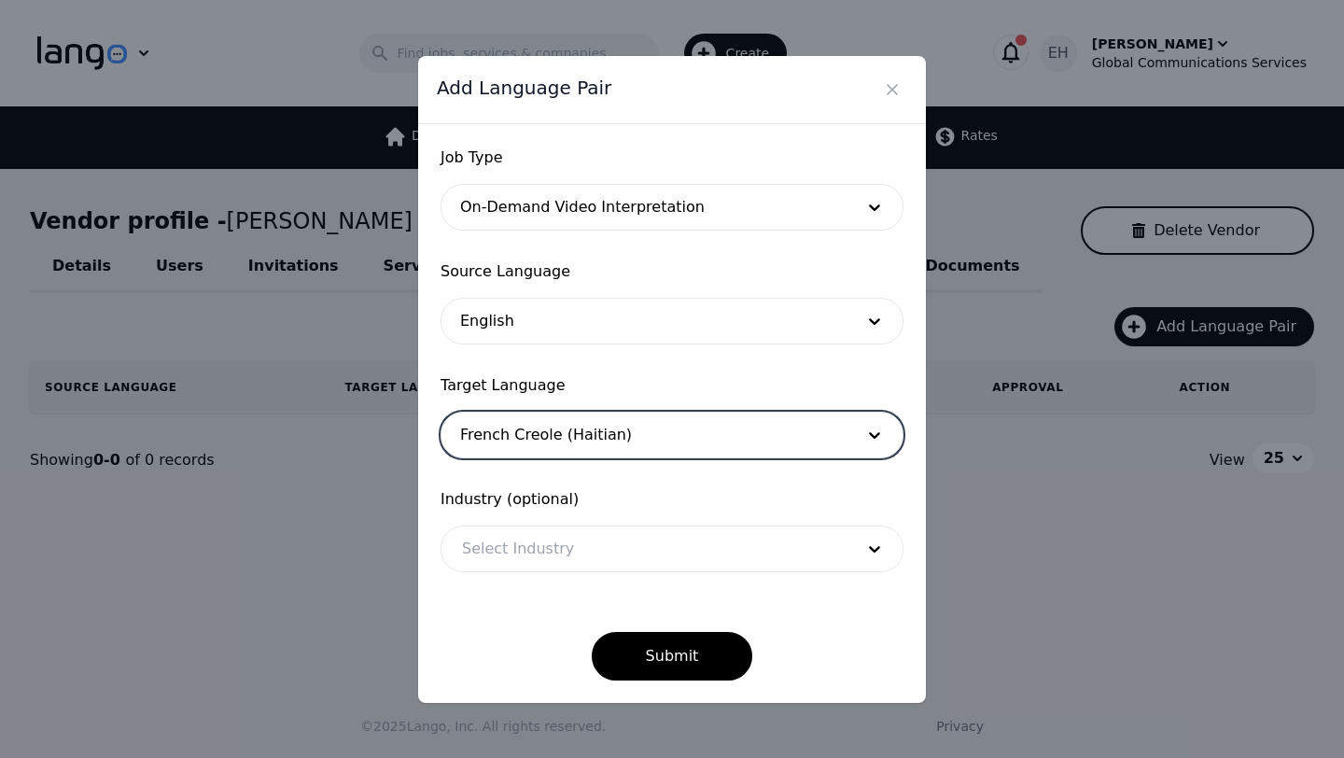
click at [540, 559] on div at bounding box center [643, 548] width 405 height 45
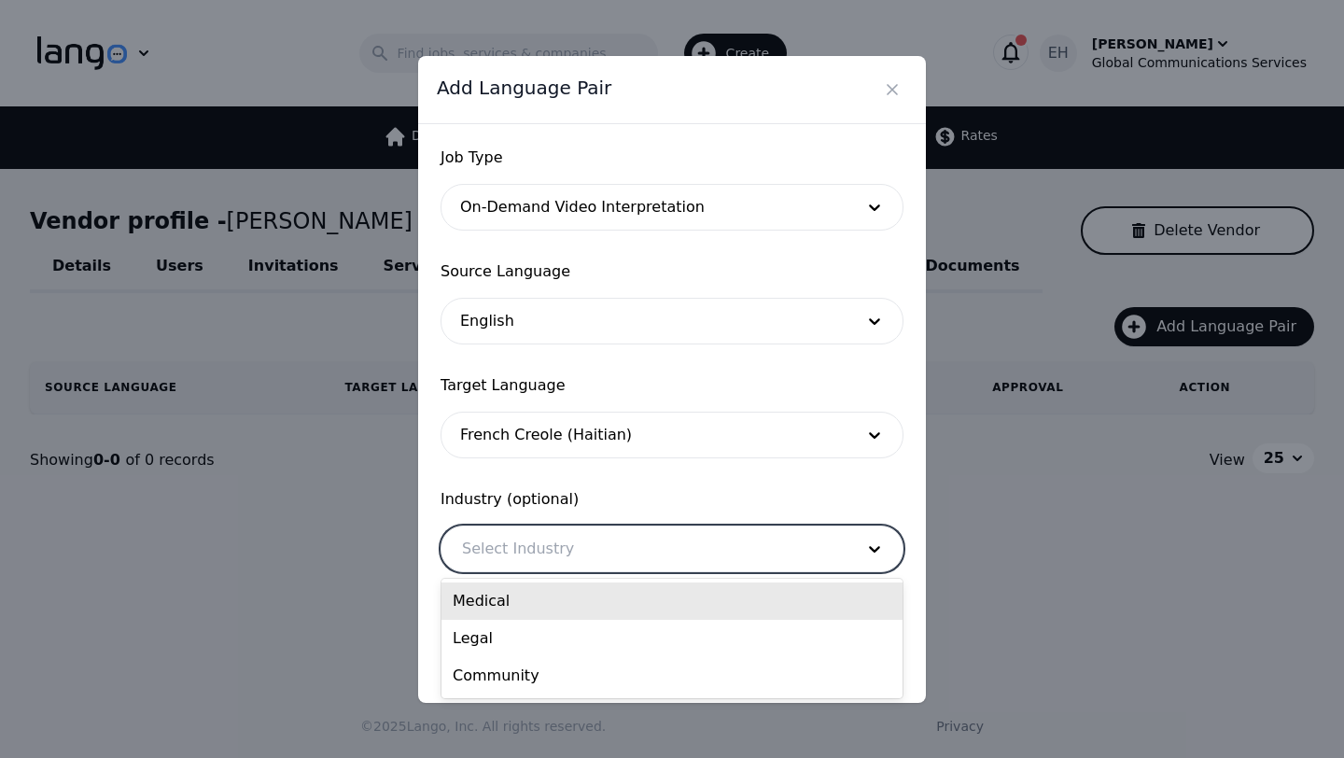
click at [520, 594] on div "Medical" at bounding box center [671, 600] width 461 height 37
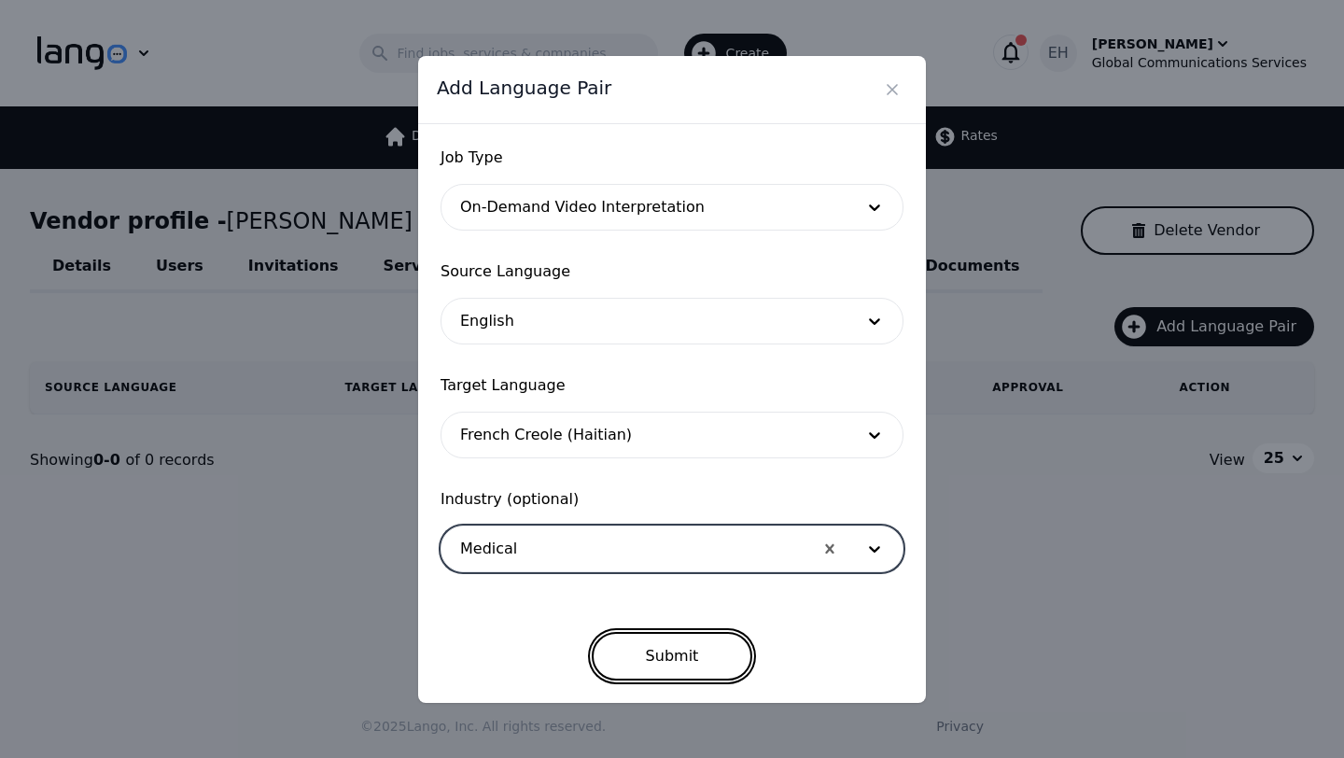
click at [639, 655] on button "Submit" at bounding box center [672, 656] width 161 height 49
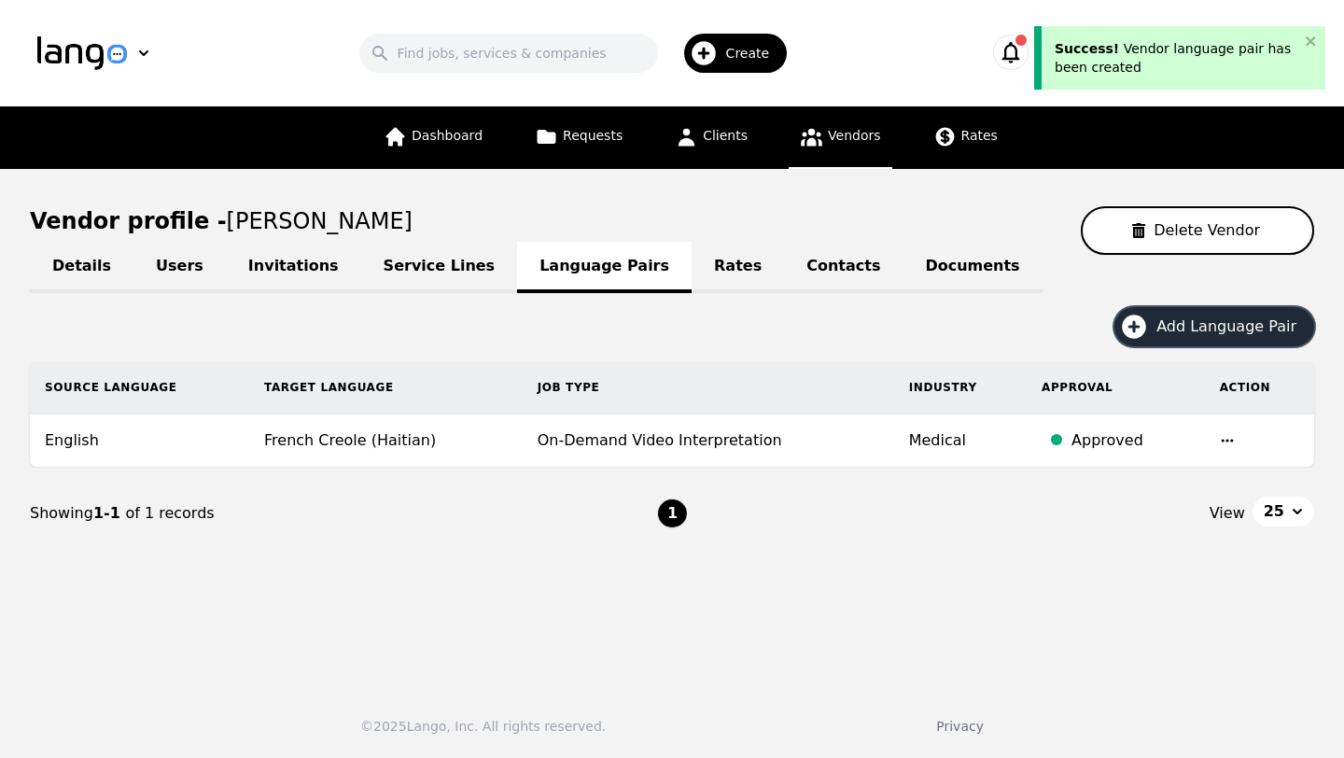
click at [1204, 333] on span "Add Language Pair" at bounding box center [1232, 326] width 153 height 22
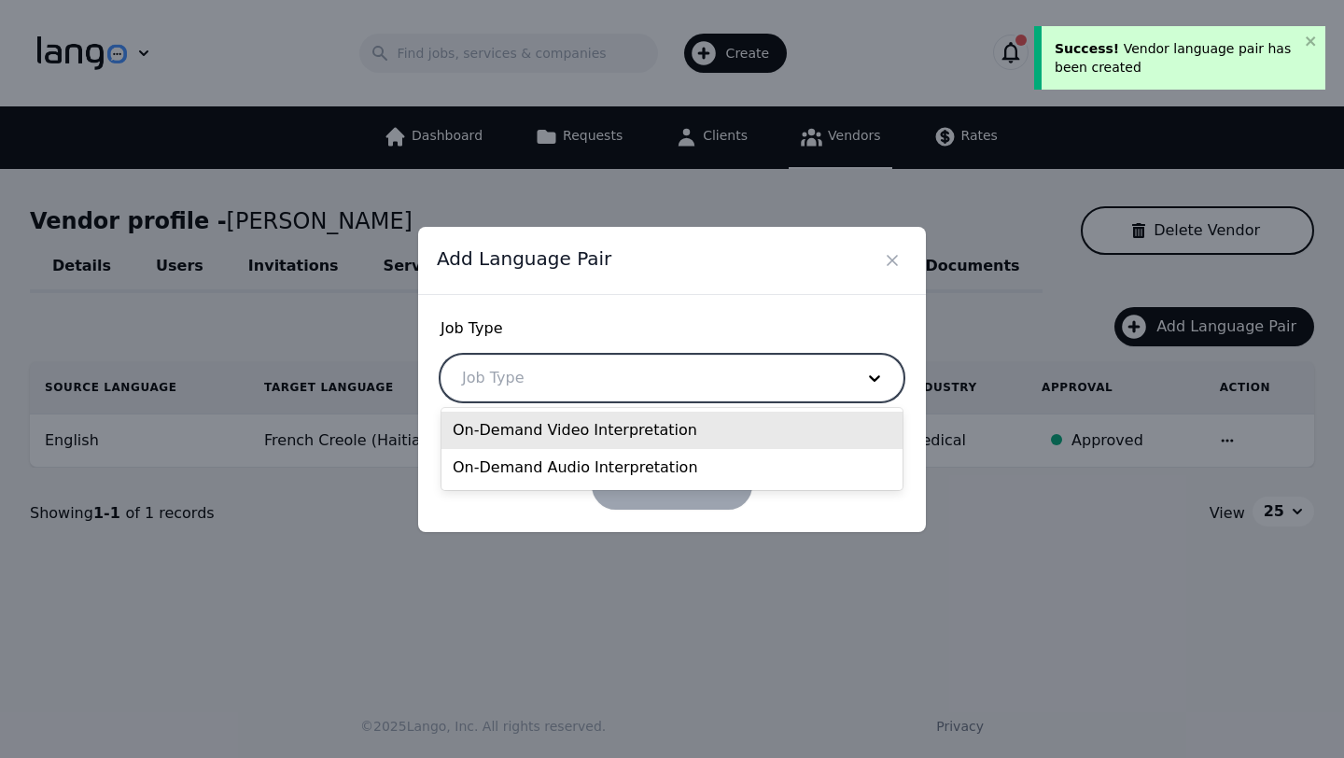
click at [702, 365] on div at bounding box center [643, 377] width 405 height 45
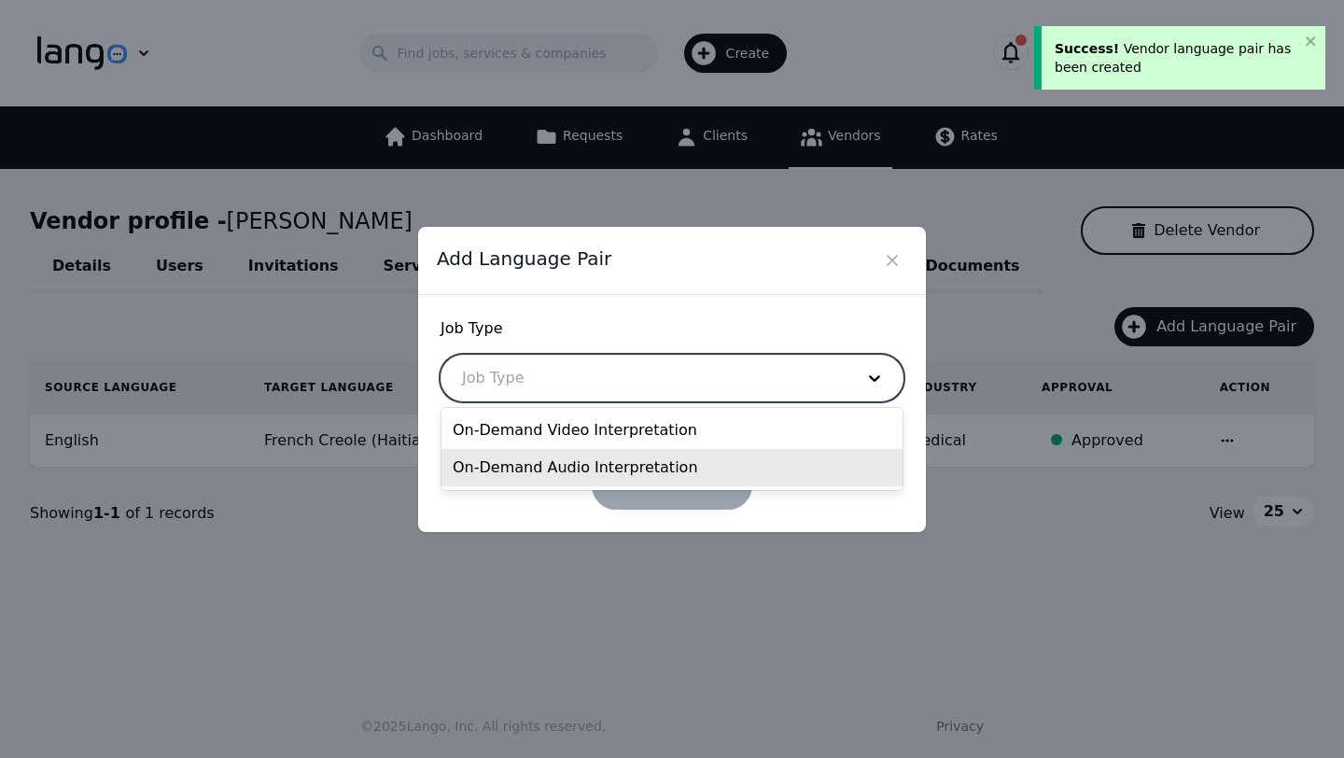
click at [619, 466] on div "On-Demand Audio Interpretation" at bounding box center [671, 467] width 461 height 37
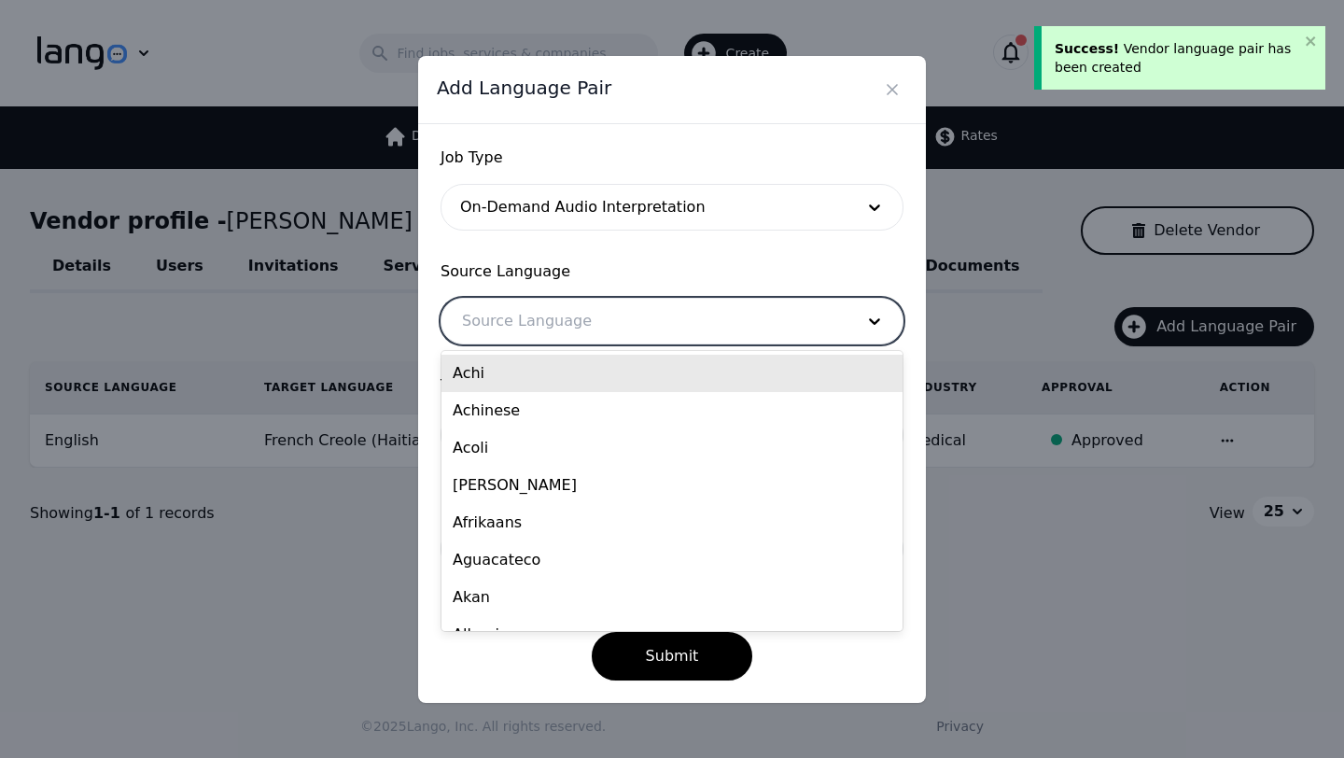
click at [566, 309] on div at bounding box center [643, 321] width 405 height 45
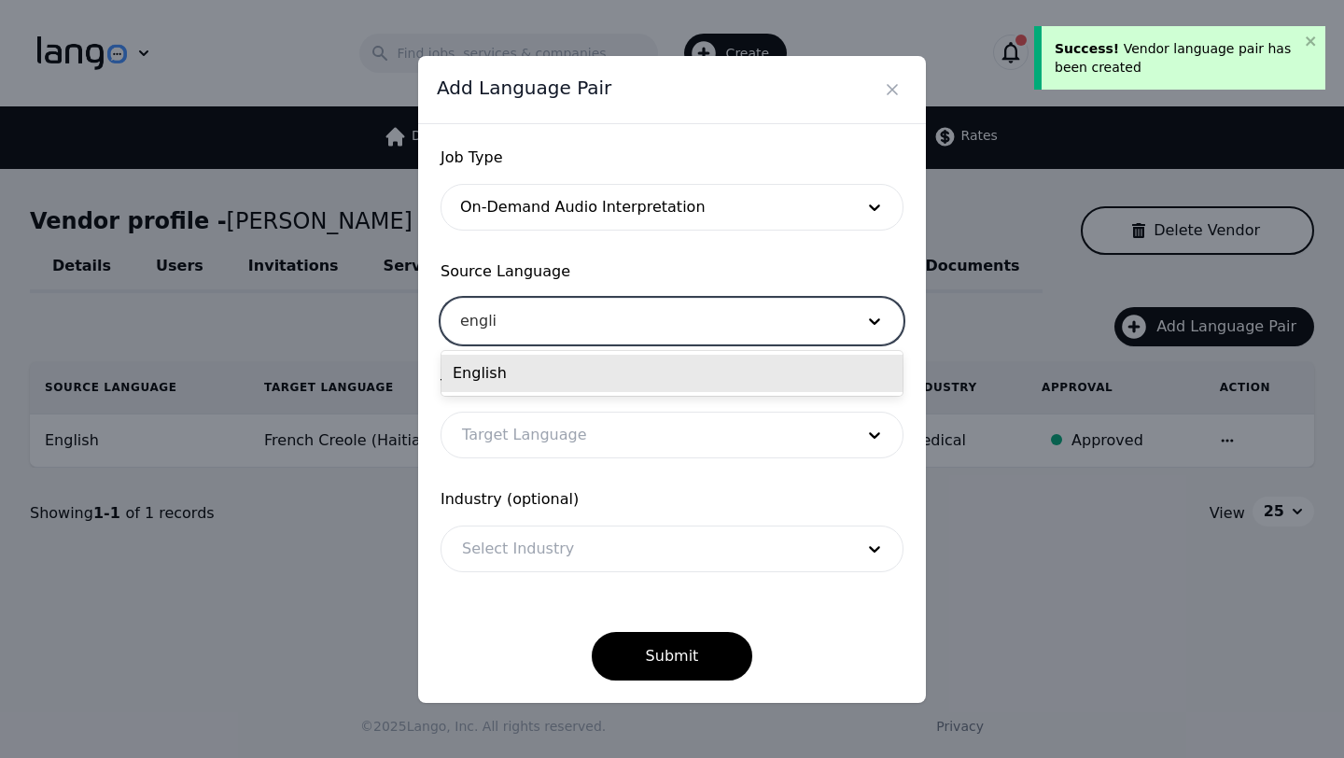
type input "englis"
click at [535, 380] on div "English" at bounding box center [671, 373] width 461 height 37
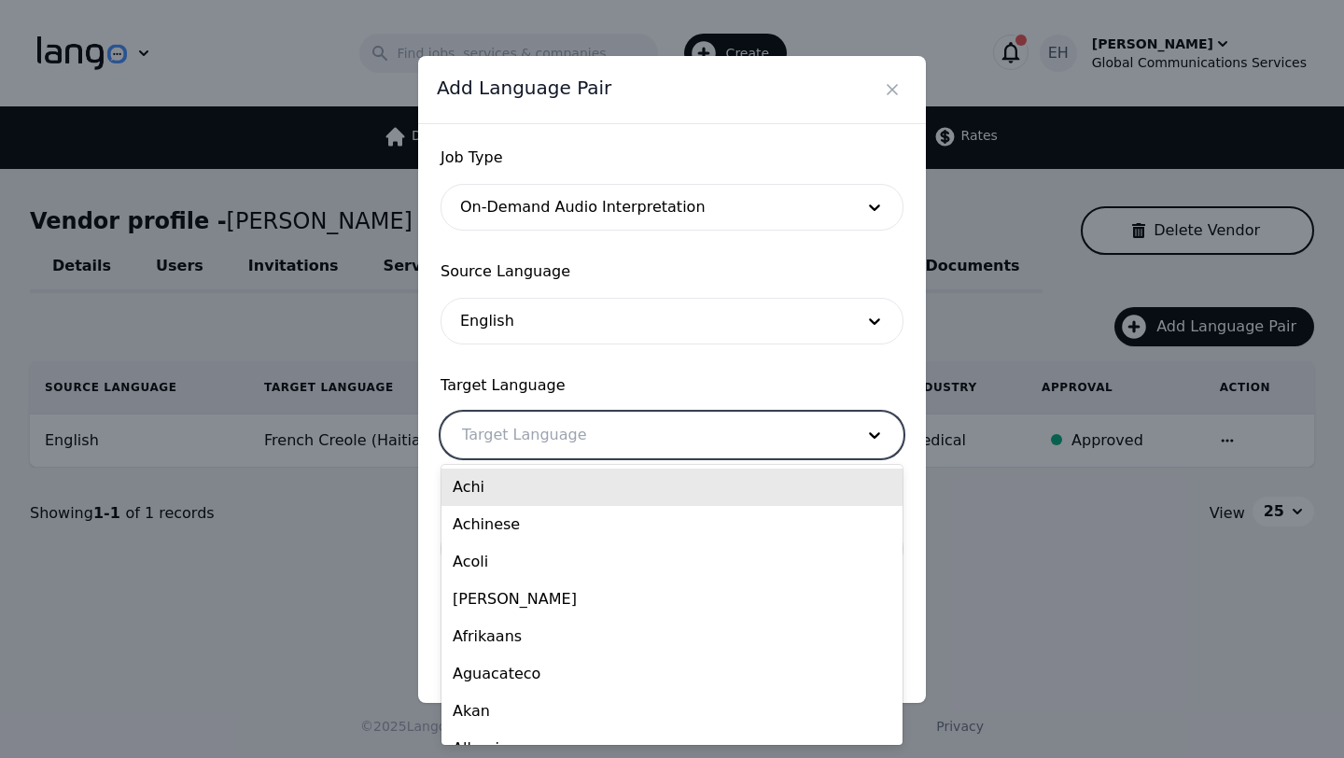
click at [513, 431] on div at bounding box center [643, 434] width 405 height 45
type input "spa"
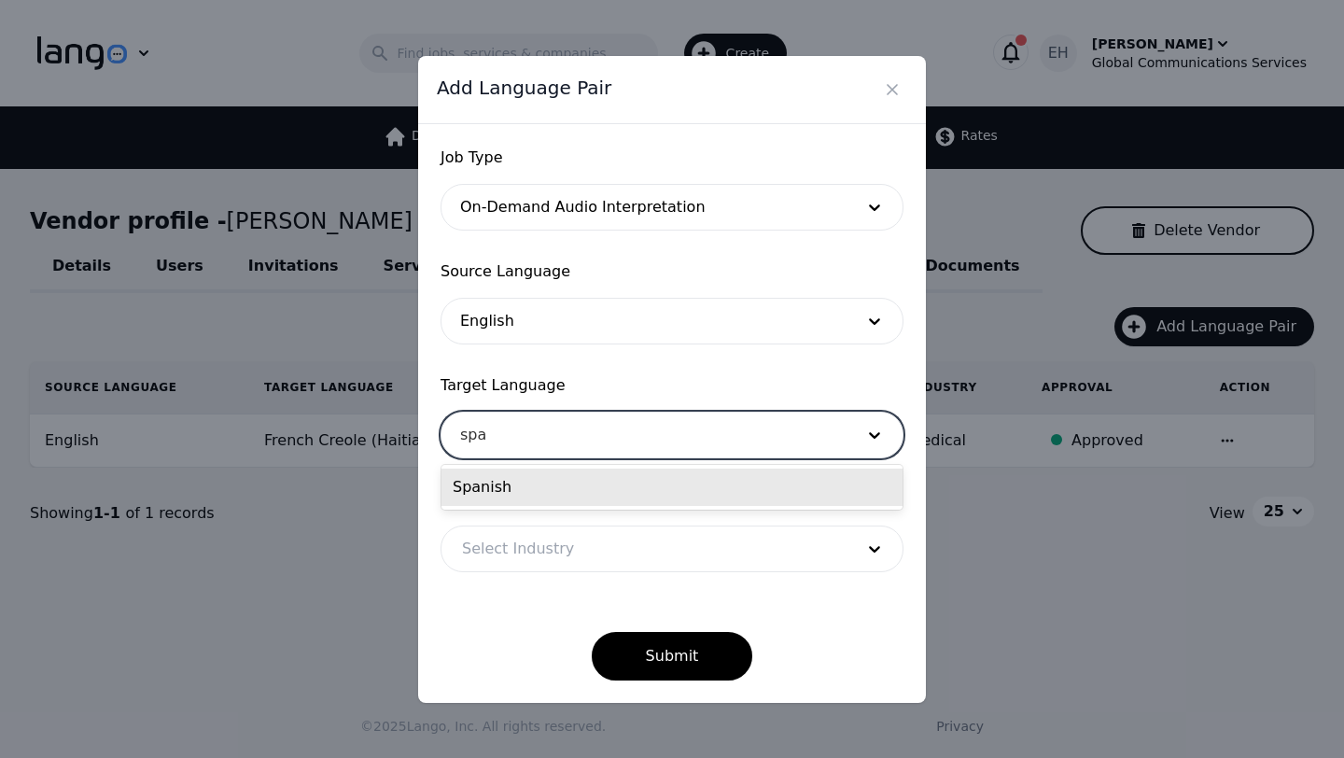
click at [492, 489] on div "Spanish" at bounding box center [671, 486] width 461 height 37
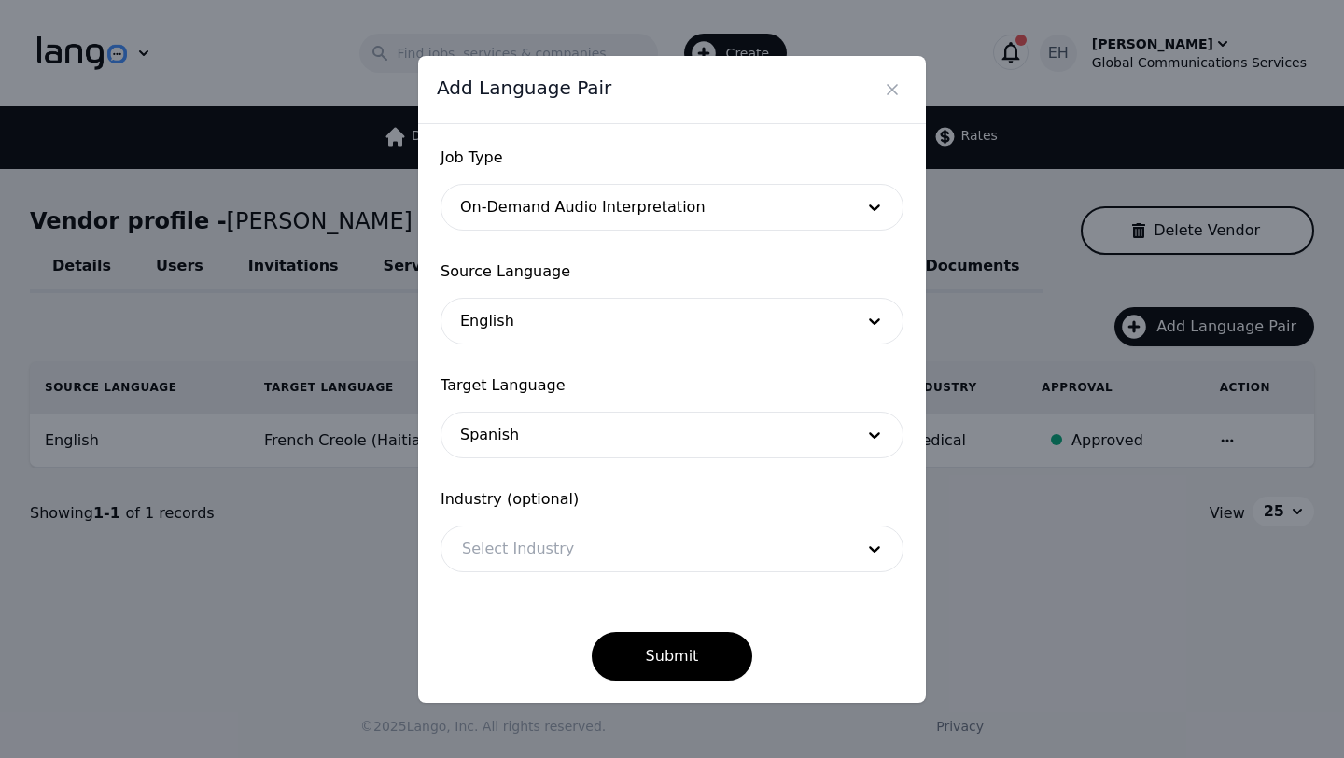
click at [528, 579] on form "Job Type On-Demand Audio Interpretation Source Language English Target Language…" at bounding box center [671, 413] width 463 height 534
click at [516, 544] on div at bounding box center [643, 548] width 405 height 45
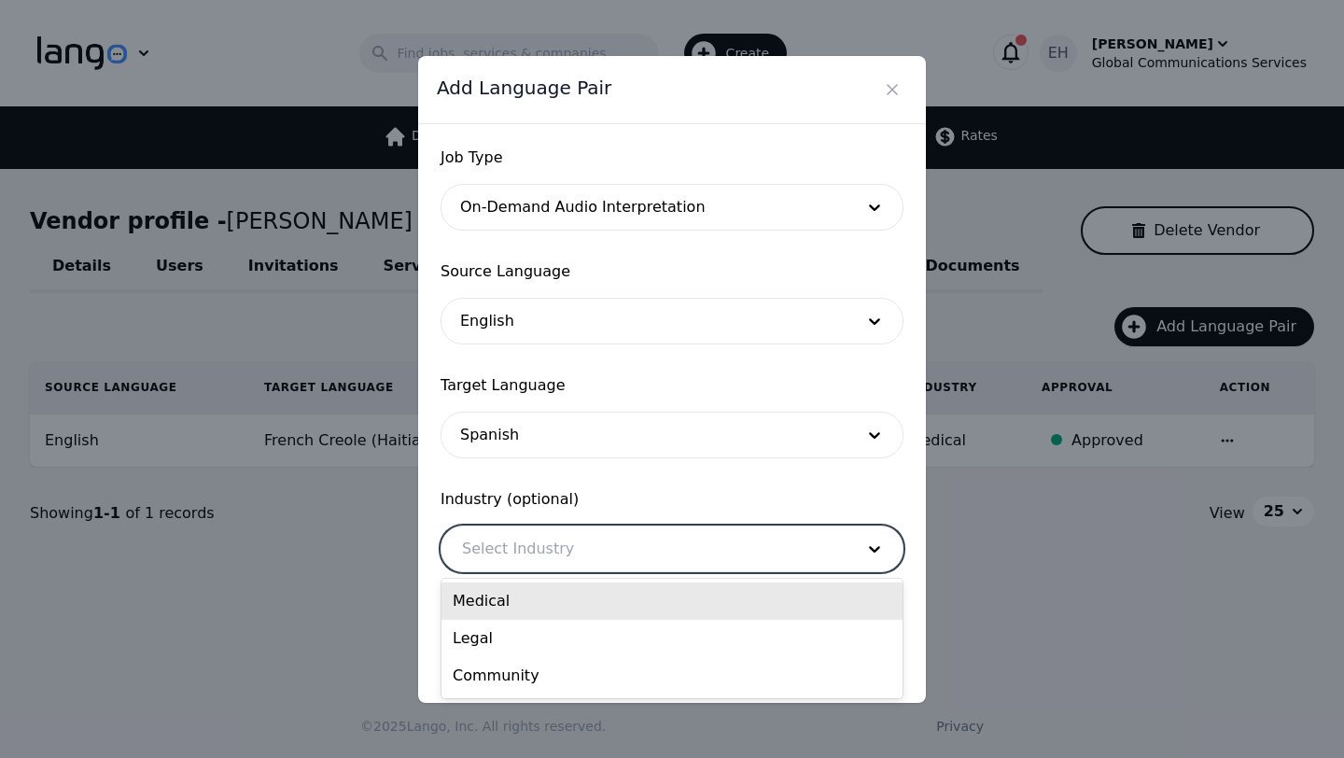
click at [501, 590] on div "Medical" at bounding box center [671, 600] width 461 height 37
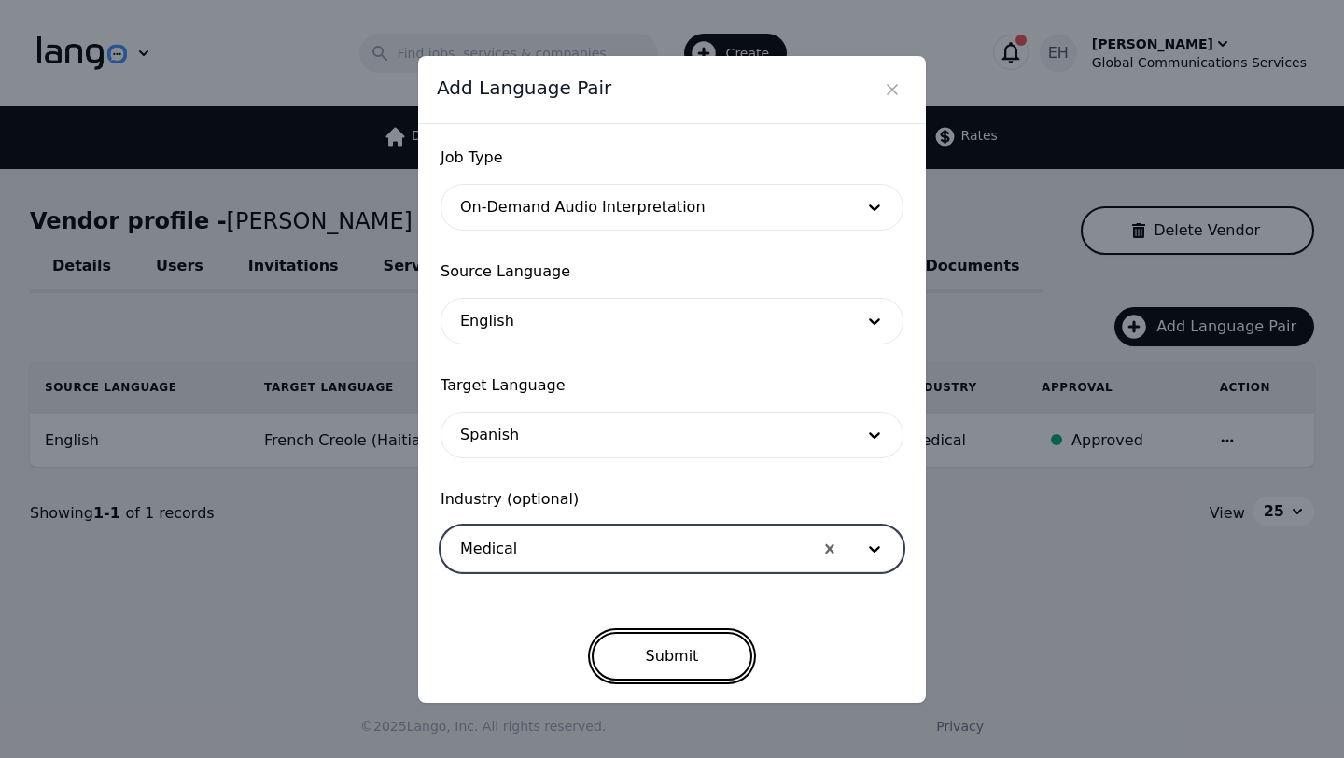
click at [665, 644] on button "Submit" at bounding box center [672, 656] width 161 height 49
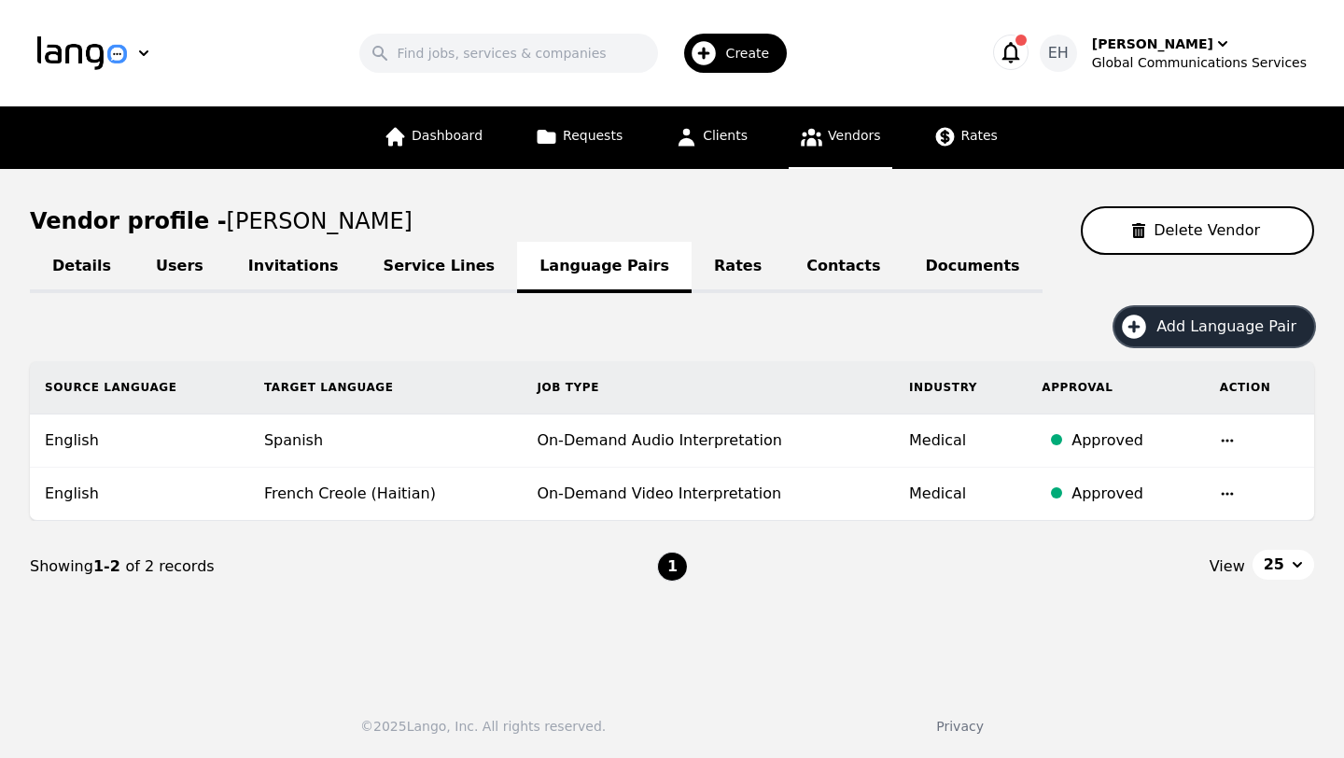
click at [742, 59] on span "Create" at bounding box center [754, 53] width 57 height 19
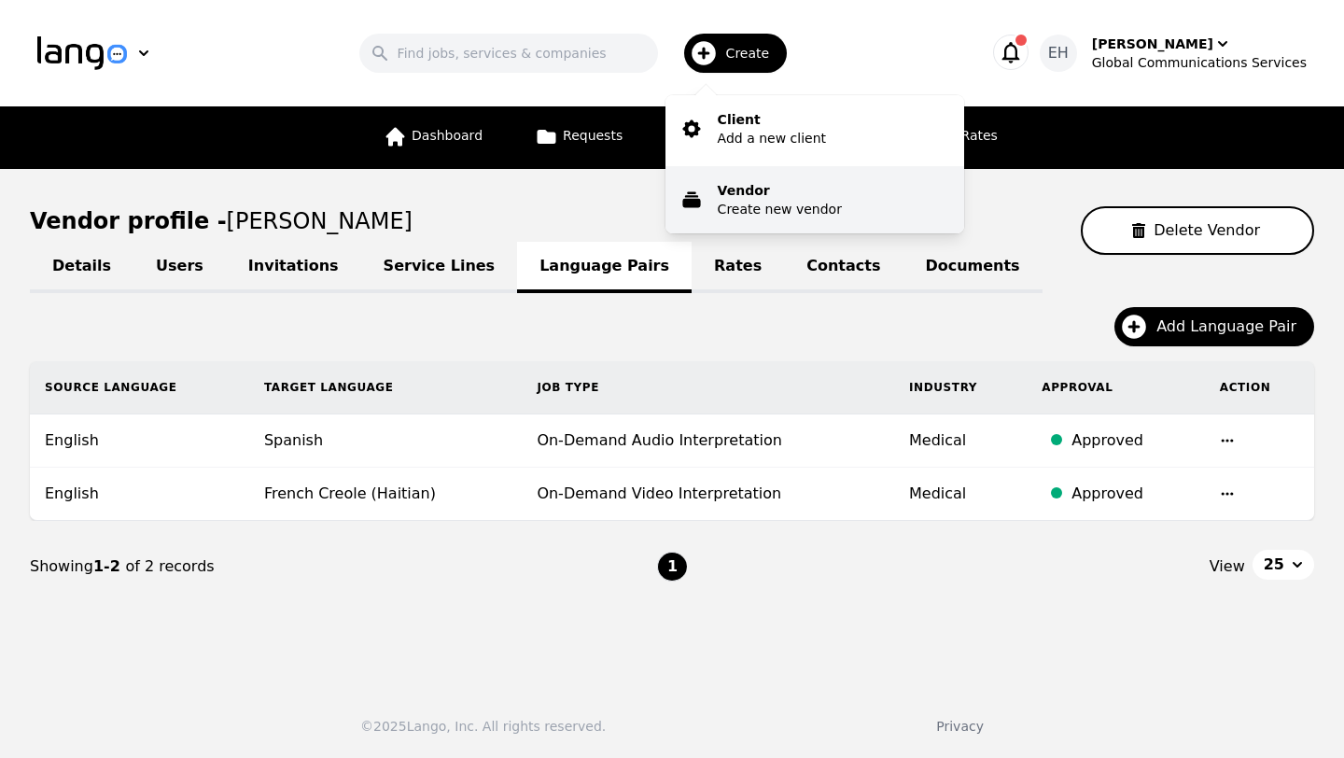
click at [732, 193] on p "Vendor" at bounding box center [780, 190] width 124 height 19
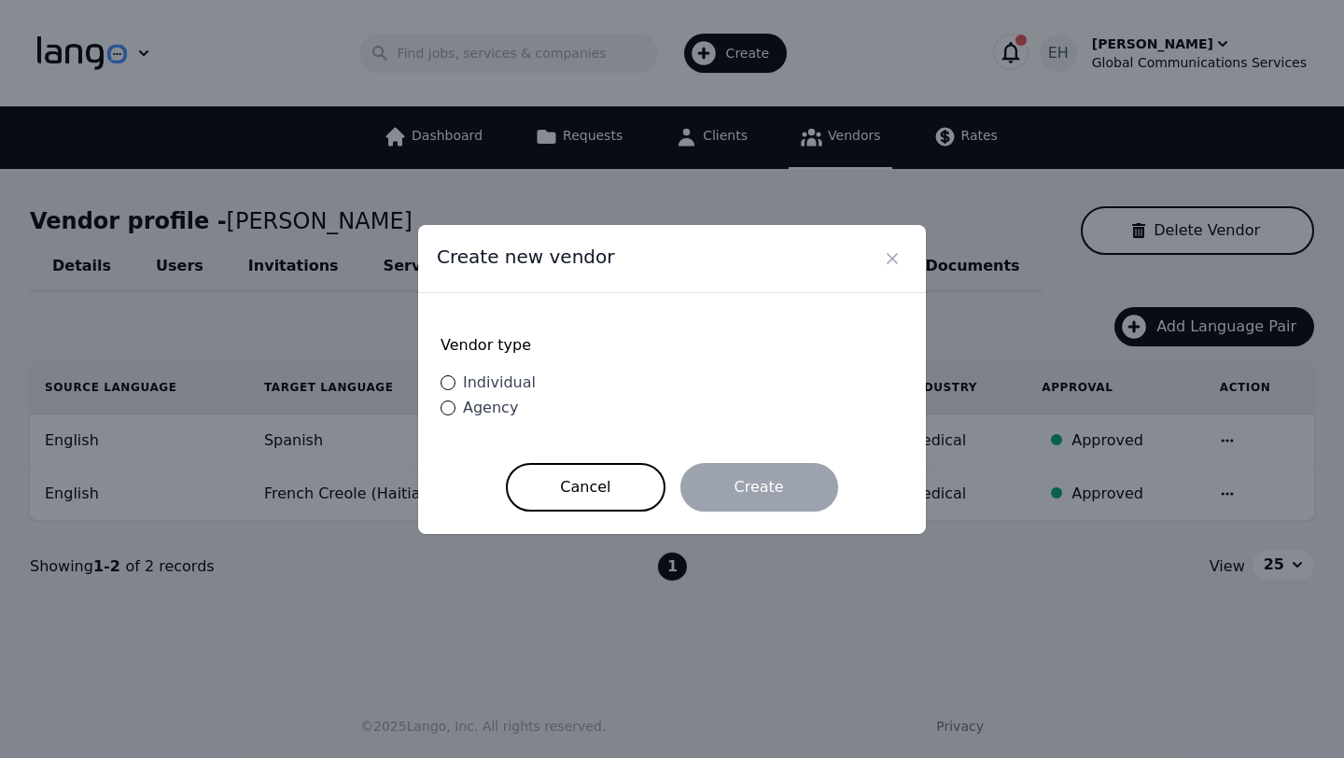
click at [504, 374] on span "Individual" at bounding box center [499, 382] width 73 height 18
click at [455, 375] on input "Individual" at bounding box center [447, 382] width 15 height 15
radio input "true"
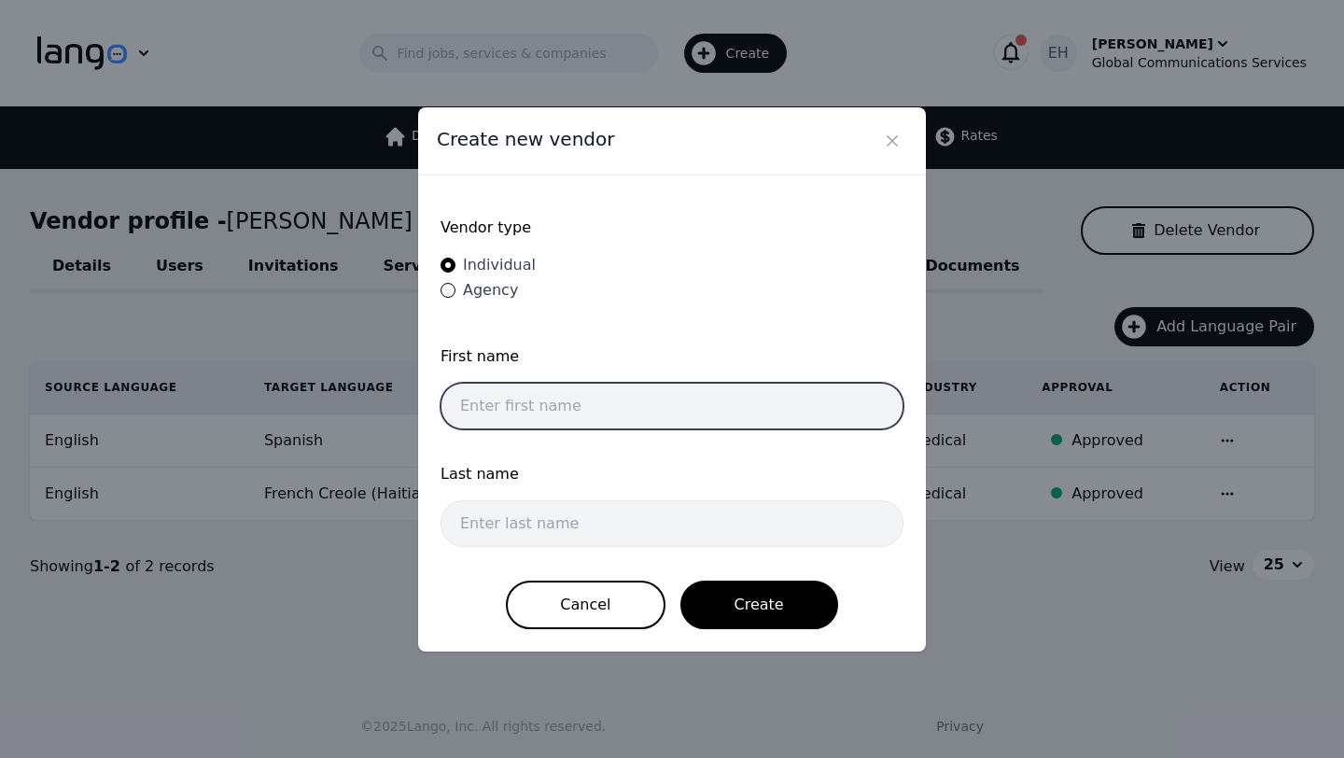
click at [517, 398] on input "text" at bounding box center [671, 406] width 463 height 47
type input "Henok"
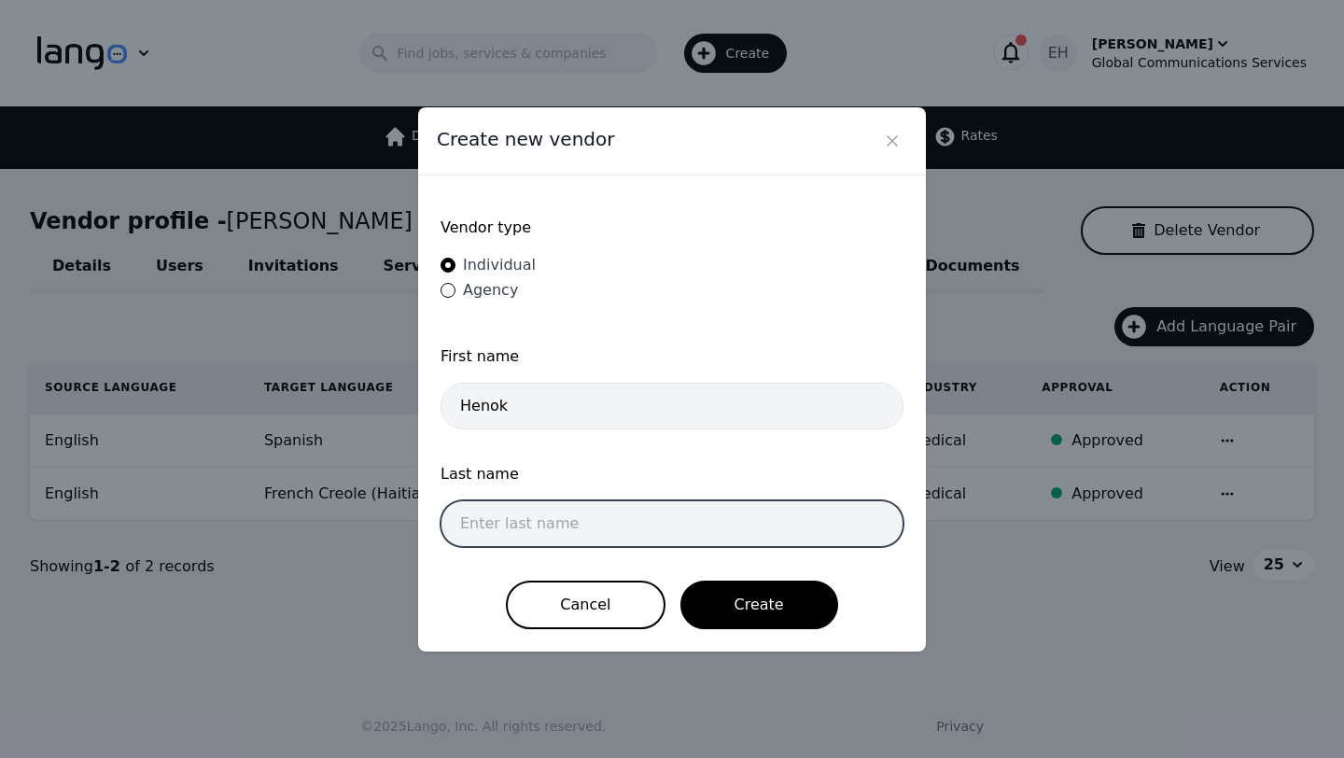
click at [500, 512] on input "text" at bounding box center [671, 523] width 463 height 47
type input "Teshome"
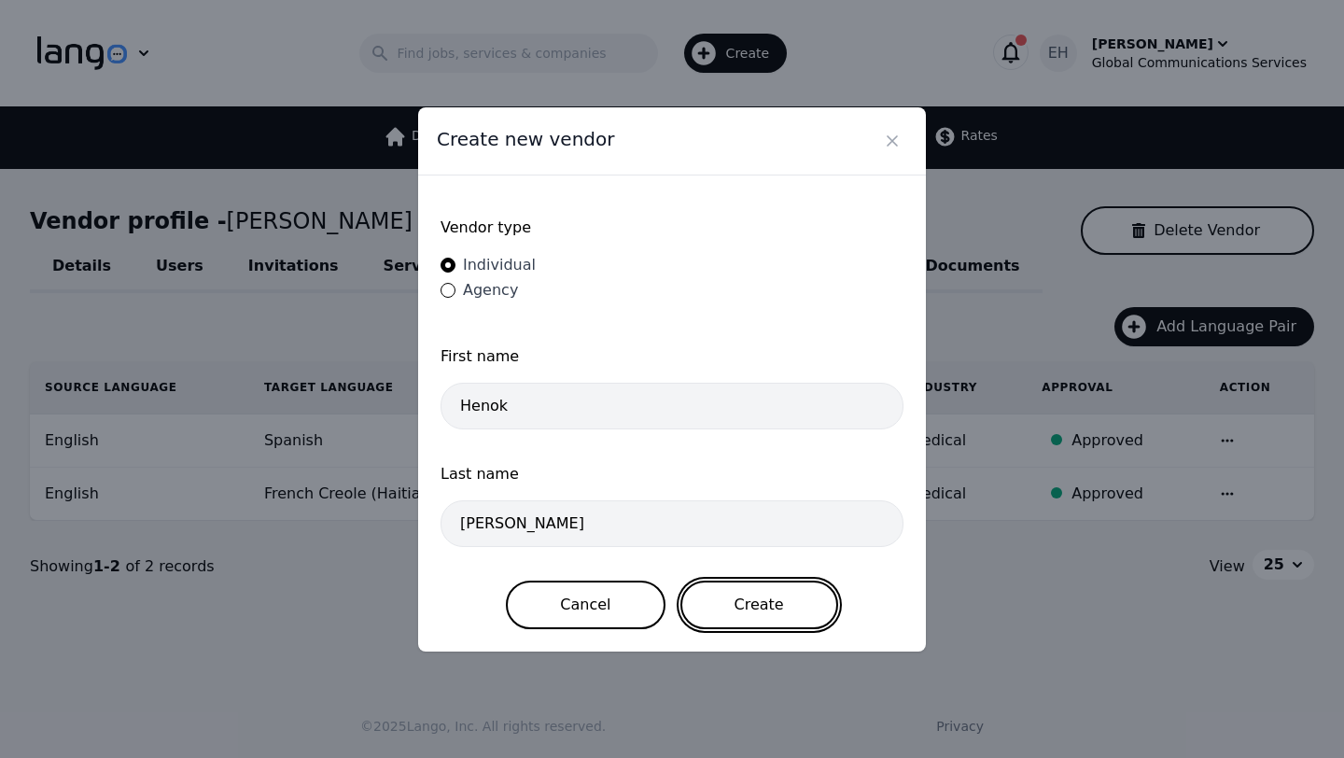
click at [733, 606] on button "Create" at bounding box center [759, 604] width 158 height 49
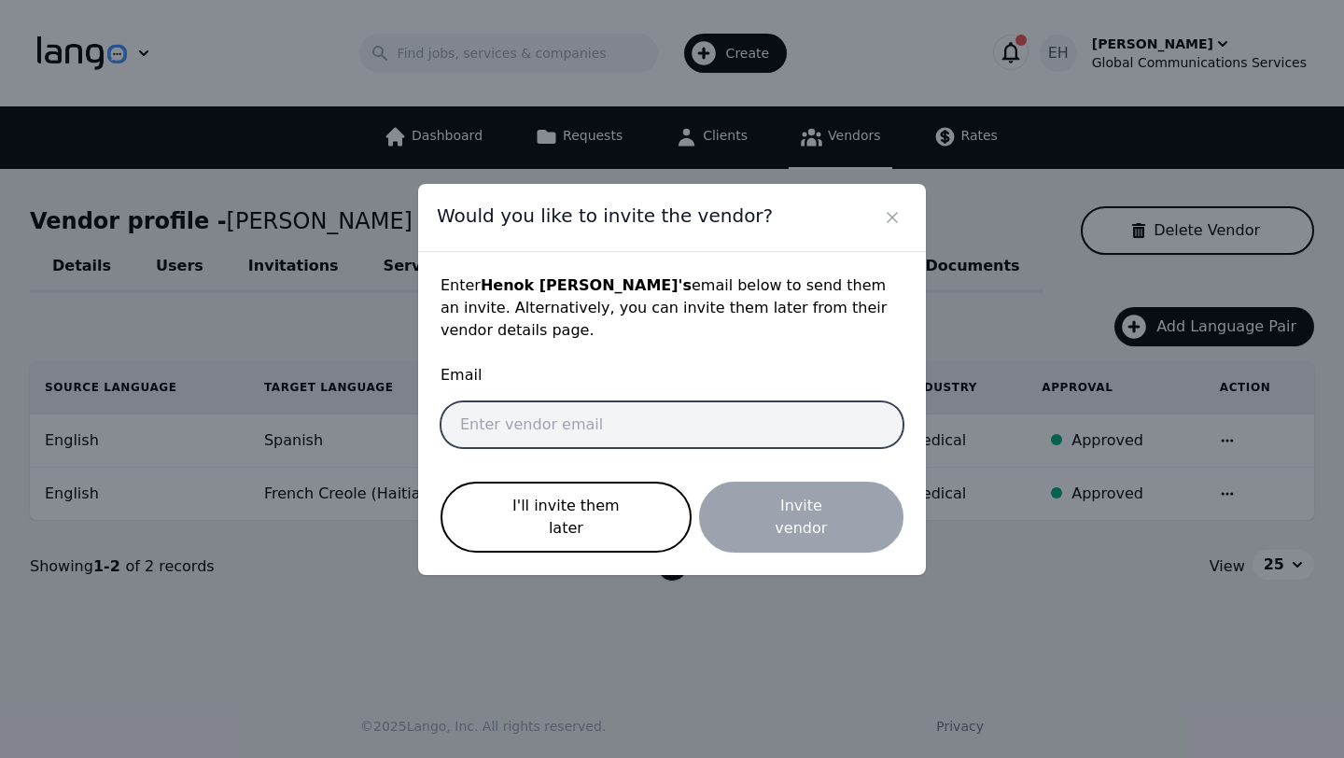
click at [578, 431] on input "email" at bounding box center [671, 424] width 463 height 47
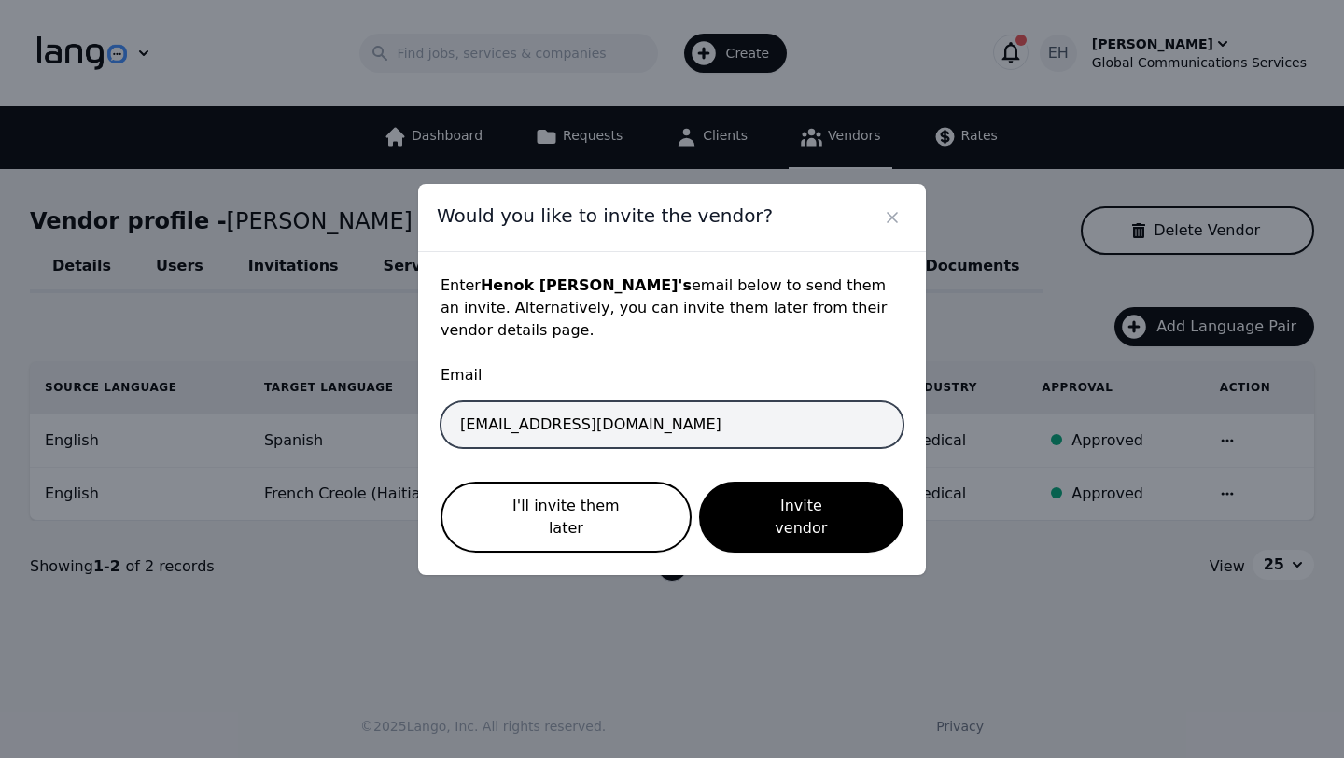
click at [575, 434] on input "interpreter+erisa@gcsal.com" at bounding box center [671, 424] width 463 height 47
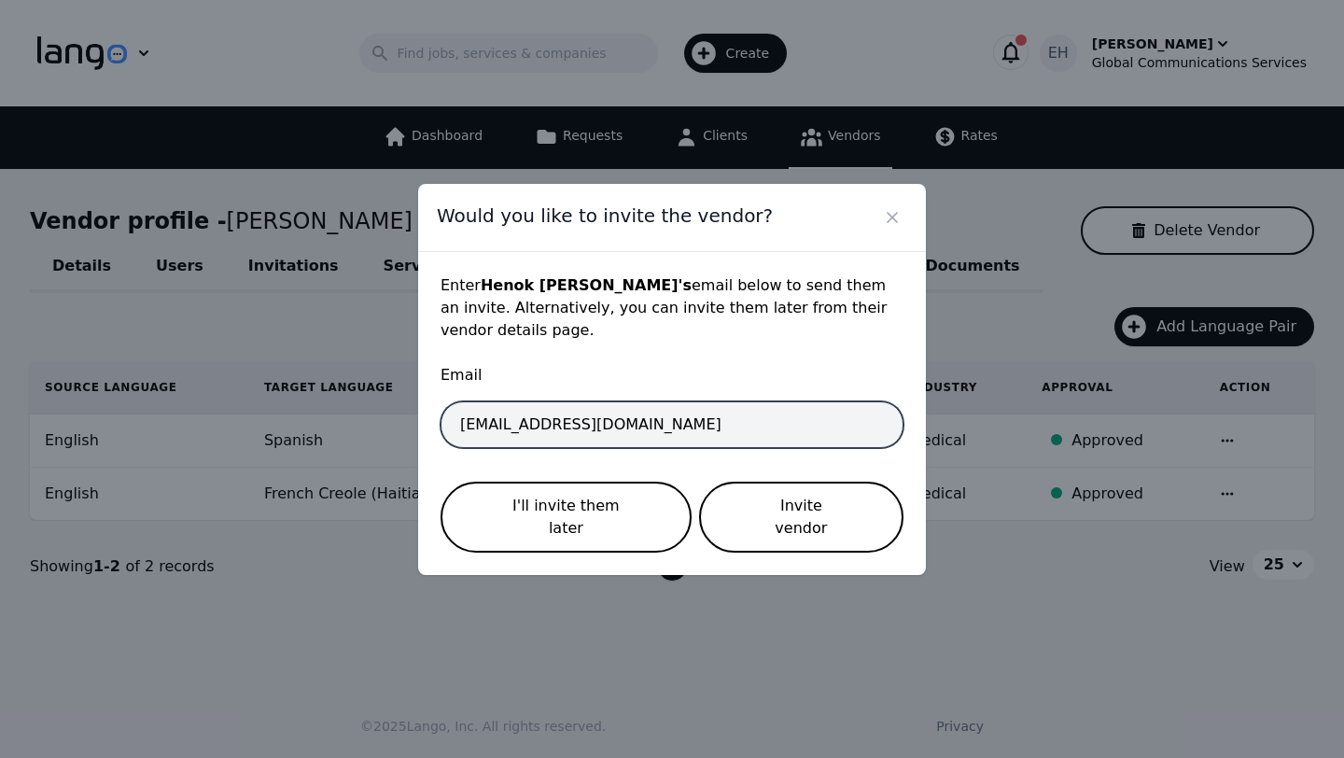
type input "interpreter+henok@gcsal.com"
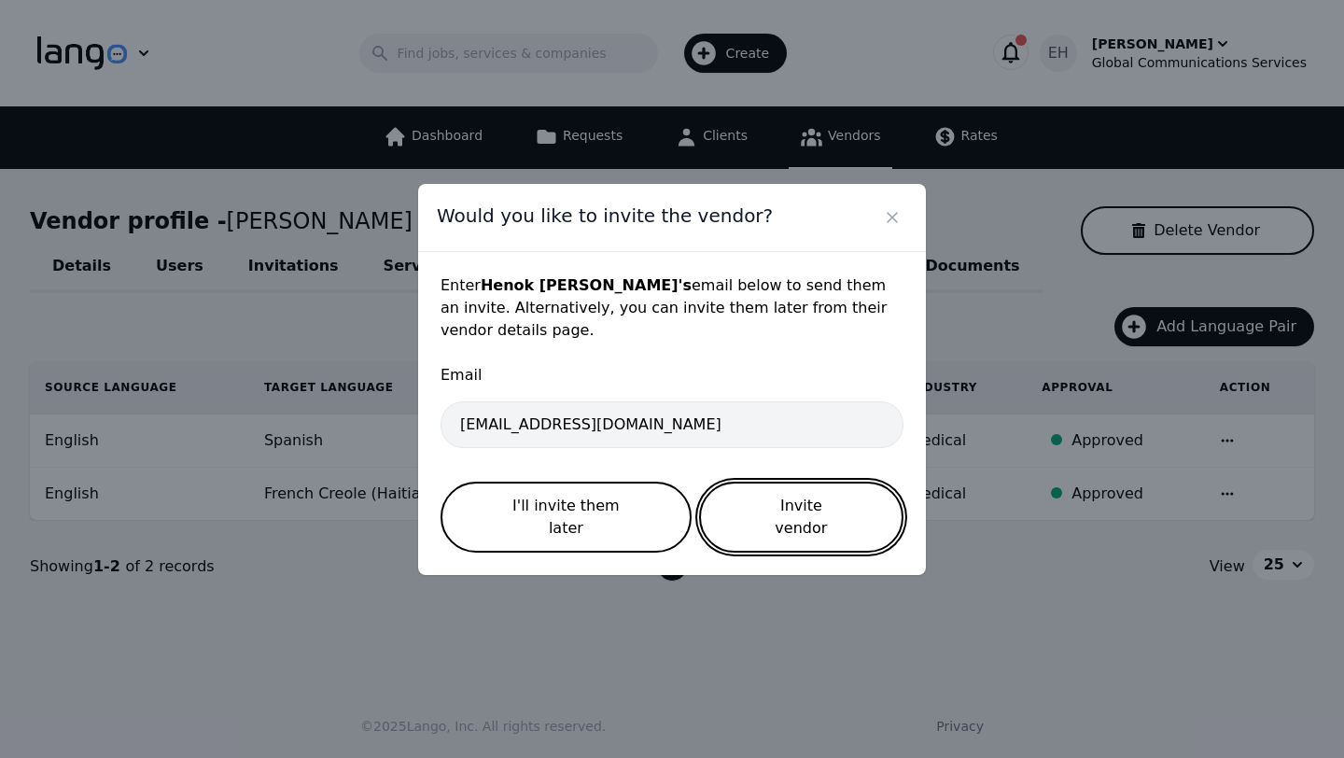
click at [768, 532] on button "Invite vendor" at bounding box center [801, 516] width 204 height 71
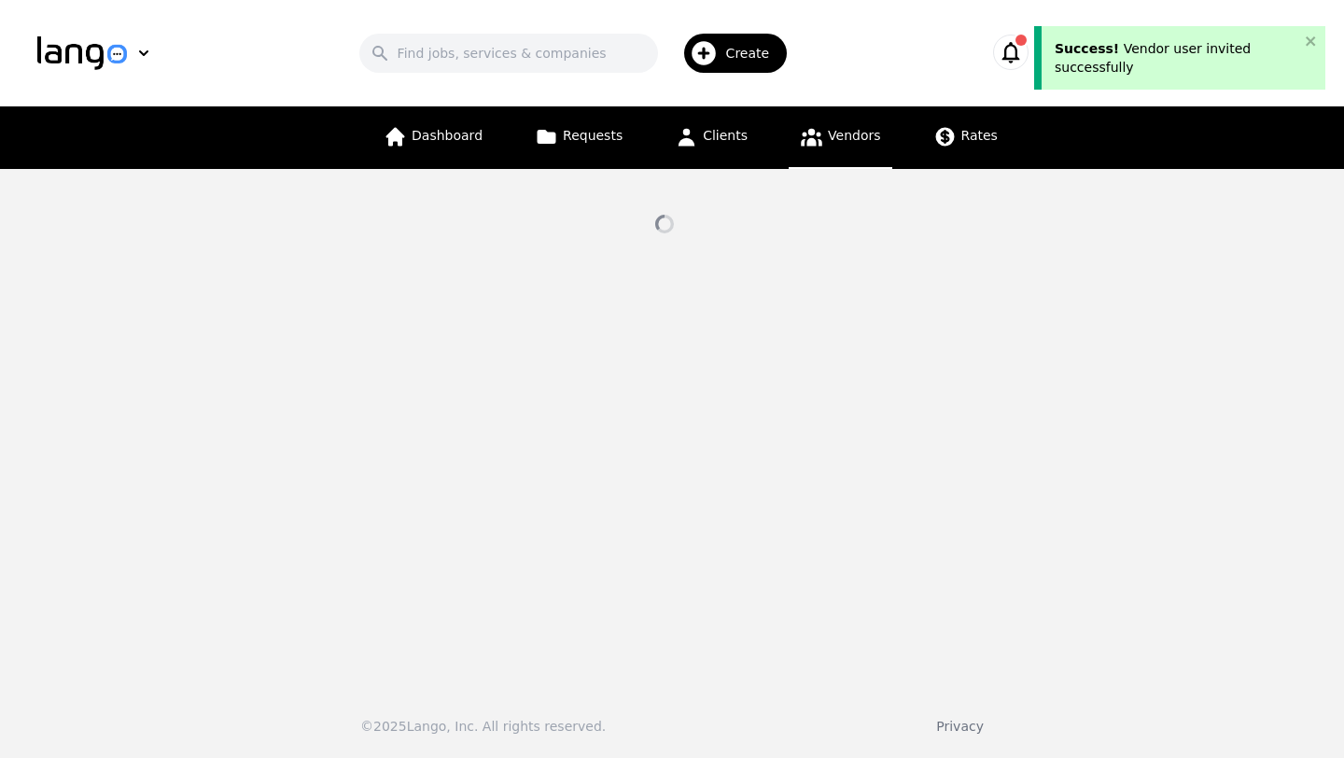
select select "active"
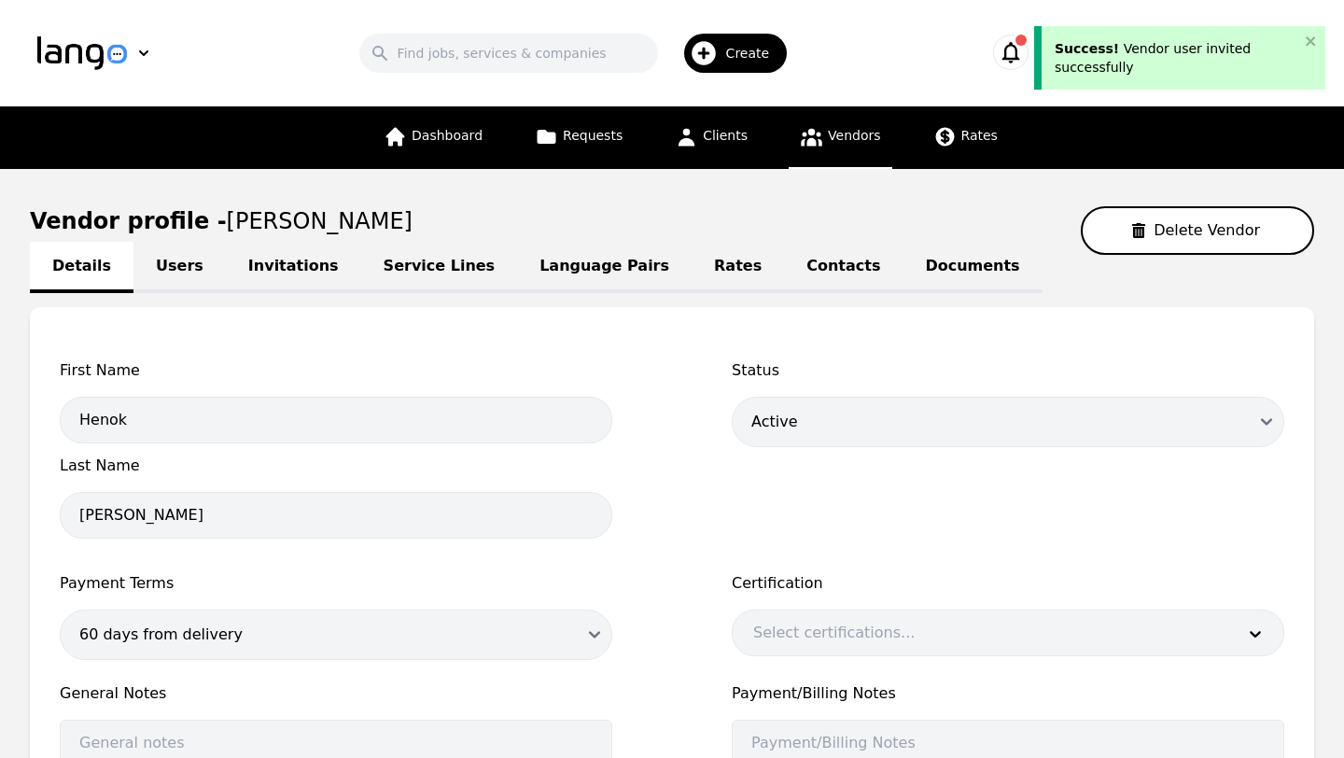
click at [405, 268] on link "Service Lines" at bounding box center [439, 267] width 157 height 51
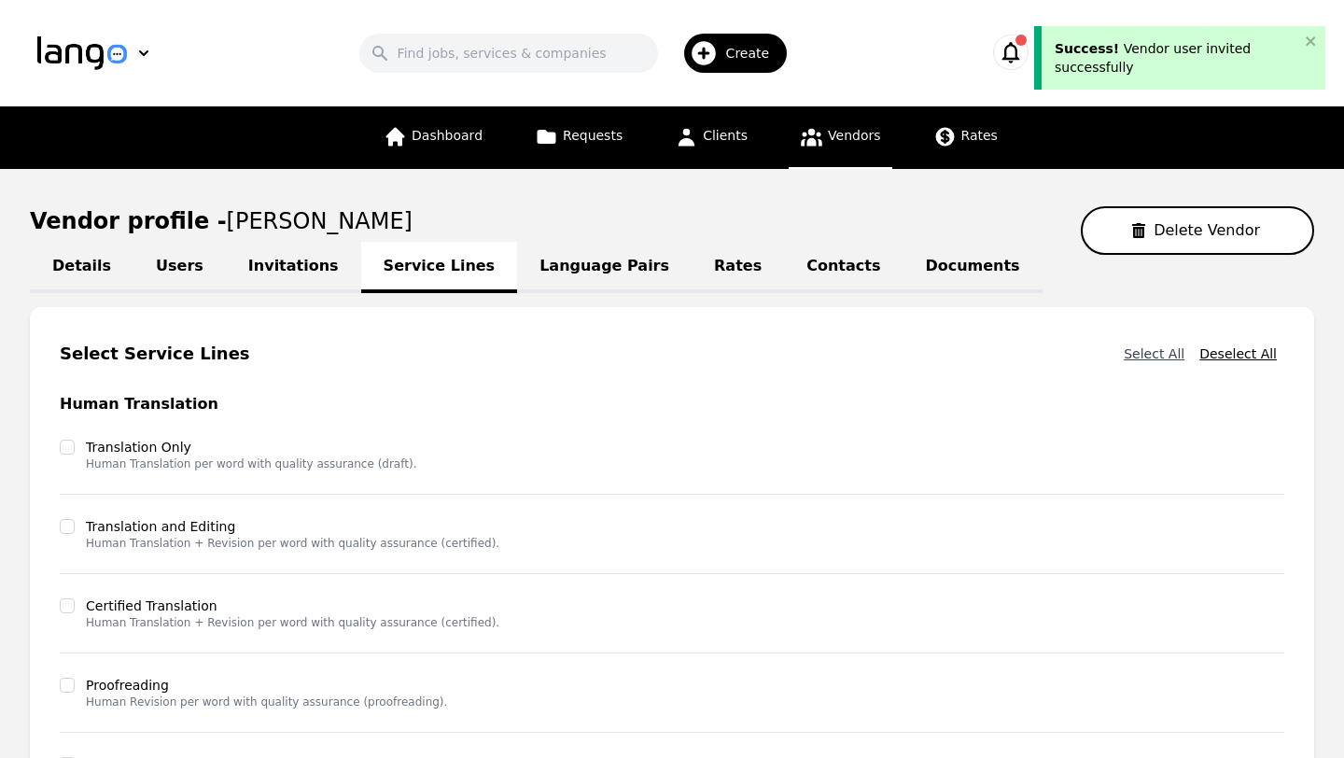
click at [1151, 345] on button "Select All" at bounding box center [1154, 354] width 76 height 34
checkbox input "true"
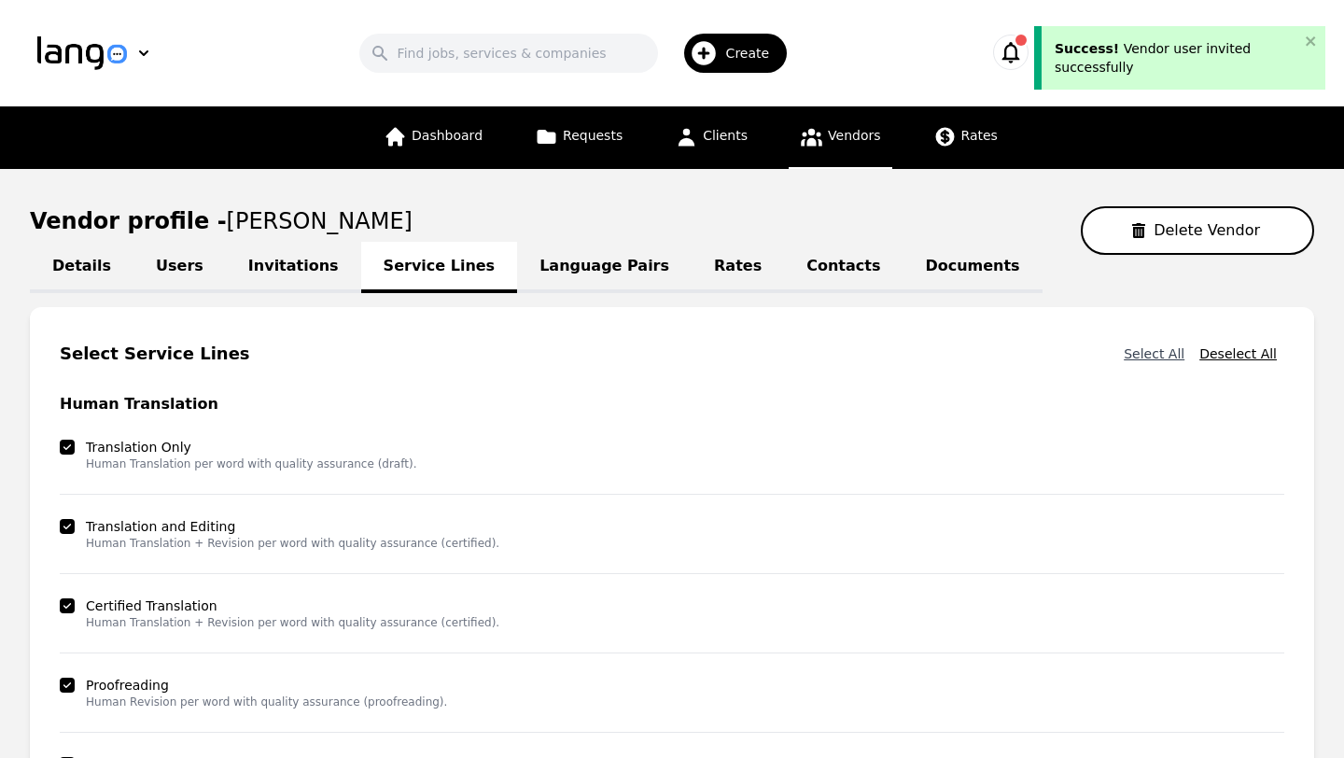
checkbox input "true"
click at [1314, 418] on main "Vendor profile - Henok Teshome Delete Vendor Details Users Invitations Service …" at bounding box center [672, 645] width 1344 height 953
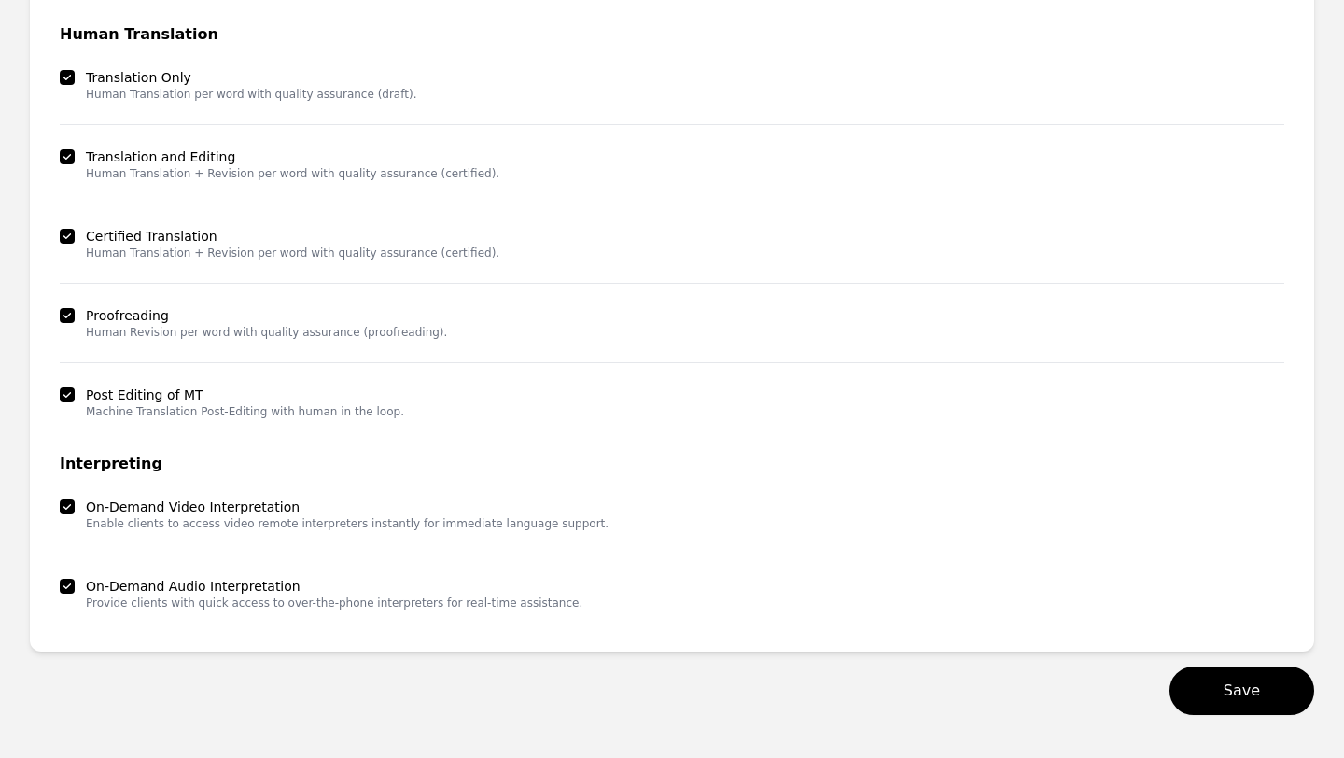
scroll to position [373, 0]
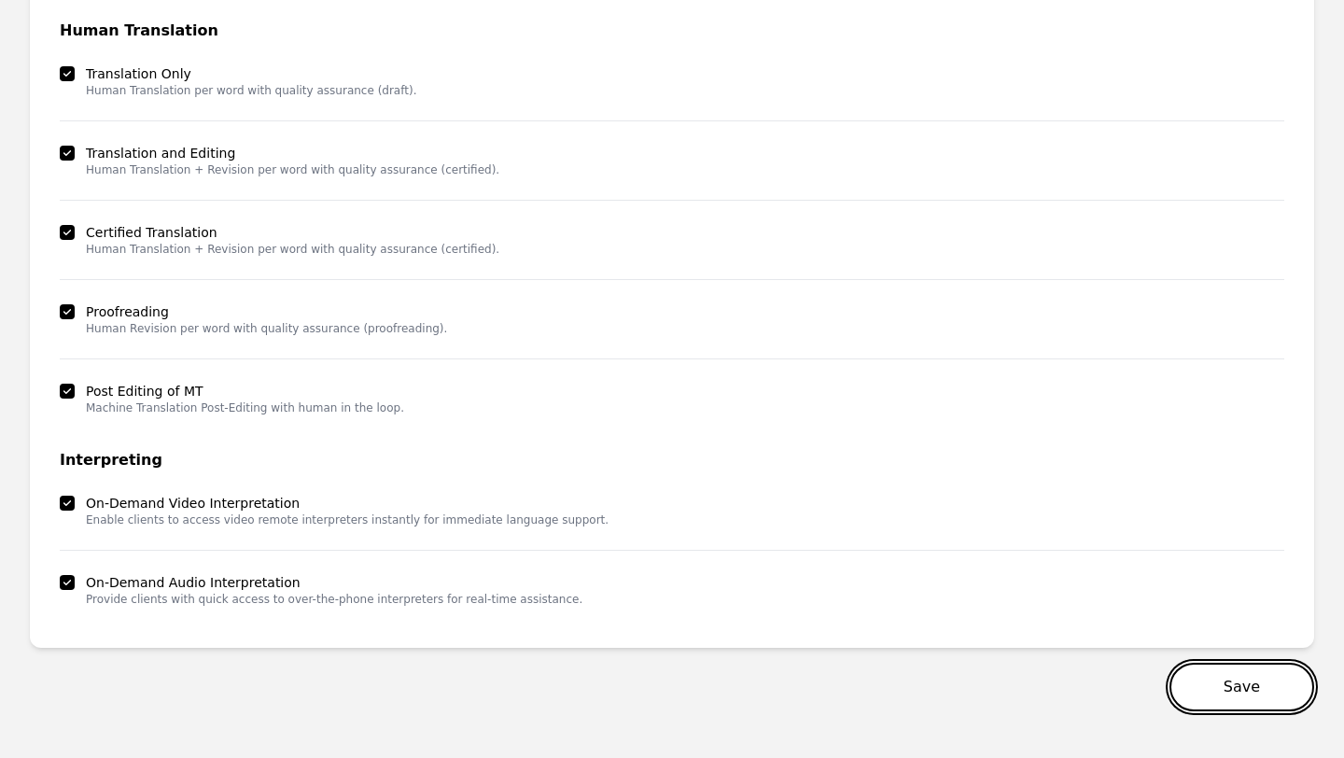
click at [1258, 676] on button "Save" at bounding box center [1241, 686] width 145 height 49
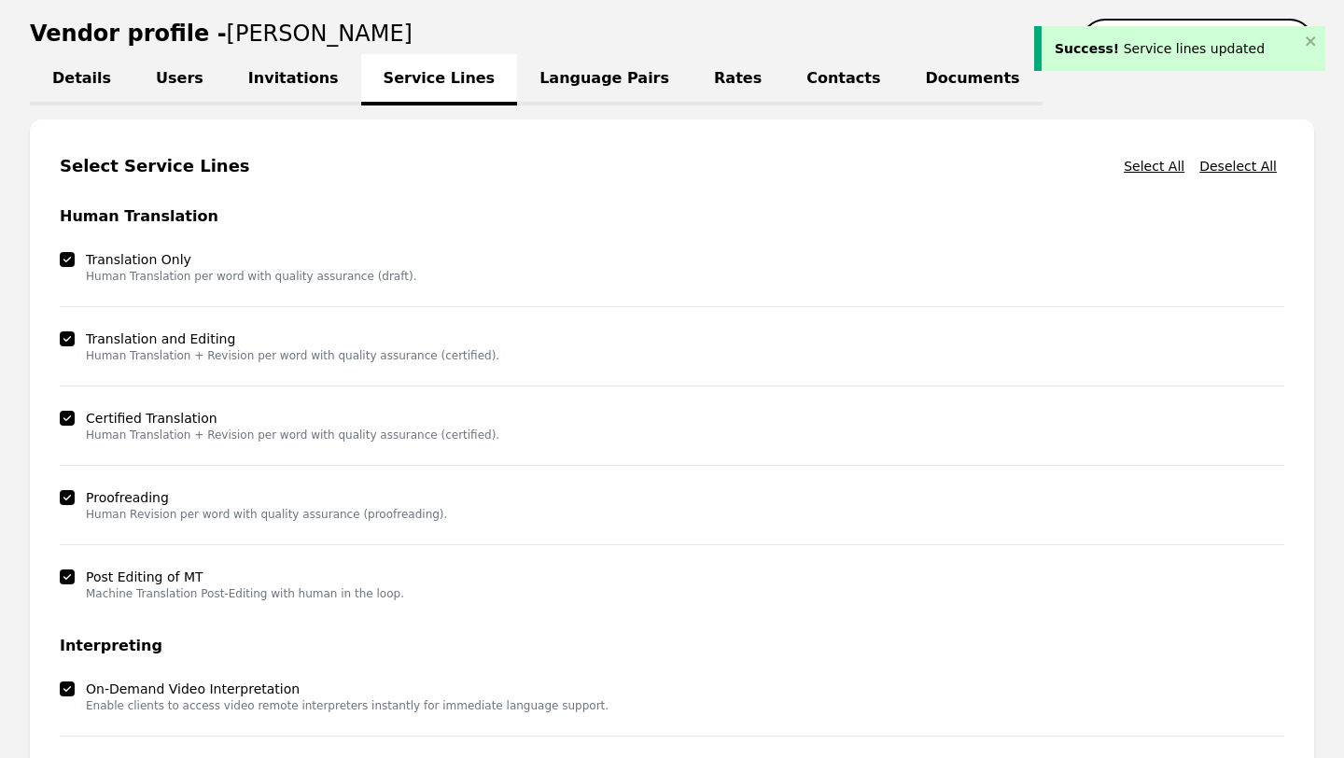
scroll to position [187, 0]
click at [561, 78] on link "Language Pairs" at bounding box center [604, 80] width 174 height 51
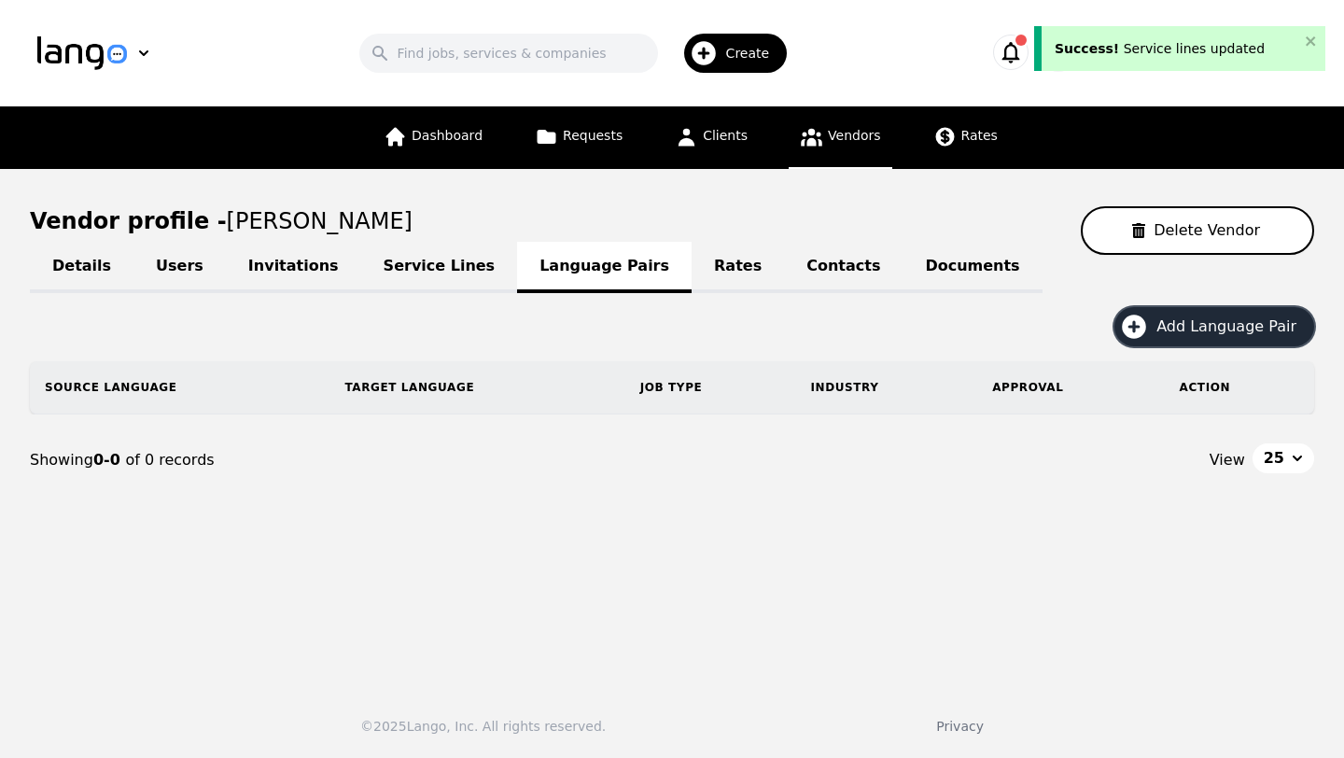
click at [1190, 322] on span "Add Language Pair" at bounding box center [1232, 326] width 153 height 22
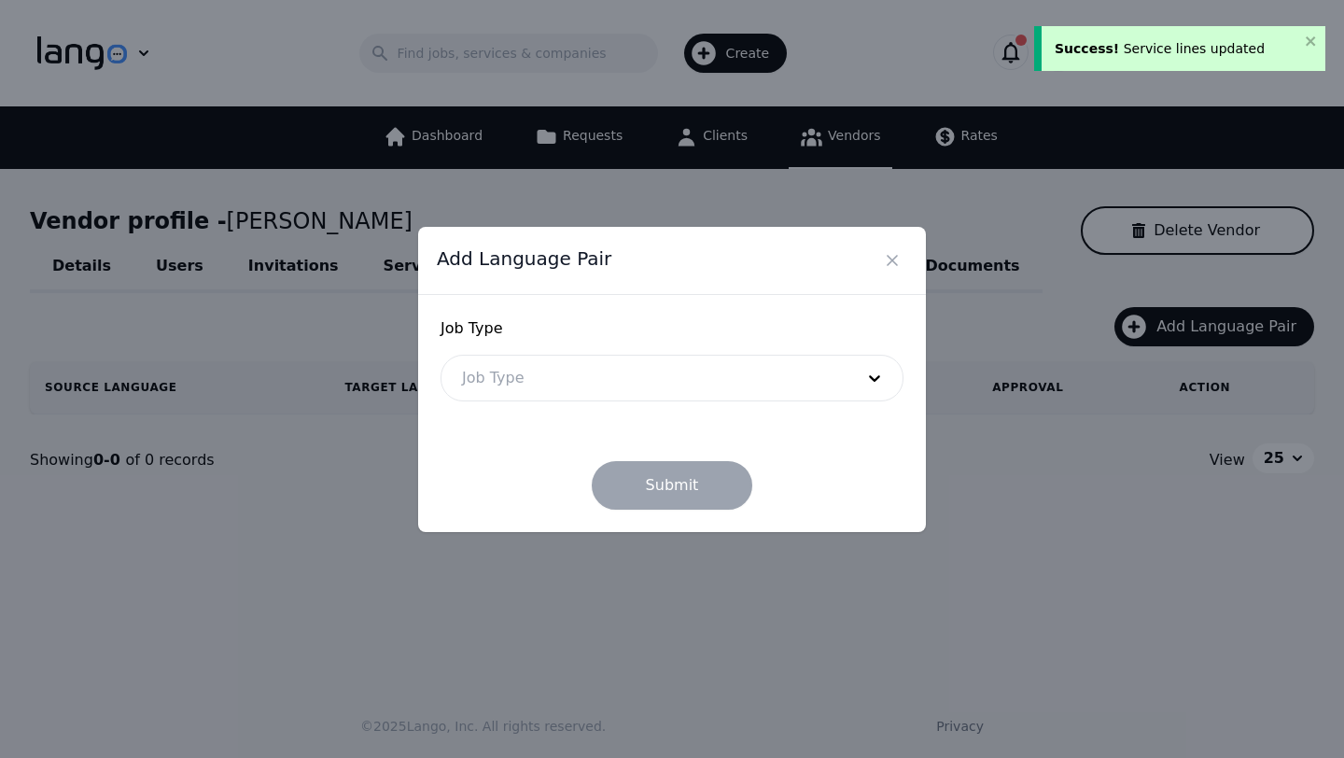
click at [643, 398] on div at bounding box center [643, 377] width 405 height 45
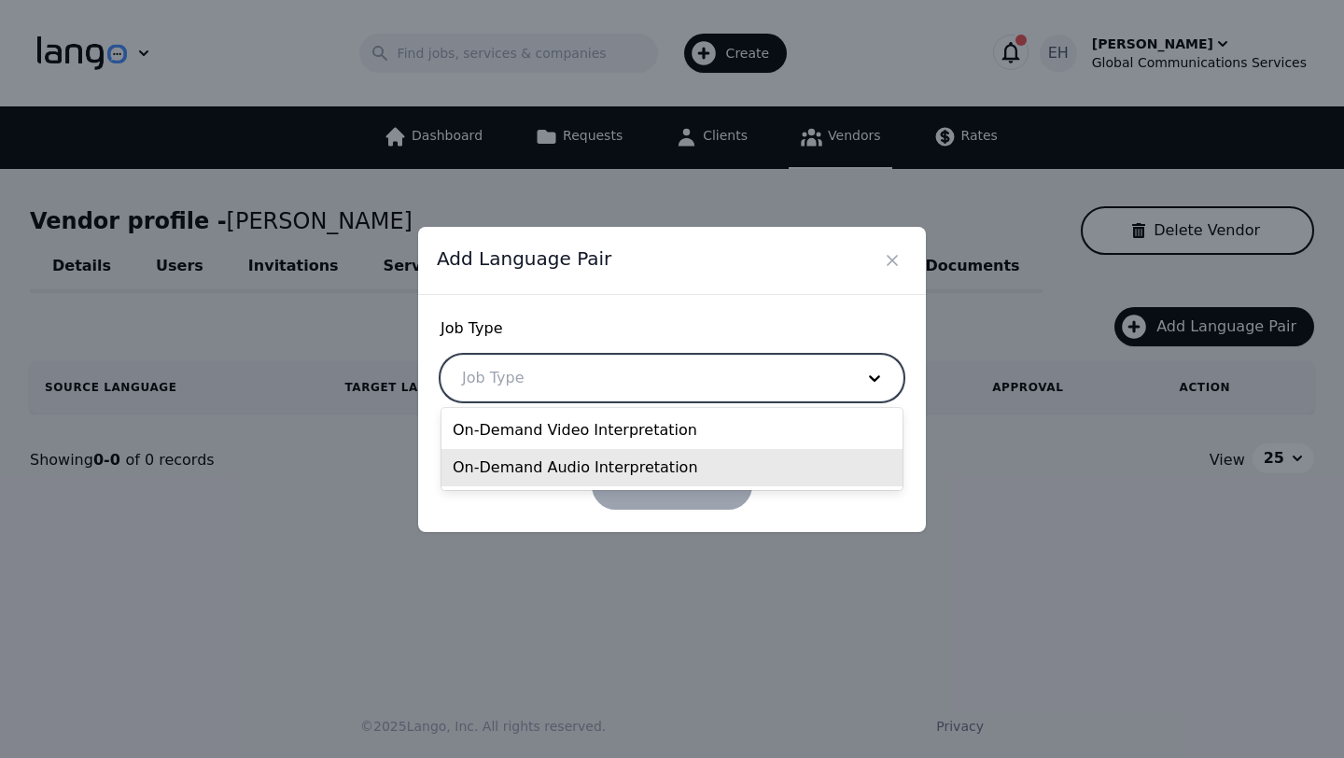
click at [592, 461] on div "On-Demand Audio Interpretation" at bounding box center [671, 467] width 461 height 37
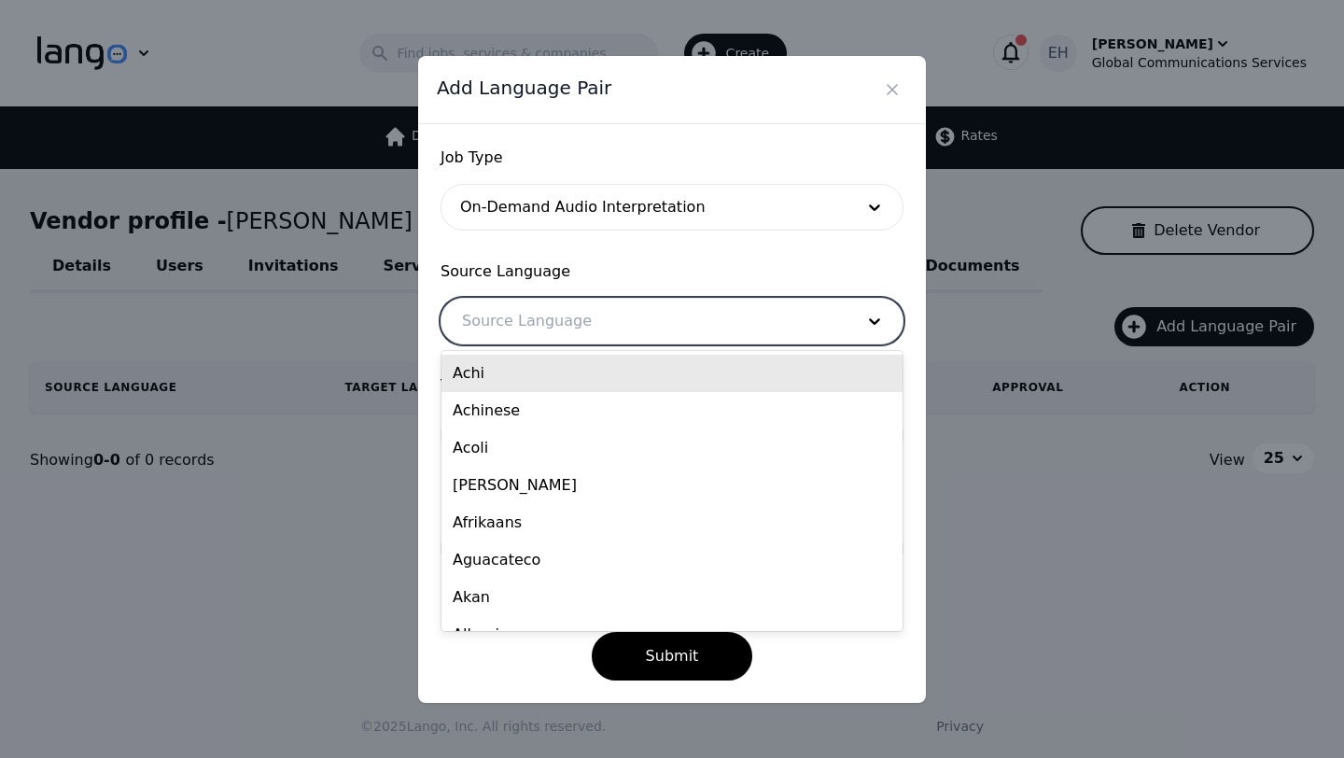
click at [564, 337] on div at bounding box center [643, 321] width 405 height 45
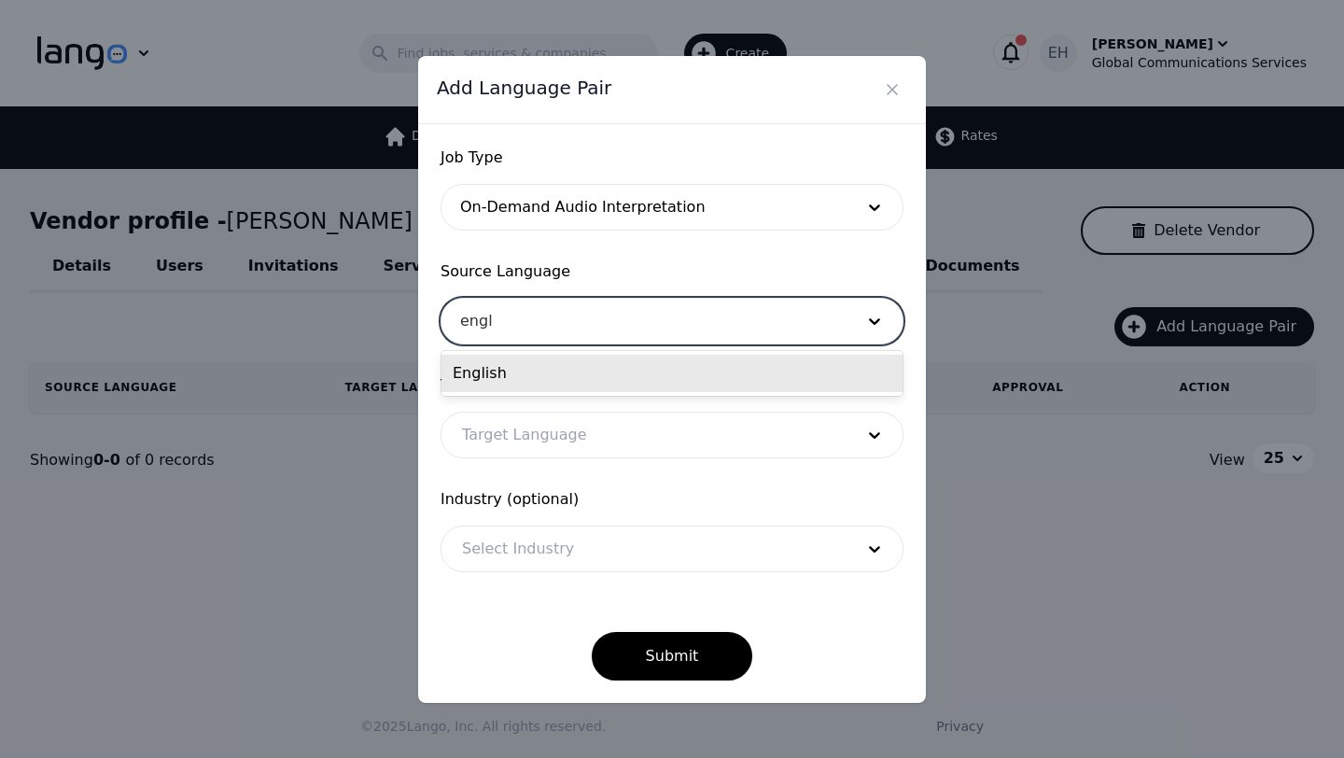
type input "engli"
click at [532, 362] on div "English" at bounding box center [671, 373] width 461 height 37
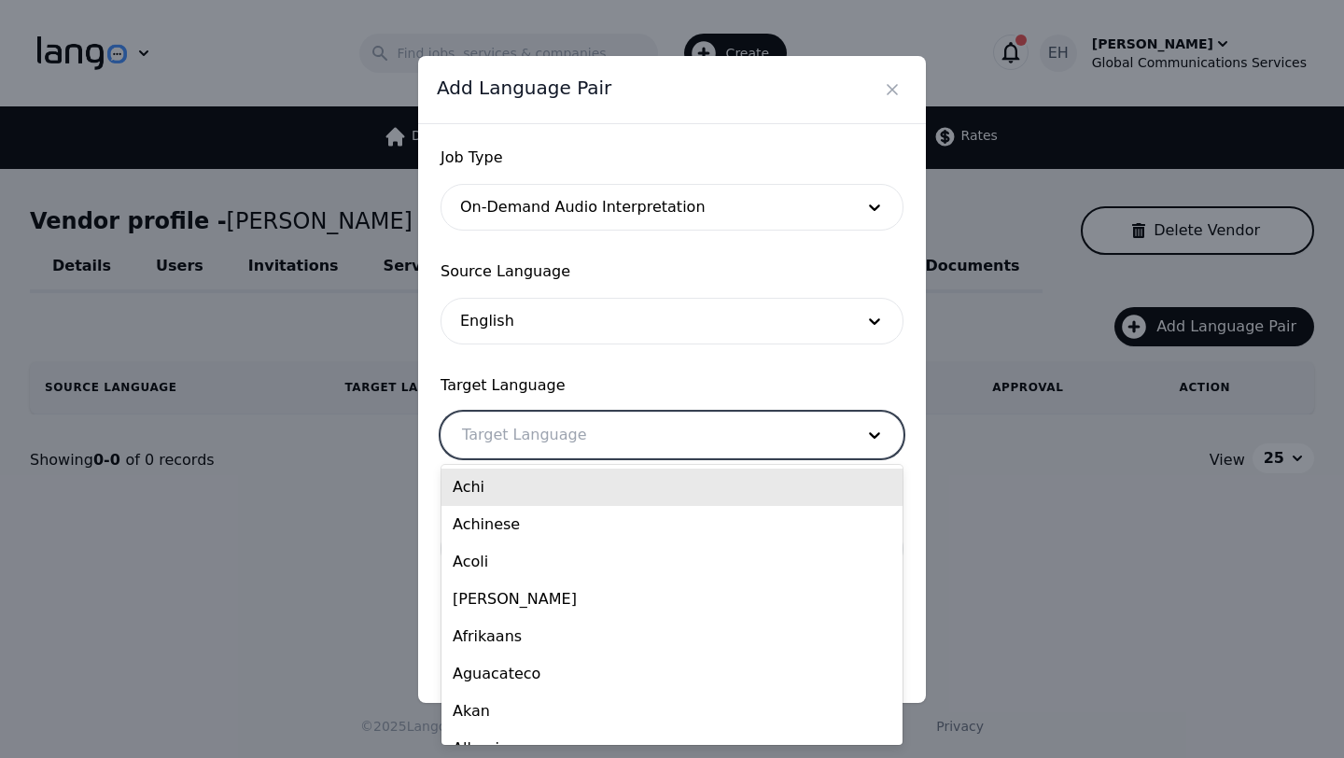
click at [521, 440] on div at bounding box center [643, 434] width 405 height 45
type input "amh"
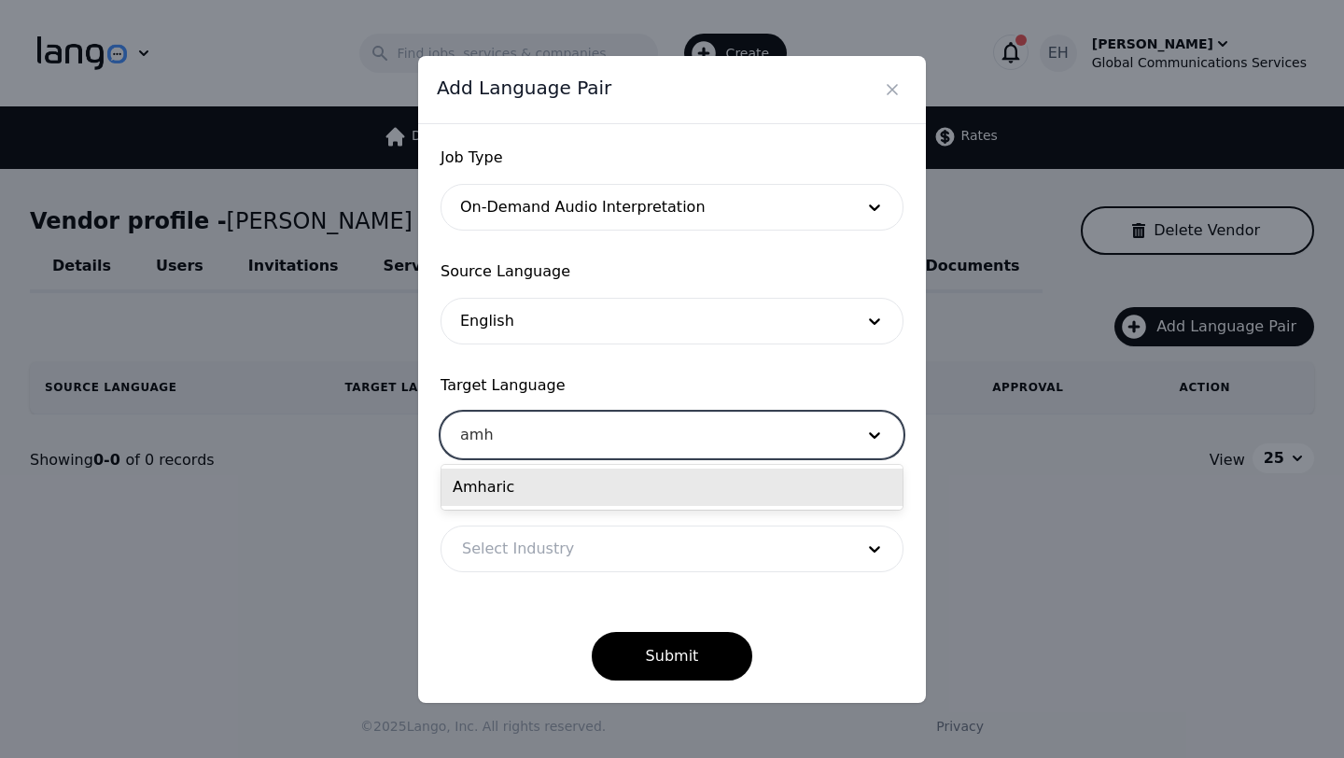
click at [517, 482] on div "Amharic" at bounding box center [671, 486] width 461 height 37
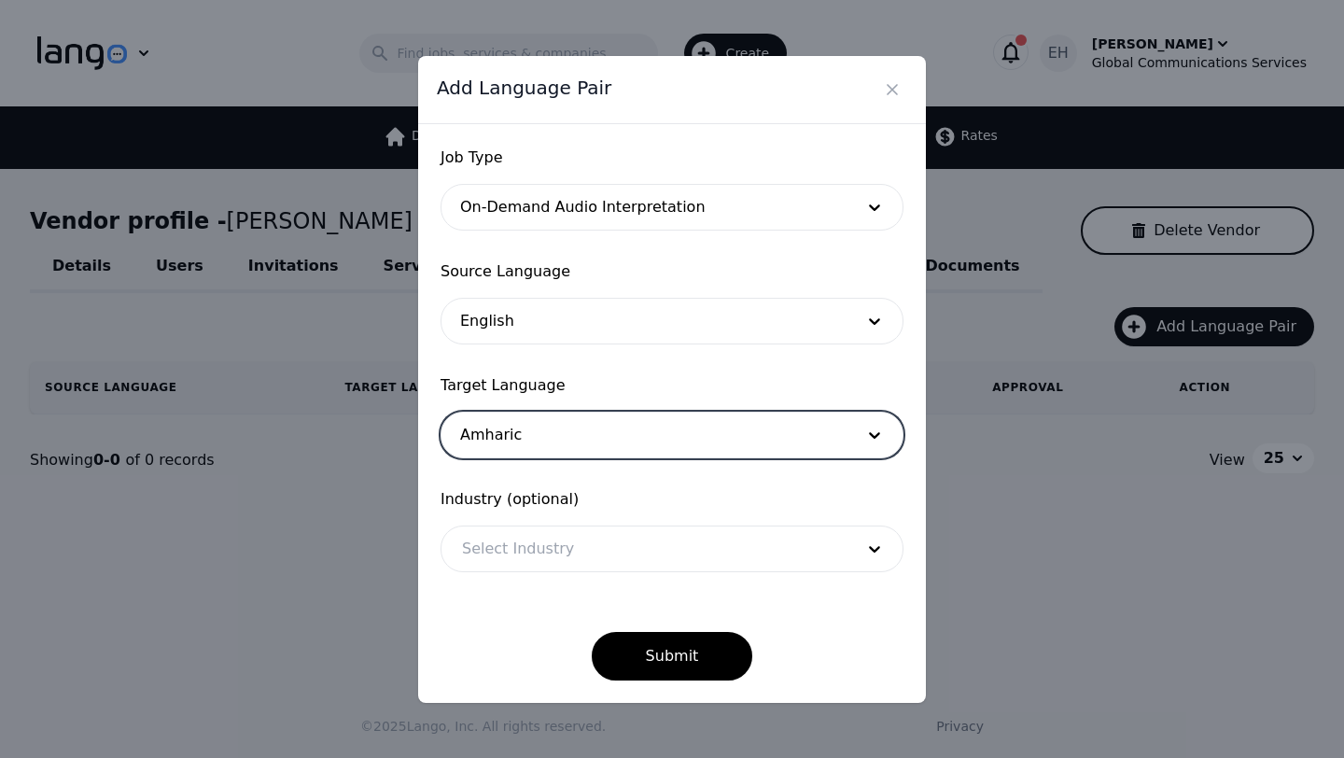
click at [516, 542] on div at bounding box center [643, 548] width 405 height 45
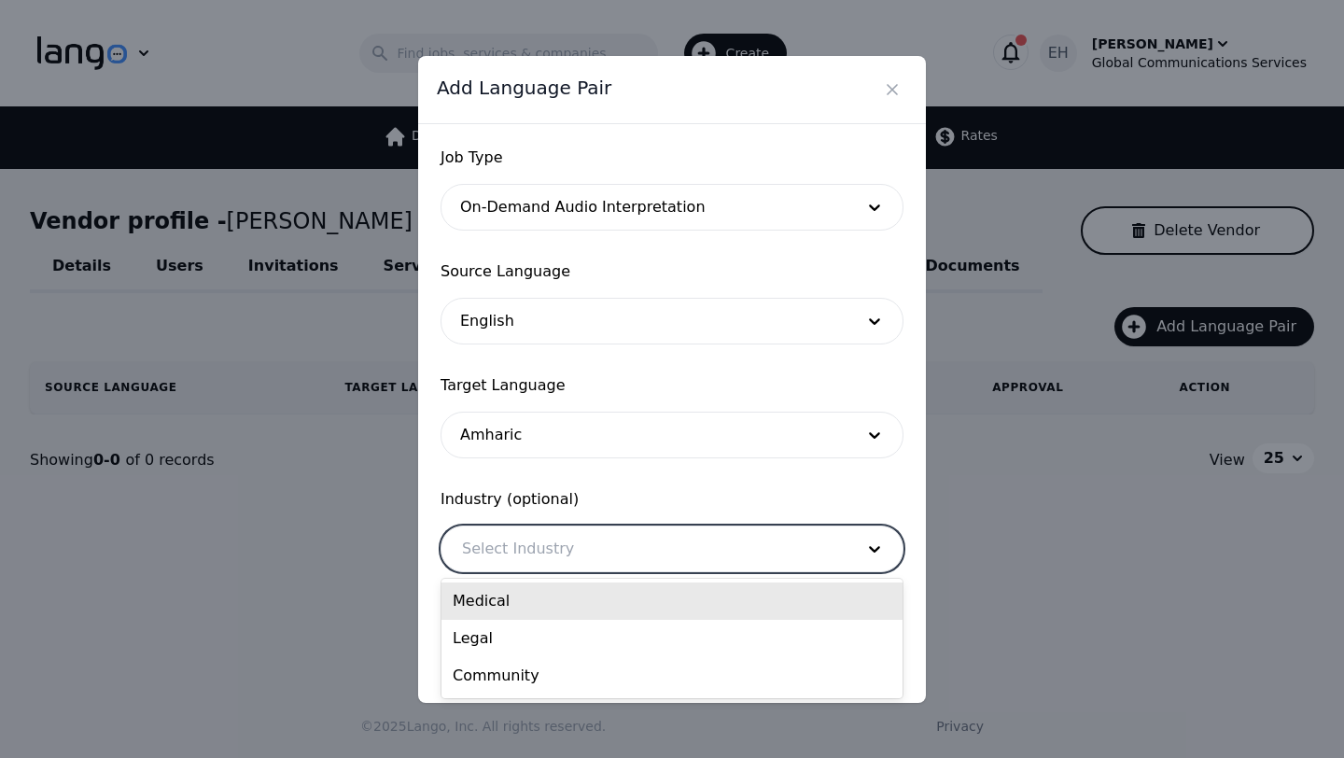
click at [510, 599] on div "Medical" at bounding box center [671, 600] width 461 height 37
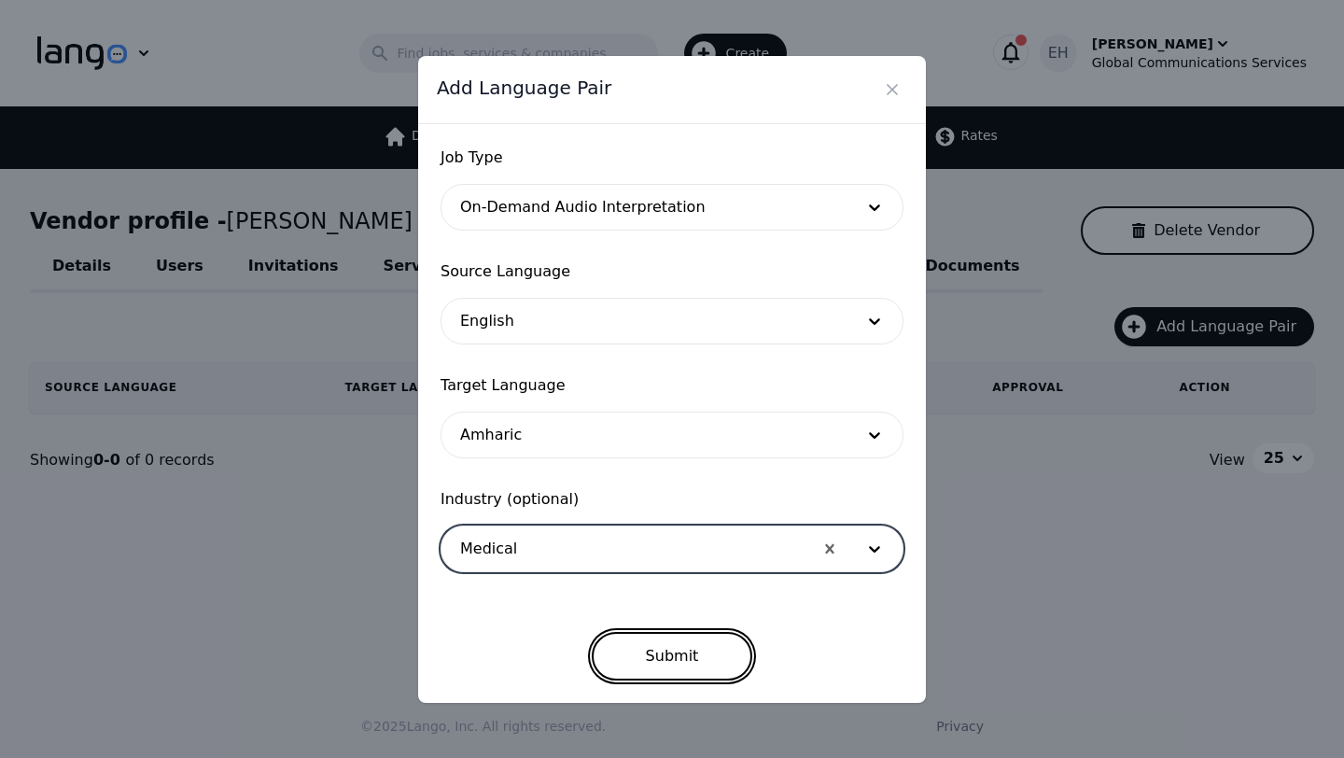
click at [680, 660] on button "Submit" at bounding box center [672, 656] width 161 height 49
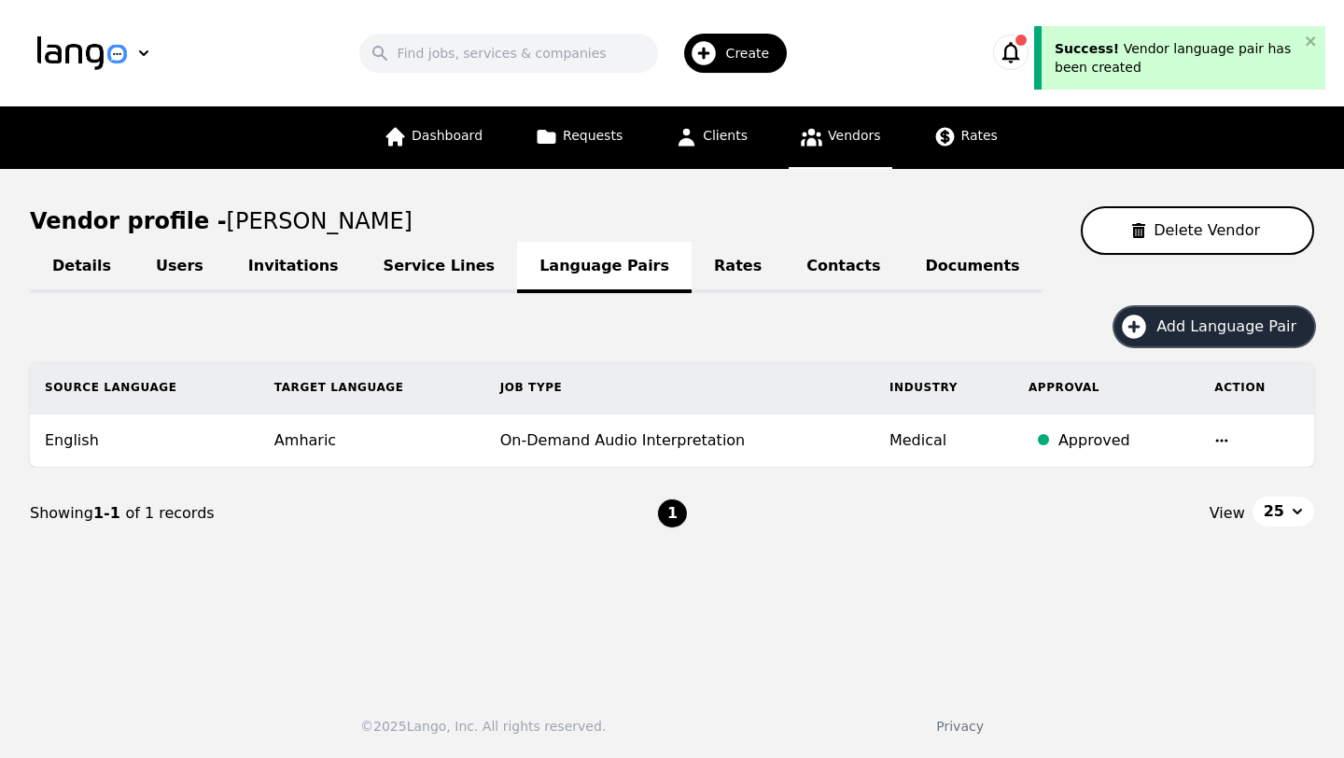
click at [1196, 331] on span "Add Language Pair" at bounding box center [1232, 326] width 153 height 22
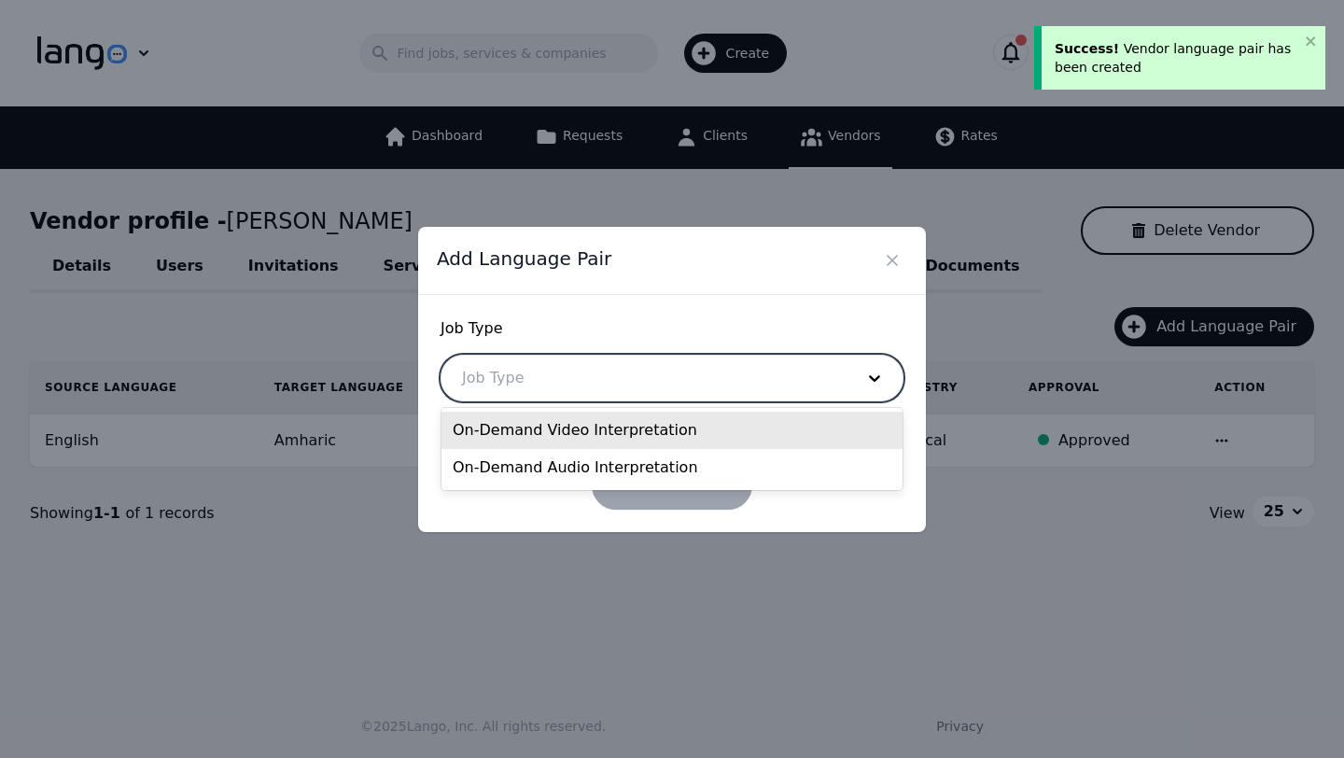
click at [547, 381] on div at bounding box center [643, 377] width 405 height 45
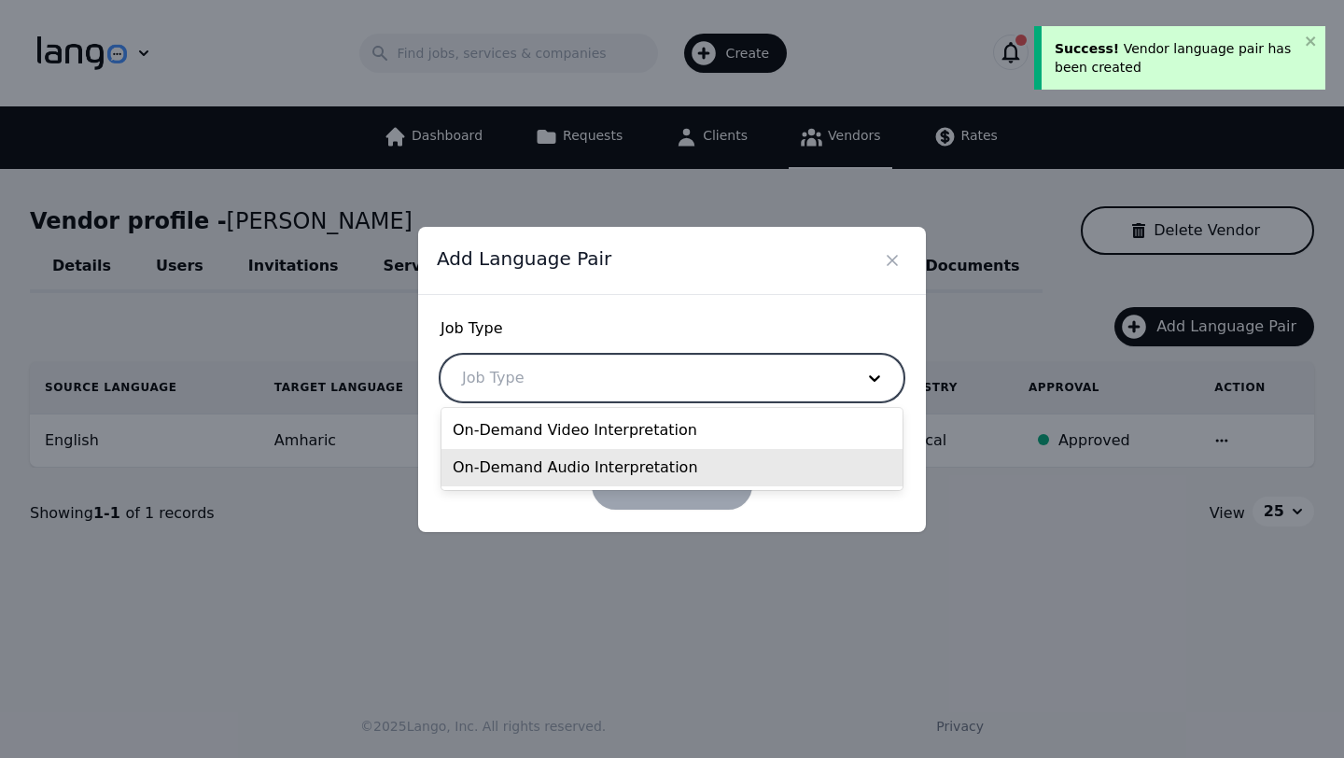
click at [524, 468] on div "On-Demand Audio Interpretation" at bounding box center [671, 467] width 461 height 37
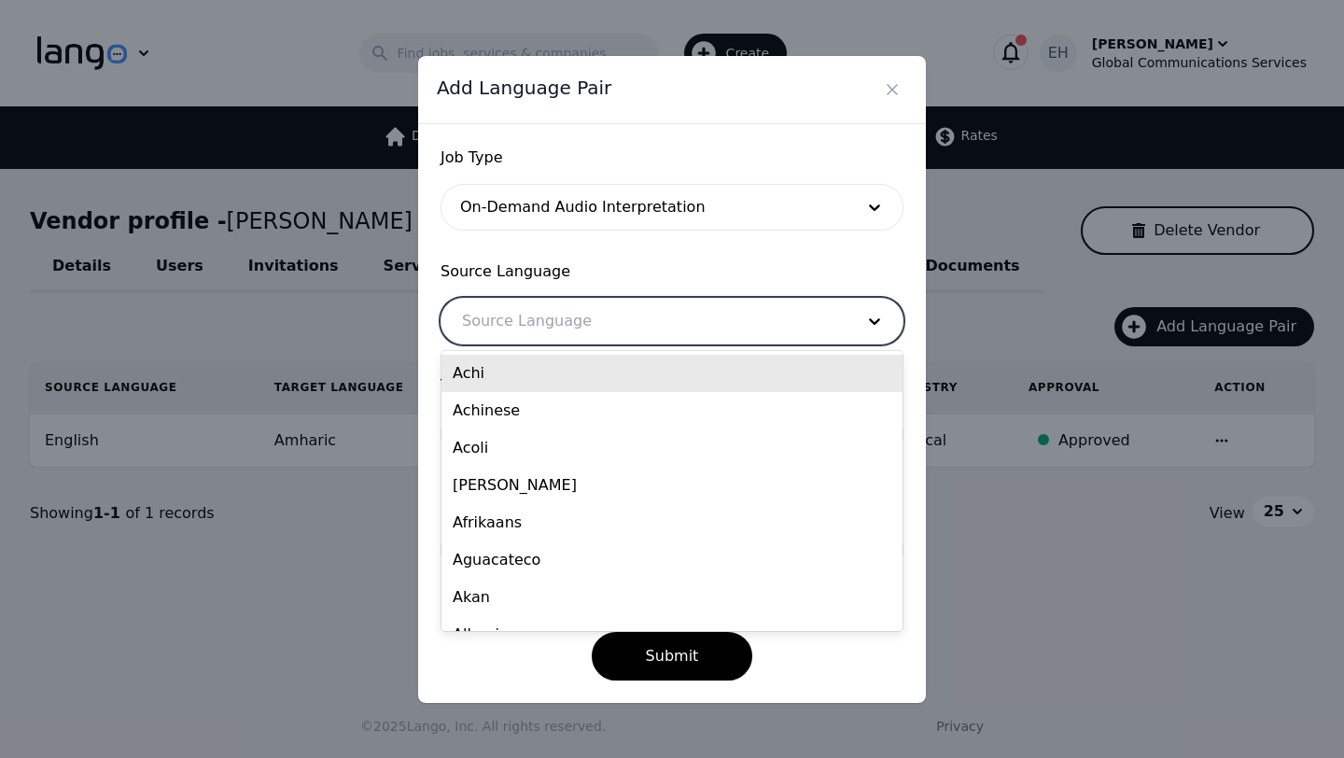
click at [550, 317] on div at bounding box center [643, 321] width 405 height 45
type input "eng"
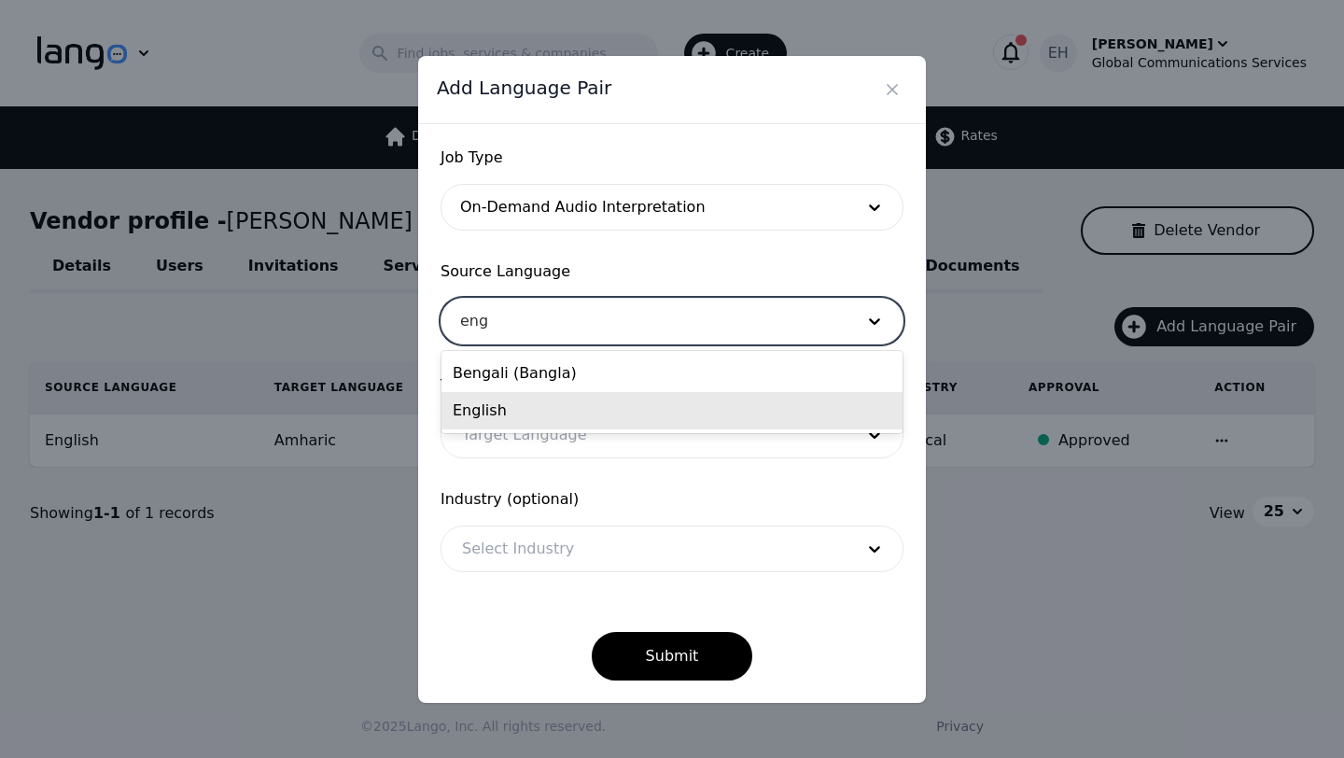
click at [495, 407] on div "English" at bounding box center [671, 410] width 461 height 37
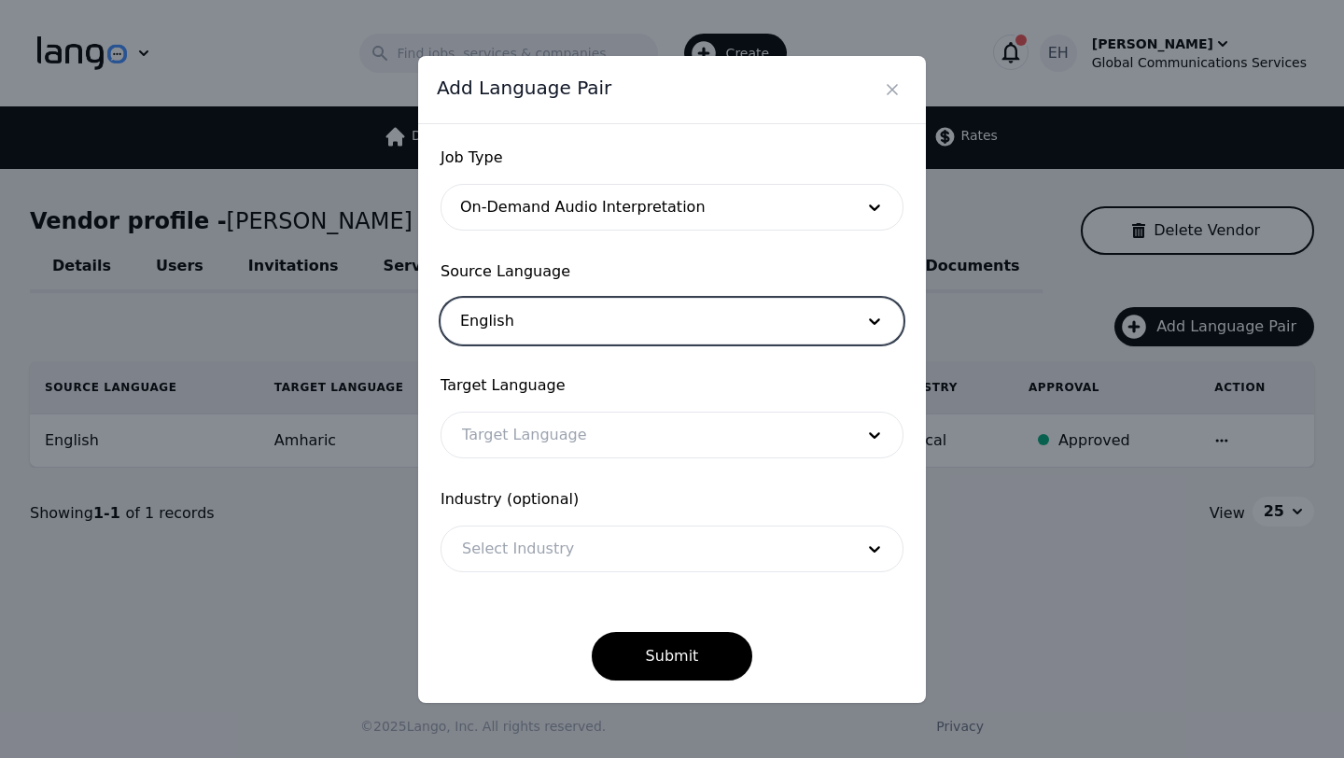
click at [502, 439] on div at bounding box center [643, 434] width 405 height 45
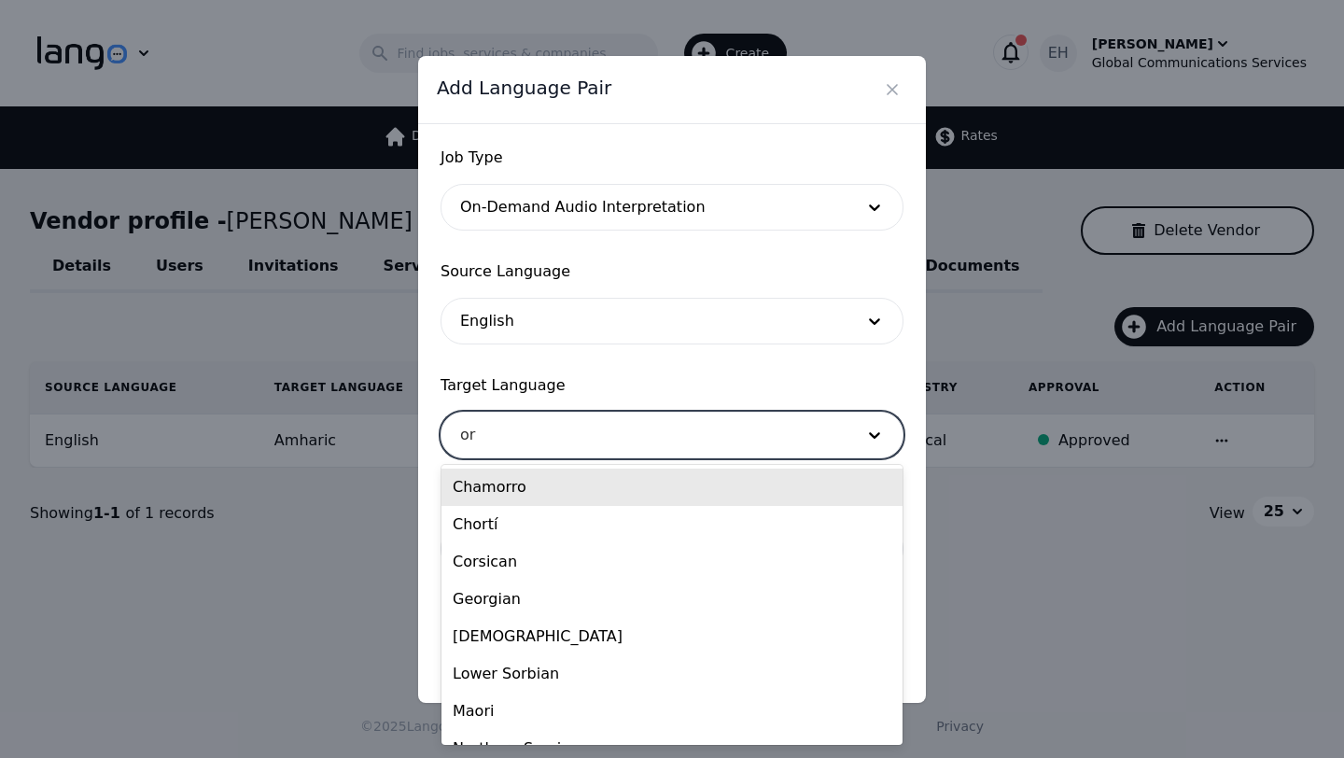
type input "oro"
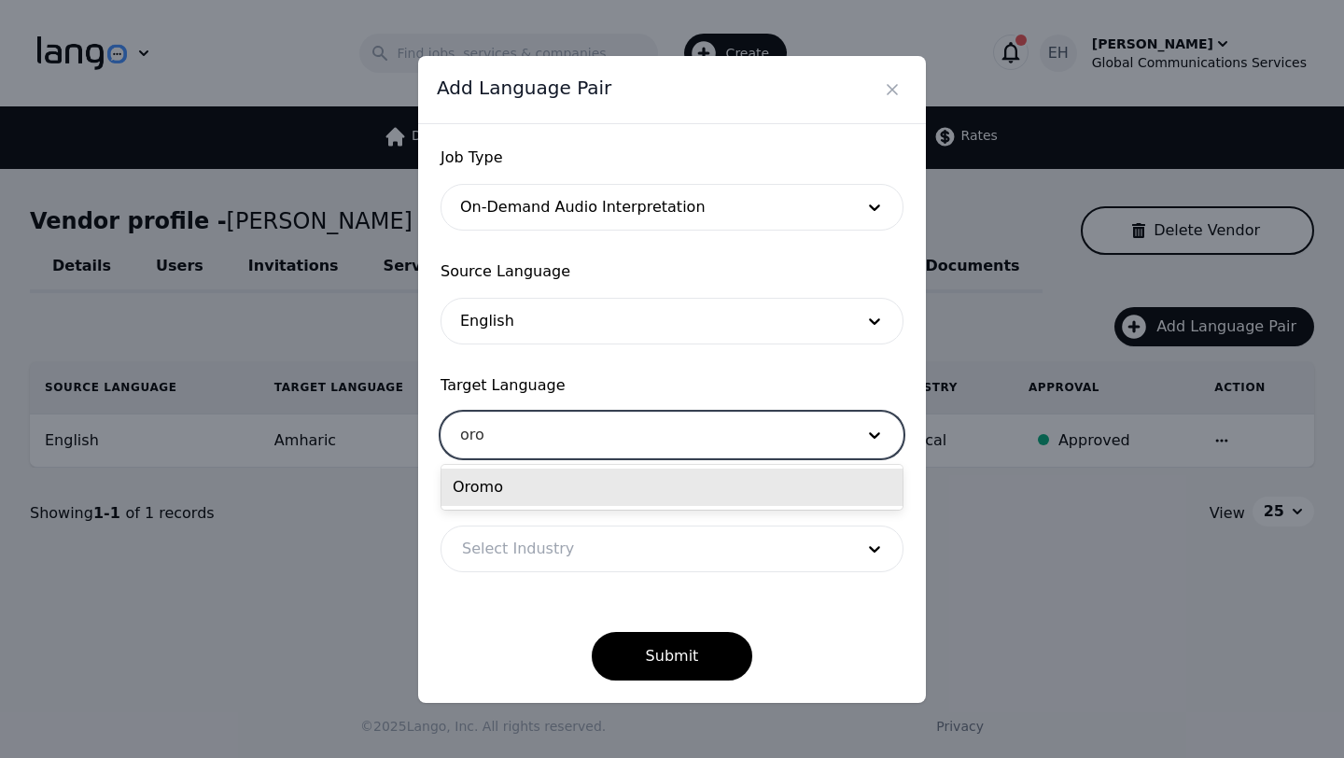
click at [498, 491] on div "Oromo" at bounding box center [671, 486] width 461 height 37
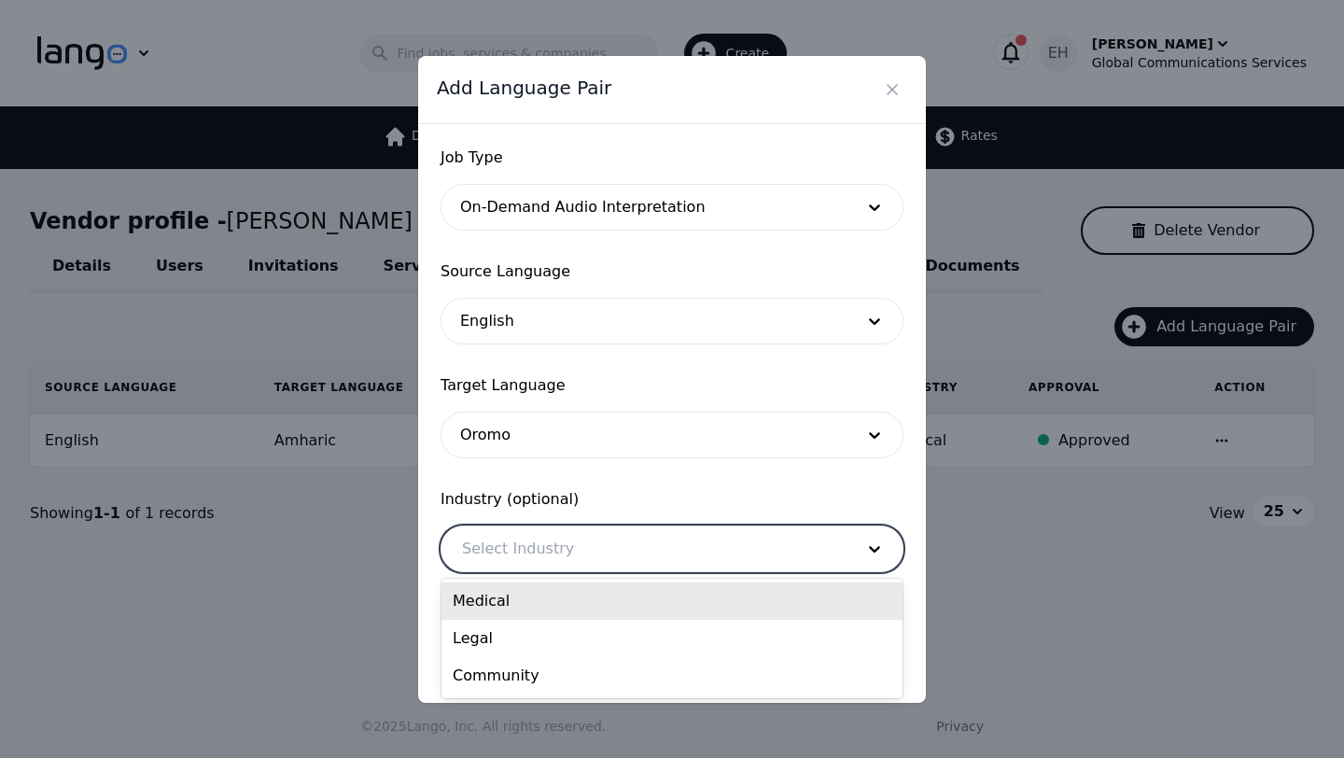
click at [497, 550] on div at bounding box center [643, 548] width 405 height 45
click at [496, 606] on div "Medical" at bounding box center [671, 600] width 461 height 37
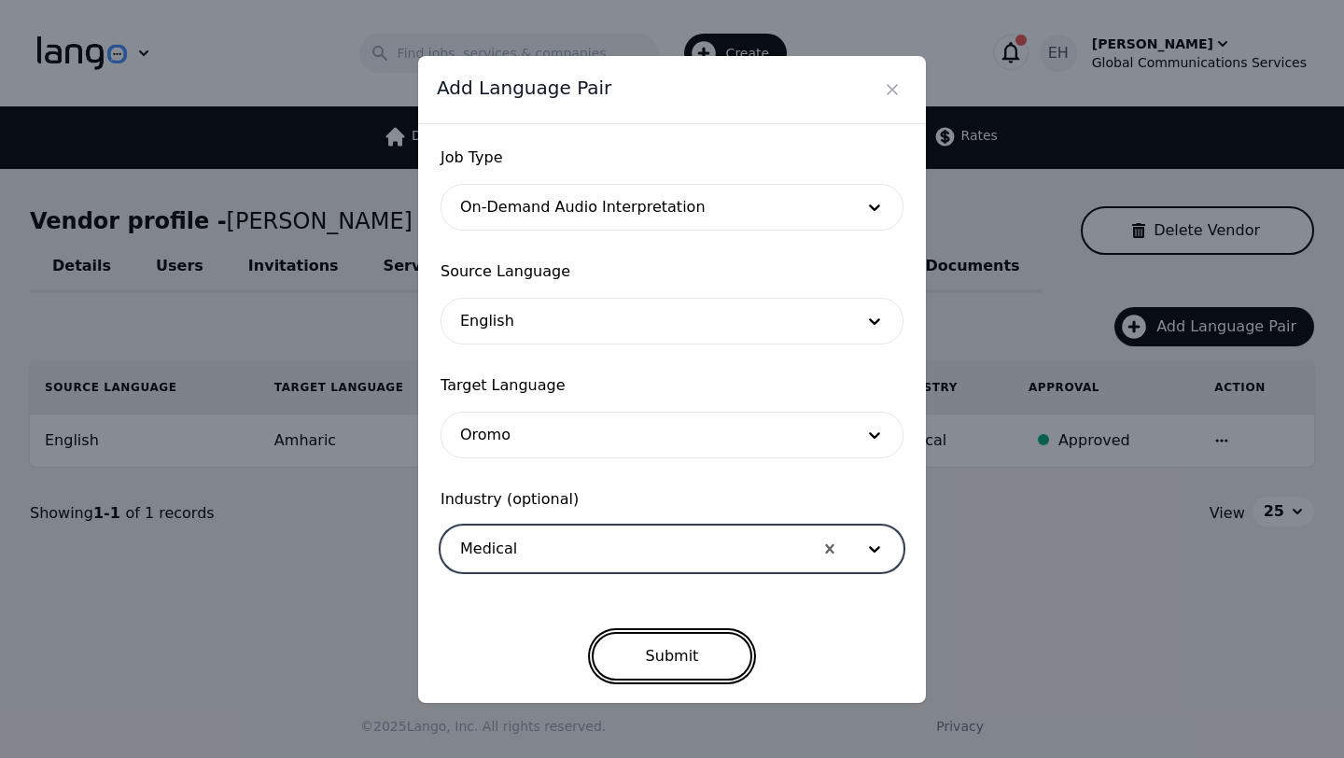
click at [697, 671] on button "Submit" at bounding box center [672, 656] width 161 height 49
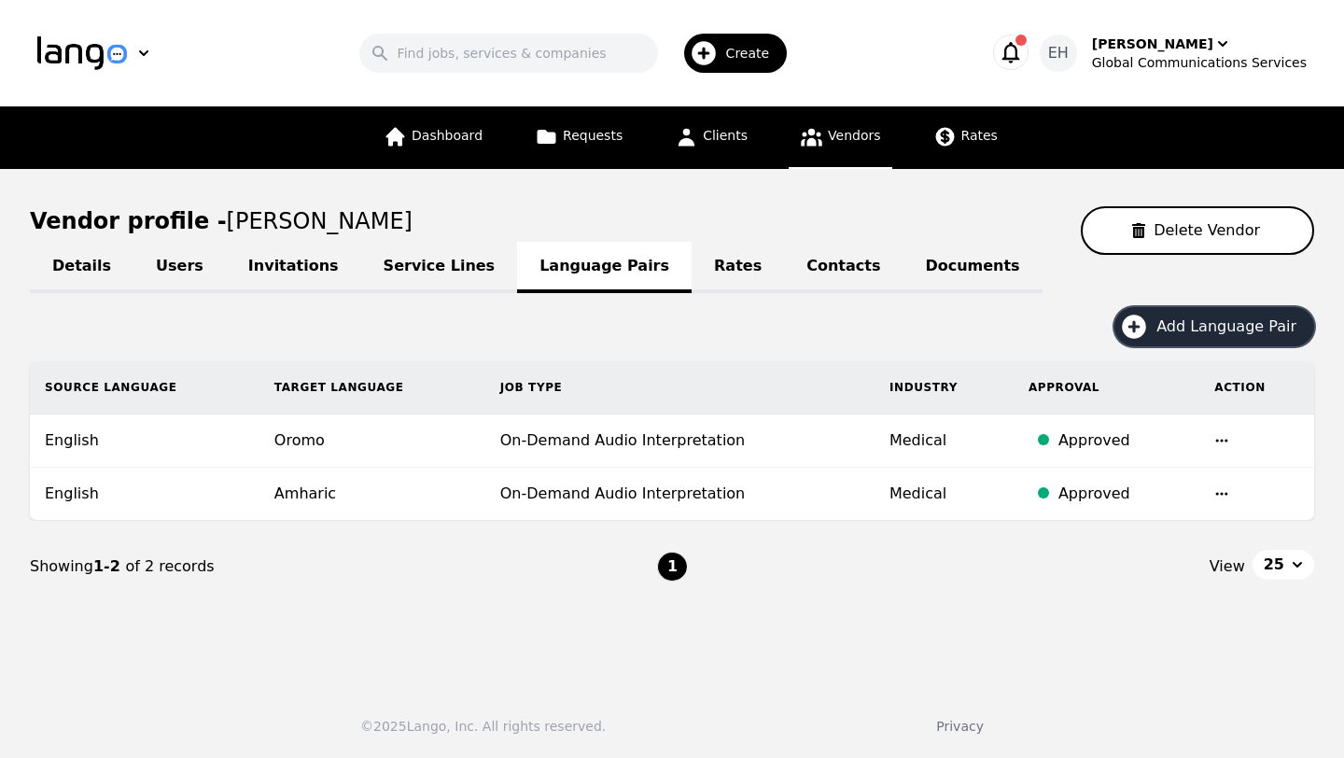
click at [1177, 335] on span "Add Language Pair" at bounding box center [1232, 326] width 153 height 22
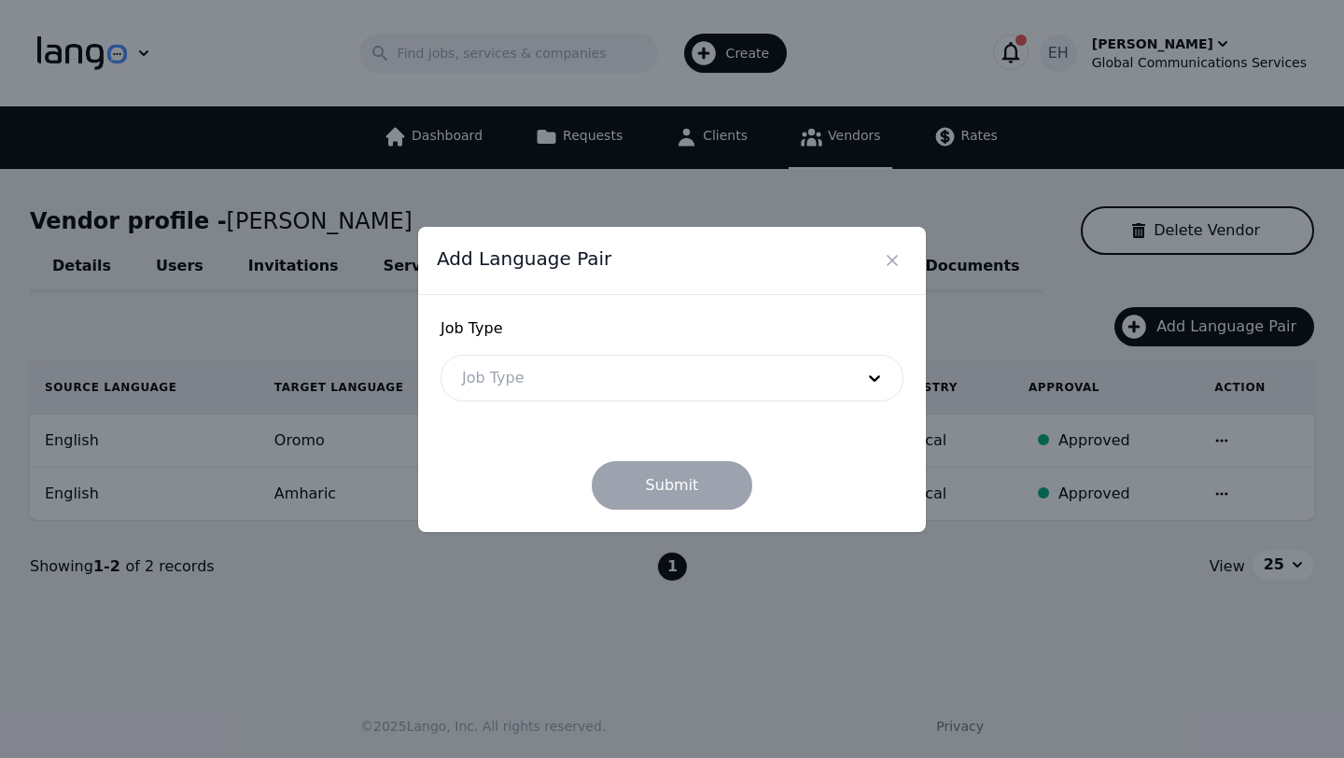
click at [597, 384] on div at bounding box center [643, 377] width 405 height 45
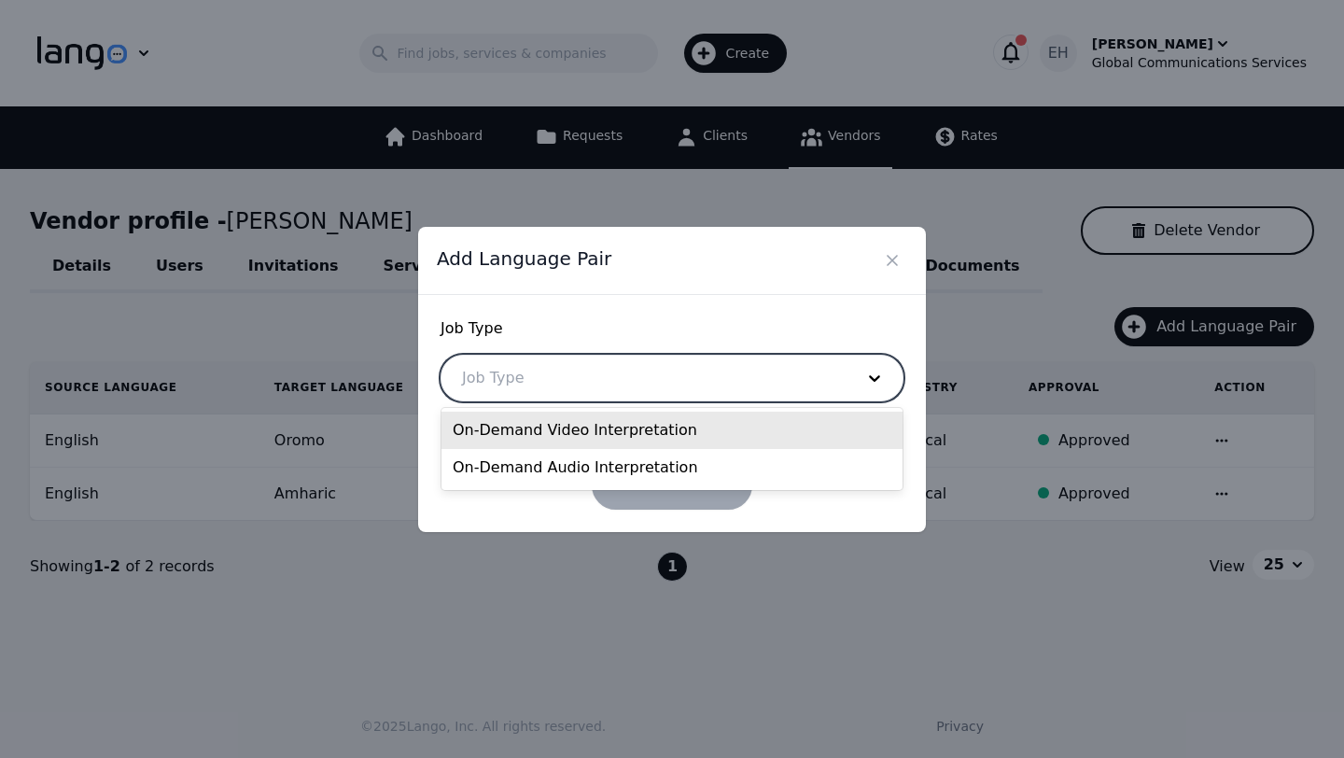
click at [584, 437] on div "On-Demand Video Interpretation" at bounding box center [671, 429] width 461 height 37
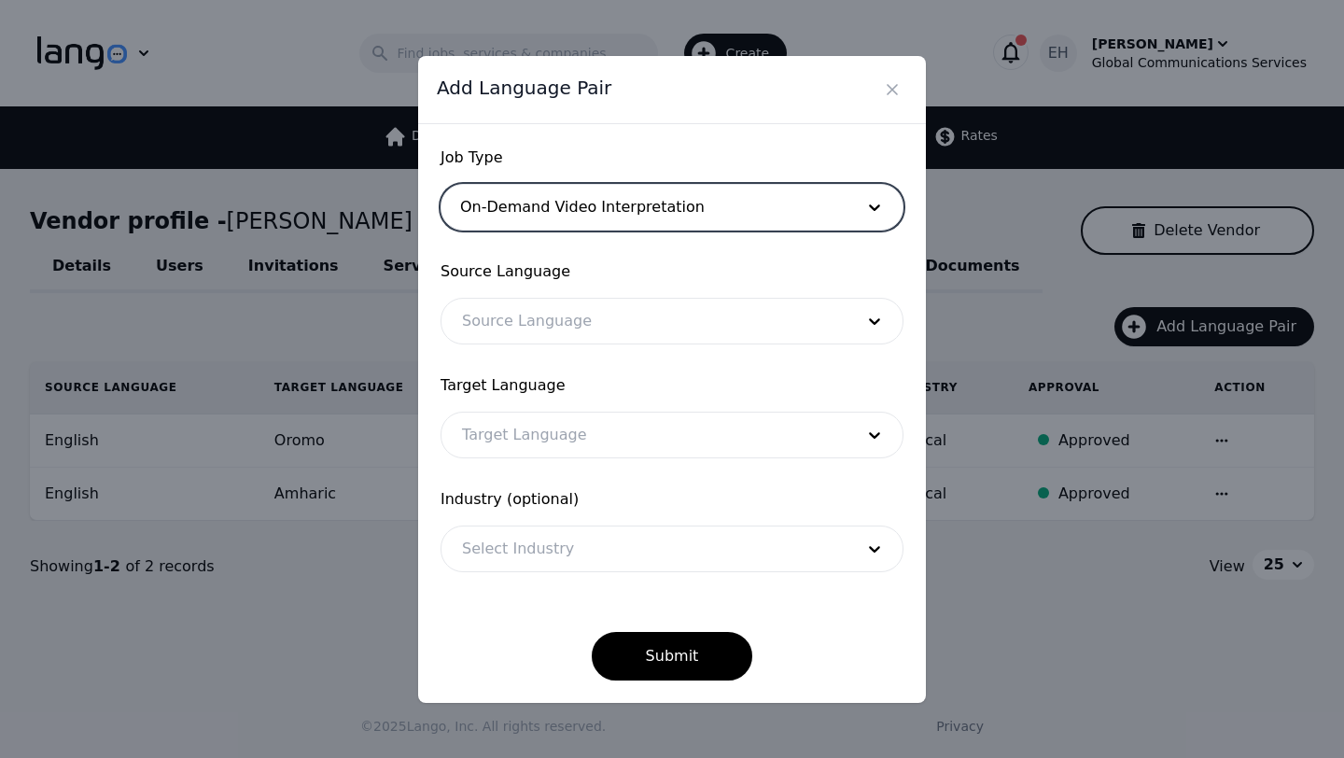
click at [575, 341] on div at bounding box center [643, 321] width 405 height 45
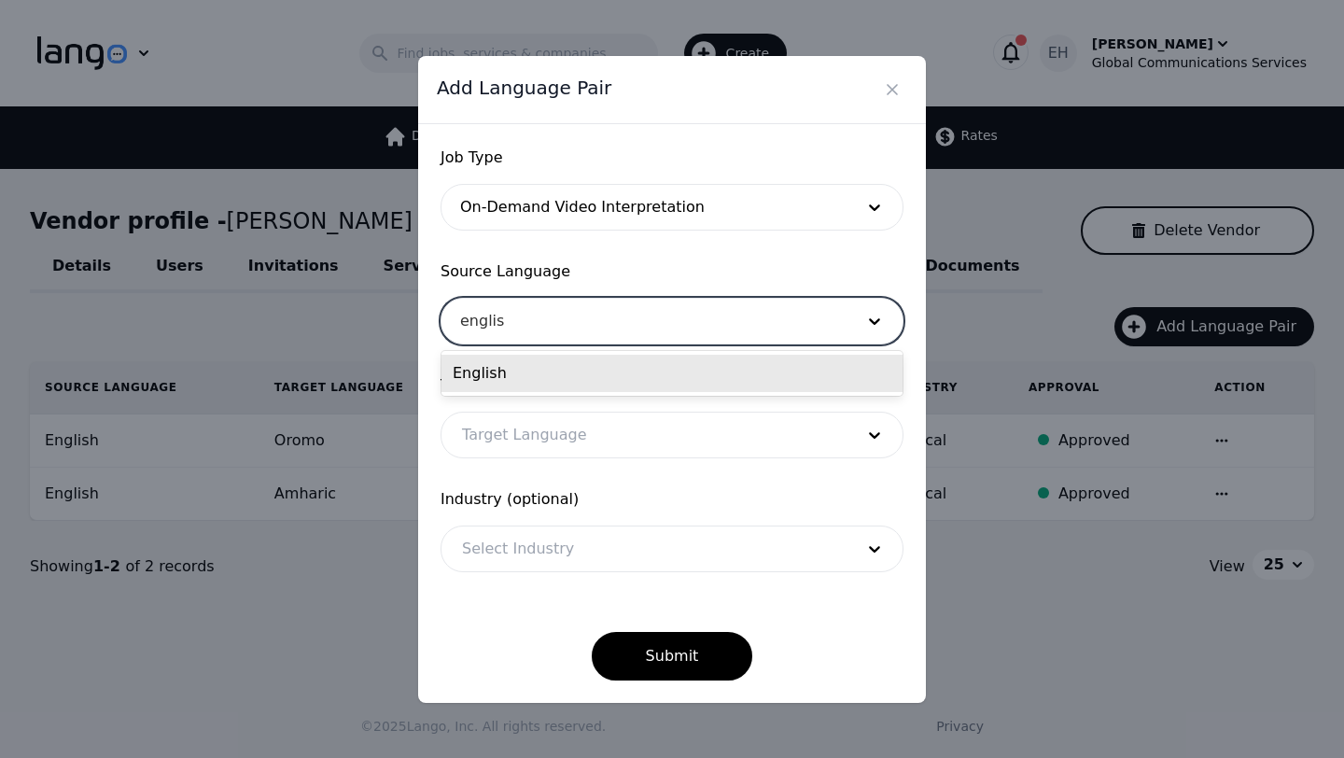
type input "english"
click at [564, 380] on div "English" at bounding box center [671, 373] width 461 height 37
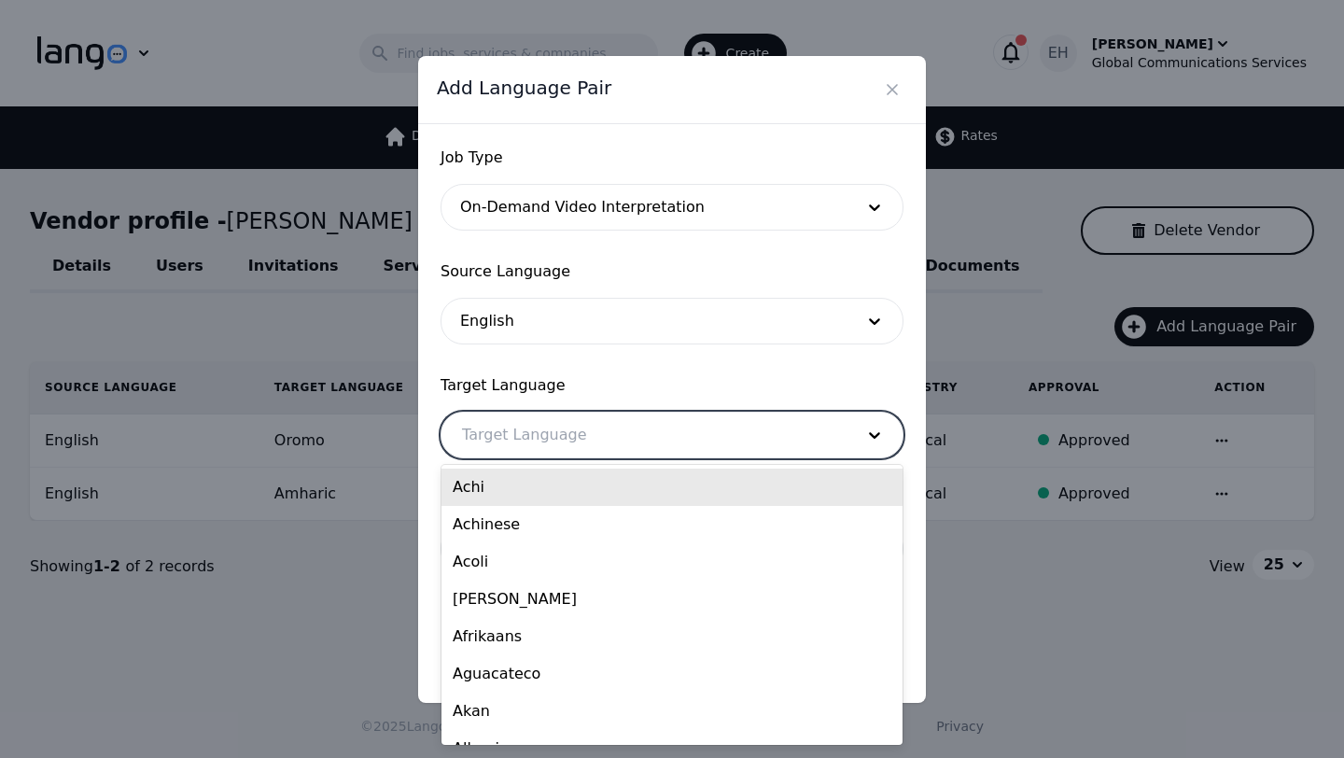
click at [546, 415] on div at bounding box center [643, 434] width 405 height 45
type input "oro"
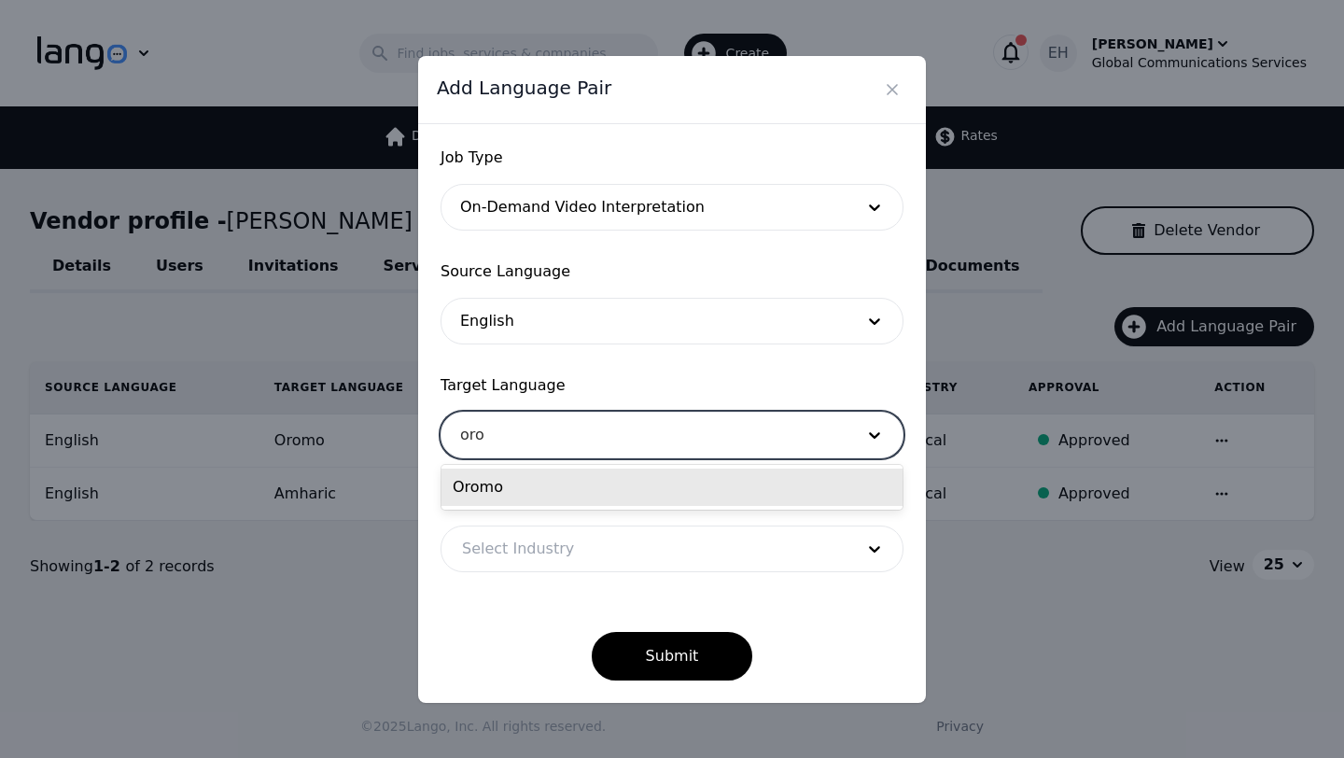
click at [537, 494] on div "Oromo" at bounding box center [671, 486] width 461 height 37
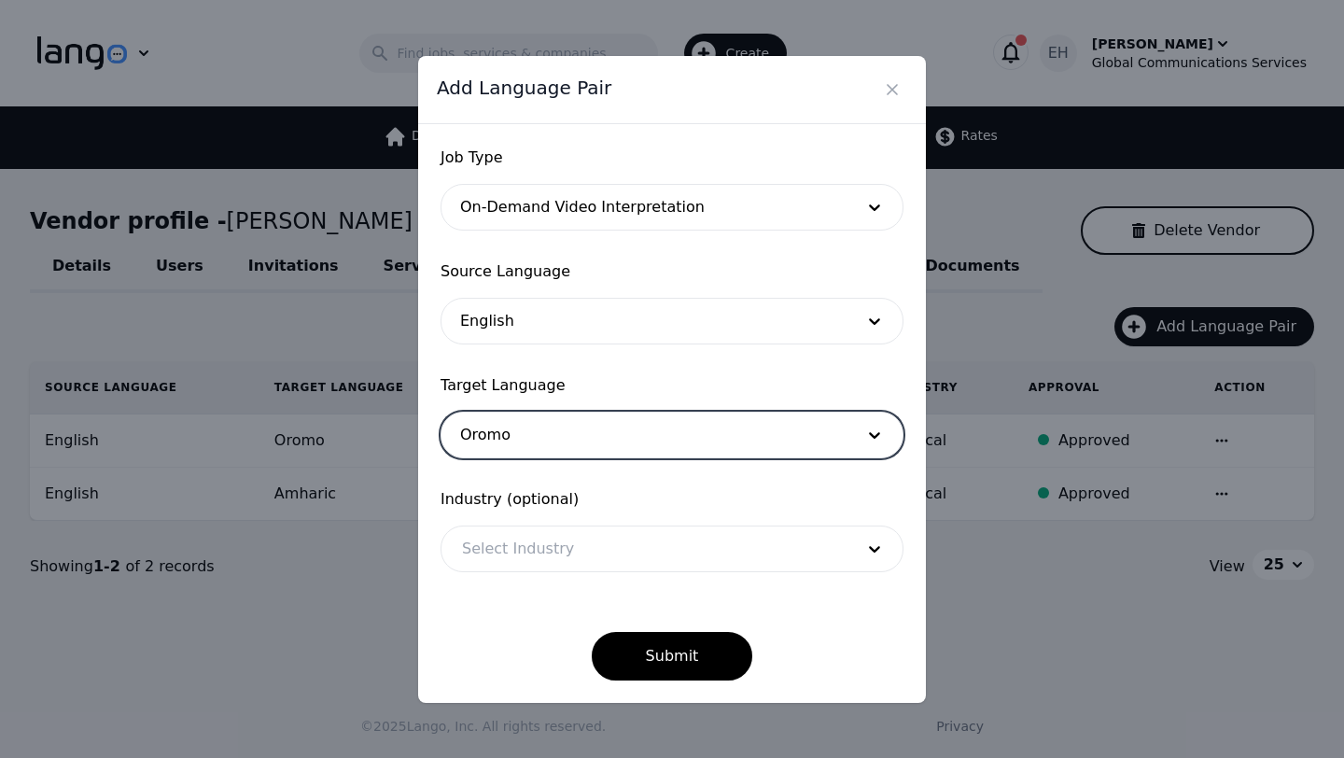
click at [523, 550] on div at bounding box center [643, 548] width 405 height 45
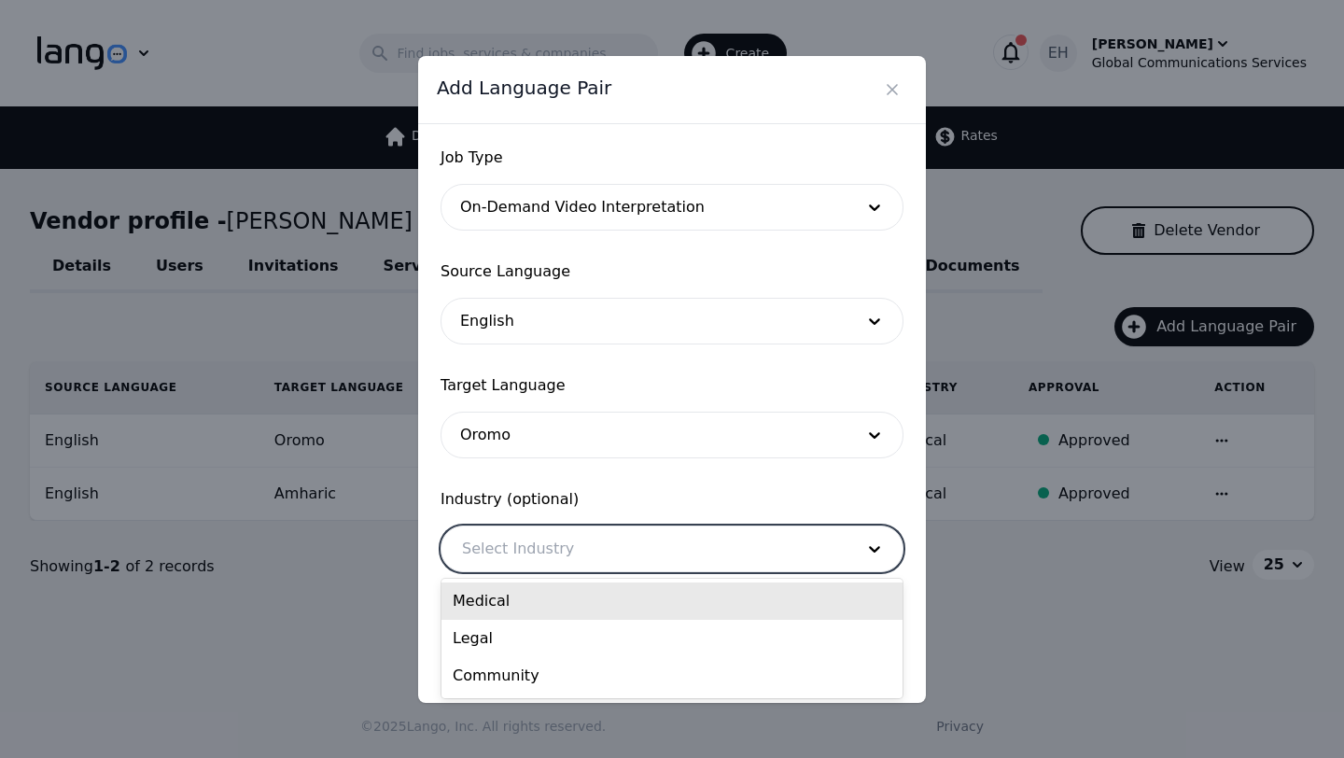
click at [513, 597] on div "Medical" at bounding box center [671, 600] width 461 height 37
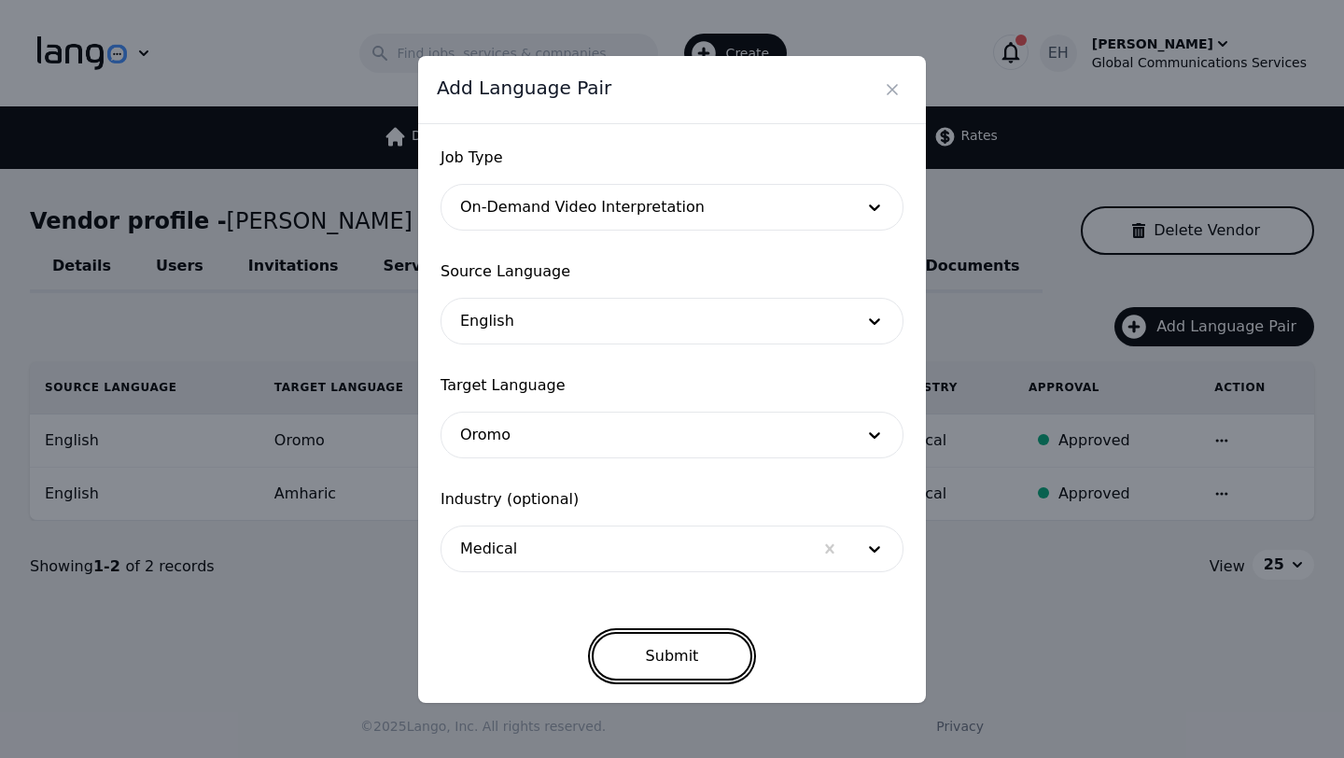
click at [649, 636] on button "Submit" at bounding box center [672, 656] width 161 height 49
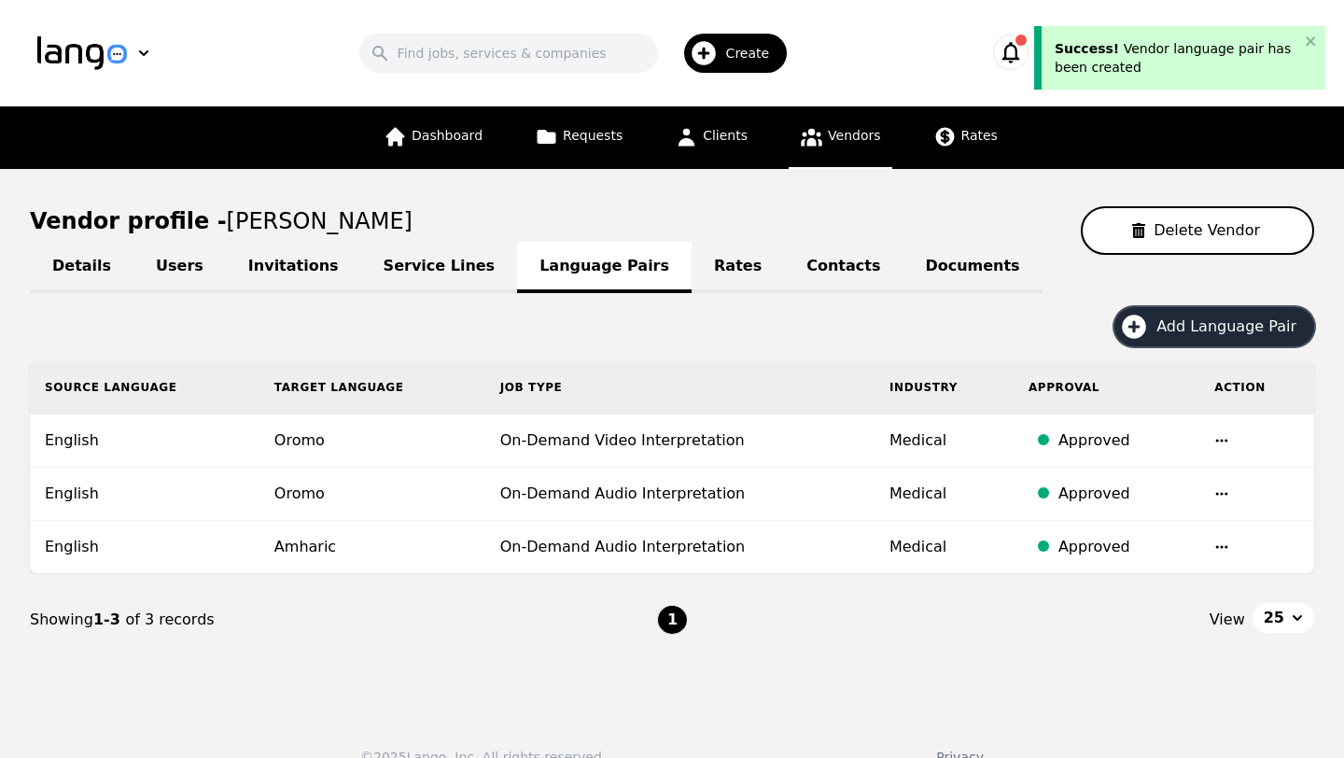
click at [1184, 321] on span "Add Language Pair" at bounding box center [1232, 326] width 153 height 22
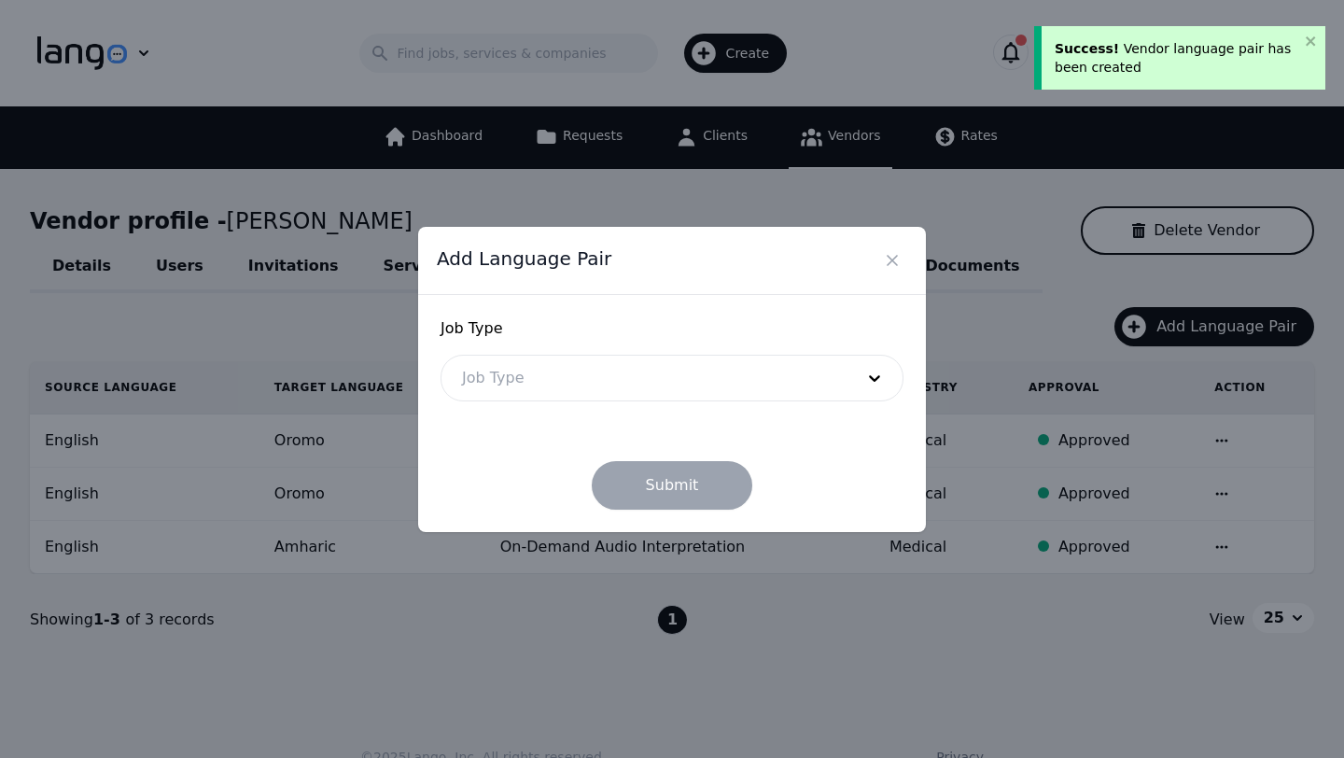
click at [819, 350] on div "Job Type Job Type" at bounding box center [671, 359] width 463 height 84
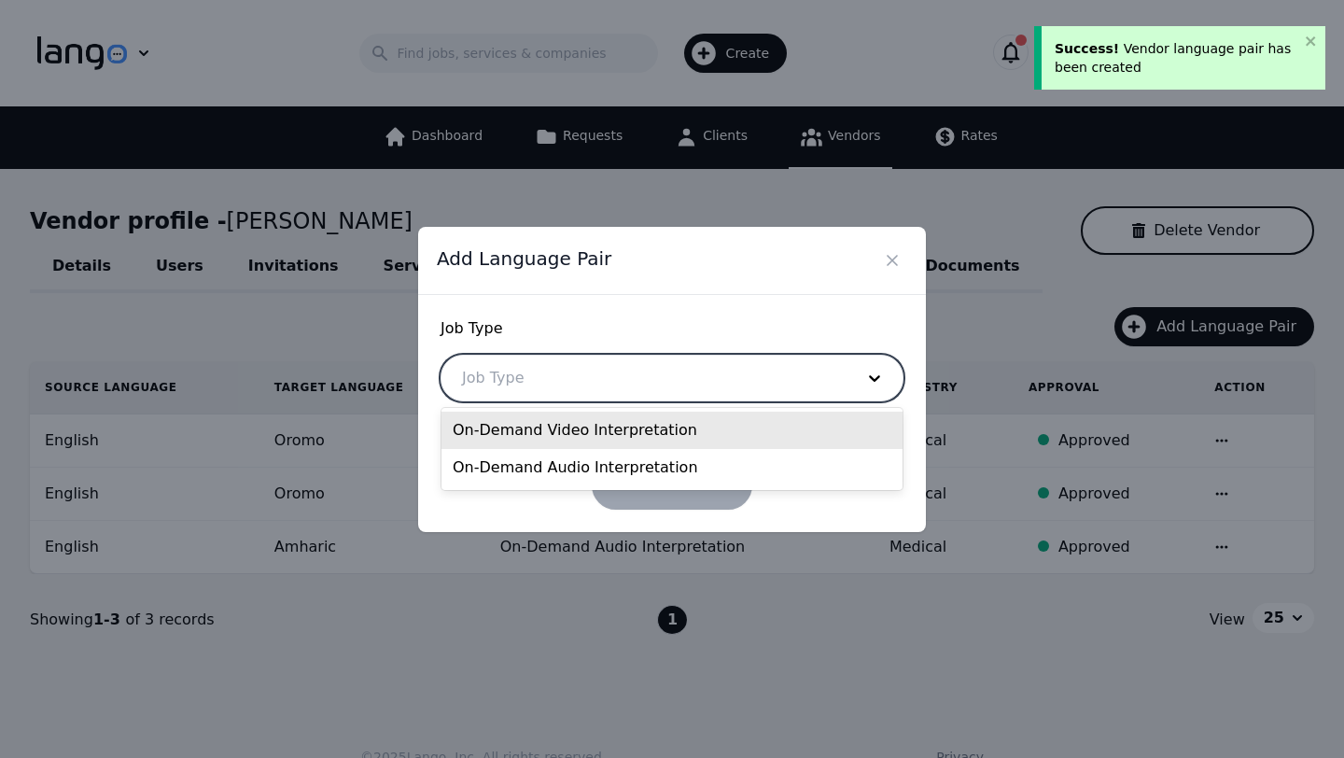
click at [787, 369] on div at bounding box center [643, 377] width 405 height 45
click at [621, 437] on div "On-Demand Video Interpretation" at bounding box center [671, 429] width 461 height 37
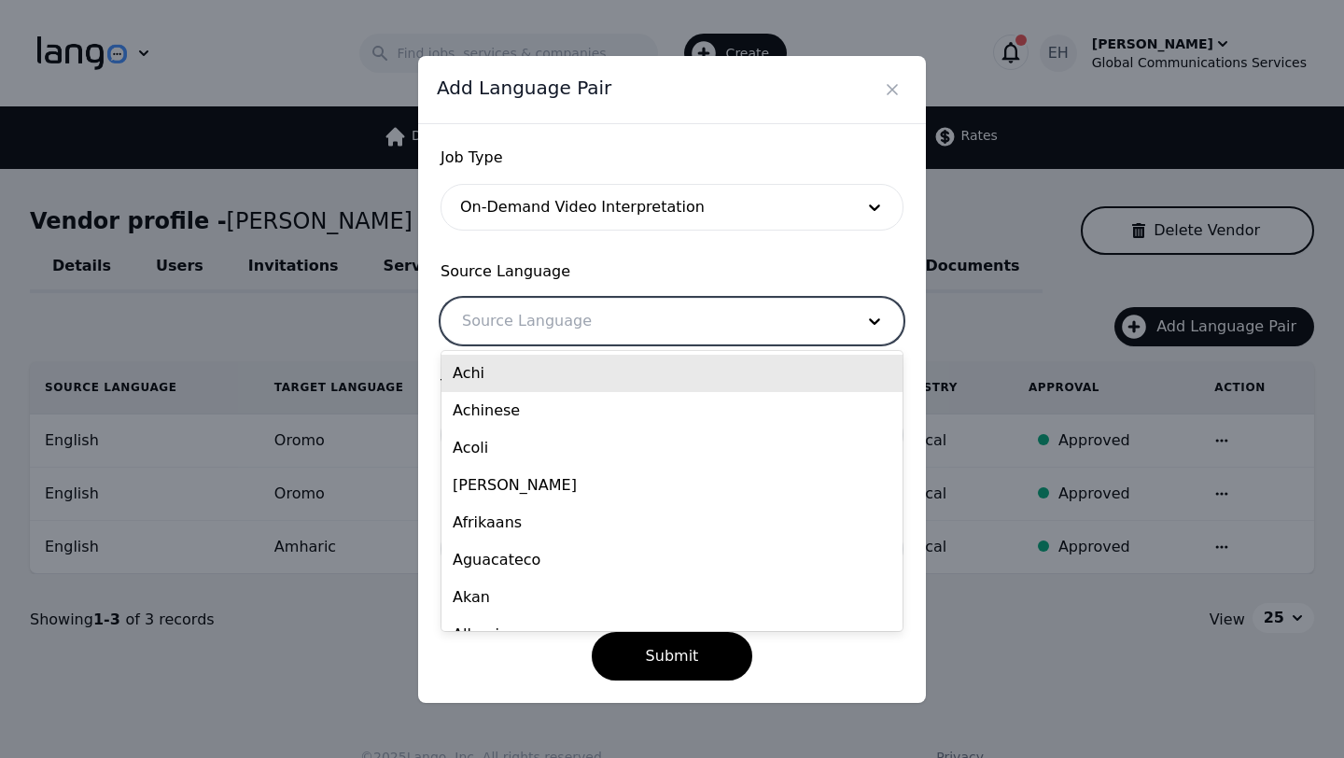
click at [554, 328] on div at bounding box center [643, 321] width 405 height 45
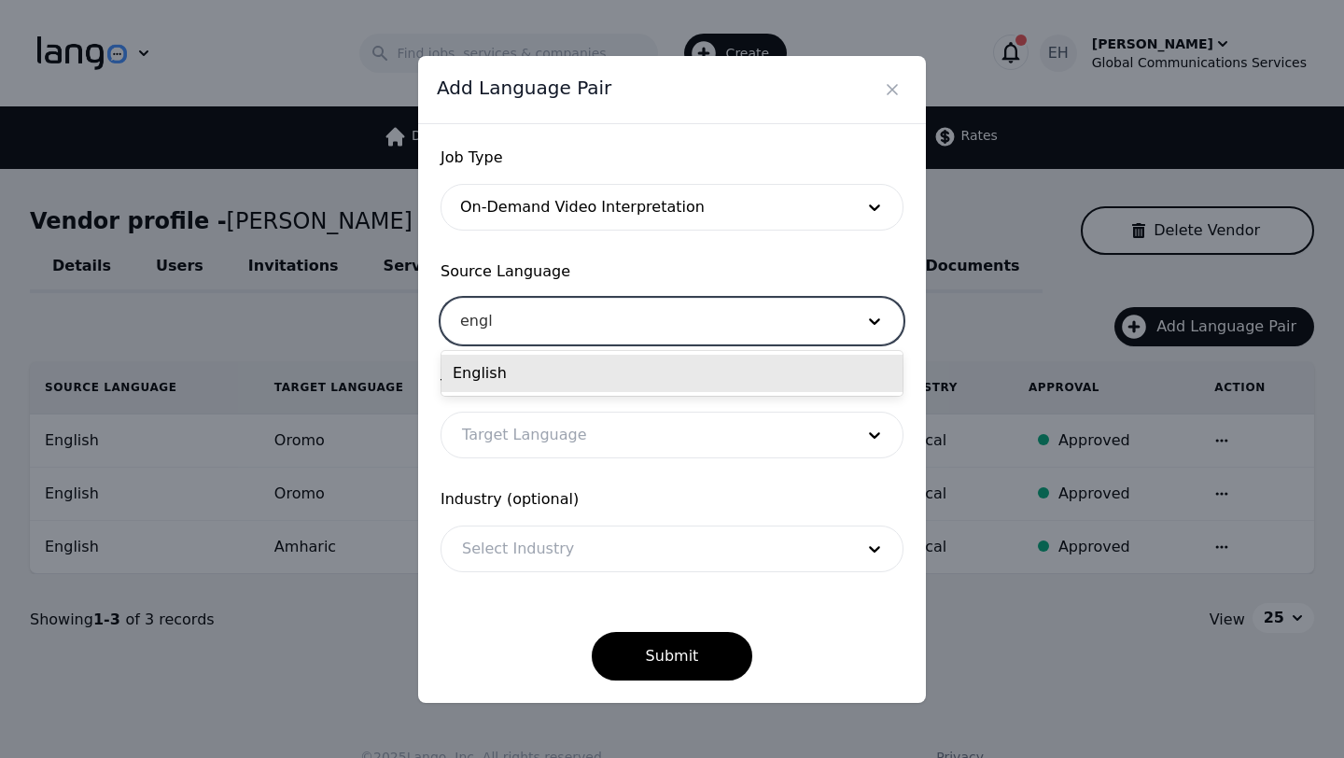
type input "engli"
click at [527, 368] on div "English" at bounding box center [671, 373] width 461 height 37
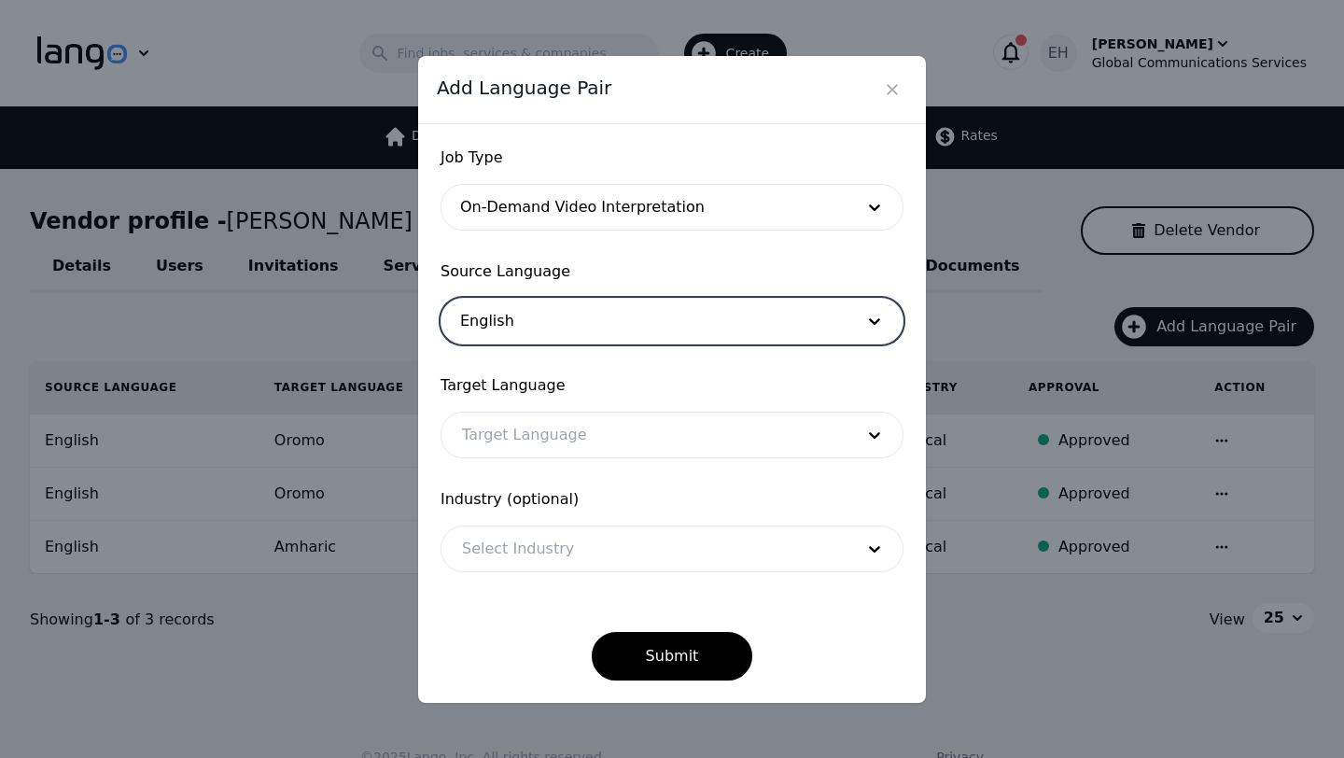
click at [501, 438] on div at bounding box center [643, 434] width 405 height 45
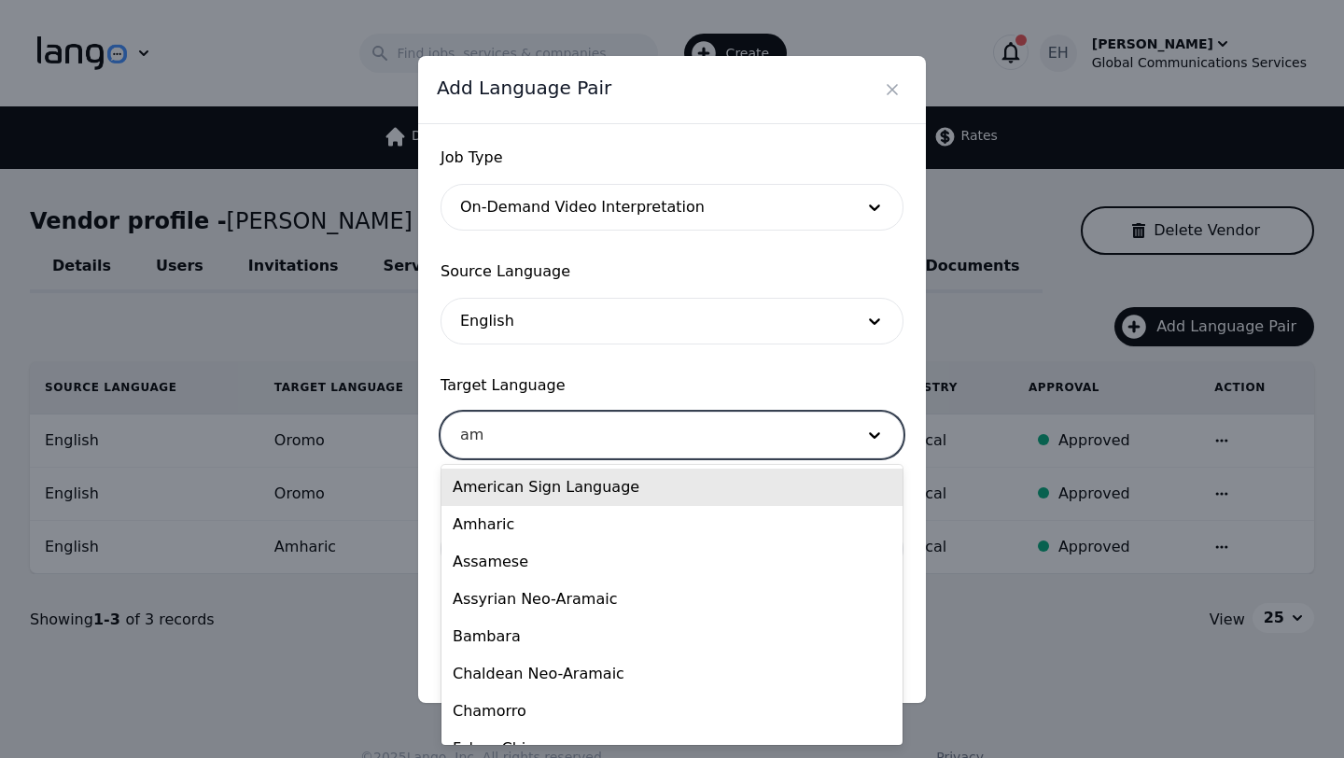
type input "amh"
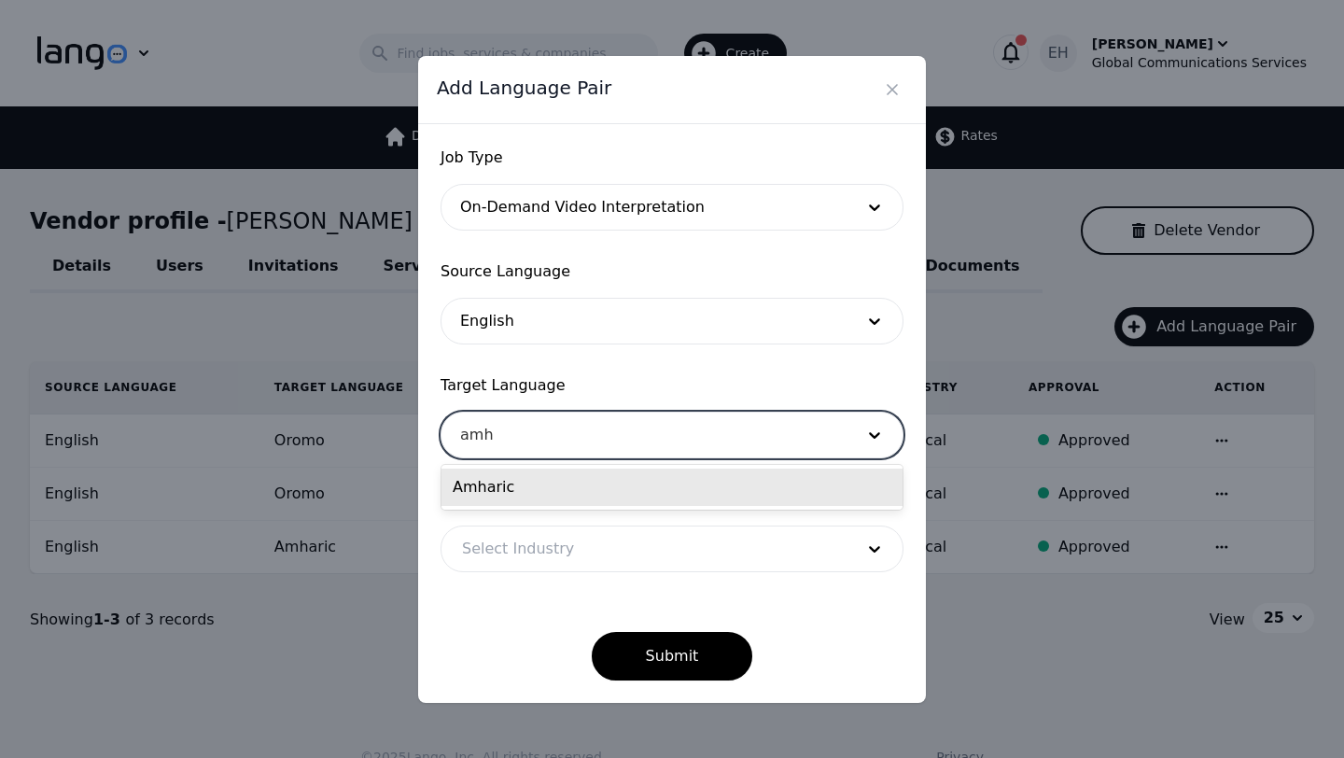
click at [478, 501] on div "Amharic" at bounding box center [671, 486] width 461 height 37
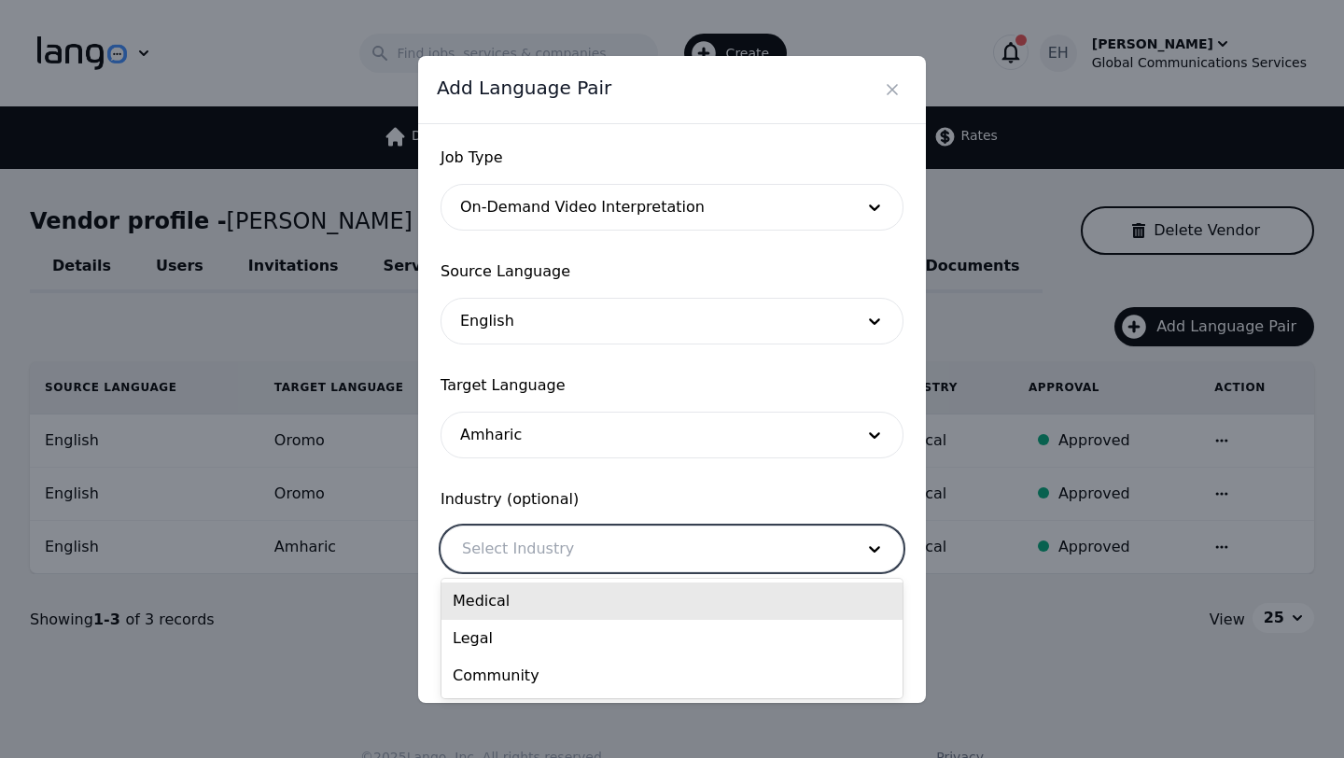
click at [495, 558] on div at bounding box center [643, 548] width 405 height 45
click at [497, 609] on div "Medical" at bounding box center [671, 600] width 461 height 37
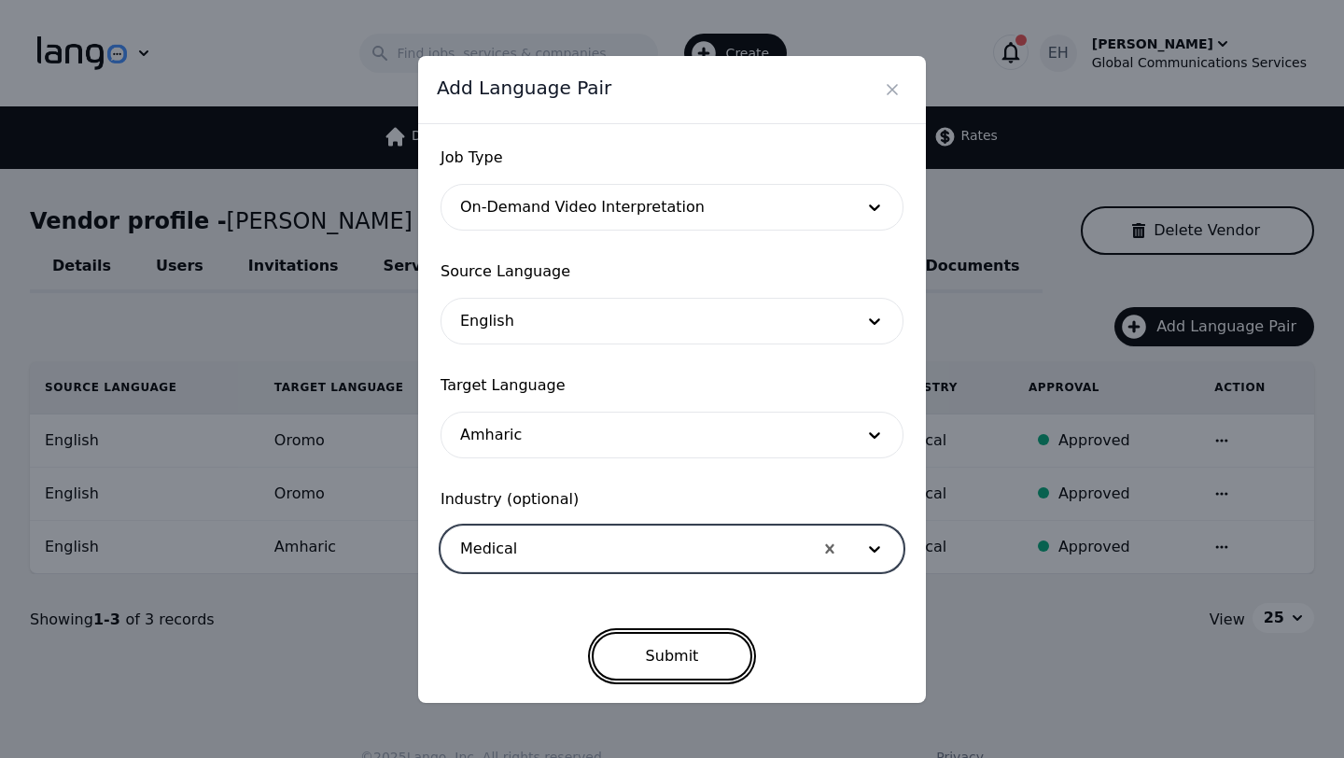
click at [658, 652] on button "Submit" at bounding box center [672, 656] width 161 height 49
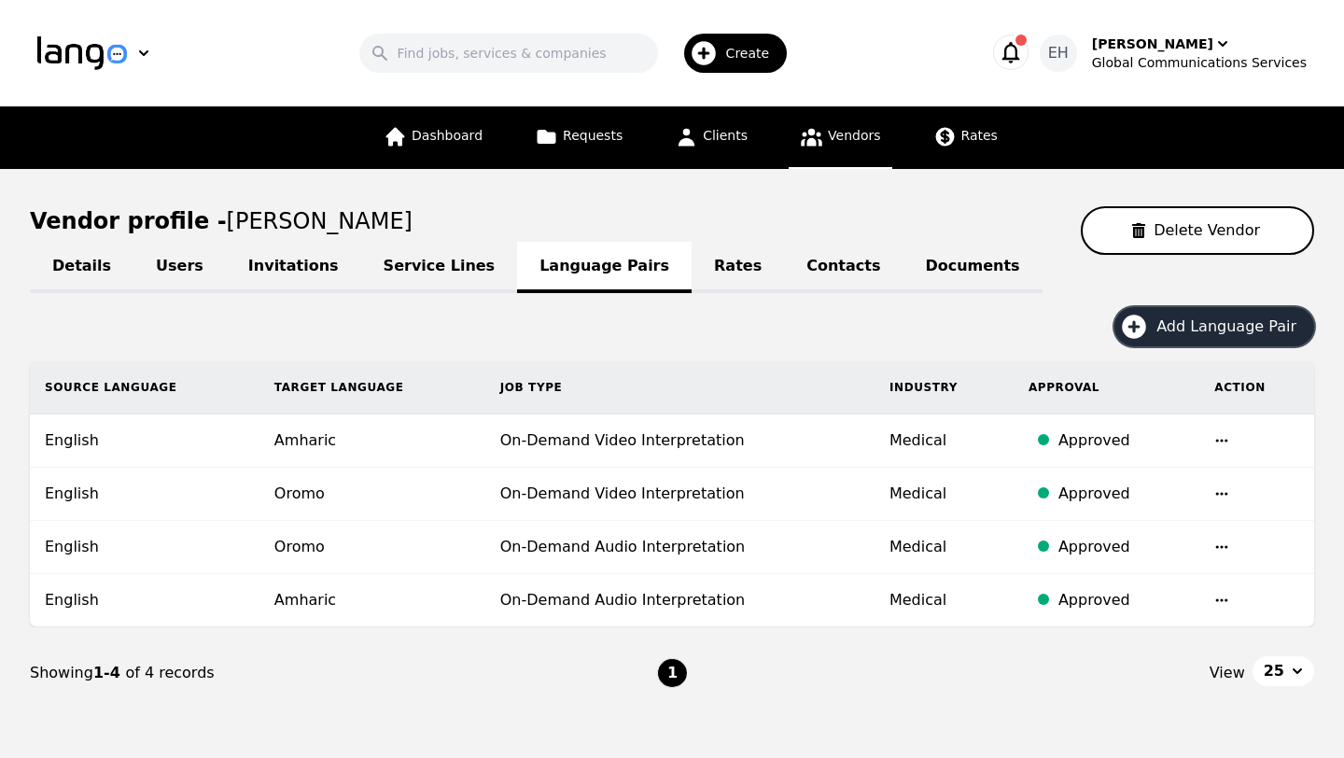
click at [751, 67] on div "Create" at bounding box center [736, 53] width 104 height 39
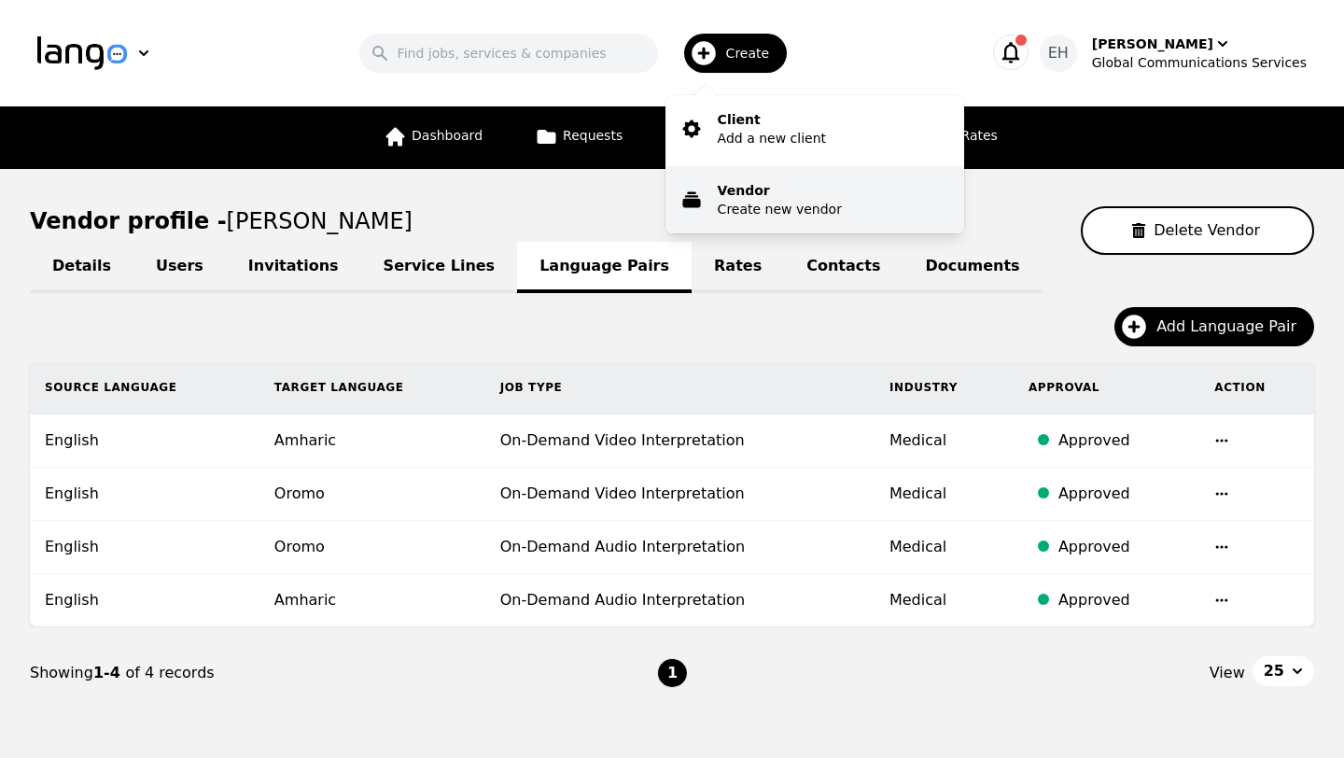
click at [765, 202] on p "Create new vendor" at bounding box center [780, 209] width 124 height 19
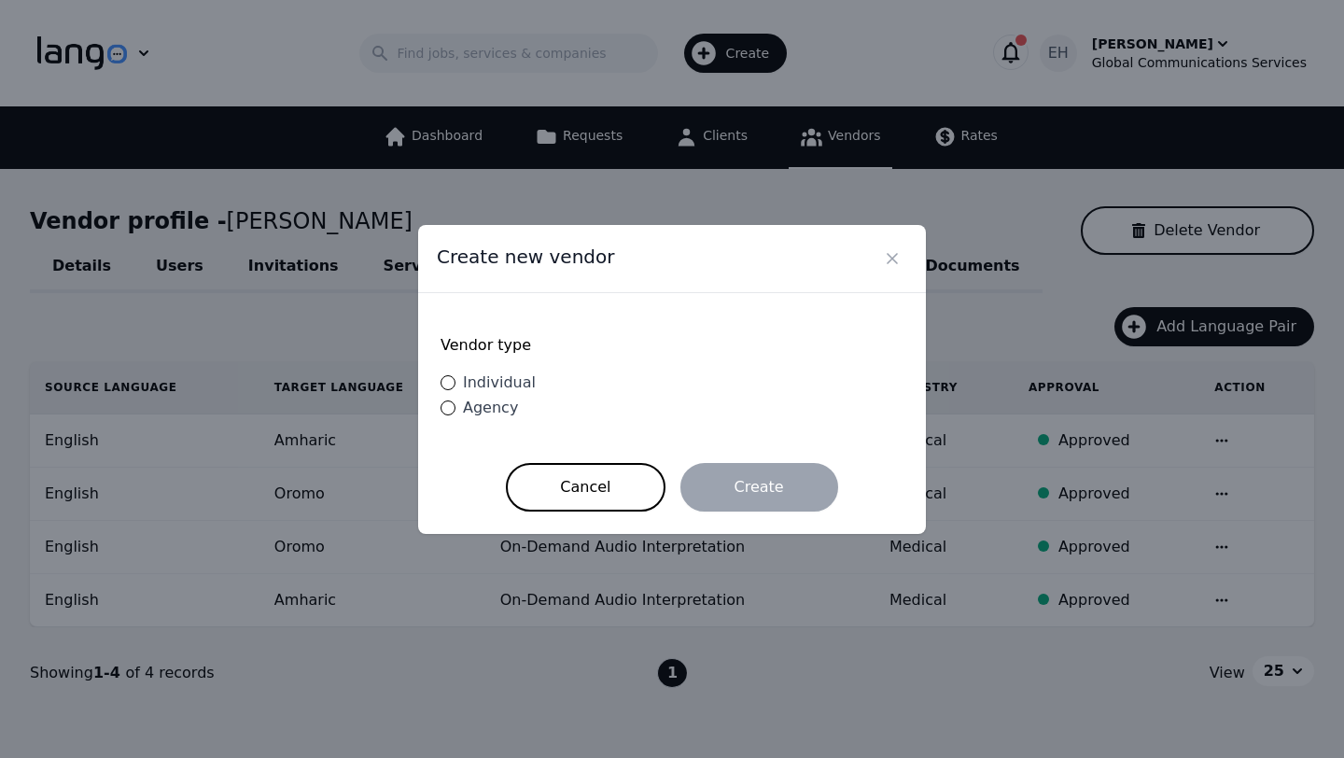
click at [506, 381] on span "Individual" at bounding box center [499, 382] width 73 height 18
click at [455, 381] on input "Individual" at bounding box center [447, 382] width 15 height 15
radio input "true"
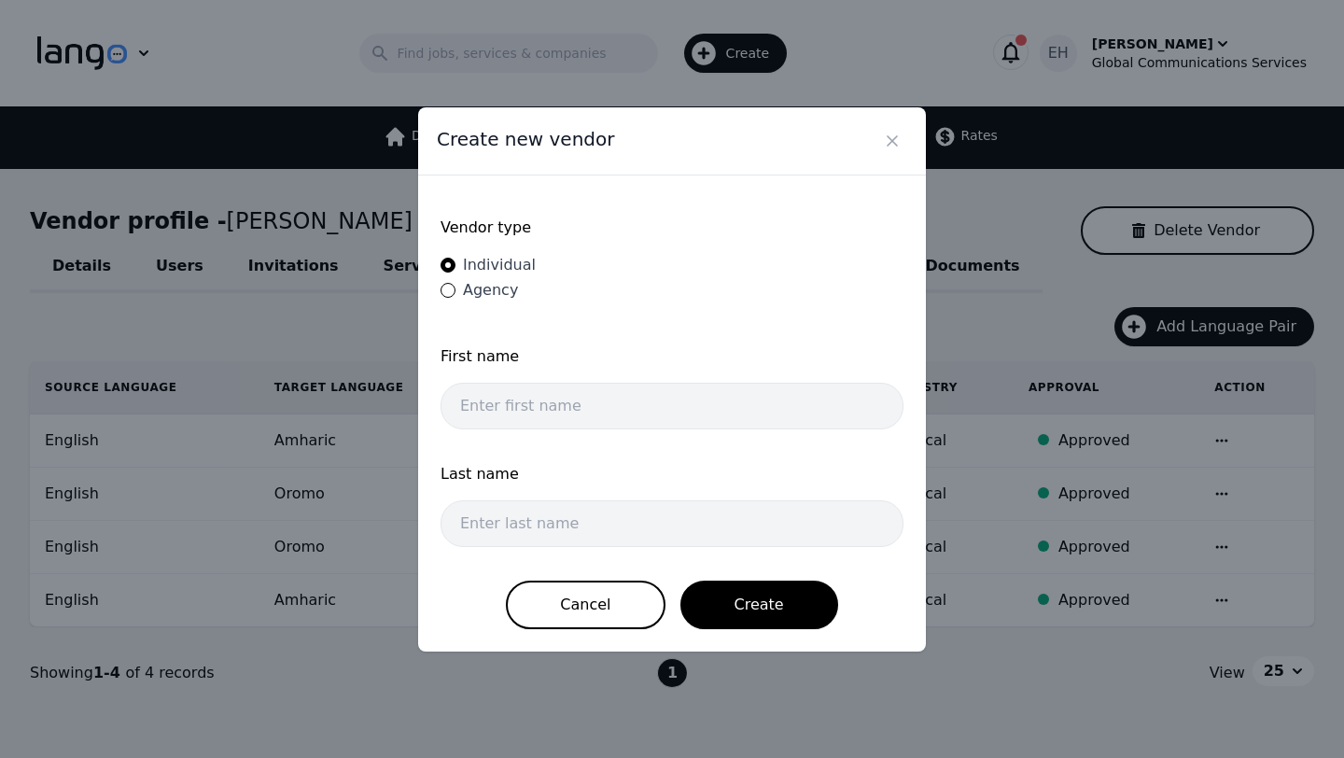
click at [610, 380] on div "First name" at bounding box center [671, 363] width 463 height 37
click at [597, 409] on input "text" at bounding box center [671, 406] width 463 height 47
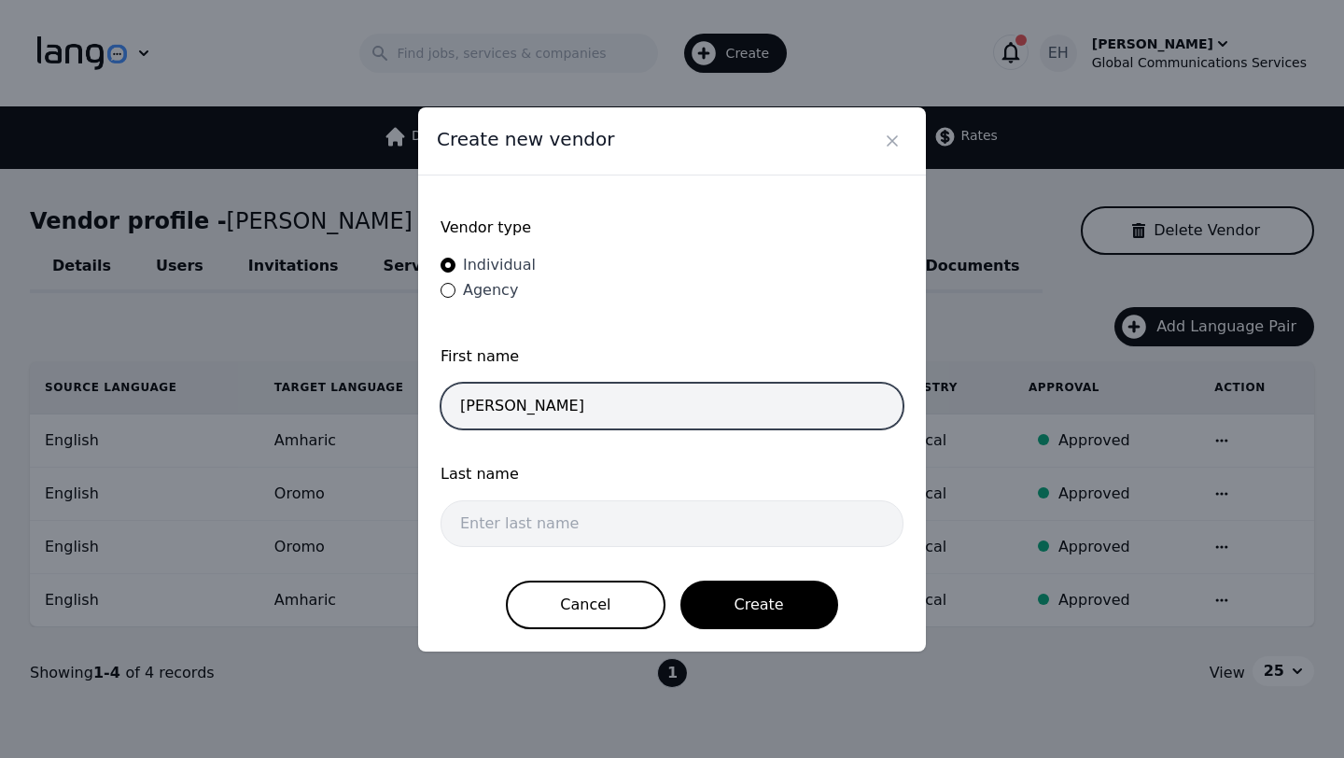
type input "Fatuma"
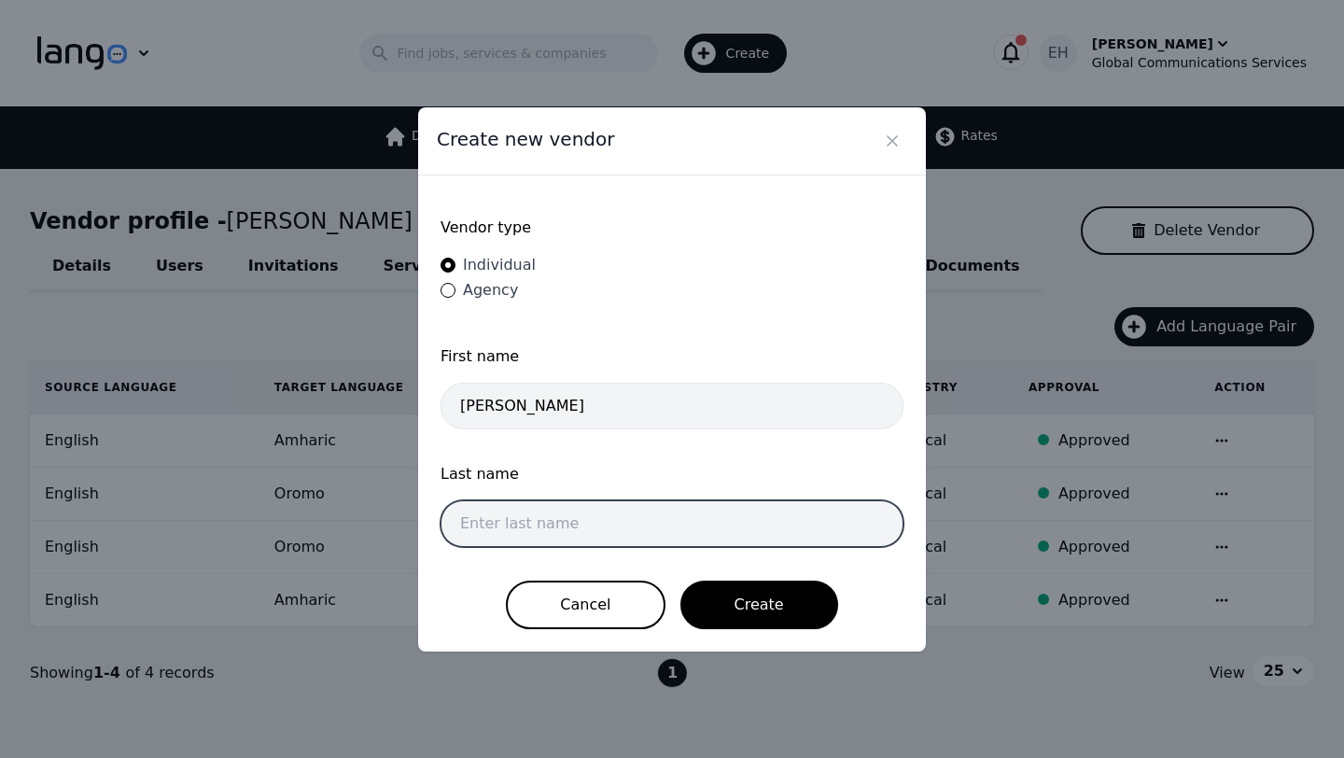
click at [586, 500] on input "text" at bounding box center [671, 523] width 463 height 47
type input "Mohamed"
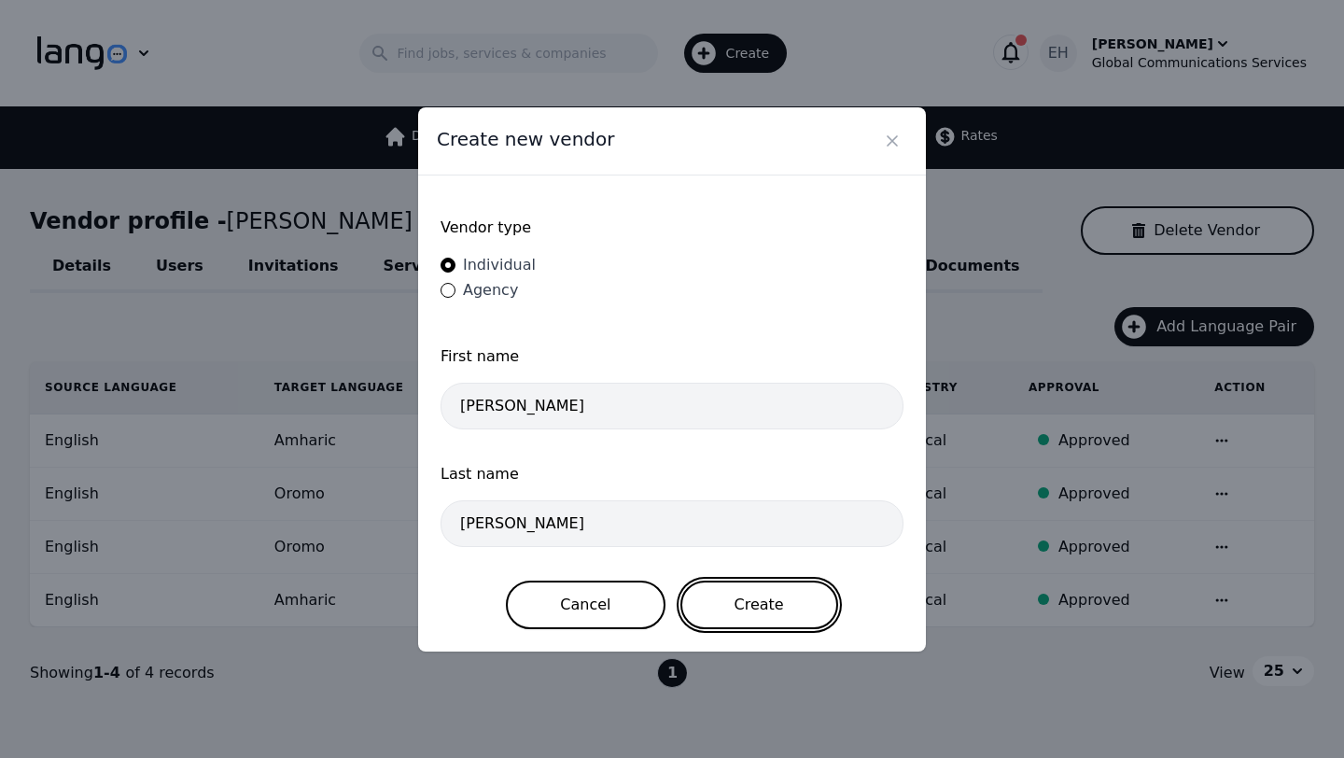
click at [768, 603] on button "Create" at bounding box center [759, 604] width 158 height 49
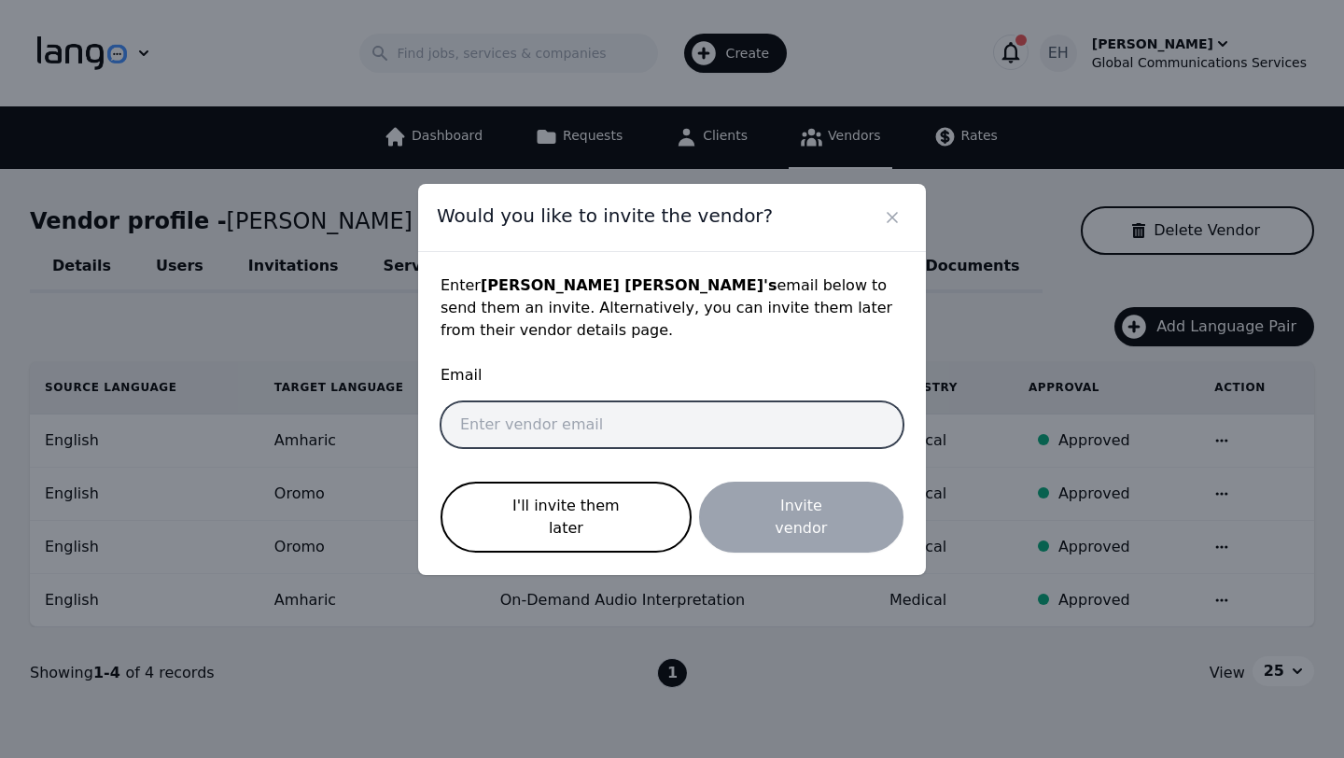
click at [555, 448] on input "email" at bounding box center [671, 424] width 463 height 47
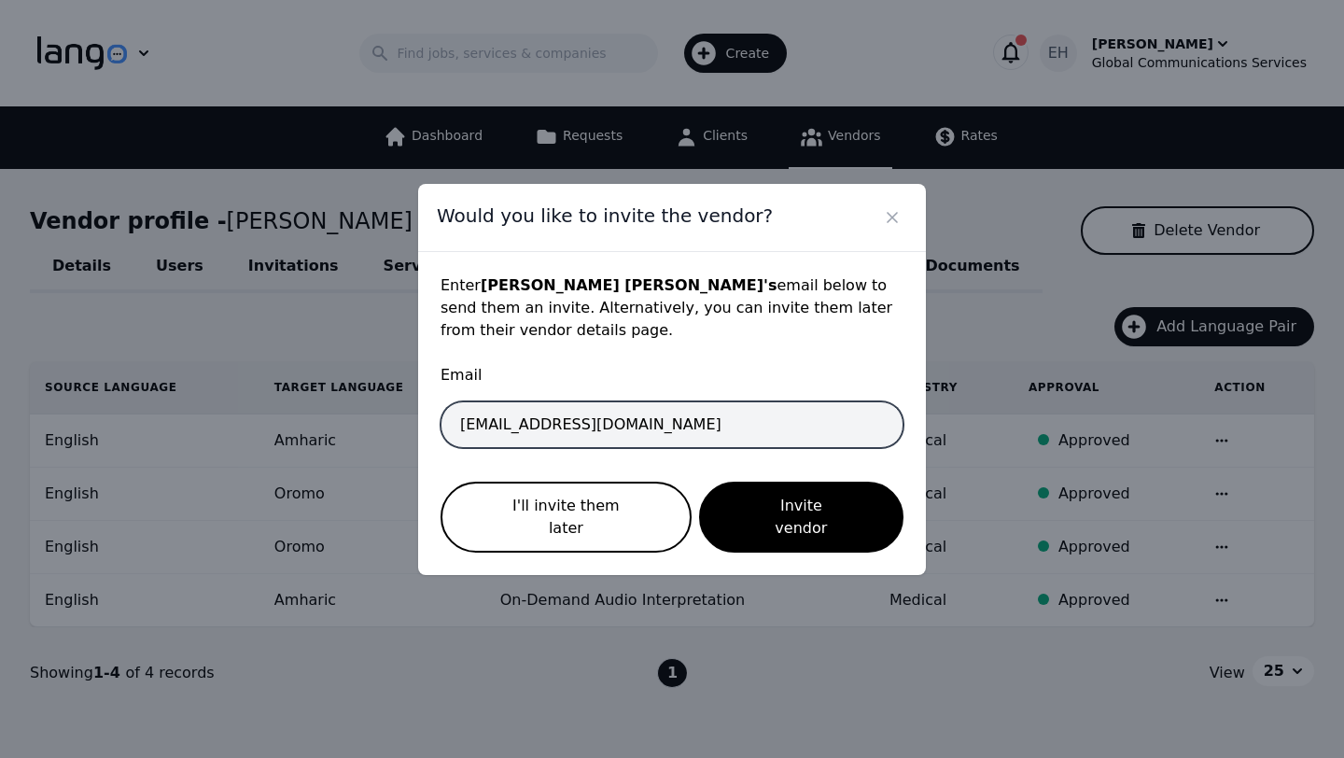
click at [571, 439] on input "interpreter+erisa@gcsal.com" at bounding box center [671, 424] width 463 height 47
type input "interpreter+fatuma@gcsal.com"
click at [699, 481] on button "Invite vendor" at bounding box center [801, 516] width 204 height 71
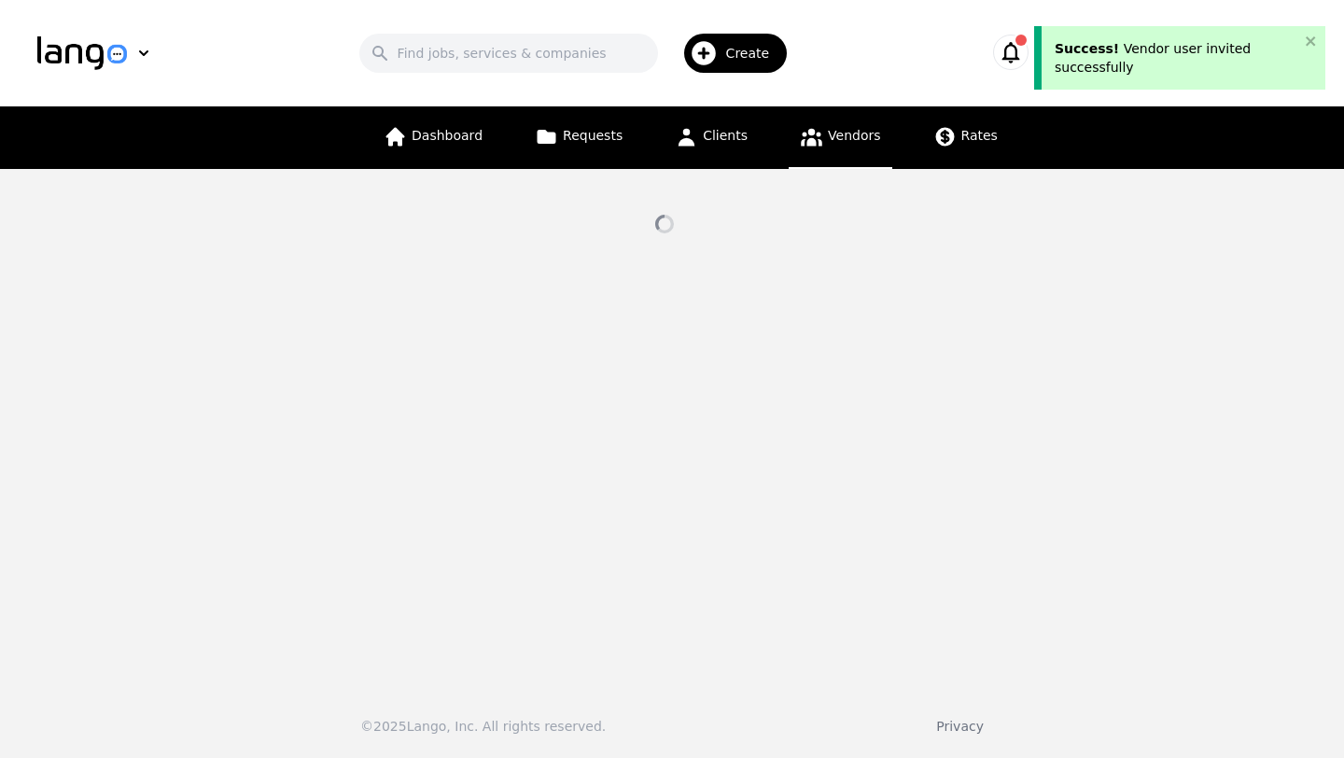
select select "active"
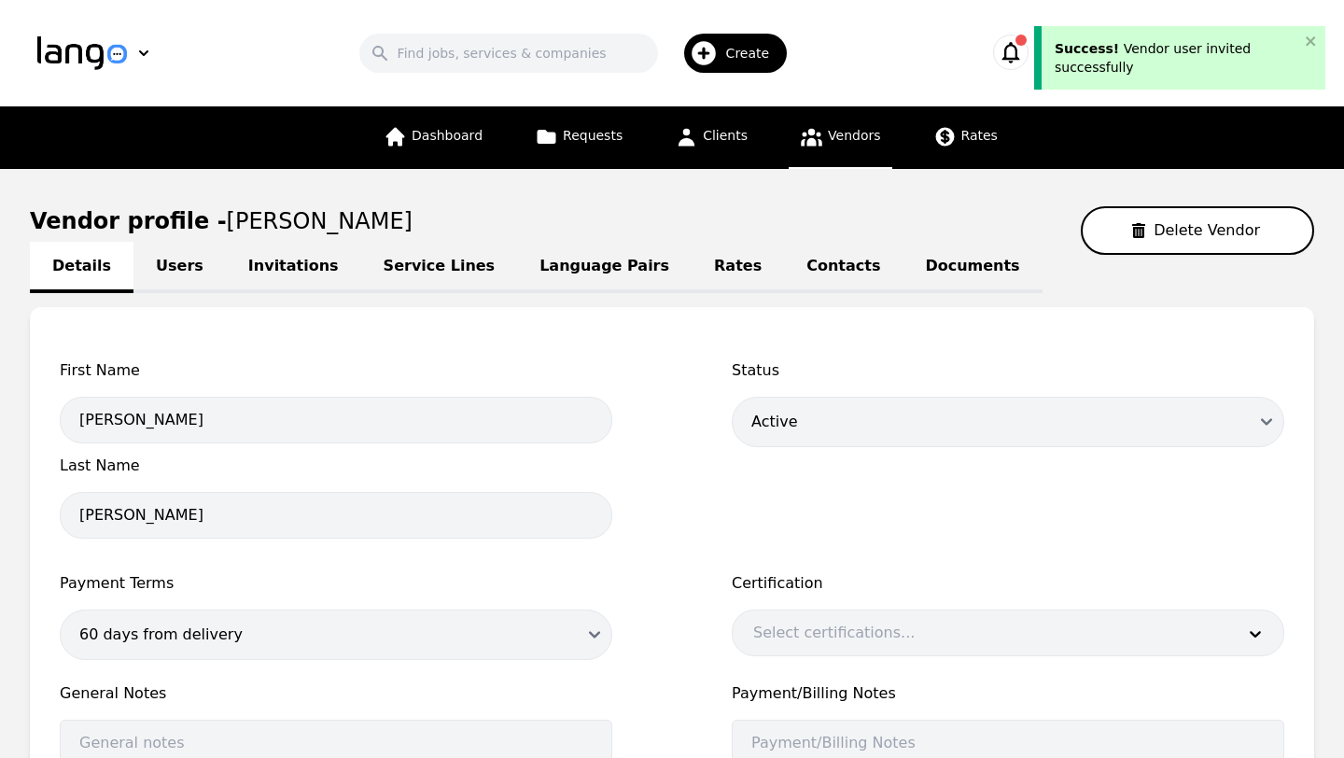
click at [437, 270] on link "Service Lines" at bounding box center [439, 267] width 157 height 51
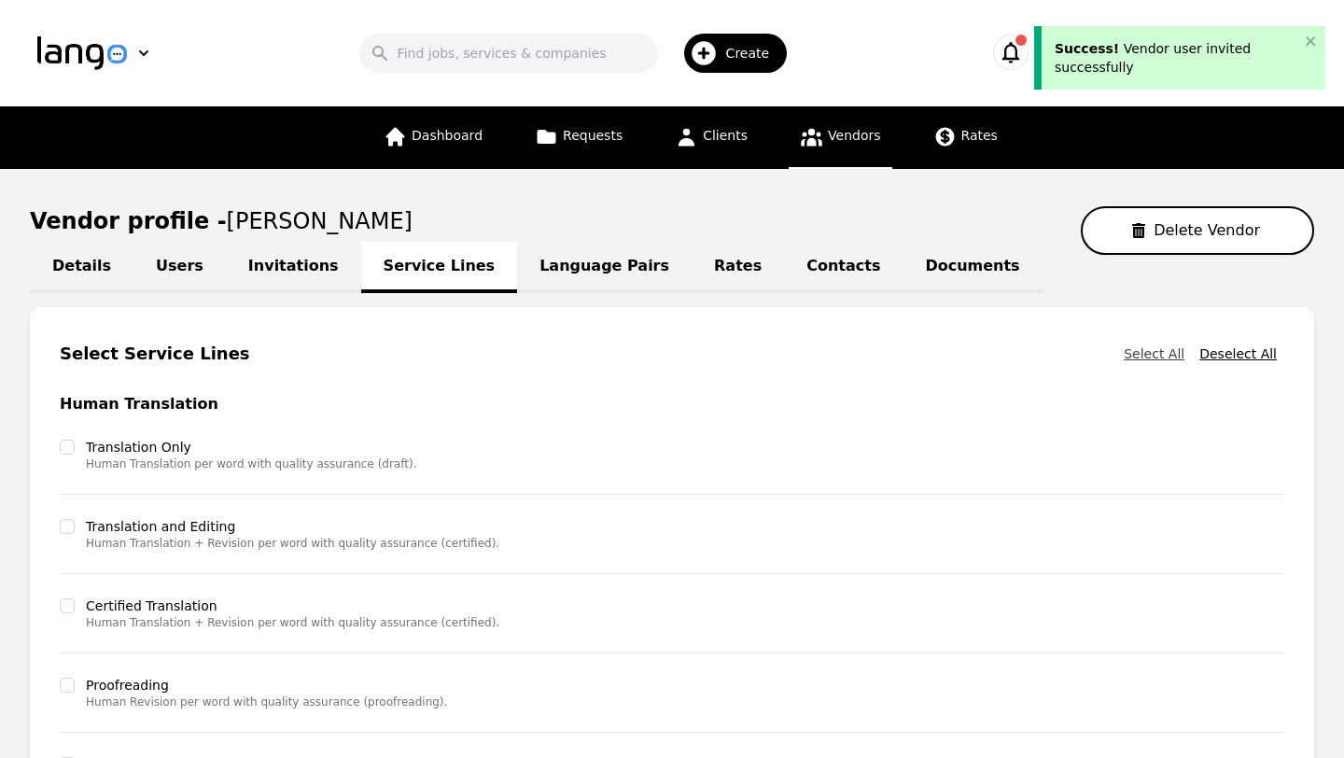
click at [1161, 354] on button "Select All" at bounding box center [1154, 354] width 76 height 34
checkbox input "true"
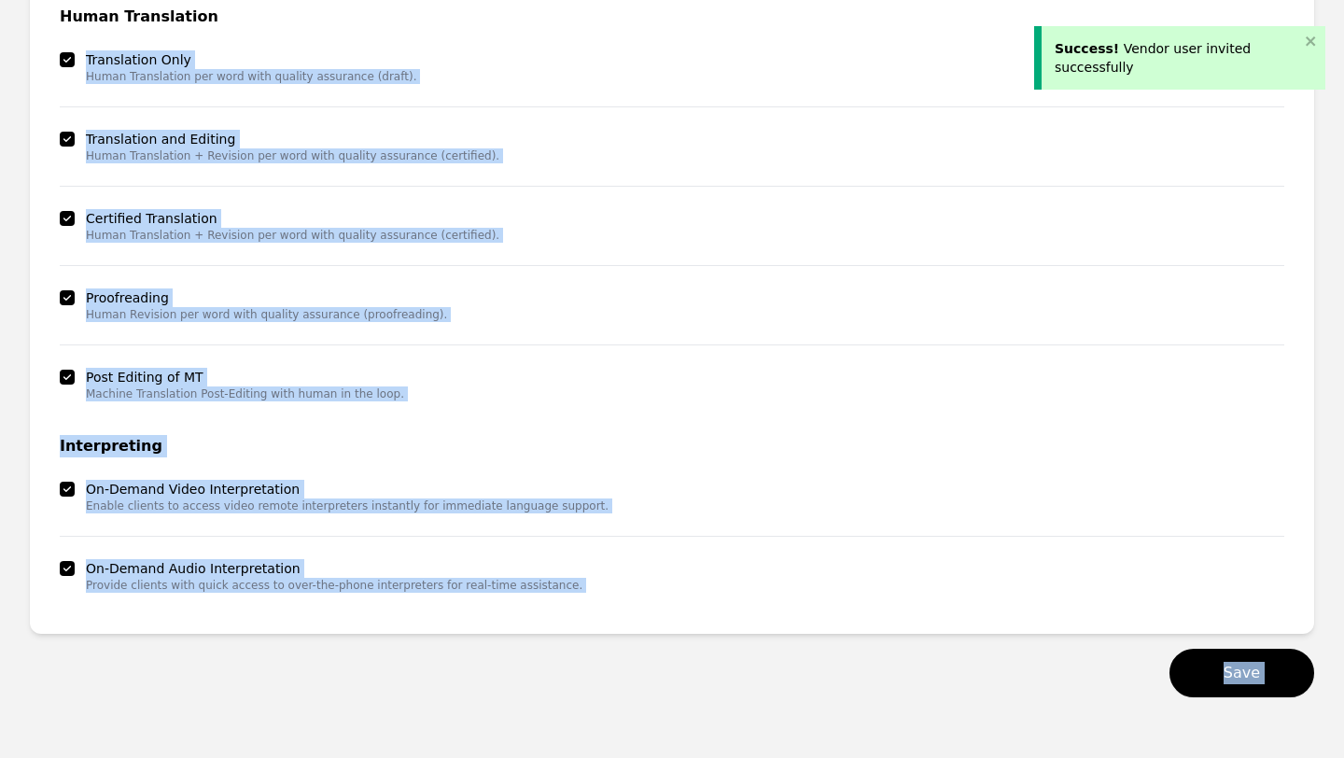
scroll to position [450, 0]
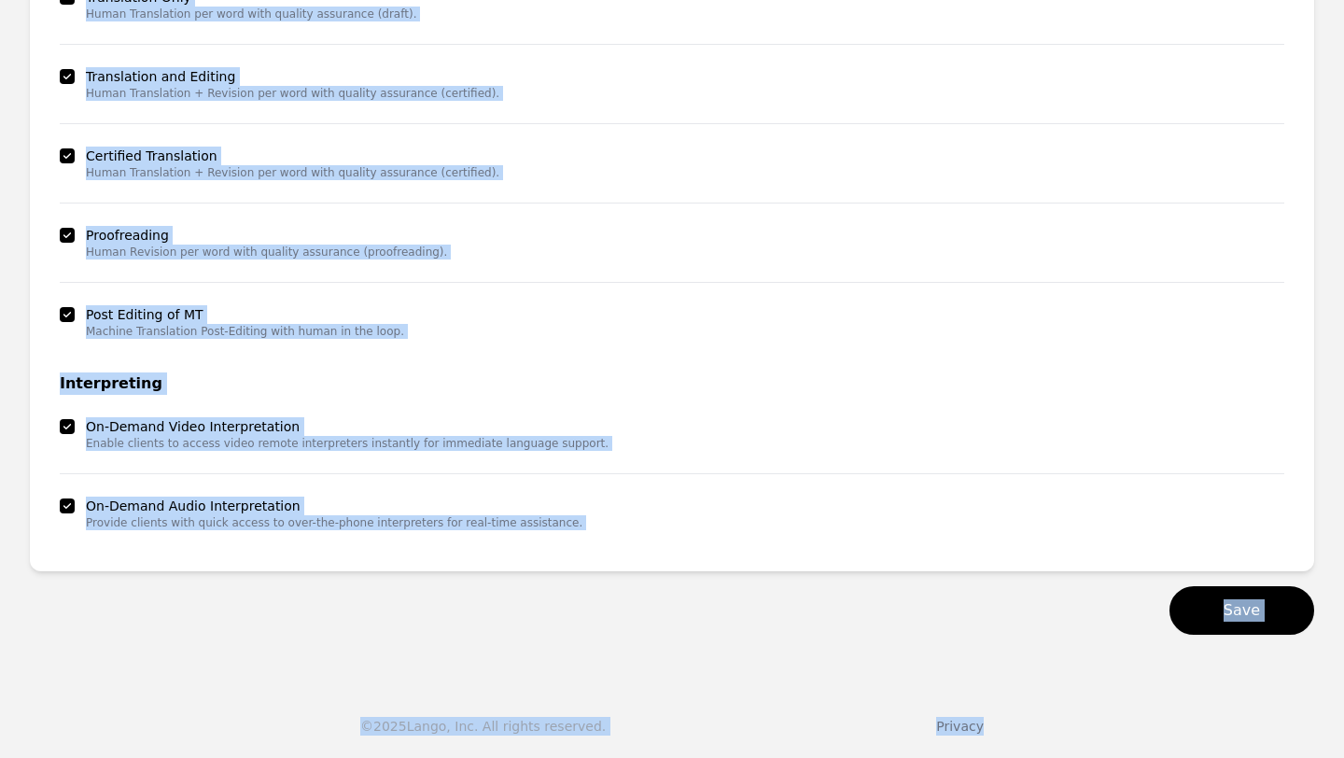
drag, startPoint x: 1323, startPoint y: 398, endPoint x: 1343, endPoint y: 751, distance: 353.2
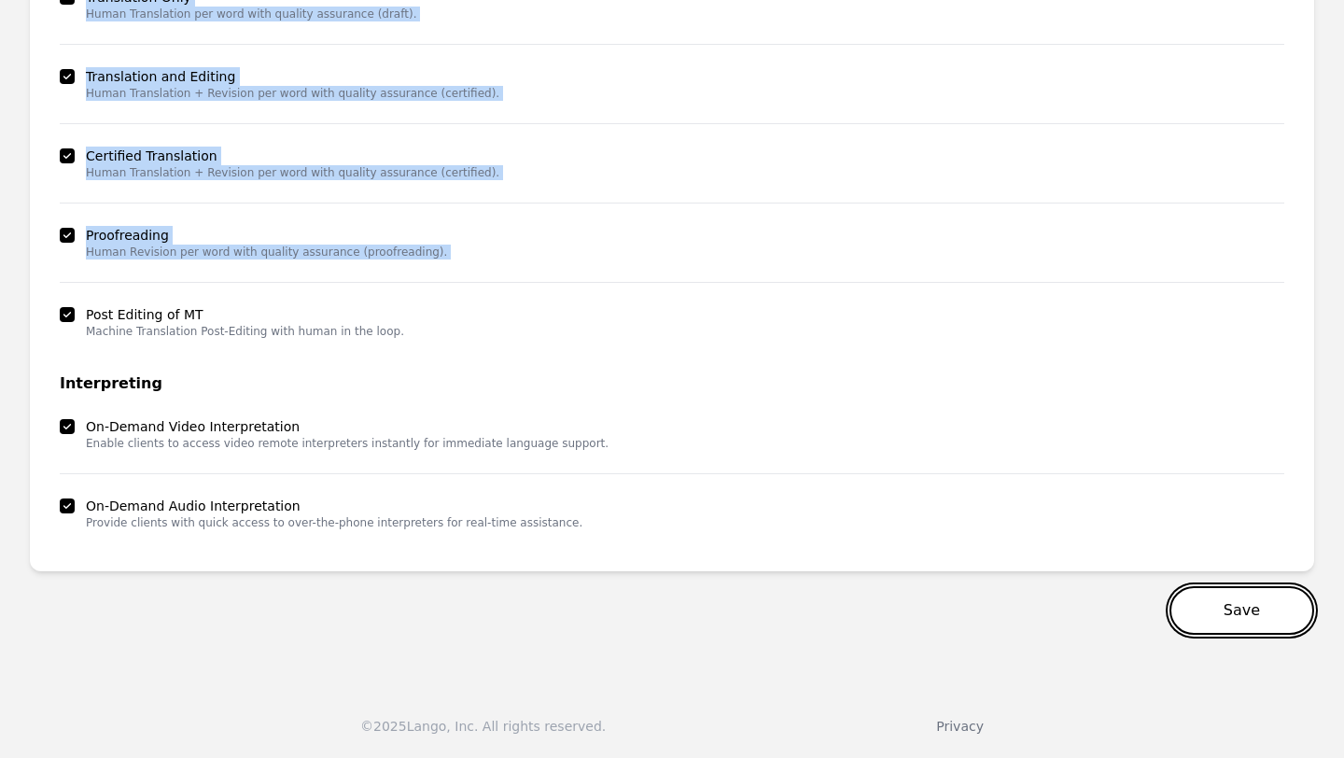
click at [1226, 612] on button "Save" at bounding box center [1241, 610] width 145 height 49
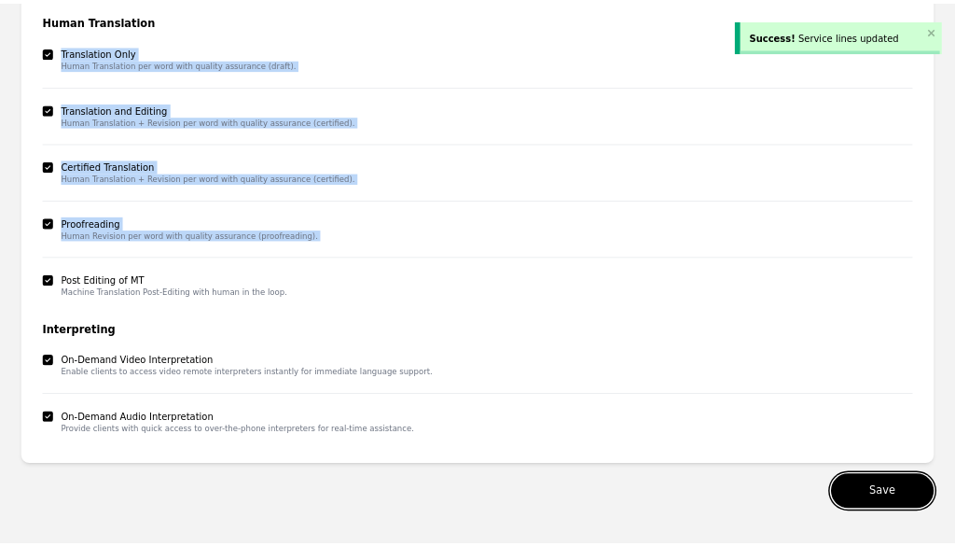
scroll to position [0, 0]
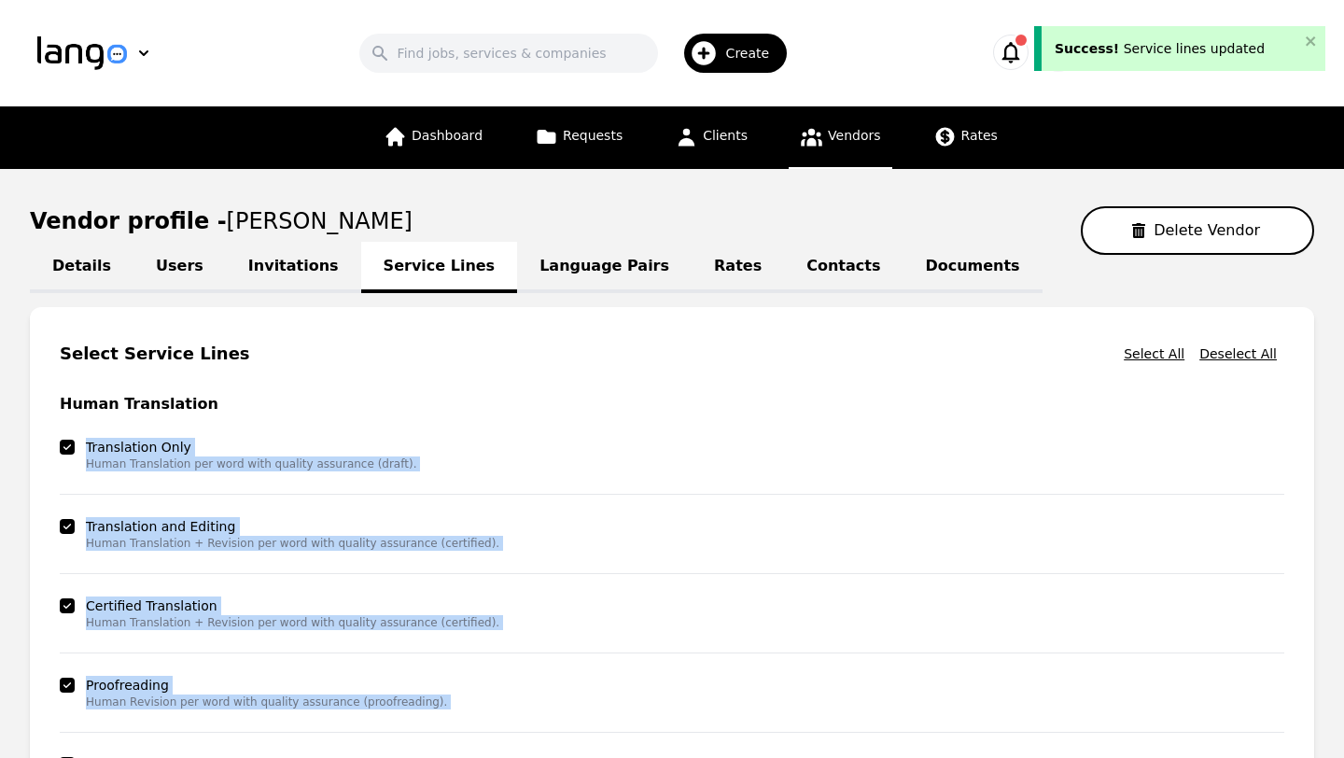
click at [552, 274] on link "Language Pairs" at bounding box center [604, 267] width 174 height 51
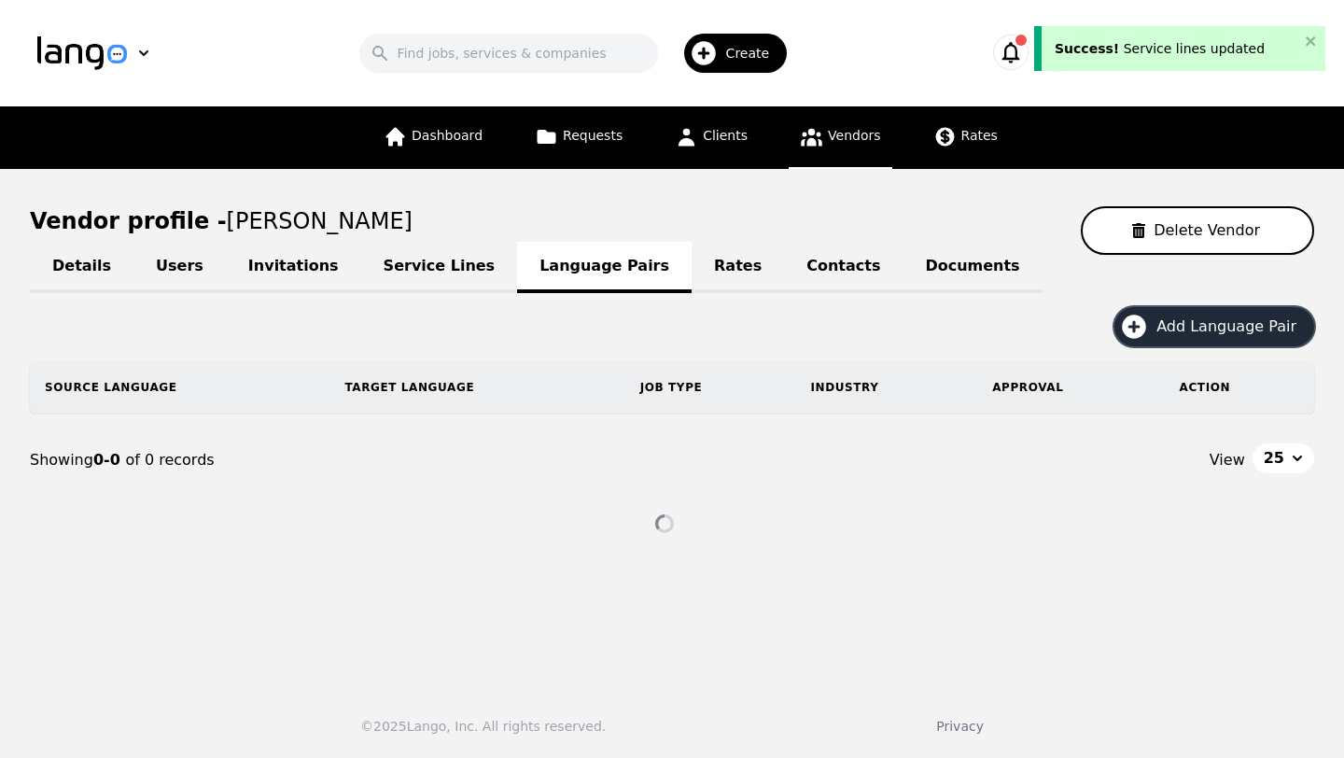
click at [1207, 330] on span "Add Language Pair" at bounding box center [1232, 326] width 153 height 22
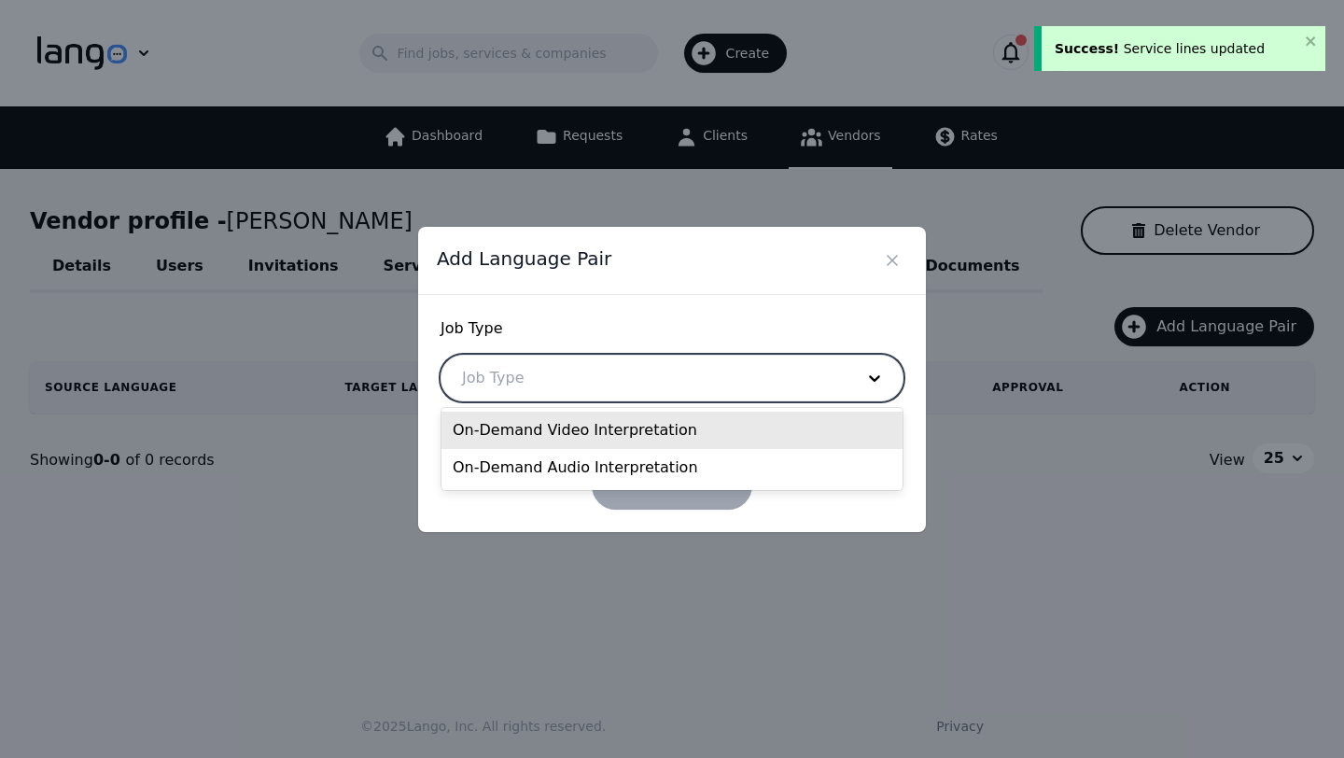
click at [676, 360] on div at bounding box center [643, 377] width 405 height 45
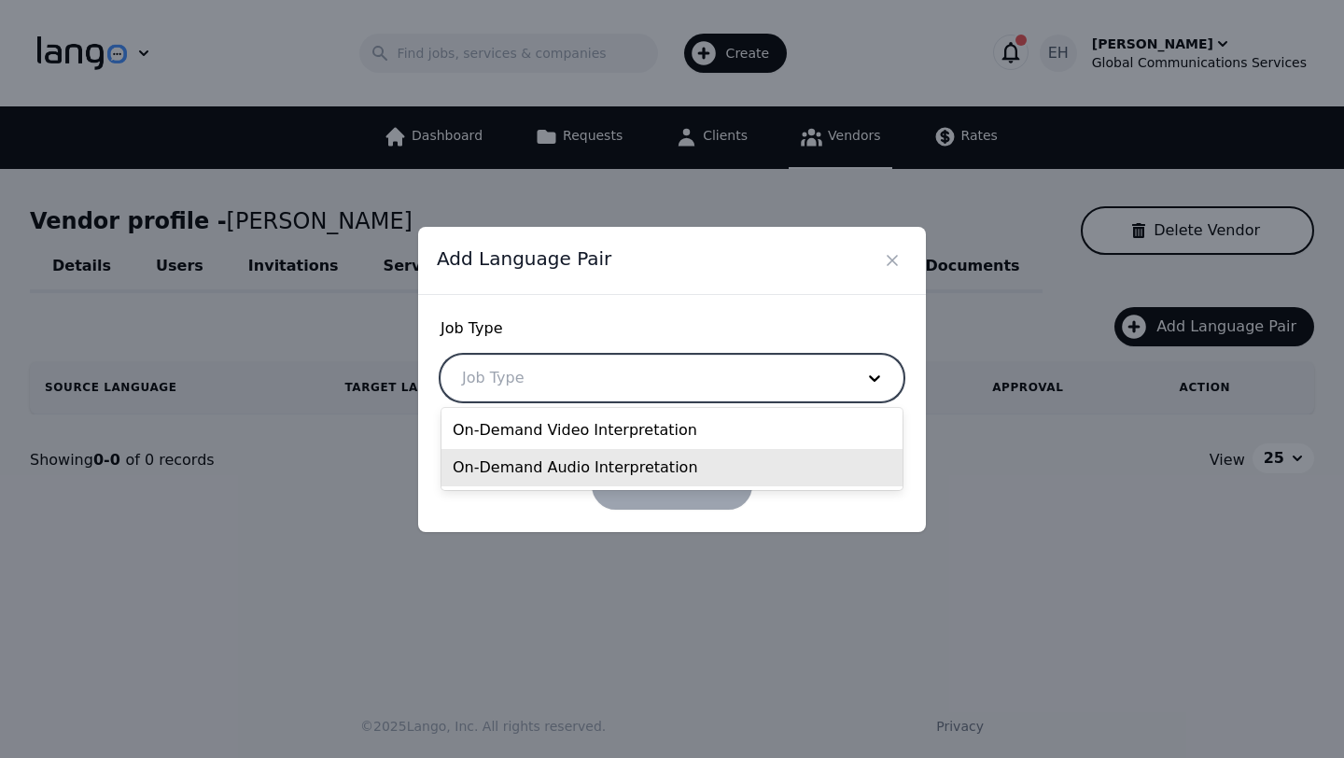
click at [613, 471] on div "On-Demand Audio Interpretation" at bounding box center [671, 467] width 461 height 37
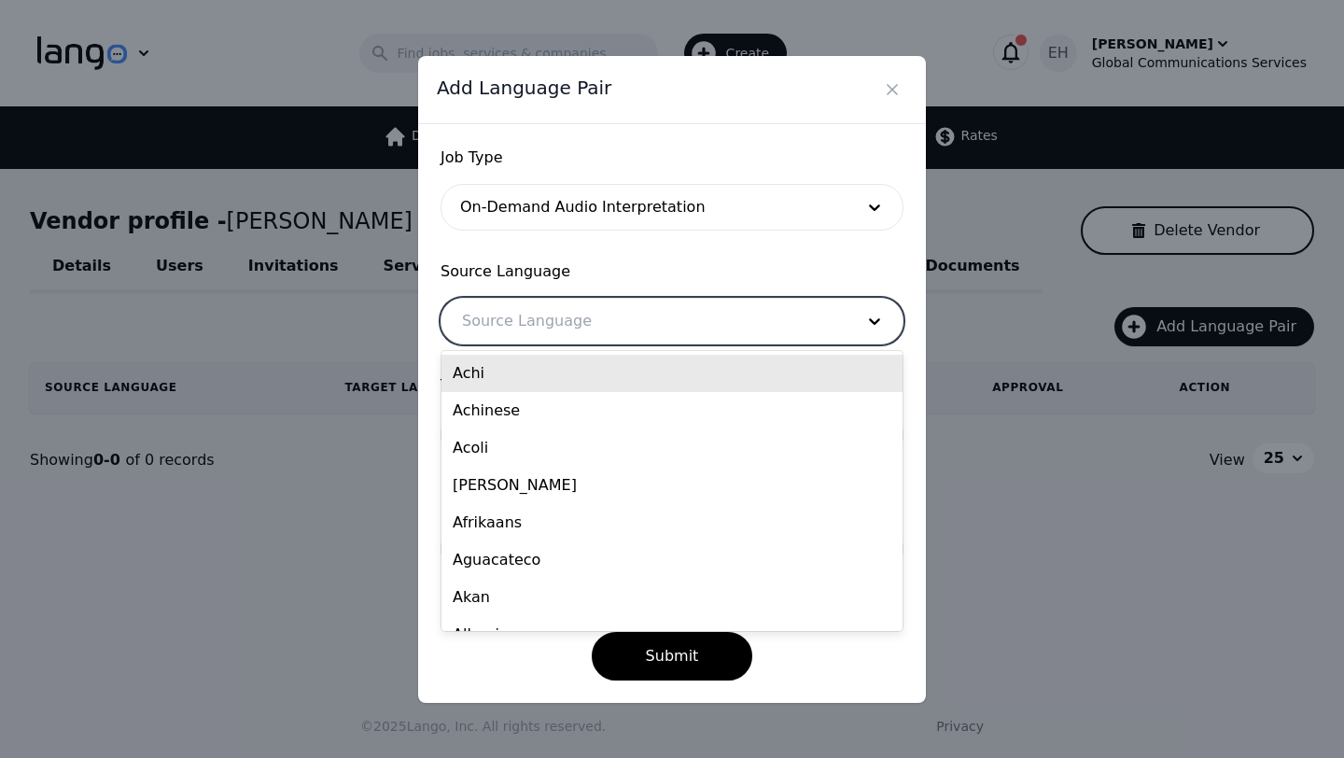
click at [607, 311] on div at bounding box center [643, 321] width 405 height 45
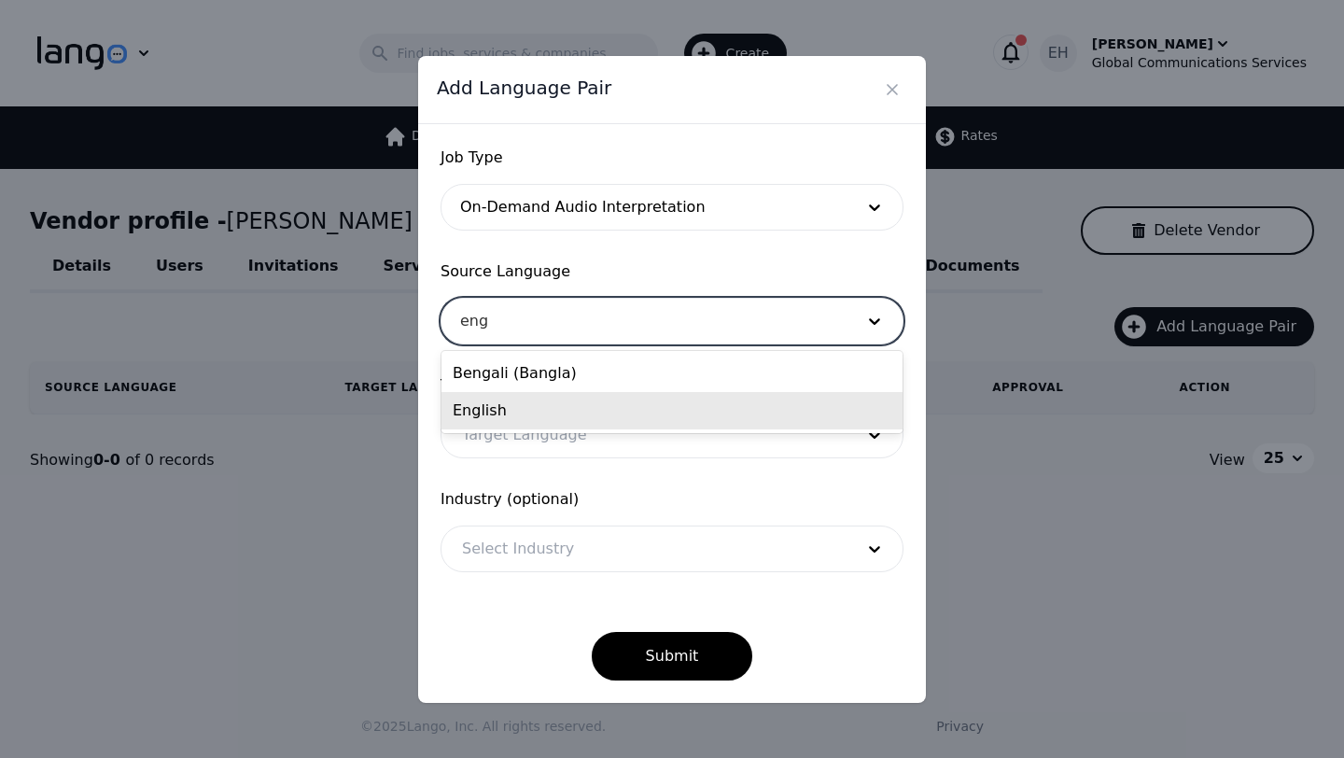
click at [545, 418] on div "English" at bounding box center [671, 410] width 461 height 37
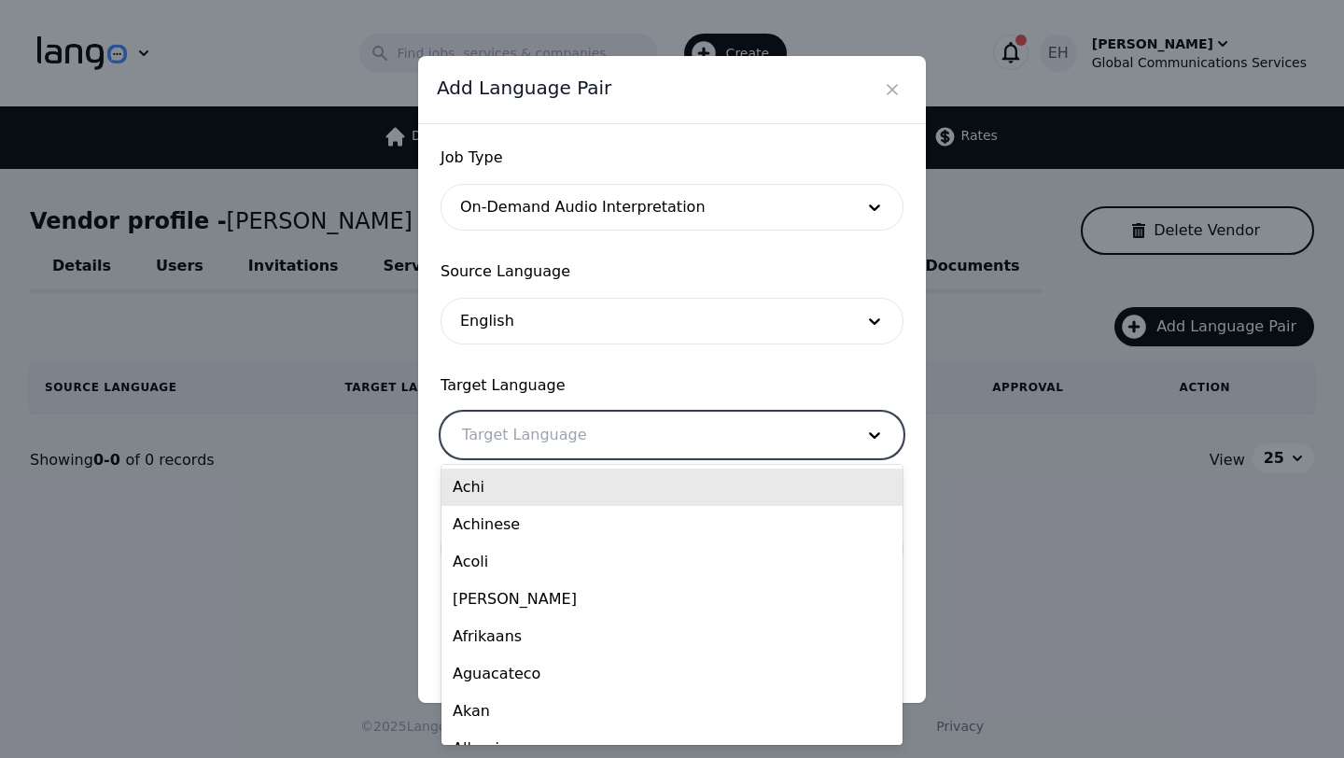
click at [534, 432] on div at bounding box center [643, 434] width 405 height 45
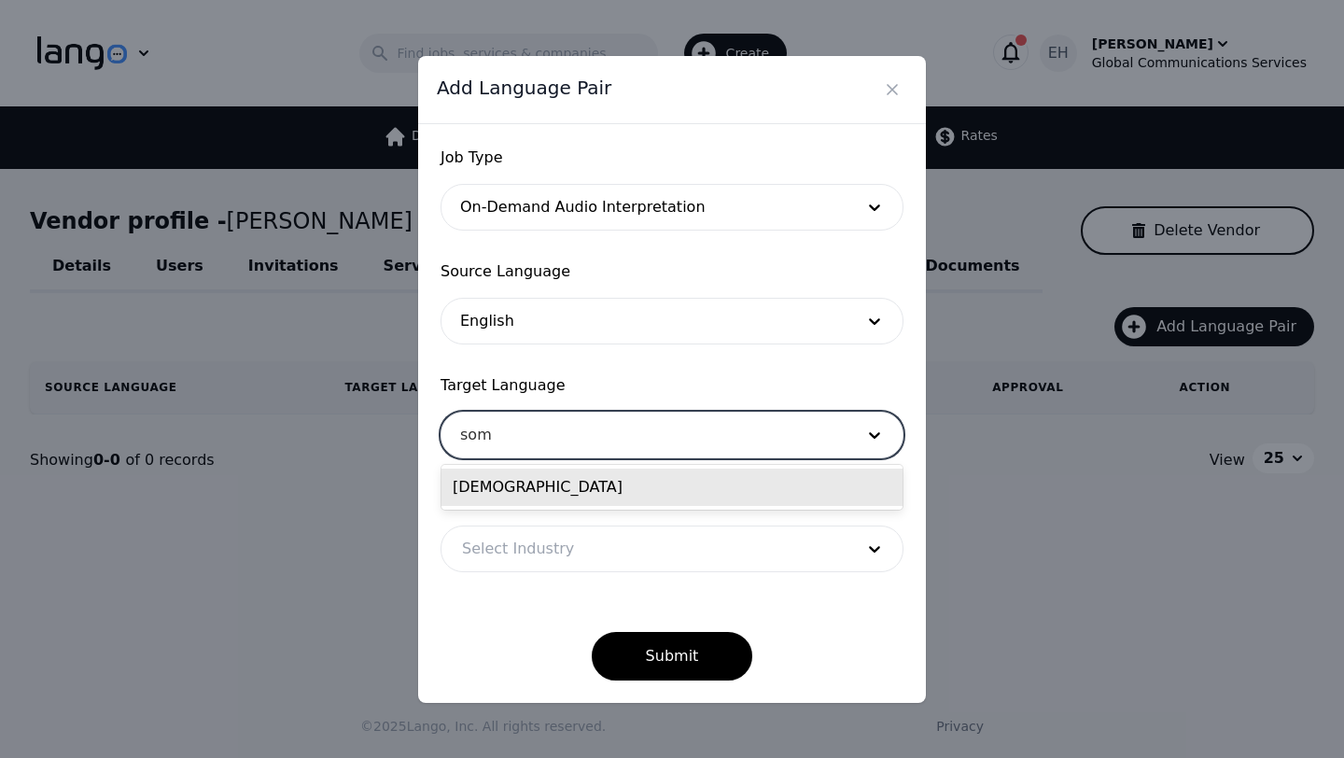
click at [486, 487] on div "Somali" at bounding box center [671, 486] width 461 height 37
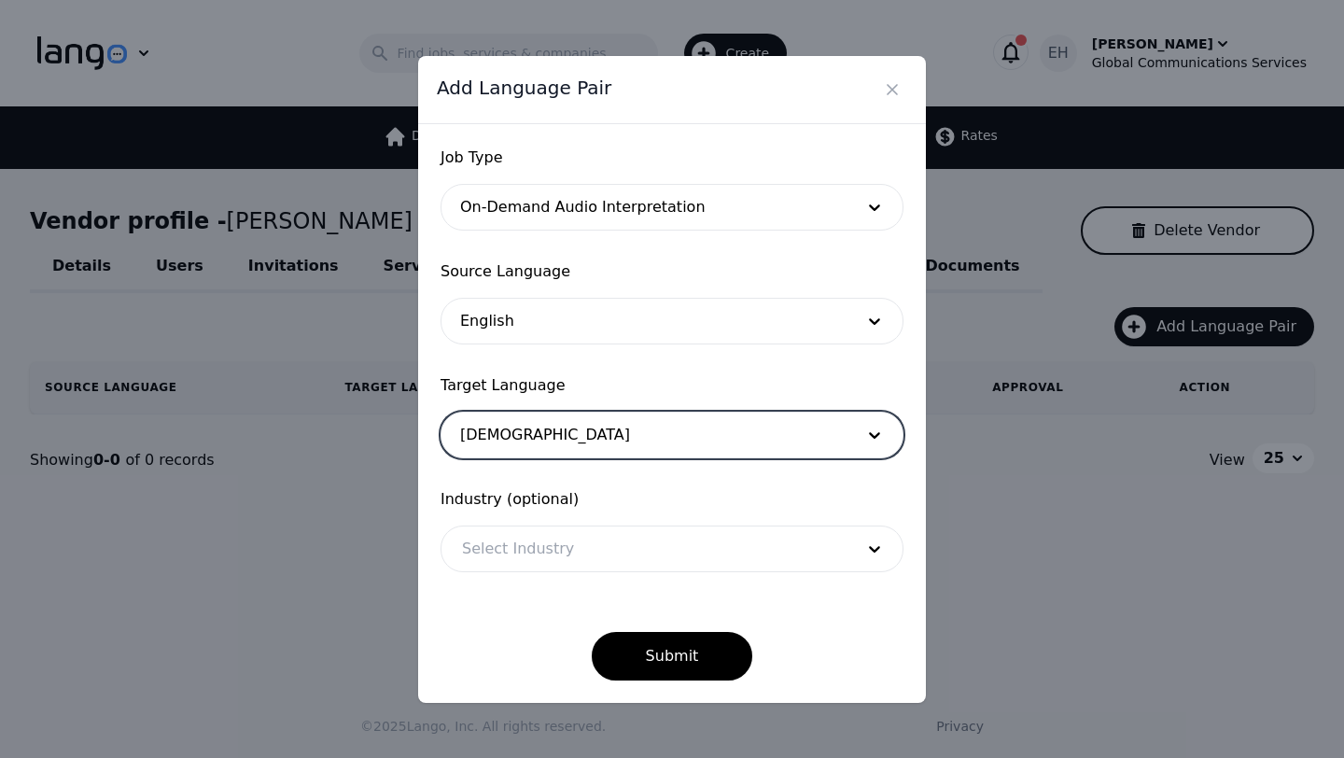
click at [501, 558] on div at bounding box center [643, 548] width 405 height 45
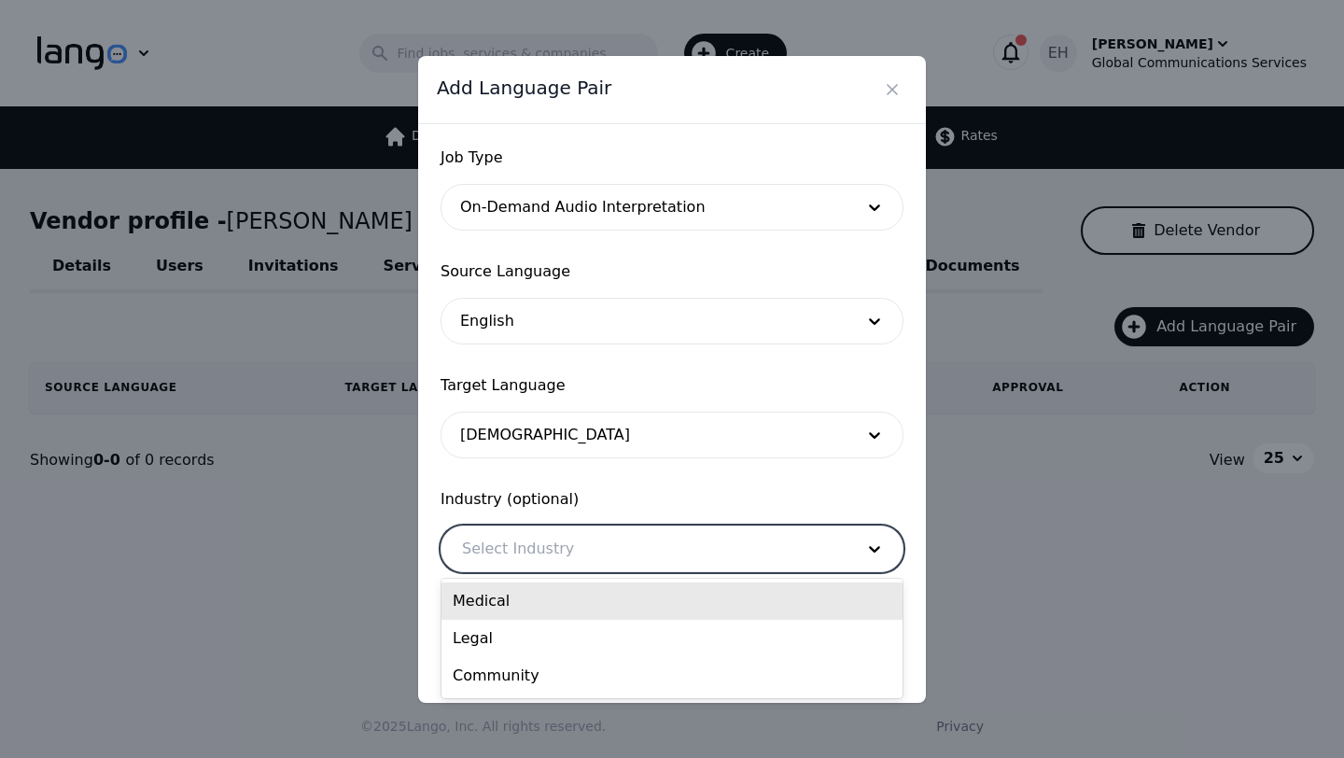
click at [491, 609] on div "Medical" at bounding box center [671, 600] width 461 height 37
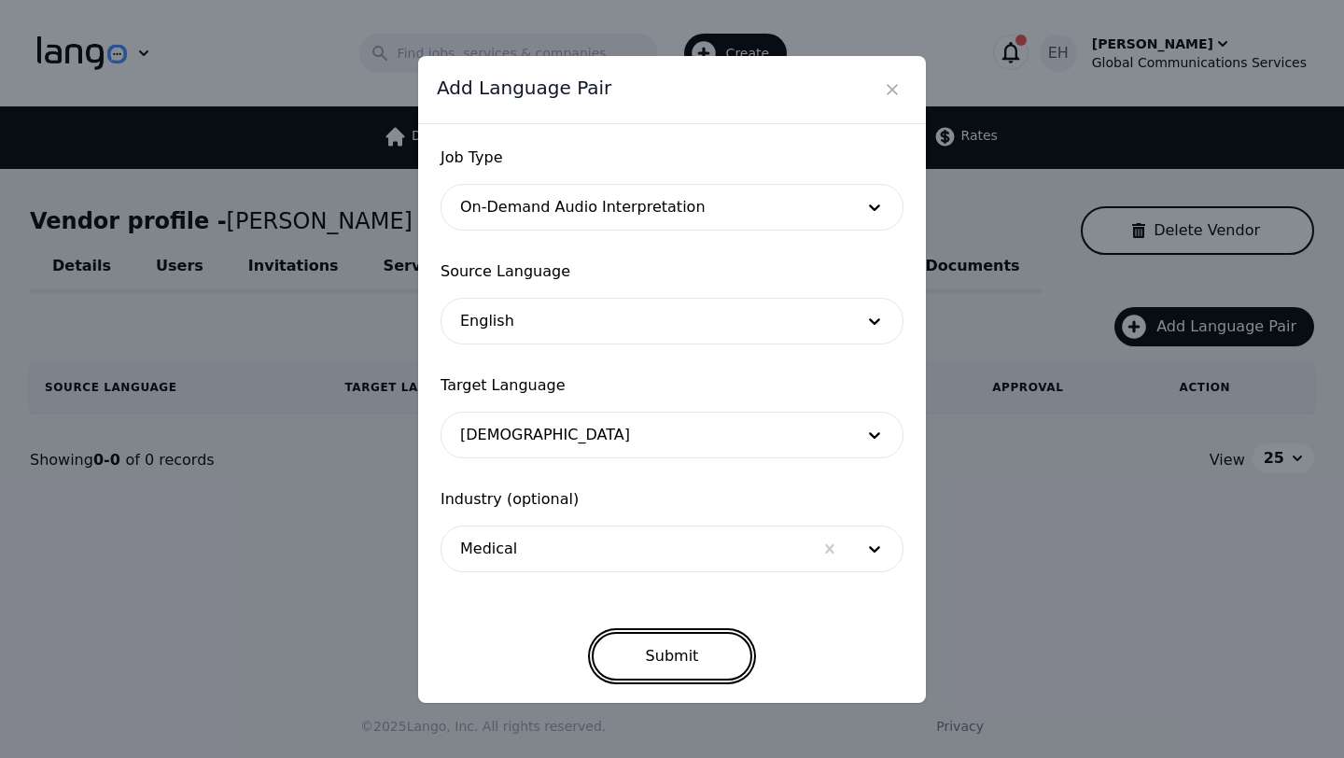
click at [671, 651] on button "Submit" at bounding box center [672, 656] width 161 height 49
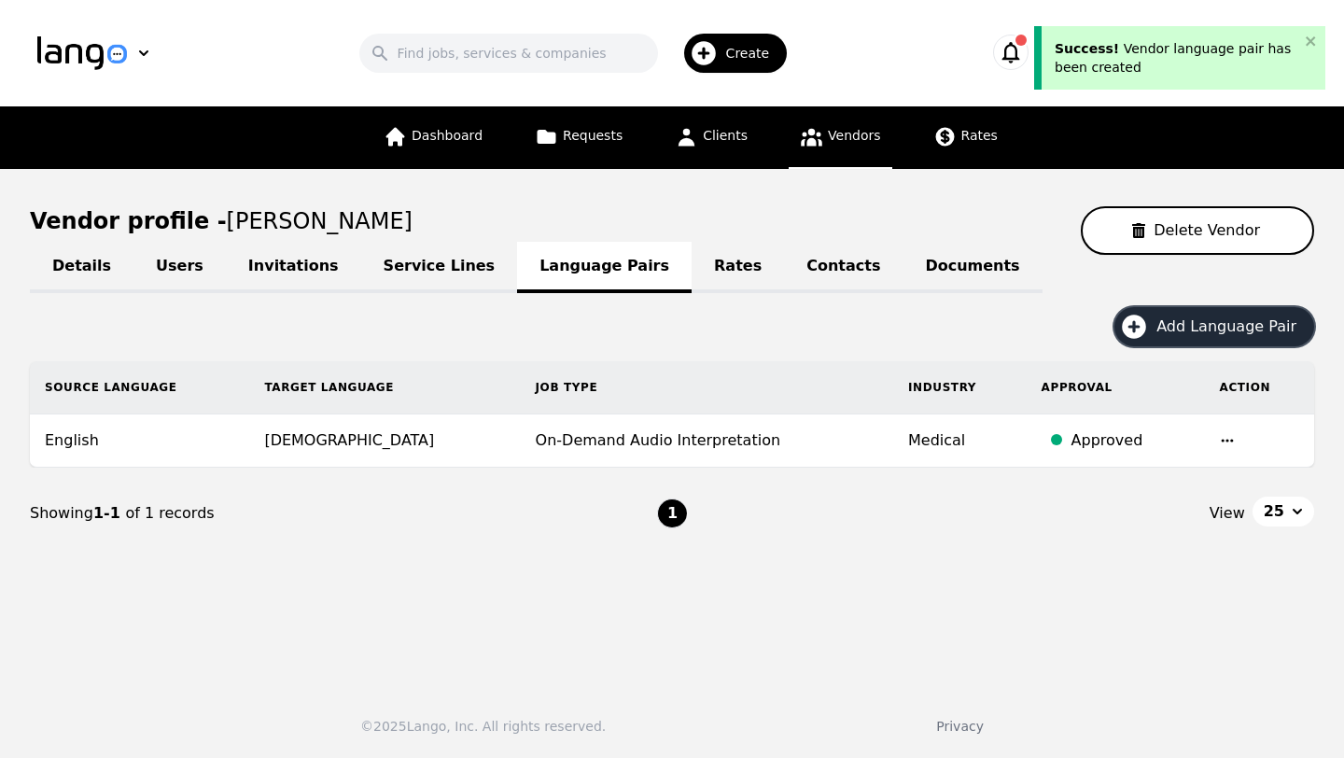
click at [1198, 334] on span "Add Language Pair" at bounding box center [1232, 326] width 153 height 22
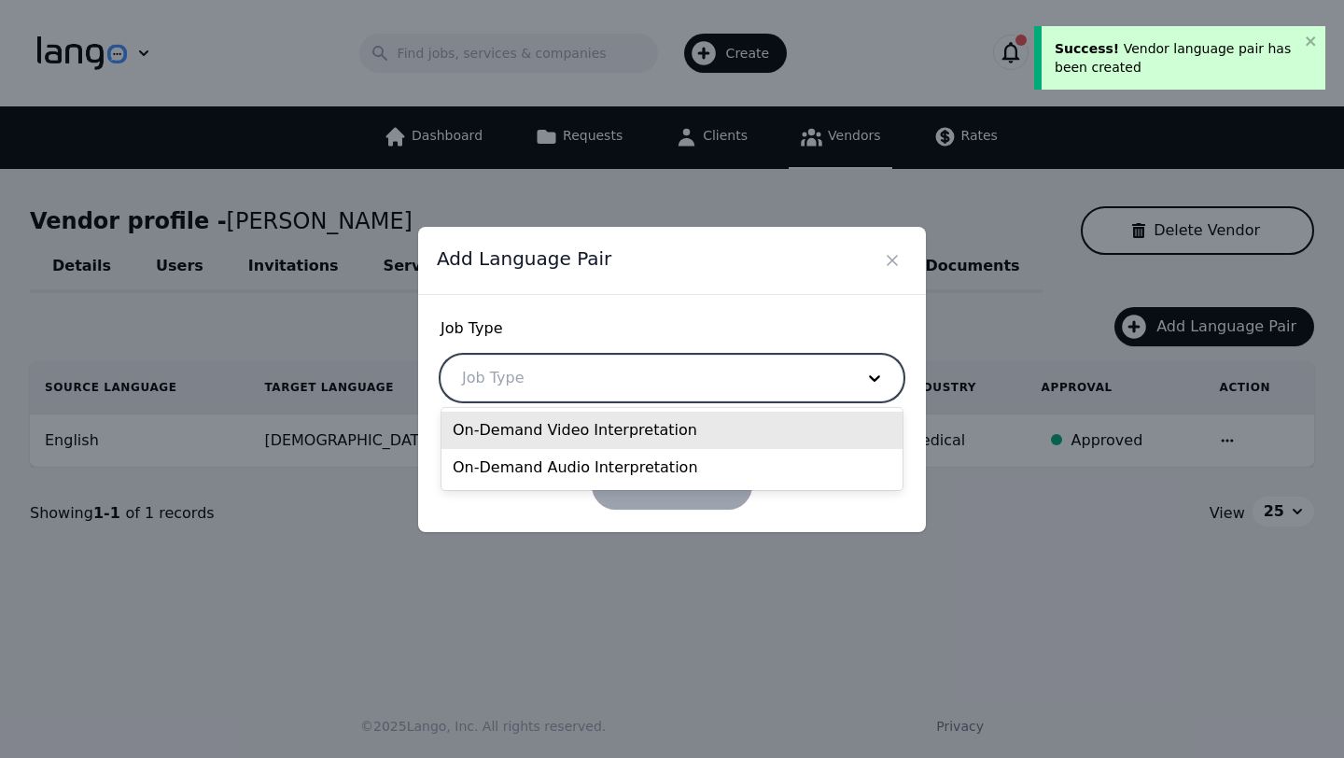
click at [628, 377] on div at bounding box center [643, 377] width 405 height 45
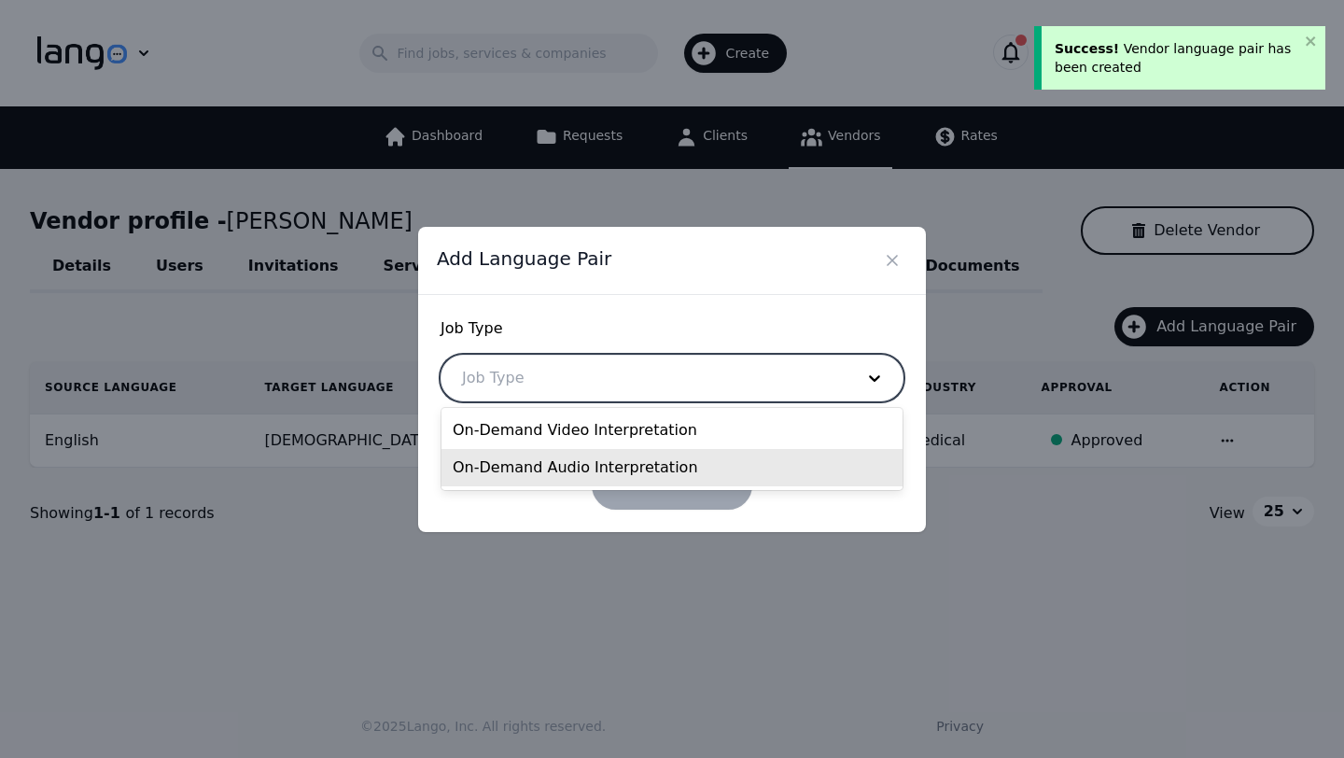
click at [578, 467] on div "On-Demand Audio Interpretation" at bounding box center [671, 467] width 461 height 37
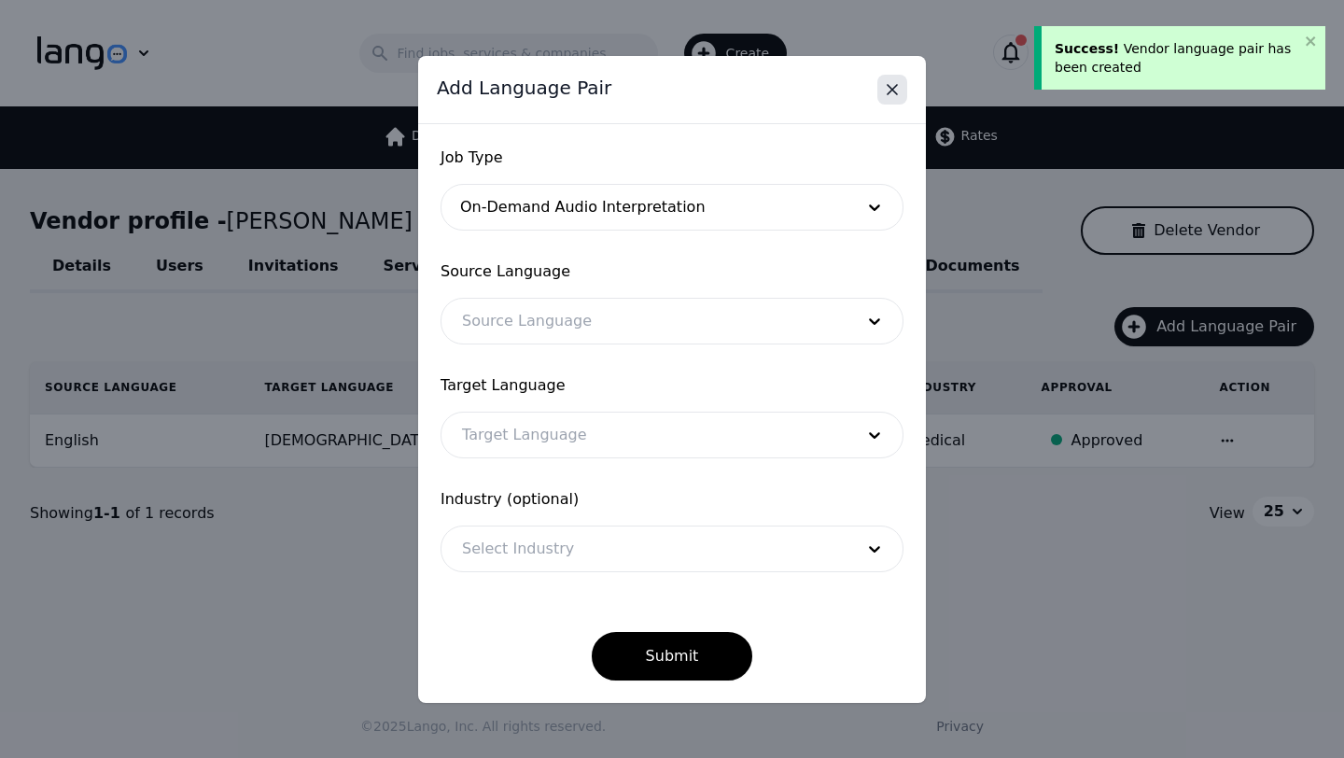
click at [890, 88] on icon "Close" at bounding box center [891, 89] width 9 height 9
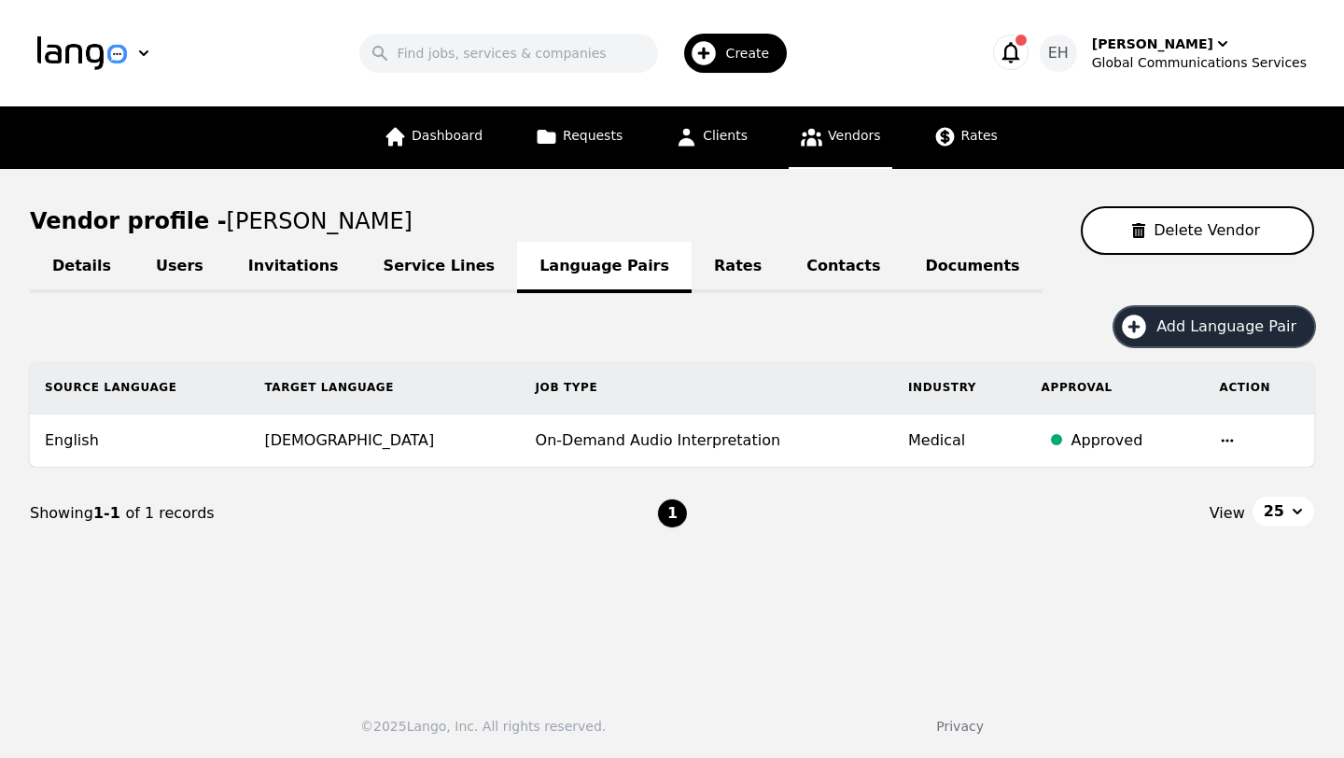
click at [1163, 331] on button "Add Language Pair" at bounding box center [1214, 326] width 200 height 39
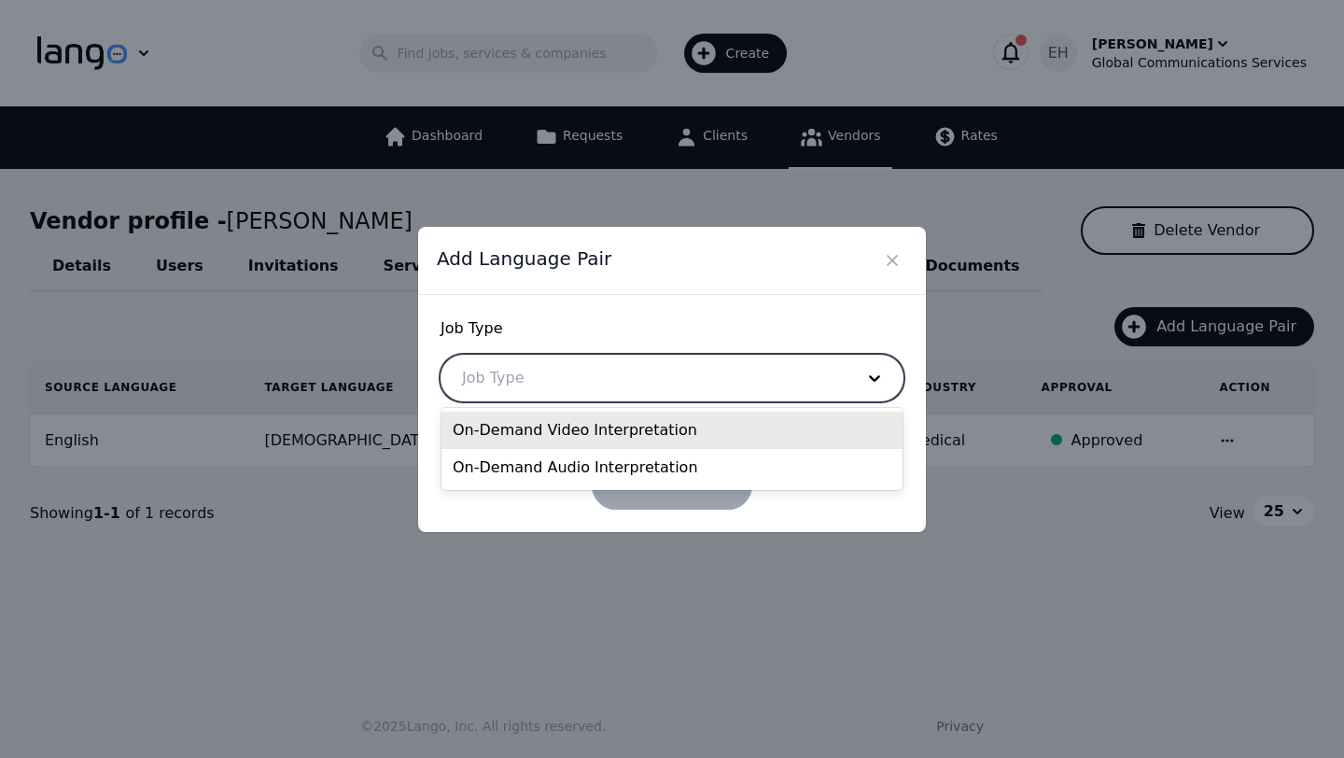
click at [666, 382] on div at bounding box center [643, 377] width 405 height 45
click at [607, 436] on div "On-Demand Video Interpretation" at bounding box center [671, 429] width 461 height 37
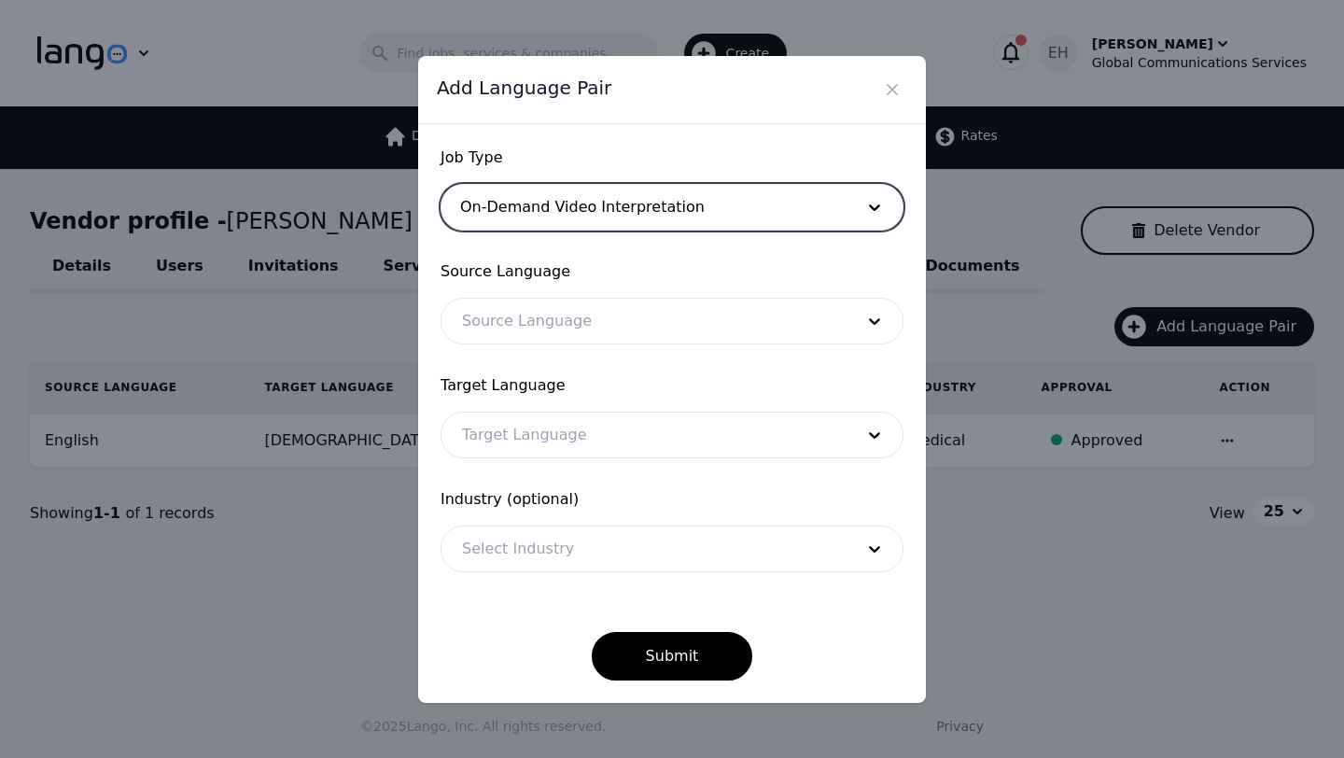
click at [538, 312] on div at bounding box center [643, 321] width 405 height 45
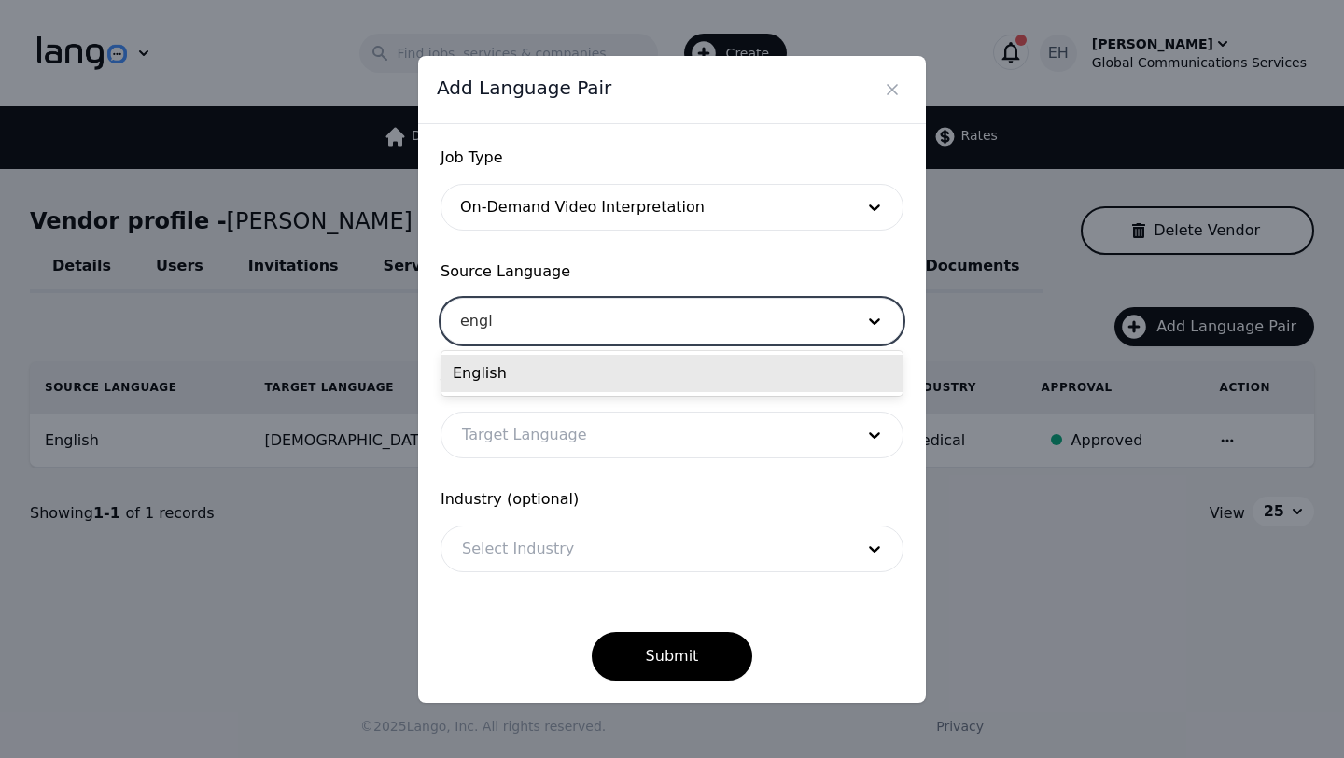
click at [491, 381] on div "English" at bounding box center [671, 373] width 461 height 37
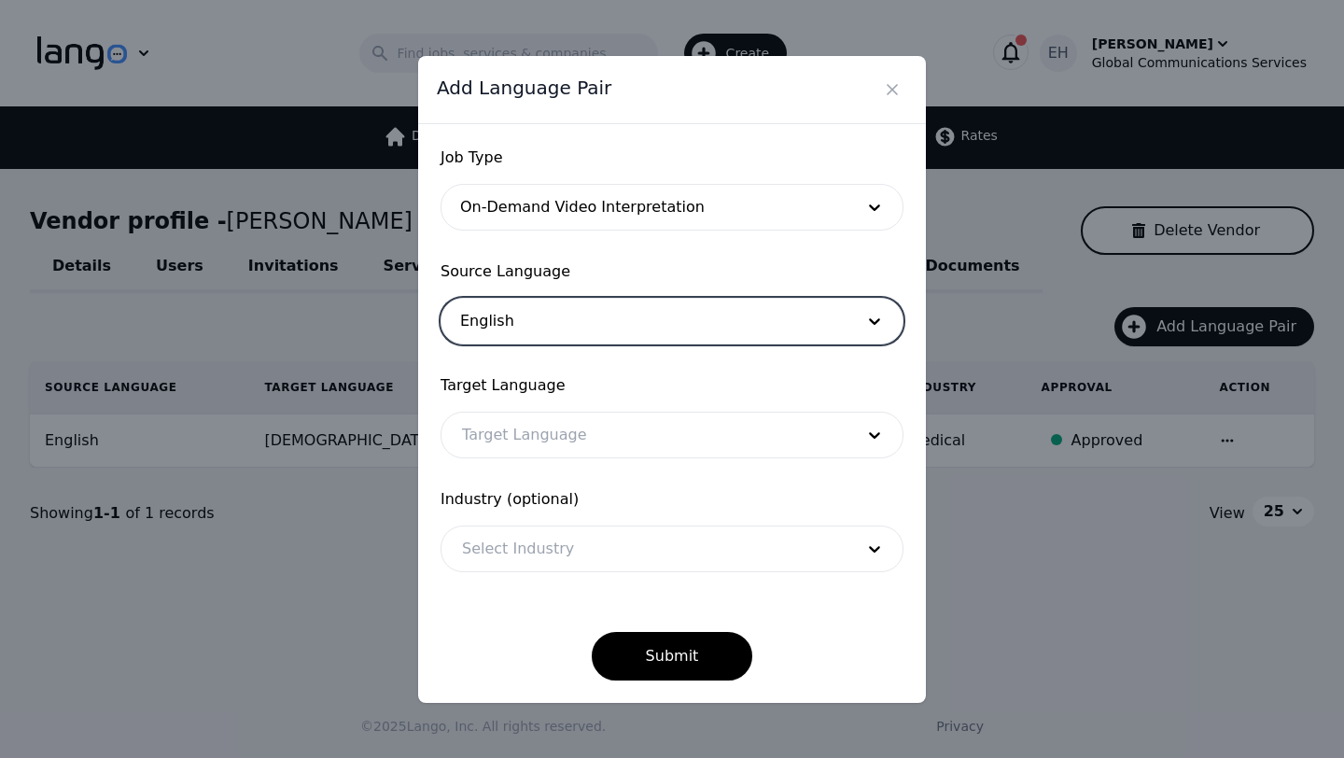
click at [506, 461] on form "Job Type On-Demand Video Interpretation Source Language option English, selecte…" at bounding box center [671, 413] width 463 height 534
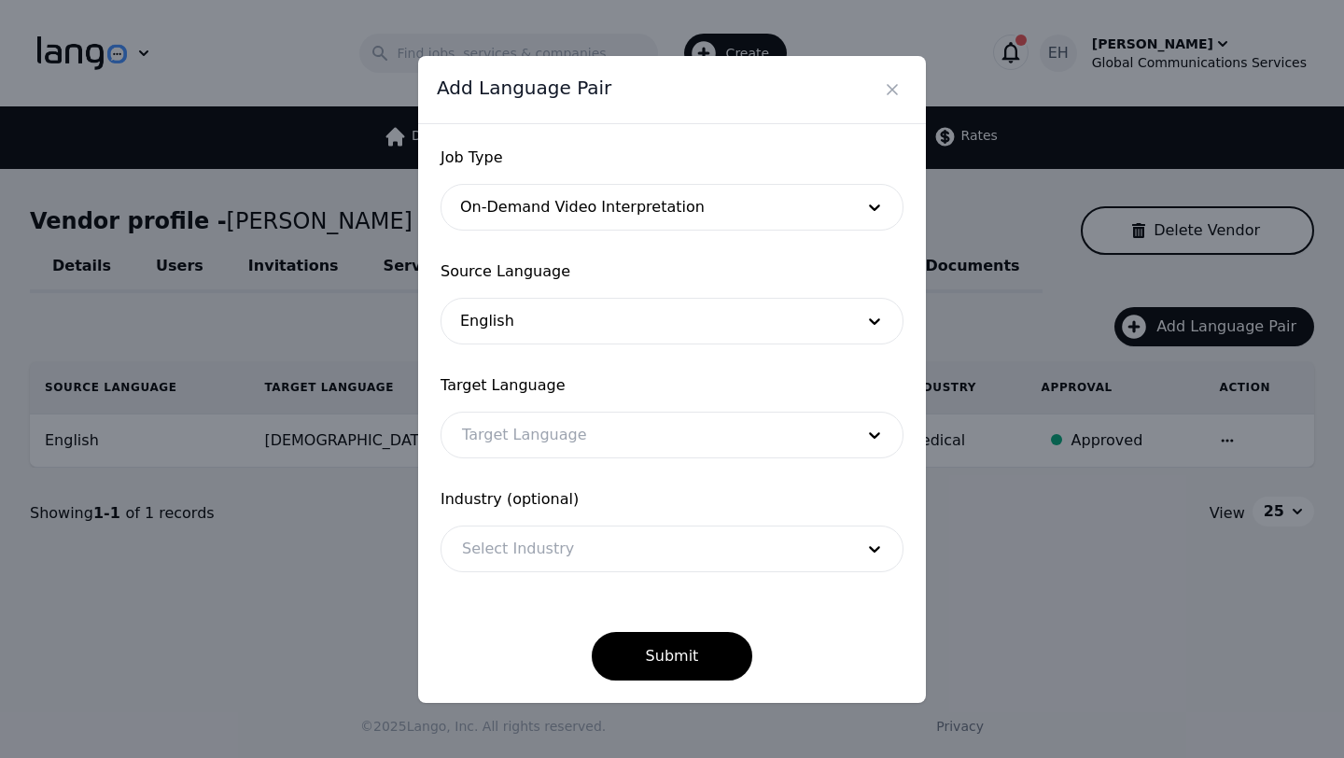
click at [501, 442] on div at bounding box center [643, 434] width 405 height 45
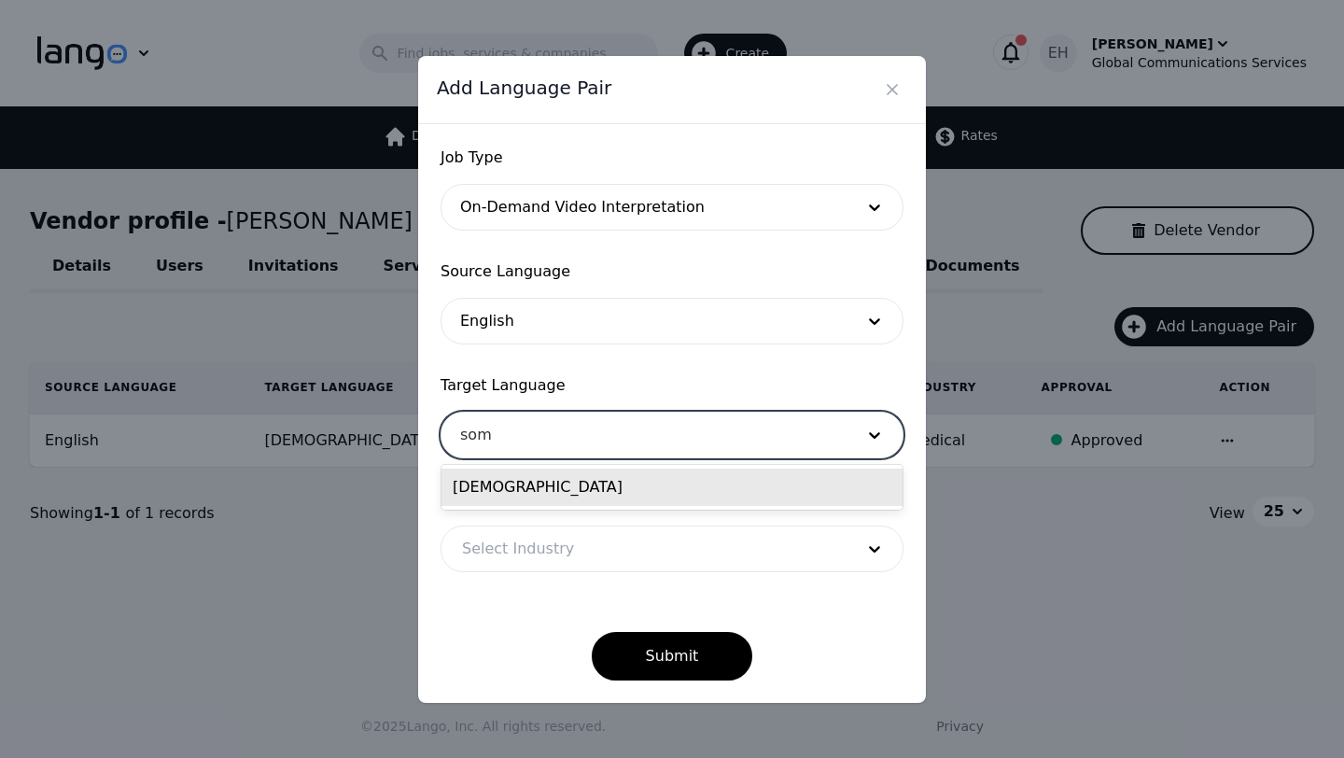
click at [462, 486] on div "Somali" at bounding box center [671, 486] width 461 height 37
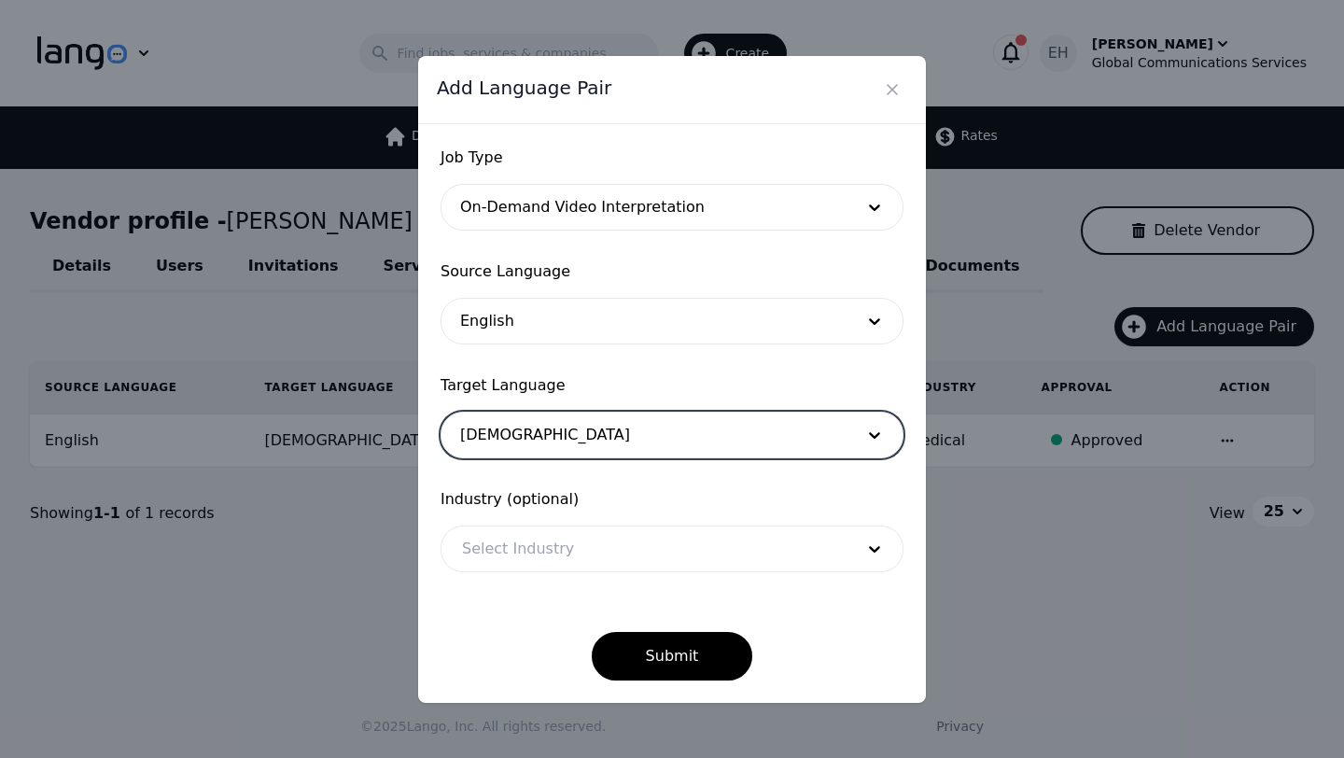
click at [503, 540] on div at bounding box center [643, 548] width 405 height 45
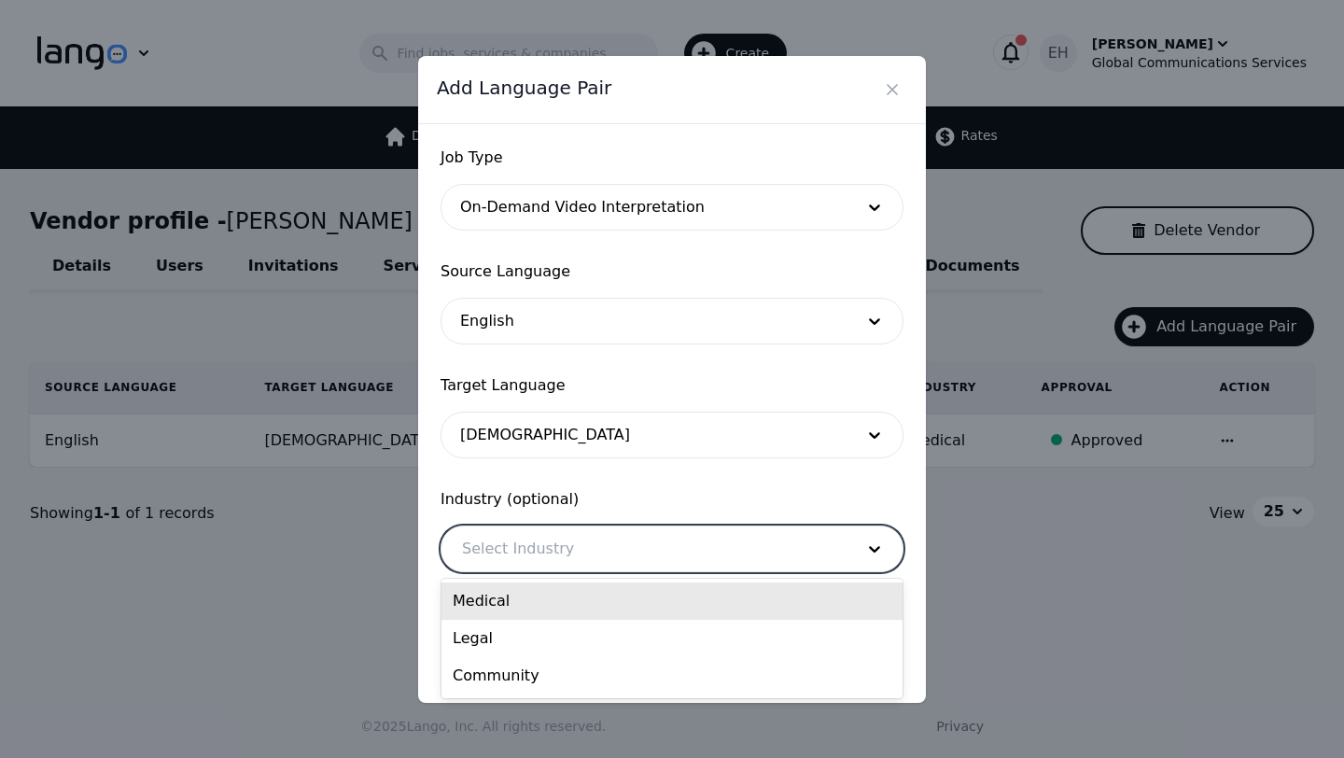
click at [495, 595] on div "Medical" at bounding box center [671, 600] width 461 height 37
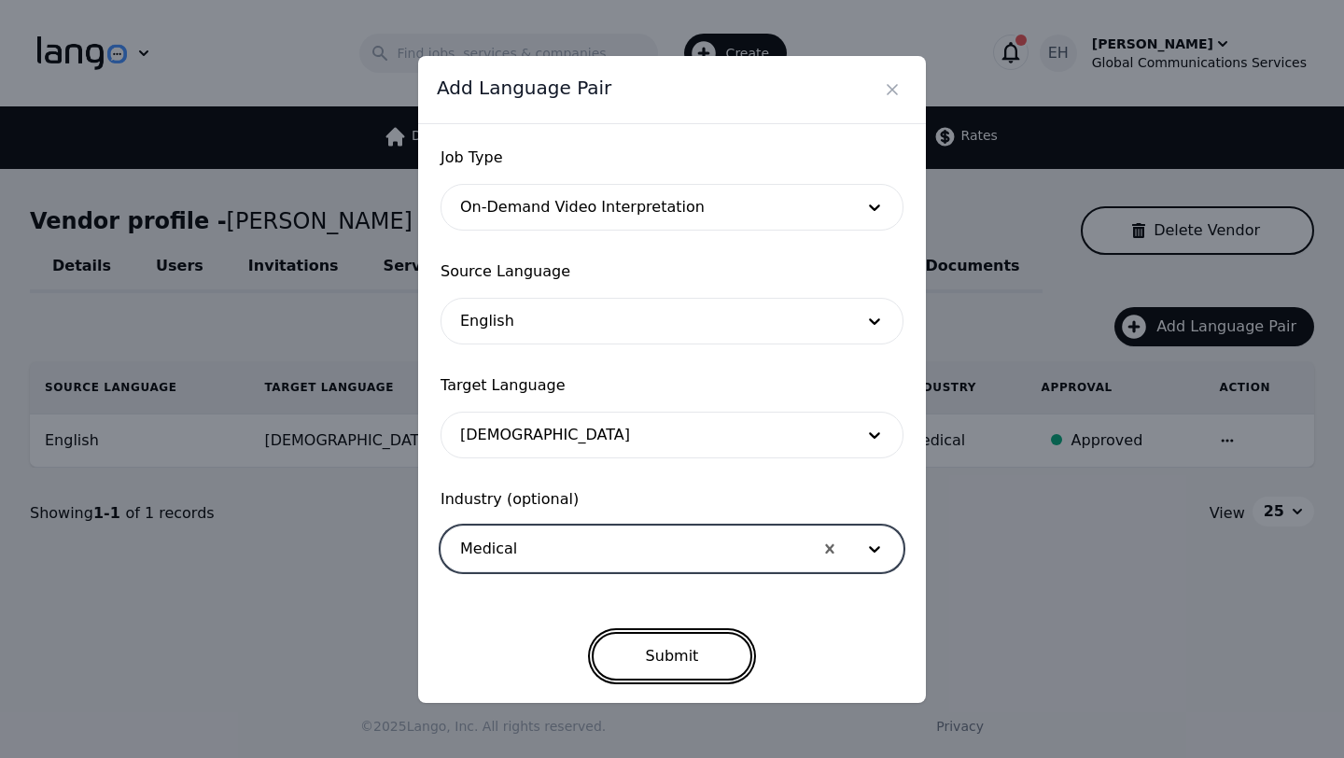
click at [667, 647] on button "Submit" at bounding box center [672, 656] width 161 height 49
